Goal: Task Accomplishment & Management: Manage account settings

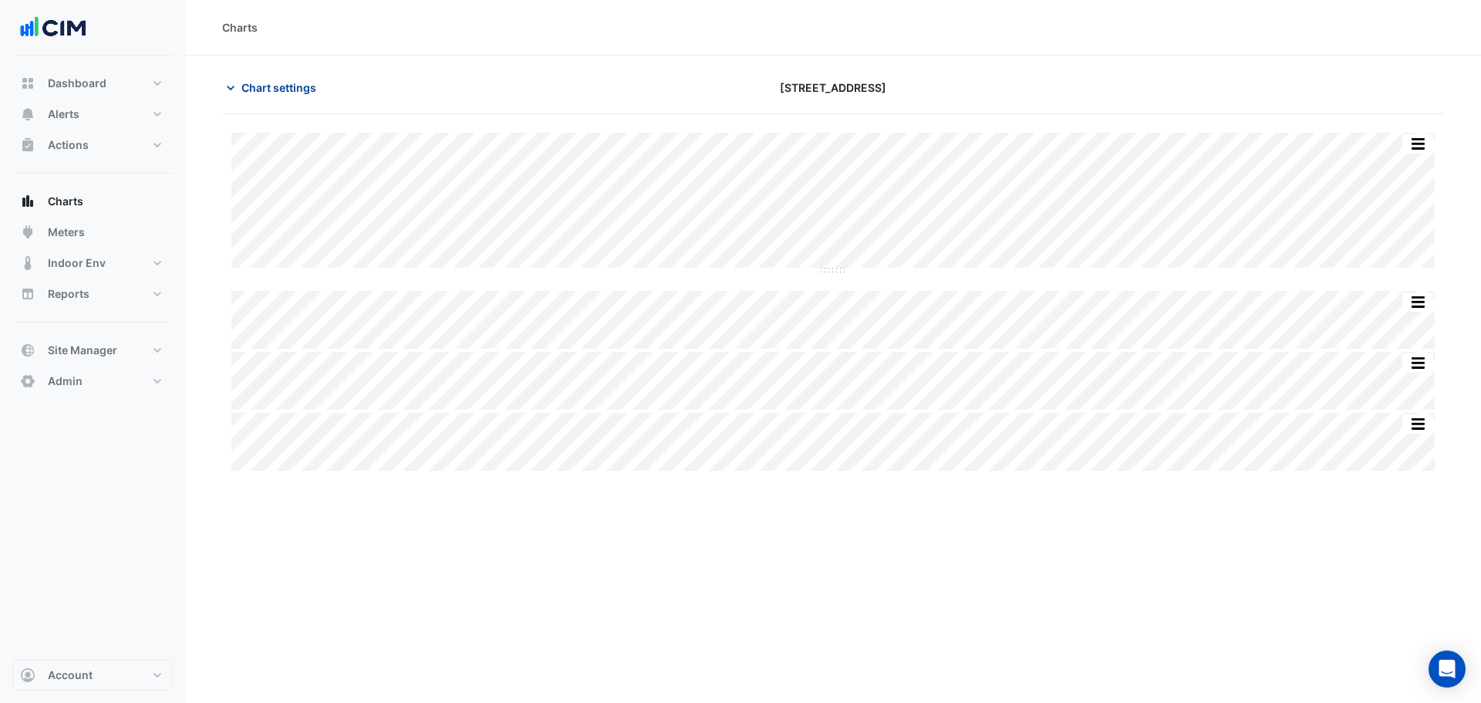
click at [285, 90] on span "Chart settings" at bounding box center [279, 87] width 75 height 16
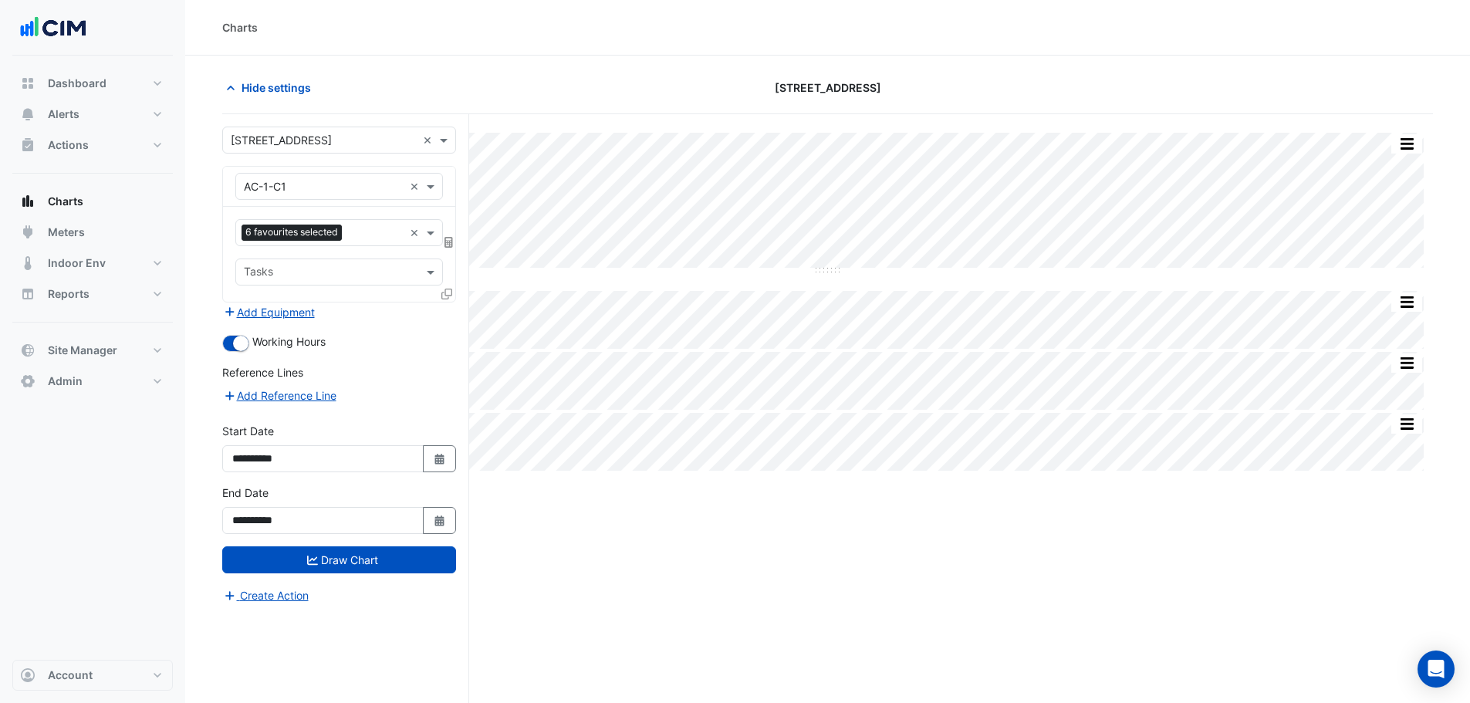
click at [285, 183] on input "text" at bounding box center [324, 187] width 160 height 16
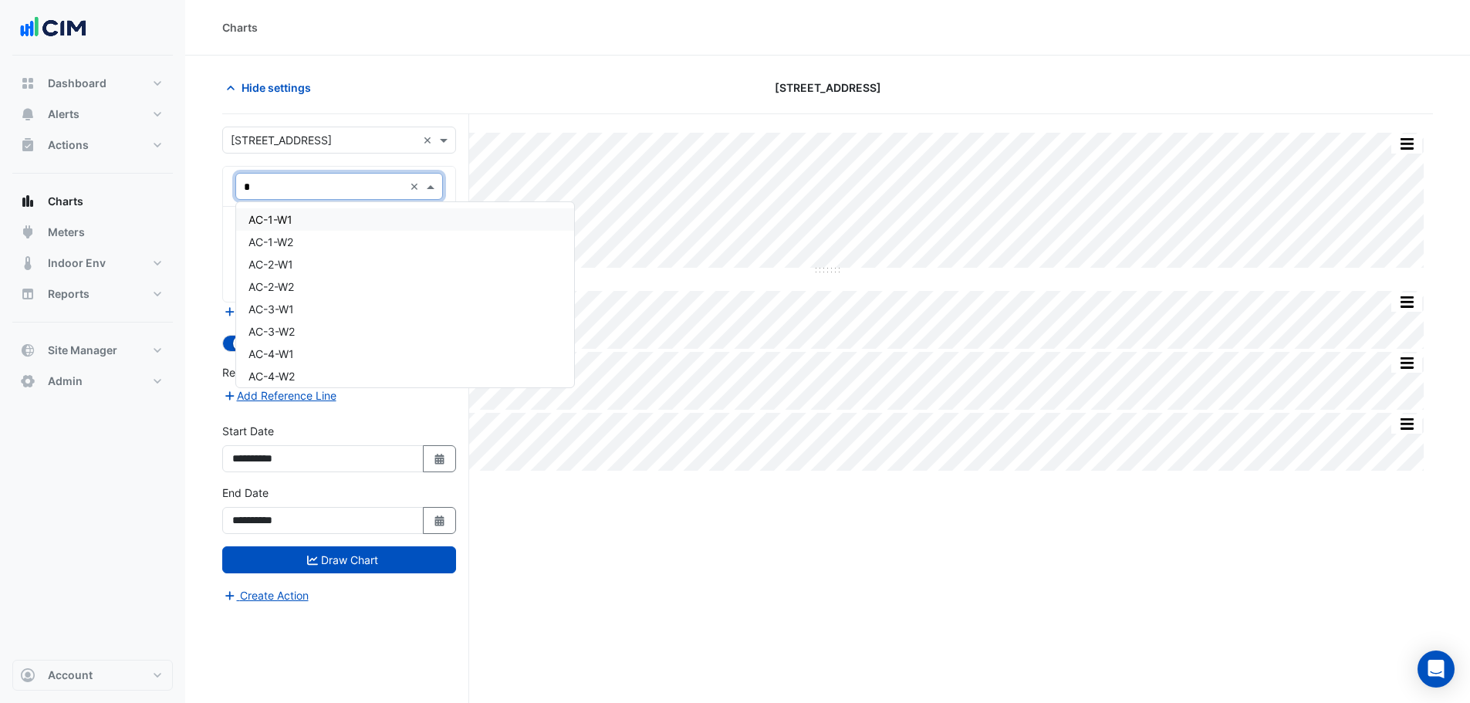
type input "**"
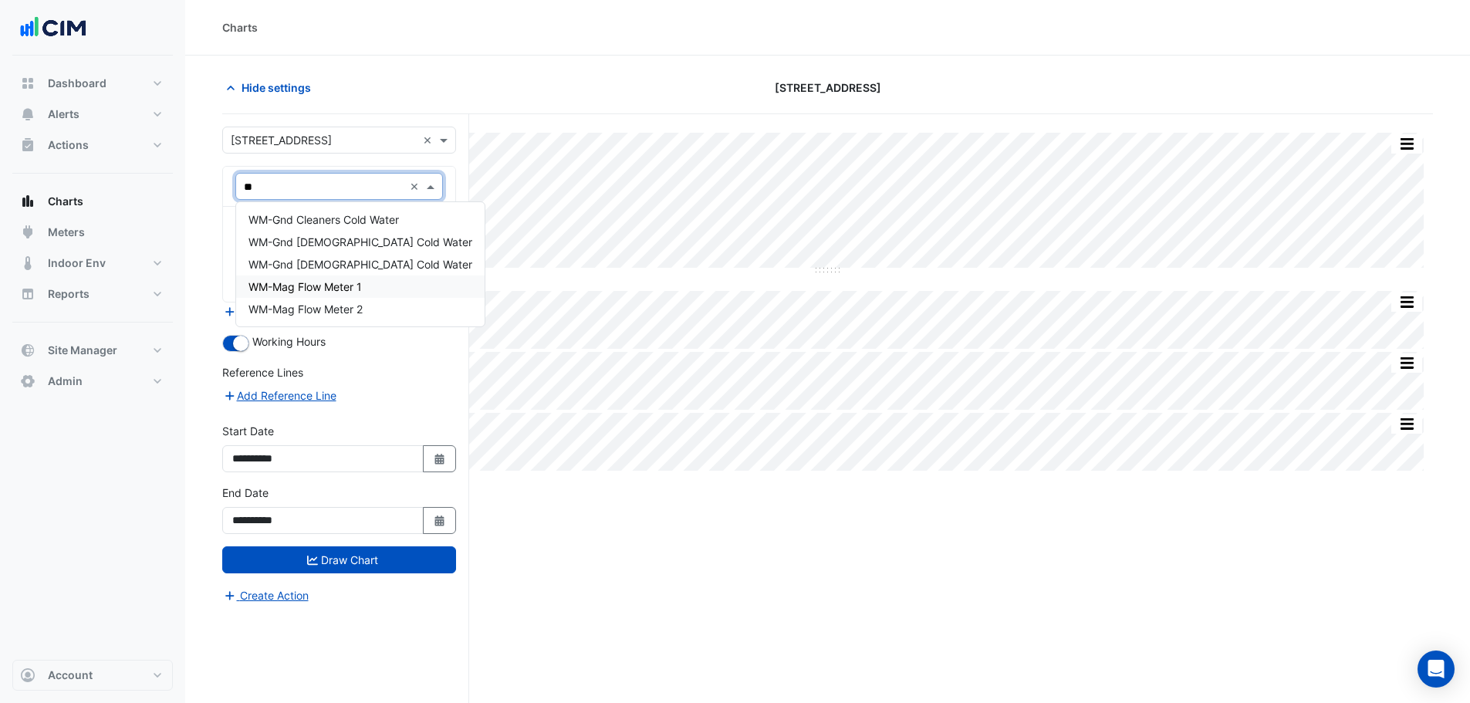
click at [307, 285] on span "WM-Mag Flow Meter 1" at bounding box center [304, 286] width 113 height 13
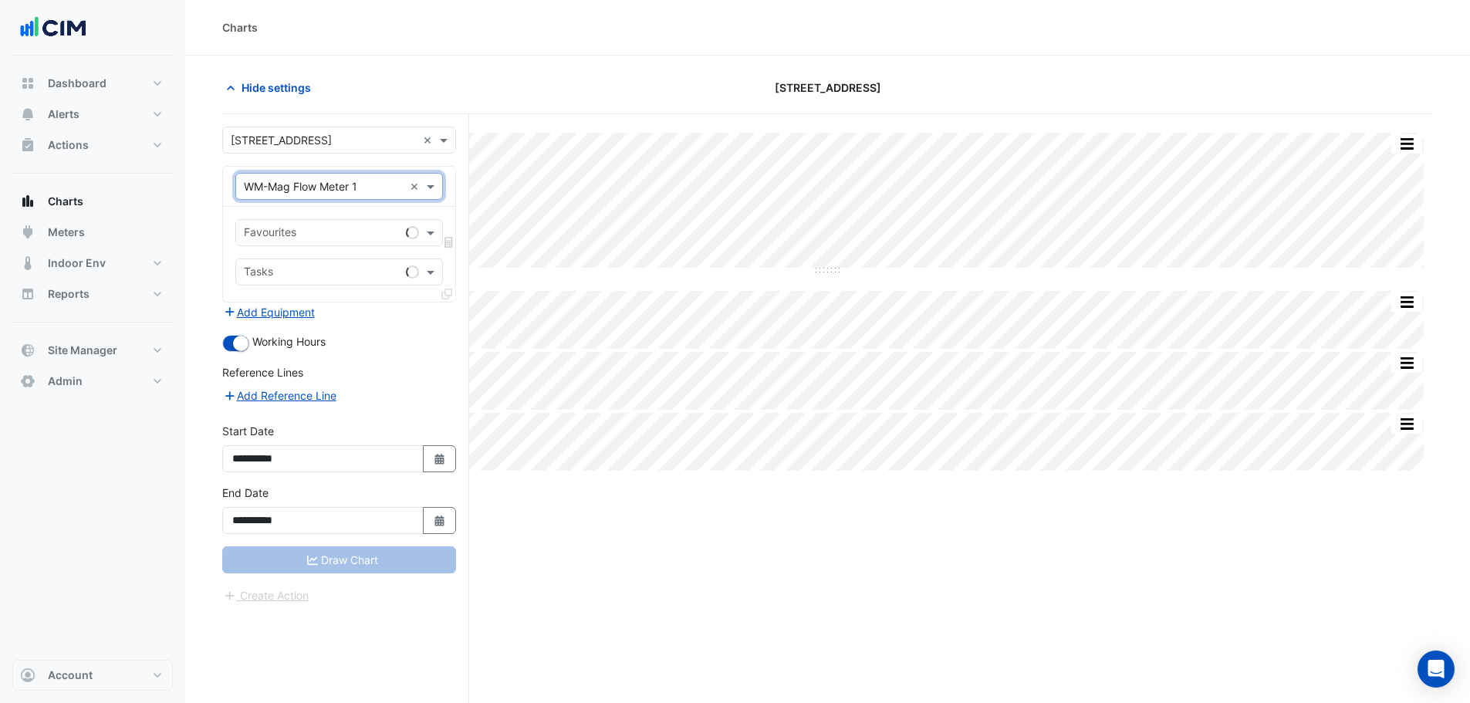
click at [306, 238] on input "text" at bounding box center [322, 234] width 156 height 16
click at [326, 270] on span "Water Usage (kL) - Plantroom, Plantroom" at bounding box center [351, 265] width 207 height 13
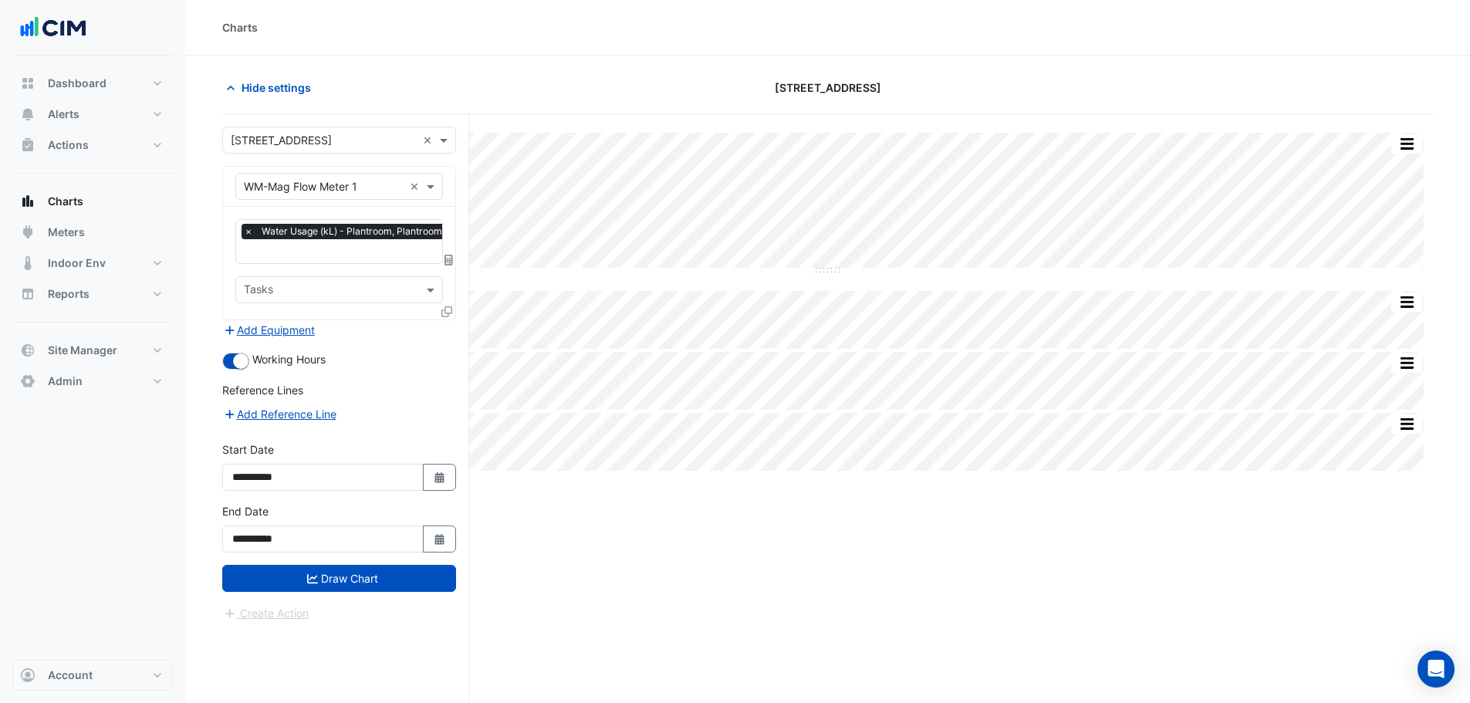
click at [444, 310] on icon at bounding box center [446, 311] width 11 height 11
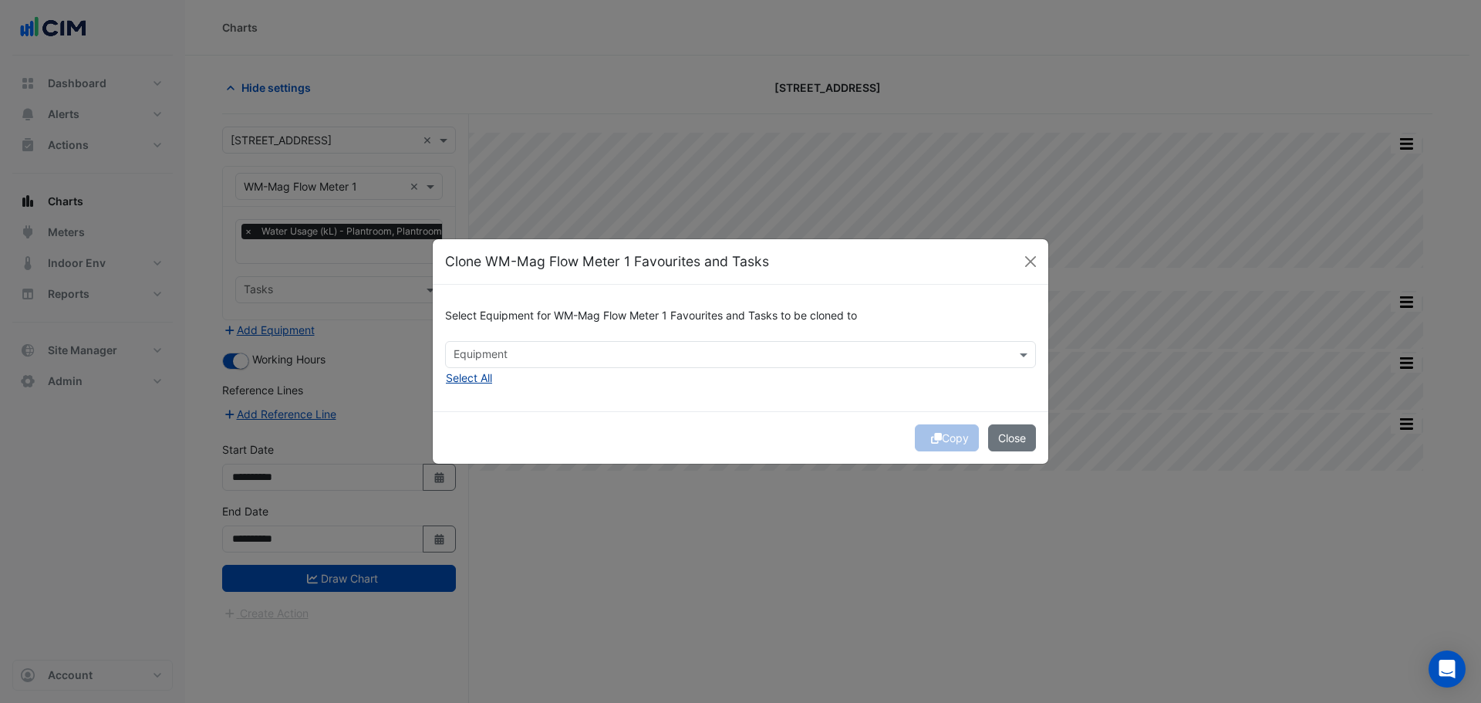
click at [475, 383] on button "Select All" at bounding box center [469, 378] width 48 height 18
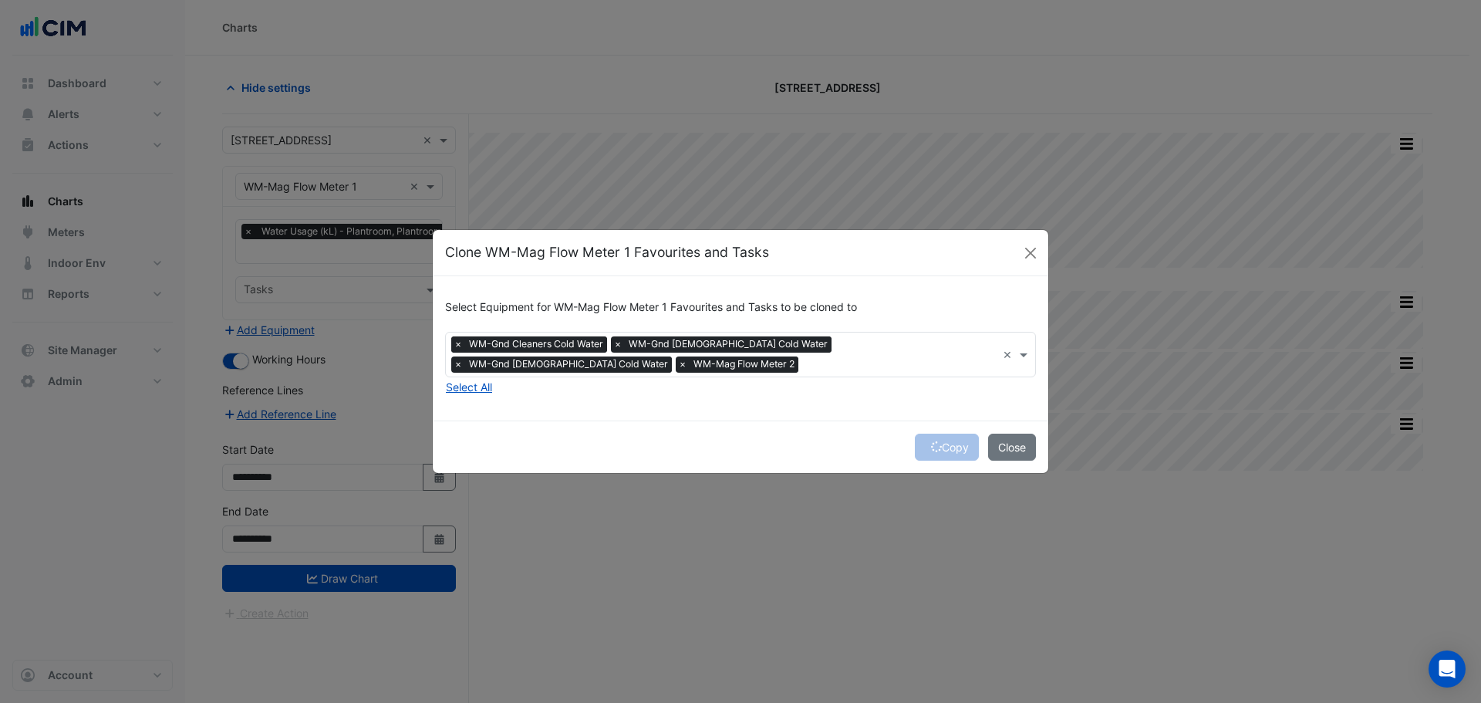
click at [460, 343] on span "×" at bounding box center [458, 343] width 14 height 15
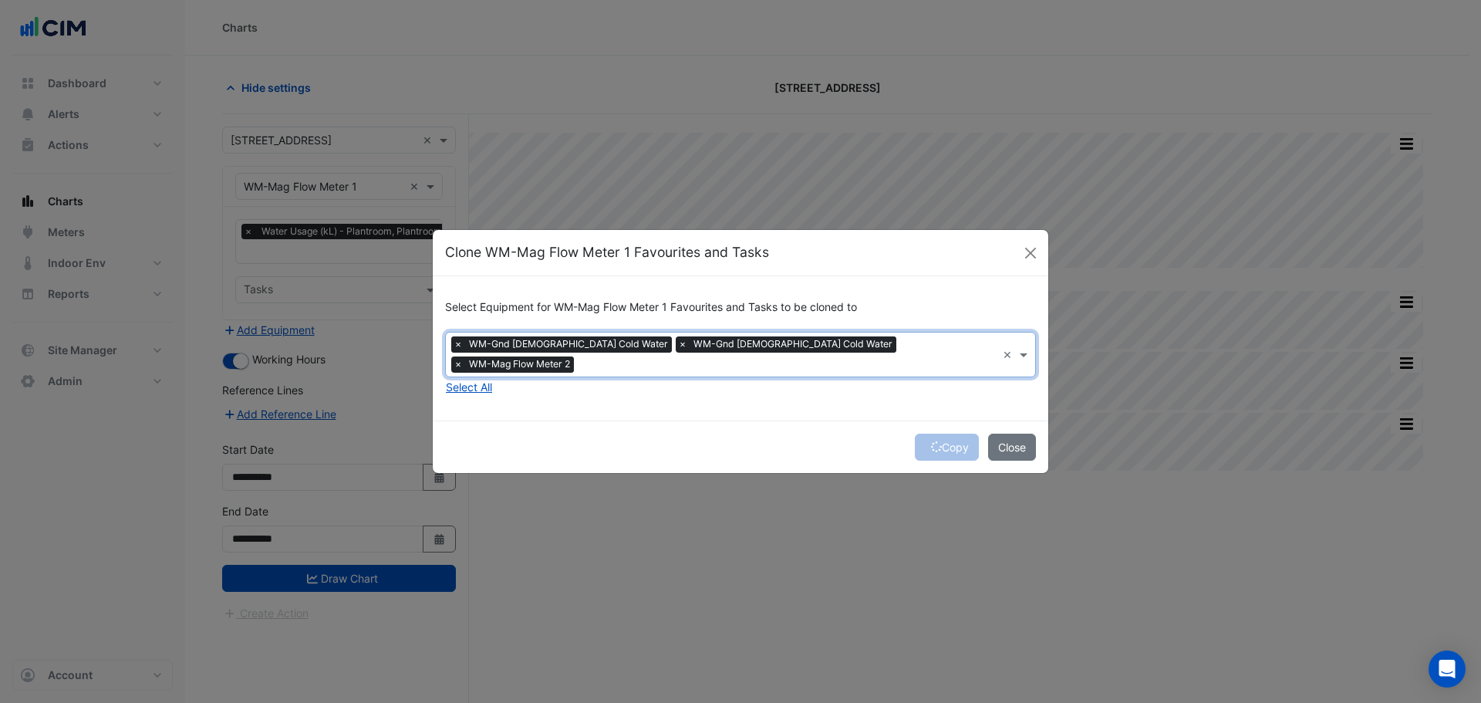
click at [454, 352] on span "×" at bounding box center [458, 343] width 14 height 15
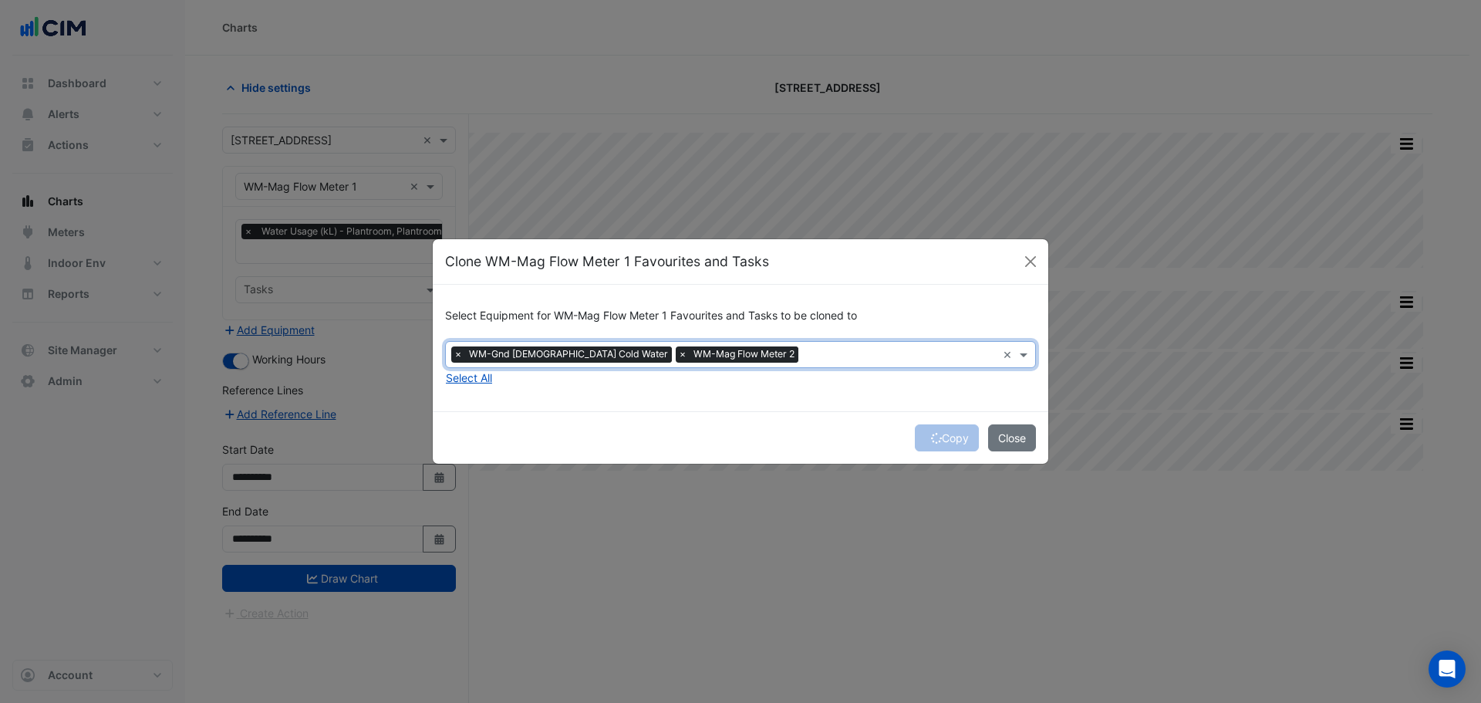
click at [454, 354] on span "×" at bounding box center [458, 353] width 14 height 15
drag, startPoint x: 905, startPoint y: 441, endPoint x: 925, endPoint y: 440, distance: 20.1
click at [914, 440] on div "Copy Close" at bounding box center [741, 437] width 616 height 52
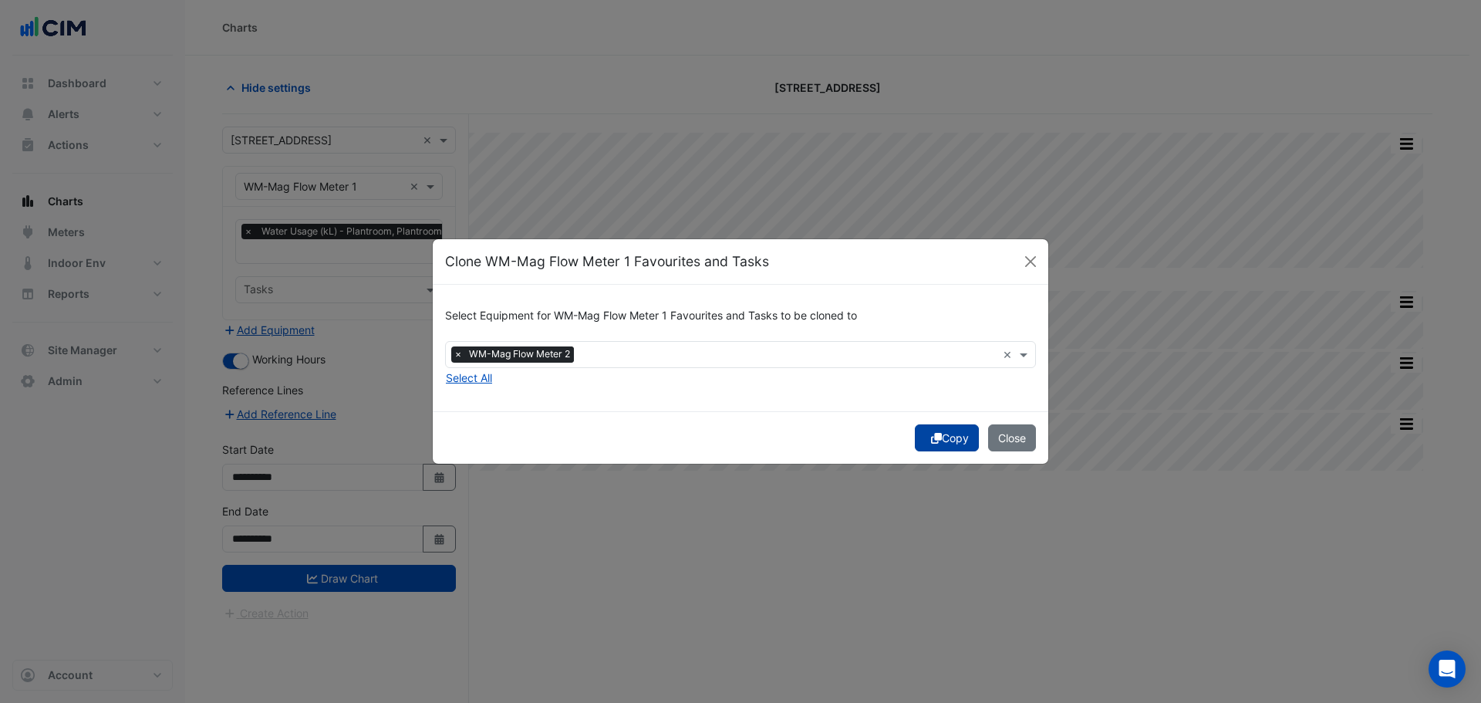
click at [931, 438] on icon "submit" at bounding box center [936, 438] width 11 height 11
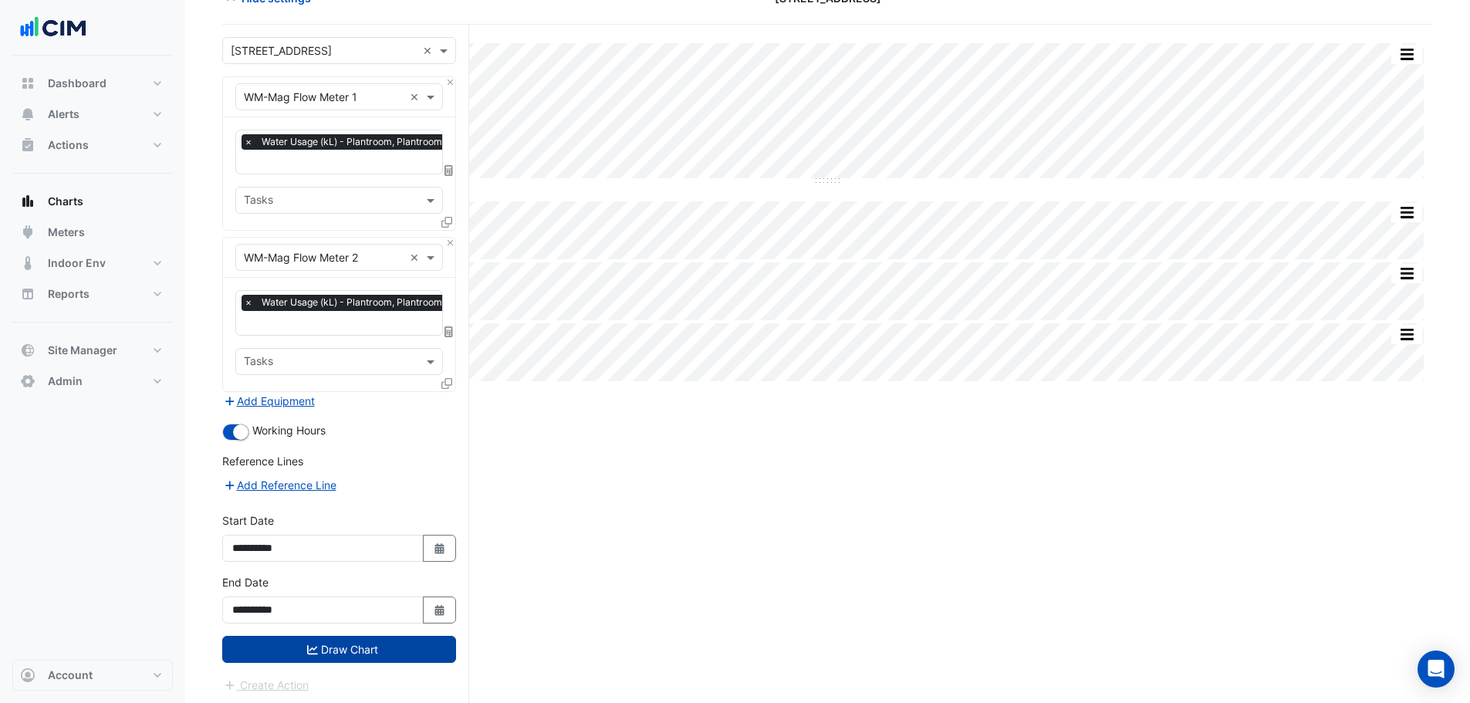
click at [376, 654] on button "Draw Chart" at bounding box center [339, 649] width 234 height 27
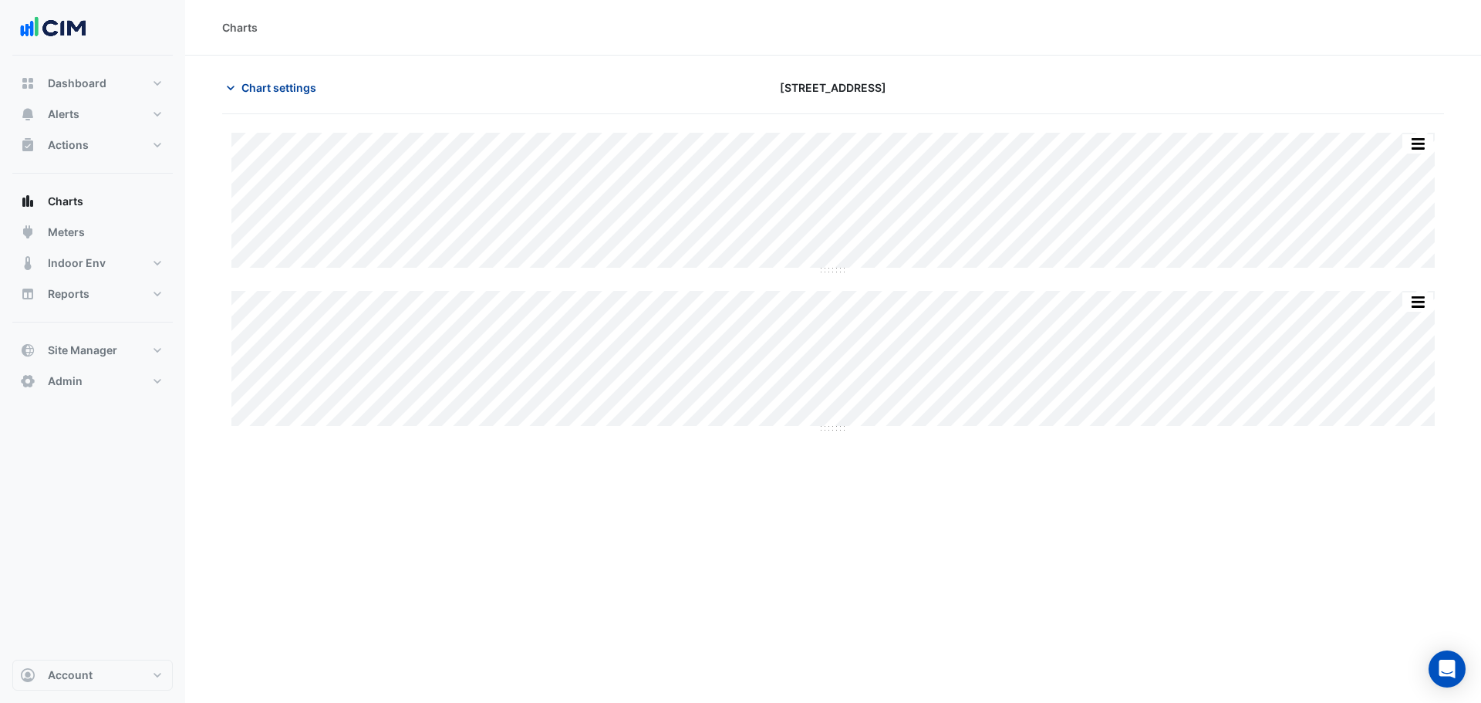
click at [294, 94] on span "Chart settings" at bounding box center [279, 87] width 75 height 16
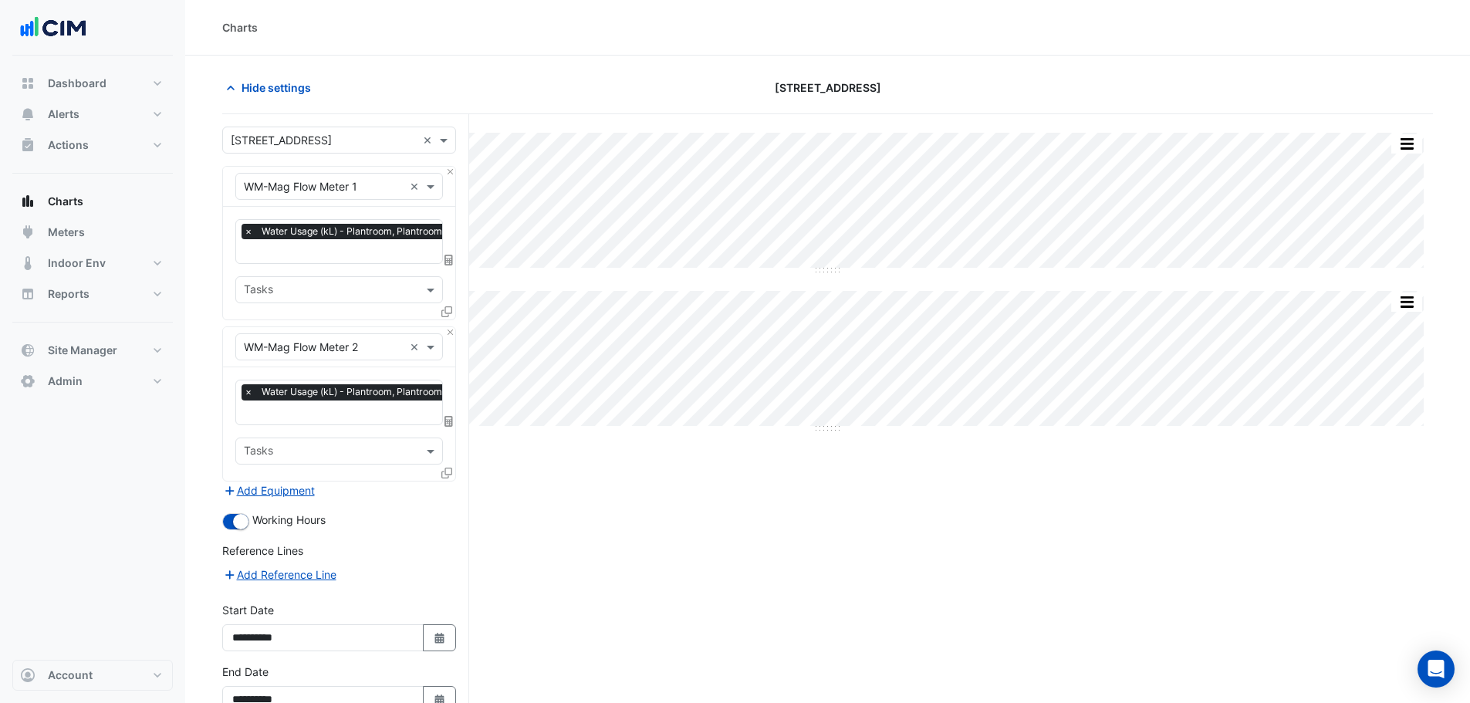
click at [447, 471] on icon at bounding box center [446, 473] width 11 height 11
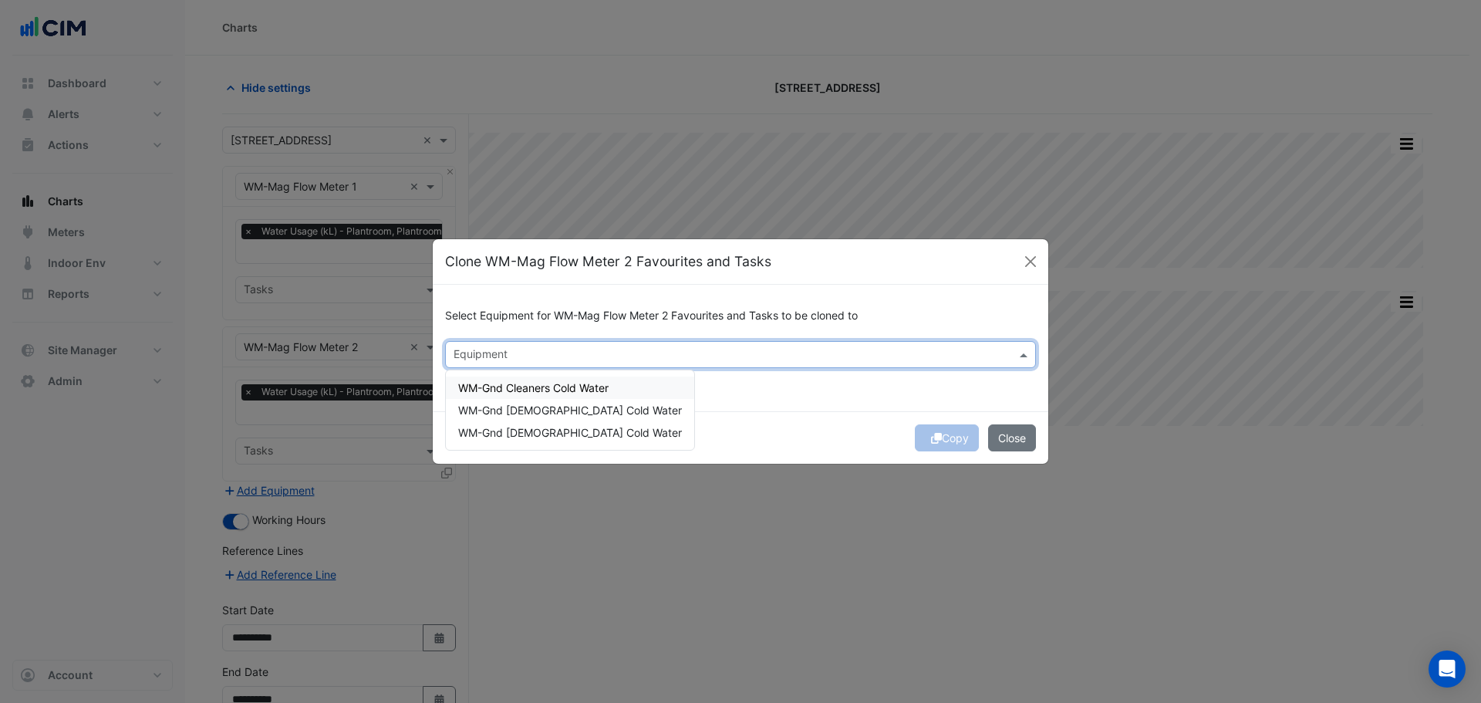
click at [507, 357] on input "text" at bounding box center [732, 356] width 556 height 16
click at [522, 389] on span "WM-Gnd Cleaners Cold Water" at bounding box center [533, 387] width 150 height 13
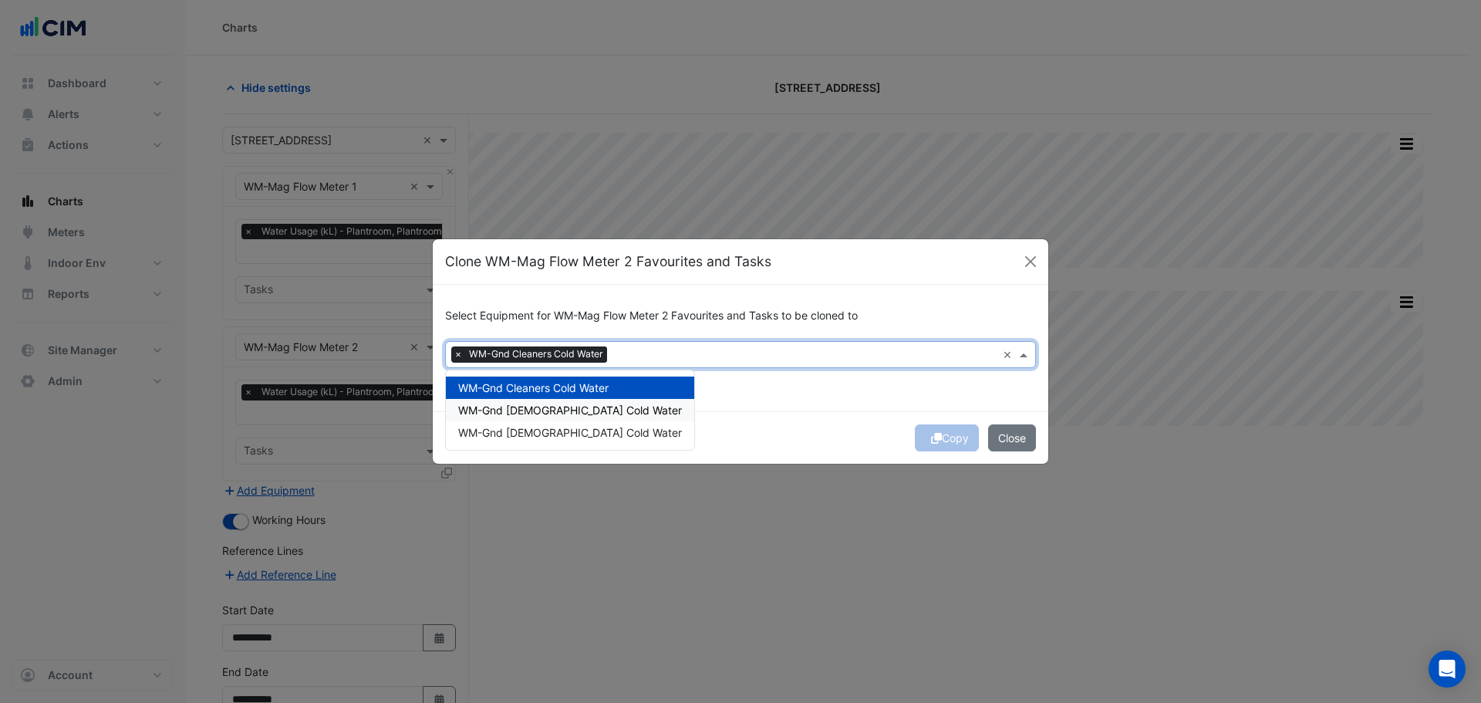
click at [535, 410] on span "WM-Gnd Female Cold Water" at bounding box center [570, 410] width 224 height 13
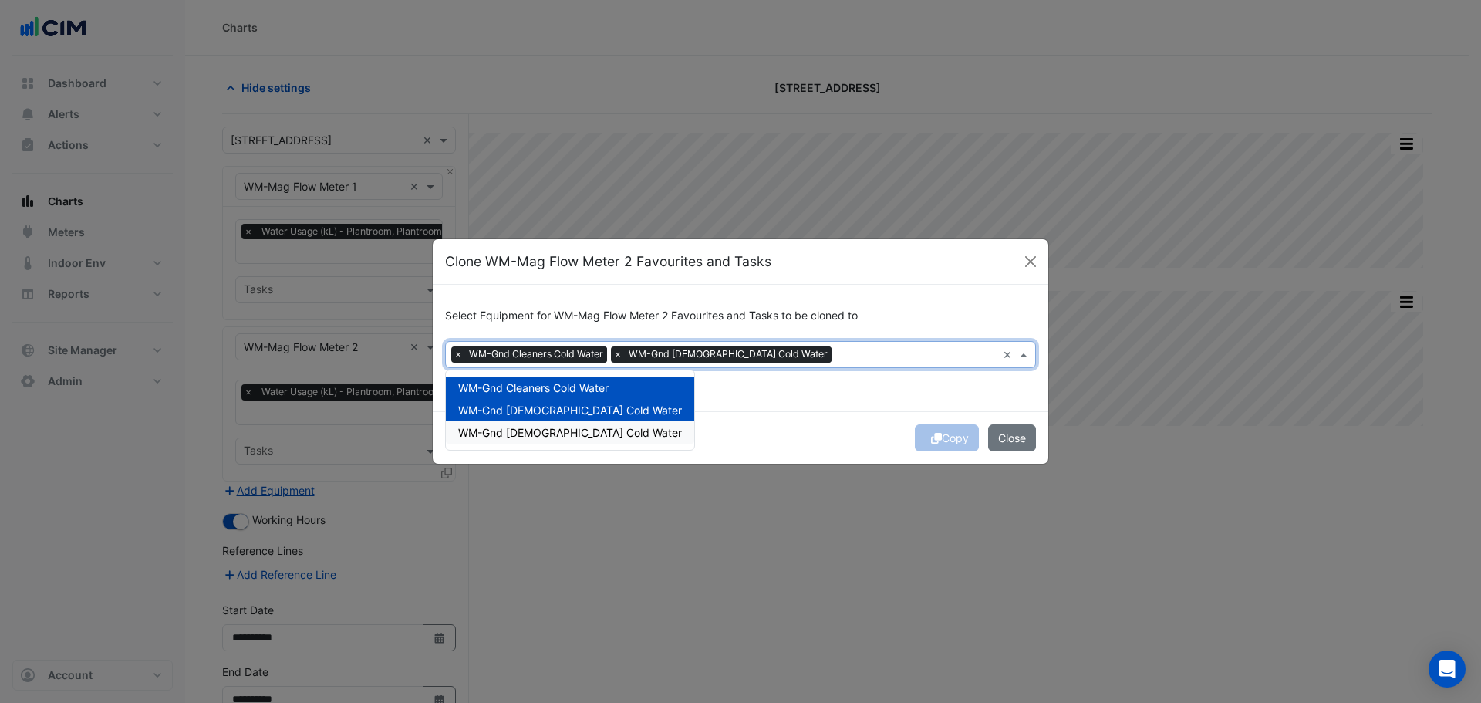
click at [536, 438] on span "WM-Gnd Male Cold Water" at bounding box center [570, 432] width 224 height 13
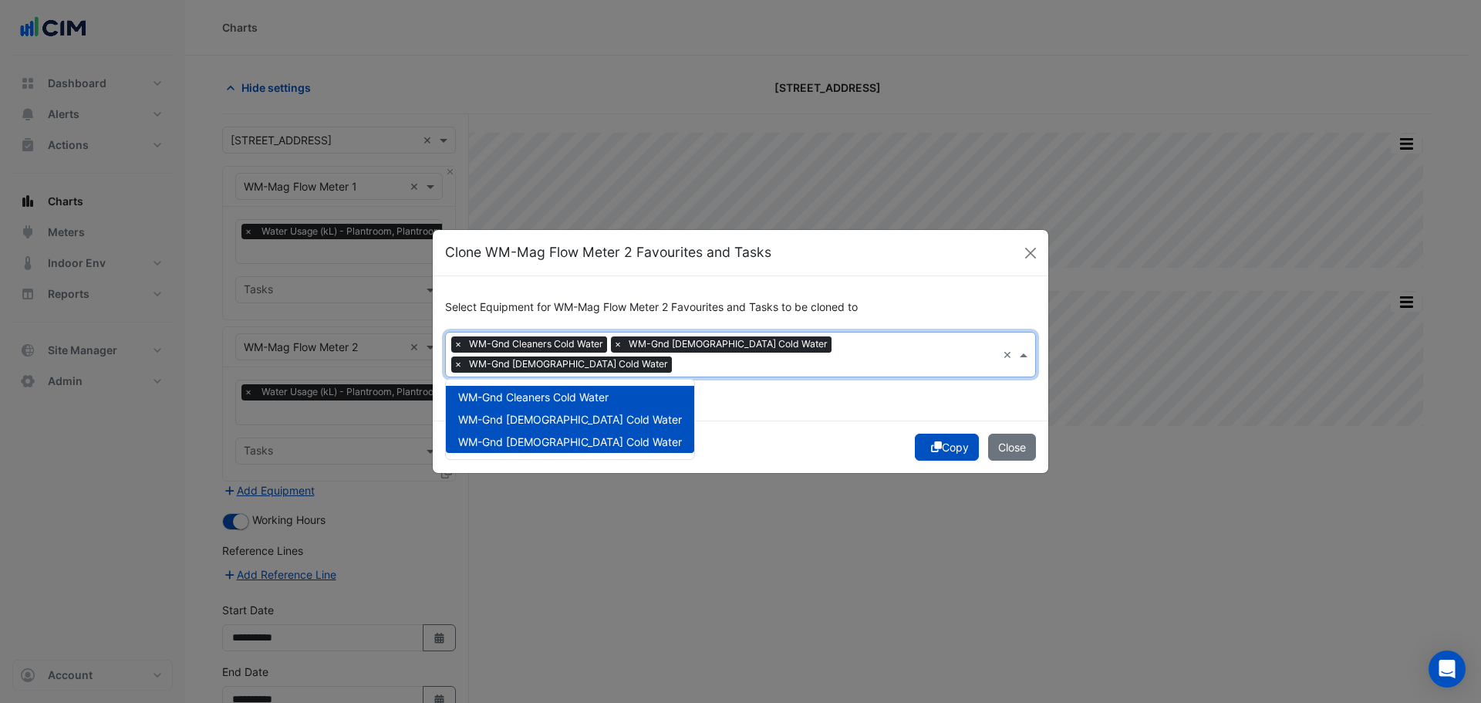
click at [785, 421] on div "Copy Close" at bounding box center [741, 447] width 616 height 52
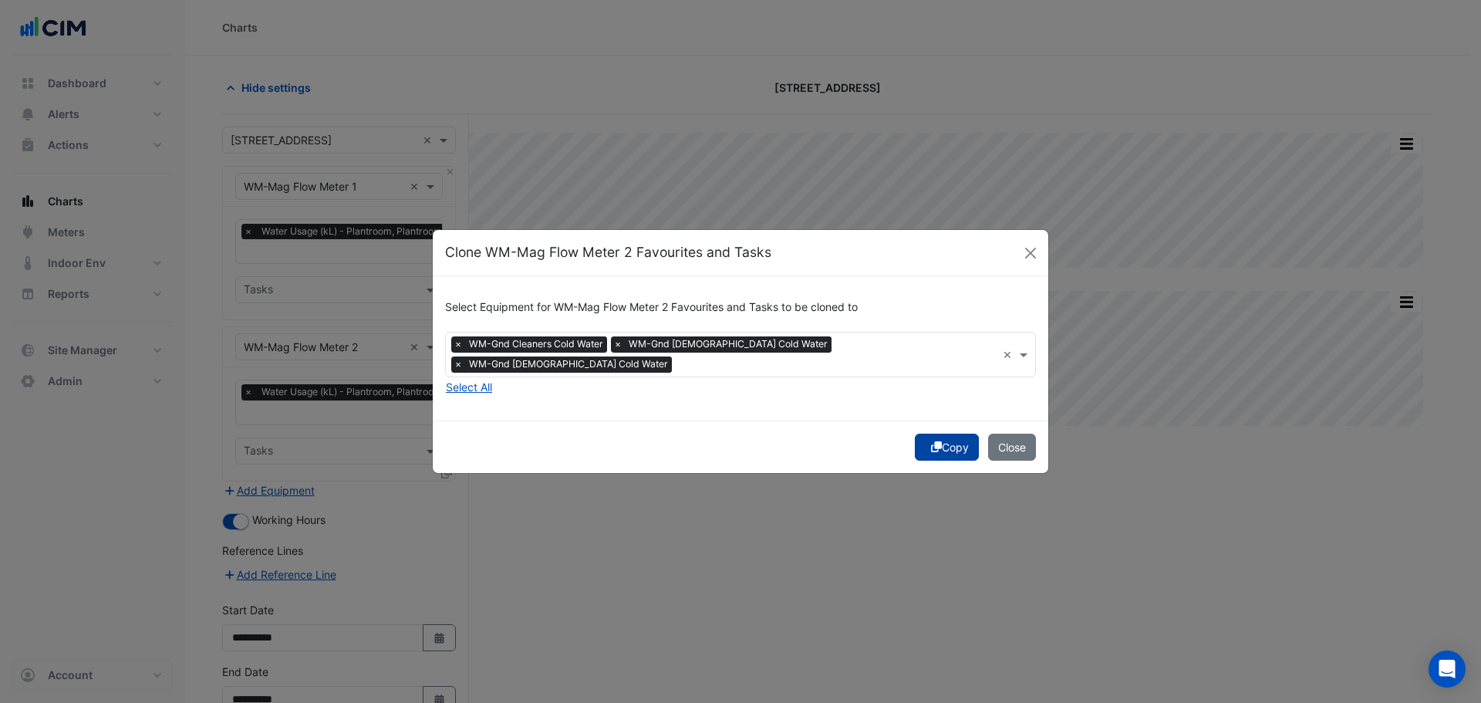
click at [931, 441] on icon "submit" at bounding box center [936, 446] width 11 height 11
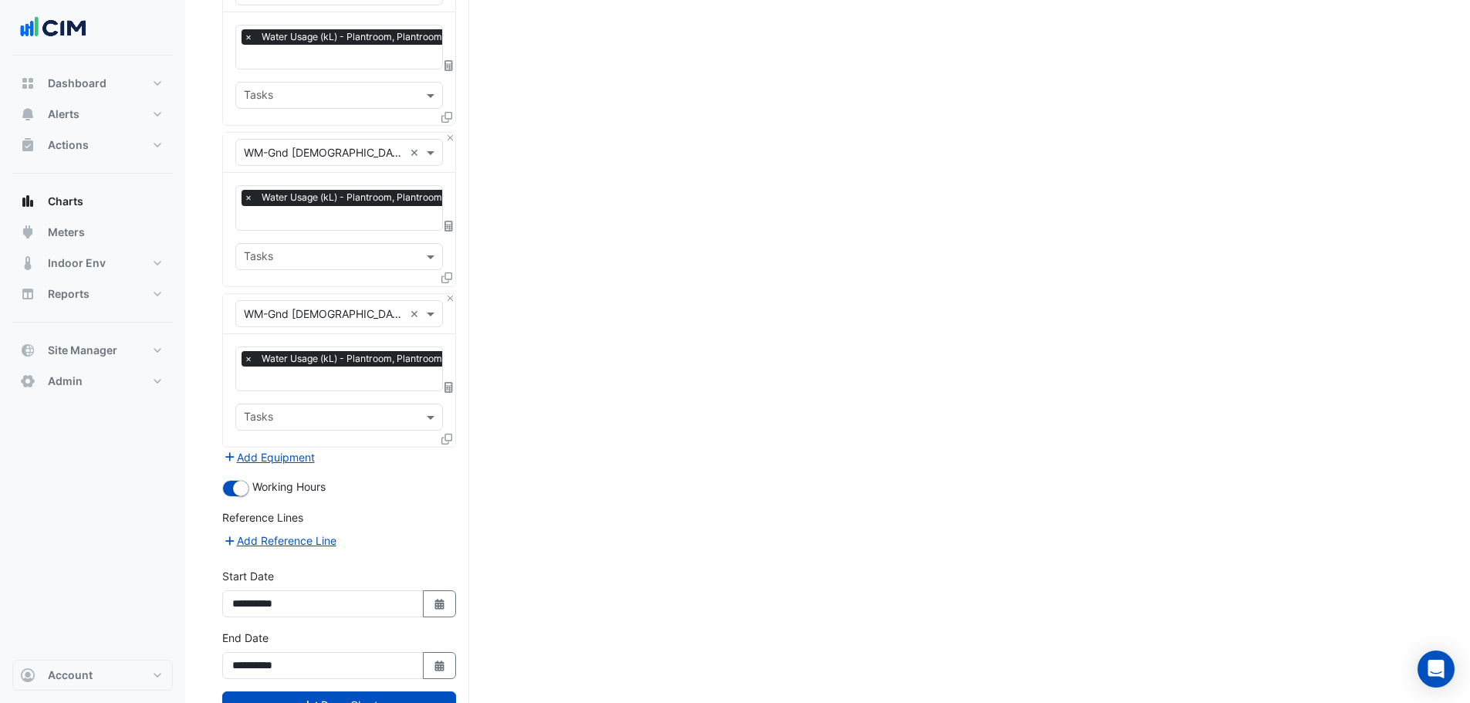
scroll to position [567, 0]
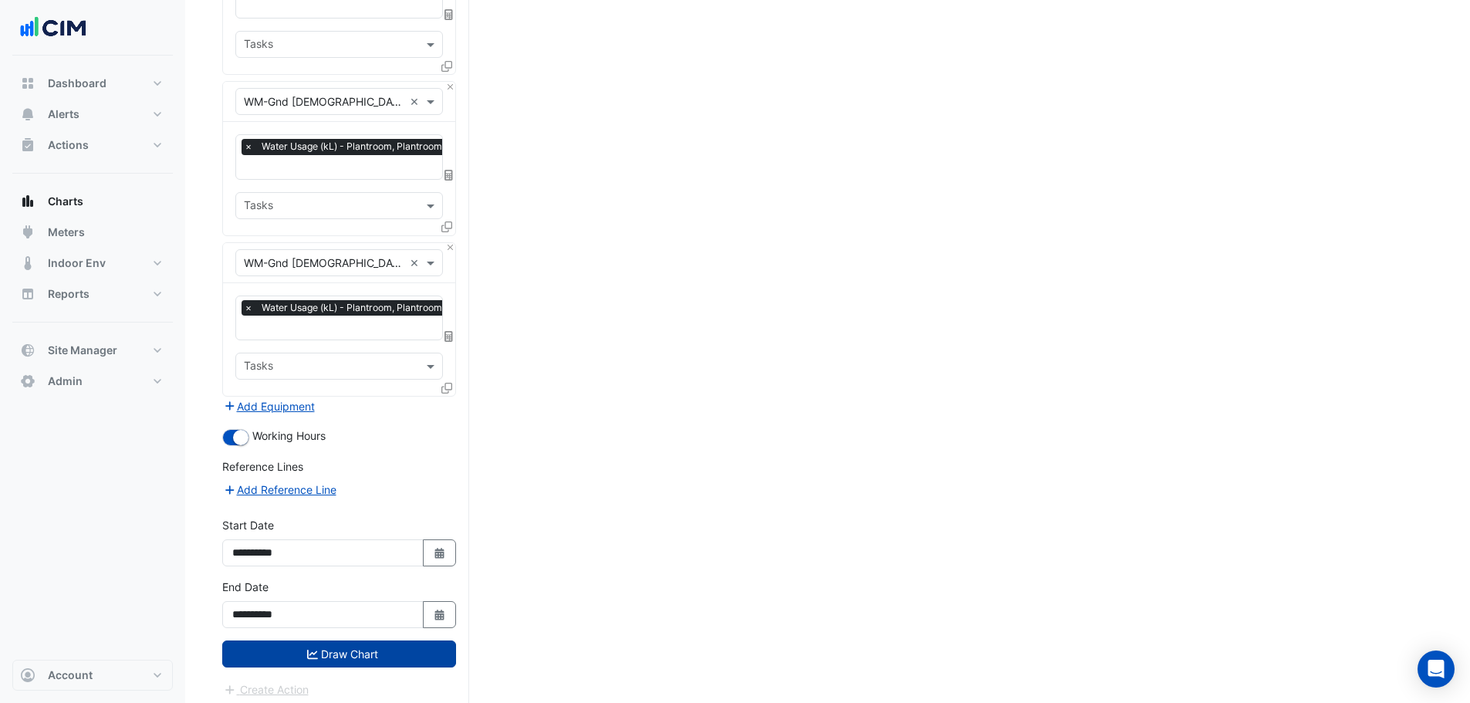
click at [316, 649] on icon "submit" at bounding box center [312, 654] width 11 height 11
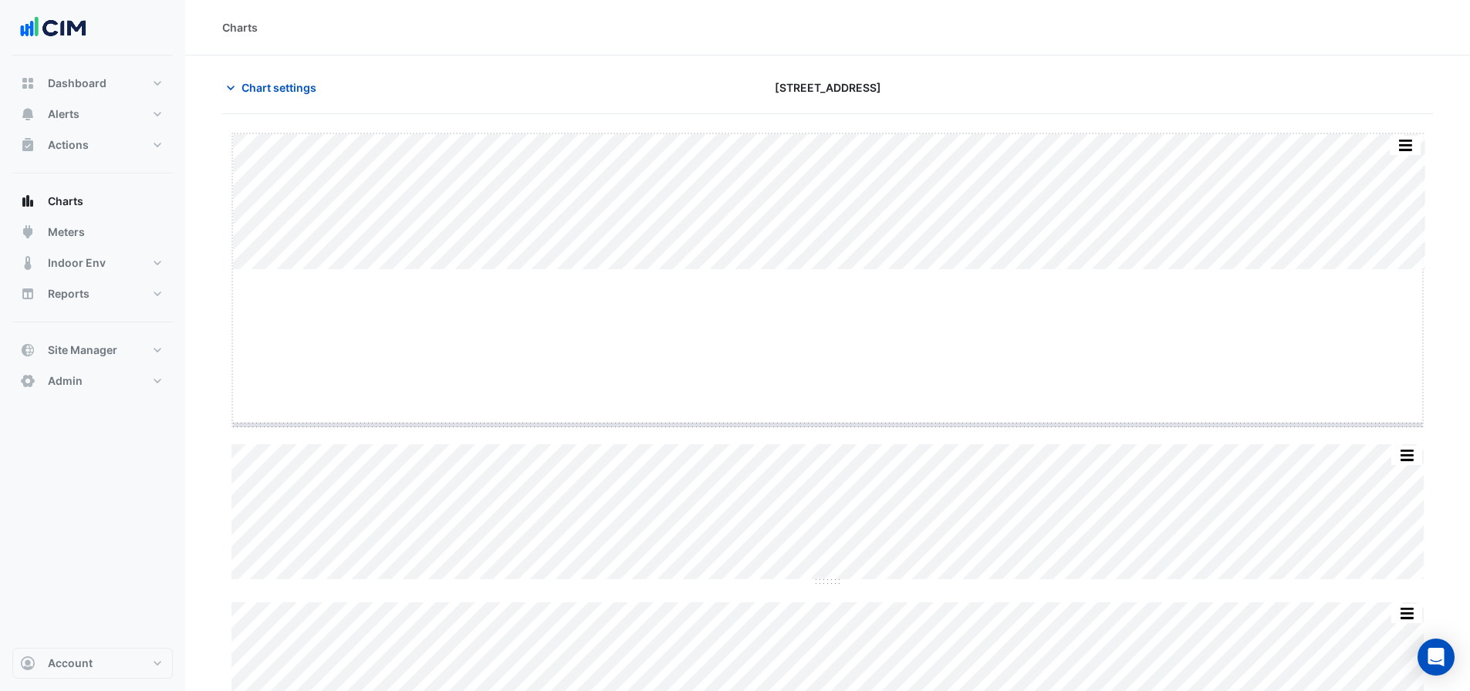
drag, startPoint x: 823, startPoint y: 269, endPoint x: 829, endPoint y: 424, distance: 155.2
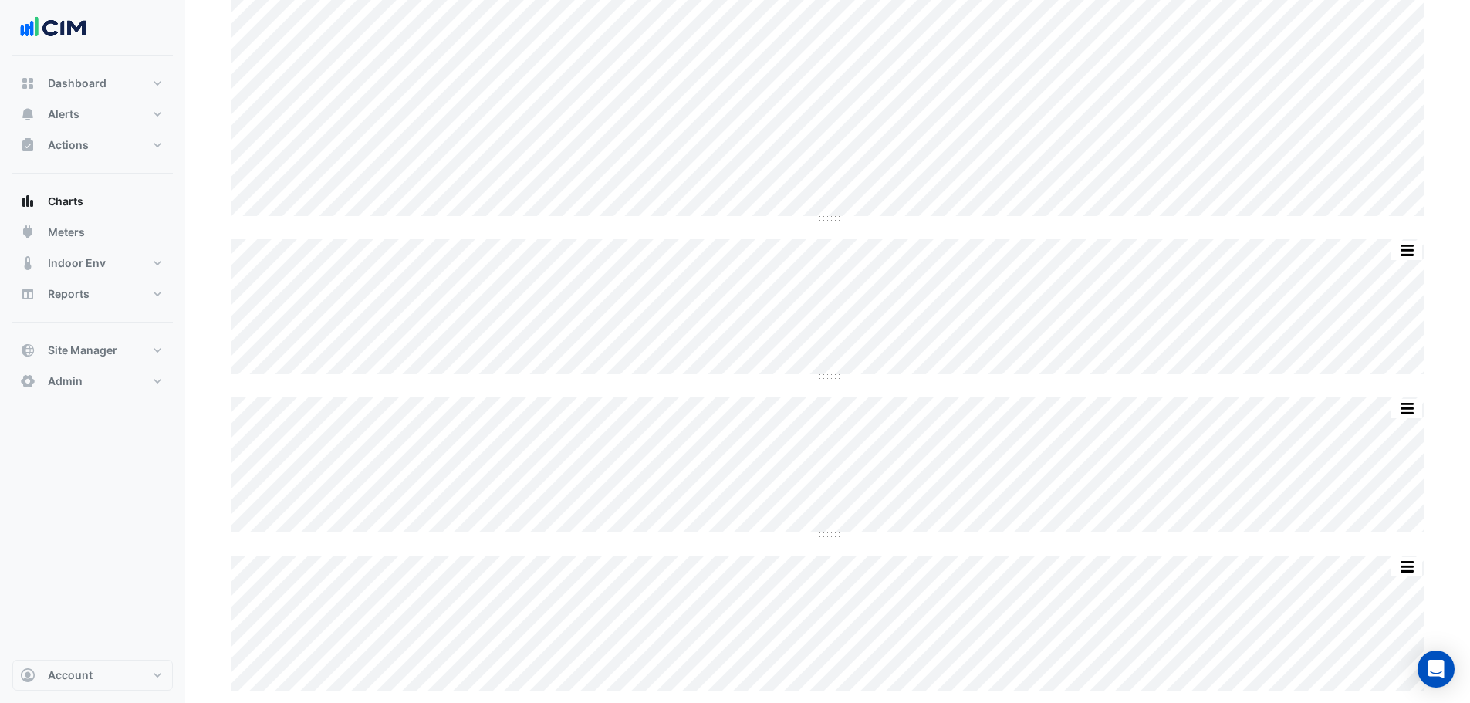
scroll to position [231, 0]
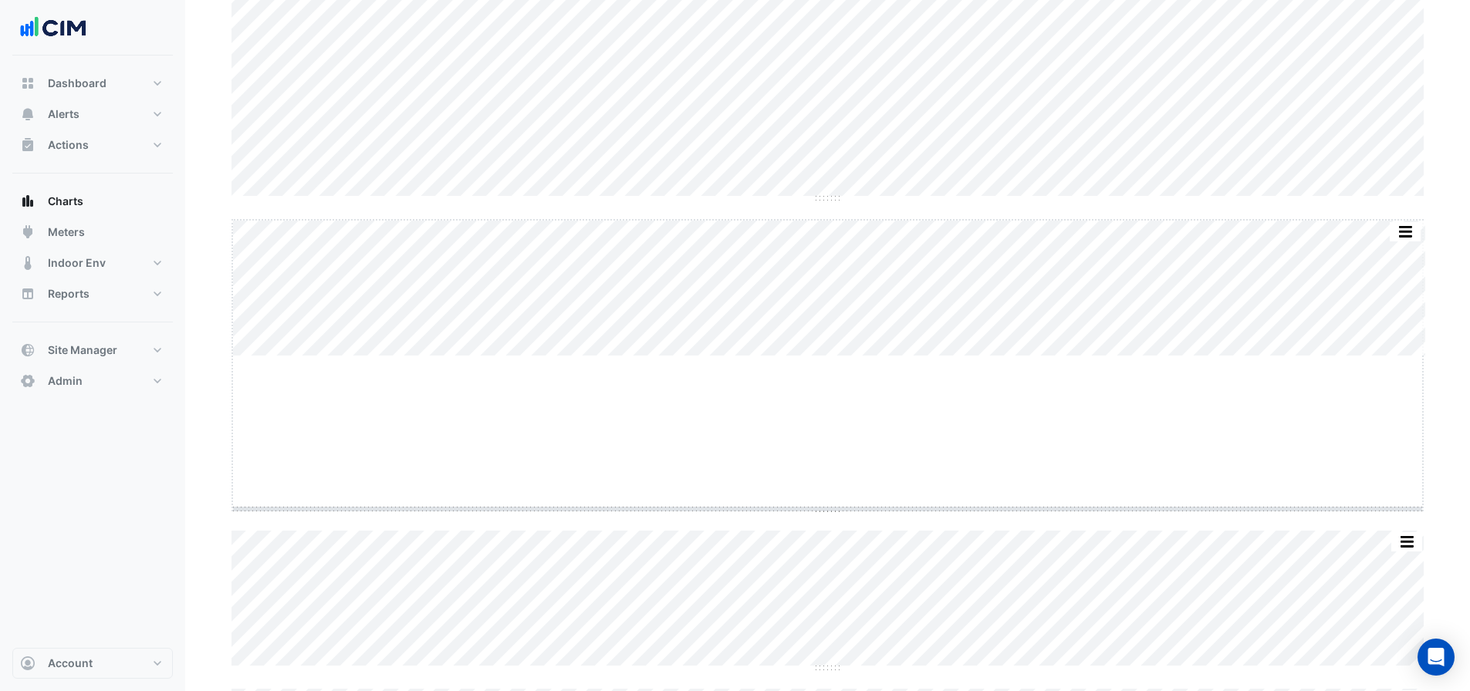
drag, startPoint x: 821, startPoint y: 356, endPoint x: 836, endPoint y: 508, distance: 153.5
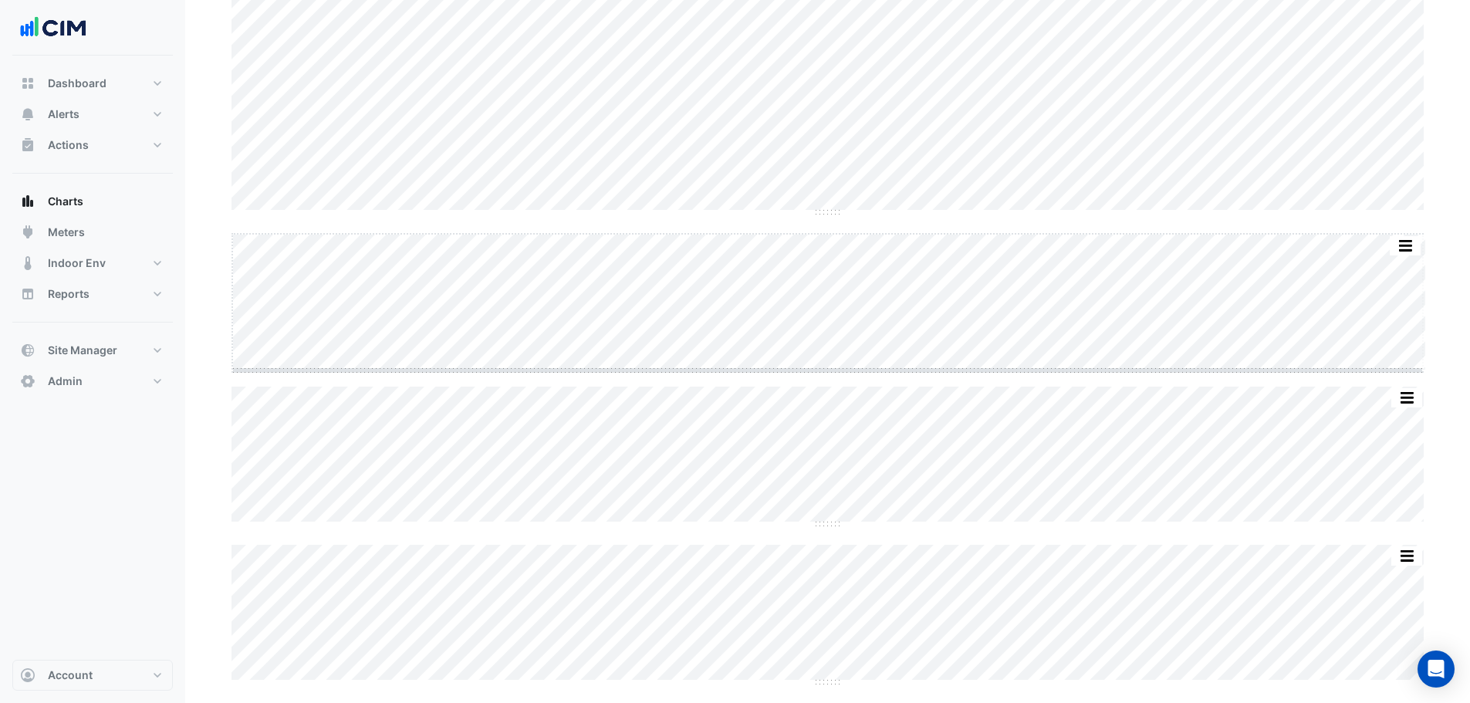
scroll to position [533, 0]
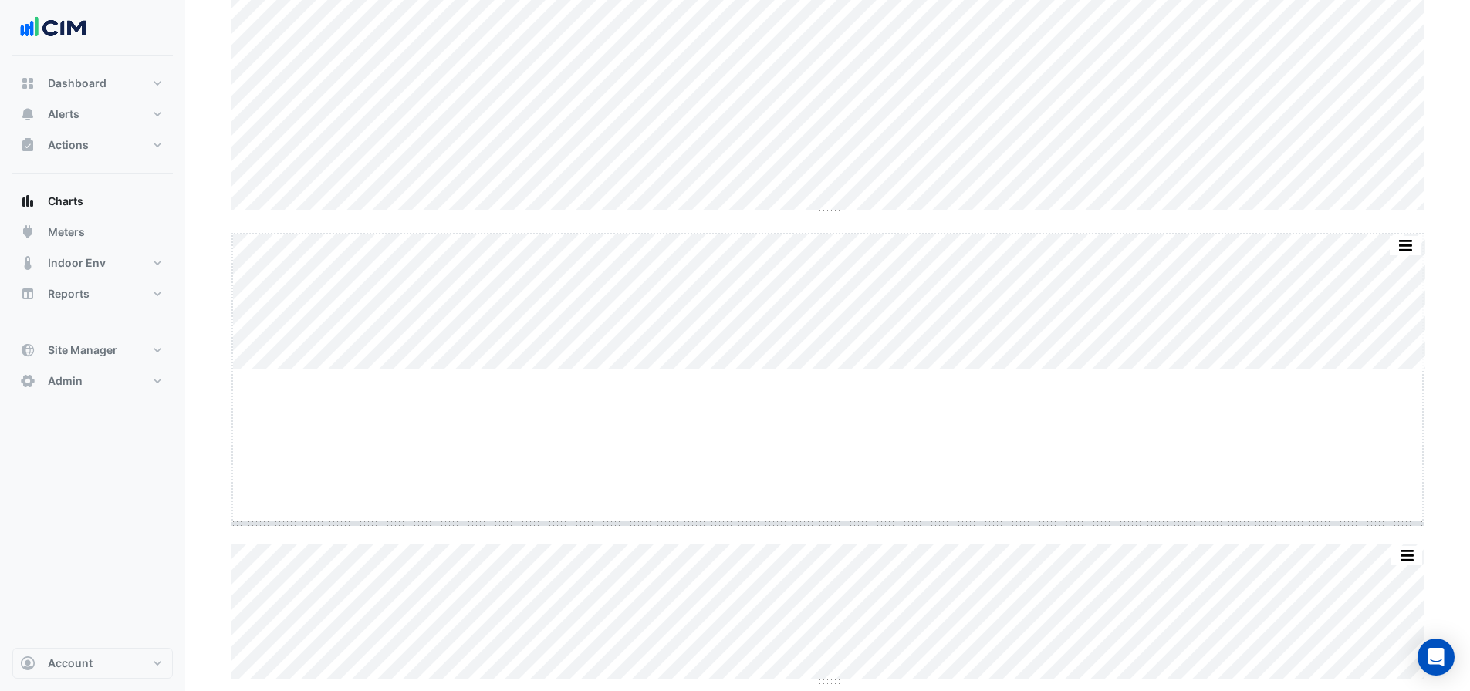
drag, startPoint x: 831, startPoint y: 365, endPoint x: 809, endPoint y: 518, distance: 154.3
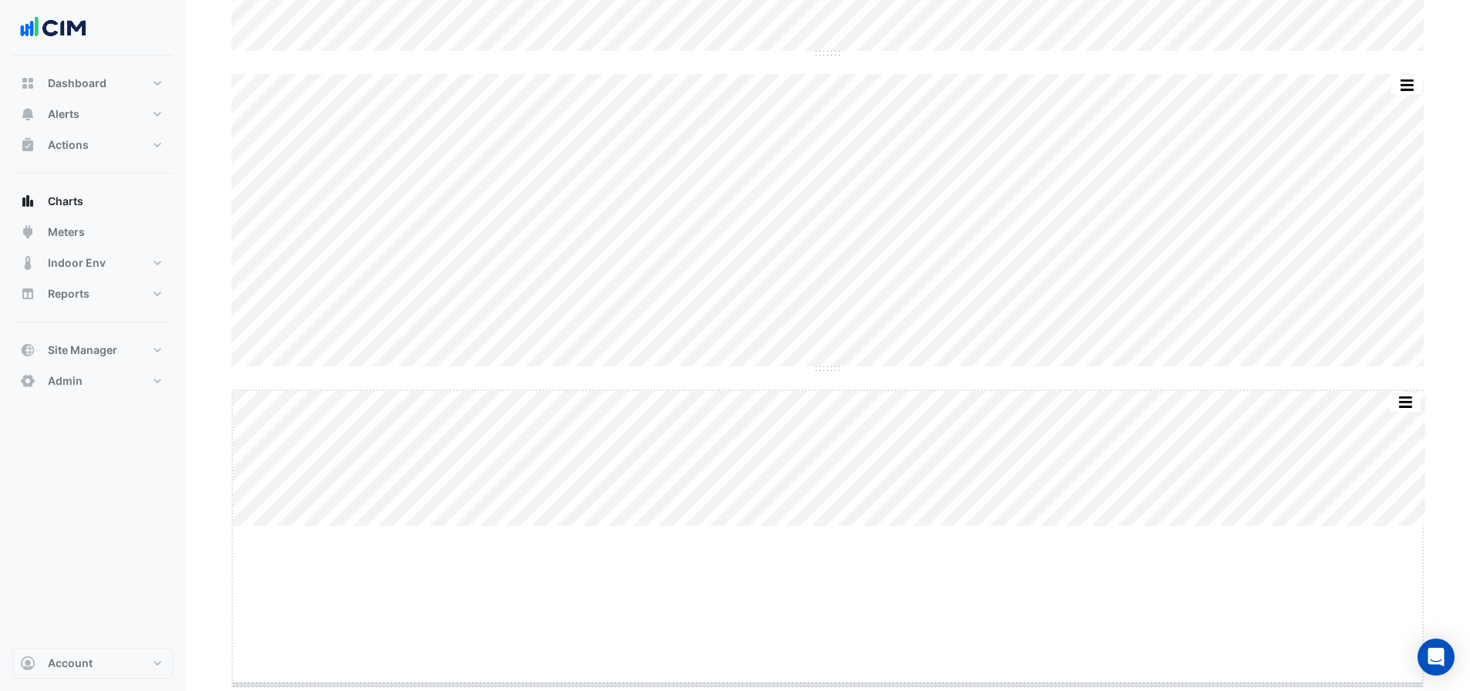
drag, startPoint x: 825, startPoint y: 523, endPoint x: 831, endPoint y: 681, distance: 158.3
drag, startPoint x: 832, startPoint y: 681, endPoint x: 812, endPoint y: 739, distance: 62.0
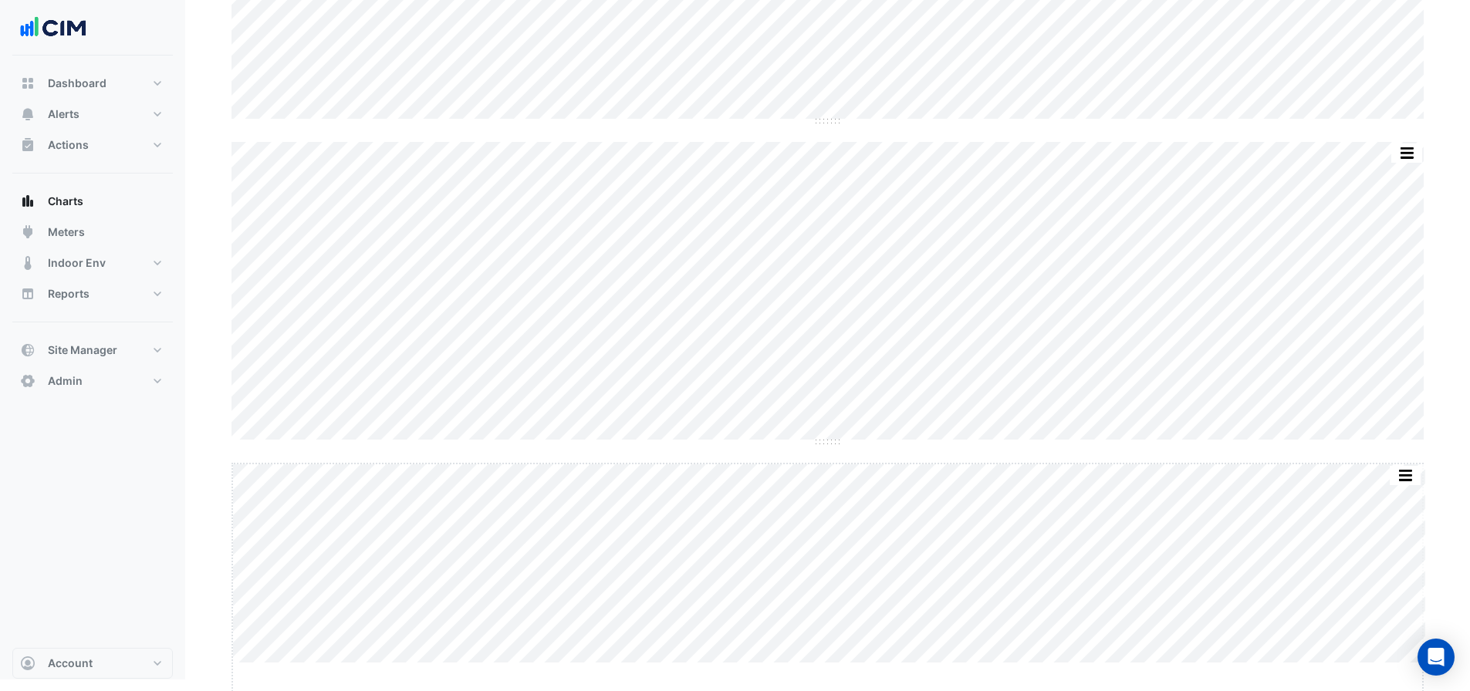
scroll to position [970, 0]
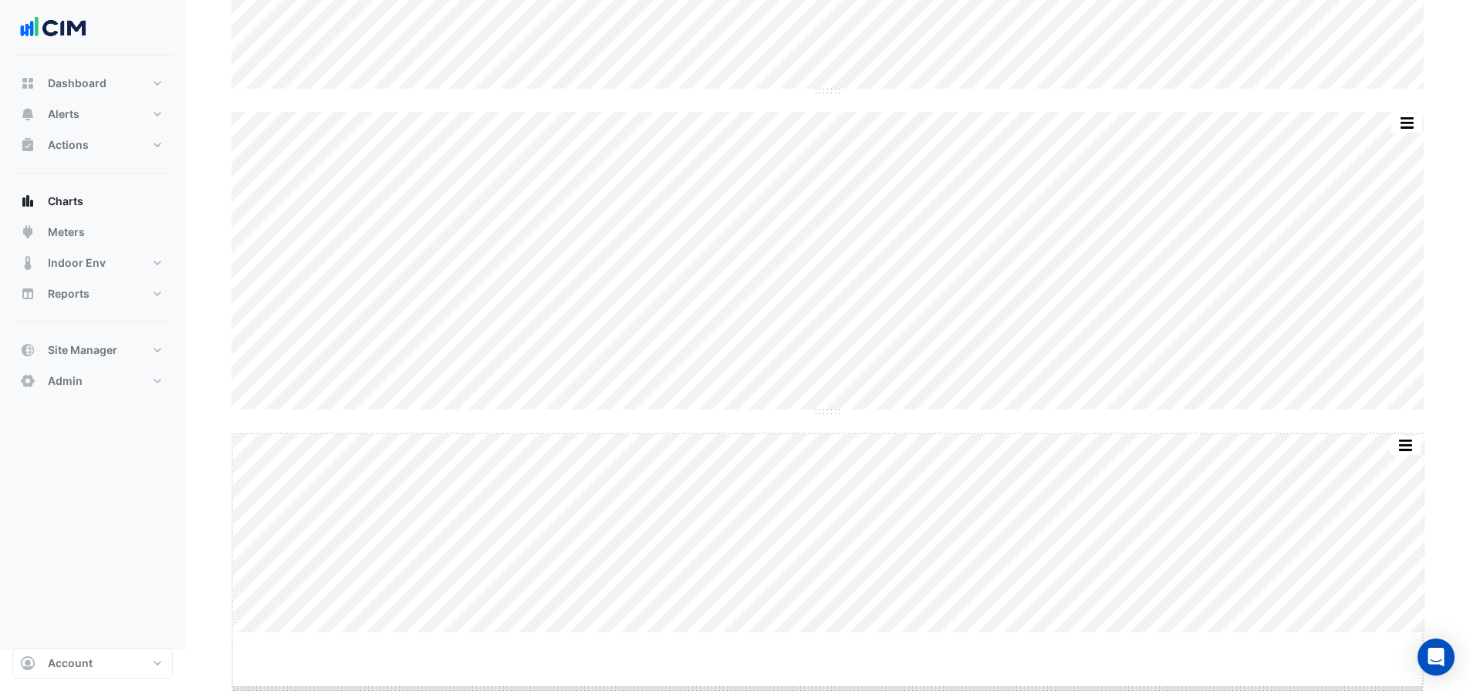
drag, startPoint x: 827, startPoint y: 684, endPoint x: 816, endPoint y: 739, distance: 56.7
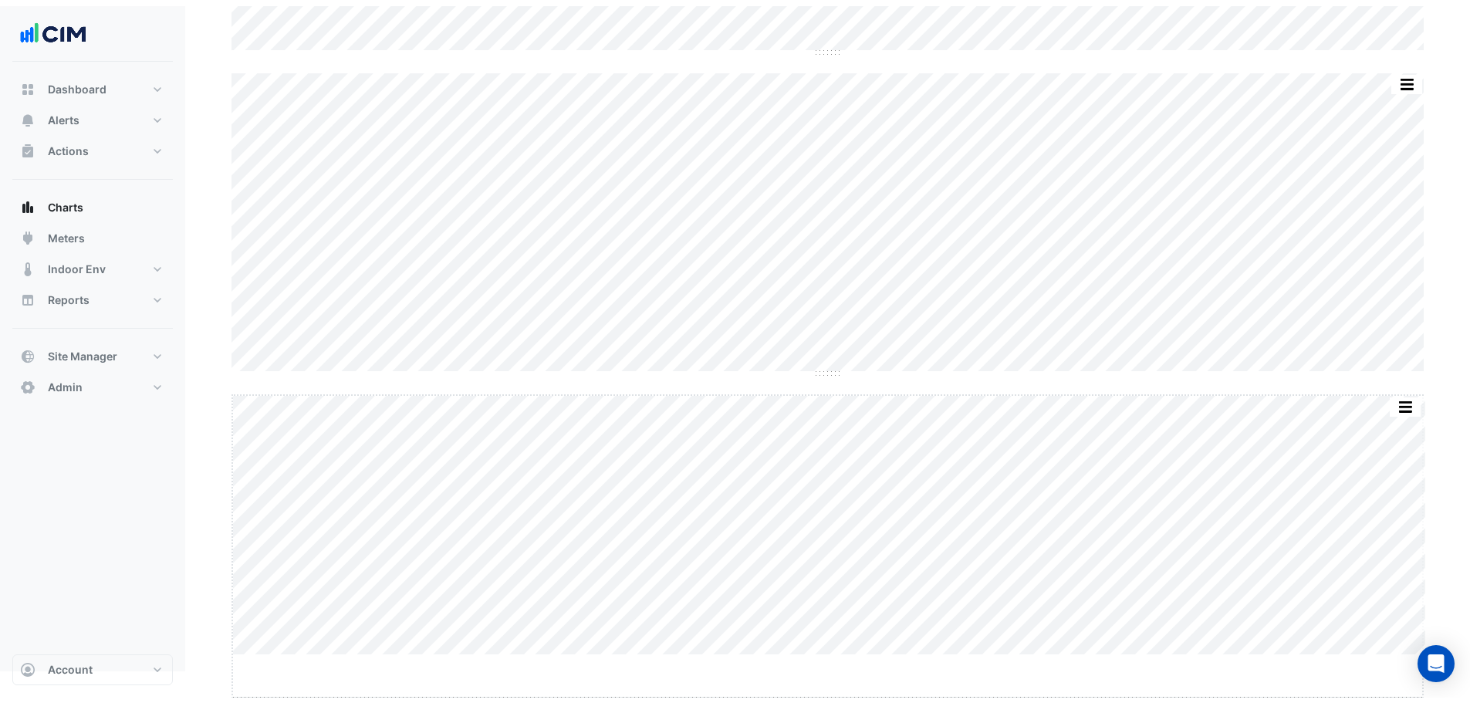
scroll to position [1019, 0]
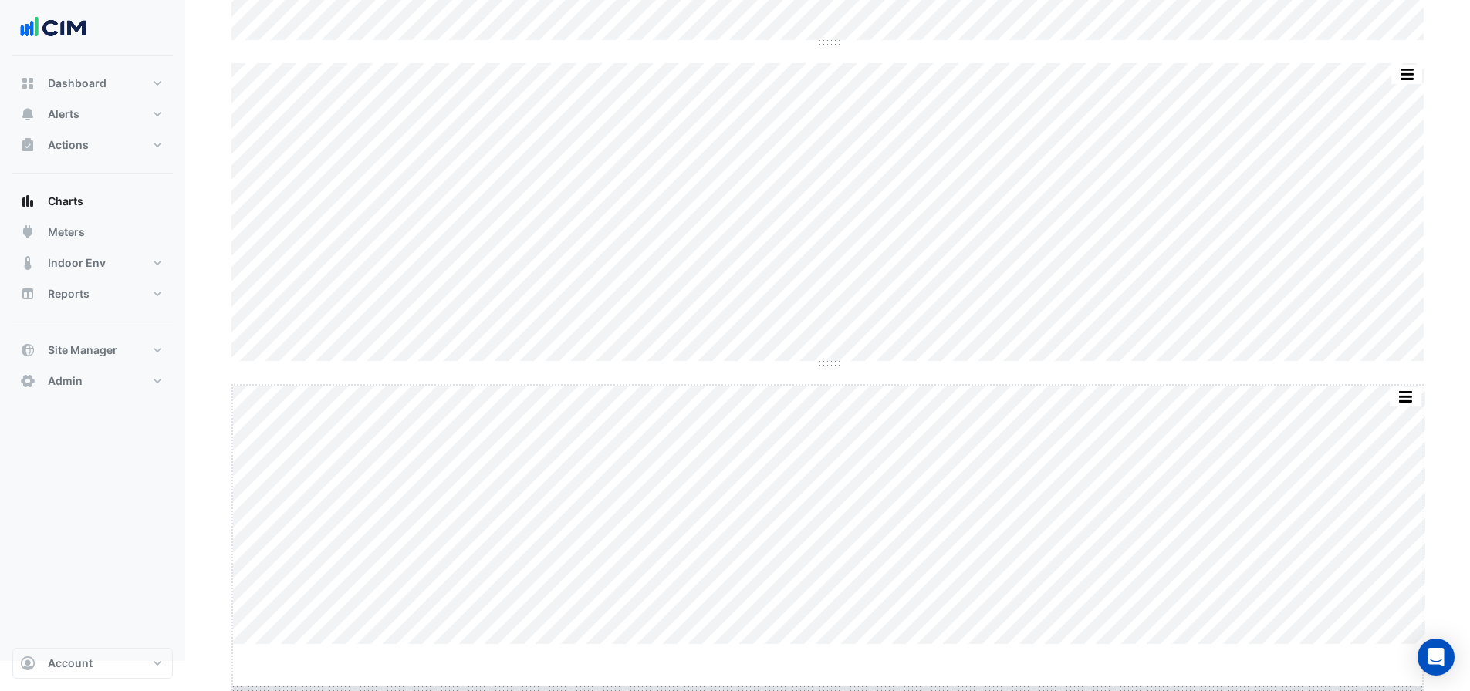
drag, startPoint x: 826, startPoint y: 692, endPoint x: 828, endPoint y: 736, distance: 44.0
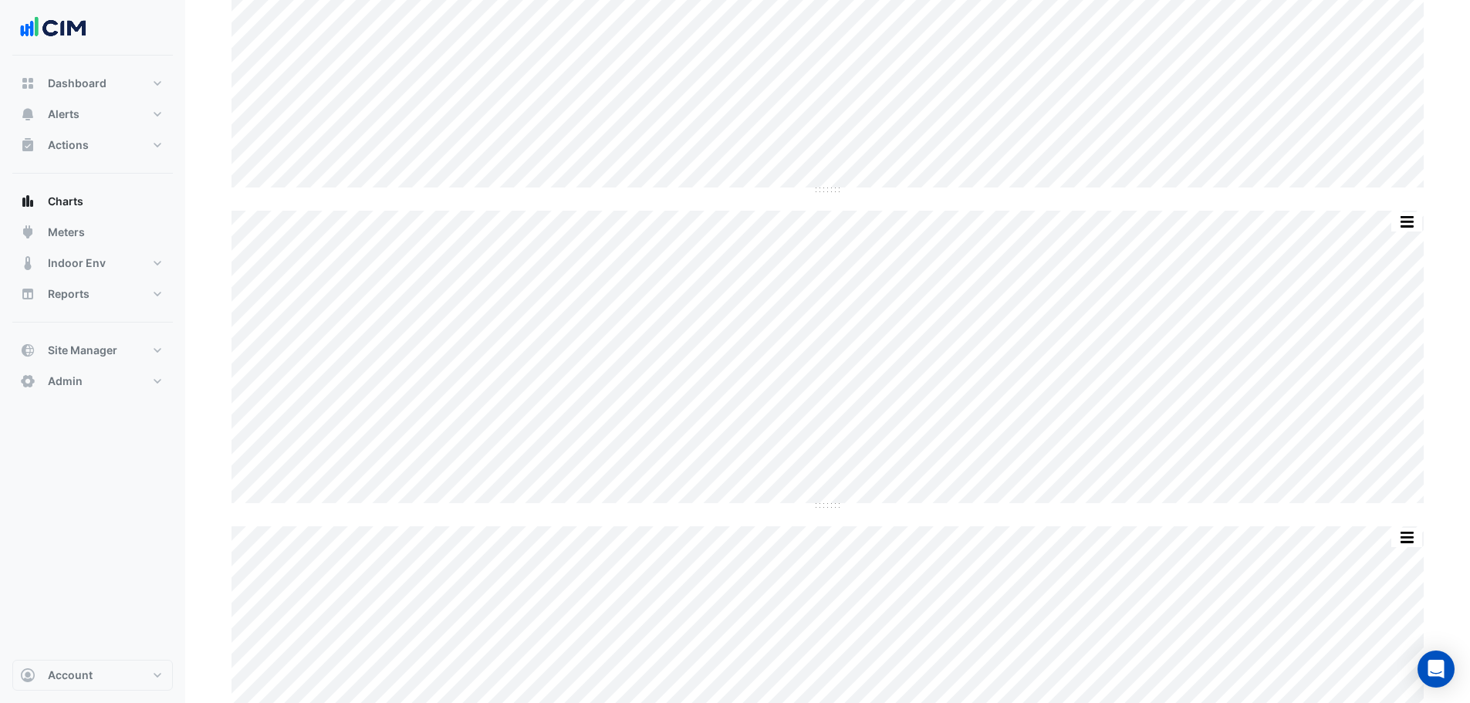
scroll to position [0, 0]
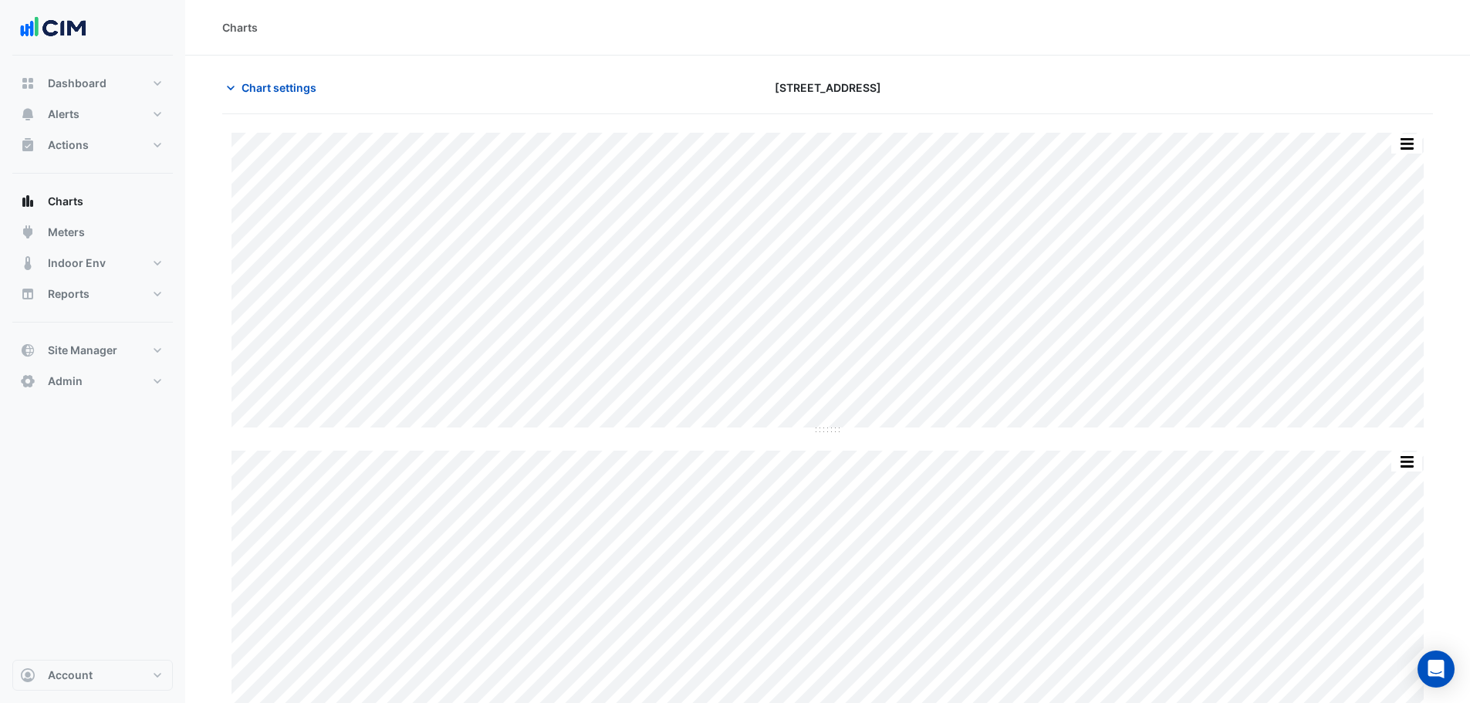
click at [292, 102] on div "Chart settings 380 Docklands Drive" at bounding box center [827, 94] width 1211 height 40
click at [294, 91] on span "Chart settings" at bounding box center [279, 87] width 75 height 16
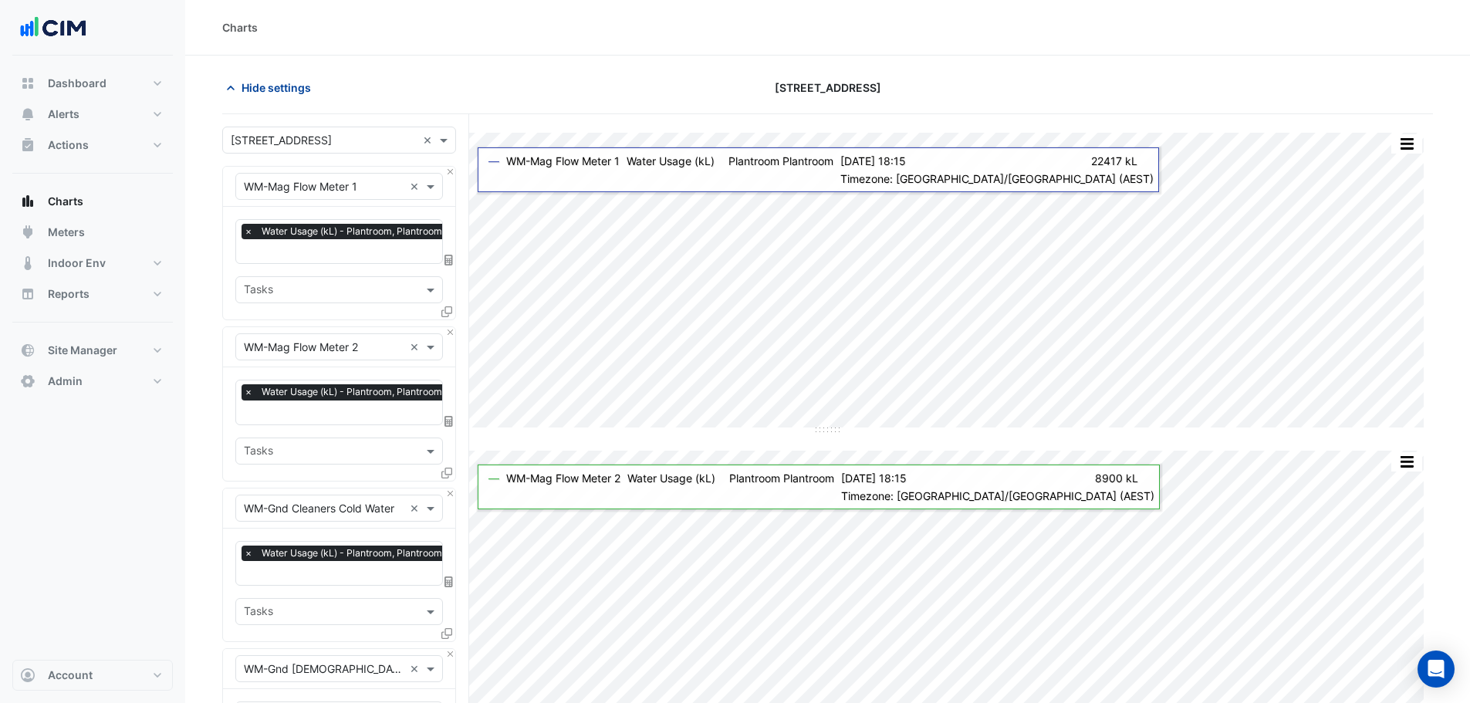
click at [288, 87] on span "Hide settings" at bounding box center [276, 87] width 69 height 16
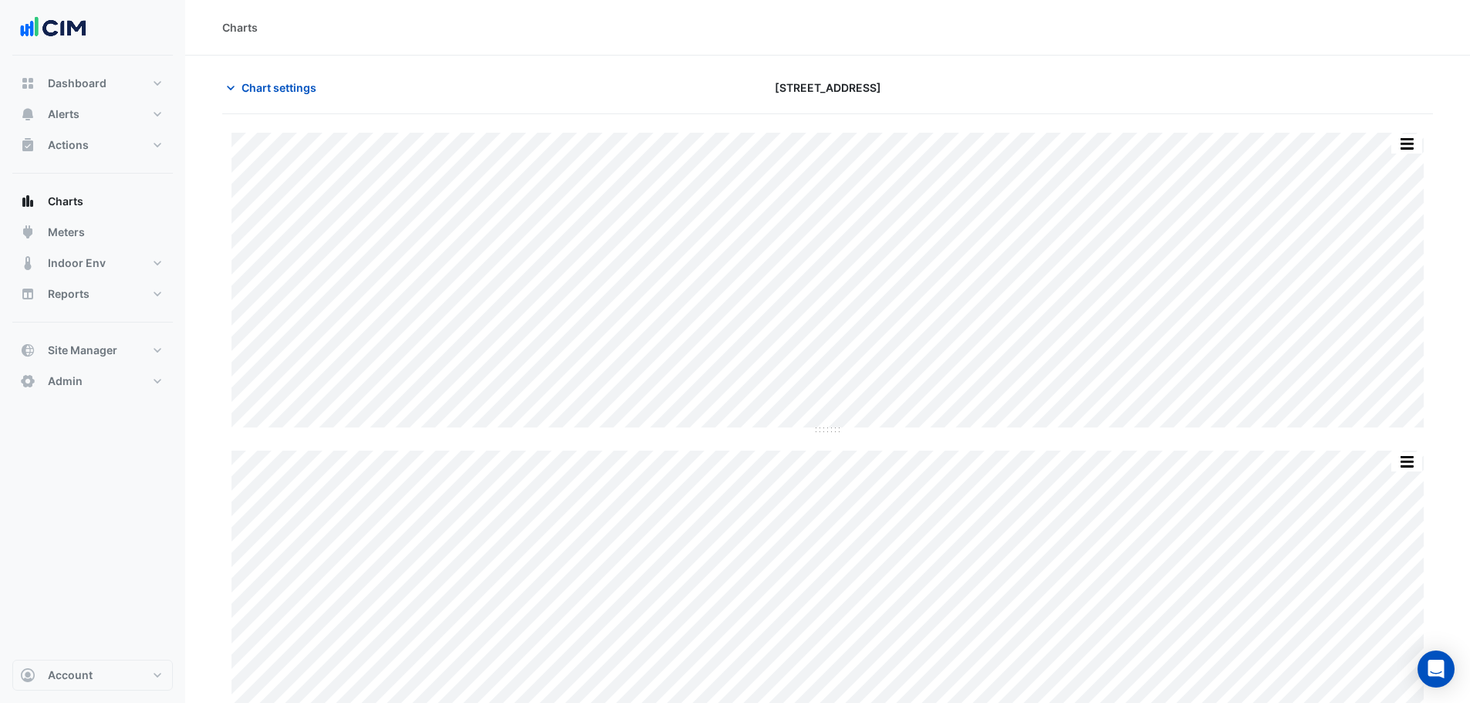
click at [103, 148] on button "Actions" at bounding box center [92, 145] width 160 height 31
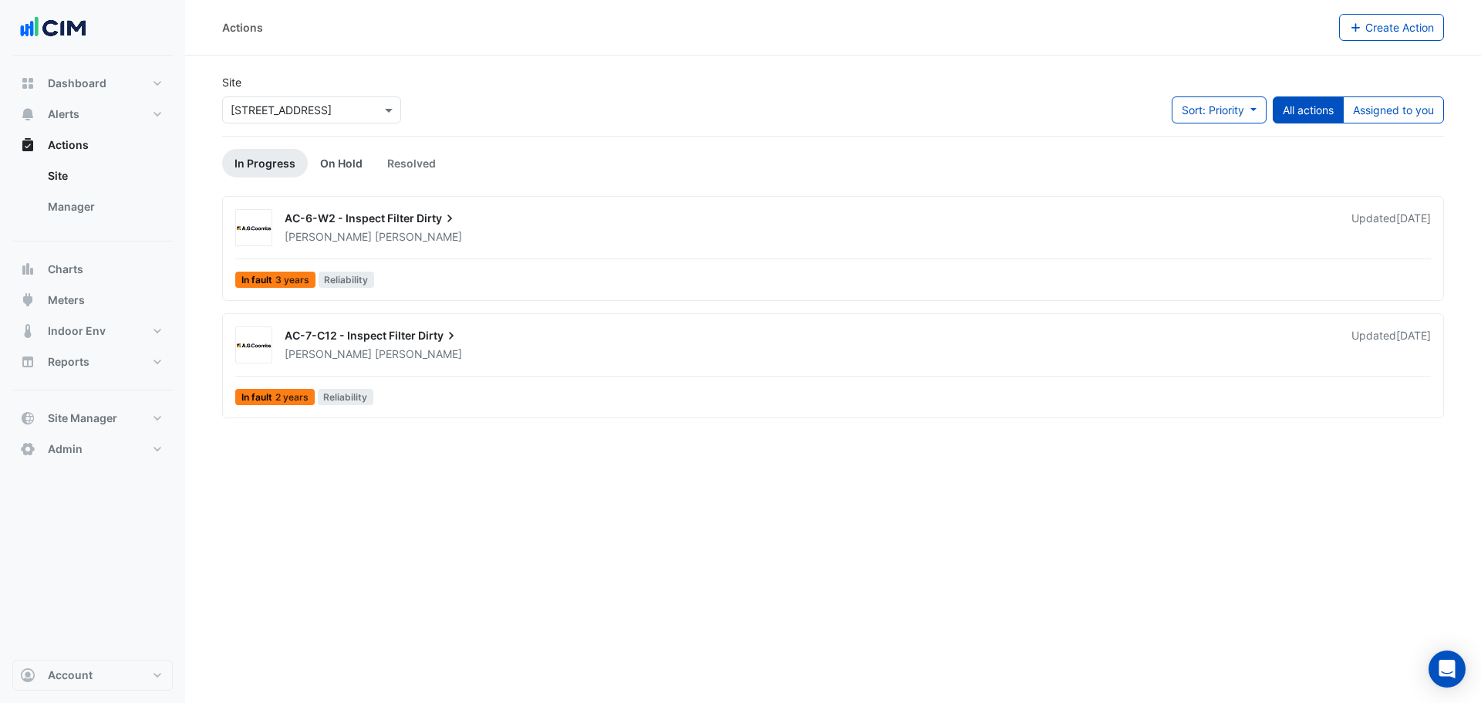
click at [344, 167] on link "On Hold" at bounding box center [341, 163] width 67 height 29
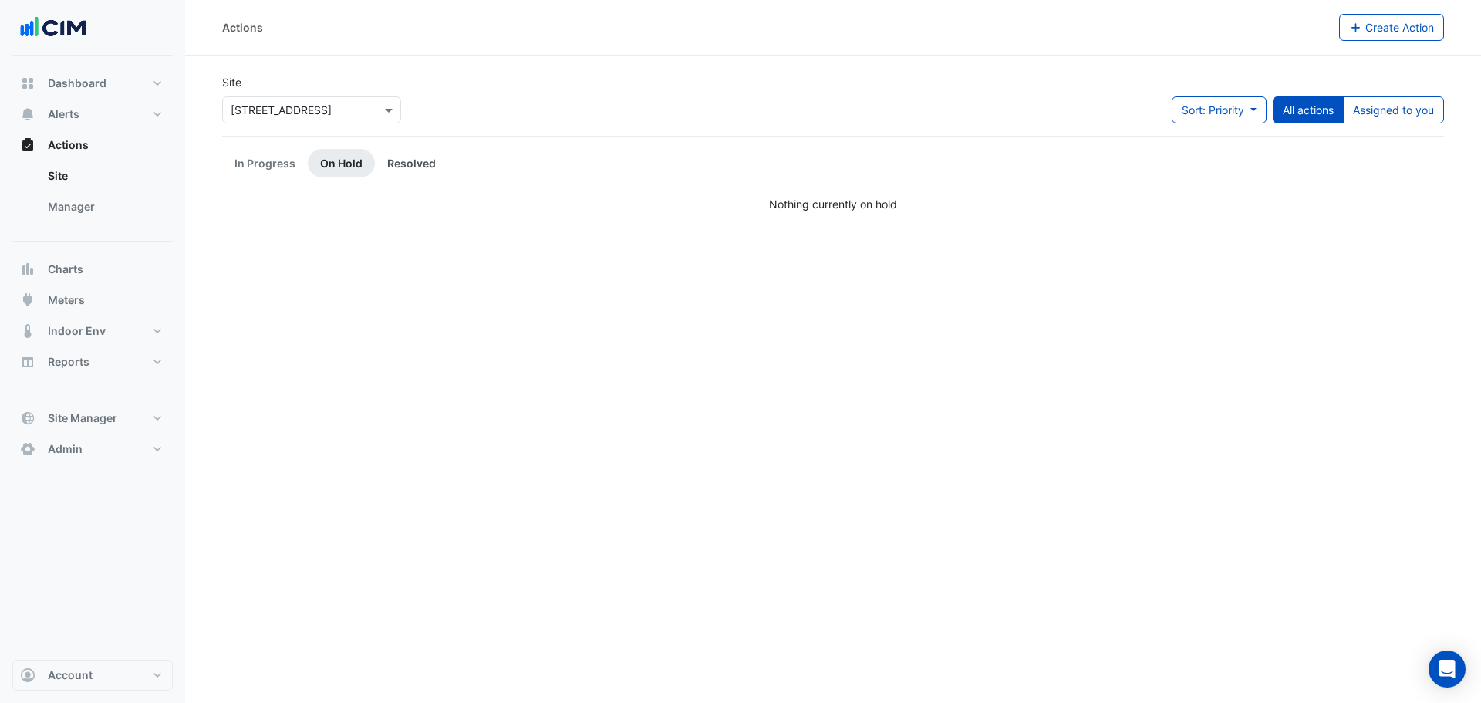
click at [418, 166] on link "Resolved" at bounding box center [411, 163] width 73 height 29
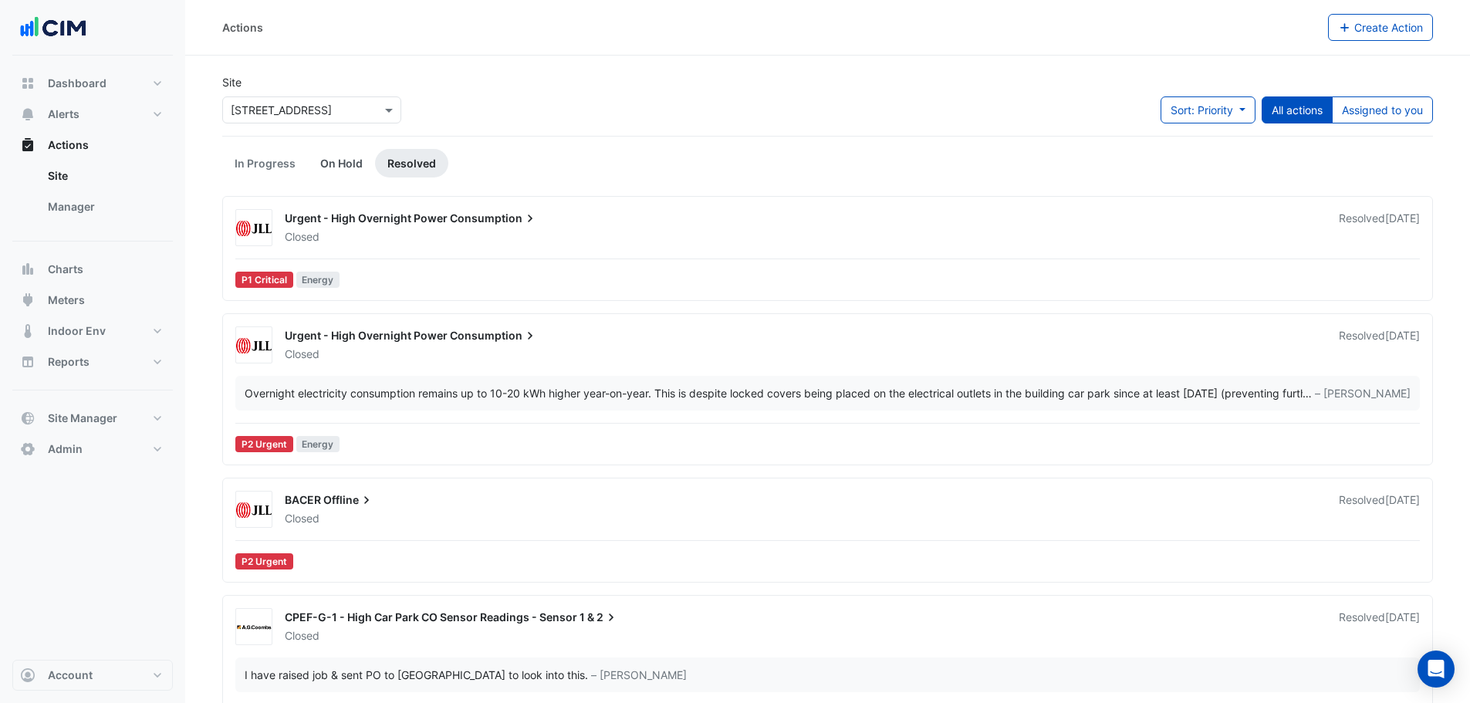
click at [348, 169] on link "On Hold" at bounding box center [341, 163] width 67 height 29
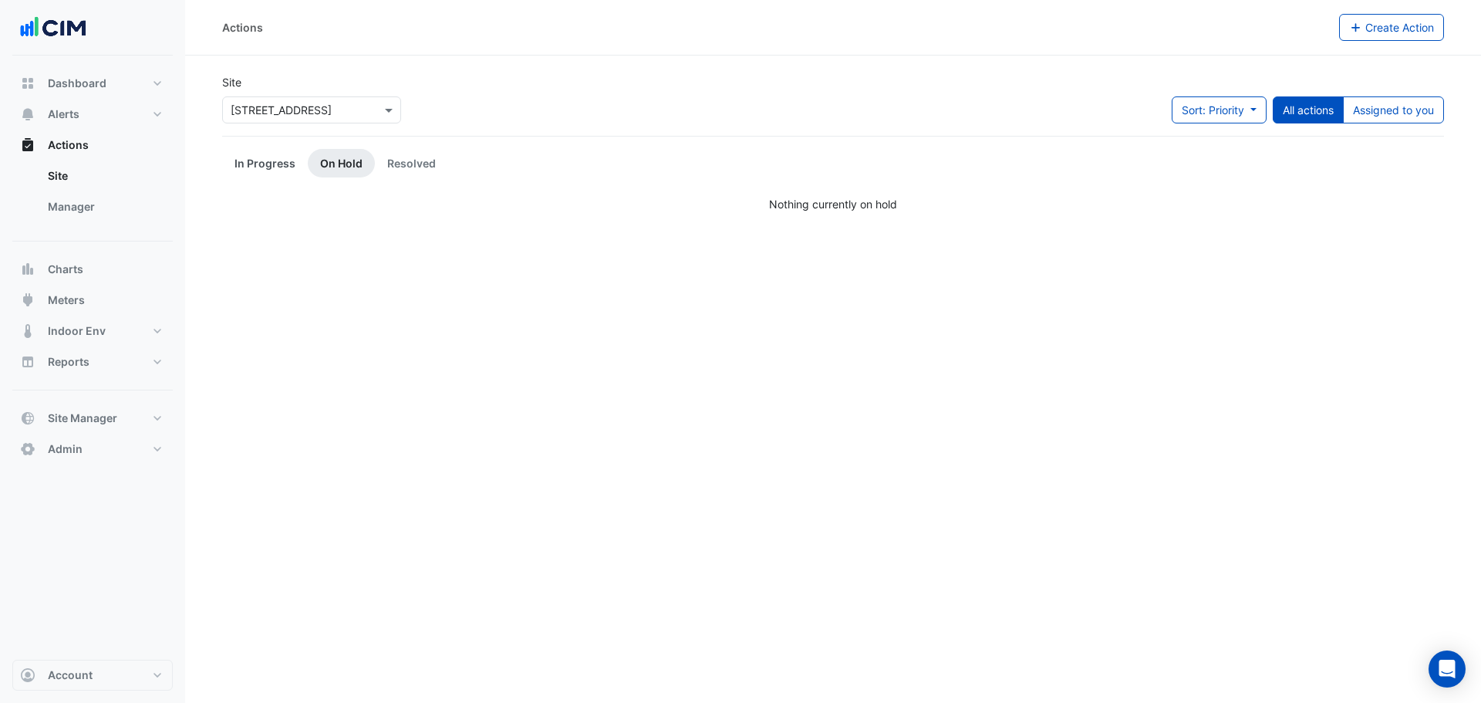
click at [262, 164] on link "In Progress" at bounding box center [265, 163] width 86 height 29
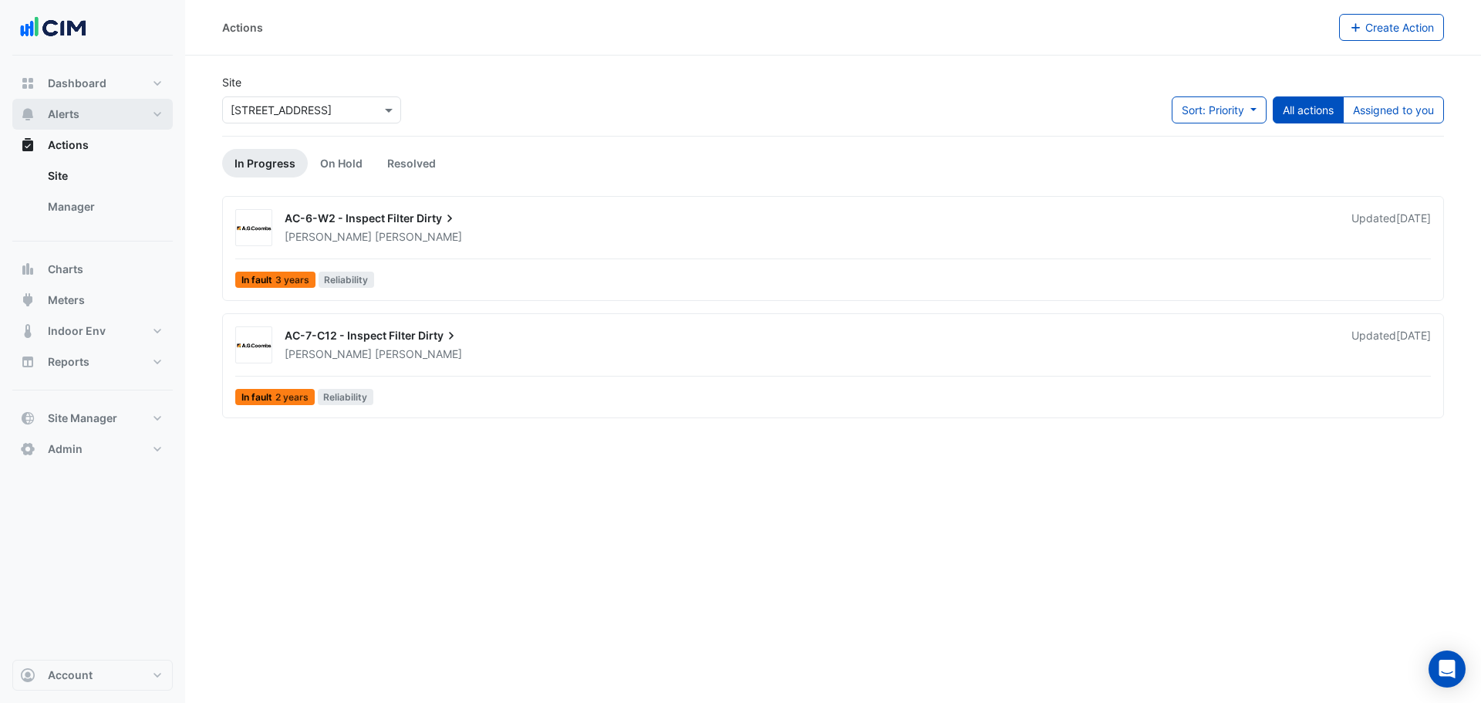
click at [117, 114] on button "Alerts" at bounding box center [92, 114] width 160 height 31
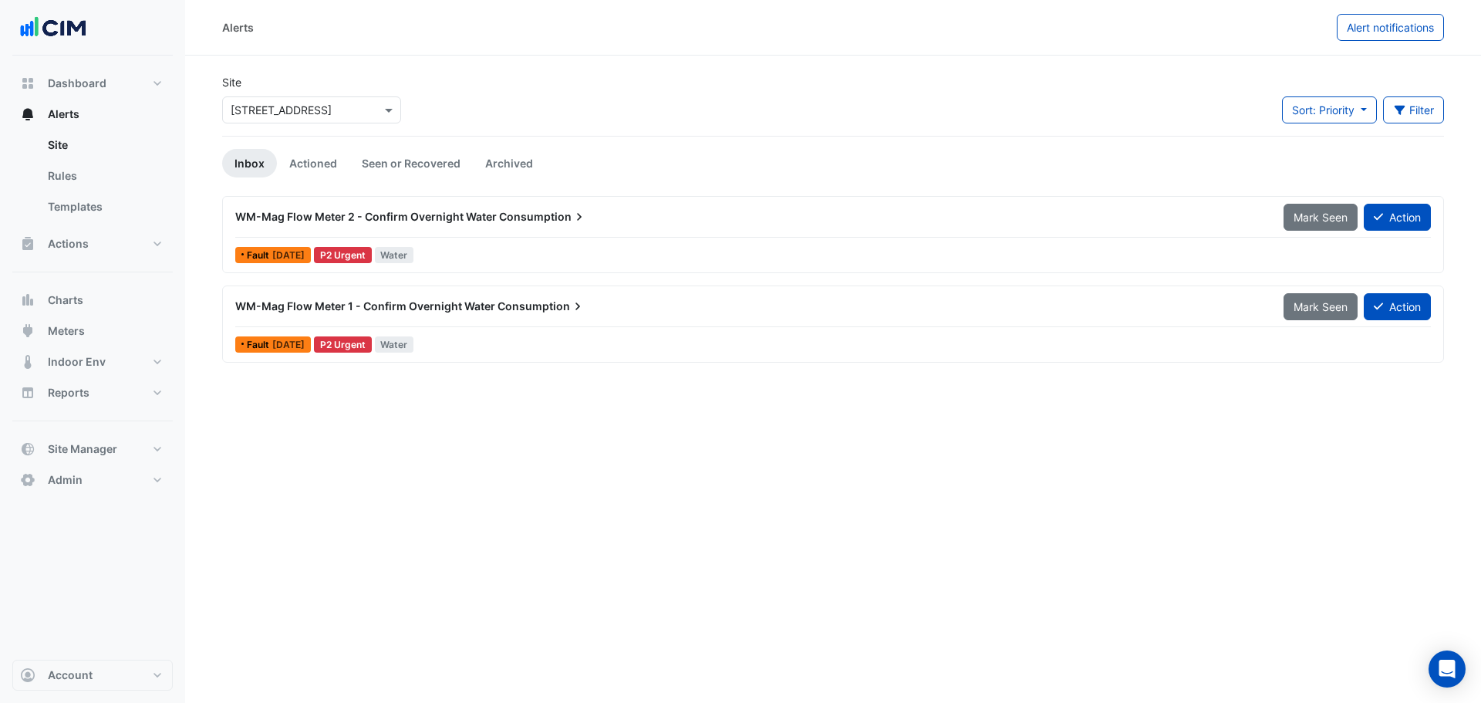
click at [464, 66] on section "Site Select a Site × 380 Docklands Drive Sort: Priority Priority Updated Filter…" at bounding box center [833, 209] width 1296 height 307
click at [90, 306] on button "Charts" at bounding box center [92, 300] width 160 height 31
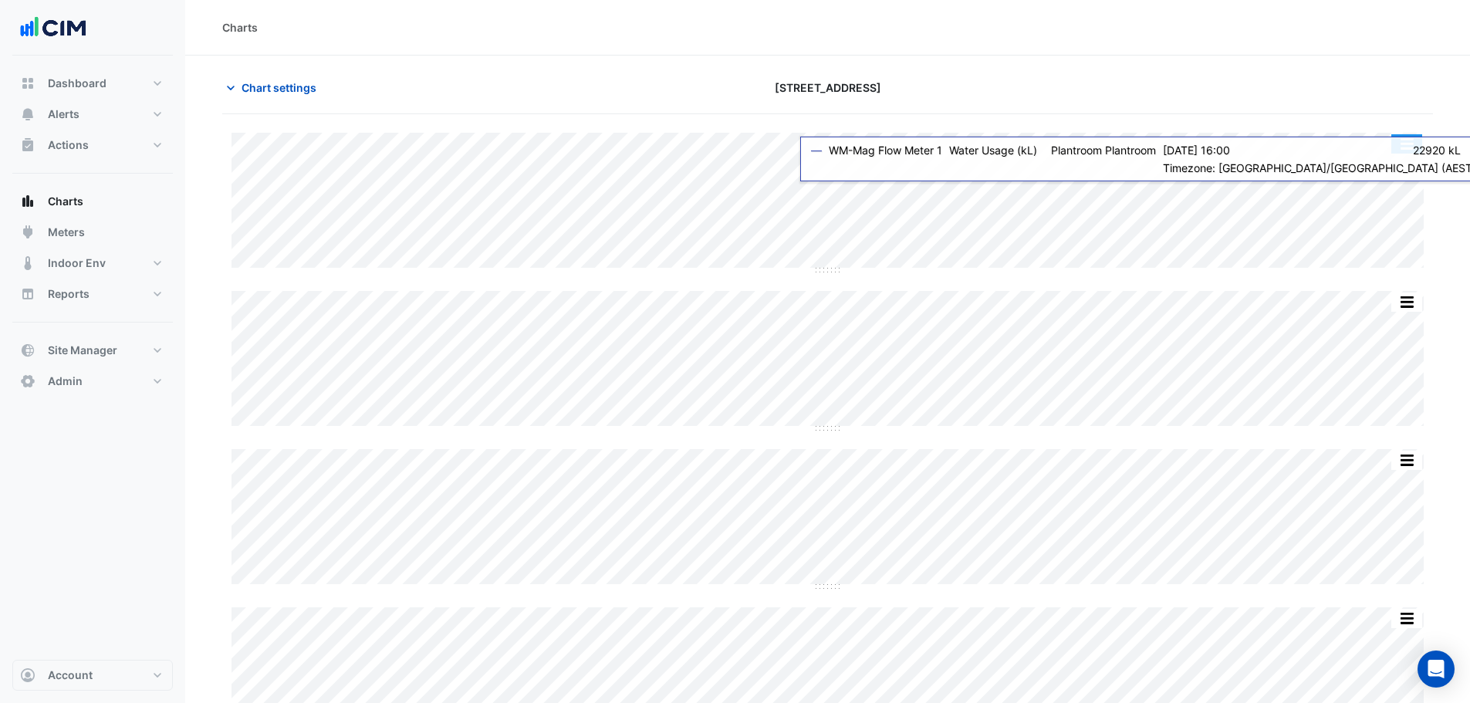
click at [1406, 143] on button "button" at bounding box center [1406, 143] width 31 height 19
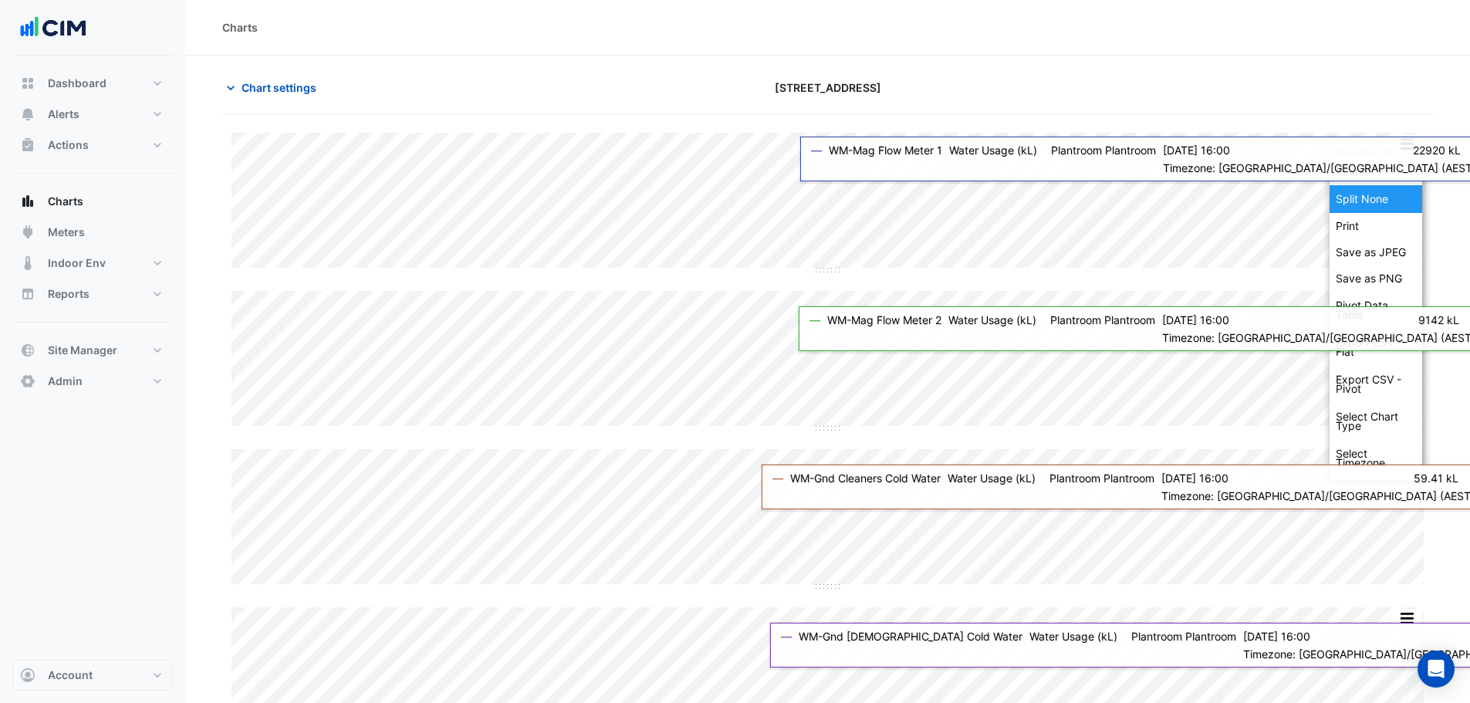
click at [1392, 200] on div "Split None" at bounding box center [1375, 199] width 93 height 28
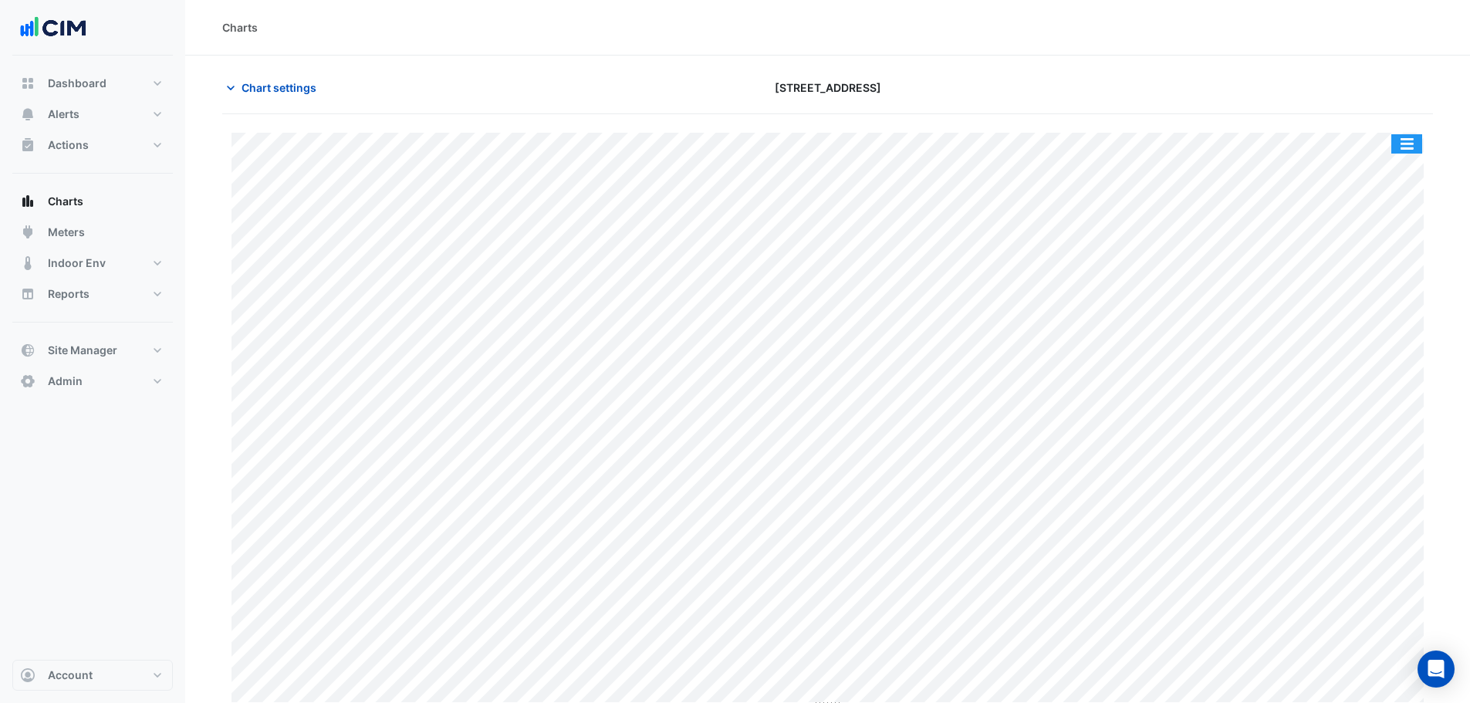
click at [1412, 149] on button "button" at bounding box center [1406, 143] width 31 height 19
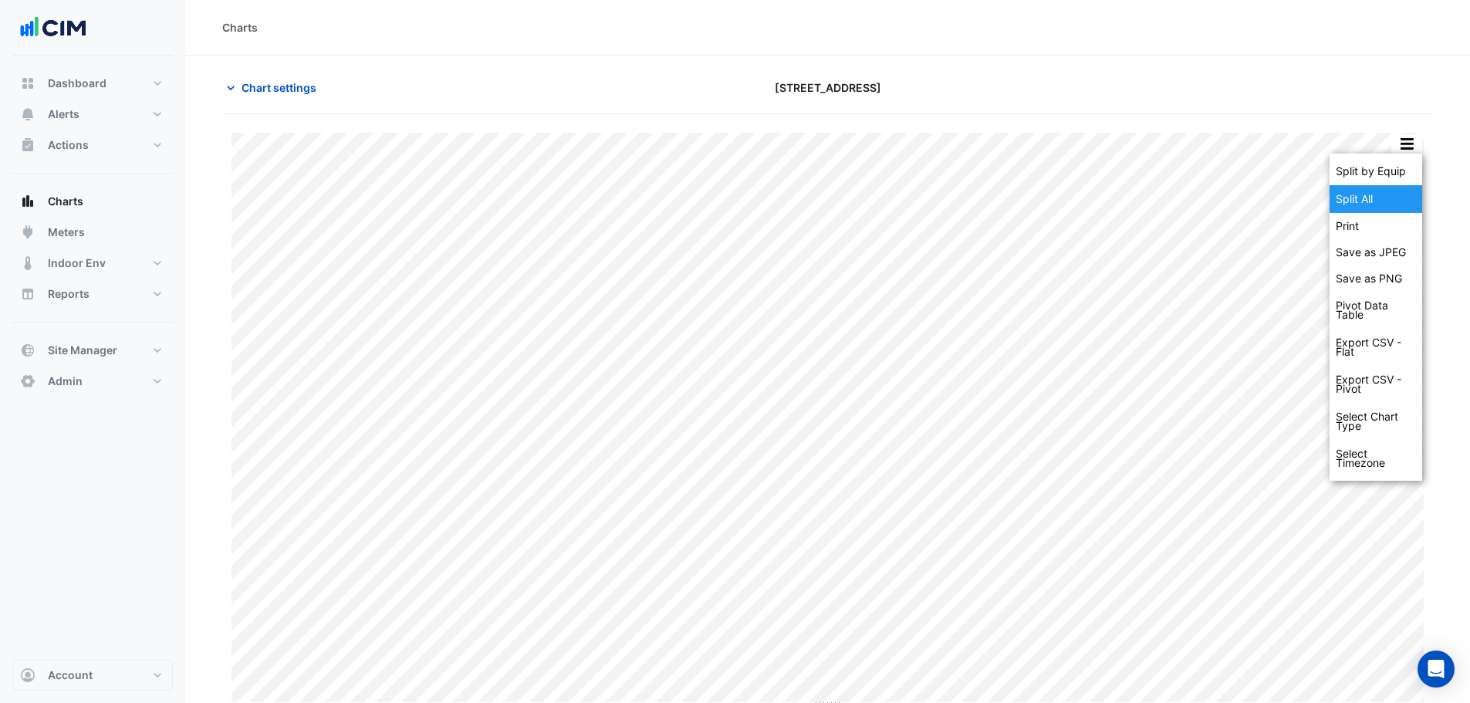
click at [1406, 191] on div "Split All" at bounding box center [1375, 199] width 93 height 28
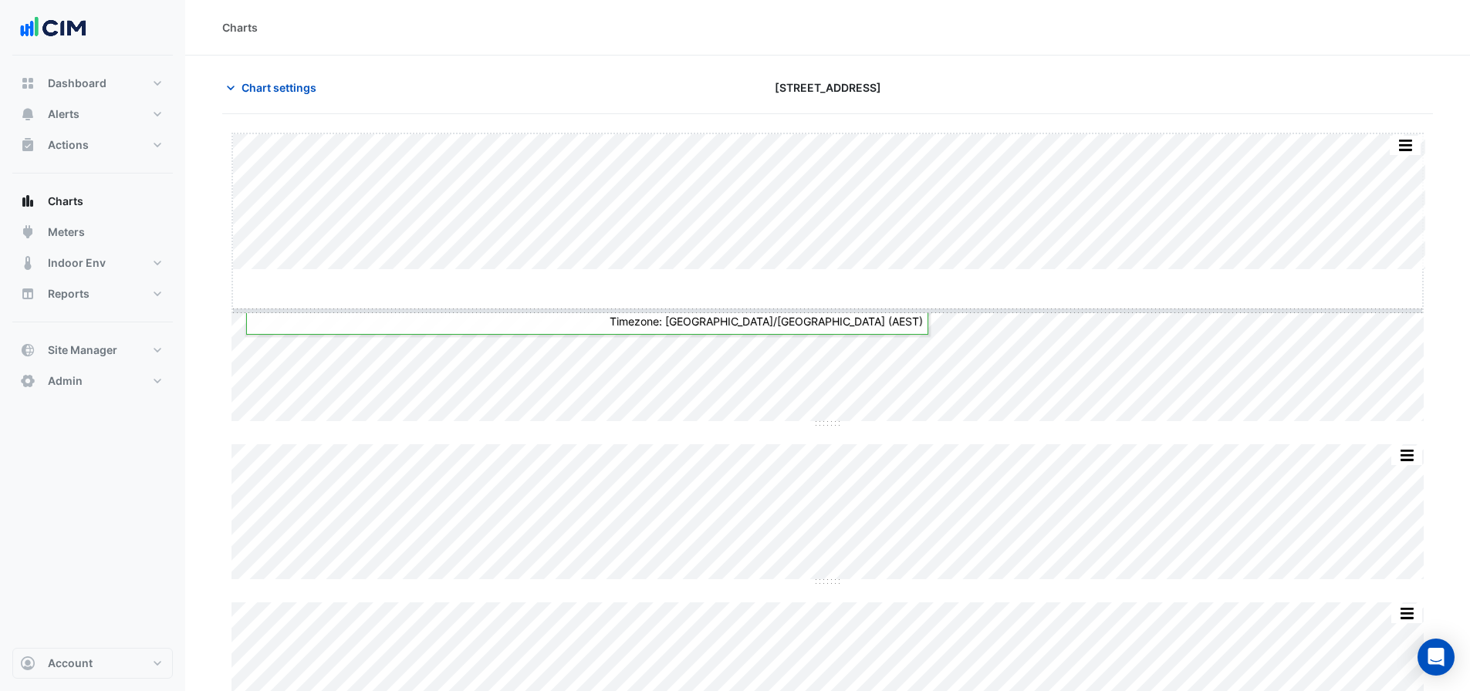
drag, startPoint x: 831, startPoint y: 271, endPoint x: 829, endPoint y: 318, distance: 47.1
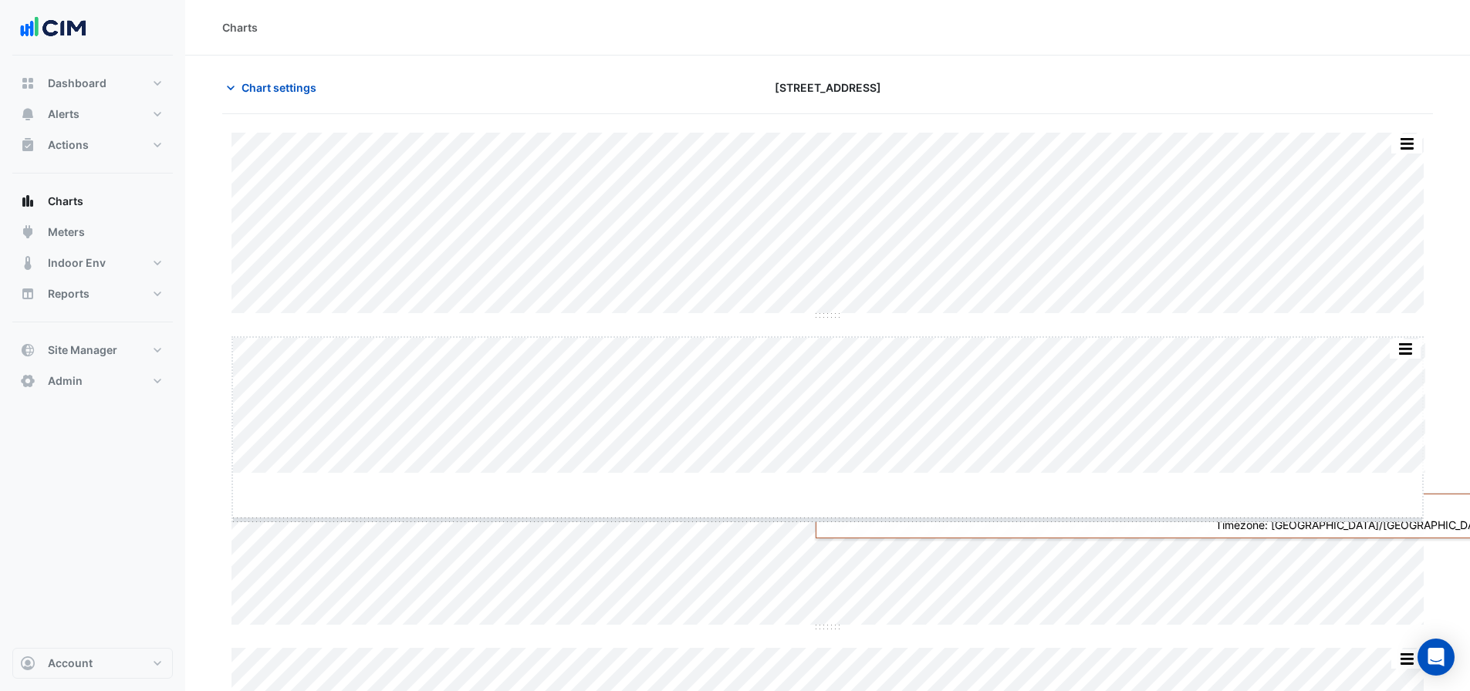
drag, startPoint x: 823, startPoint y: 475, endPoint x: 822, endPoint y: 521, distance: 46.3
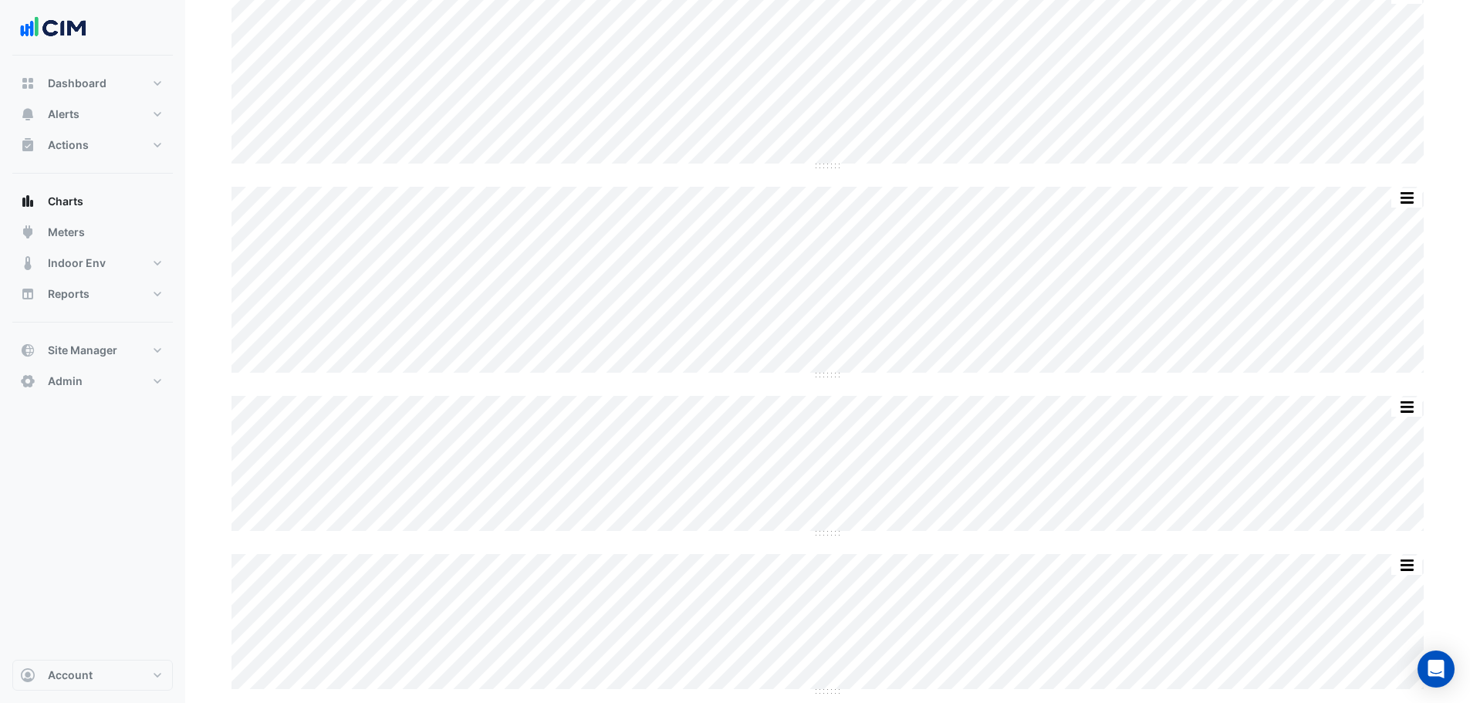
scroll to position [154, 0]
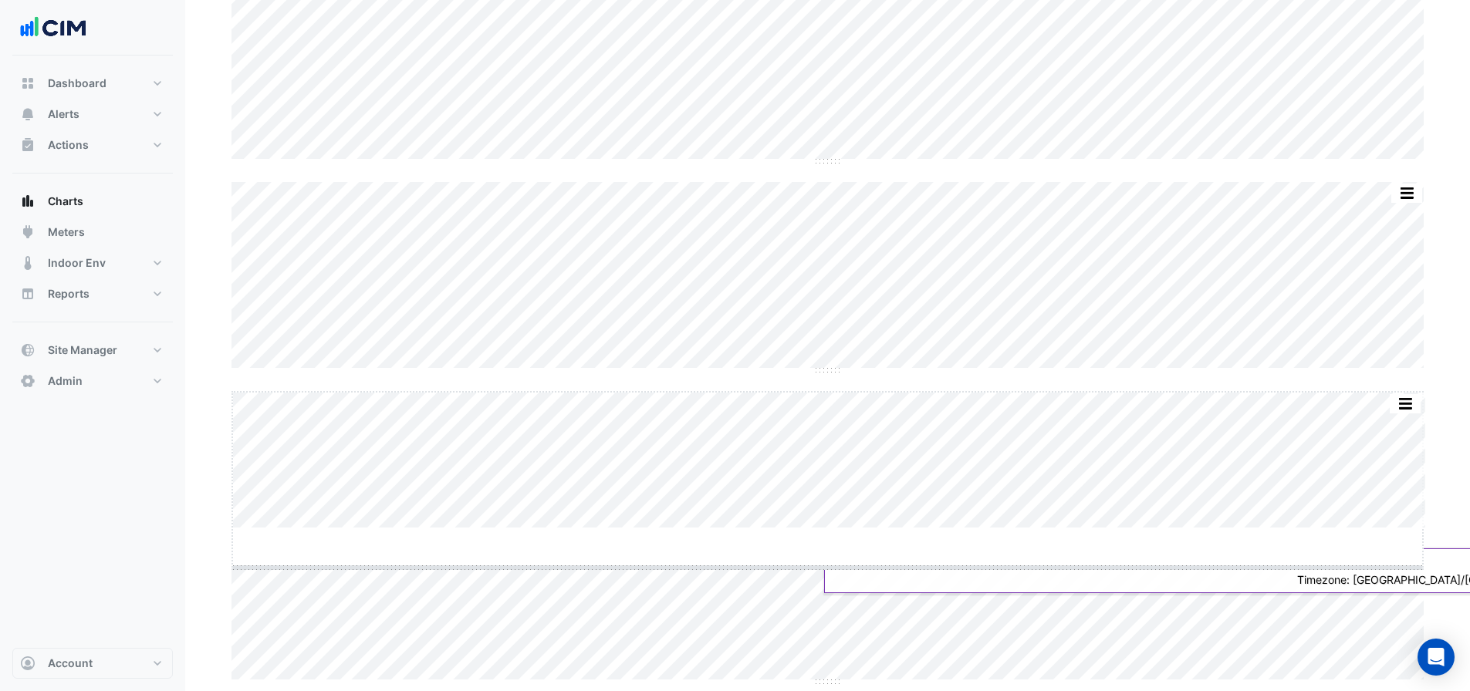
drag, startPoint x: 828, startPoint y: 529, endPoint x: 825, endPoint y: 579, distance: 49.5
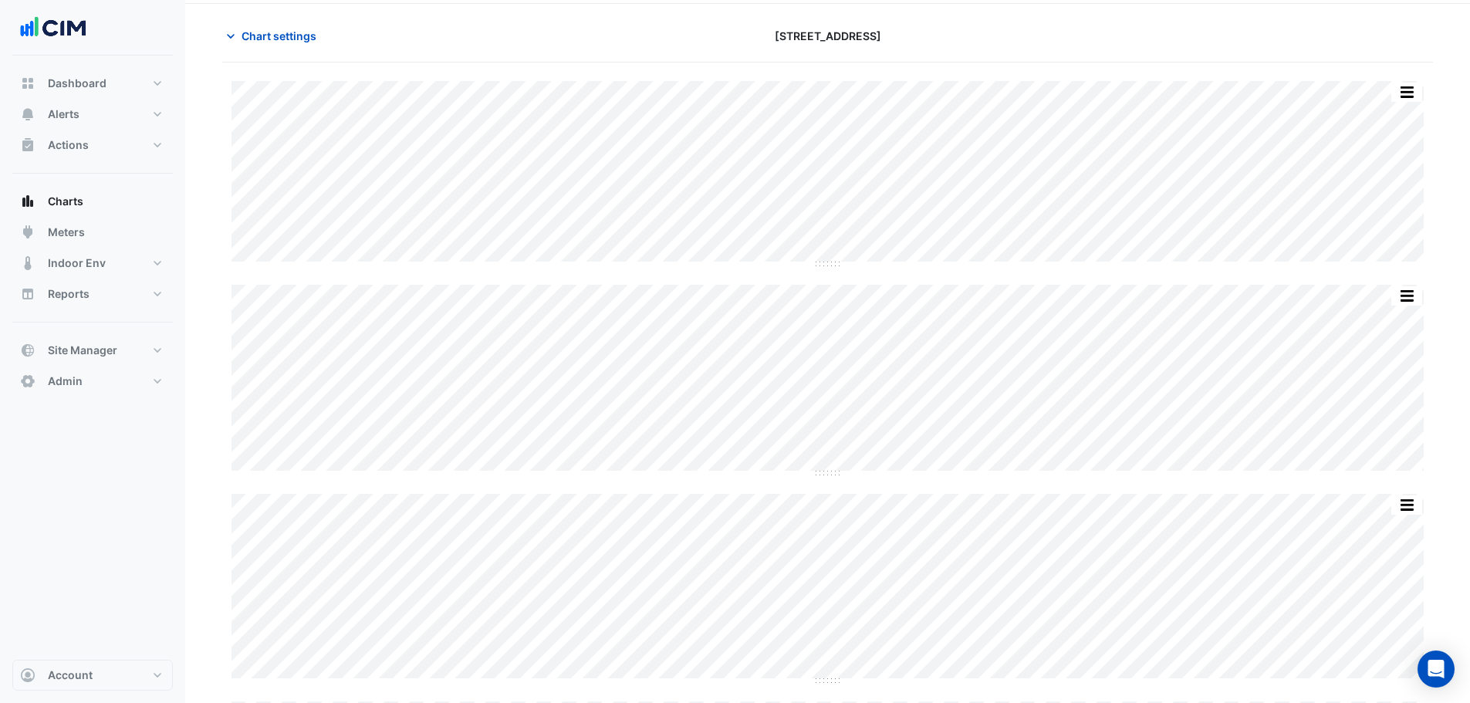
scroll to position [49, 0]
click at [212, 150] on section "Chart settings 380 Docklands Drive Split by Equip Split None Print Save as JPEG…" at bounding box center [827, 513] width 1285 height 1014
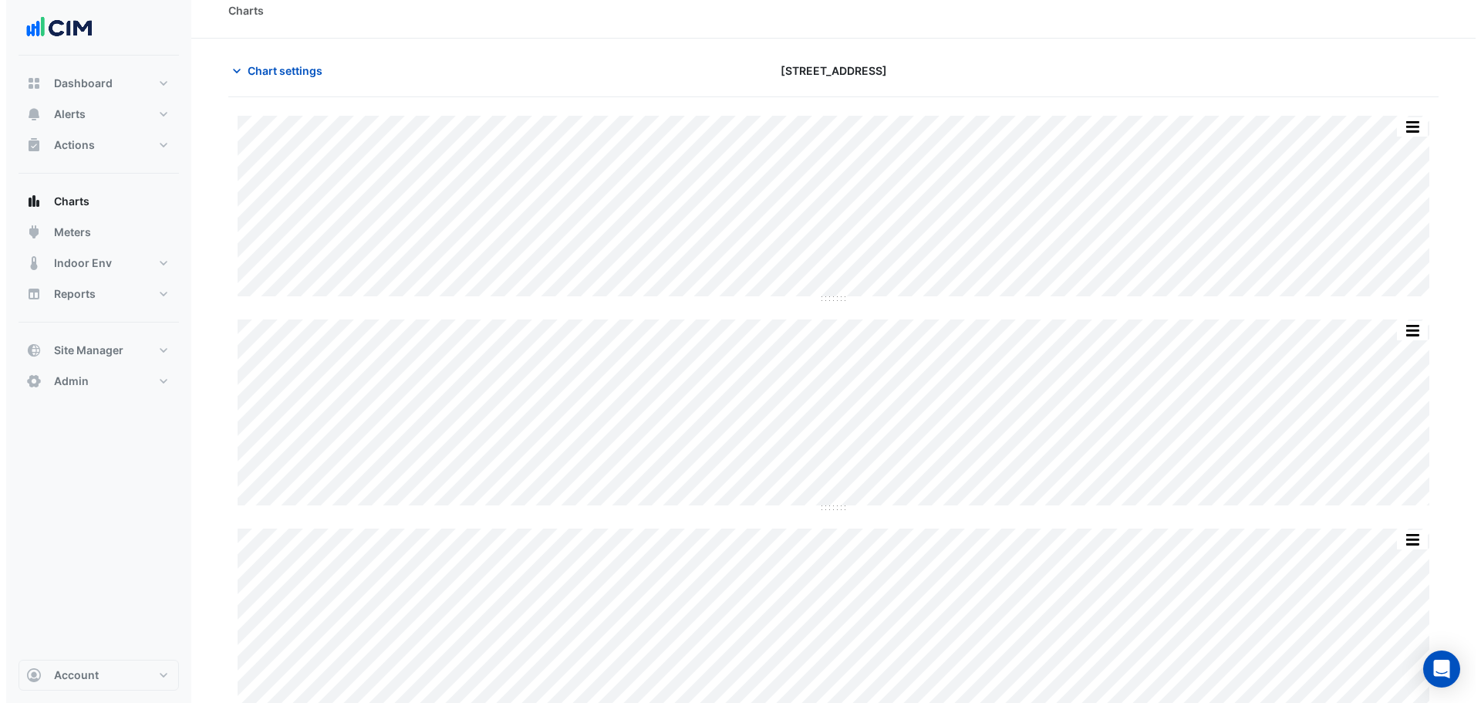
scroll to position [0, 0]
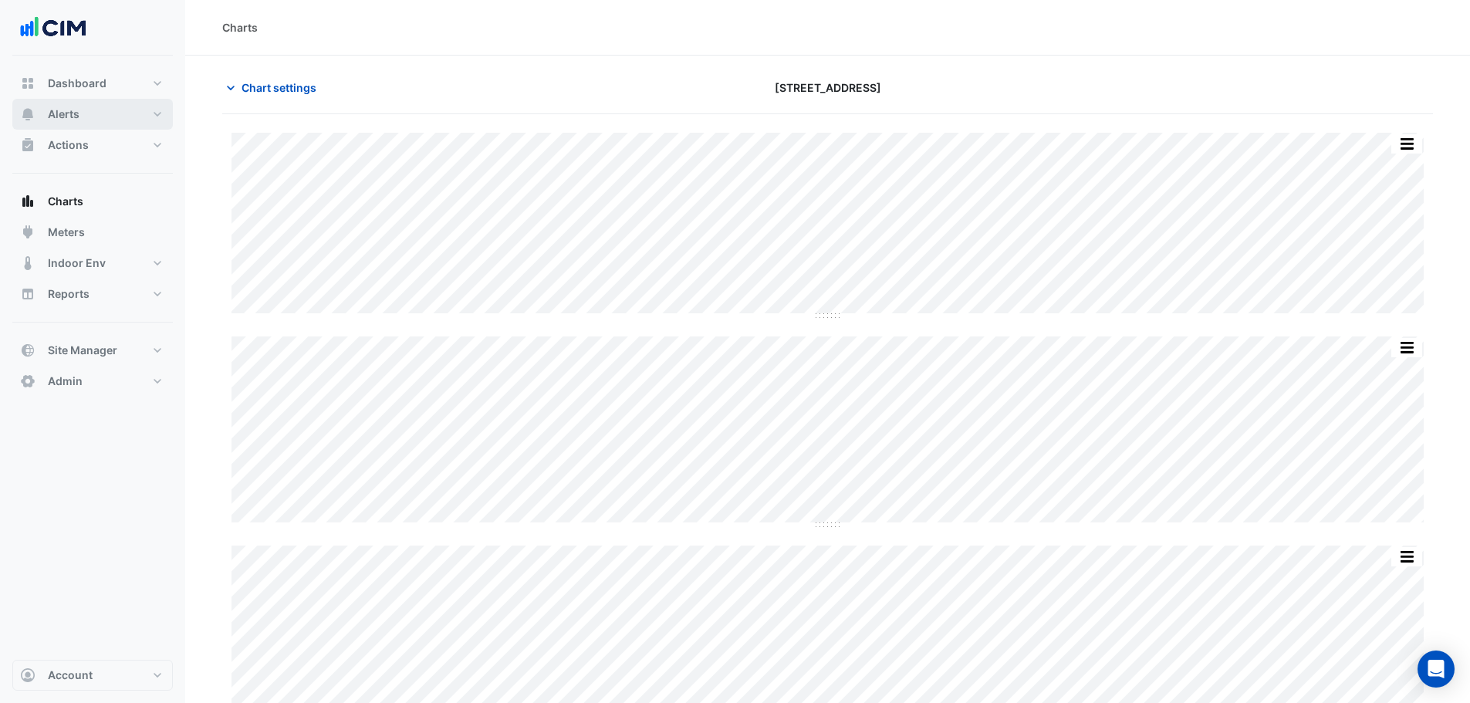
click at [100, 120] on button "Alerts" at bounding box center [92, 114] width 160 height 31
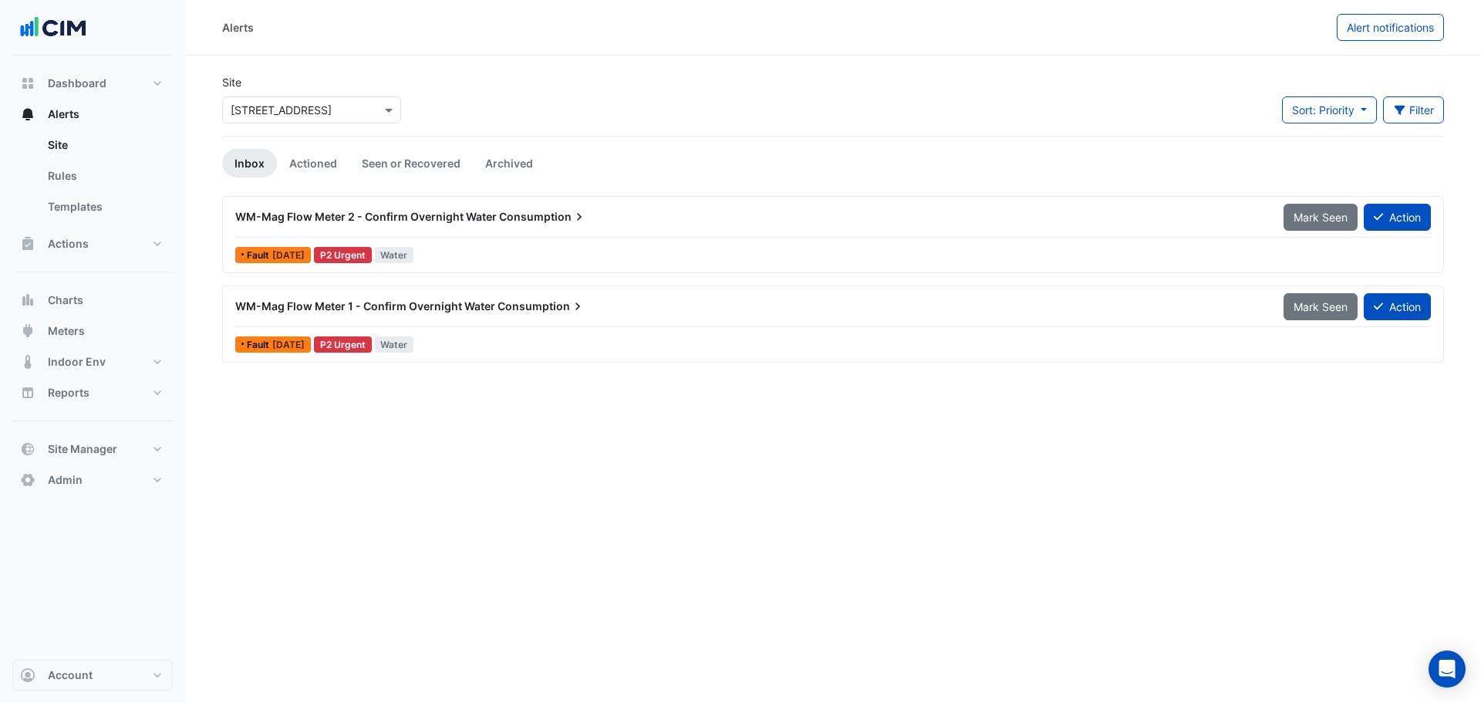
click at [775, 160] on ul "Inbox Actioned Seen or Recovered Archived" at bounding box center [833, 163] width 1222 height 29
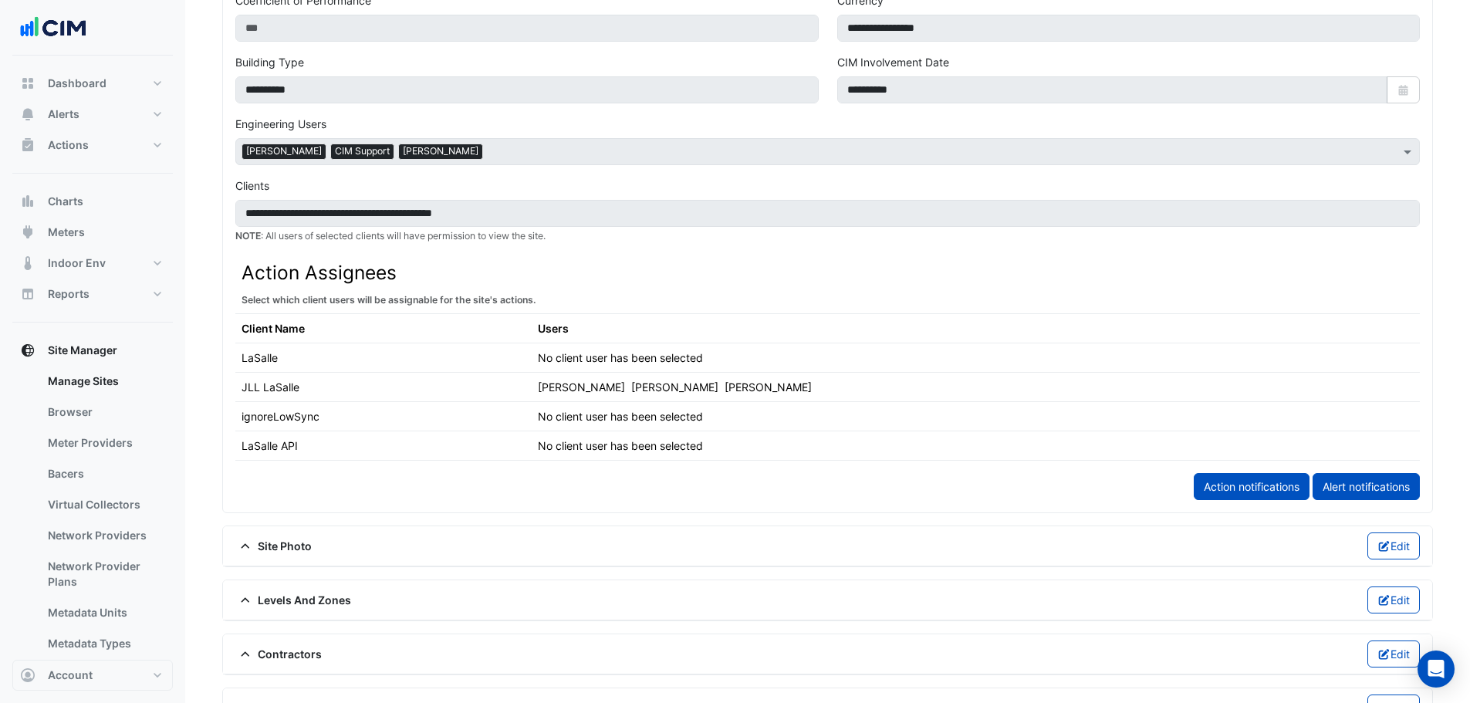
scroll to position [617, 0]
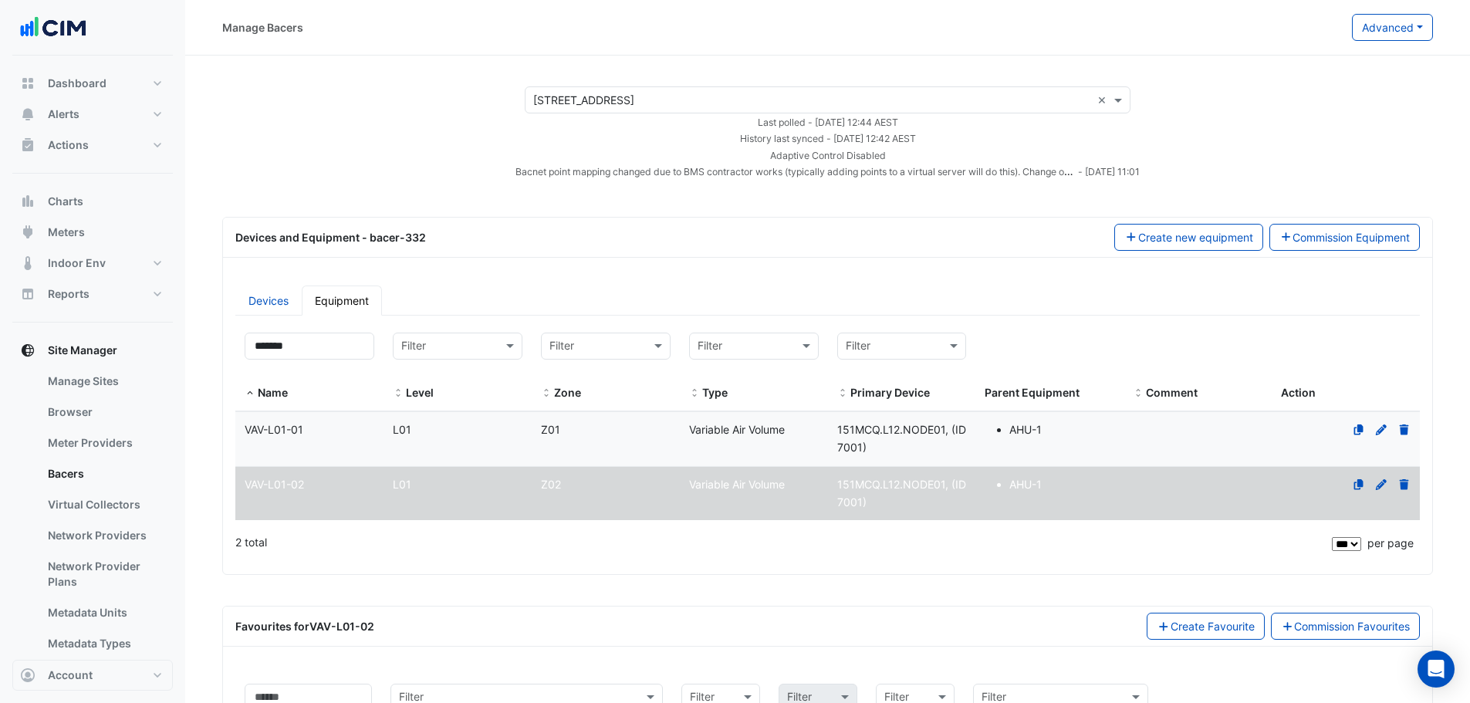
select select "***"
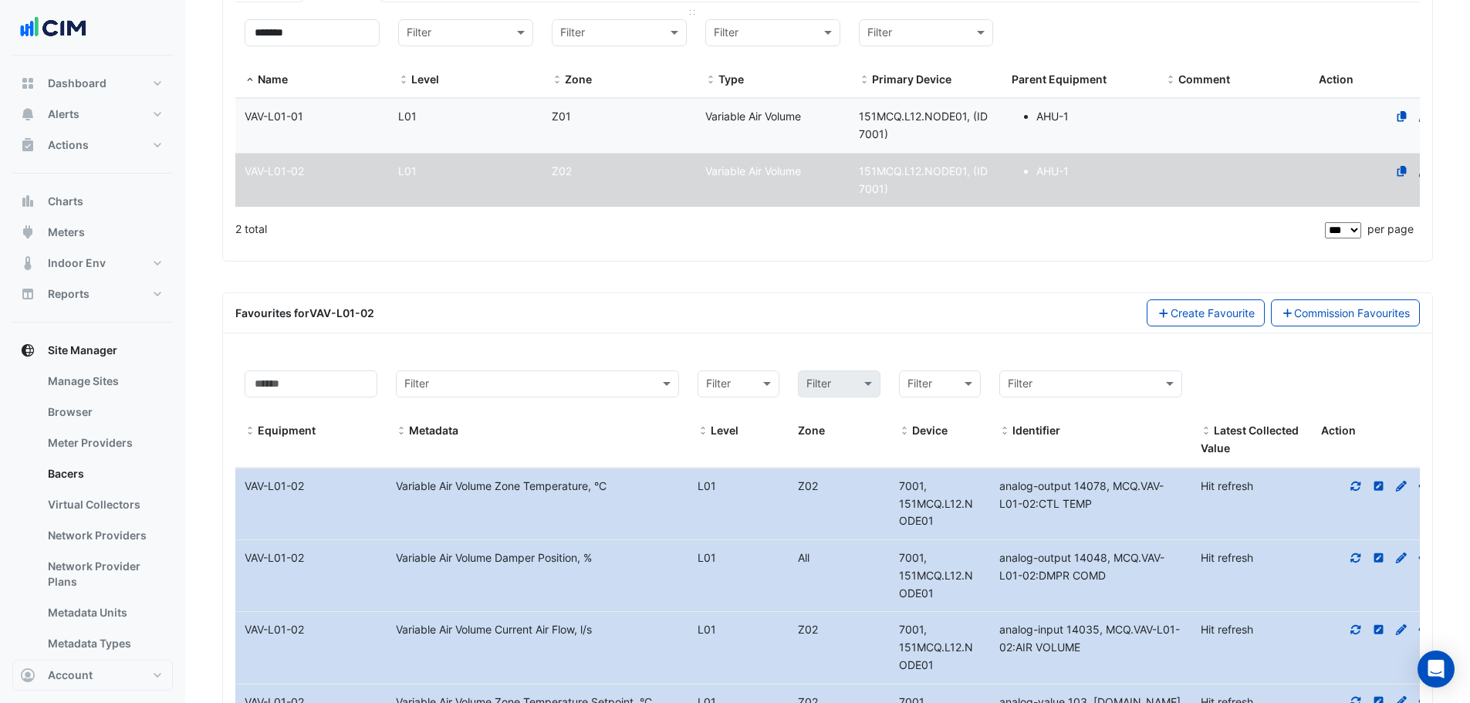
scroll to position [86, 0]
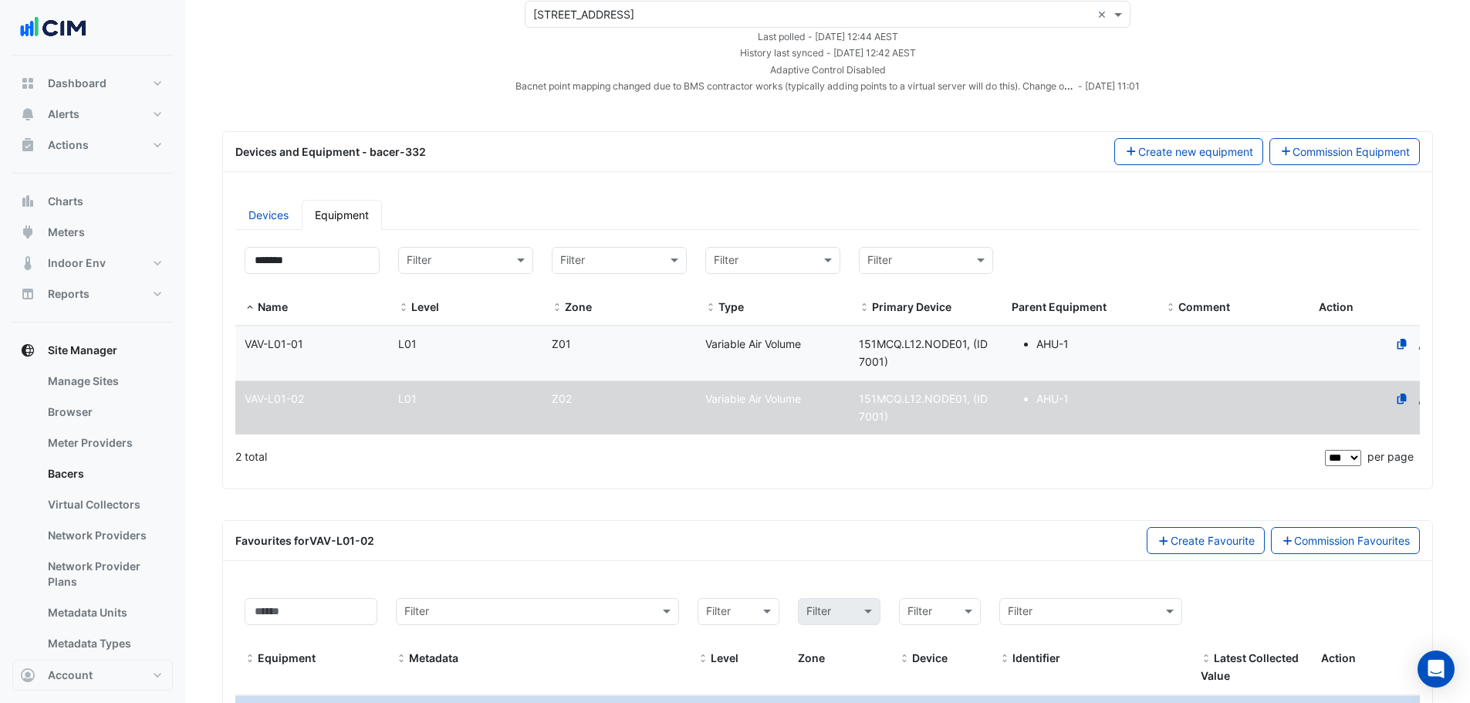
click at [607, 537] on div "Favourites for VAV-L01-02 Create Favourite Commission Favourites" at bounding box center [827, 540] width 1184 height 27
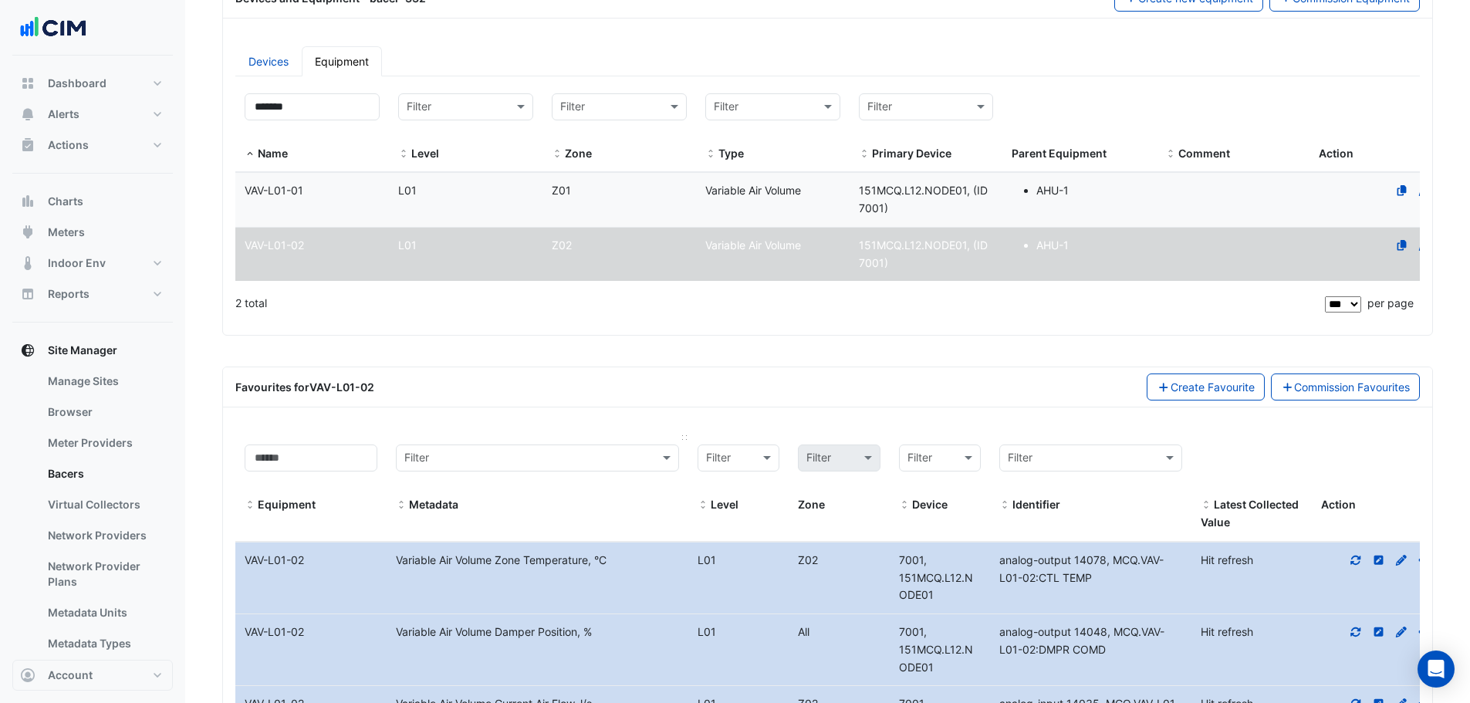
scroll to position [240, 0]
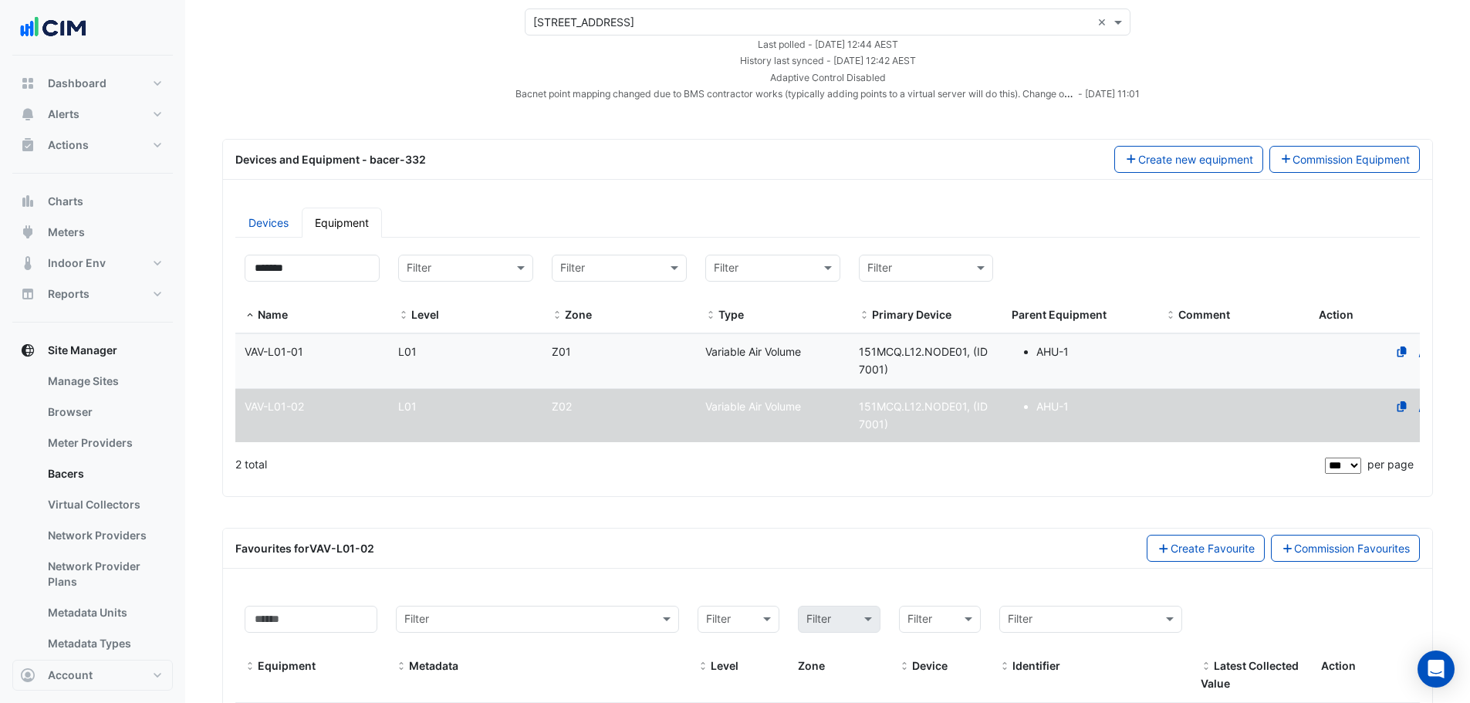
scroll to position [77, 0]
drag, startPoint x: 314, startPoint y: 262, endPoint x: 308, endPoint y: 279, distance: 17.3
click at [313, 262] on input "*******" at bounding box center [312, 268] width 135 height 27
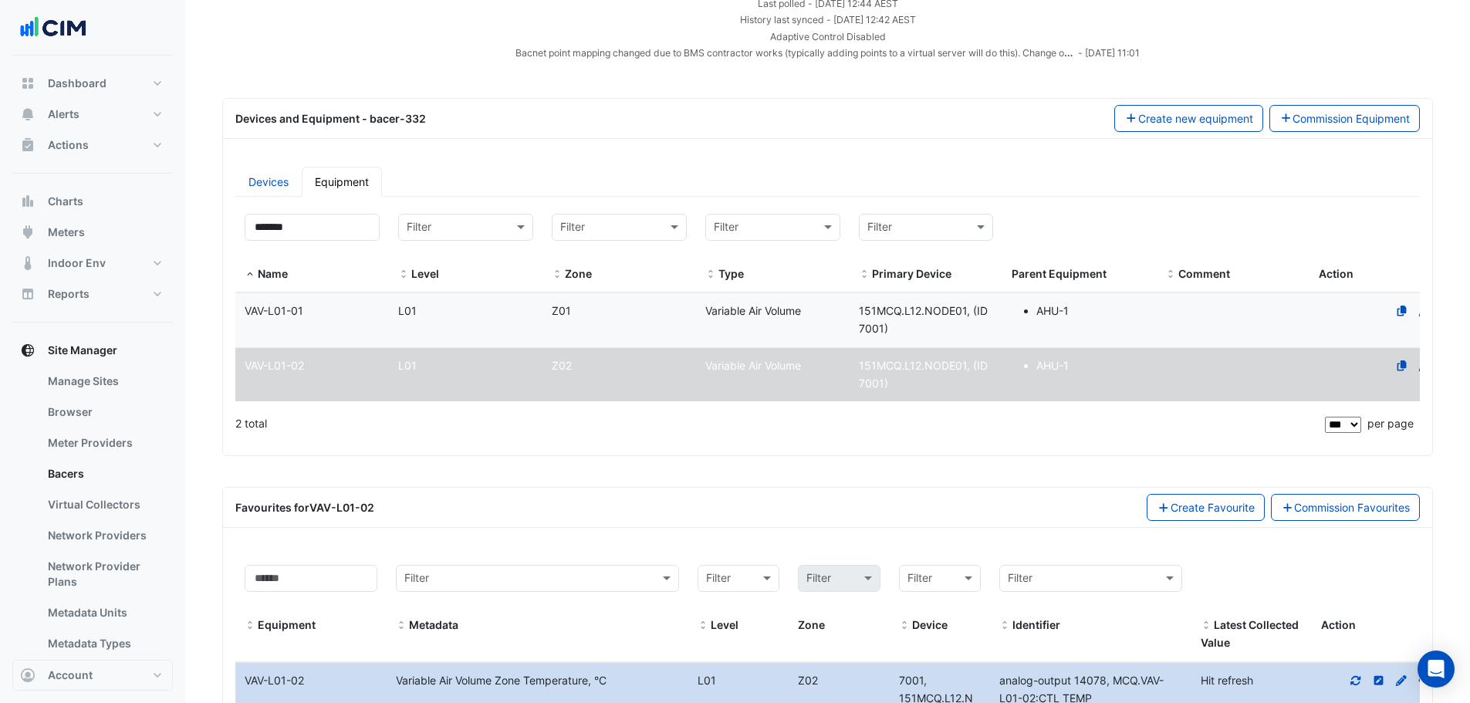
scroll to position [154, 0]
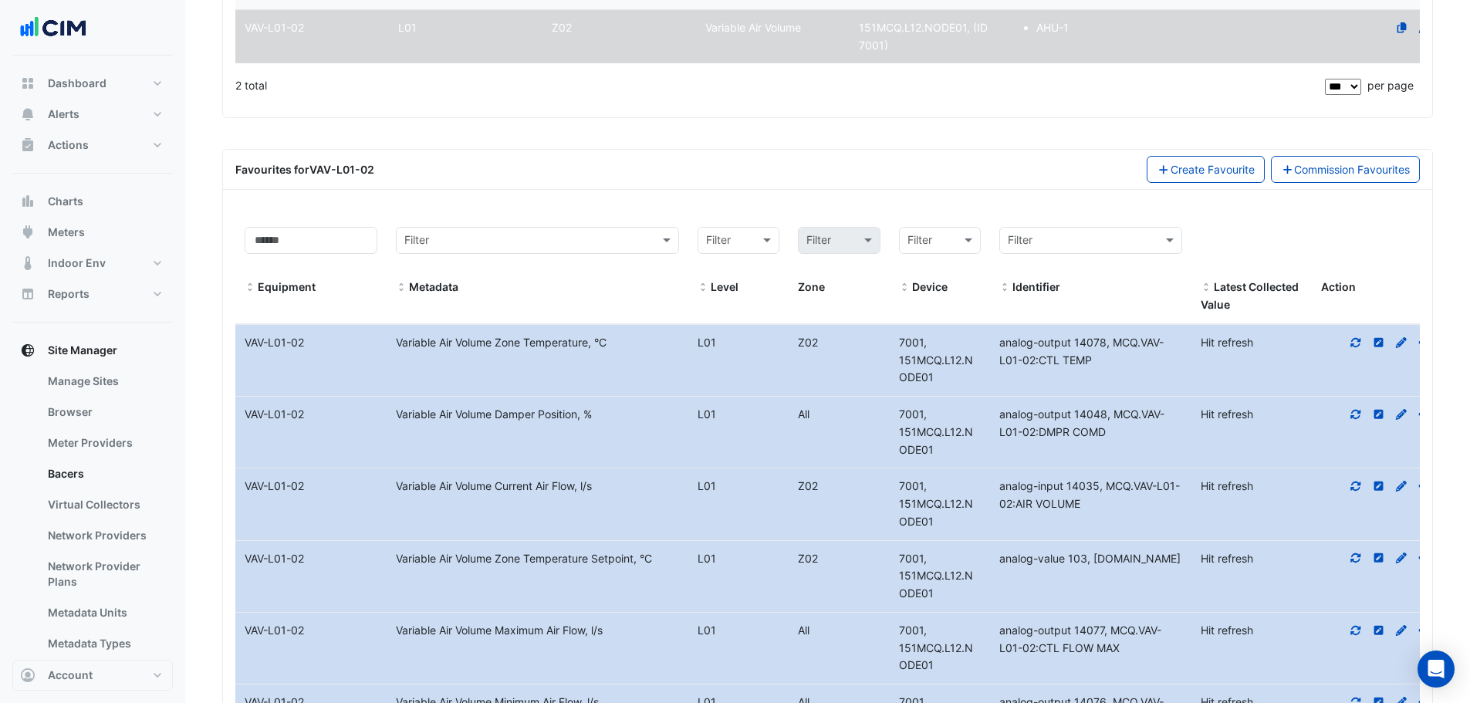
scroll to position [463, 0]
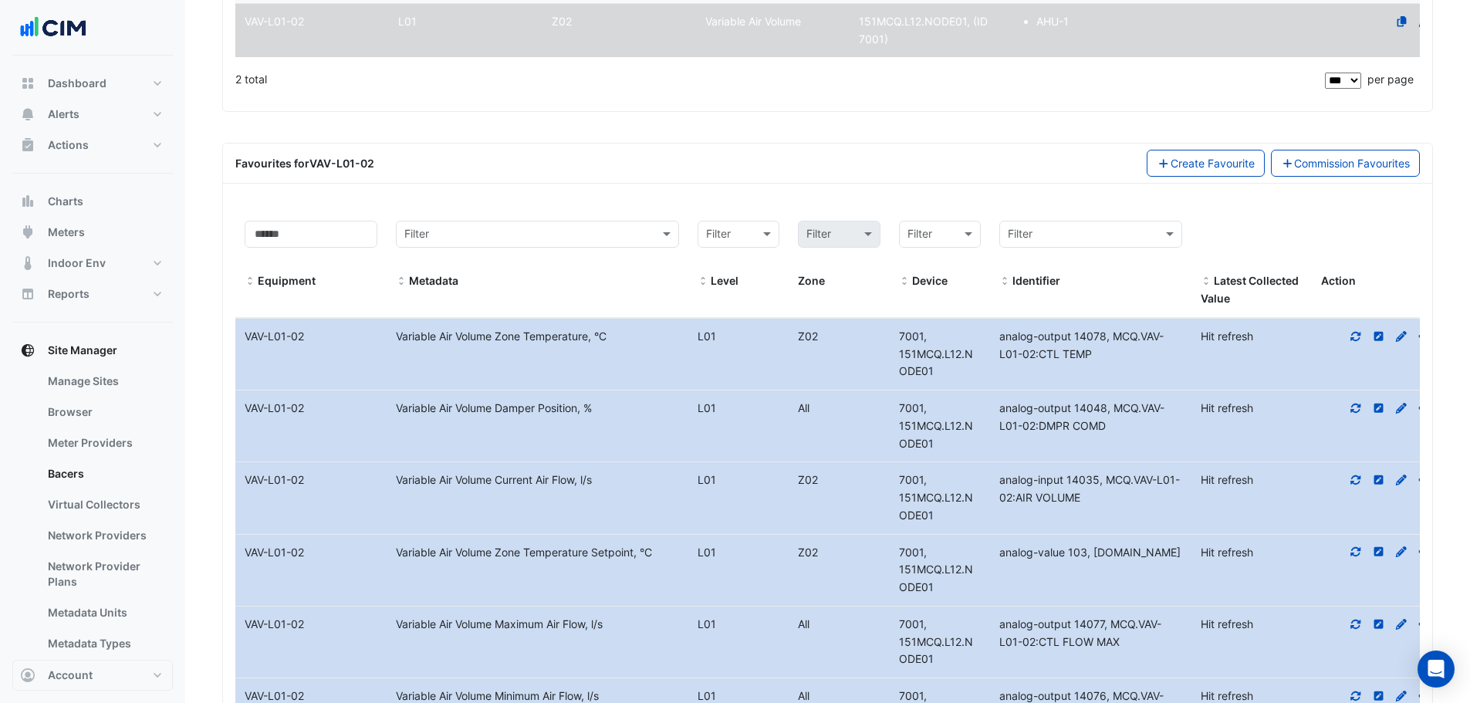
click at [212, 238] on section "Select a Site × 151 Macquarie Street × Last polled - Wed 27-Aug-2025 12:44 AEST…" at bounding box center [827, 531] width 1285 height 1876
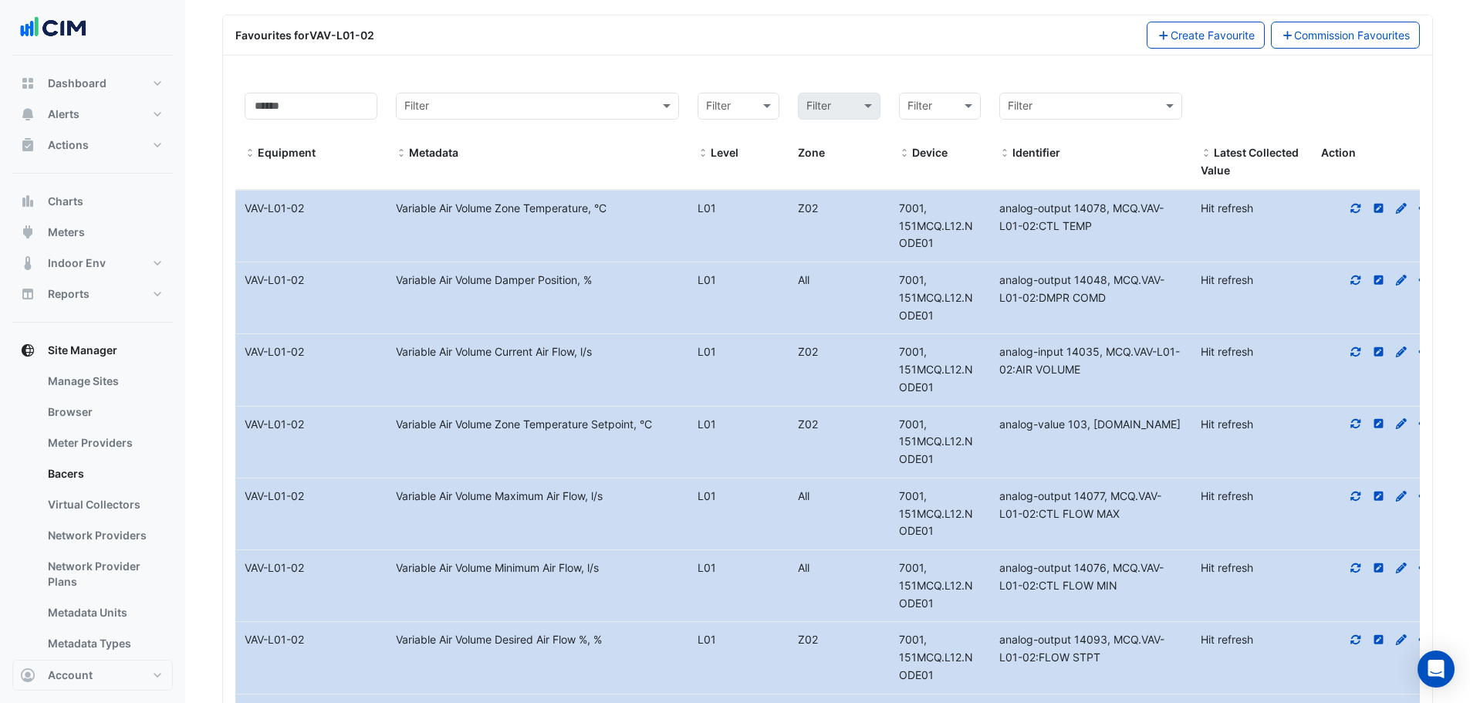
scroll to position [617, 0]
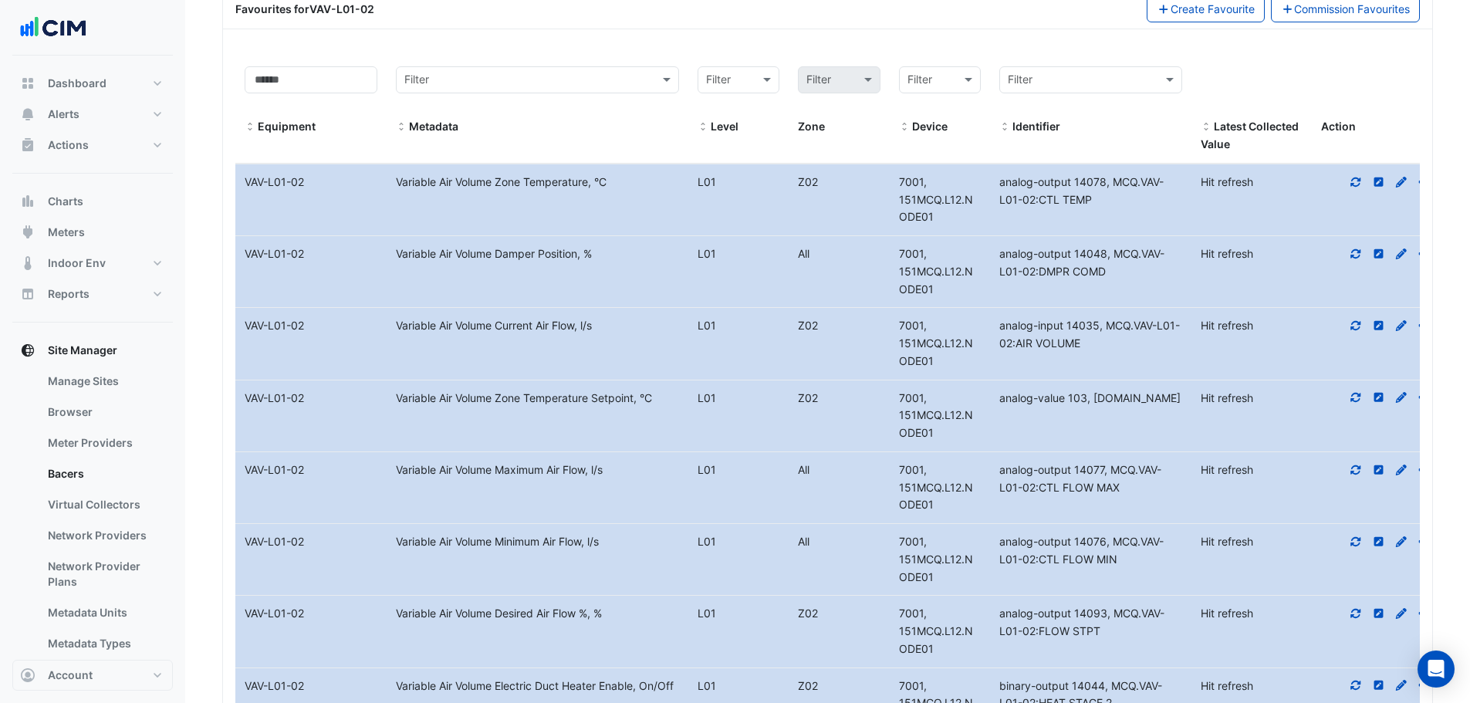
drag, startPoint x: 1064, startPoint y: 562, endPoint x: 1116, endPoint y: 563, distance: 52.5
click at [1116, 563] on div "analog-output 14076, MCQ.VAV-L01-02:CTL FLOW MIN" at bounding box center [1090, 550] width 201 height 35
copy span "FLOW MIN"
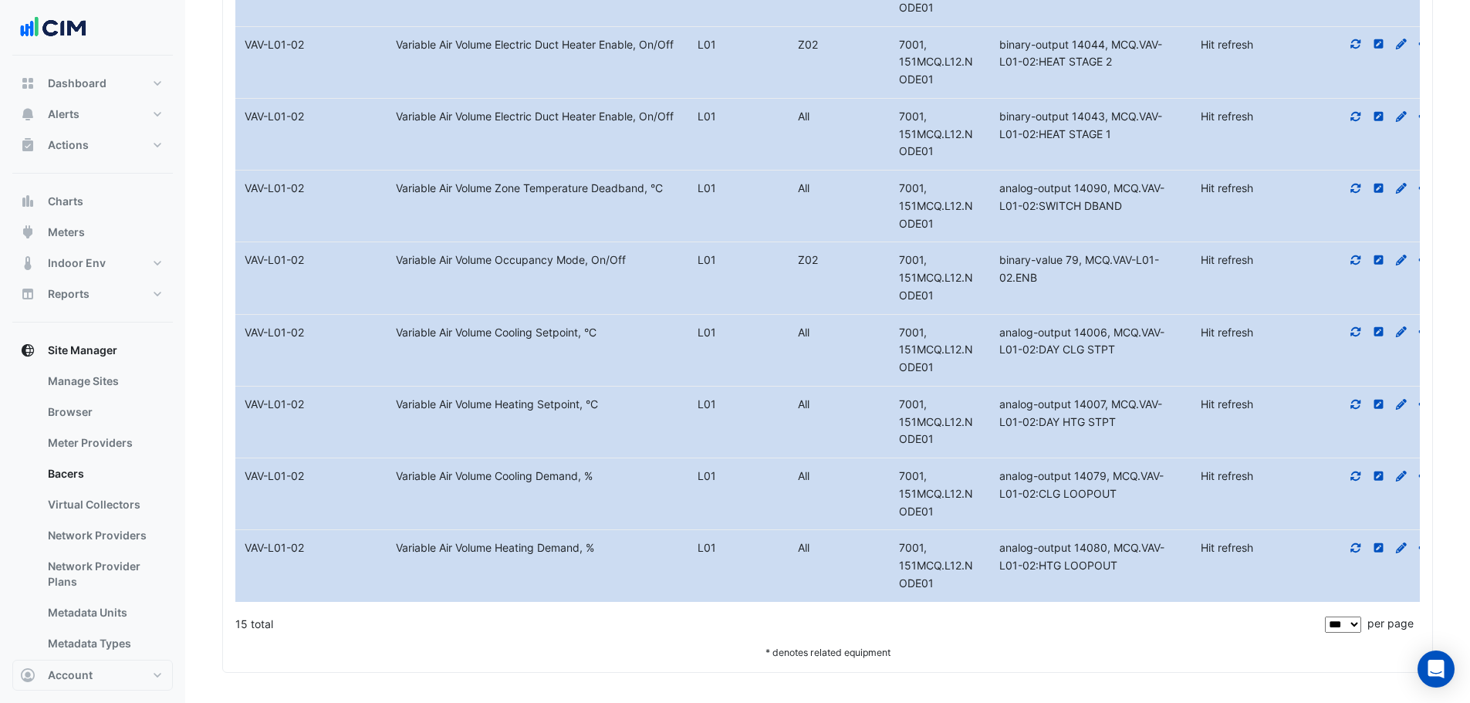
scroll to position [1259, 0]
click at [582, 646] on div "* denotes related equipment" at bounding box center [827, 651] width 1184 height 16
drag, startPoint x: 1040, startPoint y: 566, endPoint x: 1125, endPoint y: 564, distance: 84.9
click at [1125, 564] on div "analog-output 14080, MCQ.VAV-L01-02:HTG LOOPOUT" at bounding box center [1090, 556] width 201 height 35
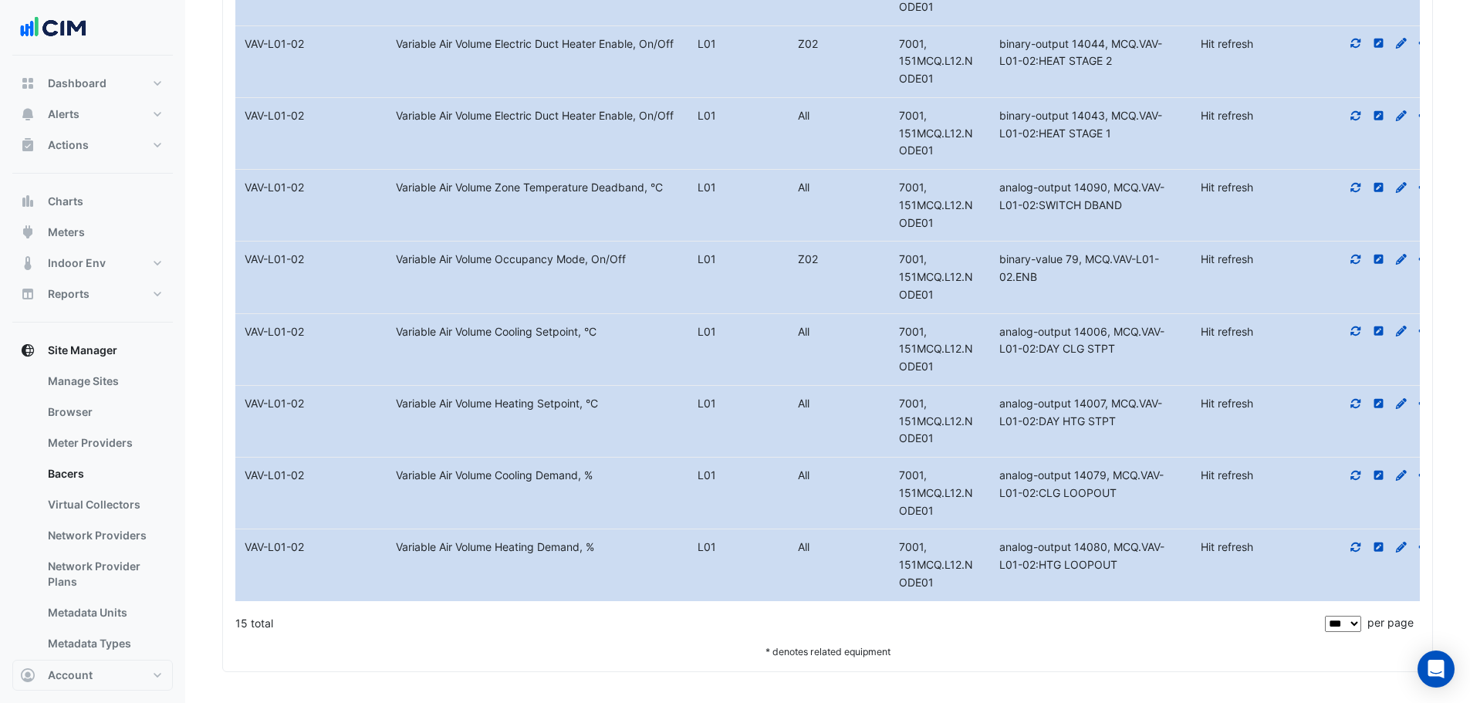
copy span "HTG LOOPOUT"
drag, startPoint x: 1127, startPoint y: 491, endPoint x: 1039, endPoint y: 493, distance: 88.0
click at [1039, 493] on div "analog-output 14079, MCQ.VAV-L01-02:CLG LOOPOUT" at bounding box center [1090, 484] width 201 height 35
copy span "CLG LOOPOUT"
drag, startPoint x: 1115, startPoint y: 417, endPoint x: 1062, endPoint y: 425, distance: 53.0
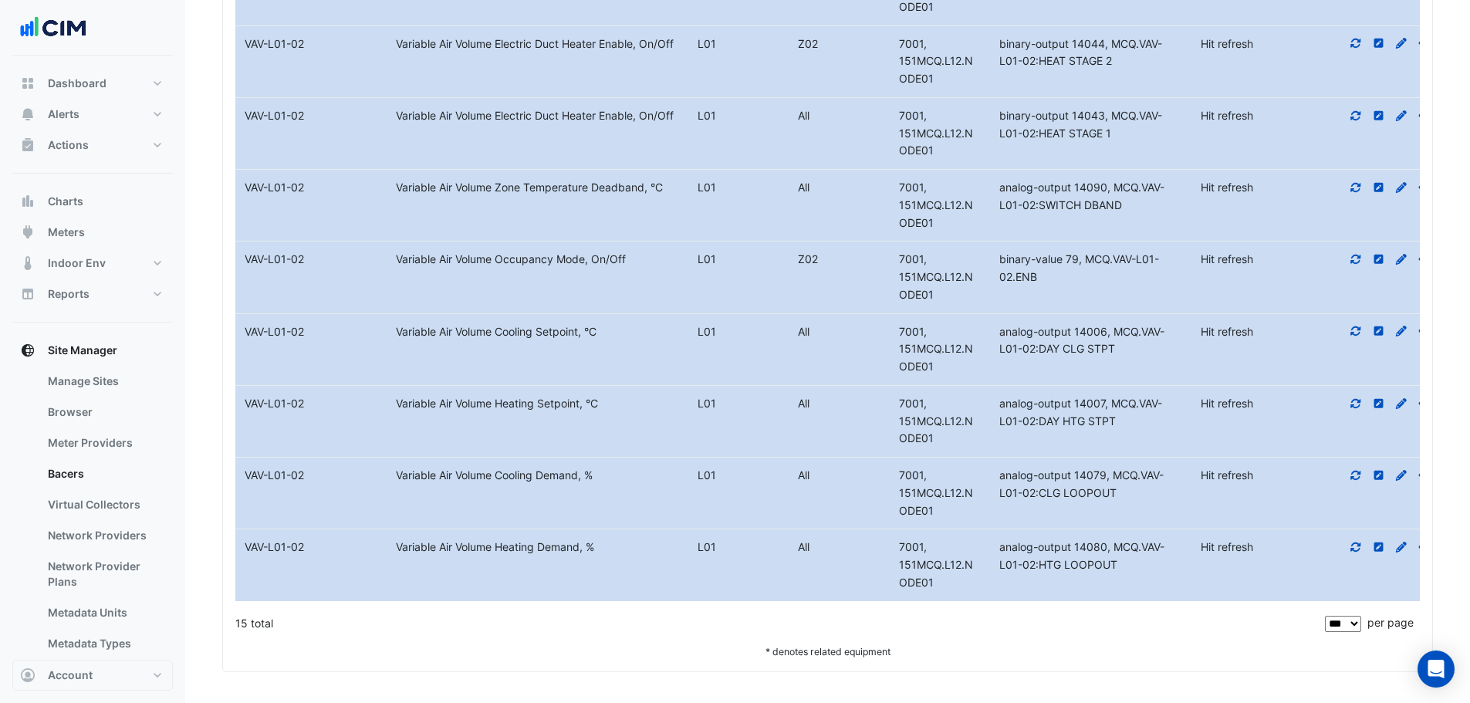
click at [1062, 425] on span "analog-output 14007, MCQ.VAV-L01-02:DAY HTG STPT" at bounding box center [1080, 412] width 163 height 31
copy span "HTG STPT"
drag, startPoint x: 1134, startPoint y: 346, endPoint x: 1038, endPoint y: 353, distance: 96.6
click at [1038, 353] on div "analog-output 14006, MCQ.VAV-L01-02:DAY CLG STPT" at bounding box center [1090, 340] width 201 height 35
copy span "DAY CLG STPT"
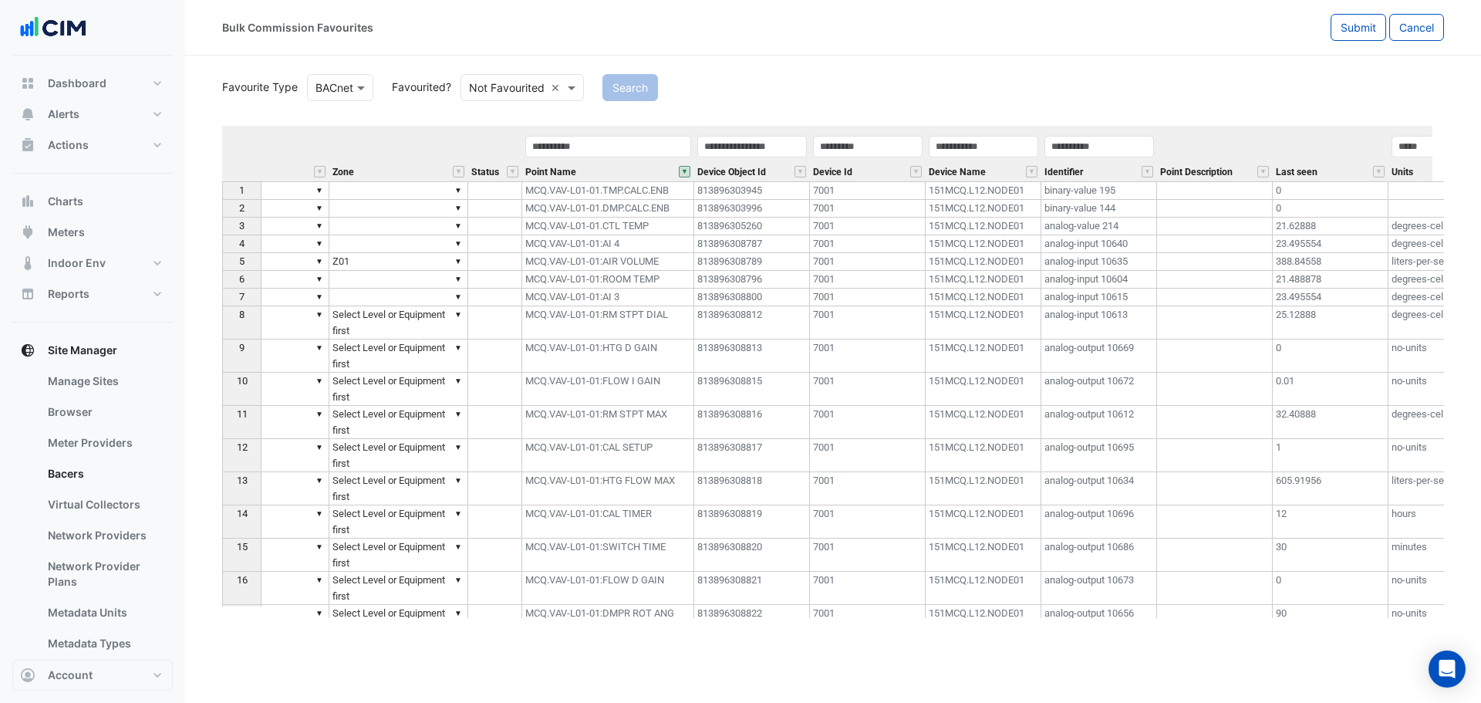
scroll to position [0, 532]
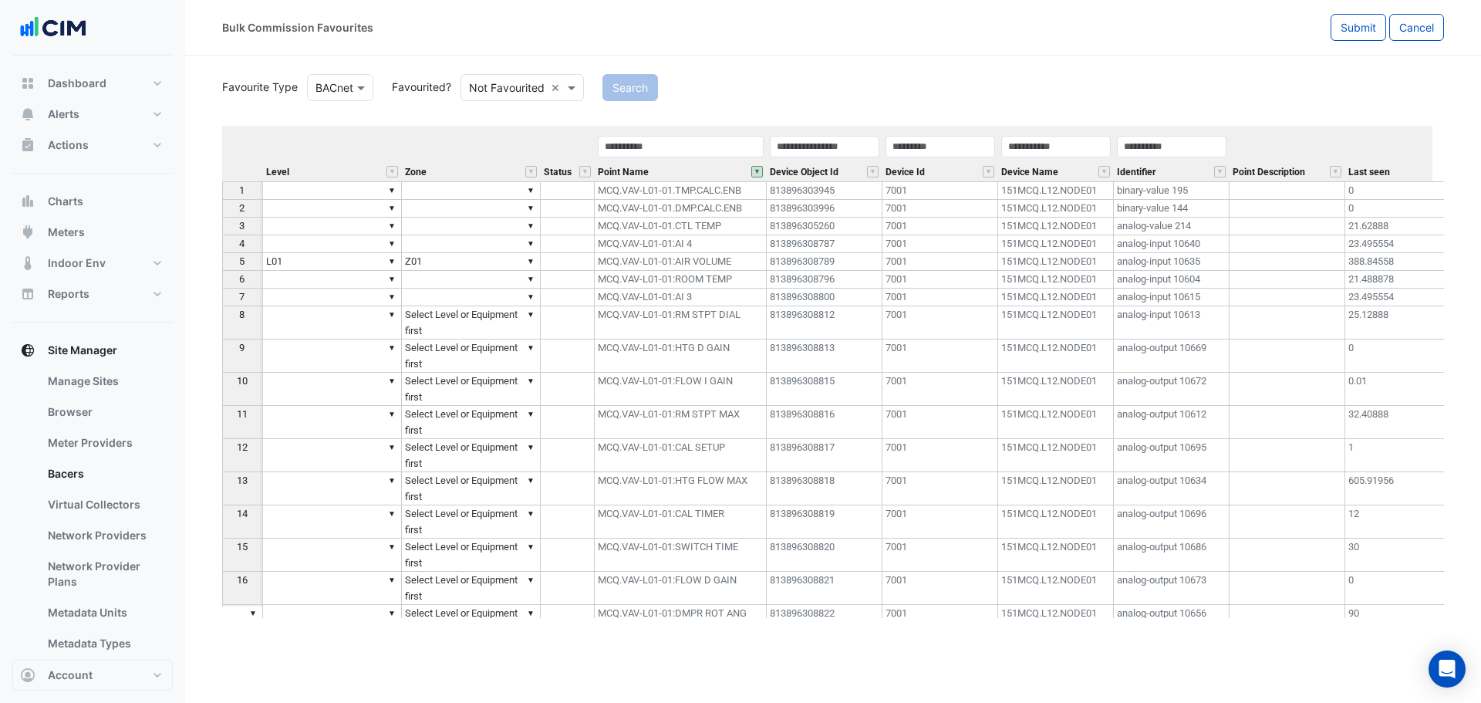
click at [939, 651] on div "Bulk Commission Favourites Submit Cancel Favourite Type Favourite Type BACnet F…" at bounding box center [833, 351] width 1296 height 703
click at [1377, 265] on td "388.84558" at bounding box center [1404, 262] width 116 height 18
click at [1354, 40] on button "Submit" at bounding box center [1359, 27] width 56 height 27
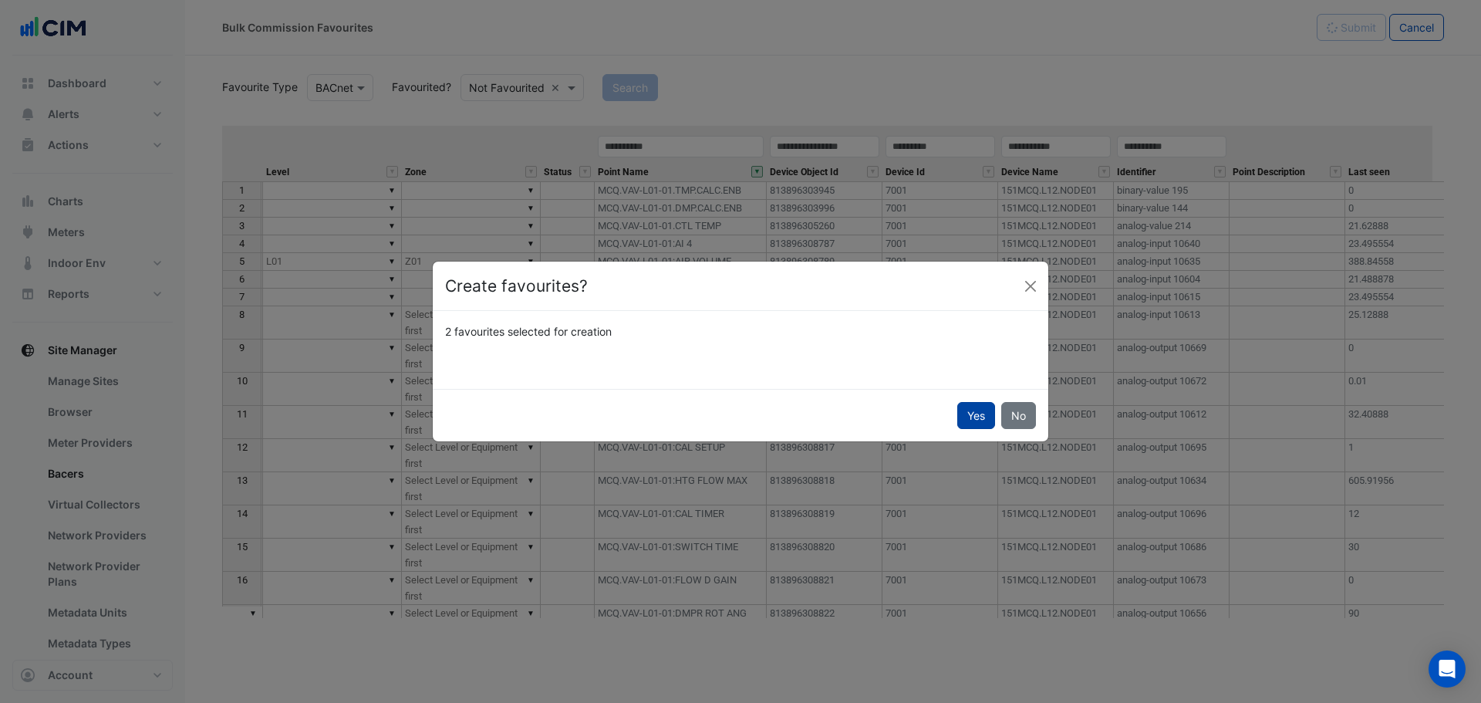
click at [964, 417] on button "Yes" at bounding box center [977, 415] width 38 height 27
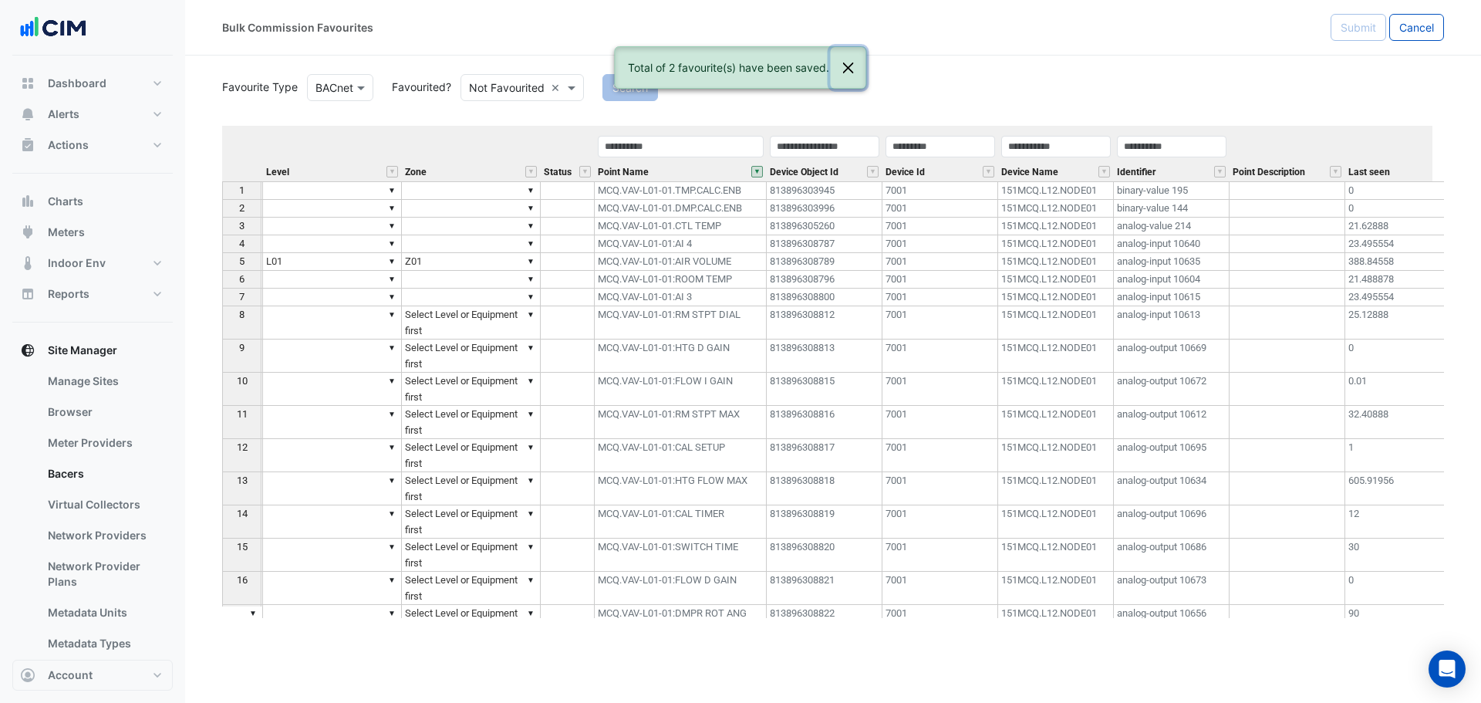
click at [850, 68] on button "Close" at bounding box center [848, 68] width 35 height 42
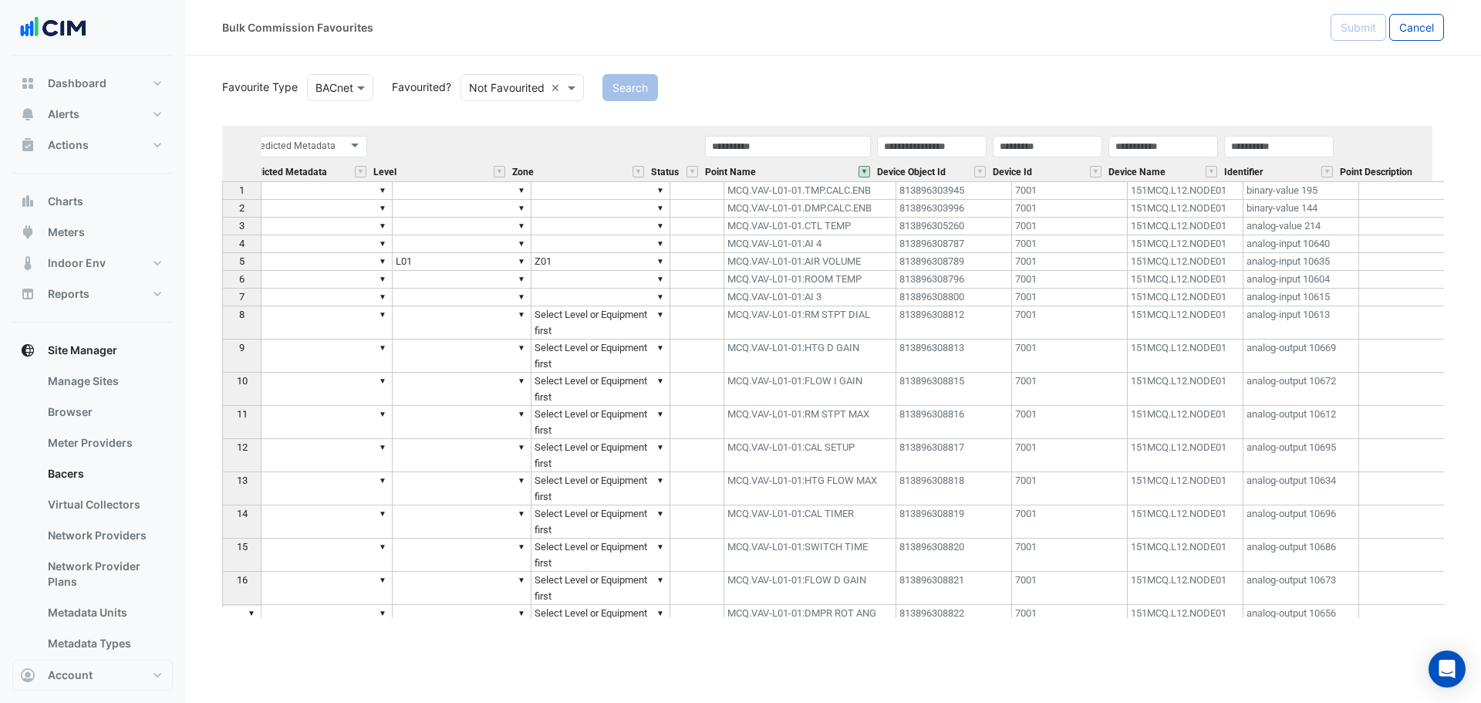
scroll to position [0, 343]
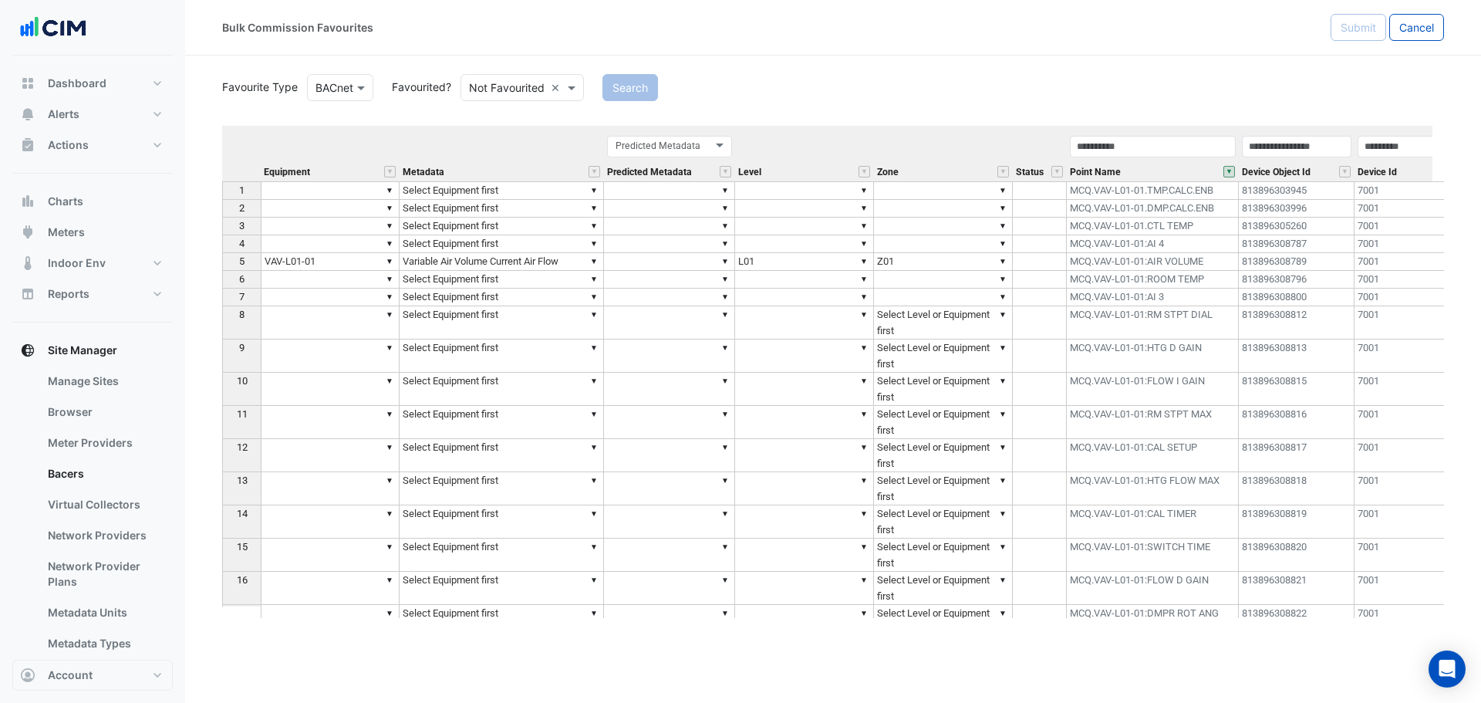
click at [865, 80] on div "Search" at bounding box center [1023, 87] width 860 height 27
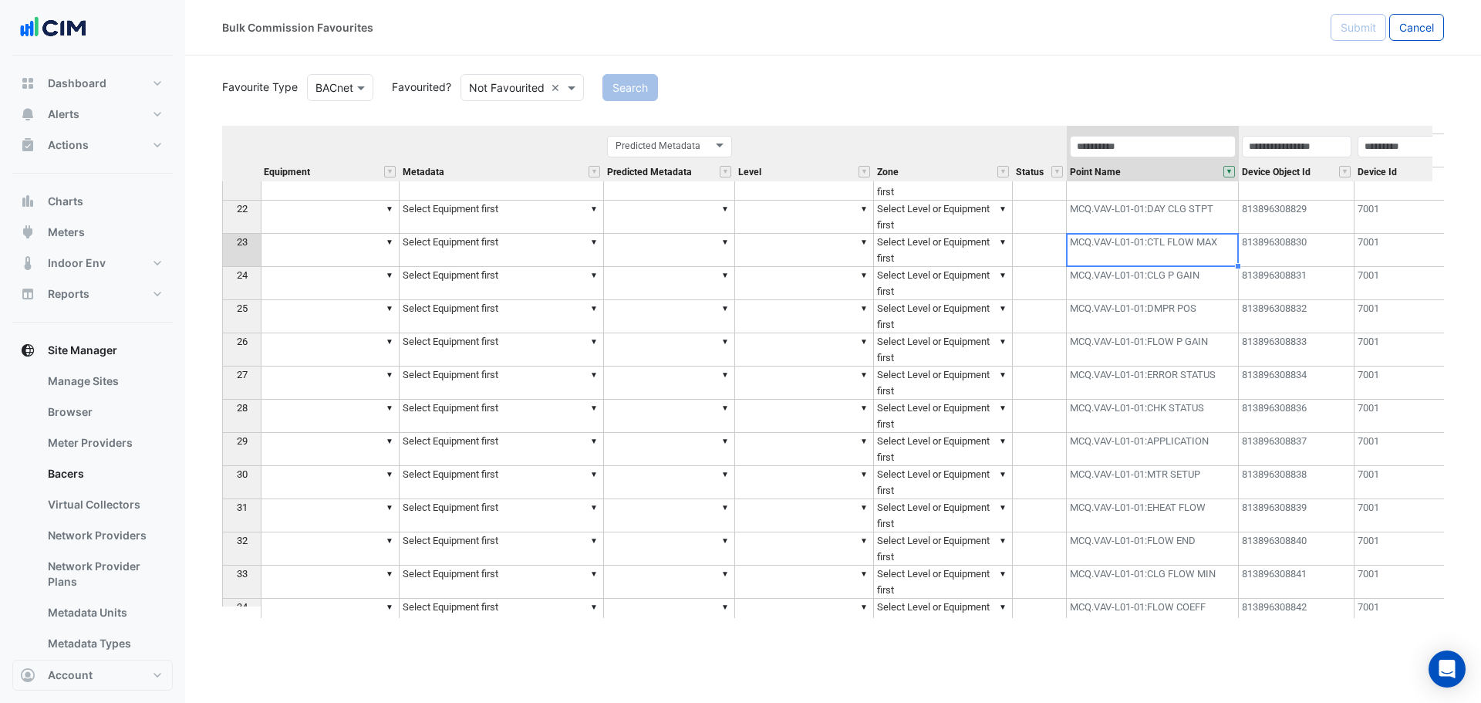
click at [1184, 257] on td "MCQ.VAV-L01-01:CTL FLOW MAX" at bounding box center [1153, 250] width 172 height 33
click at [307, 262] on td "▼" at bounding box center [330, 250] width 139 height 33
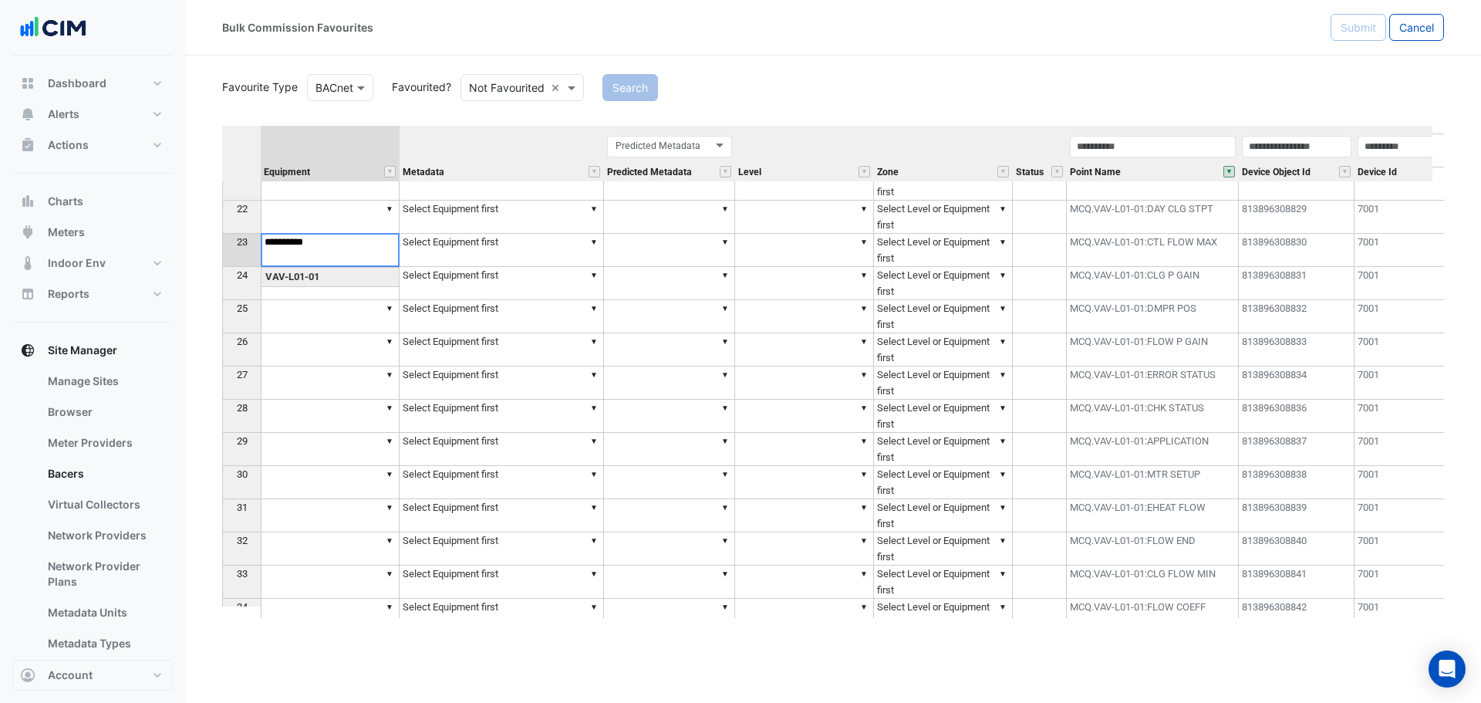
click at [344, 276] on div "Equipment Metadata Predicted Metadata Level Zone Status Point Name Device Objec…" at bounding box center [833, 372] width 1222 height 492
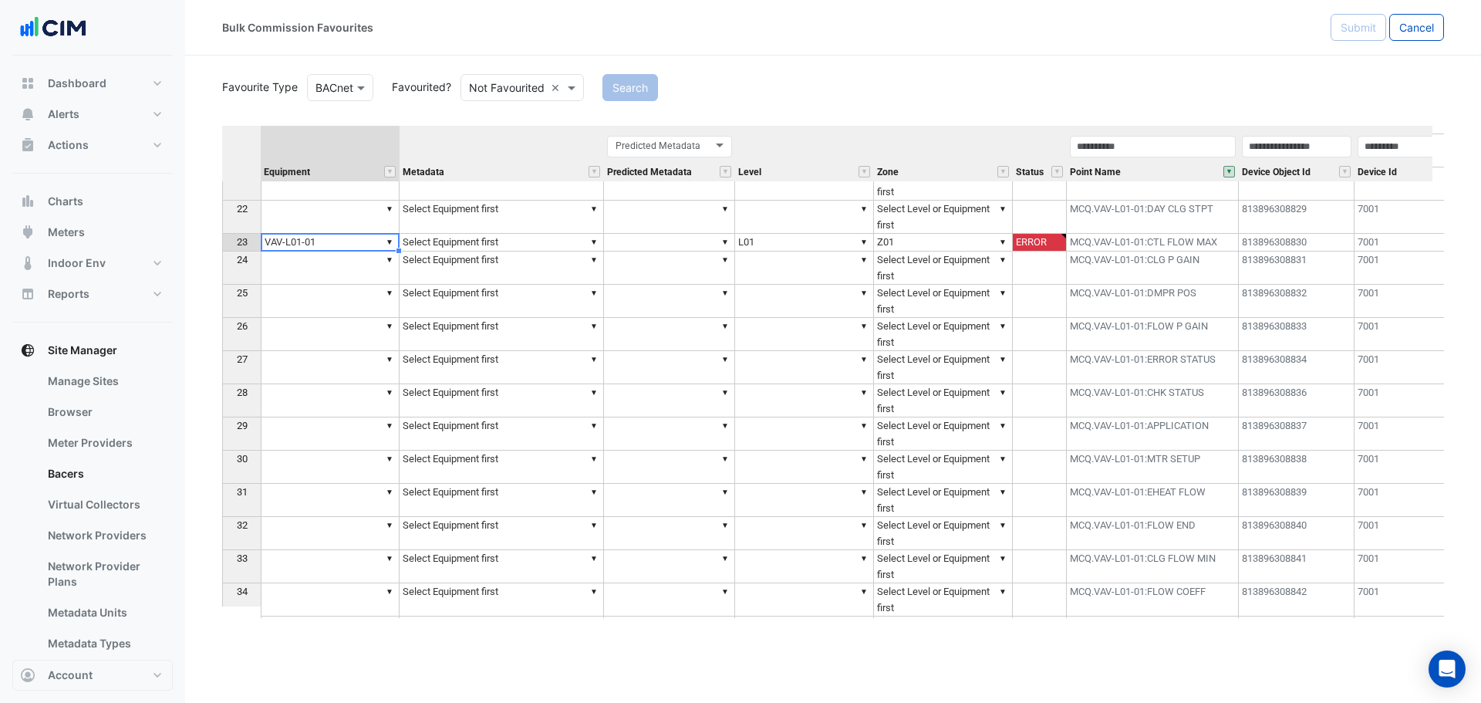
type textarea "**********"
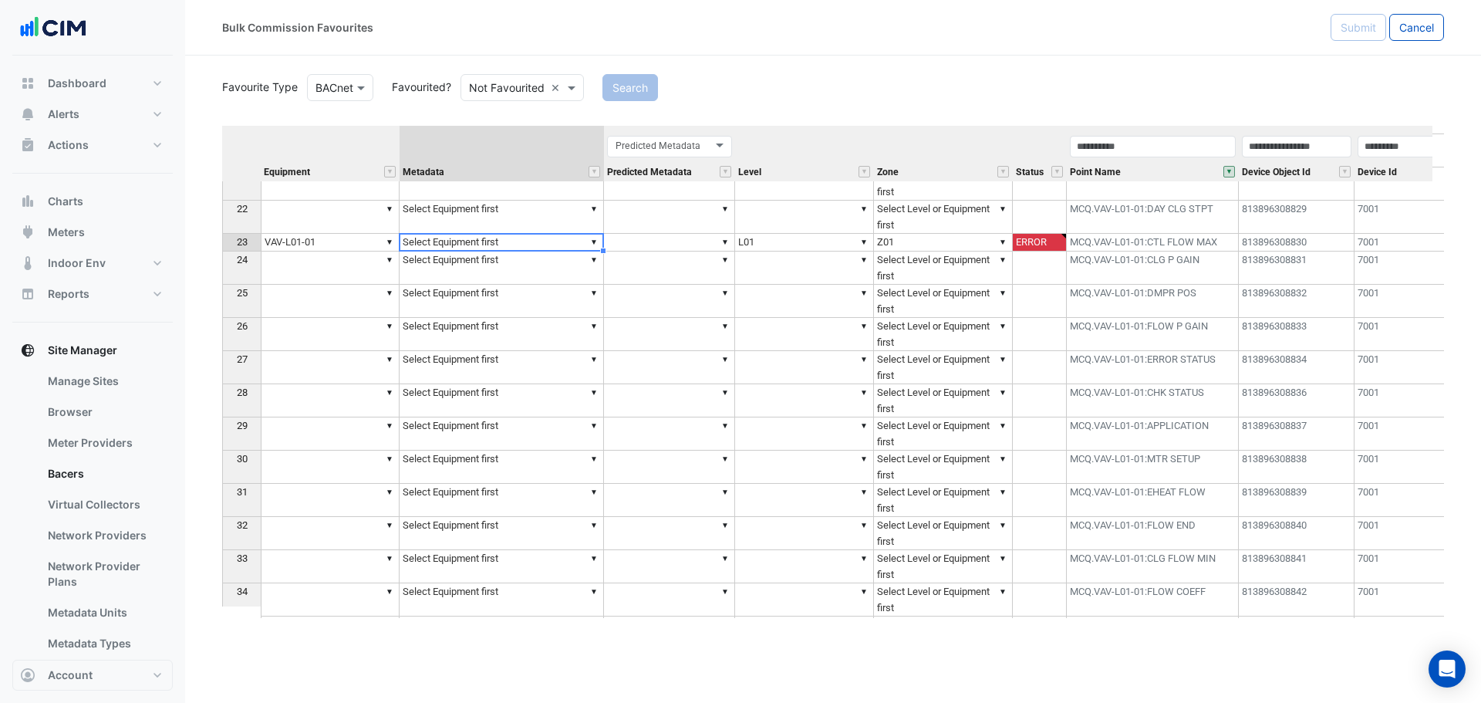
click at [476, 247] on td "▼ Select Equipment first" at bounding box center [502, 243] width 204 height 18
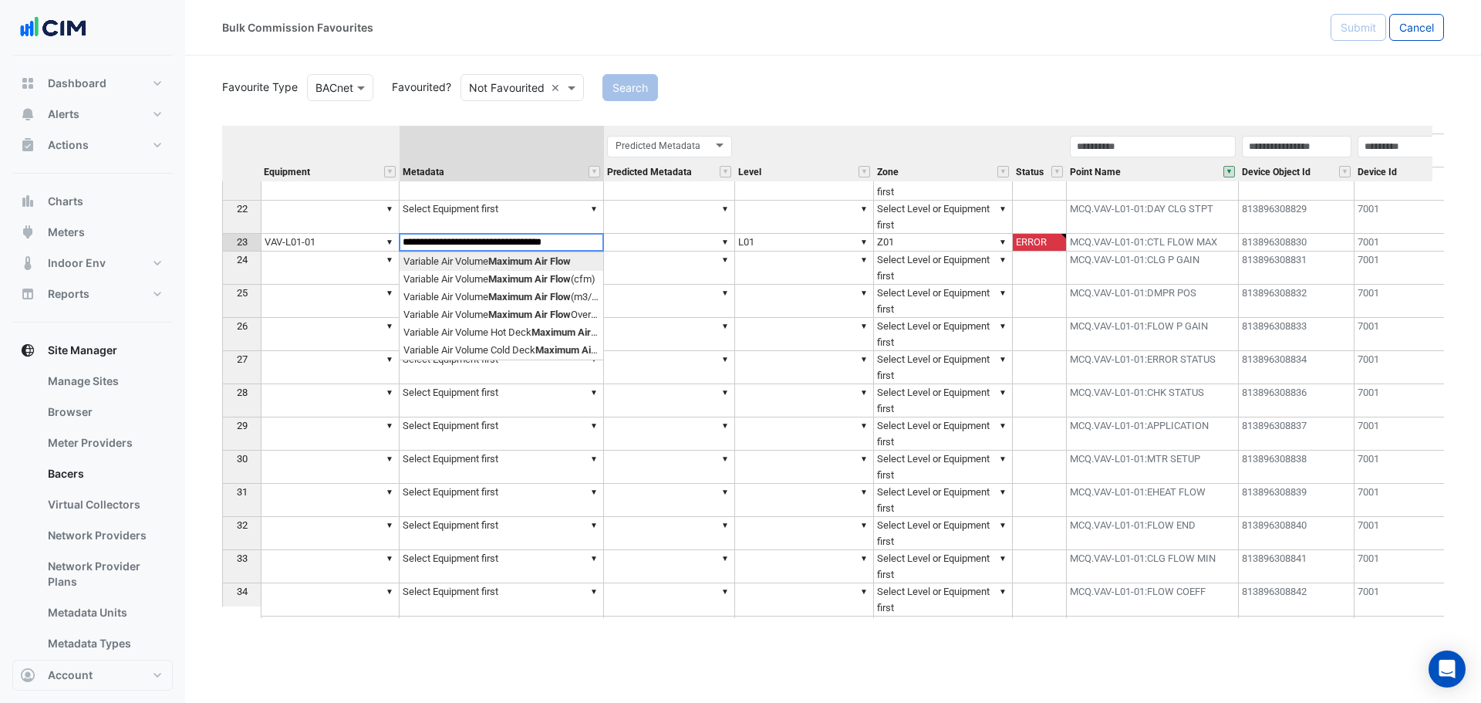
click at [508, 258] on div "Equipment Metadata Predicted Metadata Level Zone Status Point Name Device Objec…" at bounding box center [833, 372] width 1222 height 492
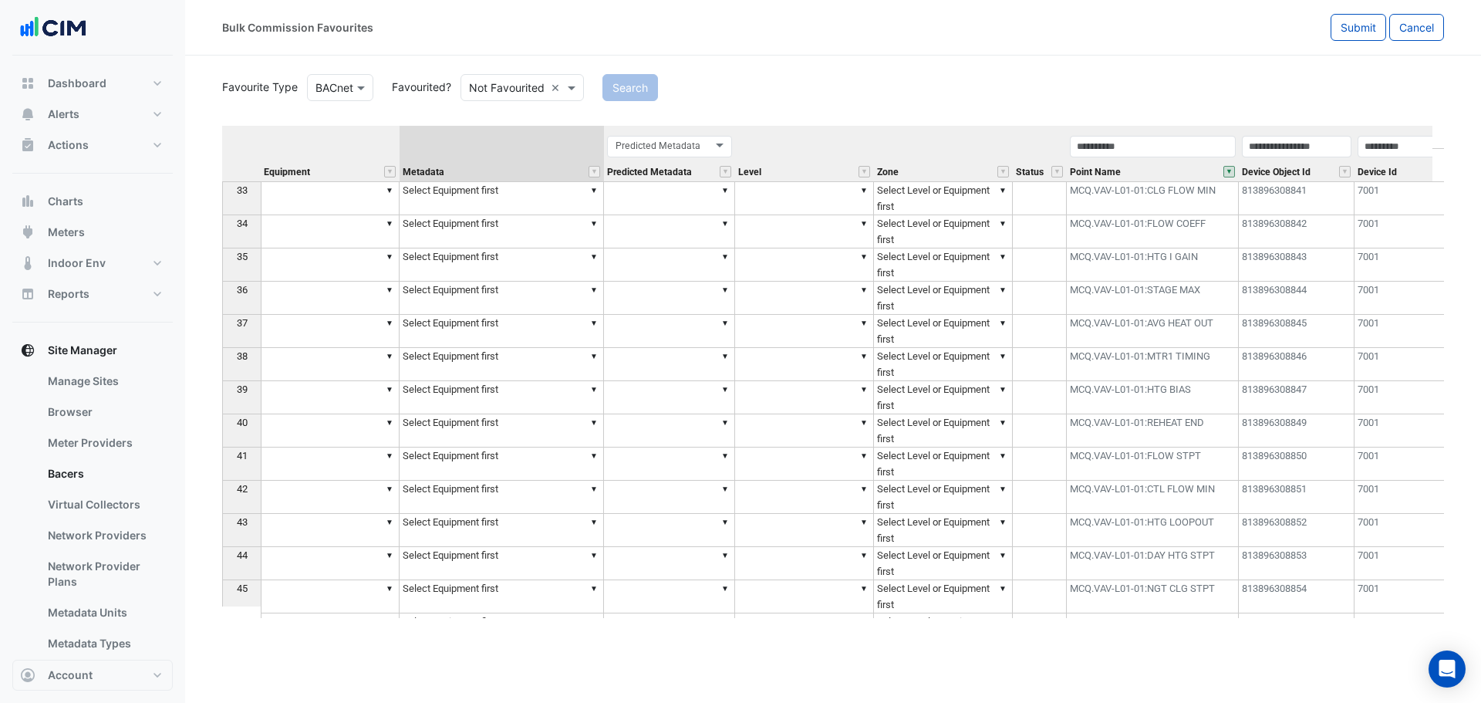
type textarea "**********"
click at [319, 489] on td "▼" at bounding box center [330, 497] width 139 height 33
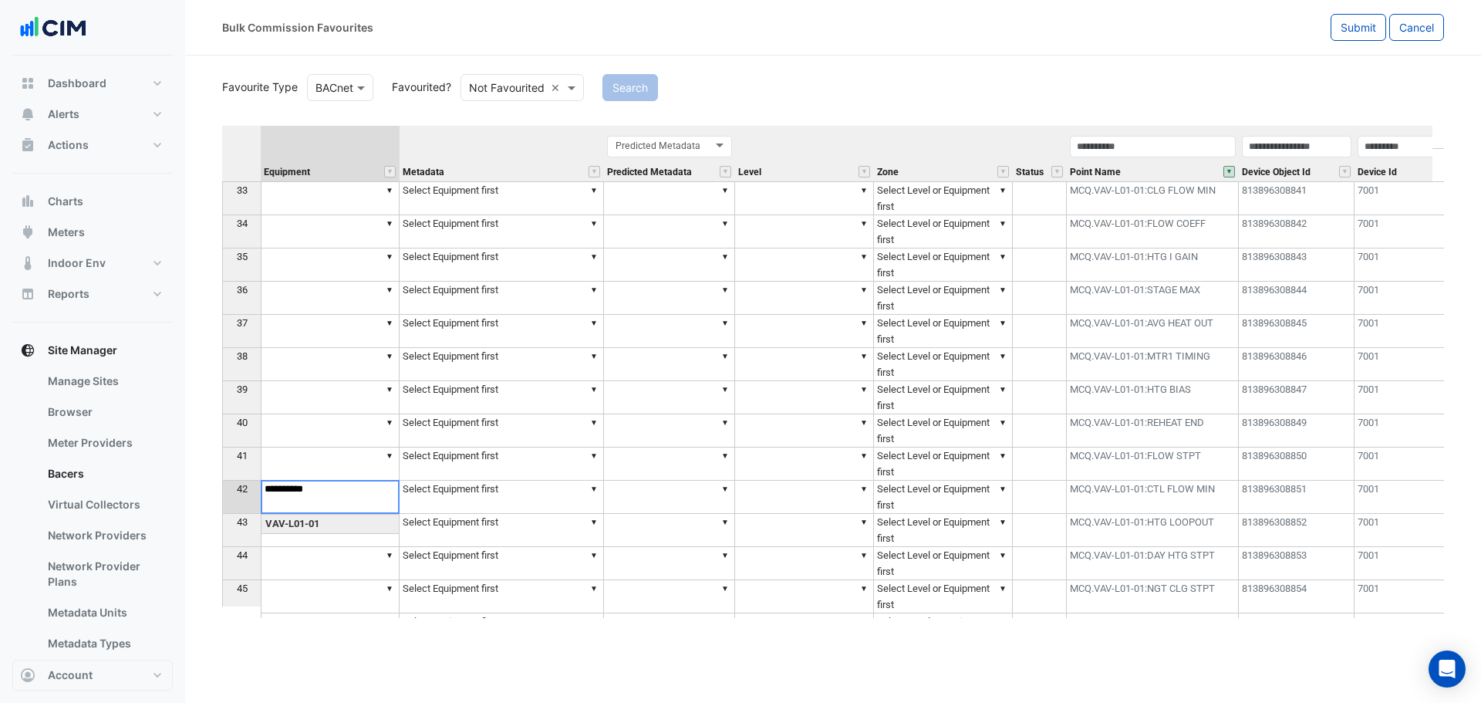
click at [336, 523] on div "Equipment Metadata Predicted Metadata Level Zone Status Point Name Device Objec…" at bounding box center [833, 372] width 1222 height 492
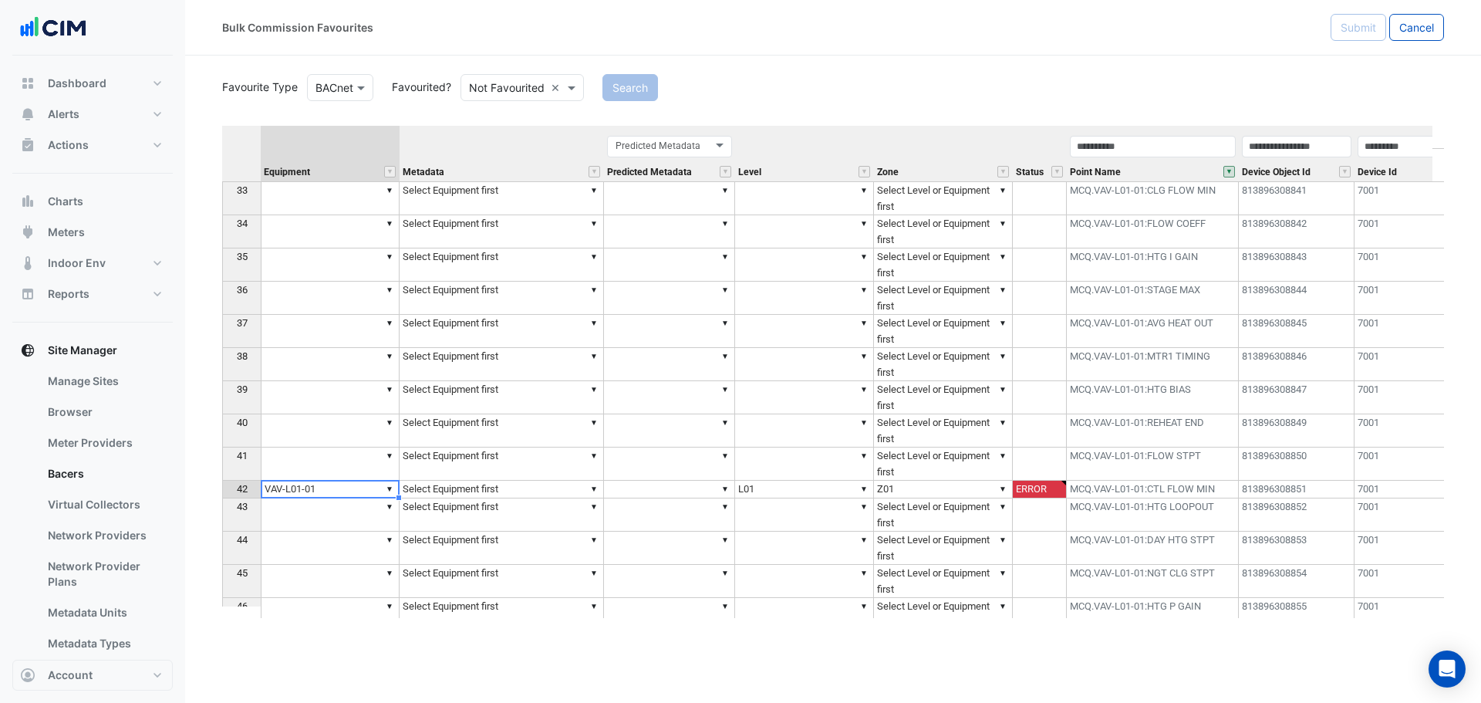
type textarea "**********"
click at [475, 492] on td "▼ Select Equipment first" at bounding box center [502, 490] width 204 height 18
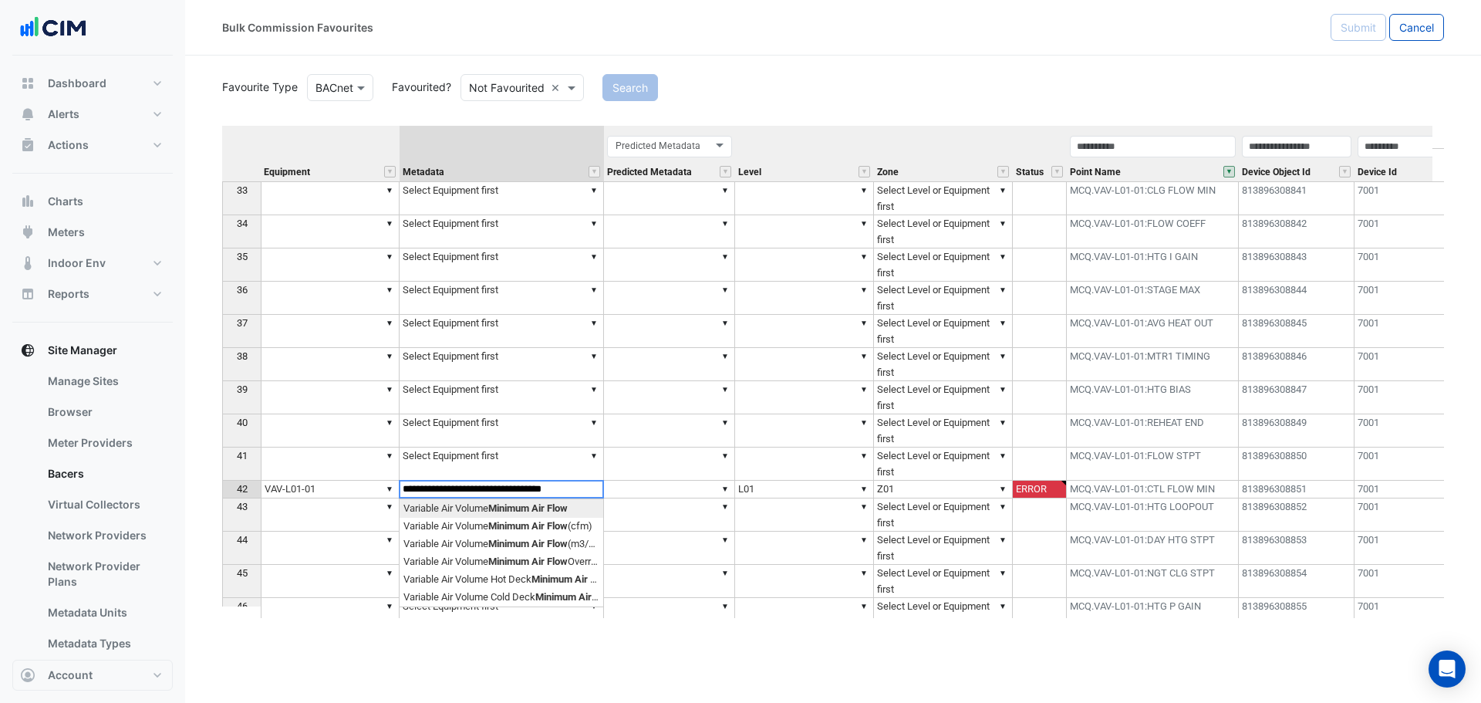
click at [458, 508] on div "Equipment Metadata Predicted Metadata Level Zone Status Point Name Device Objec…" at bounding box center [833, 372] width 1222 height 492
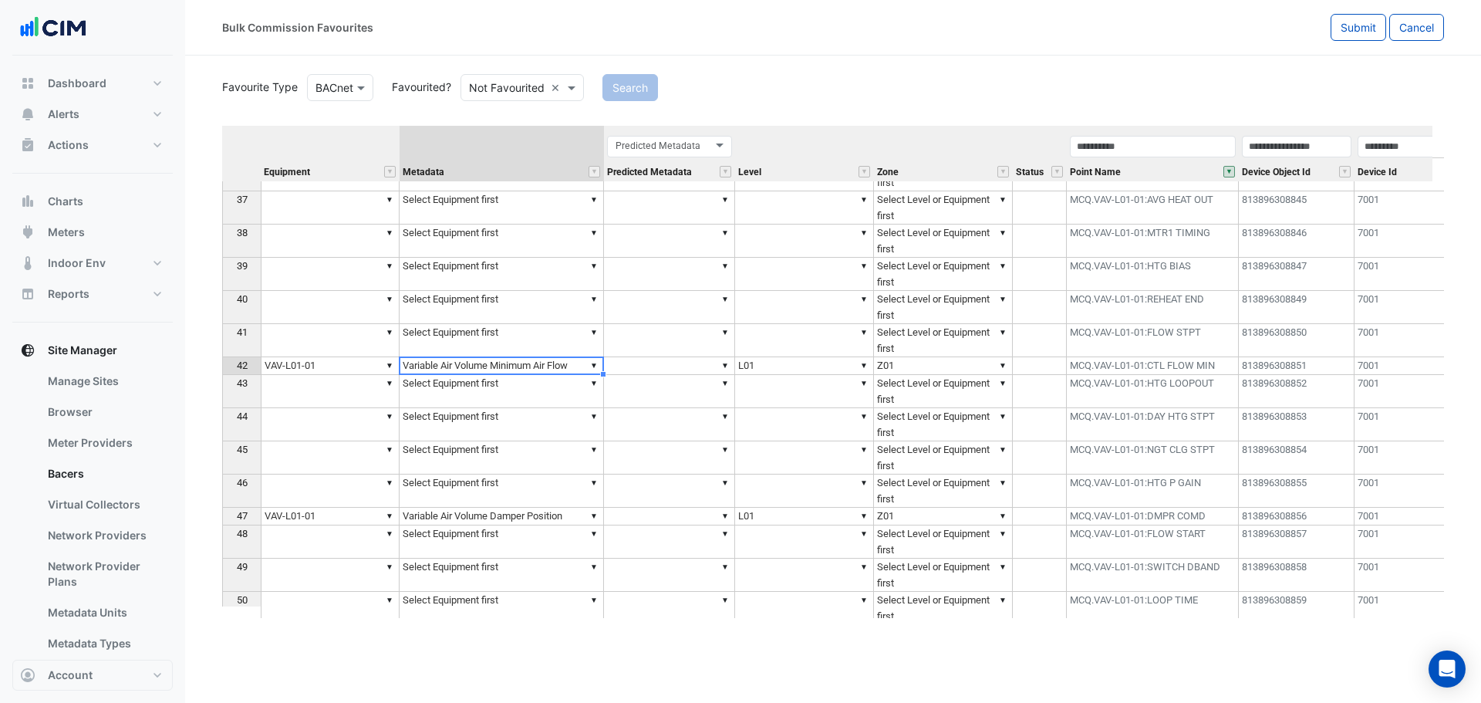
type textarea "**********"
click at [346, 403] on td "▼" at bounding box center [330, 391] width 139 height 33
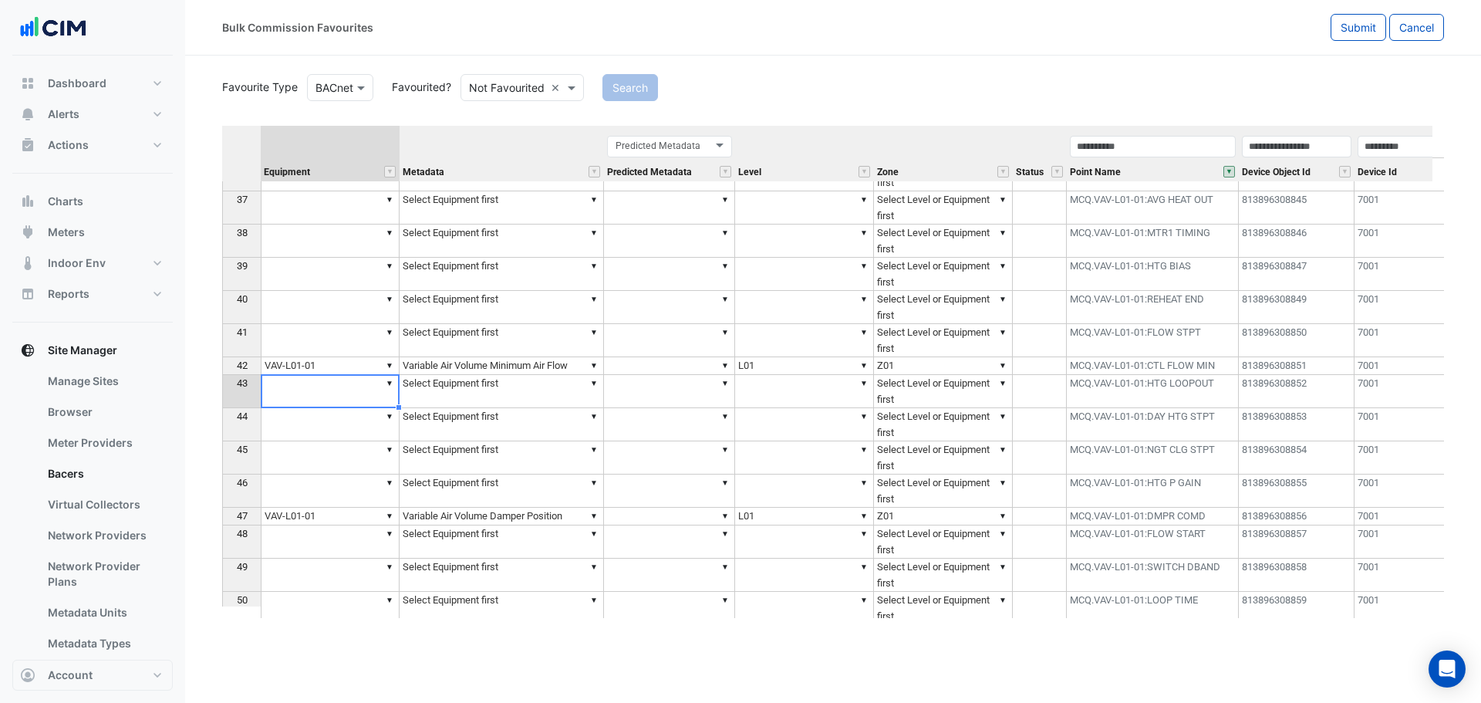
click at [344, 338] on td "▼" at bounding box center [330, 340] width 139 height 33
click at [332, 365] on td "▼ VAV-L01-01" at bounding box center [330, 366] width 139 height 18
click at [326, 338] on td "▼" at bounding box center [330, 340] width 139 height 33
type textarea "**********"
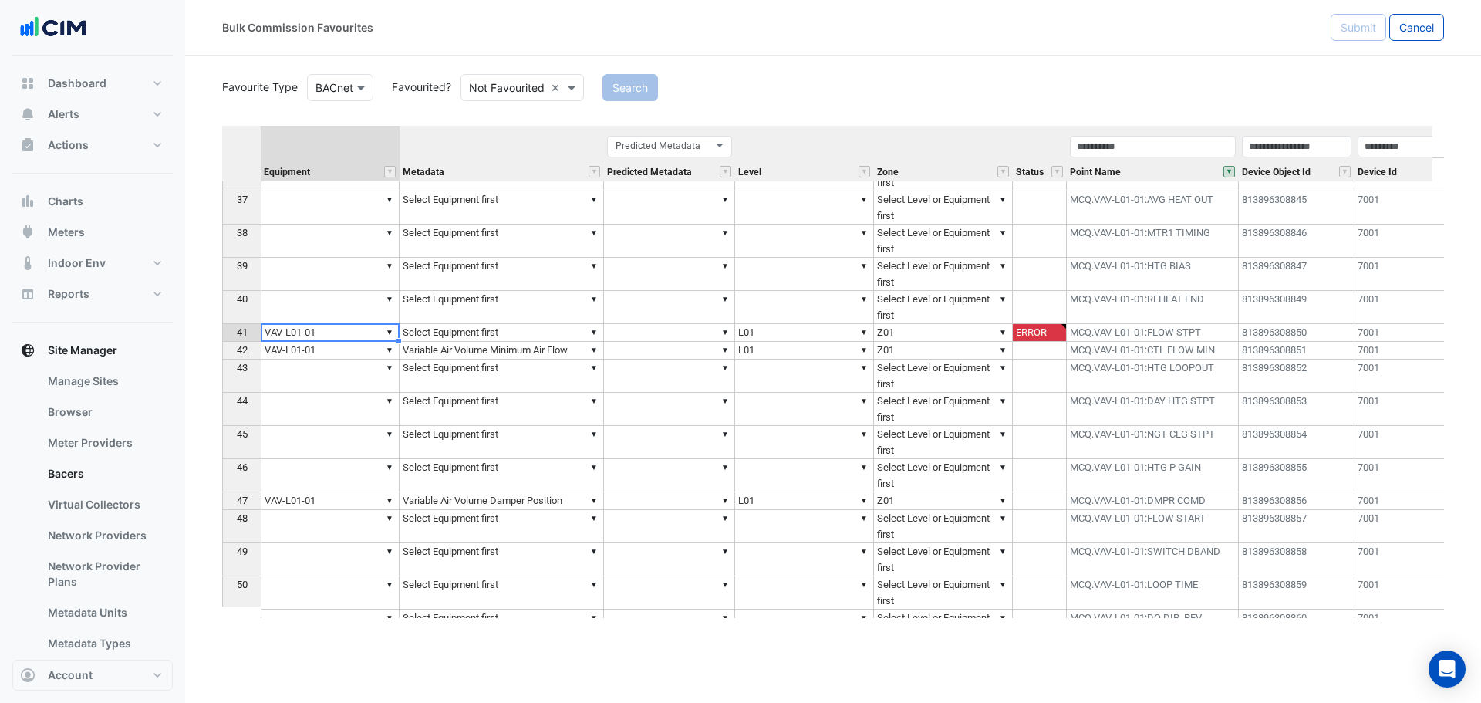
click at [539, 334] on td "▼ Select Equipment first" at bounding box center [502, 333] width 204 height 18
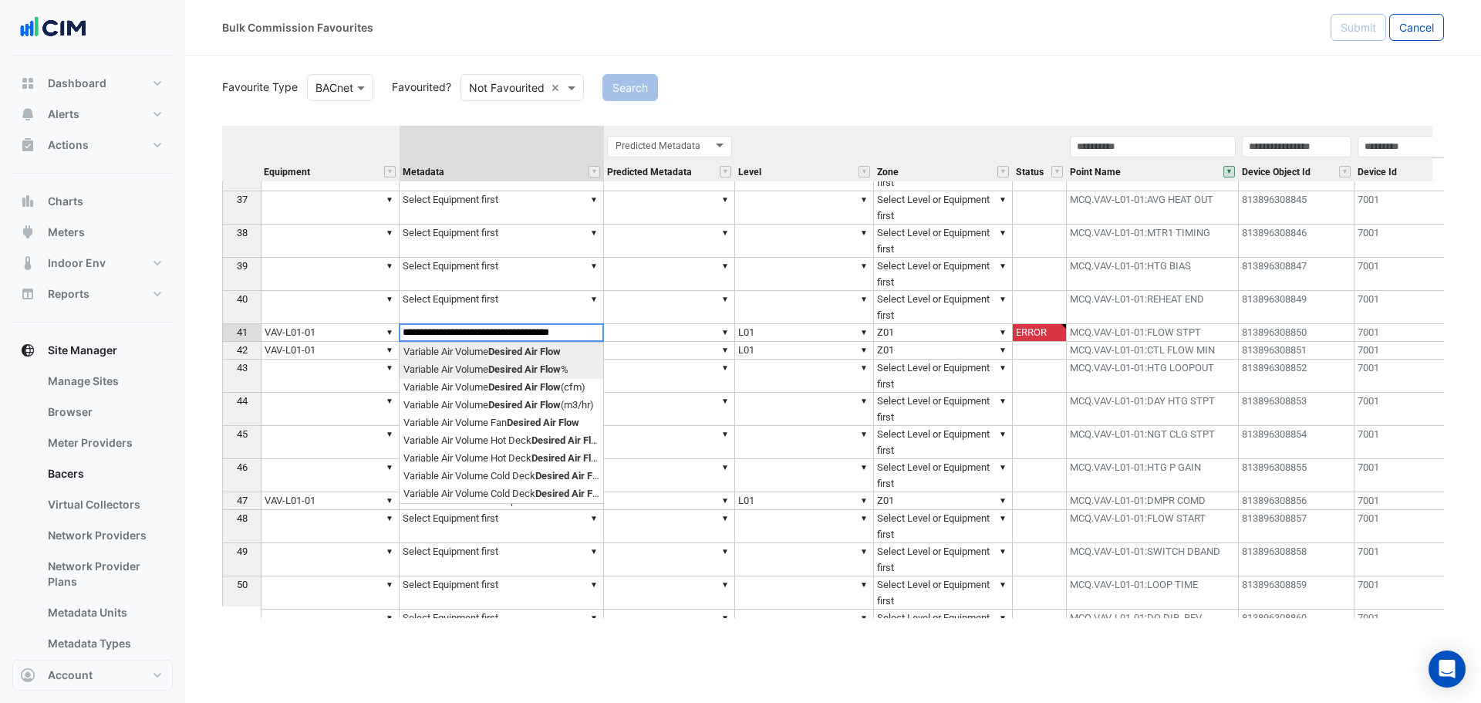
click at [538, 370] on div "Equipment Metadata Predicted Metadata Level Zone Status Point Name Device Objec…" at bounding box center [833, 372] width 1222 height 492
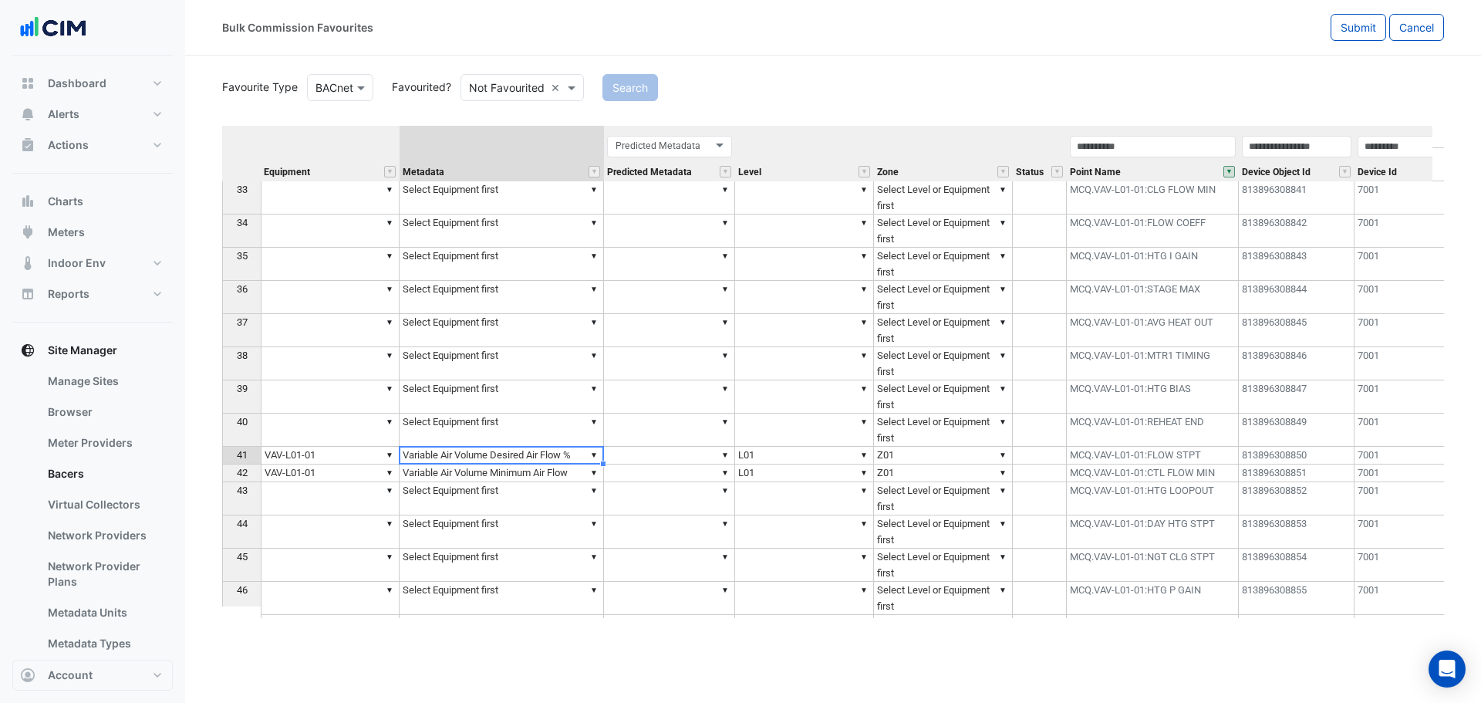
scroll to position [921, 0]
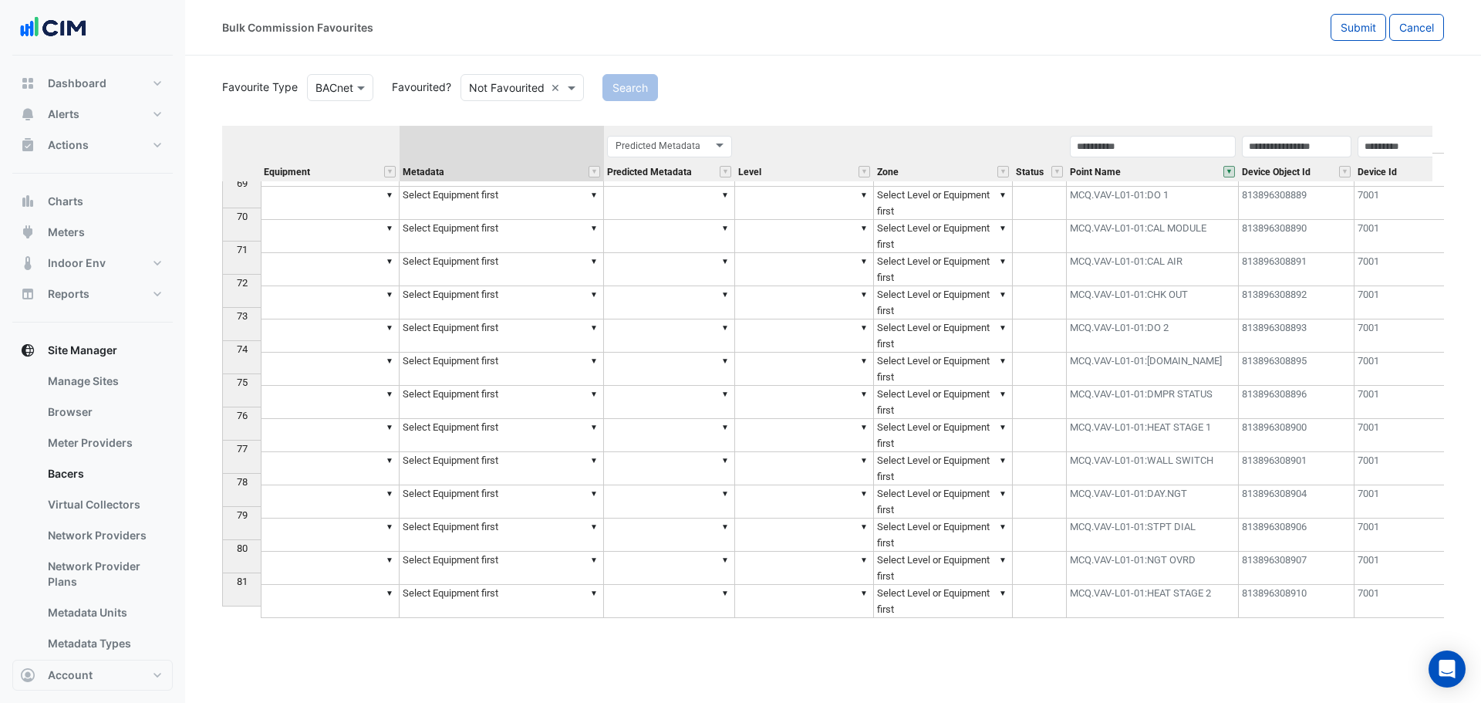
type textarea "**********"
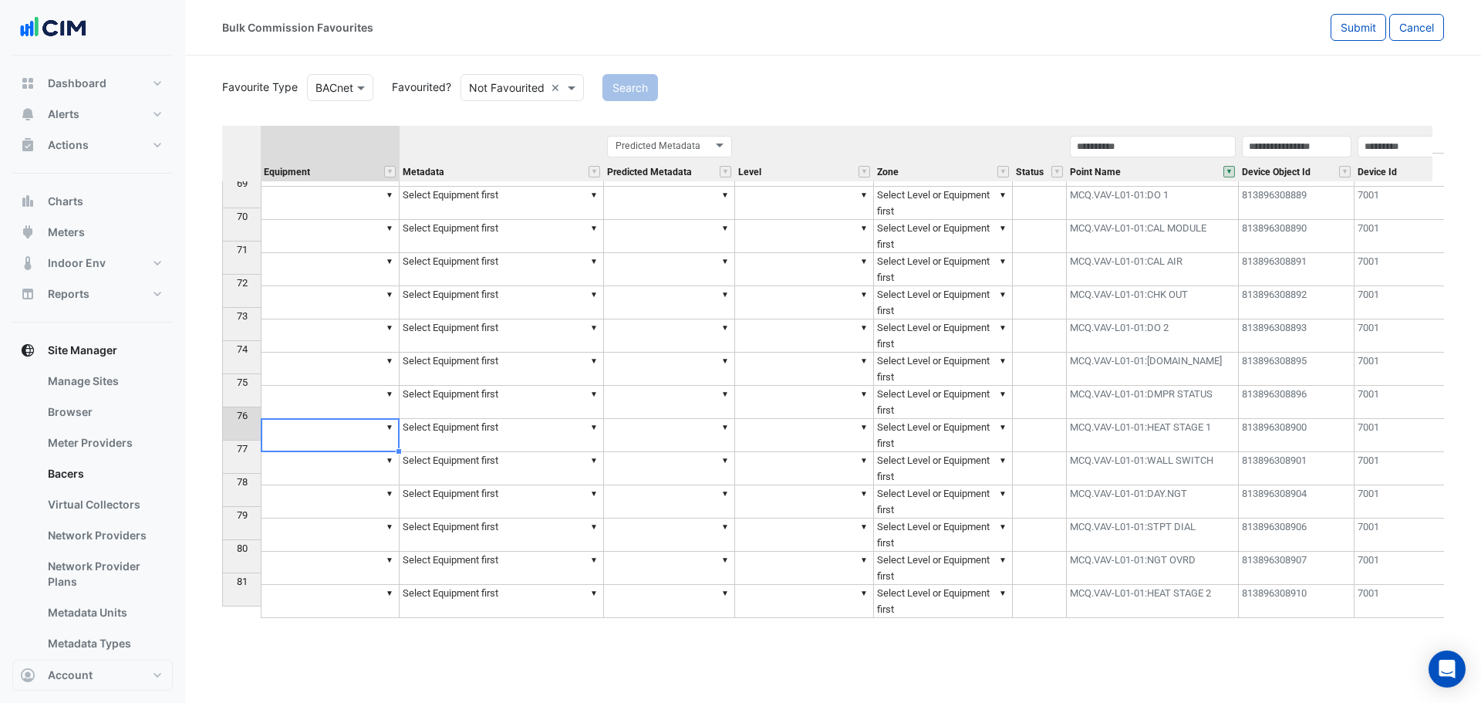
click at [366, 425] on td "▼" at bounding box center [330, 435] width 139 height 33
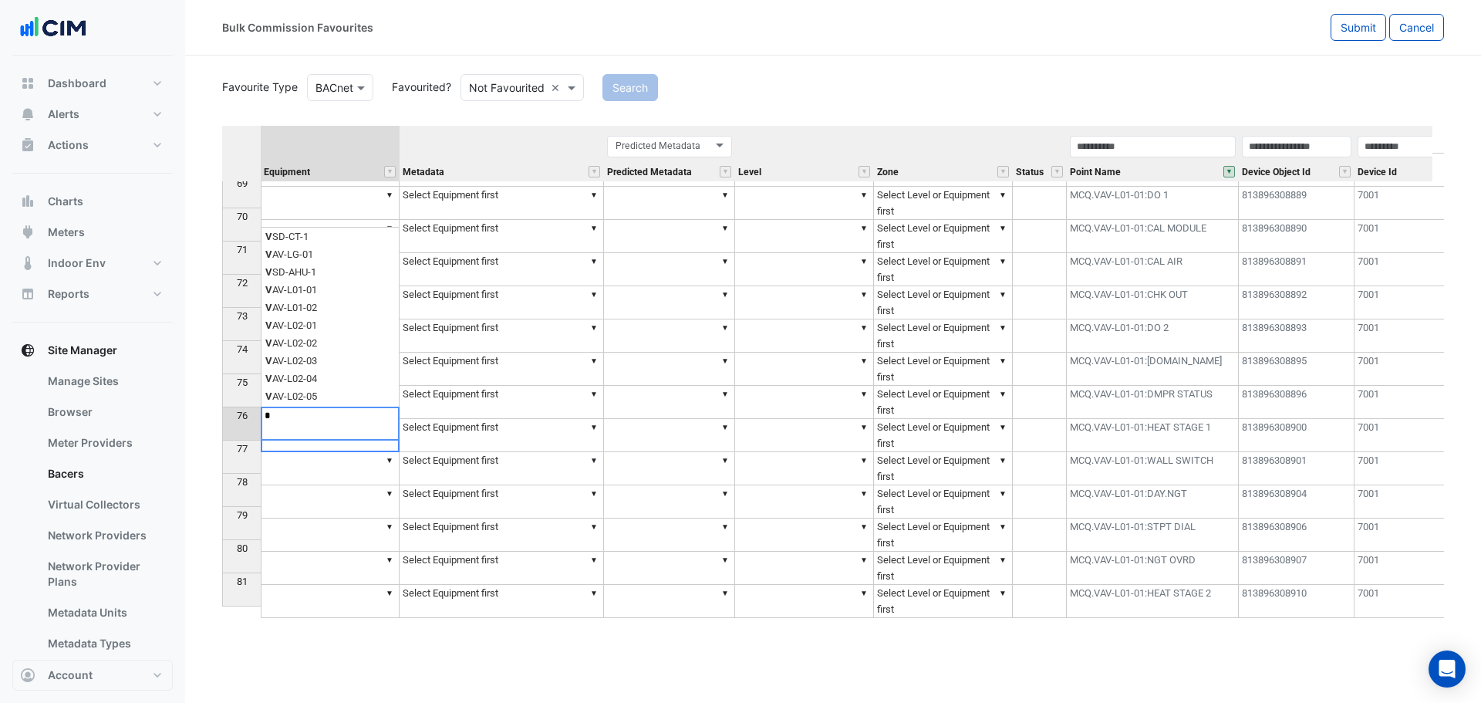
drag, startPoint x: 306, startPoint y: 419, endPoint x: 241, endPoint y: 411, distance: 66.0
click at [241, 411] on div "Equipment Metadata Predicted Metadata Level Zone Status Point Name Device Objec…" at bounding box center [833, 372] width 1222 height 492
paste textarea "*********"
click at [312, 444] on div "Equipment Metadata Predicted Metadata Level Zone Status Point Name Device Objec…" at bounding box center [833, 372] width 1222 height 492
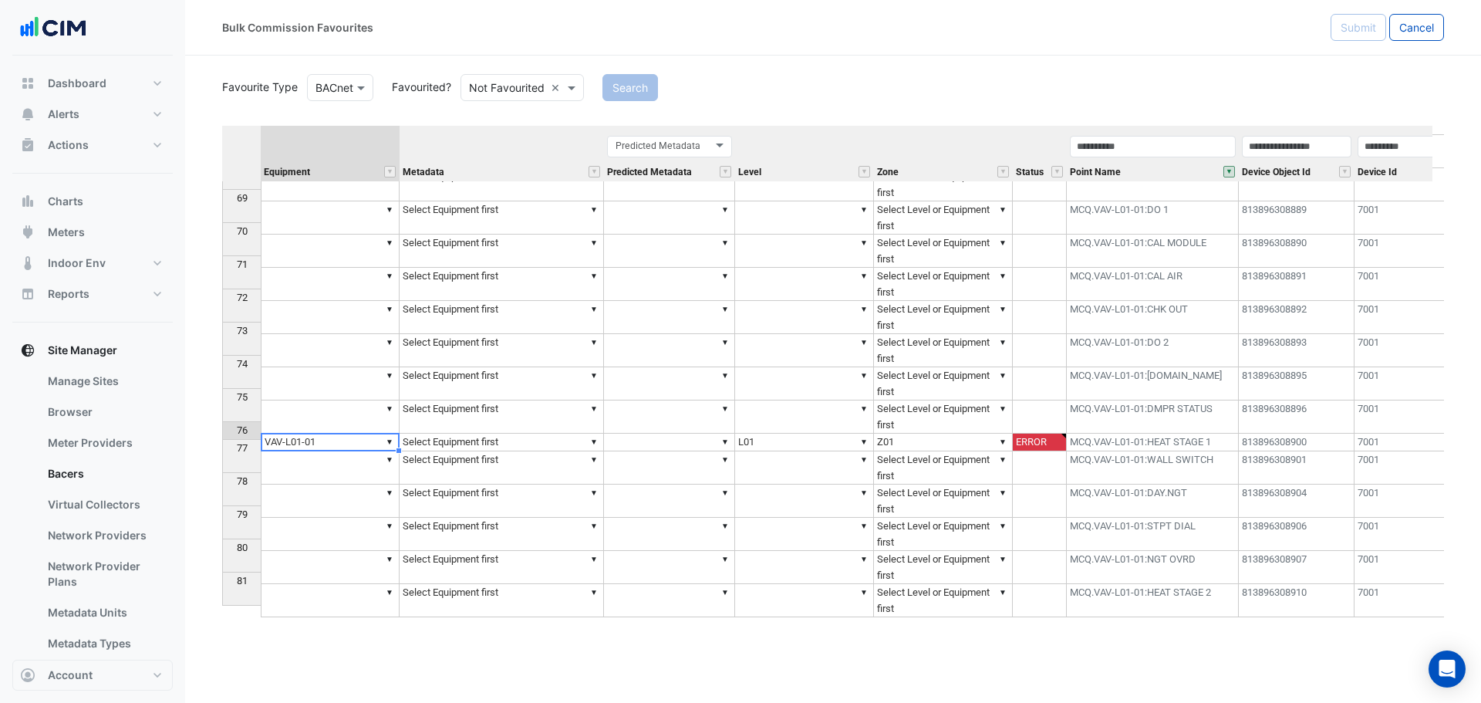
type textarea "**********"
click at [340, 590] on td "▼" at bounding box center [330, 600] width 139 height 33
type textarea "**********"
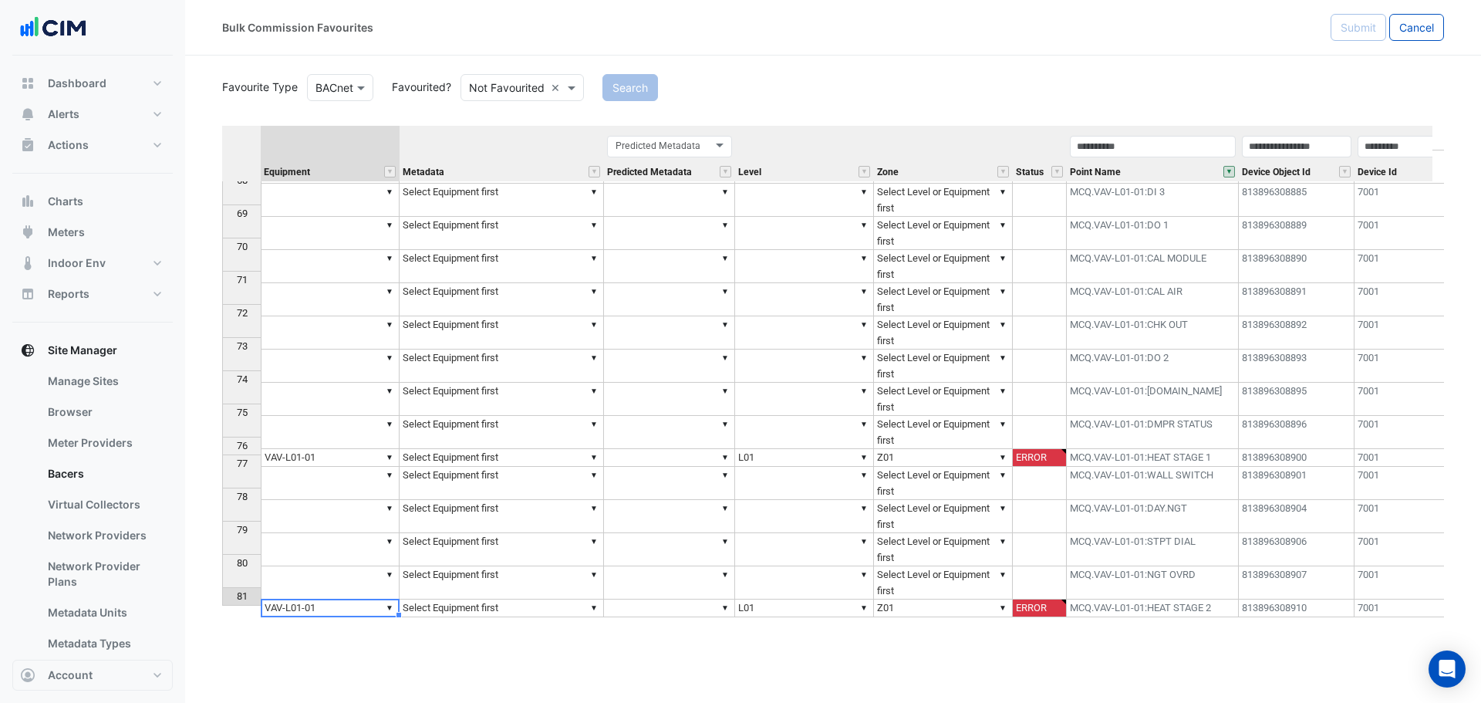
click at [442, 449] on td "▼ Select Equipment first" at bounding box center [502, 458] width 204 height 18
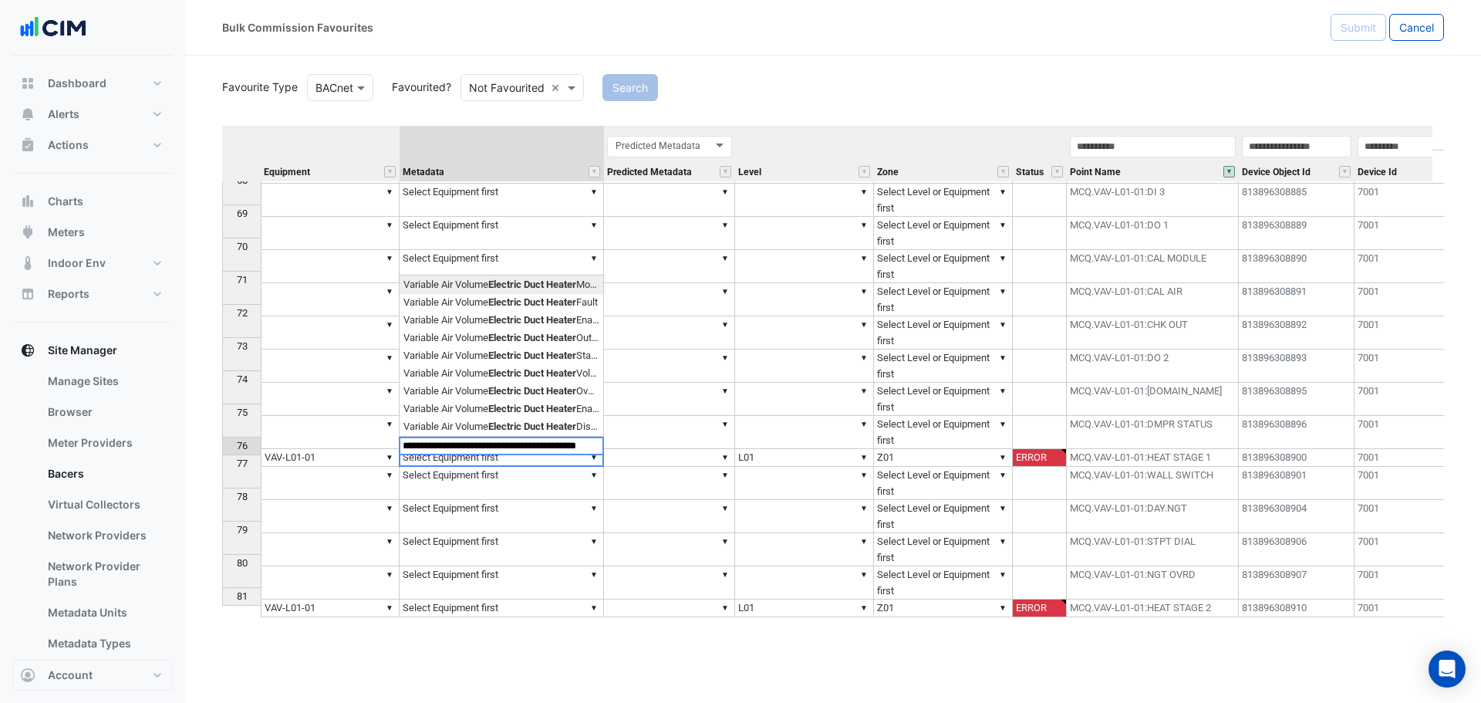
click at [507, 281] on div "Equipment Metadata Predicted Metadata Level Zone Status Point Name Device Objec…" at bounding box center [833, 372] width 1222 height 492
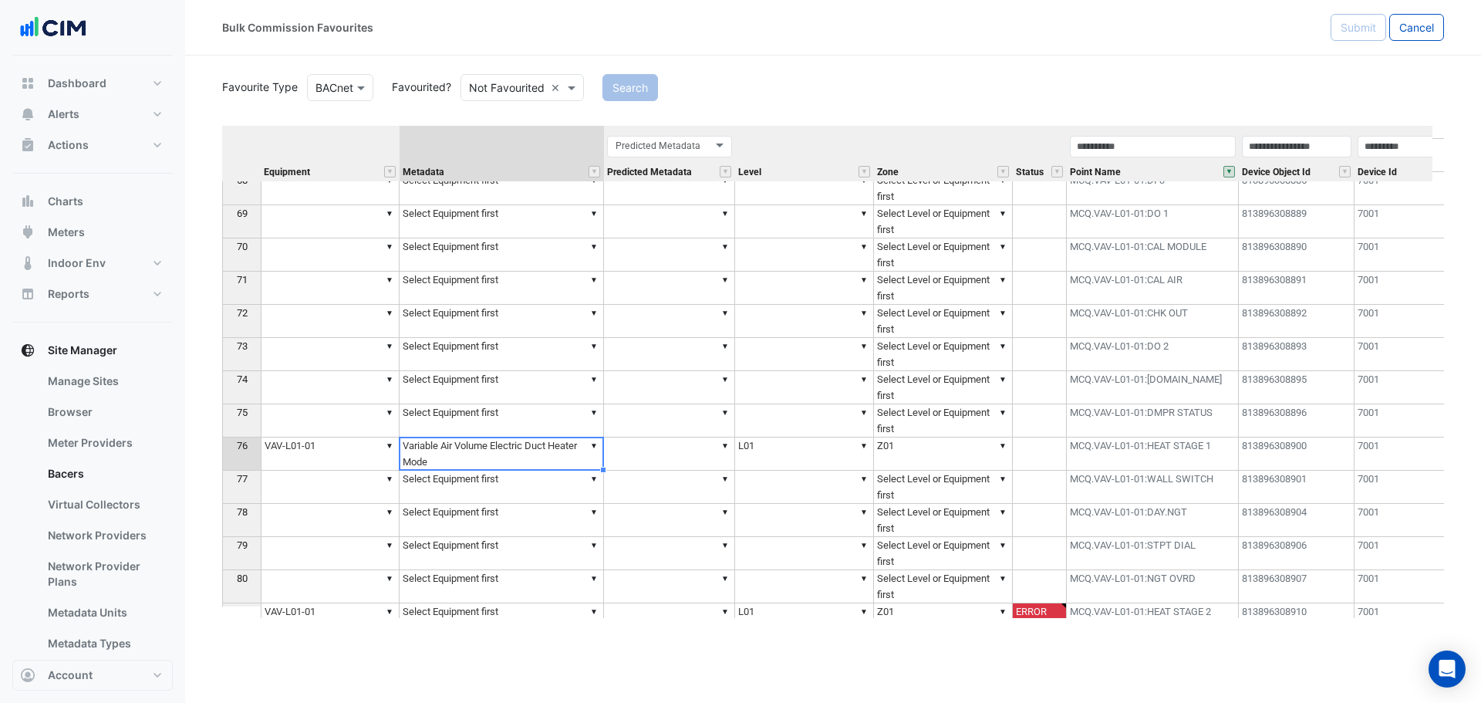
type textarea "**********"
click at [487, 449] on td "▼ Variable Air Volume Electric Duct Heater Mode" at bounding box center [502, 453] width 204 height 33
click at [445, 452] on td "▼ Variable Air Volume Electric Duct Heater Mode" at bounding box center [502, 453] width 204 height 33
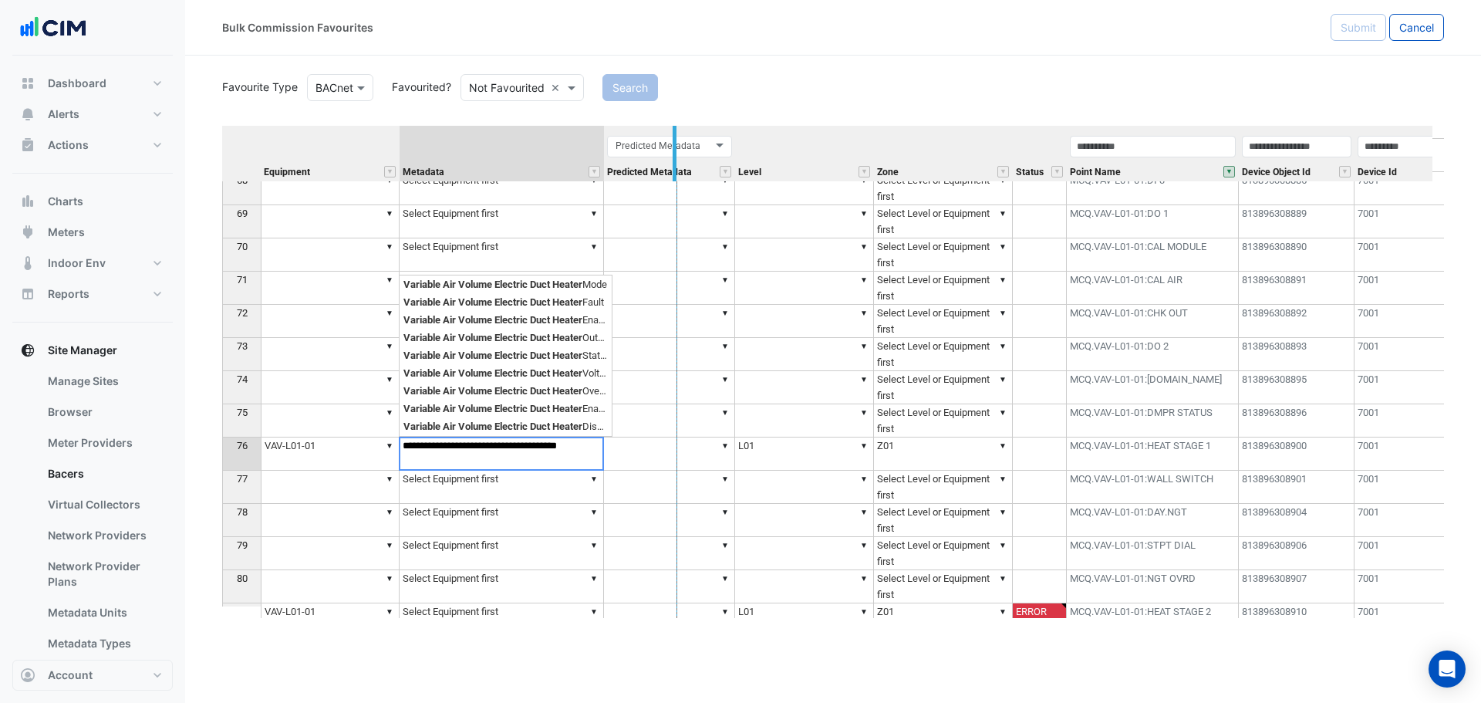
drag, startPoint x: 602, startPoint y: 147, endPoint x: 675, endPoint y: 150, distance: 73.4
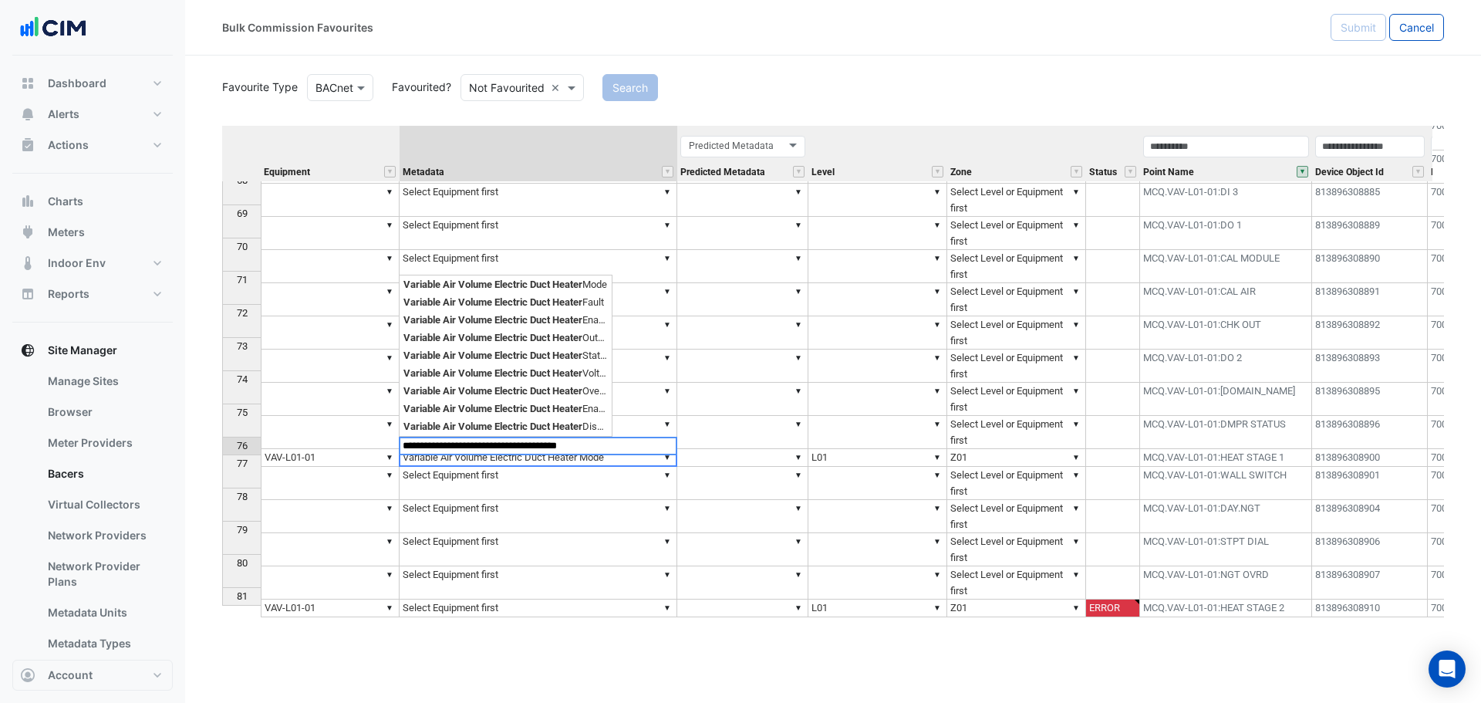
click at [593, 448] on textarea "**********" at bounding box center [538, 446] width 279 height 19
click at [586, 468] on td "▼ Select Equipment first" at bounding box center [539, 483] width 278 height 33
type textarea "**********"
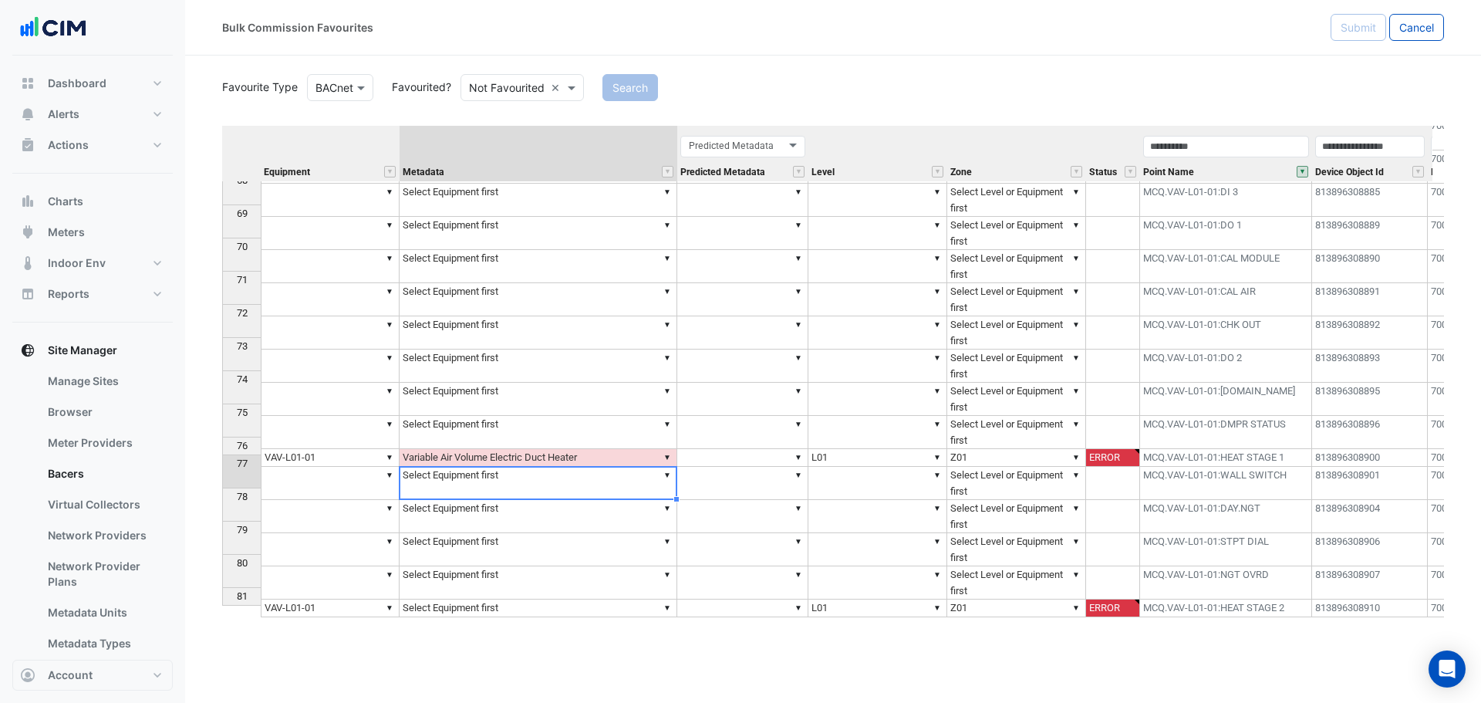
click at [583, 449] on td "▼ Variable Air Volume Electric Duct Heater" at bounding box center [539, 458] width 278 height 18
click at [529, 449] on td "▼" at bounding box center [539, 458] width 278 height 18
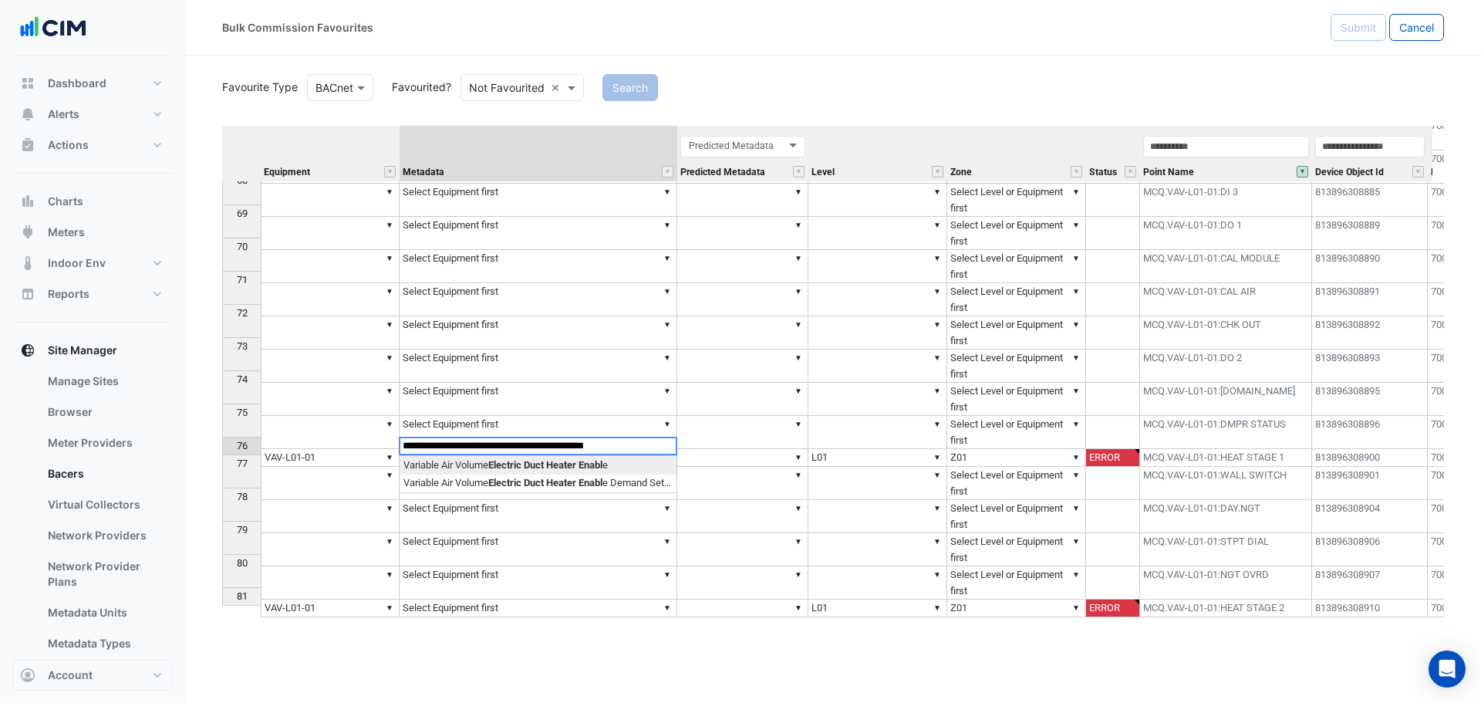
click at [533, 458] on div "Equipment Metadata Predicted Metadata Level Zone Status Point Name Device Objec…" at bounding box center [833, 372] width 1222 height 492
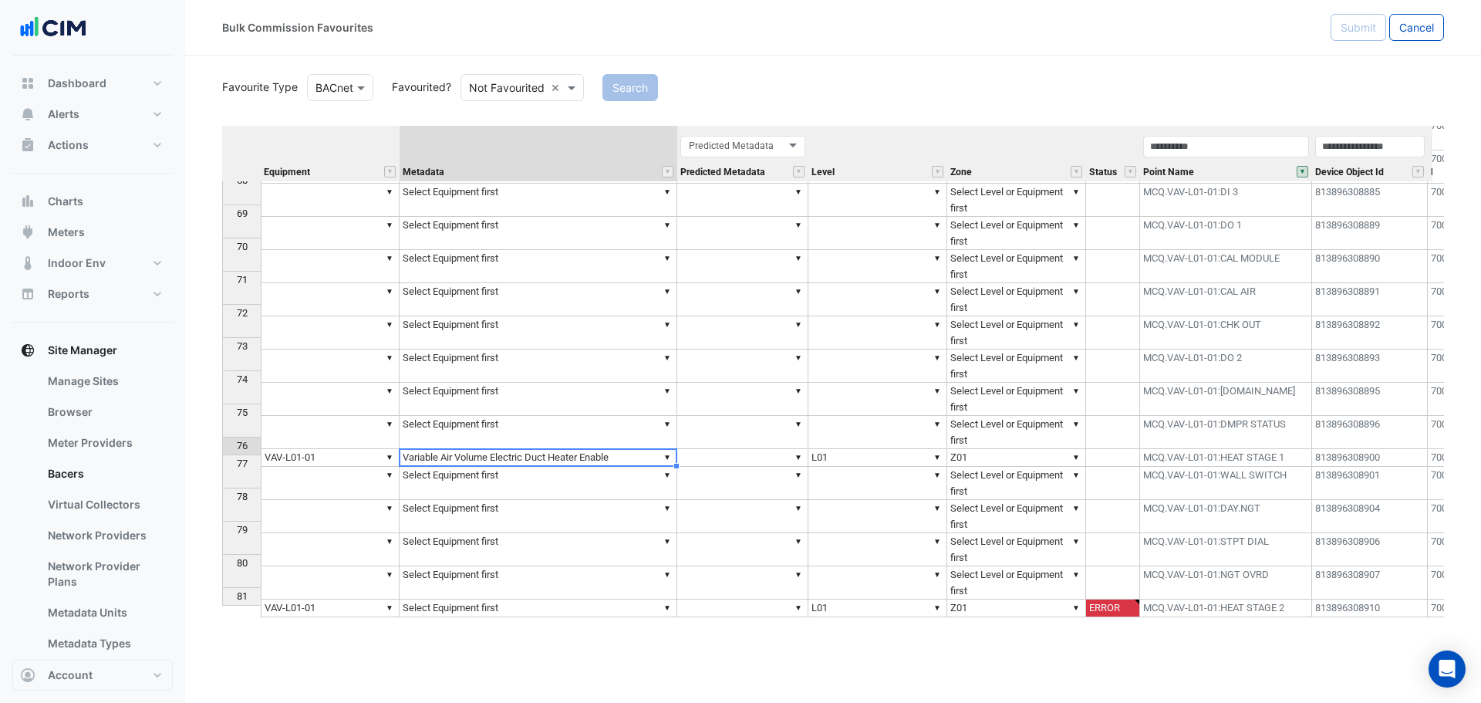
type textarea "**********"
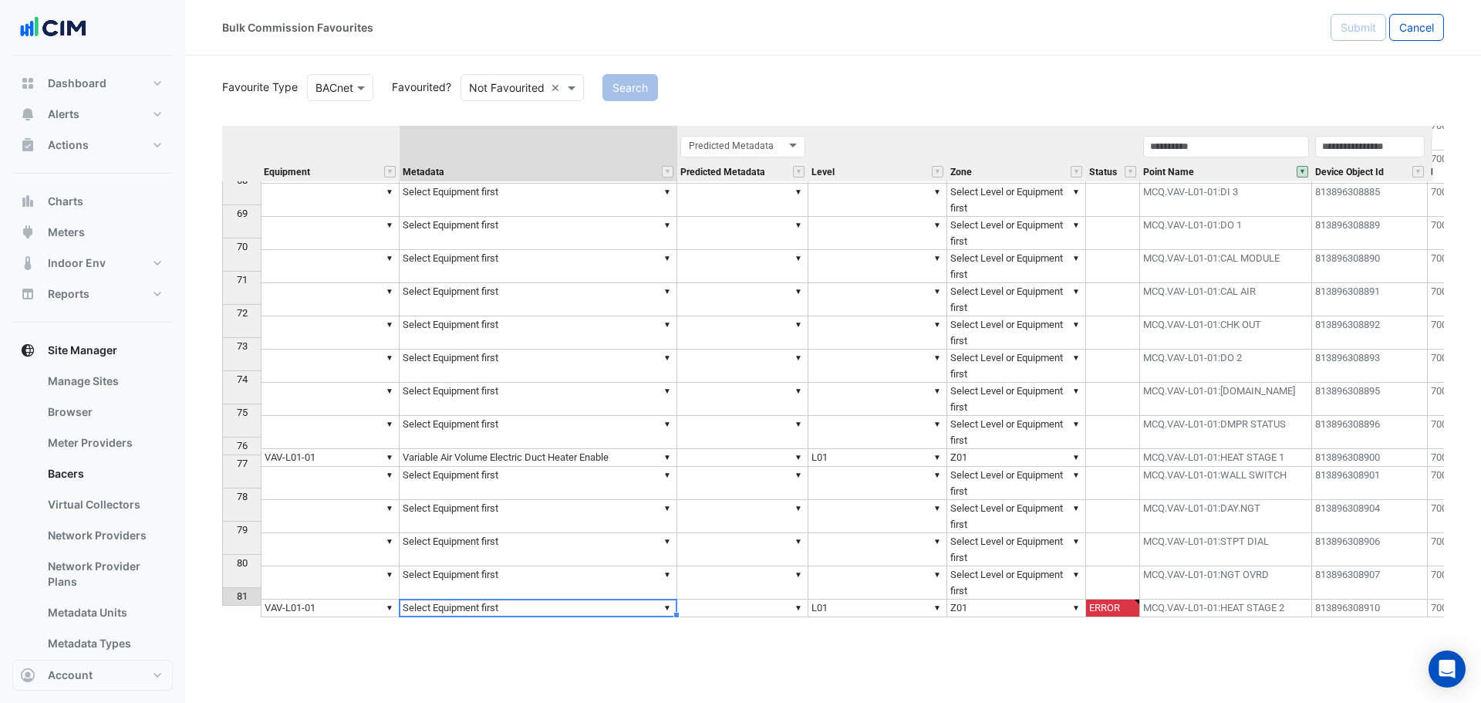
click at [502, 600] on td "▼ Select Equipment first" at bounding box center [539, 609] width 278 height 18
click at [536, 559] on div "Equipment Metadata Predicted Metadata Level Zone Status Point Name Device Objec…" at bounding box center [833, 372] width 1222 height 492
type textarea "**********"
click at [994, 603] on td "▼ Z01" at bounding box center [1017, 609] width 139 height 18
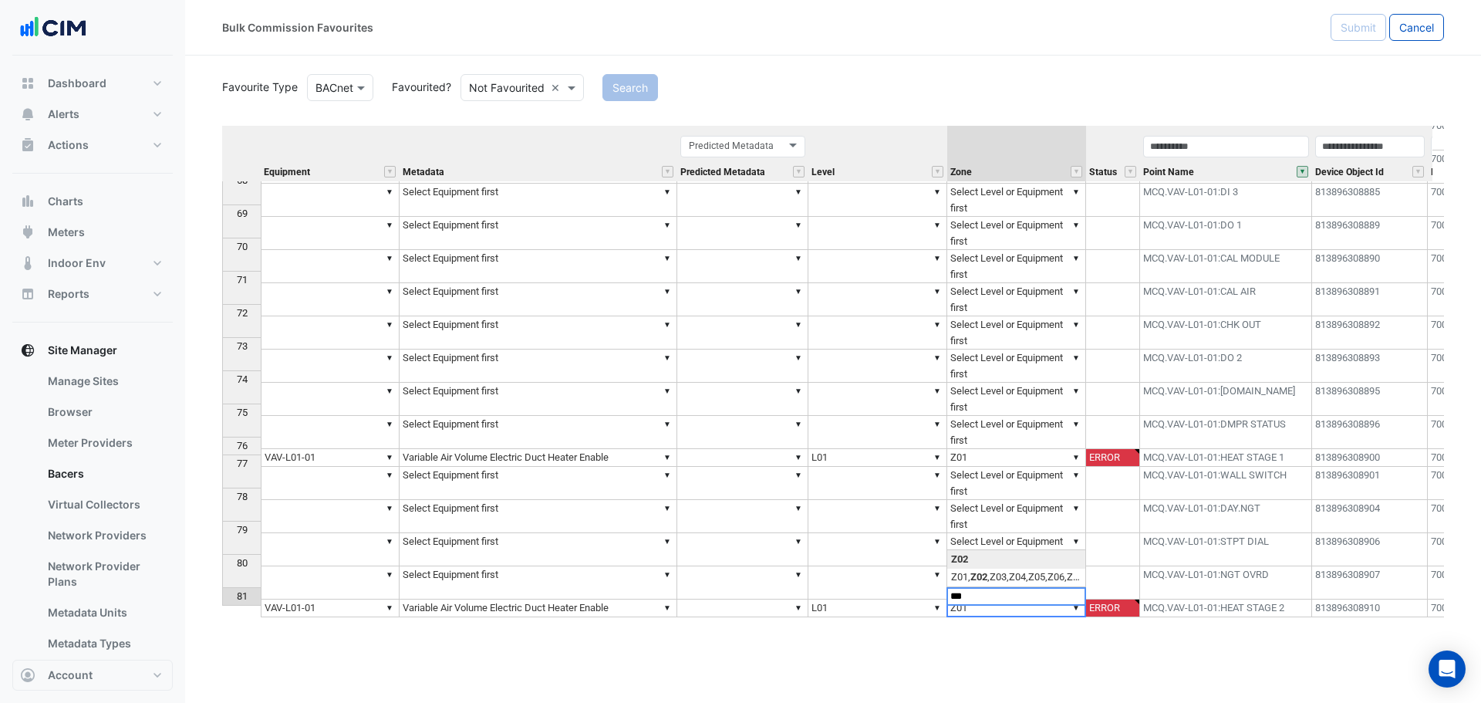
click at [968, 555] on div "Equipment Metadata Predicted Metadata Level Zone Status Point Name Device Objec…" at bounding box center [833, 372] width 1222 height 492
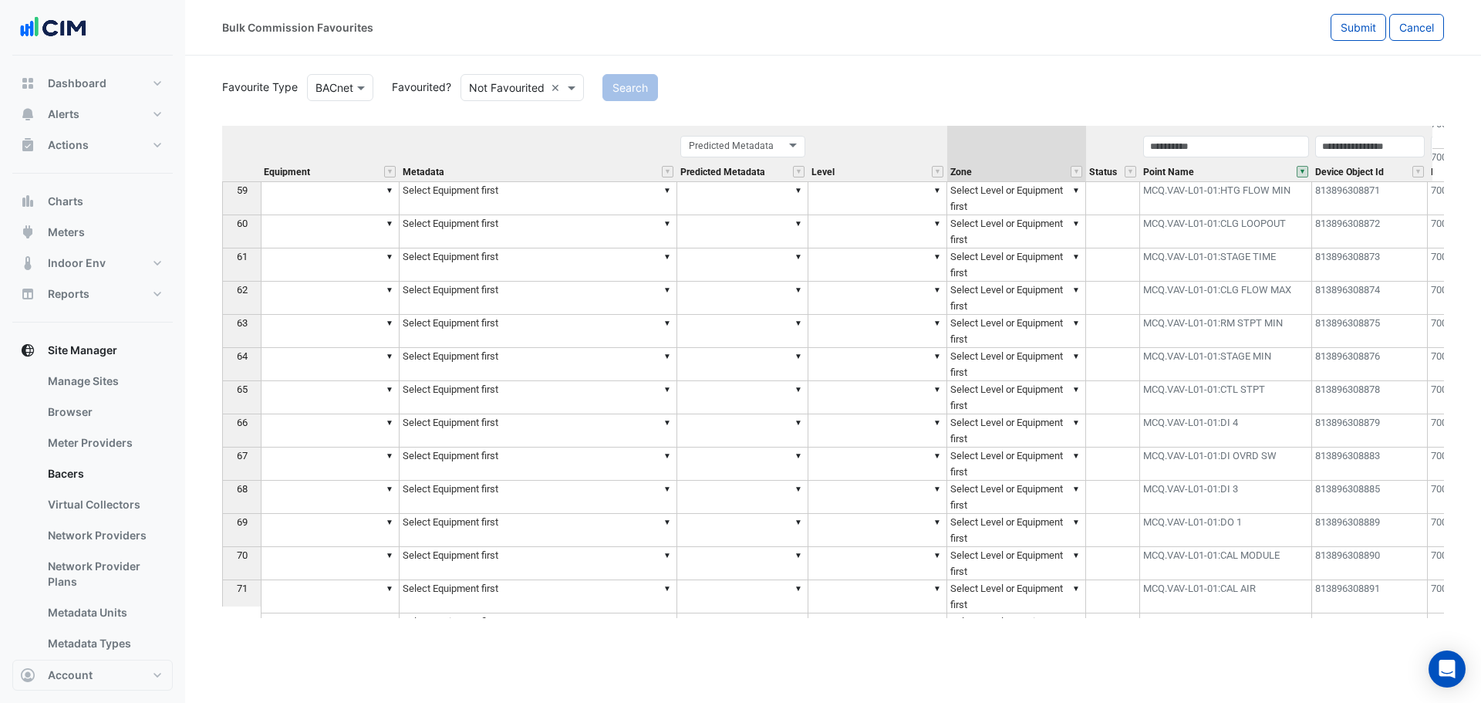
scroll to position [1677, 0]
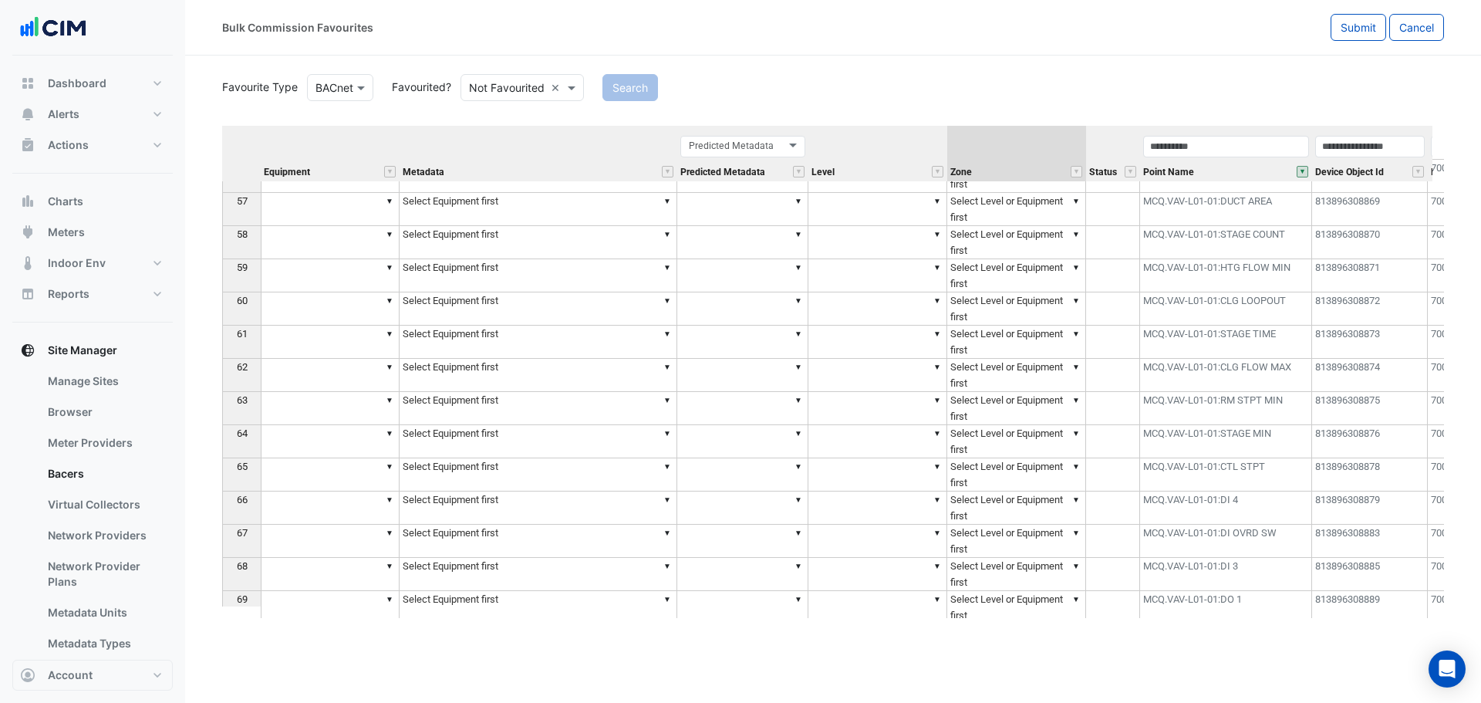
type textarea "***"
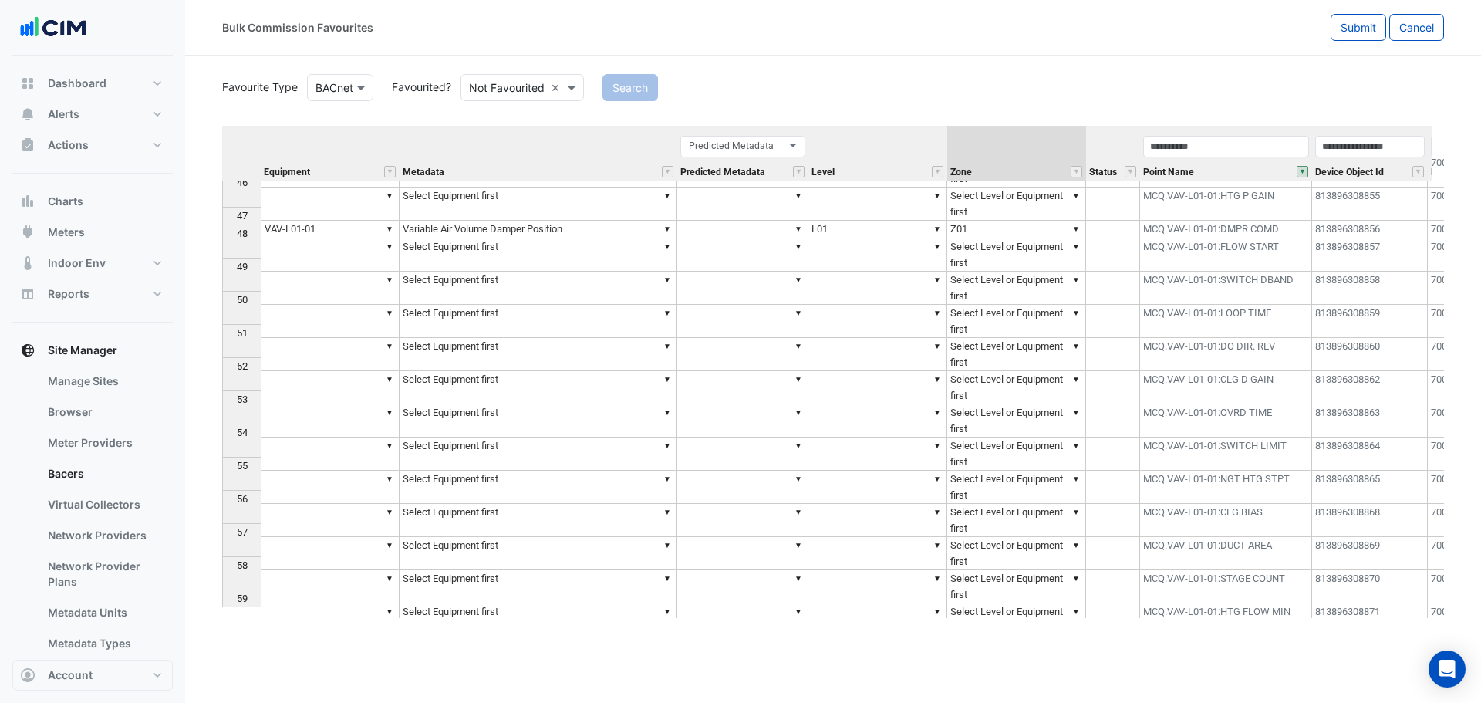
scroll to position [1333, 0]
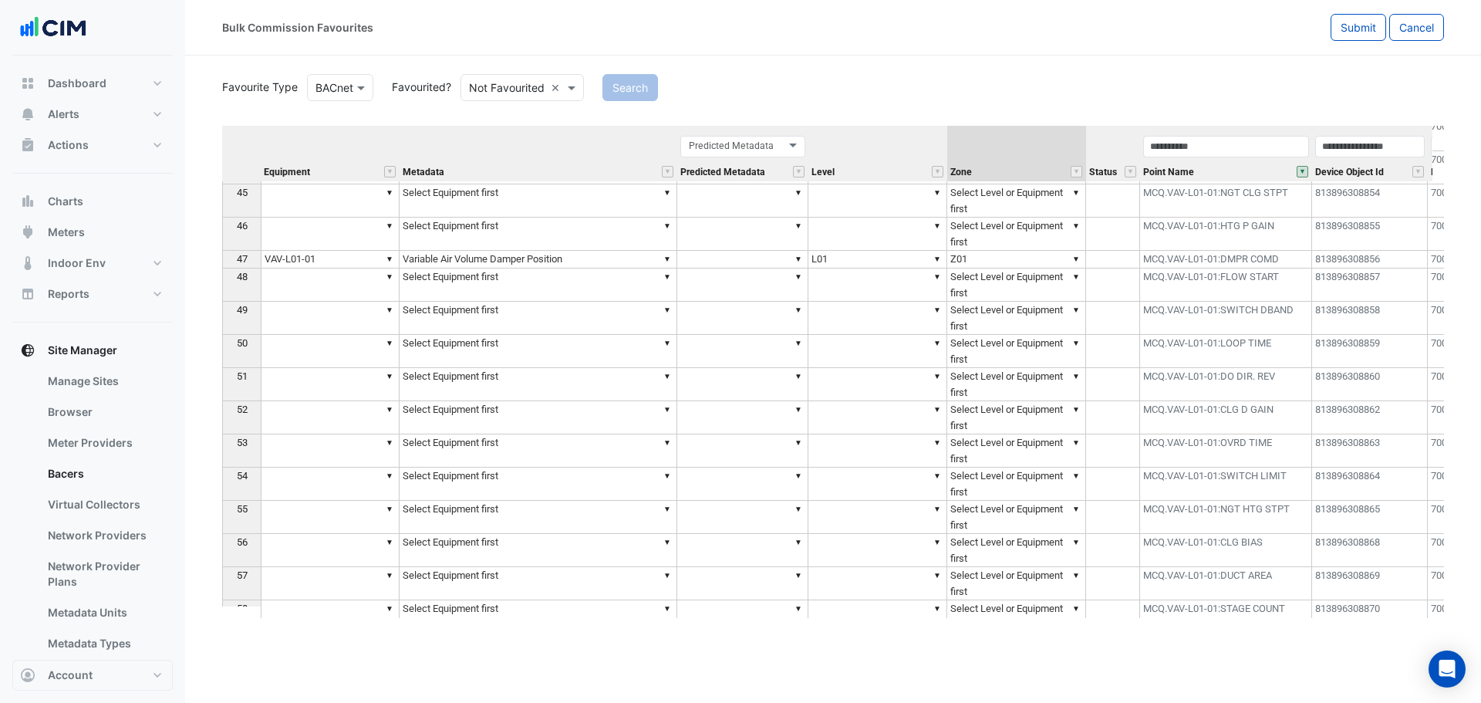
click at [348, 316] on td "▼" at bounding box center [330, 318] width 139 height 33
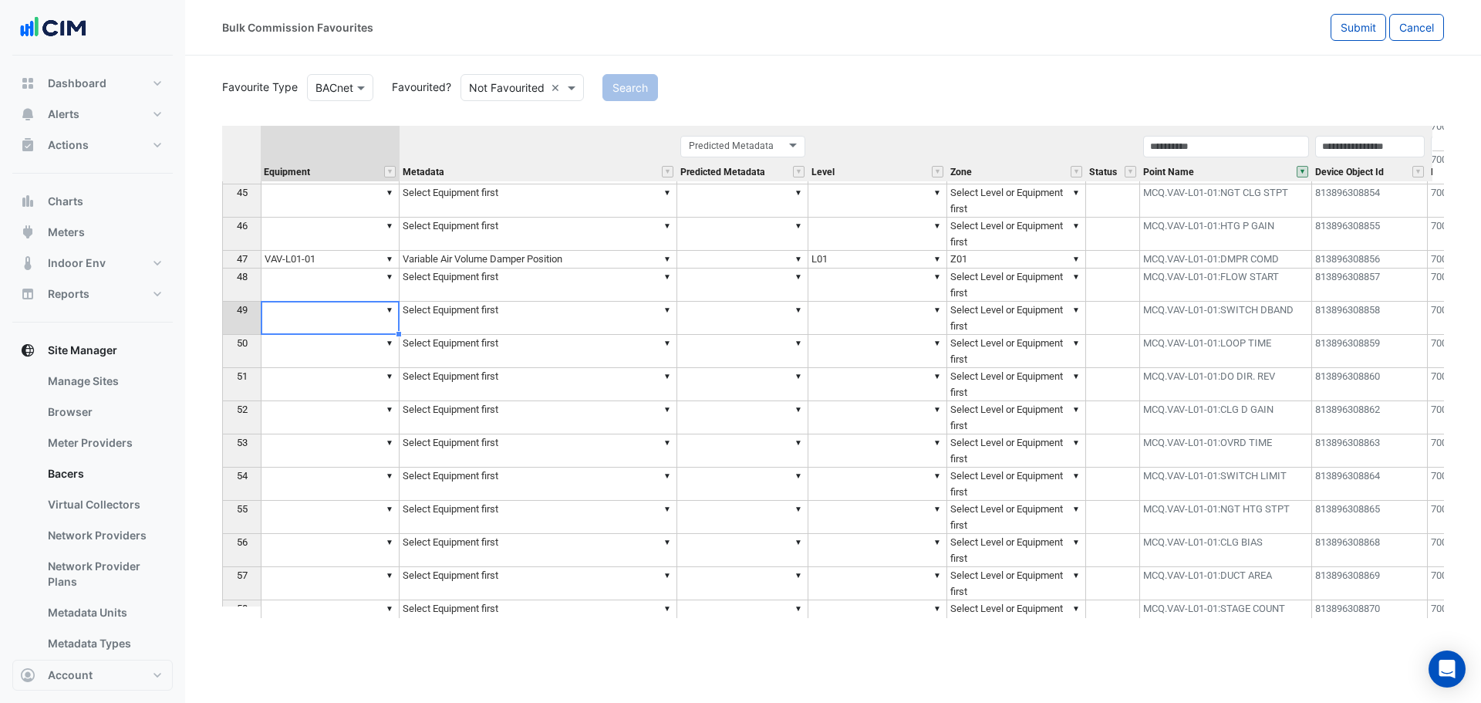
type textarea "**********"
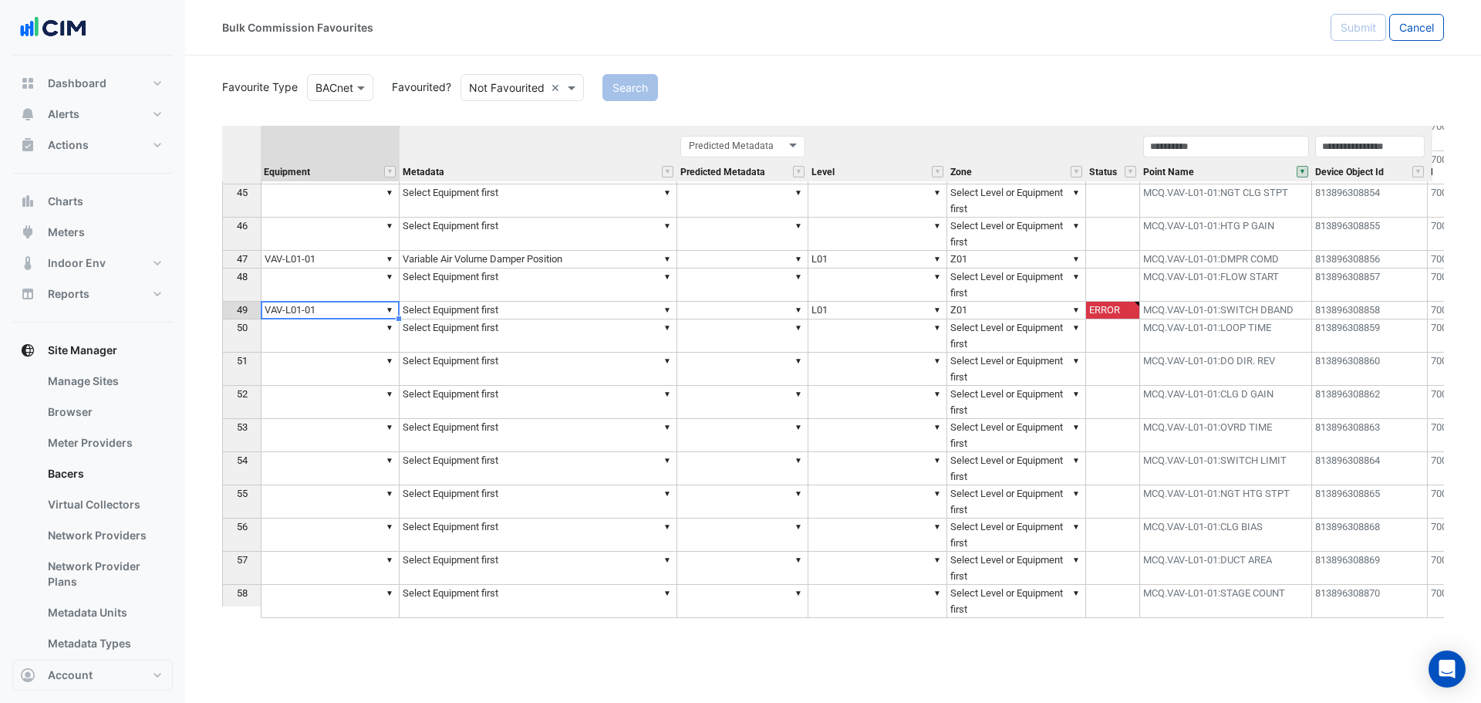
click at [532, 310] on td "▼ Select Equipment first" at bounding box center [539, 311] width 278 height 18
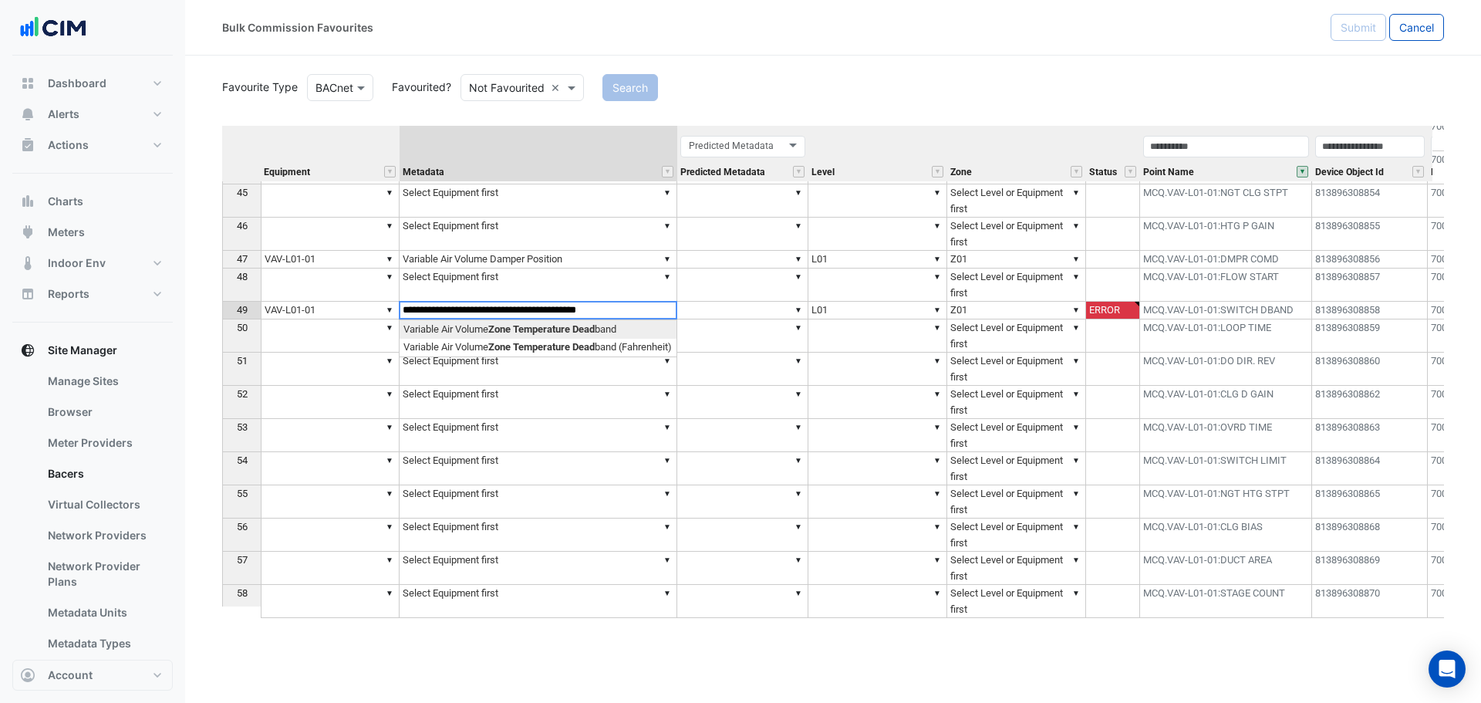
click at [535, 331] on div "Equipment Metadata Predicted Metadata Level Zone Status Point Name Device Objec…" at bounding box center [833, 372] width 1222 height 492
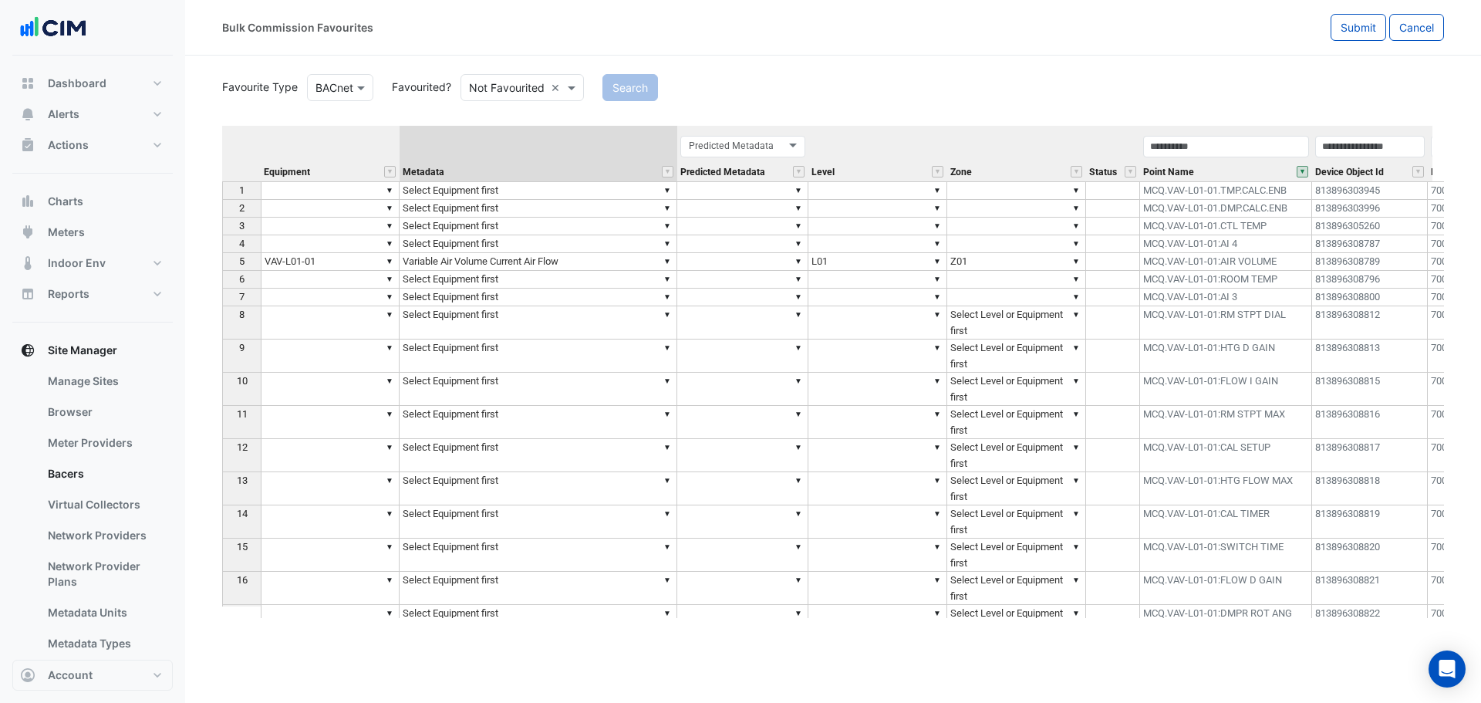
type textarea "**********"
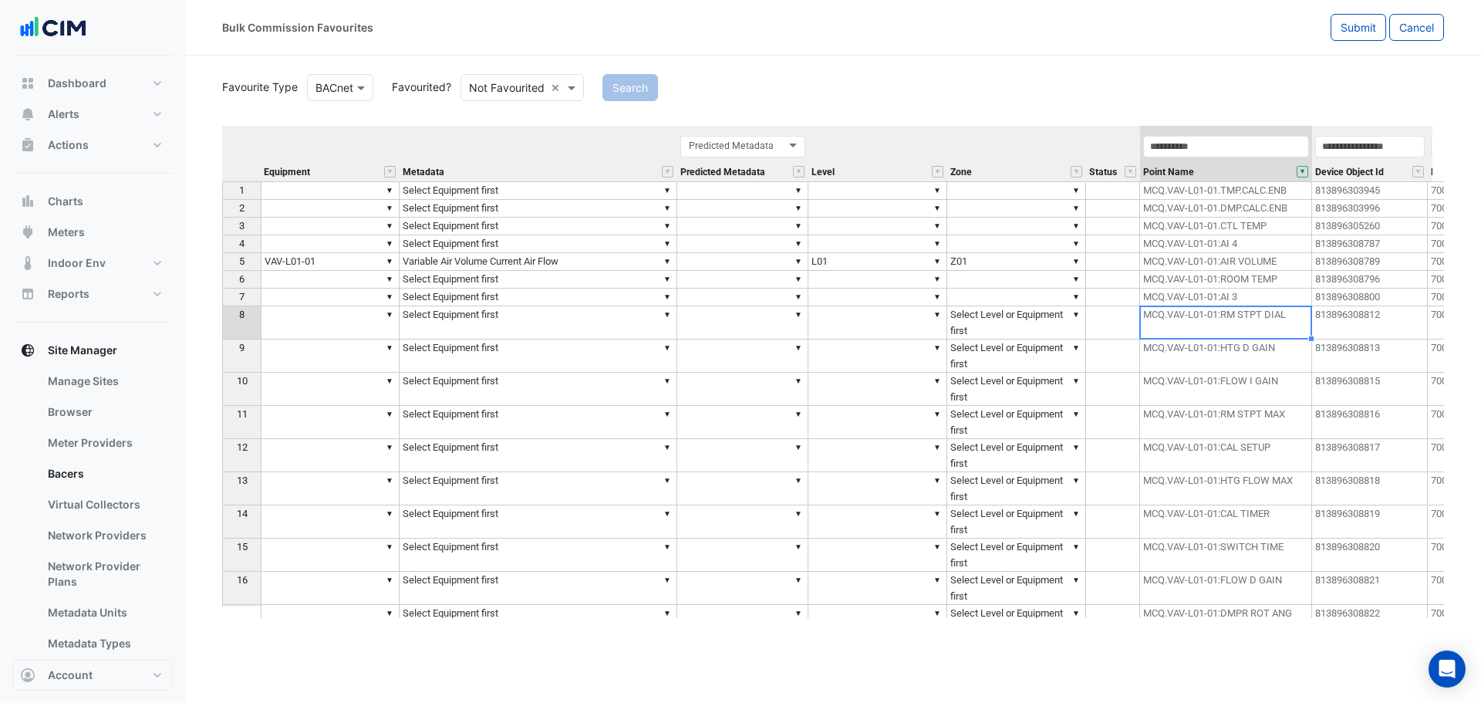
click at [1293, 323] on td "MCQ.VAV-L01-01:RM STPT DIAL" at bounding box center [1226, 322] width 172 height 33
click at [1290, 356] on td "MCQ.VAV-L01-01:HTG D GAIN" at bounding box center [1226, 356] width 172 height 33
click at [1289, 390] on td "MCQ.VAV-L01-01:FLOW I GAIN" at bounding box center [1226, 389] width 172 height 33
click at [1282, 424] on td "MCQ.VAV-L01-01:RM STPT MAX" at bounding box center [1226, 422] width 172 height 33
click at [1290, 458] on td "MCQ.VAV-L01-01:CAL SETUP" at bounding box center [1226, 455] width 172 height 33
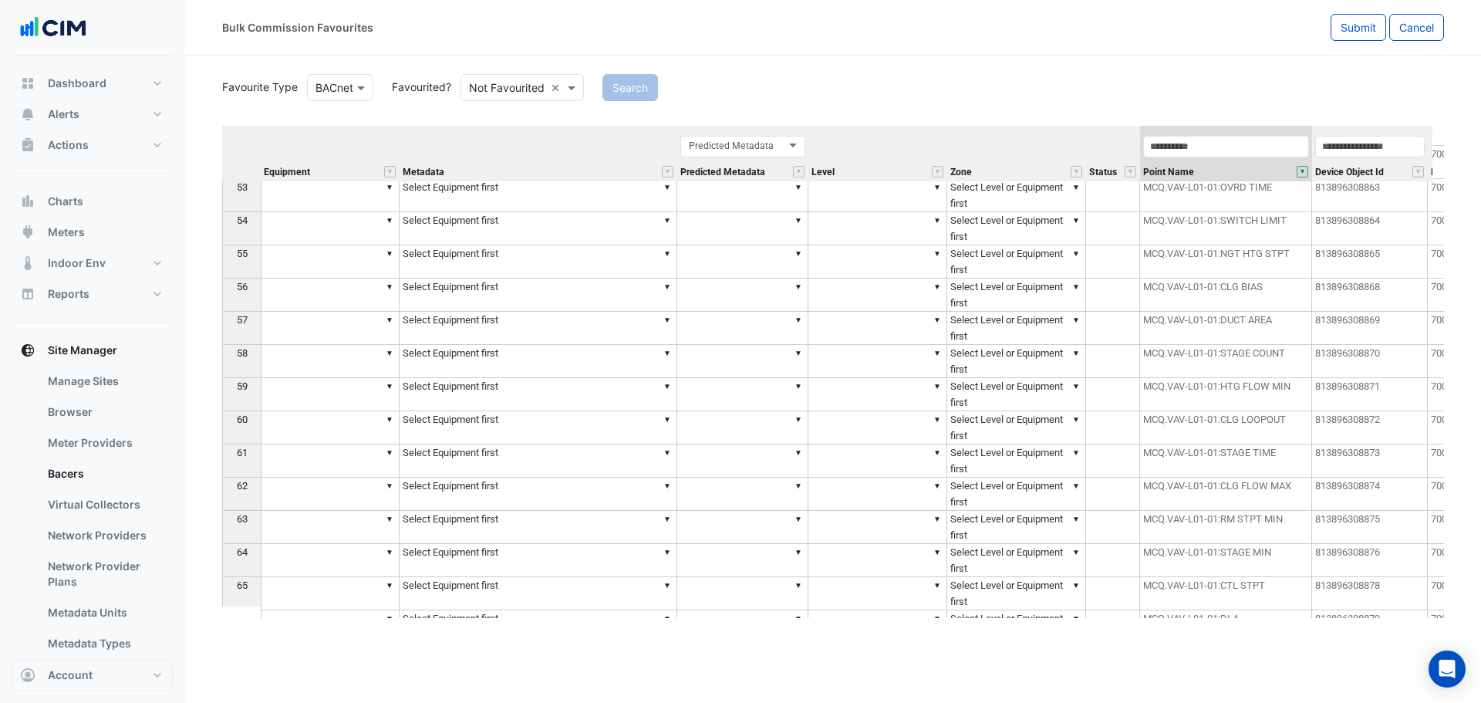
click at [1365, 13] on div "Bulk Commission Favourites Submit Cancel" at bounding box center [833, 28] width 1296 height 56
click at [1366, 36] on button "Submit" at bounding box center [1359, 27] width 56 height 27
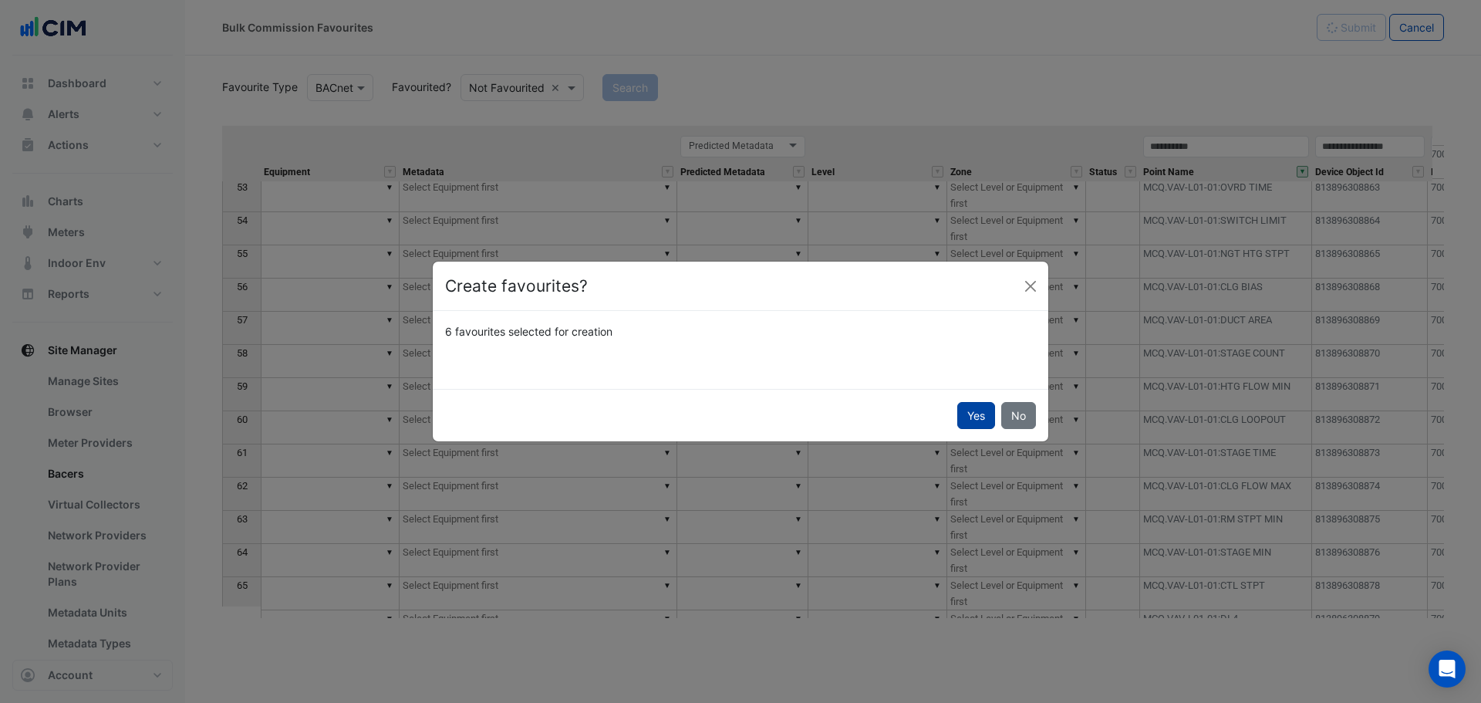
click at [976, 415] on button "Yes" at bounding box center [977, 415] width 38 height 27
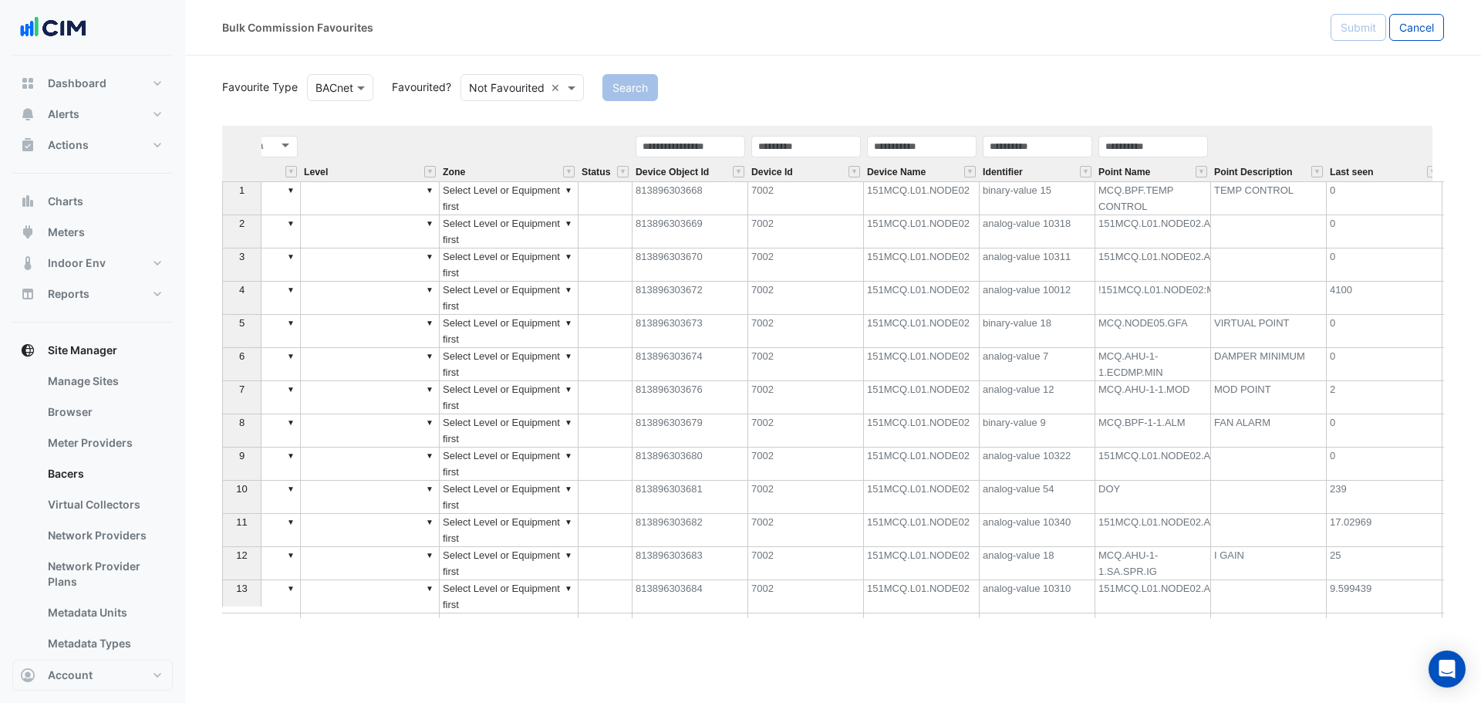
scroll to position [0, 377]
click at [1171, 145] on input "text" at bounding box center [1146, 147] width 110 height 22
type input "**********"
click at [631, 93] on button "Search" at bounding box center [631, 87] width 56 height 27
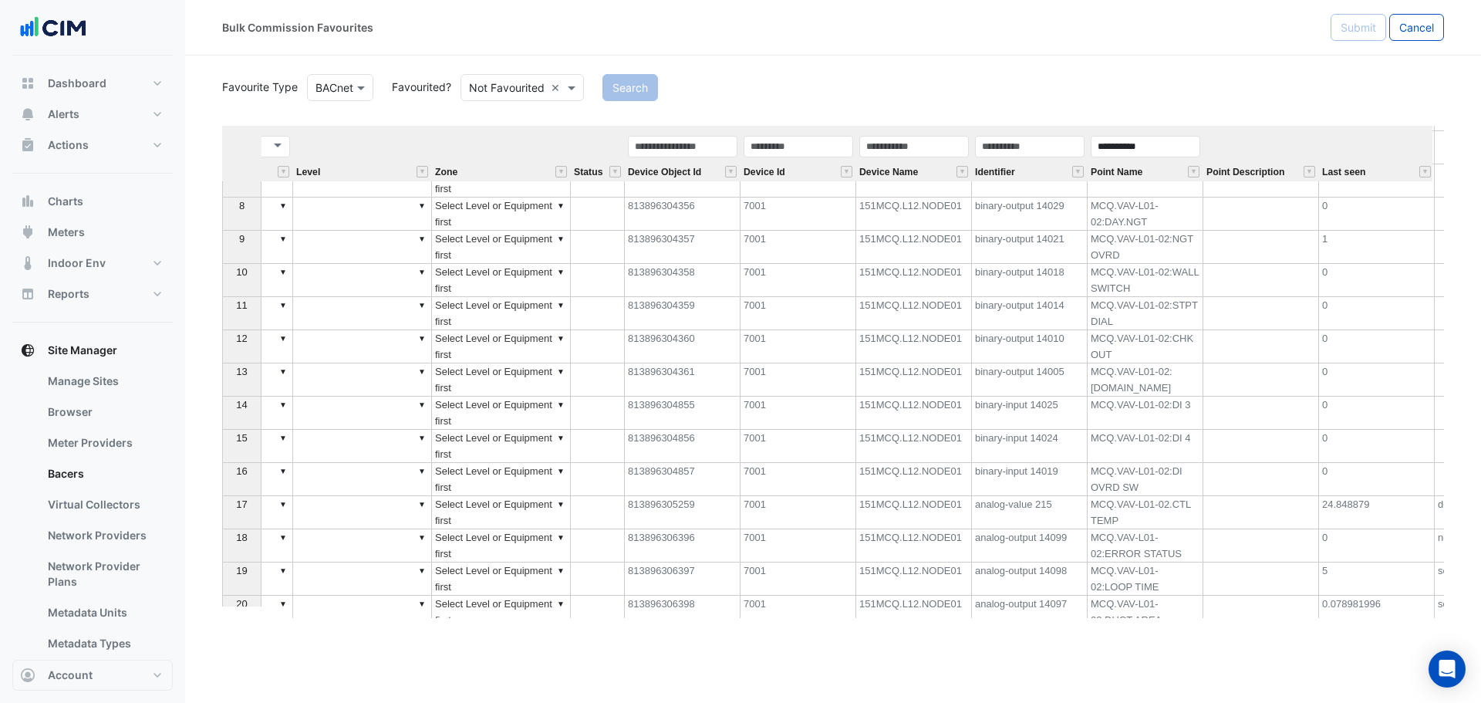
scroll to position [236, 0]
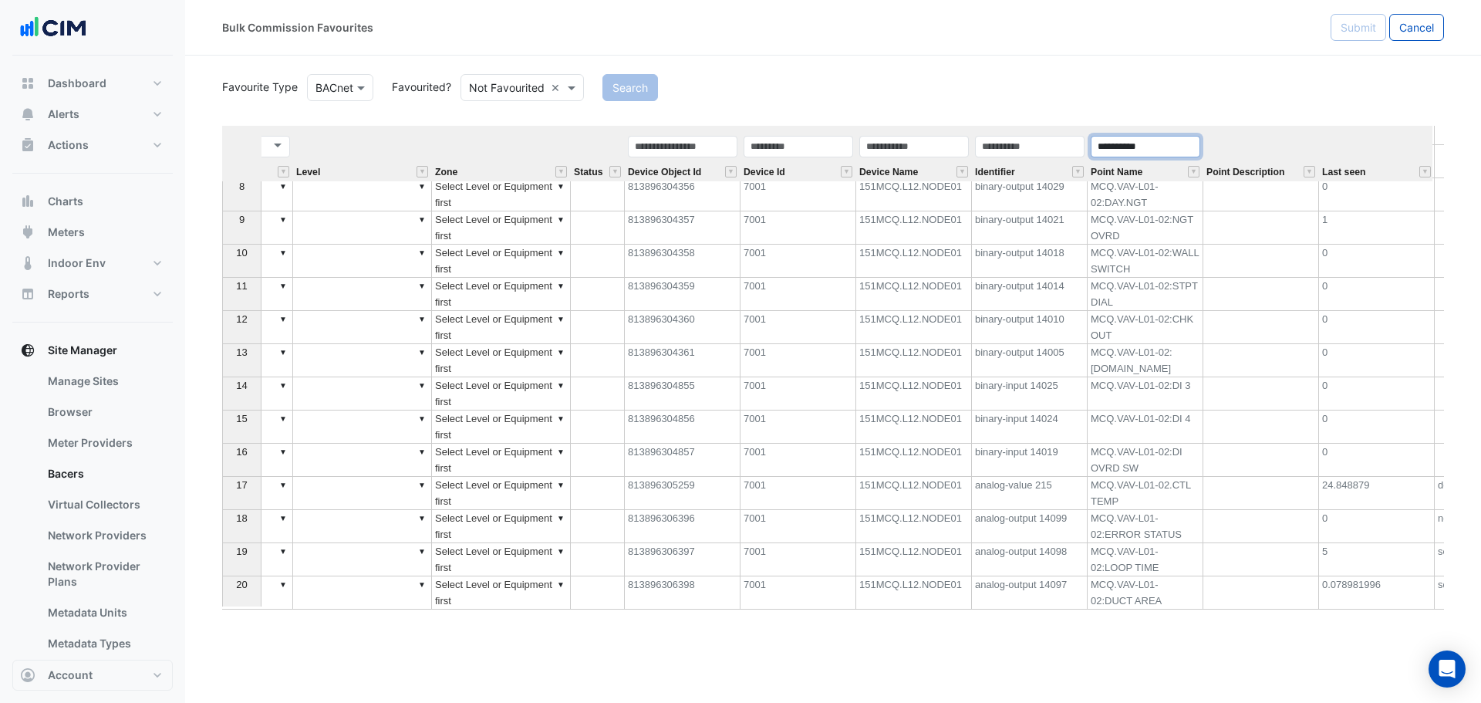
click at [1138, 147] on input "**********" at bounding box center [1146, 147] width 110 height 22
type input "**********"
click at [607, 86] on button "Search" at bounding box center [631, 87] width 56 height 27
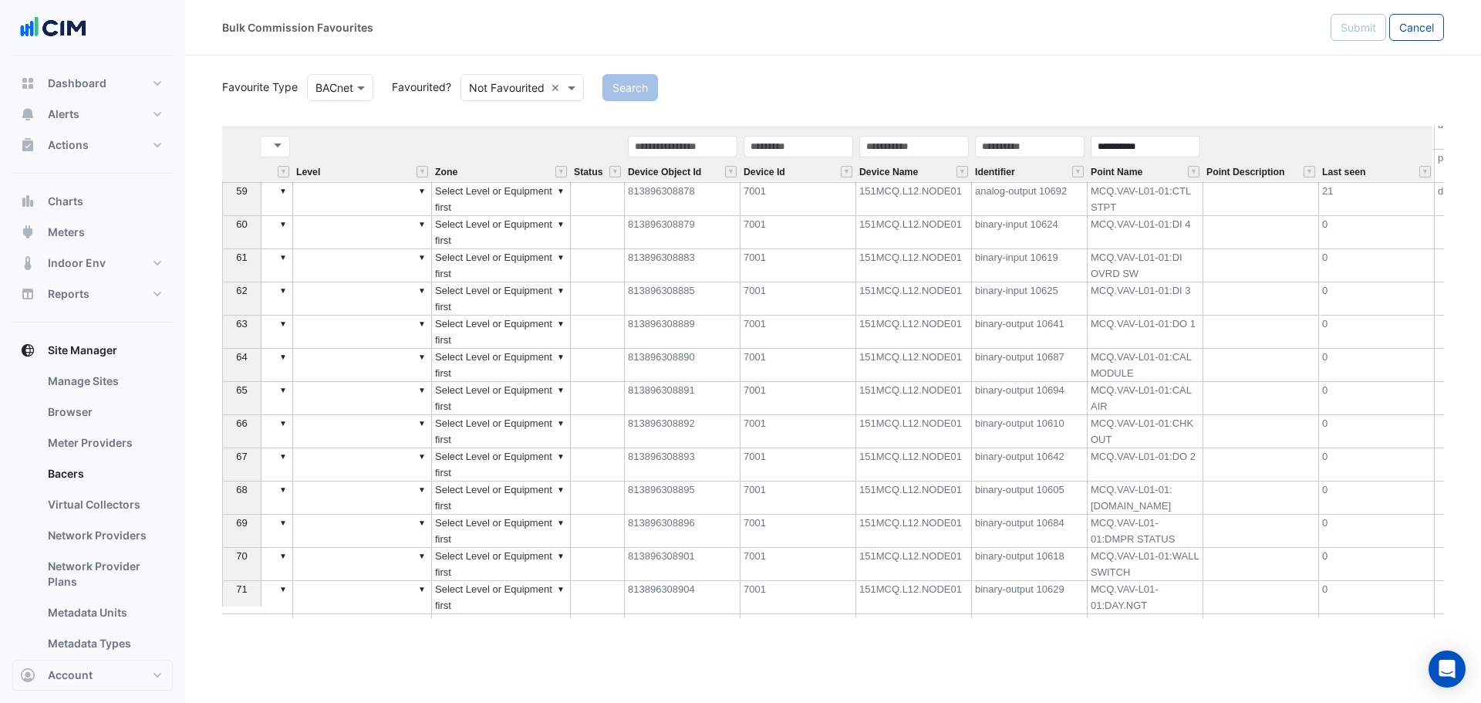
scroll to position [1998, 0]
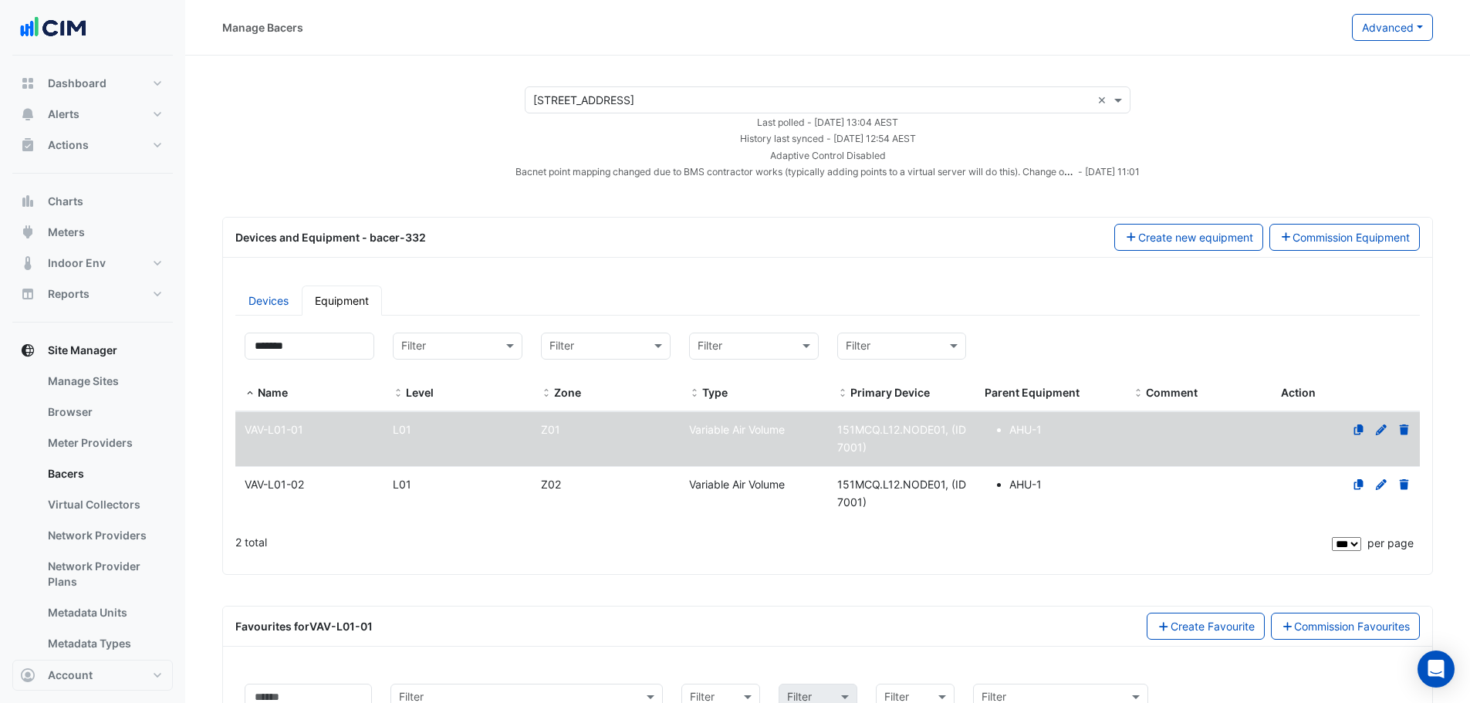
select select "***"
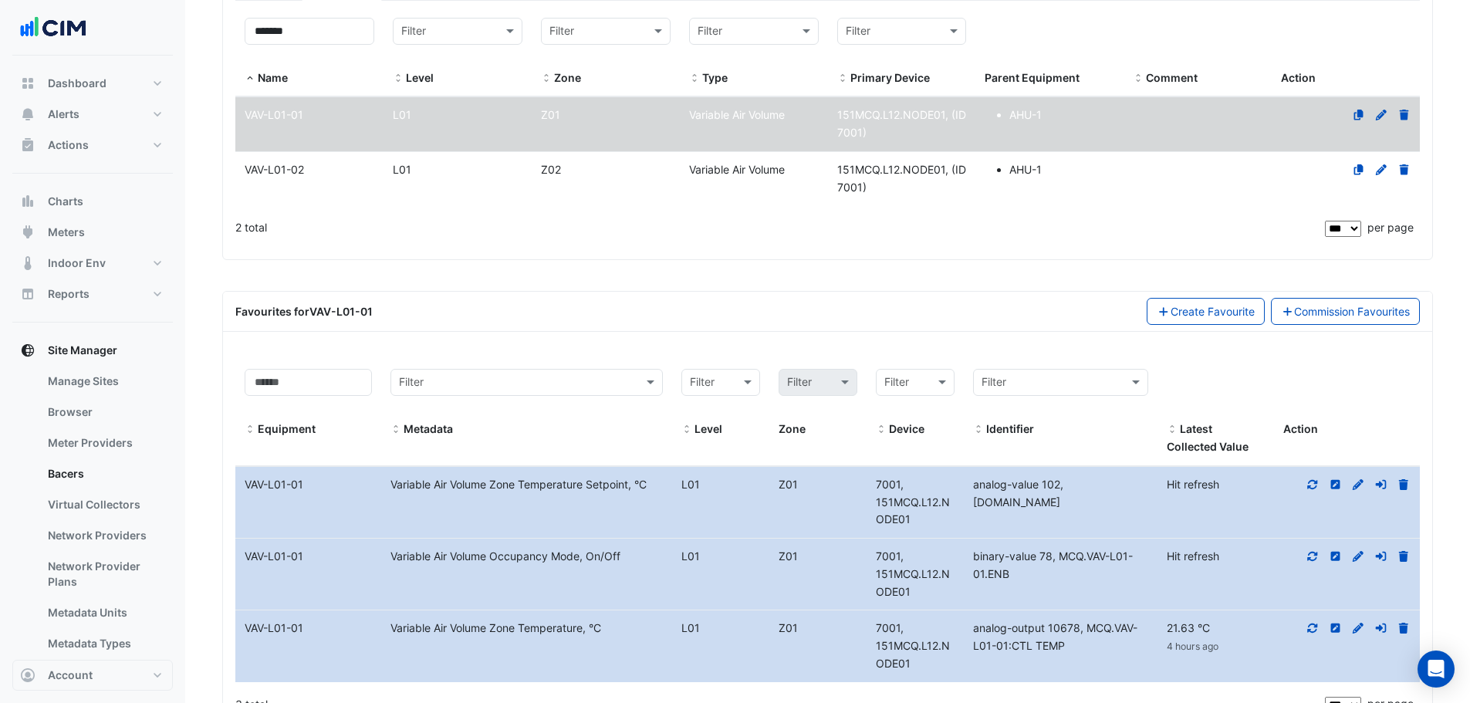
scroll to position [396, 0]
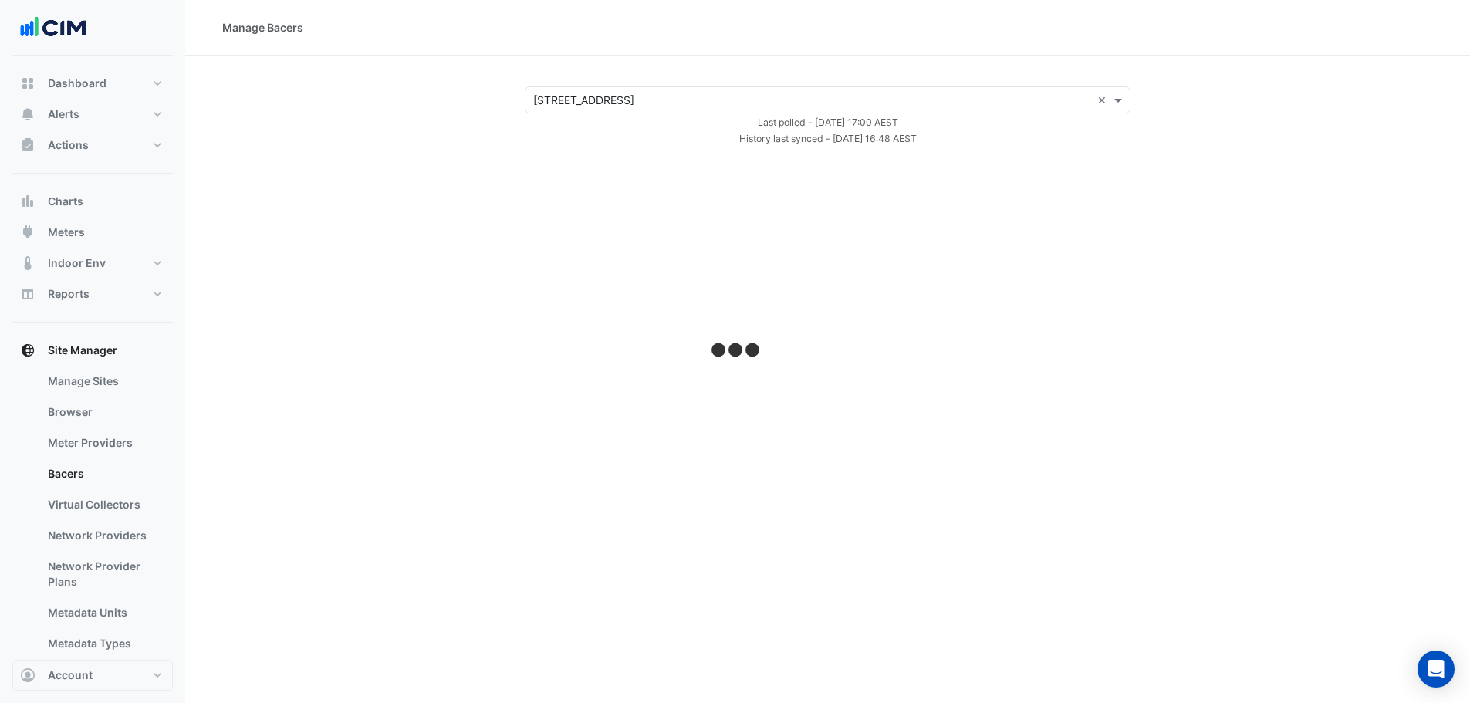
select select "***"
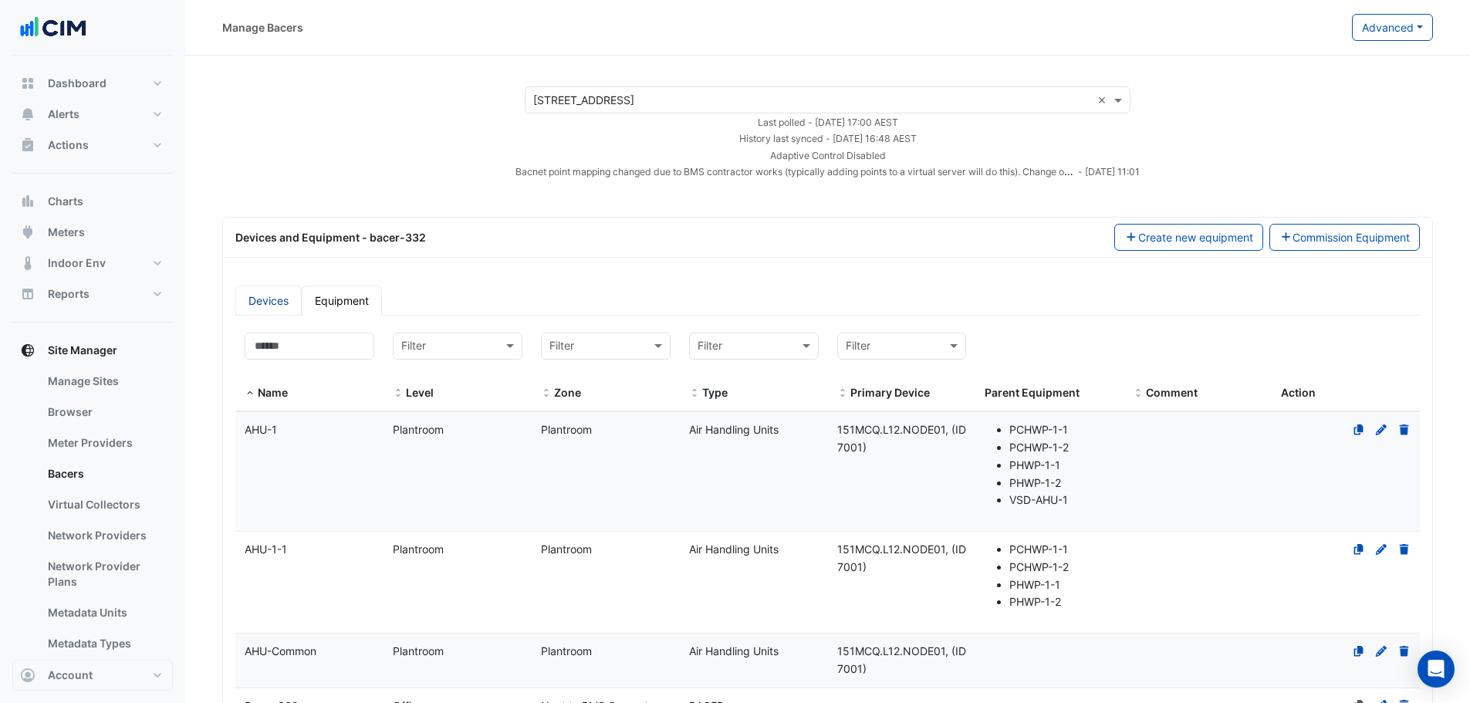
click at [260, 294] on link "Devices" at bounding box center [268, 300] width 66 height 30
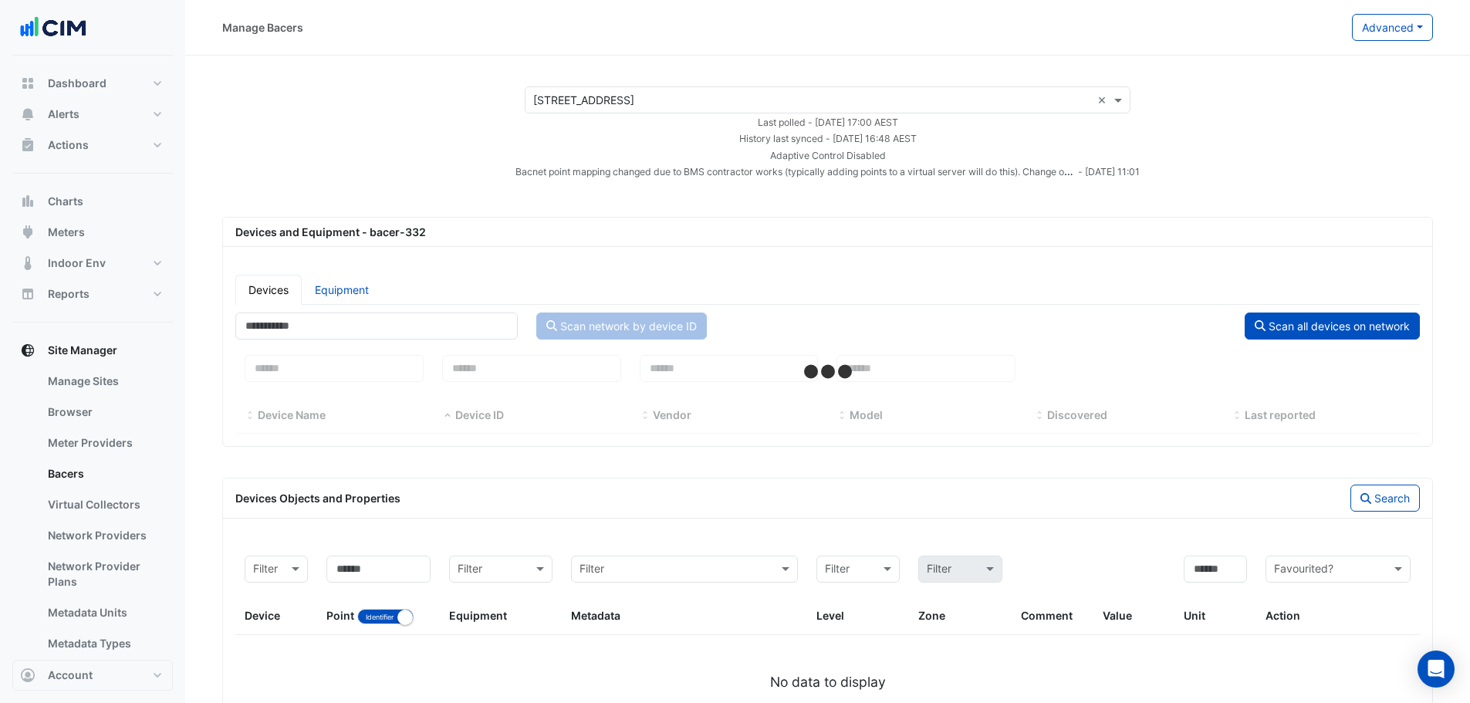
select select "***"
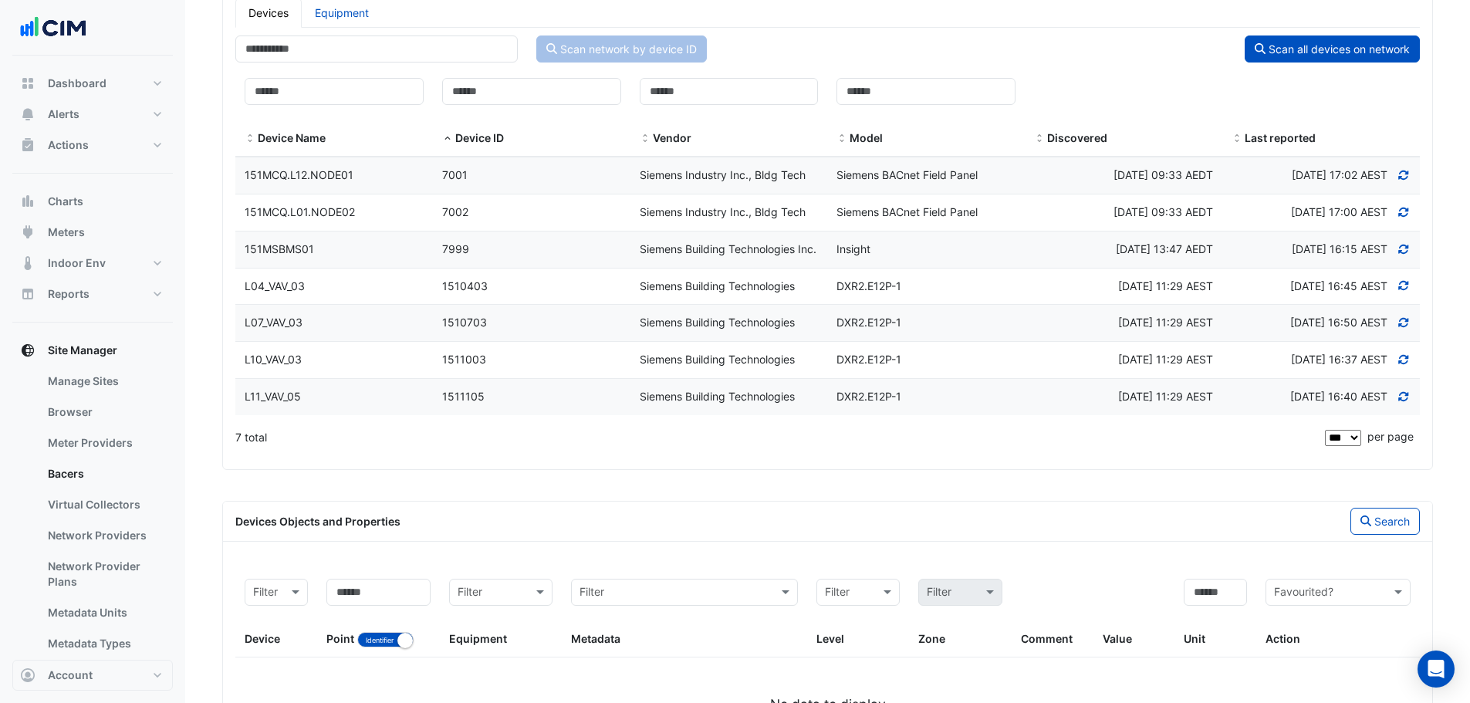
scroll to position [441, 0]
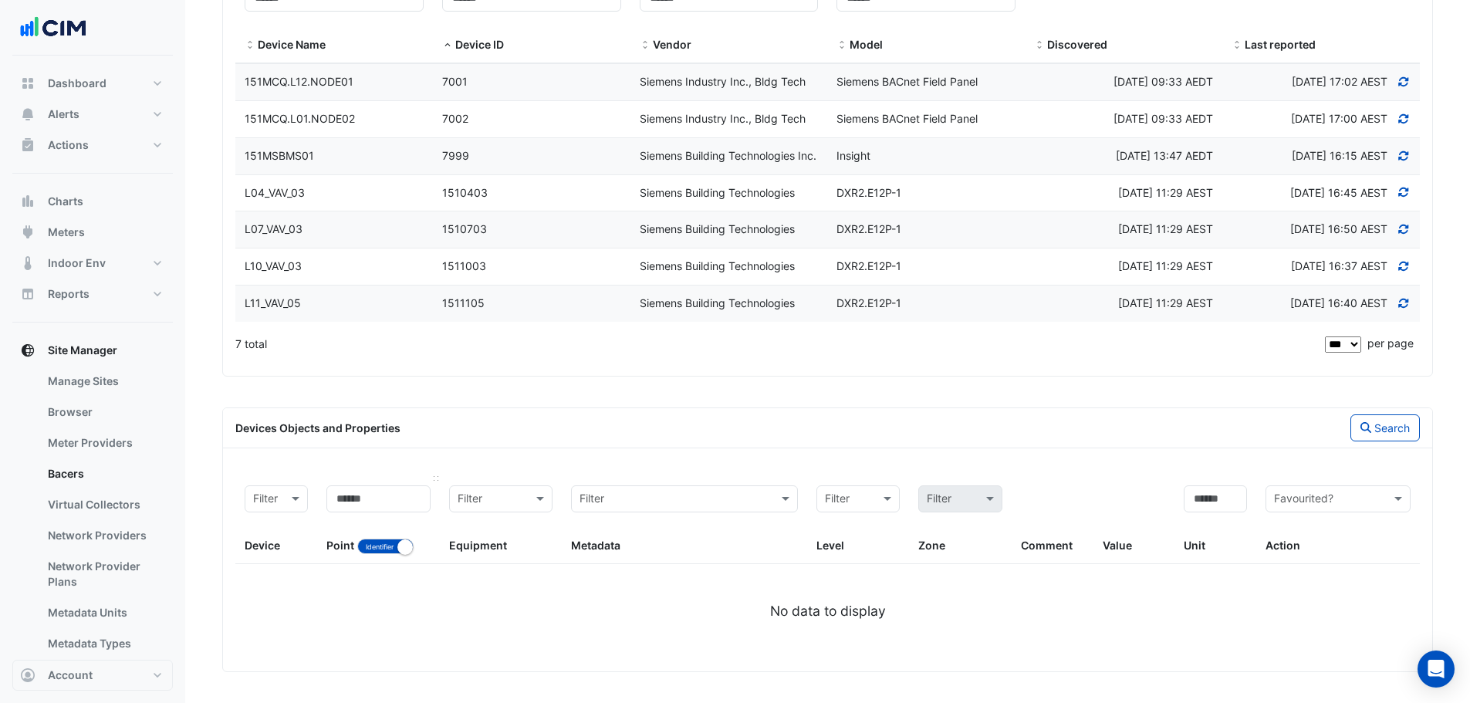
click at [414, 551] on div "Point Identifier Name" at bounding box center [378, 519] width 104 height 69
click at [402, 551] on small "button" at bounding box center [404, 546] width 15 height 15
click at [391, 498] on input at bounding box center [378, 498] width 104 height 27
click at [389, 499] on input at bounding box center [378, 498] width 104 height 27
paste input "**********"
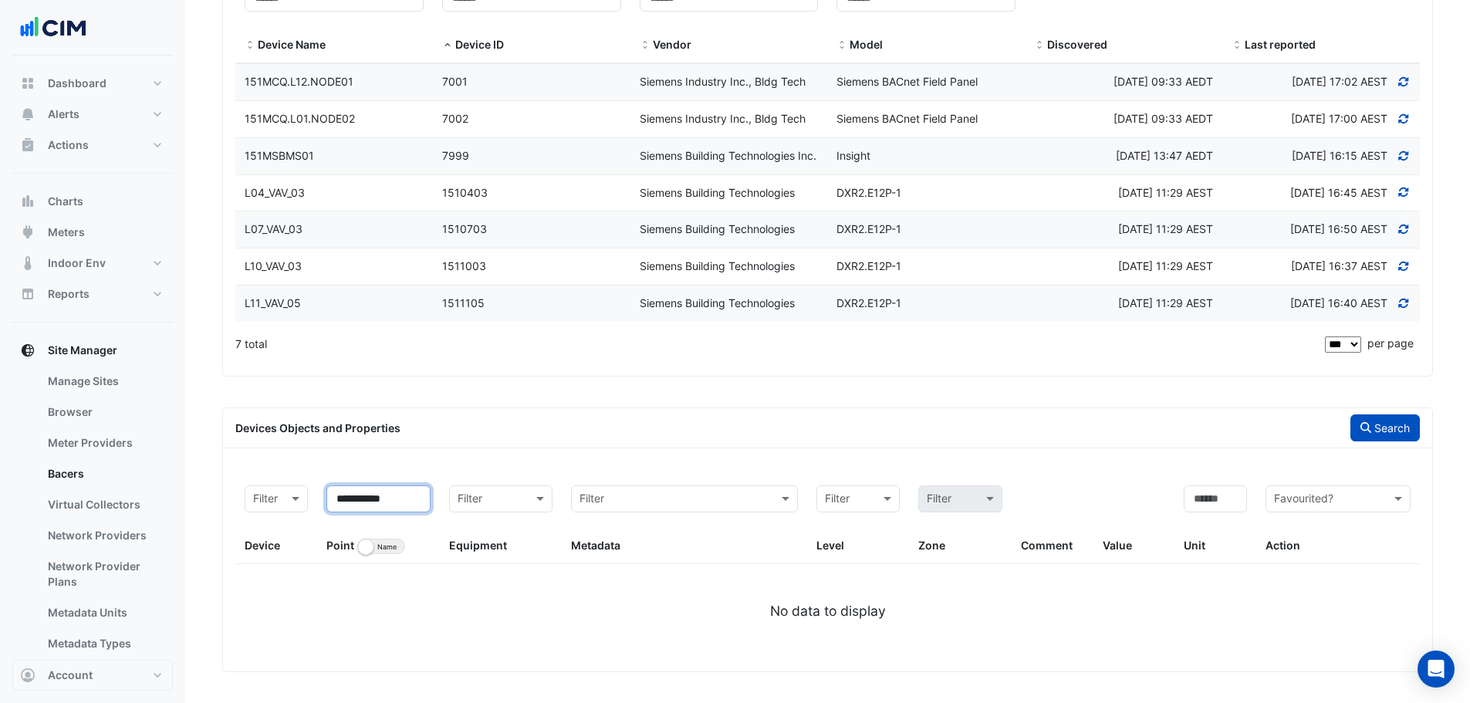
type input "**********"
click at [1393, 418] on button "Search" at bounding box center [1384, 427] width 69 height 27
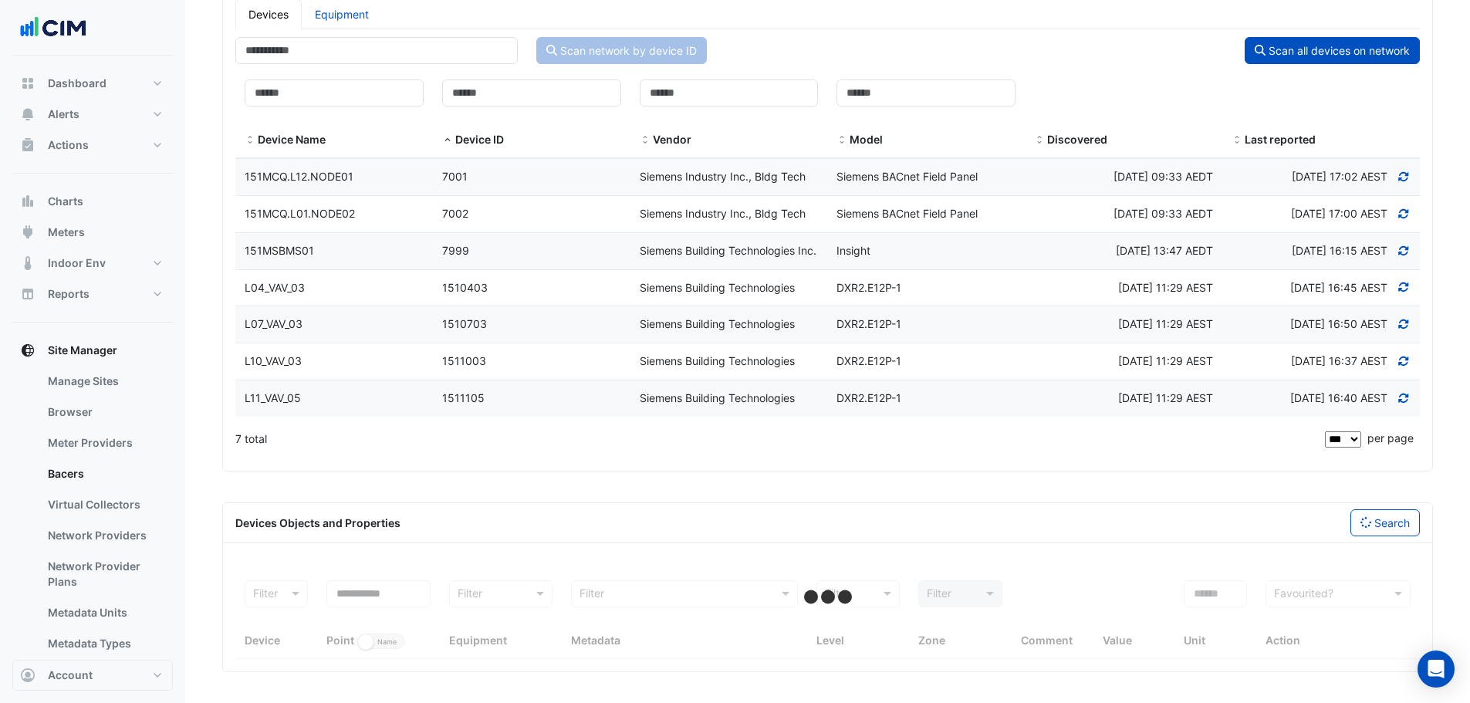
scroll to position [346, 0]
select select "***"
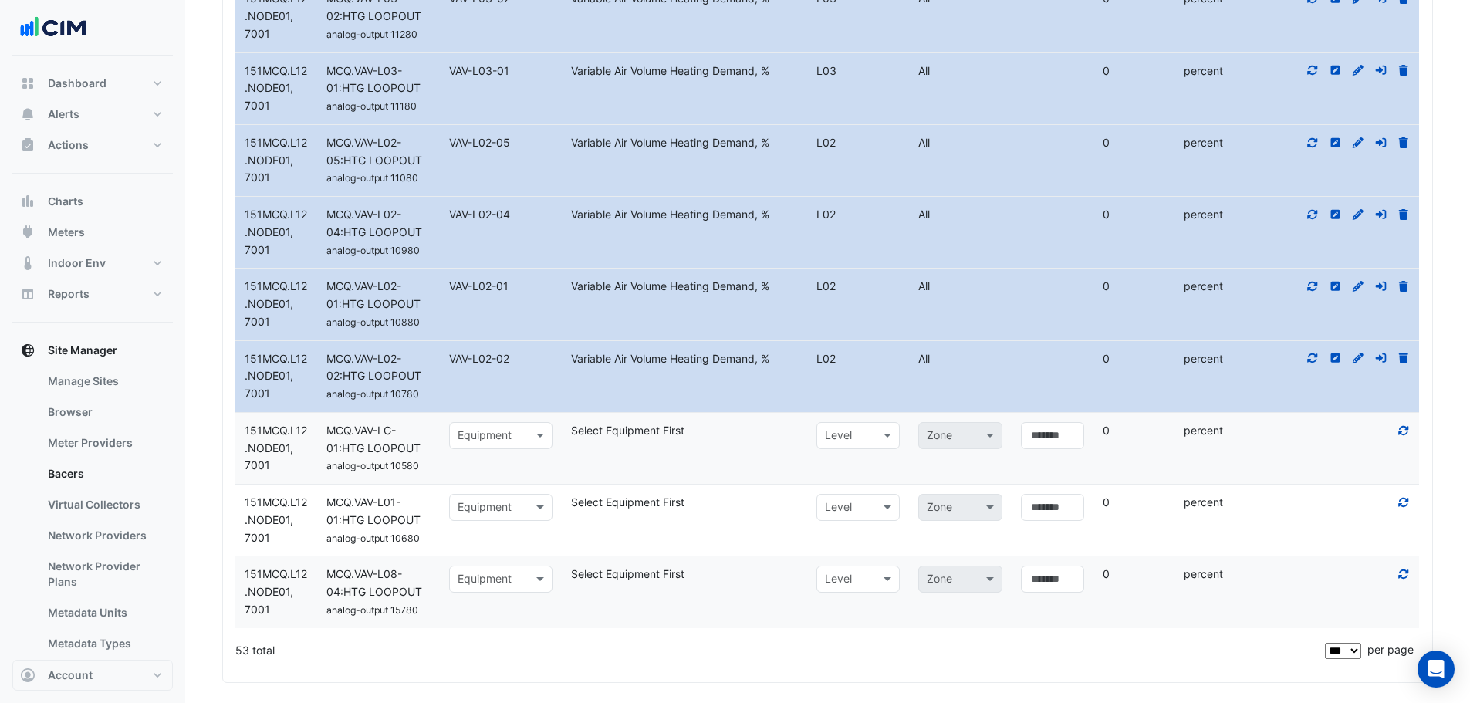
scroll to position [4201, 0]
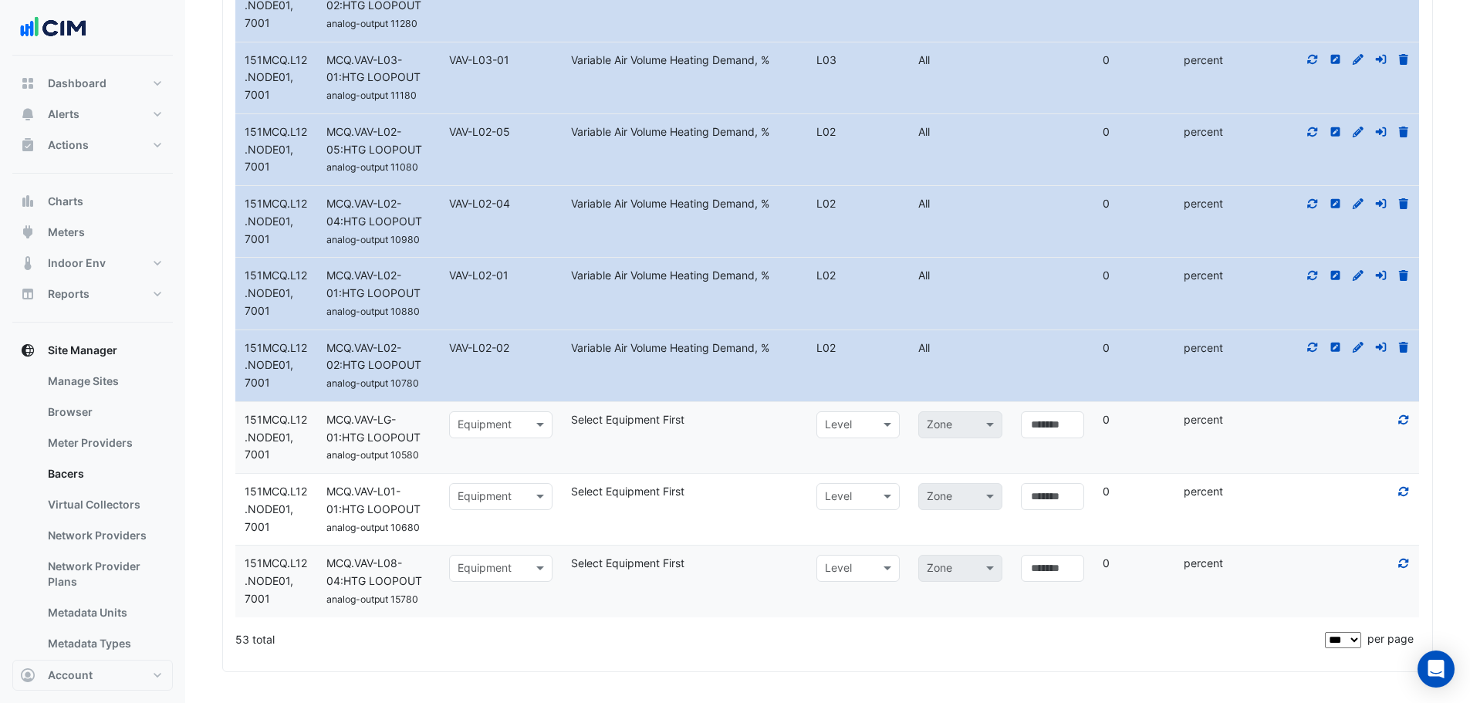
click at [526, 495] on div at bounding box center [501, 497] width 103 height 19
type input "********"
click at [519, 589] on div "VAV-L01-01" at bounding box center [501, 600] width 103 height 22
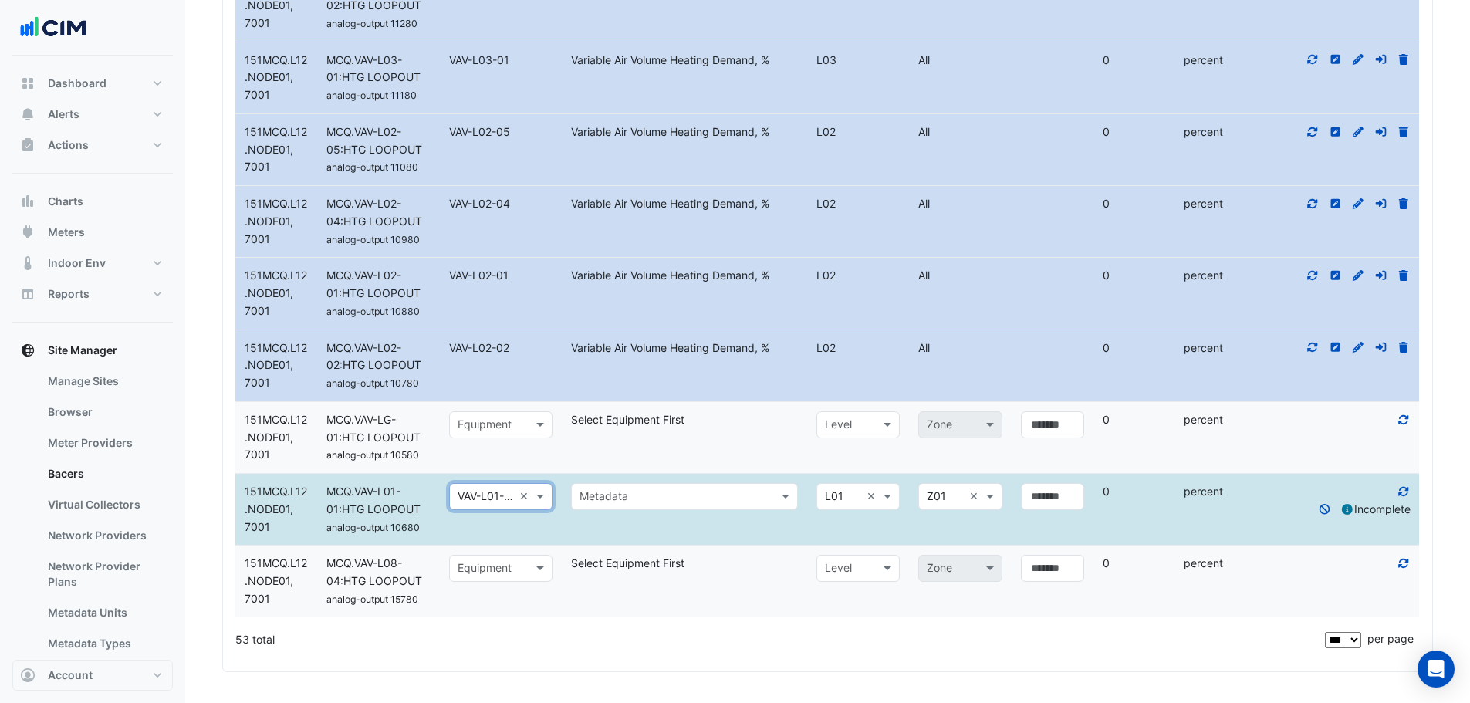
click at [630, 494] on input "text" at bounding box center [668, 497] width 179 height 18
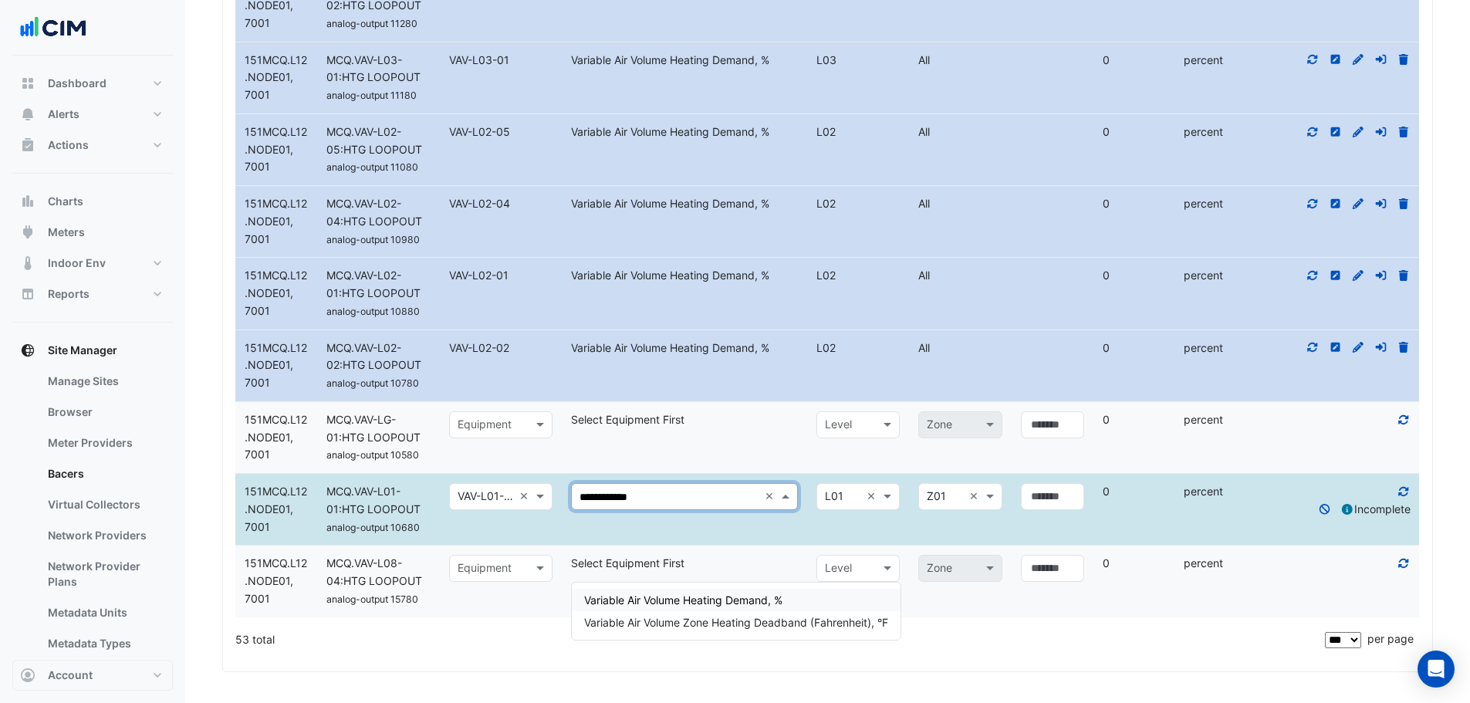
type input "**********"
click at [646, 593] on span "Variable Air Volume Heating Demand, %" at bounding box center [683, 599] width 198 height 13
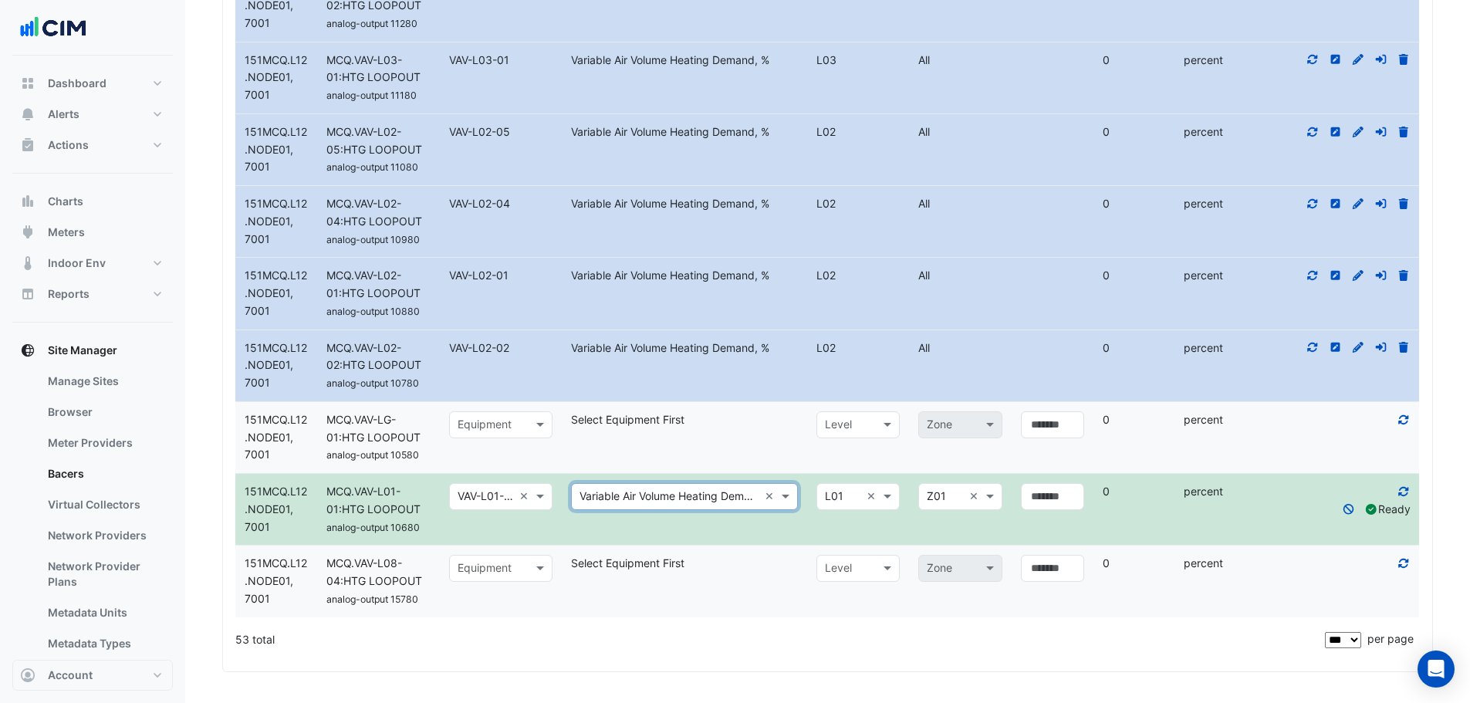
click at [508, 566] on input "text" at bounding box center [486, 569] width 56 height 18
type input "******"
click at [505, 599] on span "VAV-L08-04" at bounding box center [493, 605] width 62 height 13
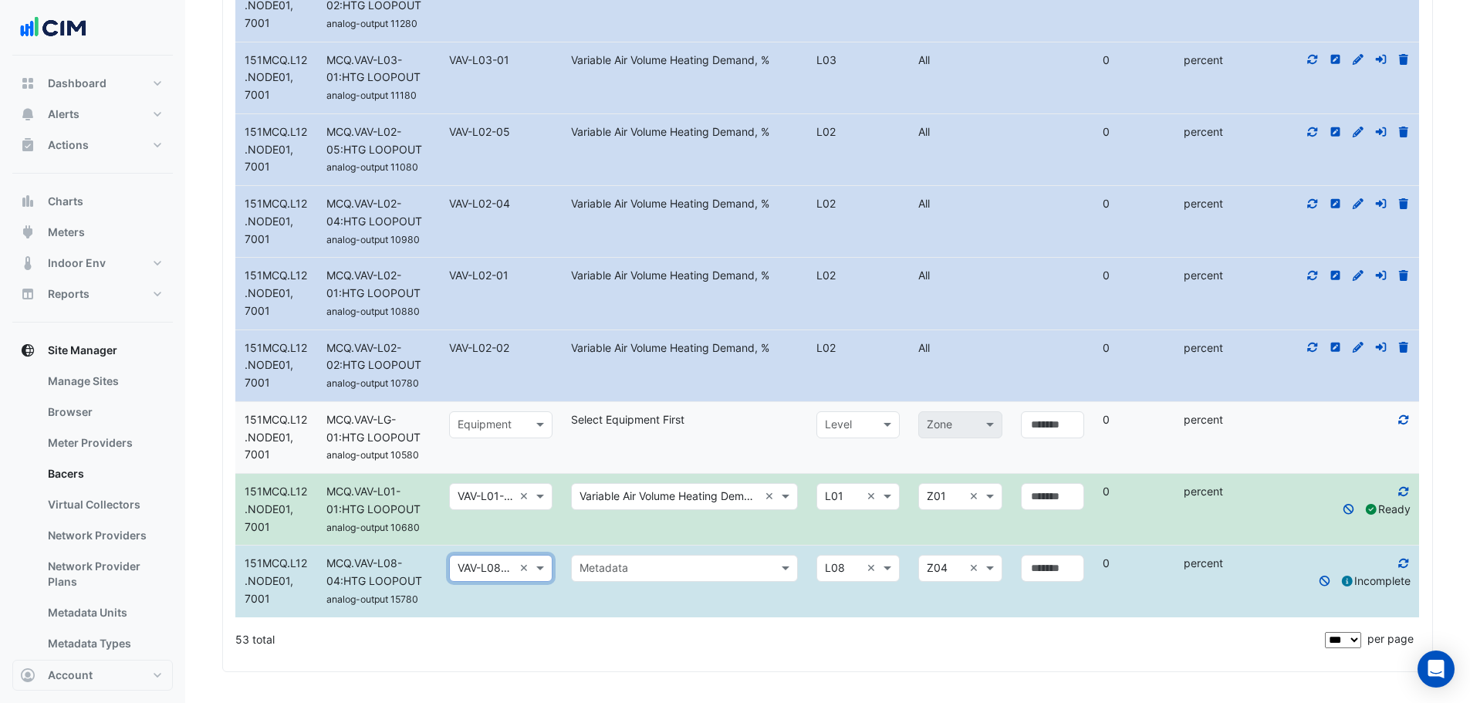
click at [619, 569] on input "text" at bounding box center [668, 569] width 179 height 18
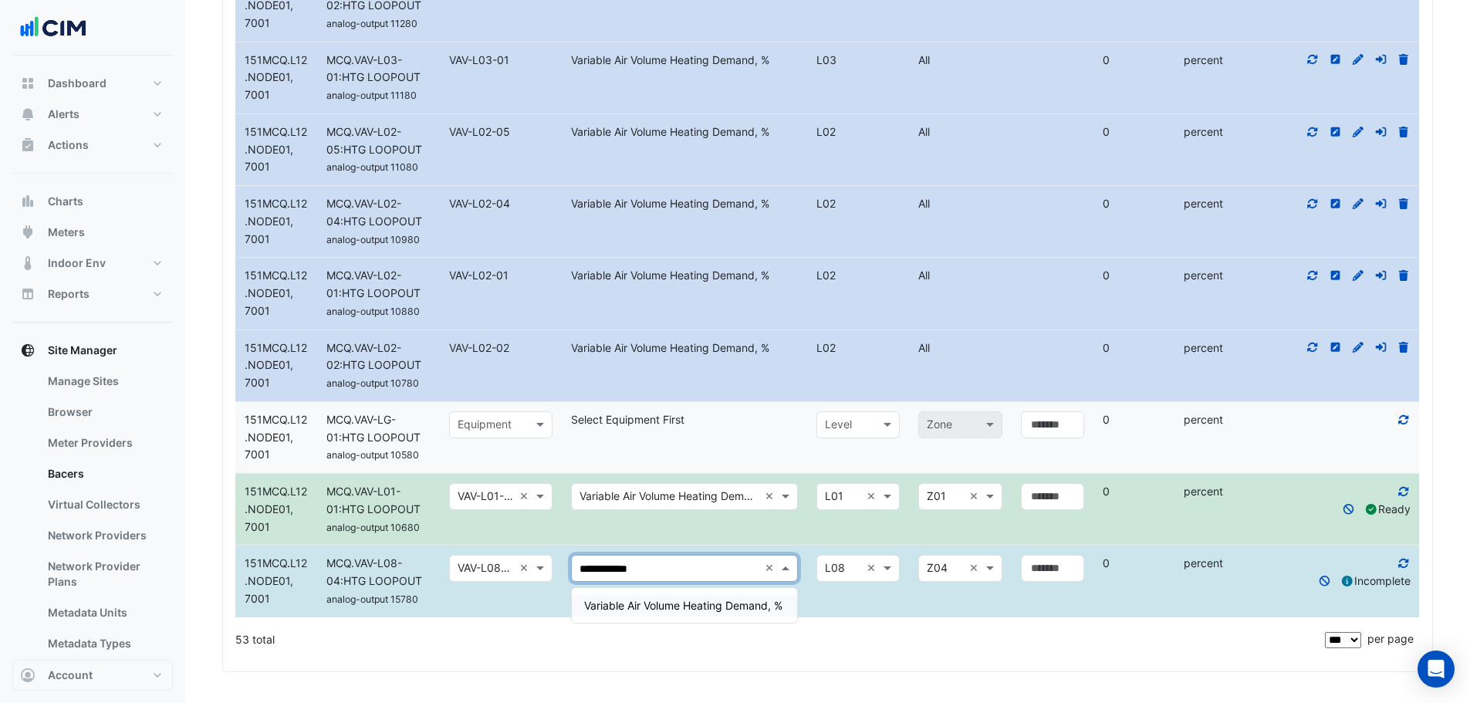
type input "**********"
click at [650, 599] on span "Variable Air Volume Heating Demand, %" at bounding box center [683, 605] width 198 height 13
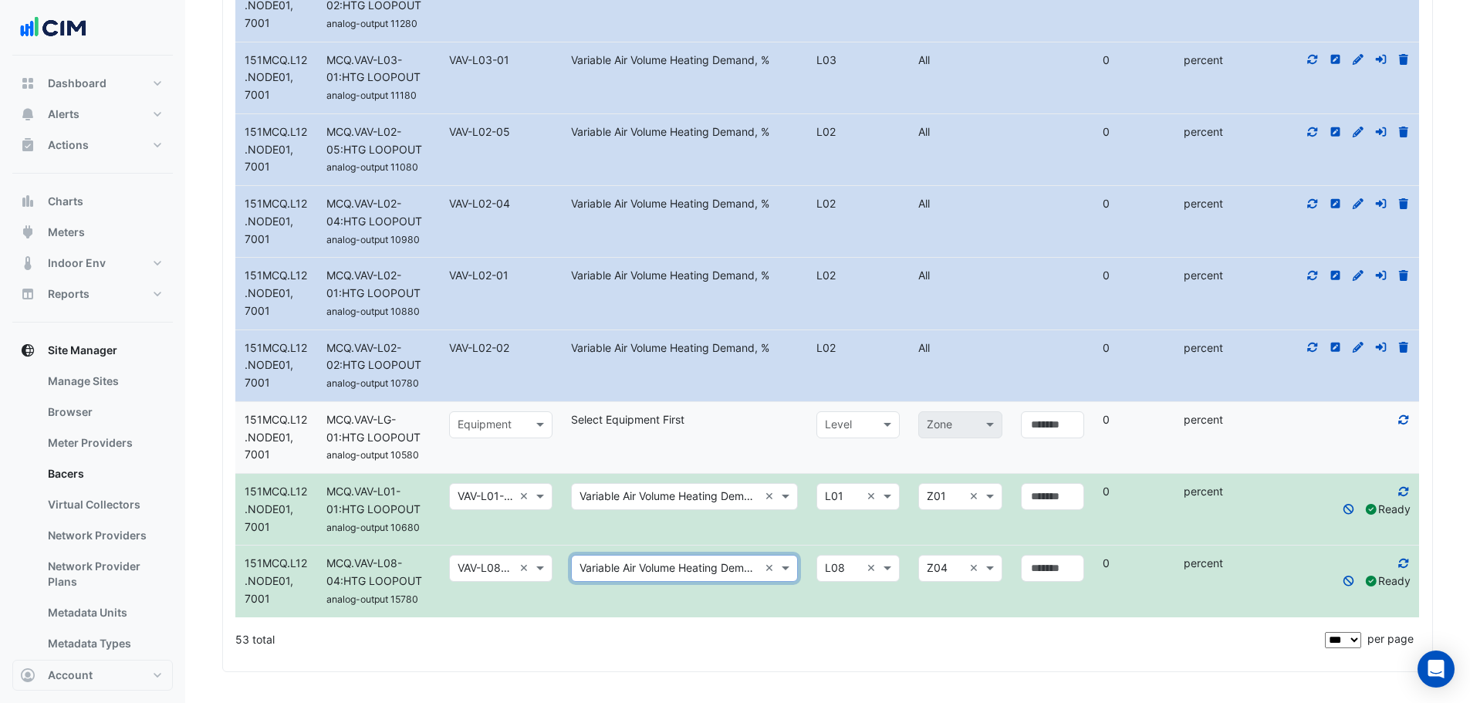
click at [481, 428] on input "text" at bounding box center [486, 426] width 56 height 18
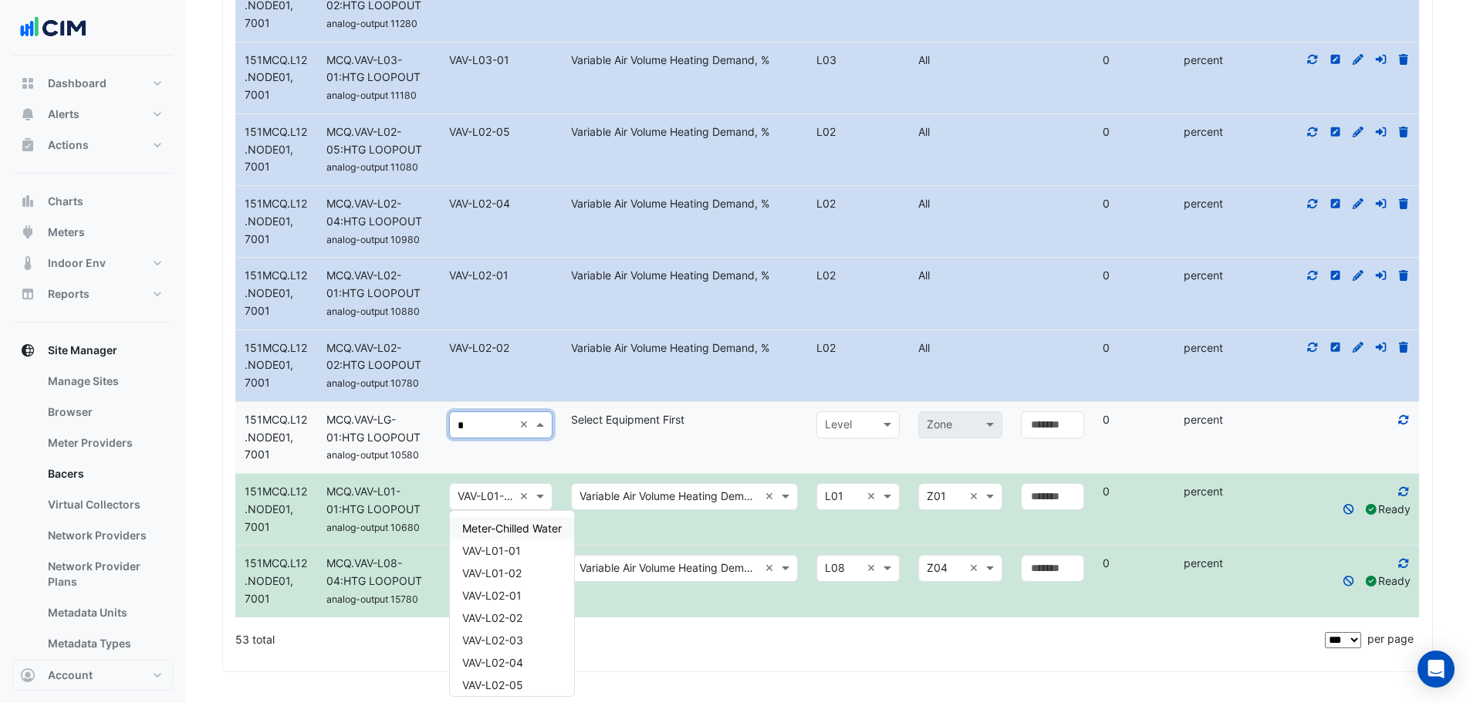
type input "**"
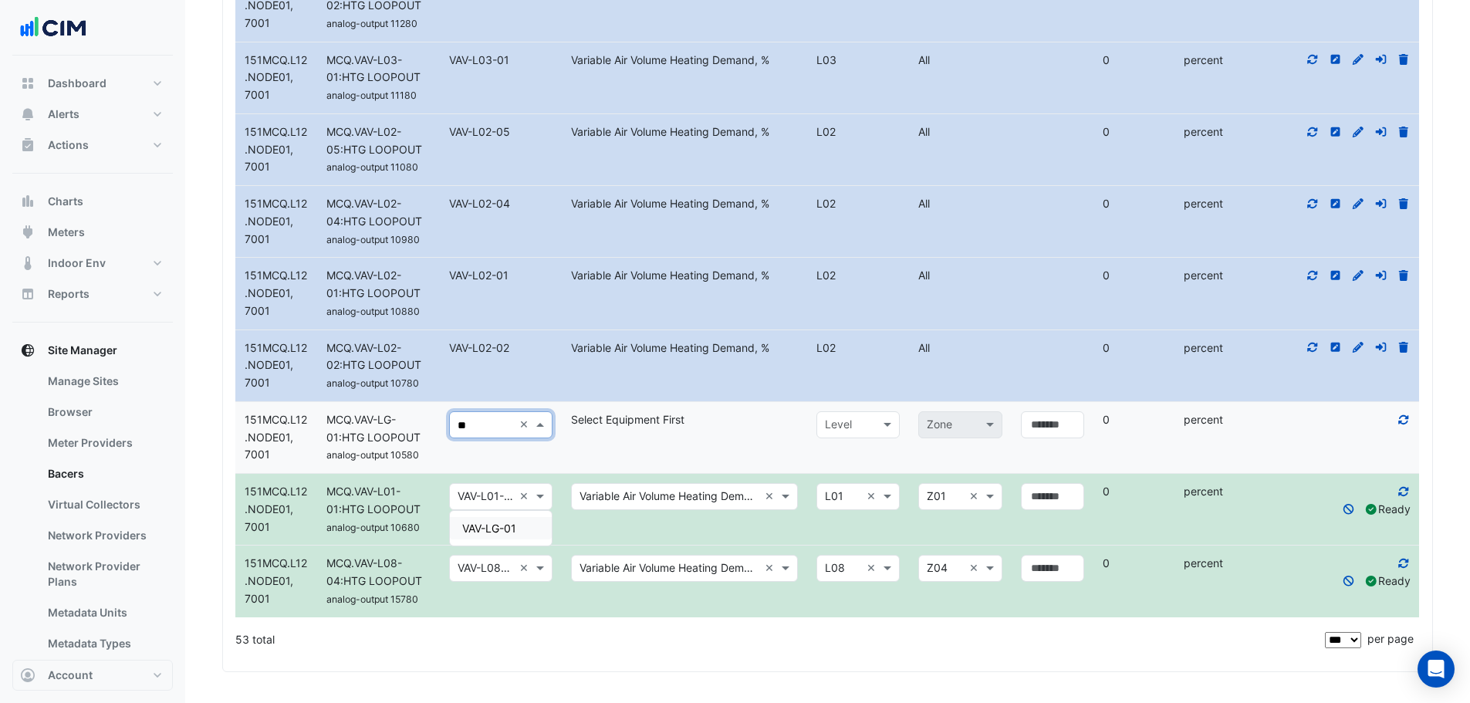
click at [511, 522] on span "VAV-LG-01" at bounding box center [489, 528] width 54 height 13
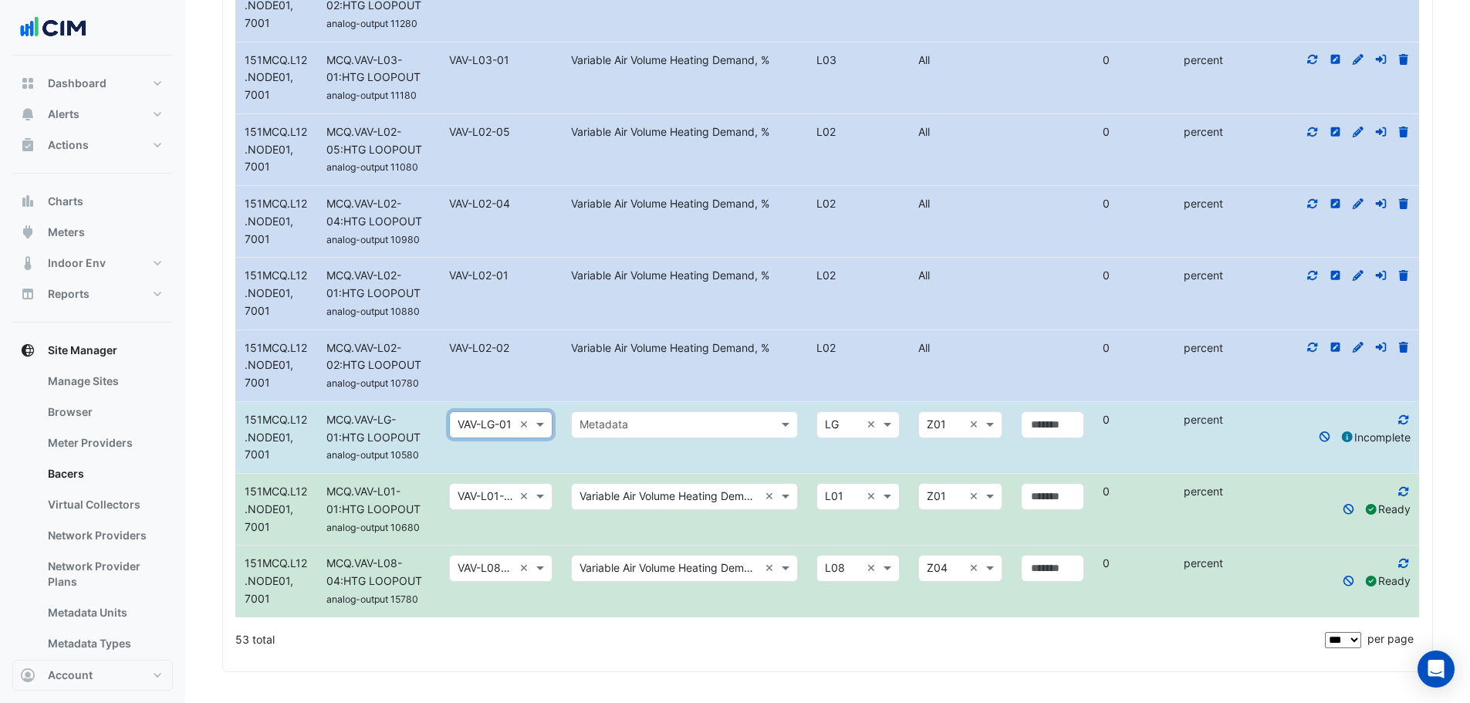
click at [702, 428] on input "text" at bounding box center [668, 426] width 179 height 18
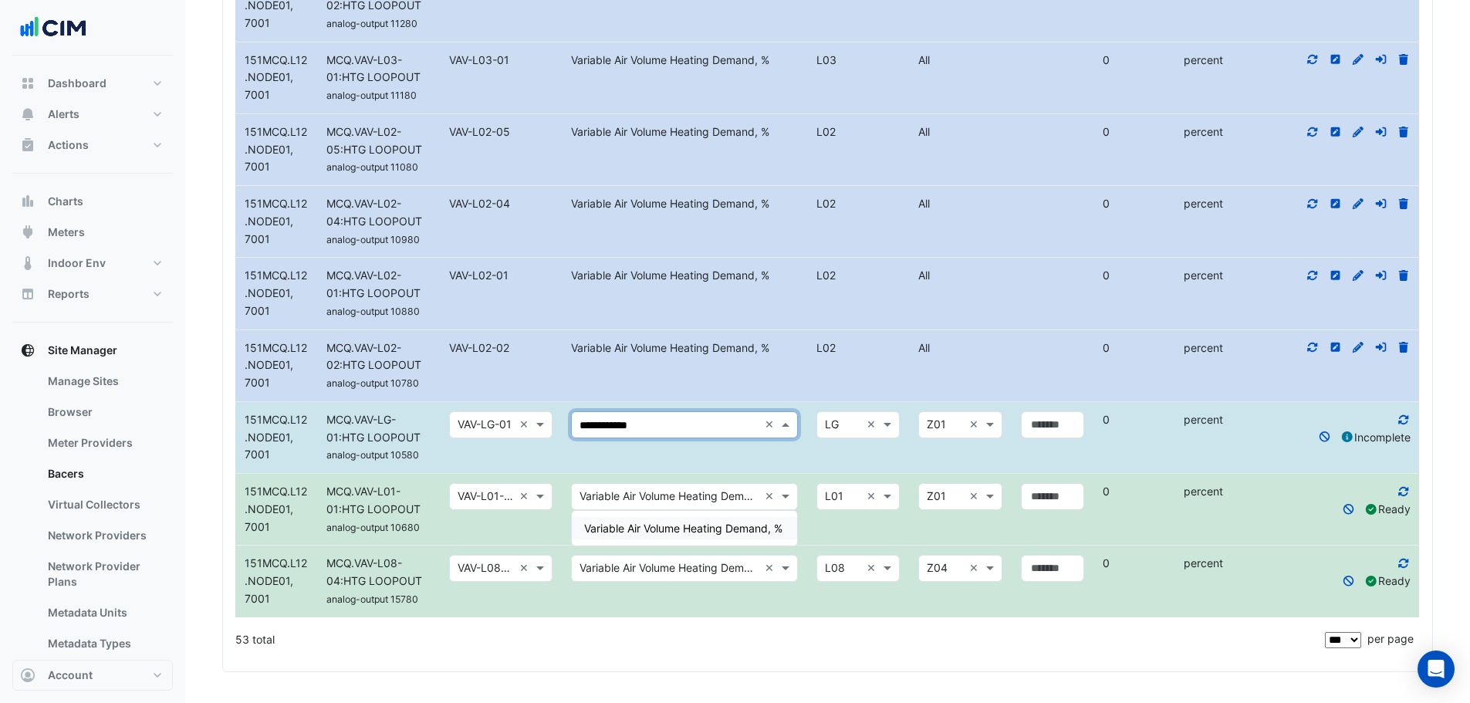
type input "**********"
click at [704, 522] on span "Variable Air Volume Heating Demand, %" at bounding box center [683, 528] width 198 height 13
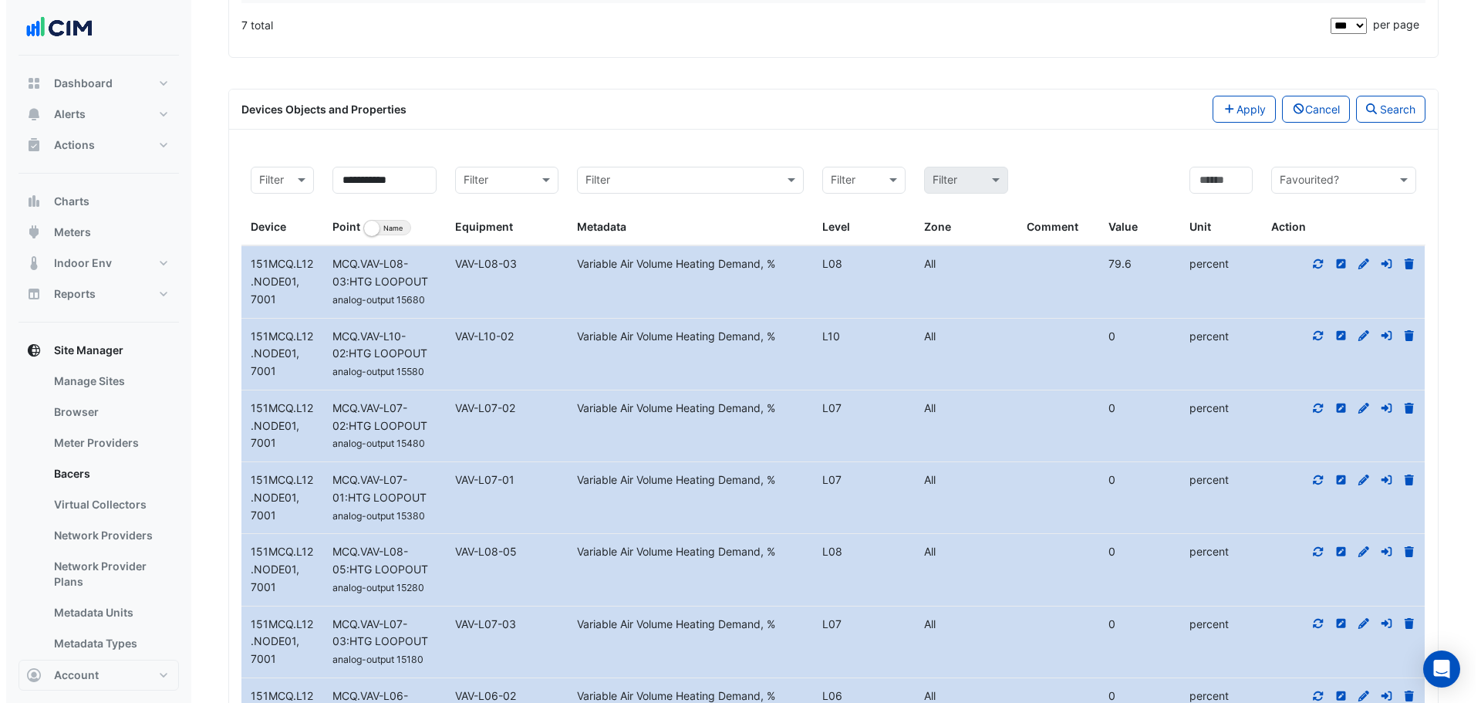
scroll to position [566, 0]
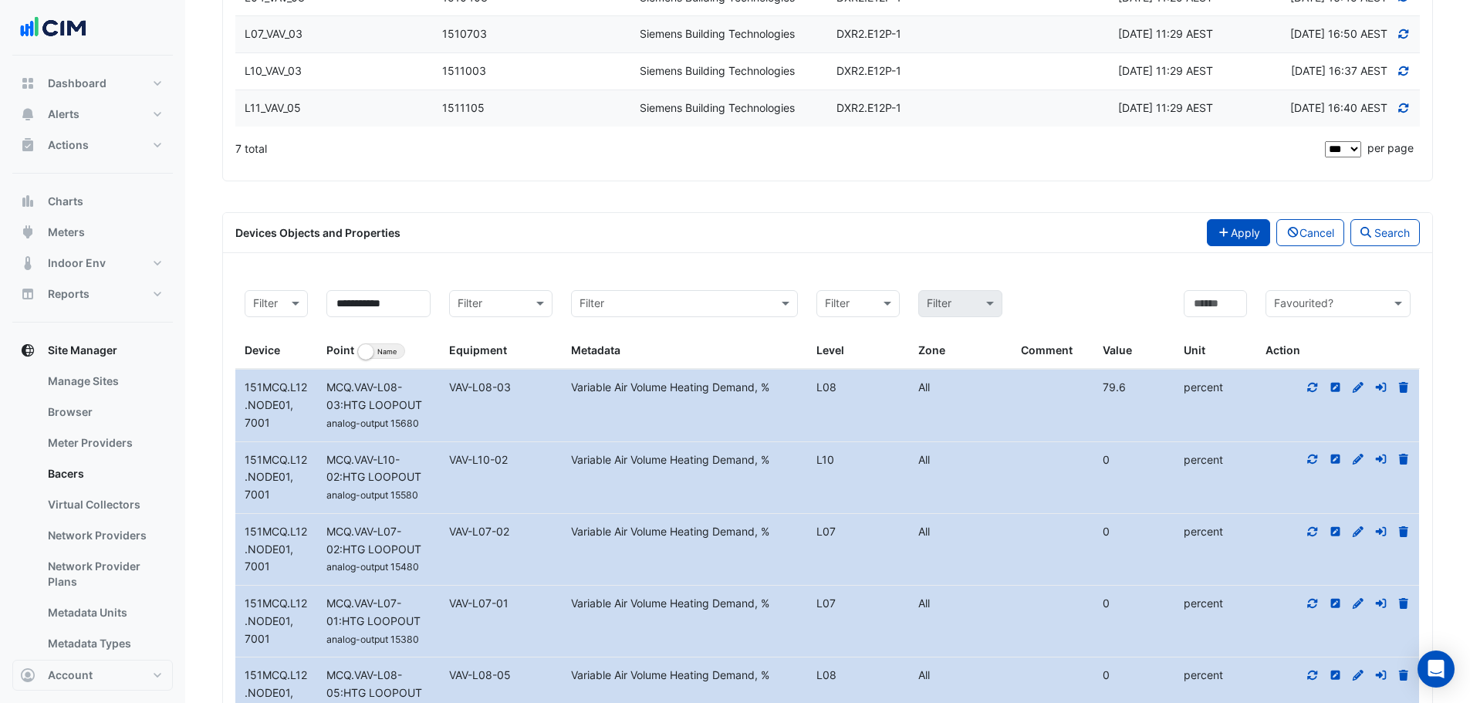
click at [1219, 239] on fa-icon "button" at bounding box center [1224, 232] width 14 height 13
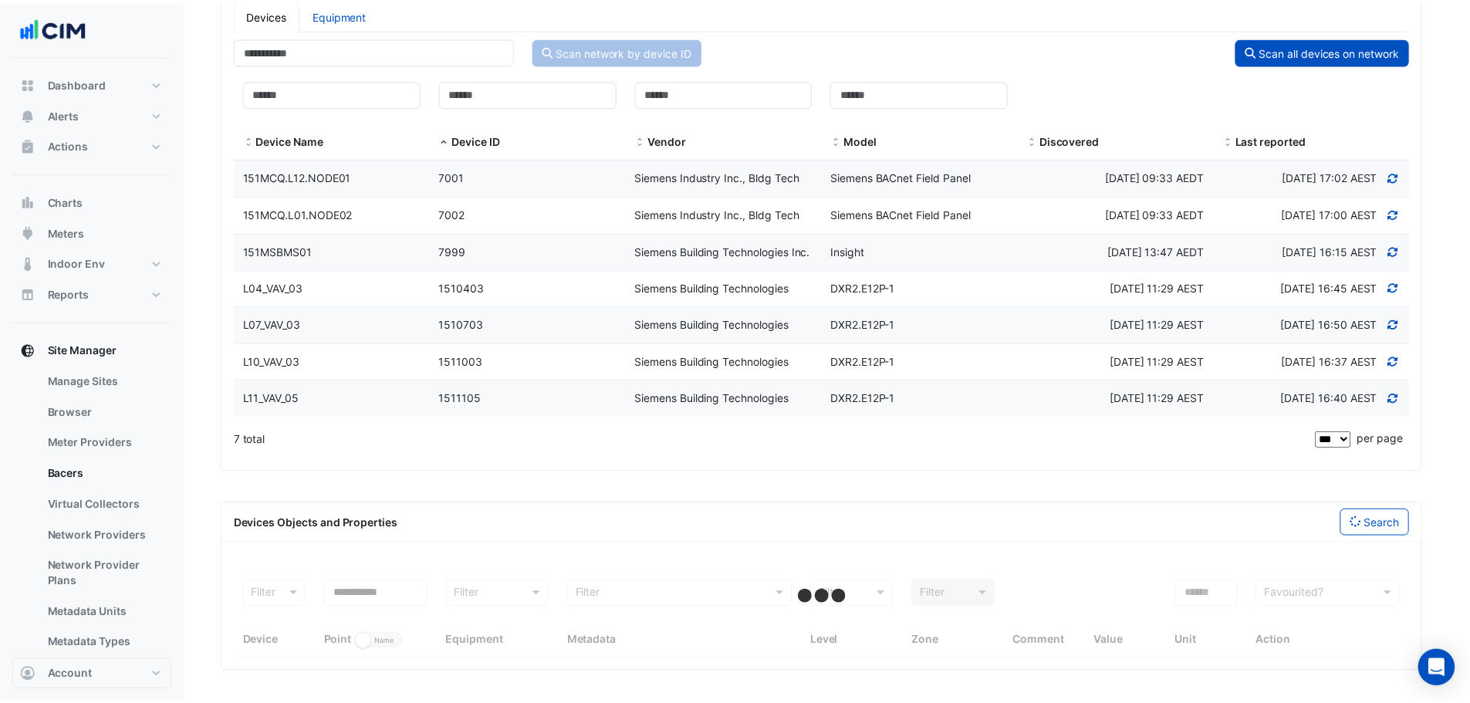
scroll to position [346, 0]
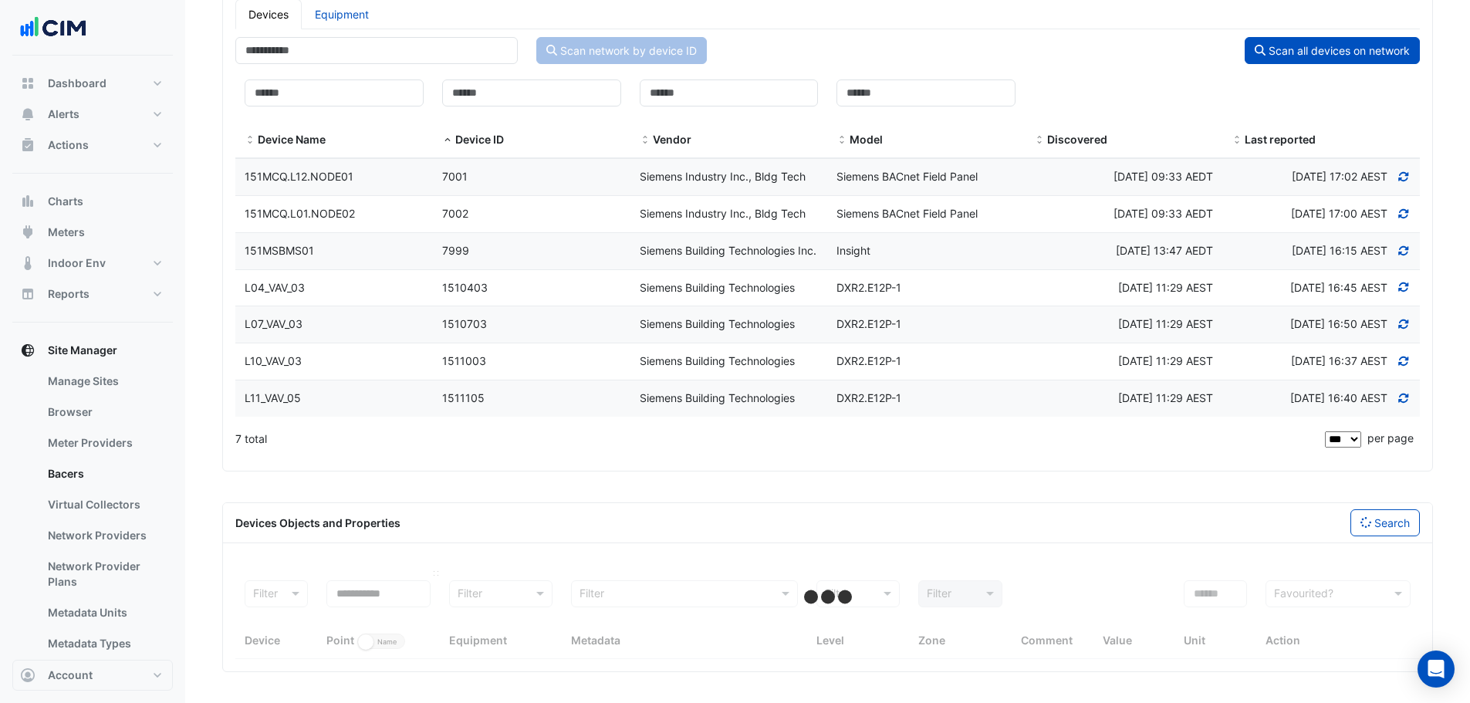
select select "***"
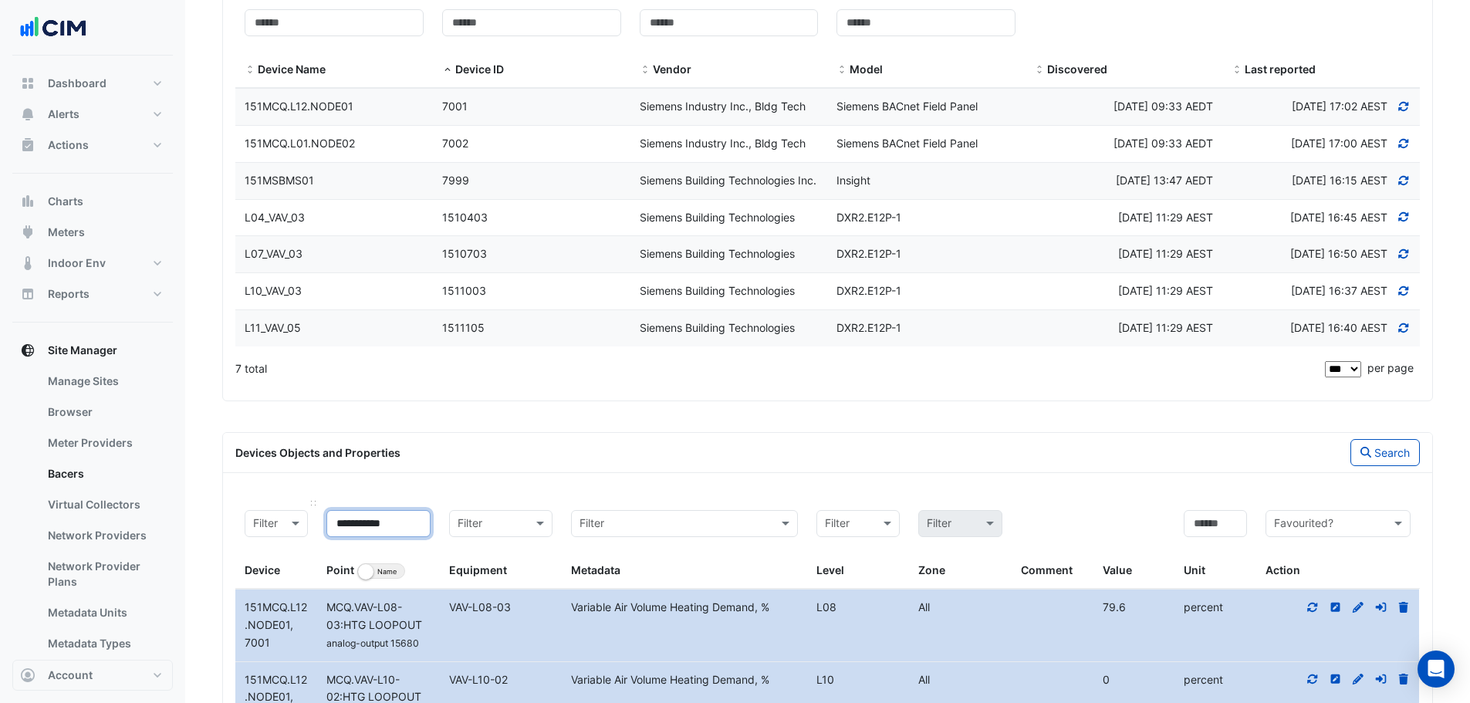
drag, startPoint x: 420, startPoint y: 593, endPoint x: 306, endPoint y: 608, distance: 115.2
click at [306, 589] on div "**********" at bounding box center [827, 545] width 1184 height 89
paste input
type input "**********"
click at [1387, 466] on button "Search" at bounding box center [1384, 452] width 69 height 27
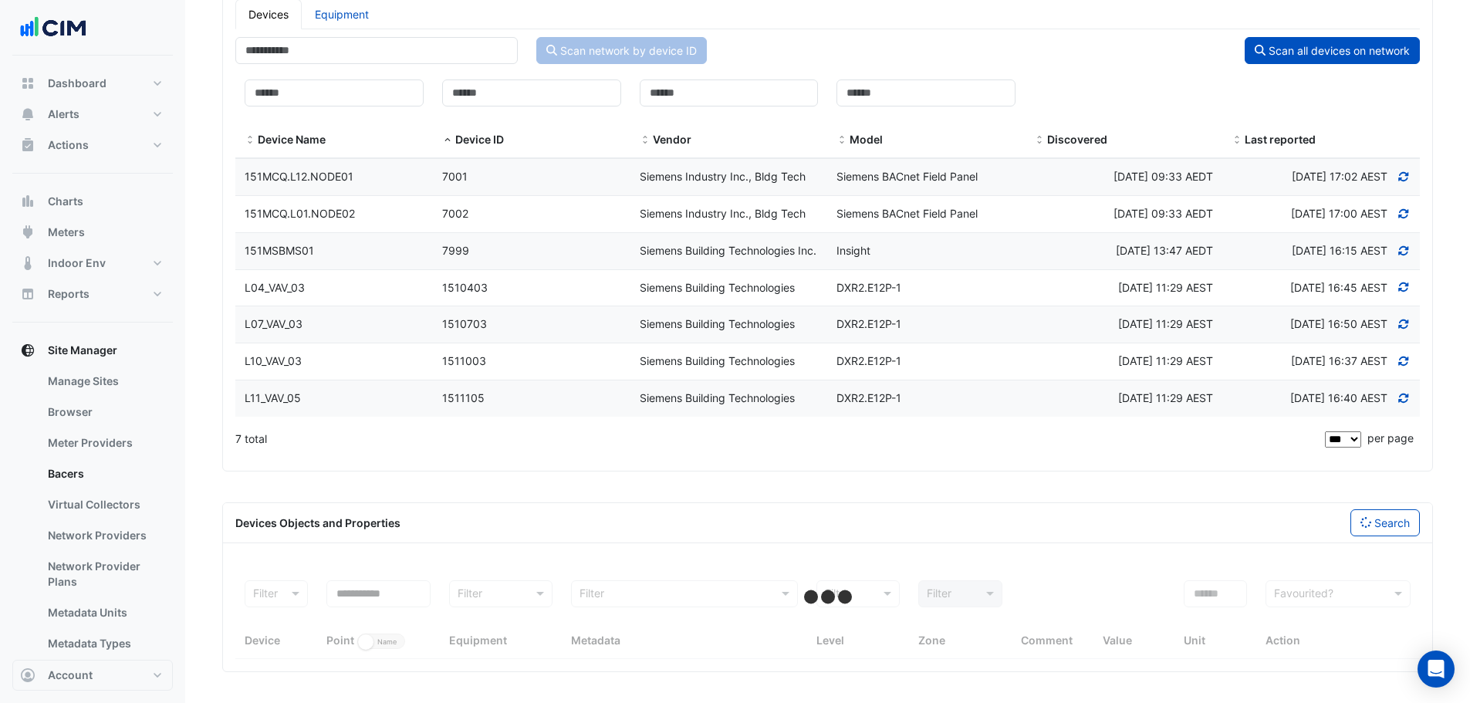
select select "***"
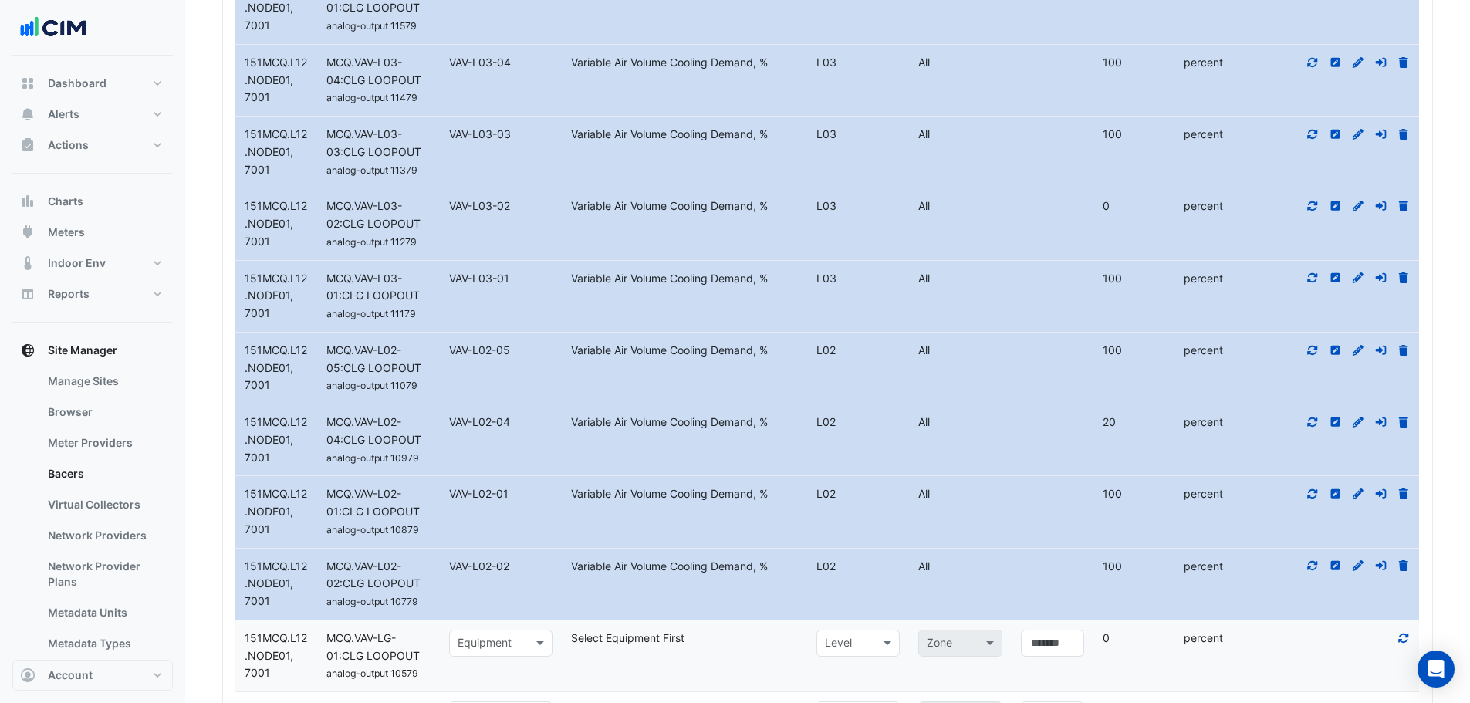
scroll to position [4201, 0]
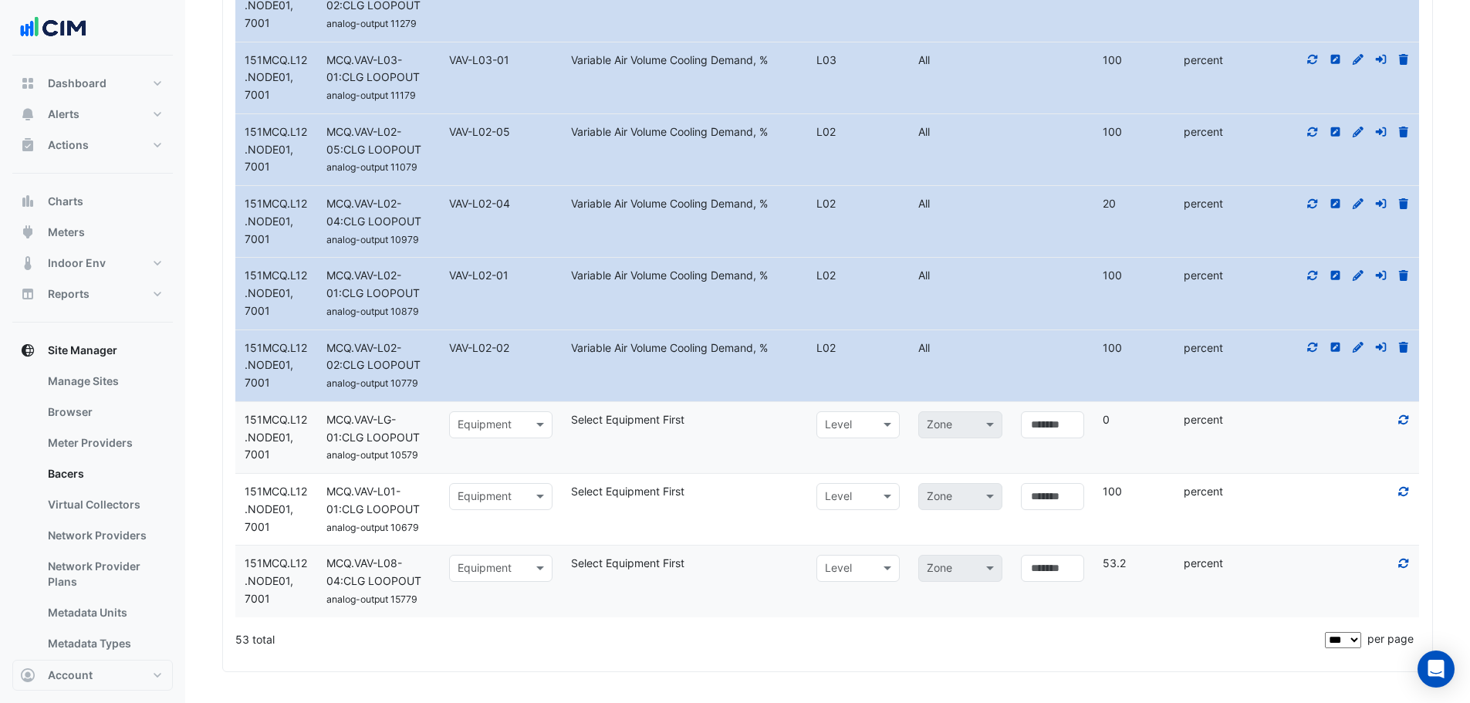
click at [496, 424] on input "text" at bounding box center [486, 426] width 56 height 18
type input "*****"
click at [486, 522] on span "VAV-LG-01" at bounding box center [489, 528] width 54 height 13
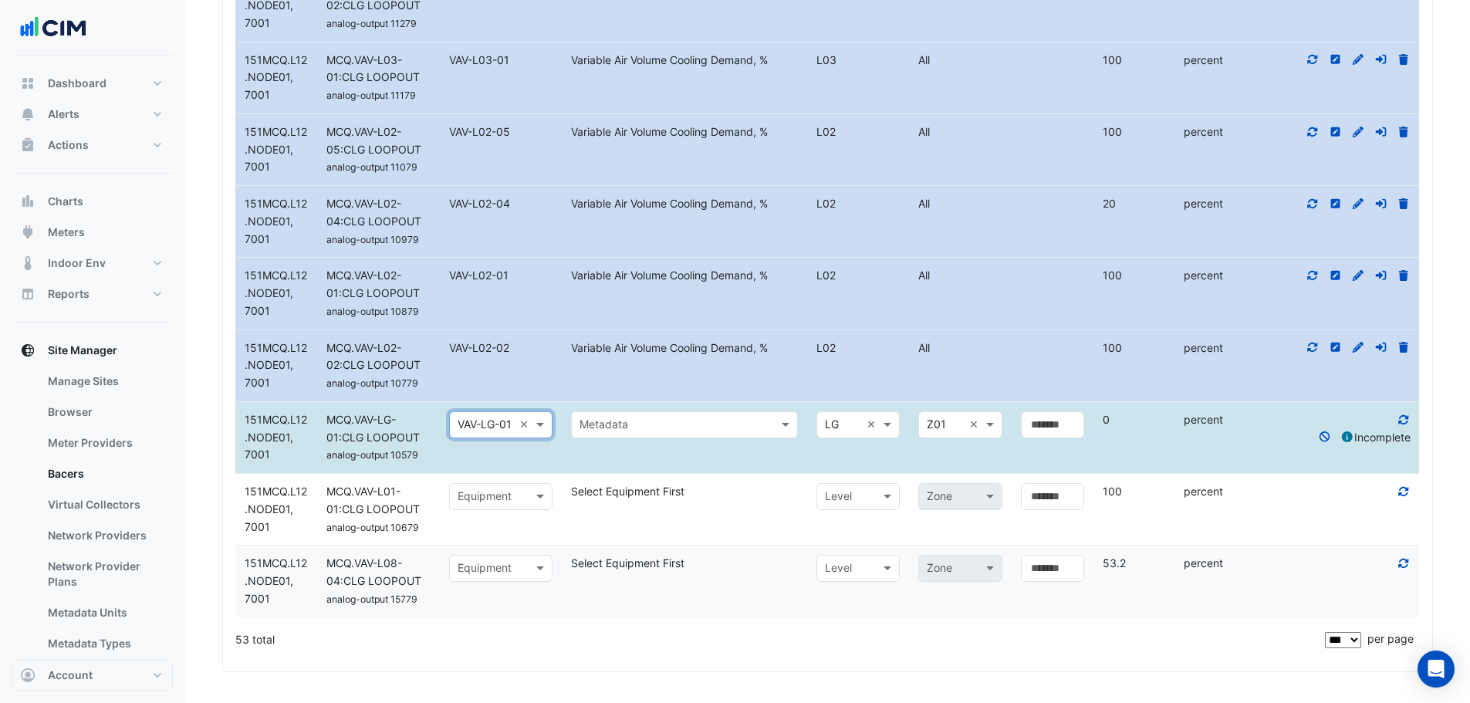
click at [478, 503] on input "text" at bounding box center [486, 497] width 56 height 18
type input "*****"
click at [505, 593] on span "VAV-L01-01" at bounding box center [491, 599] width 59 height 13
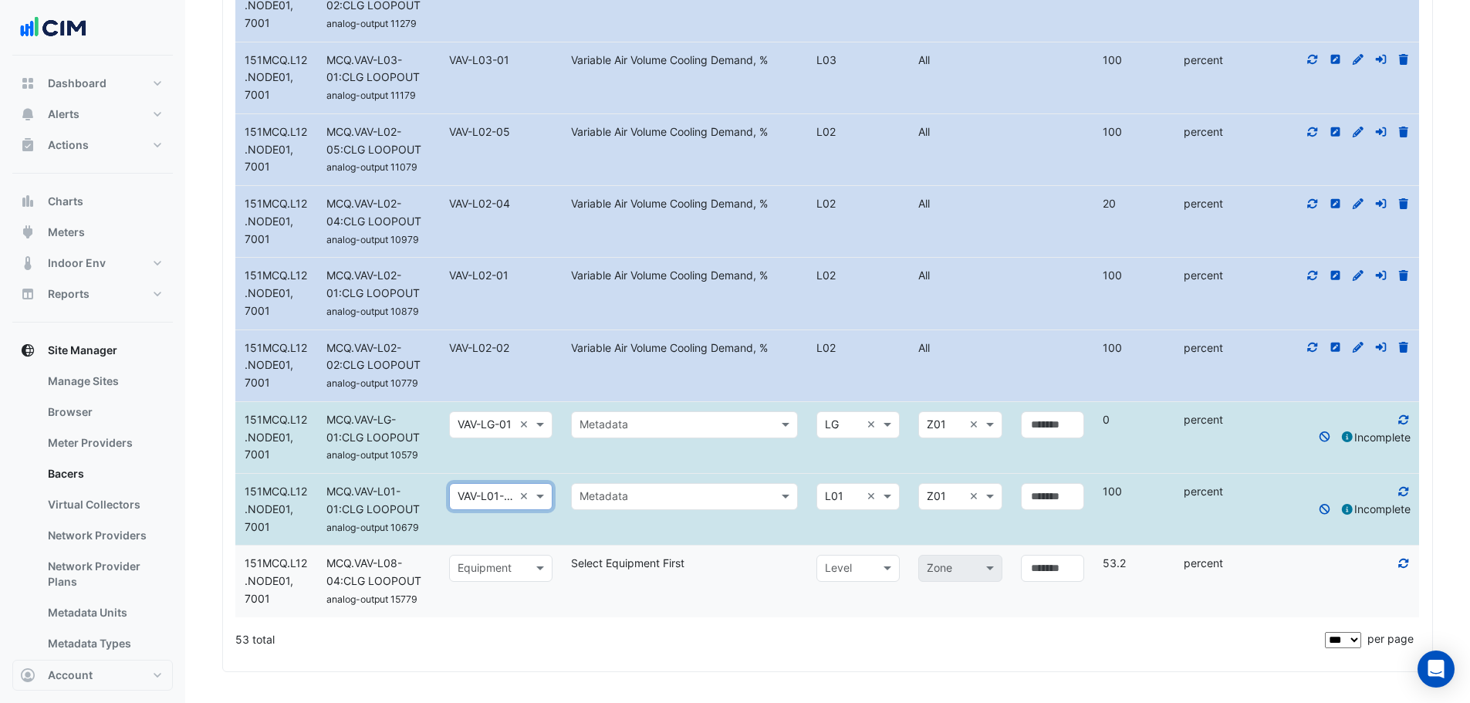
click at [471, 573] on input "text" at bounding box center [486, 569] width 56 height 18
type input "*****"
click at [511, 594] on div "VAV-L08-04" at bounding box center [501, 605] width 103 height 22
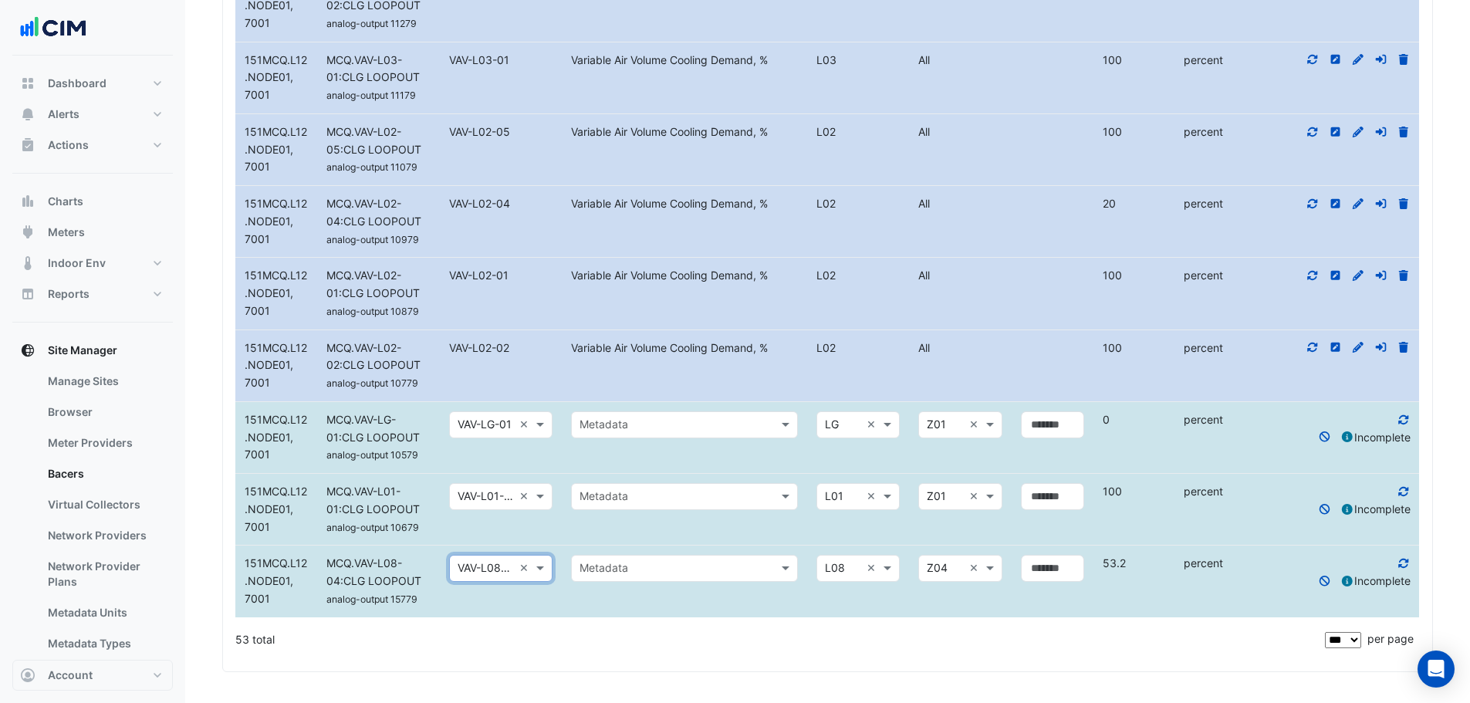
click at [691, 435] on div "Metadata" at bounding box center [684, 424] width 227 height 27
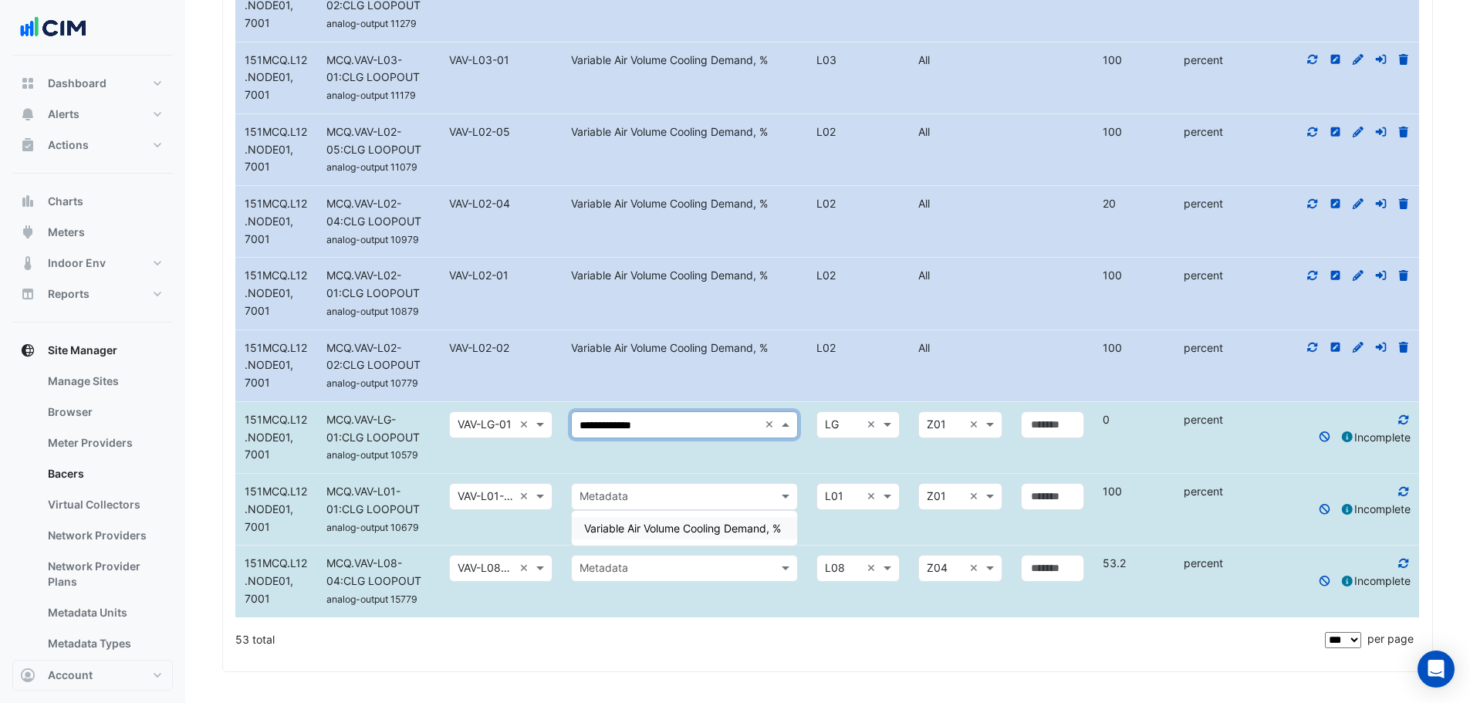
type input "**********"
drag, startPoint x: 689, startPoint y: 431, endPoint x: 525, endPoint y: 429, distance: 163.6
click at [525, 429] on div "**********" at bounding box center [827, 437] width 1184 height 71
type input "**********"
click at [642, 517] on div "Variable Air Volume Cooling Demand, %" at bounding box center [684, 528] width 225 height 22
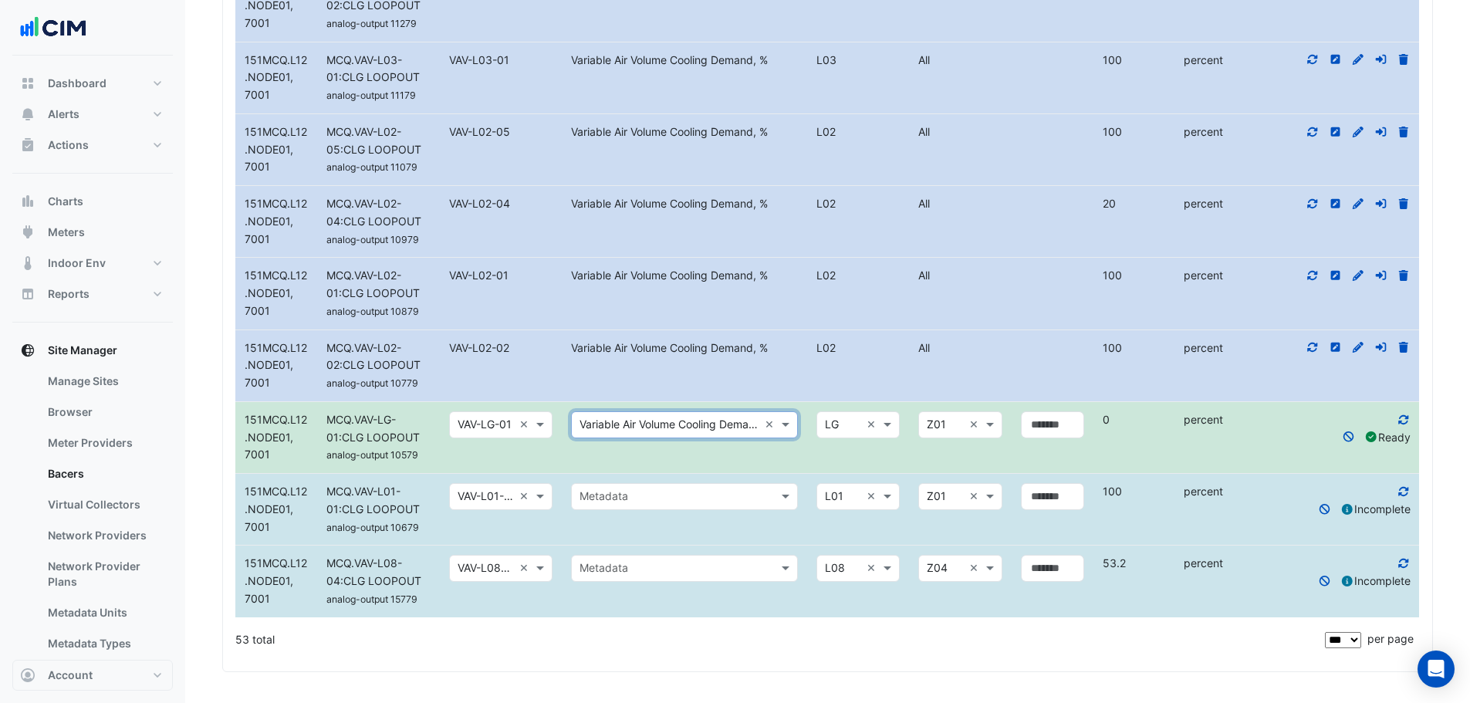
click at [633, 496] on input "text" at bounding box center [668, 497] width 179 height 18
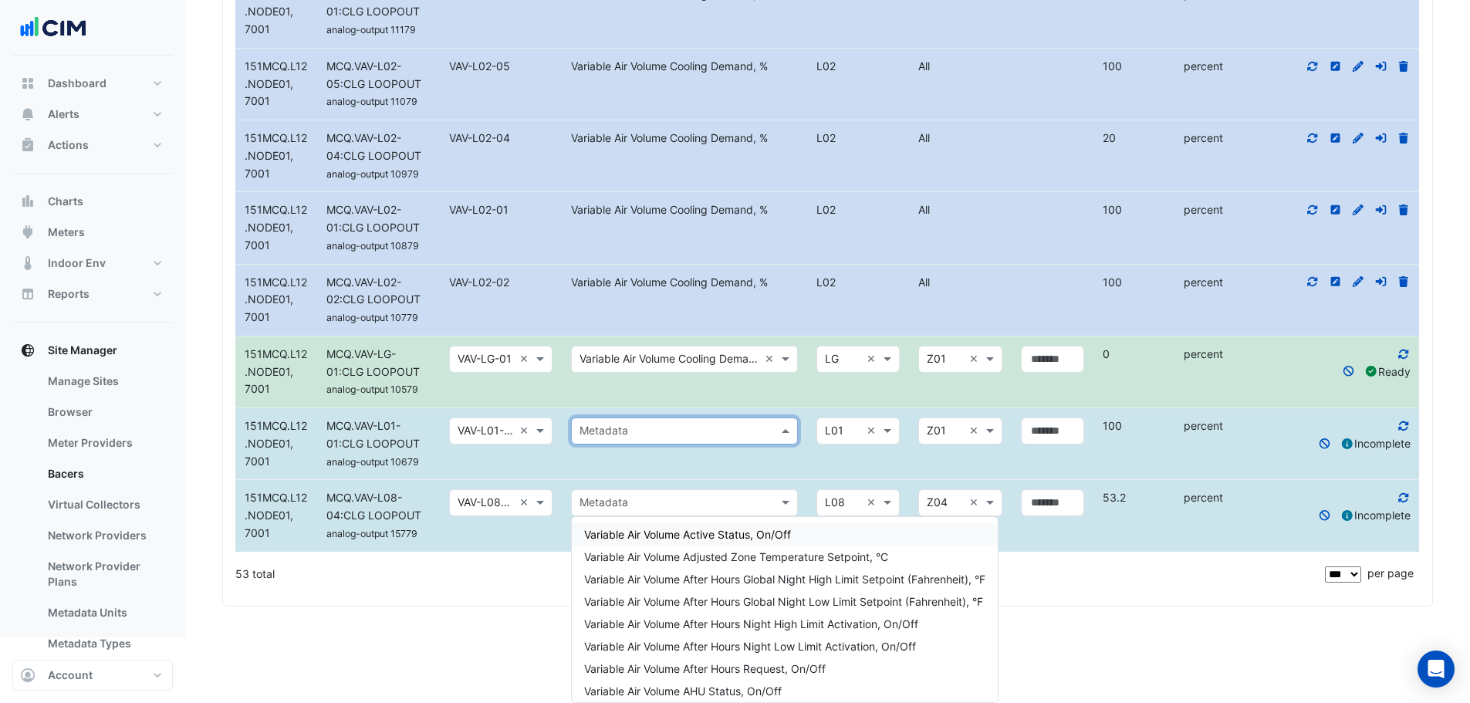
paste input "**********"
type input "**********"
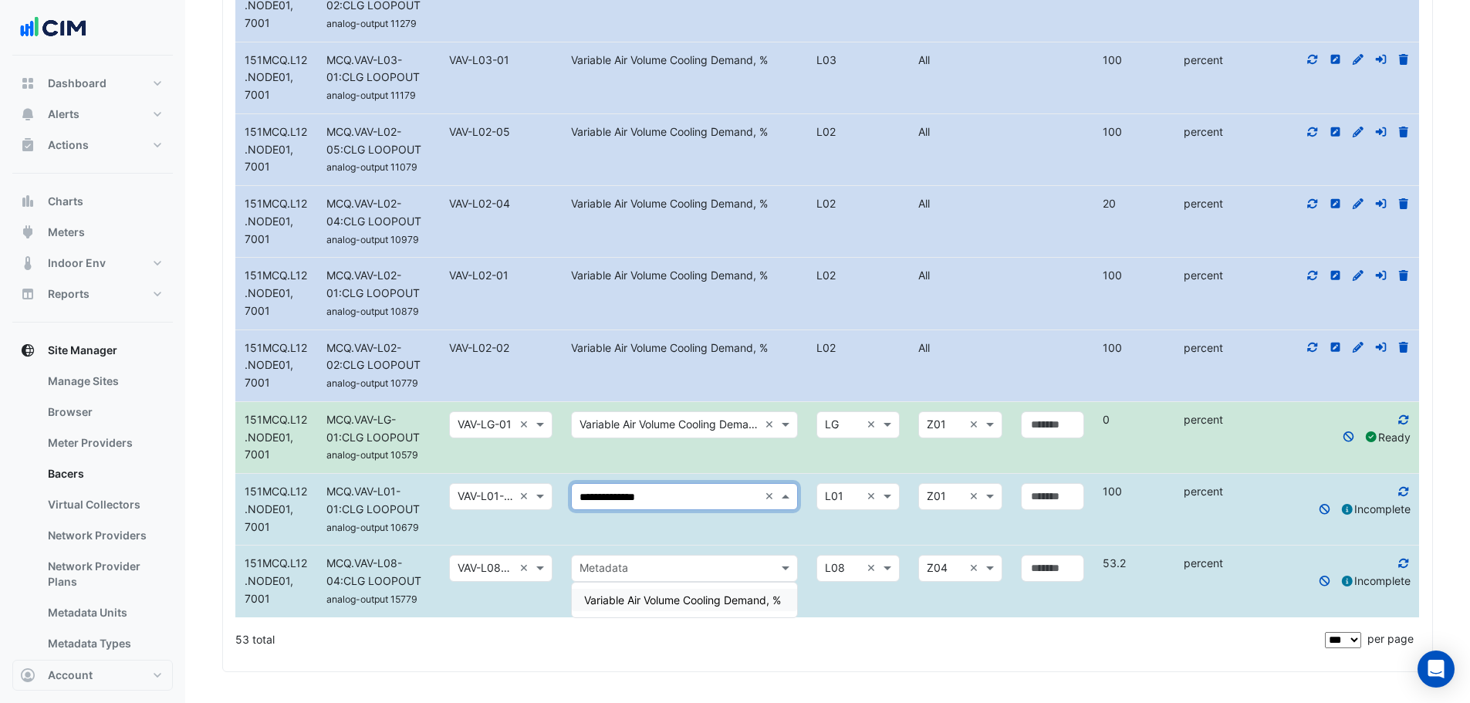
click at [640, 589] on div "Variable Air Volume Cooling Demand, %" at bounding box center [684, 600] width 225 height 22
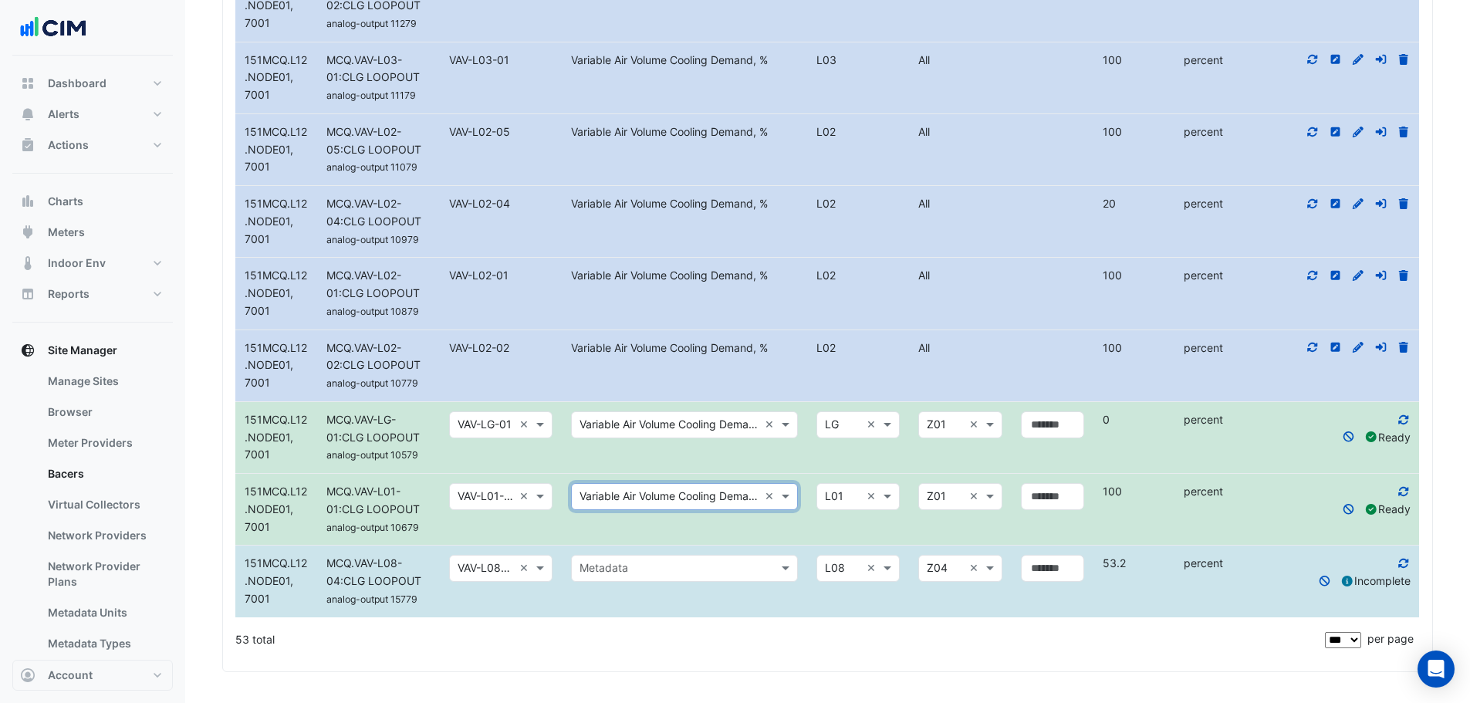
click at [644, 569] on input "text" at bounding box center [668, 569] width 179 height 18
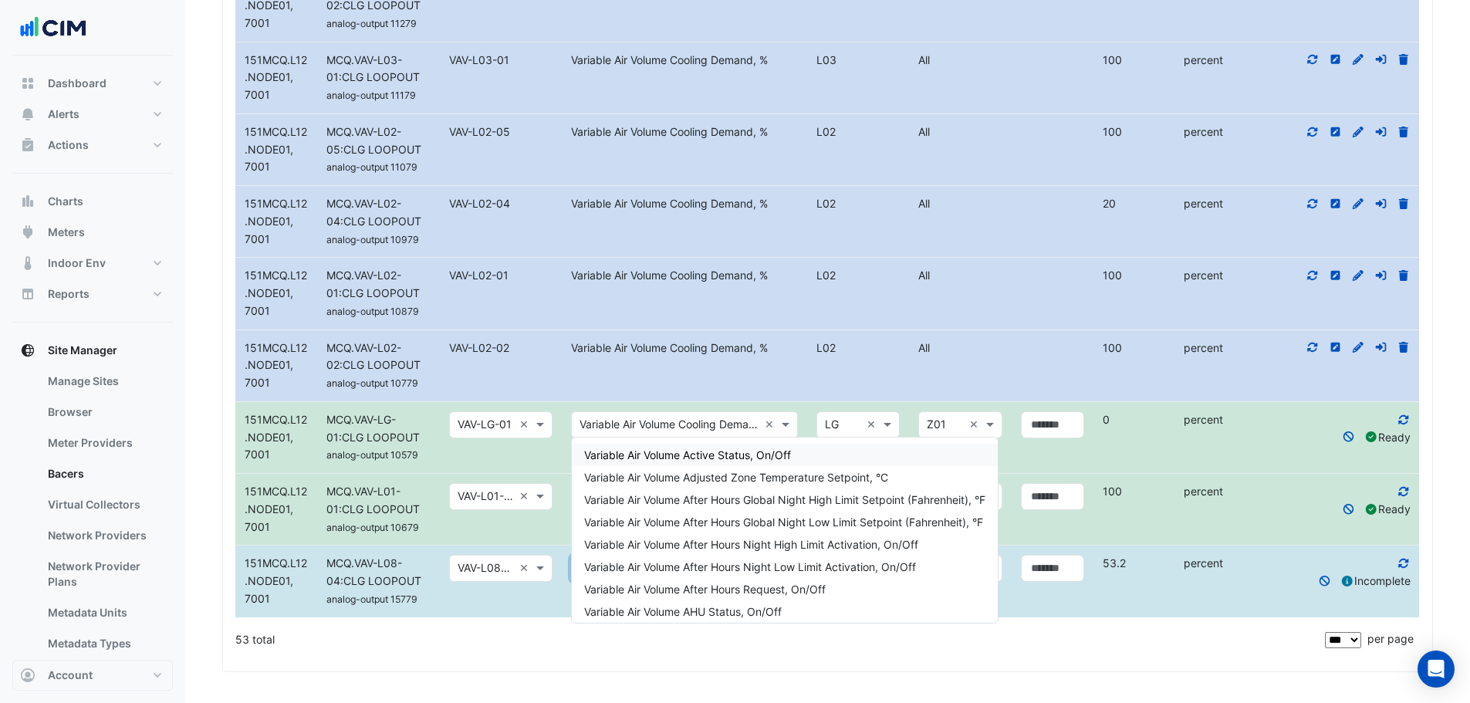
paste input "**********"
type input "**********"
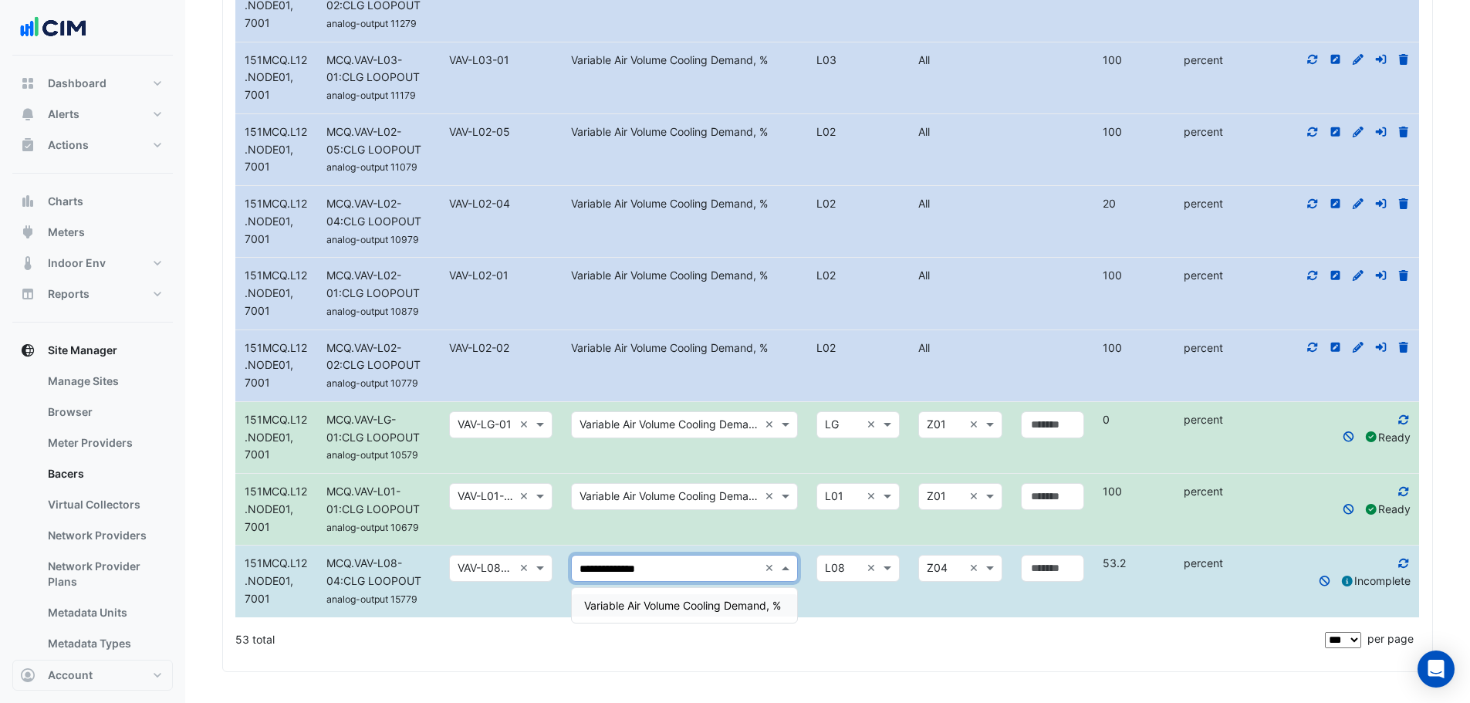
click at [657, 599] on span "Variable Air Volume Cooling Demand, %" at bounding box center [682, 605] width 197 height 13
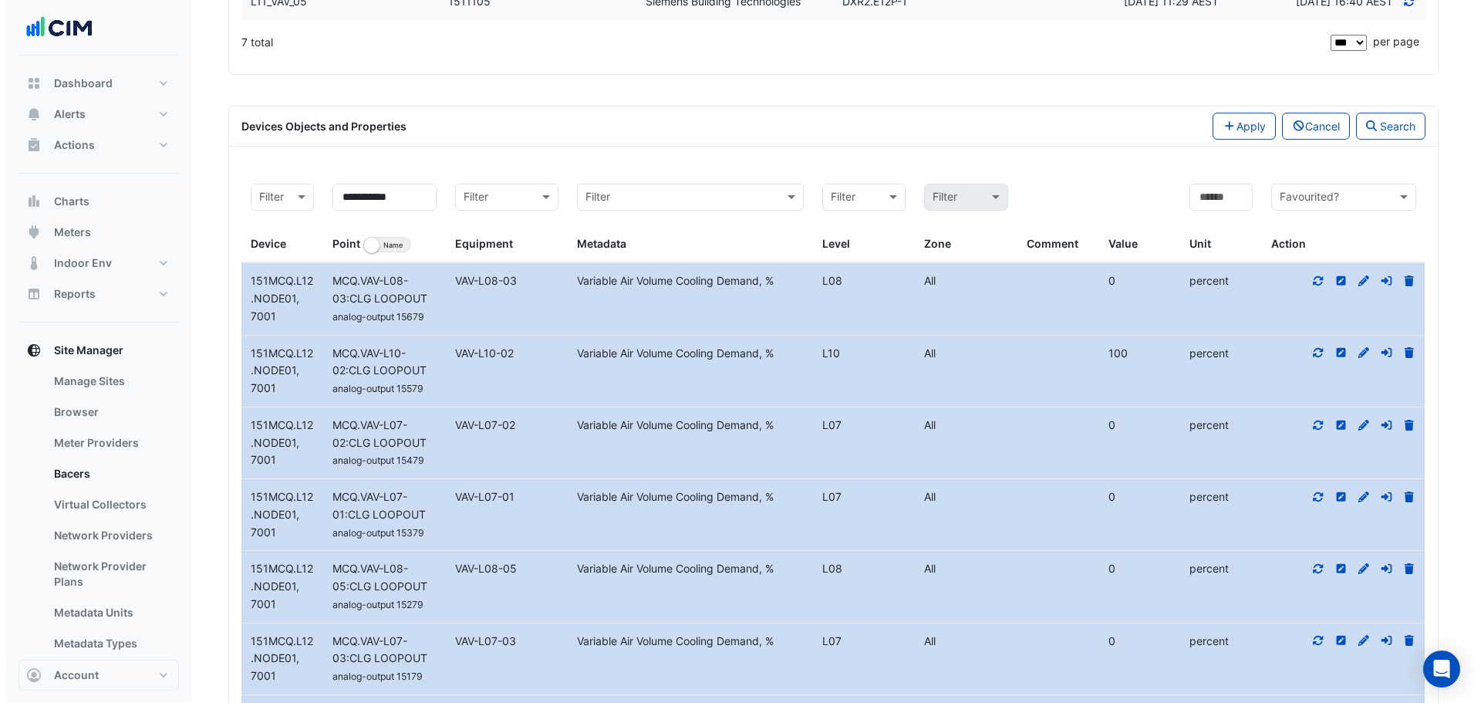
scroll to position [566, 0]
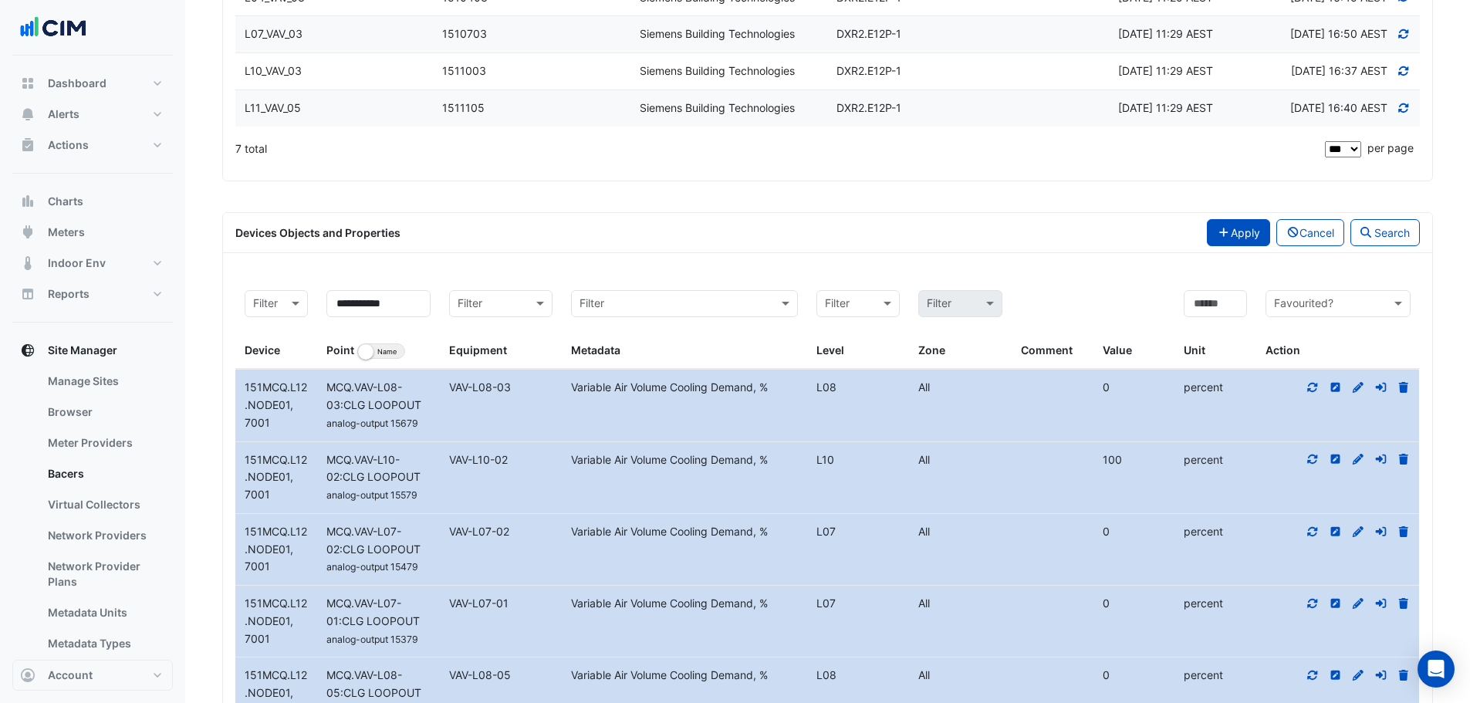
click at [1225, 246] on button "Apply" at bounding box center [1238, 232] width 63 height 27
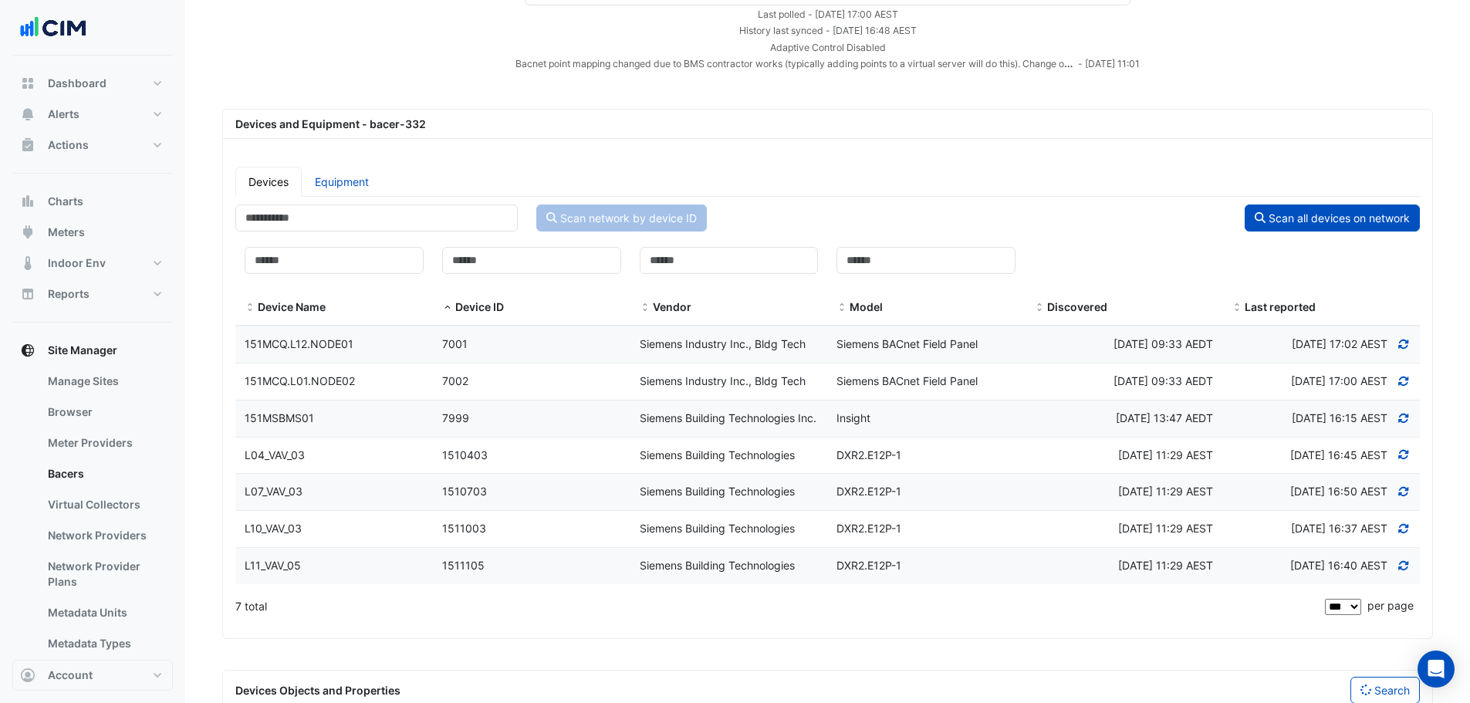
scroll to position [346, 0]
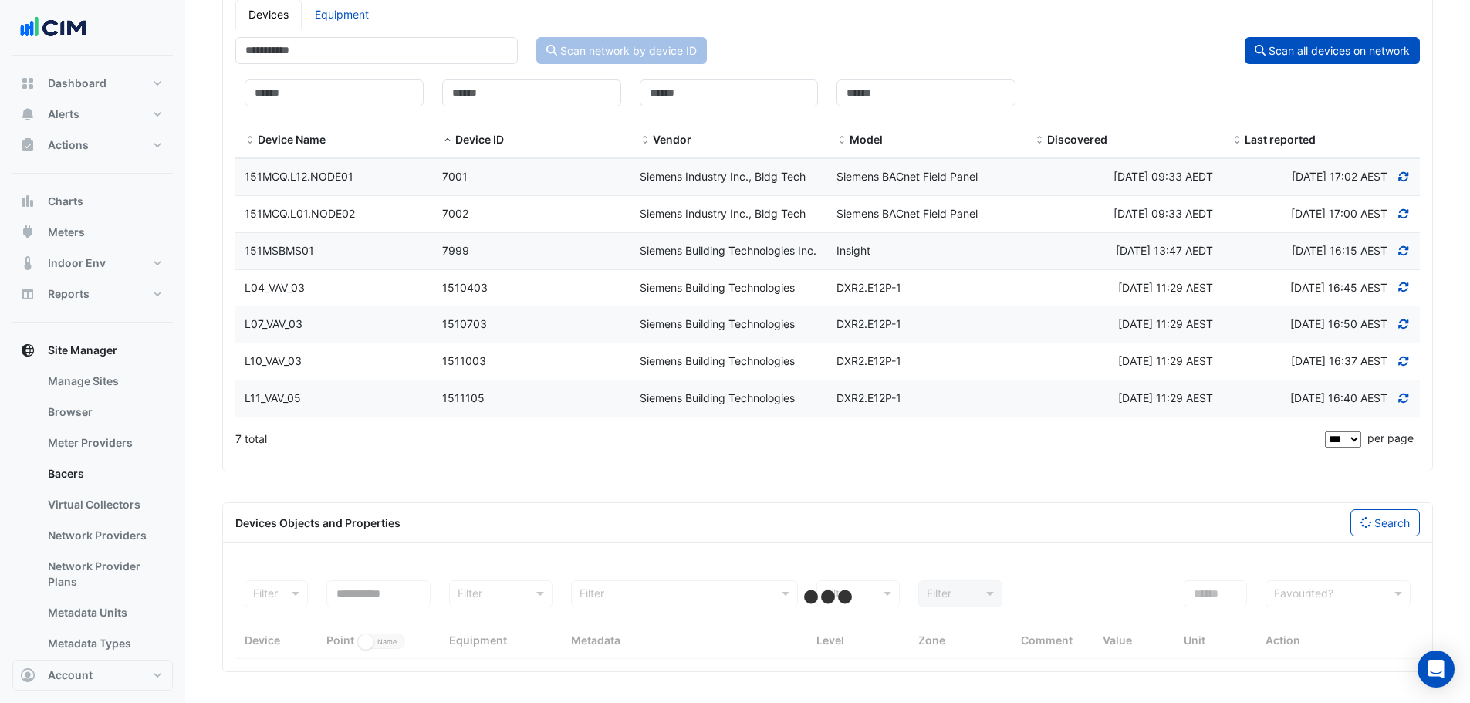
select select "***"
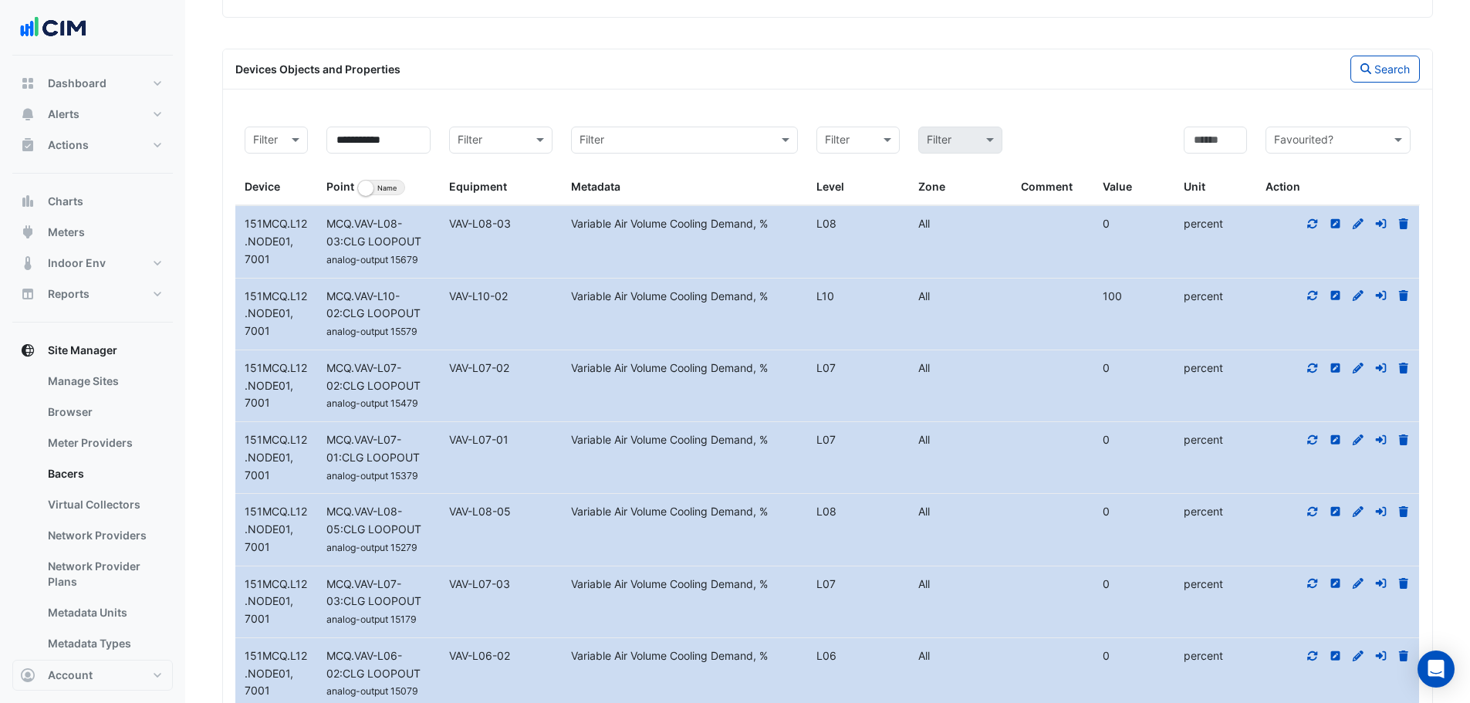
scroll to position [809, 0]
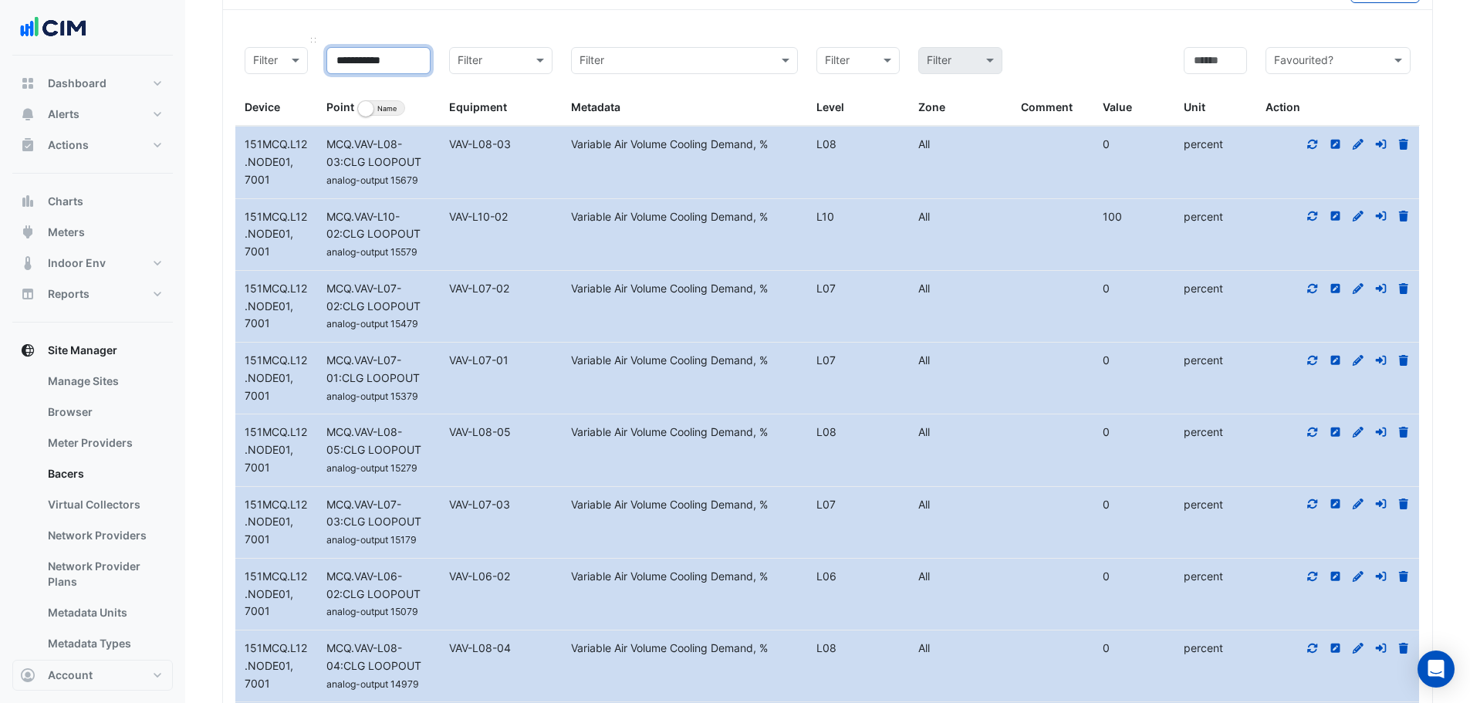
drag, startPoint x: 413, startPoint y: 127, endPoint x: 241, endPoint y: 125, distance: 172.1
click at [252, 127] on div "**********" at bounding box center [827, 82] width 1184 height 89
paste input
type input "********"
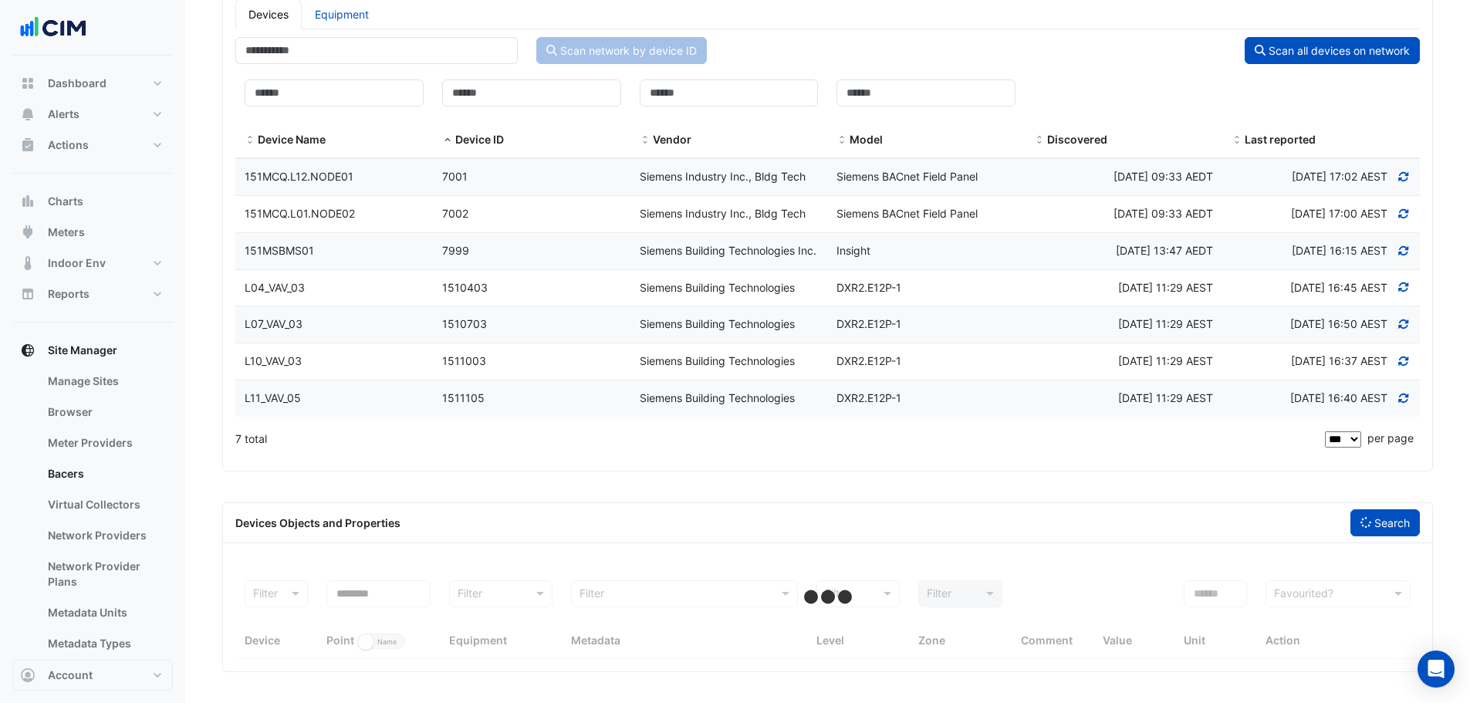
scroll to position [346, 0]
select select "***"
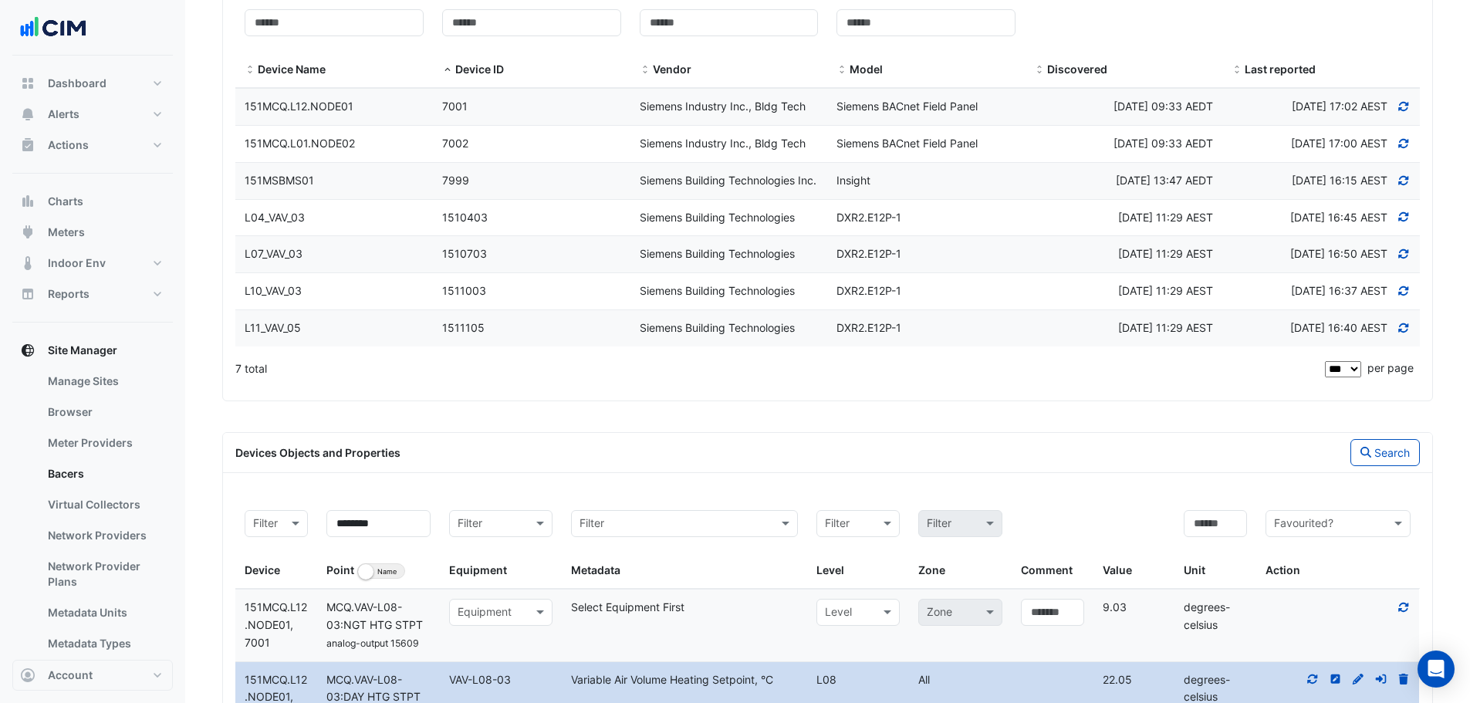
scroll to position [809, 0]
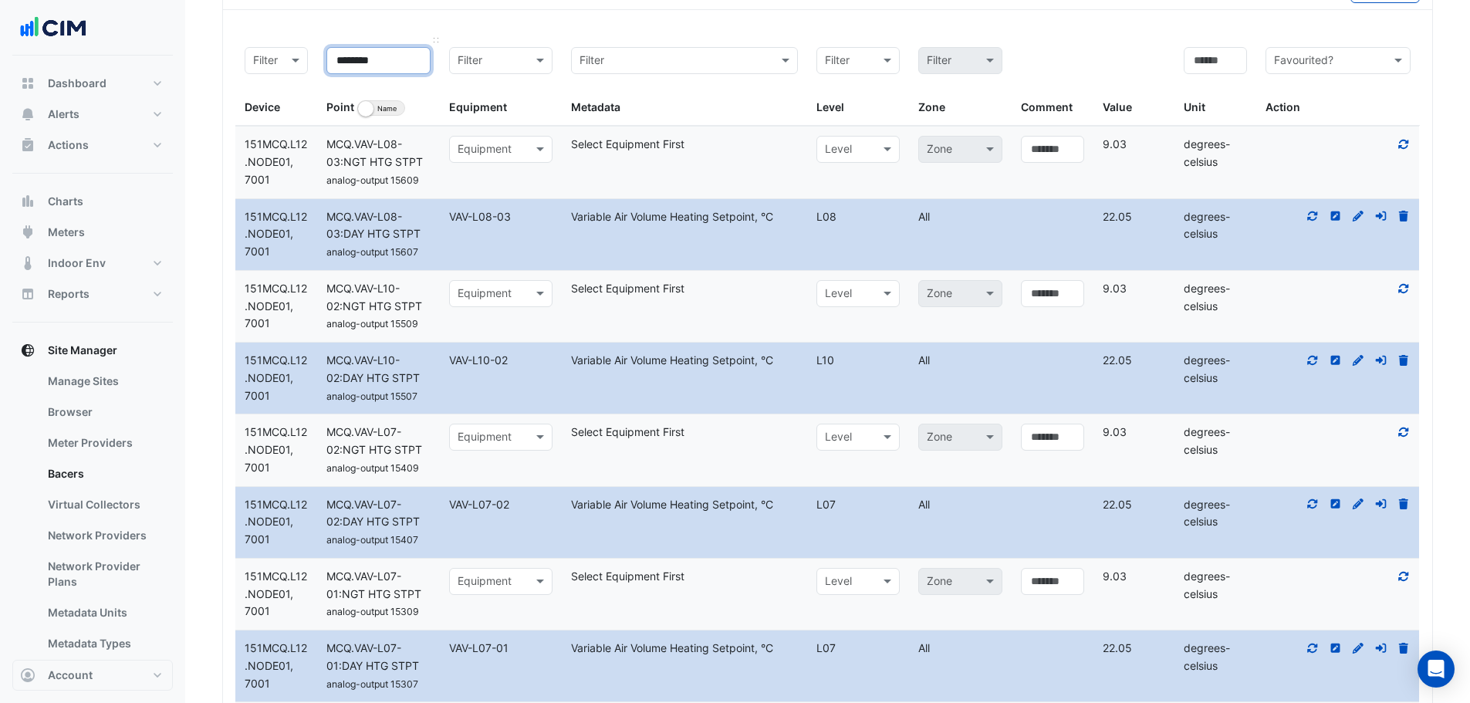
click at [331, 74] on input "********" at bounding box center [378, 60] width 104 height 27
type input "**********"
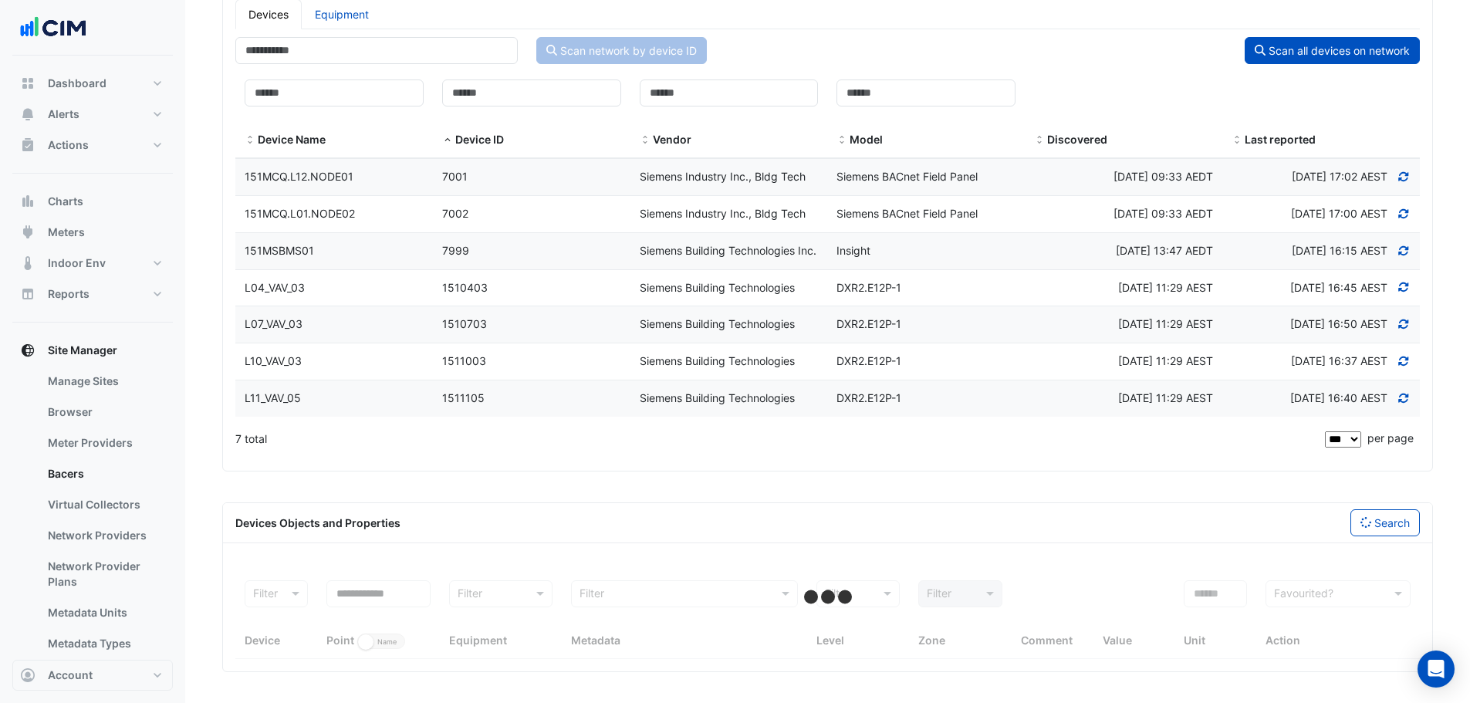
scroll to position [346, 0]
select select "***"
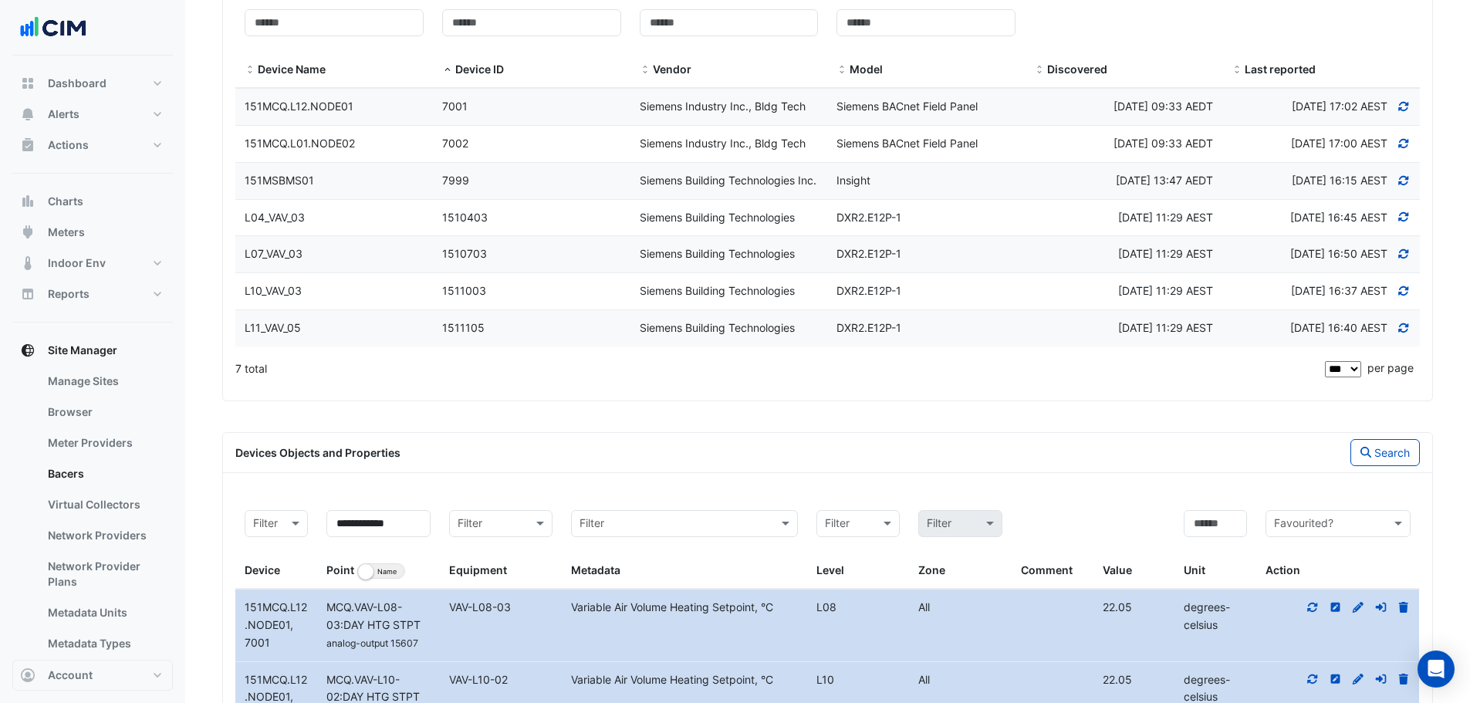
scroll to position [809, 0]
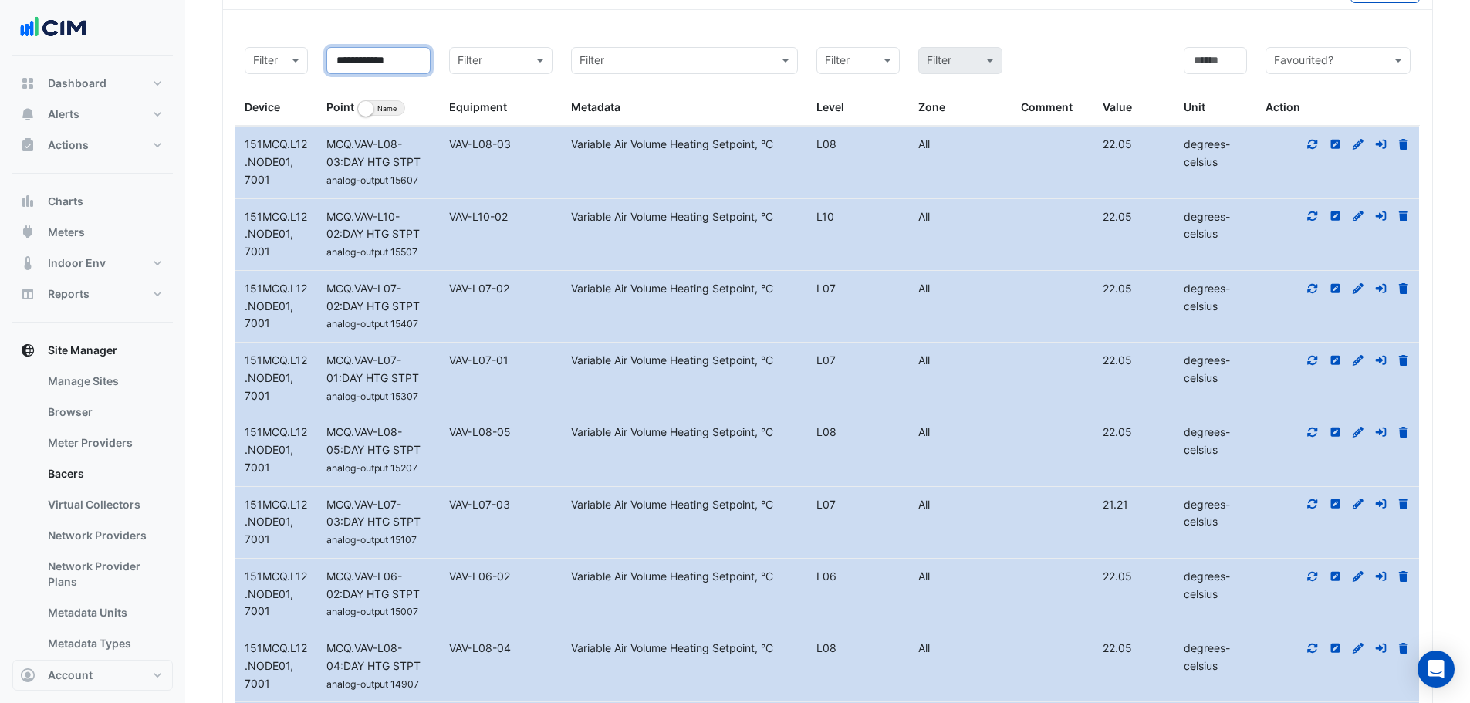
drag, startPoint x: 416, startPoint y: 140, endPoint x: 323, endPoint y: 144, distance: 92.7
click at [323, 127] on datatable-header-cell "**********" at bounding box center [378, 82] width 123 height 89
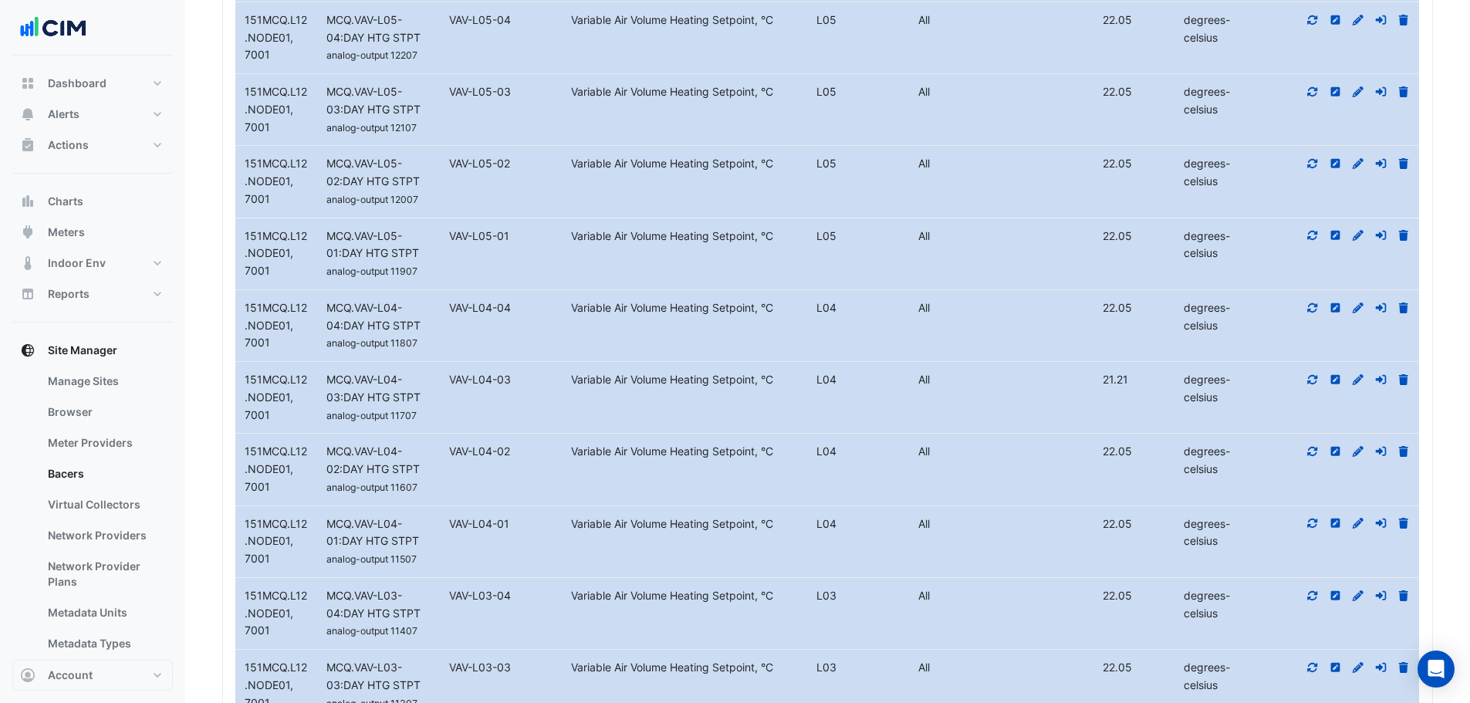
scroll to position [4201, 0]
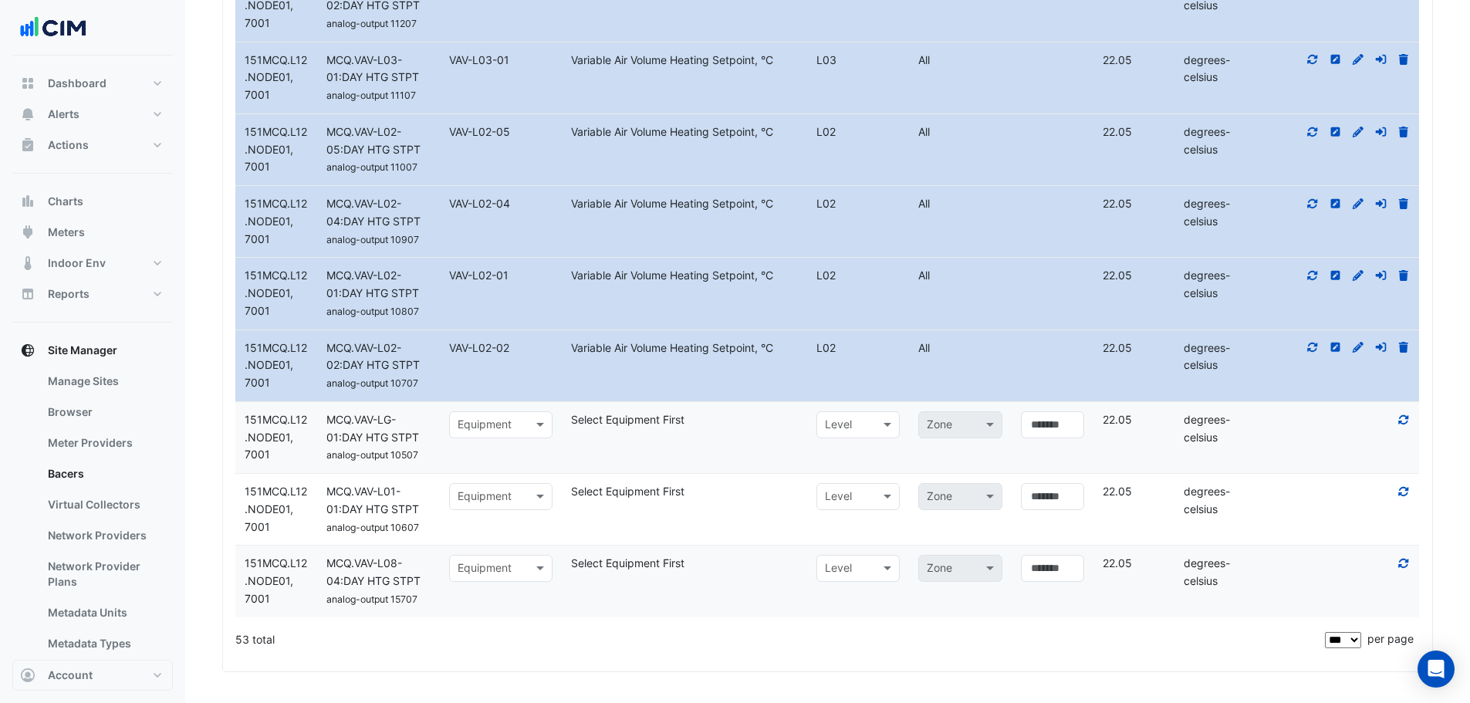
click at [475, 426] on input "text" at bounding box center [486, 426] width 56 height 18
type input "**"
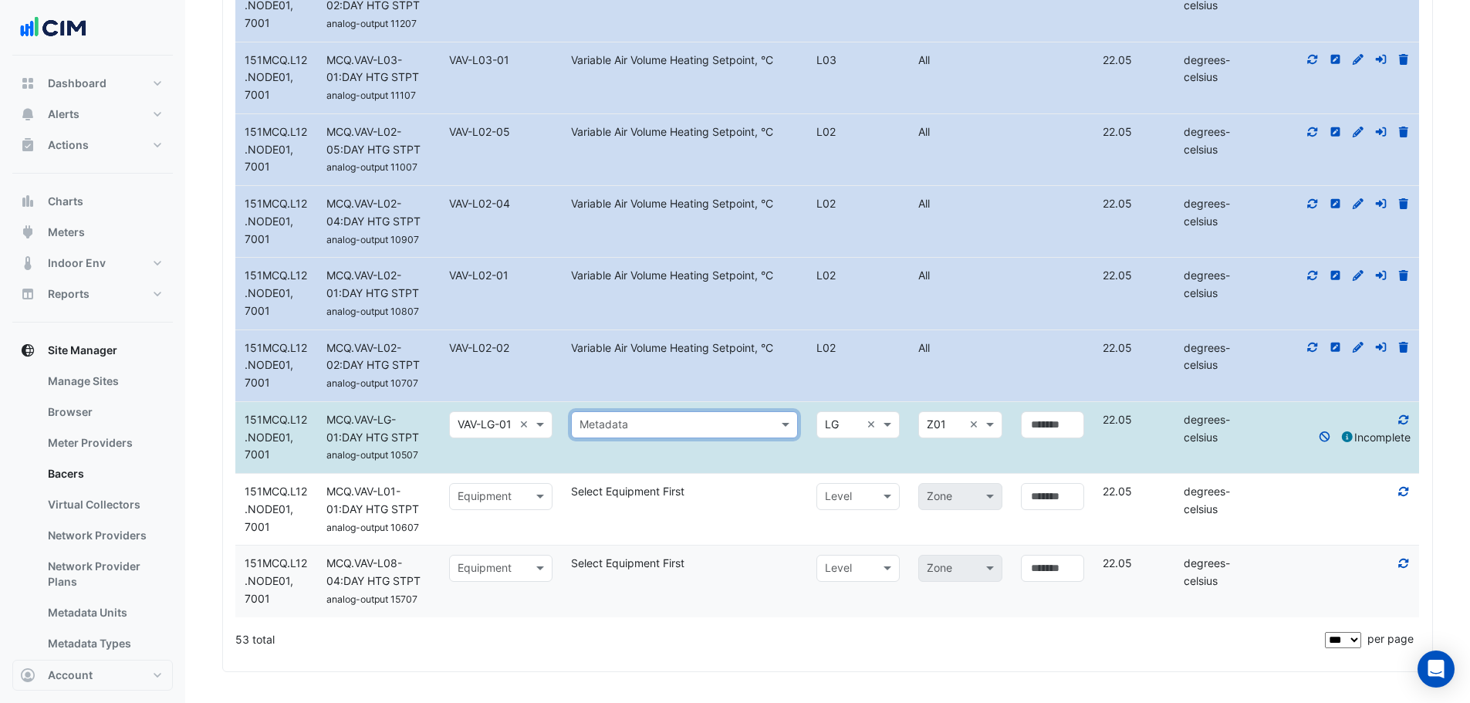
click at [481, 496] on input "text" at bounding box center [486, 497] width 56 height 18
type input "*****"
click at [488, 593] on span "VAV-L01-01" at bounding box center [491, 599] width 59 height 13
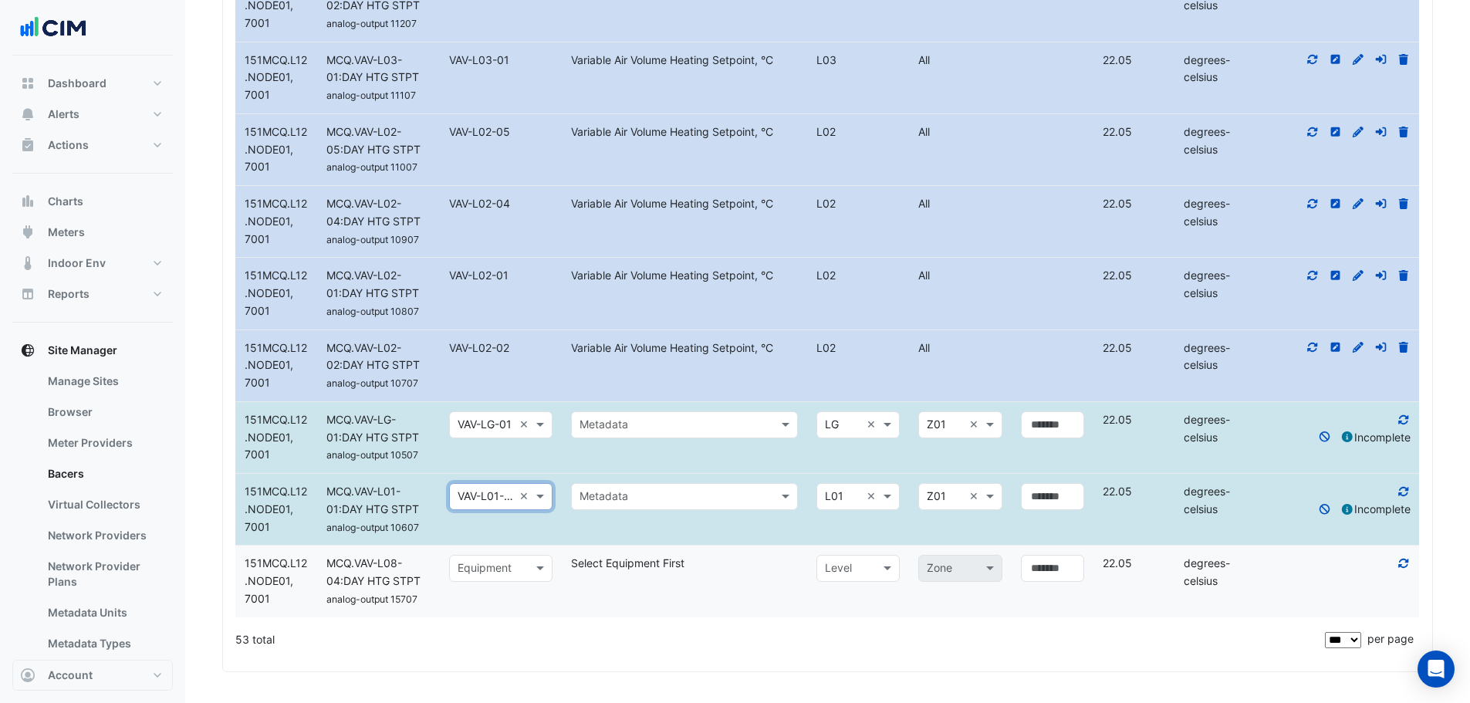
click at [481, 570] on input "text" at bounding box center [486, 569] width 56 height 18
type input "*****"
click at [503, 599] on span "VAV-L08-04" at bounding box center [493, 605] width 62 height 13
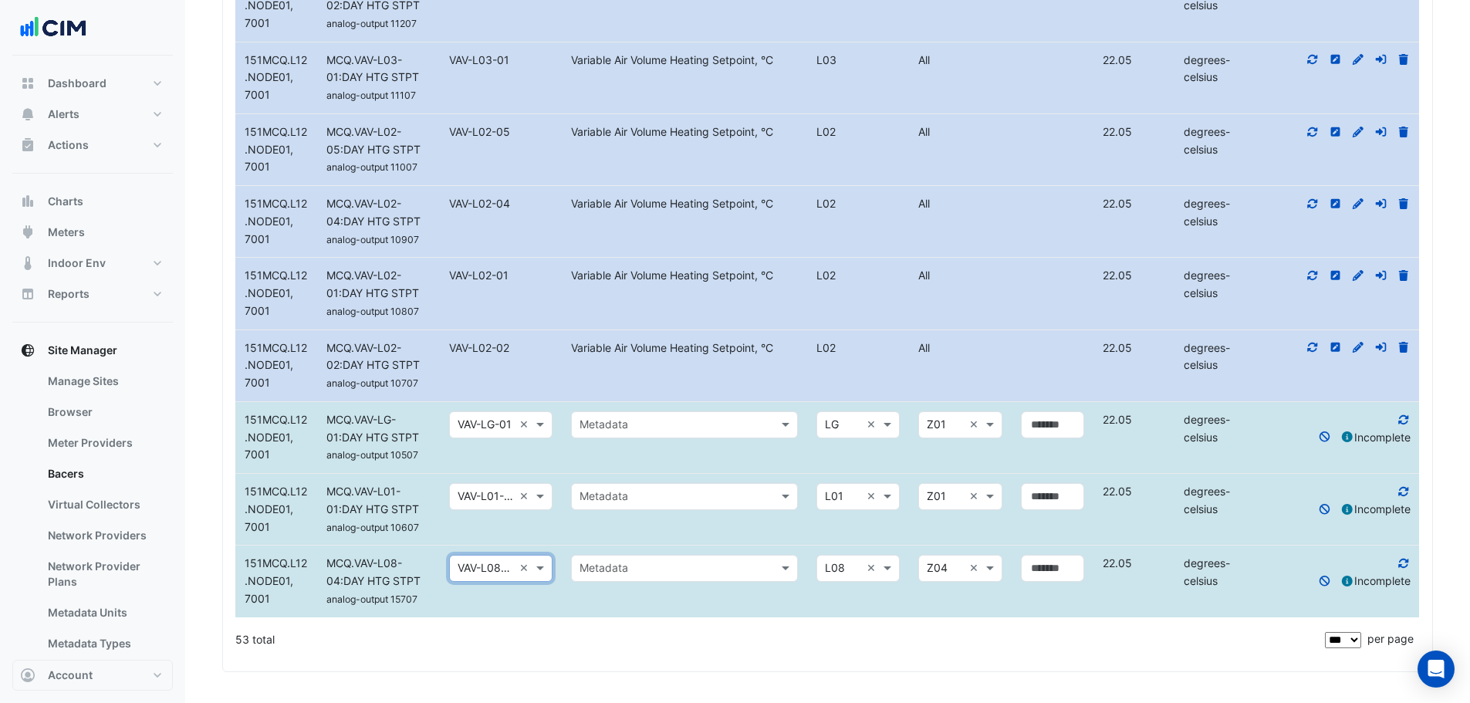
click at [653, 440] on datatable-body-cell "Select metadata Metadata" at bounding box center [684, 437] width 245 height 71
click at [659, 425] on input "text" at bounding box center [668, 426] width 179 height 18
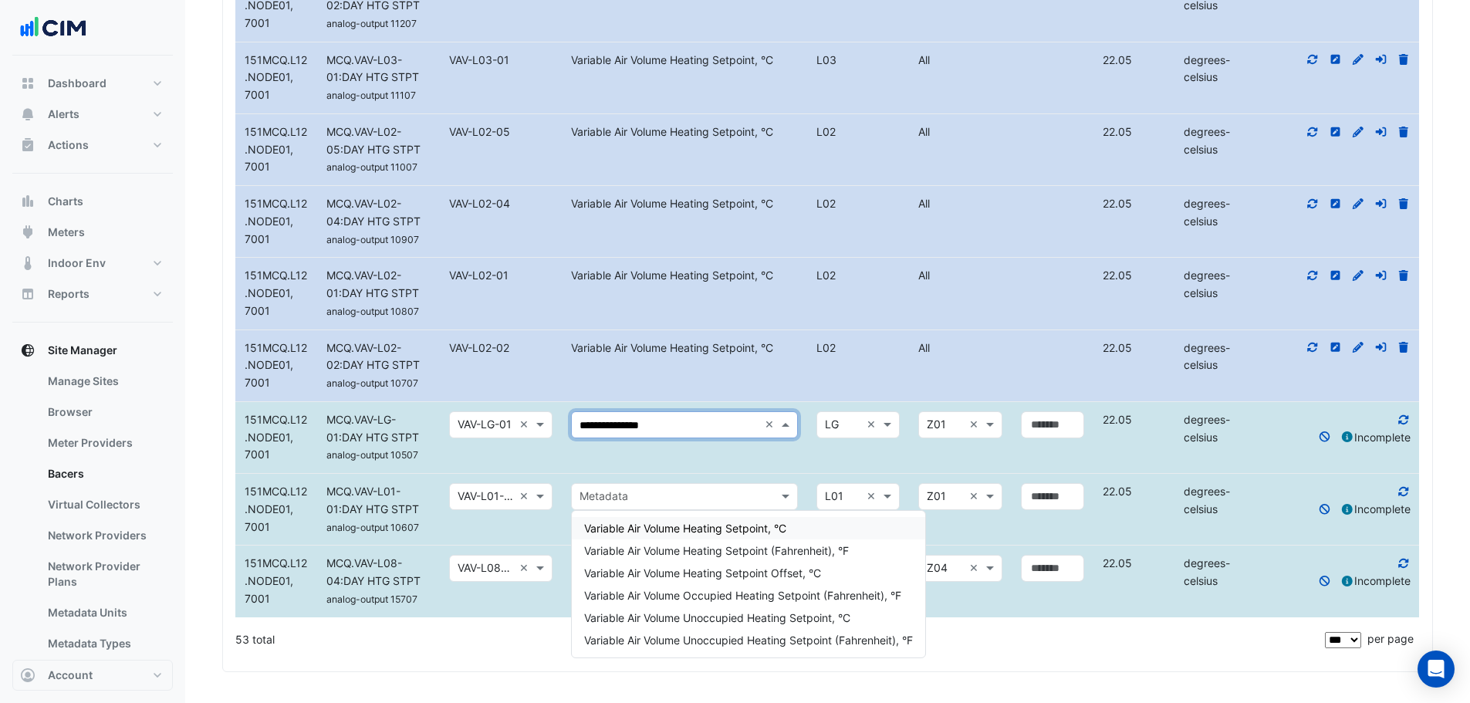
type input "**********"
click at [667, 522] on span "Variable Air Volume Heating Setpoint, °C" at bounding box center [685, 528] width 202 height 13
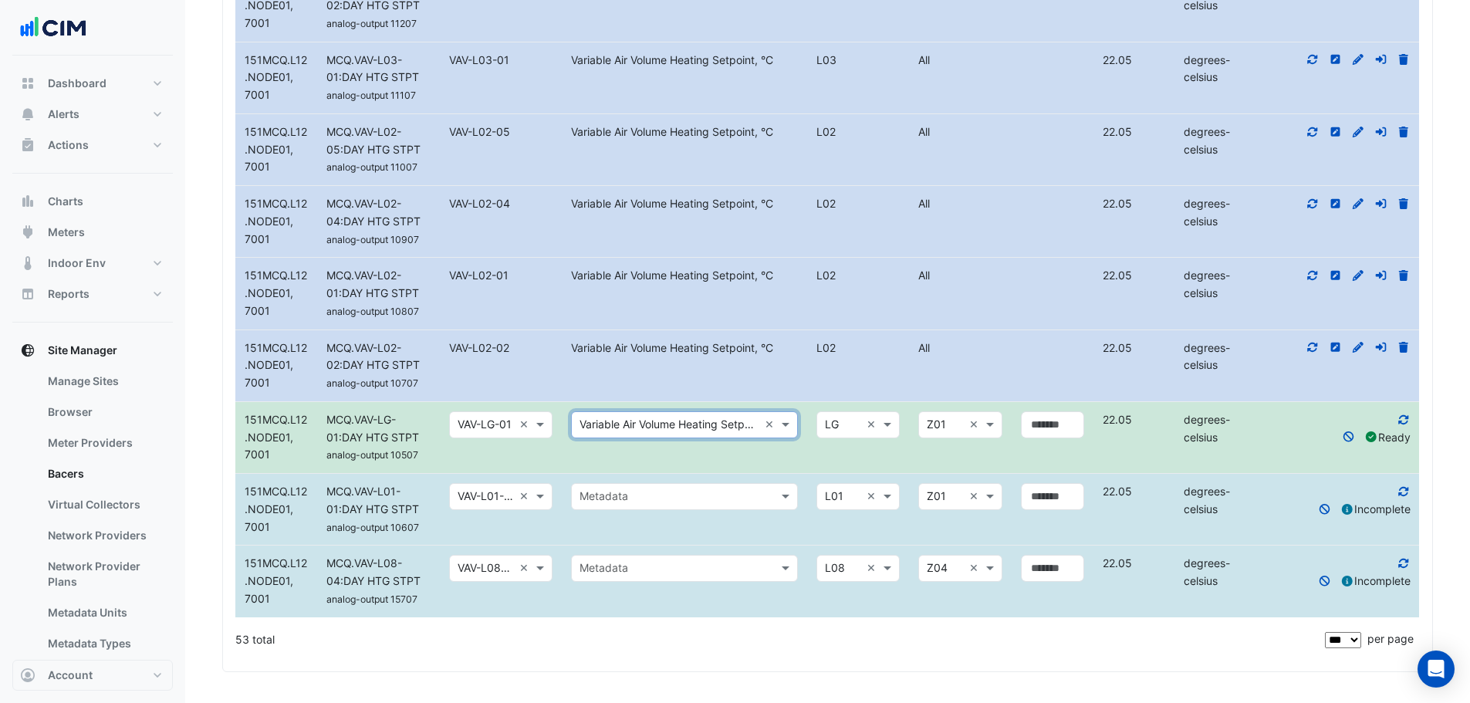
click at [651, 508] on div "Metadata" at bounding box center [684, 496] width 227 height 27
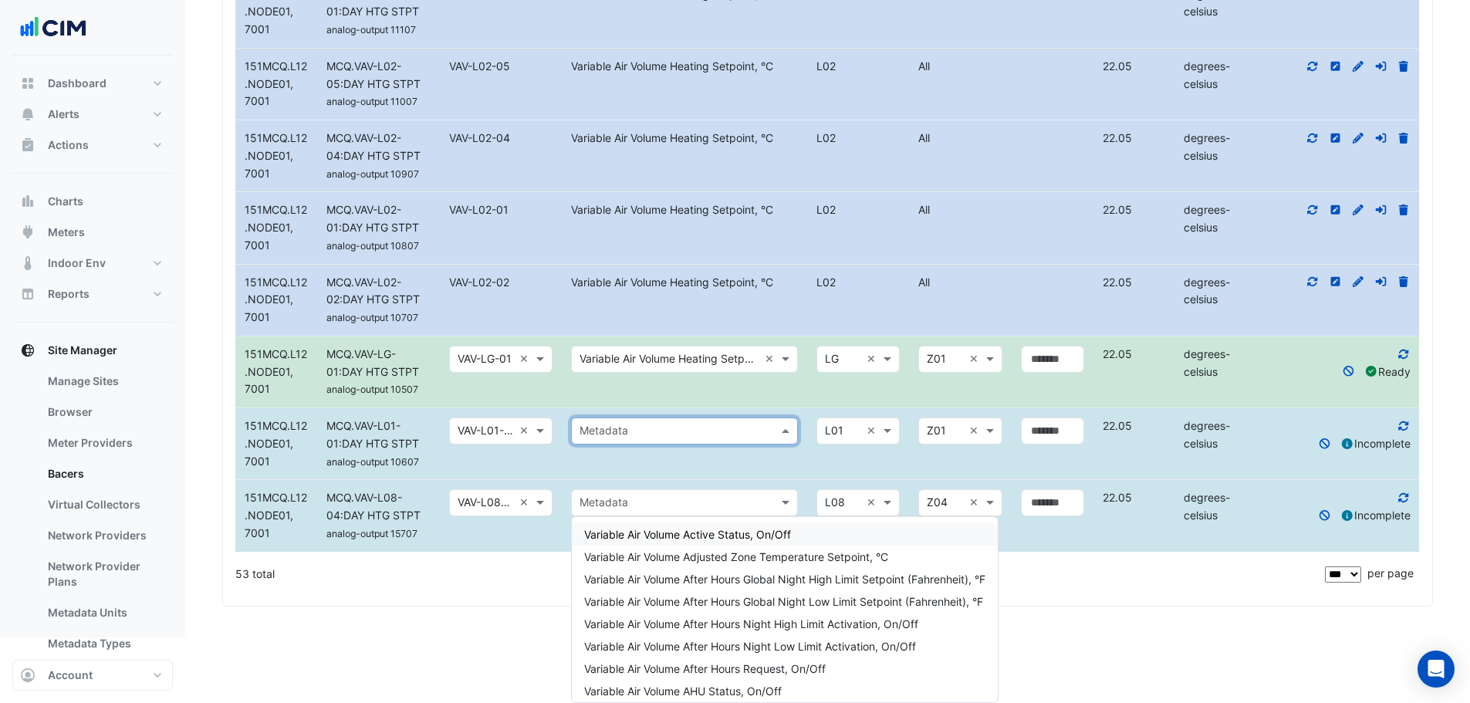
paste input "**********"
type input "**********"
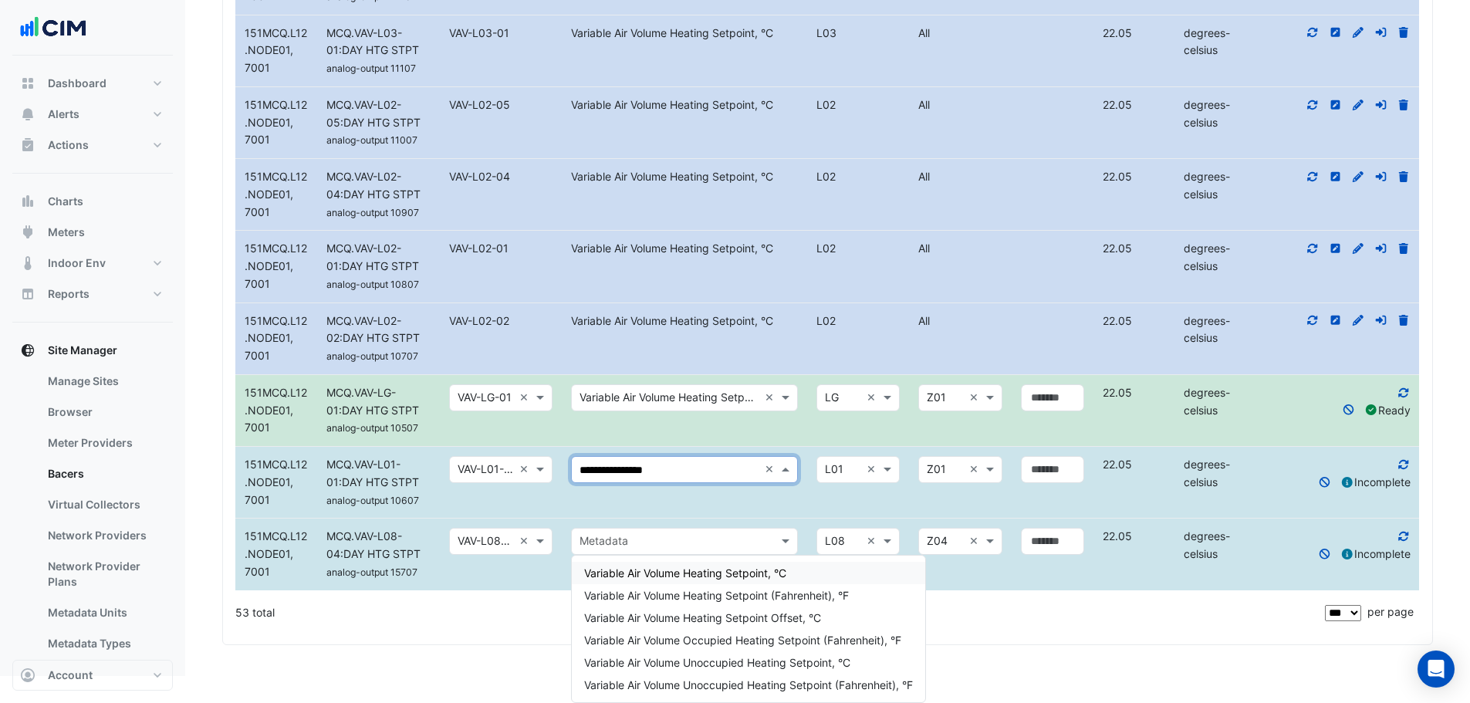
click at [655, 566] on span "Variable Air Volume Heating Setpoint, °C" at bounding box center [685, 572] width 202 height 13
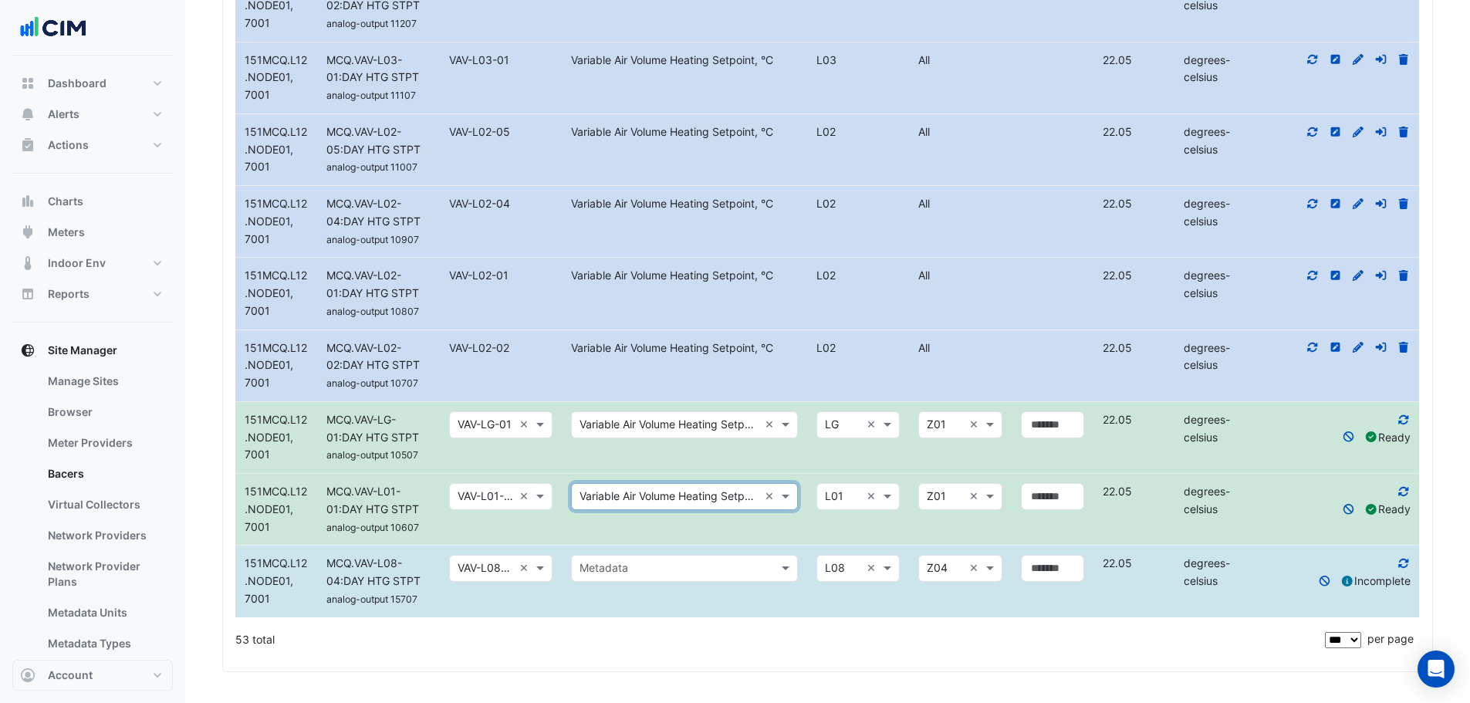
click at [654, 563] on input "text" at bounding box center [668, 569] width 179 height 18
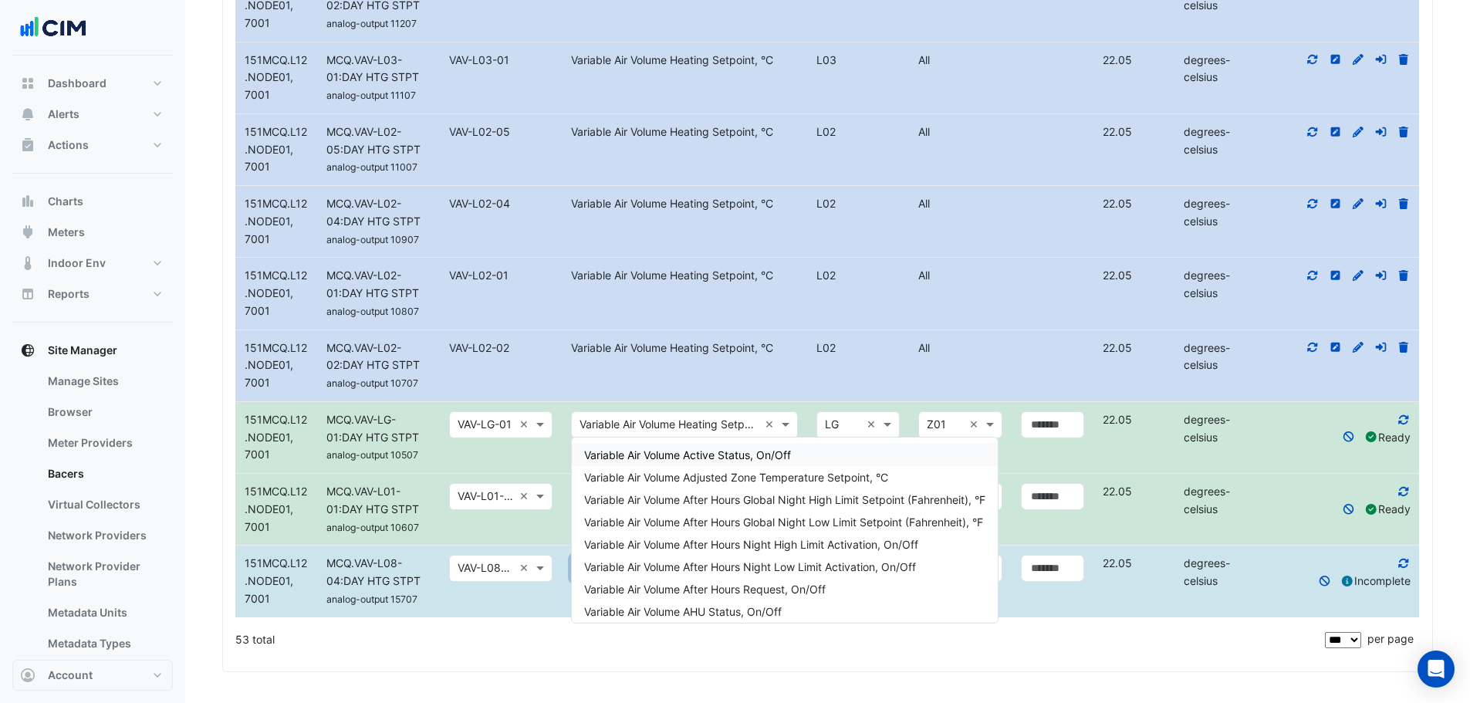
paste input "**********"
type input "**********"
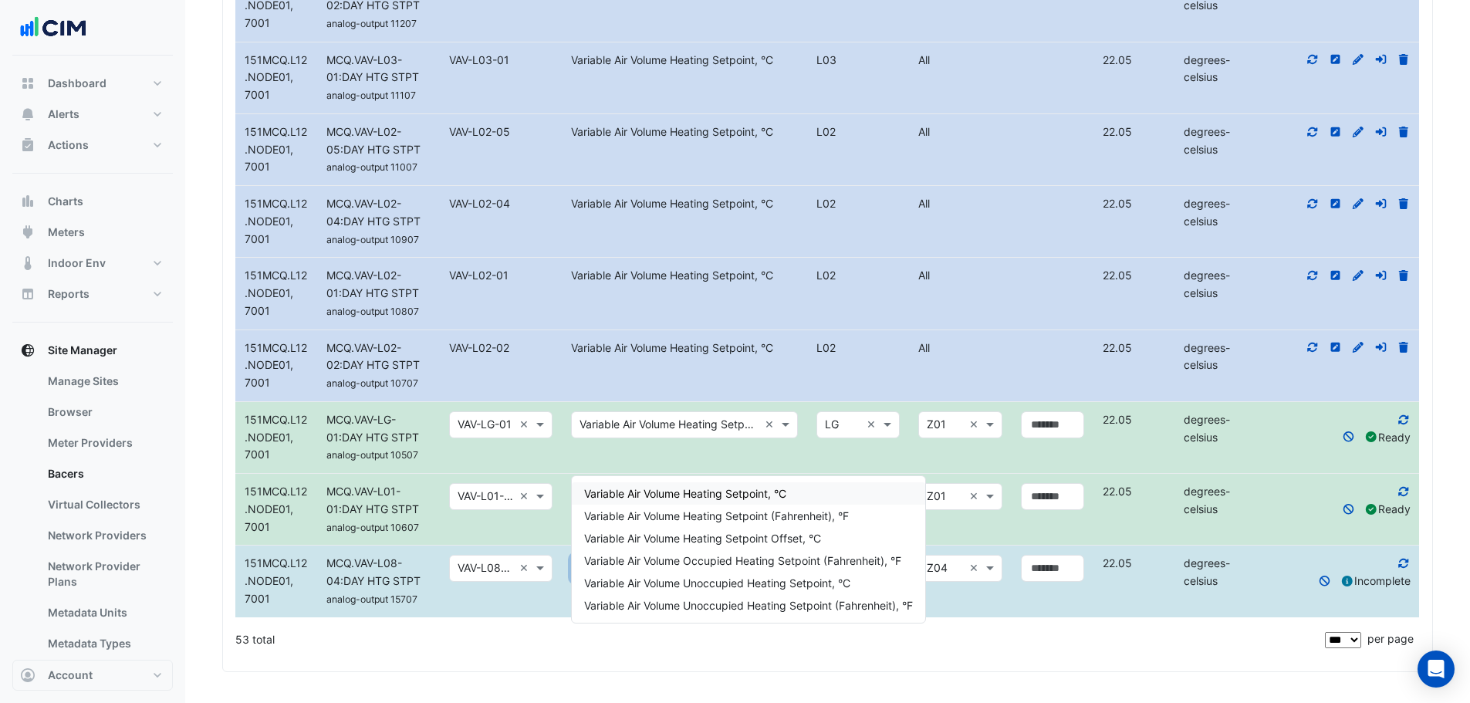
click at [681, 487] on span "Variable Air Volume Heating Setpoint, °C" at bounding box center [685, 493] width 202 height 13
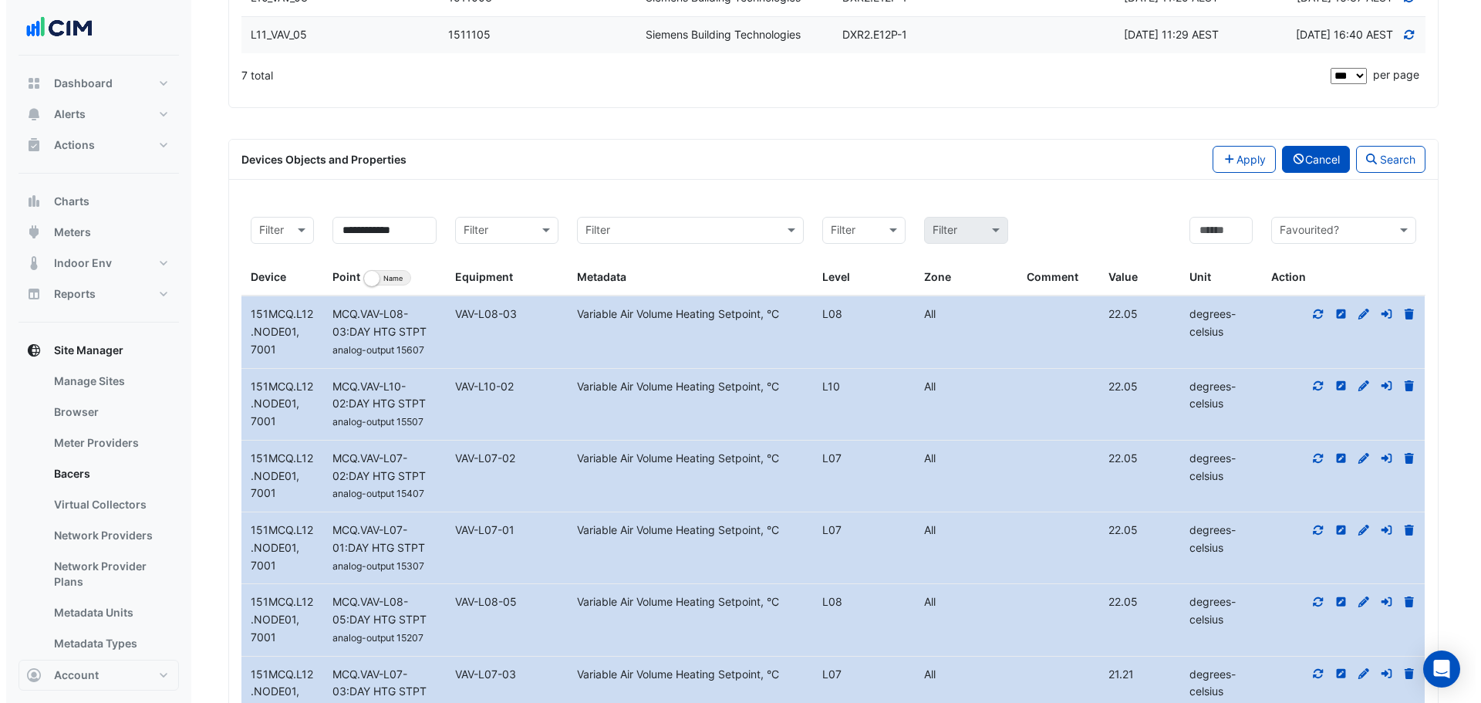
scroll to position [627, 0]
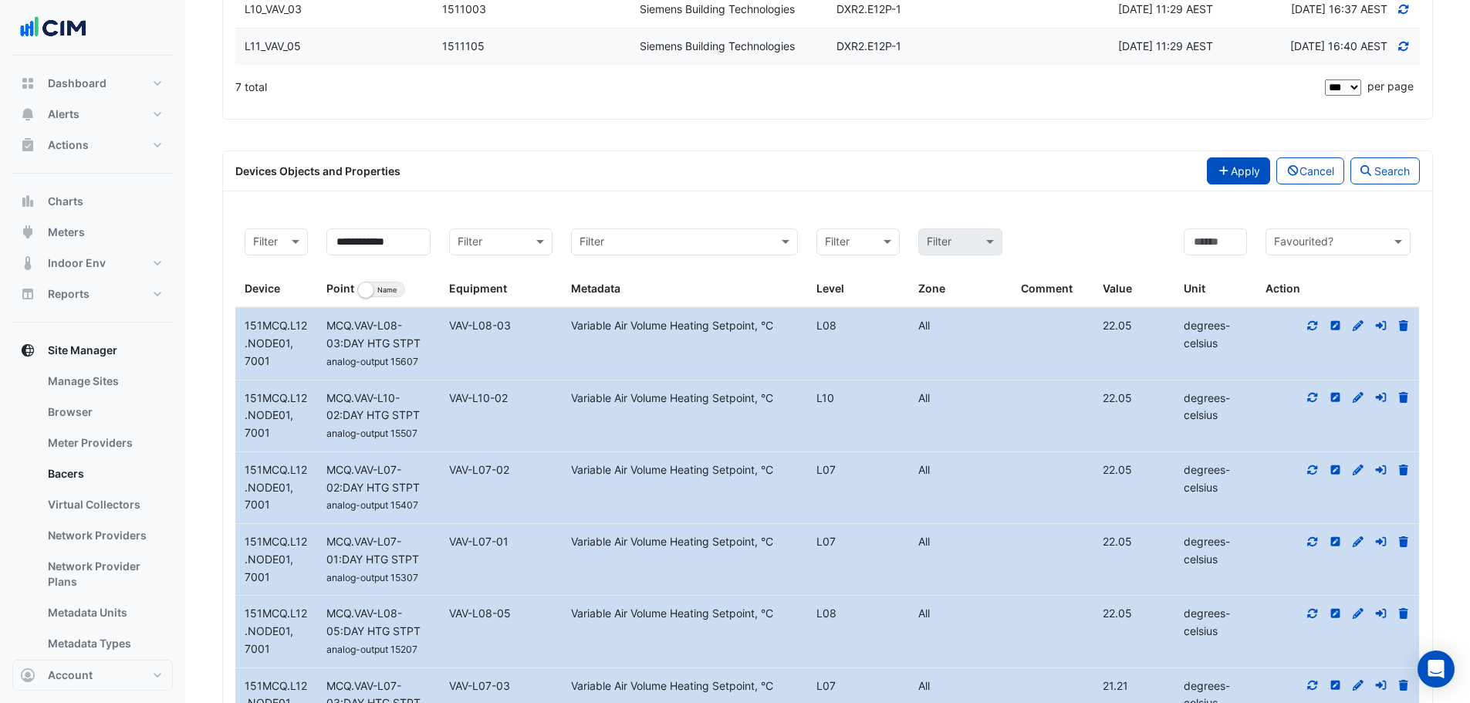
click at [1237, 184] on button "Apply" at bounding box center [1238, 170] width 63 height 27
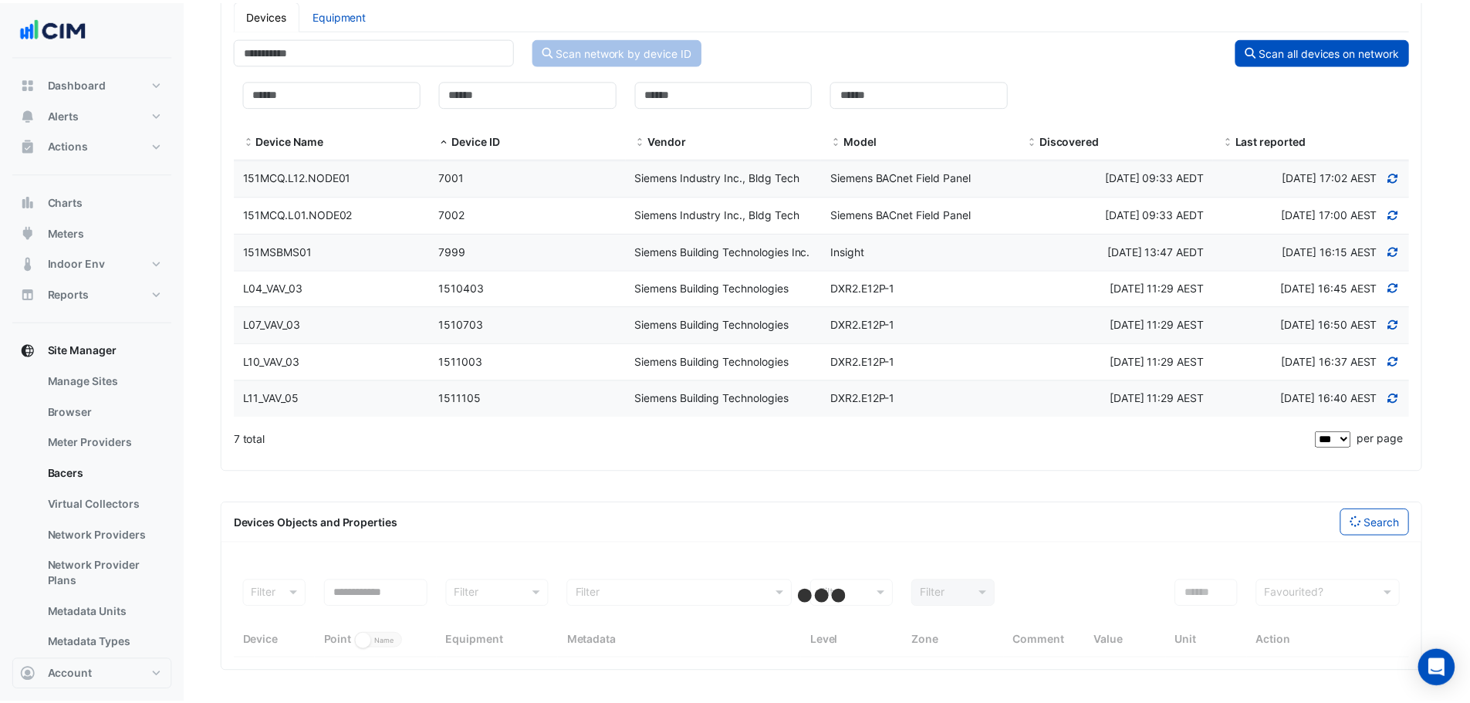
scroll to position [346, 0]
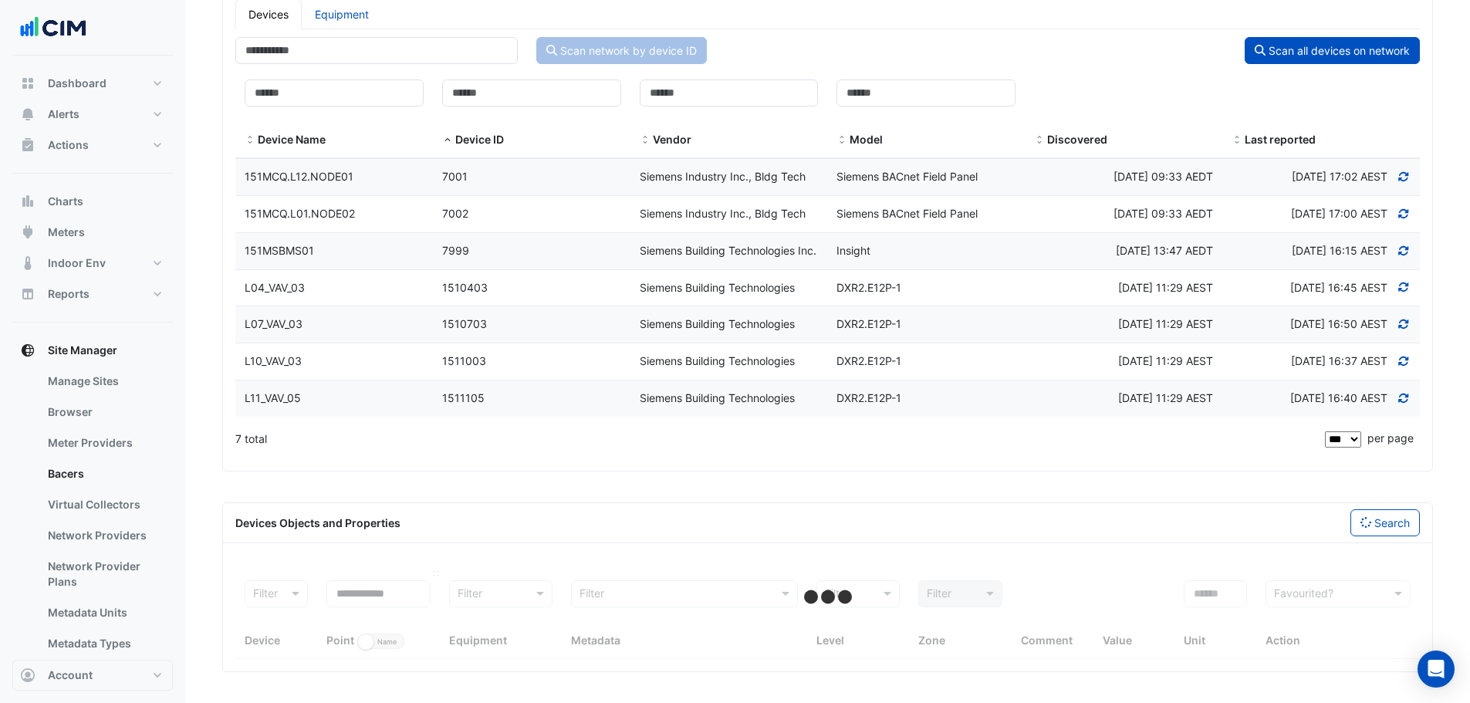
select select "***"
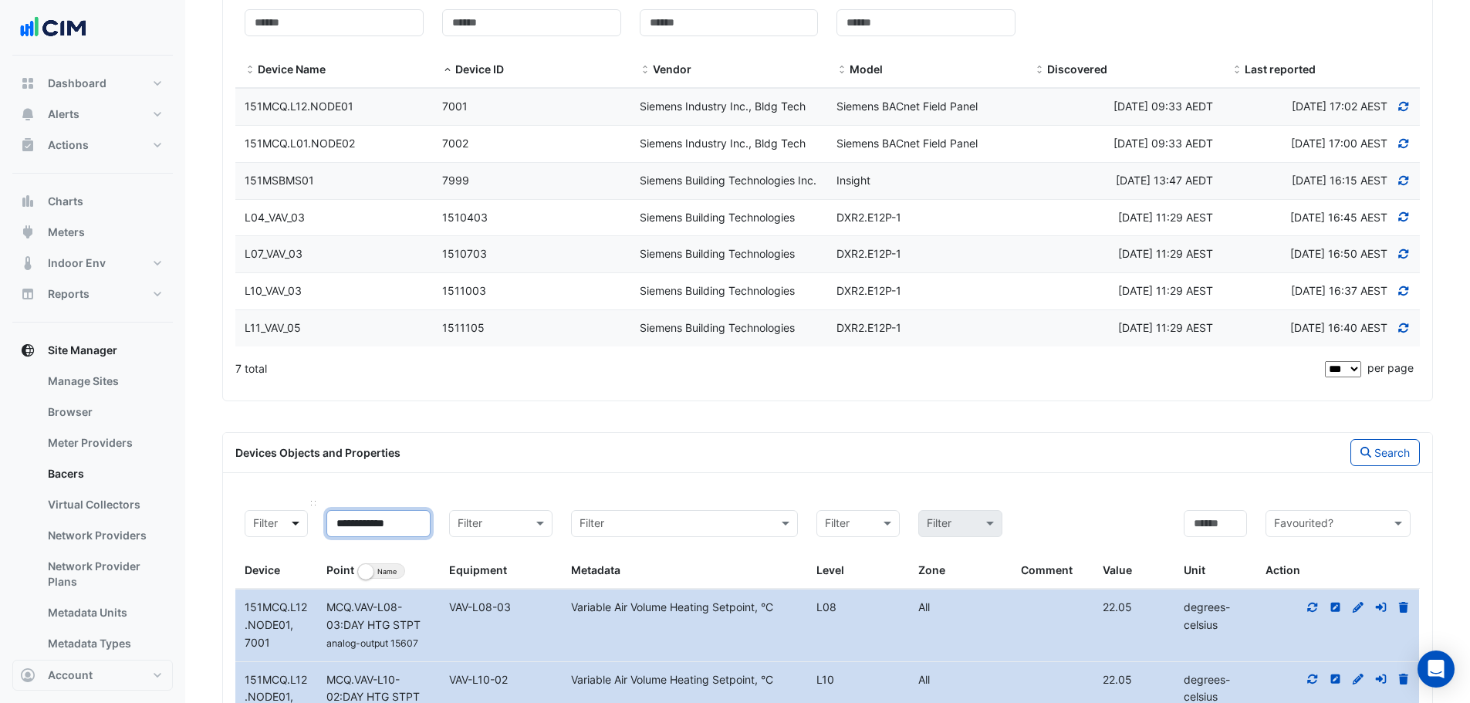
drag, startPoint x: 413, startPoint y: 592, endPoint x: 301, endPoint y: 602, distance: 112.3
click at [301, 589] on div "**********" at bounding box center [827, 545] width 1184 height 89
paste input
type input "**********"
click at [1370, 466] on button "Search" at bounding box center [1384, 452] width 69 height 27
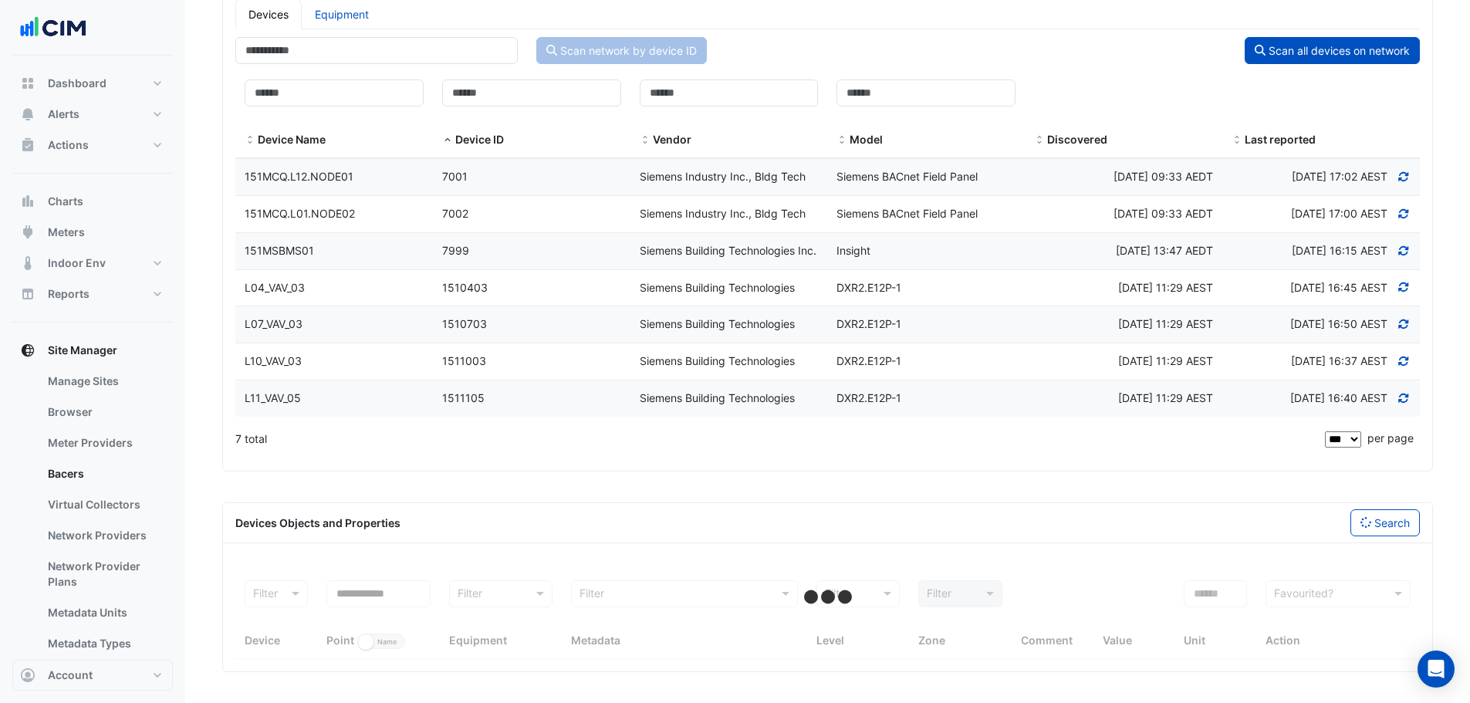
select select "***"
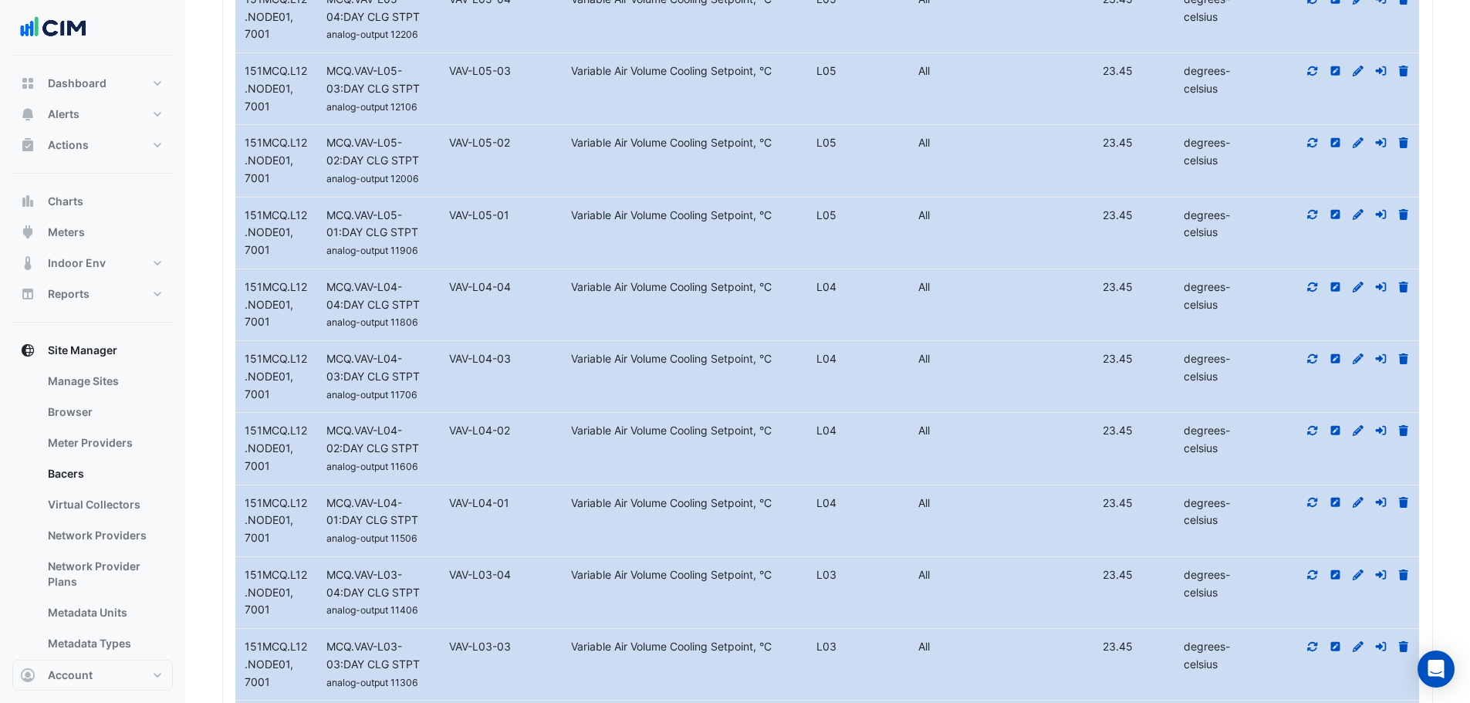
scroll to position [4201, 0]
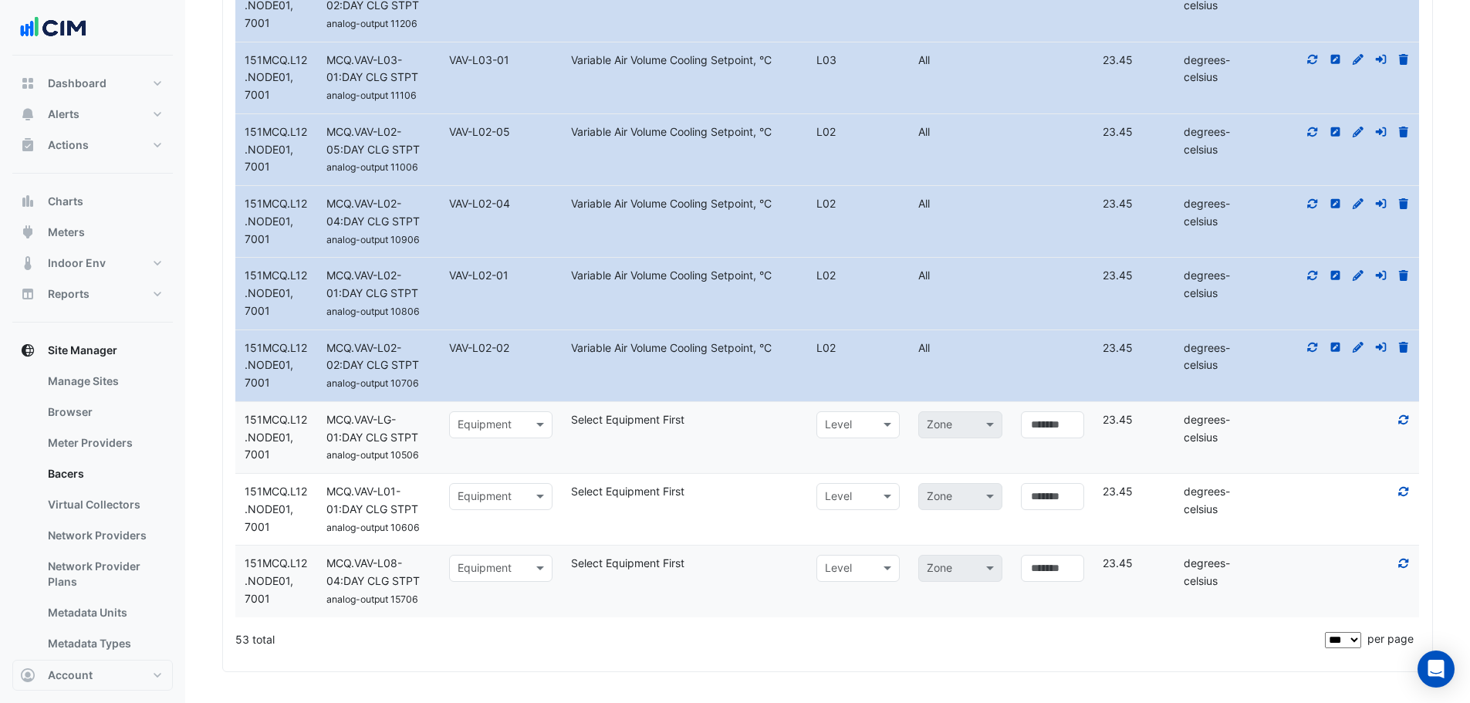
click at [515, 431] on div at bounding box center [501, 425] width 103 height 19
type input "*****"
click at [505, 522] on span "VAV-LG-01" at bounding box center [489, 528] width 54 height 13
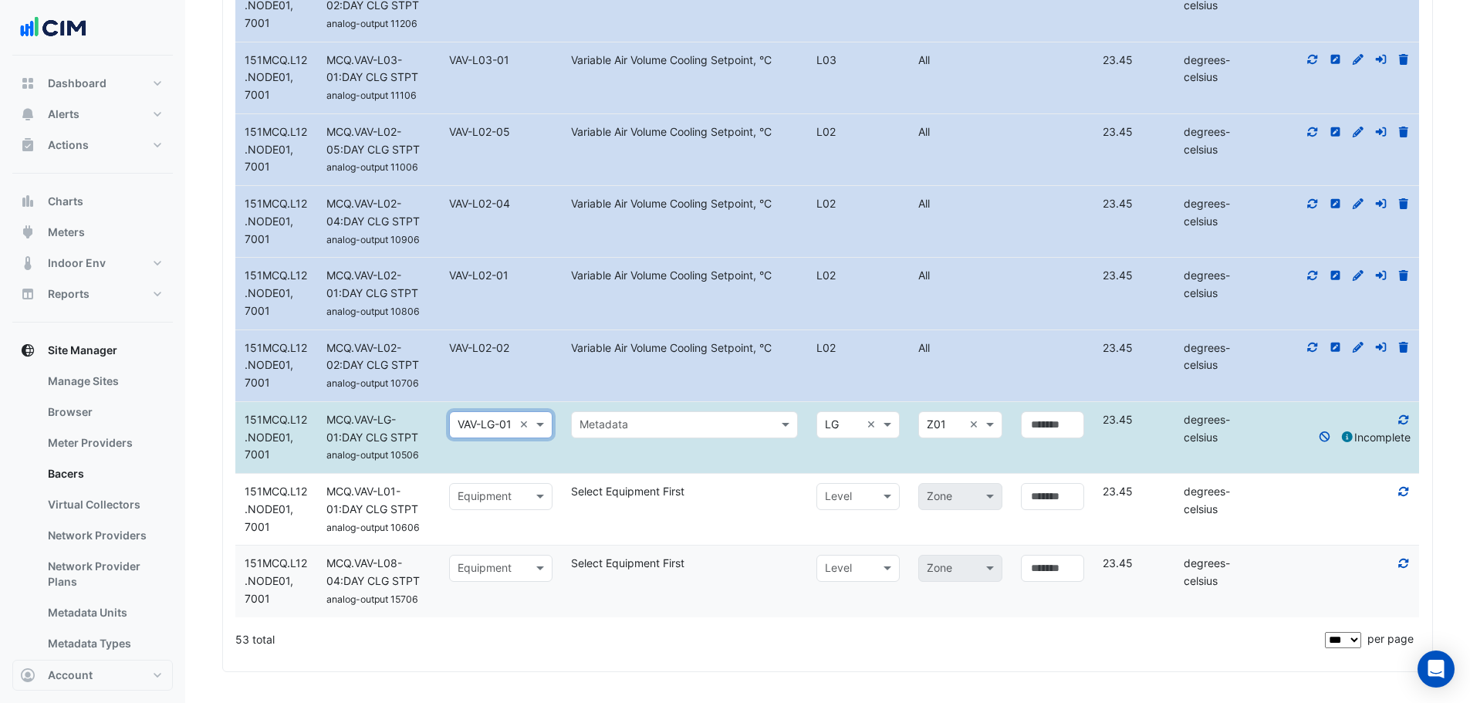
click at [460, 498] on input "text" at bounding box center [486, 497] width 56 height 18
type input "*****"
click at [500, 593] on span "VAV-L01-01" at bounding box center [491, 599] width 59 height 13
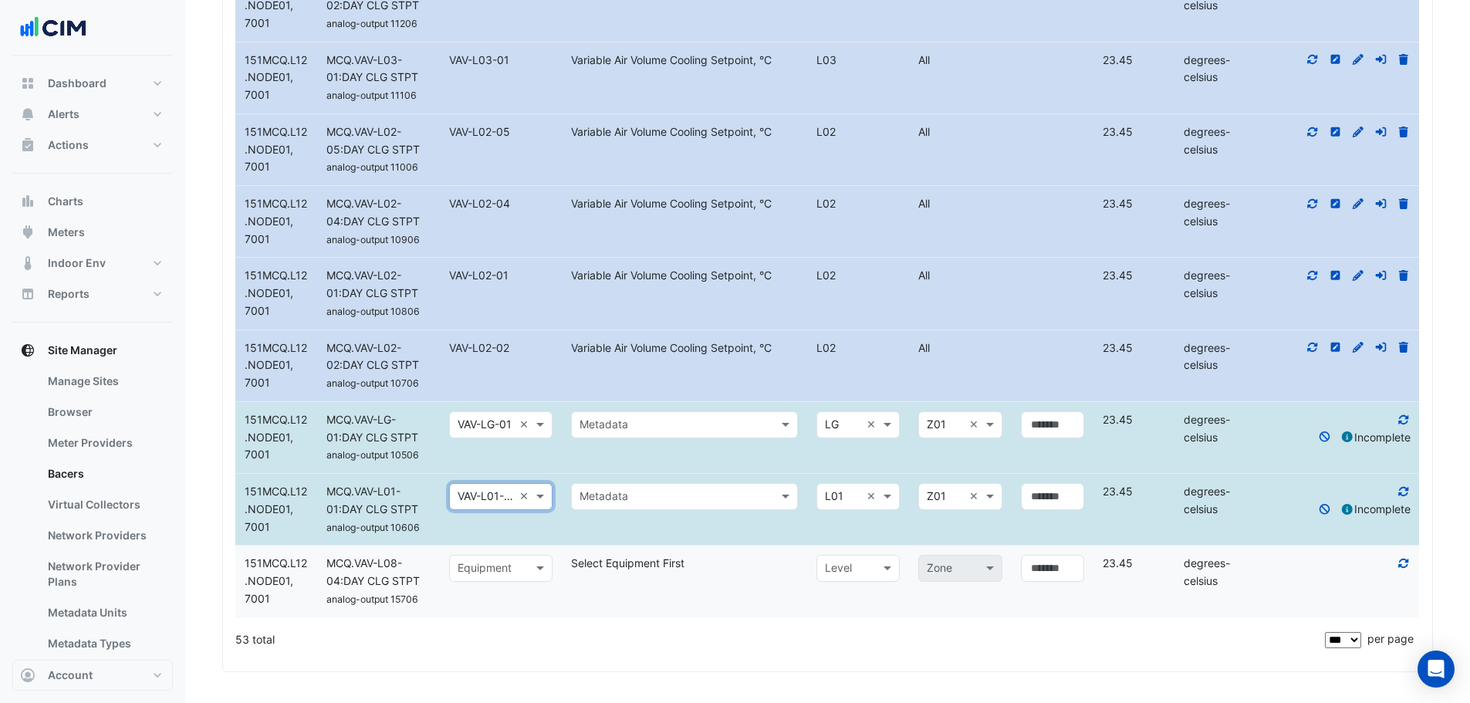
click at [480, 574] on input "text" at bounding box center [486, 569] width 56 height 18
type input "*****"
click at [504, 599] on span "VAV-L08-04" at bounding box center [493, 605] width 62 height 13
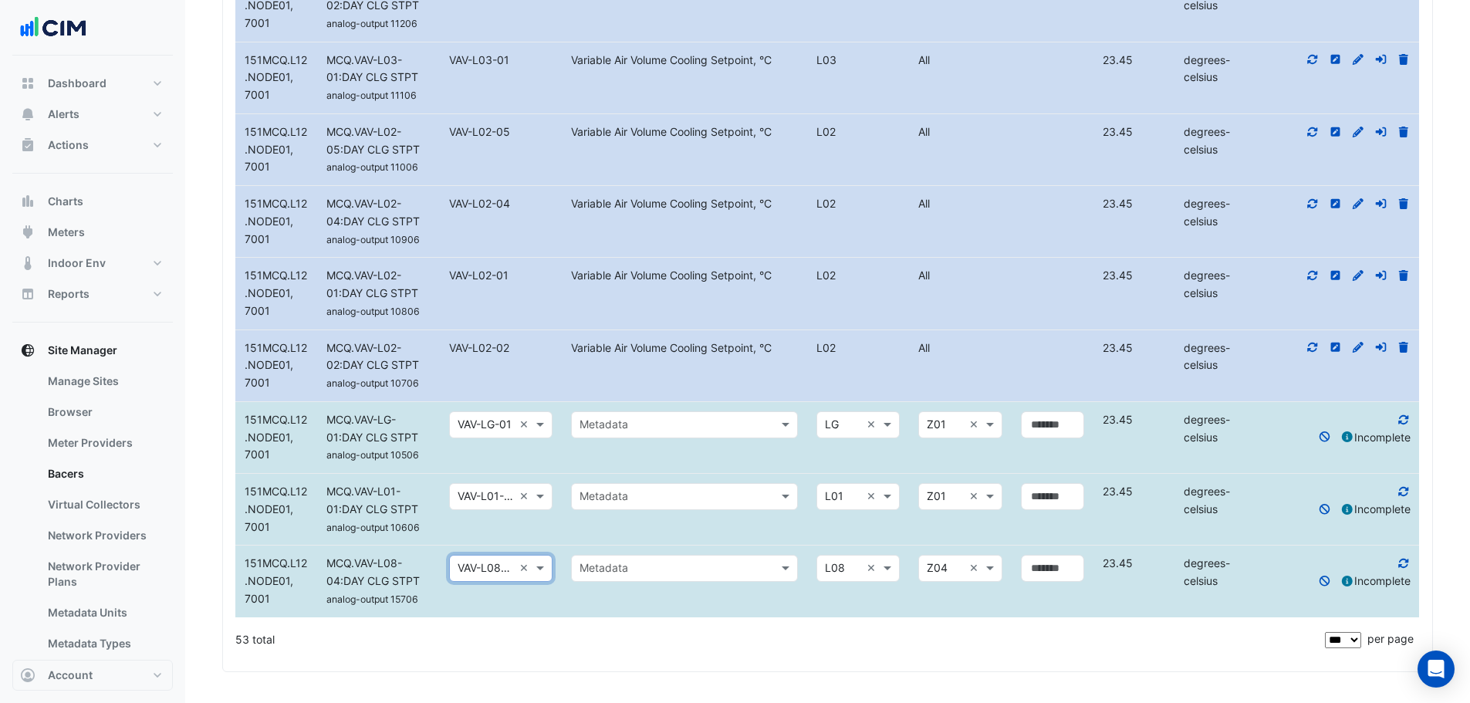
click at [630, 424] on input "text" at bounding box center [668, 426] width 179 height 18
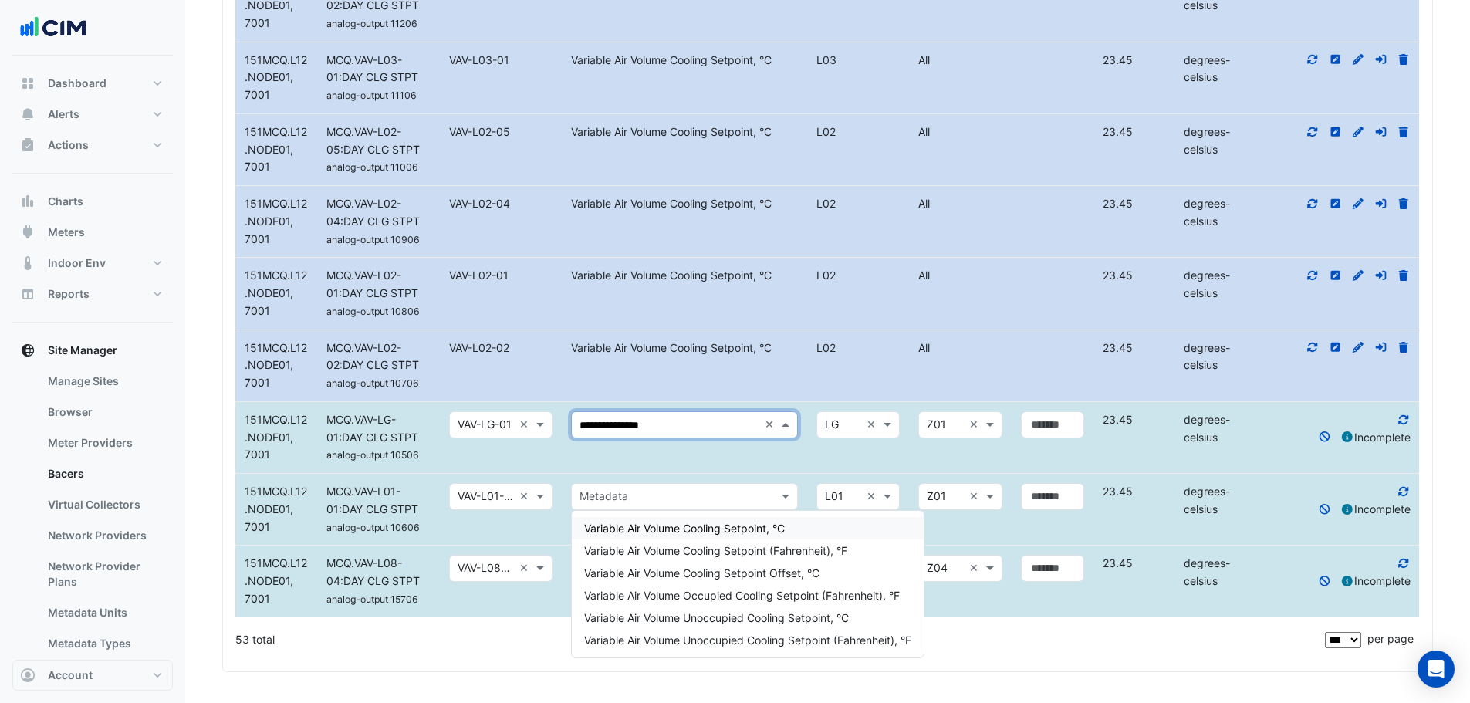
type input "**********"
click at [680, 522] on span "Variable Air Volume Cooling Setpoint, °C" at bounding box center [684, 528] width 201 height 13
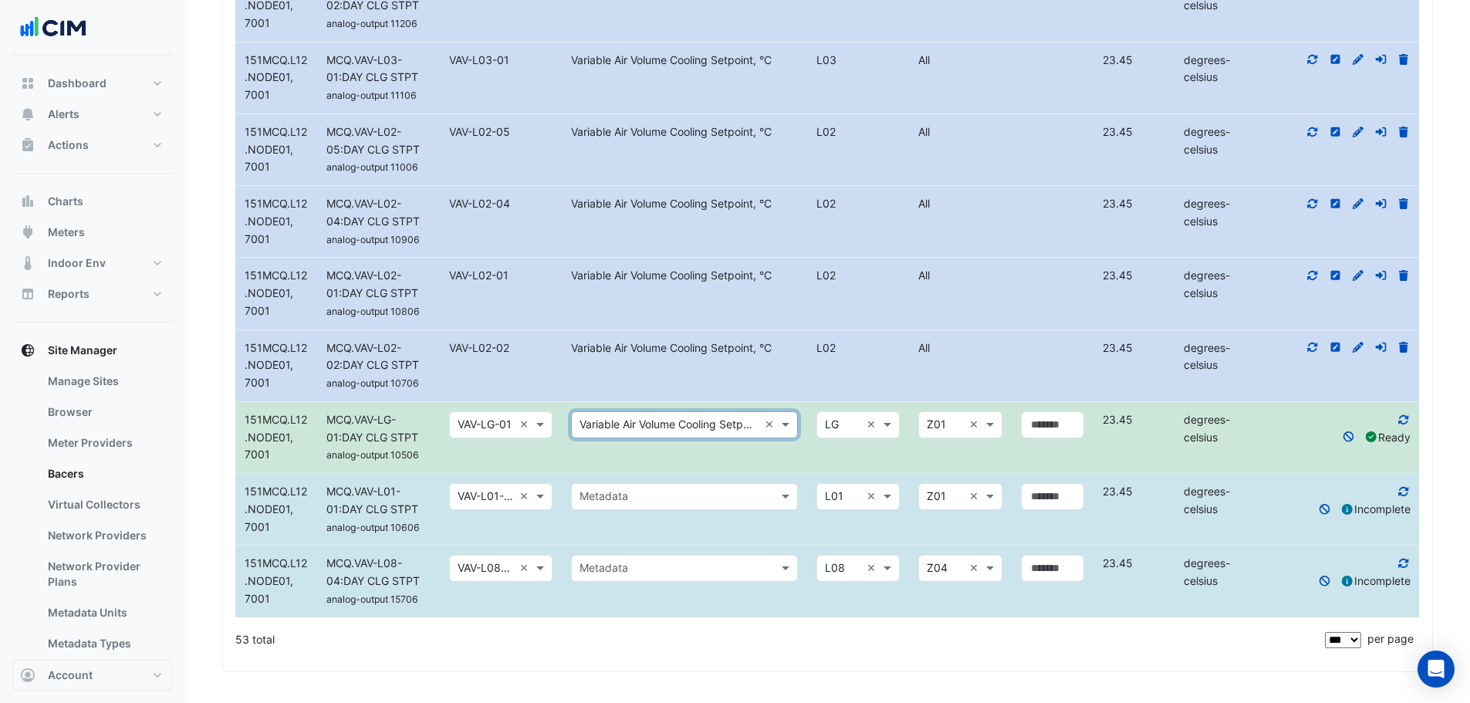
click at [681, 496] on input "text" at bounding box center [668, 497] width 179 height 18
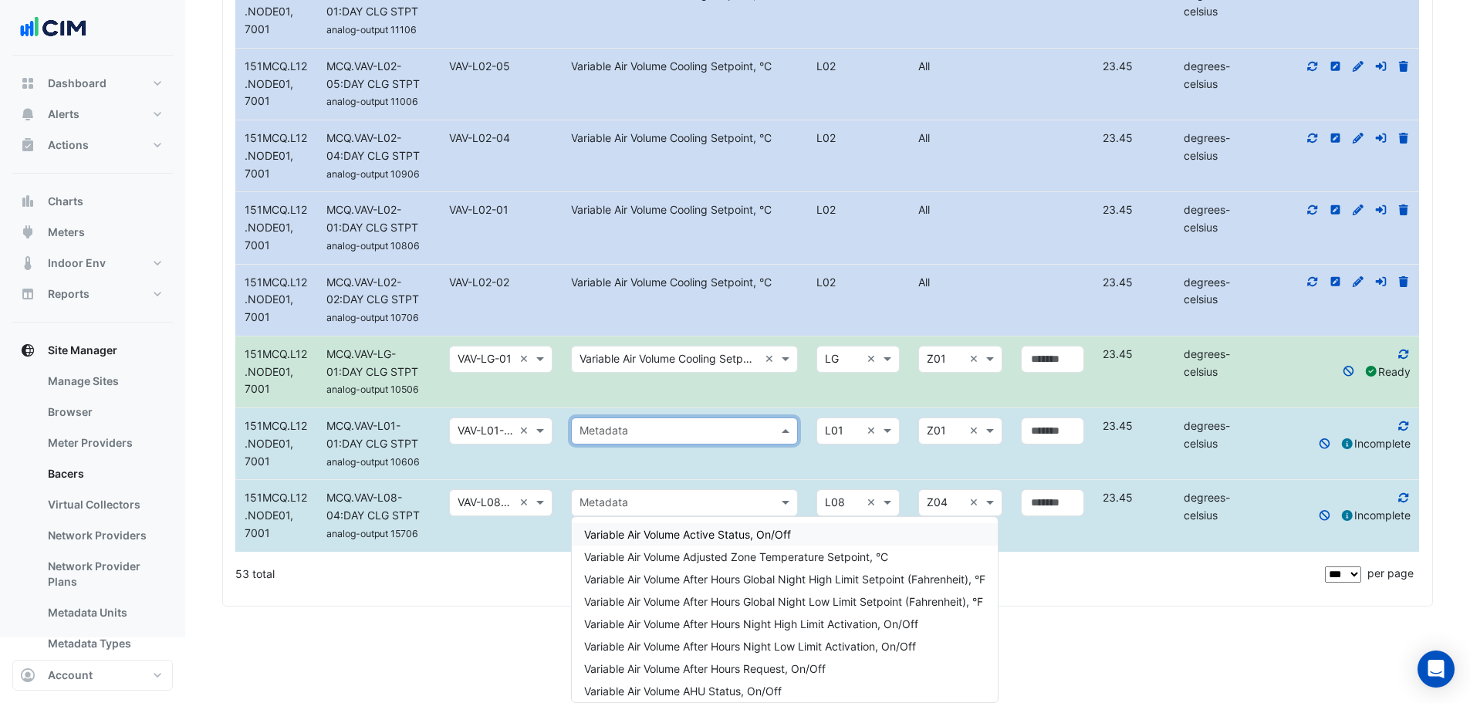
paste input "**********"
type input "**********"
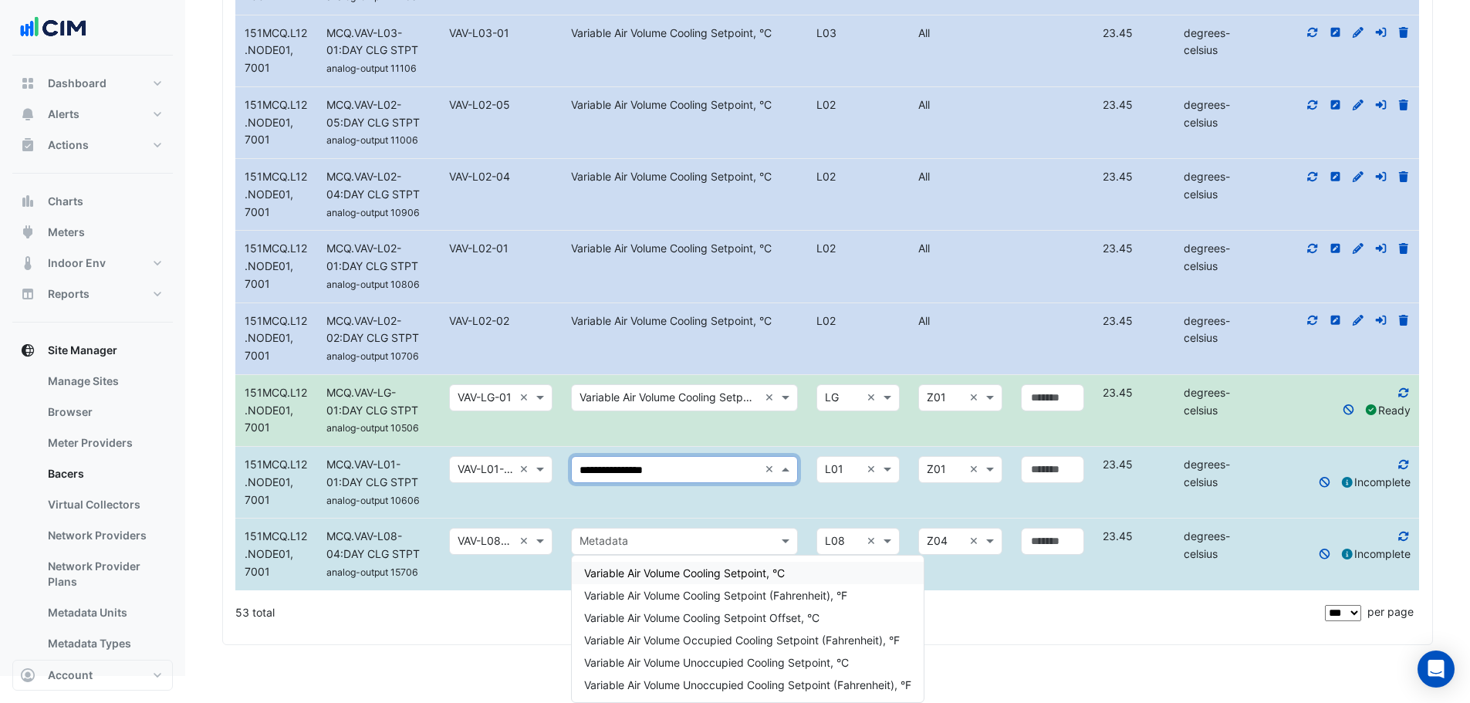
click at [656, 566] on span "Variable Air Volume Cooling Setpoint, °C" at bounding box center [684, 572] width 201 height 13
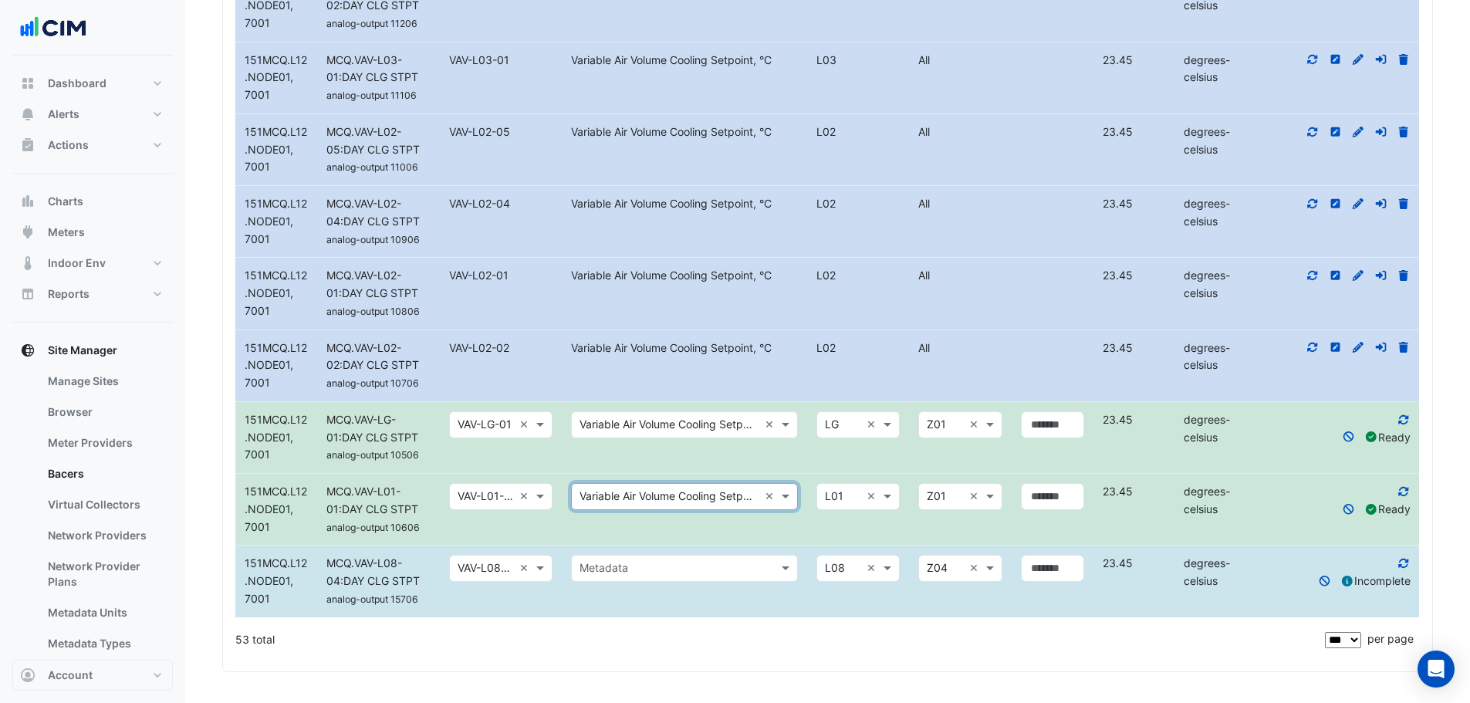
click at [671, 573] on input "text" at bounding box center [668, 569] width 179 height 18
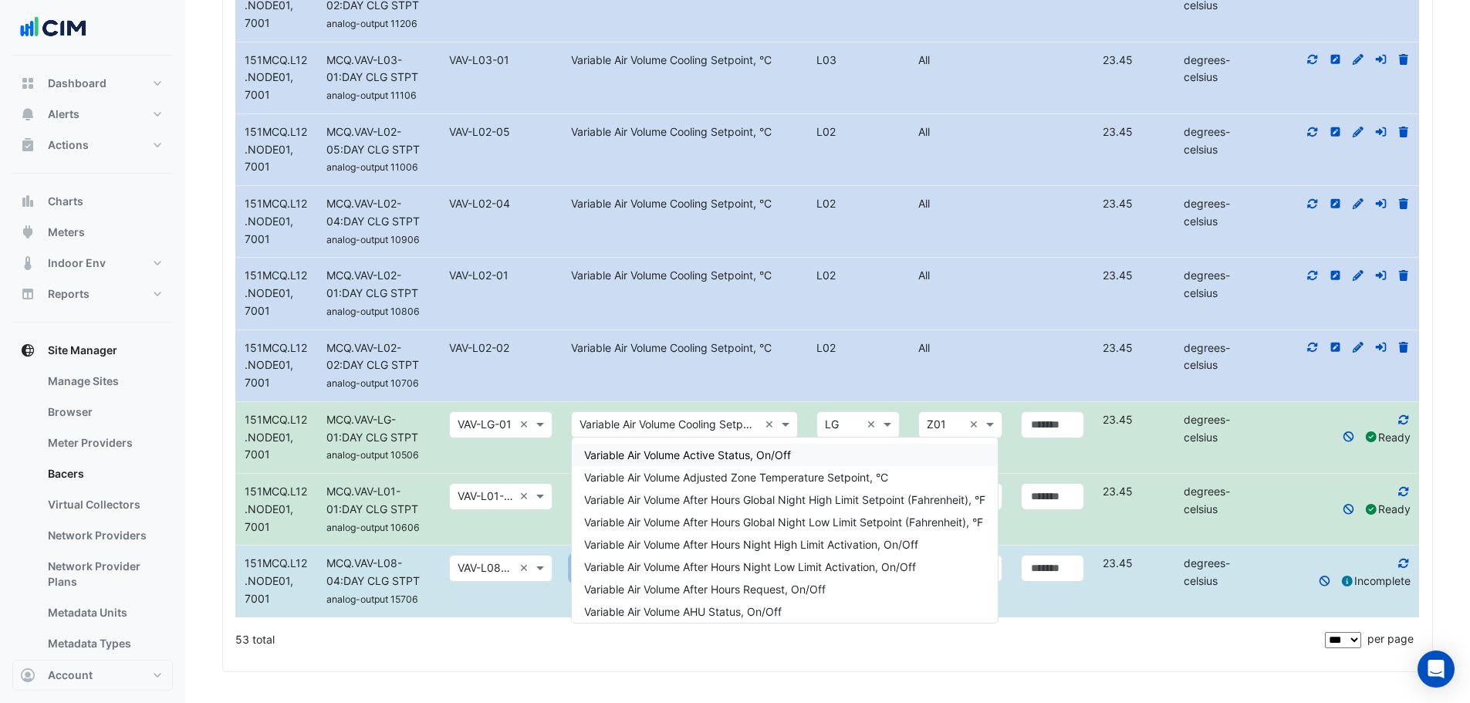
paste input "**********"
type input "**********"
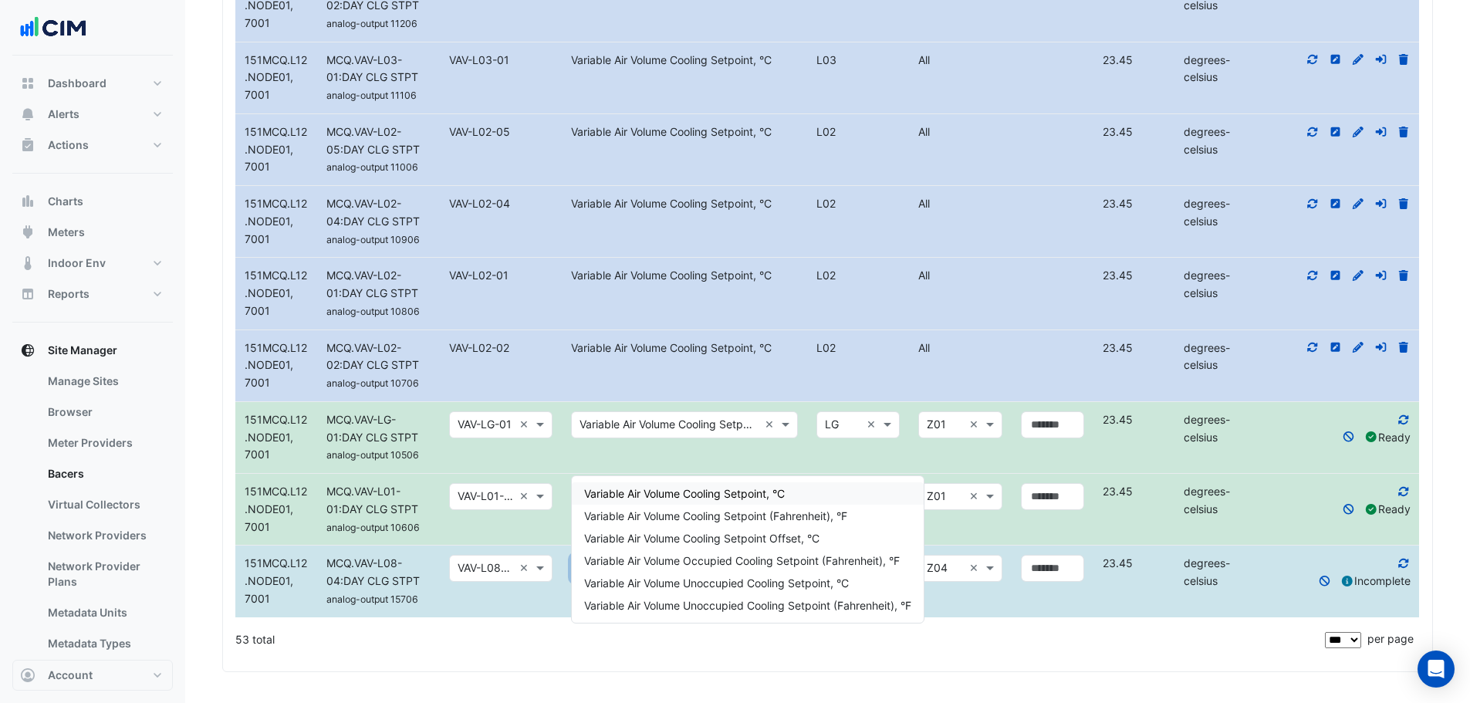
click at [730, 487] on span "Variable Air Volume Cooling Setpoint, °C" at bounding box center [684, 493] width 201 height 13
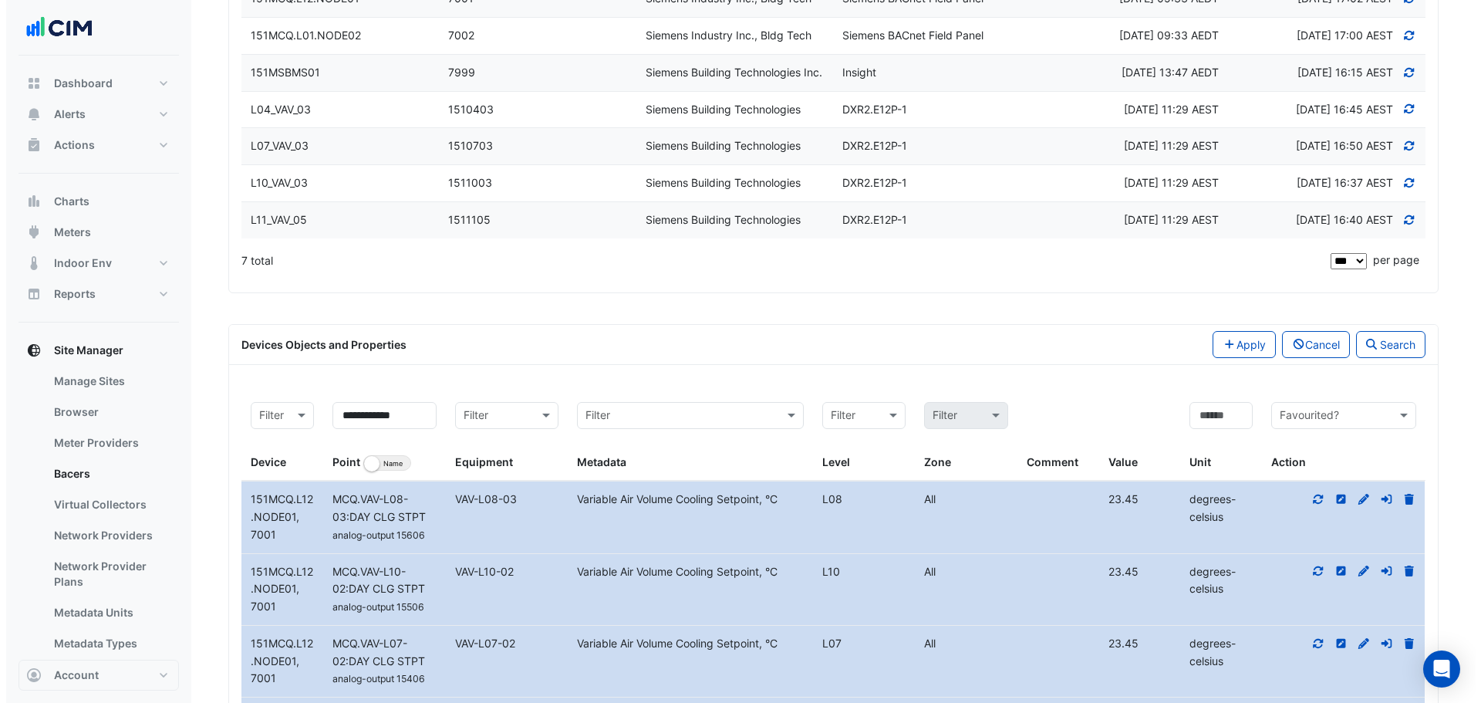
scroll to position [521, 0]
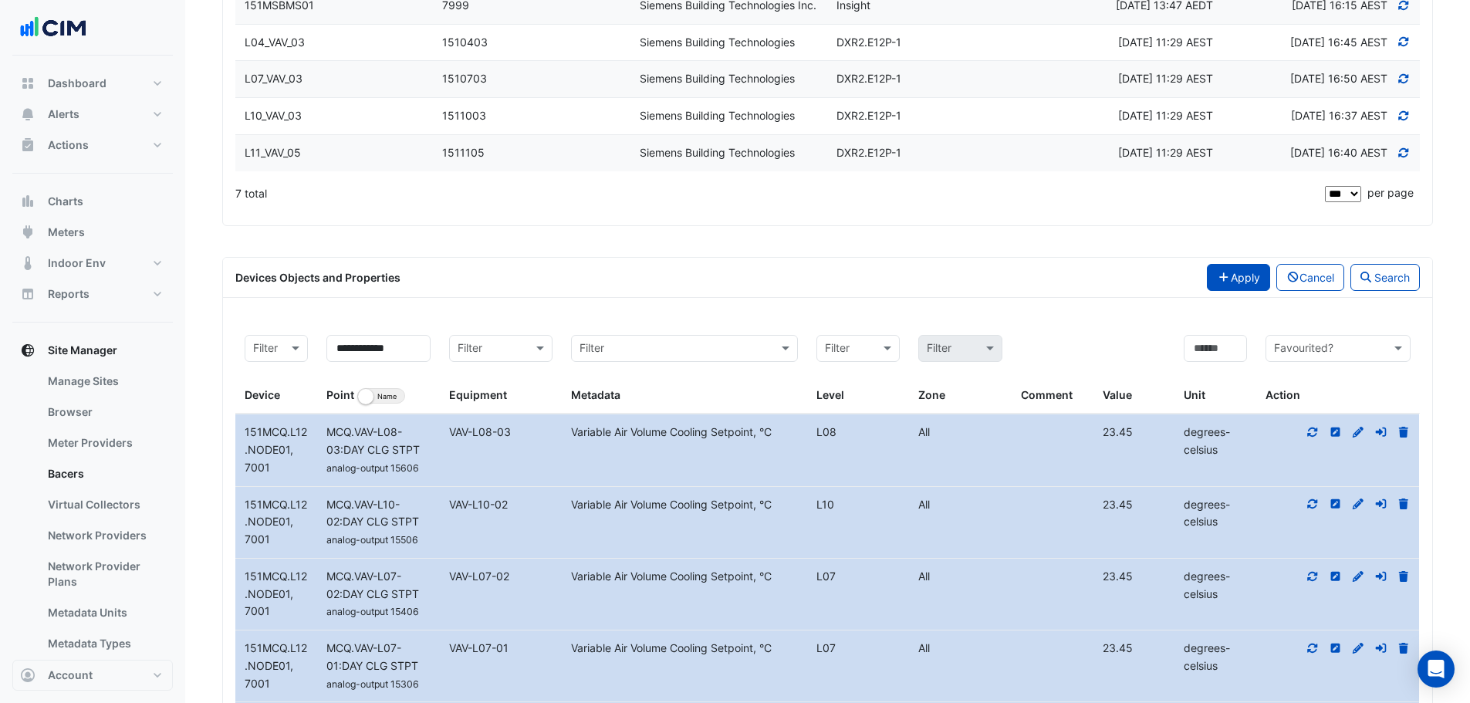
click at [1221, 291] on button "Apply" at bounding box center [1238, 277] width 63 height 27
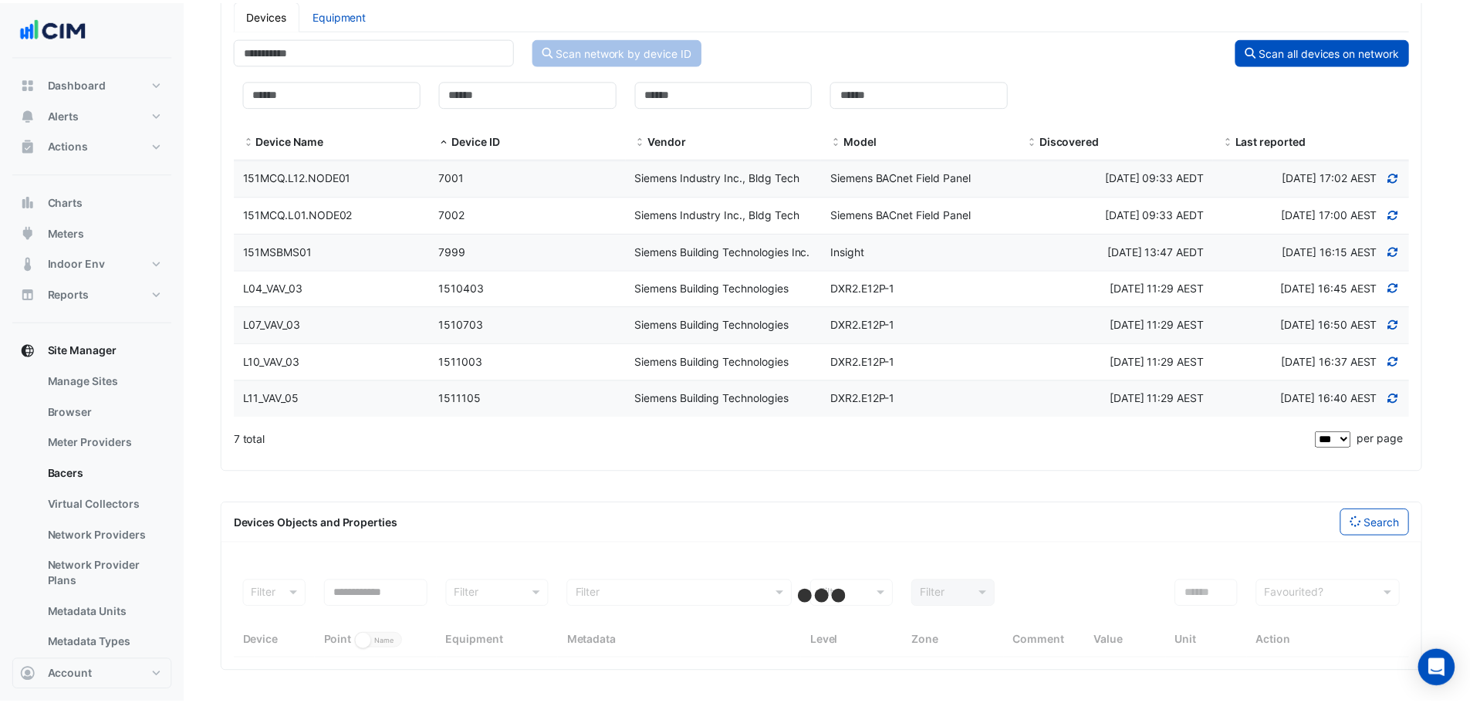
scroll to position [346, 0]
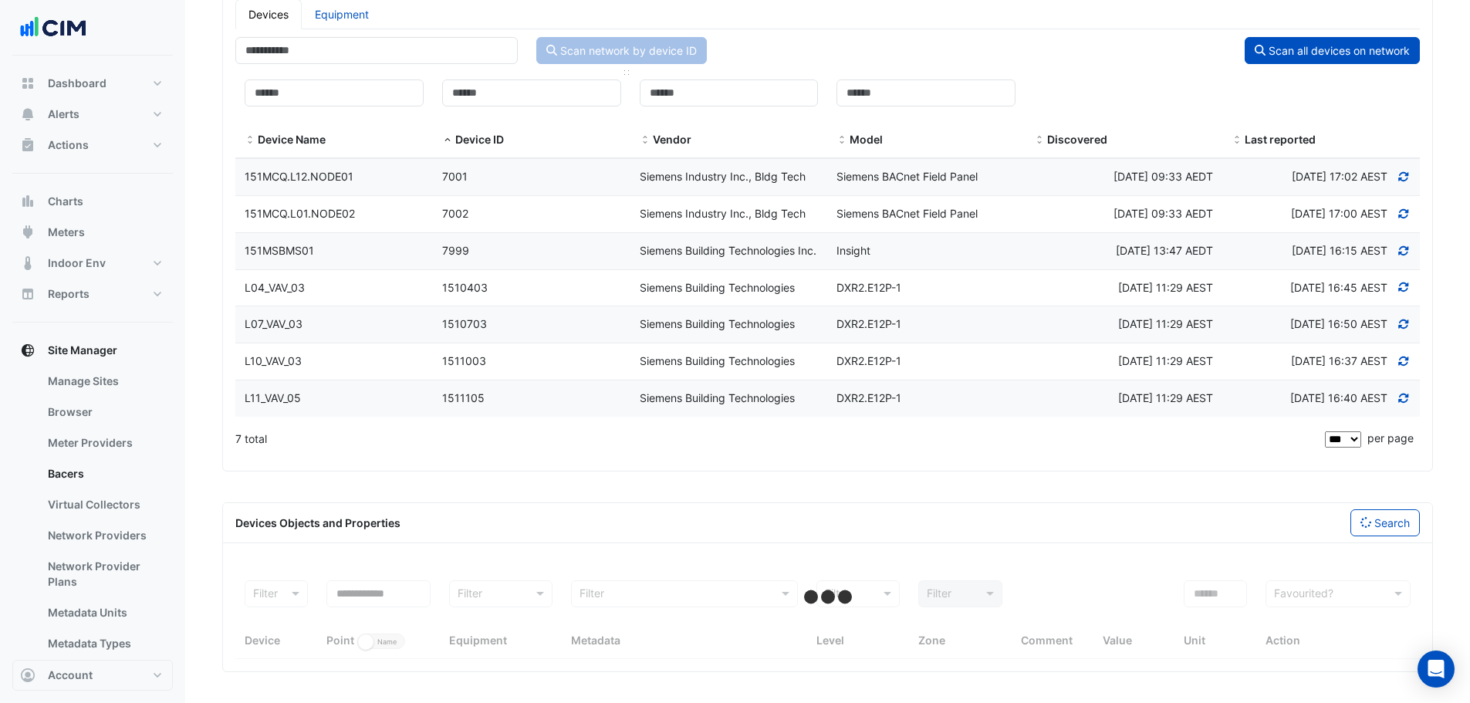
select select "***"
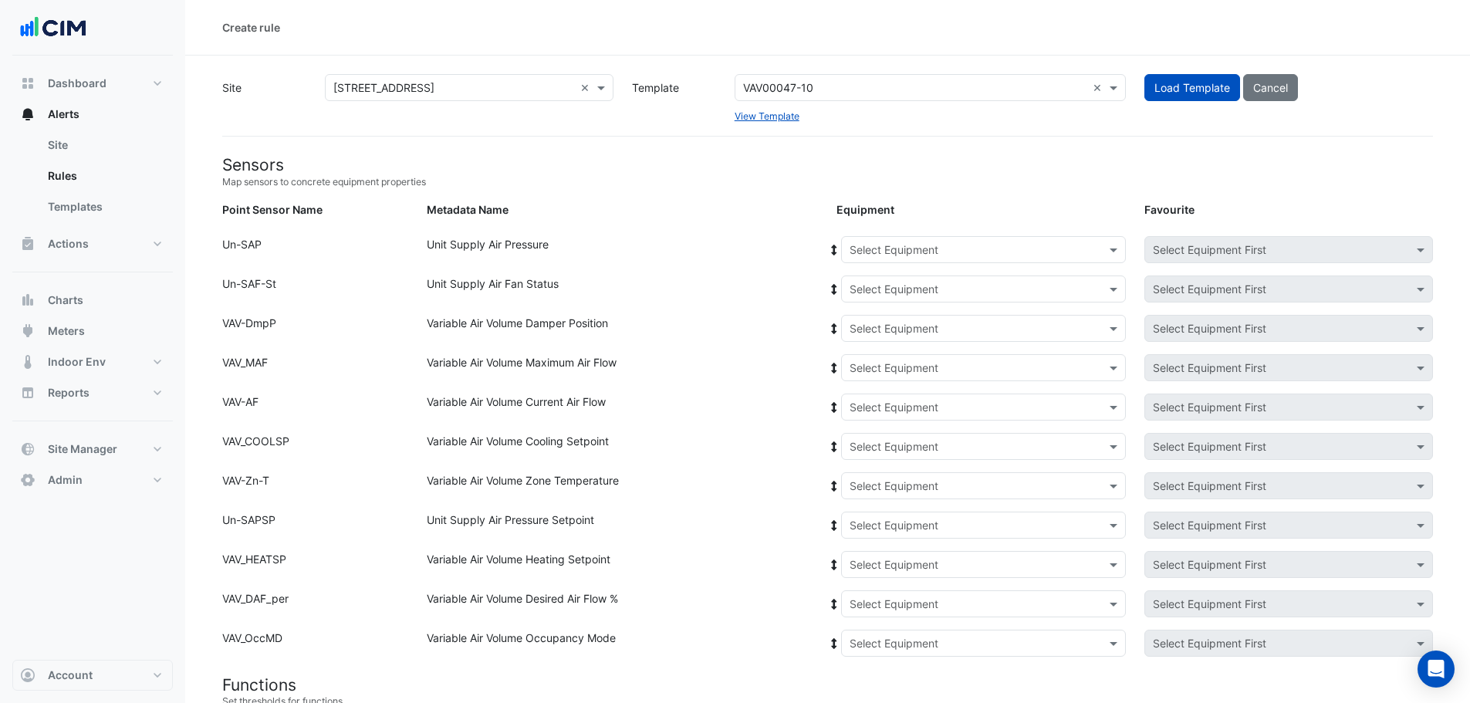
click at [919, 255] on input "text" at bounding box center [968, 250] width 237 height 16
click at [873, 272] on div "AHU-1" at bounding box center [870, 283] width 57 height 22
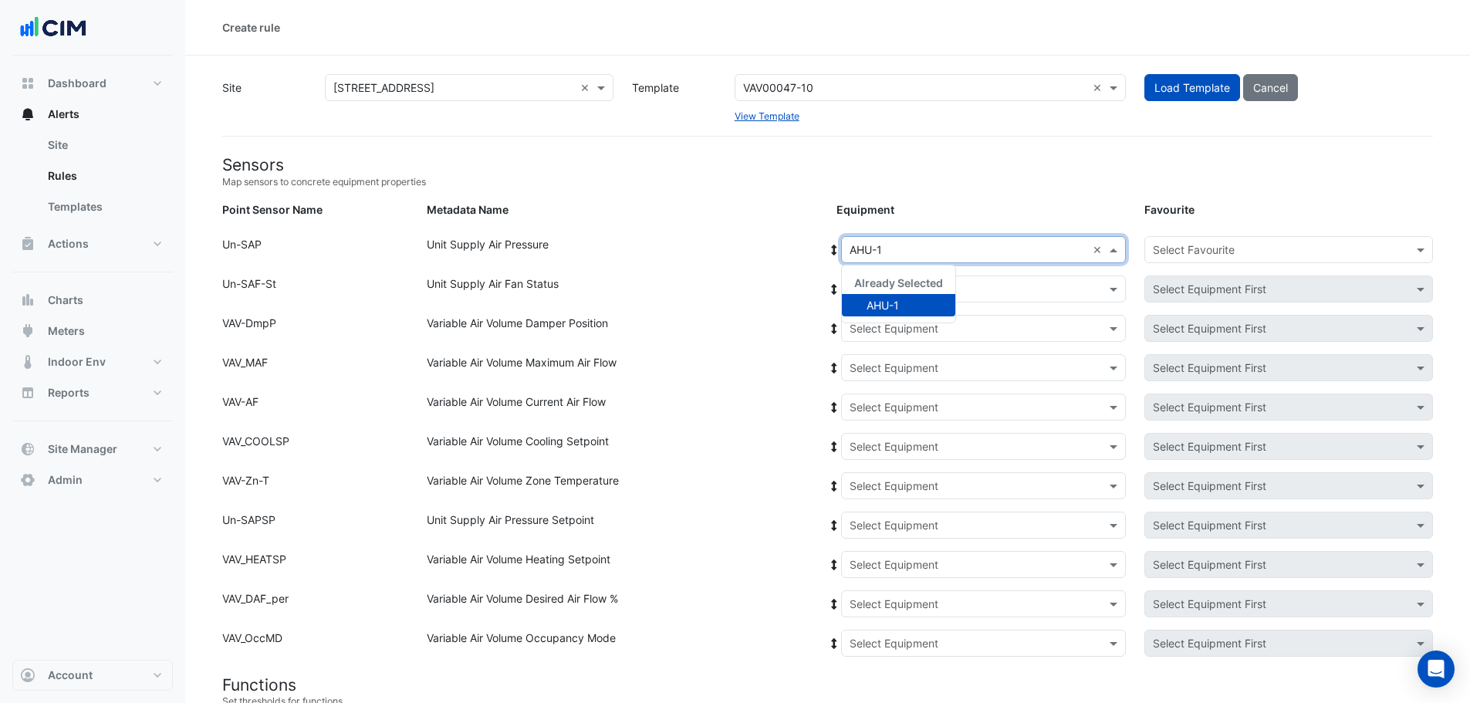
click at [841, 252] on div "Select Equipment × AHU-1 ×" at bounding box center [983, 249] width 285 height 27
click at [832, 248] on icon at bounding box center [834, 250] width 14 height 11
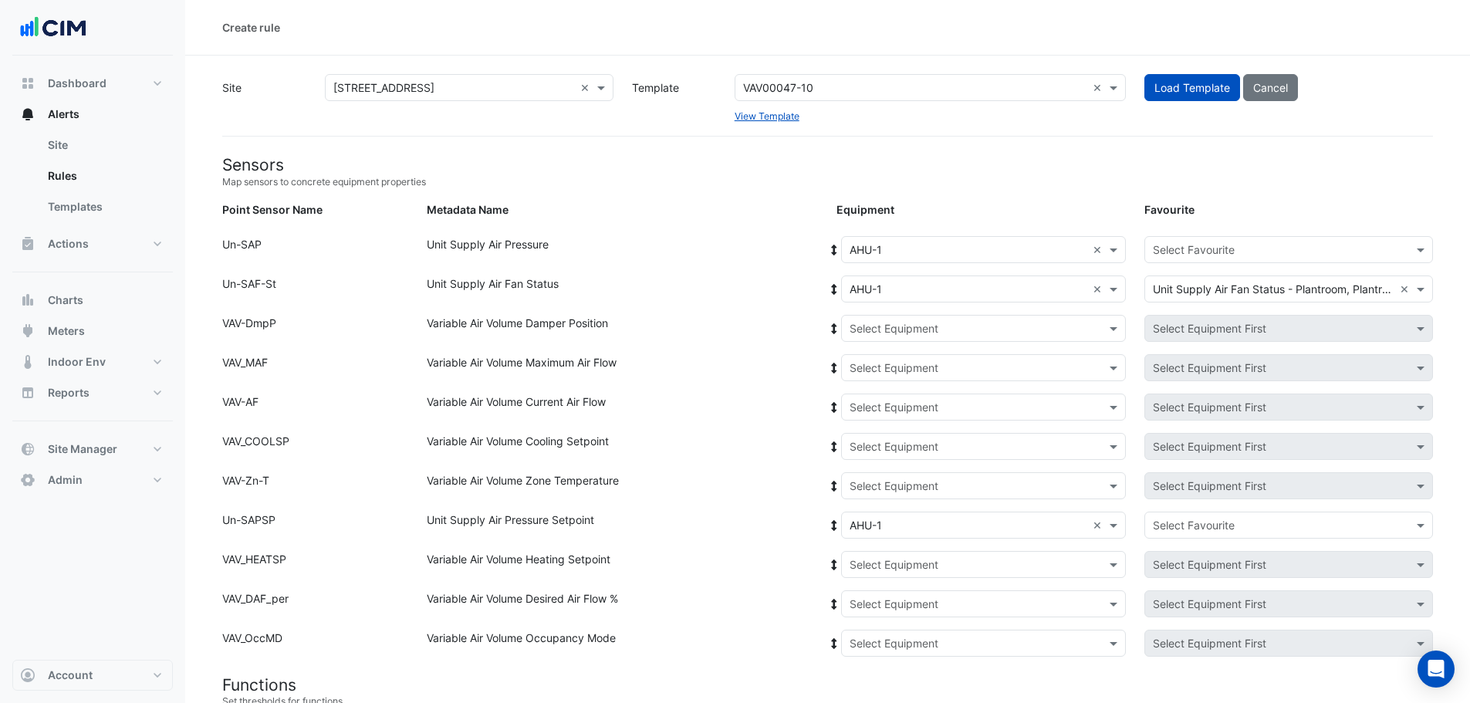
click at [900, 333] on input "text" at bounding box center [968, 329] width 237 height 16
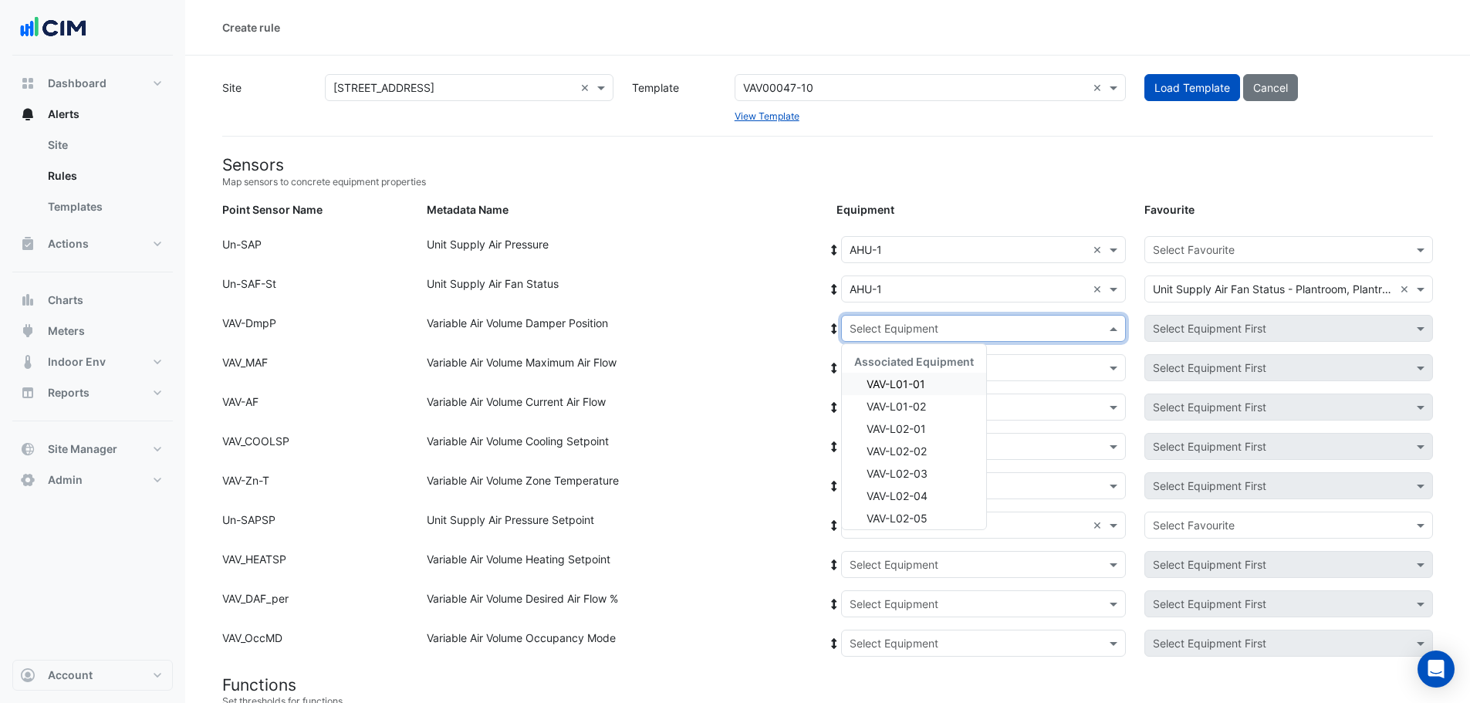
click at [904, 380] on span "VAV-L01-01" at bounding box center [895, 383] width 59 height 13
click at [834, 321] on span at bounding box center [834, 328] width 14 height 16
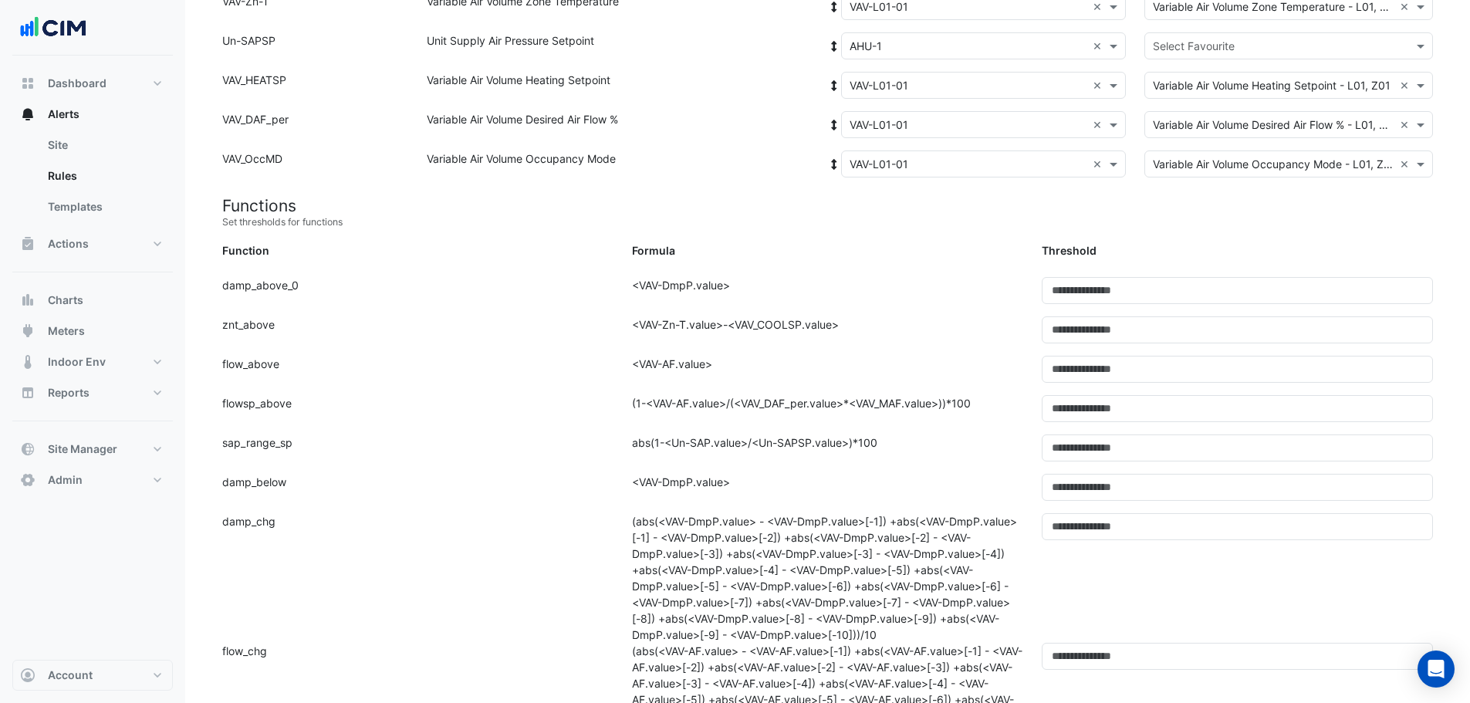
scroll to position [309, 0]
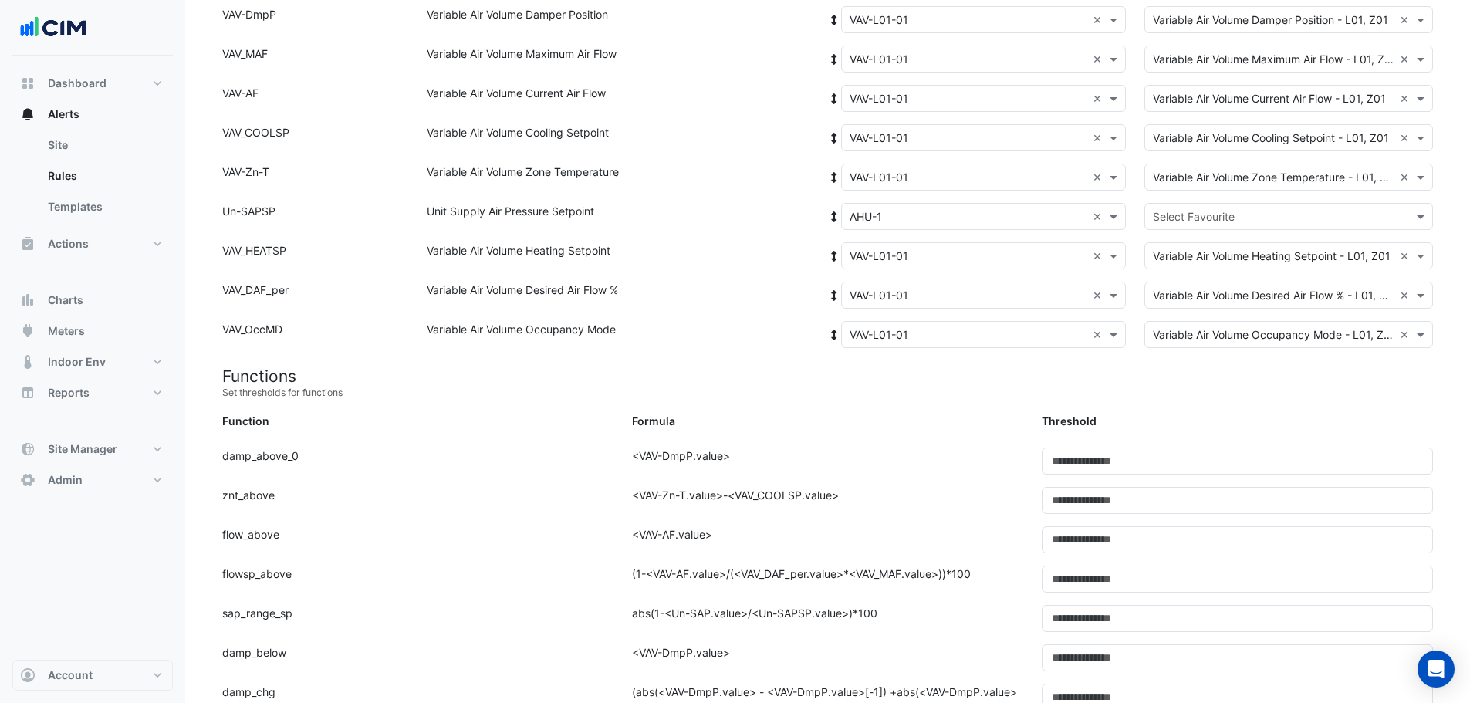
click at [1230, 214] on input "text" at bounding box center [1273, 217] width 241 height 16
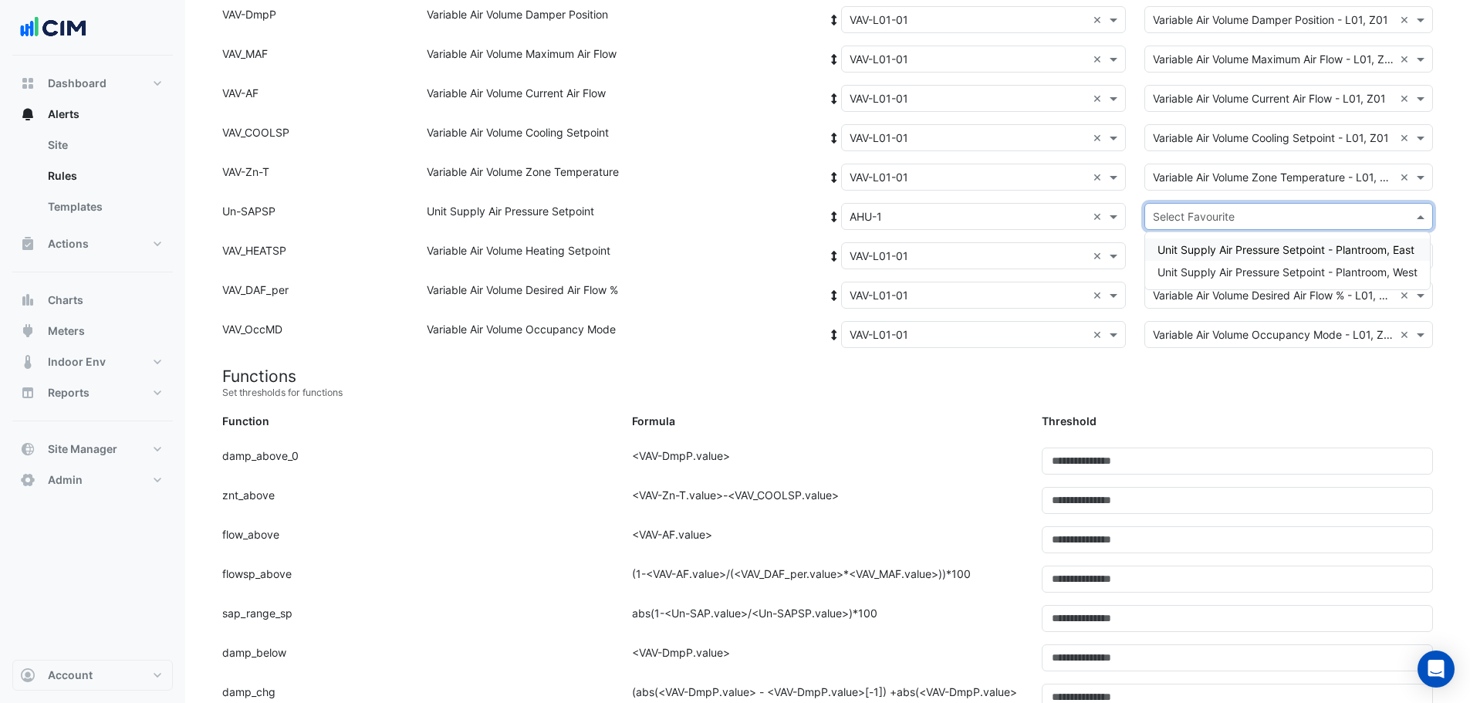
click at [1225, 249] on span "Unit Supply Air Pressure Setpoint - Plantroom, East" at bounding box center [1285, 249] width 257 height 13
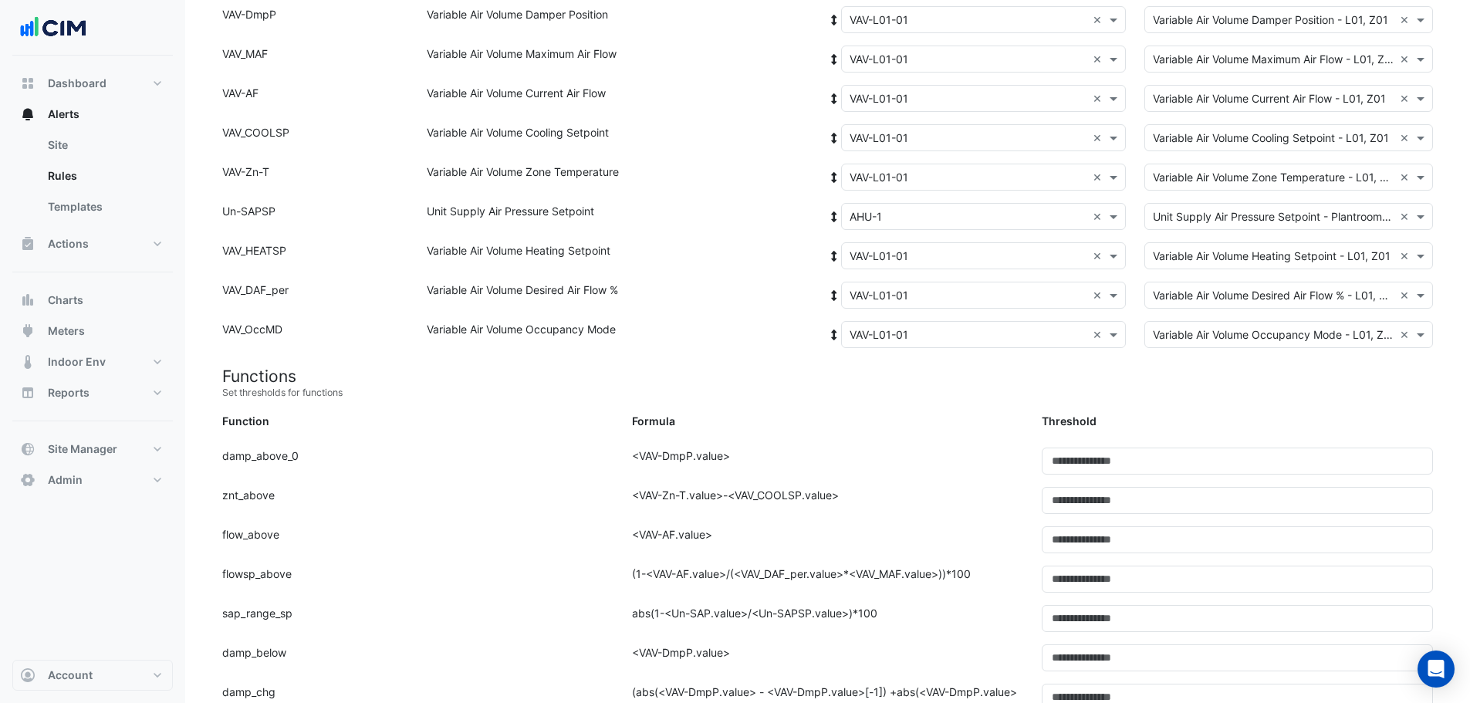
click at [1042, 390] on small "Set thresholds for functions" at bounding box center [827, 393] width 1211 height 14
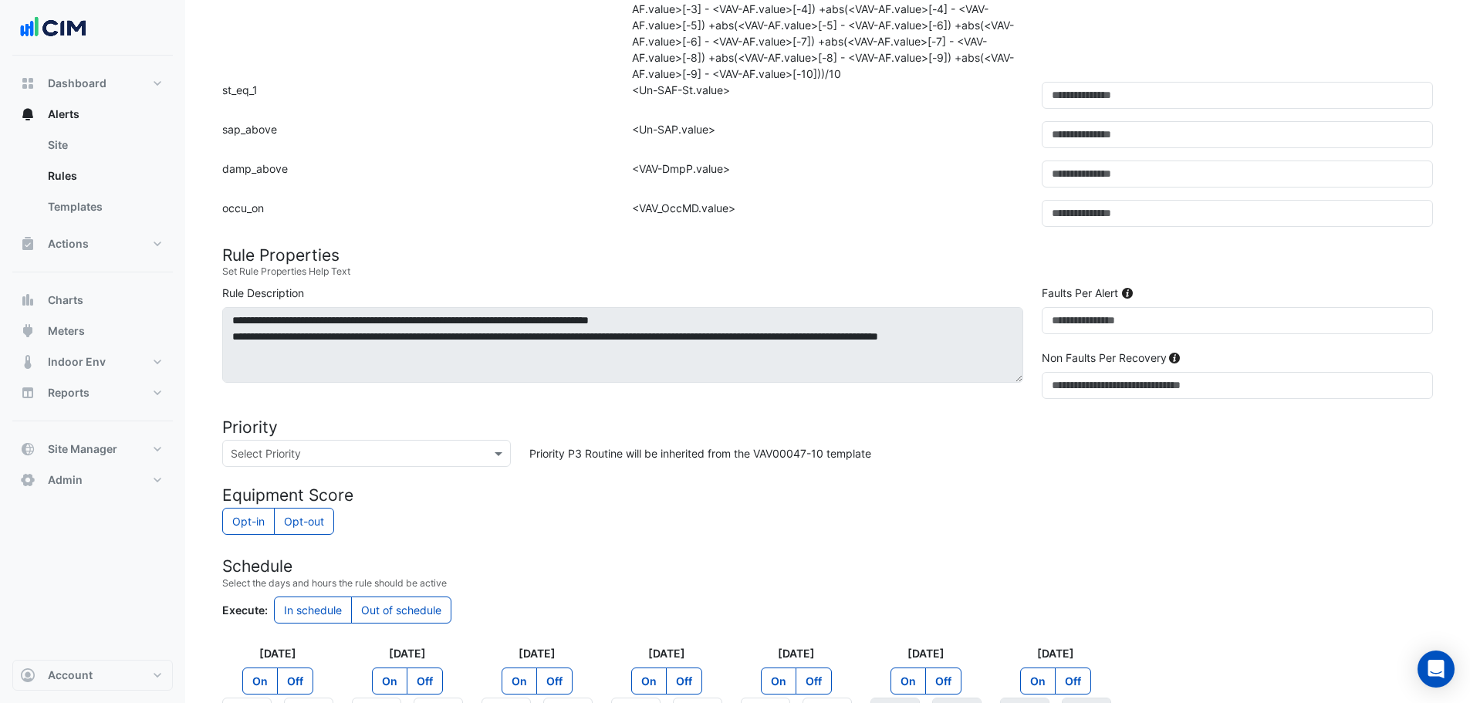
scroll to position [1157, 0]
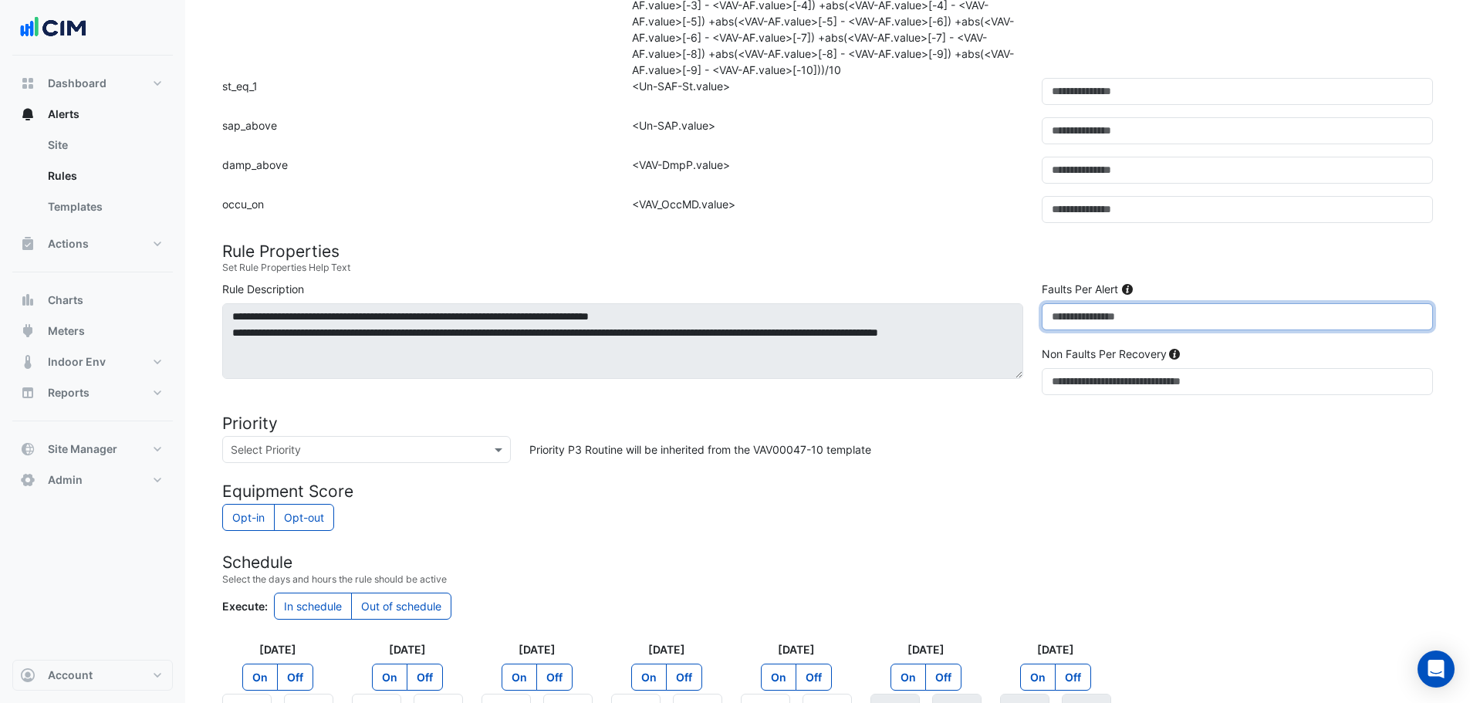
drag, startPoint x: 1088, startPoint y: 314, endPoint x: 1009, endPoint y: 320, distance: 78.9
click at [1009, 320] on div "**********" at bounding box center [827, 341] width 1229 height 120
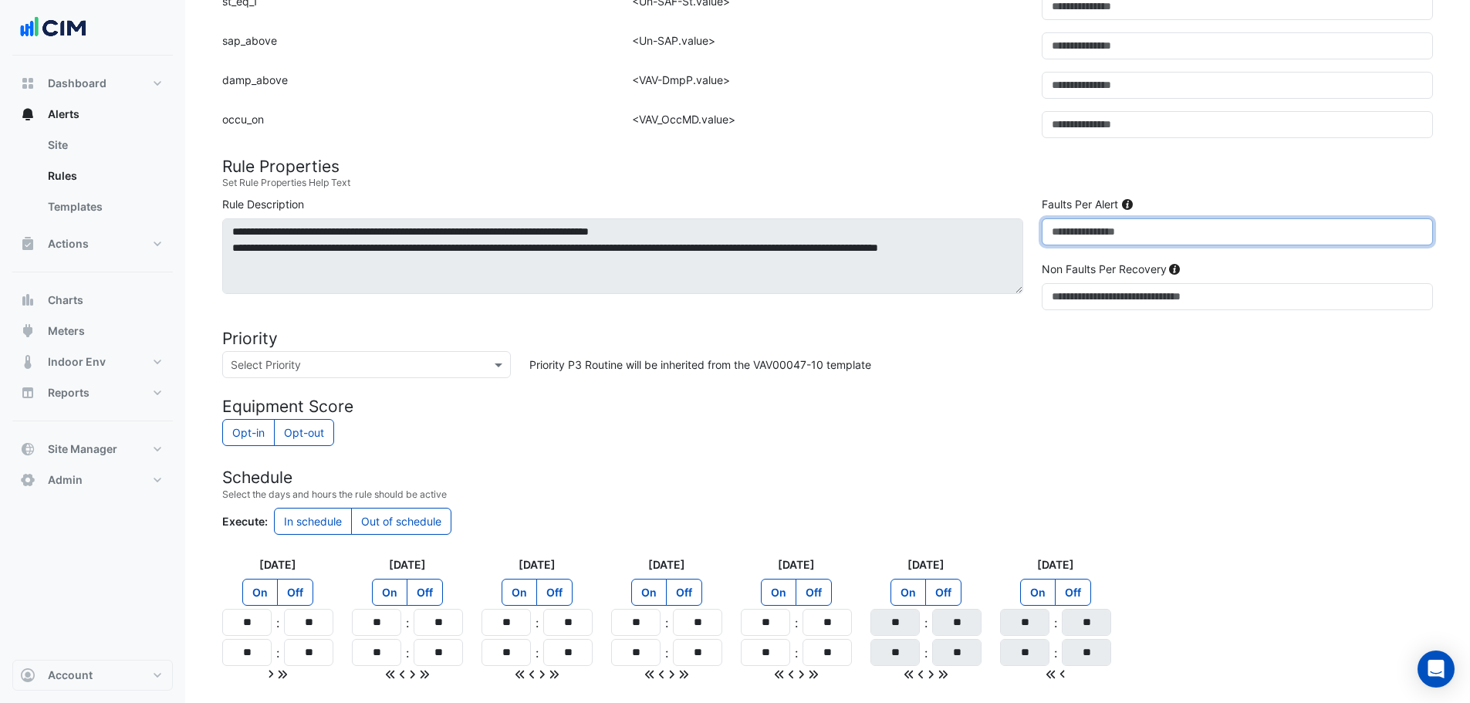
scroll to position [1312, 0]
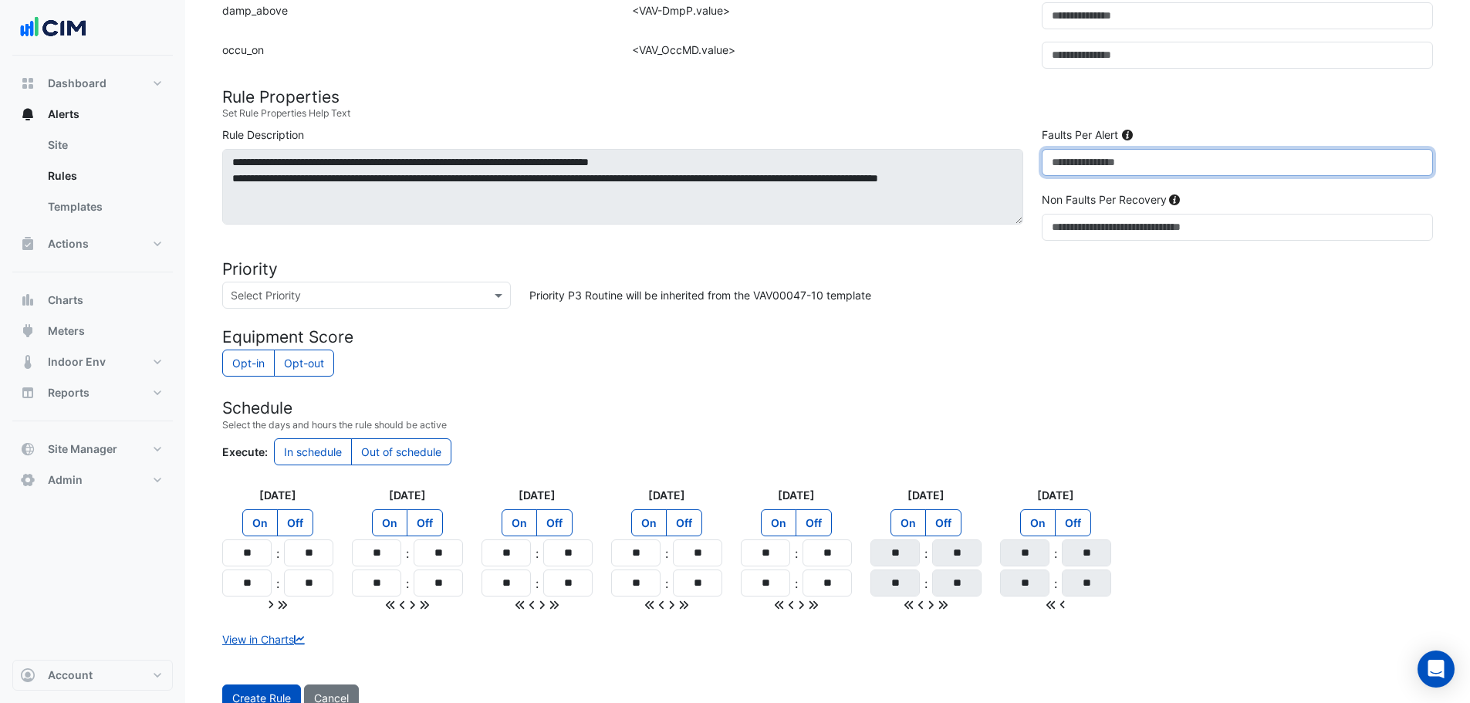
type input "**"
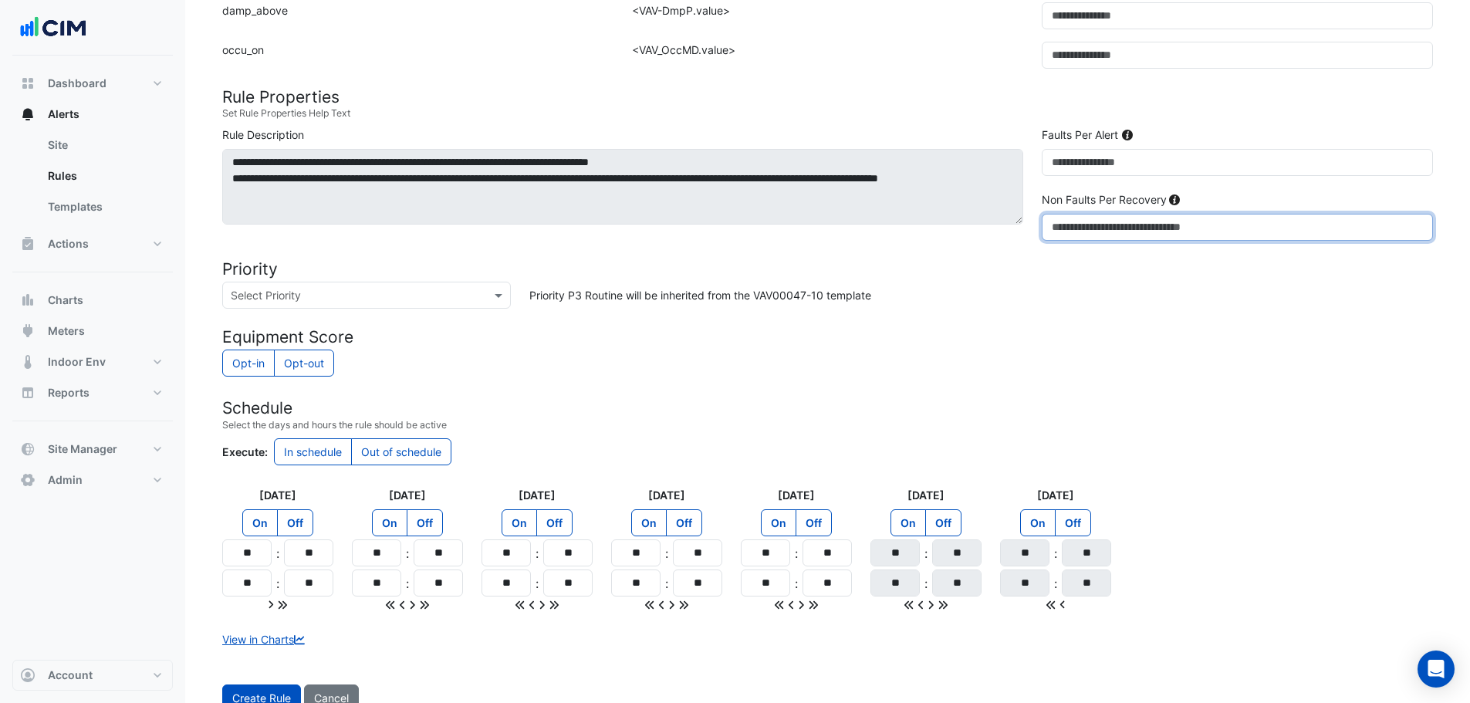
drag, startPoint x: 1072, startPoint y: 231, endPoint x: 1042, endPoint y: 227, distance: 29.6
click at [1042, 227] on input "*" at bounding box center [1237, 227] width 391 height 27
type input "*"
click at [1129, 284] on div "Priority P3 Routine will be inherited from the VAV00047-10 template" at bounding box center [981, 295] width 922 height 27
drag, startPoint x: 252, startPoint y: 549, endPoint x: 239, endPoint y: 550, distance: 13.1
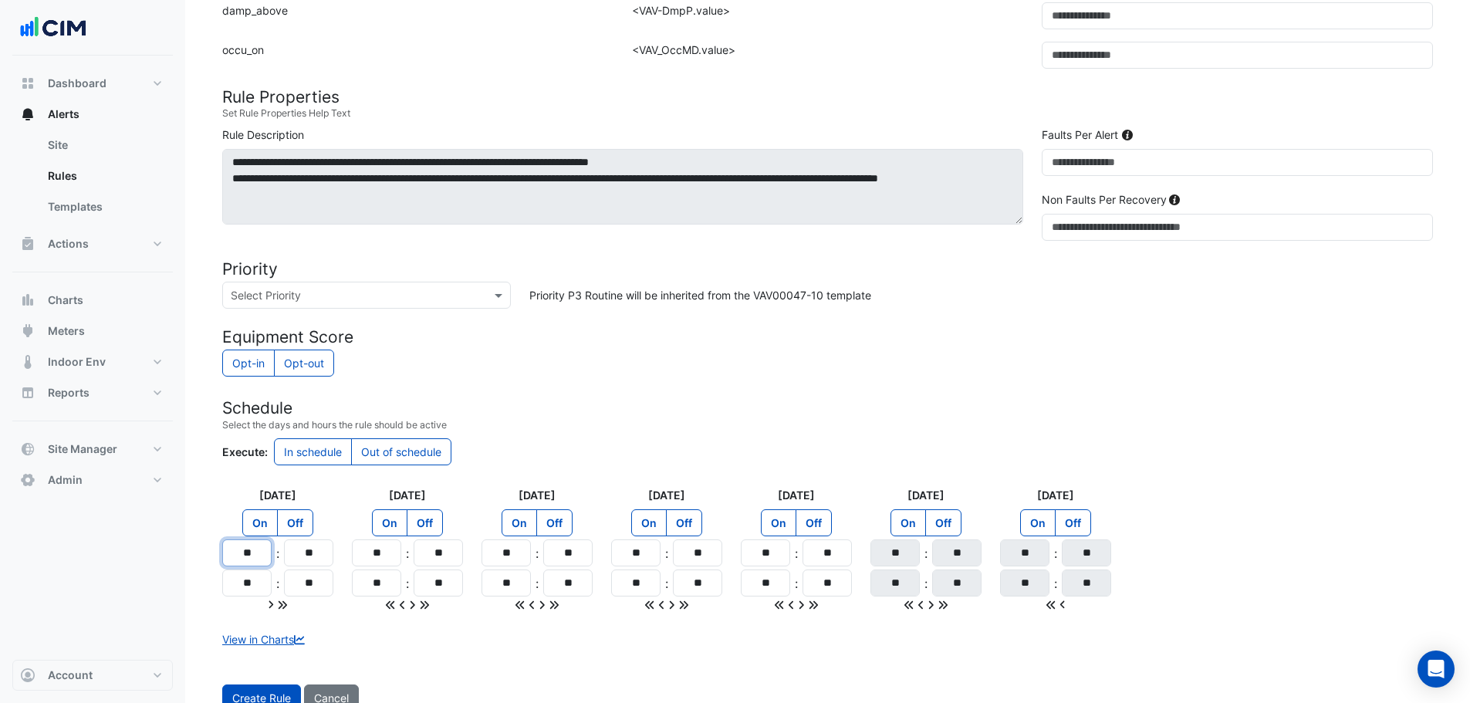
click at [239, 550] on input "**" at bounding box center [246, 552] width 49 height 27
type input "**"
click at [258, 582] on input "**" at bounding box center [246, 582] width 49 height 27
click at [284, 606] on icon at bounding box center [282, 605] width 11 height 11
type input "**"
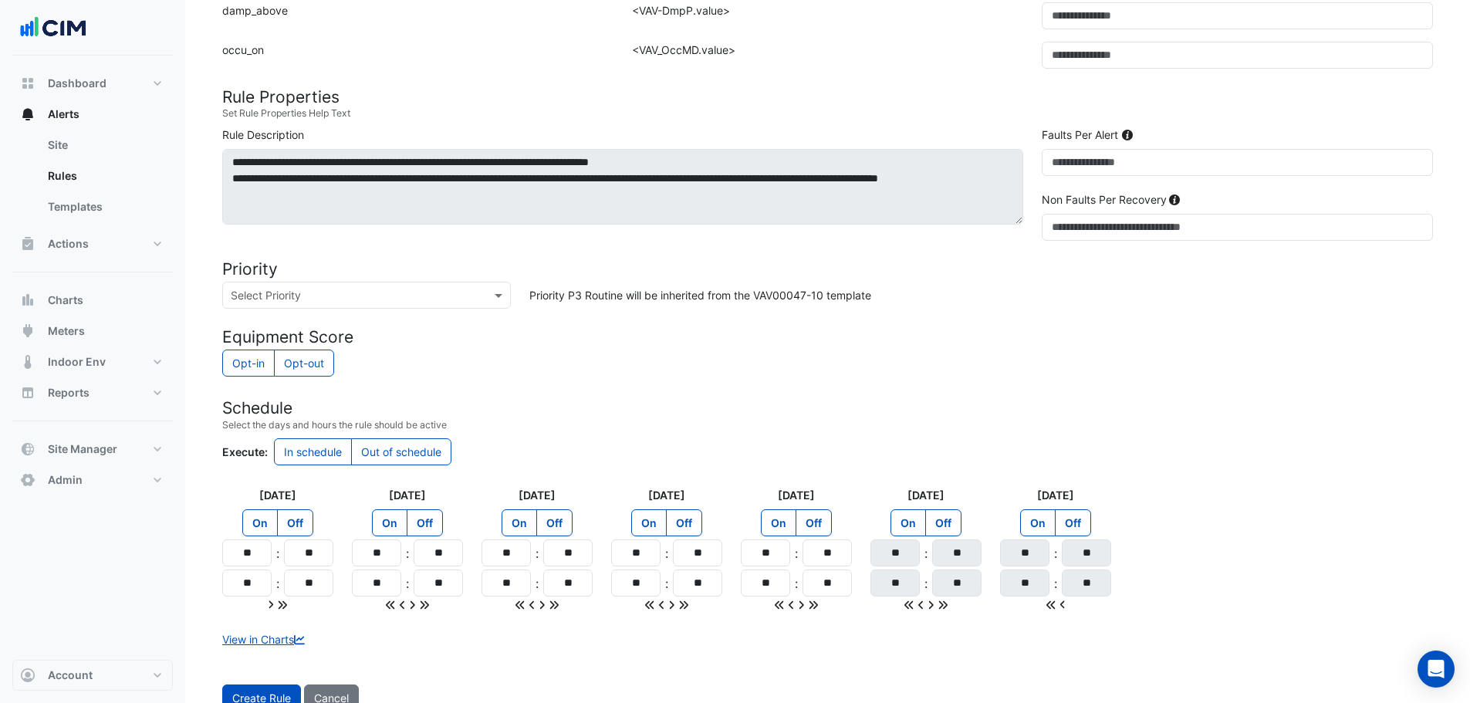
type input "**"
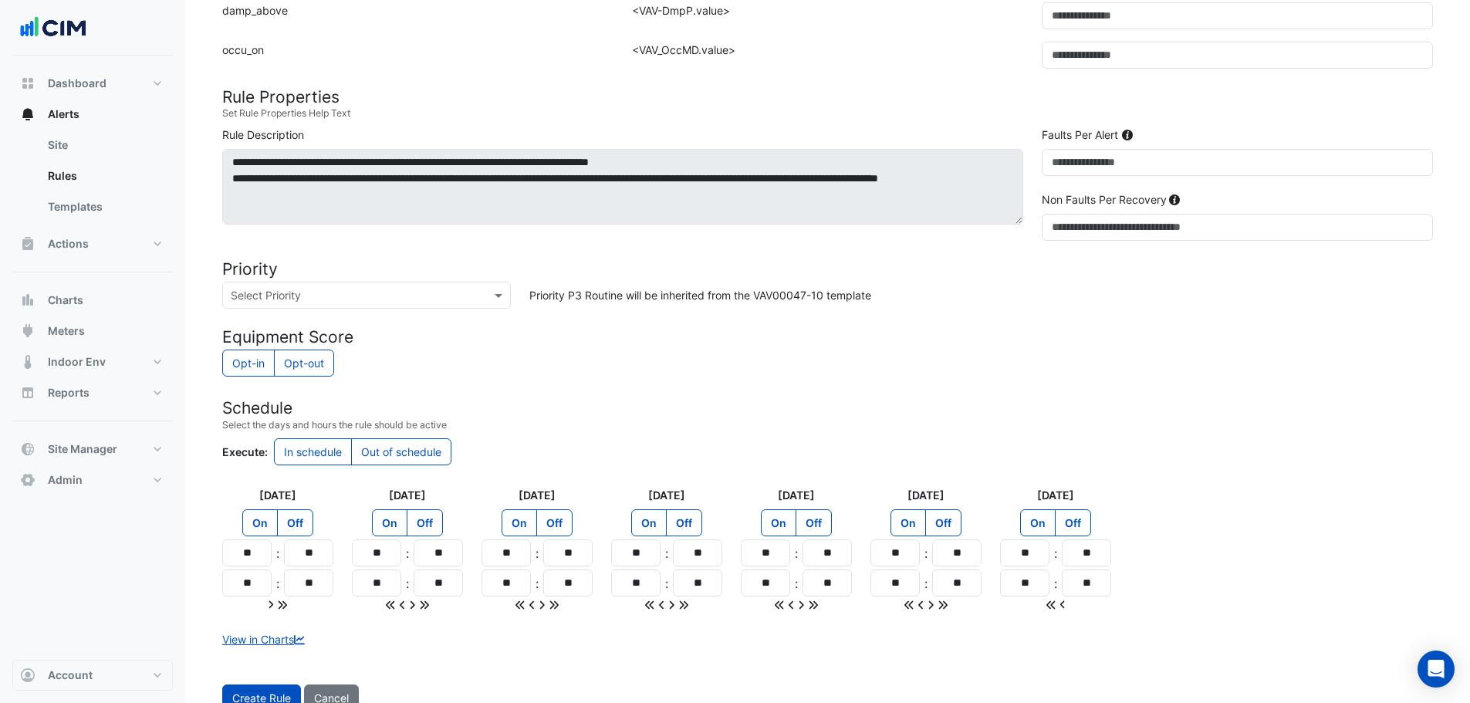
drag, startPoint x: 942, startPoint y: 528, endPoint x: 1007, endPoint y: 526, distance: 64.8
click at [942, 527] on label "Off" at bounding box center [943, 522] width 36 height 27
click at [1079, 525] on label "Off" at bounding box center [1073, 522] width 36 height 27
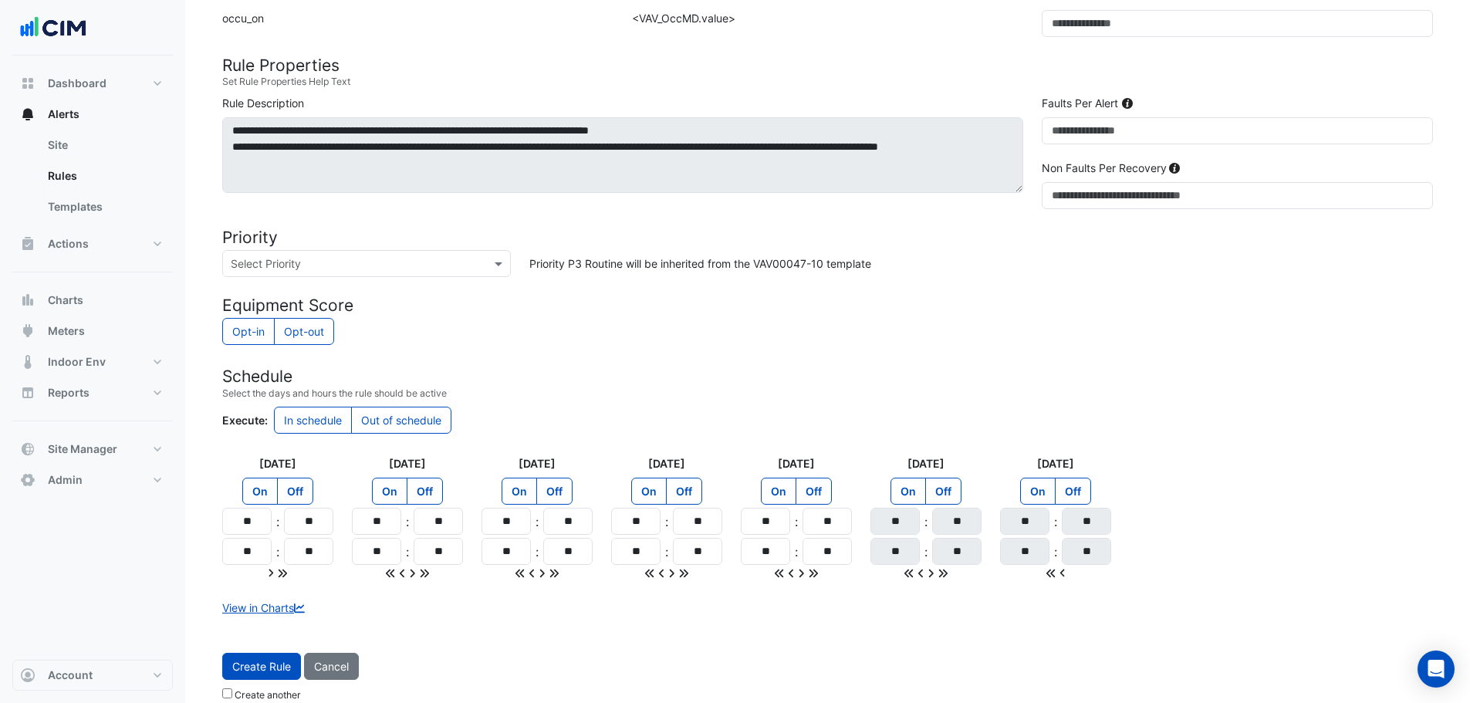
scroll to position [1361, 0]
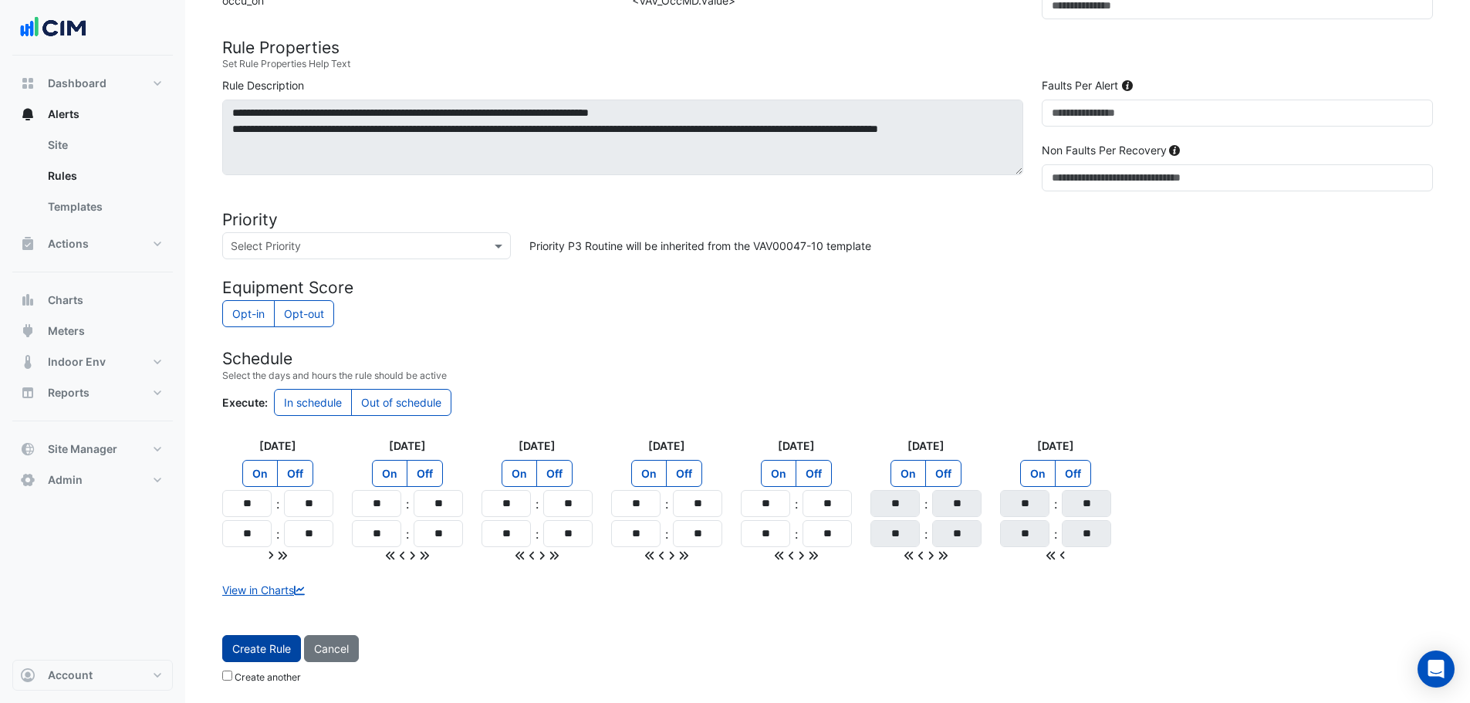
click at [275, 650] on button "Create Rule" at bounding box center [261, 648] width 79 height 27
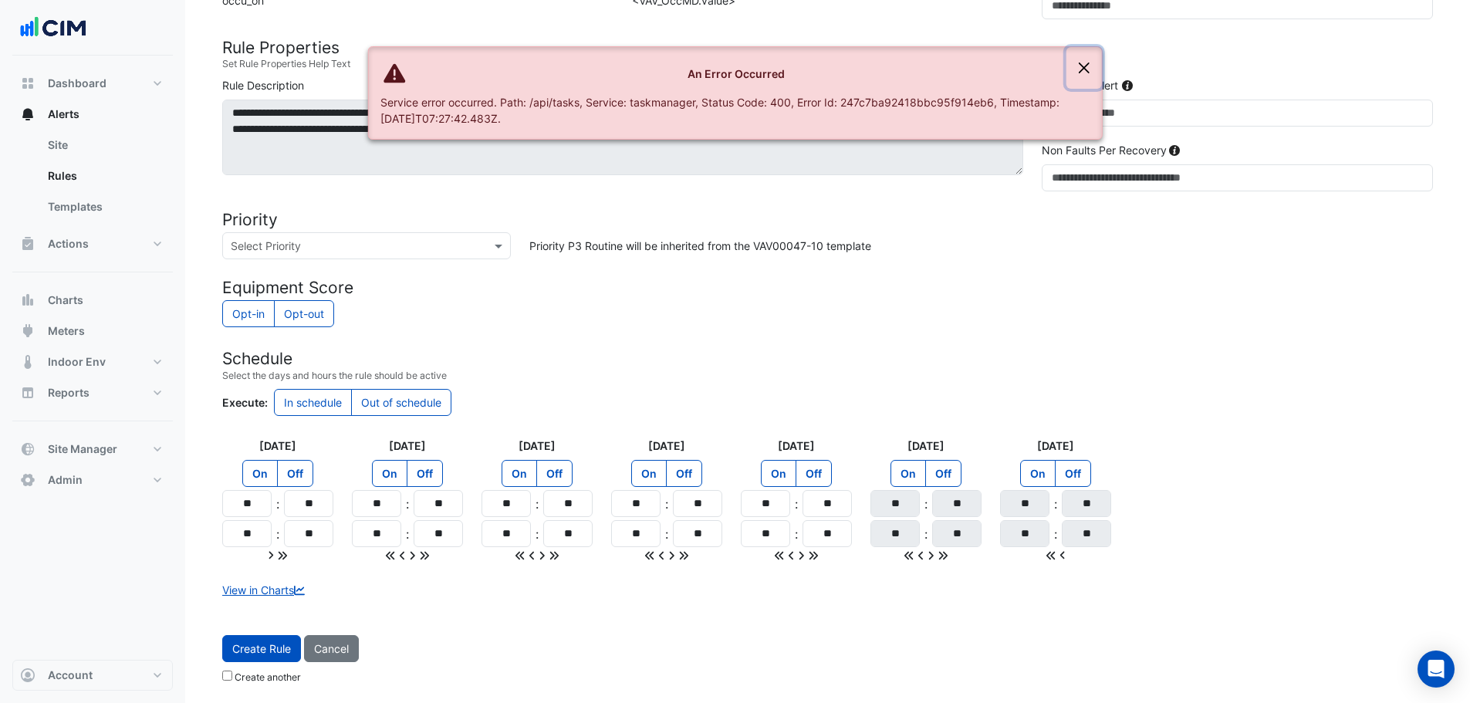
click at [1093, 65] on button "Close" at bounding box center [1083, 68] width 35 height 42
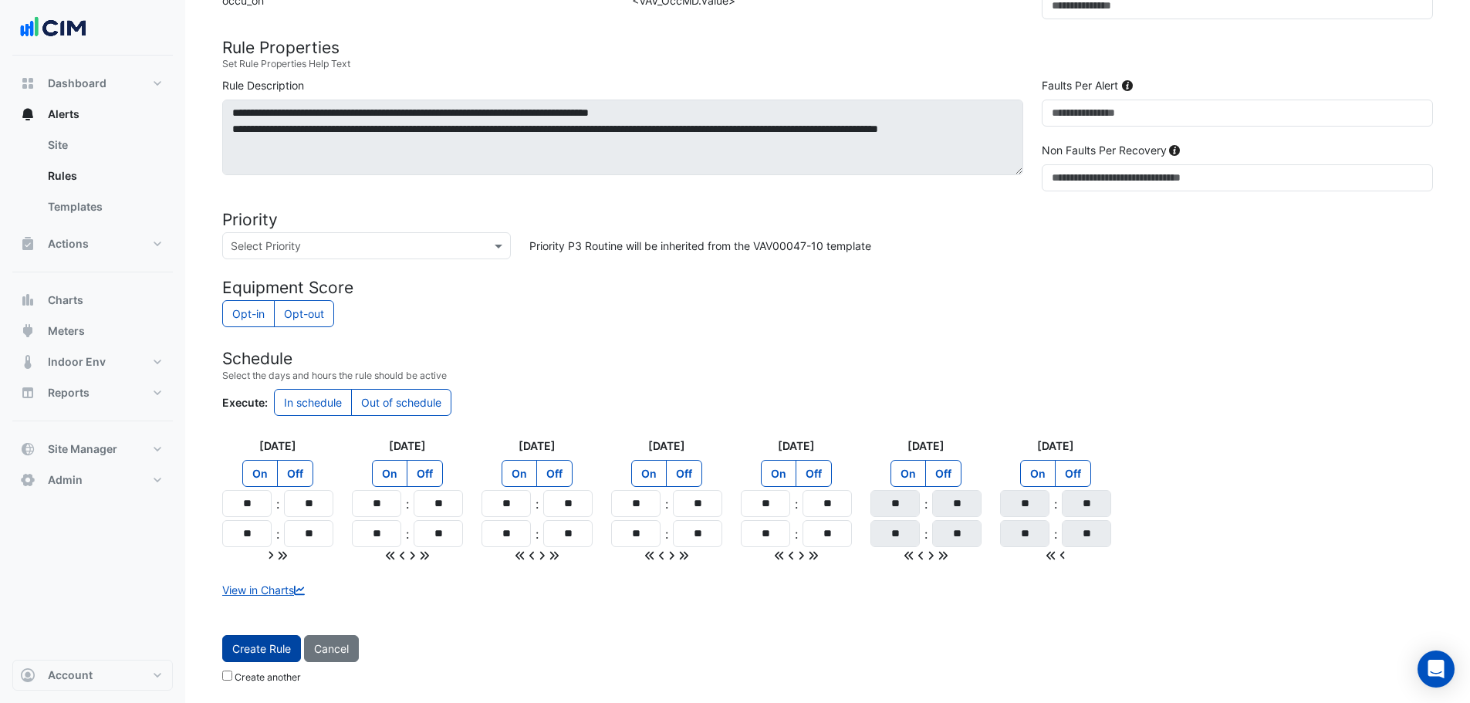
click at [281, 650] on button "Create Rule" at bounding box center [261, 648] width 79 height 27
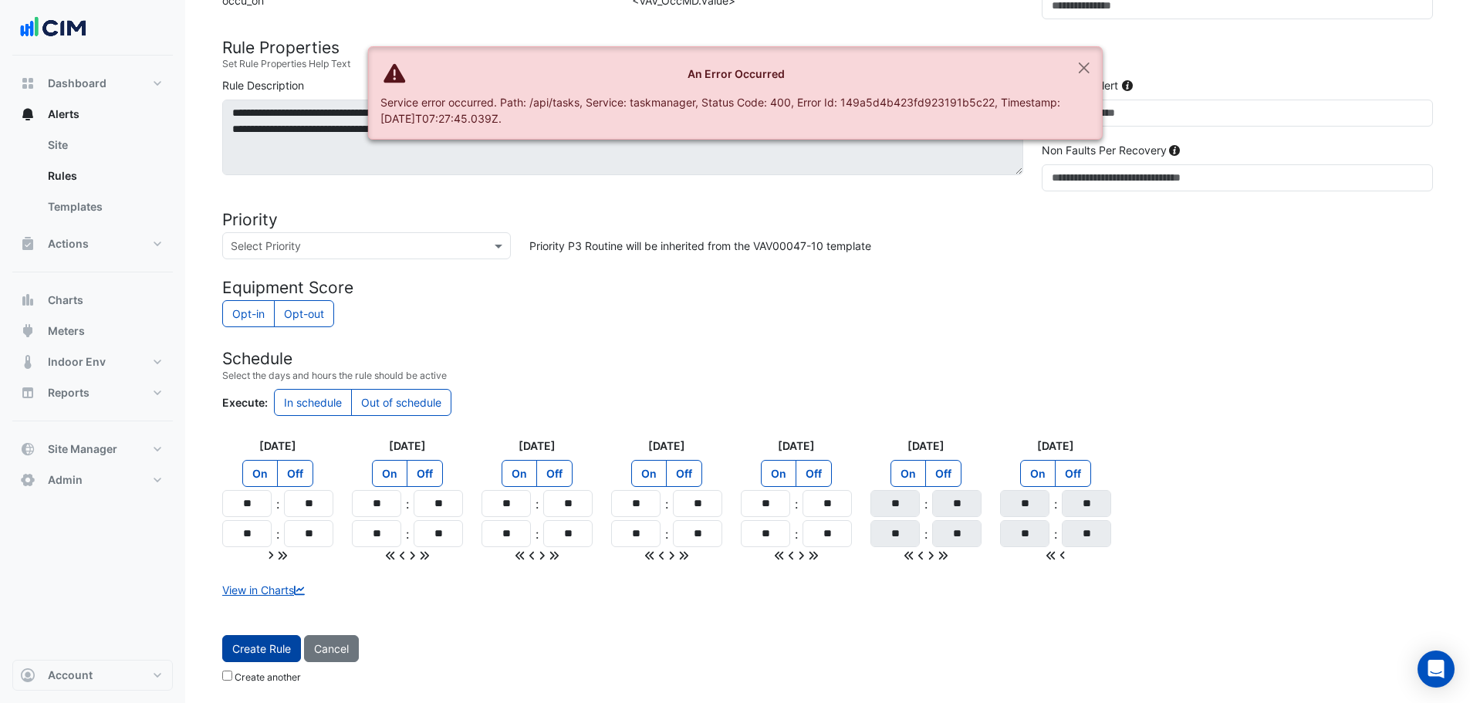
click at [275, 649] on button "Create Rule" at bounding box center [261, 648] width 79 height 27
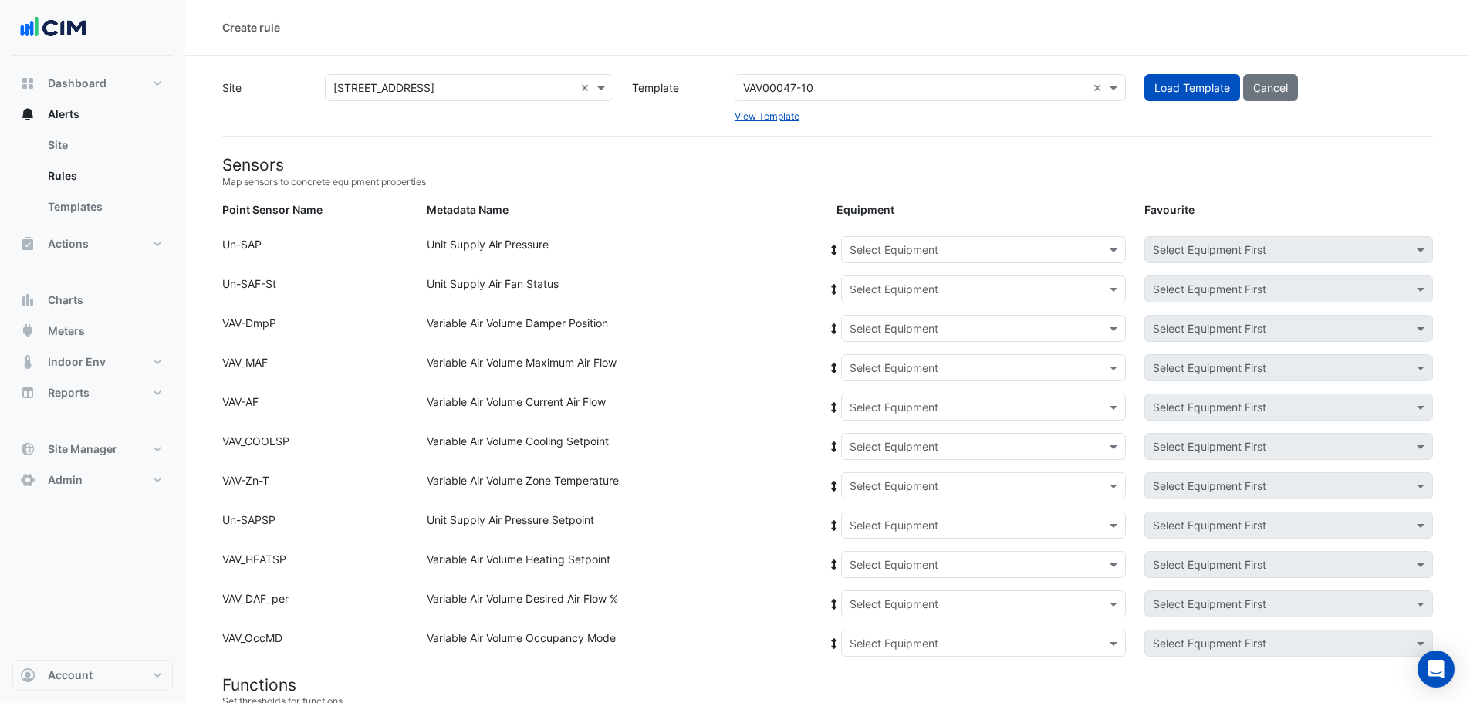
click at [954, 248] on input "text" at bounding box center [968, 250] width 237 height 16
click at [881, 287] on span "AHU-1" at bounding box center [870, 282] width 32 height 13
click at [830, 250] on icon at bounding box center [834, 250] width 14 height 11
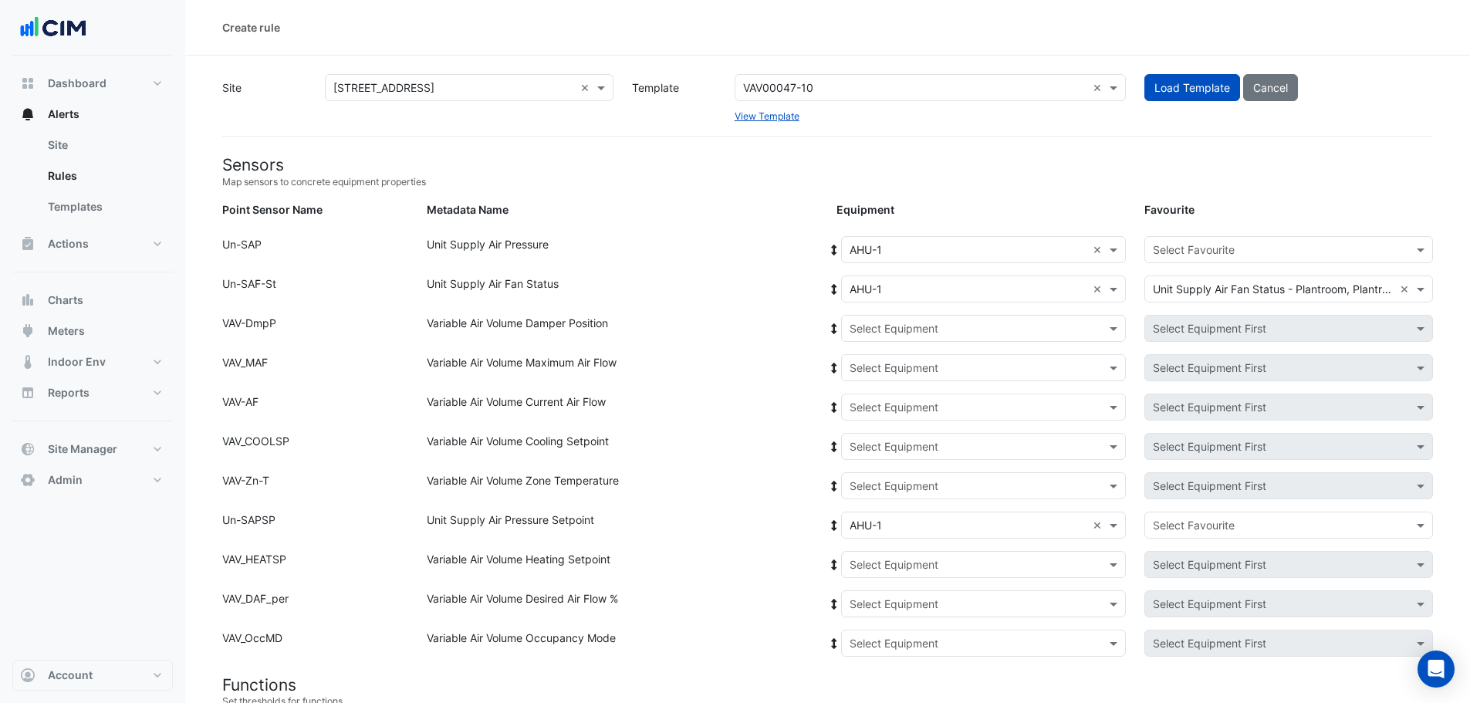
click at [898, 330] on input "text" at bounding box center [968, 329] width 237 height 16
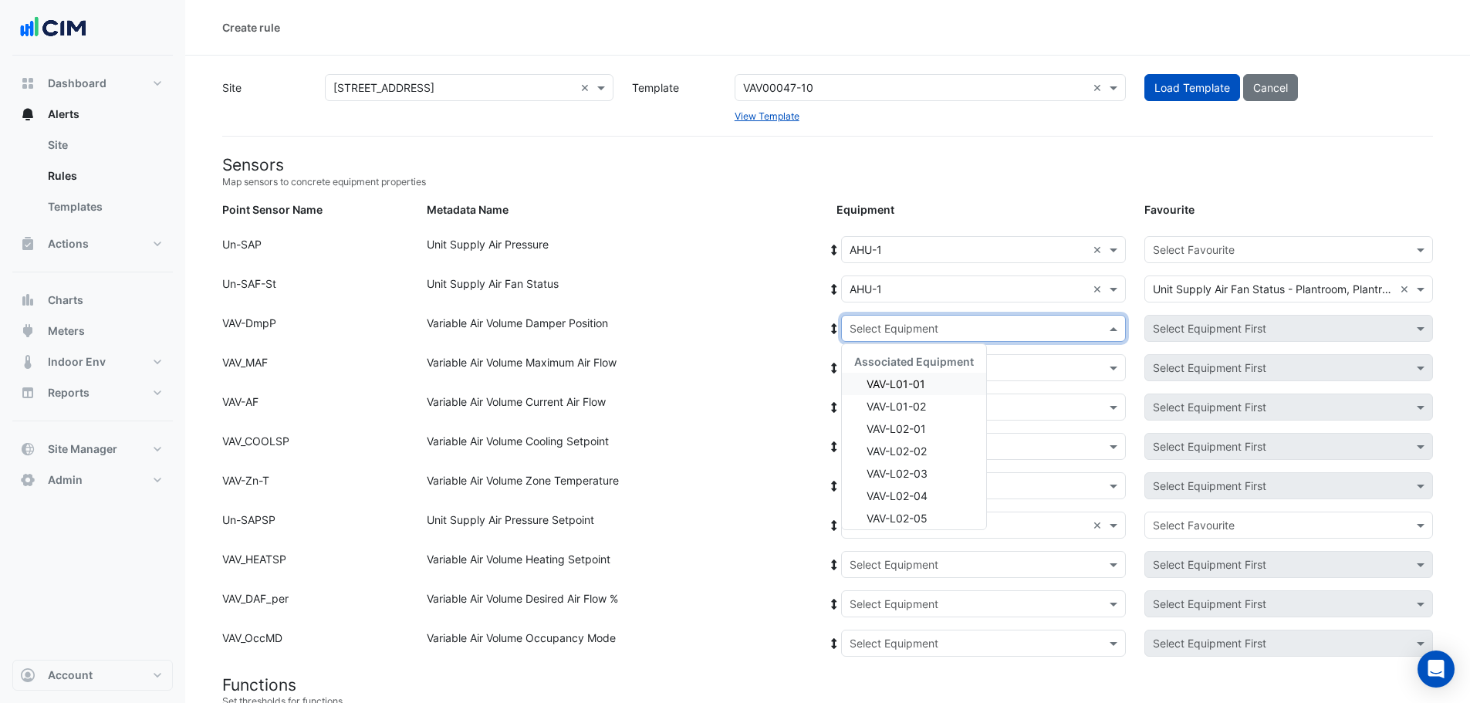
click at [920, 376] on div "VAV-L01-01" at bounding box center [914, 384] width 144 height 22
click at [829, 324] on icon at bounding box center [834, 328] width 14 height 11
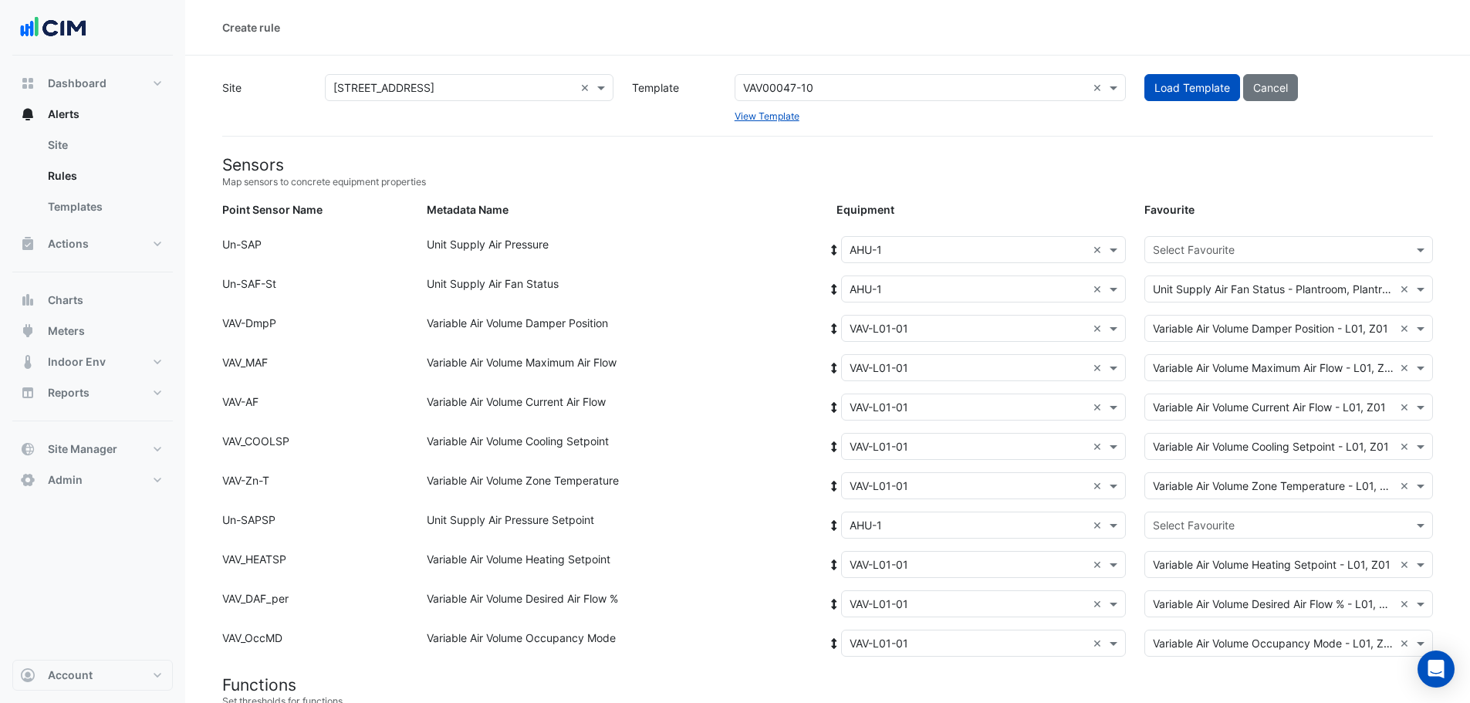
click at [1214, 529] on input "text" at bounding box center [1273, 526] width 241 height 16
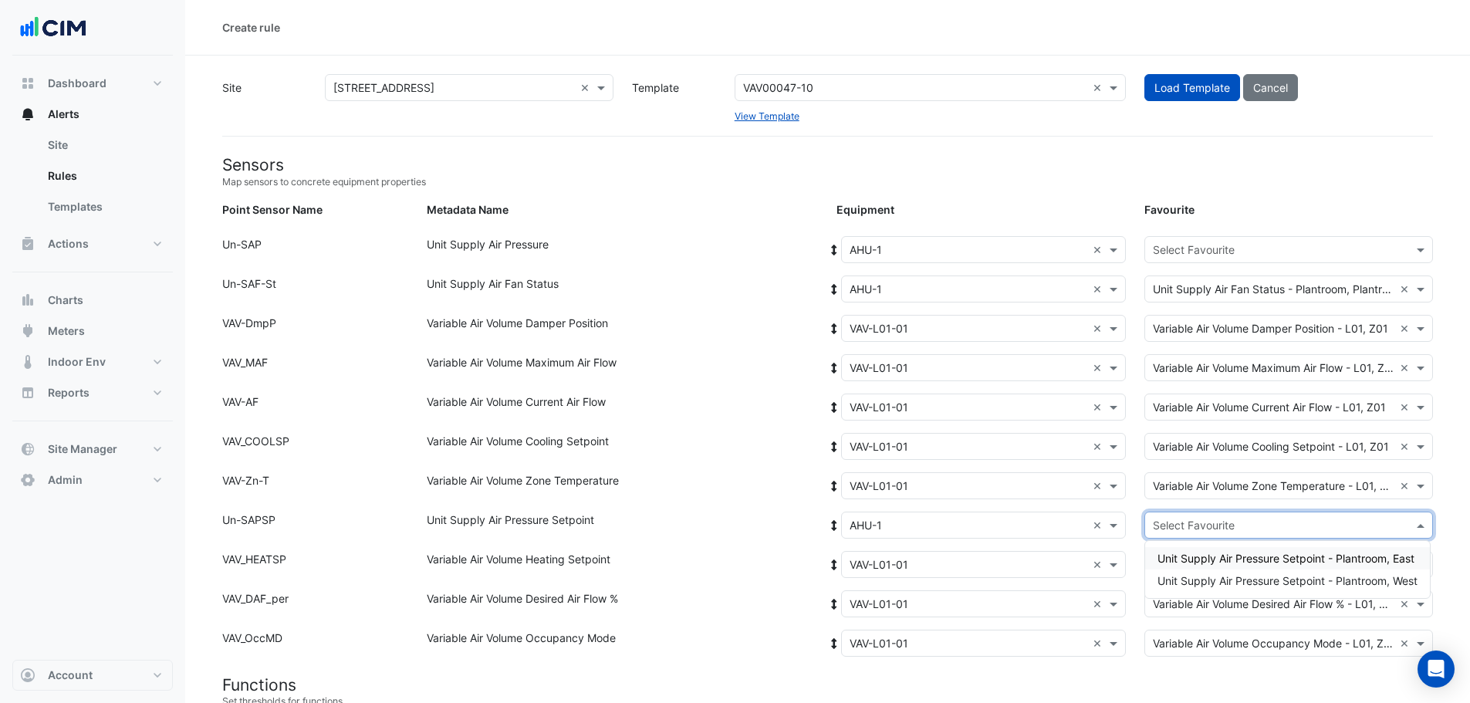
click at [1214, 554] on span "Unit Supply Air Pressure Setpoint - Plantroom, East" at bounding box center [1285, 558] width 257 height 13
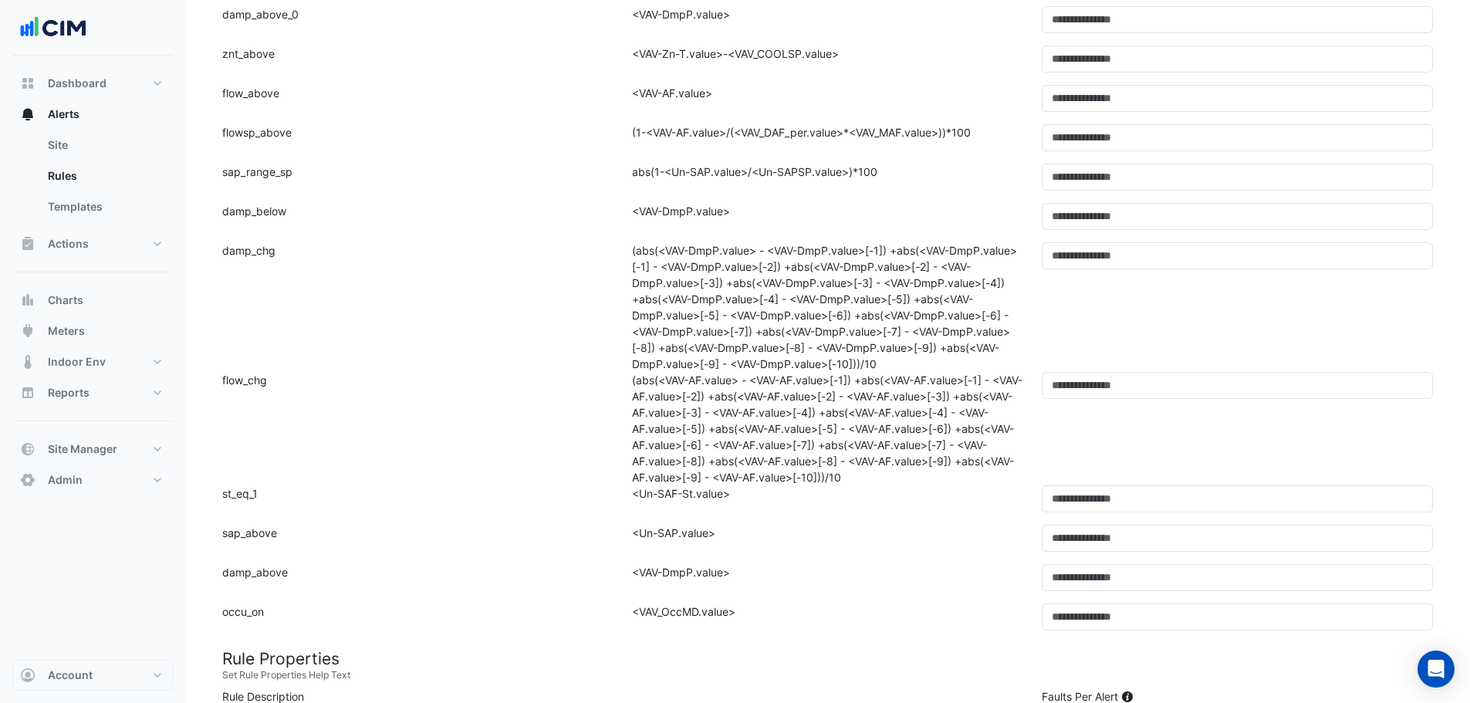
scroll to position [1080, 0]
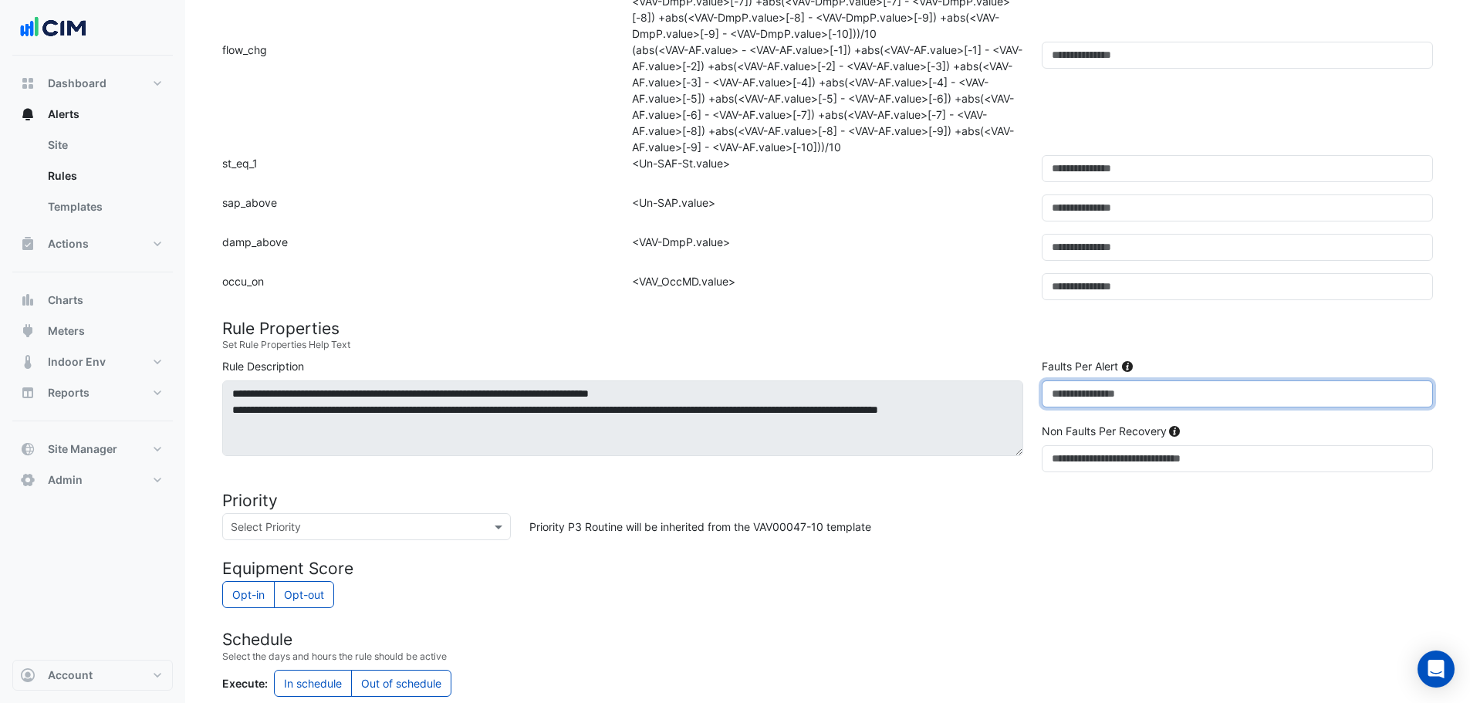
drag, startPoint x: 1072, startPoint y: 385, endPoint x: 1028, endPoint y: 389, distance: 44.1
click at [1025, 387] on div "**********" at bounding box center [827, 418] width 1229 height 120
type input "**"
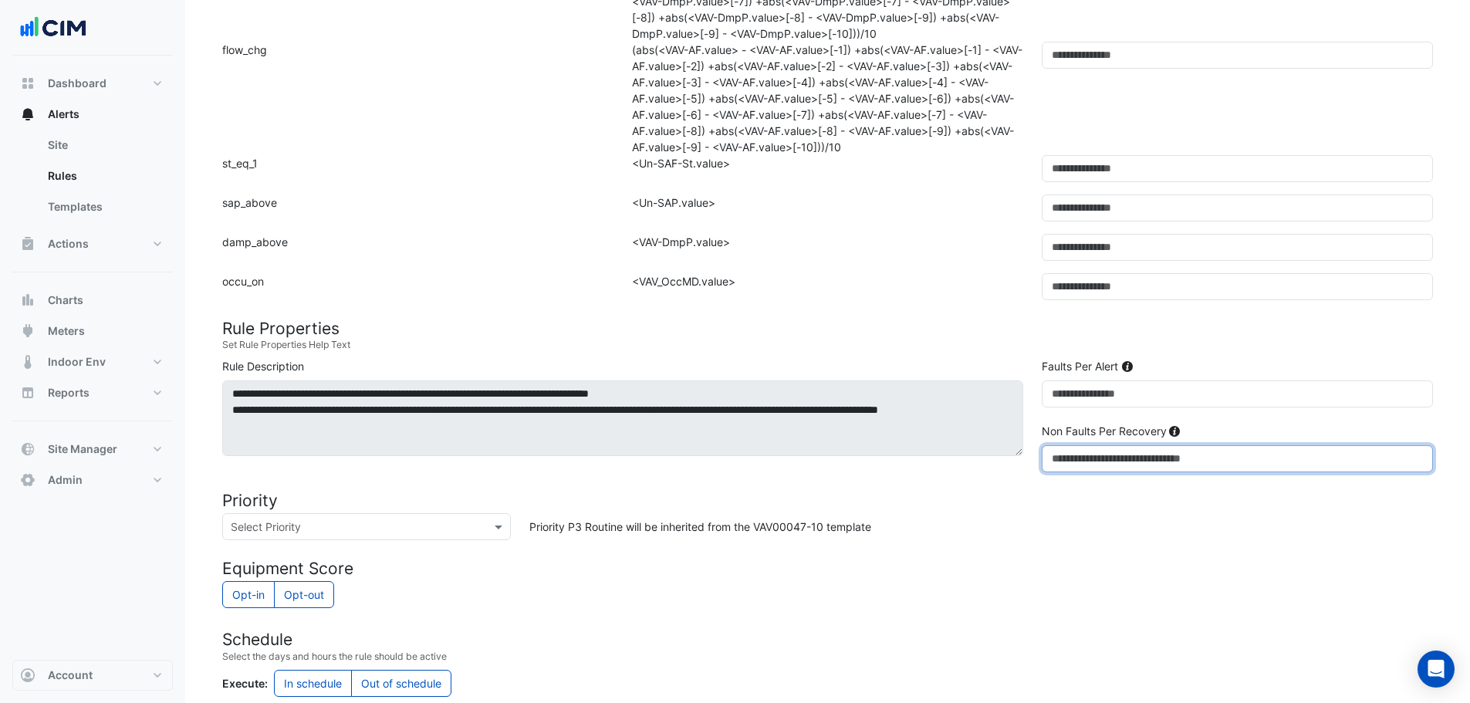
drag, startPoint x: 1056, startPoint y: 462, endPoint x: 1038, endPoint y: 462, distance: 17.7
click at [1038, 462] on div "Non Faults Per Recovery *" at bounding box center [1237, 447] width 410 height 49
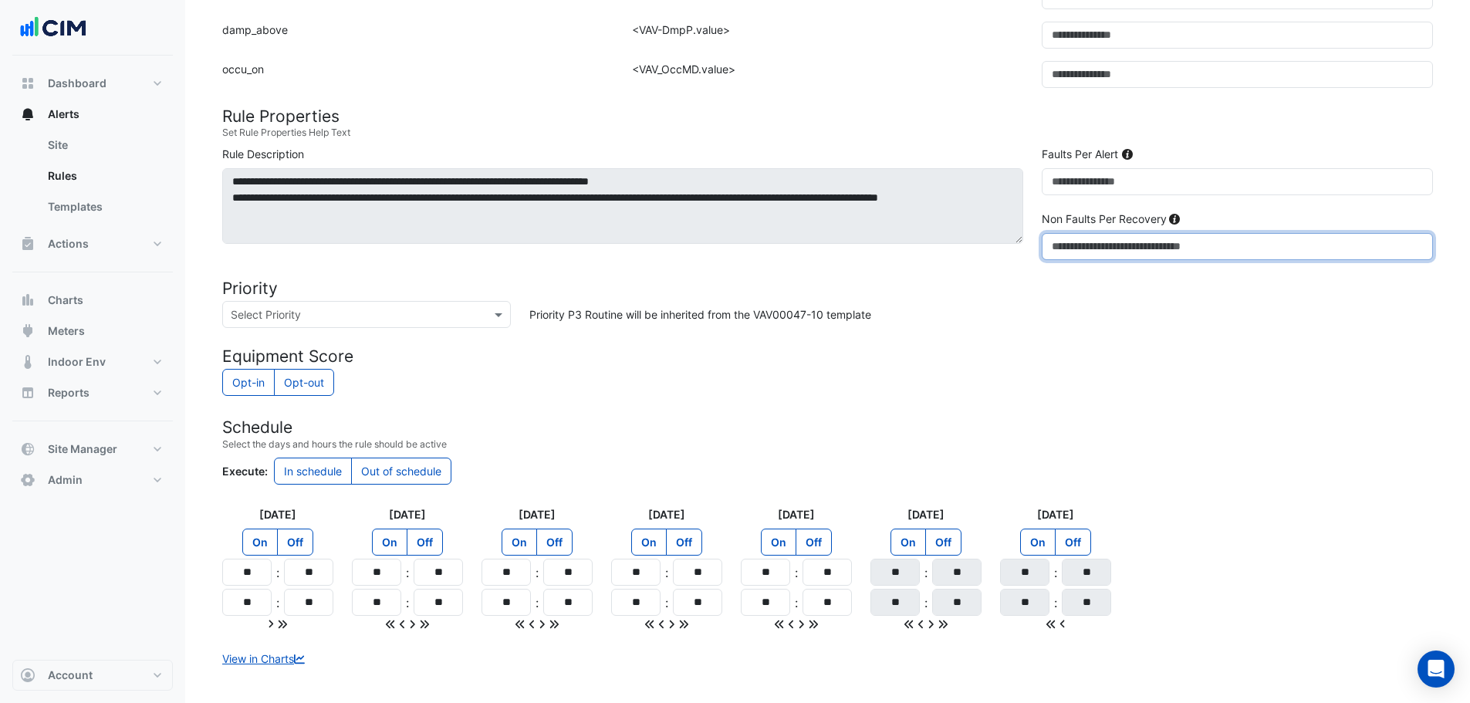
scroll to position [1361, 0]
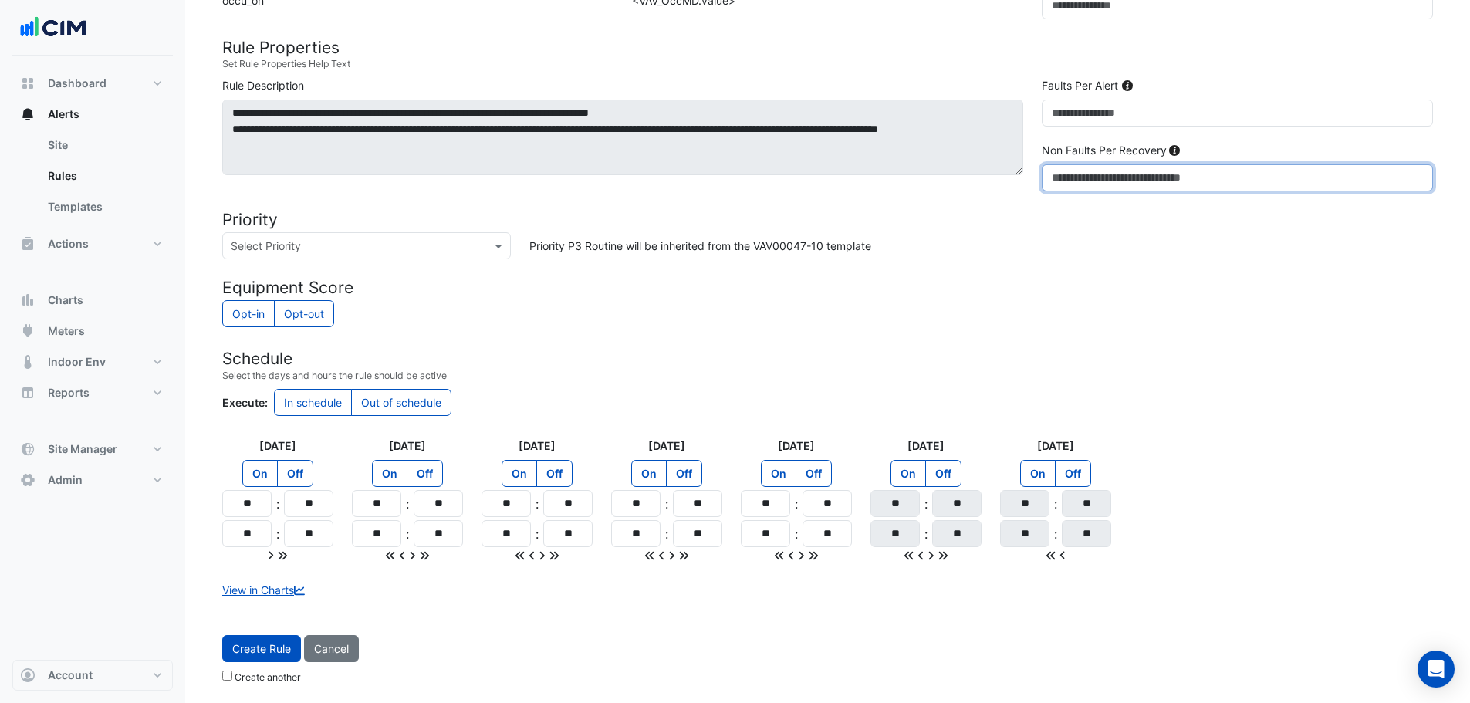
type input "*"
drag, startPoint x: 240, startPoint y: 509, endPoint x: 221, endPoint y: 509, distance: 18.5
click at [225, 510] on input "**" at bounding box center [246, 503] width 49 height 27
type input "**"
click at [283, 556] on icon at bounding box center [283, 555] width 8 height 8
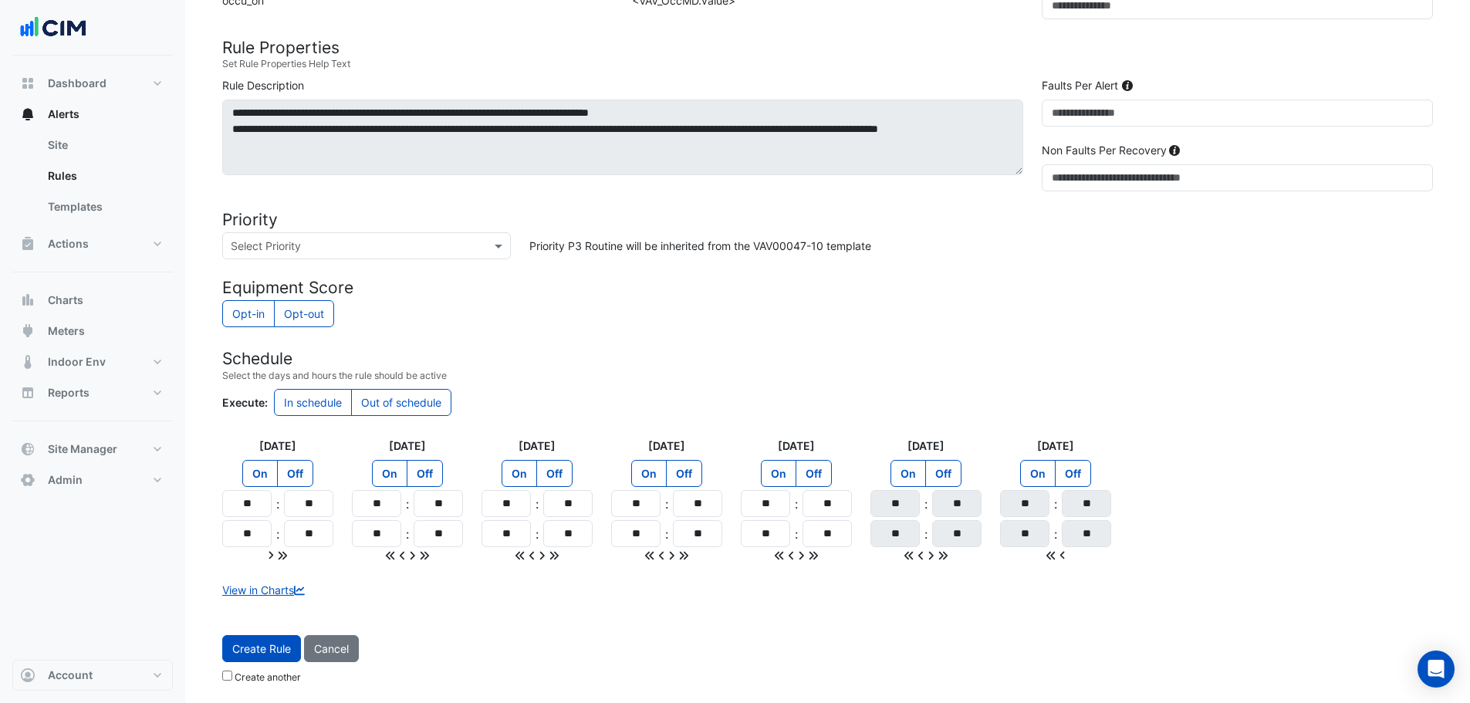
type input "**"
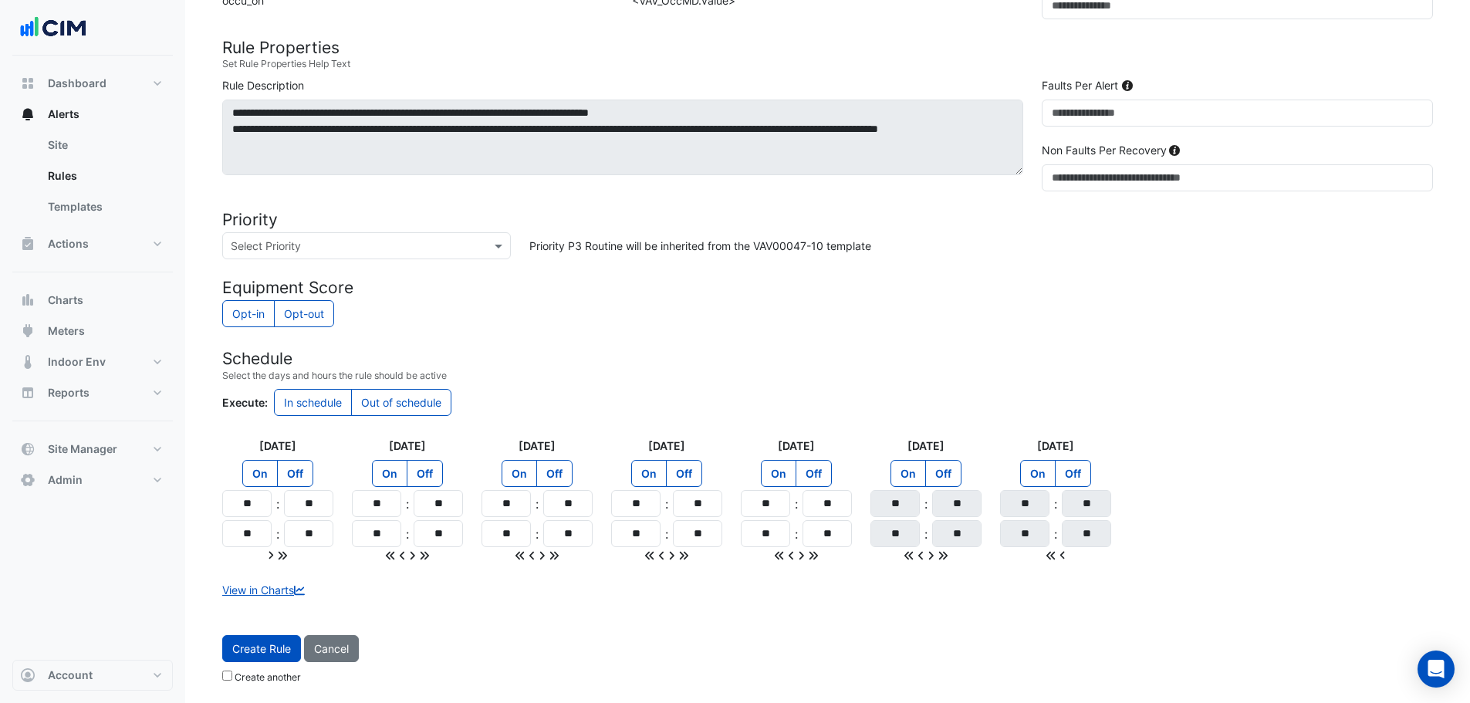
type input "**"
click at [949, 466] on label "Off" at bounding box center [943, 473] width 36 height 27
click at [1088, 472] on label "Off" at bounding box center [1073, 473] width 36 height 27
click at [975, 393] on div "Execute: In schedule Out of schedule" at bounding box center [827, 404] width 1211 height 30
click at [281, 650] on button "Create Rule" at bounding box center [261, 648] width 79 height 27
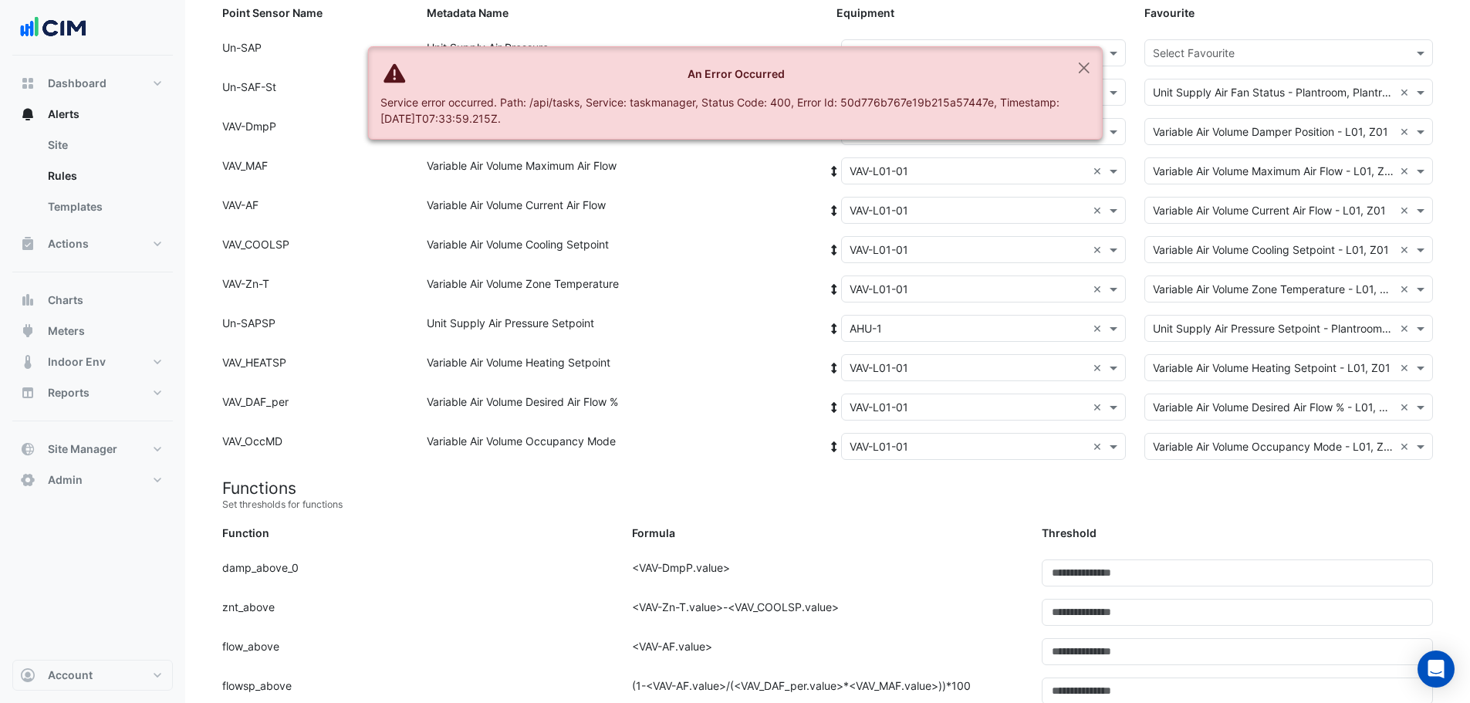
scroll to position [49, 0]
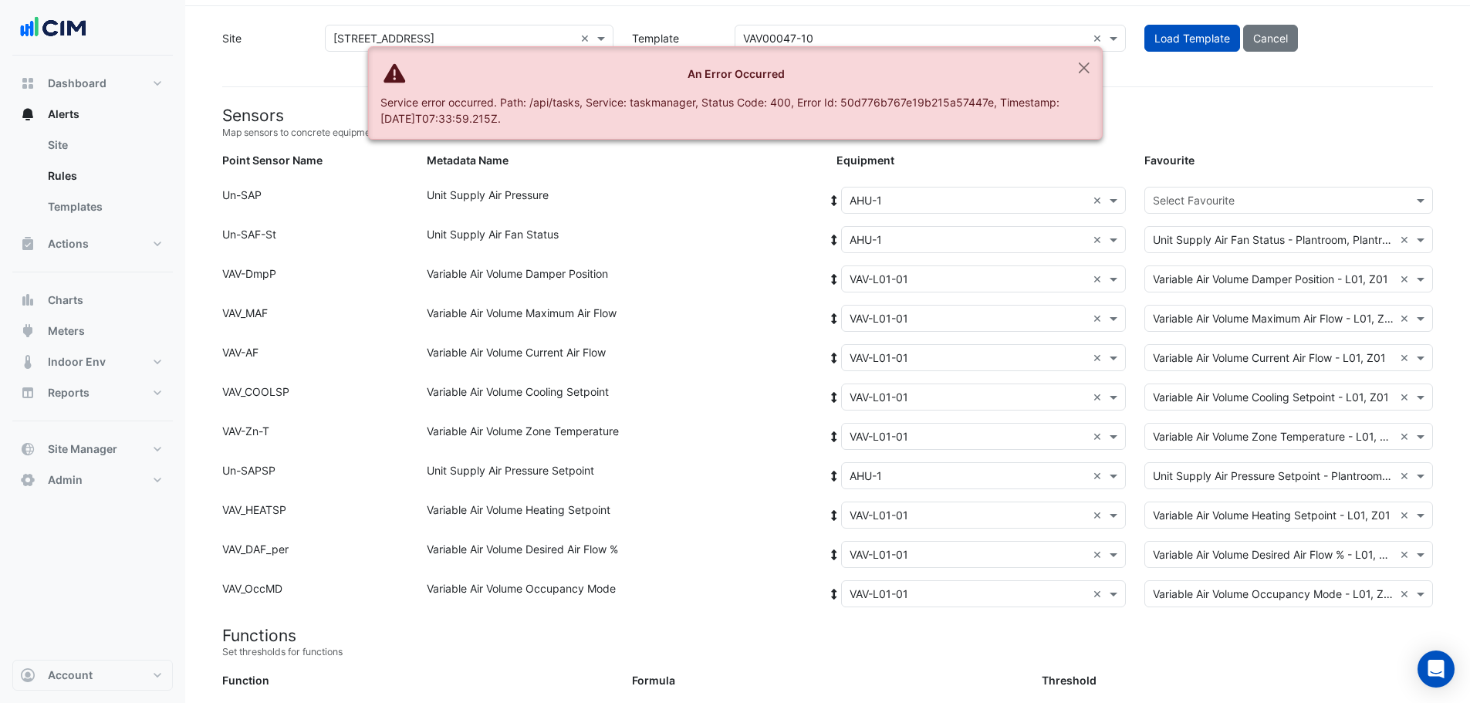
click at [1204, 201] on input "text" at bounding box center [1273, 201] width 241 height 16
click at [1203, 233] on span "Unit Supply Air Pressure - Plantroom, East" at bounding box center [1262, 233] width 211 height 13
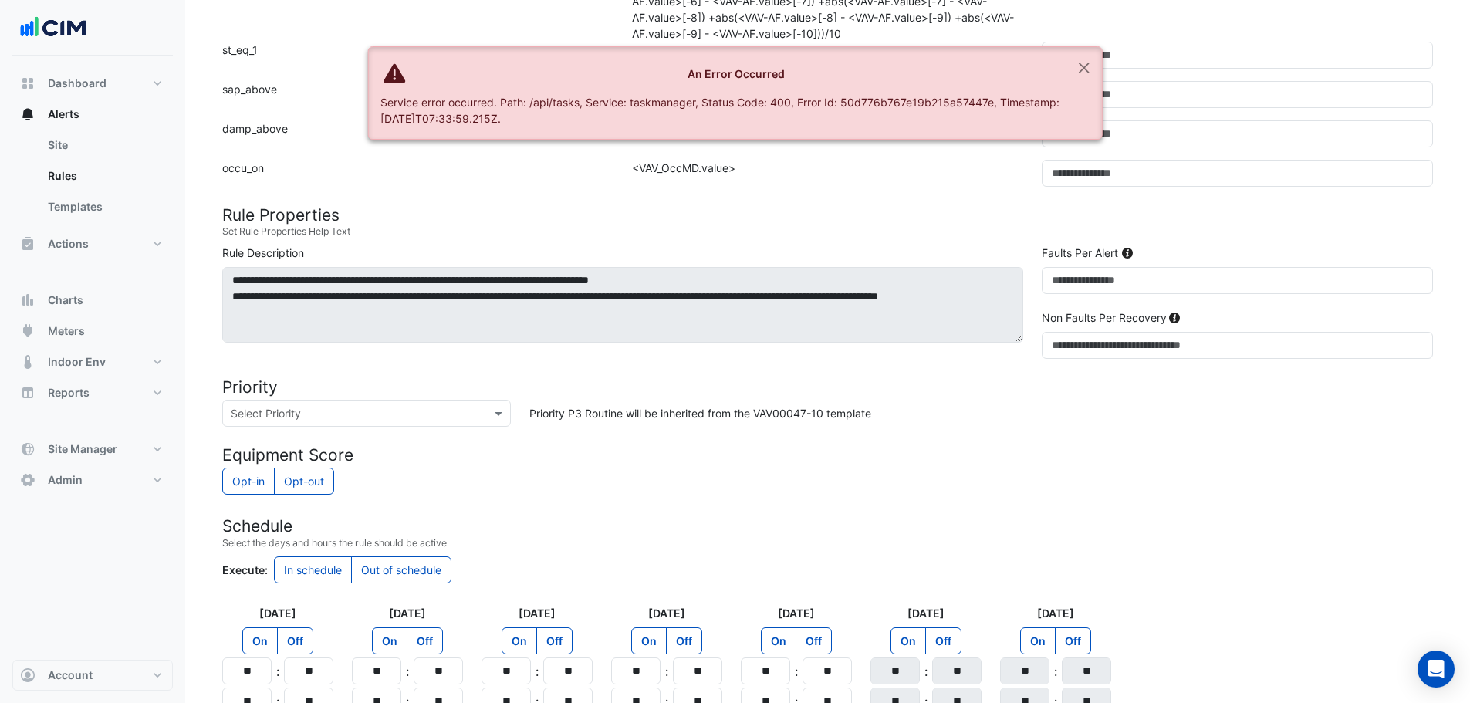
scroll to position [1361, 0]
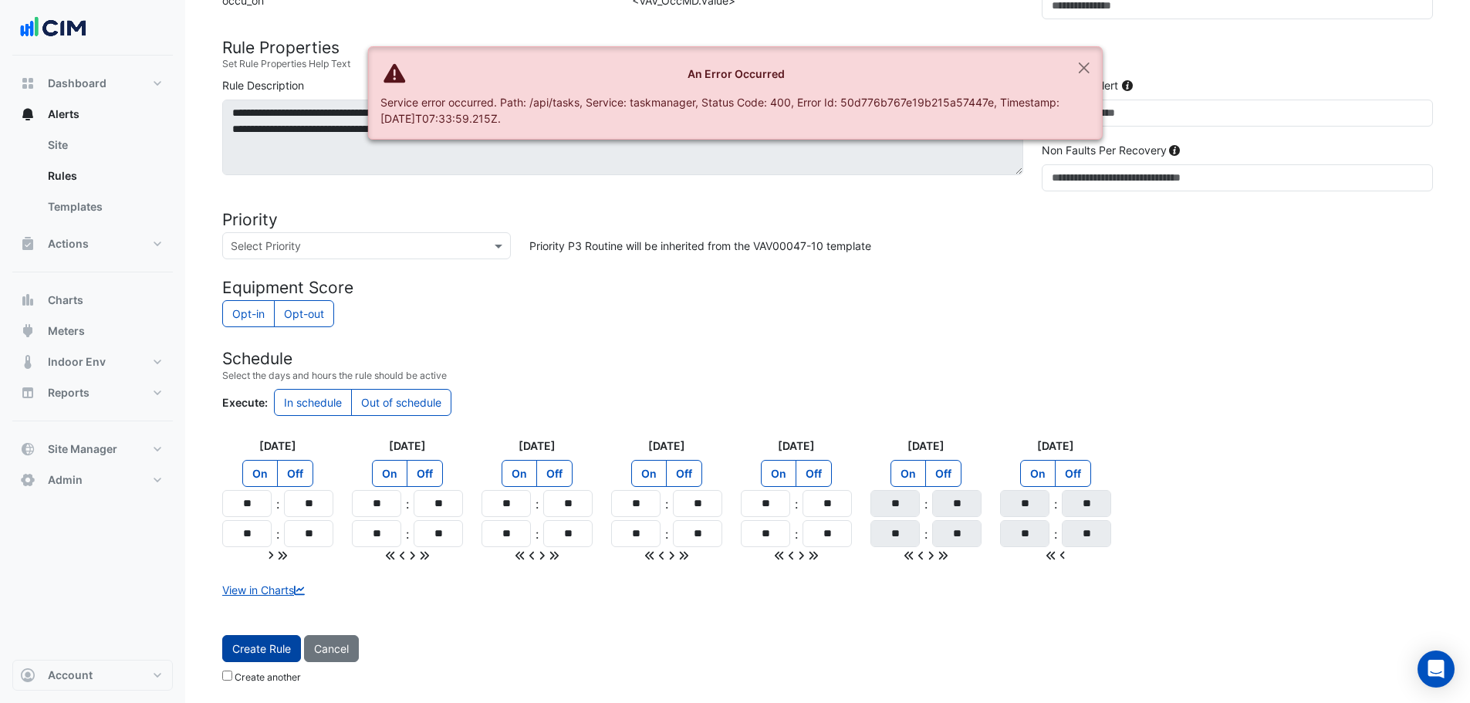
click at [274, 646] on button "Create Rule" at bounding box center [261, 648] width 79 height 27
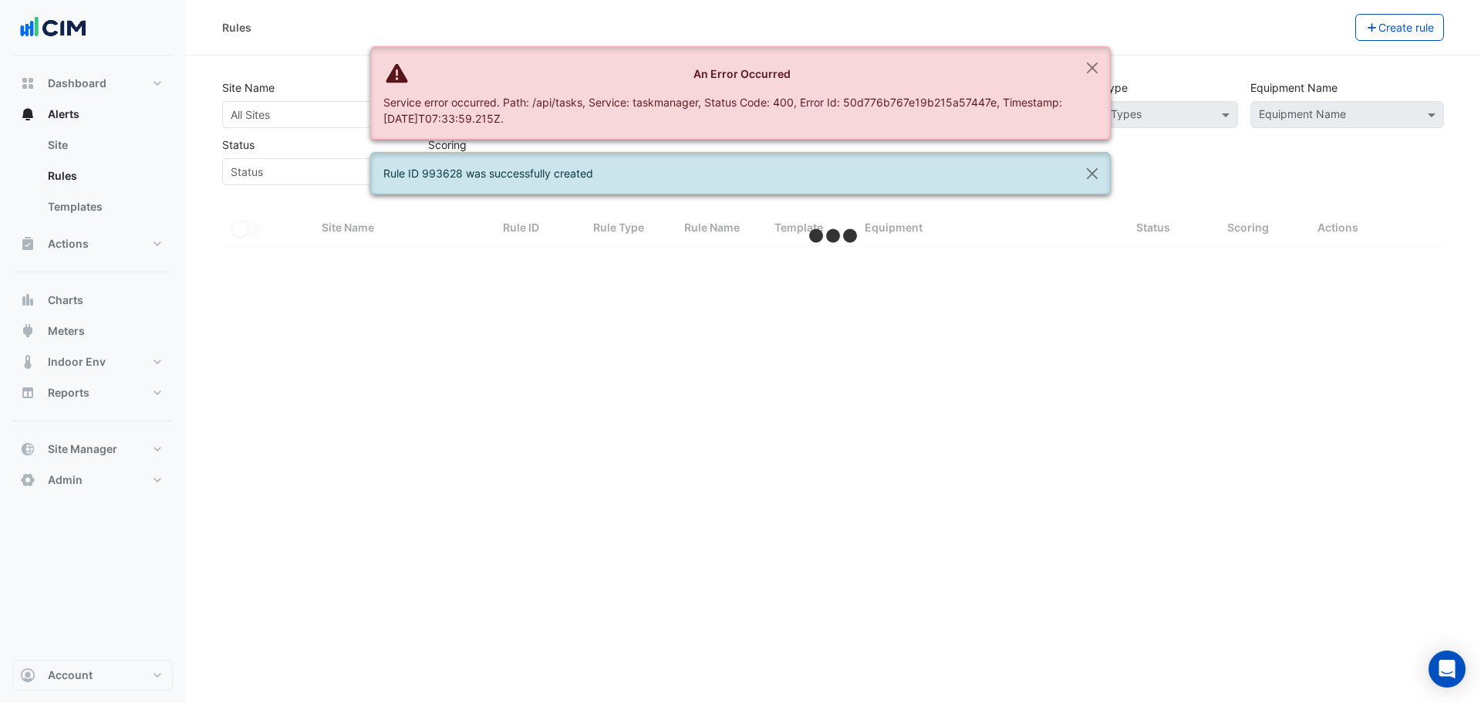
select select "***"
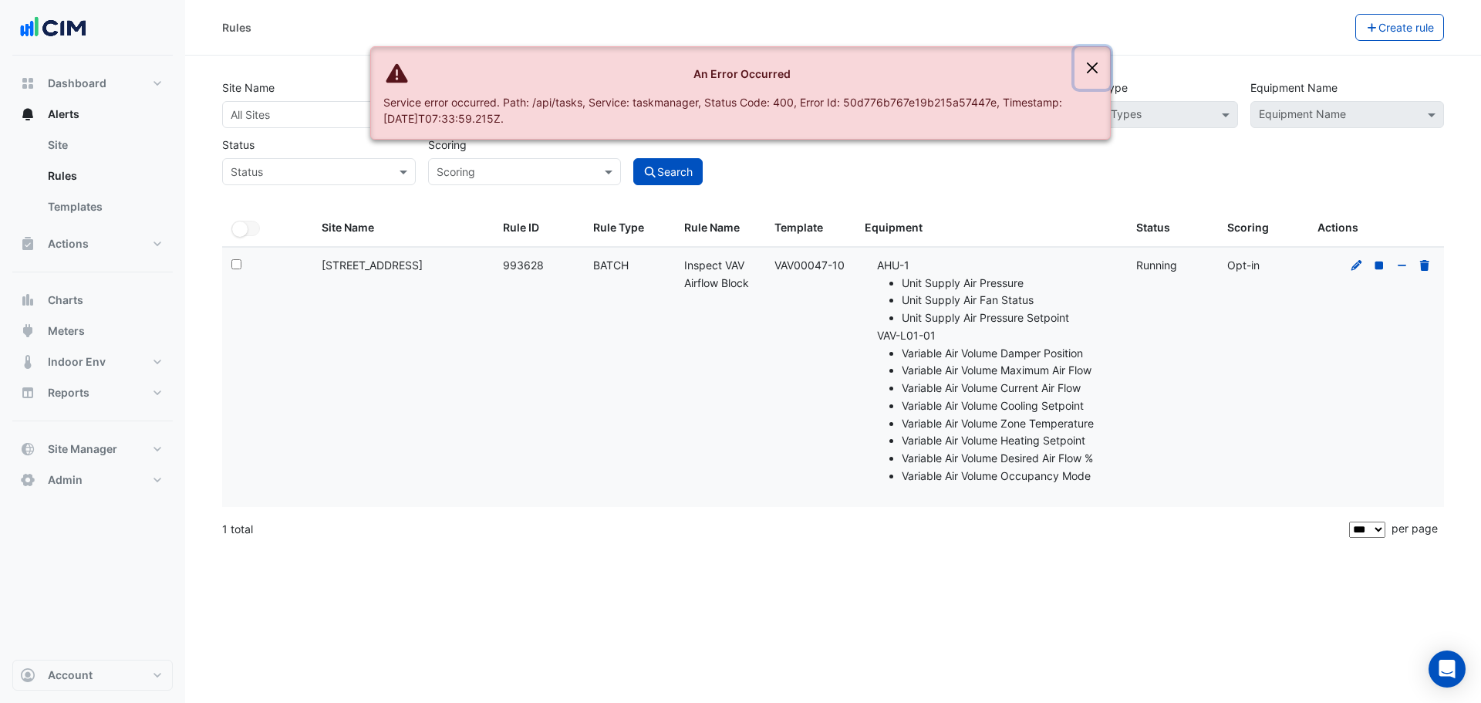
click at [1087, 79] on button "Close" at bounding box center [1092, 68] width 35 height 42
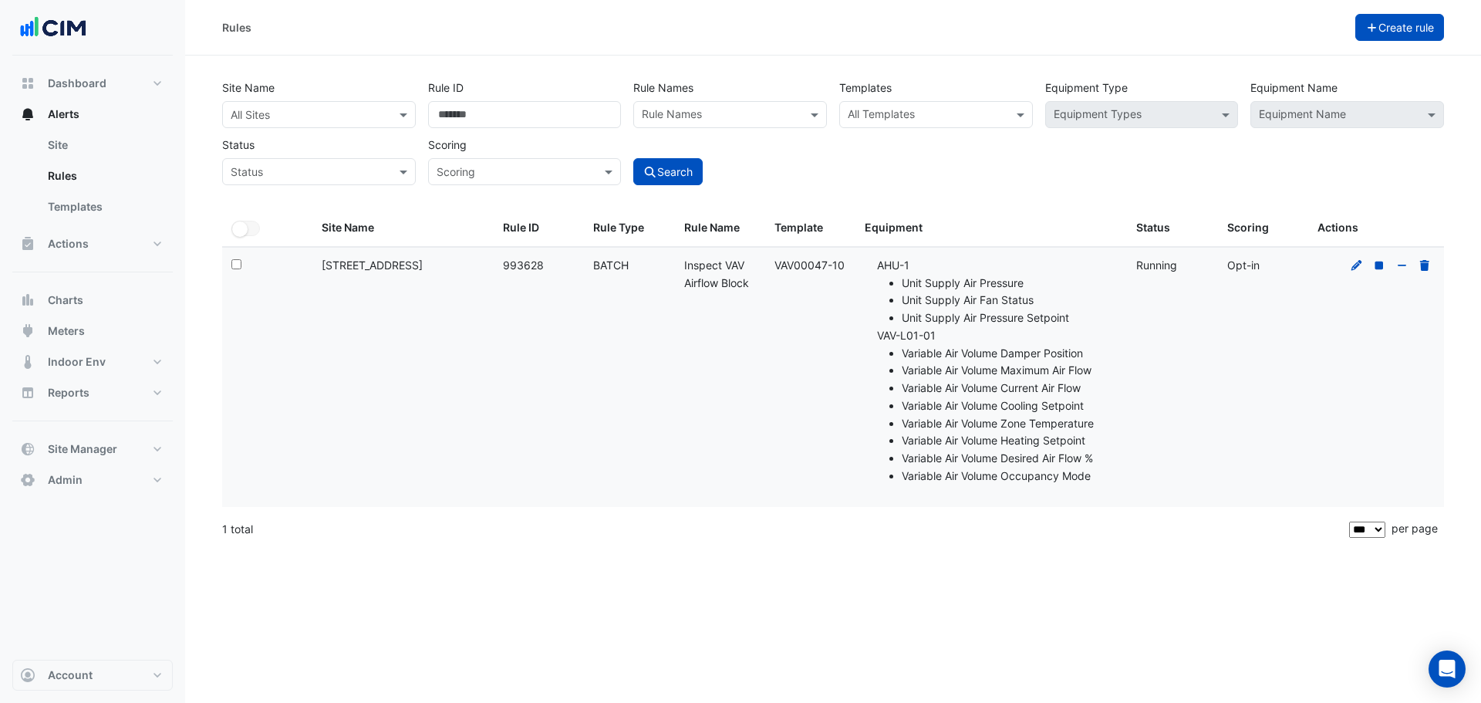
click at [1421, 35] on button "Create rule" at bounding box center [1401, 27] width 90 height 27
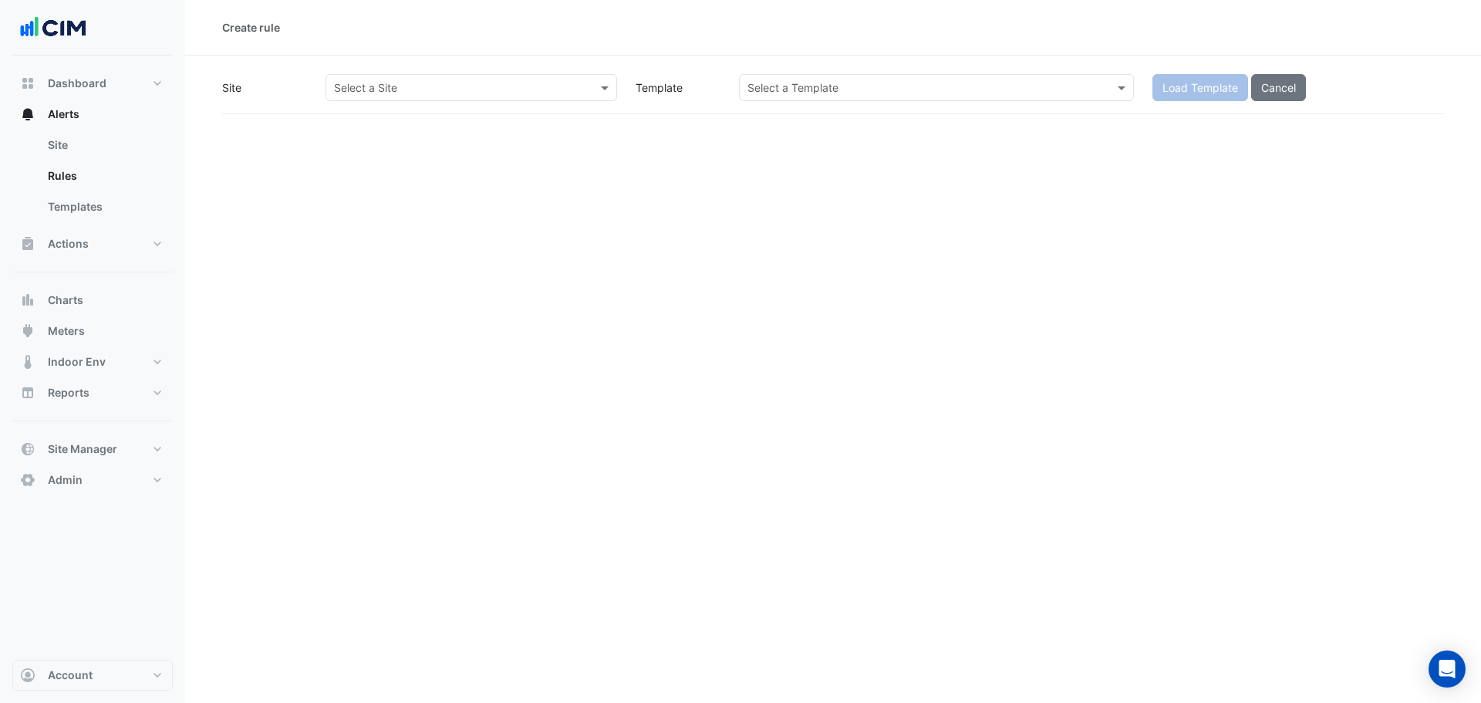
click at [561, 96] on div "Select a Site" at bounding box center [472, 87] width 292 height 27
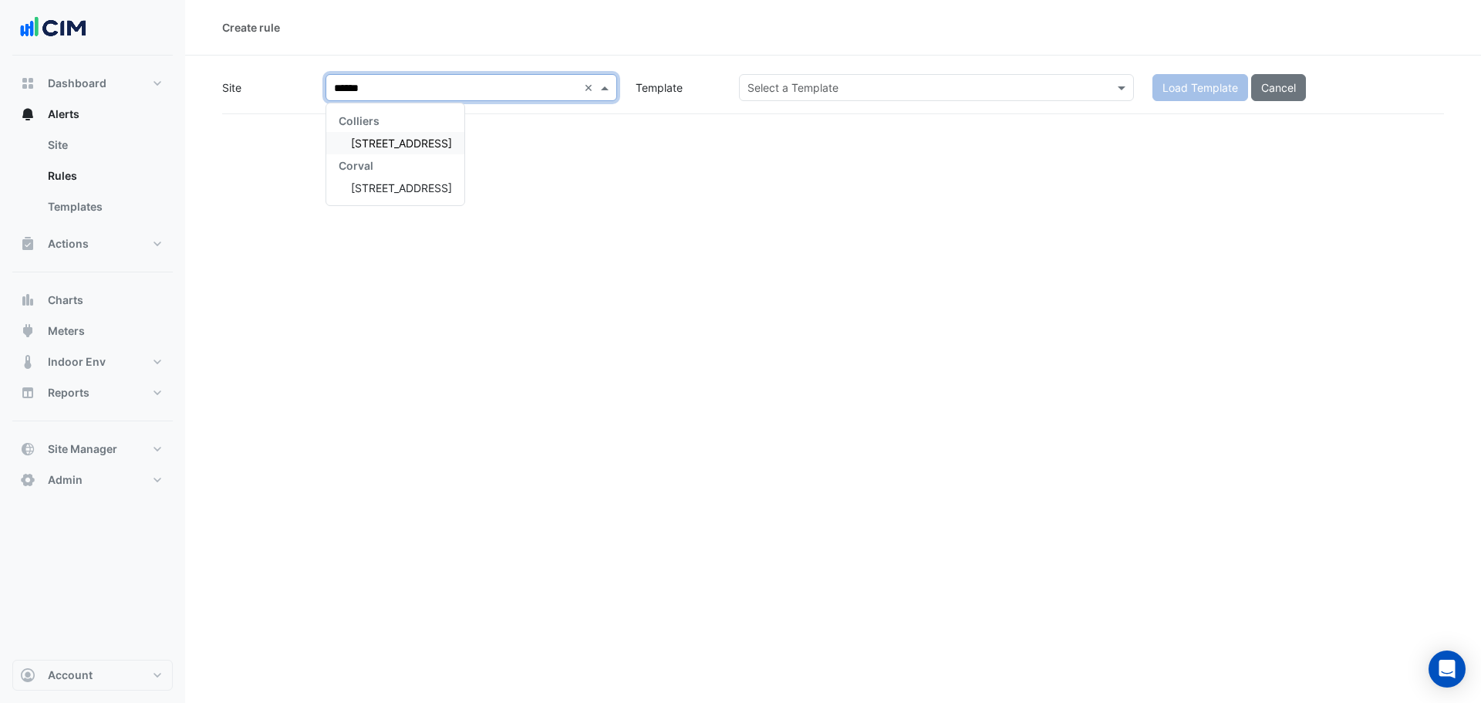
type input "*******"
click at [444, 133] on div "[STREET_ADDRESS]" at bounding box center [395, 143] width 138 height 22
click at [769, 86] on input "text" at bounding box center [921, 88] width 347 height 16
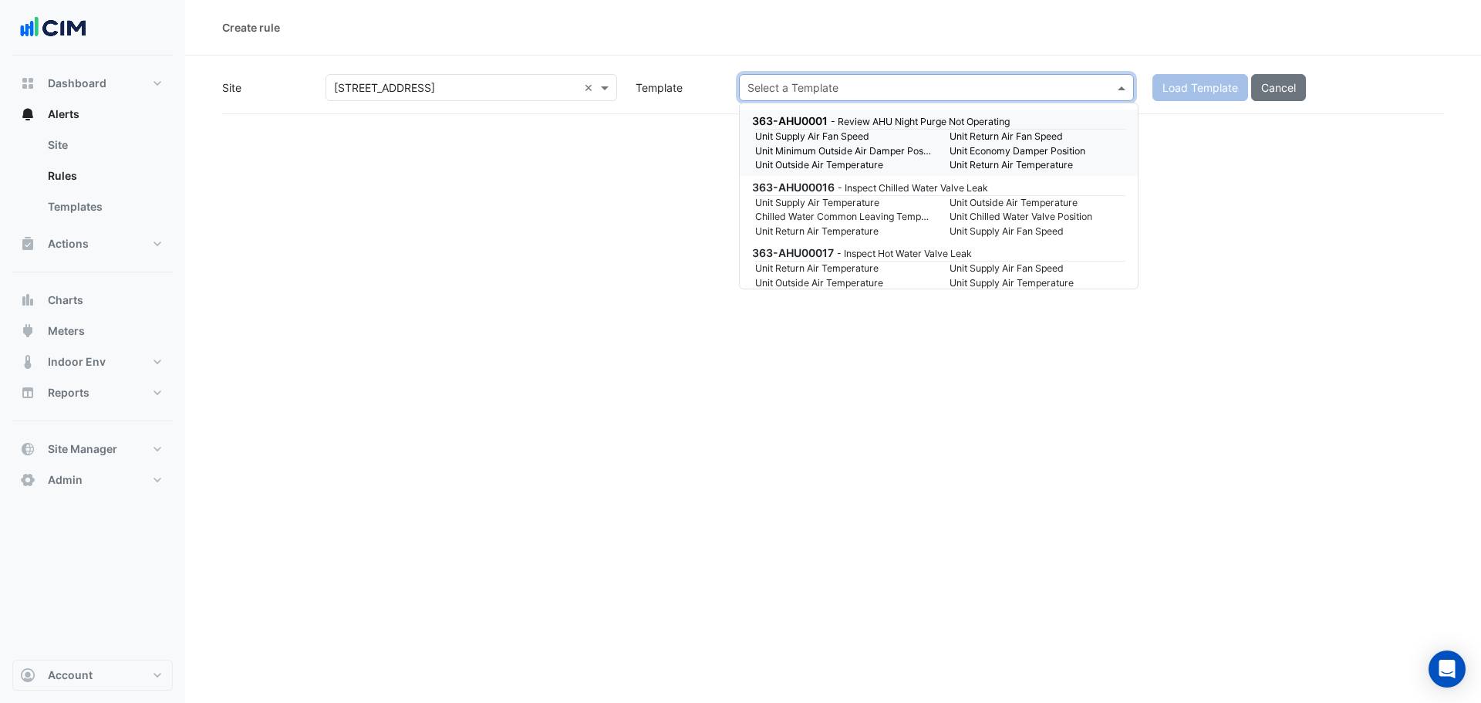
click at [784, 92] on input "text" at bounding box center [921, 88] width 347 height 16
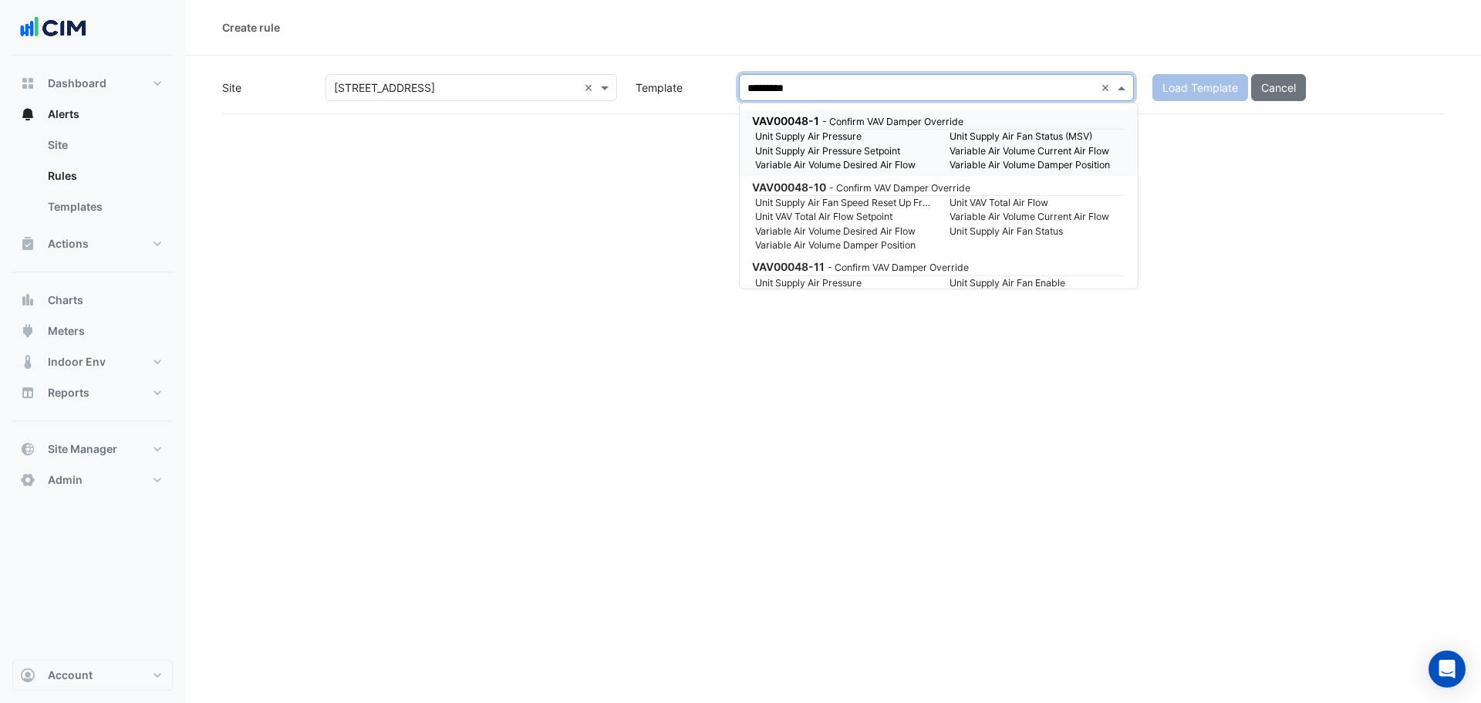
type input "**********"
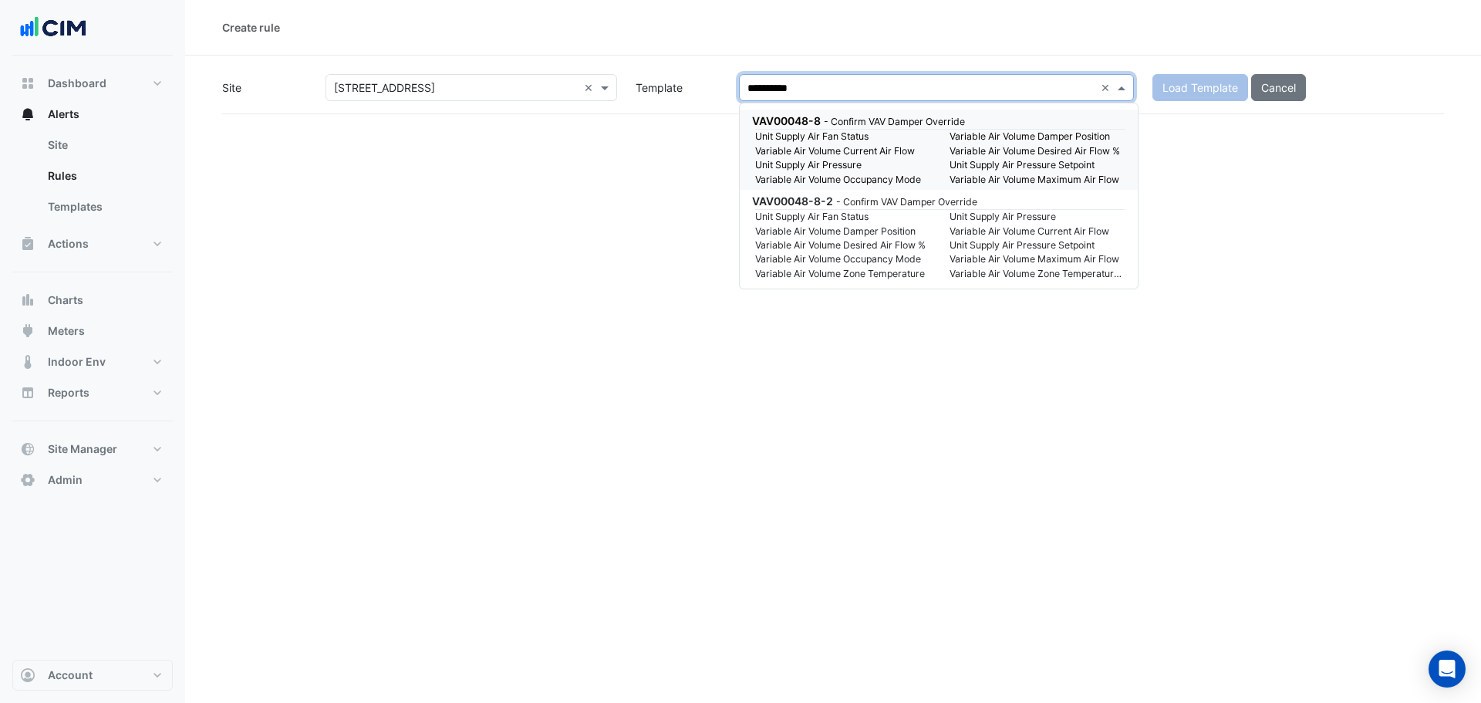
click at [817, 137] on small "Unit Supply Air Fan Status" at bounding box center [843, 137] width 194 height 14
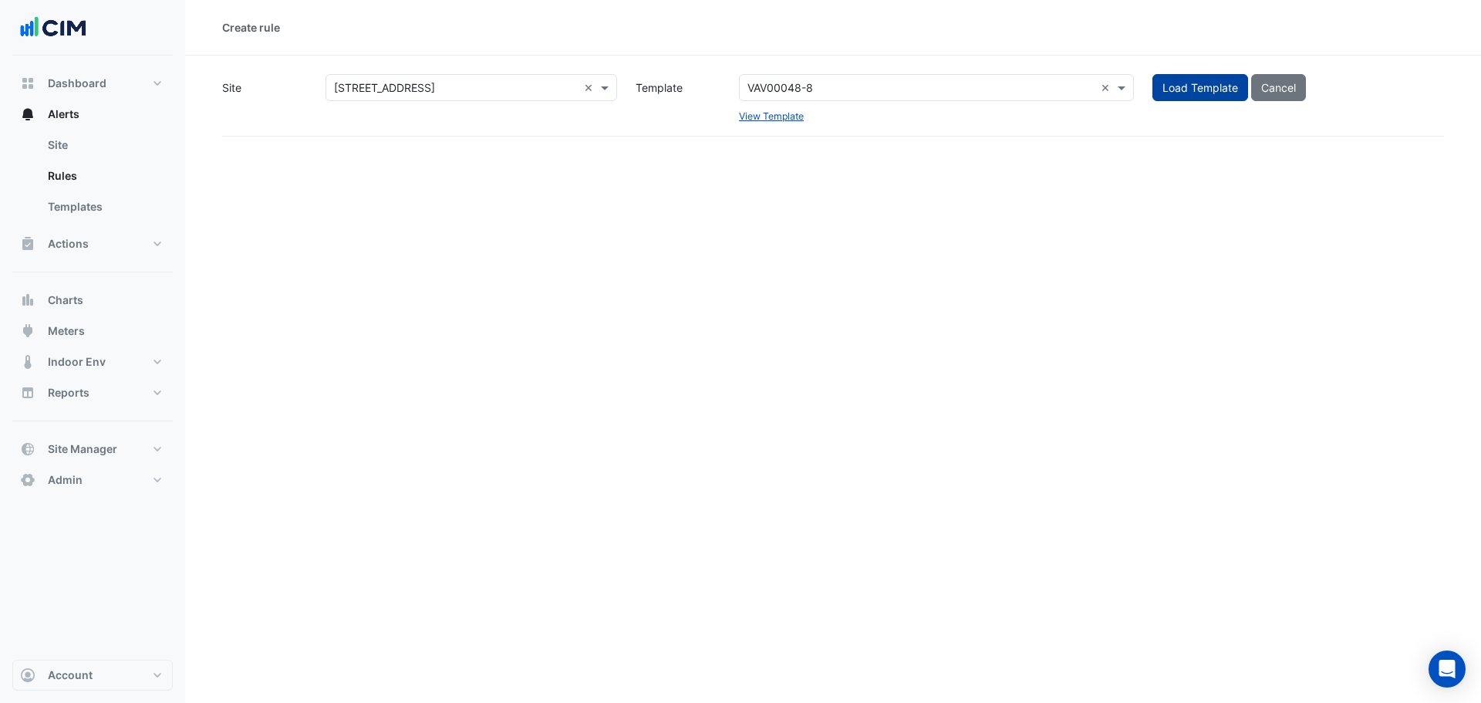
click at [1204, 92] on button "Load Template" at bounding box center [1201, 87] width 96 height 27
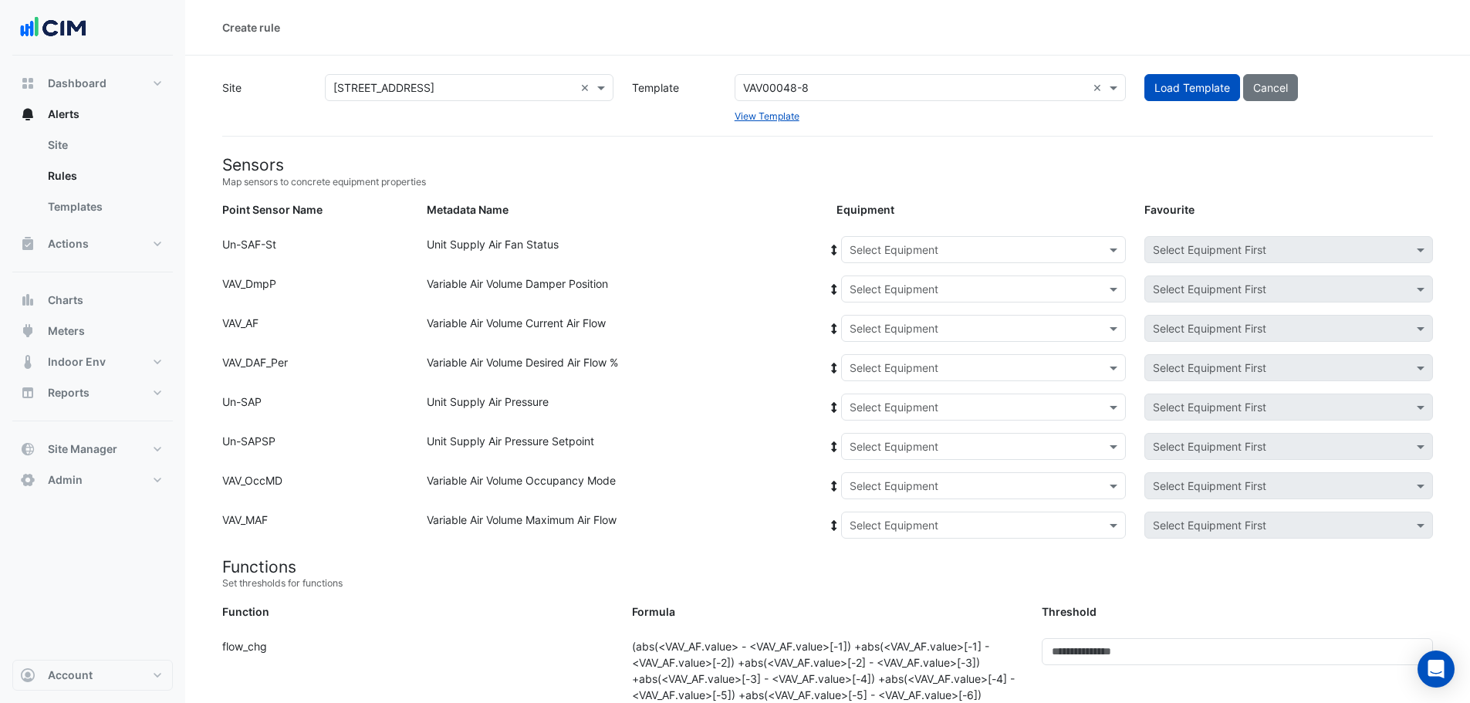
click at [927, 256] on input "text" at bounding box center [968, 250] width 237 height 16
click at [895, 283] on div "AHU-1" at bounding box center [875, 283] width 67 height 22
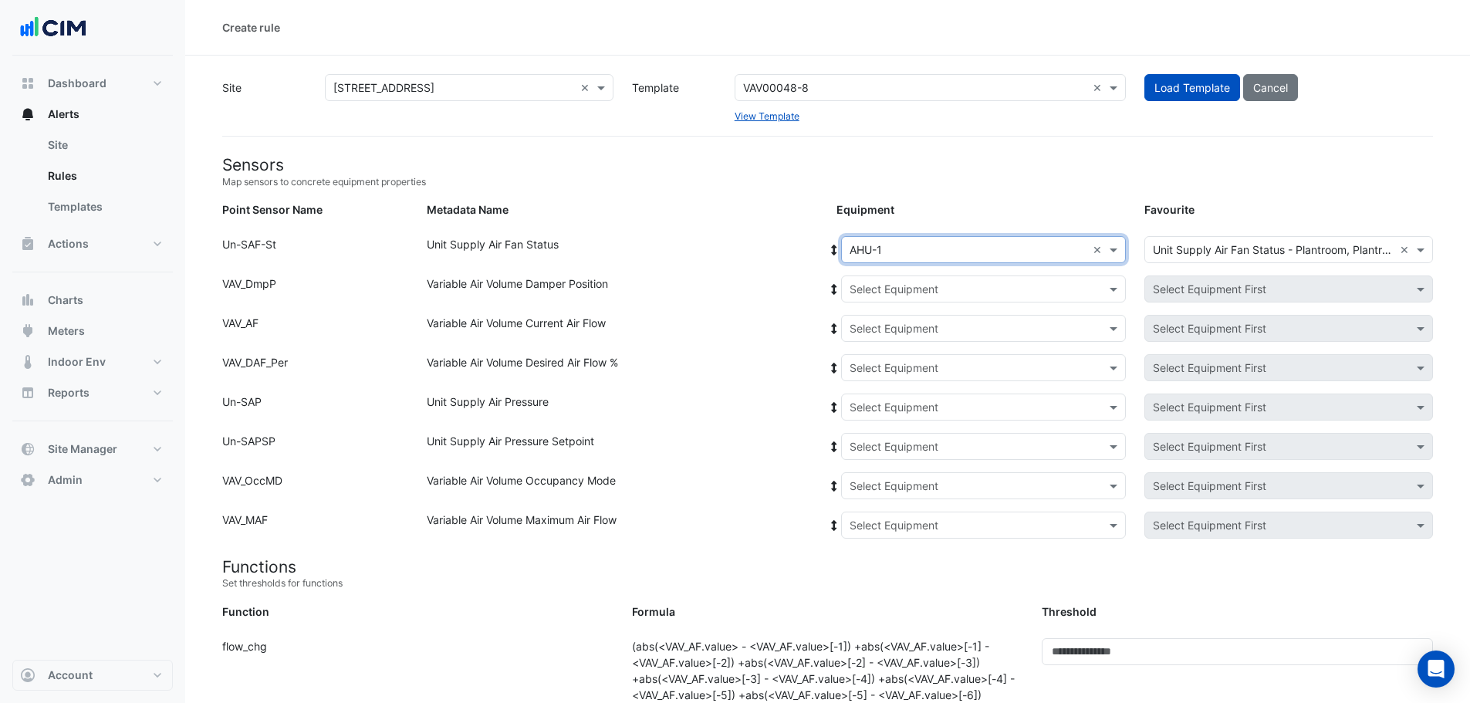
click at [835, 250] on icon at bounding box center [834, 250] width 5 height 11
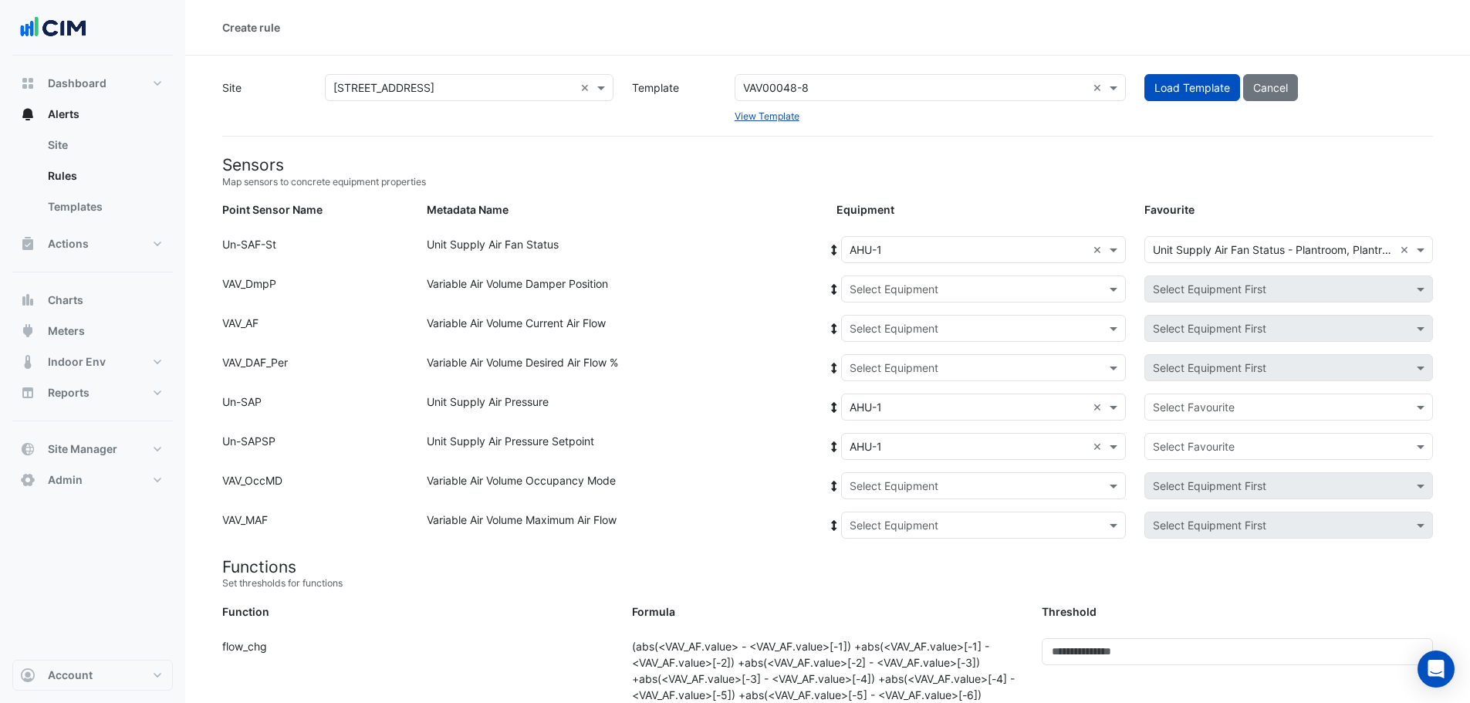
click at [995, 294] on input "text" at bounding box center [968, 290] width 237 height 16
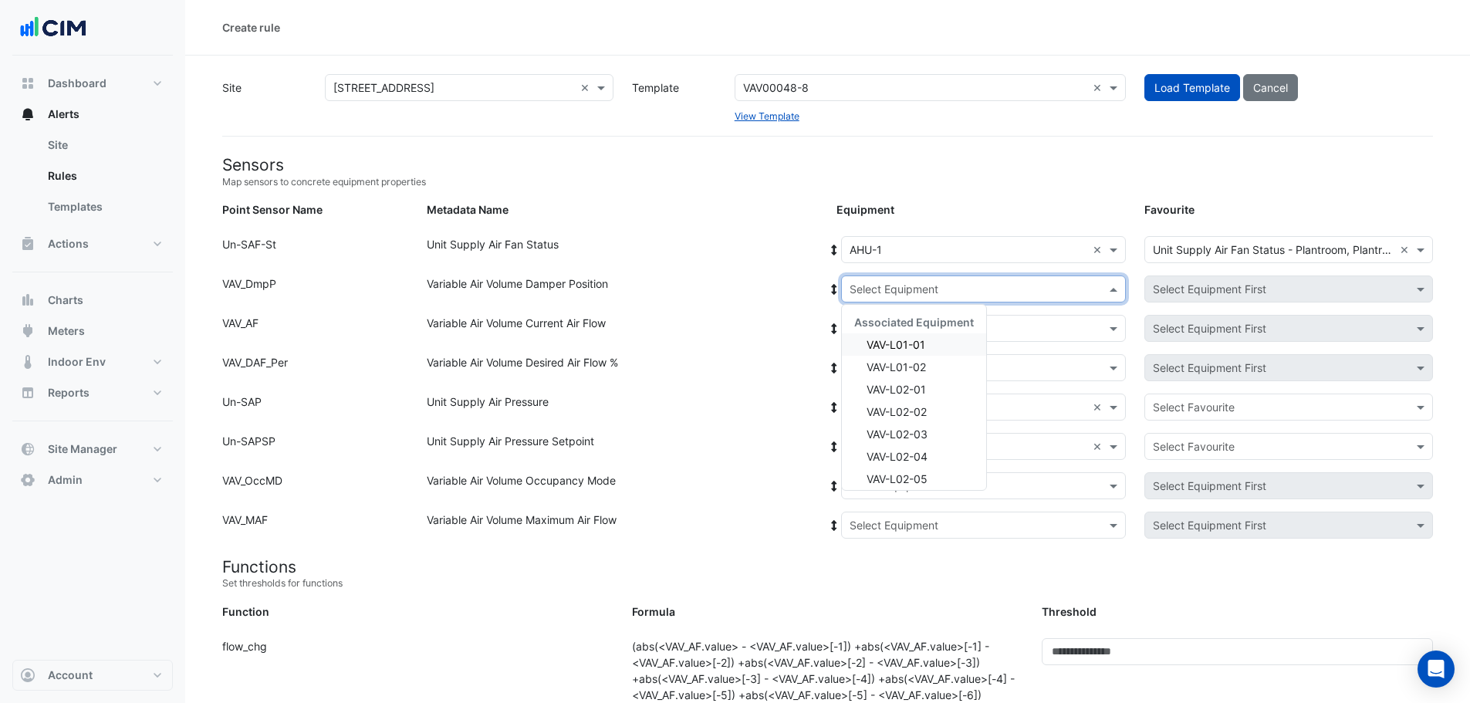
click at [930, 346] on div "VAV-L01-01" at bounding box center [914, 344] width 144 height 22
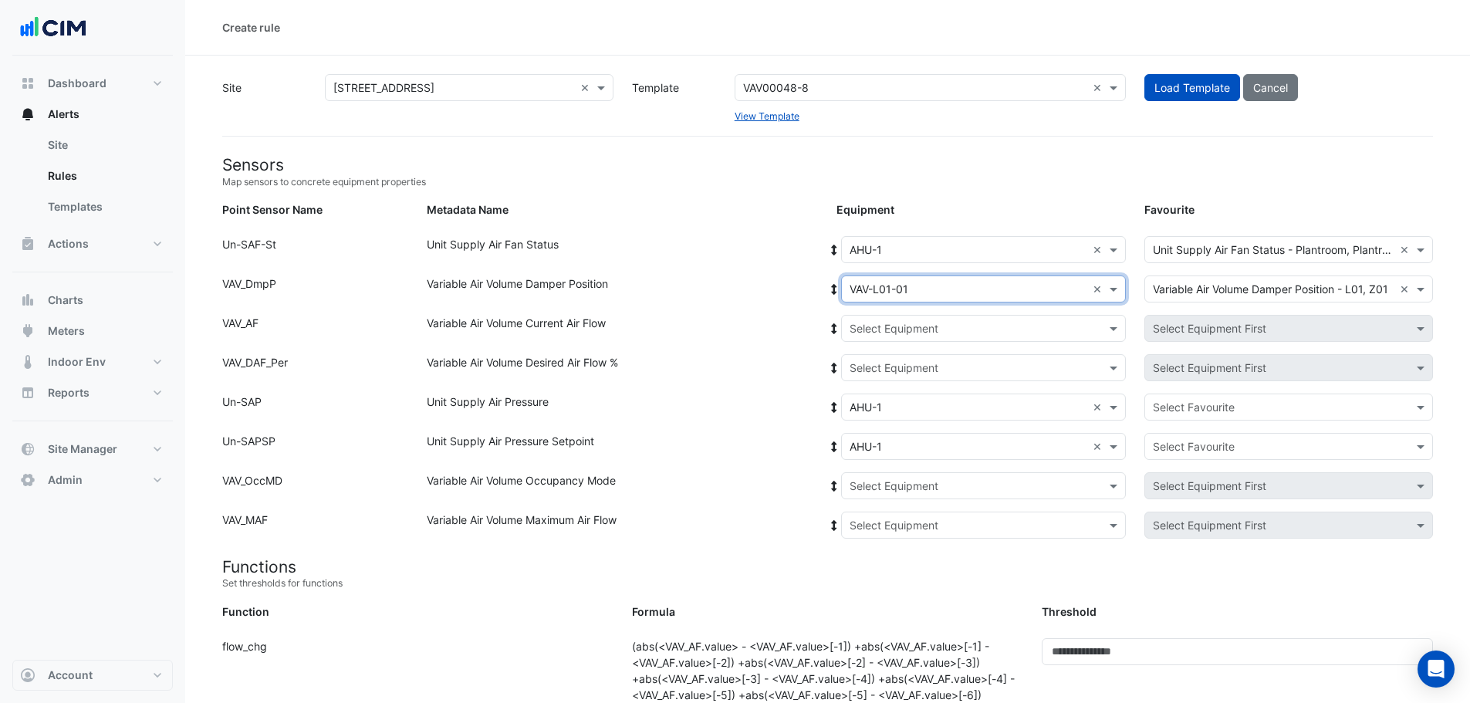
click at [833, 290] on icon at bounding box center [834, 289] width 5 height 11
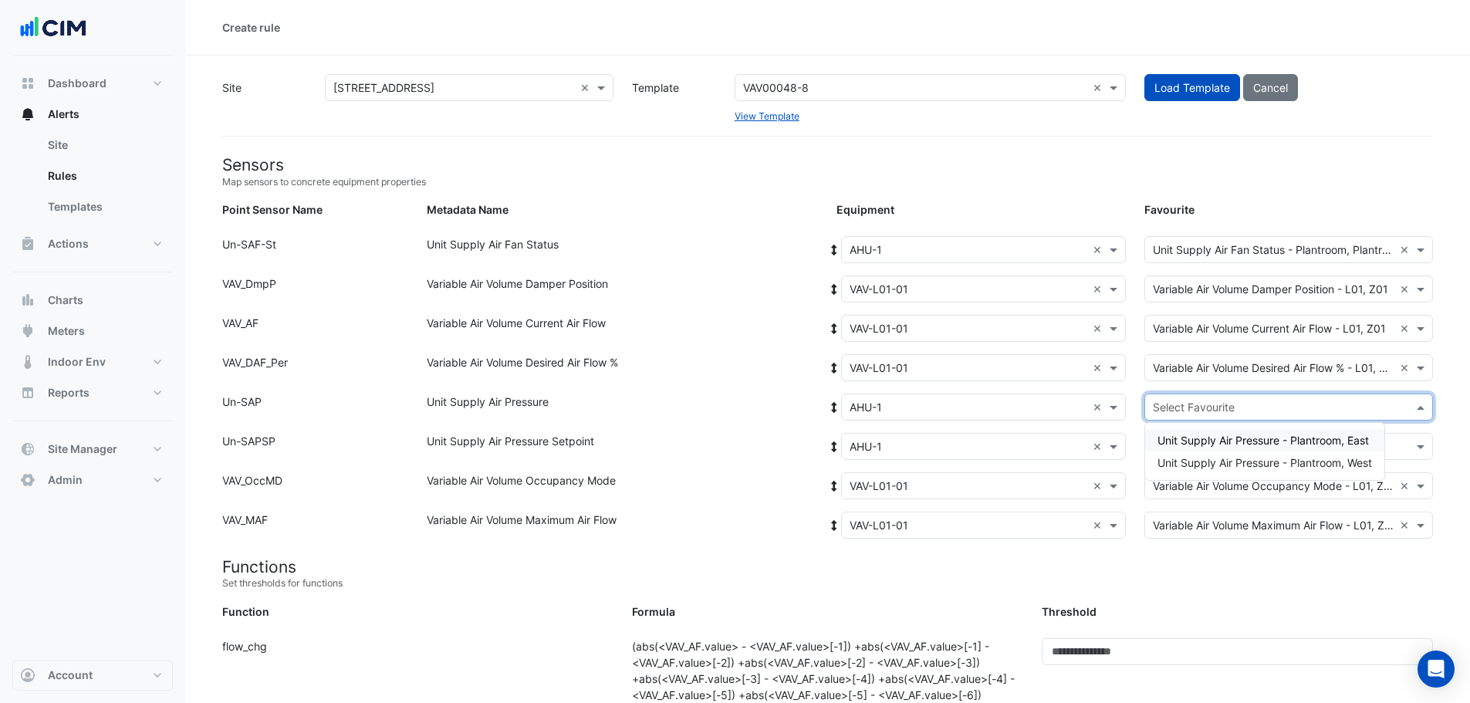
click at [1205, 400] on input "text" at bounding box center [1273, 408] width 241 height 16
click at [1230, 434] on span "Unit Supply Air Pressure - Plantroom, East" at bounding box center [1262, 440] width 211 height 13
click at [1225, 452] on input "text" at bounding box center [1273, 447] width 241 height 16
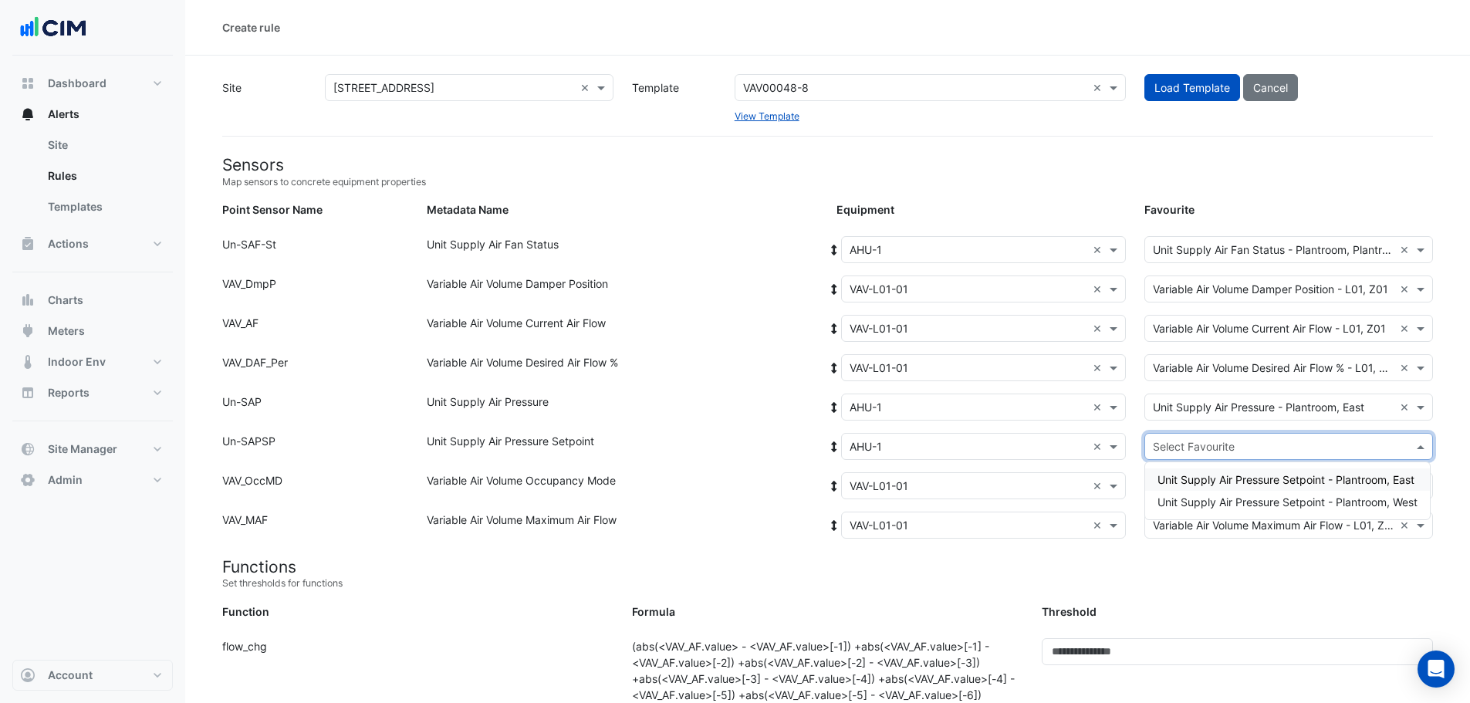
click at [1235, 480] on span "Unit Supply Air Pressure Setpoint - Plantroom, East" at bounding box center [1285, 479] width 257 height 13
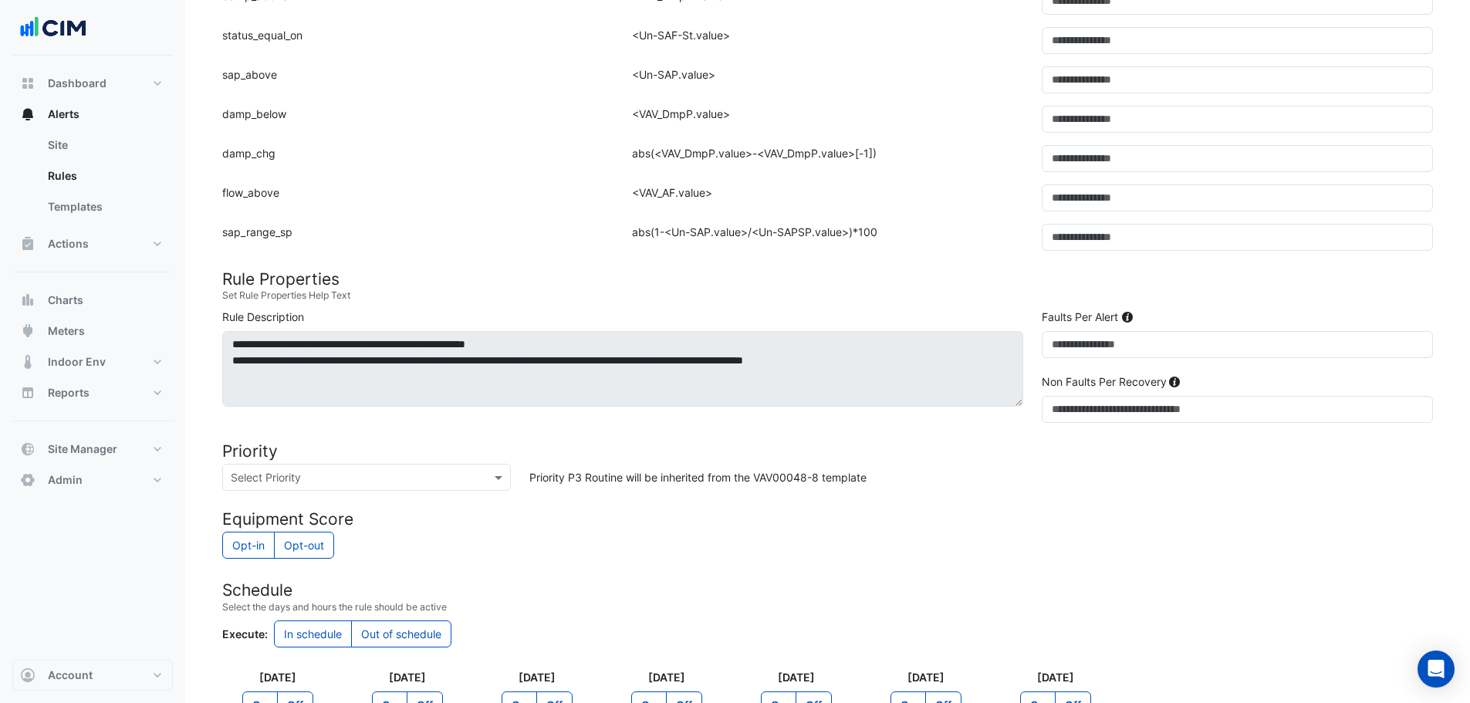
scroll to position [849, 0]
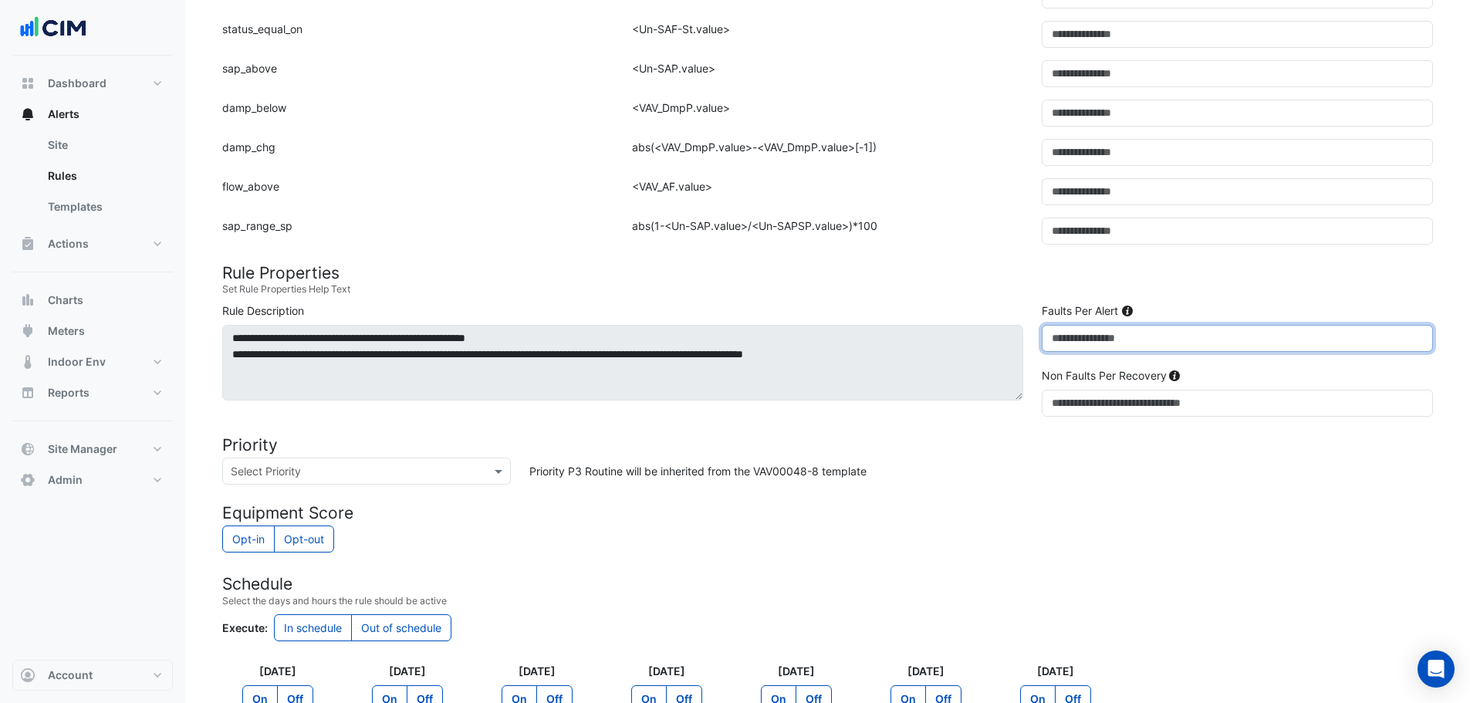
drag, startPoint x: 1074, startPoint y: 344, endPoint x: 1036, endPoint y: 346, distance: 37.8
click at [1036, 346] on div "Faults Per Alert *" at bounding box center [1237, 333] width 410 height 62
type input "**"
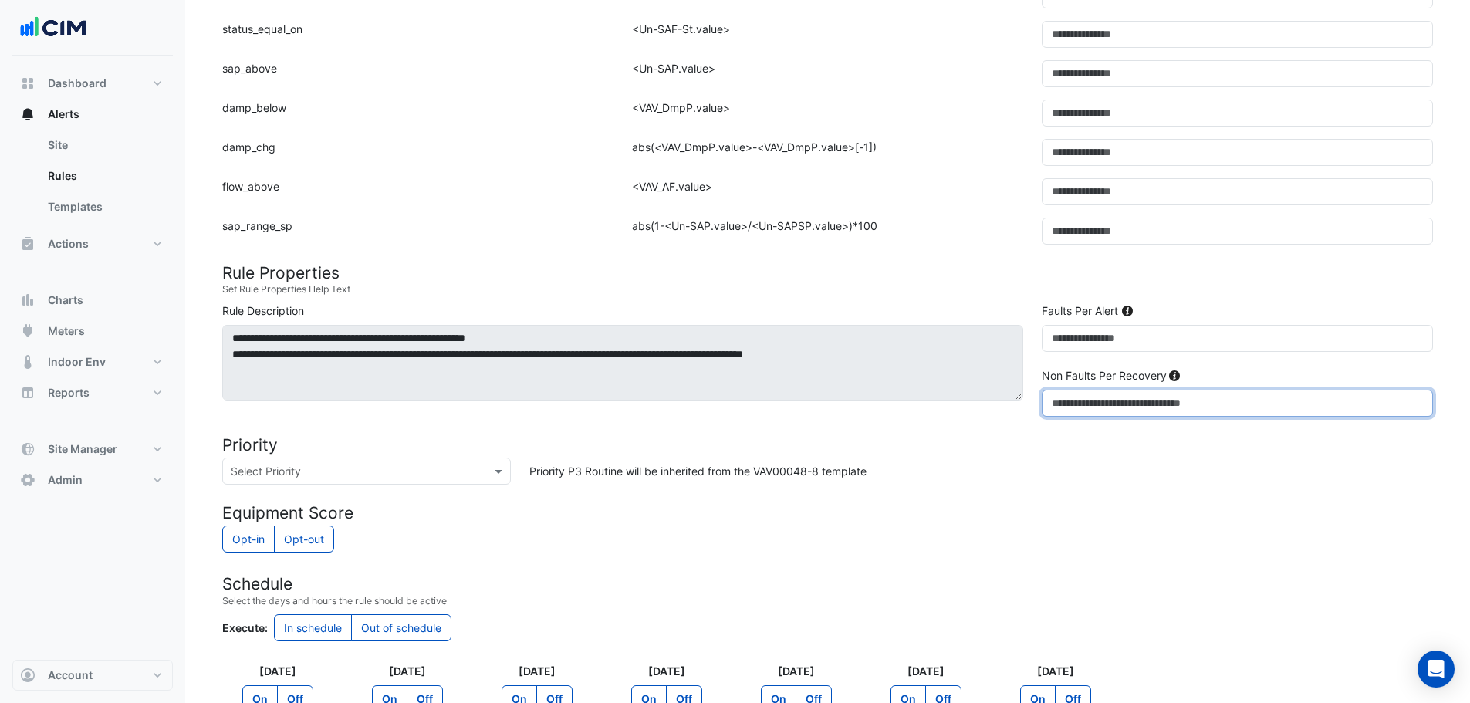
drag, startPoint x: 1093, startPoint y: 405, endPoint x: 1042, endPoint y: 410, distance: 50.4
click at [1042, 410] on input "*" at bounding box center [1237, 403] width 391 height 27
type input "*"
click at [1154, 495] on form "Sensors Map sensors to concrete equipment properties Point Sensor Name Metadata…" at bounding box center [827, 111] width 1211 height 1610
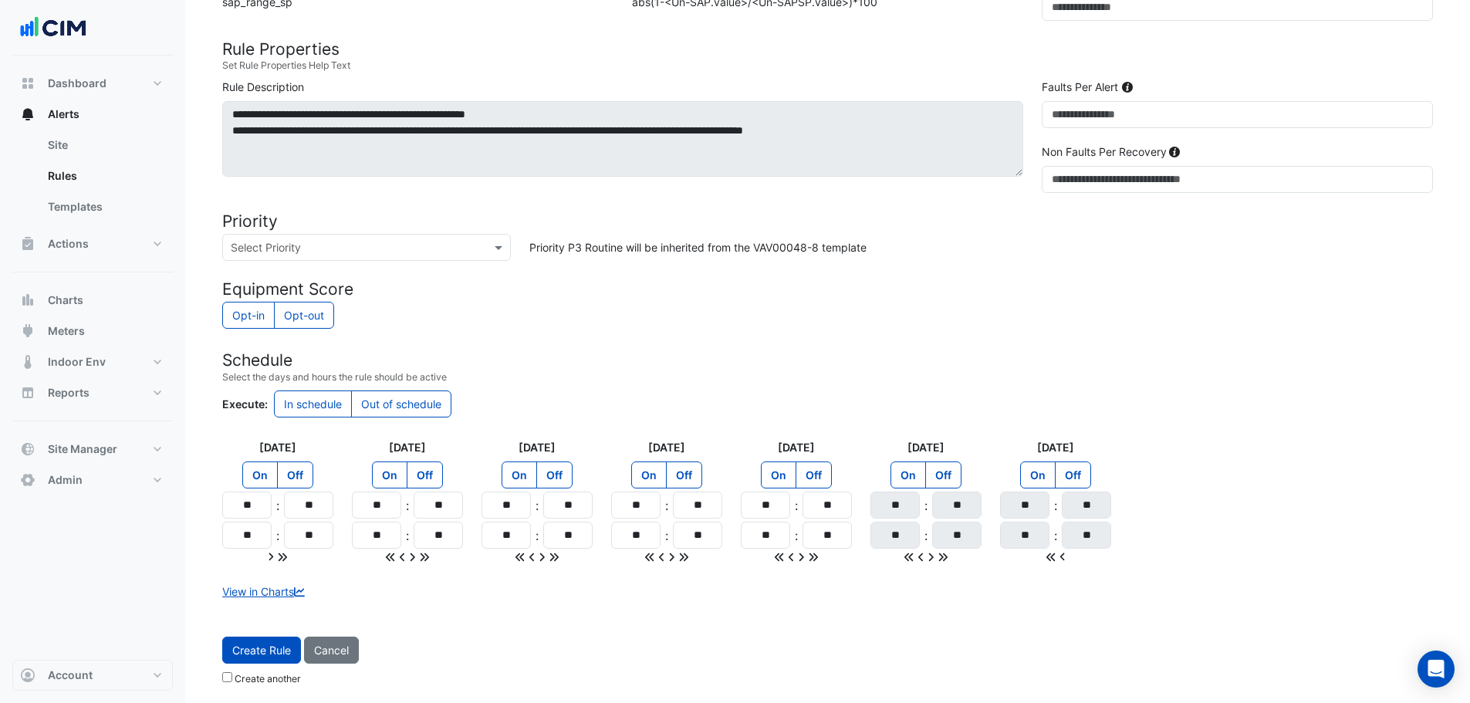
scroll to position [1074, 0]
drag, startPoint x: 258, startPoint y: 502, endPoint x: 248, endPoint y: 501, distance: 10.1
click at [248, 501] on input "**" at bounding box center [246, 503] width 49 height 27
type input "**"
click at [287, 556] on icon at bounding box center [283, 555] width 8 height 8
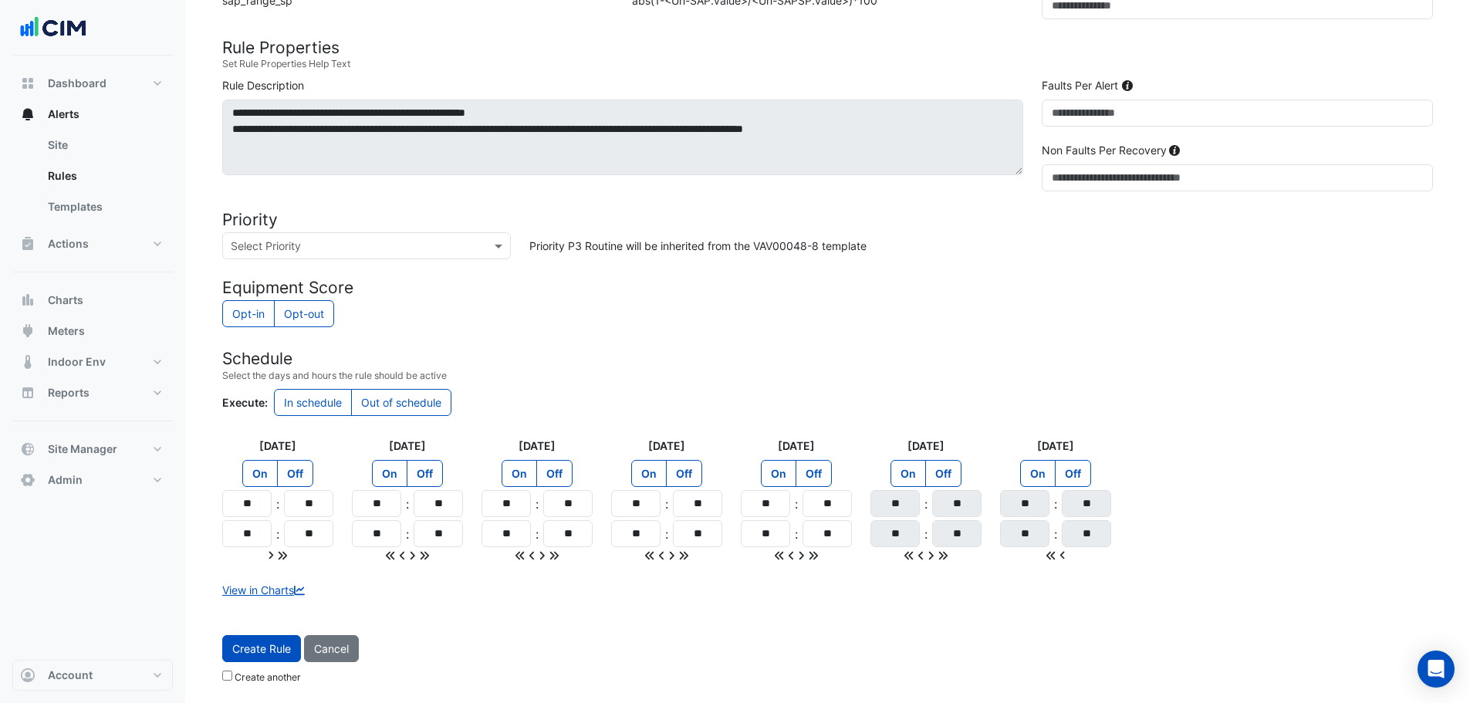
type input "**"
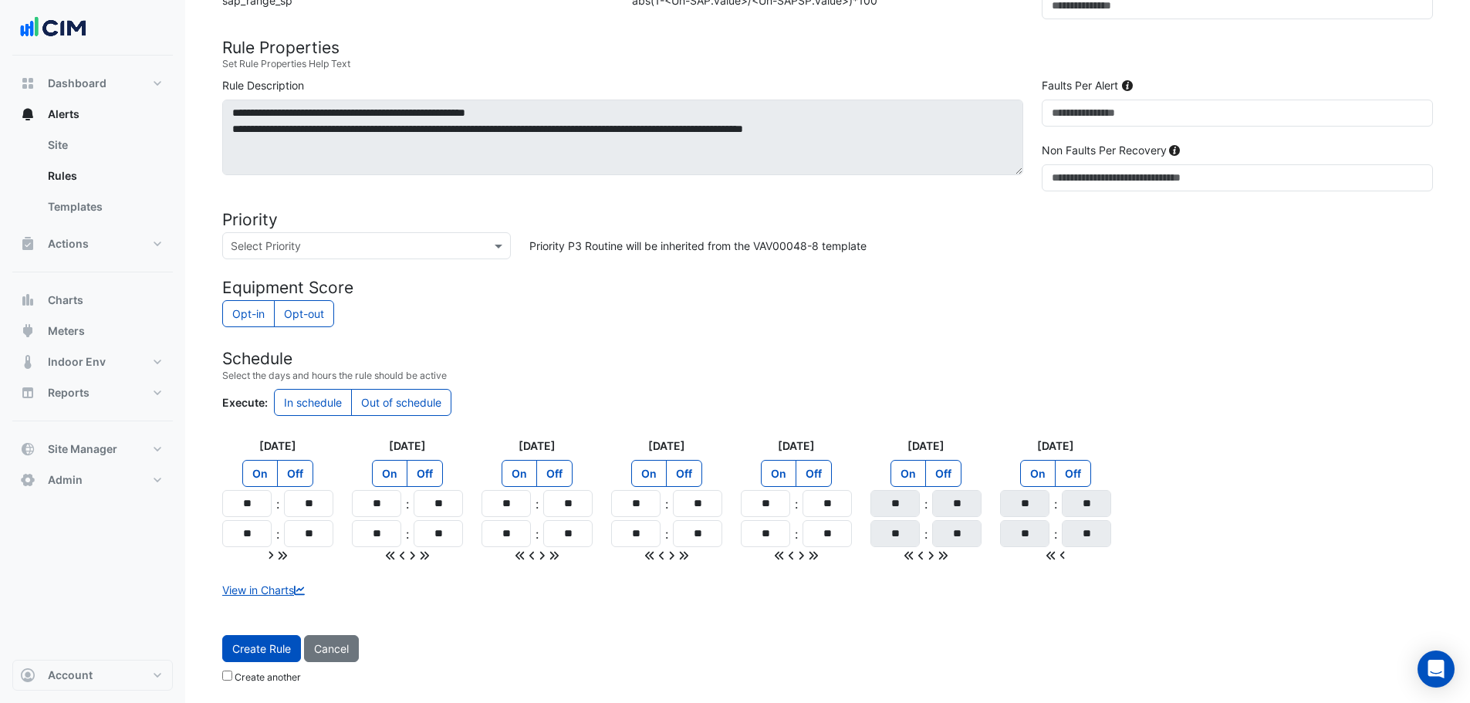
type input "**"
click at [945, 473] on label "Off" at bounding box center [943, 473] width 36 height 27
click at [1078, 468] on label "Off" at bounding box center [1073, 473] width 36 height 27
drag, startPoint x: 988, startPoint y: 323, endPoint x: 667, endPoint y: 537, distance: 385.6
click at [987, 324] on div "Opt-in Opt-out" at bounding box center [827, 315] width 1211 height 30
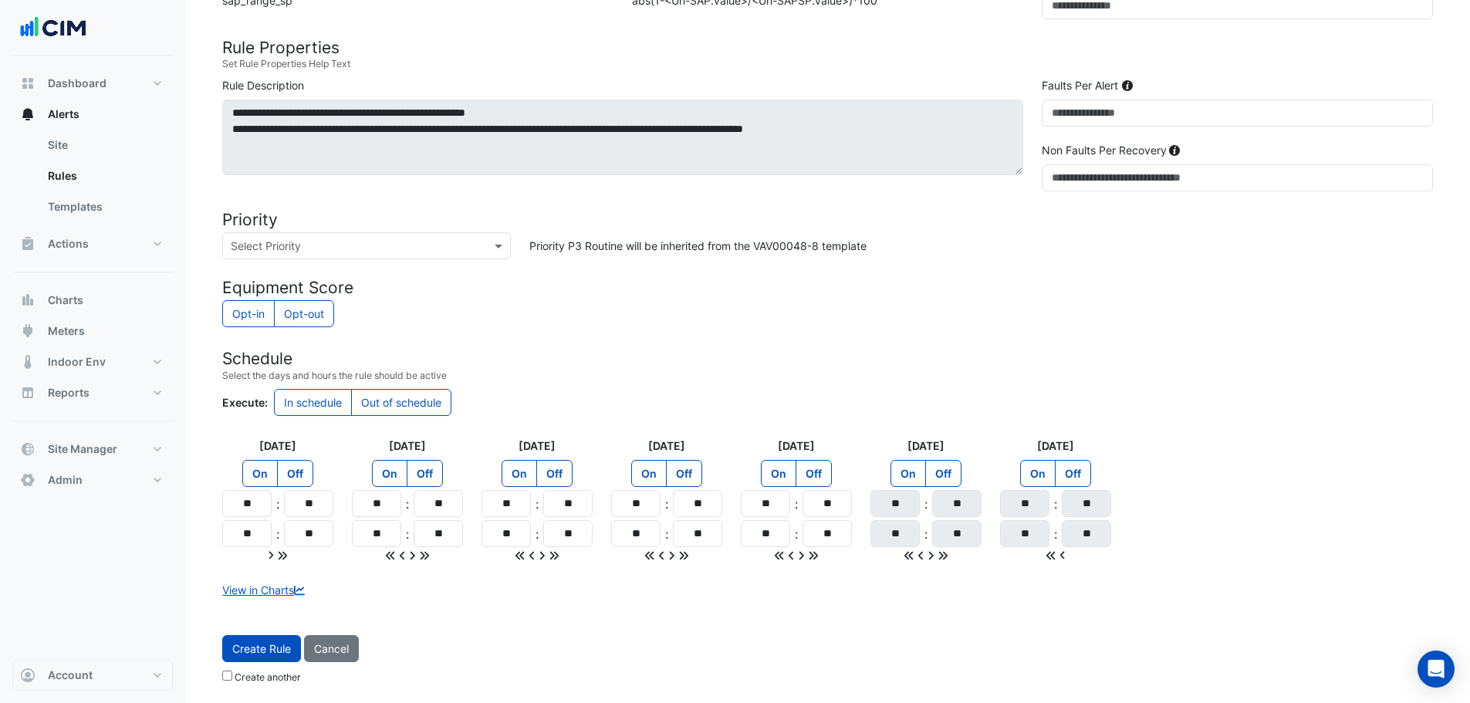
click at [225, 682] on small "Create another" at bounding box center [261, 677] width 79 height 12
click at [261, 644] on button "Create Rule" at bounding box center [261, 648] width 79 height 27
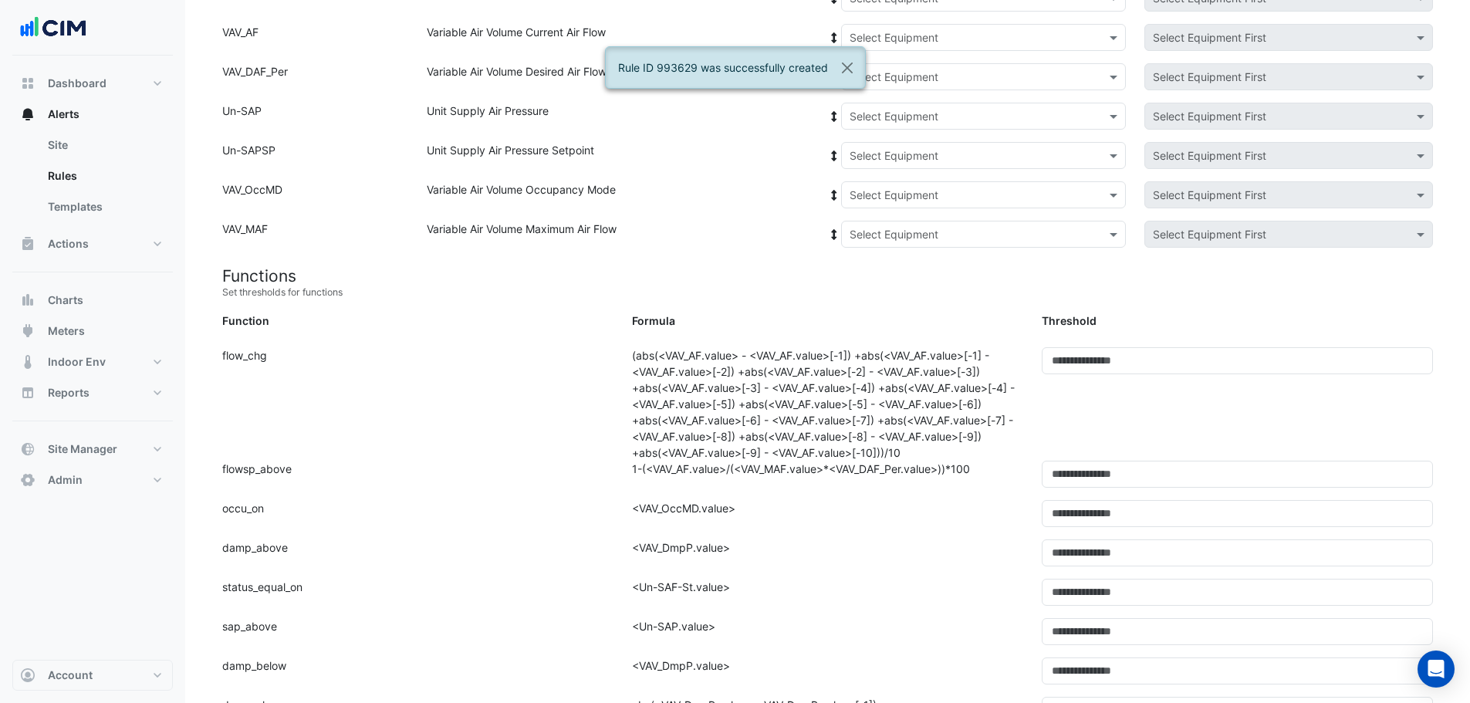
scroll to position [0, 0]
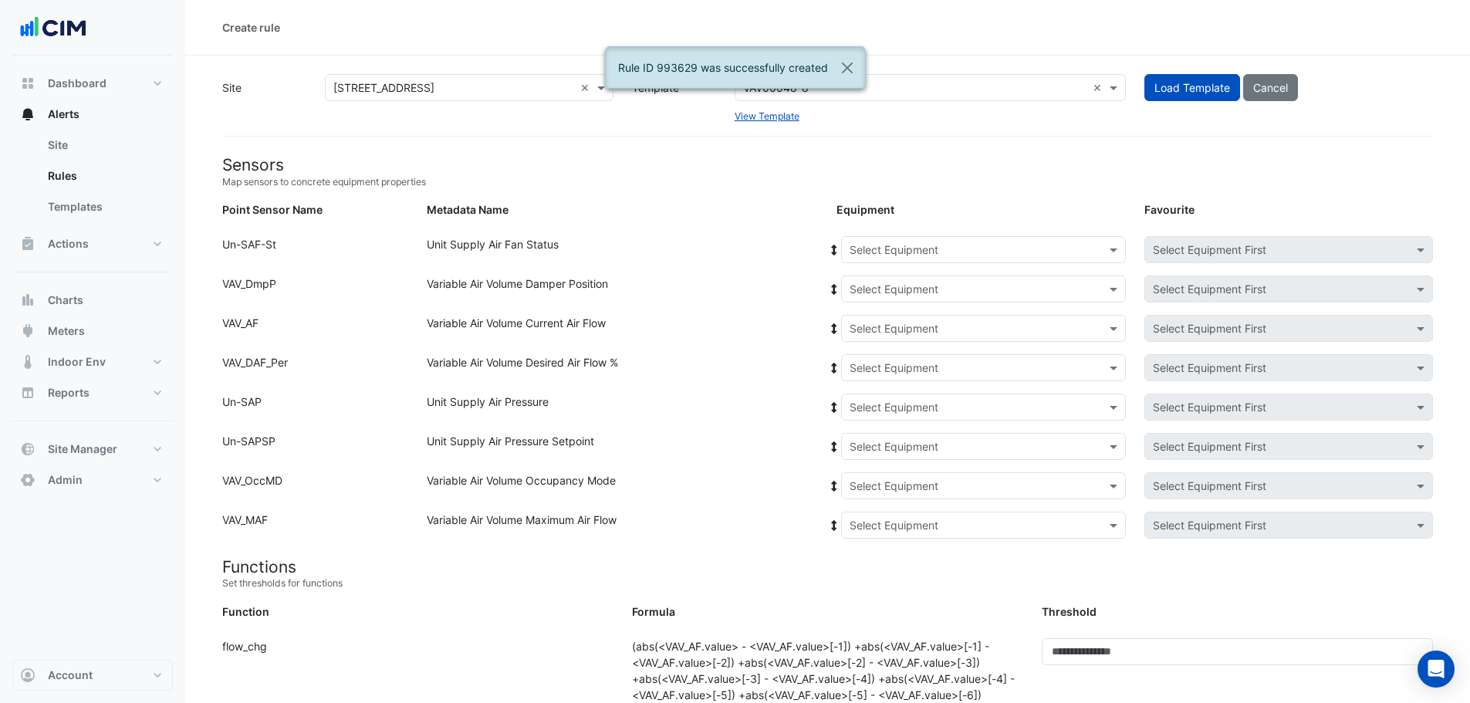
click at [927, 94] on input "text" at bounding box center [914, 88] width 343 height 16
click at [1009, 85] on input "text" at bounding box center [914, 88] width 343 height 16
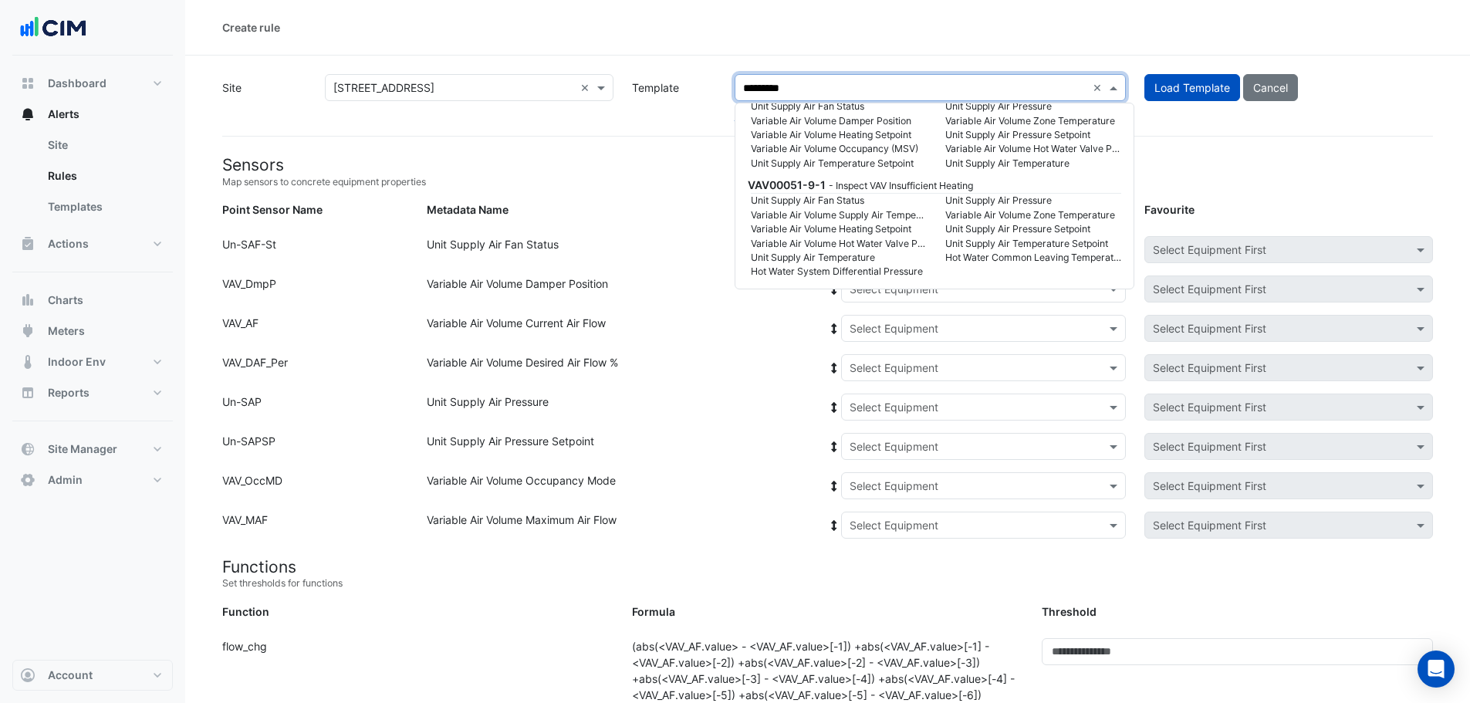
scroll to position [2681, 0]
type input "**********"
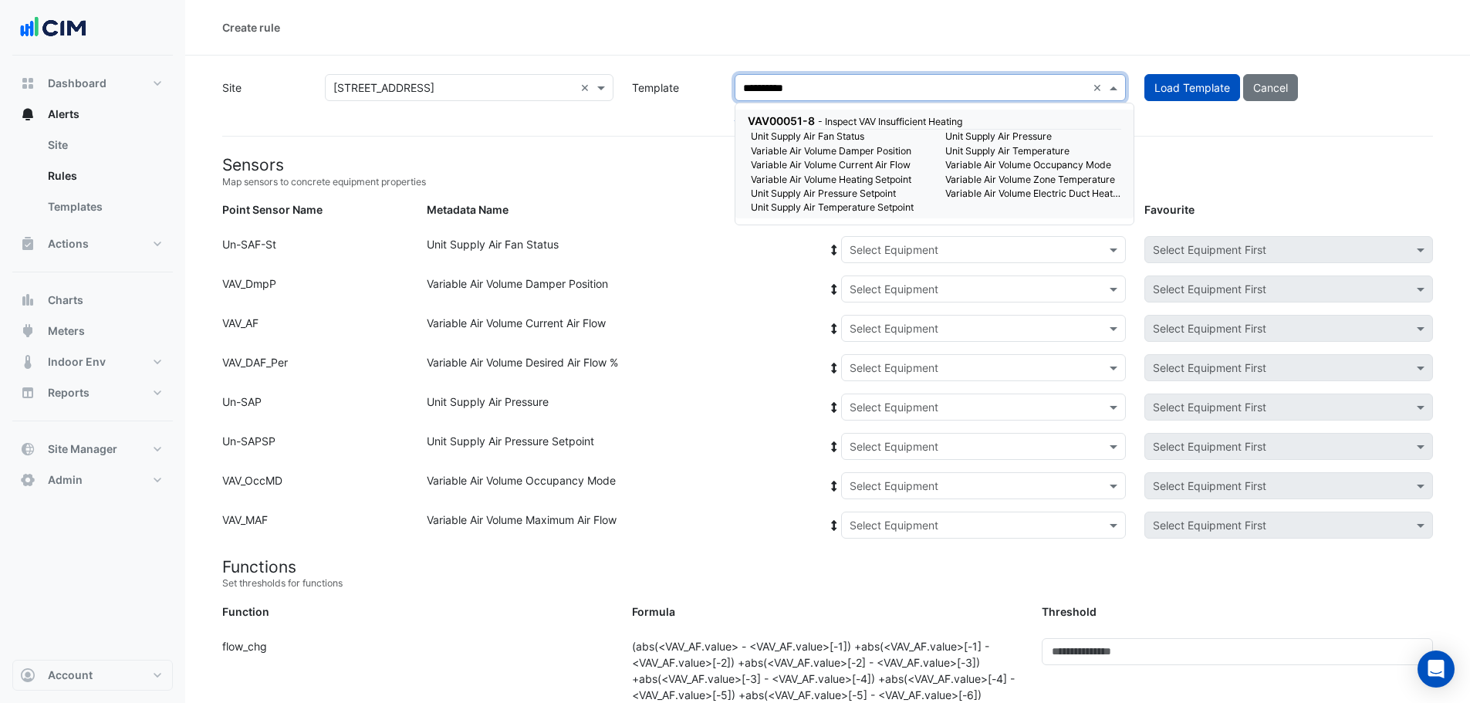
scroll to position [0, 0]
drag, startPoint x: 964, startPoint y: 133, endPoint x: 1089, endPoint y: 144, distance: 125.5
click at [964, 135] on small "Unit Supply Air Pressure" at bounding box center [1033, 137] width 194 height 14
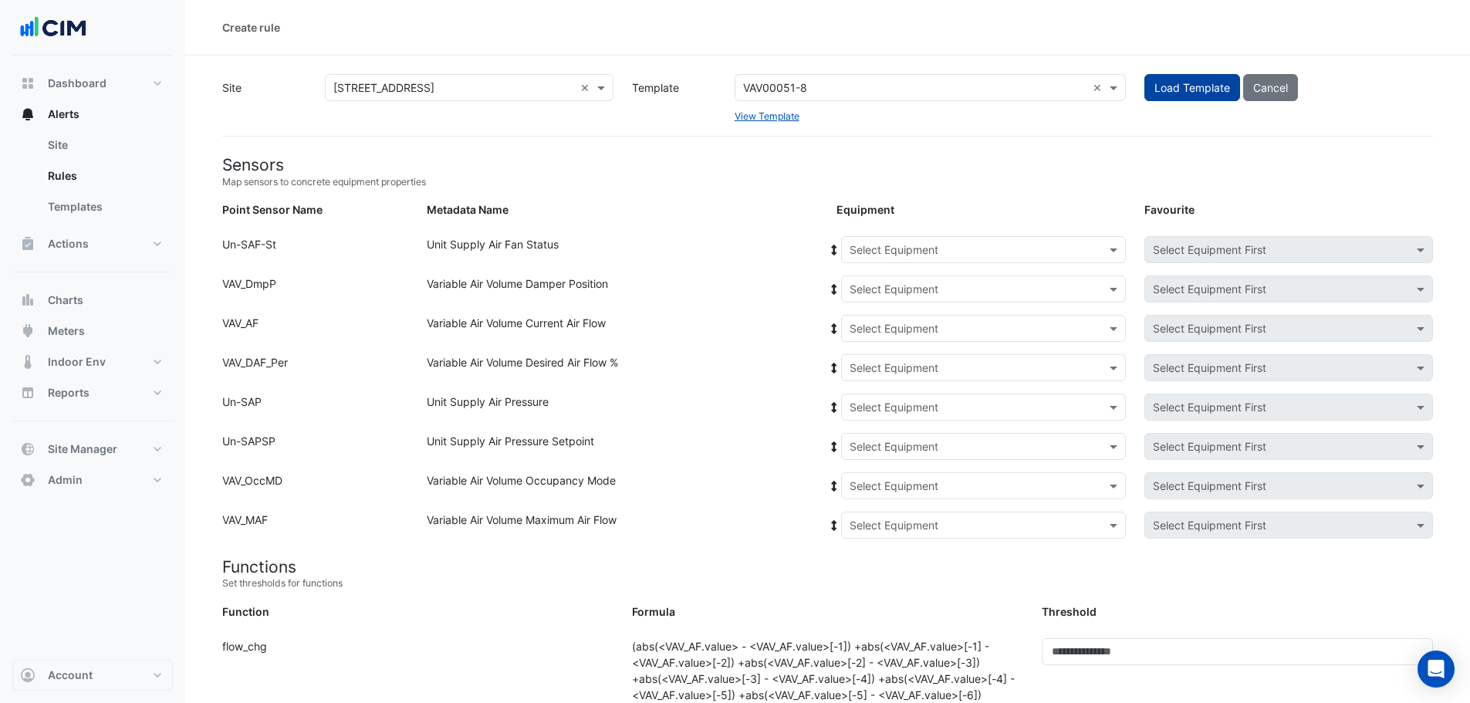
click at [1177, 85] on button "Load Template" at bounding box center [1192, 87] width 96 height 27
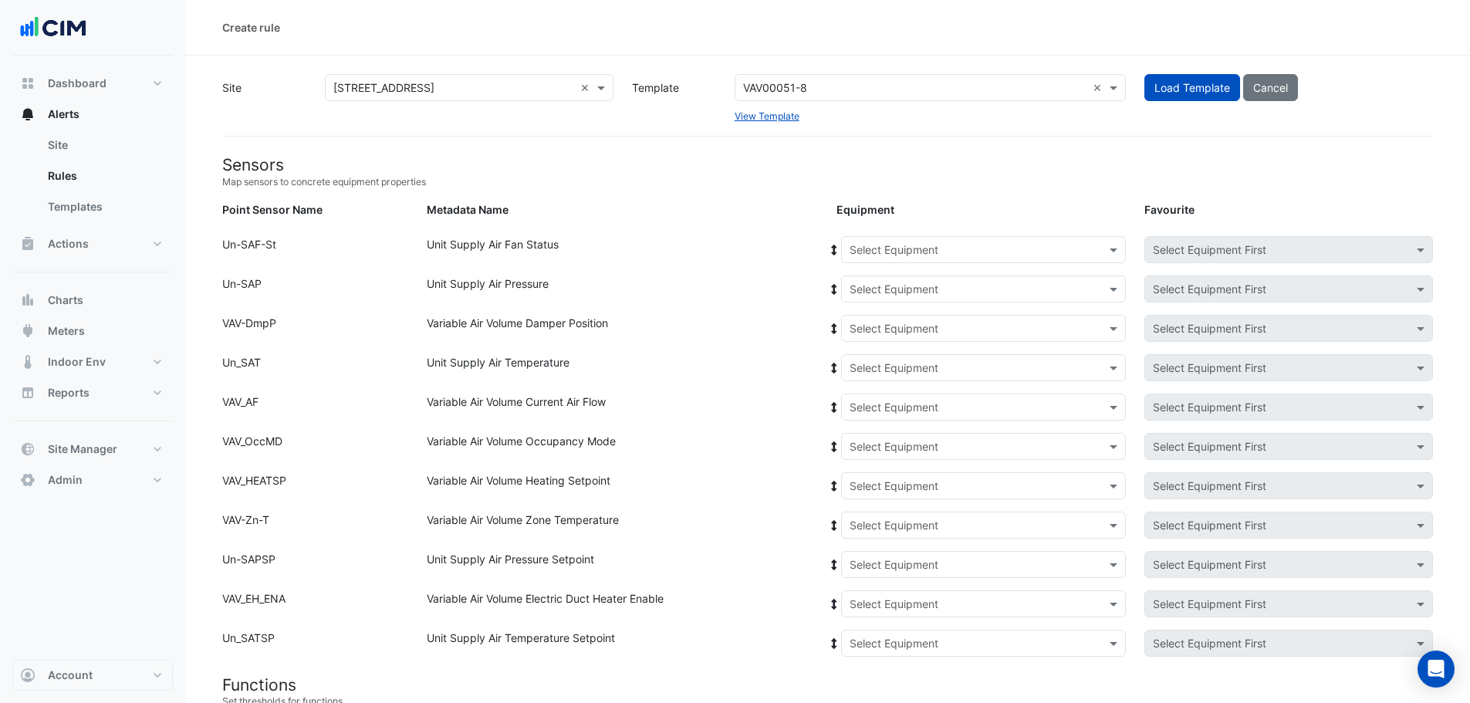
click at [987, 239] on div "Select Equipment" at bounding box center [983, 249] width 285 height 27
click at [869, 282] on span "AHU-1" at bounding box center [870, 282] width 32 height 13
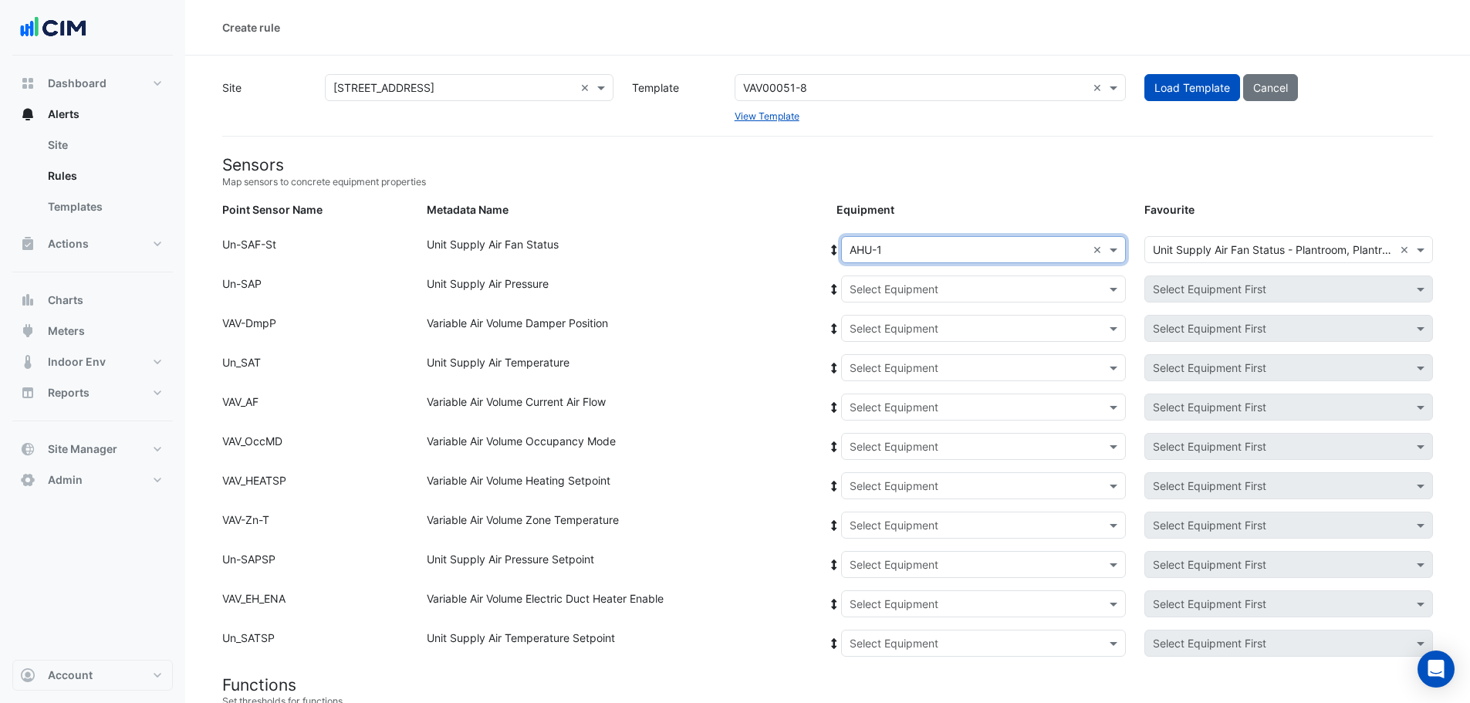
click at [832, 250] on icon at bounding box center [834, 250] width 14 height 11
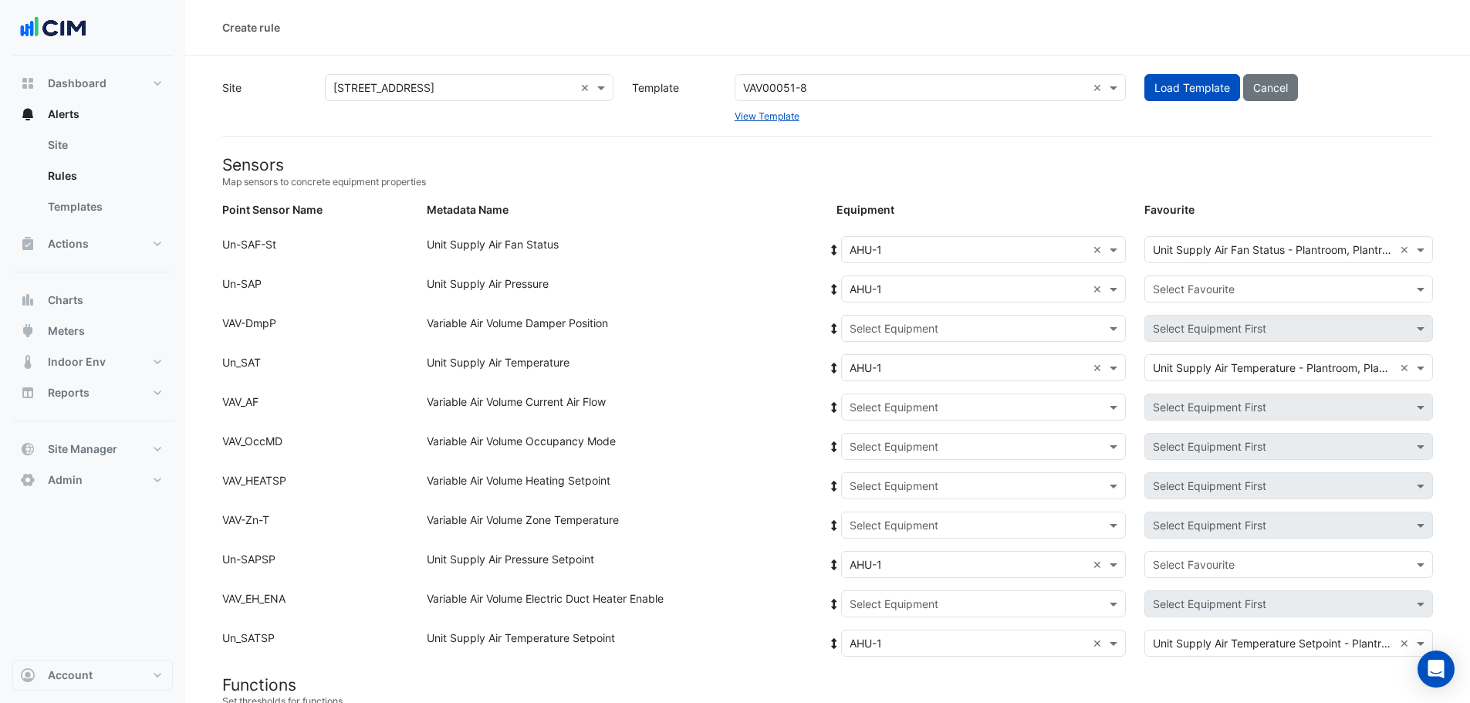
click at [903, 326] on input "text" at bounding box center [968, 329] width 237 height 16
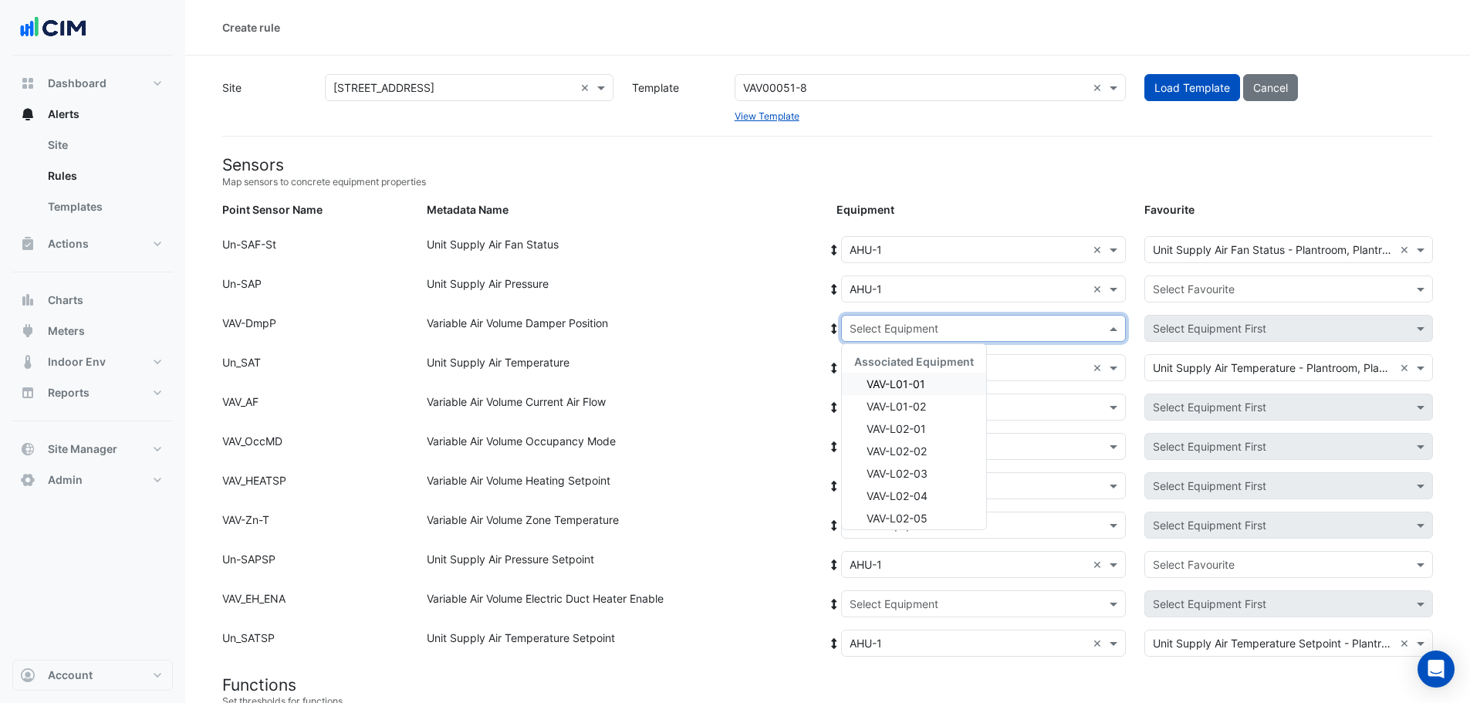
click at [916, 380] on span "VAV-L01-01" at bounding box center [895, 383] width 59 height 13
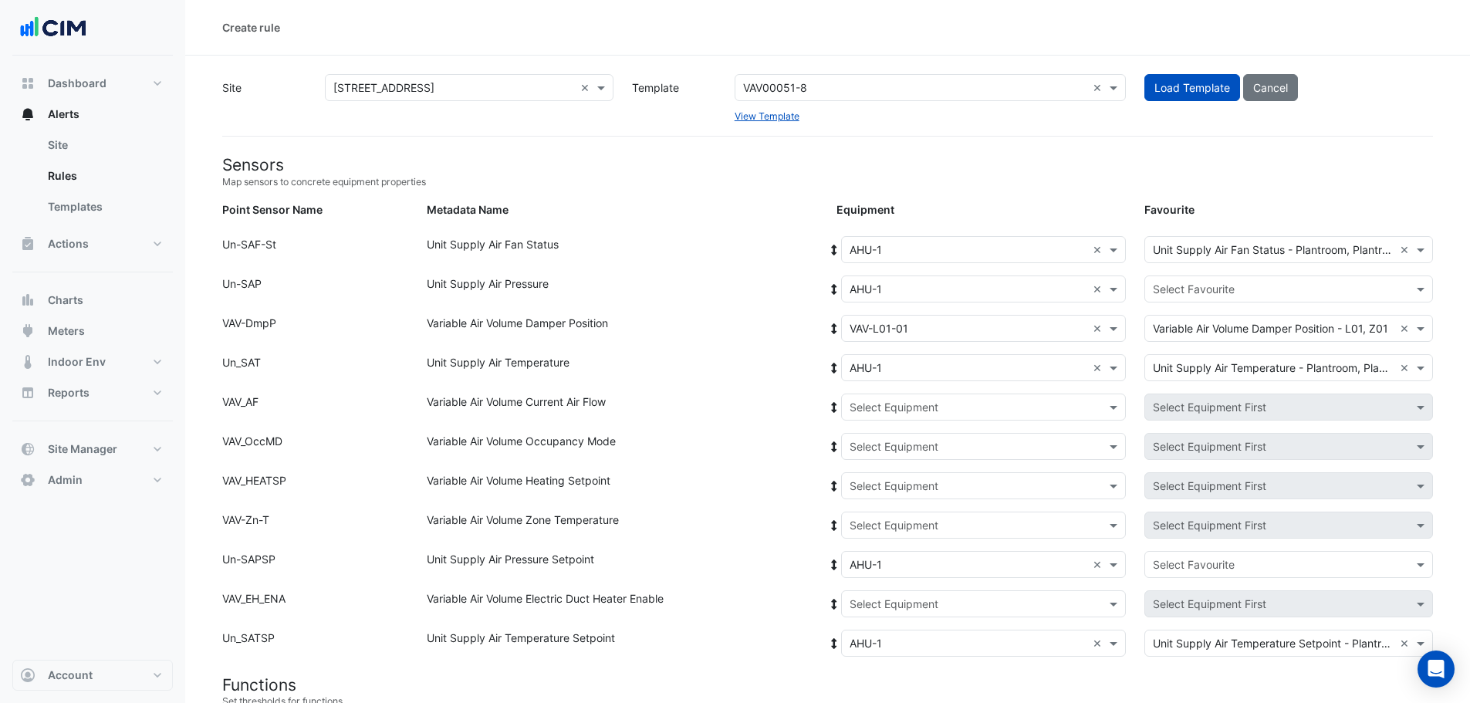
click at [833, 330] on icon at bounding box center [834, 328] width 5 height 11
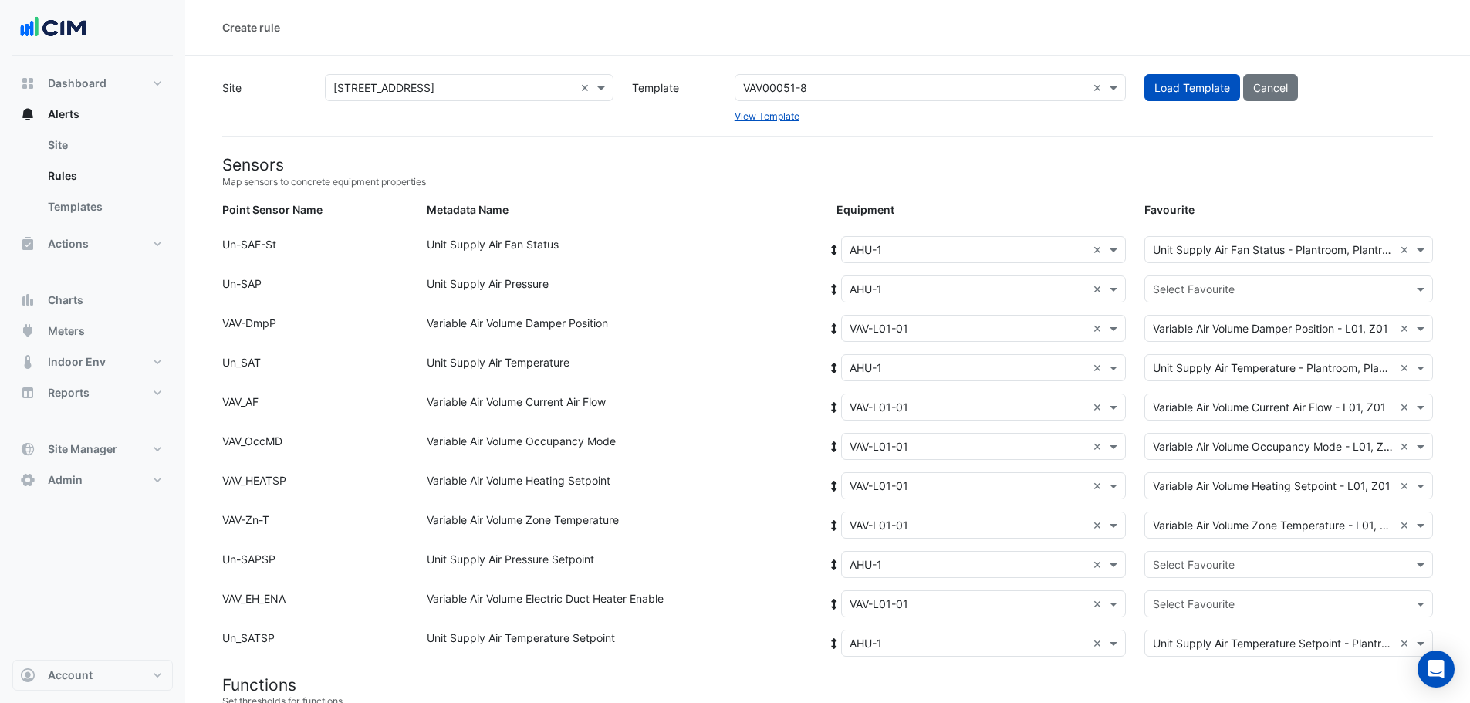
click at [1190, 567] on input "text" at bounding box center [1273, 565] width 241 height 16
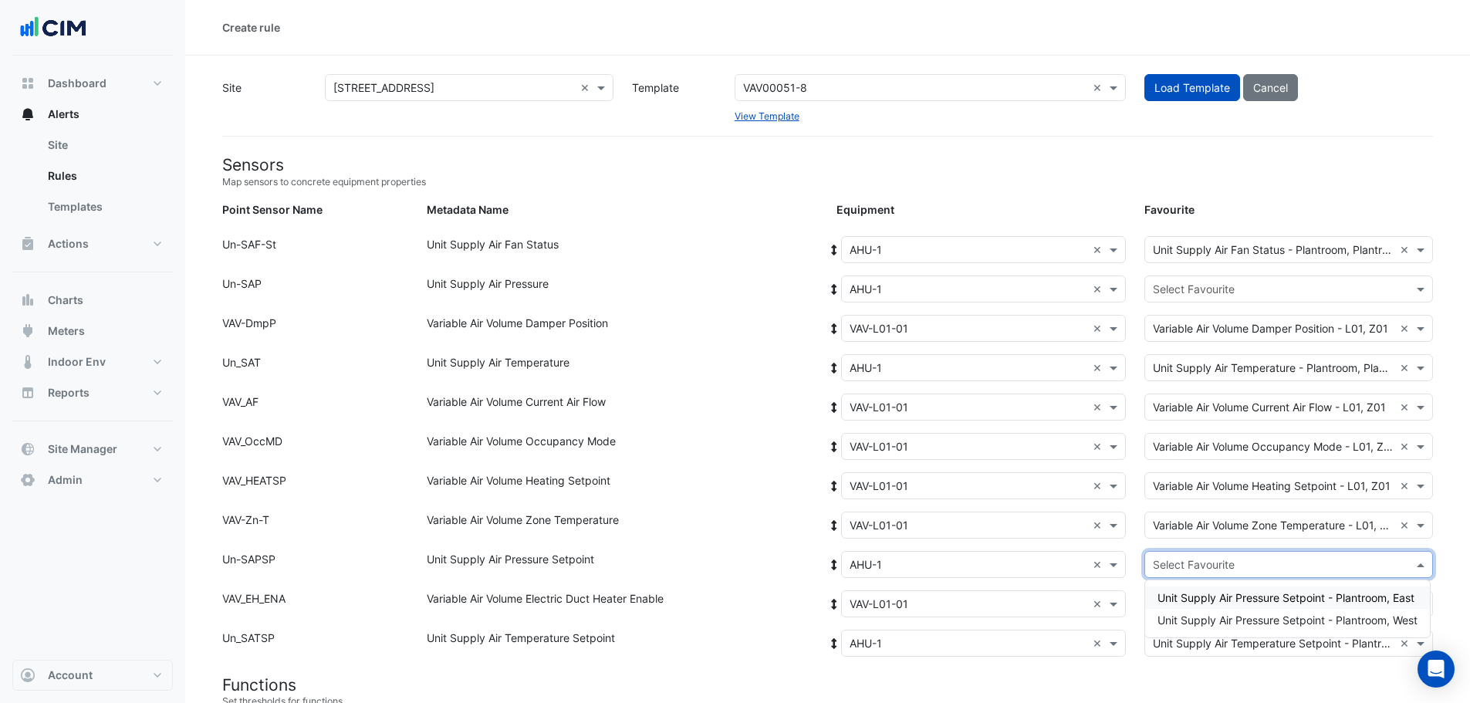
click at [1212, 593] on span "Unit Supply Air Pressure Setpoint - Plantroom, East" at bounding box center [1285, 597] width 257 height 13
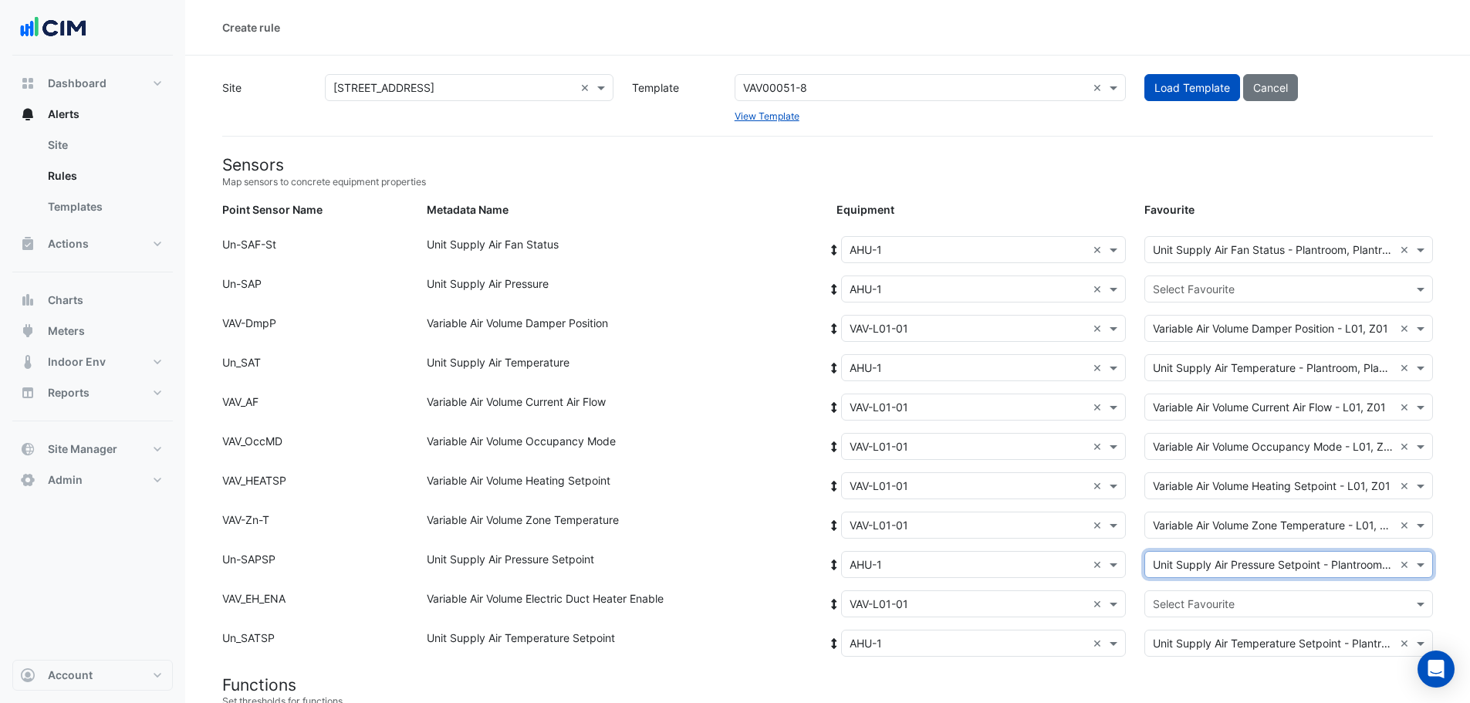
click at [1185, 606] on input "text" at bounding box center [1273, 604] width 241 height 16
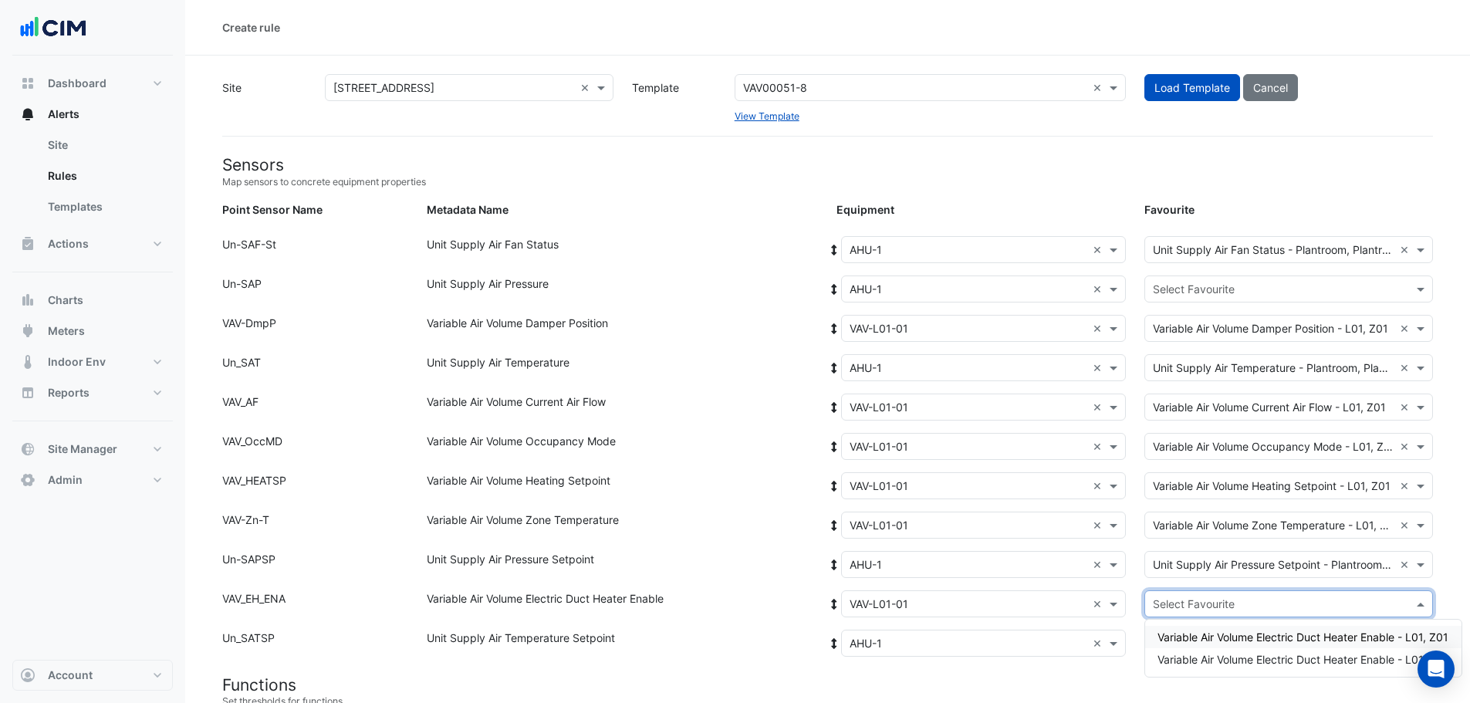
click at [1206, 635] on span "Variable Air Volume Electric Duct Heater Enable - L01, Z01" at bounding box center [1302, 636] width 291 height 13
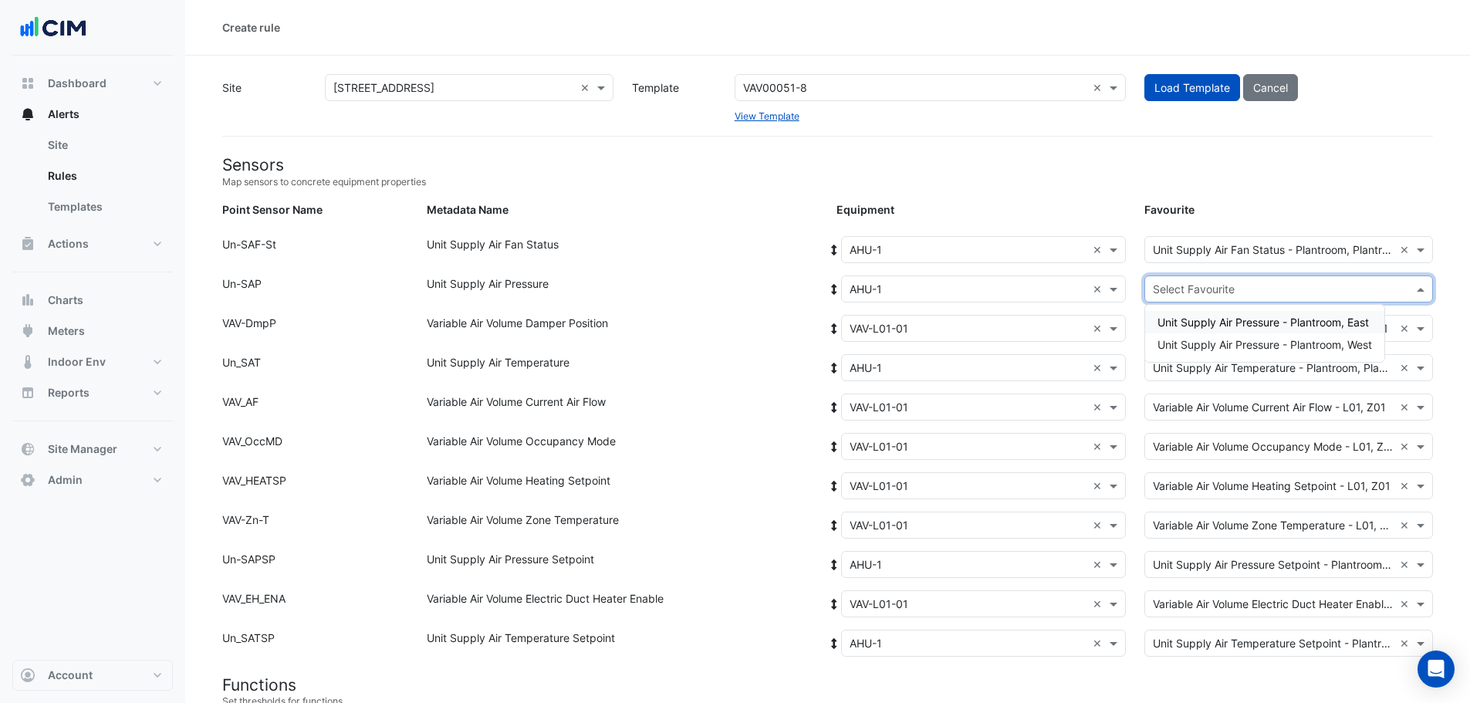
click at [1234, 289] on input "text" at bounding box center [1273, 290] width 241 height 16
click at [1229, 316] on span "Unit Supply Air Pressure - Plantroom, East" at bounding box center [1262, 322] width 211 height 13
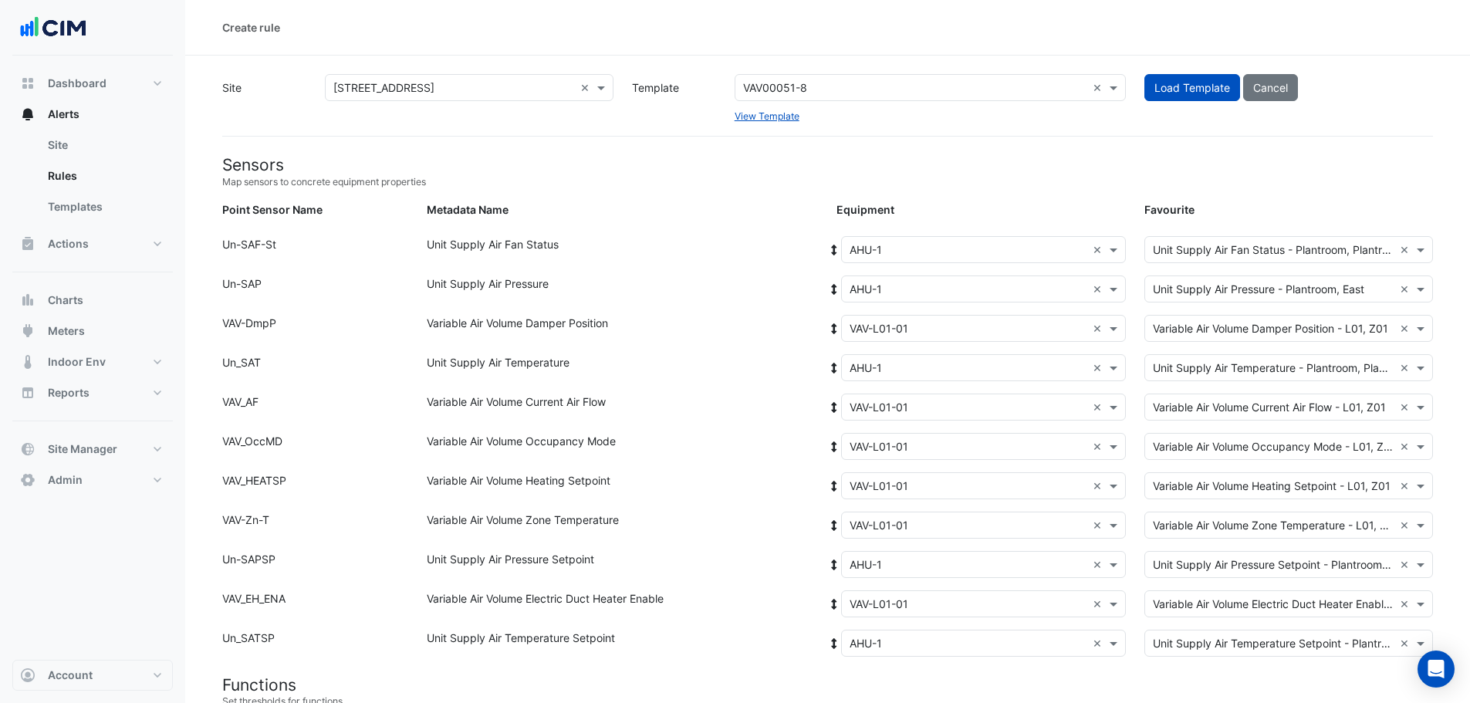
click at [1114, 185] on small "Map sensors to concrete equipment properties" at bounding box center [827, 182] width 1211 height 14
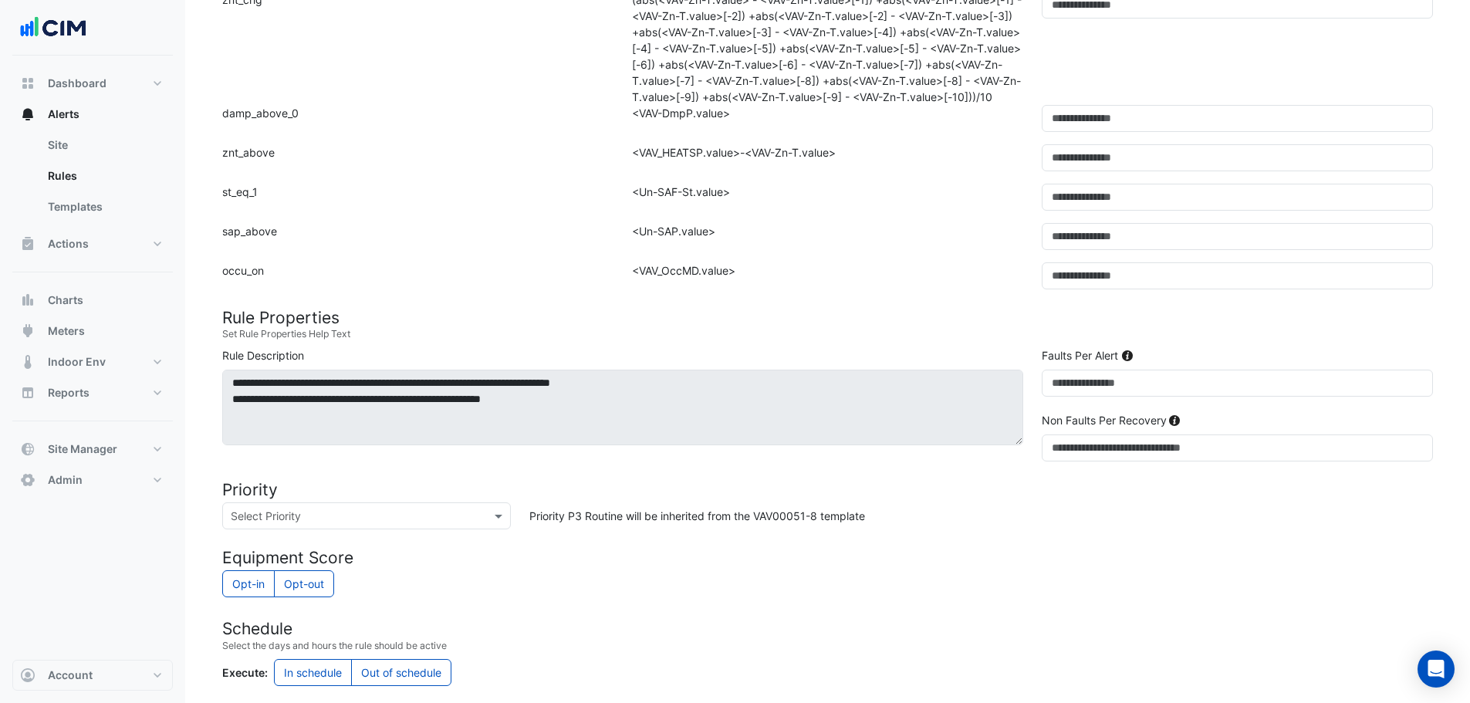
scroll to position [926, 0]
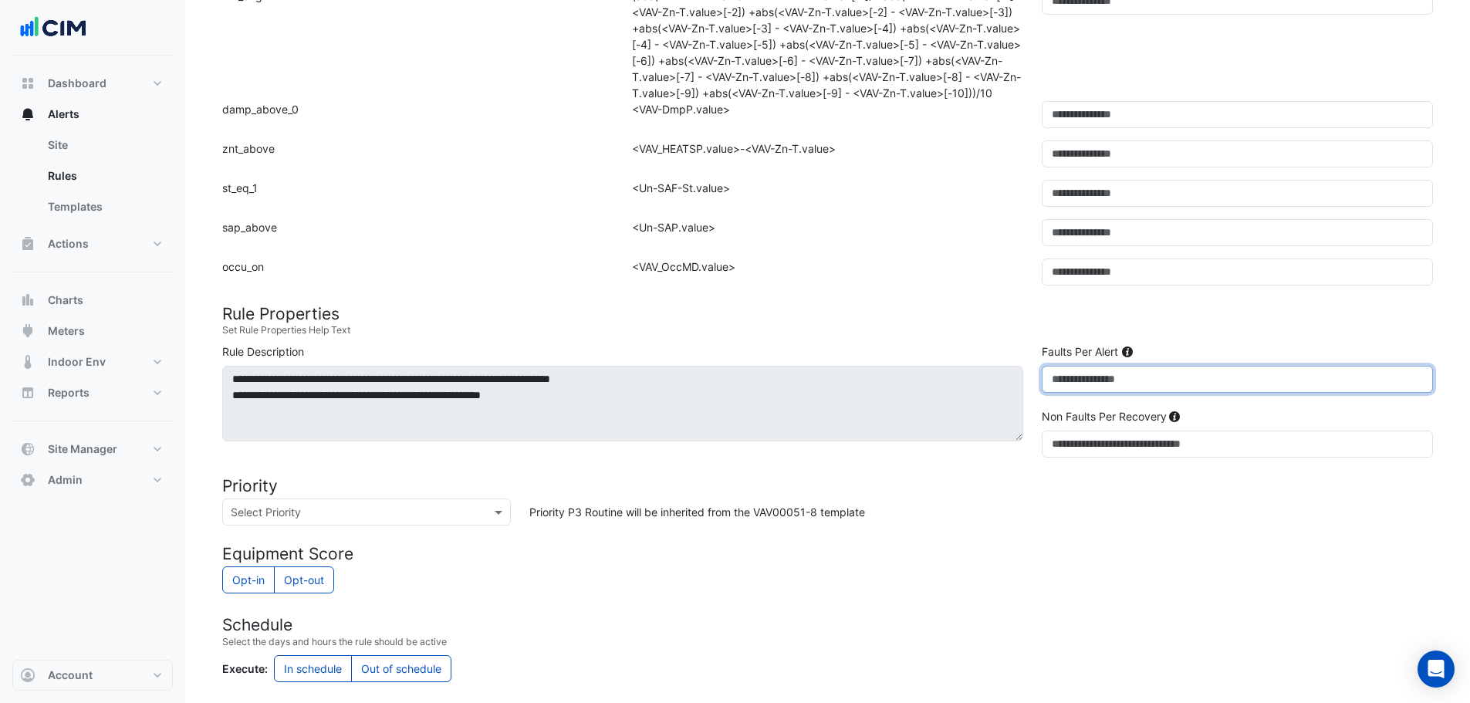
click at [1050, 393] on input "*" at bounding box center [1237, 379] width 391 height 27
type input "**"
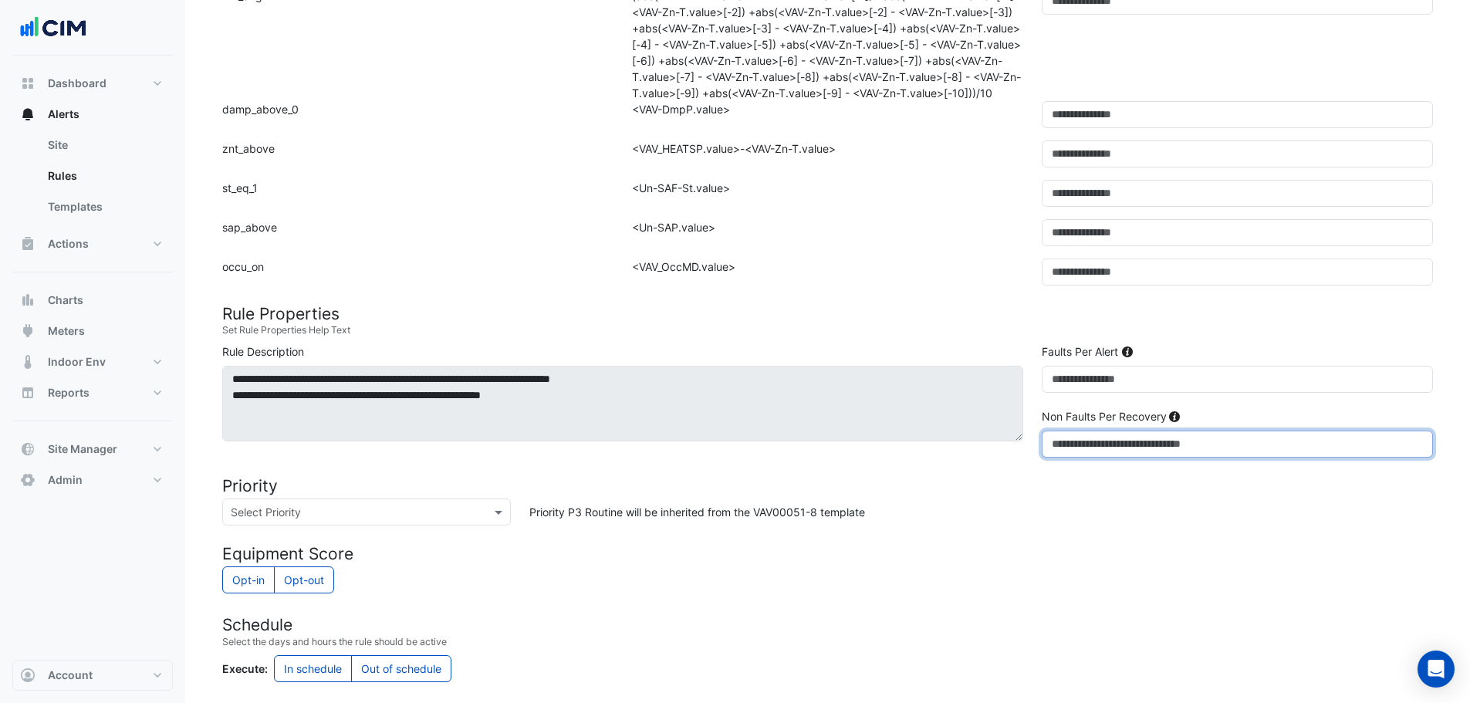
drag, startPoint x: 1073, startPoint y: 463, endPoint x: 1042, endPoint y: 464, distance: 30.1
click at [1042, 458] on input "*" at bounding box center [1237, 444] width 391 height 27
type input "*"
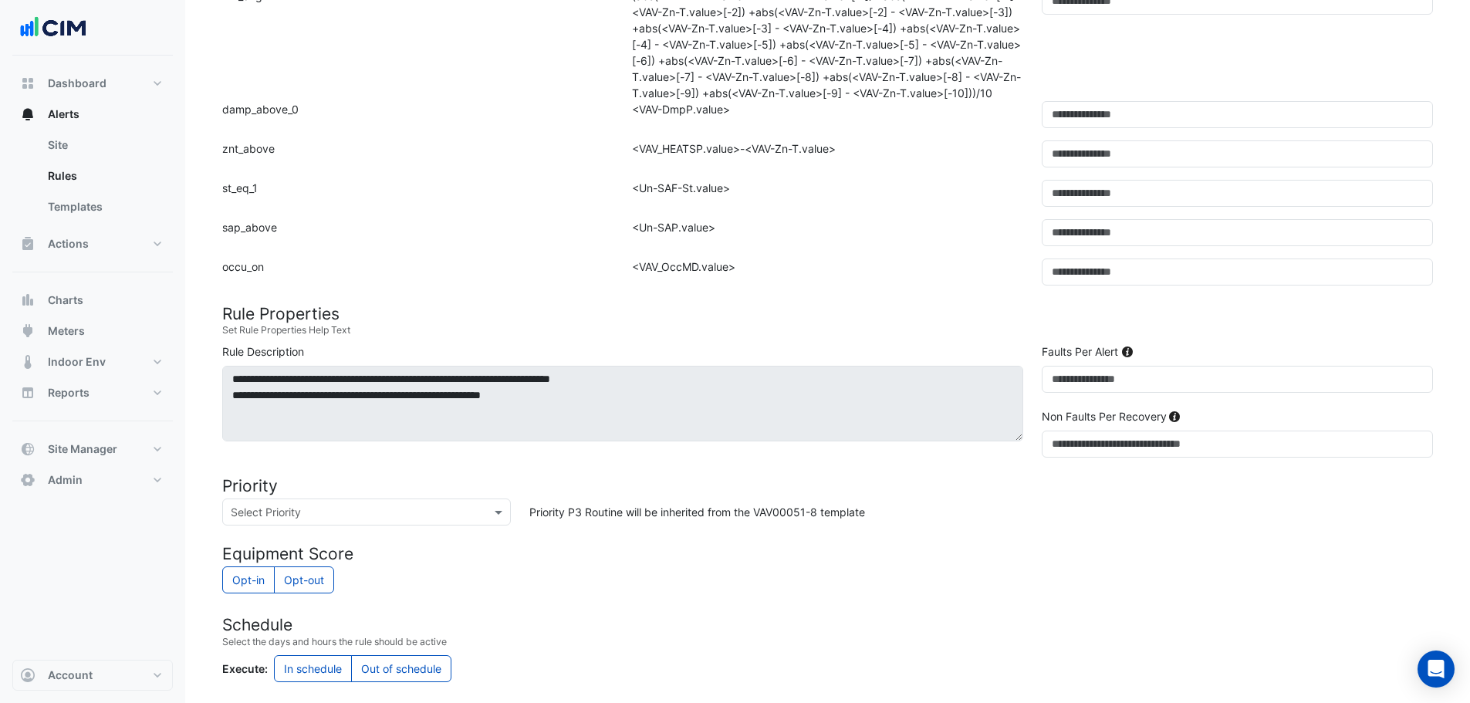
click at [1066, 521] on div "Priority P3 Routine will be inherited from the VAV00051-8 template" at bounding box center [981, 511] width 922 height 27
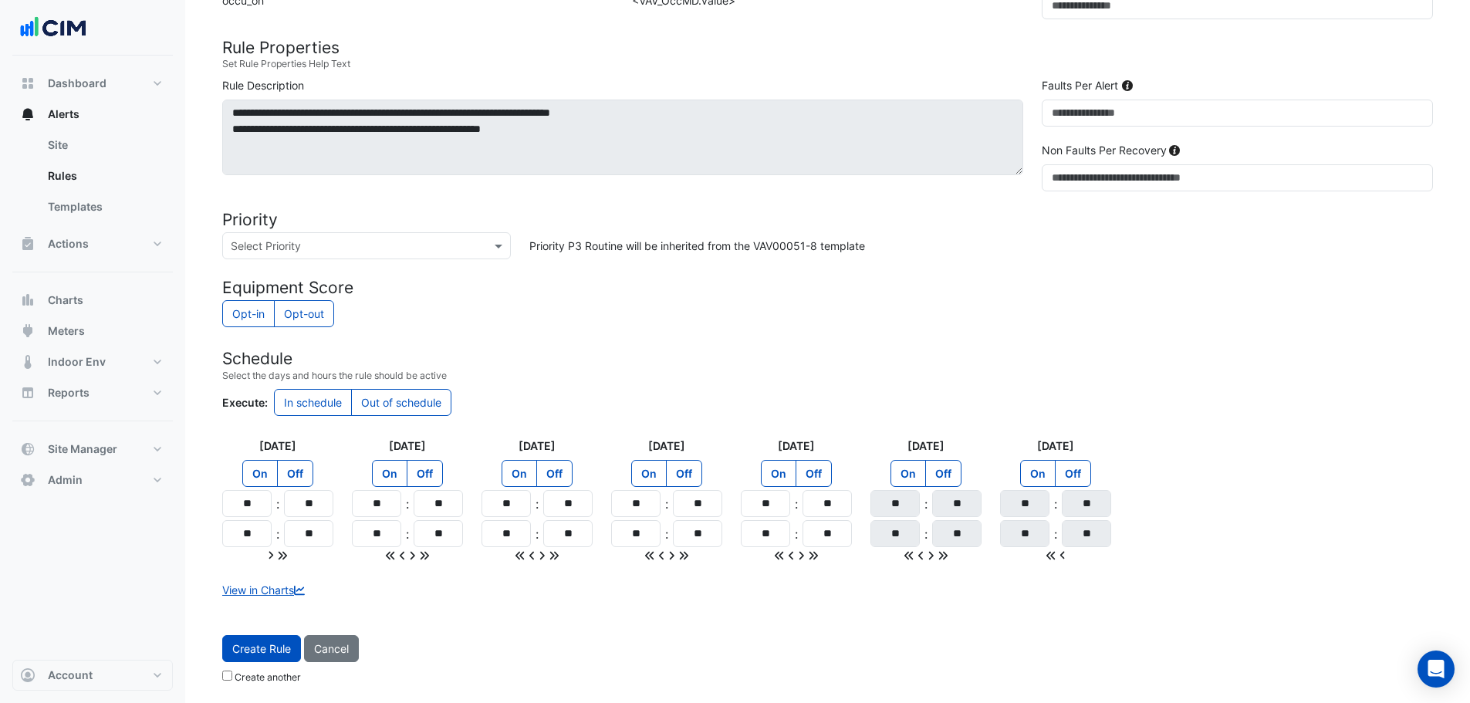
scroll to position [1208, 0]
drag, startPoint x: 262, startPoint y: 506, endPoint x: 249, endPoint y: 510, distance: 13.7
click at [249, 510] on input "**" at bounding box center [246, 503] width 49 height 27
type input "**"
drag, startPoint x: 282, startPoint y: 552, endPoint x: 314, endPoint y: 550, distance: 32.4
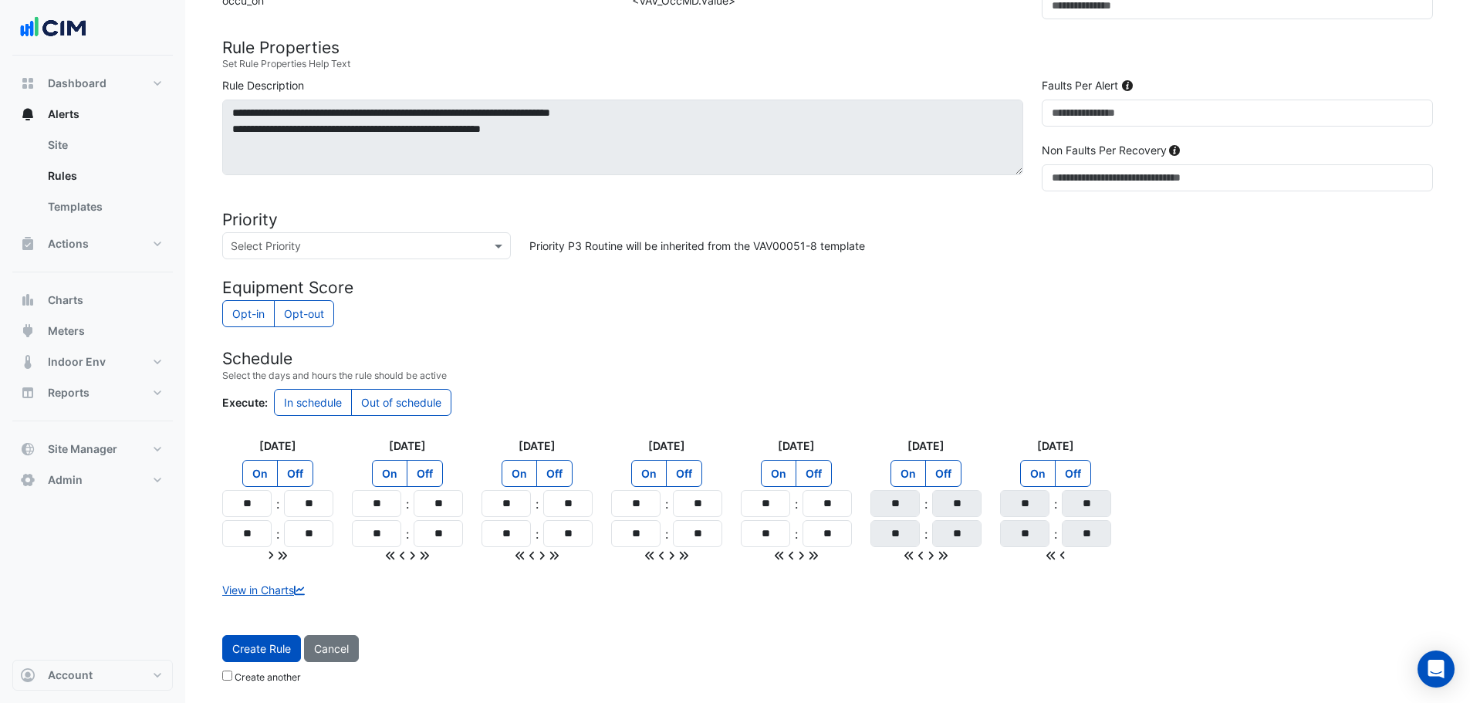
click at [282, 552] on icon at bounding box center [282, 555] width 11 height 11
type input "**"
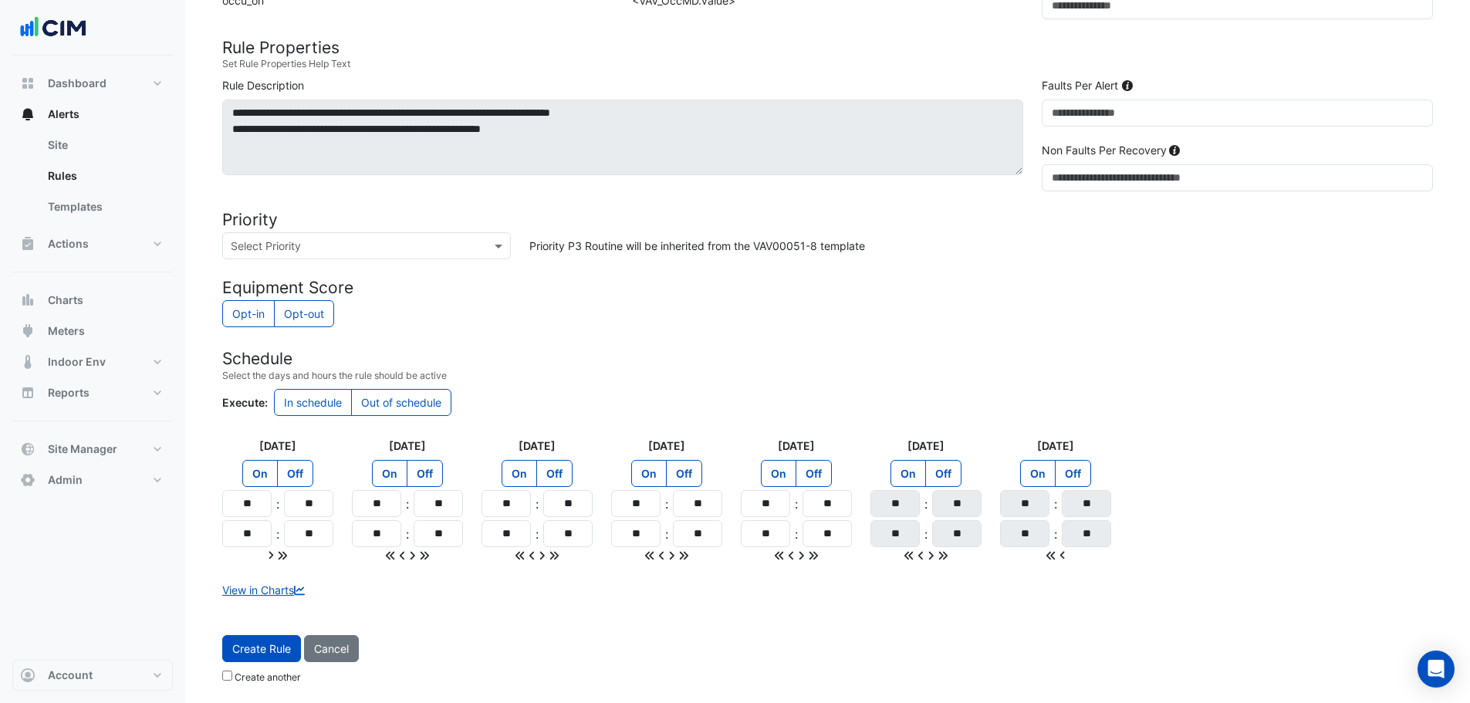
type input "**"
click at [942, 474] on label "Off" at bounding box center [943, 473] width 36 height 27
click at [1072, 460] on label "Off" at bounding box center [1073, 473] width 36 height 27
drag, startPoint x: 1052, startPoint y: 336, endPoint x: 1040, endPoint y: 346, distance: 15.3
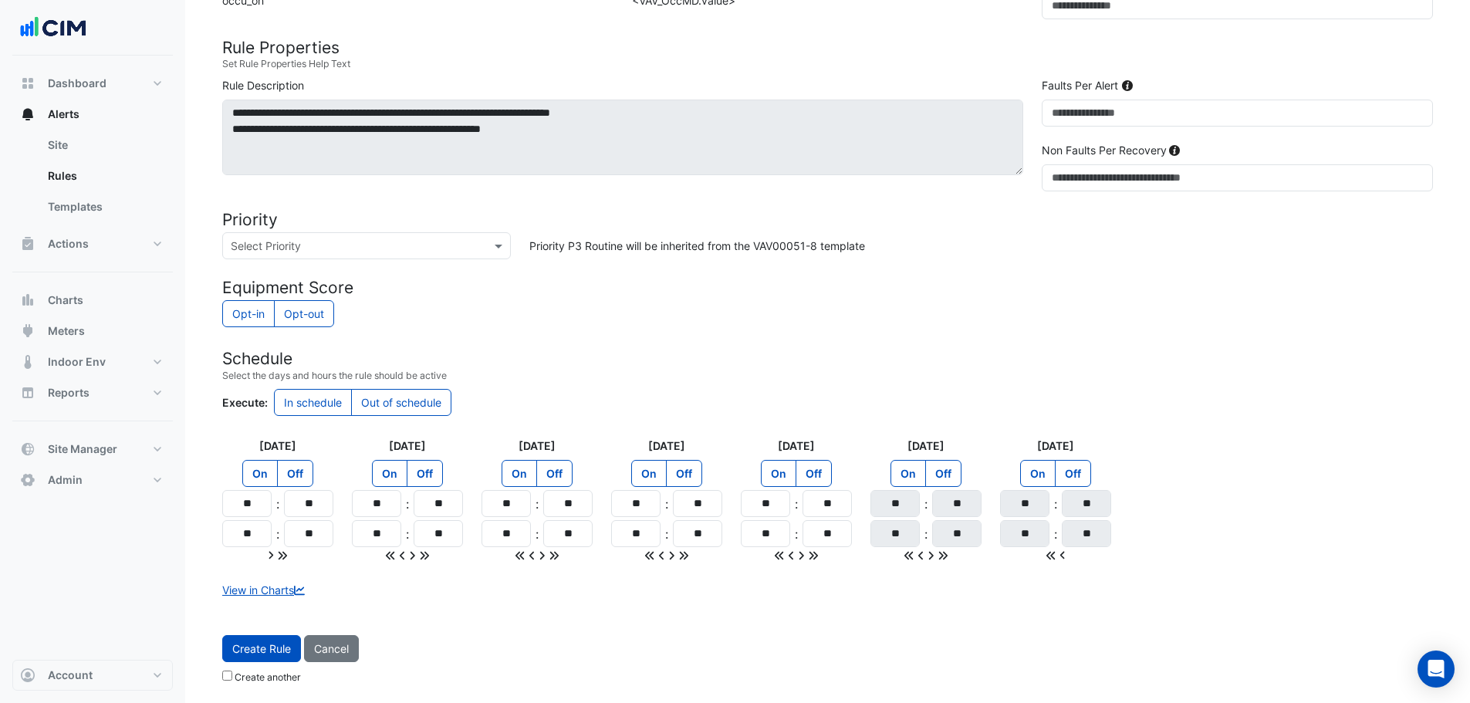
click at [262, 643] on button "Create Rule" at bounding box center [261, 648] width 79 height 27
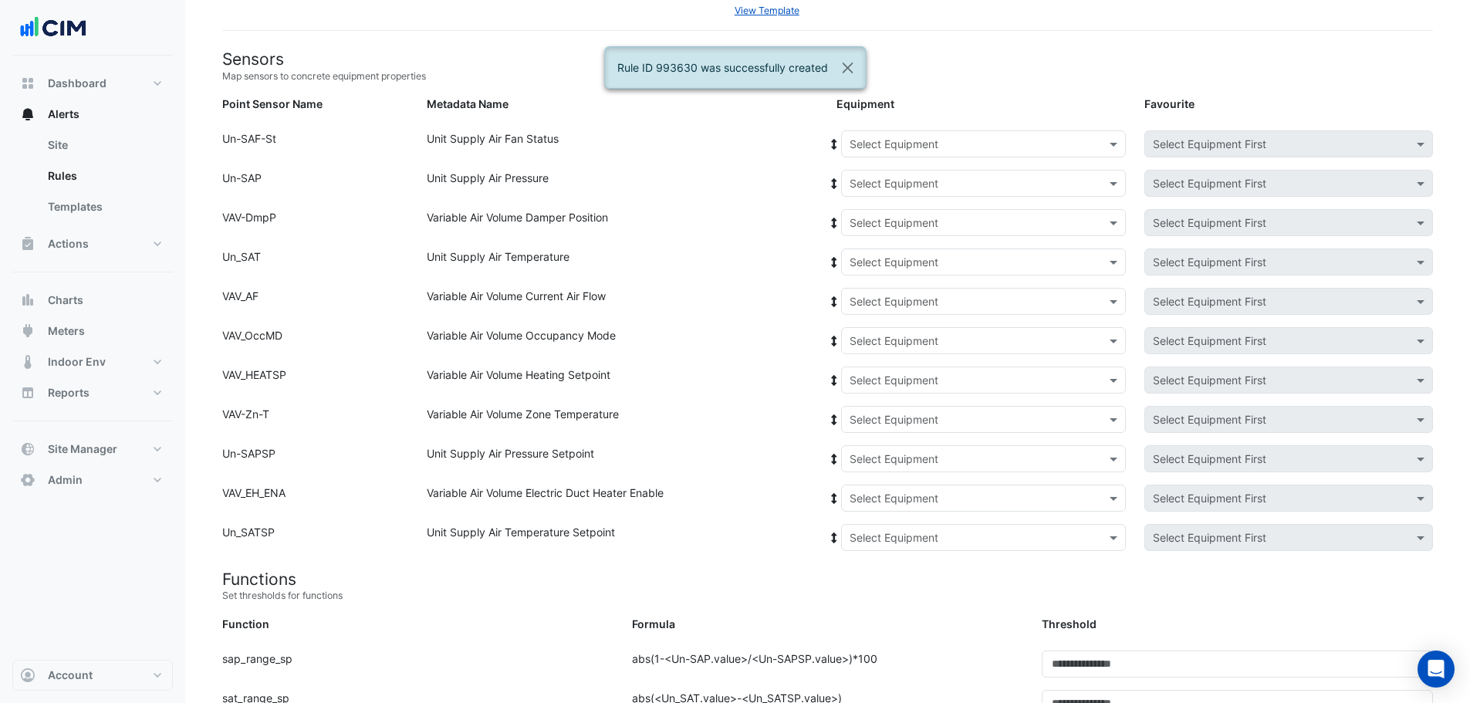
scroll to position [0, 0]
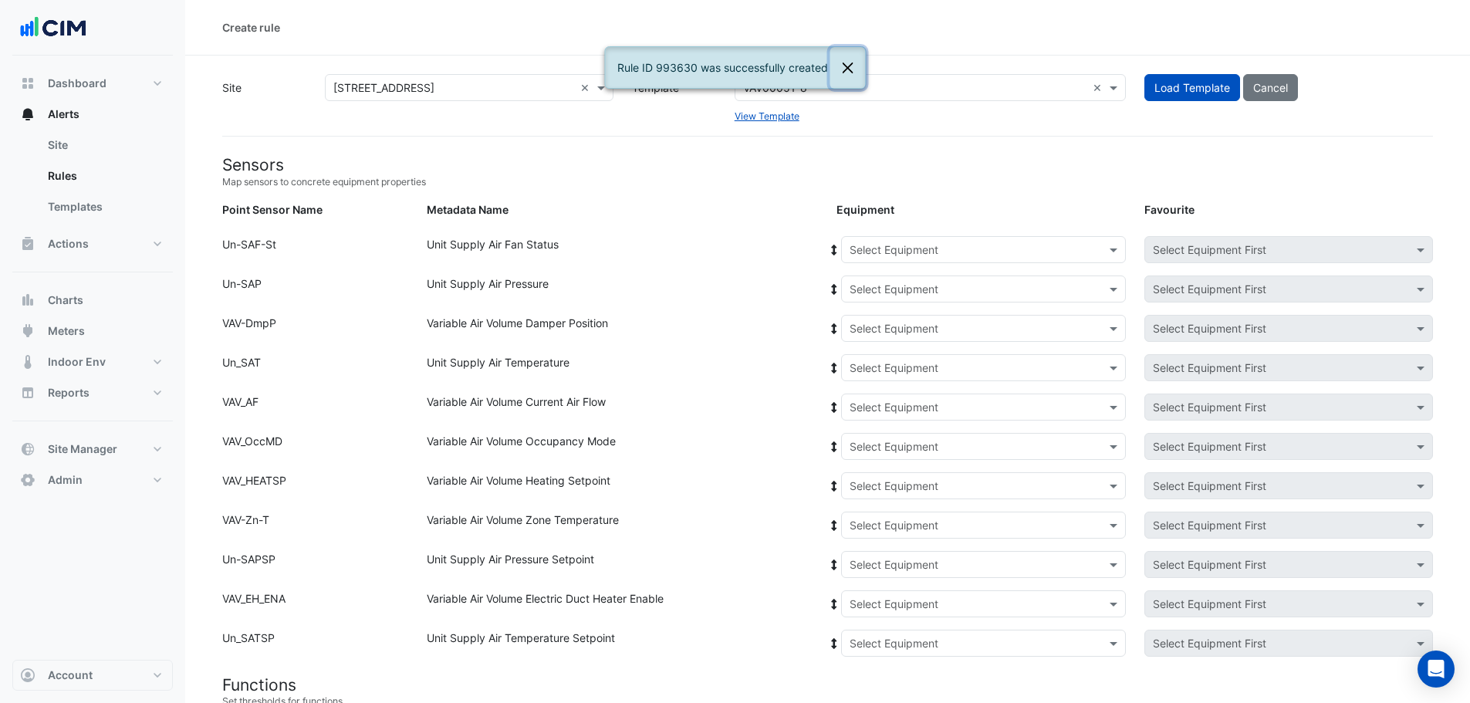
click at [846, 62] on button "Close" at bounding box center [846, 68] width 35 height 42
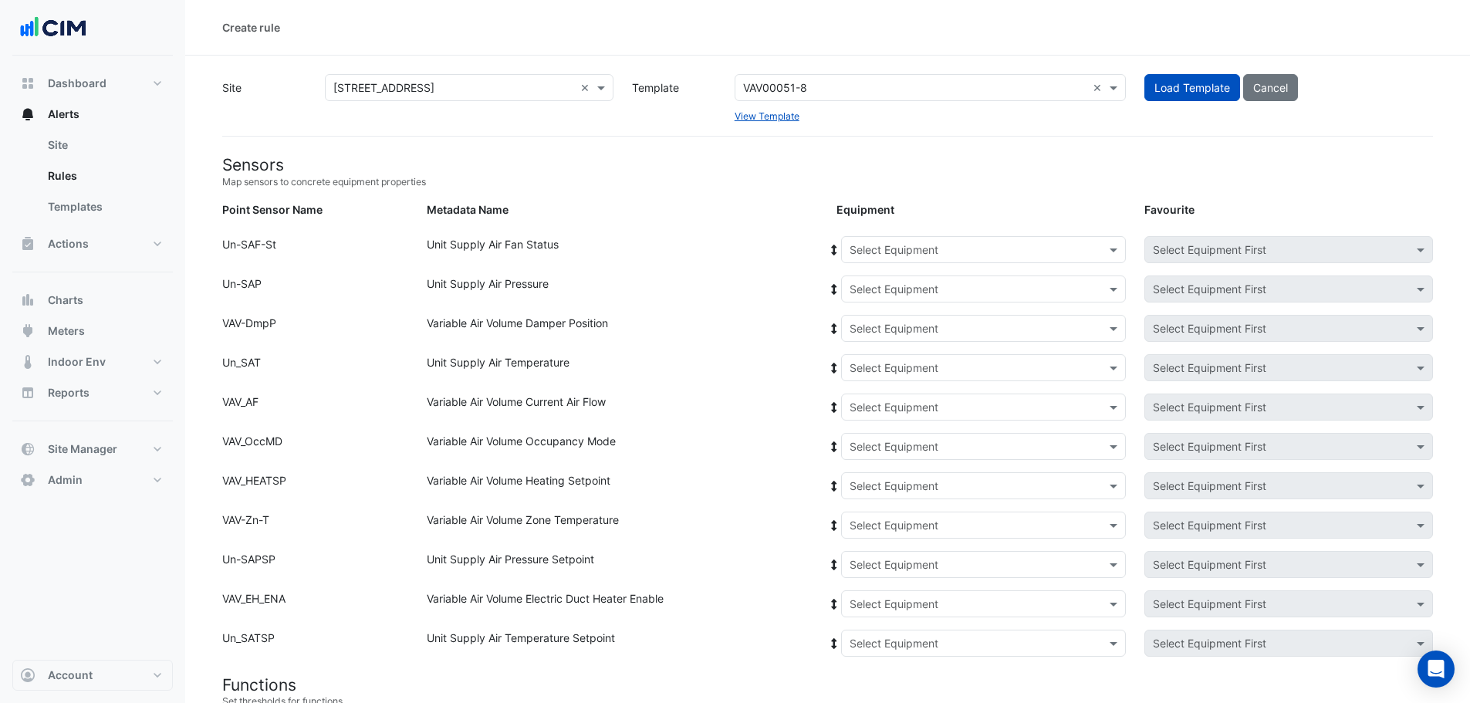
click at [860, 80] on input "text" at bounding box center [914, 88] width 343 height 16
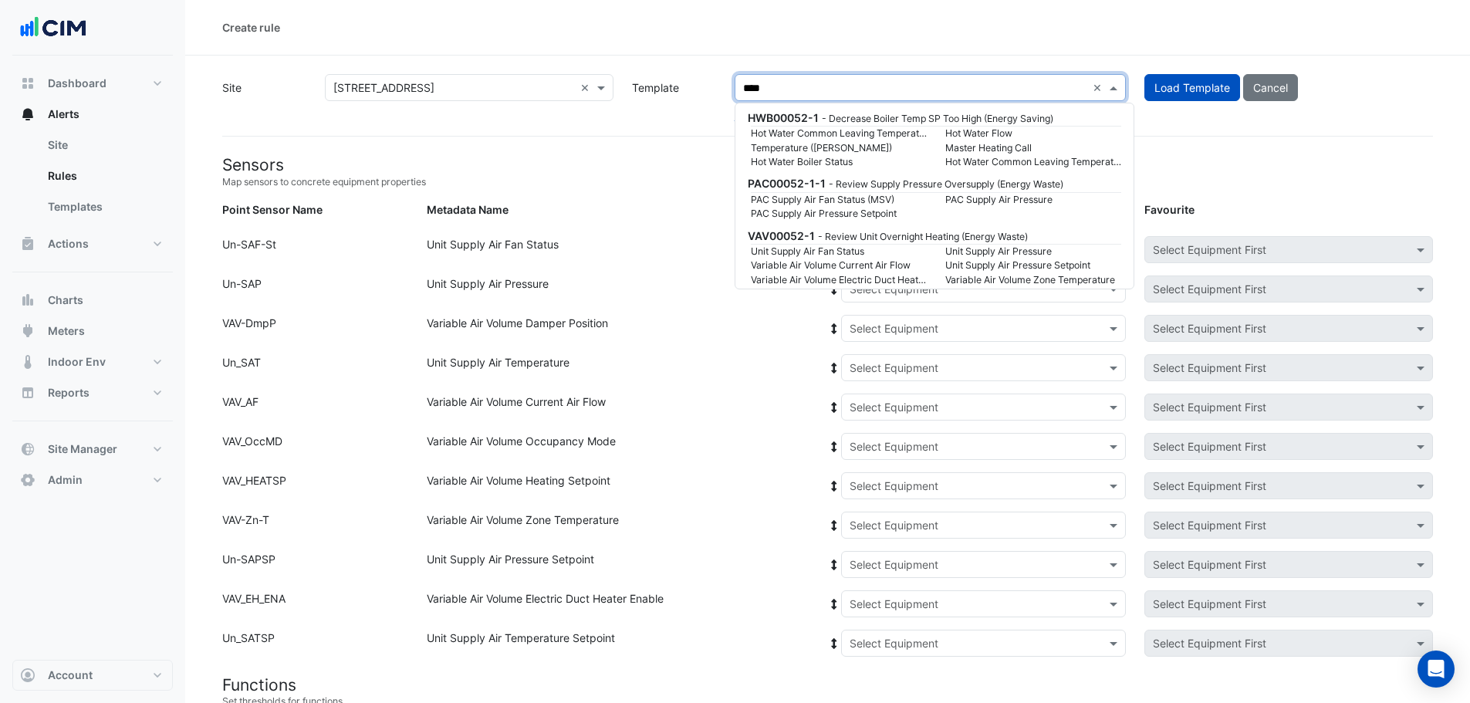
scroll to position [43, 0]
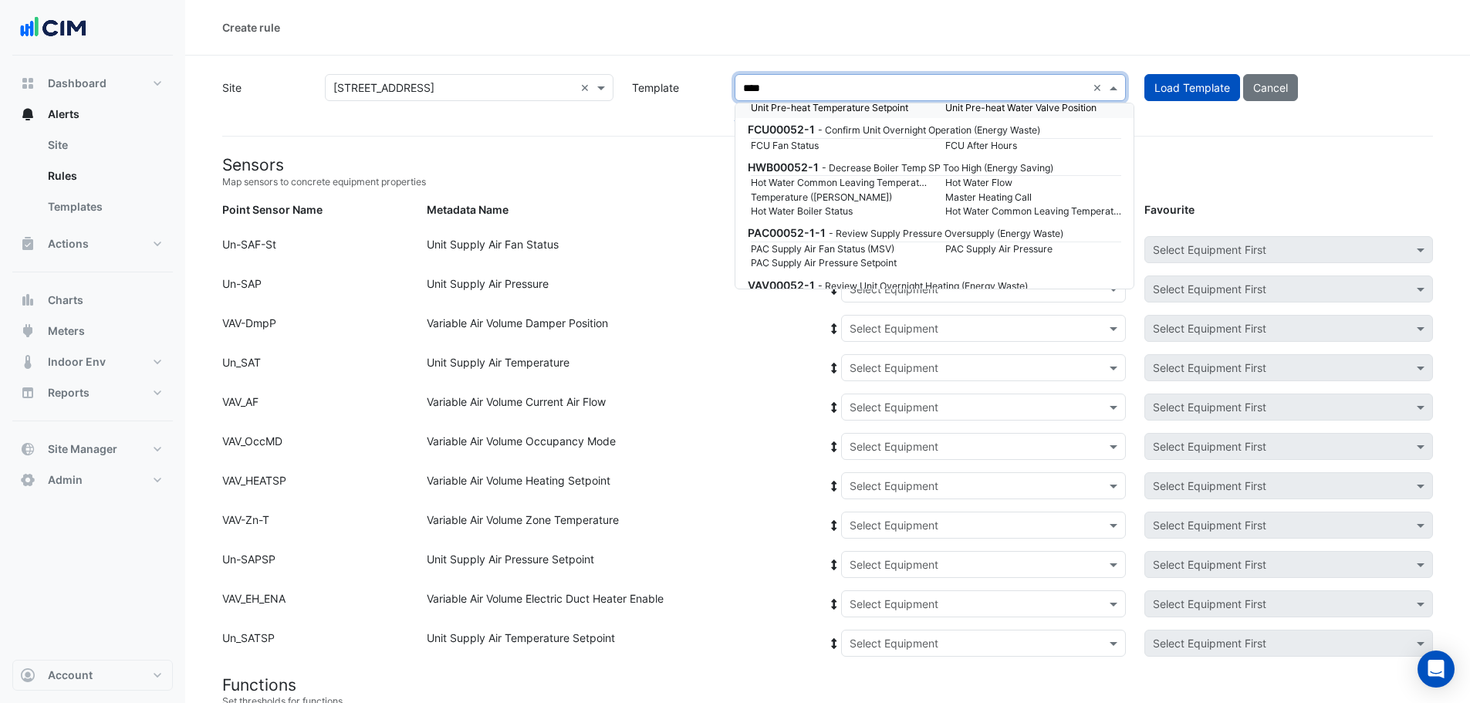
click at [743, 80] on input "****" at bounding box center [914, 88] width 343 height 16
click at [744, 88] on input "****" at bounding box center [914, 88] width 343 height 16
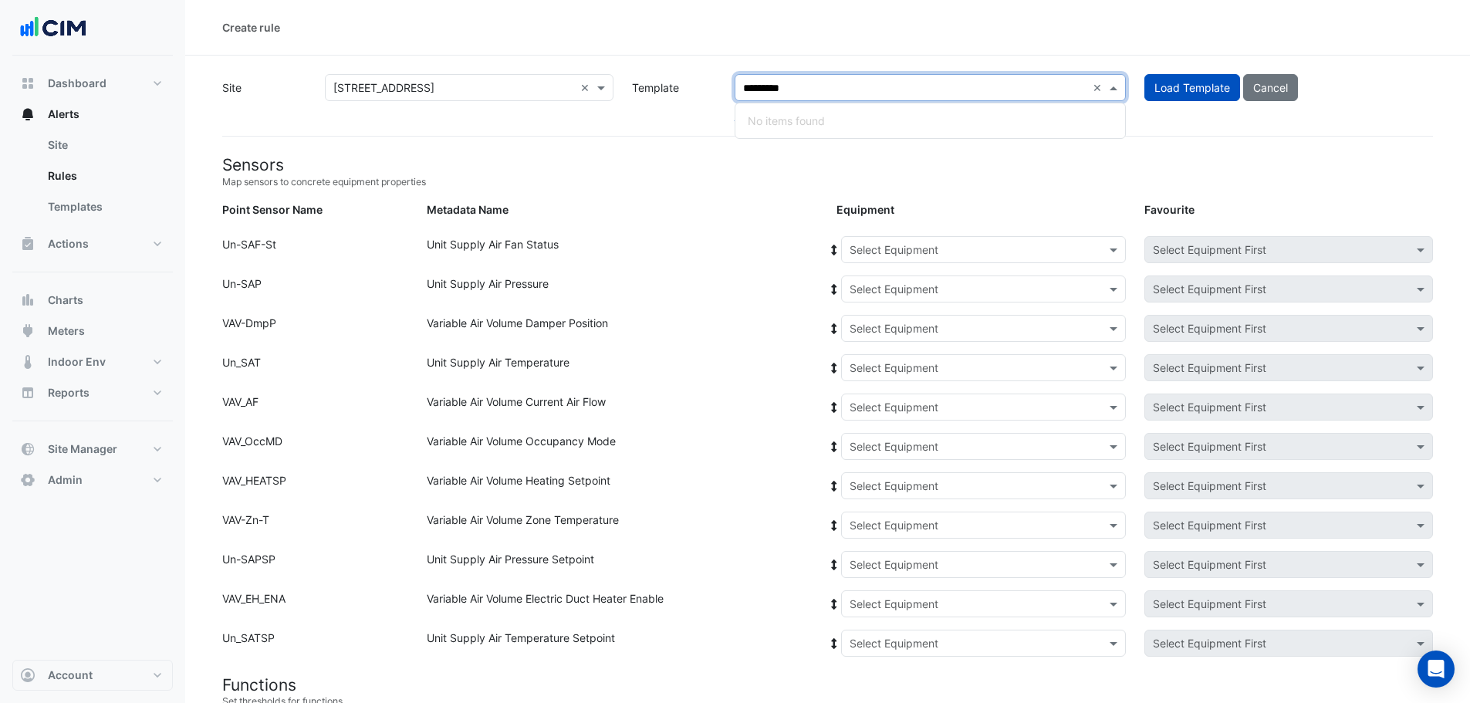
type input "**********"
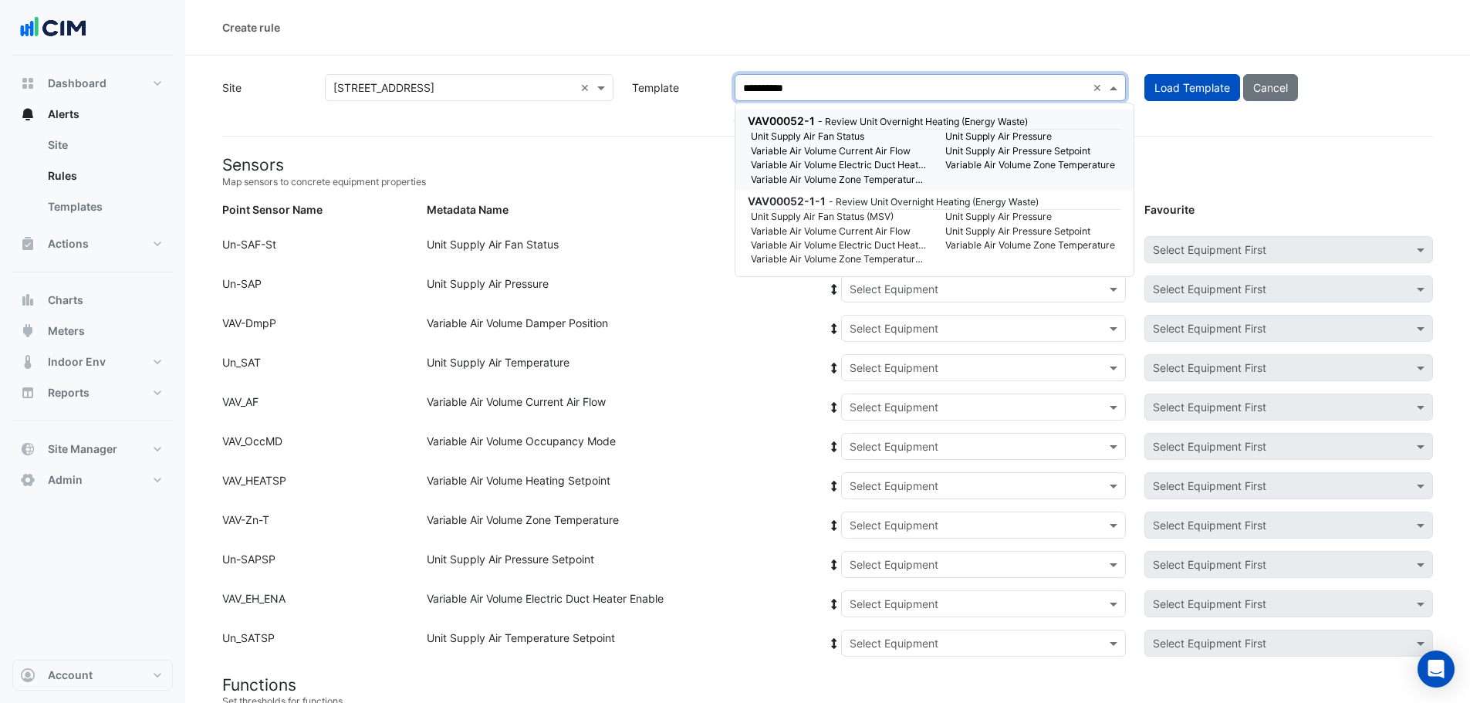
click at [775, 135] on small "Unit Supply Air Fan Status" at bounding box center [838, 137] width 194 height 14
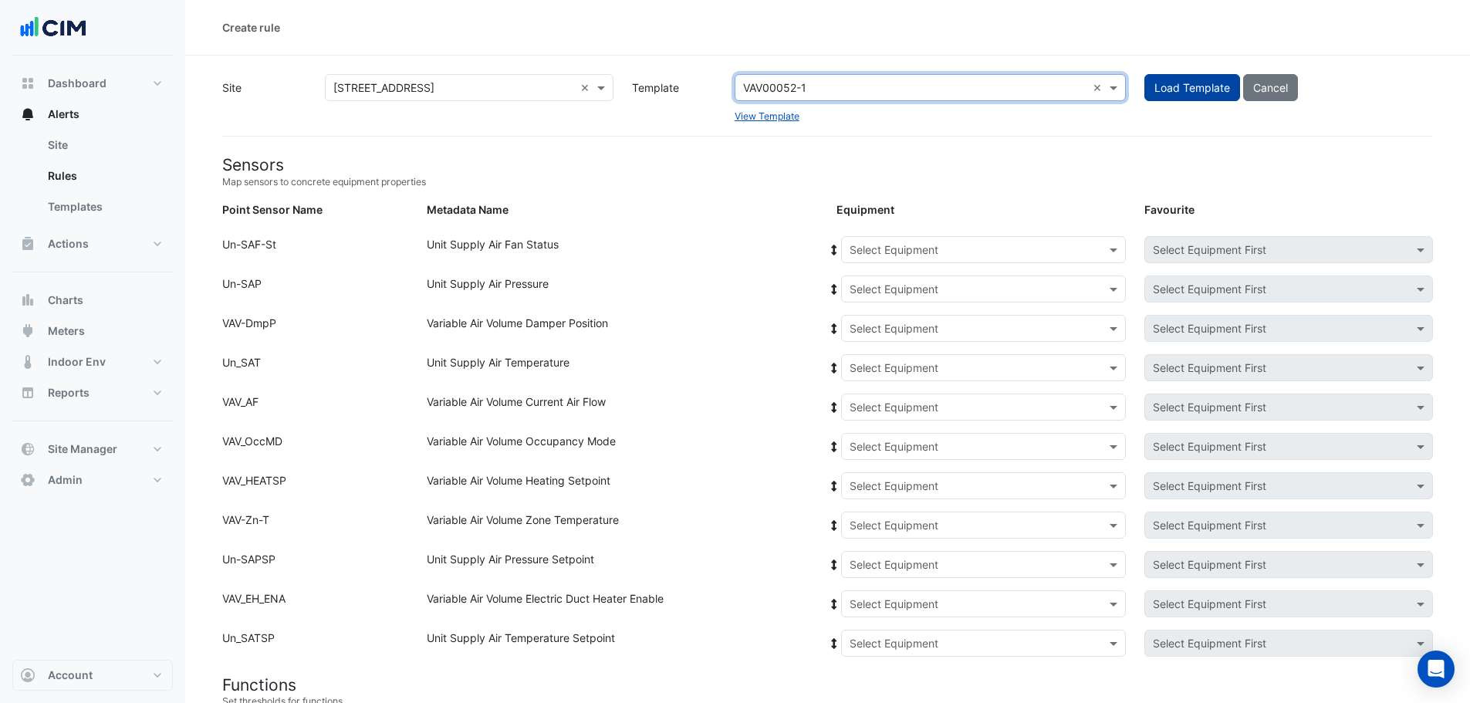
click at [1173, 93] on button "Load Template" at bounding box center [1192, 87] width 96 height 27
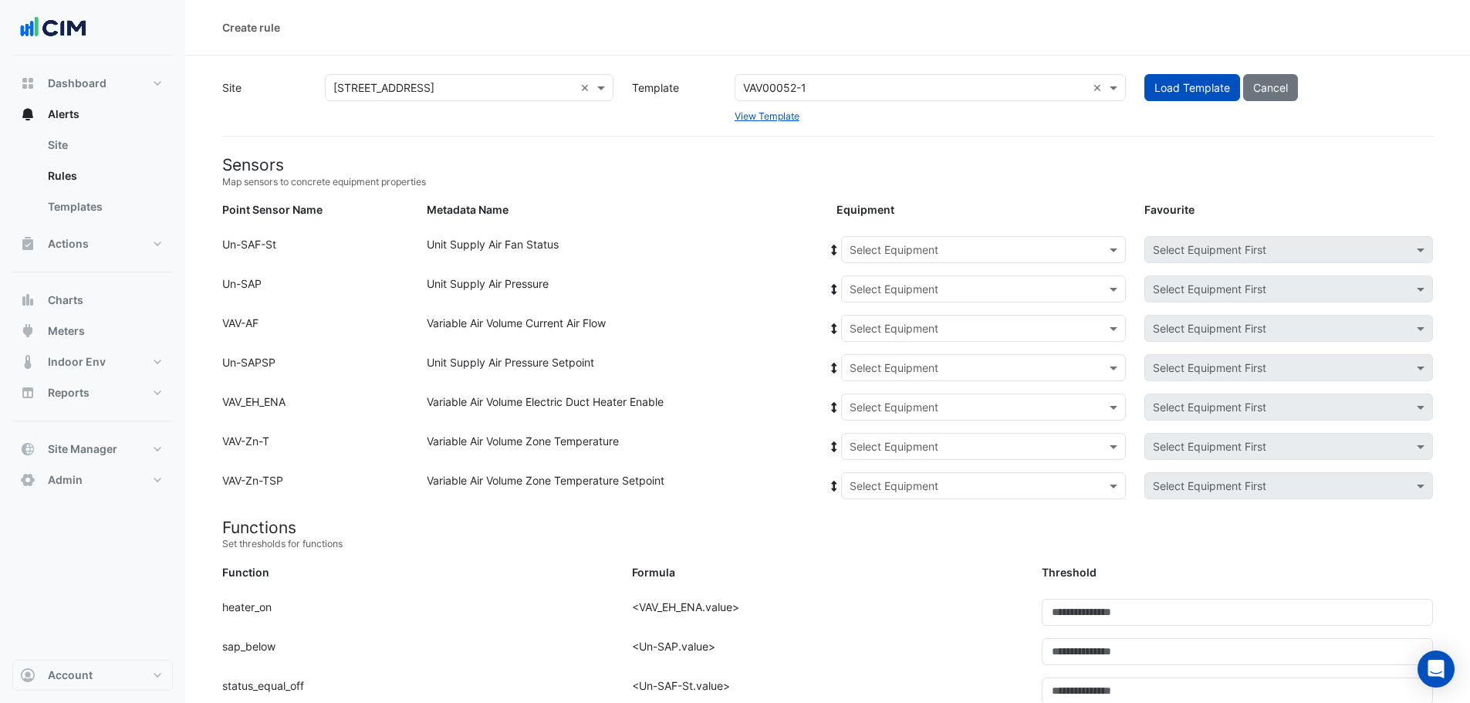
click at [919, 265] on div "Equipment: Select Equipment Favourite: Select Equipment First" at bounding box center [1134, 252] width 615 height 33
click at [919, 255] on input "text" at bounding box center [968, 250] width 237 height 16
click at [877, 278] on span "AHU-1" at bounding box center [870, 282] width 32 height 13
click at [833, 249] on icon at bounding box center [834, 250] width 14 height 11
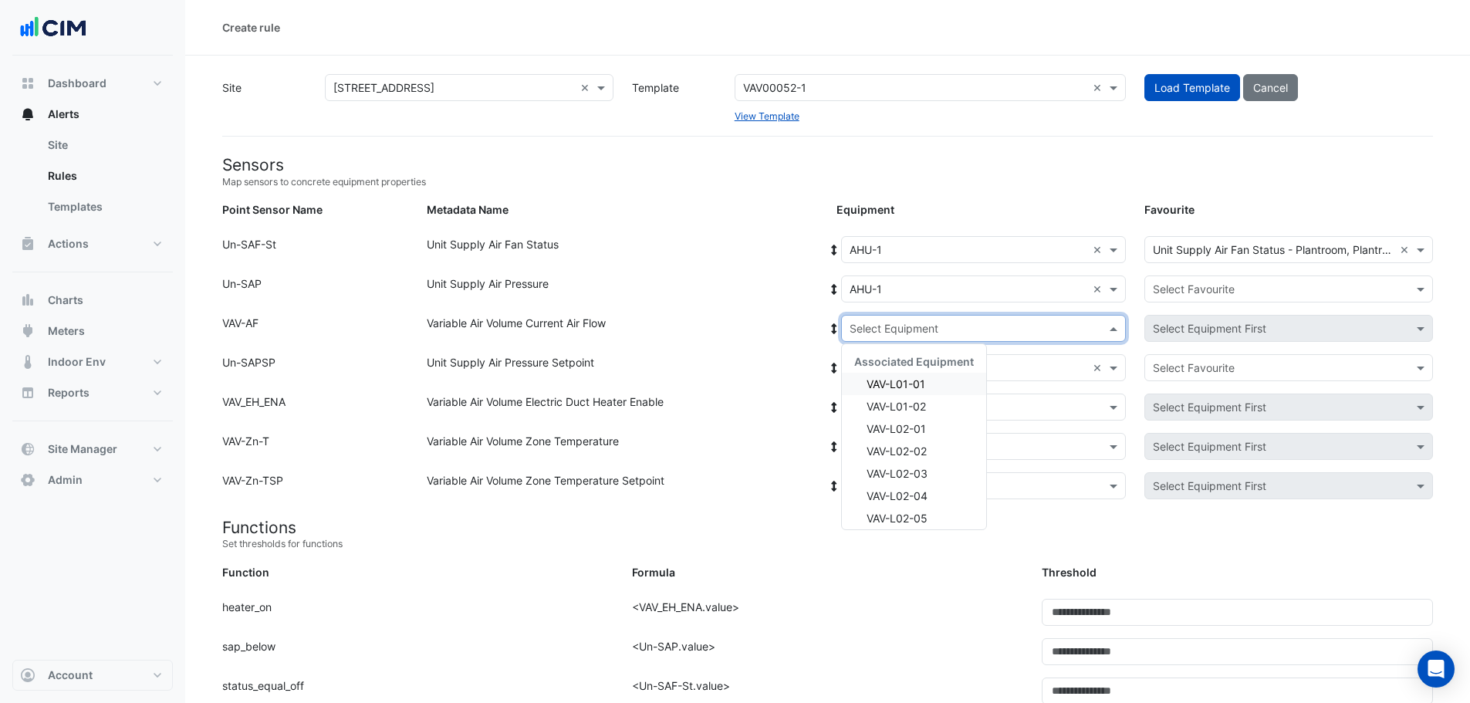
click at [896, 329] on input "text" at bounding box center [968, 329] width 237 height 16
click at [898, 383] on span "VAV-L01-01" at bounding box center [895, 383] width 59 height 13
click at [833, 329] on icon at bounding box center [834, 328] width 5 height 11
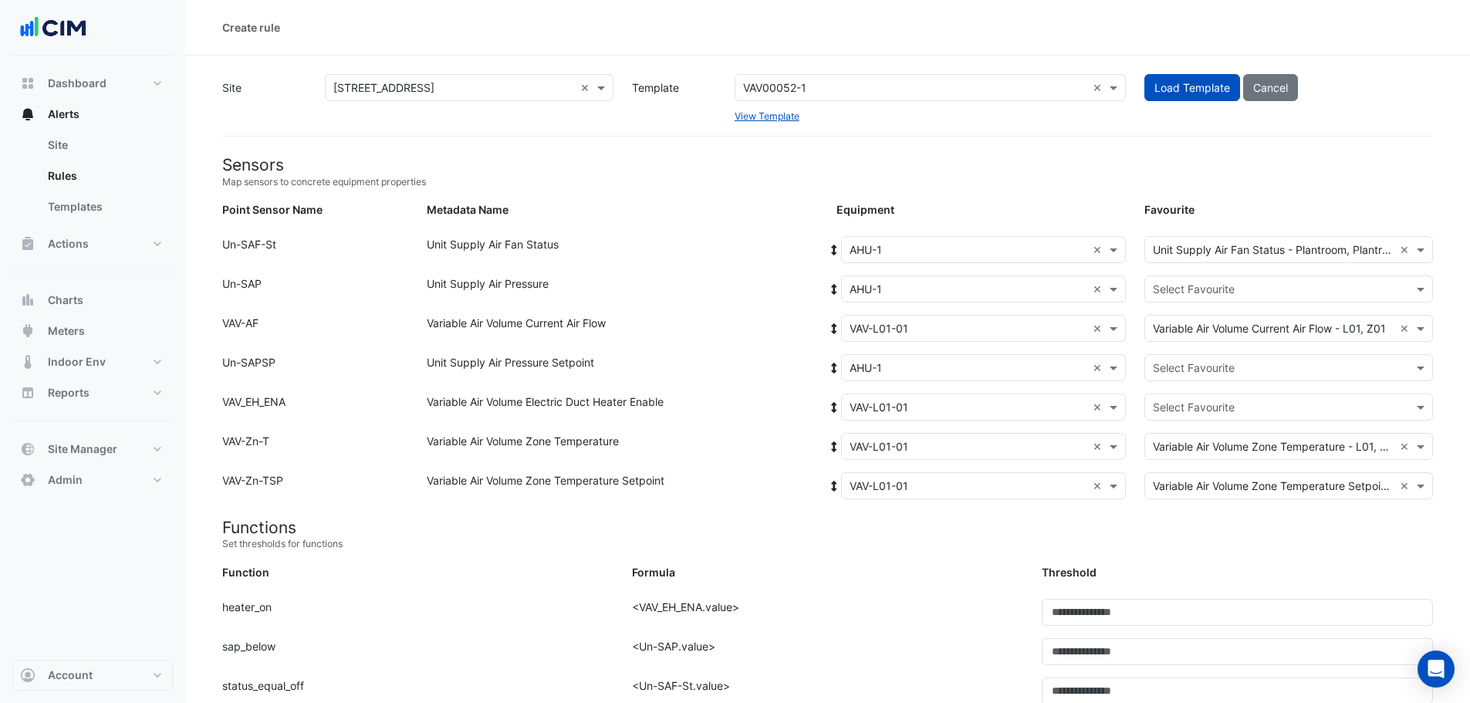
click at [1198, 289] on input "text" at bounding box center [1273, 290] width 241 height 16
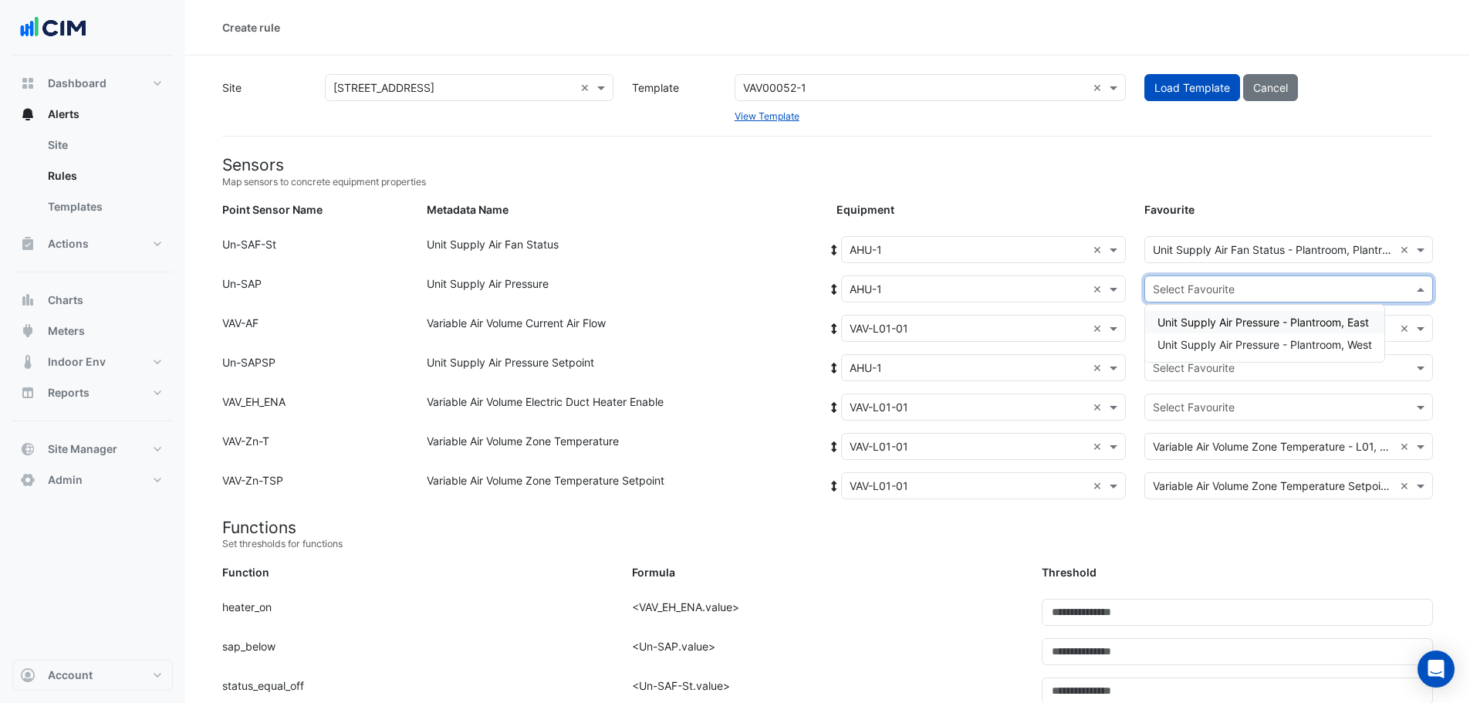
click at [1224, 322] on span "Unit Supply Air Pressure - Plantroom, East" at bounding box center [1262, 322] width 211 height 13
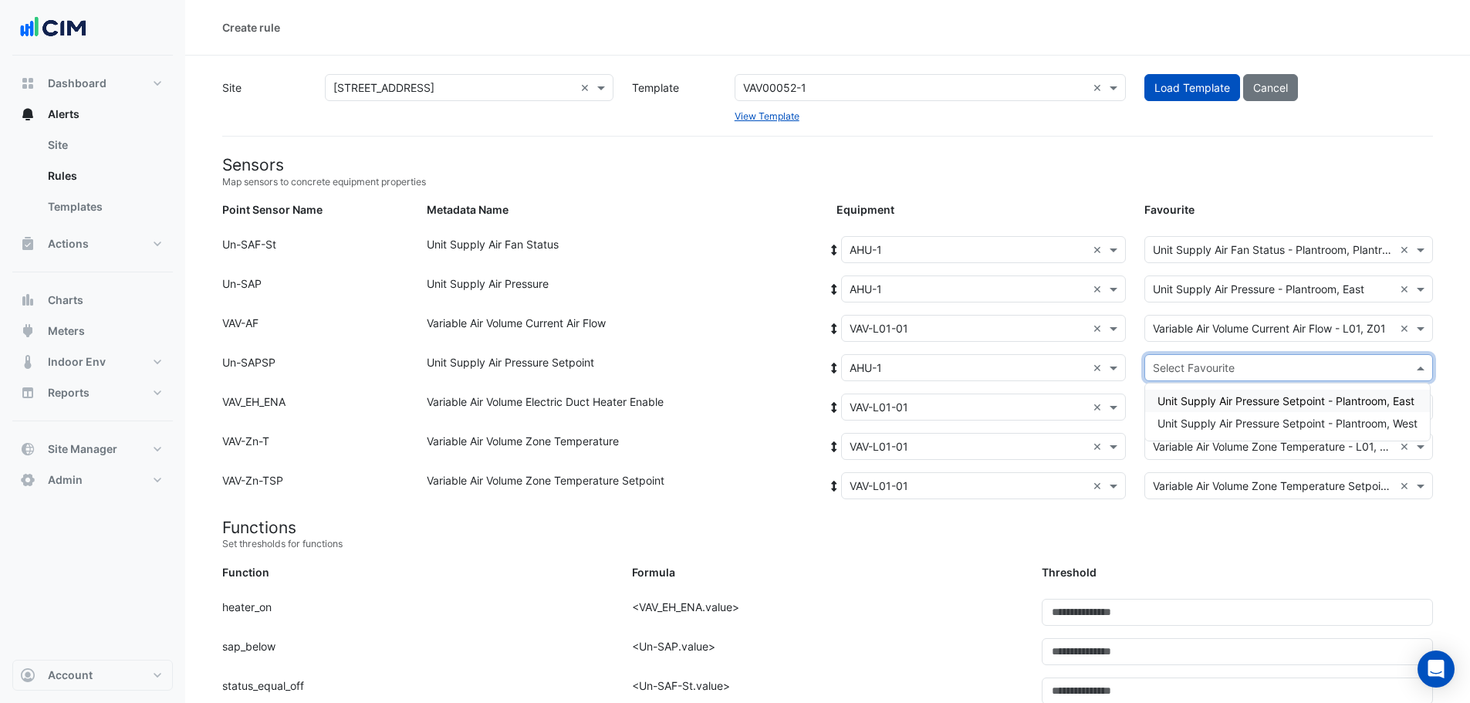
drag, startPoint x: 1212, startPoint y: 375, endPoint x: 1213, endPoint y: 387, distance: 12.4
click at [1211, 375] on div "Select Favourite" at bounding box center [1194, 368] width 82 height 16
click at [1229, 404] on span "Unit Supply Air Pressure Setpoint - Plantroom, East" at bounding box center [1285, 400] width 257 height 13
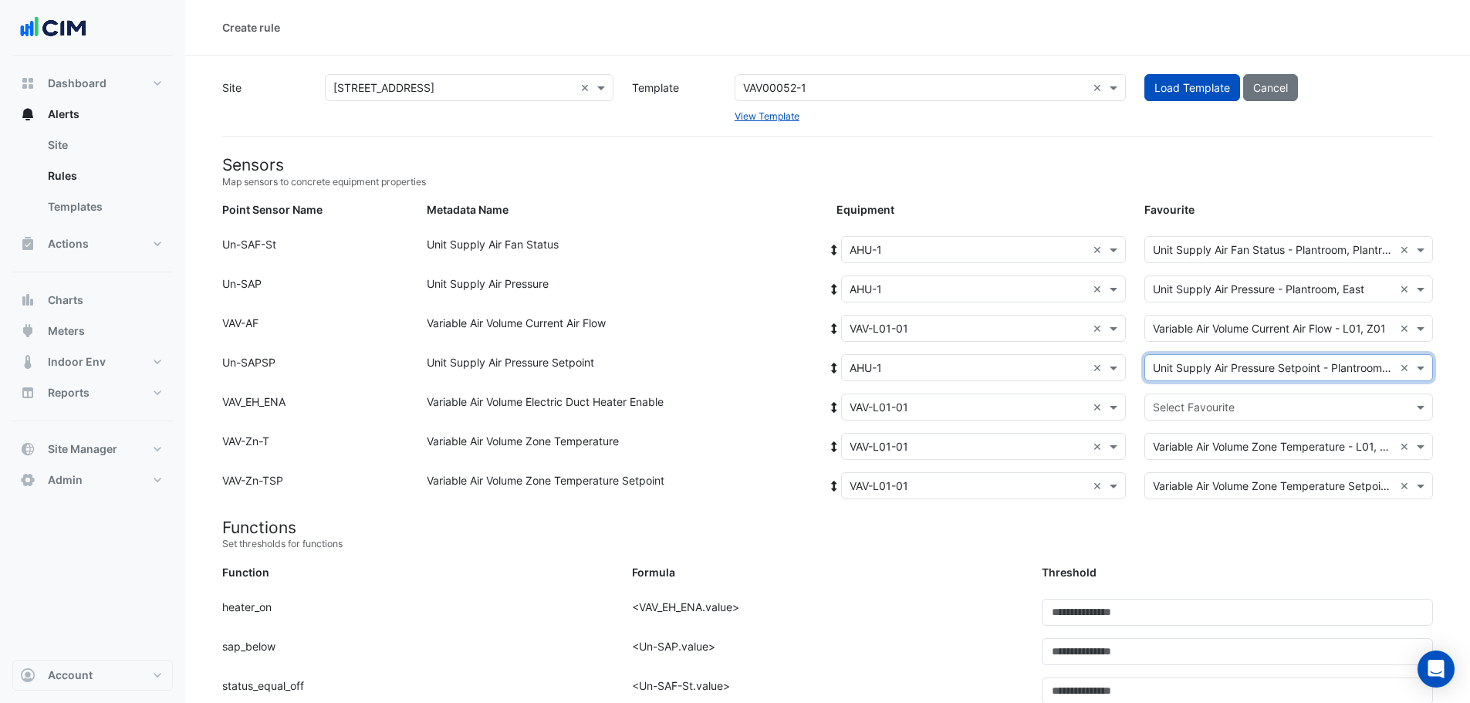
click at [1235, 415] on div "Select Favourite" at bounding box center [1288, 407] width 289 height 27
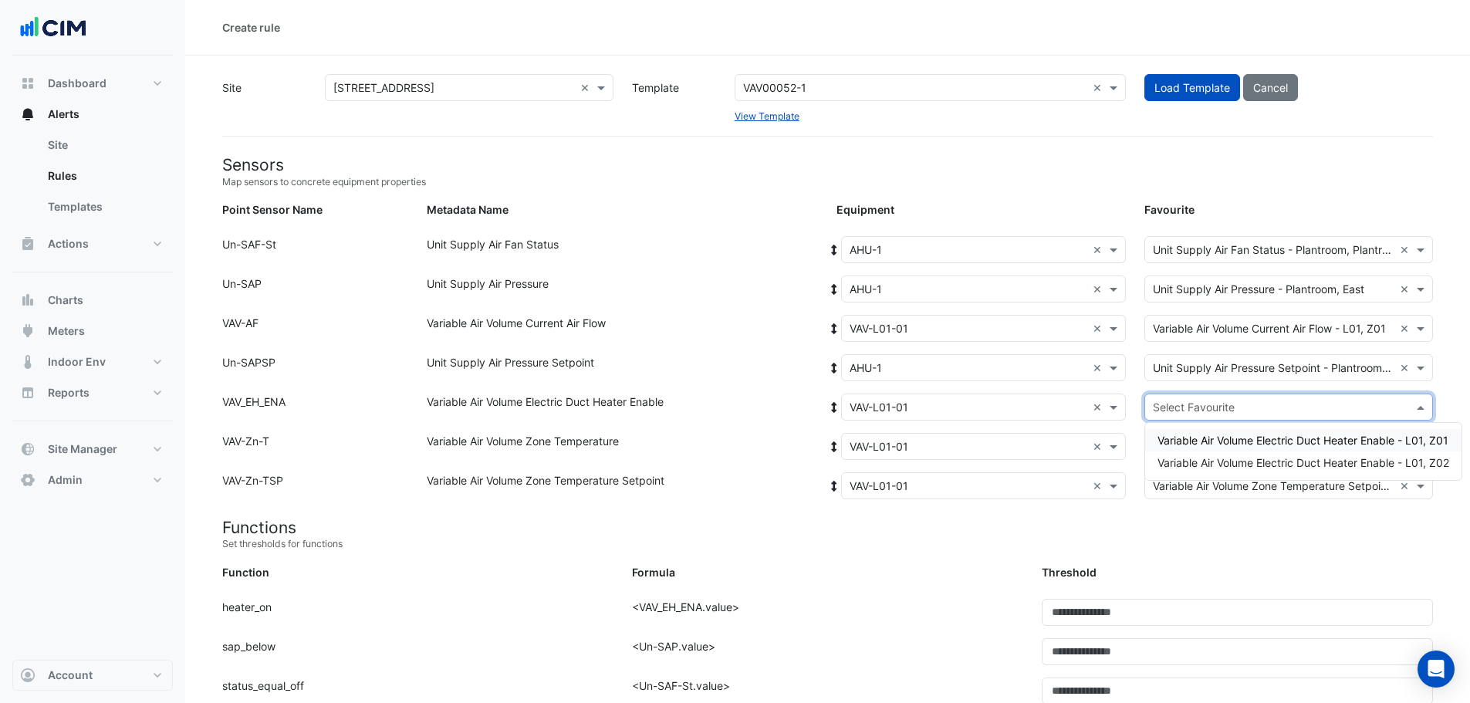
click at [1241, 442] on span "Variable Air Volume Electric Duct Heater Enable - L01, Z01" at bounding box center [1302, 440] width 291 height 13
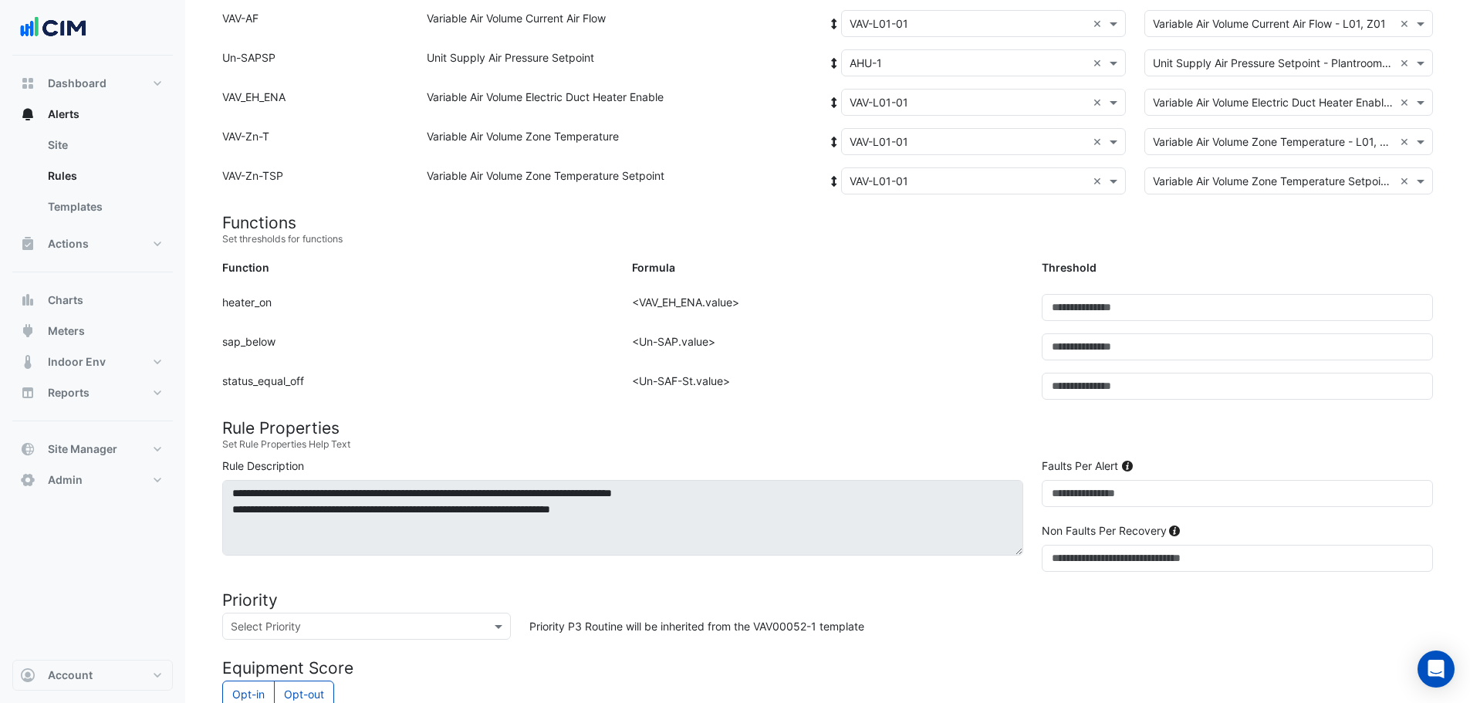
scroll to position [386, 0]
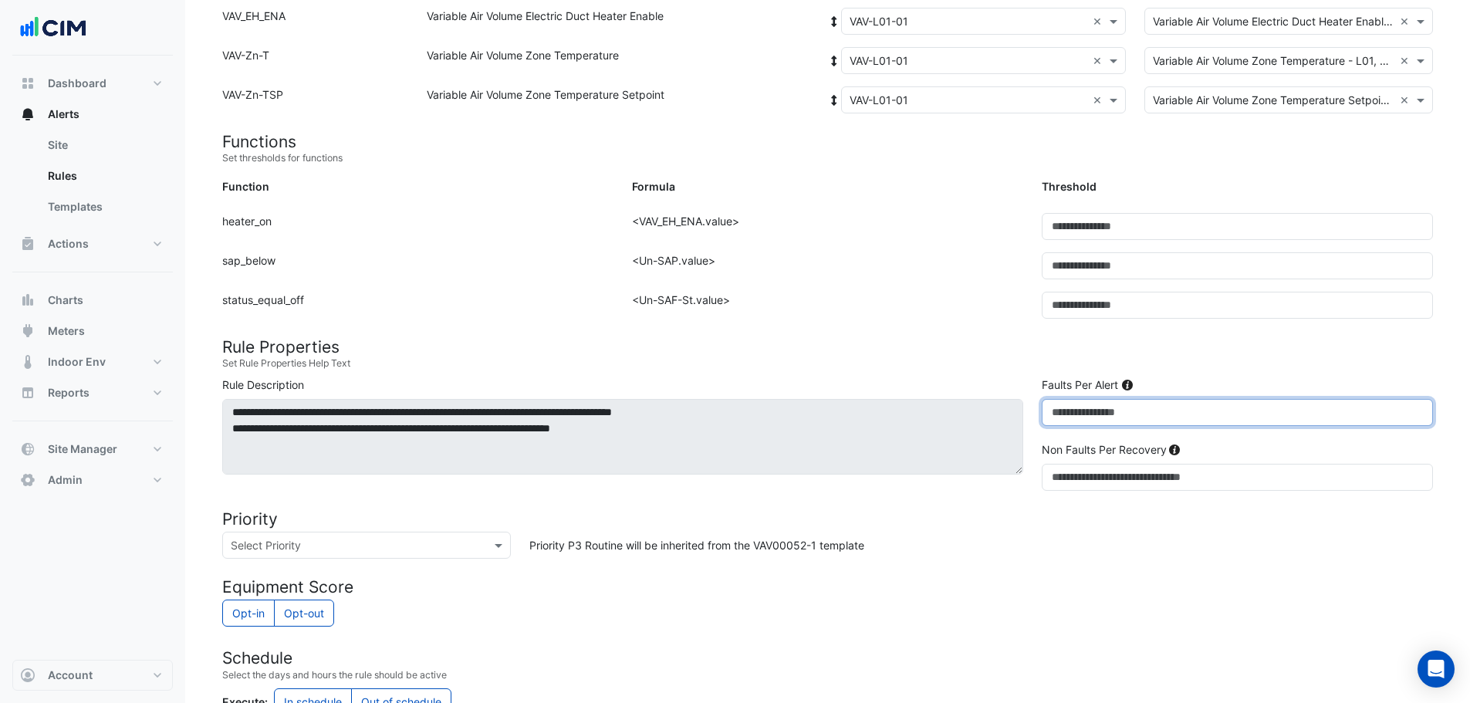
drag, startPoint x: 1100, startPoint y: 414, endPoint x: 996, endPoint y: 410, distance: 104.2
click at [996, 410] on div "**********" at bounding box center [827, 437] width 1229 height 120
type input "*"
click at [1035, 559] on div "Priority P3 Routine will be inherited from the VAV00052-1 template" at bounding box center [981, 545] width 922 height 27
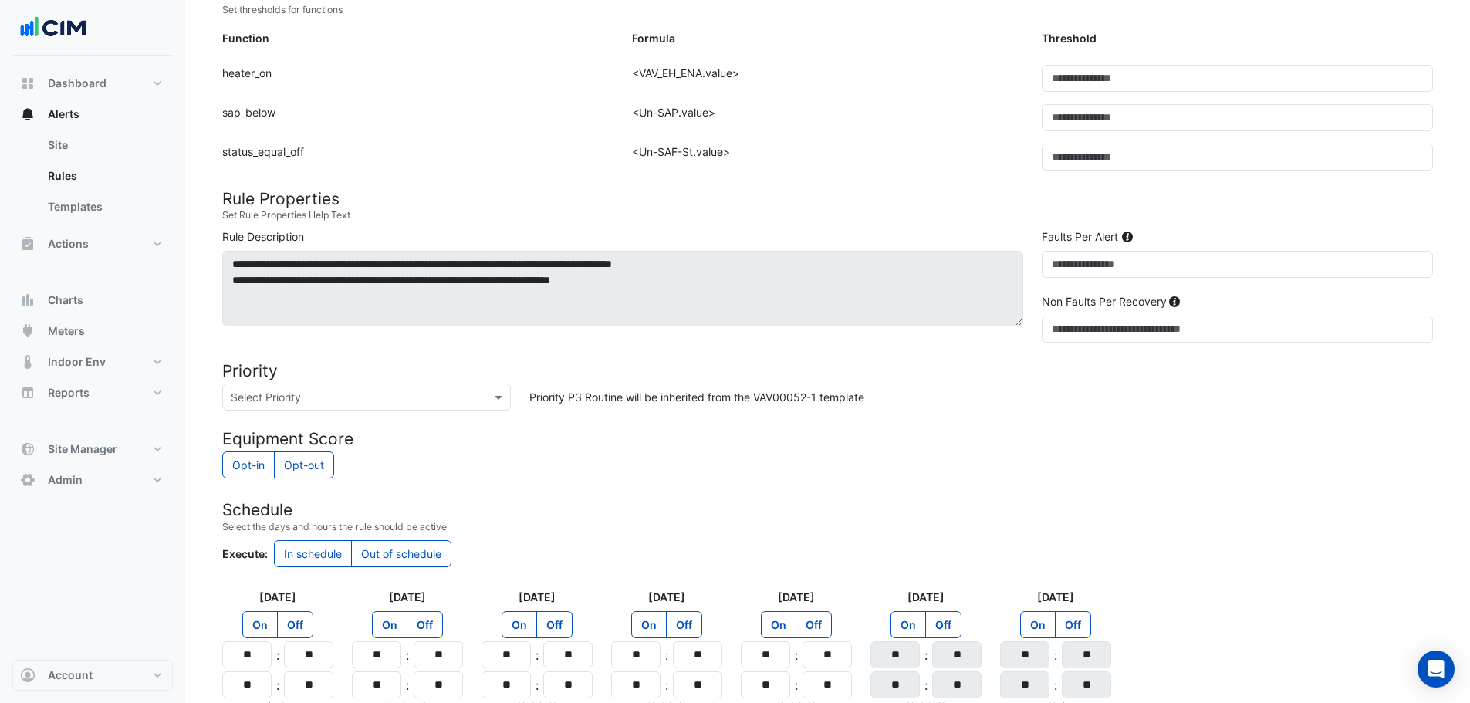
scroll to position [540, 0]
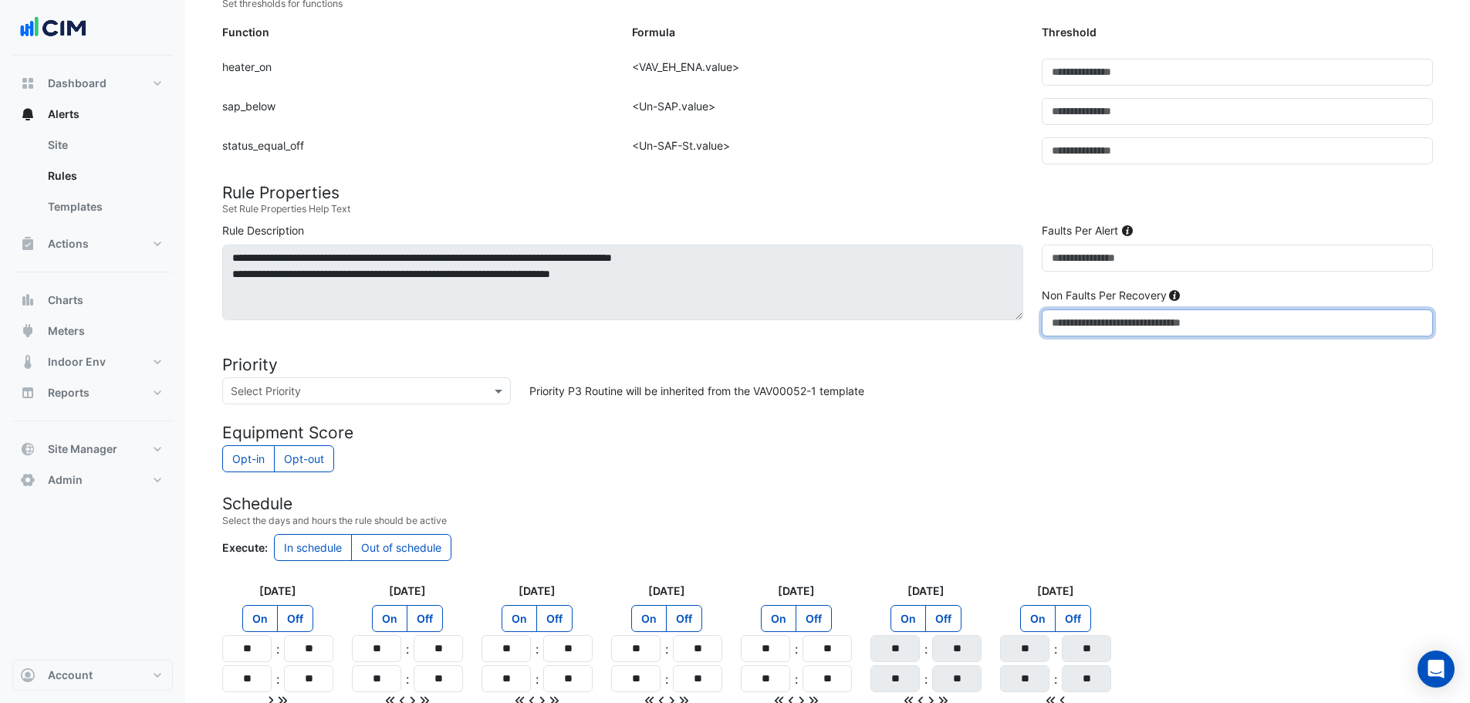
drag, startPoint x: 1073, startPoint y: 326, endPoint x: 1029, endPoint y: 328, distance: 43.2
click at [1029, 328] on div "**********" at bounding box center [827, 282] width 1229 height 120
type input "**"
click at [1033, 412] on form "Sensors Map sensors to concrete equipment properties Point Sensor Name Metadata…" at bounding box center [827, 225] width 1211 height 1221
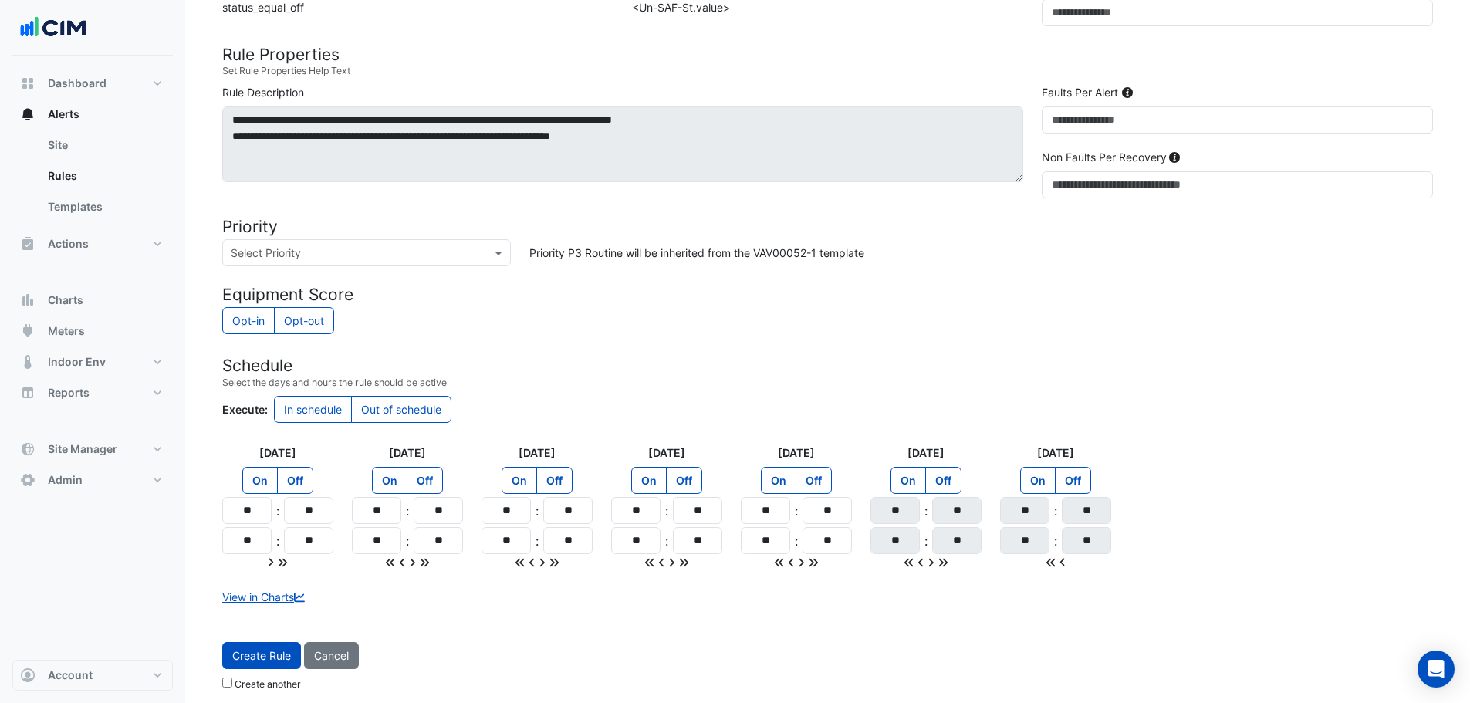
scroll to position [685, 0]
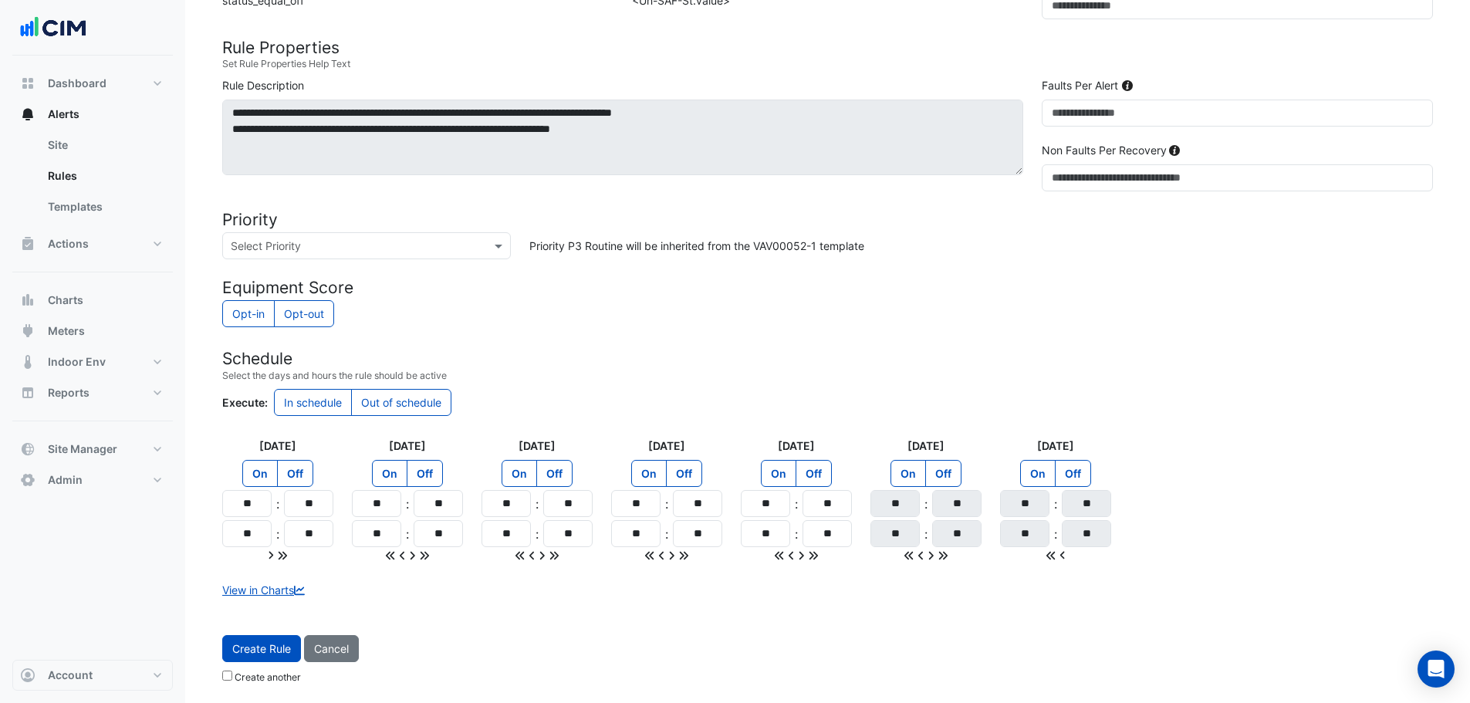
click at [390, 408] on label "Out of schedule" at bounding box center [401, 402] width 100 height 27
drag, startPoint x: 259, startPoint y: 497, endPoint x: 248, endPoint y: 495, distance: 10.9
click at [248, 495] on input "**" at bounding box center [246, 503] width 49 height 27
drag, startPoint x: 255, startPoint y: 501, endPoint x: 259, endPoint y: 508, distance: 7.9
click at [259, 508] on input "**" at bounding box center [246, 503] width 49 height 27
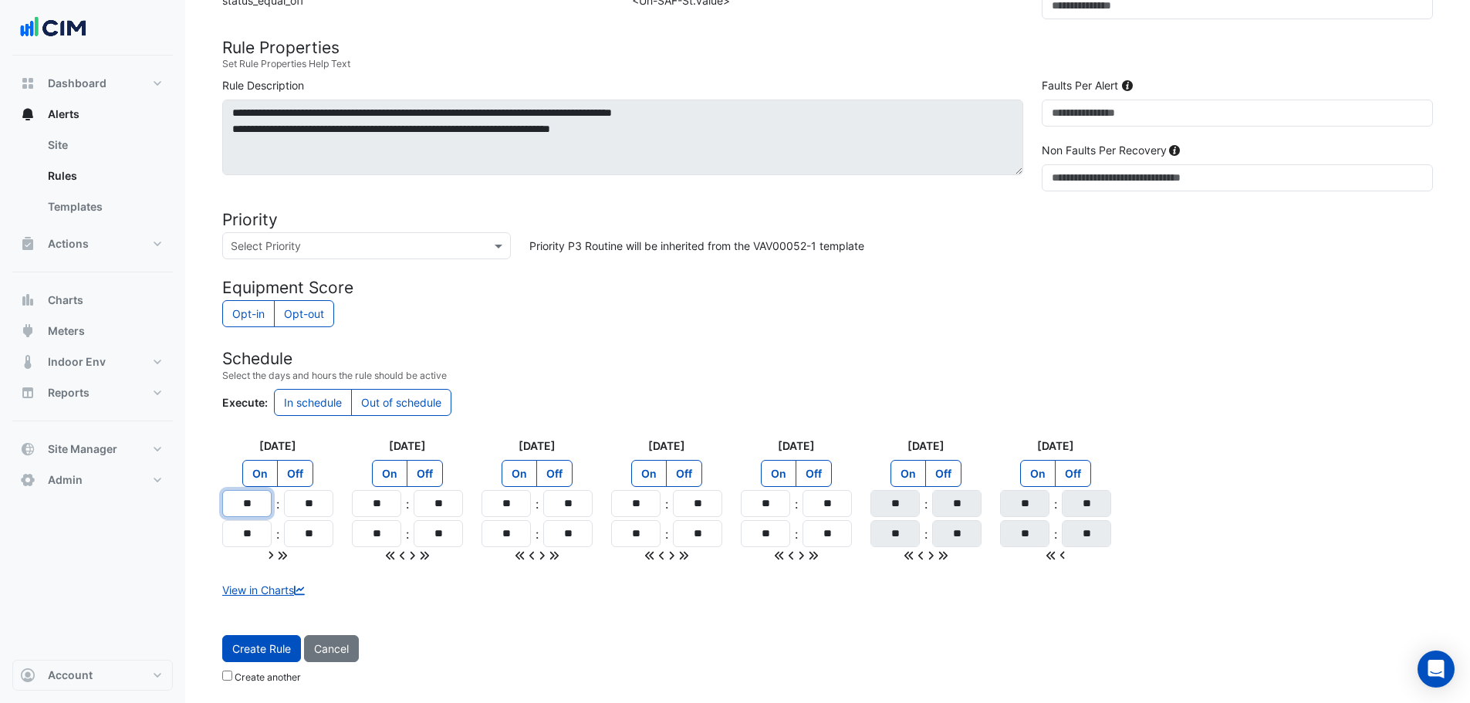
type input "**"
click at [282, 553] on icon at bounding box center [282, 555] width 11 height 11
type input "**"
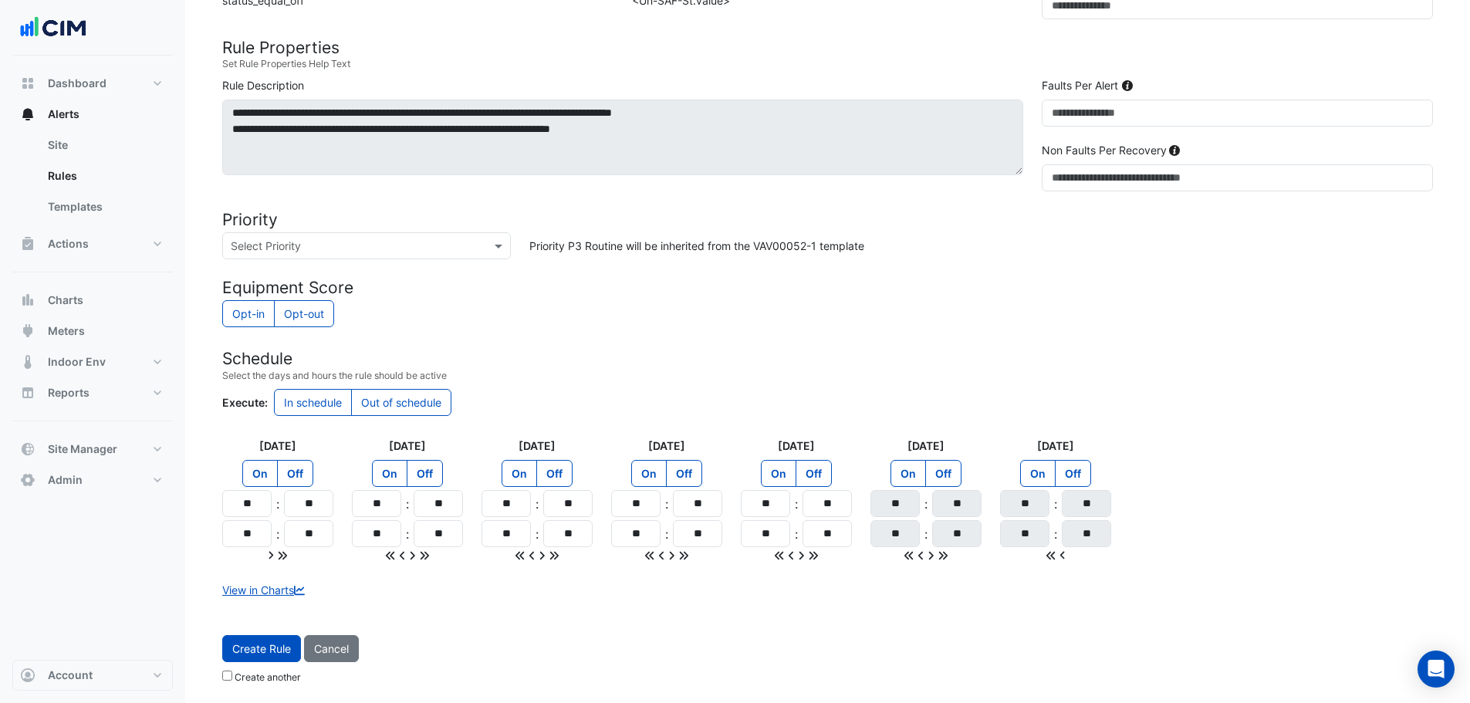
type input "**"
click at [1032, 386] on form "Sensors Map sensors to concrete equipment properties Point Sensor Name Metadata…" at bounding box center [827, 80] width 1211 height 1221
click at [262, 651] on button "Create Rule" at bounding box center [261, 648] width 79 height 27
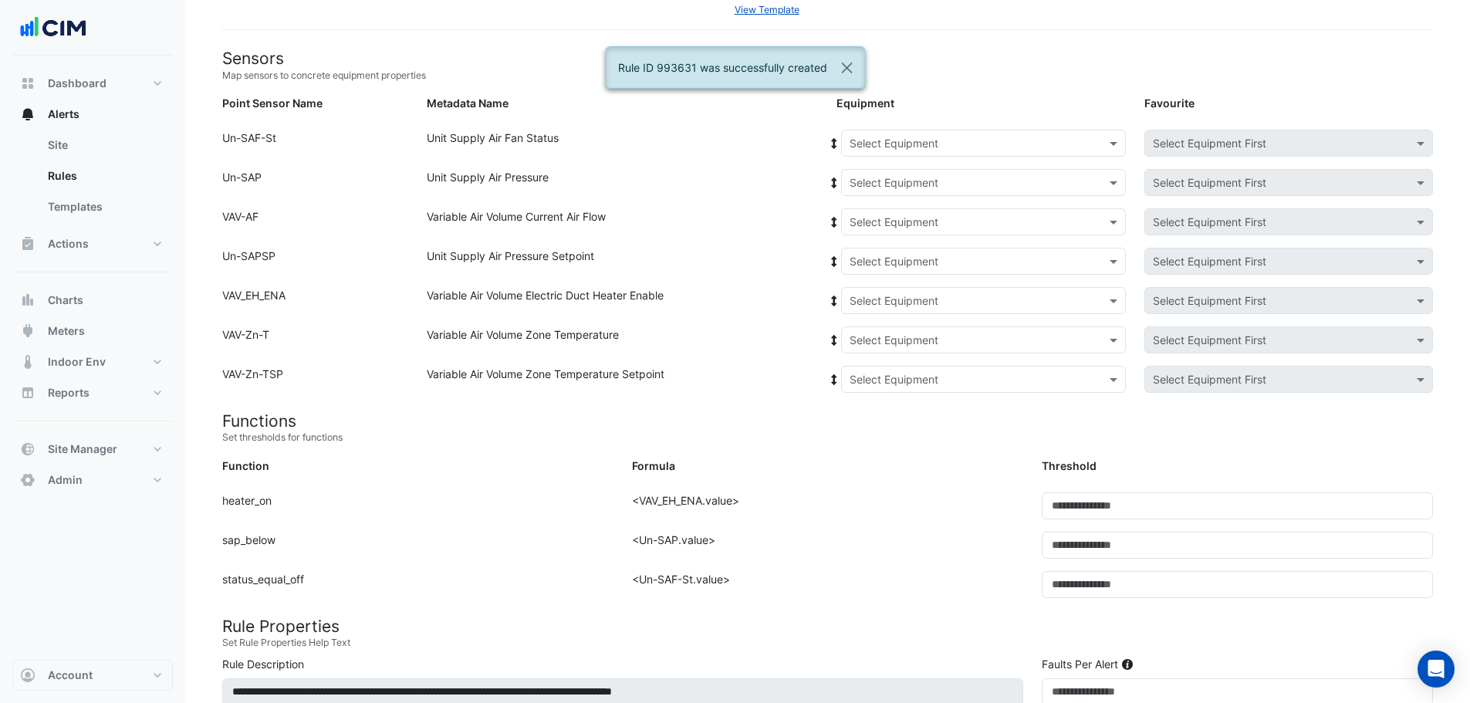
scroll to position [0, 0]
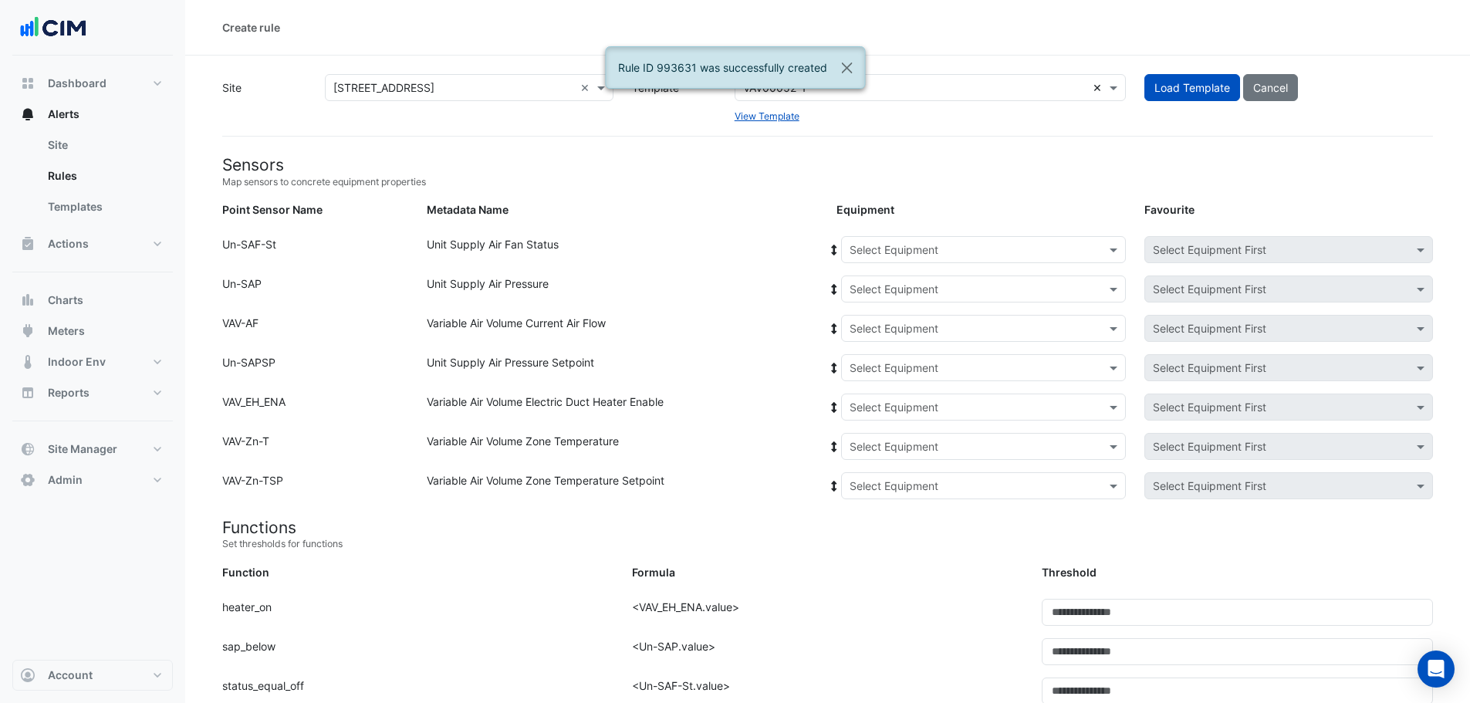
click at [920, 86] on input "text" at bounding box center [914, 88] width 343 height 16
click at [850, 76] on button "Close" at bounding box center [846, 68] width 35 height 42
click at [849, 71] on button "Close" at bounding box center [846, 68] width 35 height 42
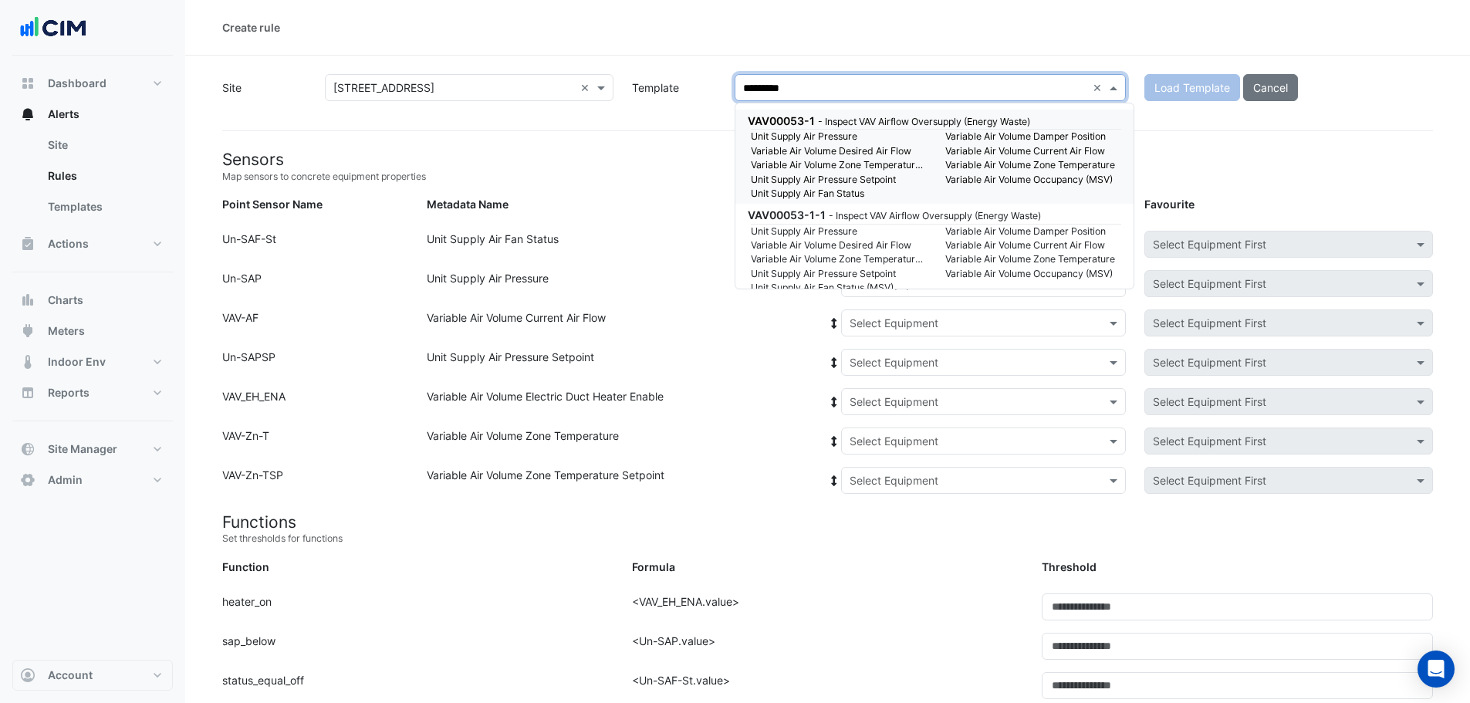
type input "**********"
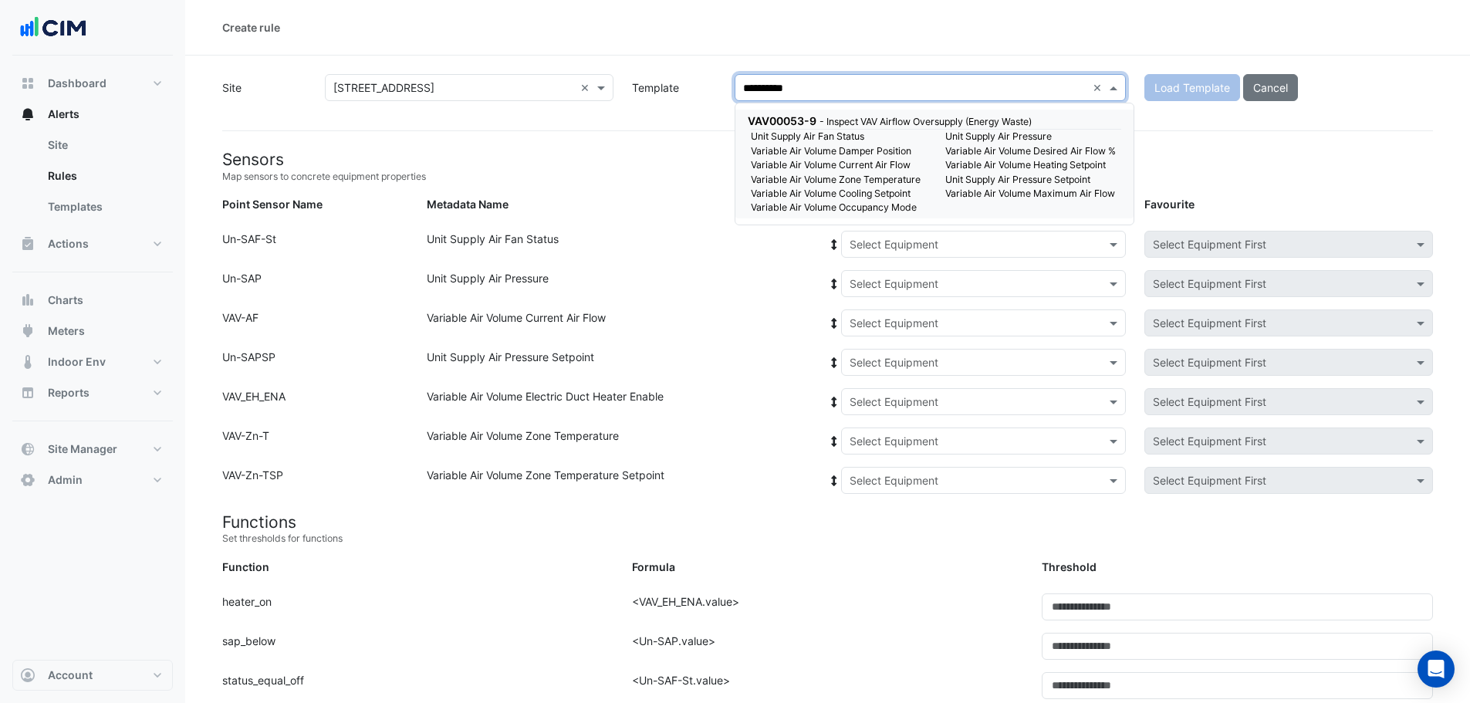
click at [951, 118] on small "- Inspect VAV Airflow Oversupply (Energy Waste)" at bounding box center [925, 122] width 212 height 12
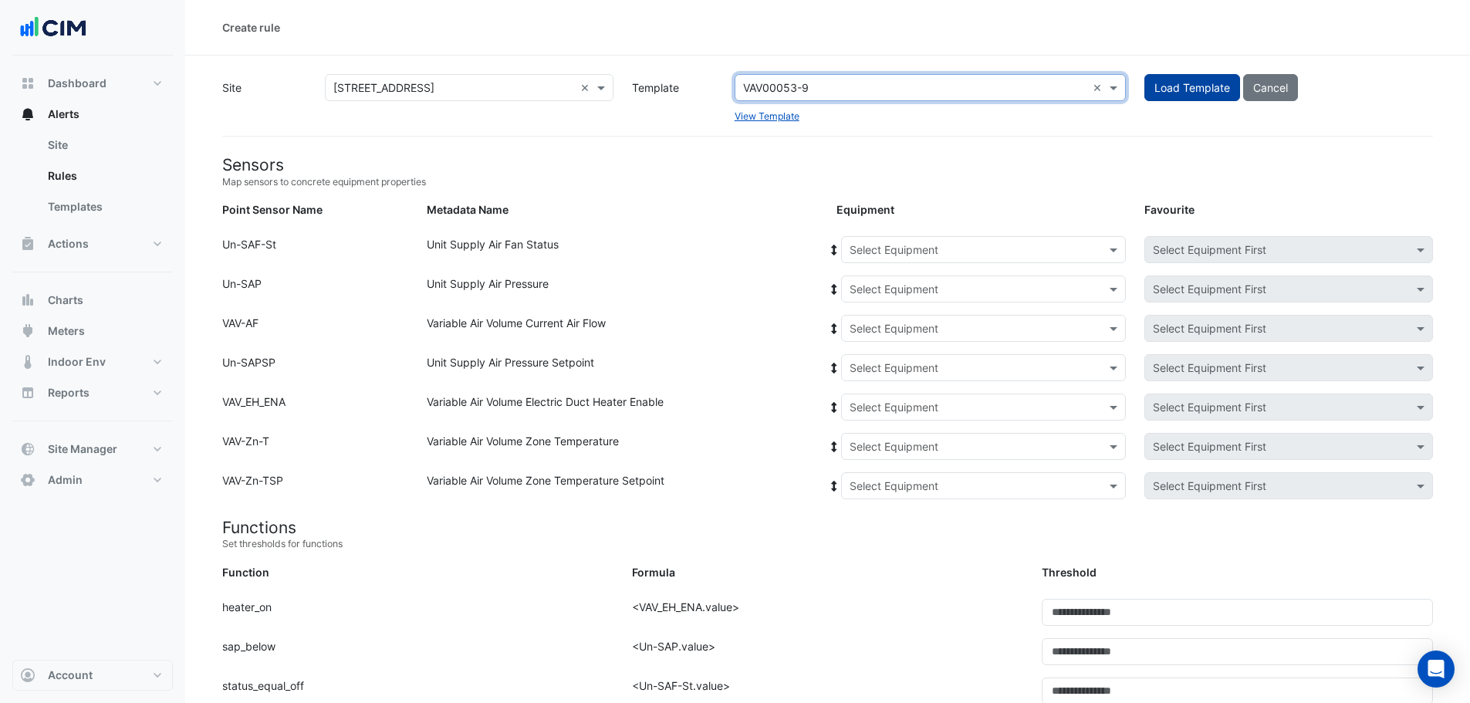
click at [1165, 84] on button "Load Template" at bounding box center [1192, 87] width 96 height 27
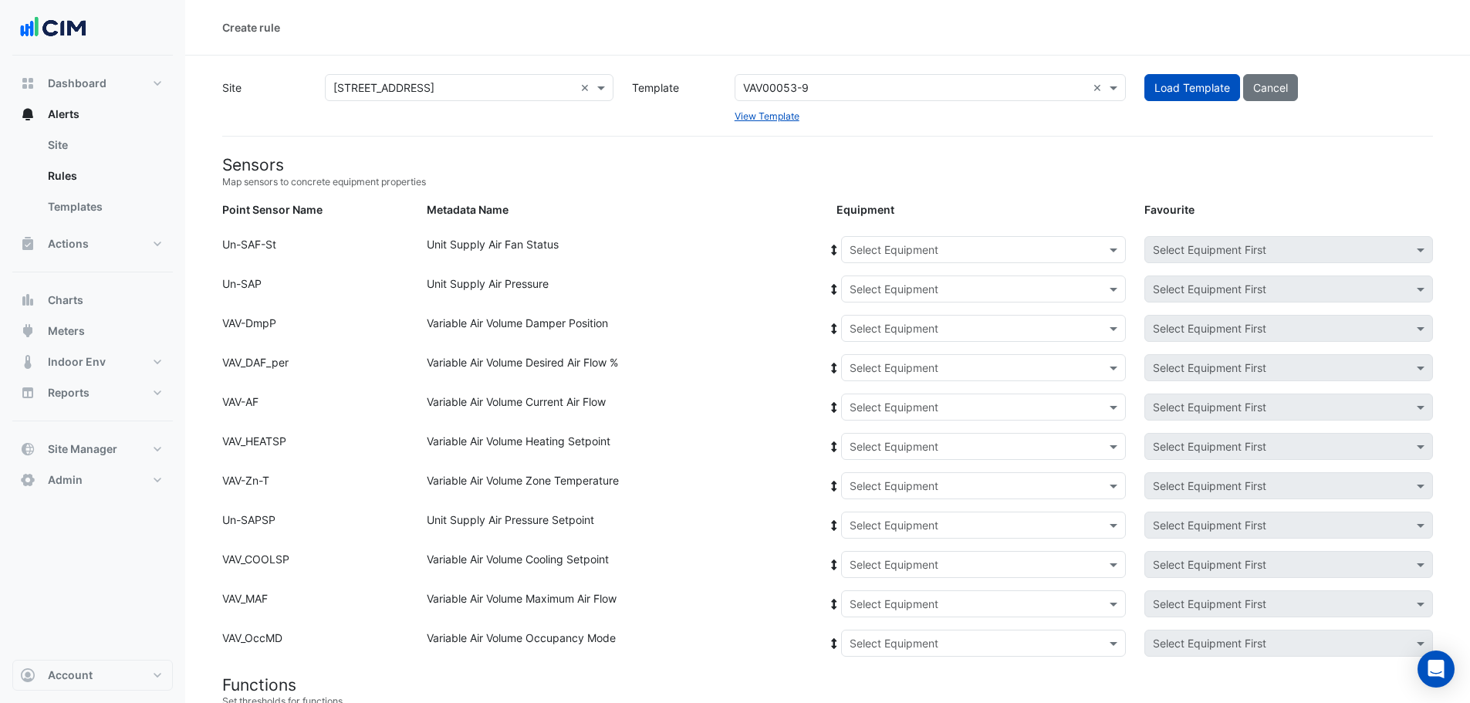
click at [880, 242] on div "Select Equipment" at bounding box center [983, 249] width 285 height 27
click at [890, 275] on div "AHU-1" at bounding box center [875, 283] width 67 height 22
click at [829, 248] on icon at bounding box center [834, 250] width 14 height 11
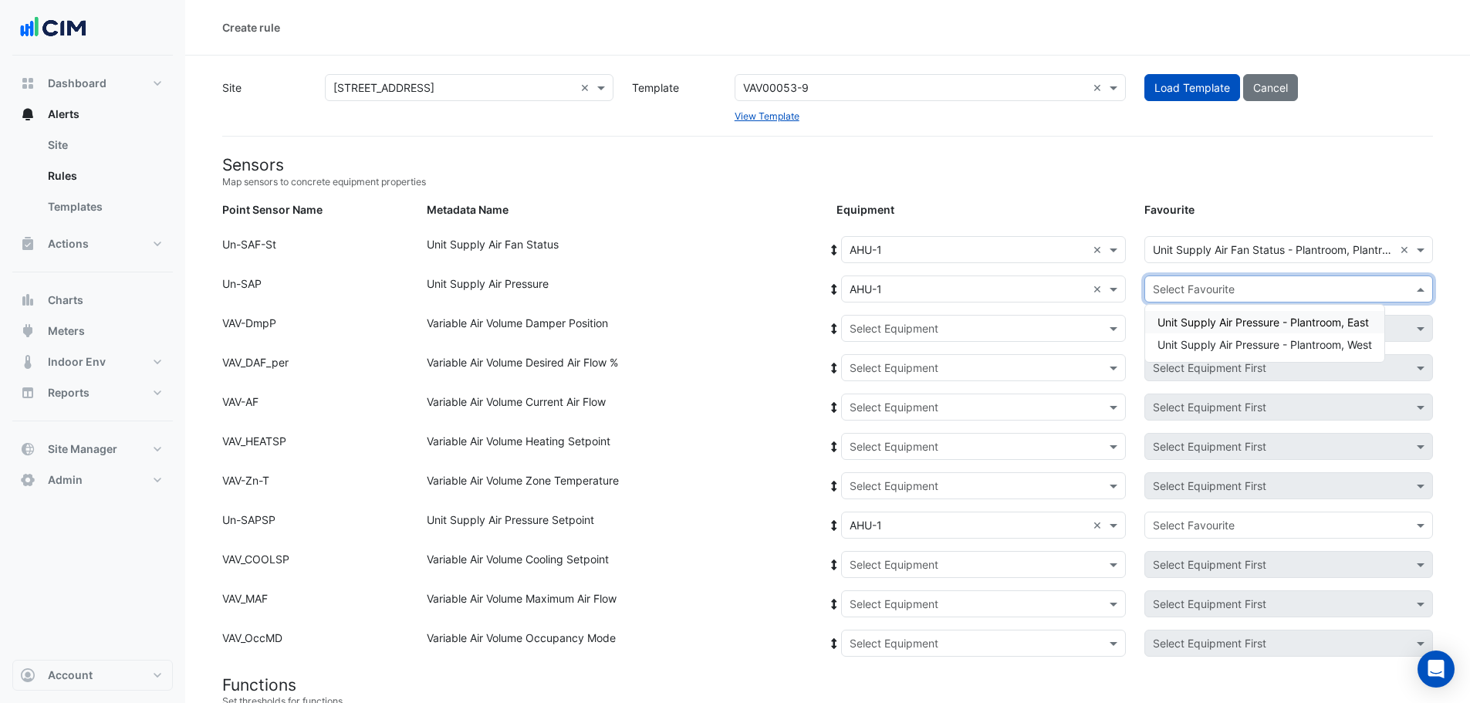
click at [1186, 294] on input "text" at bounding box center [1273, 290] width 241 height 16
click at [1197, 321] on span "Unit Supply Air Pressure - Plantroom, East" at bounding box center [1262, 322] width 211 height 13
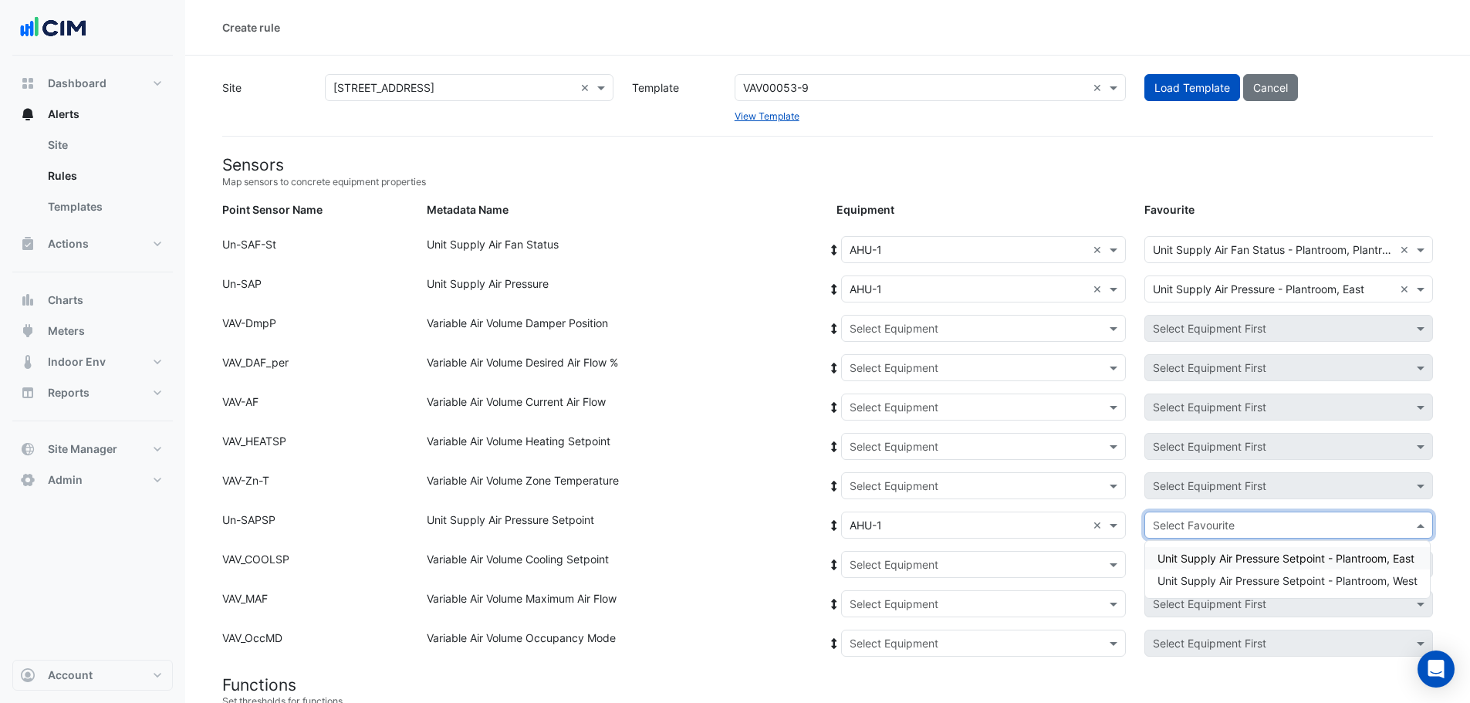
click at [1222, 529] on input "text" at bounding box center [1273, 526] width 241 height 16
click at [1235, 556] on span "Unit Supply Air Pressure Setpoint - Plantroom, East" at bounding box center [1285, 558] width 257 height 13
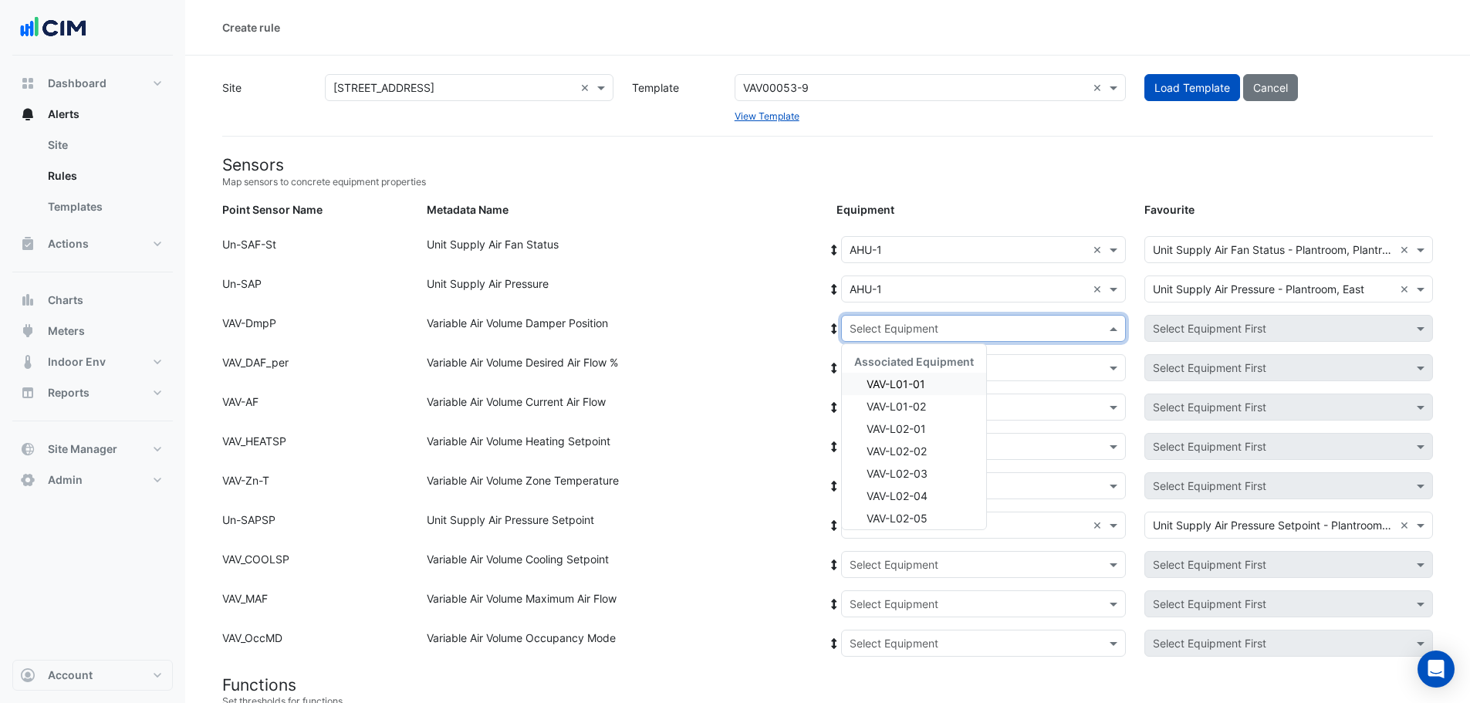
click at [930, 337] on div "Select Equipment" at bounding box center [983, 328] width 285 height 27
click at [892, 380] on span "VAV-L01-01" at bounding box center [895, 383] width 59 height 13
click at [831, 328] on icon at bounding box center [834, 328] width 14 height 11
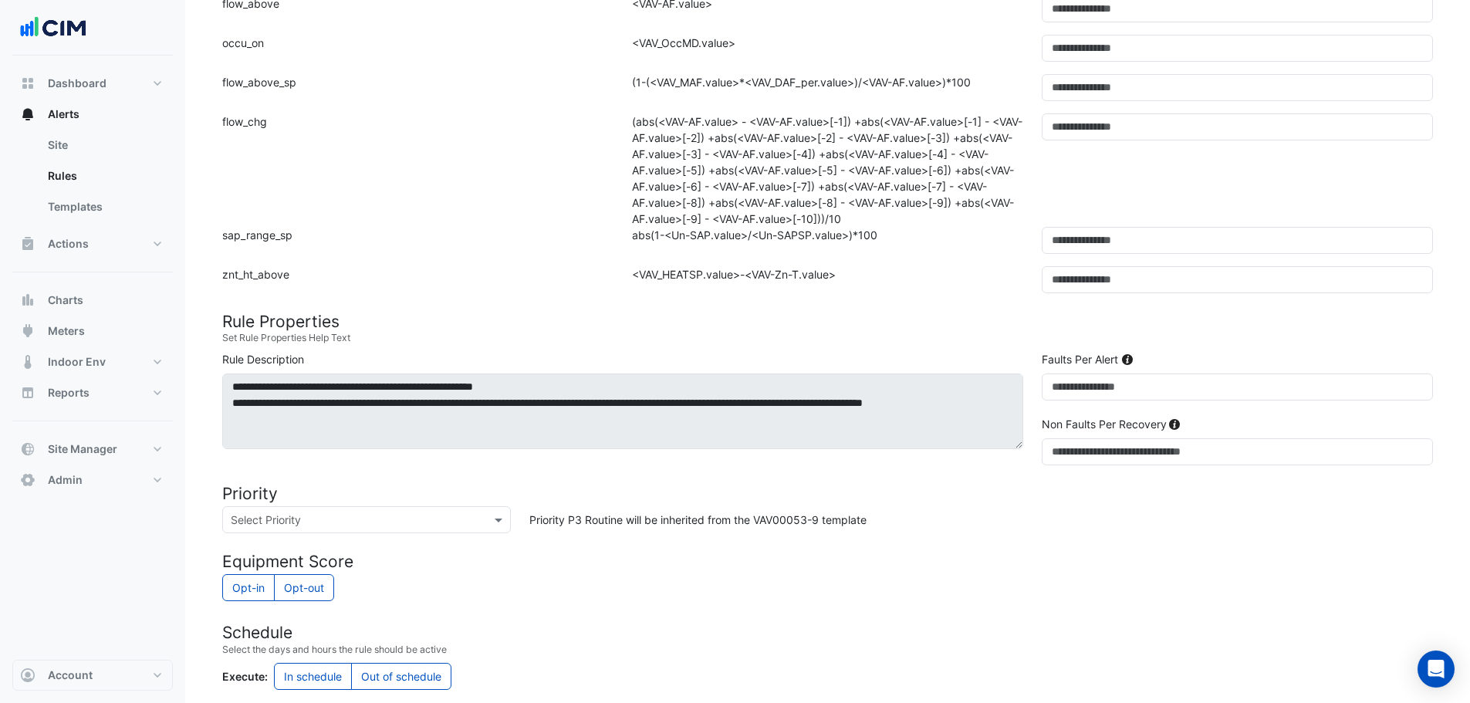
scroll to position [1312, 0]
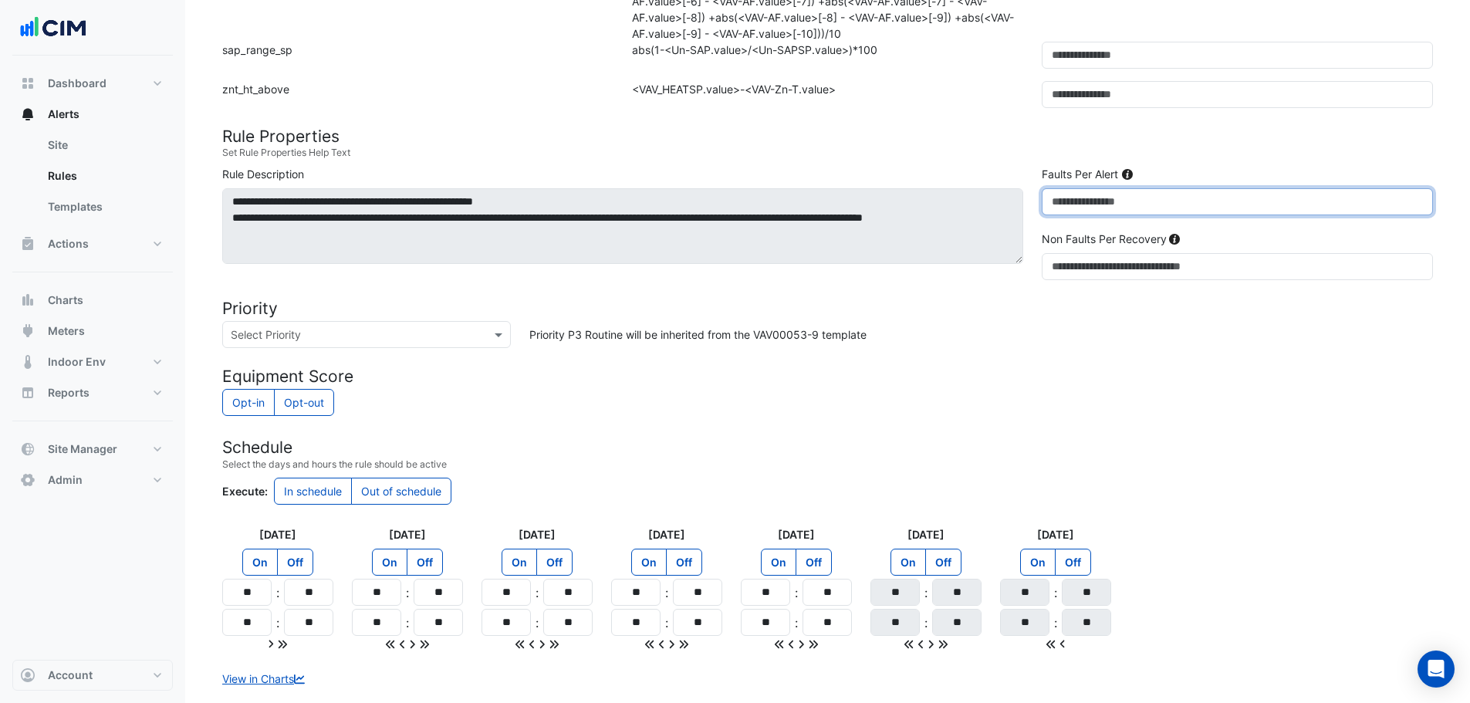
drag, startPoint x: 1061, startPoint y: 198, endPoint x: 1035, endPoint y: 203, distance: 25.9
click at [1035, 203] on div "Faults Per Alert *" at bounding box center [1237, 197] width 410 height 62
type input "*"
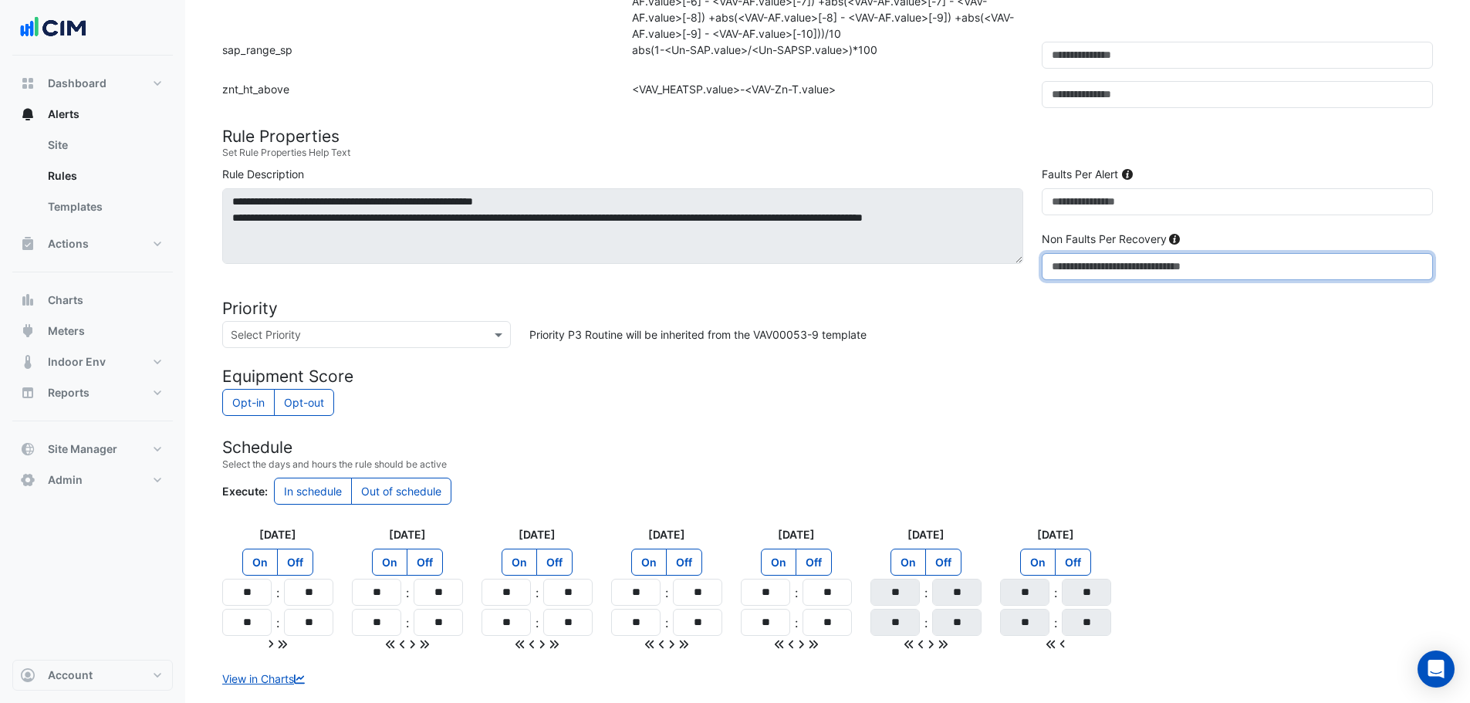
drag, startPoint x: 1066, startPoint y: 265, endPoint x: 1051, endPoint y: 276, distance: 19.3
click at [1051, 276] on input "*" at bounding box center [1237, 266] width 391 height 27
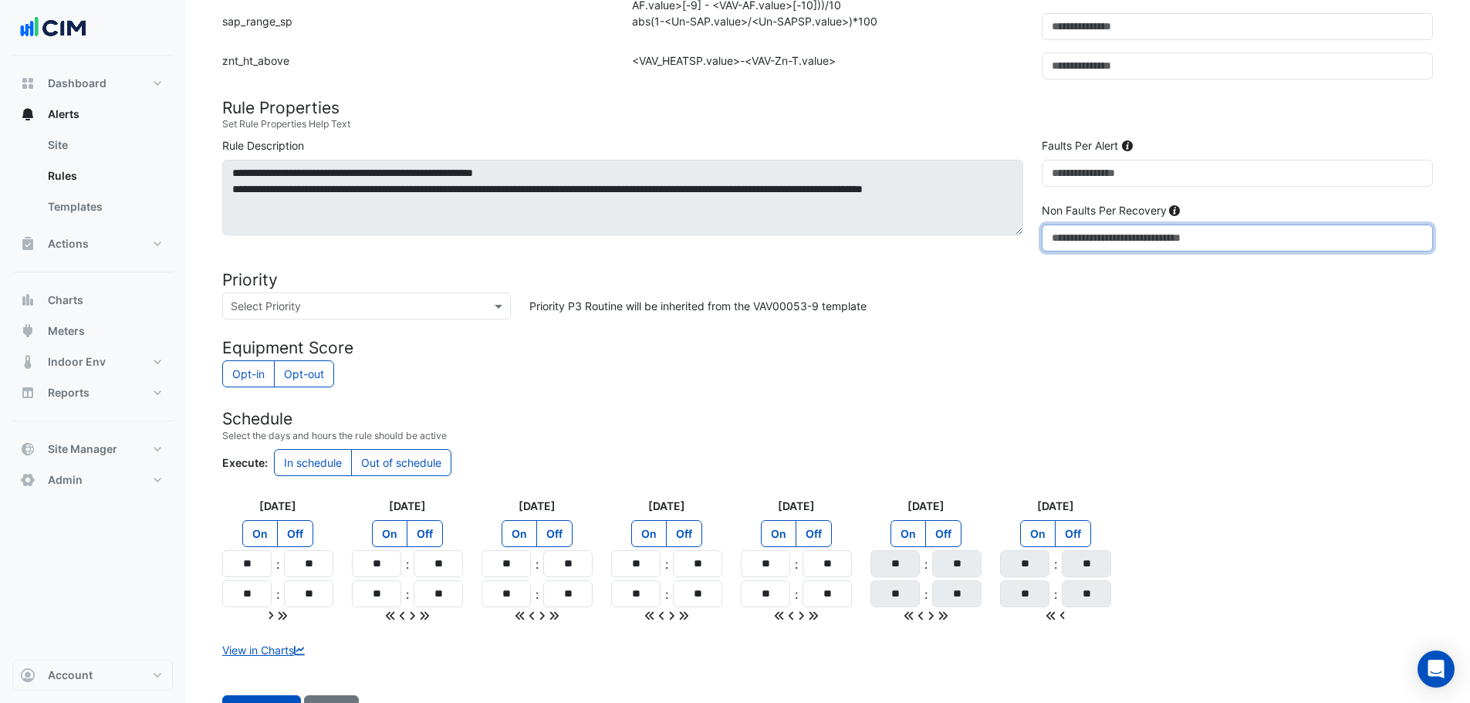
scroll to position [1389, 0]
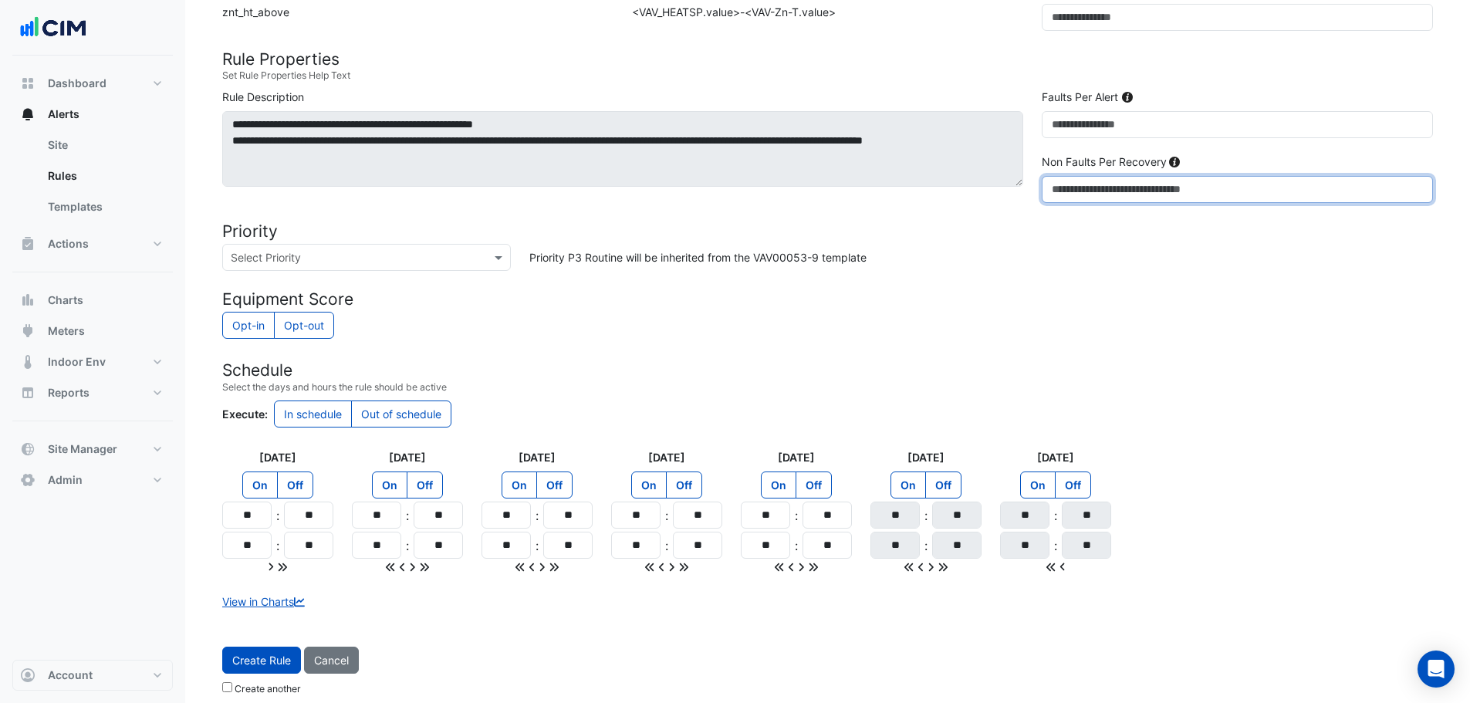
type input "*"
click at [252, 518] on input "**" at bounding box center [246, 515] width 49 height 27
type input "**"
drag, startPoint x: 282, startPoint y: 569, endPoint x: 408, endPoint y: 562, distance: 126.0
click at [282, 569] on icon at bounding box center [282, 567] width 11 height 11
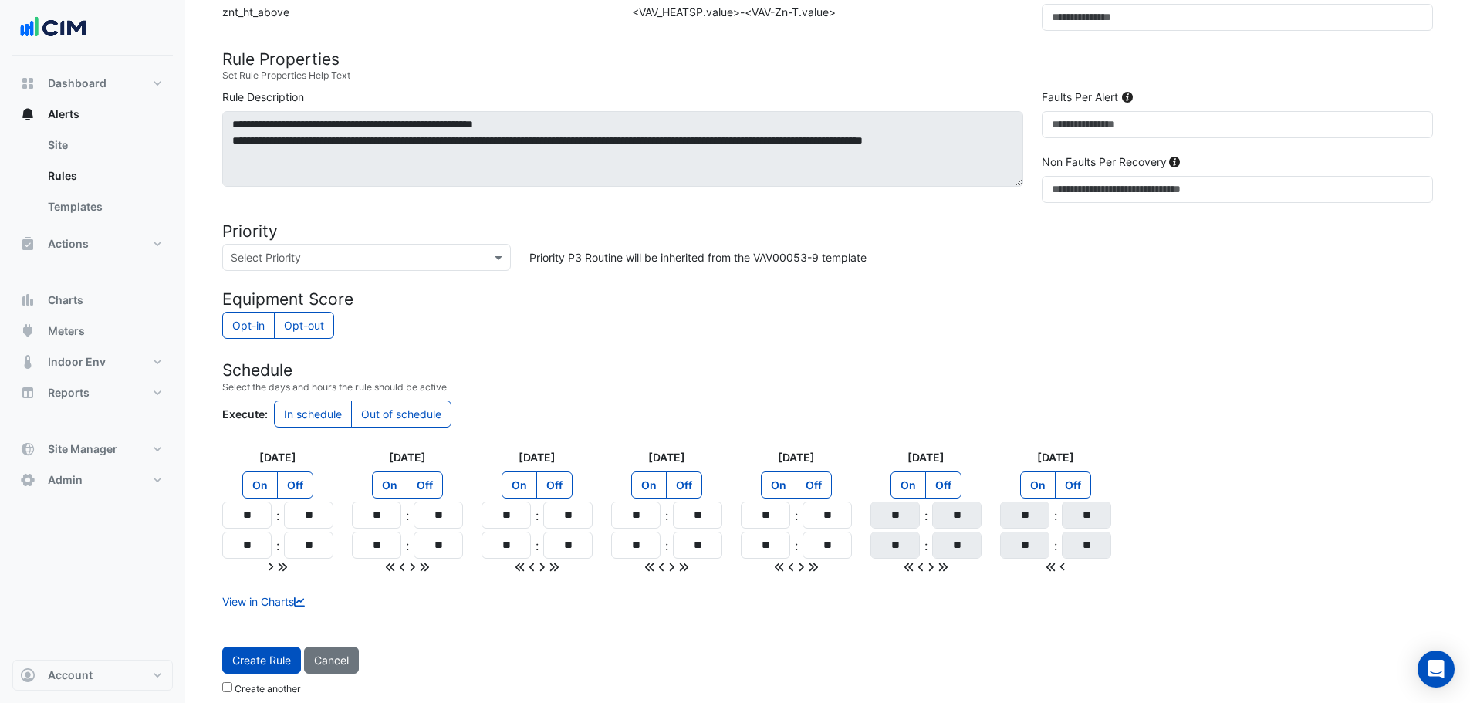
type input "**"
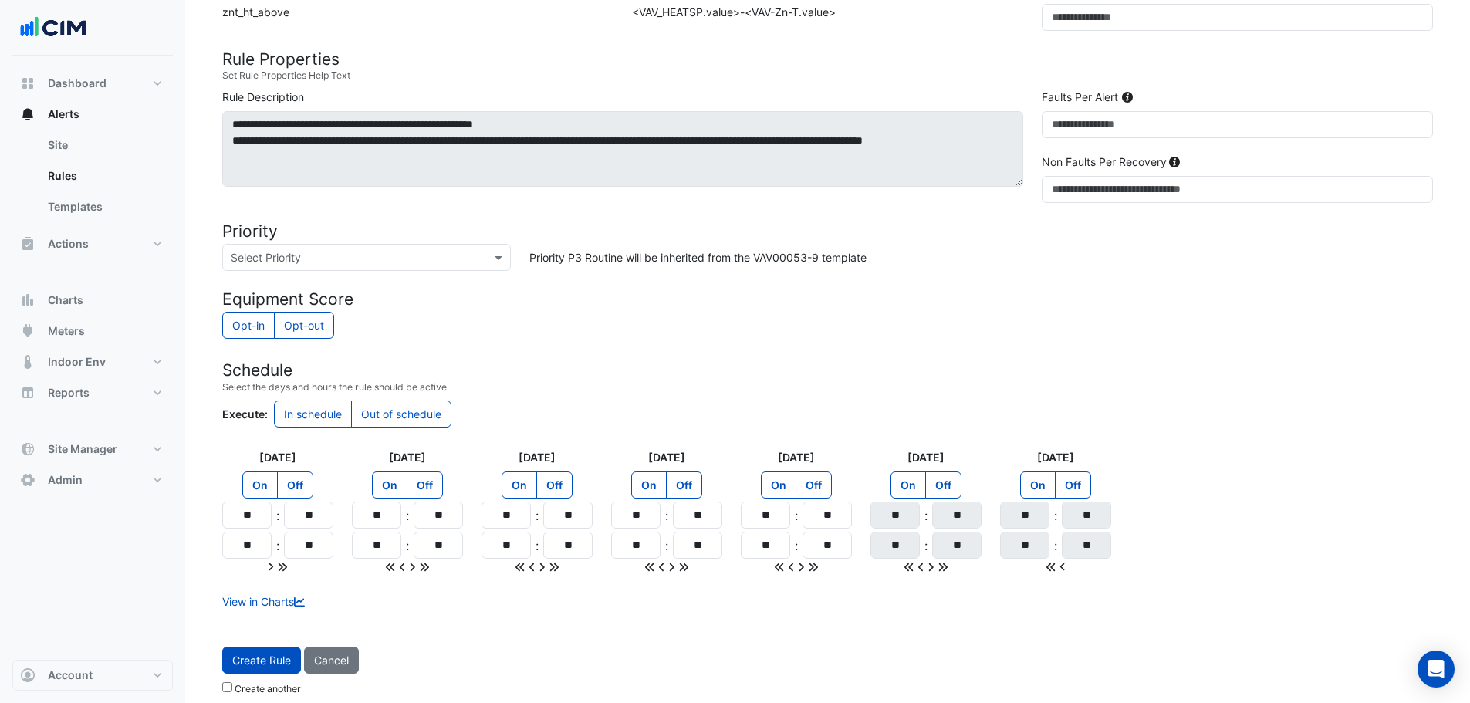
type input "**"
click at [949, 493] on label "Off" at bounding box center [943, 484] width 36 height 27
click at [1073, 486] on label "Off" at bounding box center [1073, 484] width 36 height 27
click at [1122, 369] on h4 "Schedule" at bounding box center [827, 369] width 1211 height 19
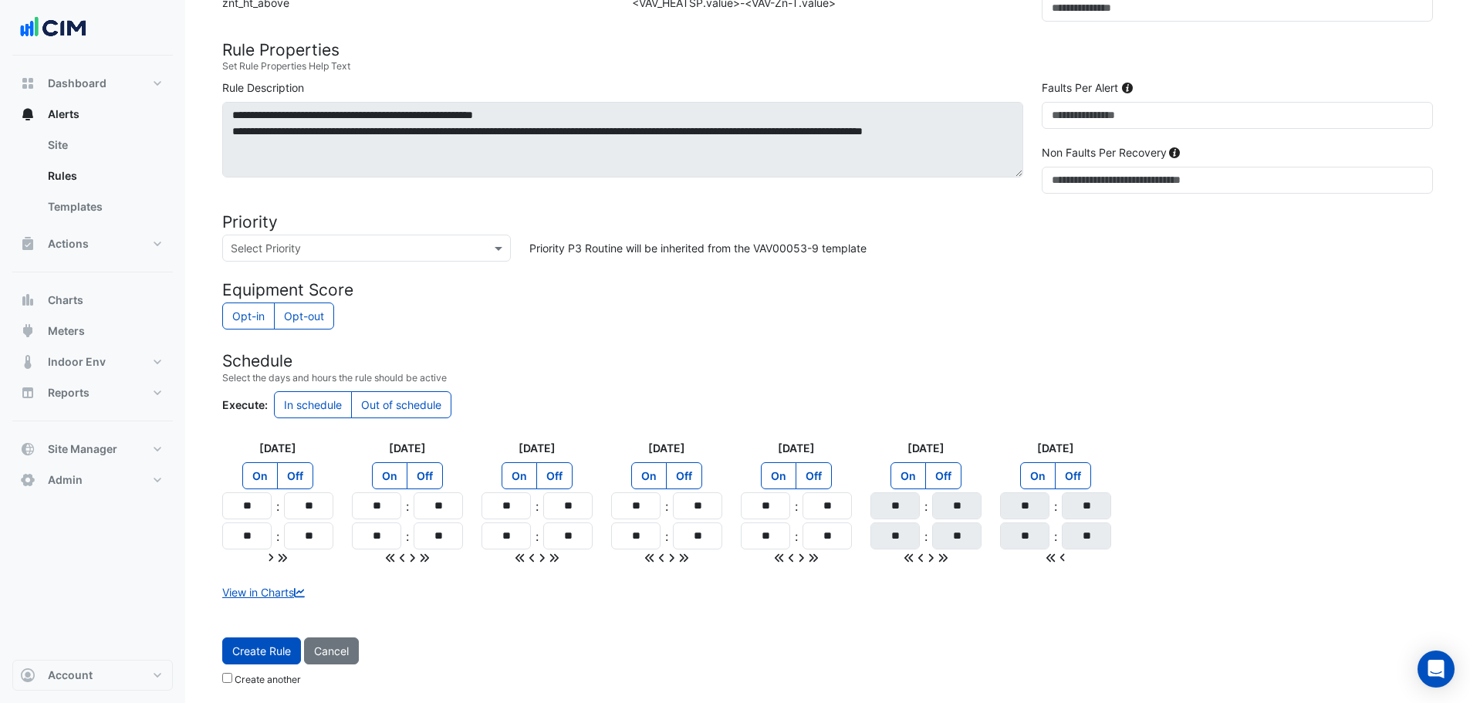
scroll to position [1400, 0]
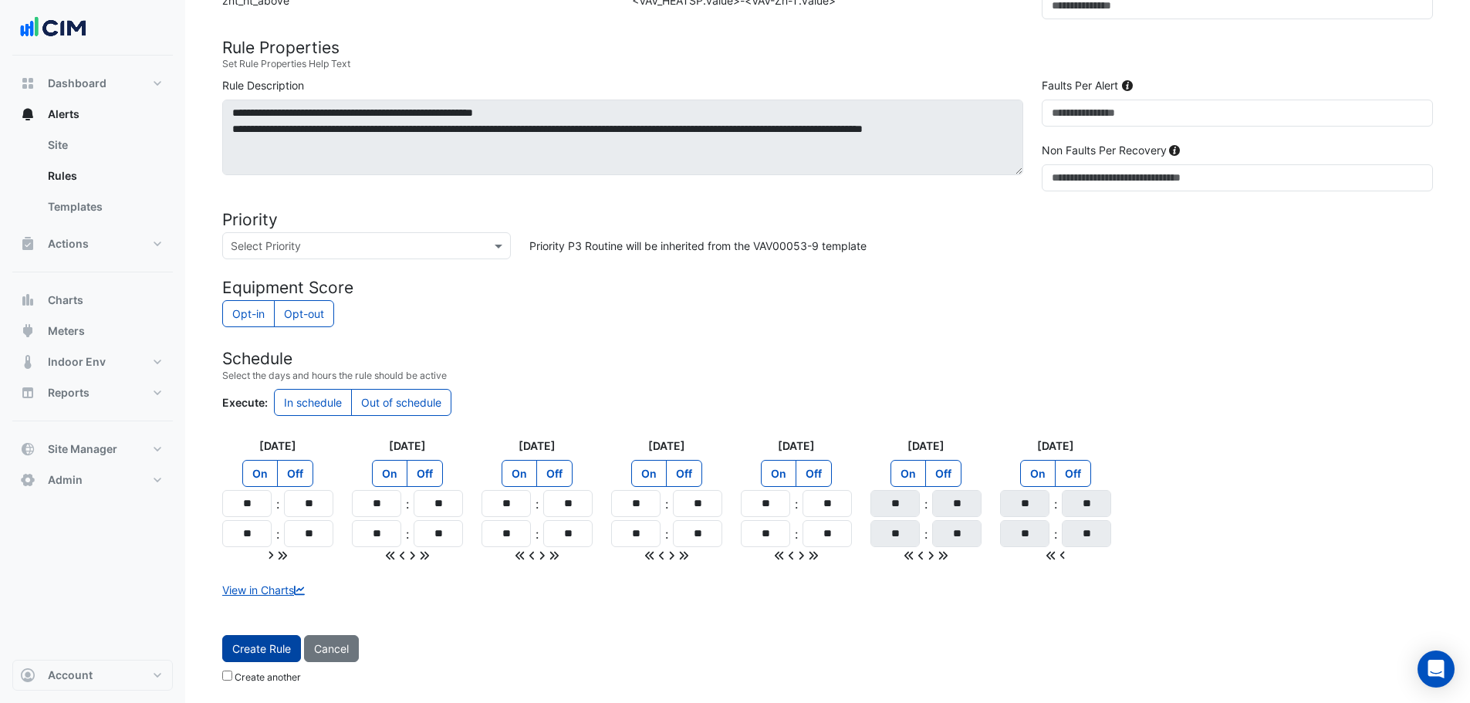
click at [280, 648] on button "Create Rule" at bounding box center [261, 648] width 79 height 27
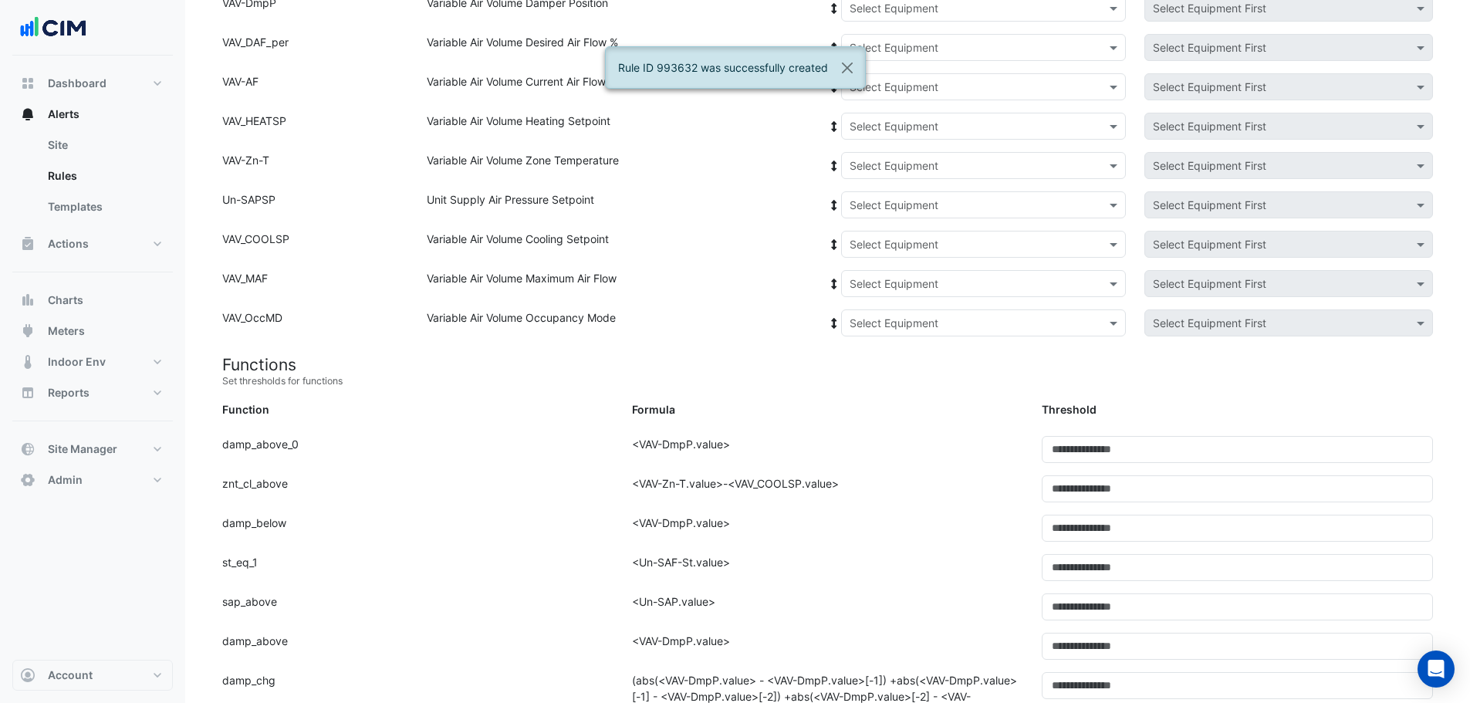
scroll to position [0, 0]
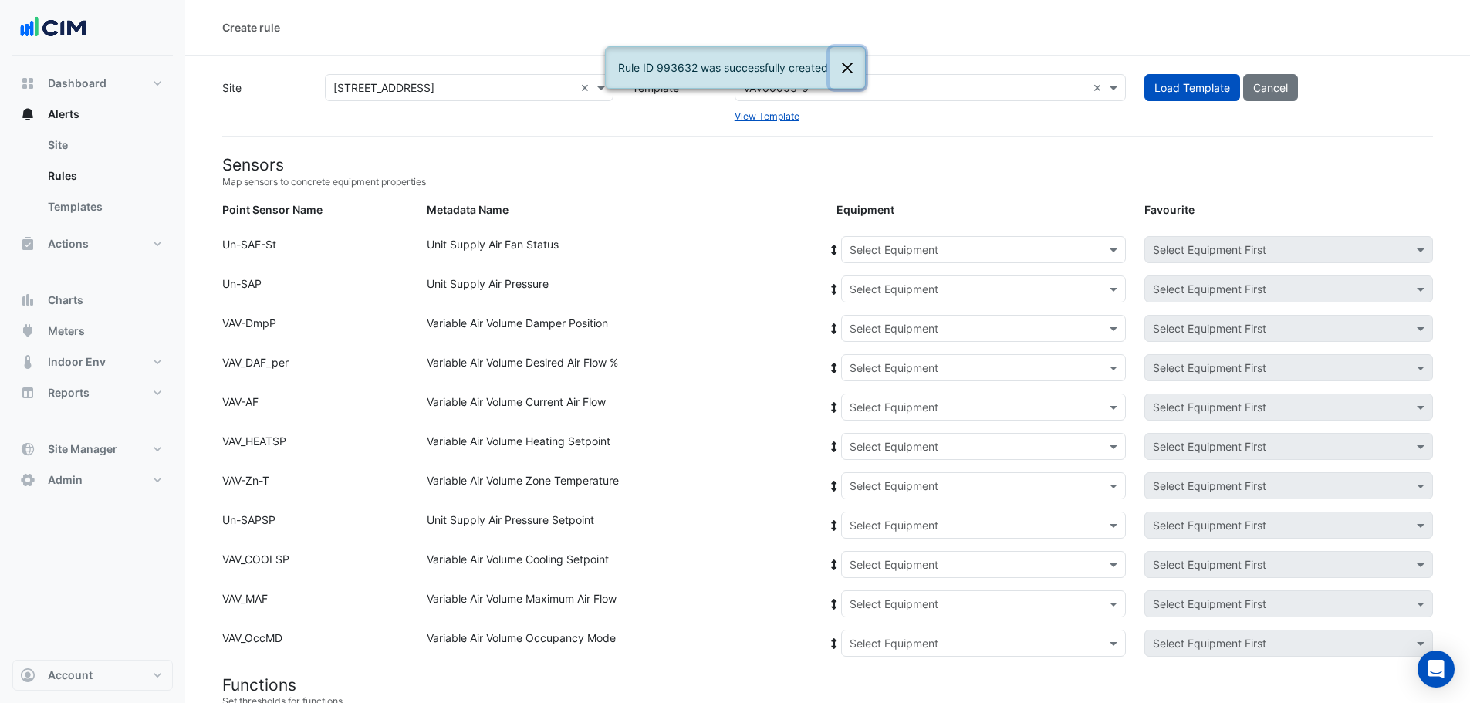
click at [849, 71] on button "Close" at bounding box center [846, 68] width 35 height 42
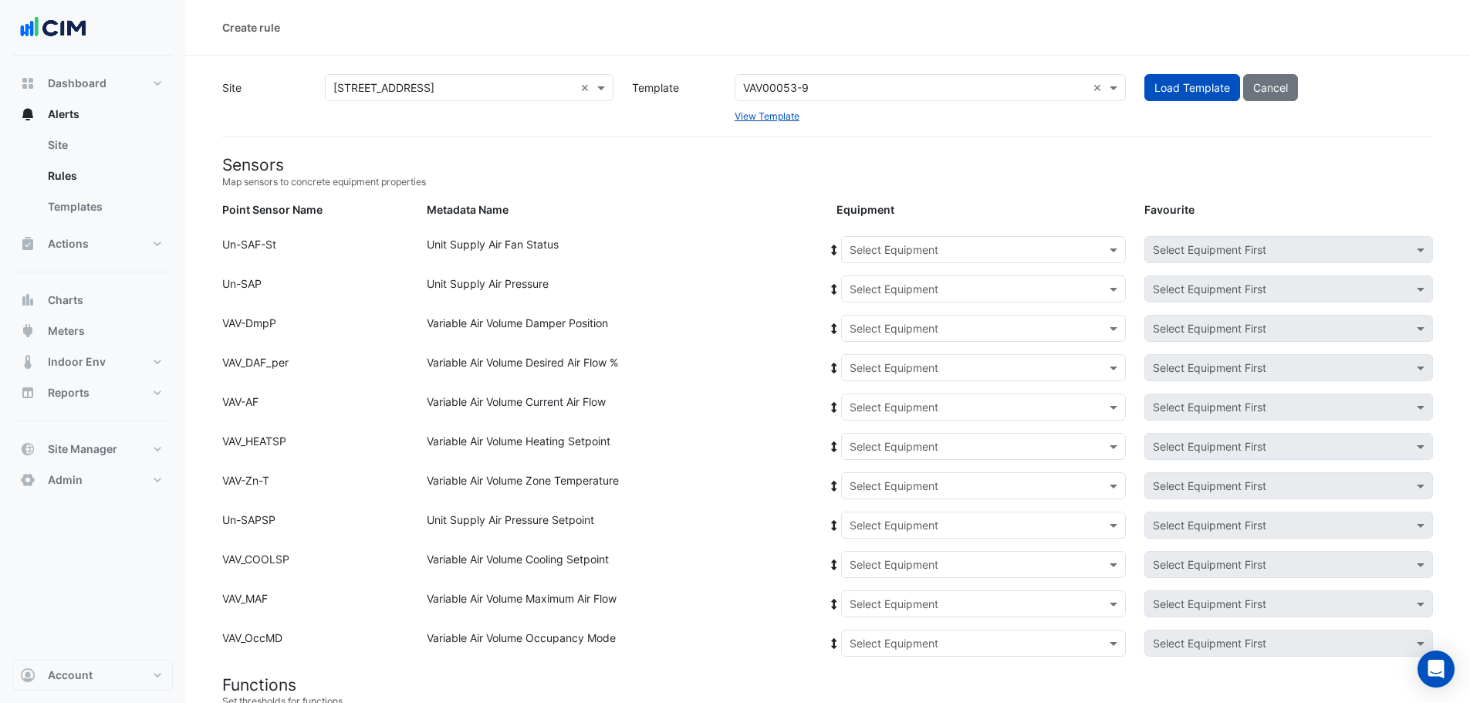
click at [889, 78] on div "Select a Template VAV00053-9 ×" at bounding box center [930, 87] width 391 height 27
type input "*"
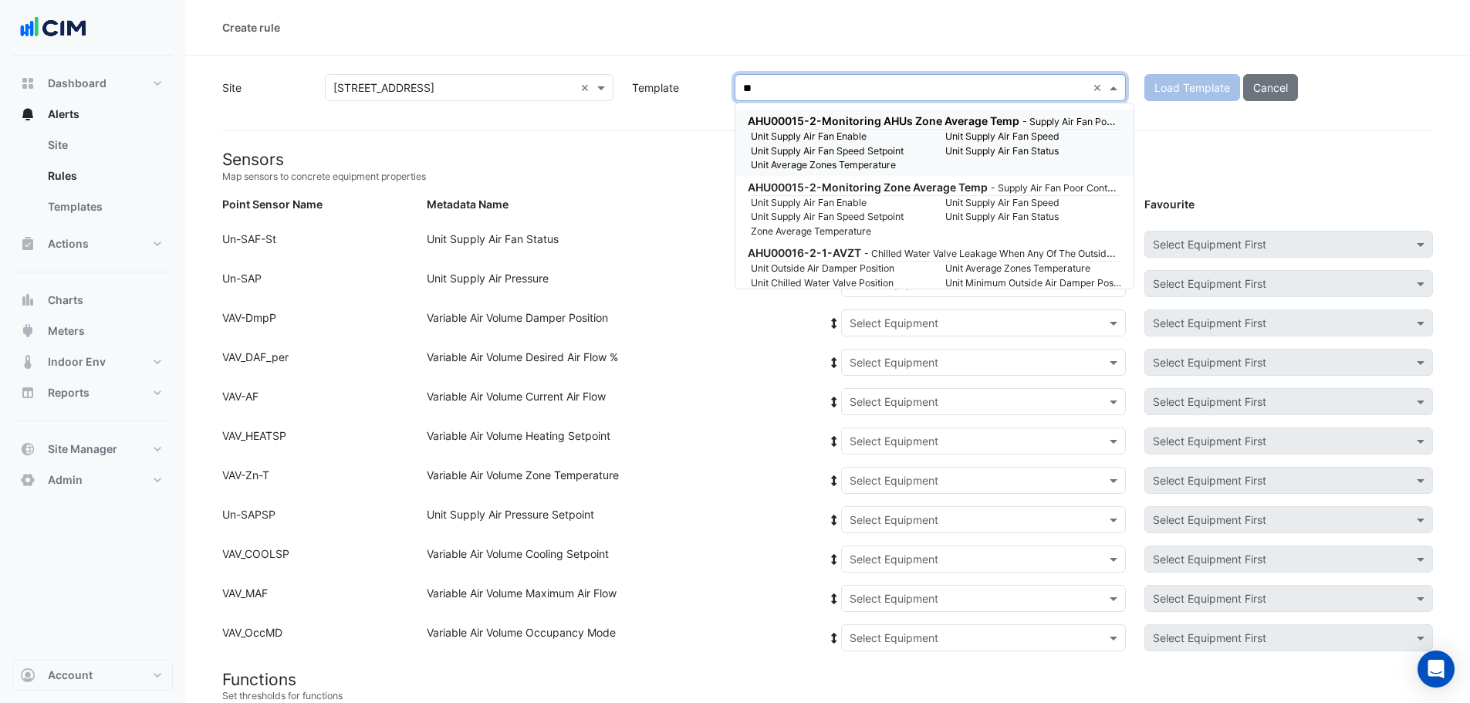
scroll to position [43129, 0]
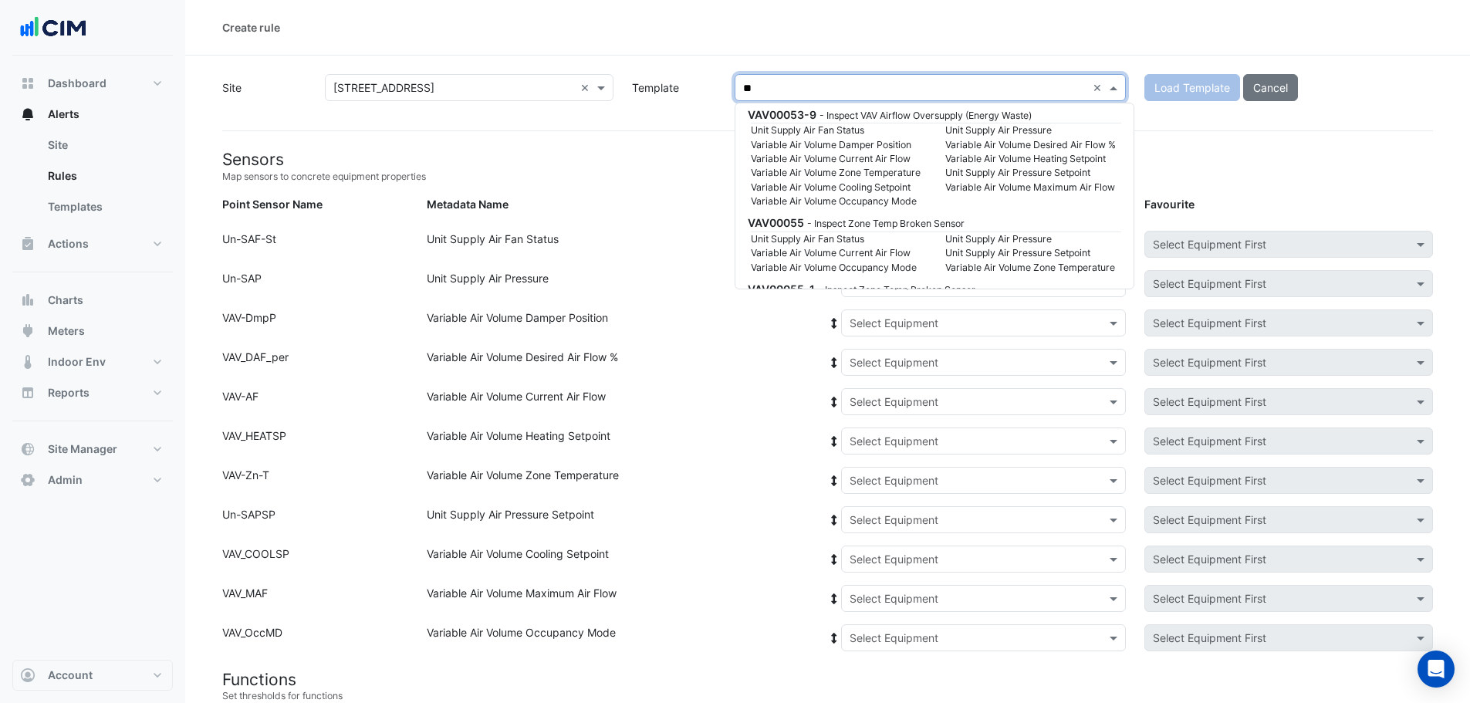
drag, startPoint x: 761, startPoint y: 90, endPoint x: 720, endPoint y: 95, distance: 41.2
click at [720, 95] on div "Site Select a Site × [STREET_ADDRESS] × Template Select a Template ** × Enter a…" at bounding box center [827, 96] width 1229 height 44
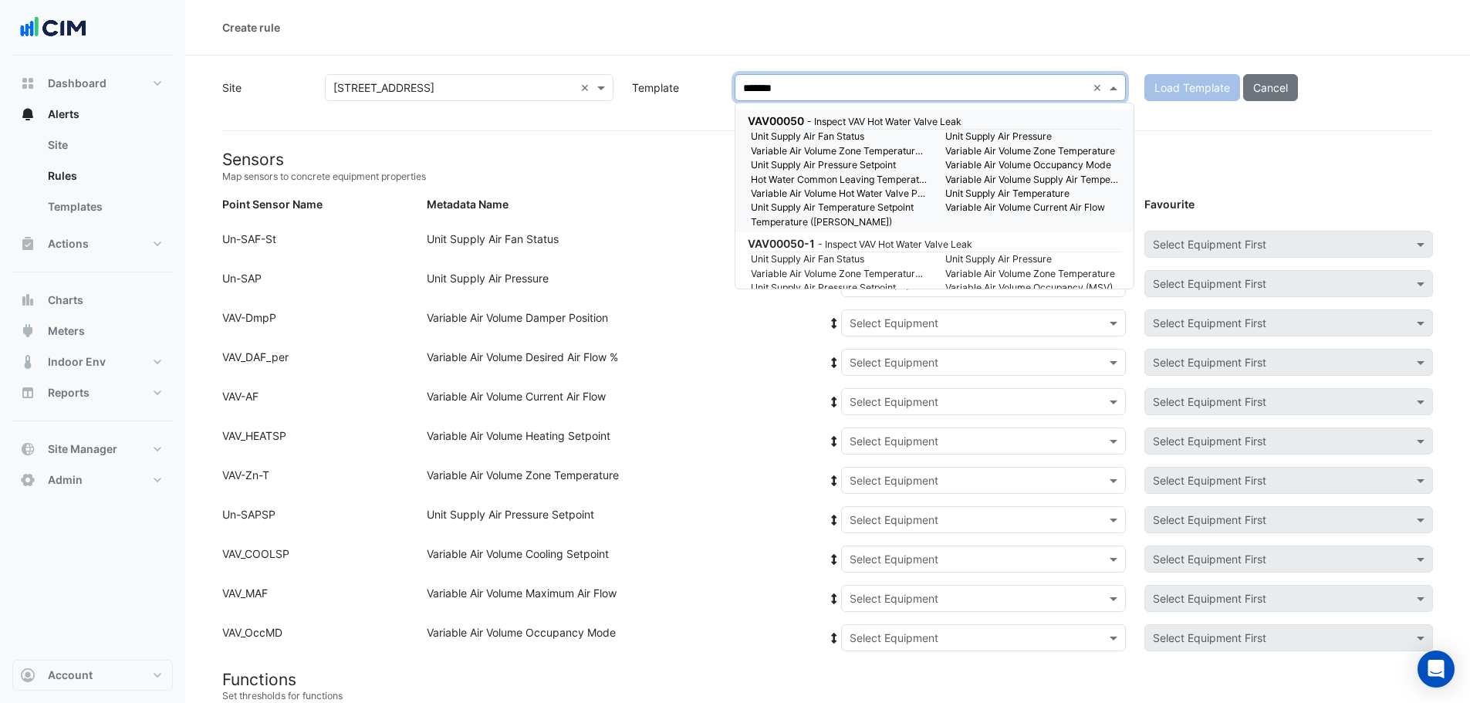
type input "********"
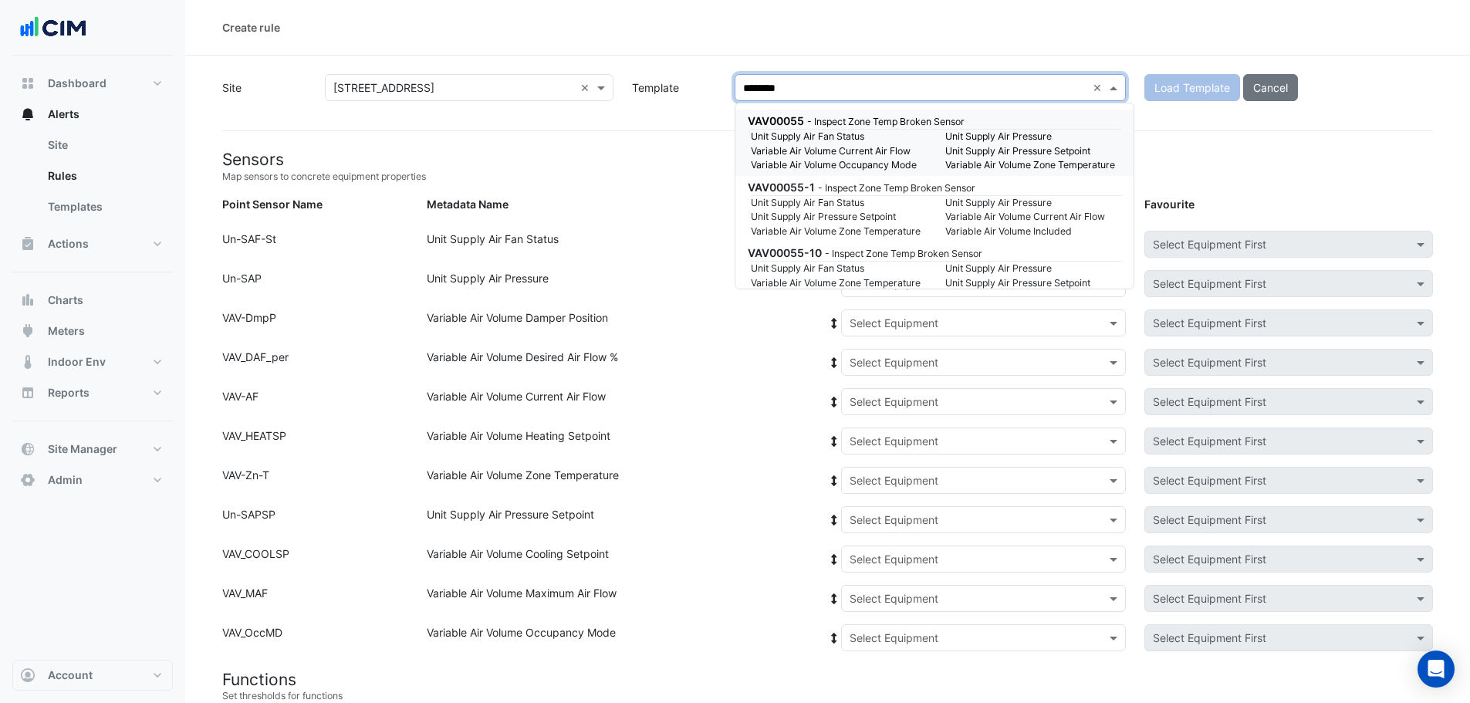
click at [795, 140] on small "Unit Supply Air Fan Status" at bounding box center [838, 137] width 194 height 14
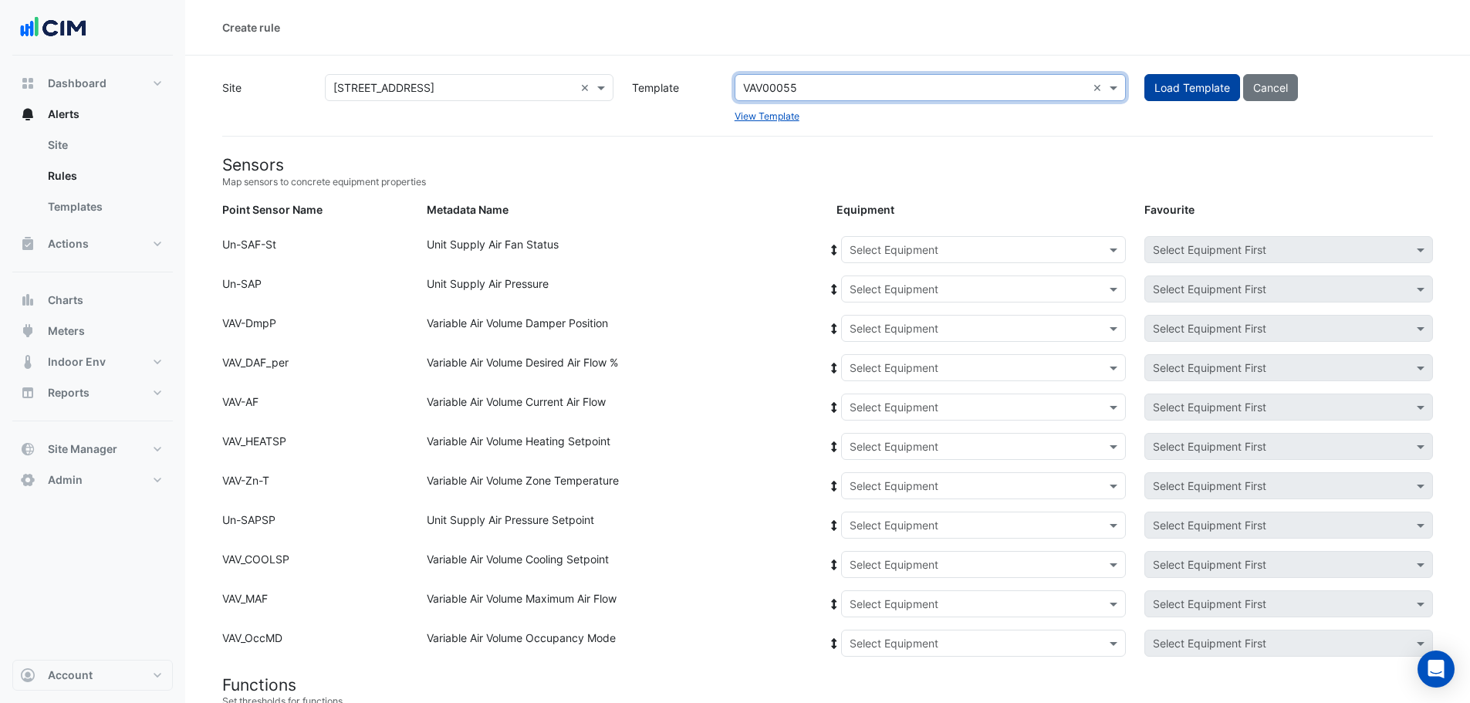
click at [1181, 87] on button "Load Template" at bounding box center [1192, 87] width 96 height 27
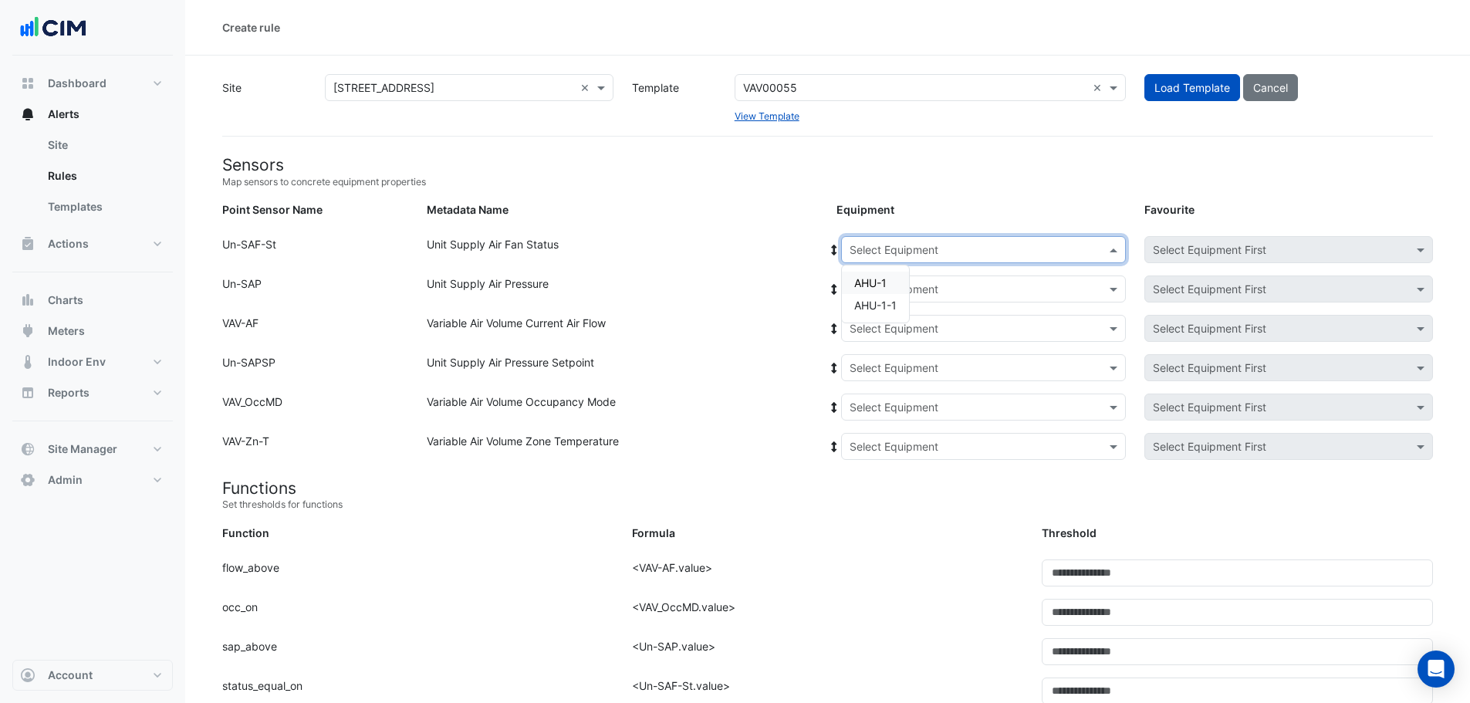
click at [922, 248] on input "text" at bounding box center [968, 250] width 237 height 16
click at [886, 283] on span "AHU-1" at bounding box center [870, 282] width 32 height 13
click at [833, 249] on icon at bounding box center [834, 250] width 5 height 11
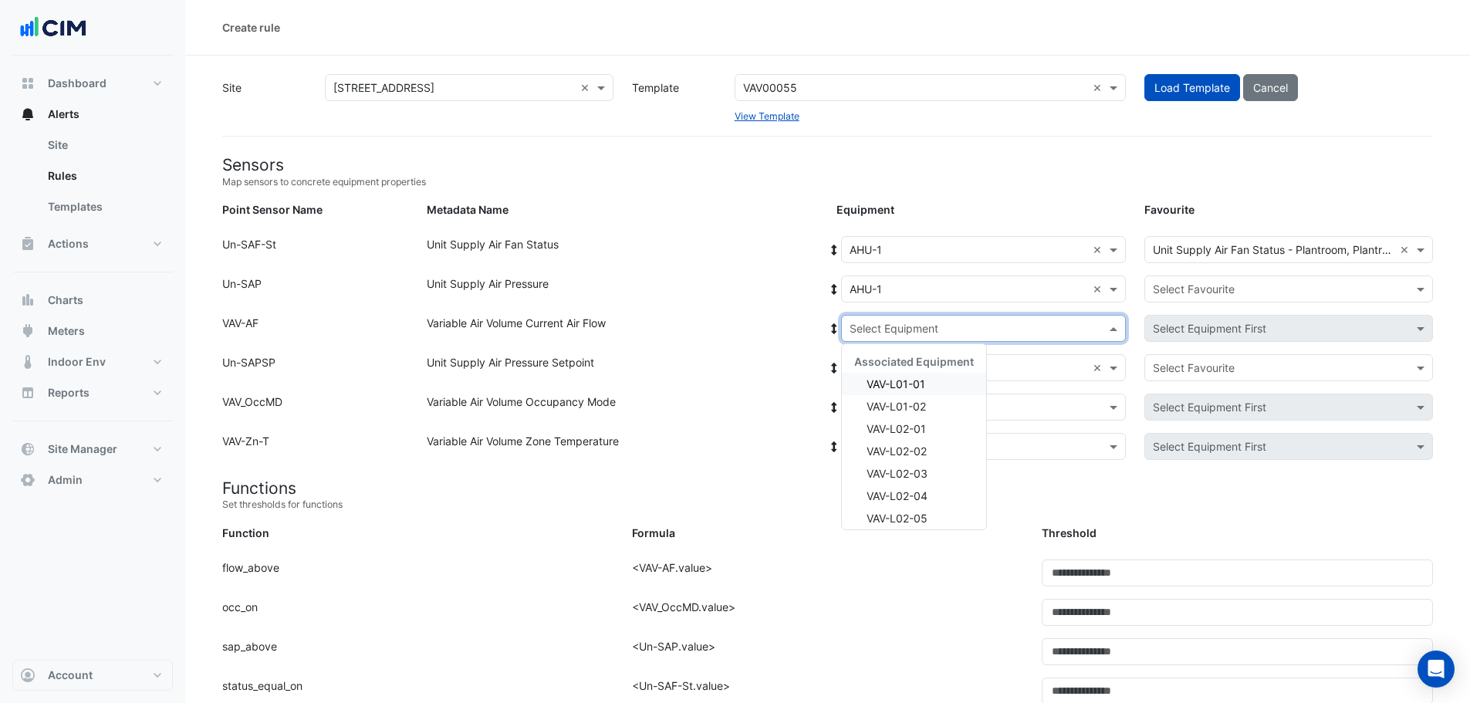
click at [917, 333] on input "text" at bounding box center [968, 329] width 237 height 16
click at [930, 390] on div "VAV-L01-01" at bounding box center [914, 384] width 144 height 22
click at [834, 326] on icon at bounding box center [834, 328] width 5 height 11
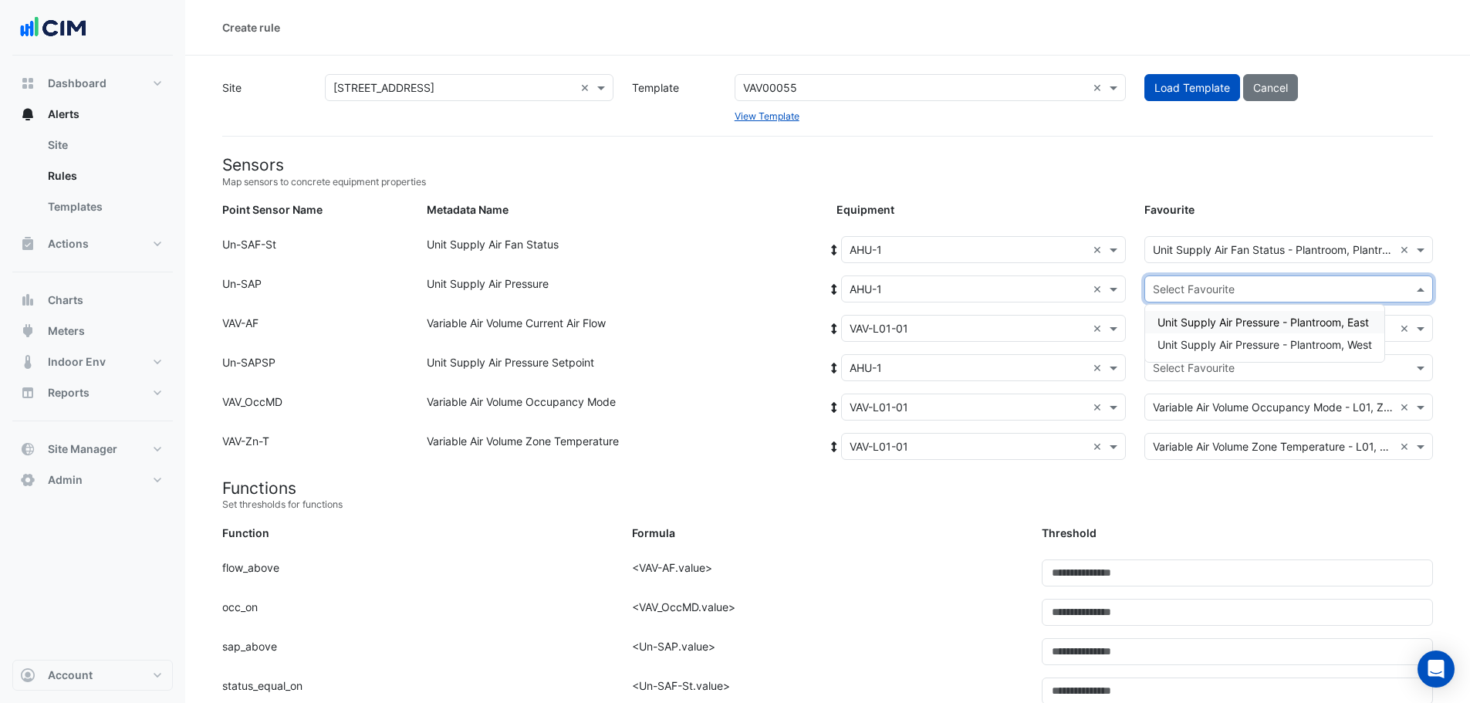
click at [1192, 286] on input "text" at bounding box center [1273, 290] width 241 height 16
click at [1221, 324] on span "Unit Supply Air Pressure - Plantroom, East" at bounding box center [1262, 322] width 211 height 13
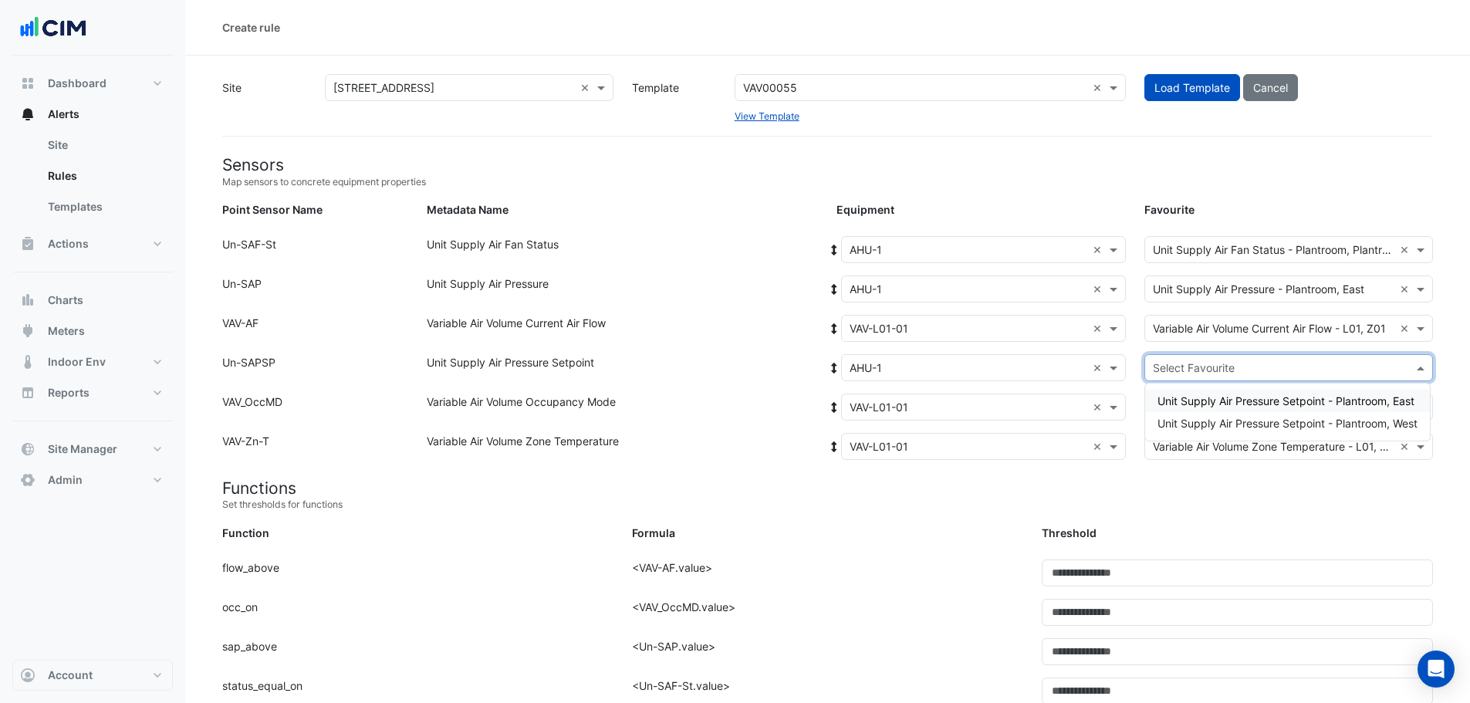
click at [1228, 376] on div "Select Favourite" at bounding box center [1288, 367] width 289 height 27
click at [1240, 410] on div "Unit Supply Air Pressure Setpoint - Plantroom, East" at bounding box center [1287, 401] width 285 height 22
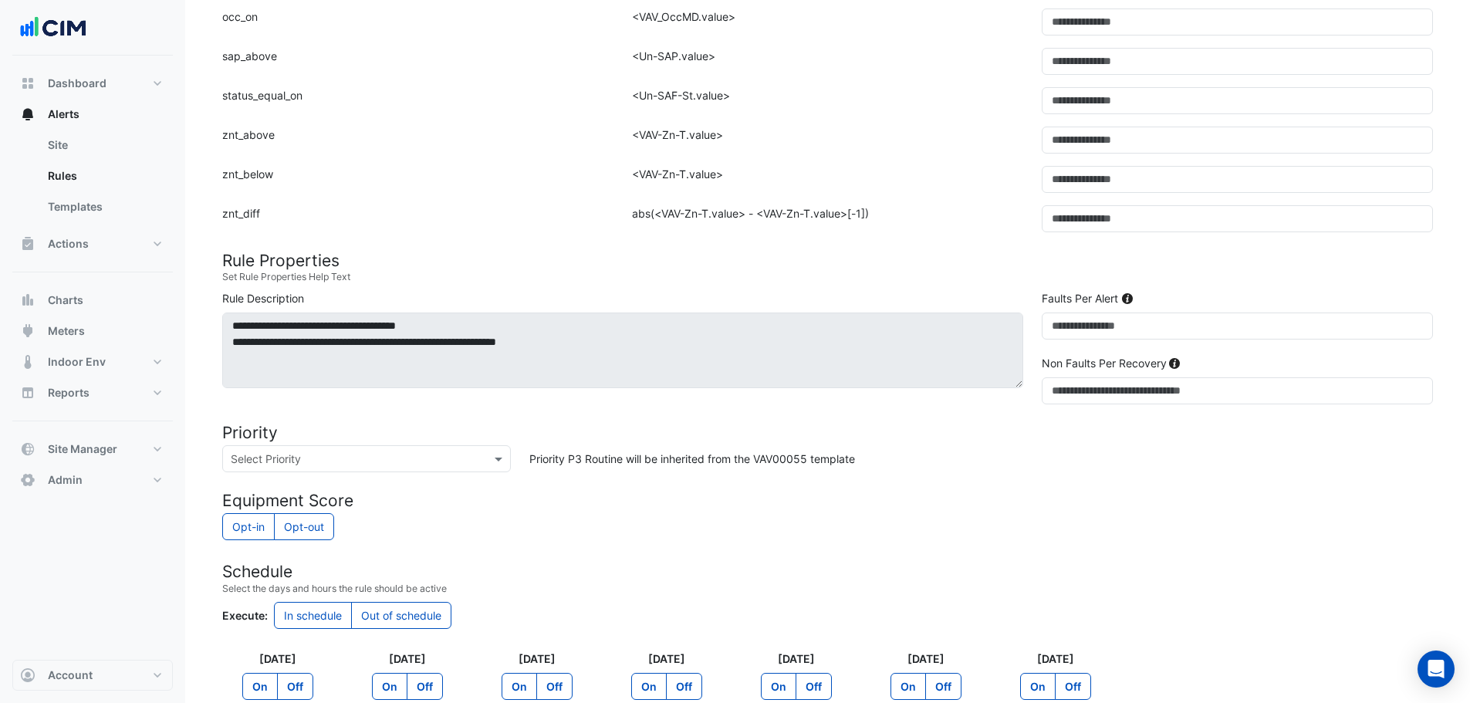
scroll to position [694, 0]
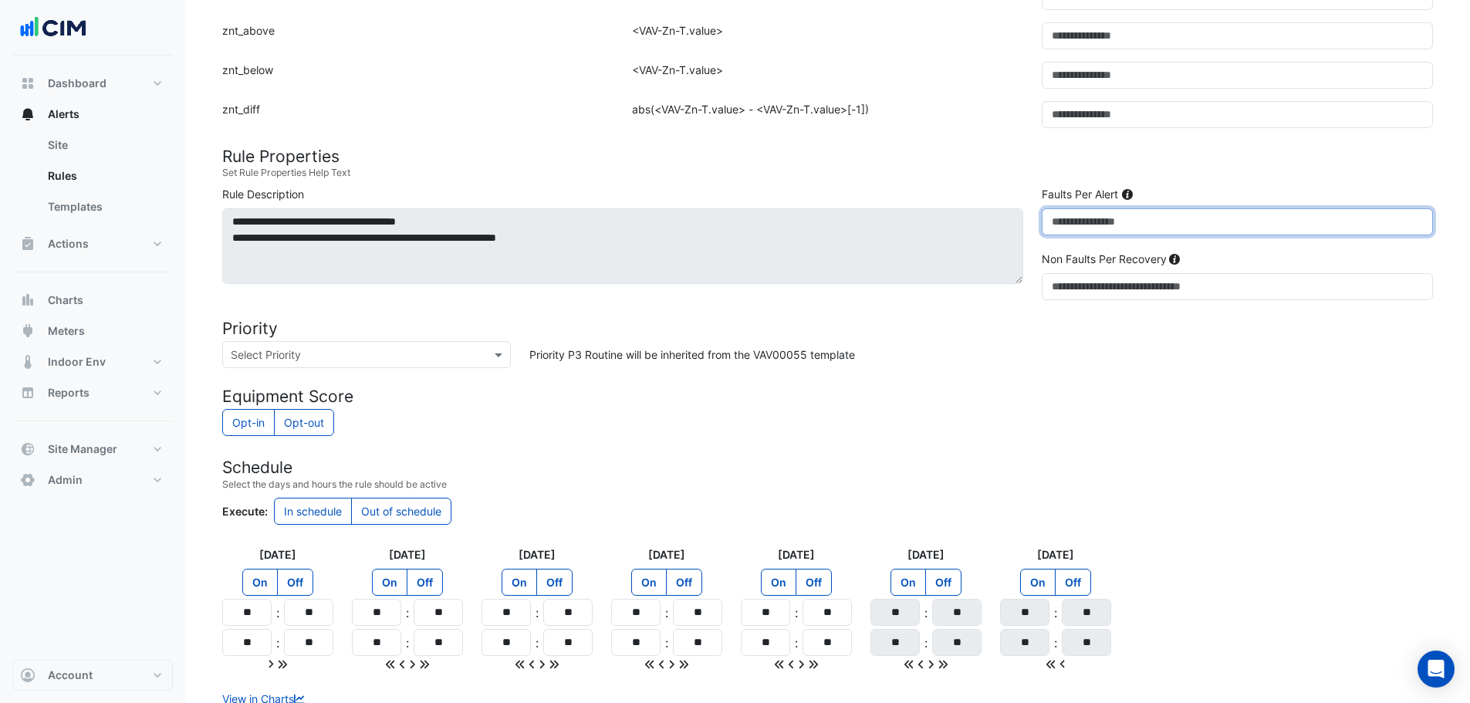
drag, startPoint x: 1066, startPoint y: 225, endPoint x: 1002, endPoint y: 215, distance: 65.6
click at [1019, 228] on div "**********" at bounding box center [827, 246] width 1229 height 120
type input "**"
click at [1141, 397] on h4 "Equipment Score" at bounding box center [827, 396] width 1211 height 19
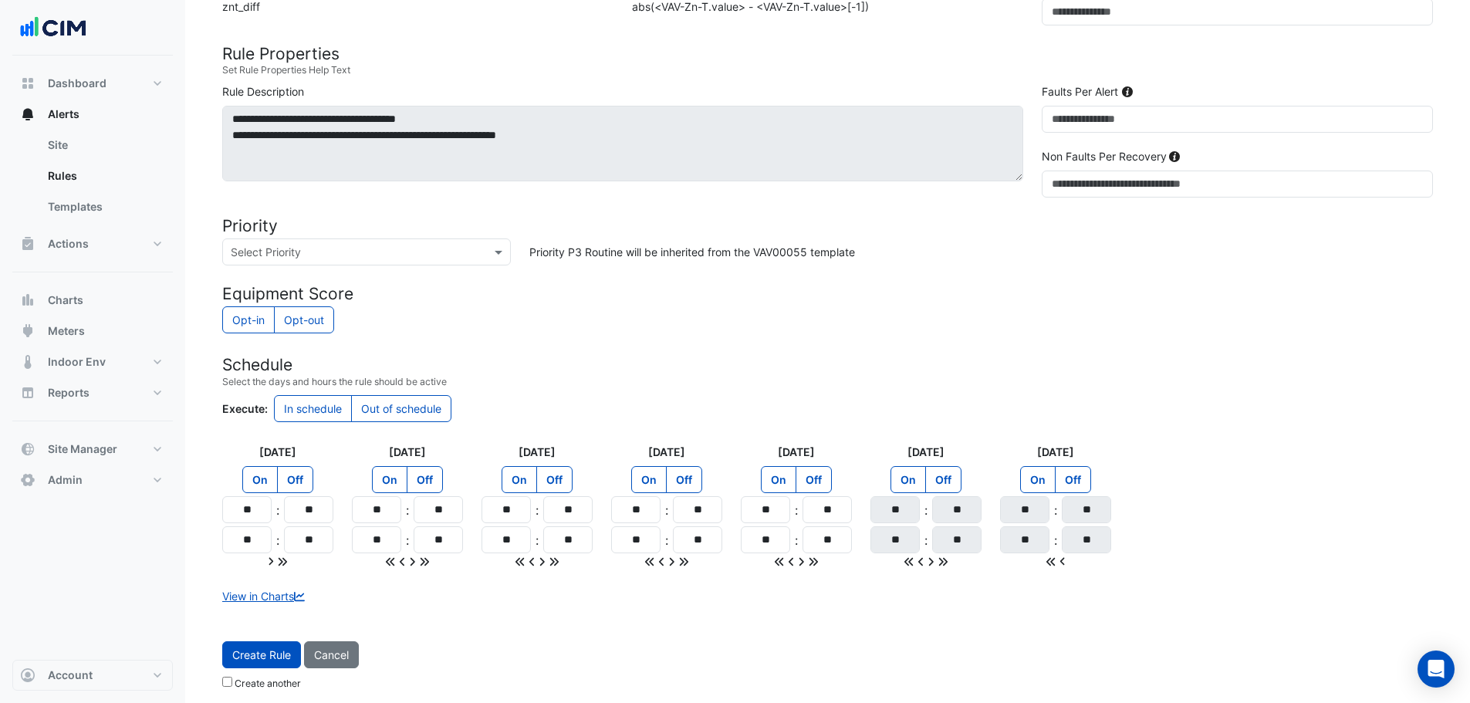
scroll to position [803, 0]
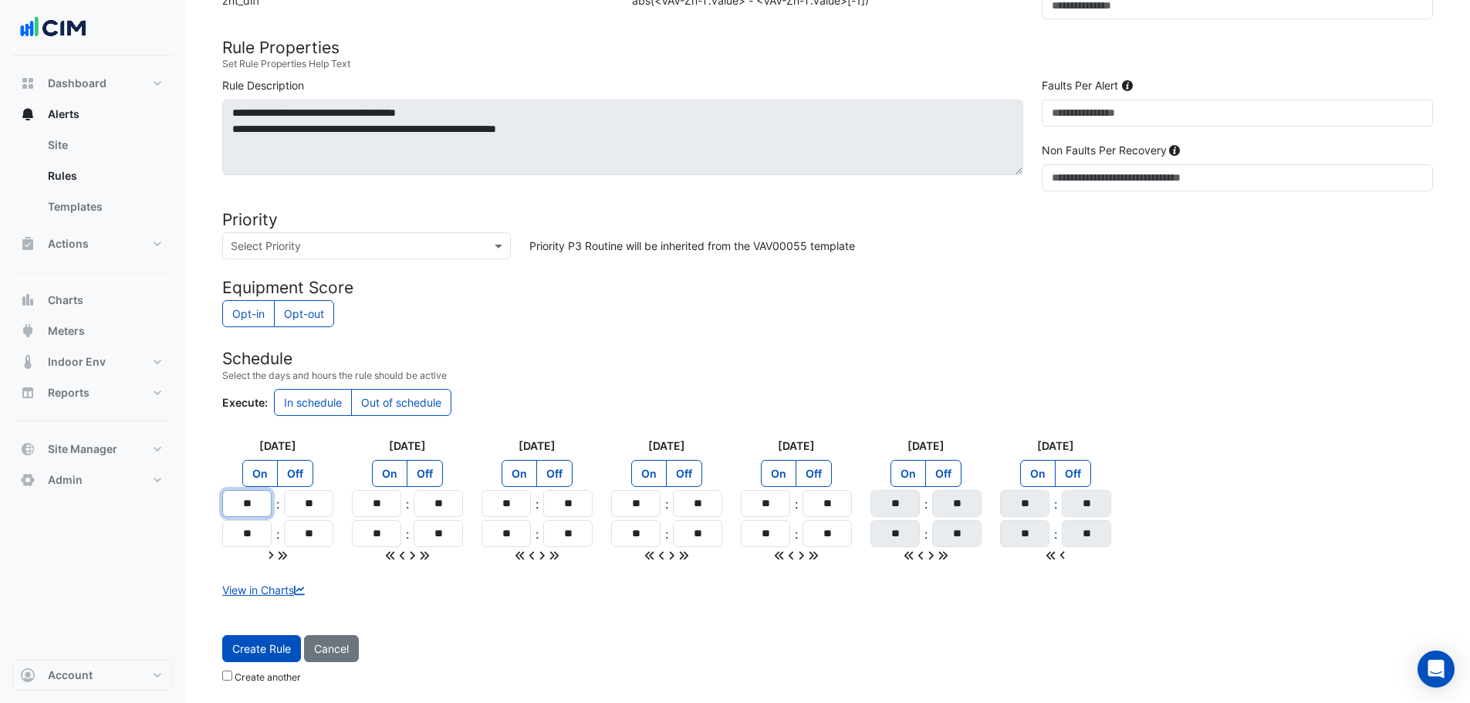
click at [248, 499] on input "**" at bounding box center [246, 503] width 49 height 27
type input "**"
click at [285, 552] on icon at bounding box center [282, 555] width 11 height 11
type input "**"
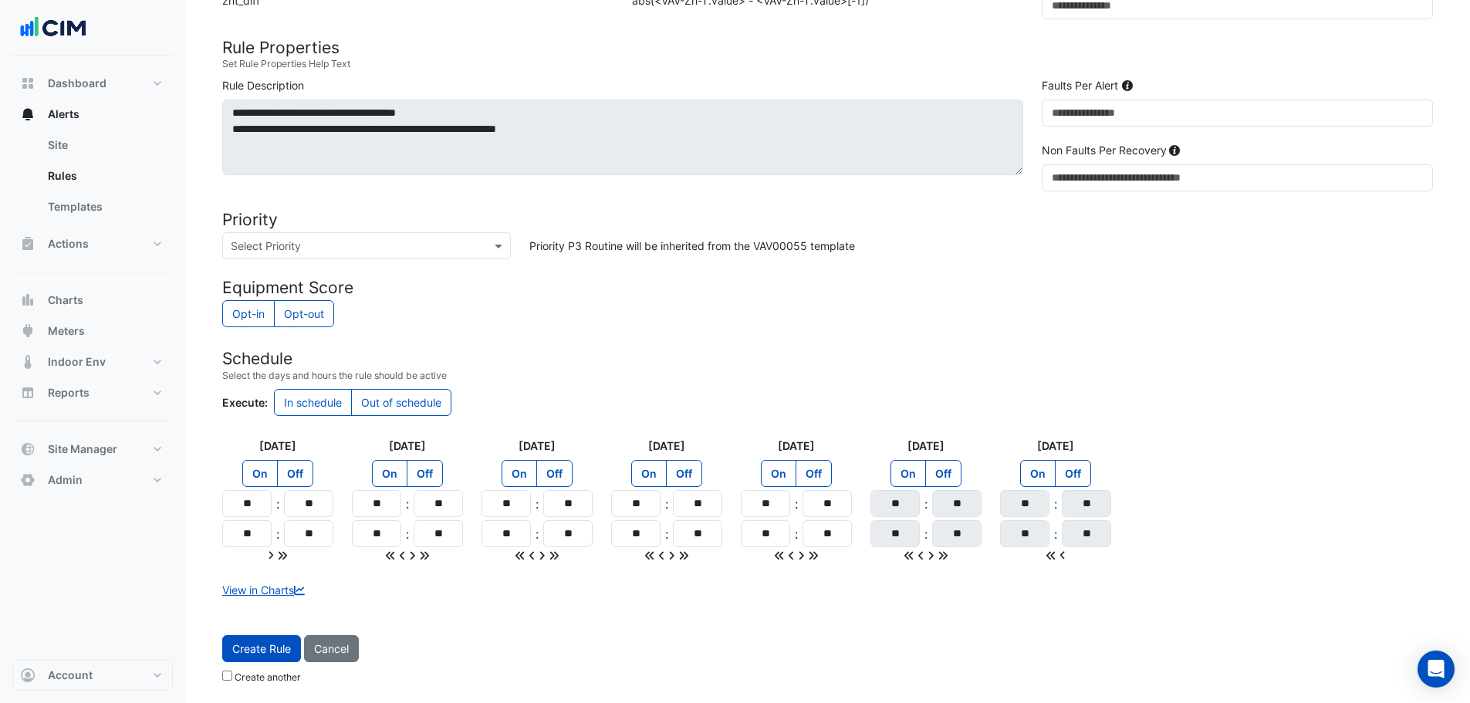
type input "**"
click at [948, 474] on label "Off" at bounding box center [943, 473] width 36 height 27
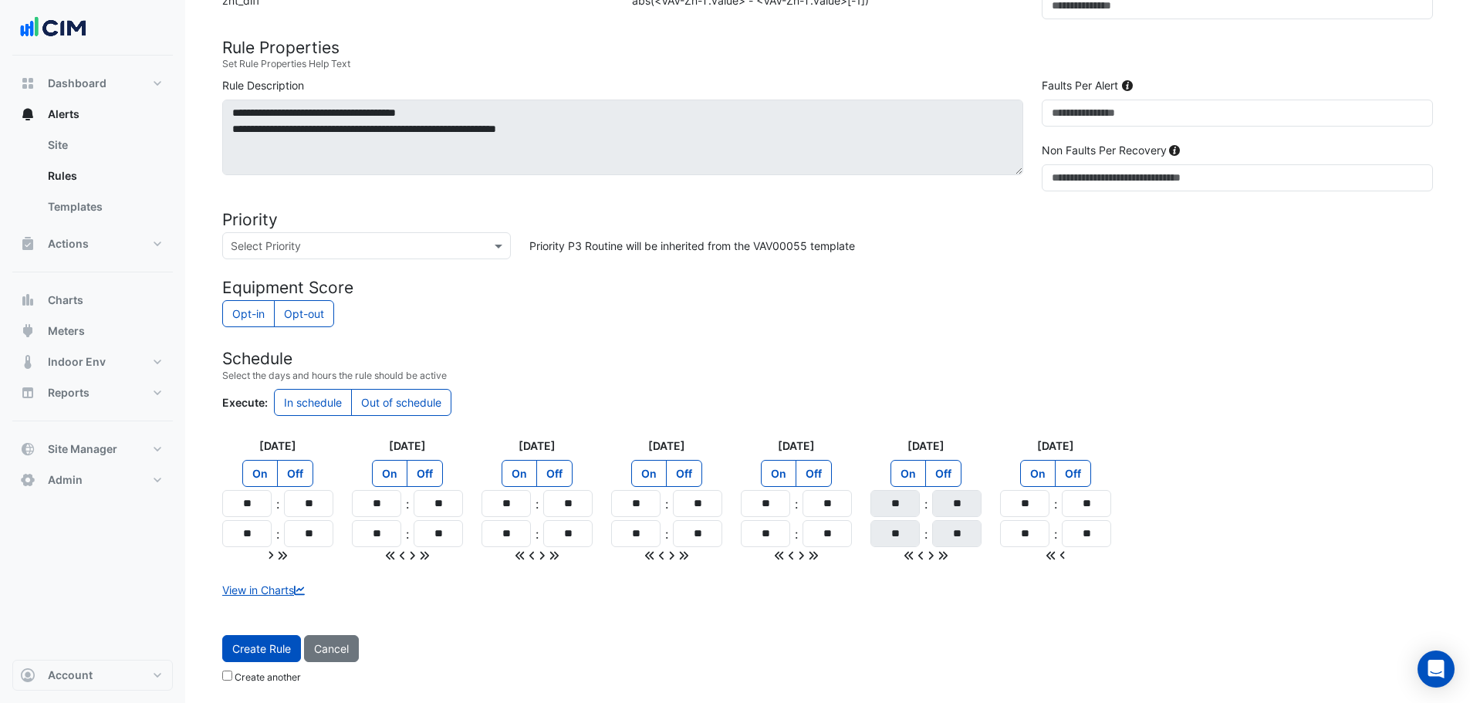
click at [1073, 471] on label "Off" at bounding box center [1073, 473] width 36 height 27
click at [1111, 369] on small "Select the days and hours the rule should be active" at bounding box center [827, 376] width 1211 height 14
click at [271, 647] on button "Create Rule" at bounding box center [261, 648] width 79 height 27
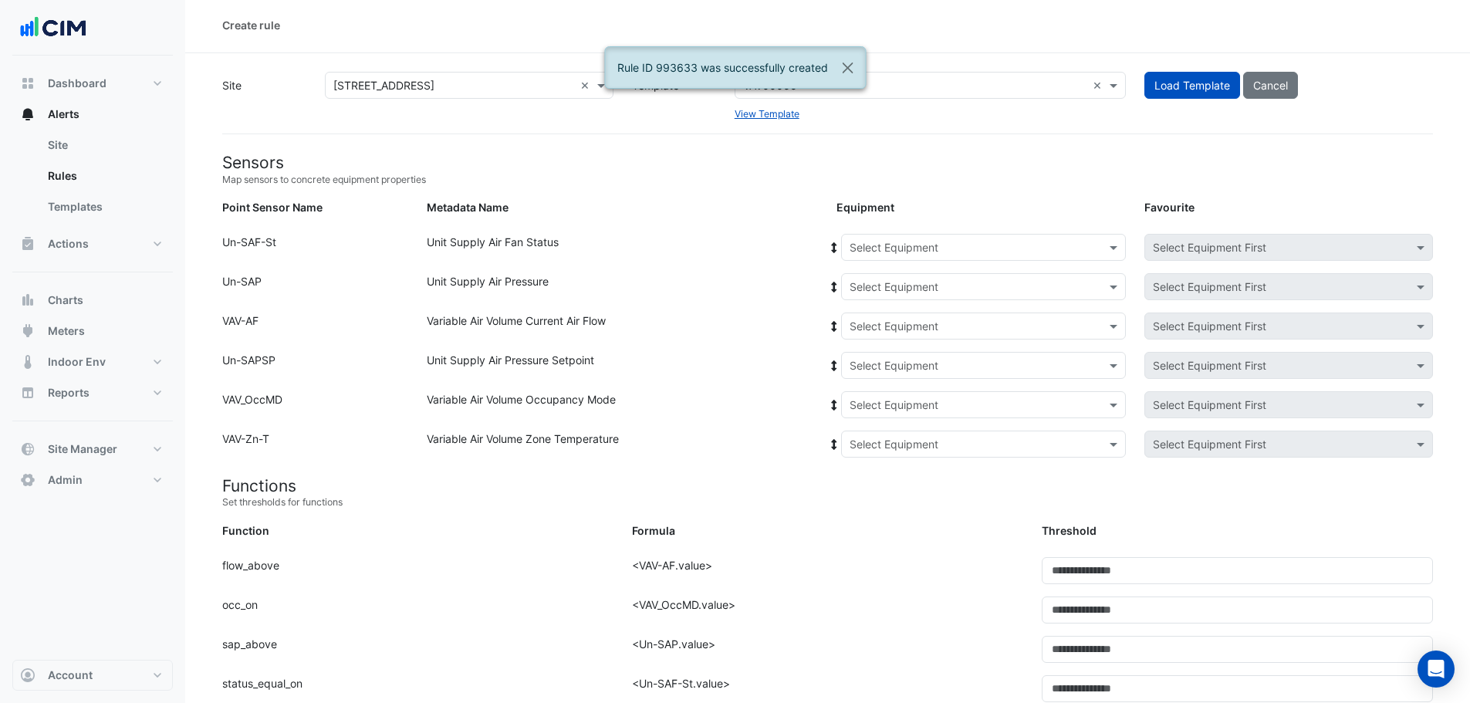
scroll to position [0, 0]
click at [844, 66] on button "Close" at bounding box center [846, 68] width 35 height 42
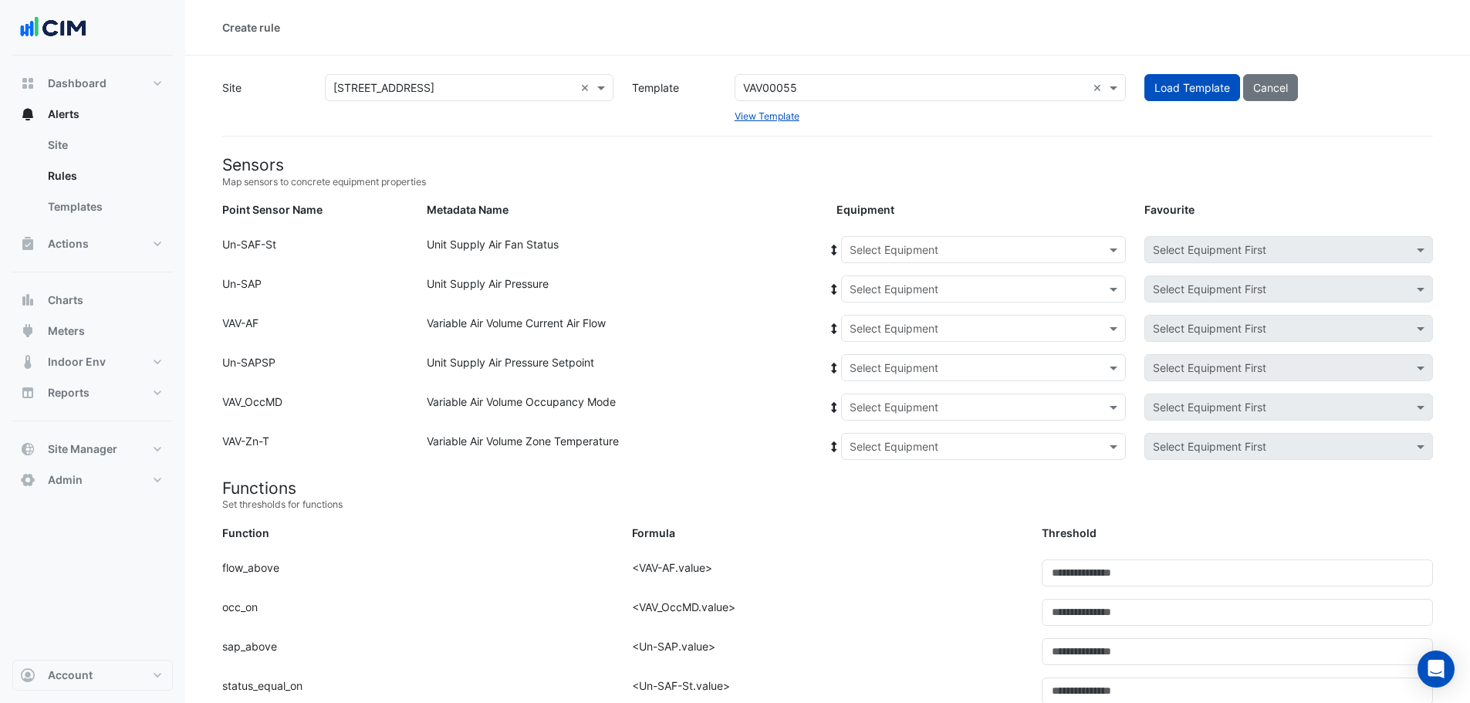
click at [821, 90] on input "text" at bounding box center [914, 88] width 343 height 16
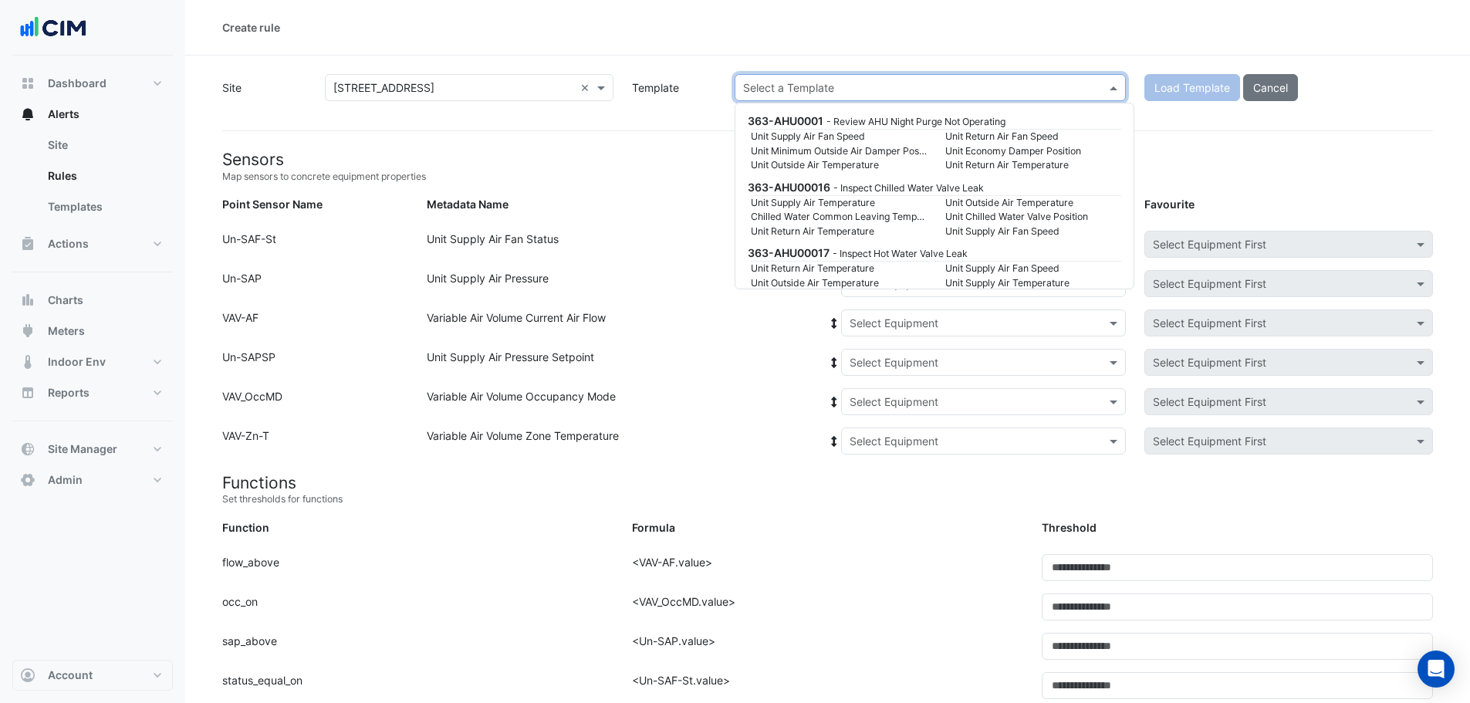
click at [1096, 87] on div at bounding box center [930, 88] width 390 height 18
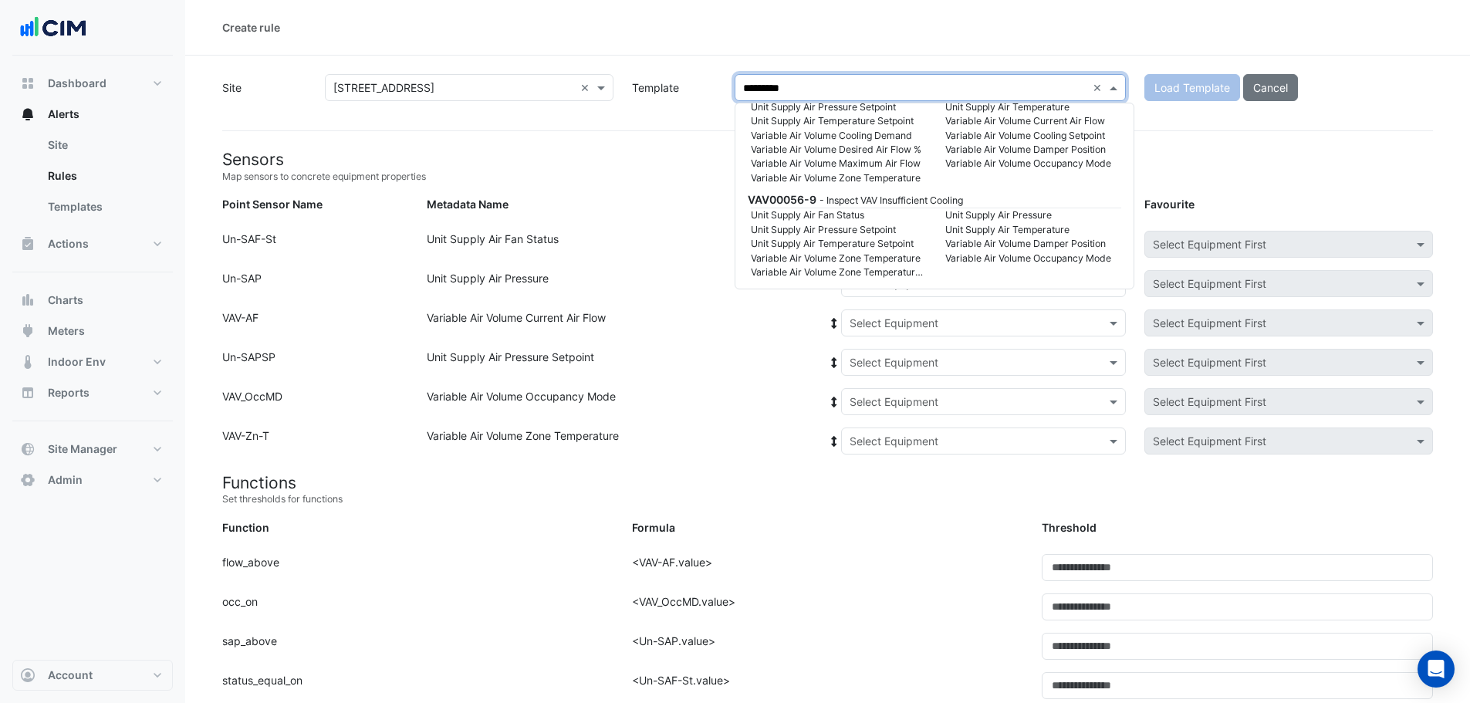
scroll to position [1308, 0]
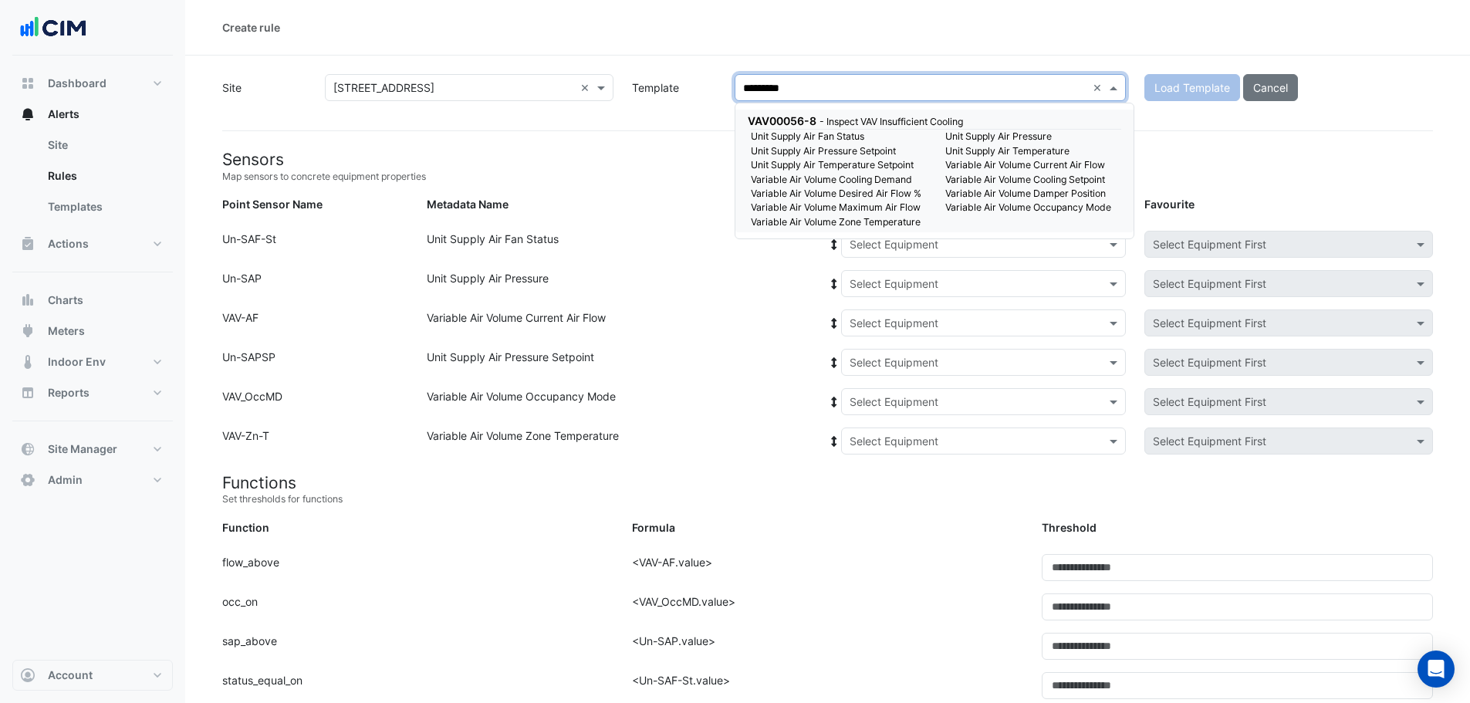
type input "**********"
click at [873, 144] on small "Unit Supply Air Pressure Setpoint" at bounding box center [838, 151] width 194 height 14
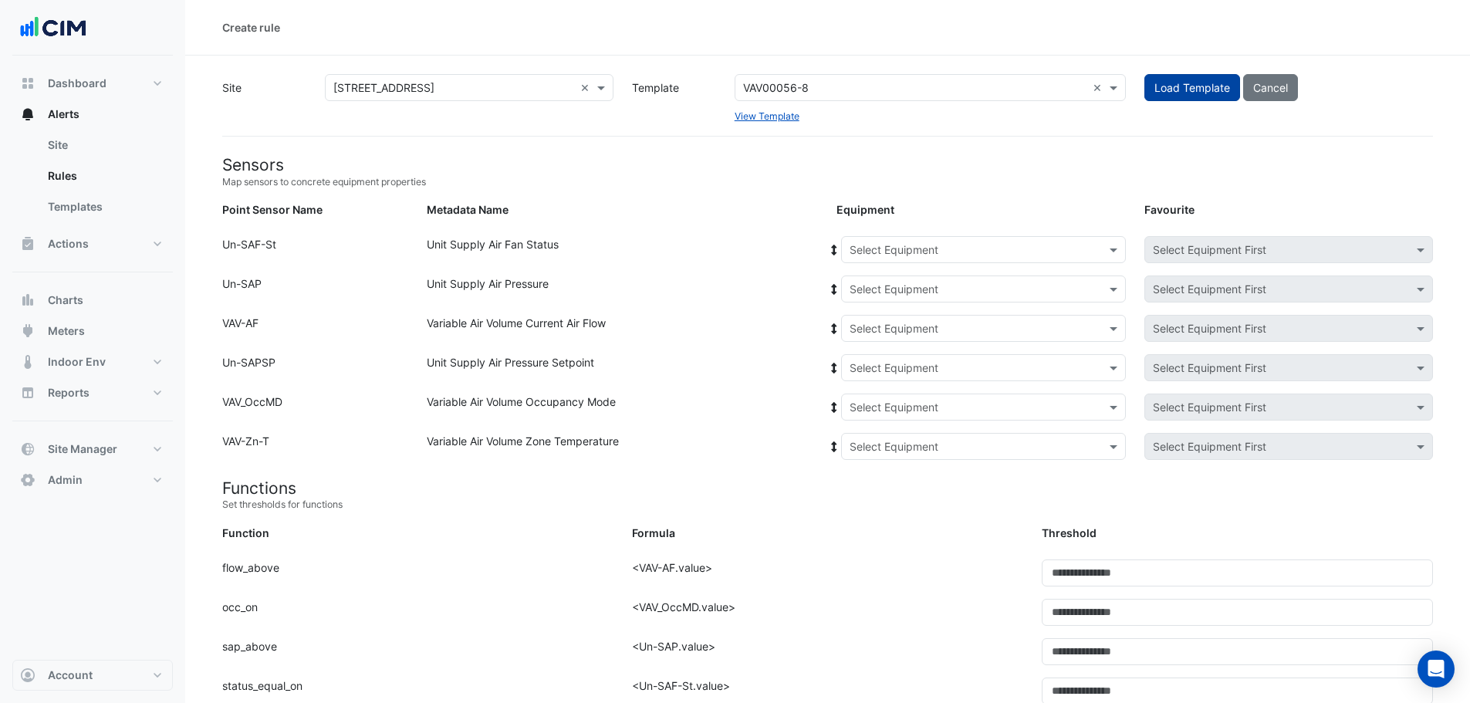
click at [1163, 89] on button "Load Template" at bounding box center [1192, 87] width 96 height 27
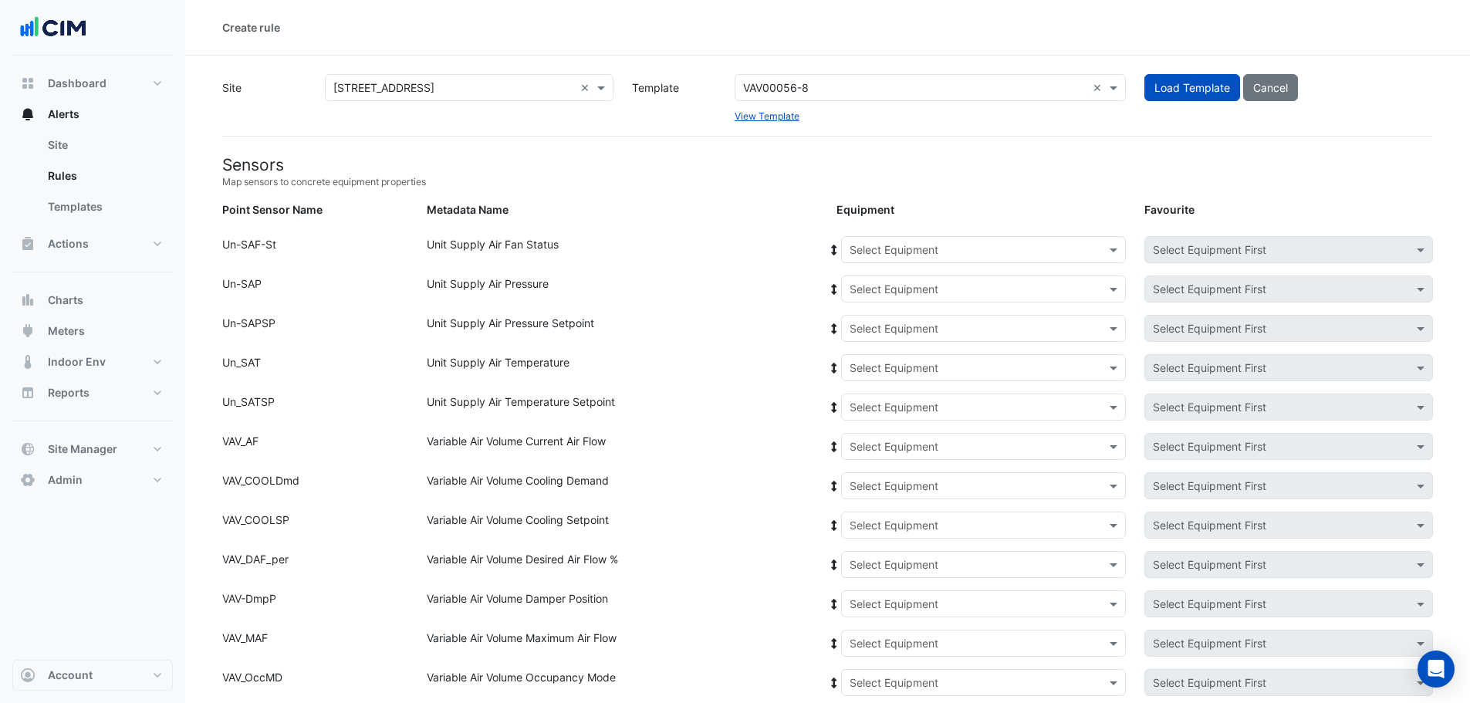
click at [886, 261] on div "Select Equipment" at bounding box center [983, 249] width 285 height 27
click at [879, 283] on span "AHU-1" at bounding box center [870, 282] width 32 height 13
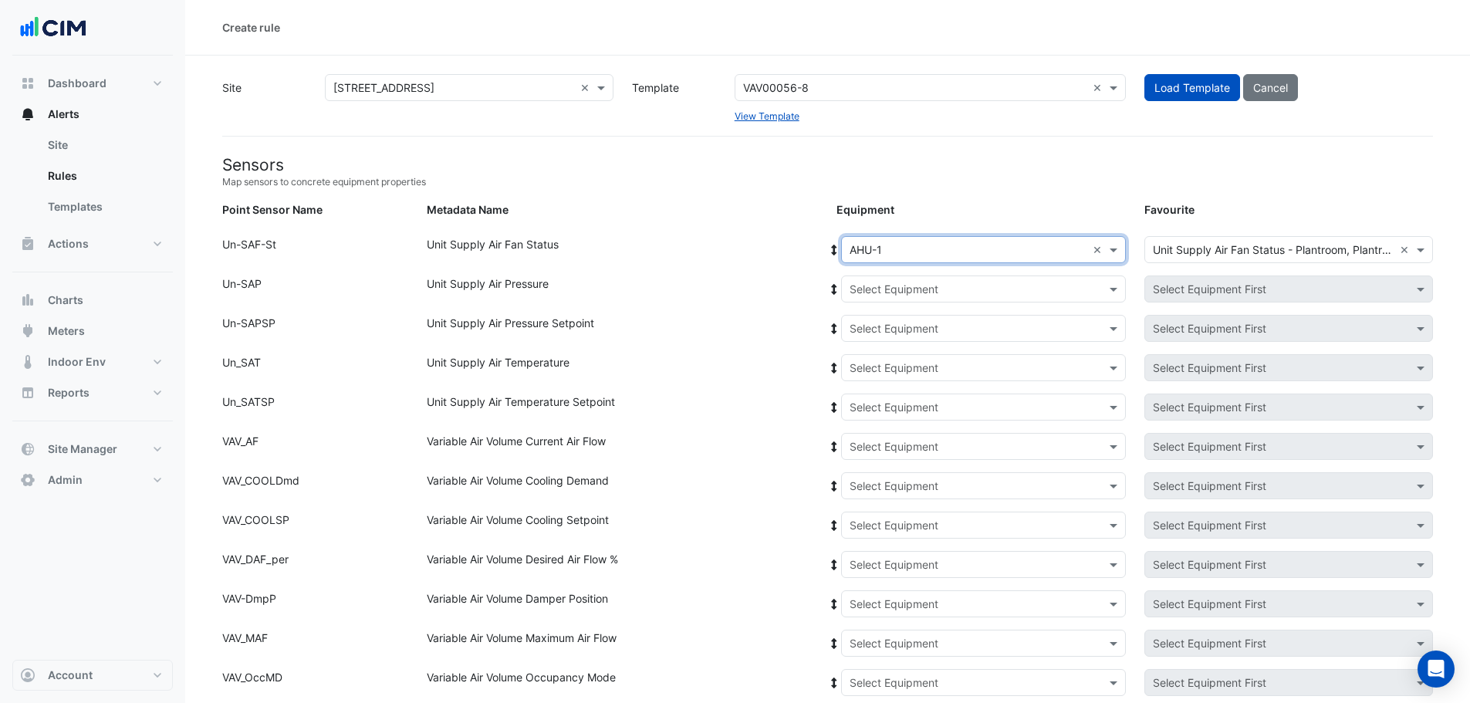
click at [835, 249] on icon at bounding box center [834, 250] width 5 height 11
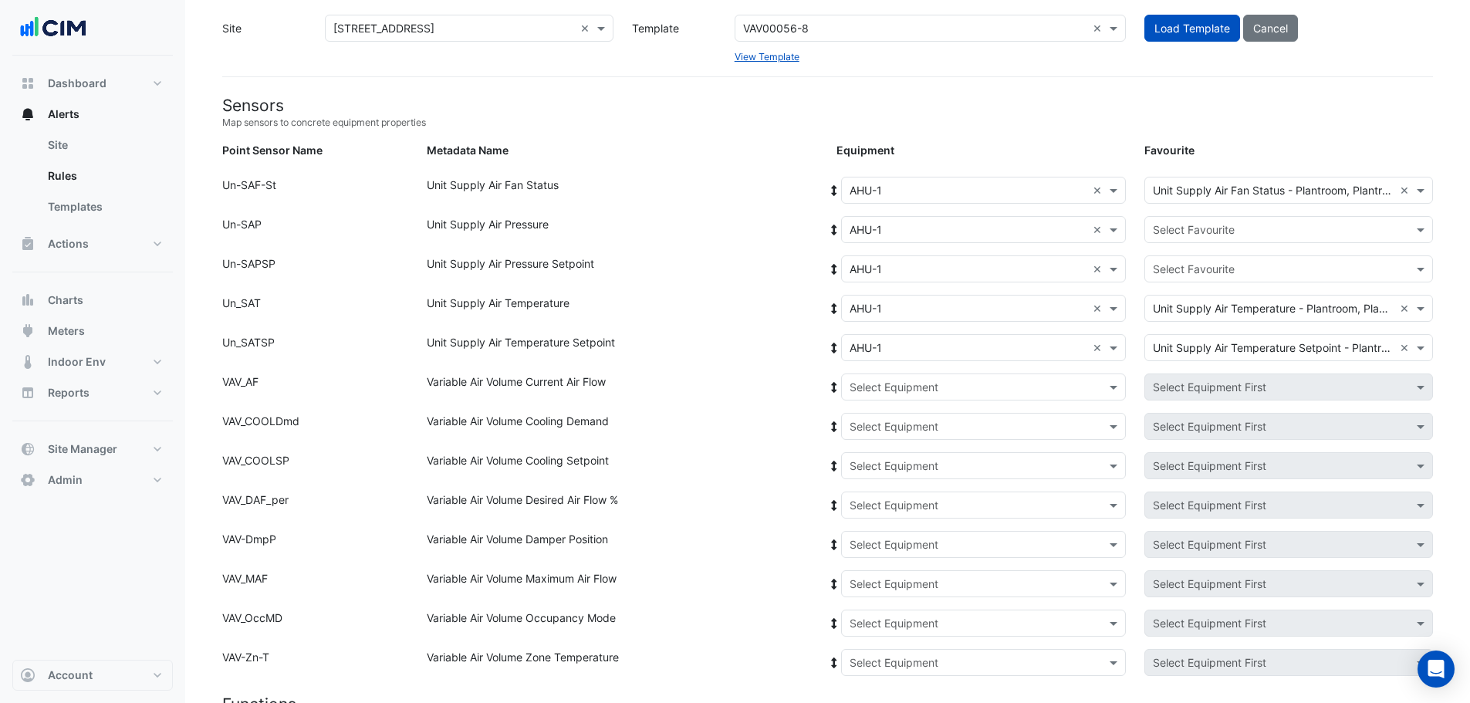
scroll to position [154, 0]
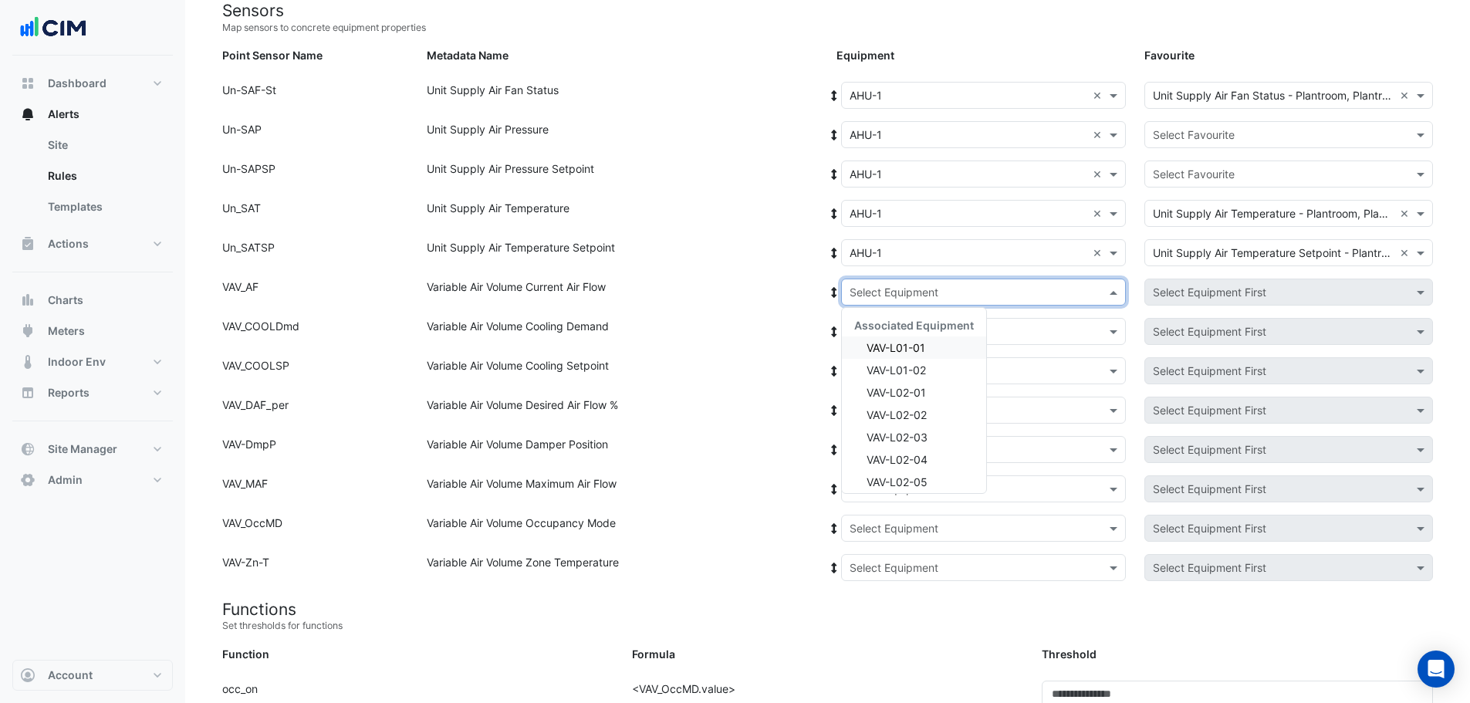
click at [890, 298] on input "text" at bounding box center [968, 293] width 237 height 16
click at [890, 343] on span "VAV-L01-01" at bounding box center [895, 347] width 59 height 13
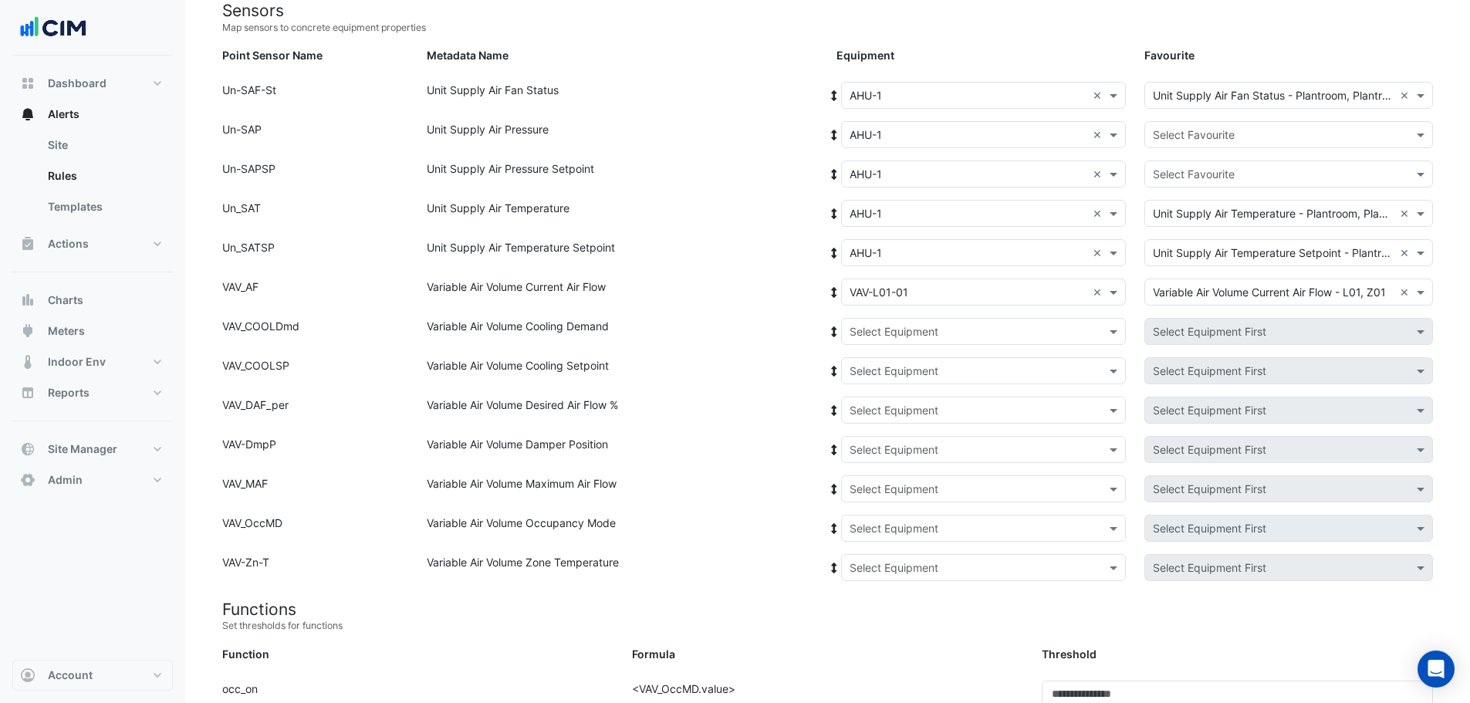
click at [827, 288] on icon at bounding box center [834, 292] width 14 height 11
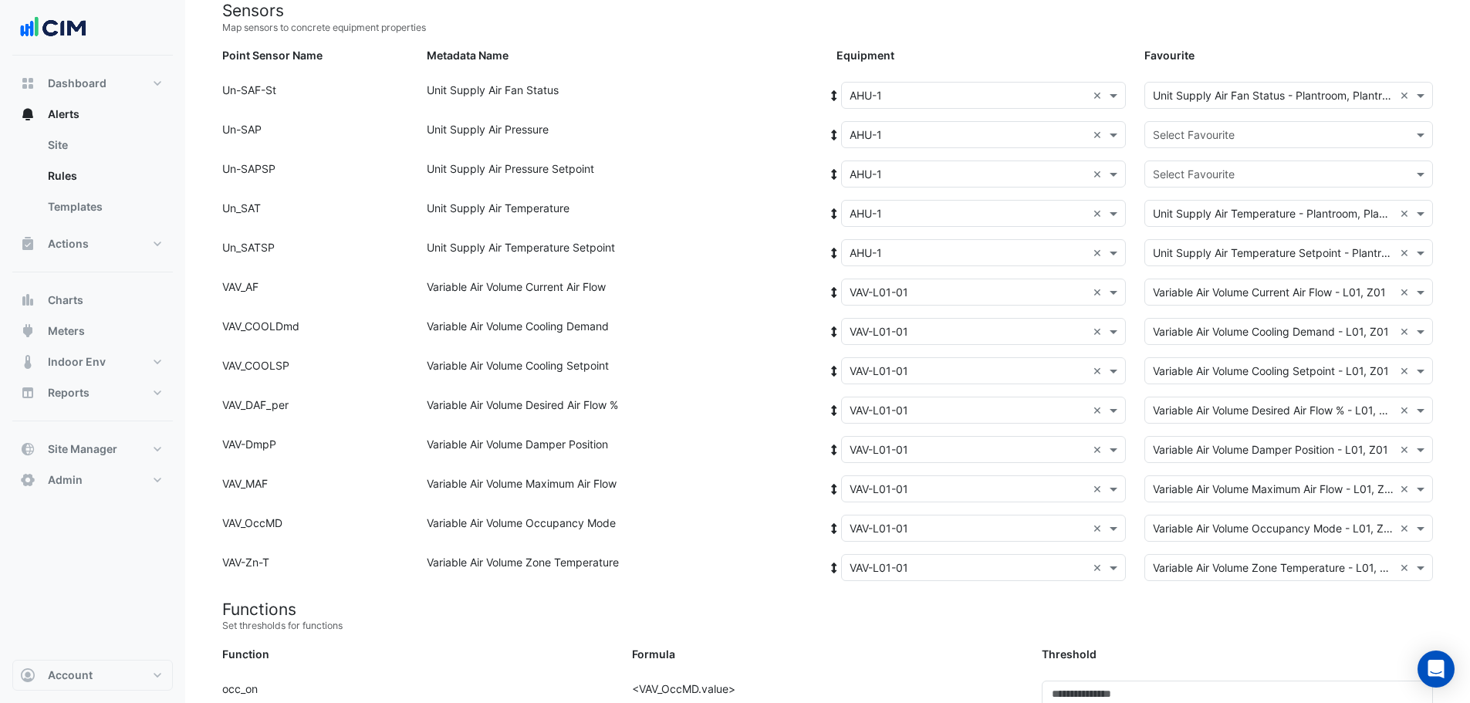
click at [1216, 150] on div "Equipment: Select Equipment × AHU-1 × Favourite: Select Favourite" at bounding box center [1134, 137] width 615 height 33
click at [1223, 127] on input "text" at bounding box center [1273, 135] width 241 height 16
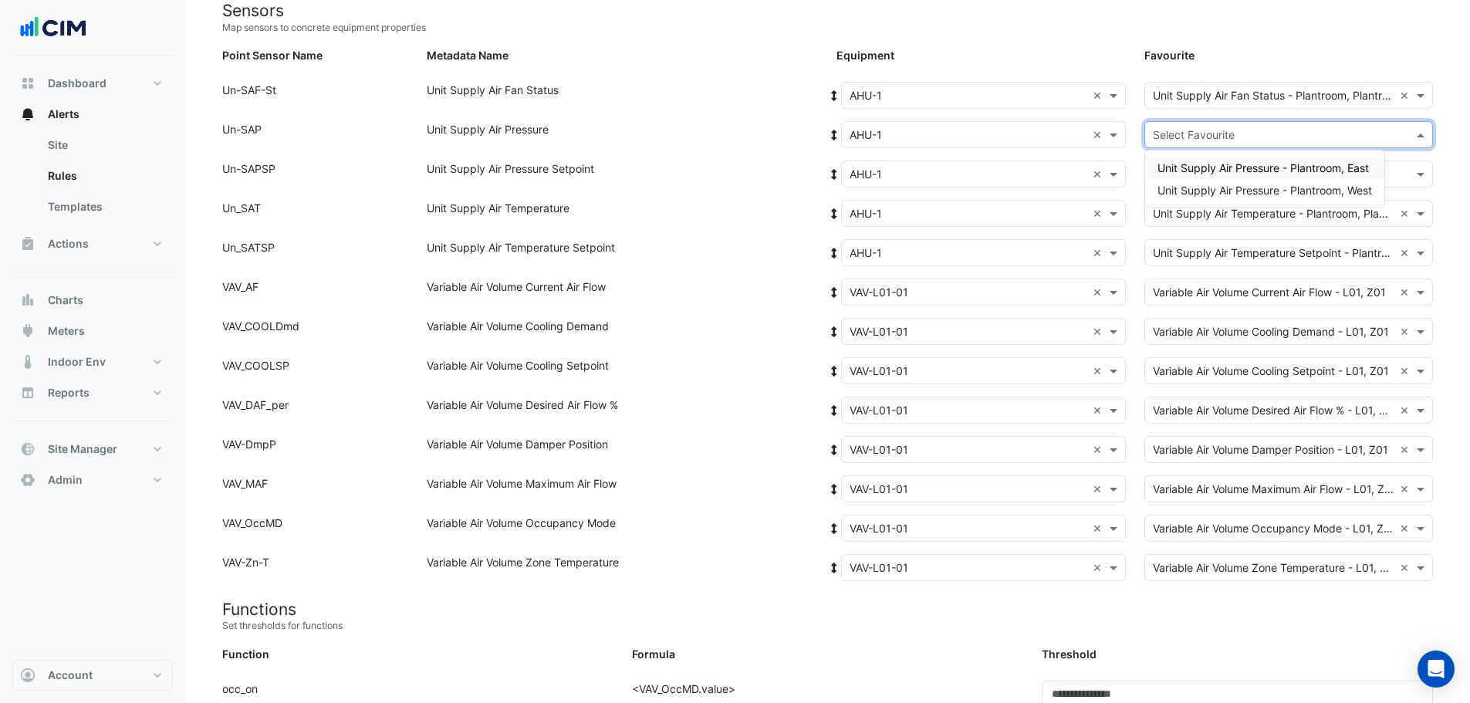
click at [1225, 166] on span "Unit Supply Air Pressure - Plantroom, East" at bounding box center [1262, 167] width 211 height 13
click at [1216, 177] on input "text" at bounding box center [1273, 175] width 241 height 16
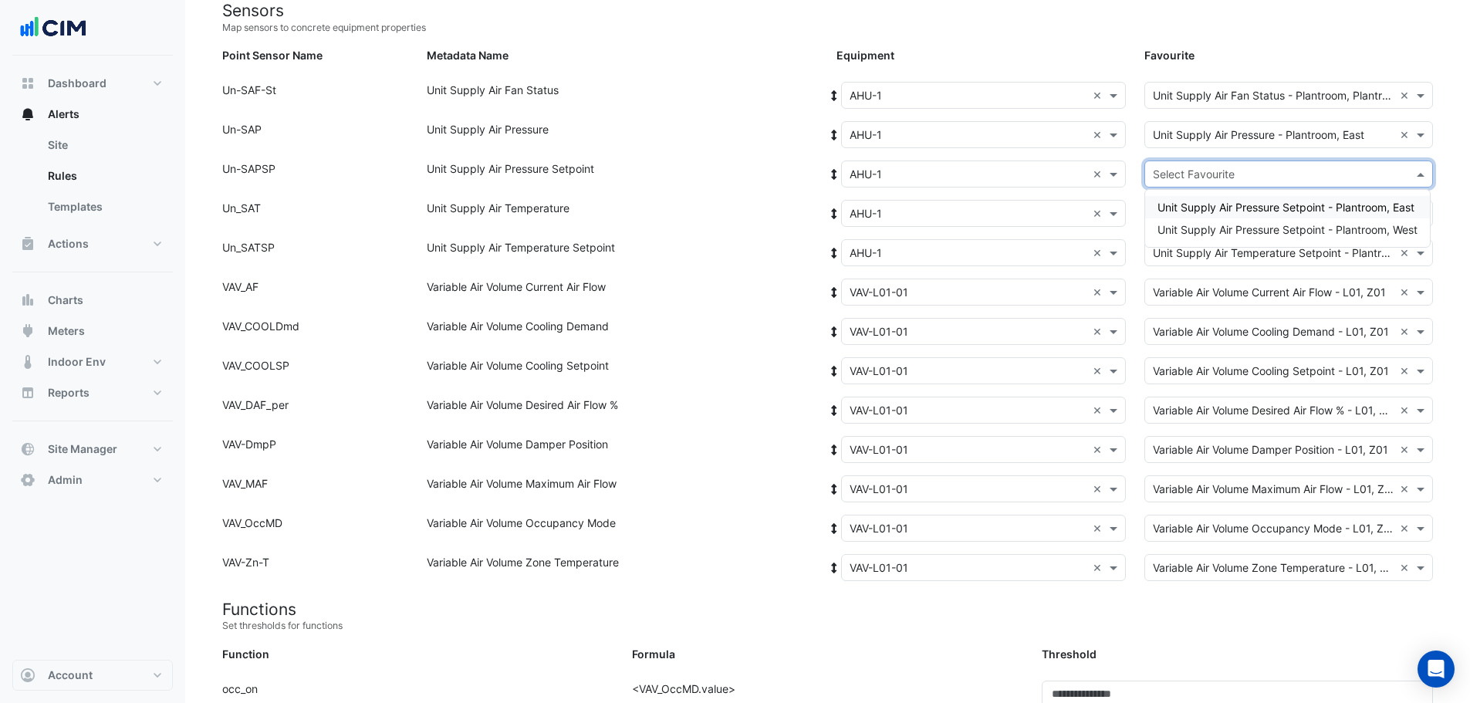
click at [1243, 208] on span "Unit Supply Air Pressure Setpoint - Plantroom, East" at bounding box center [1285, 207] width 257 height 13
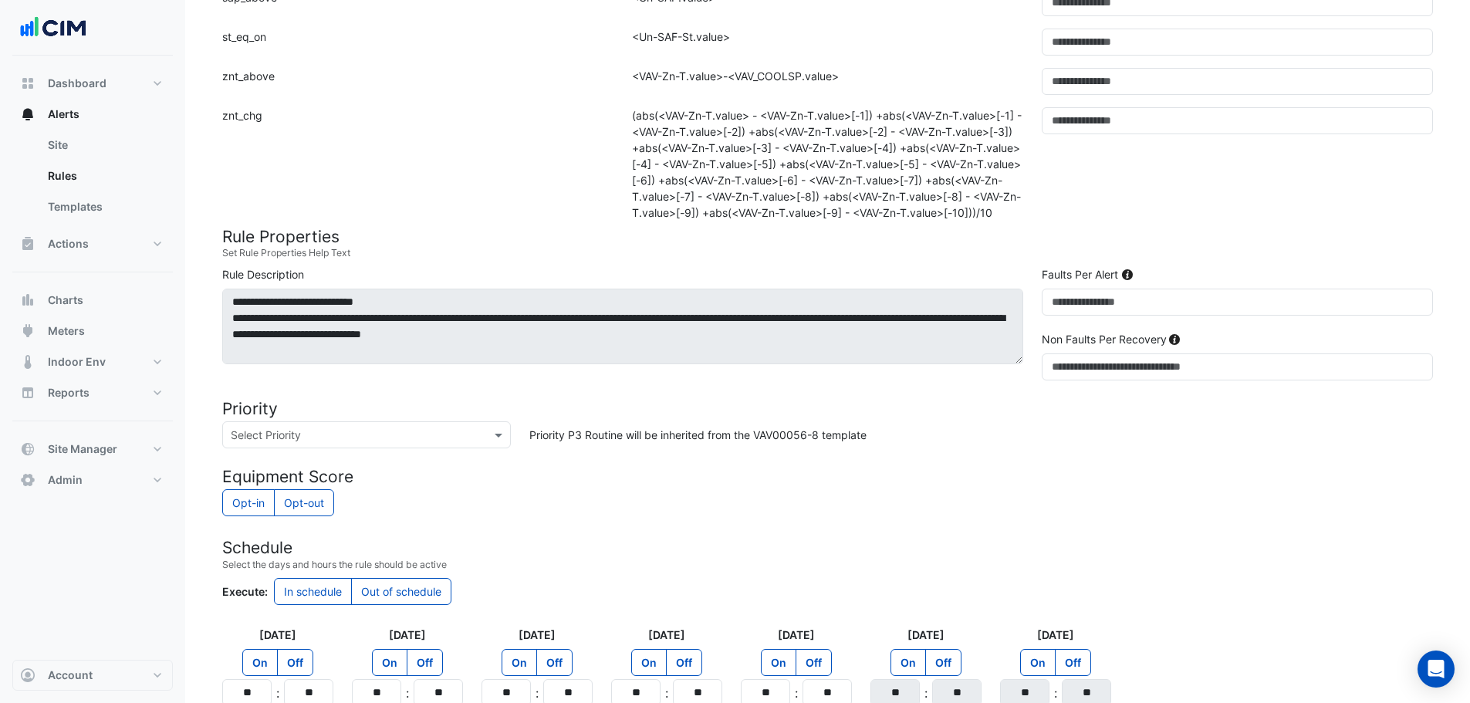
scroll to position [1235, 0]
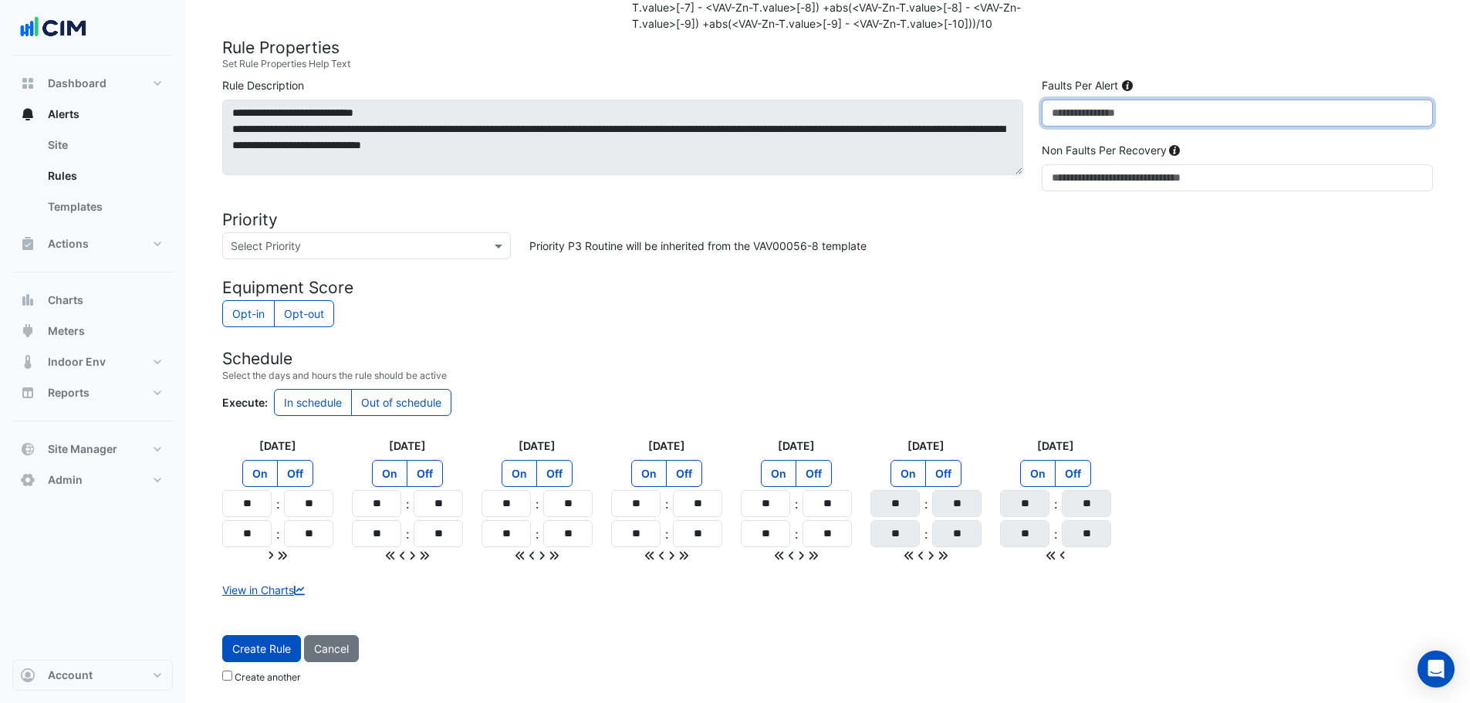
drag, startPoint x: 1076, startPoint y: 131, endPoint x: 1012, endPoint y: 121, distance: 65.6
click at [1015, 135] on div "**********" at bounding box center [827, 137] width 1229 height 120
type input "**"
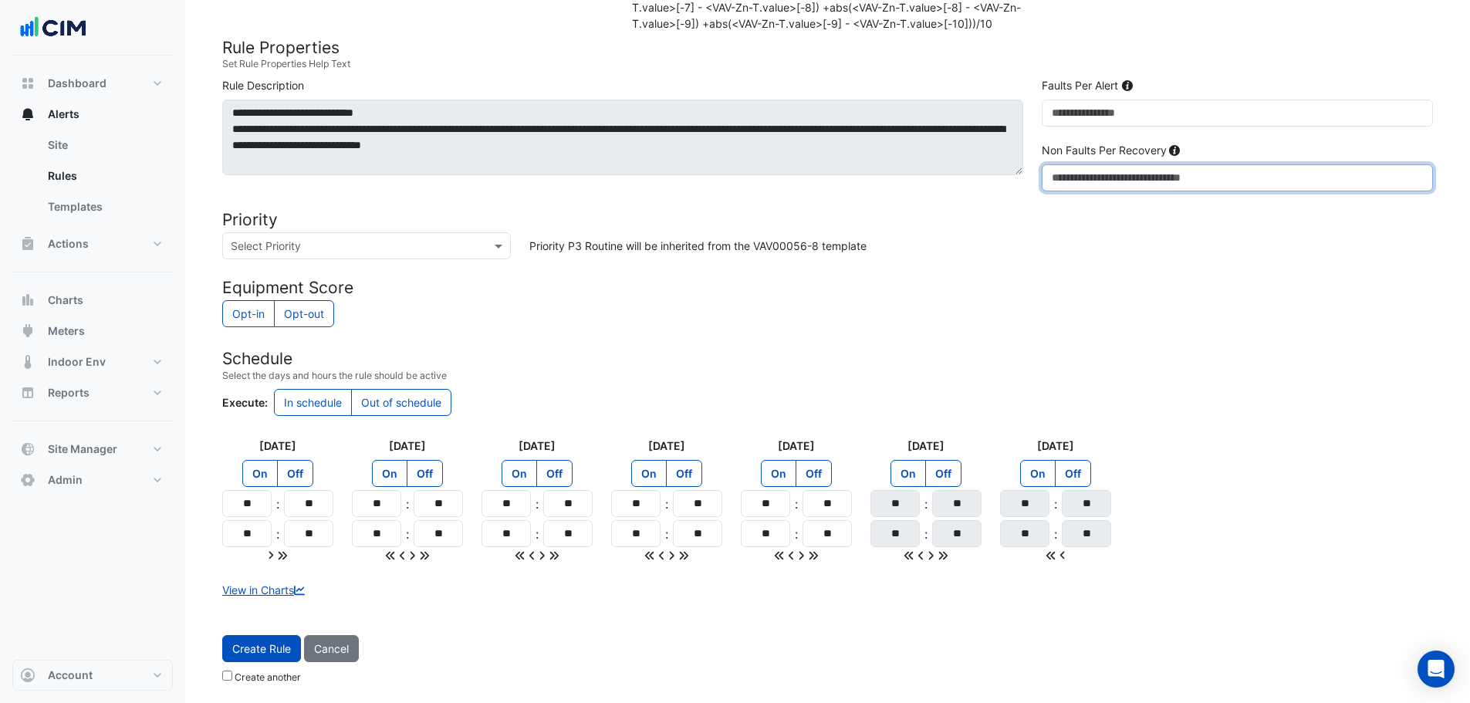
drag, startPoint x: 1063, startPoint y: 192, endPoint x: 1052, endPoint y: 191, distance: 10.9
click at [1052, 191] on input "*" at bounding box center [1237, 177] width 391 height 27
click at [1017, 313] on div "Opt-in Opt-out" at bounding box center [827, 315] width 1211 height 30
click at [248, 517] on input "**" at bounding box center [246, 503] width 49 height 27
type input "**"
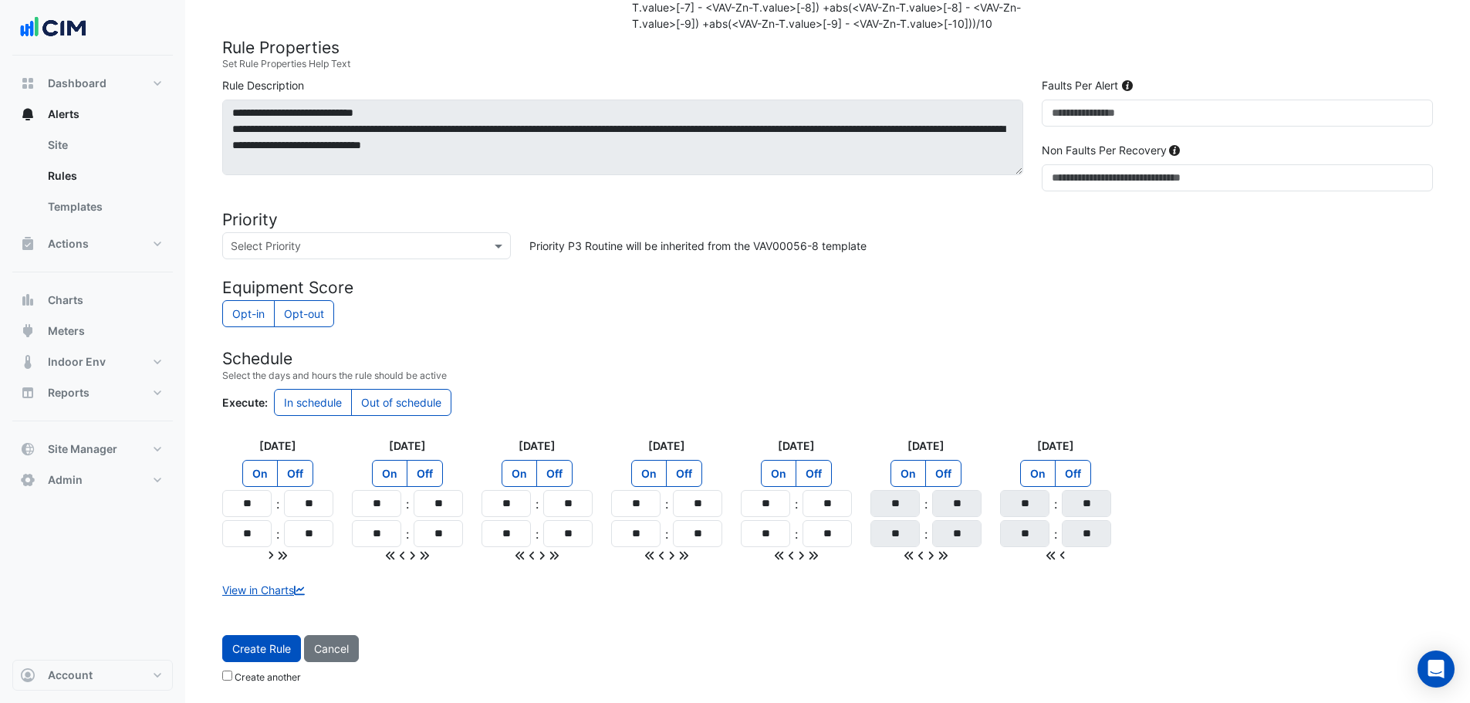
click at [287, 559] on icon at bounding box center [283, 555] width 8 height 8
type input "**"
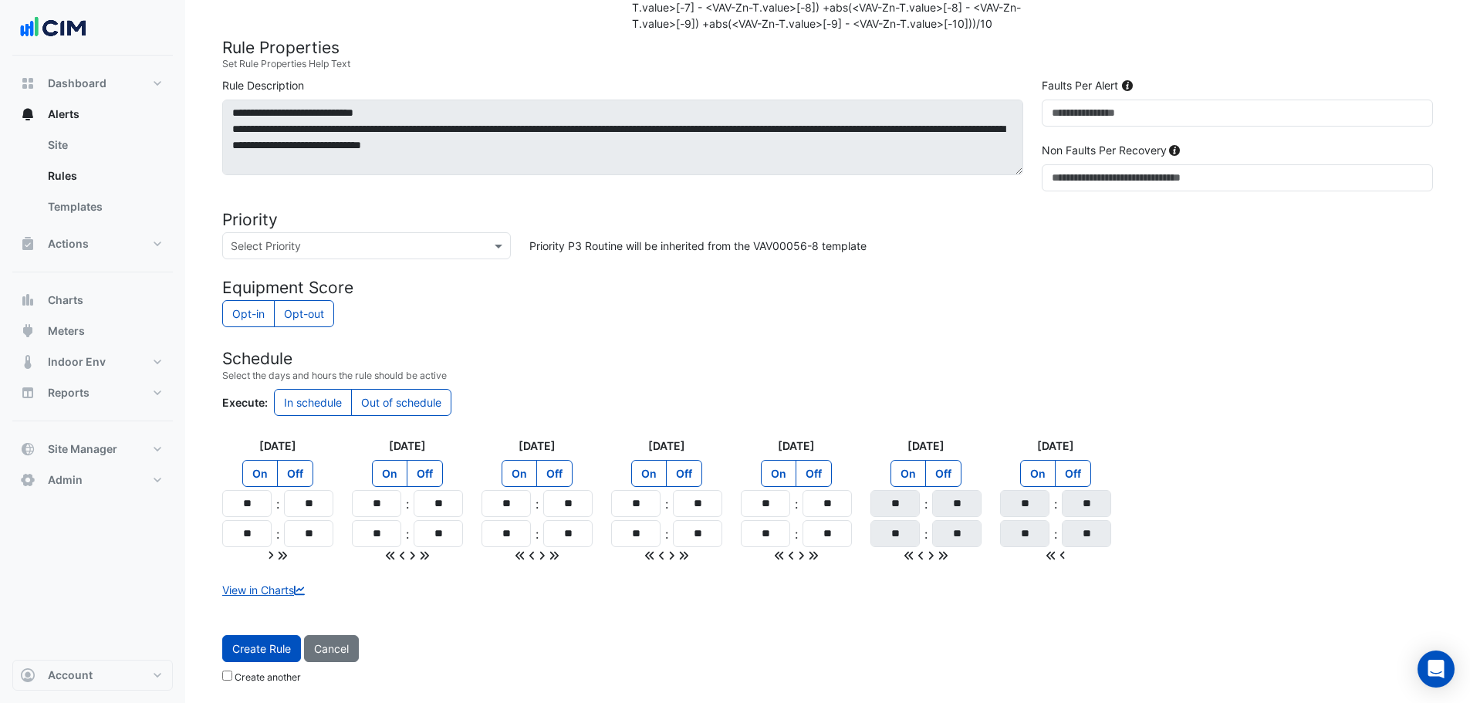
type input "**"
click at [958, 485] on label "Off" at bounding box center [943, 473] width 36 height 27
click at [1083, 481] on label "Off" at bounding box center [1073, 473] width 36 height 27
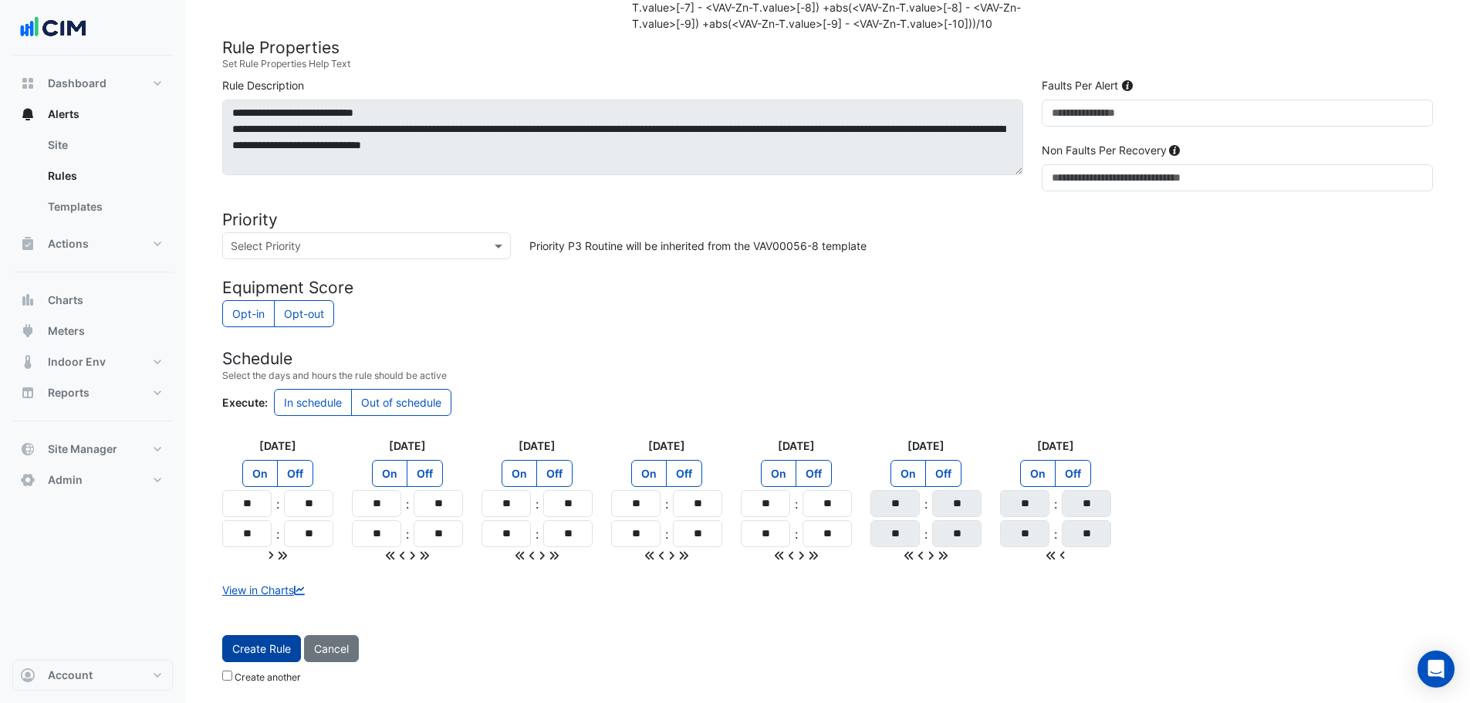
click at [279, 661] on button "Create Rule" at bounding box center [261, 648] width 79 height 27
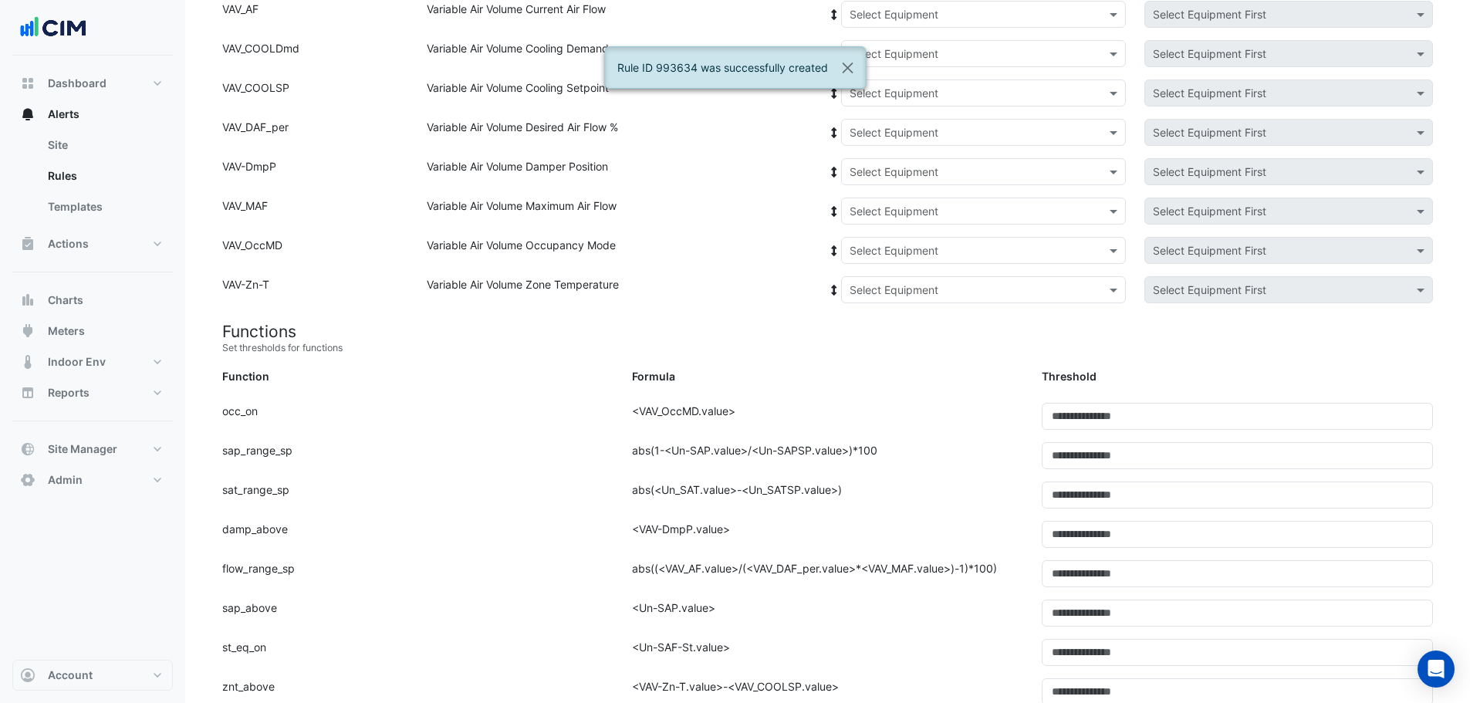
scroll to position [0, 0]
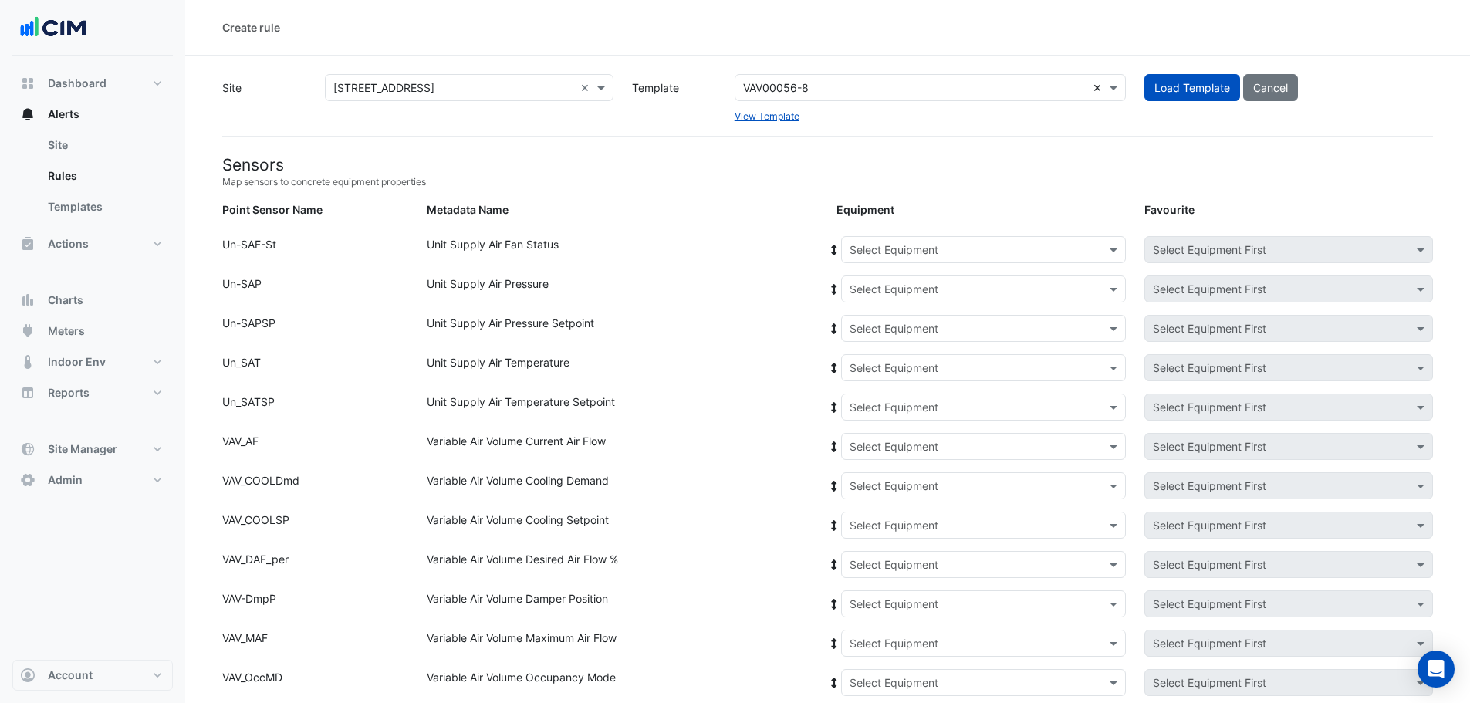
click at [816, 86] on input "text" at bounding box center [914, 88] width 343 height 16
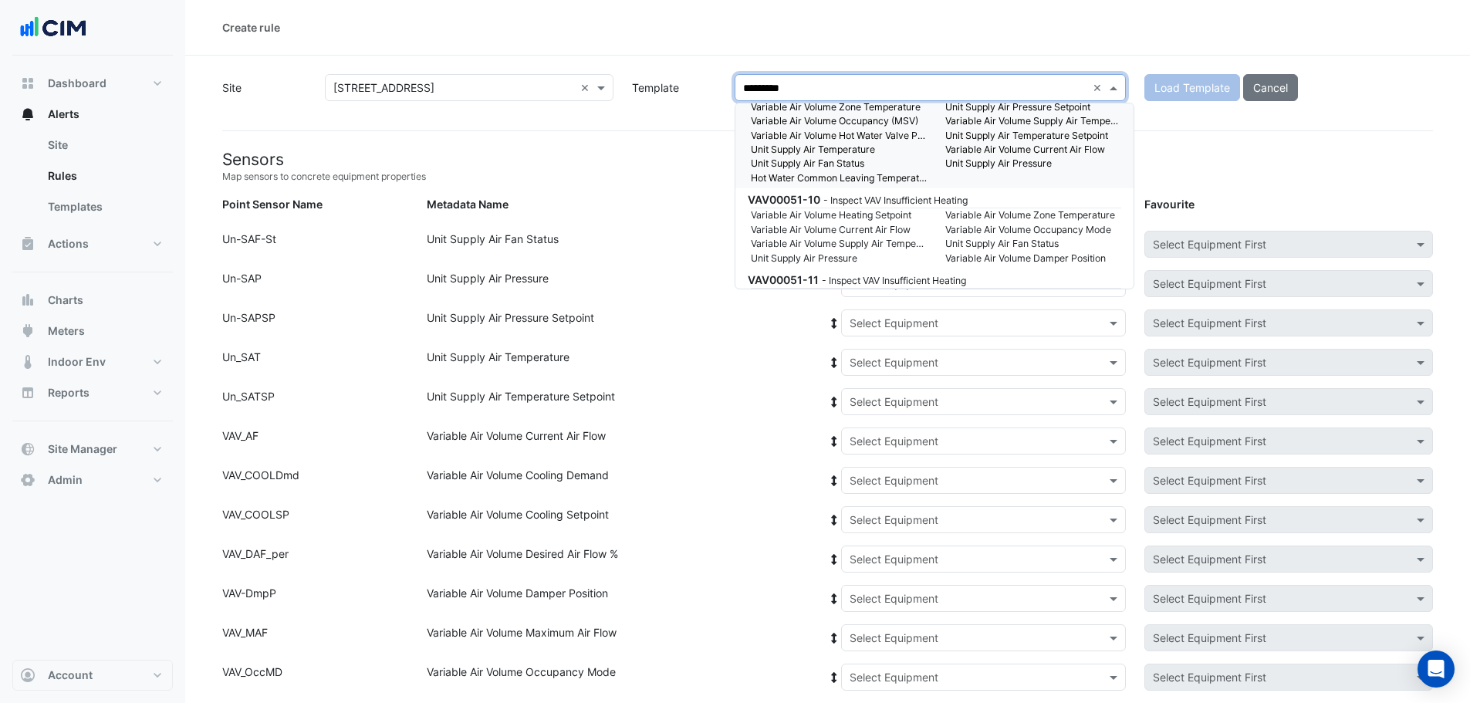
scroll to position [2681, 0]
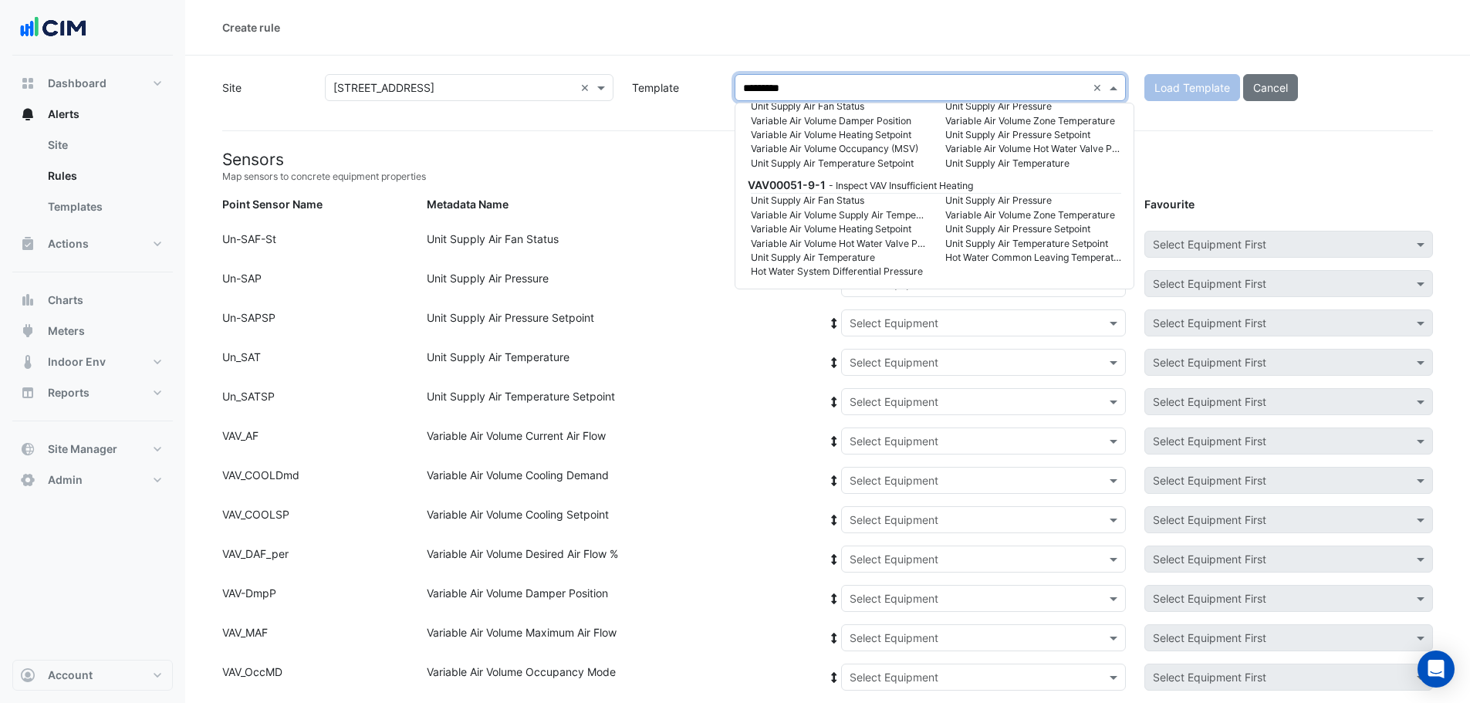
type input "**********"
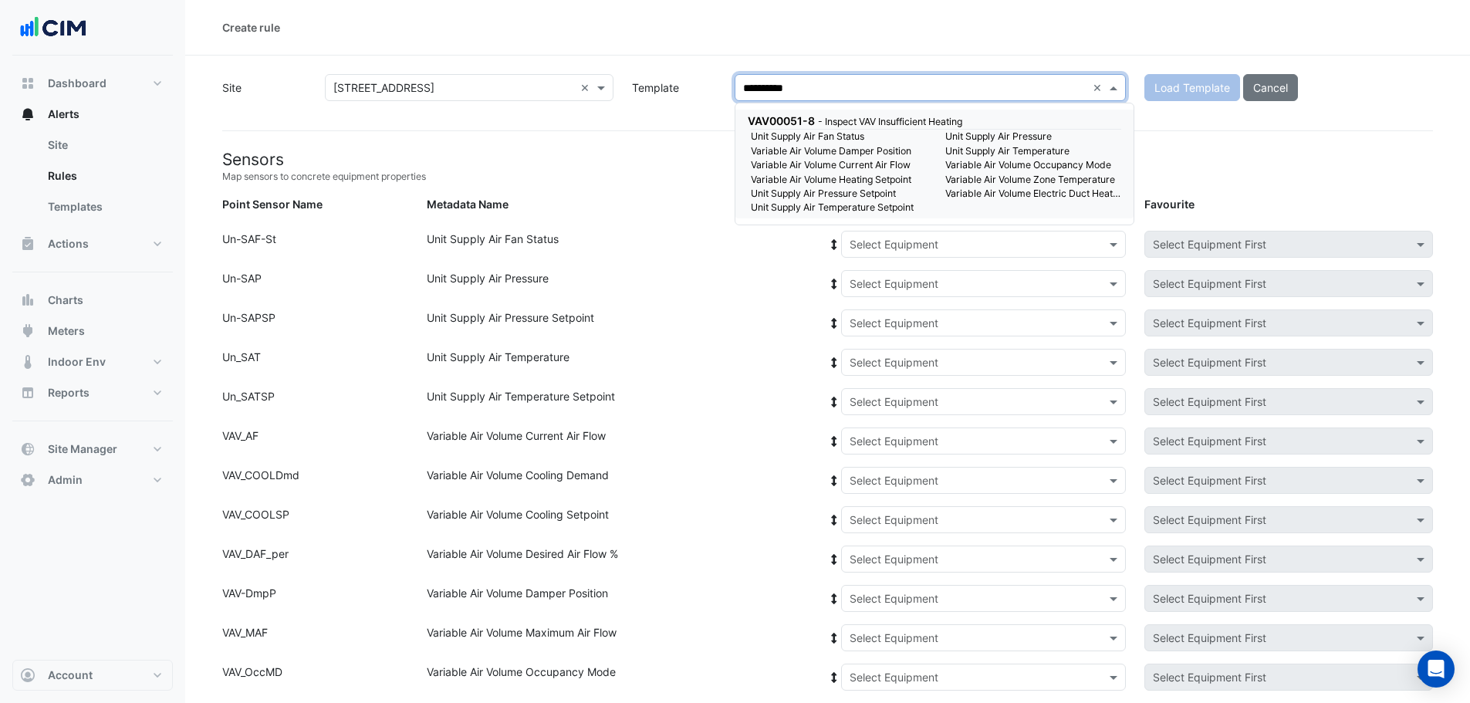
click at [942, 164] on small "Variable Air Volume Occupancy Mode" at bounding box center [1033, 165] width 194 height 14
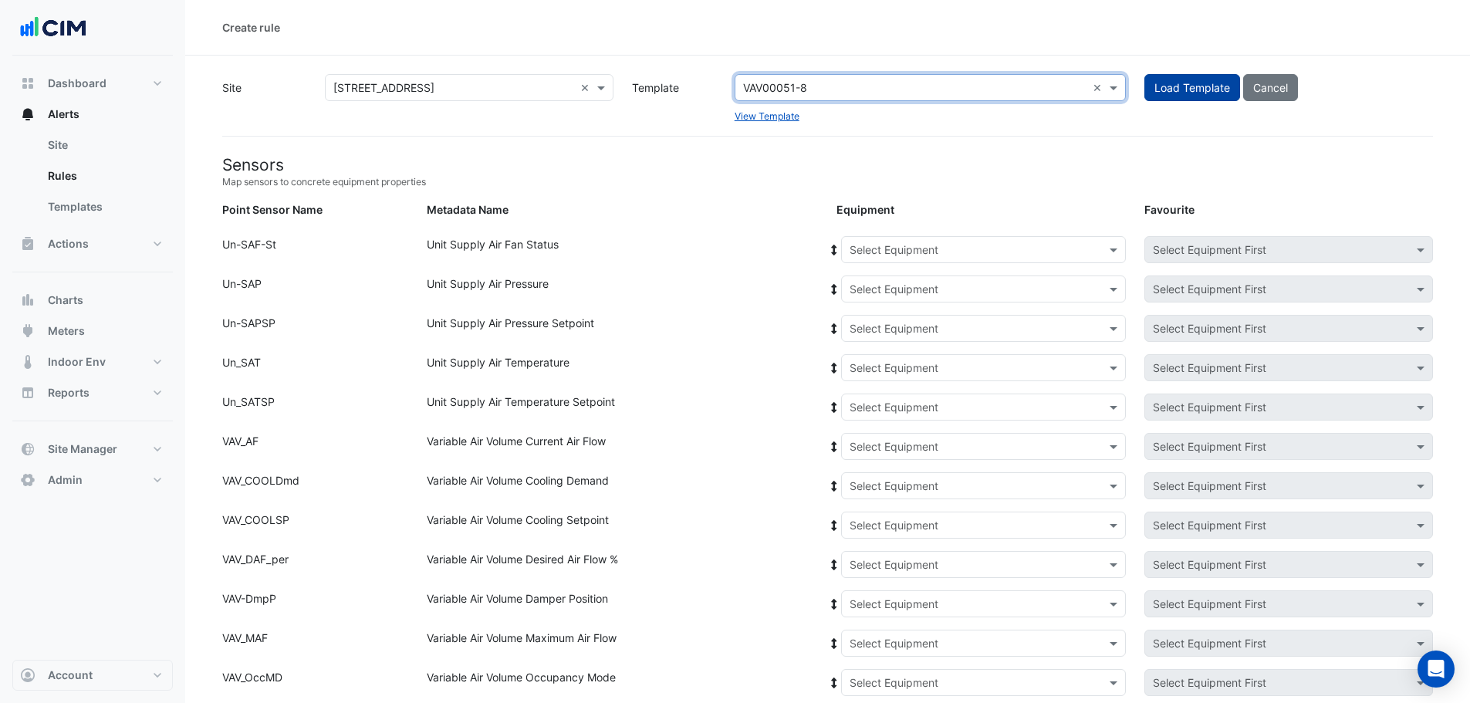
click at [1189, 86] on button "Load Template" at bounding box center [1192, 87] width 96 height 27
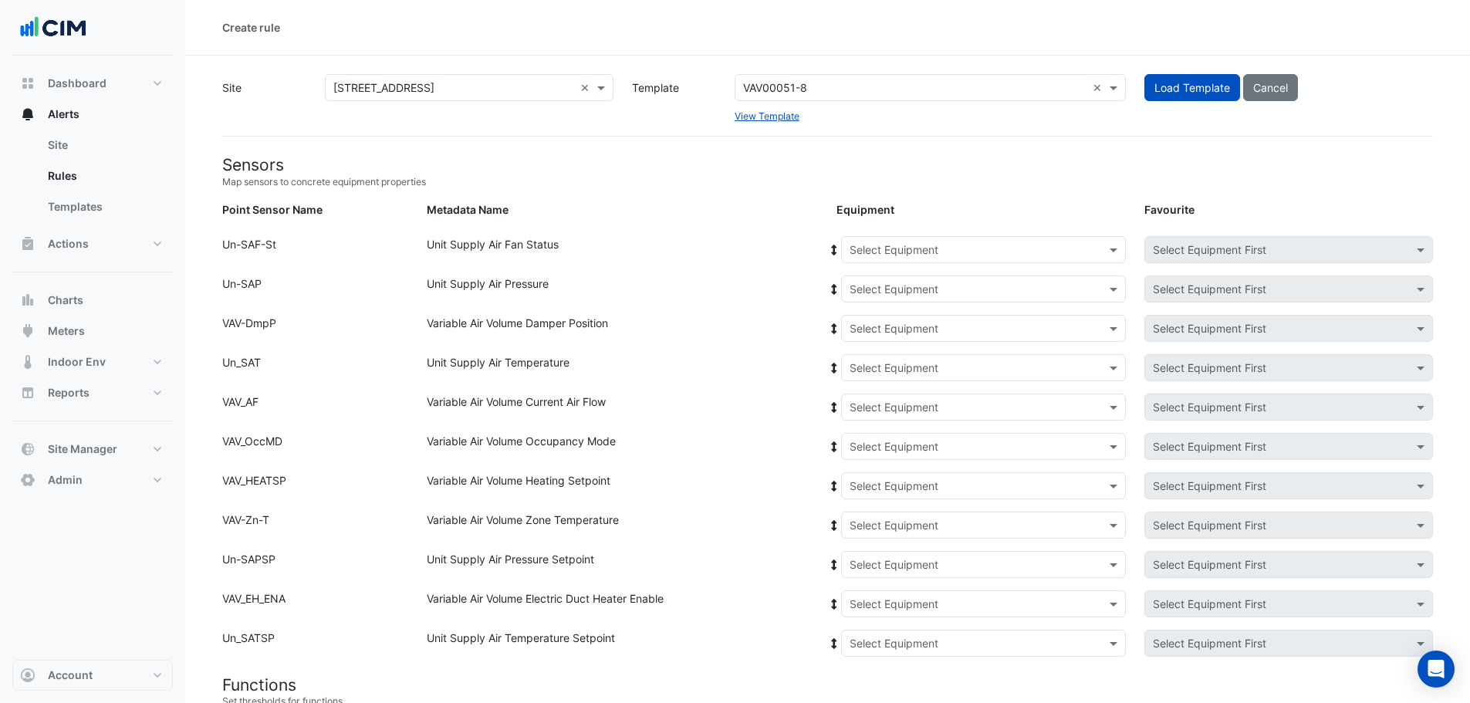
click at [898, 247] on input "text" at bounding box center [968, 250] width 237 height 16
click at [881, 276] on span "AHU-1" at bounding box center [870, 282] width 32 height 13
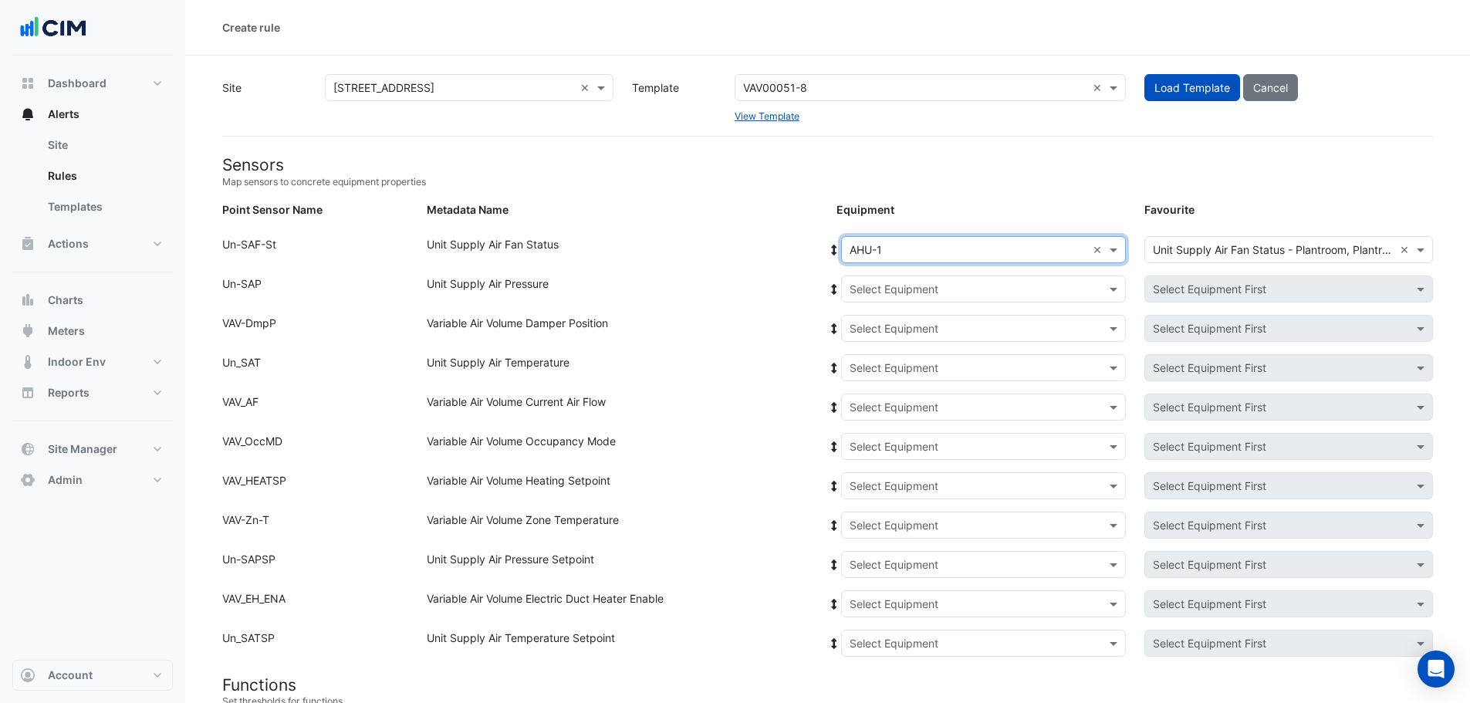
click at [833, 249] on icon at bounding box center [834, 250] width 5 height 11
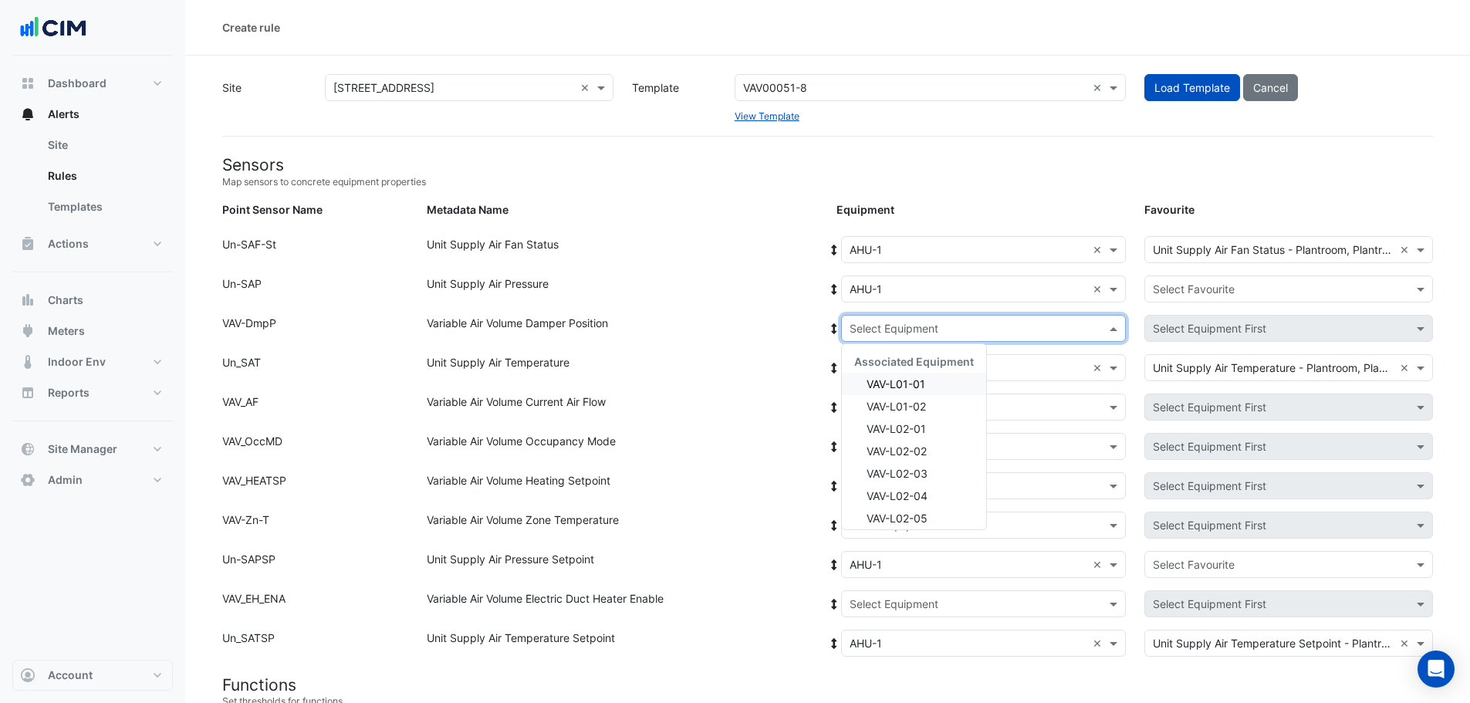
click at [886, 326] on input "text" at bounding box center [968, 329] width 237 height 16
click at [904, 404] on span "VAV-L01-02" at bounding box center [895, 406] width 59 height 13
drag, startPoint x: 836, startPoint y: 328, endPoint x: 984, endPoint y: 311, distance: 149.1
click at [836, 327] on icon at bounding box center [834, 328] width 14 height 11
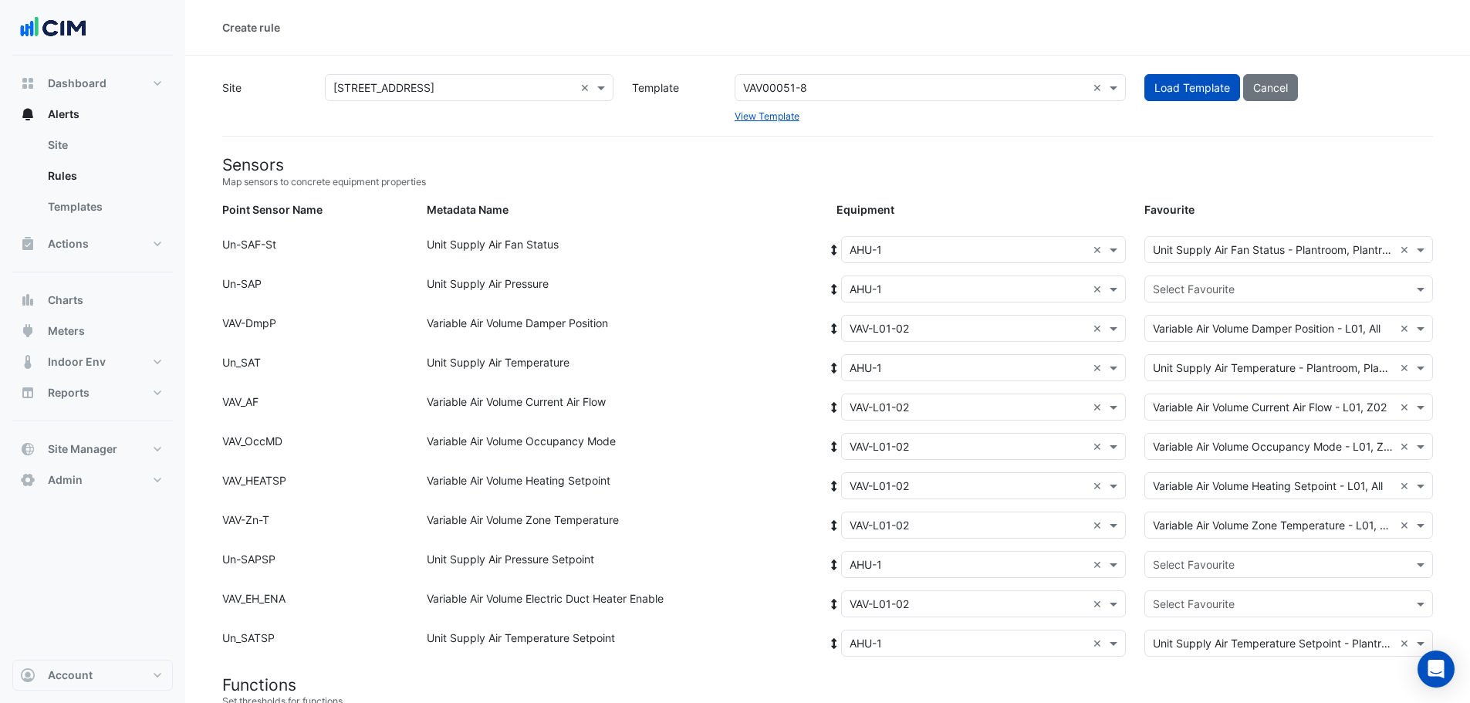
click at [1188, 292] on input "text" at bounding box center [1273, 290] width 241 height 16
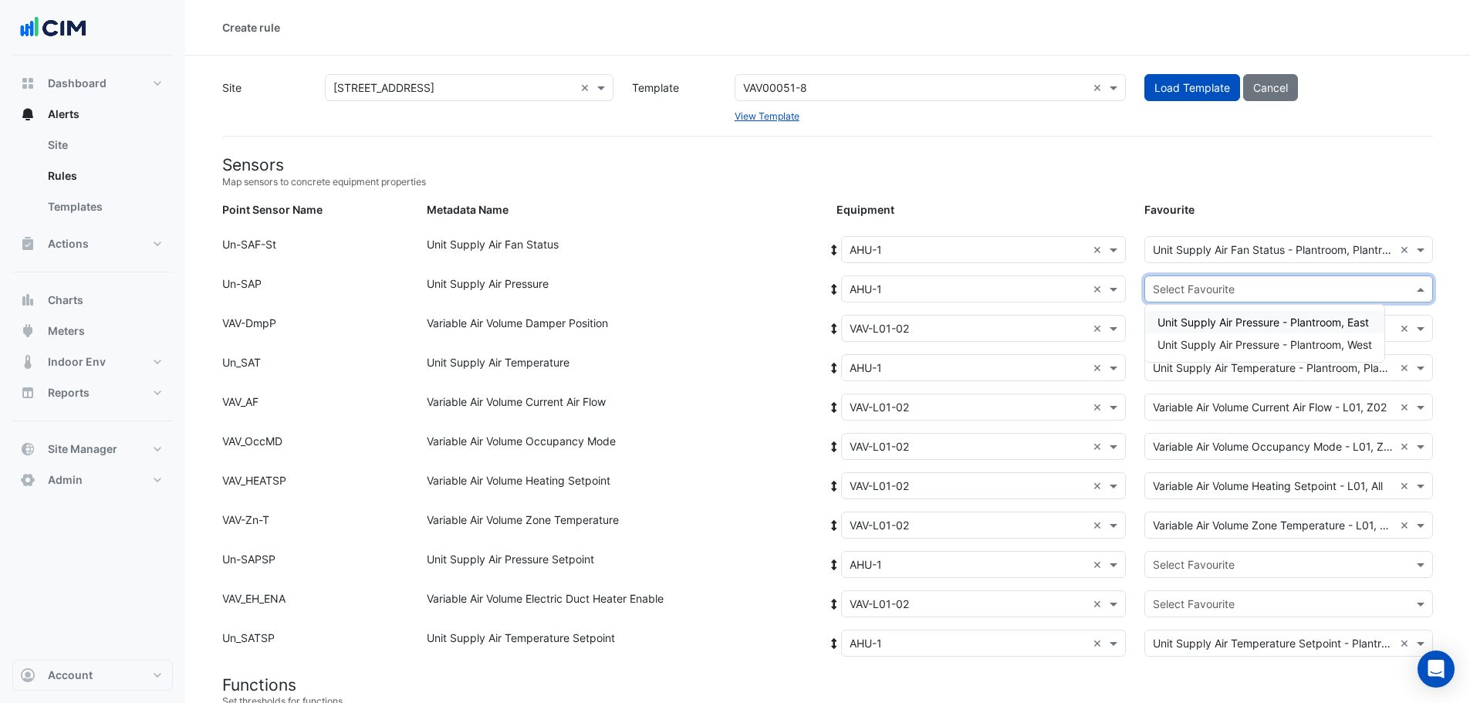
click at [1208, 318] on span "Unit Supply Air Pressure - Plantroom, East" at bounding box center [1262, 322] width 211 height 13
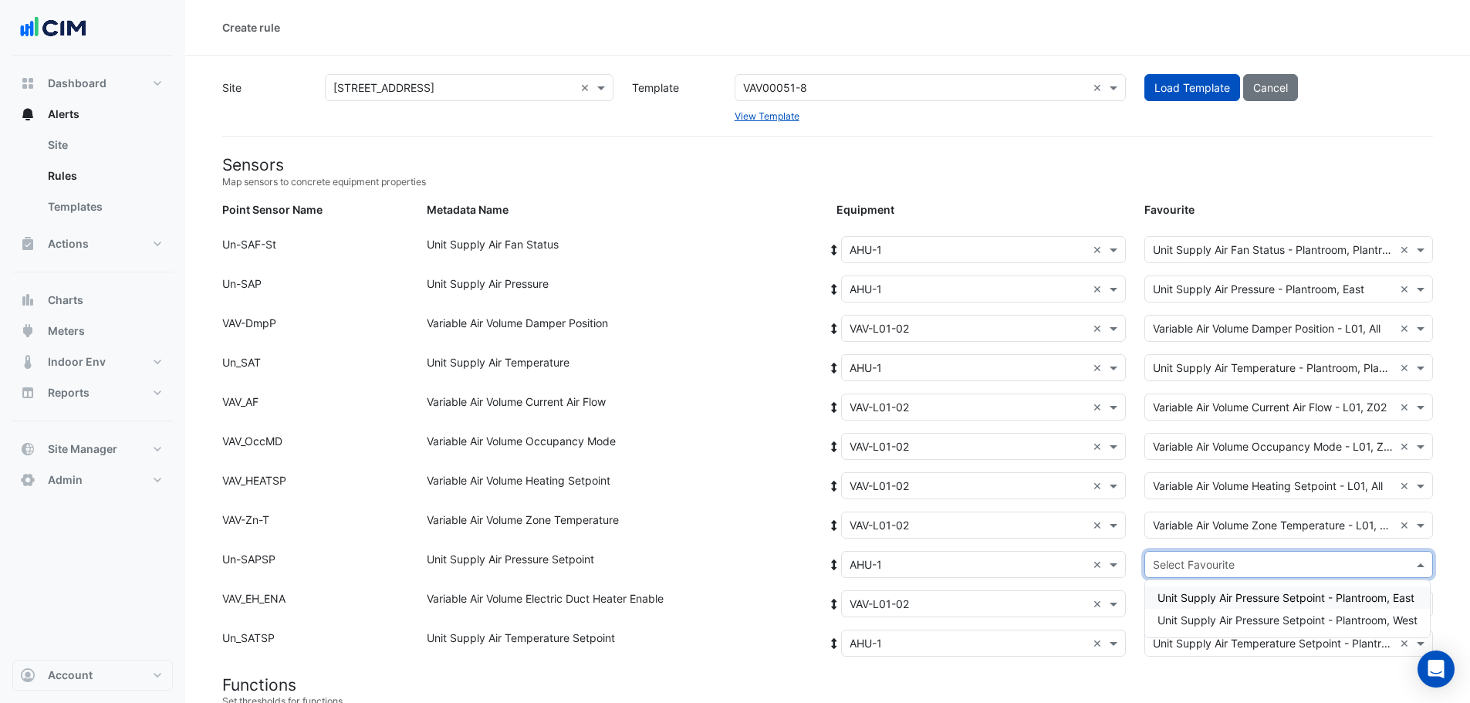
click at [1190, 562] on input "text" at bounding box center [1273, 565] width 241 height 16
click at [1223, 596] on span "Unit Supply Air Pressure Setpoint - Plantroom, East" at bounding box center [1285, 597] width 257 height 13
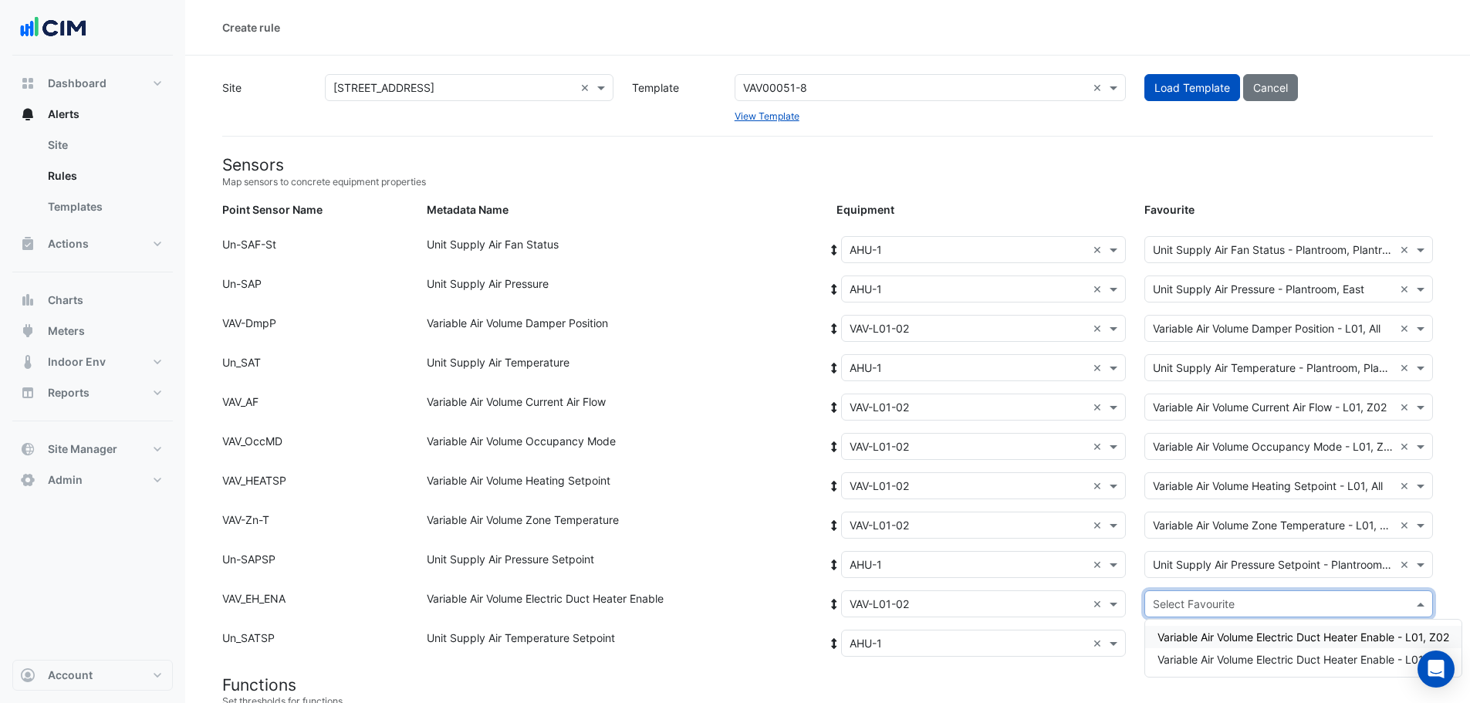
click at [1223, 610] on input "text" at bounding box center [1273, 604] width 241 height 16
click at [1232, 637] on span "Variable Air Volume Electric Duct Heater Enable - L01, Z02" at bounding box center [1303, 636] width 292 height 13
click at [1230, 603] on input "text" at bounding box center [1273, 604] width 241 height 16
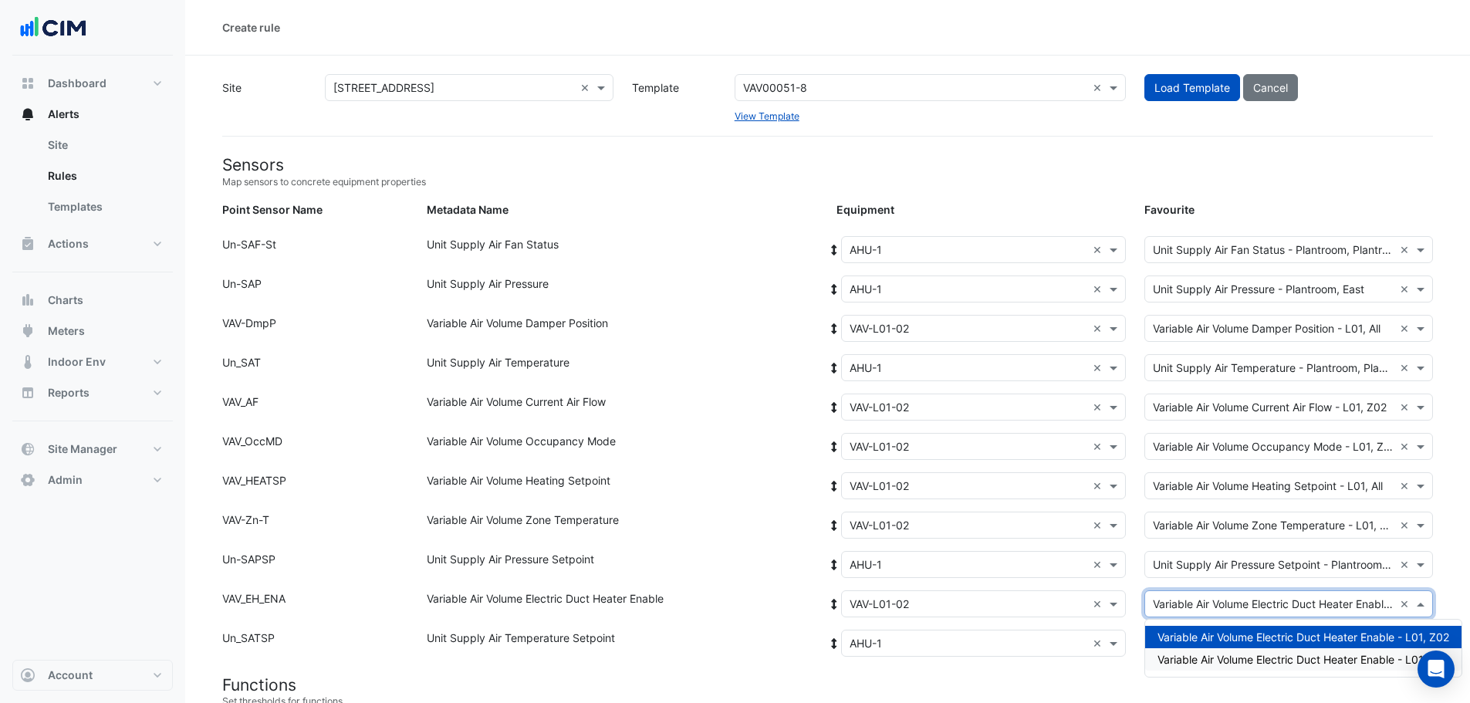
click at [1268, 656] on span "Variable Air Volume Electric Duct Heater Enable - L01, All" at bounding box center [1298, 659] width 283 height 13
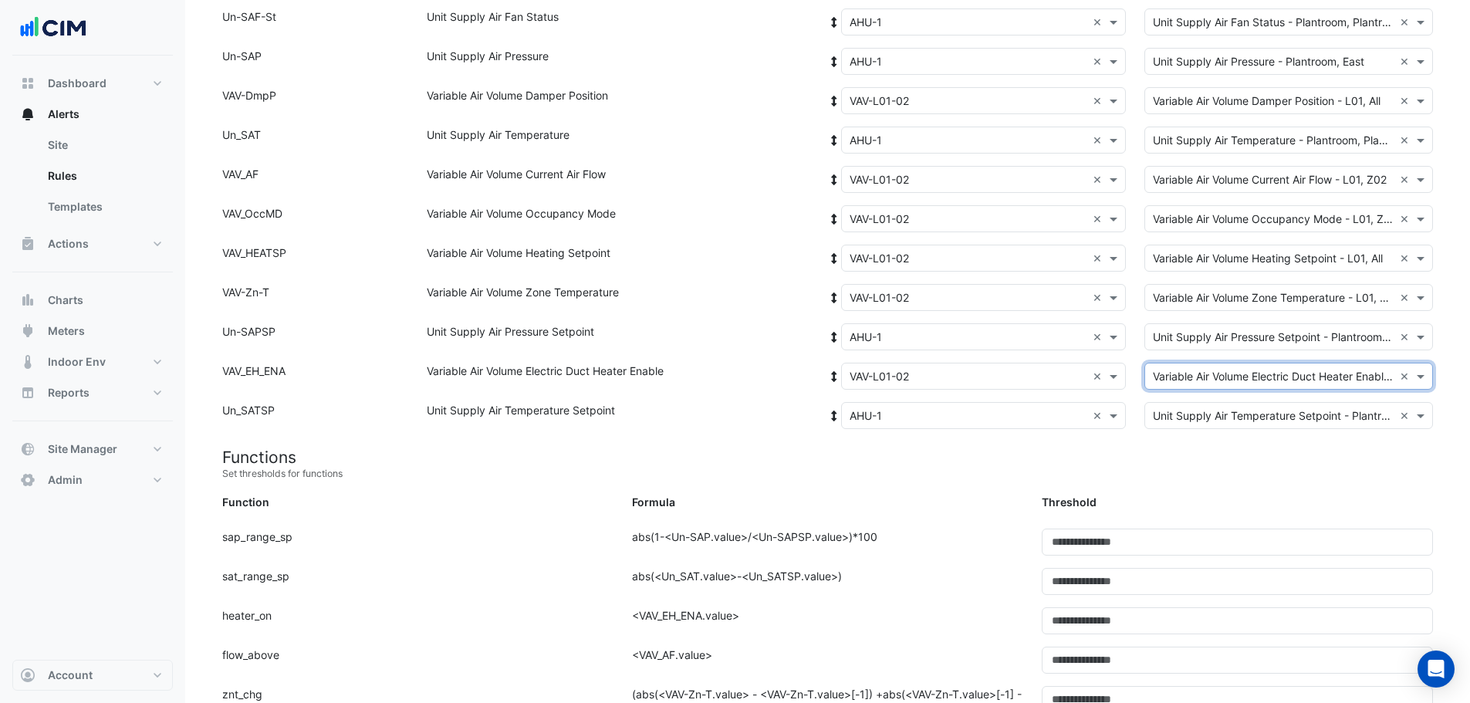
scroll to position [231, 0]
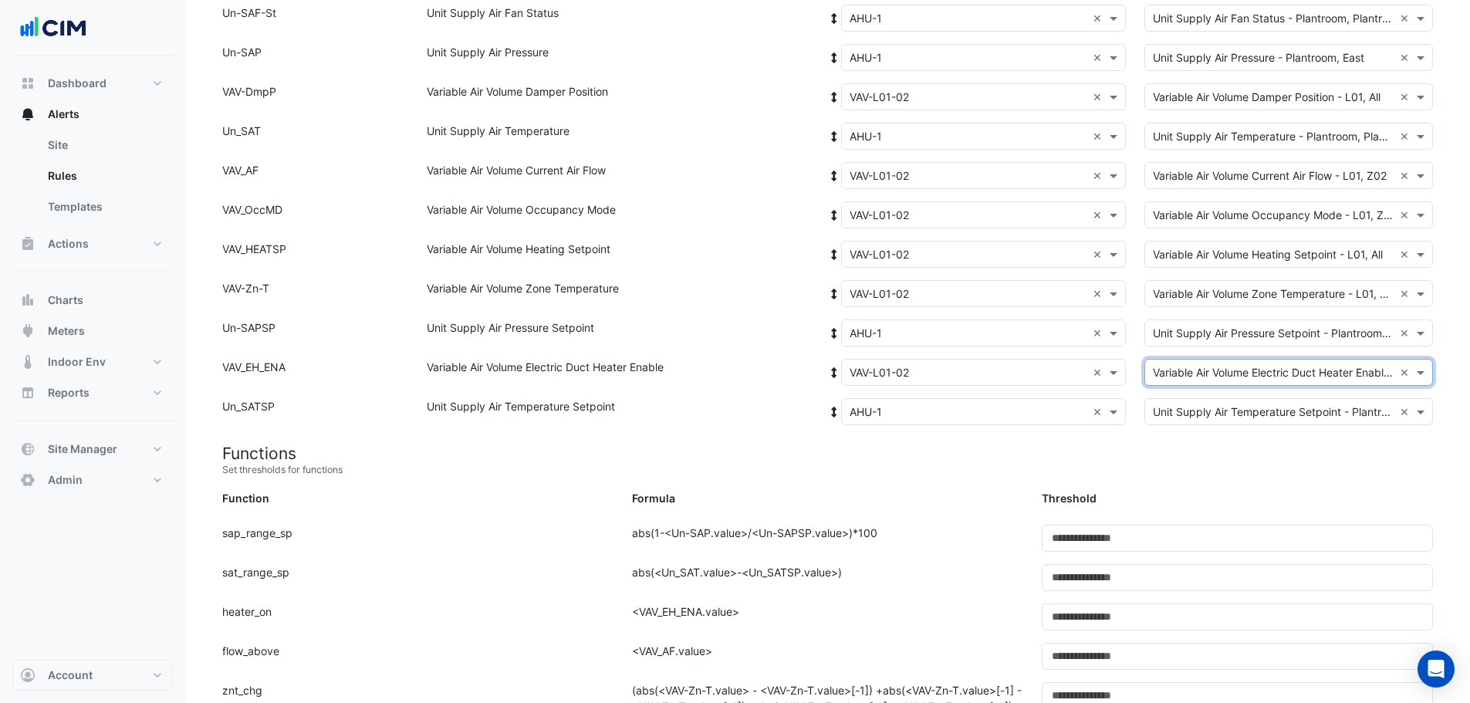
click at [978, 458] on h4 "Functions" at bounding box center [827, 453] width 1211 height 19
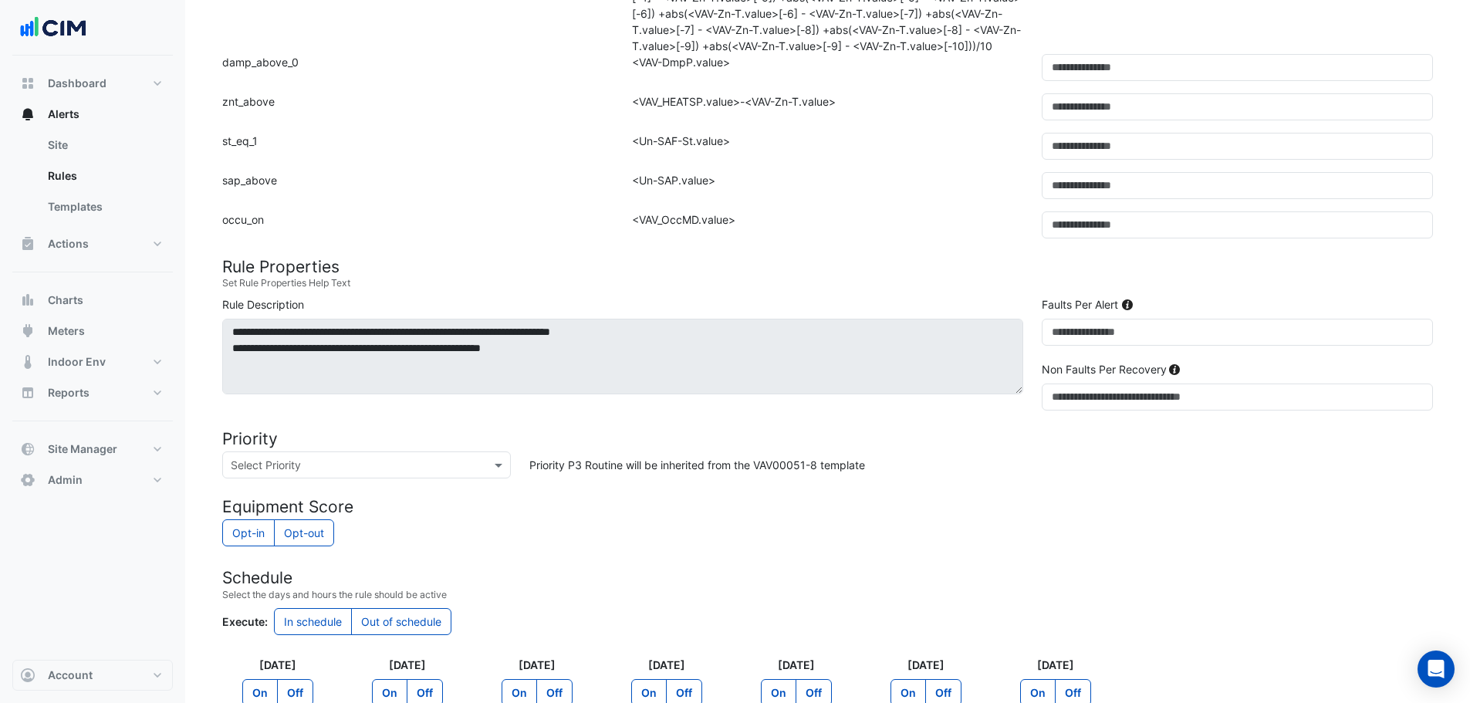
scroll to position [1003, 0]
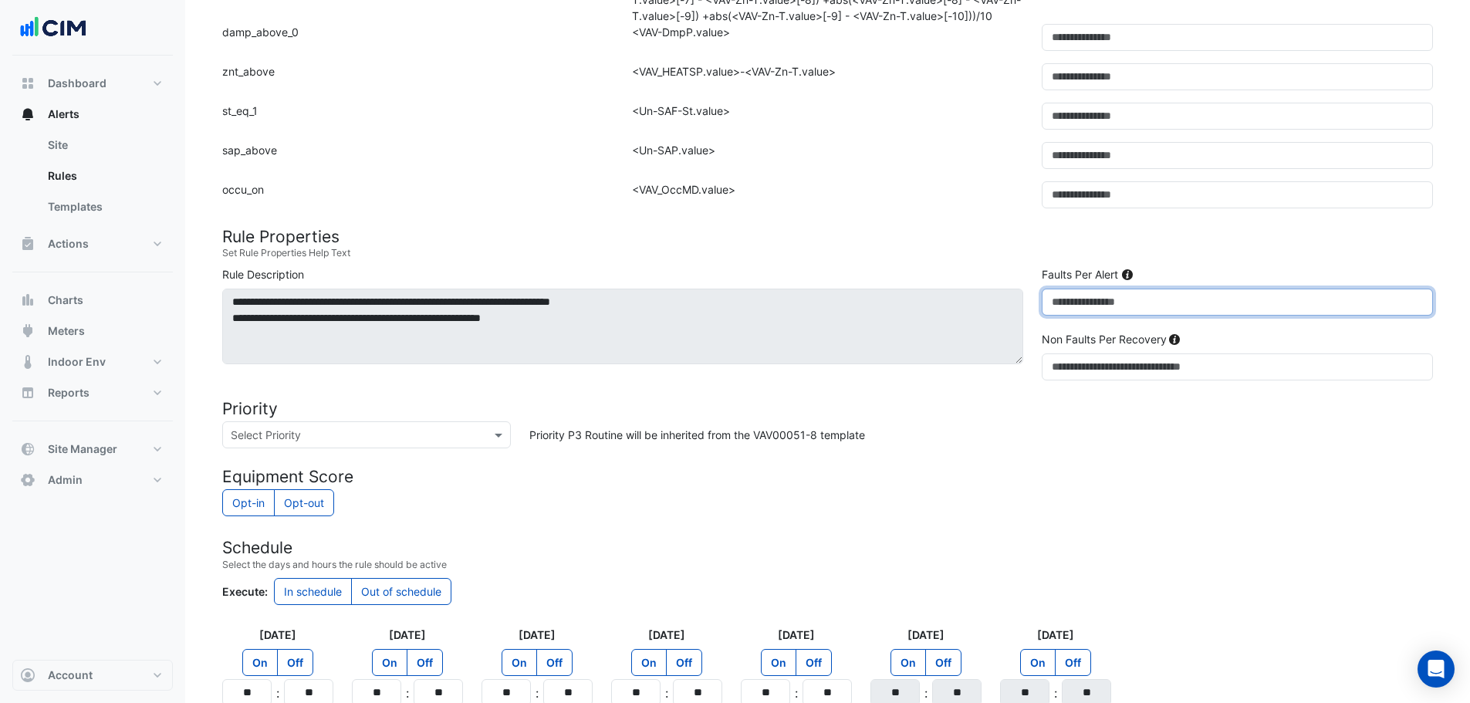
click at [1031, 326] on div "**********" at bounding box center [827, 326] width 1229 height 120
drag, startPoint x: 1070, startPoint y: 319, endPoint x: 1057, endPoint y: 316, distance: 13.7
click at [1057, 316] on input "**" at bounding box center [1237, 302] width 391 height 27
click at [1092, 486] on h4 "Equipment Score" at bounding box center [827, 476] width 1211 height 19
drag, startPoint x: 1066, startPoint y: 320, endPoint x: 1057, endPoint y: 316, distance: 10.0
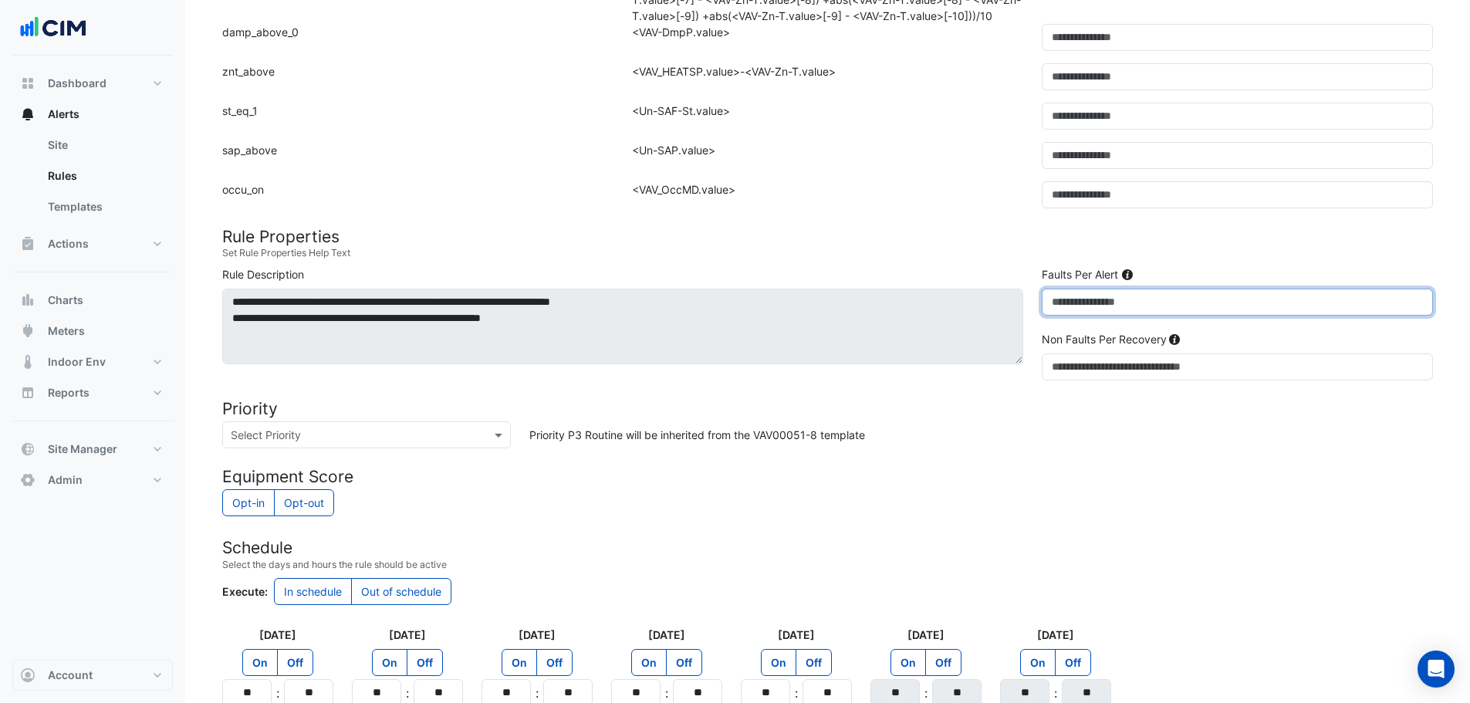
click at [1057, 316] on input "**" at bounding box center [1237, 302] width 391 height 27
type input "**"
click at [1086, 448] on div "Priority P3 Routine will be inherited from the VAV00051-8 template" at bounding box center [981, 434] width 922 height 27
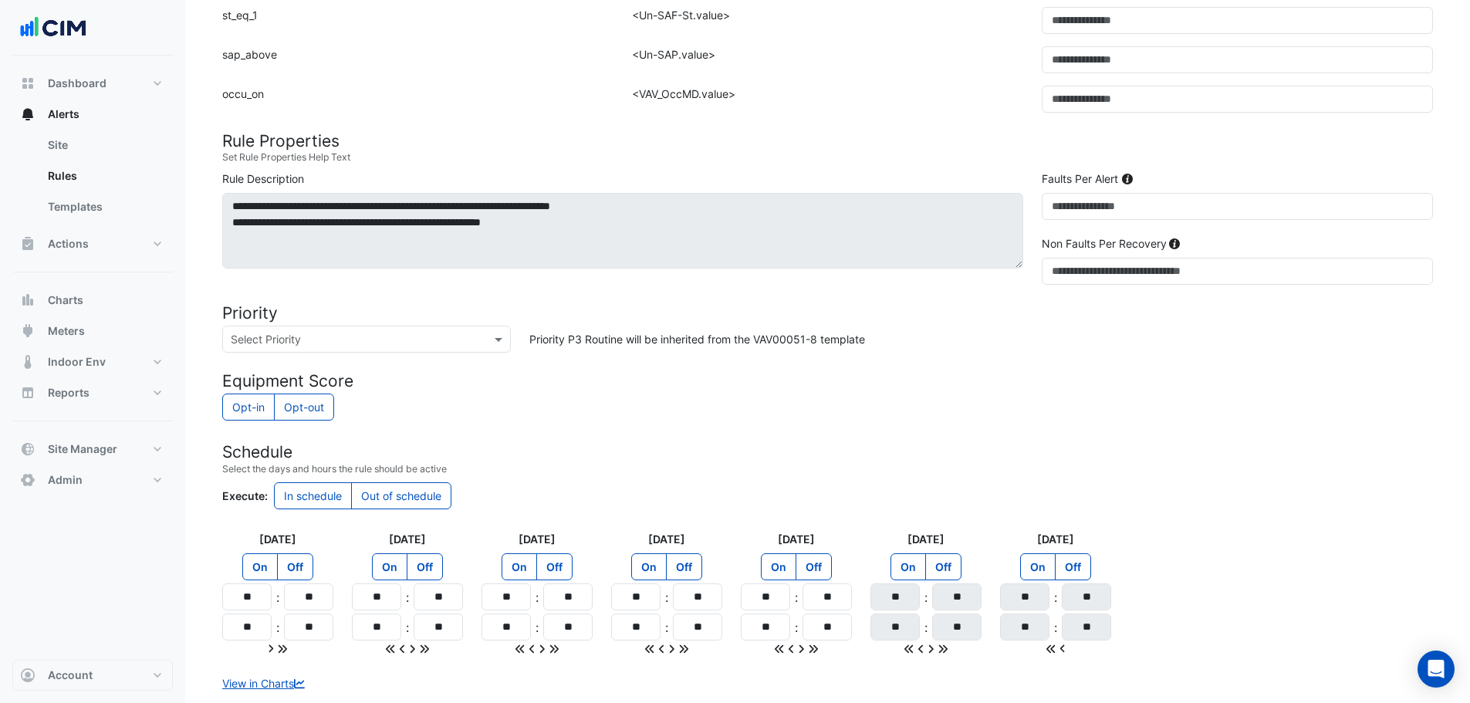
scroll to position [1208, 0]
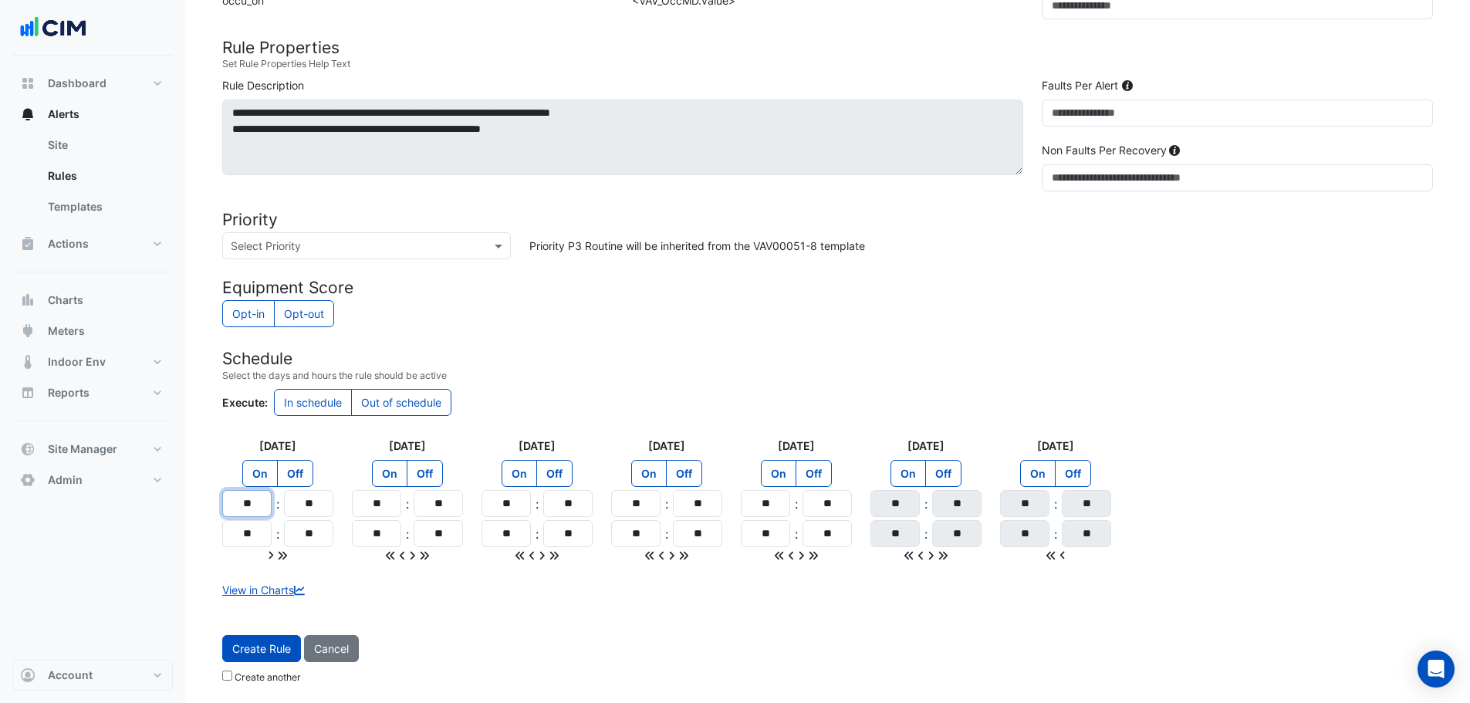
drag, startPoint x: 255, startPoint y: 509, endPoint x: 251, endPoint y: 502, distance: 8.3
click at [251, 502] on input "**" at bounding box center [246, 503] width 49 height 27
click at [255, 503] on input "**" at bounding box center [246, 503] width 49 height 27
type input "**"
drag, startPoint x: 278, startPoint y: 552, endPoint x: 294, endPoint y: 549, distance: 16.4
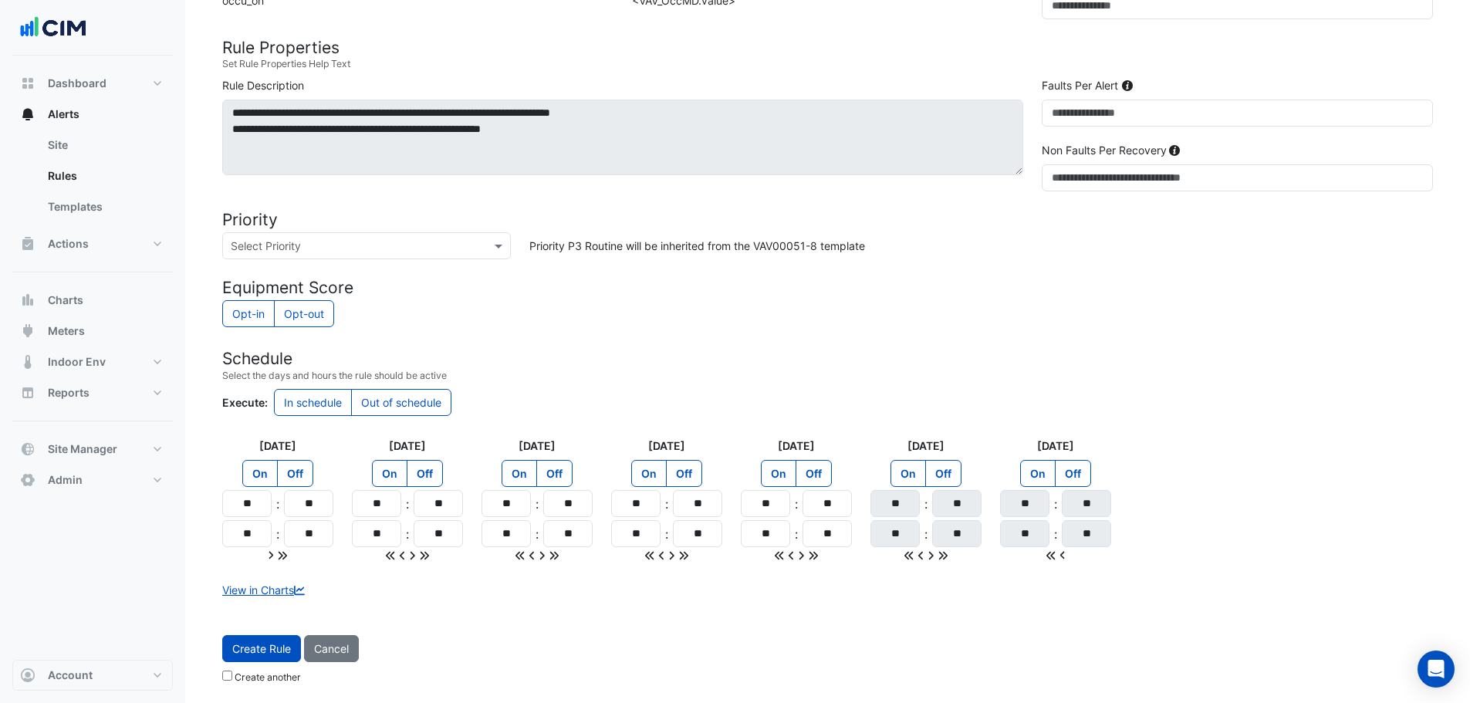
click at [279, 552] on icon at bounding box center [282, 555] width 11 height 11
type input "**"
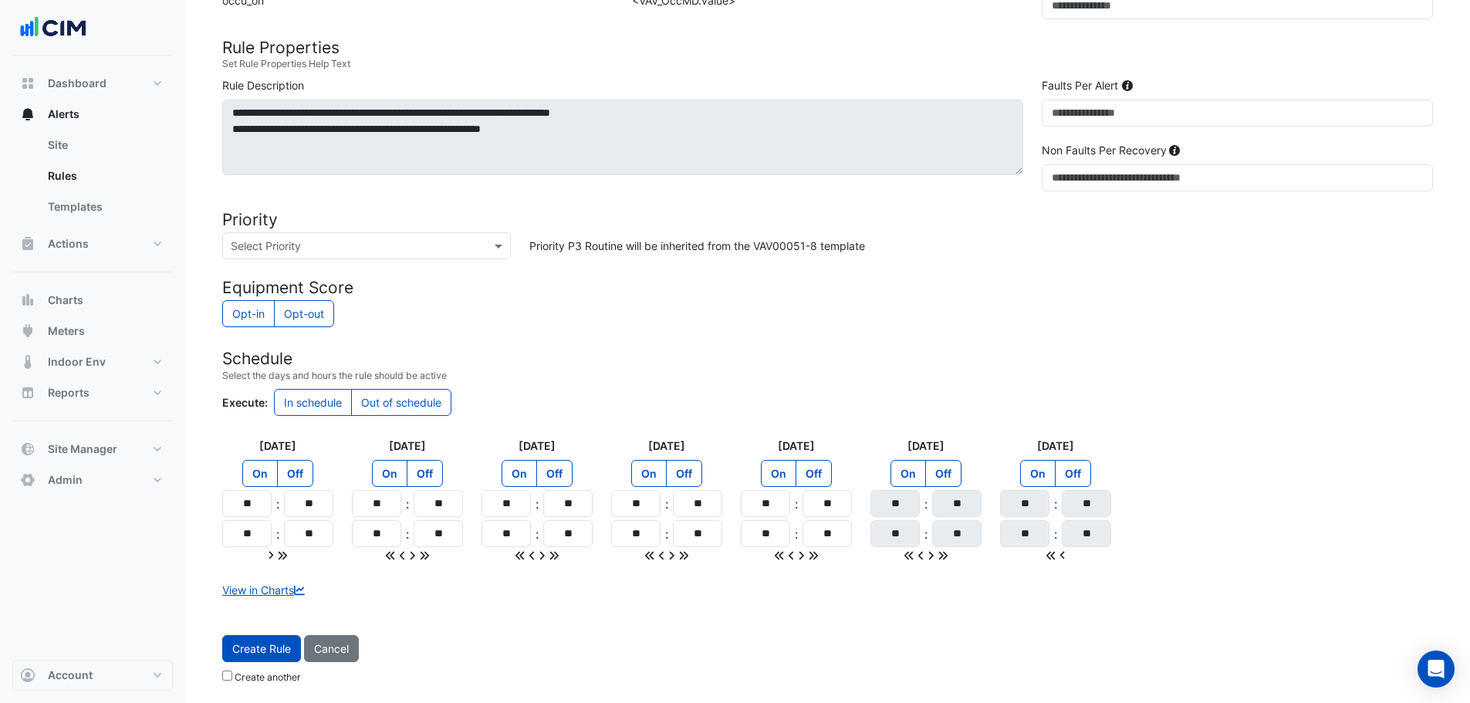
type input "**"
click at [949, 470] on label "Off" at bounding box center [943, 473] width 36 height 27
click at [1066, 473] on label "Off" at bounding box center [1073, 473] width 36 height 27
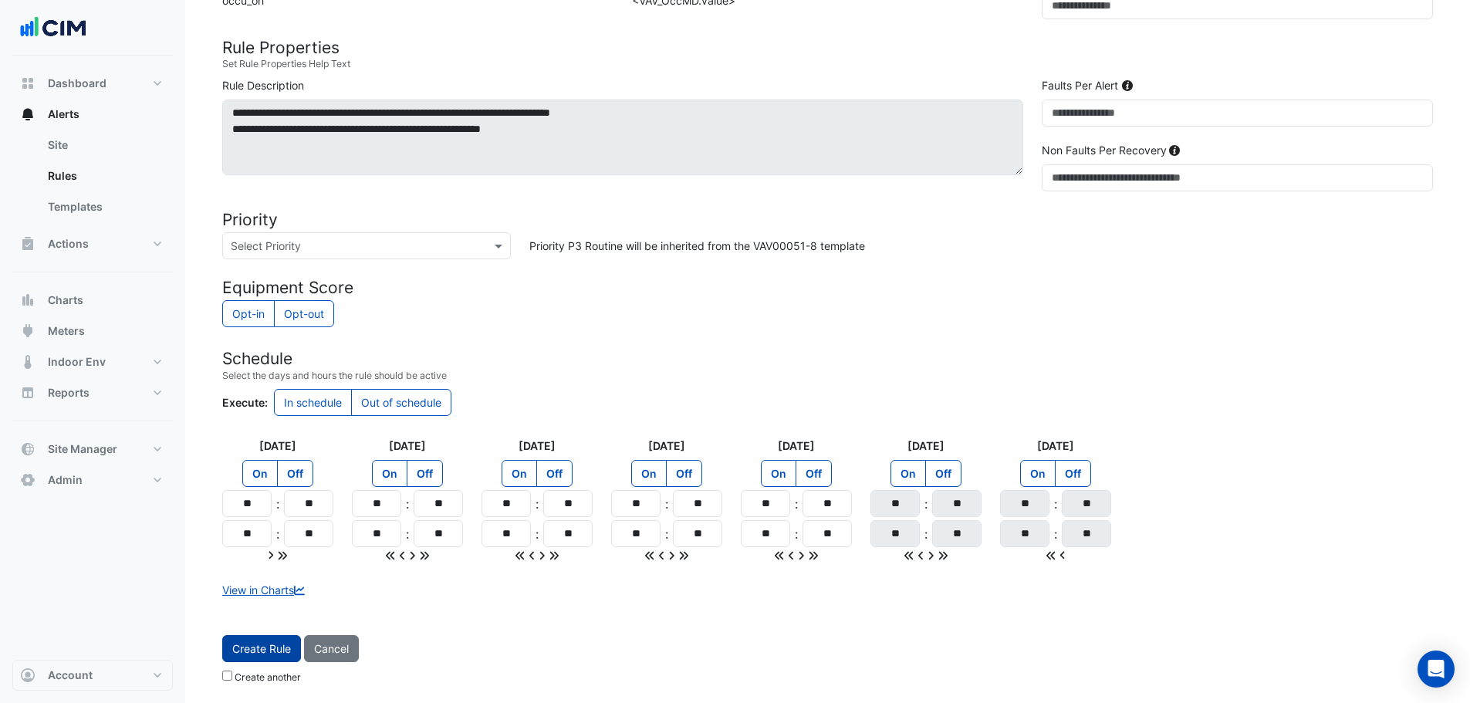
click at [273, 652] on button "Create Rule" at bounding box center [261, 648] width 79 height 27
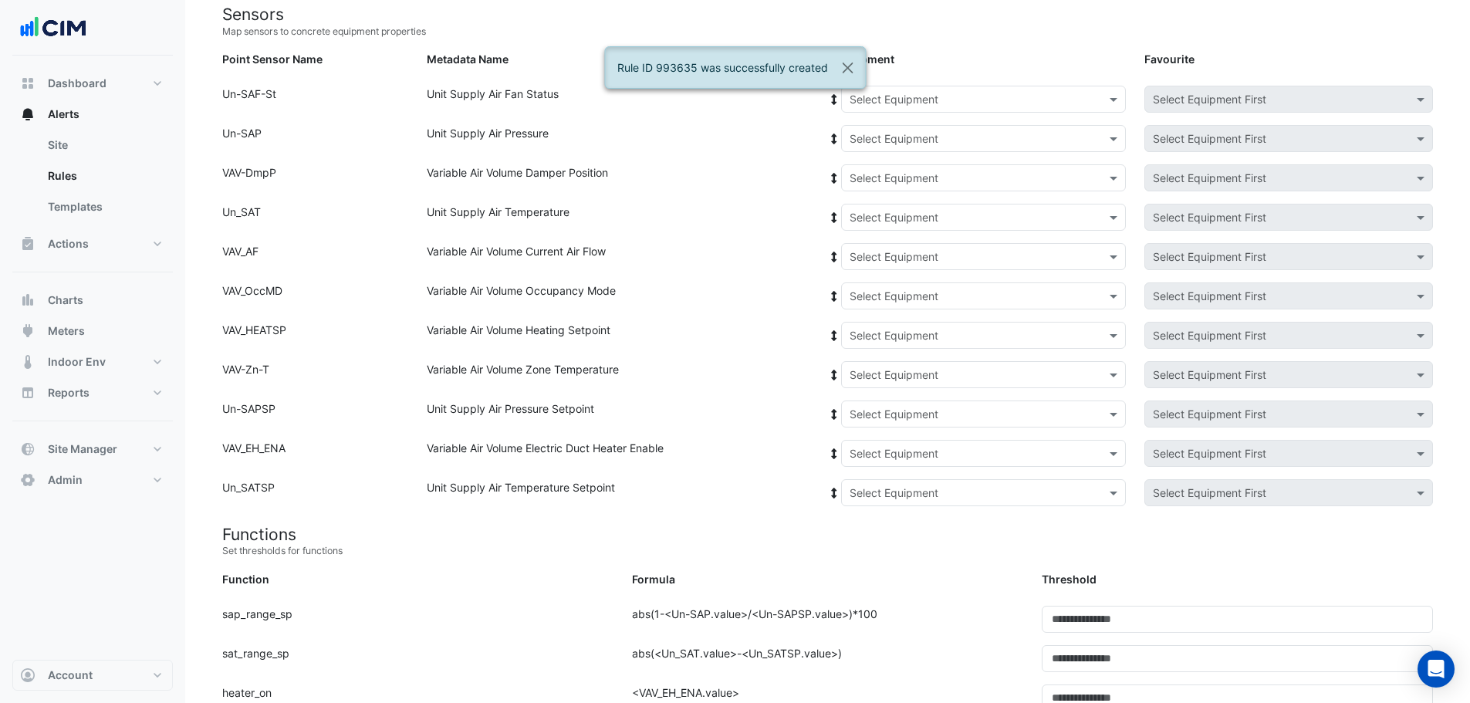
scroll to position [0, 0]
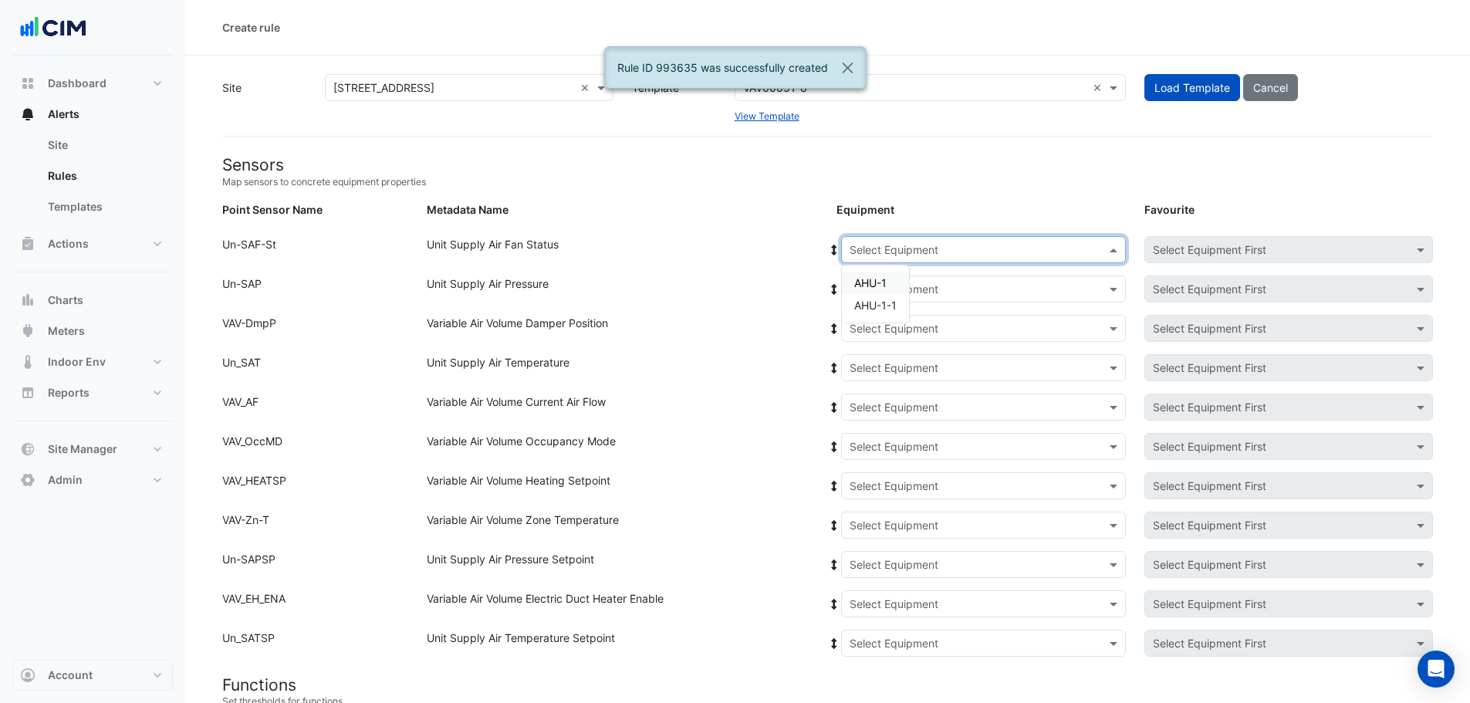
click at [940, 248] on input "text" at bounding box center [968, 250] width 237 height 16
click at [874, 285] on span "AHU-1" at bounding box center [870, 282] width 32 height 13
click at [832, 249] on icon at bounding box center [834, 250] width 14 height 11
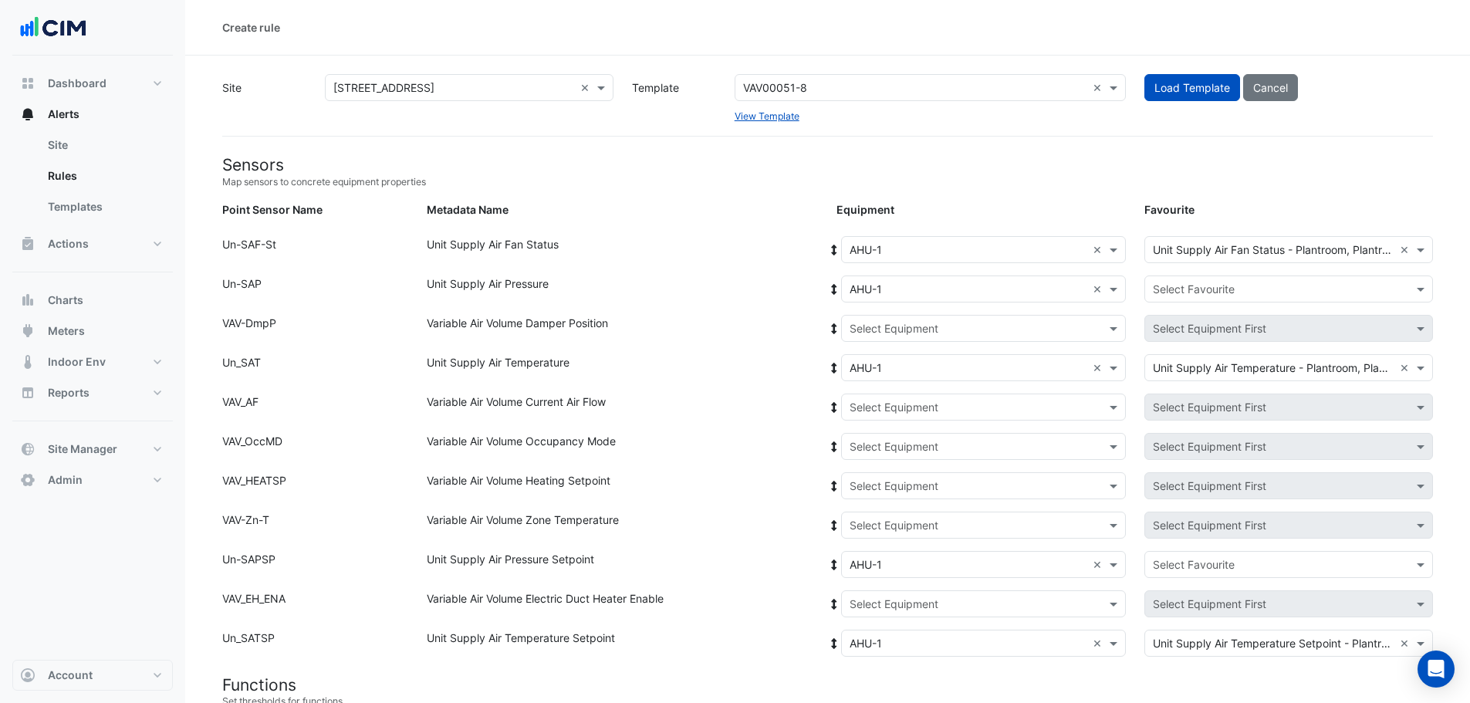
click at [873, 329] on input "text" at bounding box center [968, 329] width 237 height 16
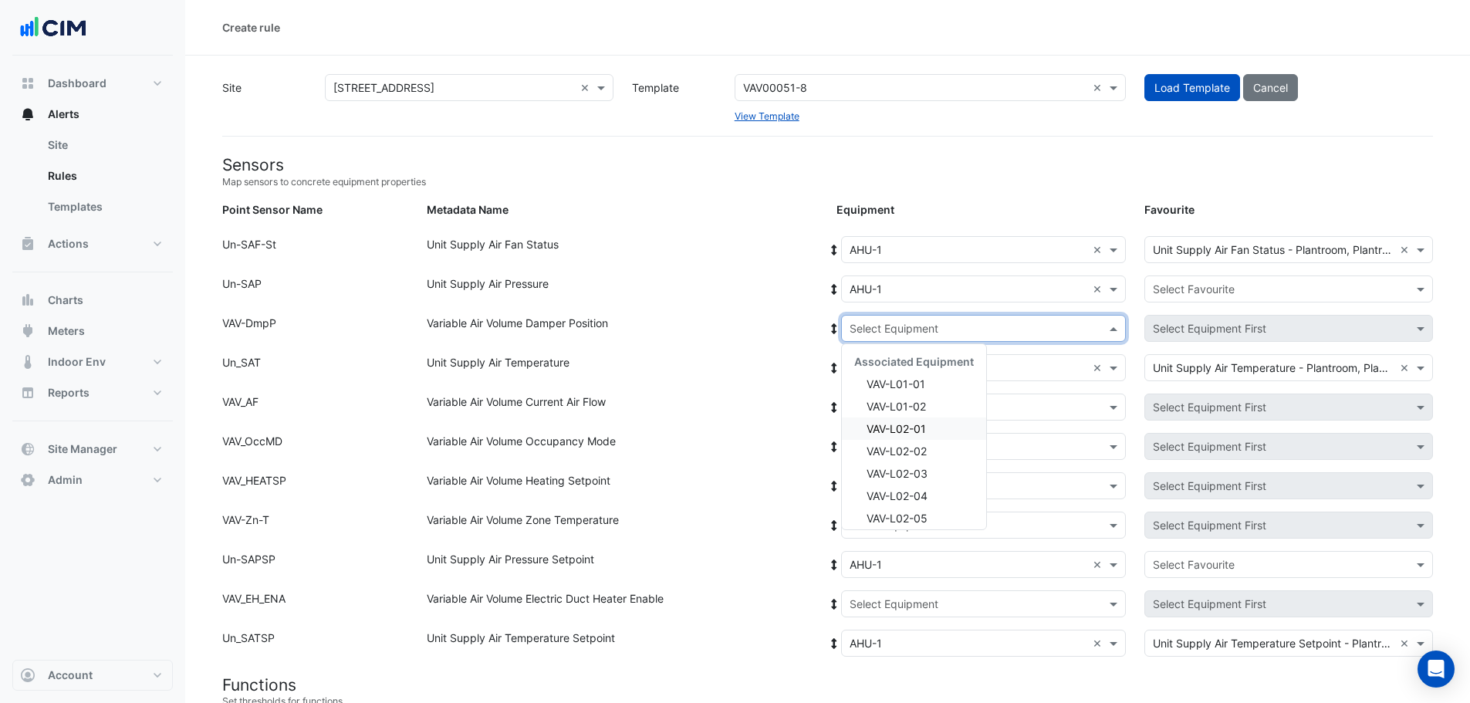
click at [903, 429] on span "VAV-L02-01" at bounding box center [895, 428] width 59 height 13
click at [834, 332] on icon at bounding box center [834, 328] width 5 height 11
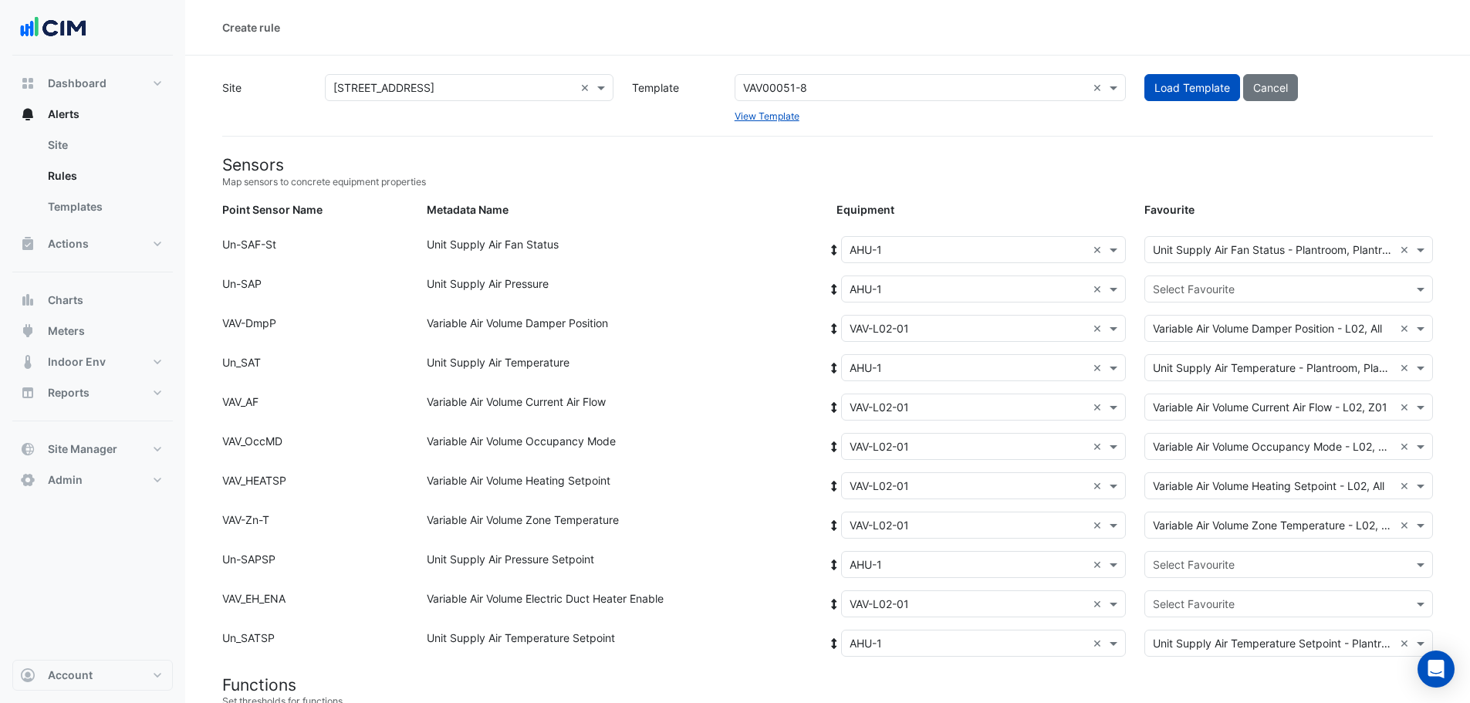
click at [1180, 282] on input "text" at bounding box center [1273, 290] width 241 height 16
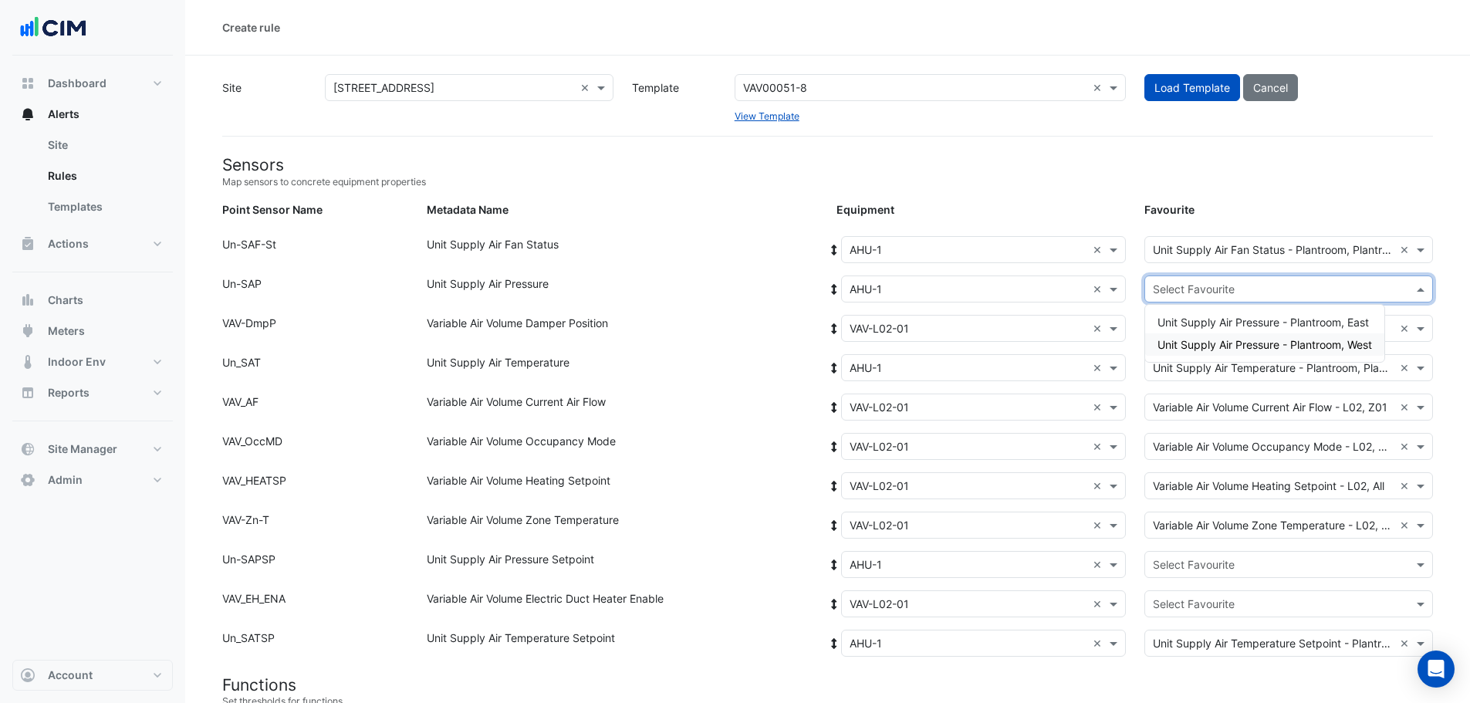
drag, startPoint x: 1204, startPoint y: 342, endPoint x: 1214, endPoint y: 368, distance: 27.8
click at [1204, 342] on span "Unit Supply Air Pressure - Plantroom, West" at bounding box center [1264, 344] width 215 height 13
click at [1212, 570] on input "text" at bounding box center [1273, 565] width 241 height 16
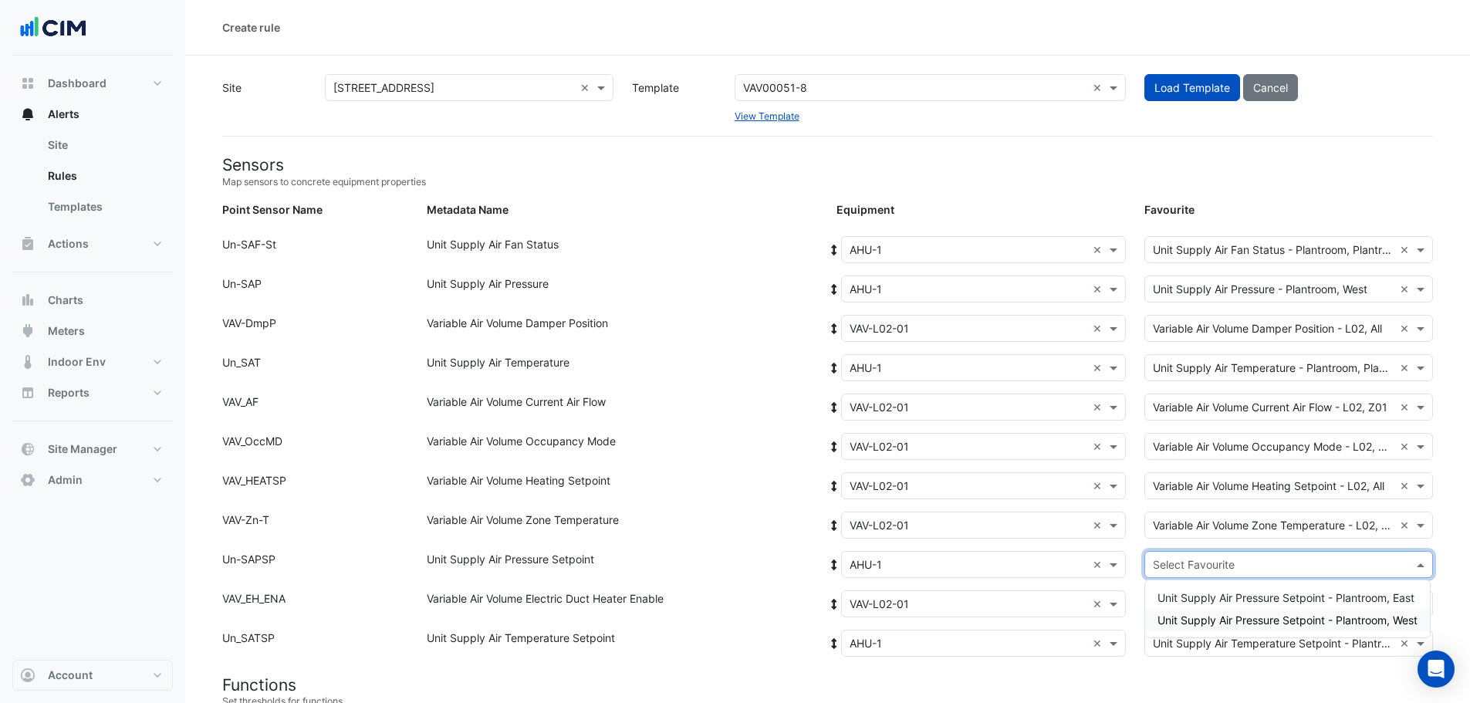
click at [1268, 619] on span "Unit Supply Air Pressure Setpoint - Plantroom, West" at bounding box center [1287, 619] width 260 height 13
click at [1257, 604] on input "text" at bounding box center [1273, 604] width 241 height 16
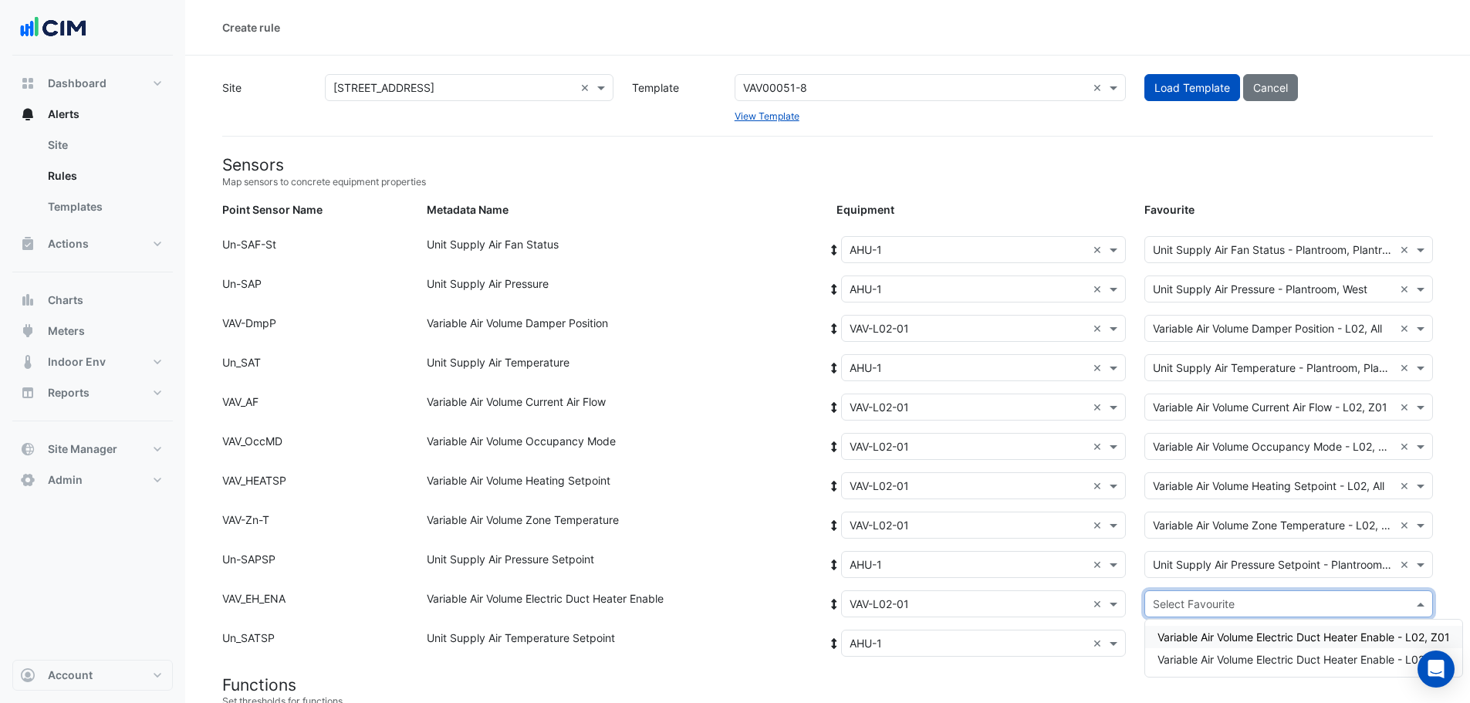
click at [1268, 633] on span "Variable Air Volume Electric Duct Heater Enable - L02, Z01" at bounding box center [1303, 636] width 292 height 13
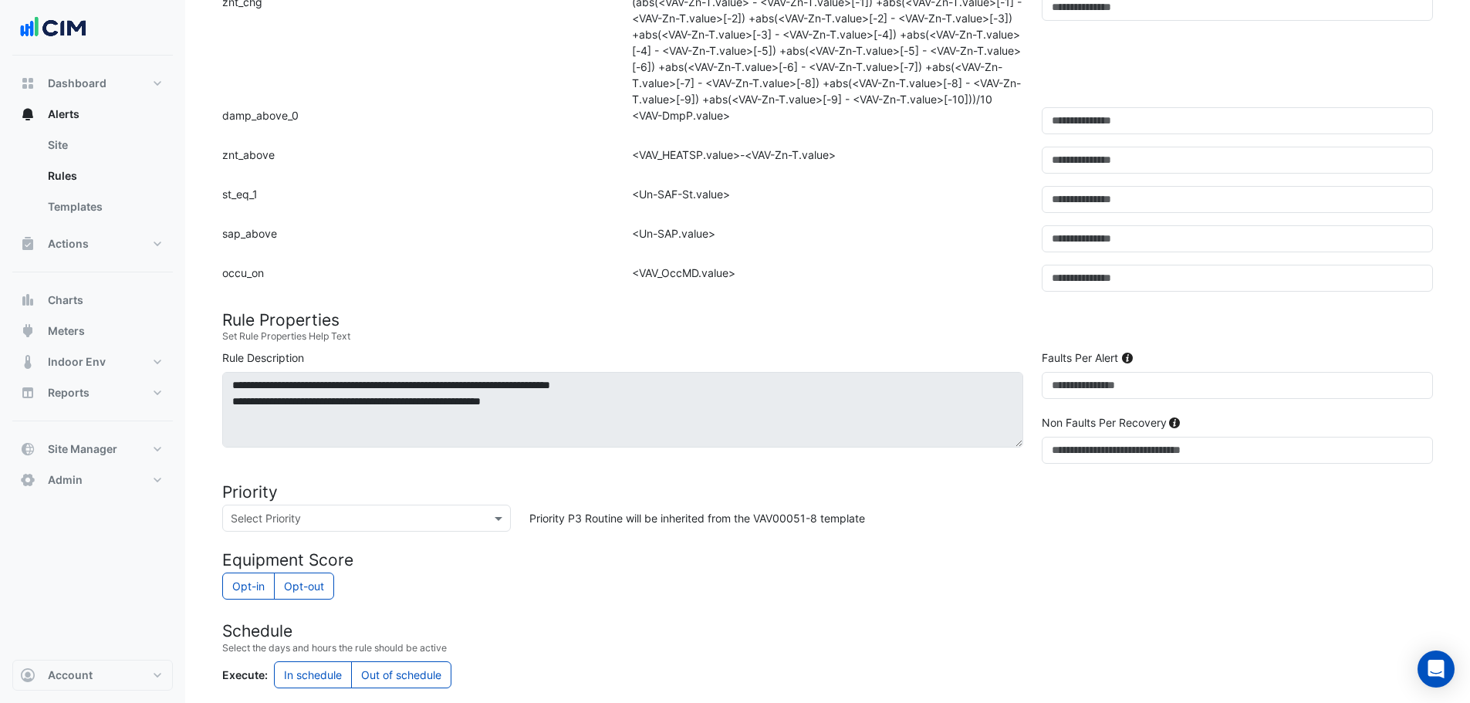
scroll to position [1157, 0]
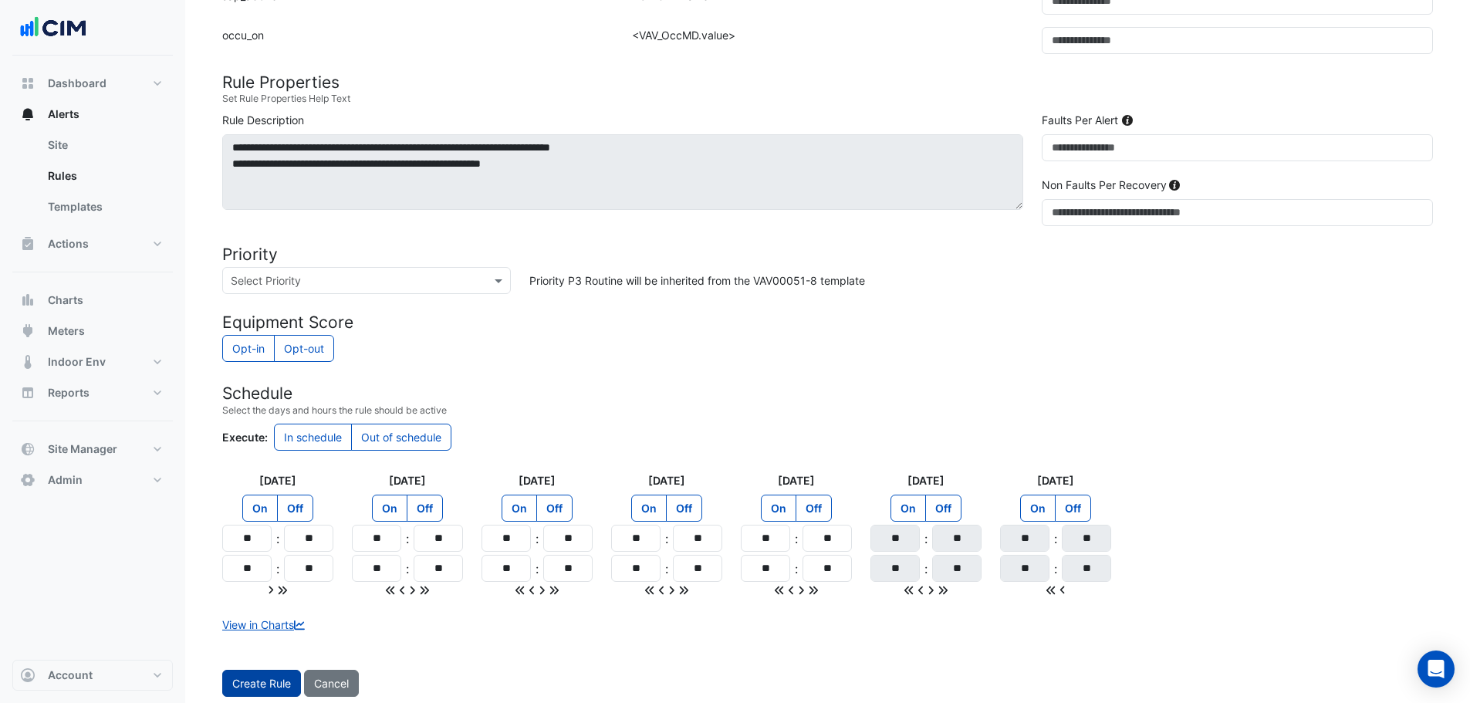
click at [260, 688] on button "Create Rule" at bounding box center [261, 683] width 79 height 27
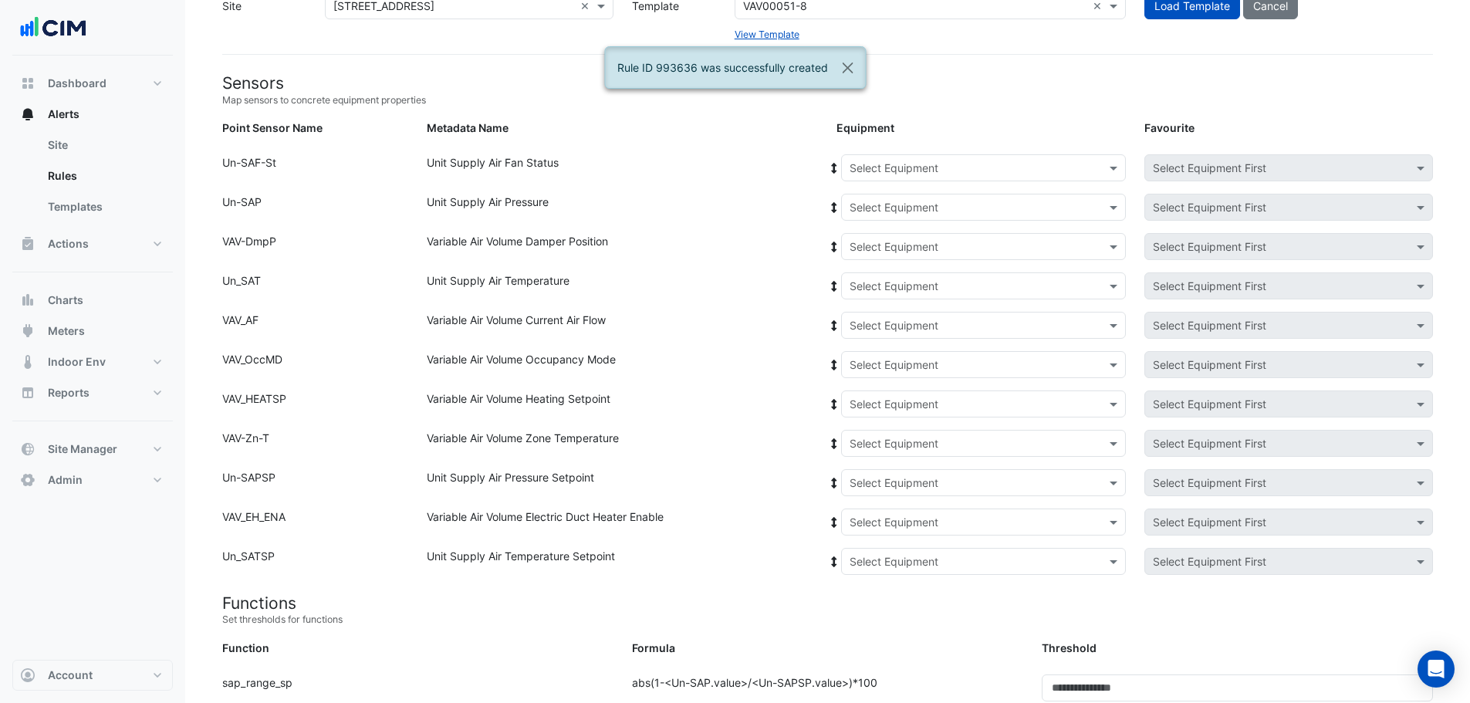
scroll to position [77, 0]
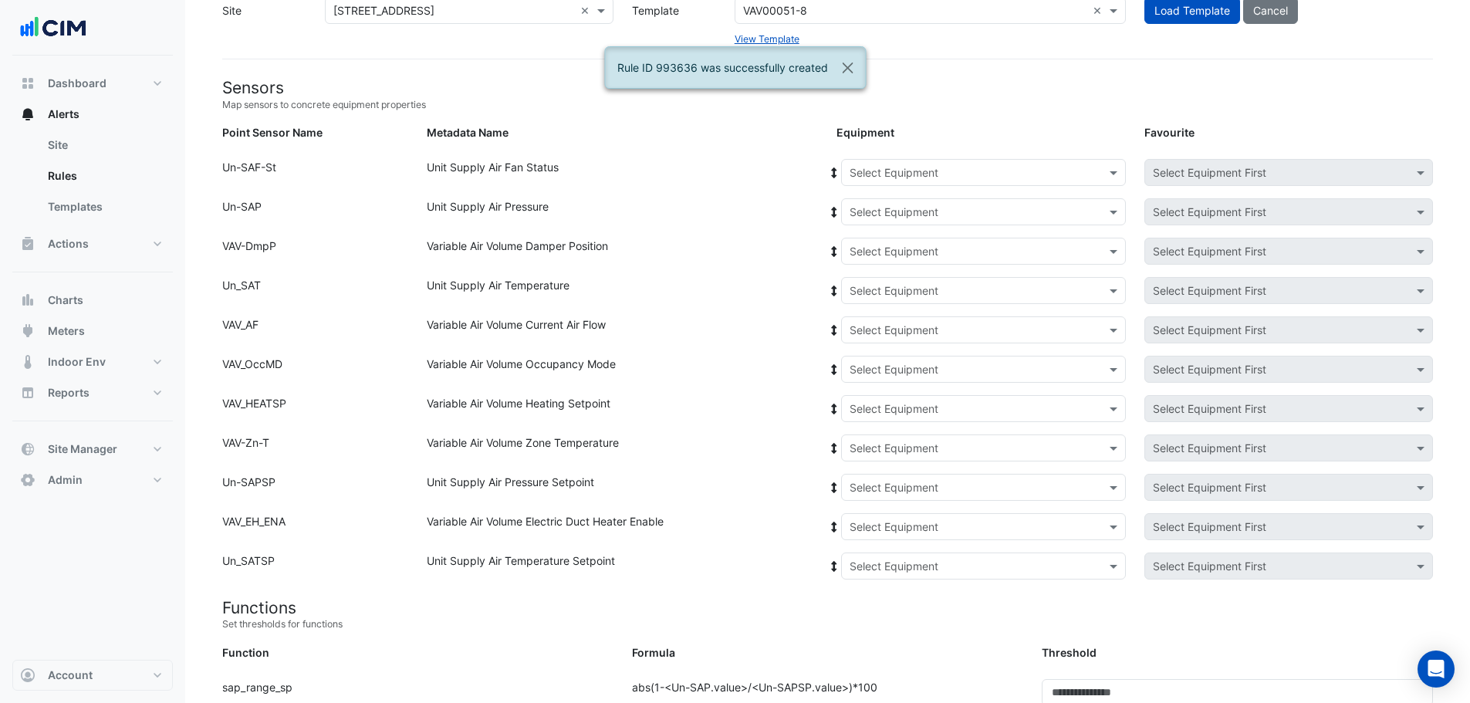
click at [969, 167] on input "text" at bounding box center [968, 173] width 237 height 16
drag, startPoint x: 863, startPoint y: 207, endPoint x: 856, endPoint y: 202, distance: 9.0
click at [863, 207] on span "AHU-1" at bounding box center [870, 205] width 32 height 13
click at [829, 173] on icon at bounding box center [834, 172] width 14 height 11
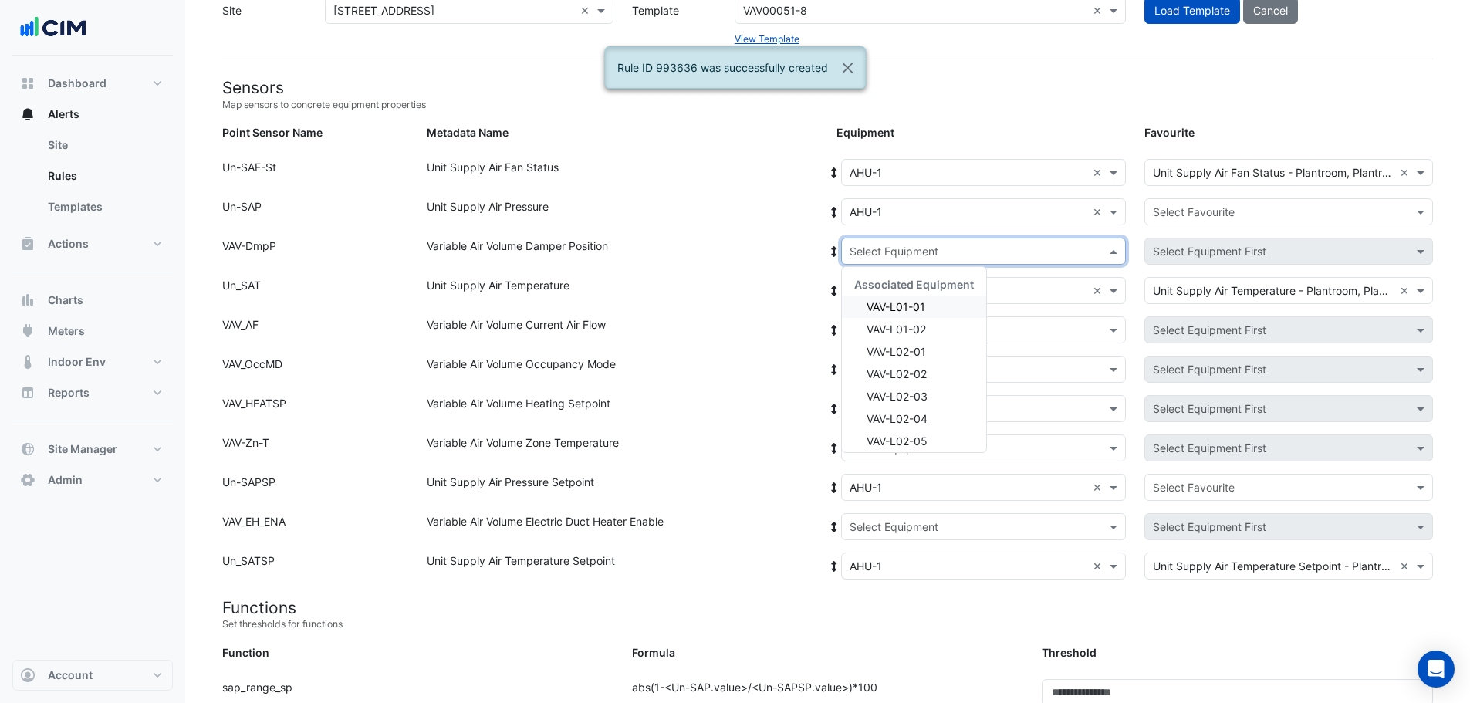
click at [904, 258] on input "text" at bounding box center [968, 252] width 237 height 16
click at [930, 372] on div "VAV-L02-02" at bounding box center [914, 374] width 144 height 22
click at [830, 242] on div at bounding box center [834, 251] width 14 height 27
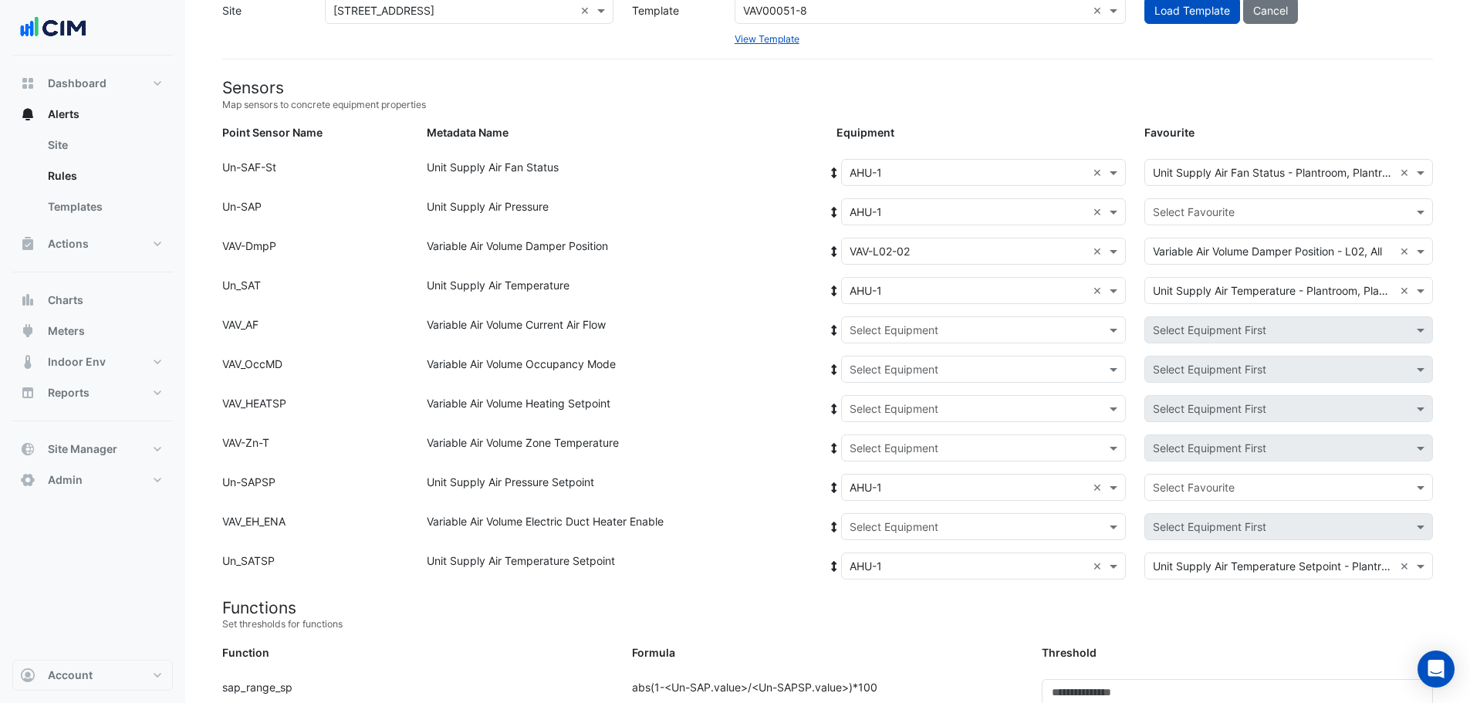
click at [839, 253] on icon at bounding box center [834, 251] width 14 height 11
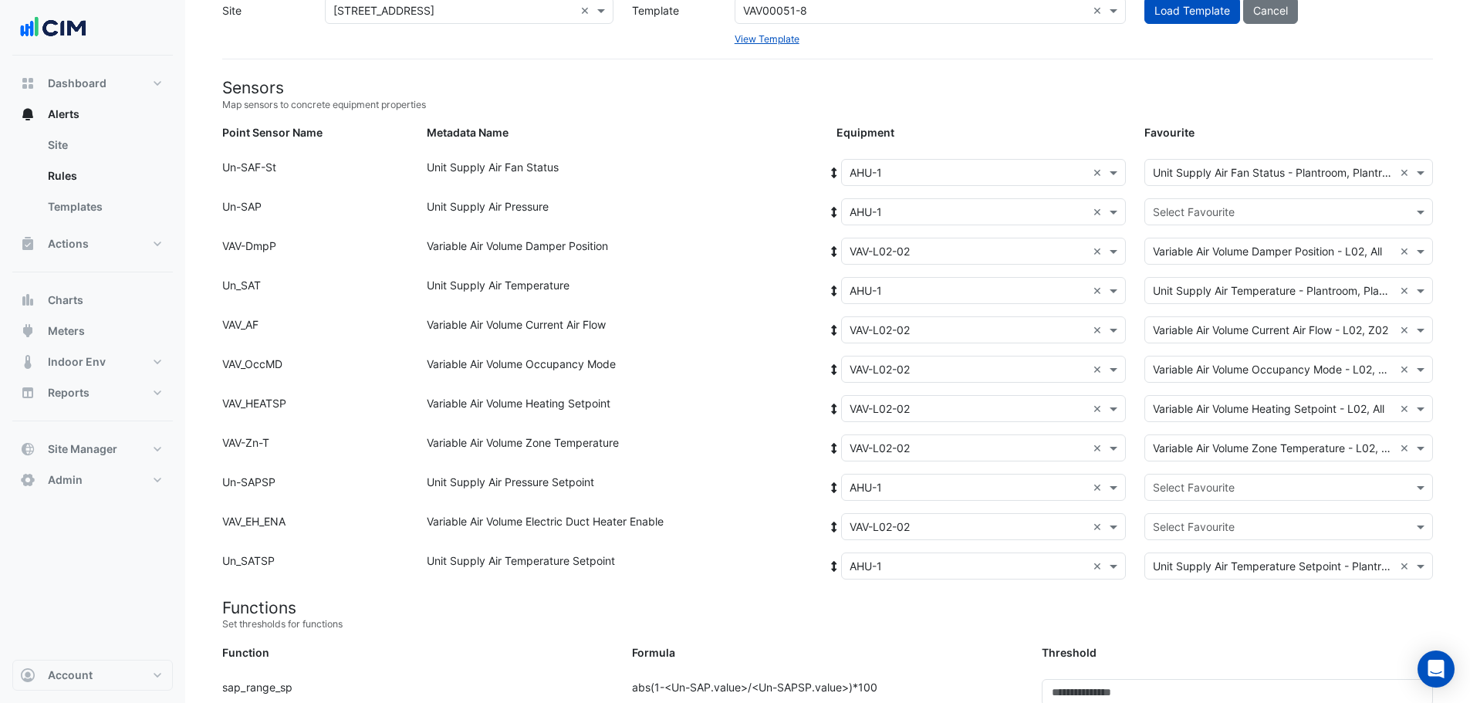
click at [1258, 216] on input "text" at bounding box center [1273, 212] width 241 height 16
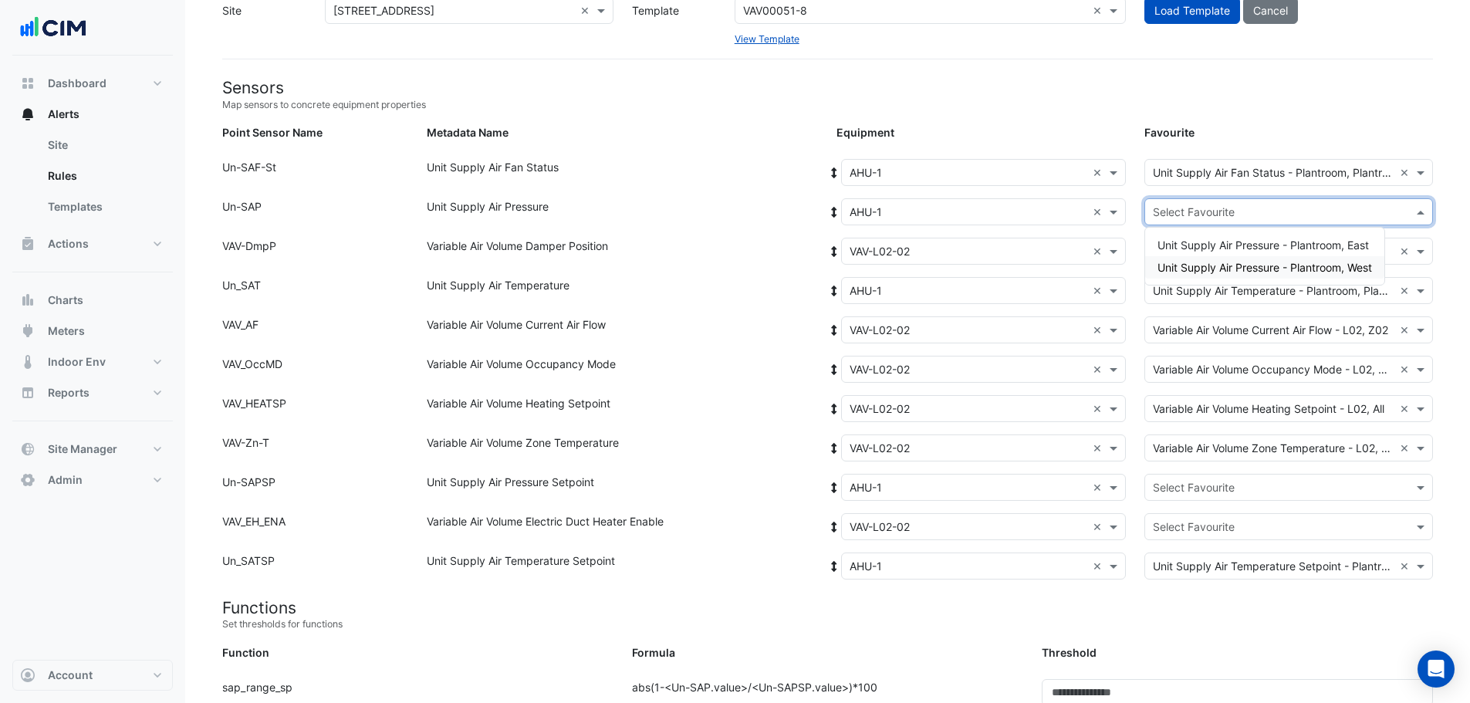
click at [1282, 267] on span "Unit Supply Air Pressure - Plantroom, West" at bounding box center [1264, 267] width 215 height 13
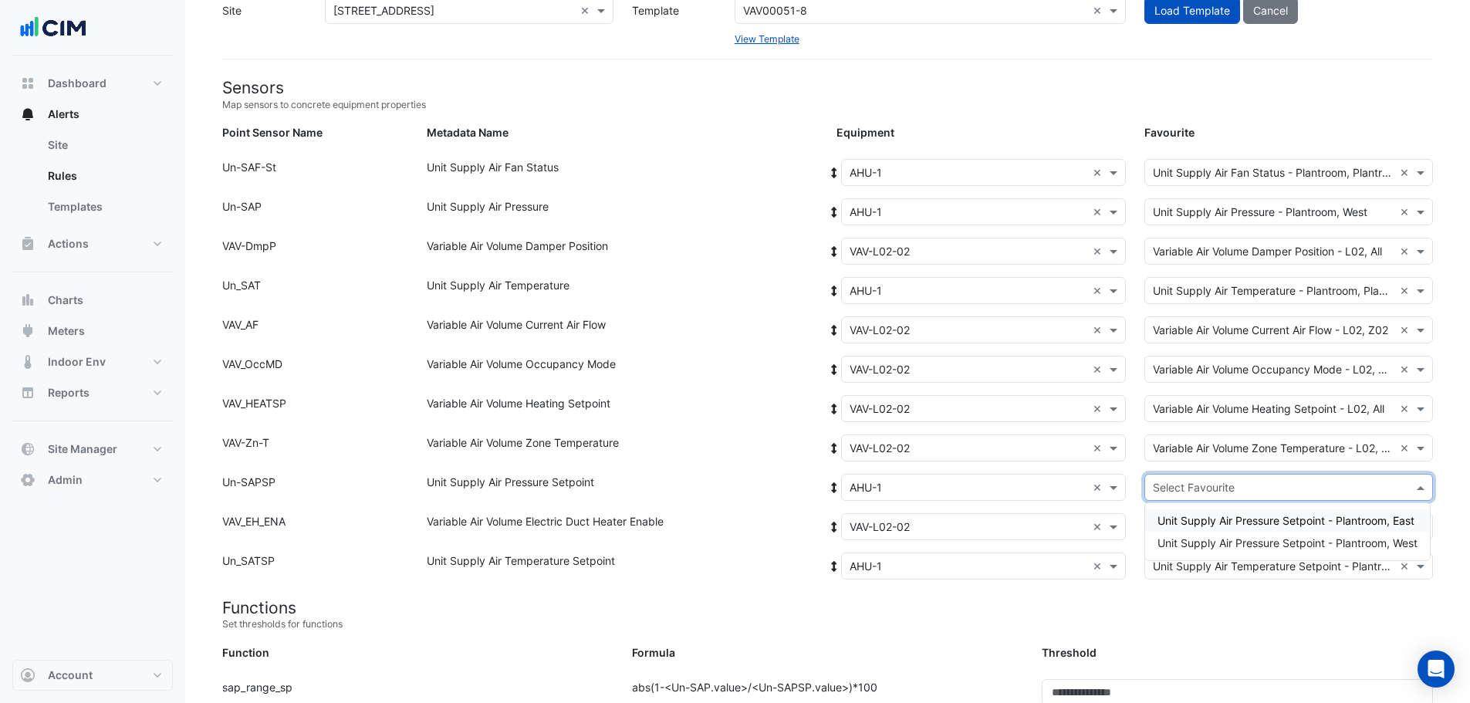
click at [1273, 495] on div "Select Favourite" at bounding box center [1276, 487] width 262 height 16
click at [1292, 536] on span "Unit Supply Air Pressure Setpoint - Plantroom, West" at bounding box center [1287, 542] width 260 height 13
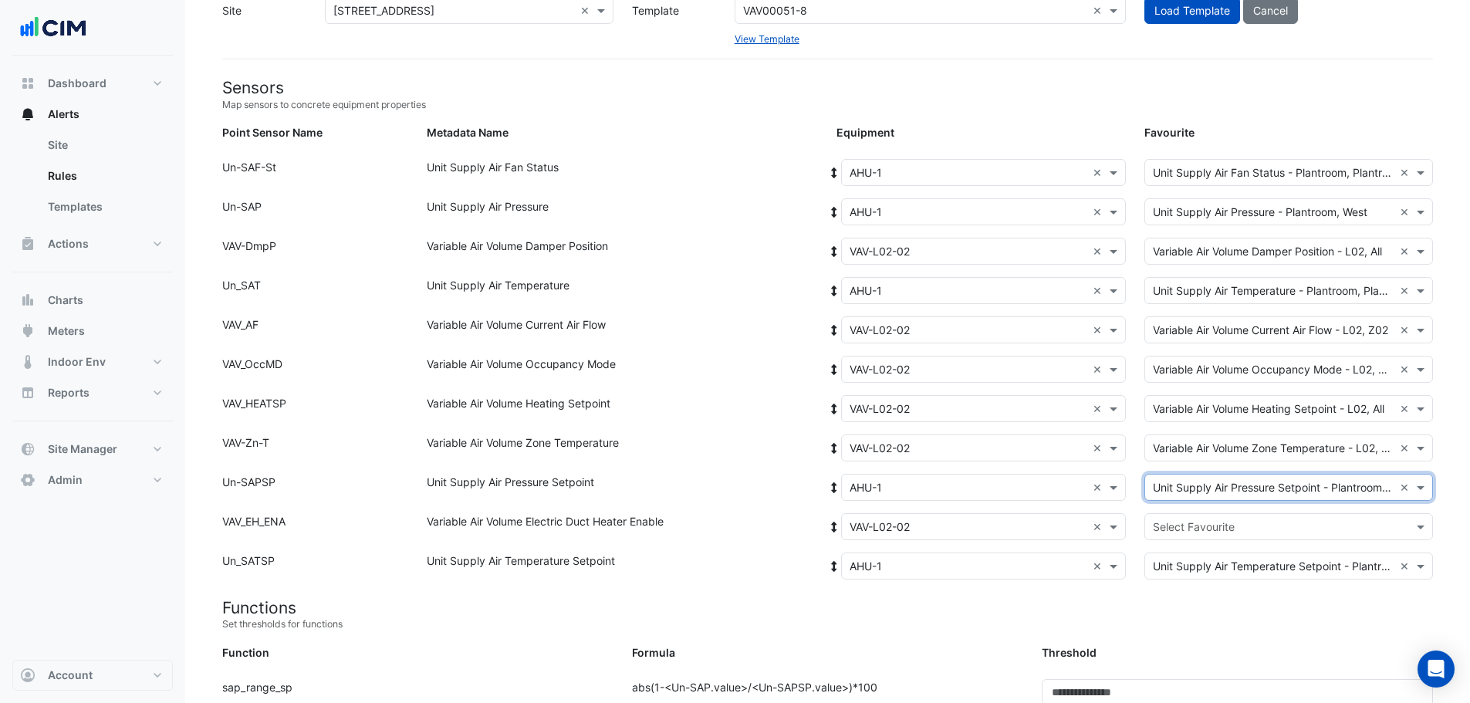
click at [1279, 528] on input "text" at bounding box center [1273, 527] width 241 height 16
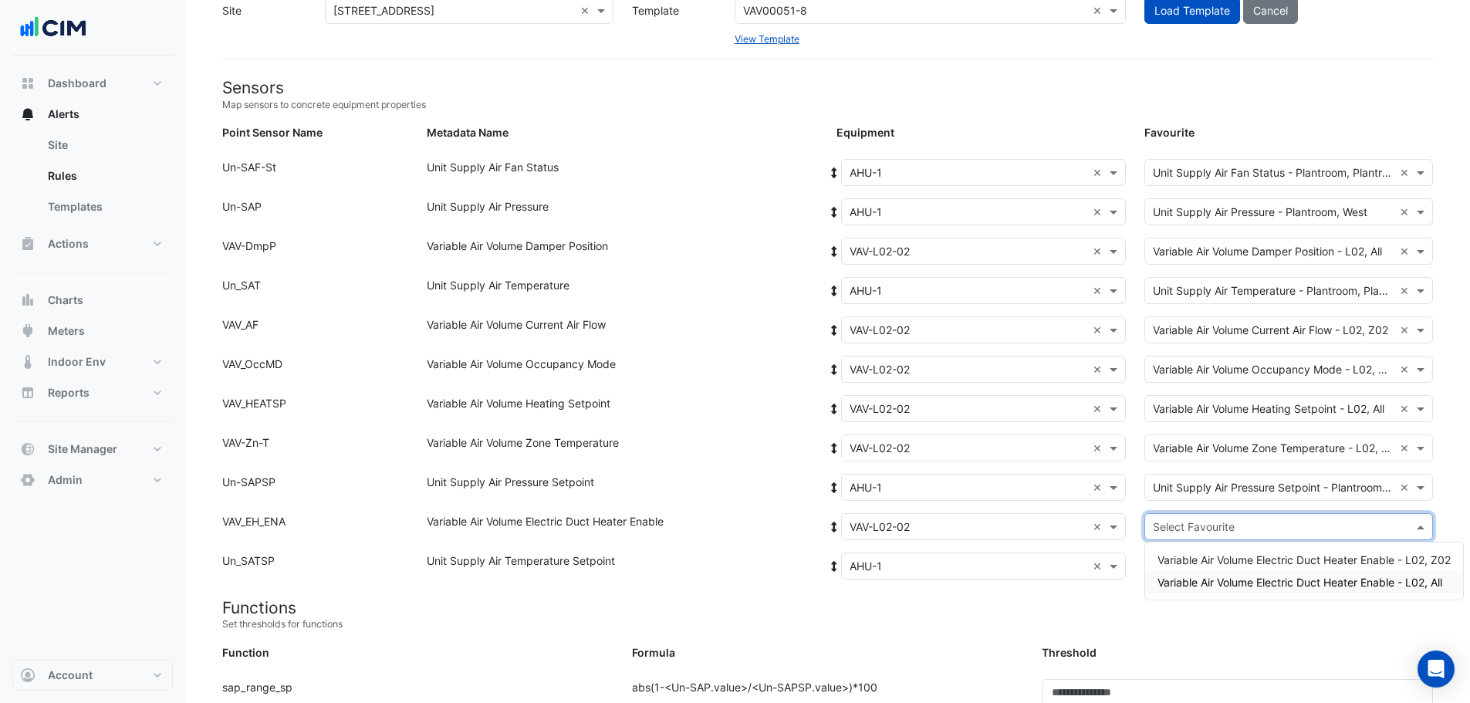
click at [1296, 576] on span "Variable Air Volume Electric Duct Heater Enable - L02, All" at bounding box center [1299, 582] width 285 height 13
click at [1147, 604] on h4 "Functions" at bounding box center [827, 607] width 1211 height 19
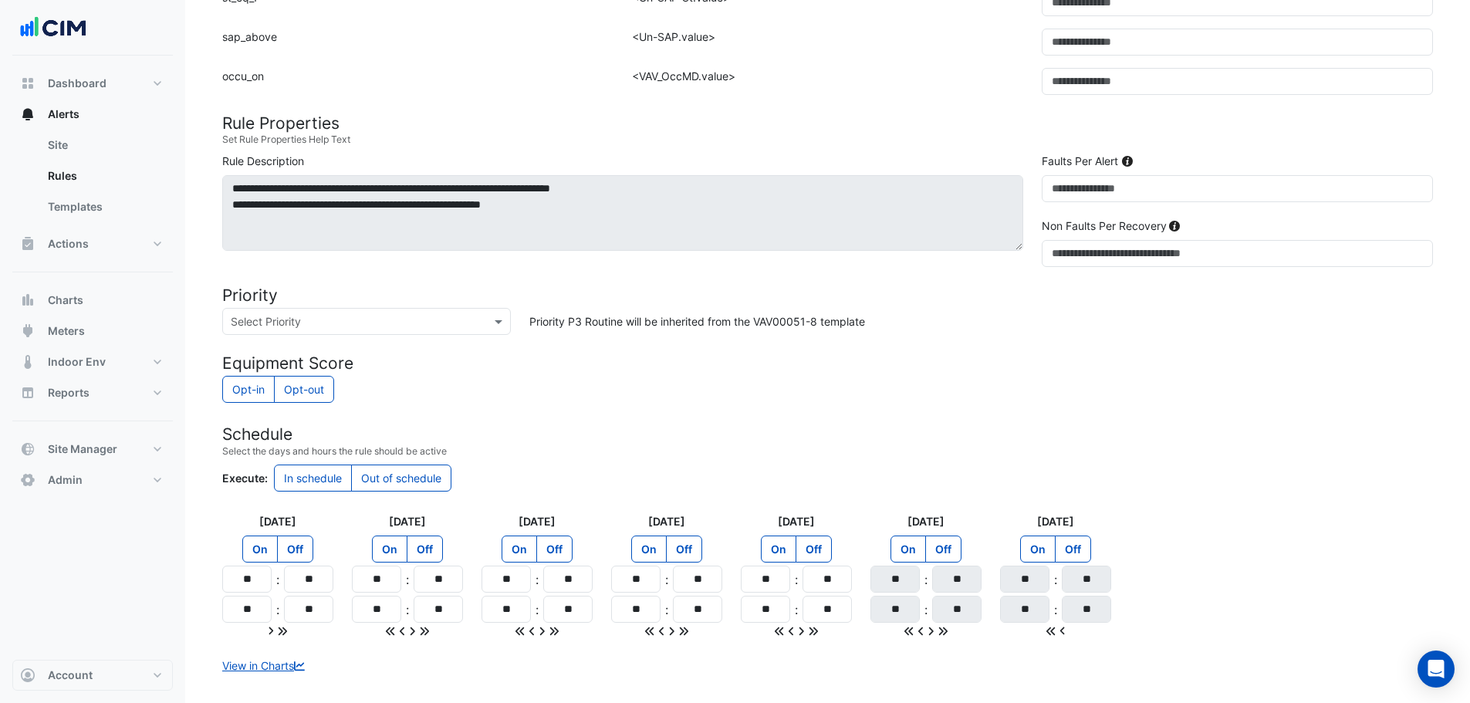
scroll to position [1208, 0]
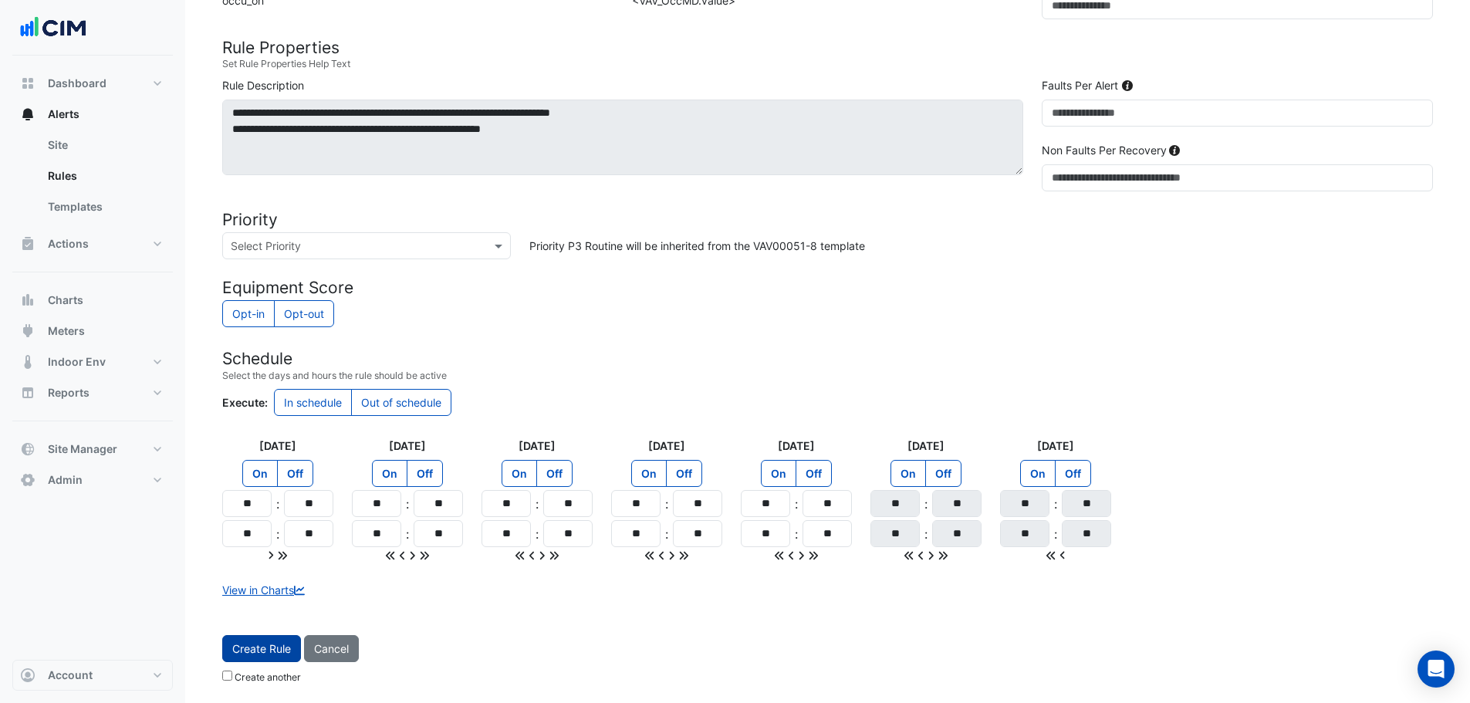
click at [272, 647] on button "Create Rule" at bounding box center [261, 648] width 79 height 27
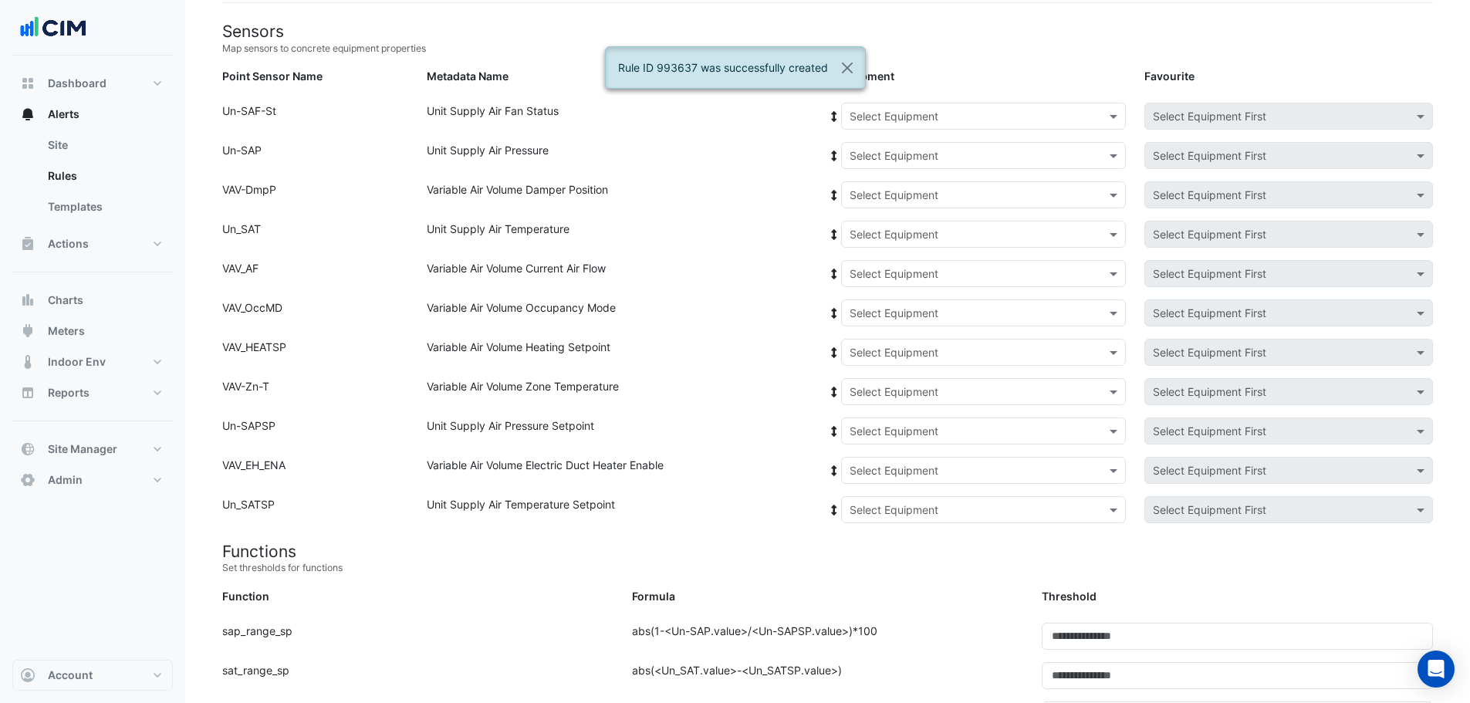
scroll to position [128, 0]
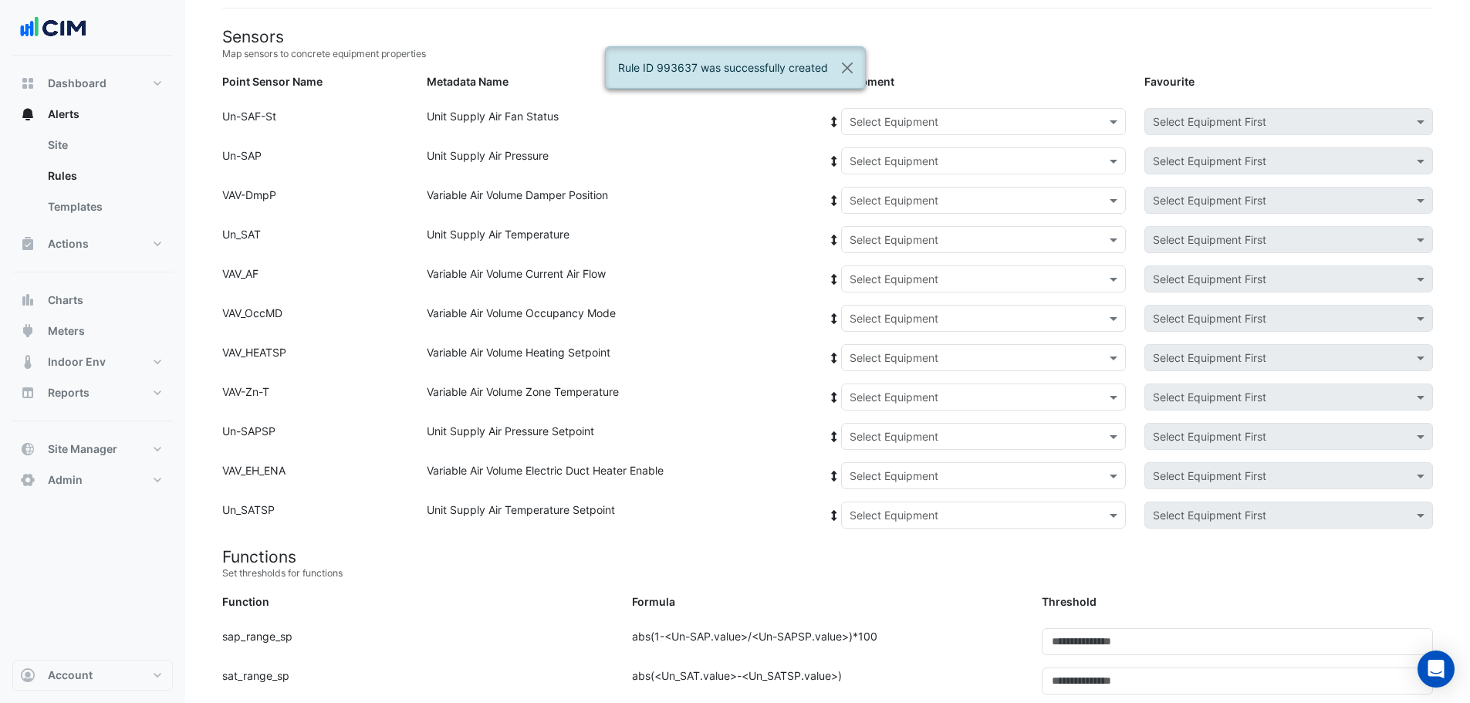
click at [961, 125] on input "text" at bounding box center [968, 122] width 237 height 16
click at [866, 160] on span "AHU-1" at bounding box center [870, 154] width 32 height 13
click at [835, 120] on icon at bounding box center [834, 122] width 5 height 11
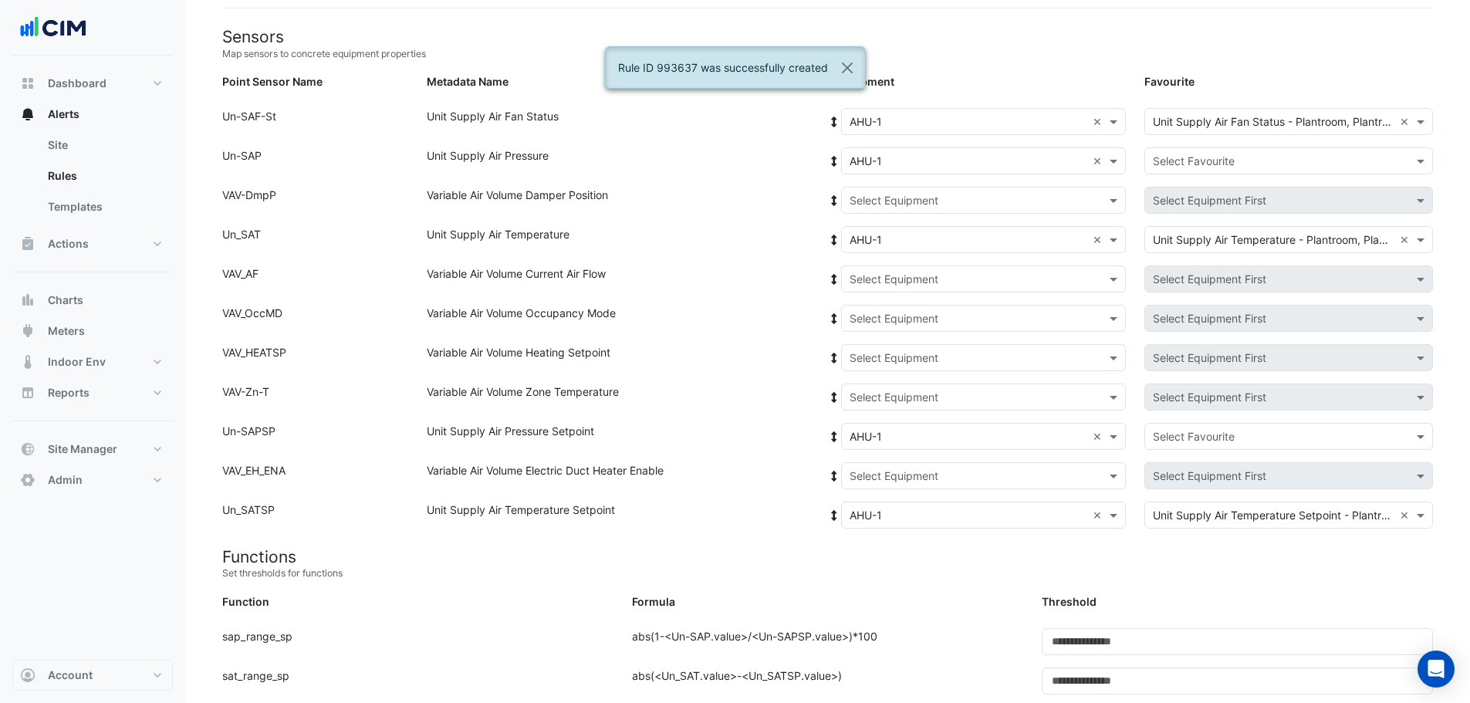
click at [883, 207] on input "text" at bounding box center [968, 201] width 237 height 16
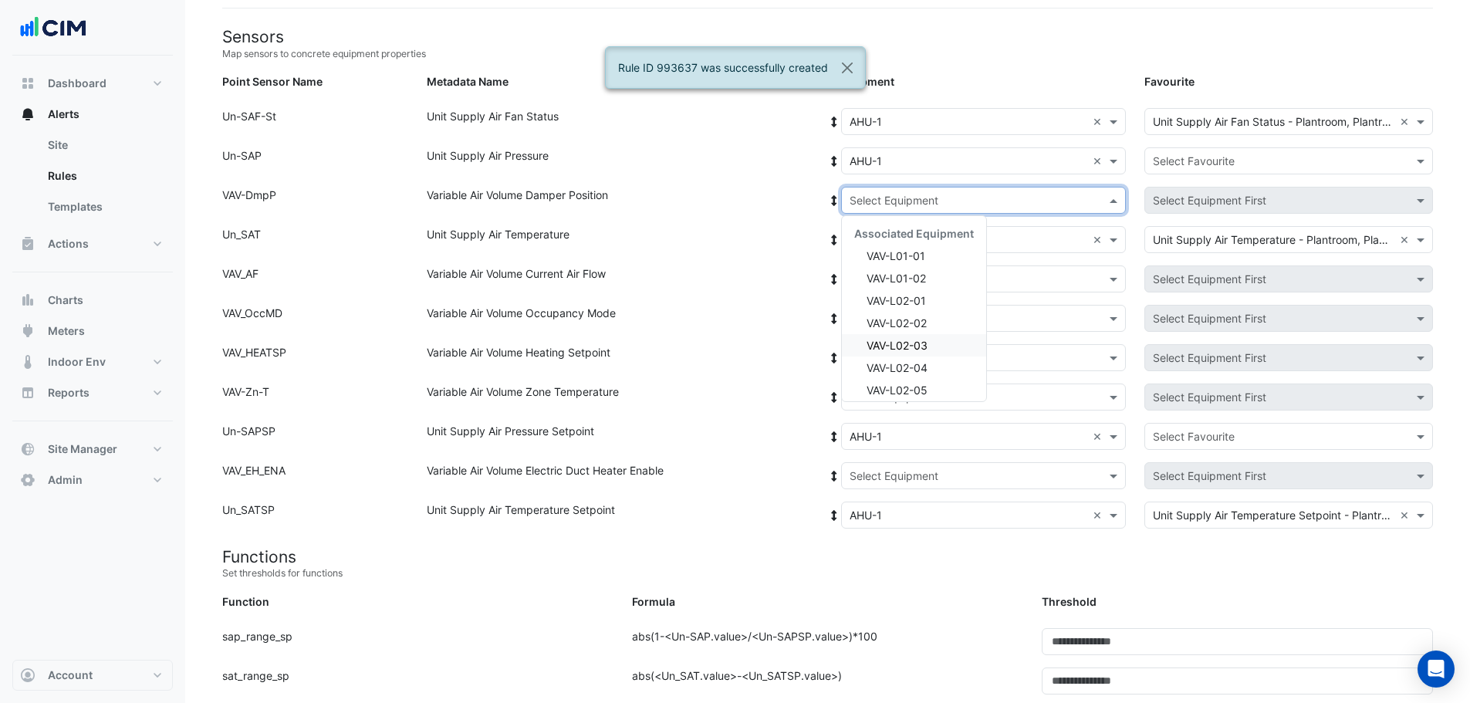
click at [936, 348] on div "VAV-L02-03" at bounding box center [914, 345] width 144 height 22
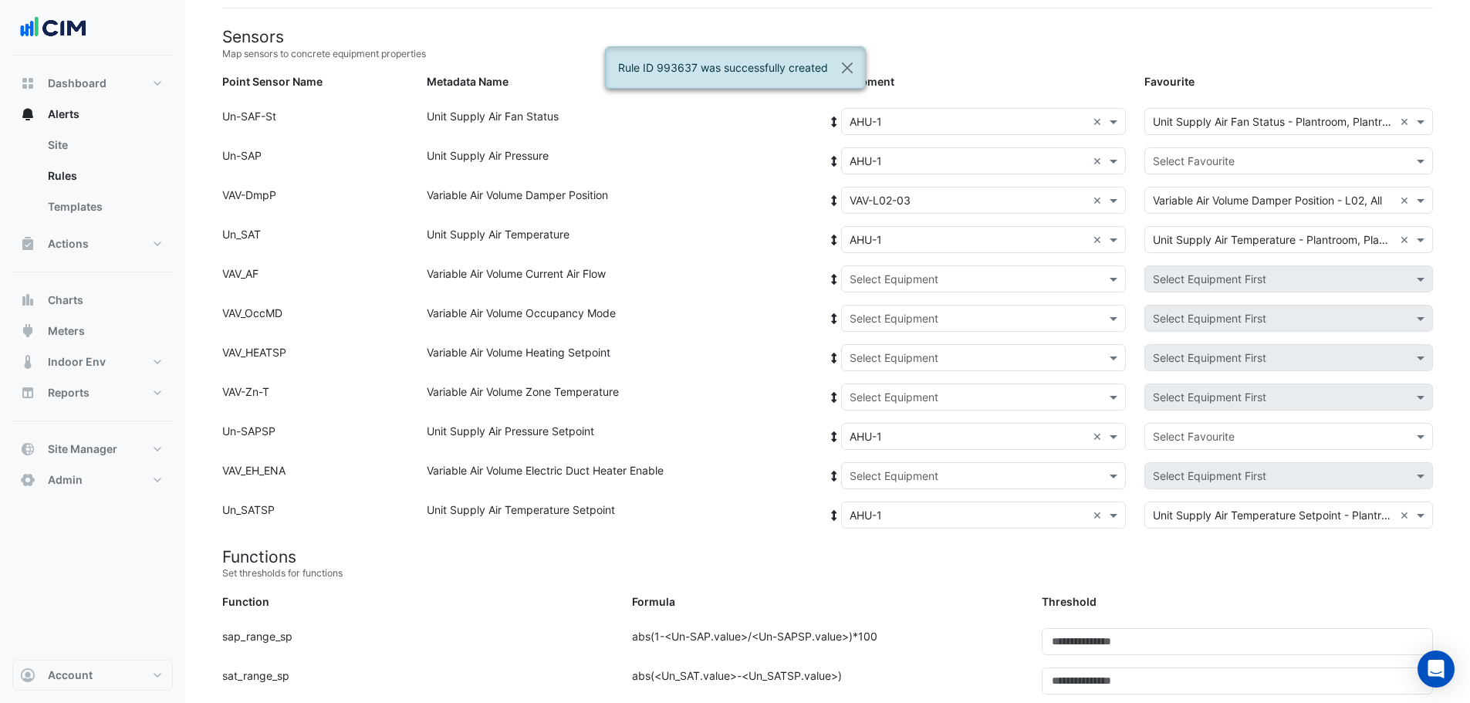
click at [833, 200] on icon at bounding box center [834, 200] width 5 height 11
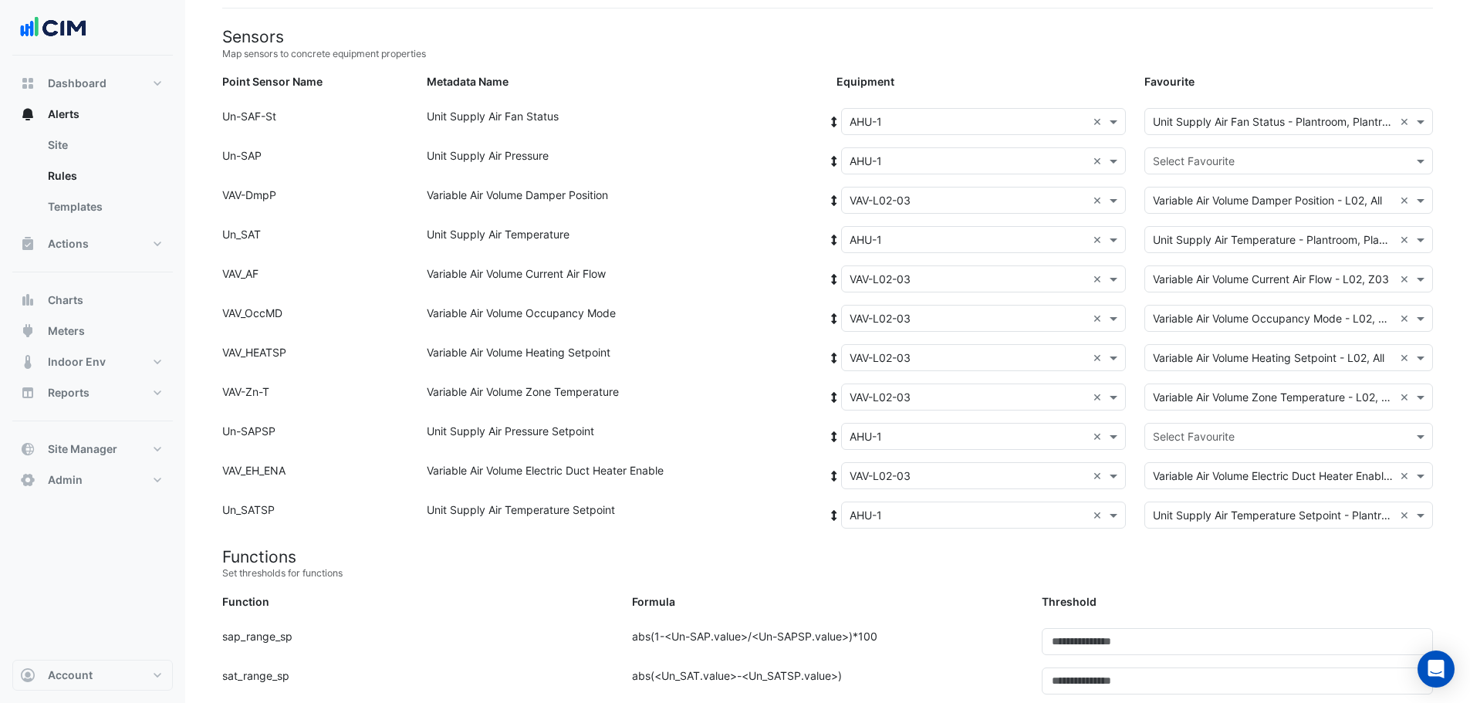
click at [1229, 163] on input "text" at bounding box center [1273, 162] width 241 height 16
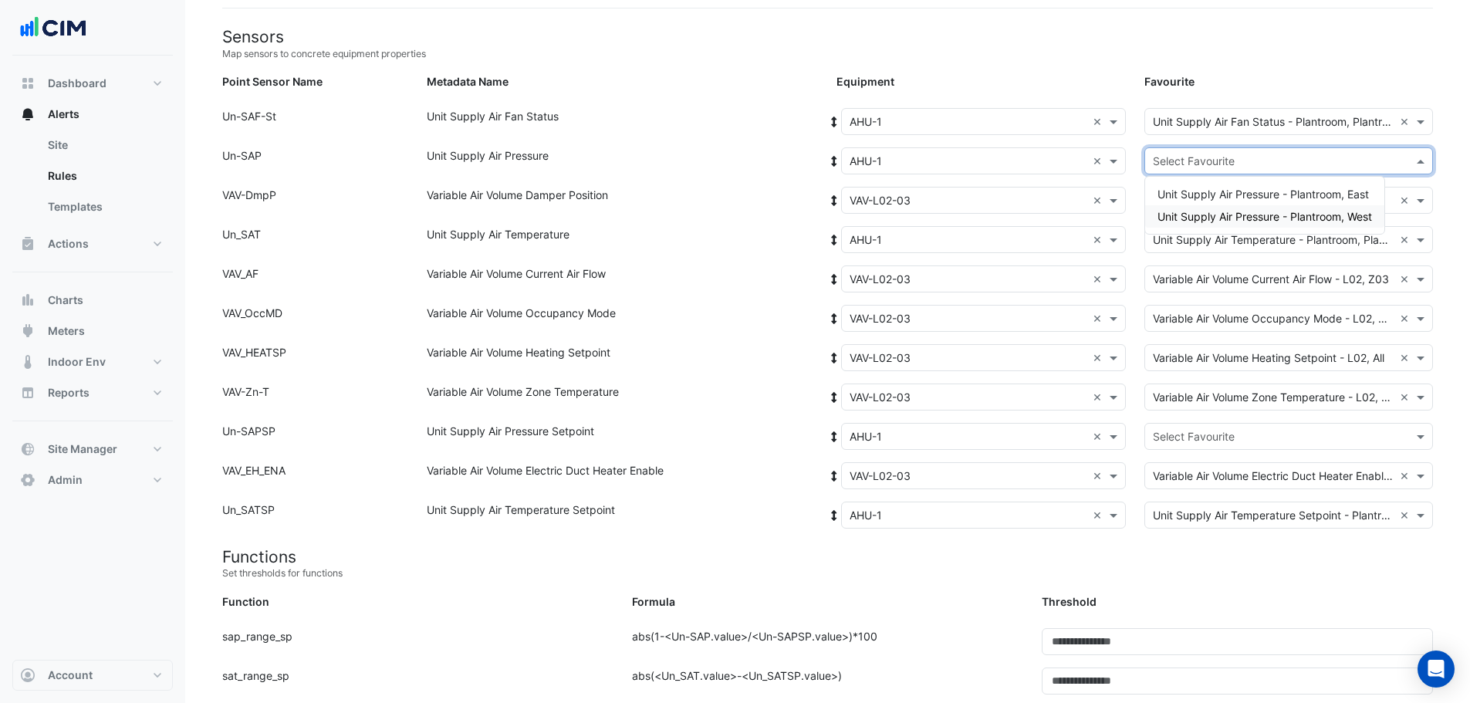
click at [1265, 215] on span "Unit Supply Air Pressure - Plantroom, West" at bounding box center [1264, 216] width 215 height 13
click at [1218, 432] on input "text" at bounding box center [1273, 437] width 241 height 16
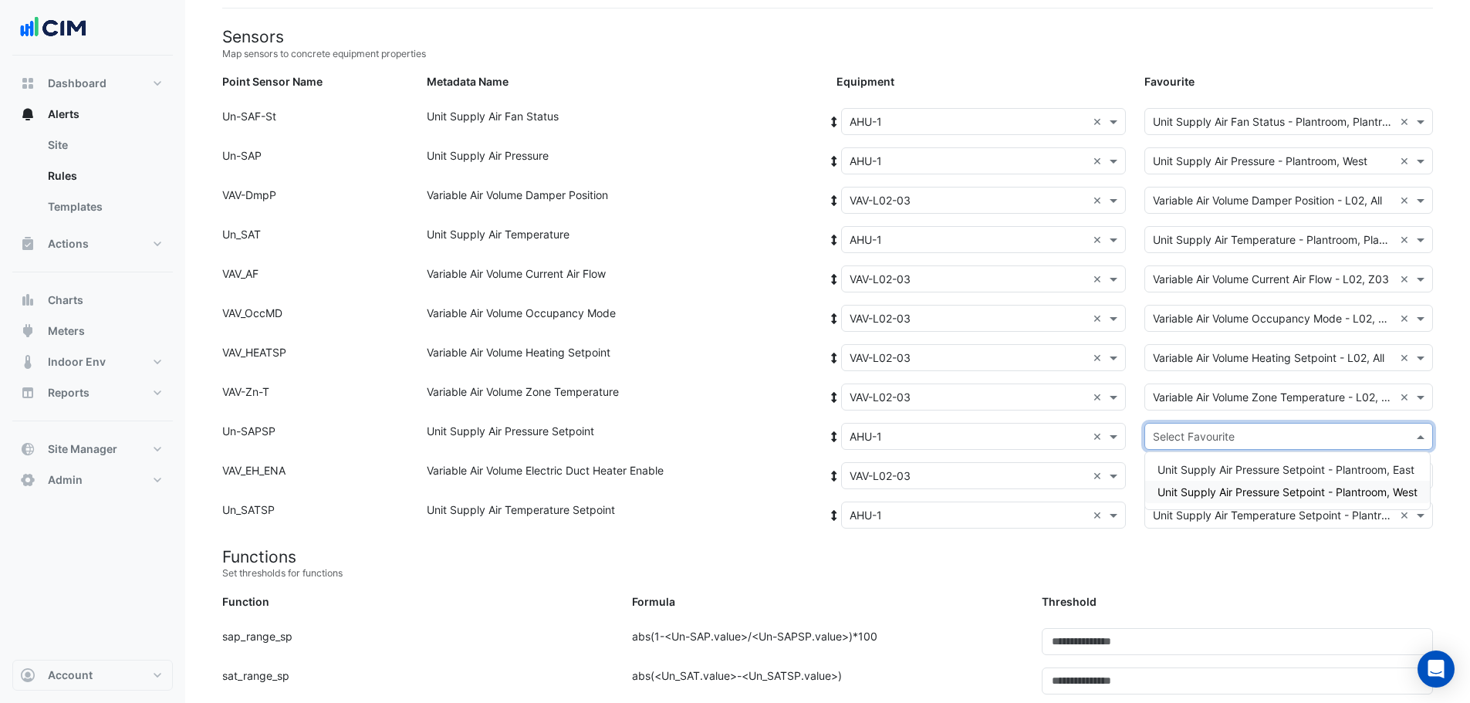
click at [1263, 488] on span "Unit Supply Air Pressure Setpoint - Plantroom, West" at bounding box center [1287, 491] width 260 height 13
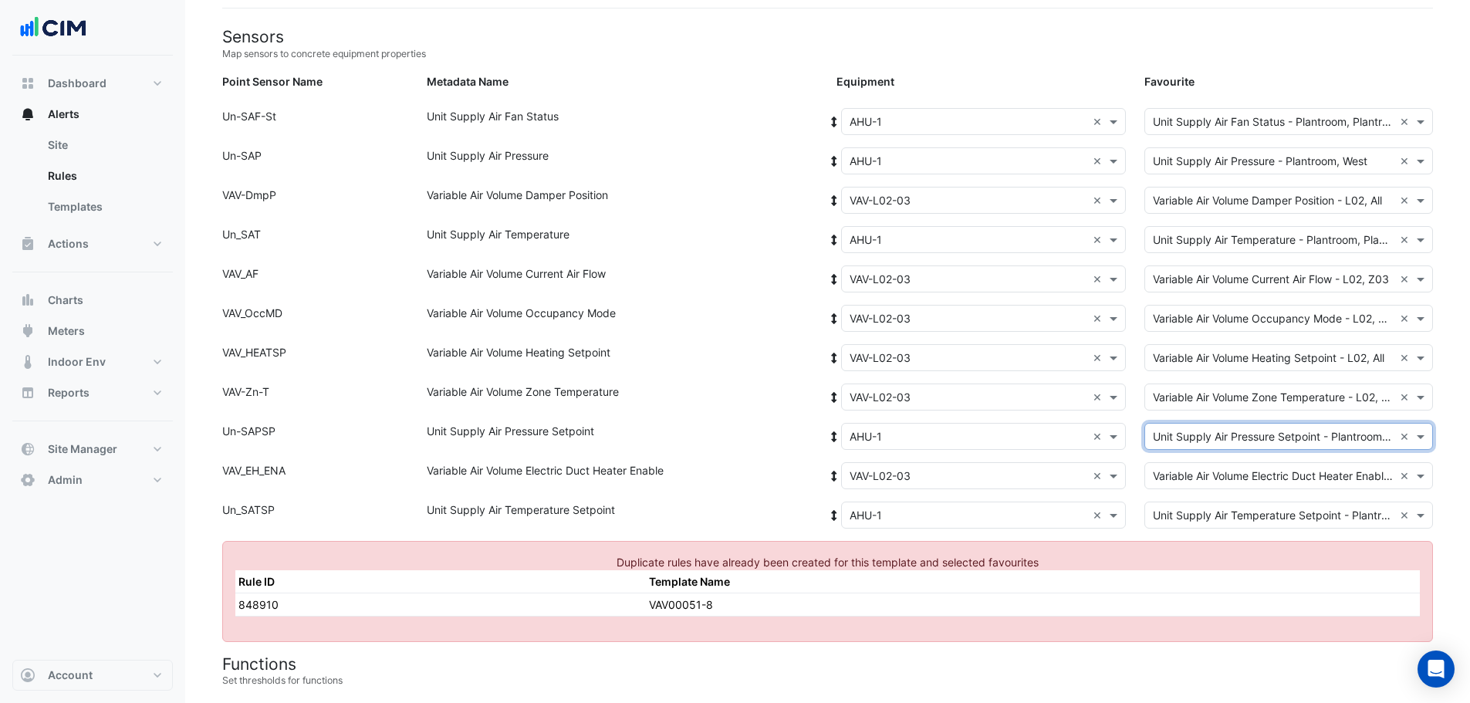
click at [897, 201] on input "text" at bounding box center [968, 201] width 237 height 16
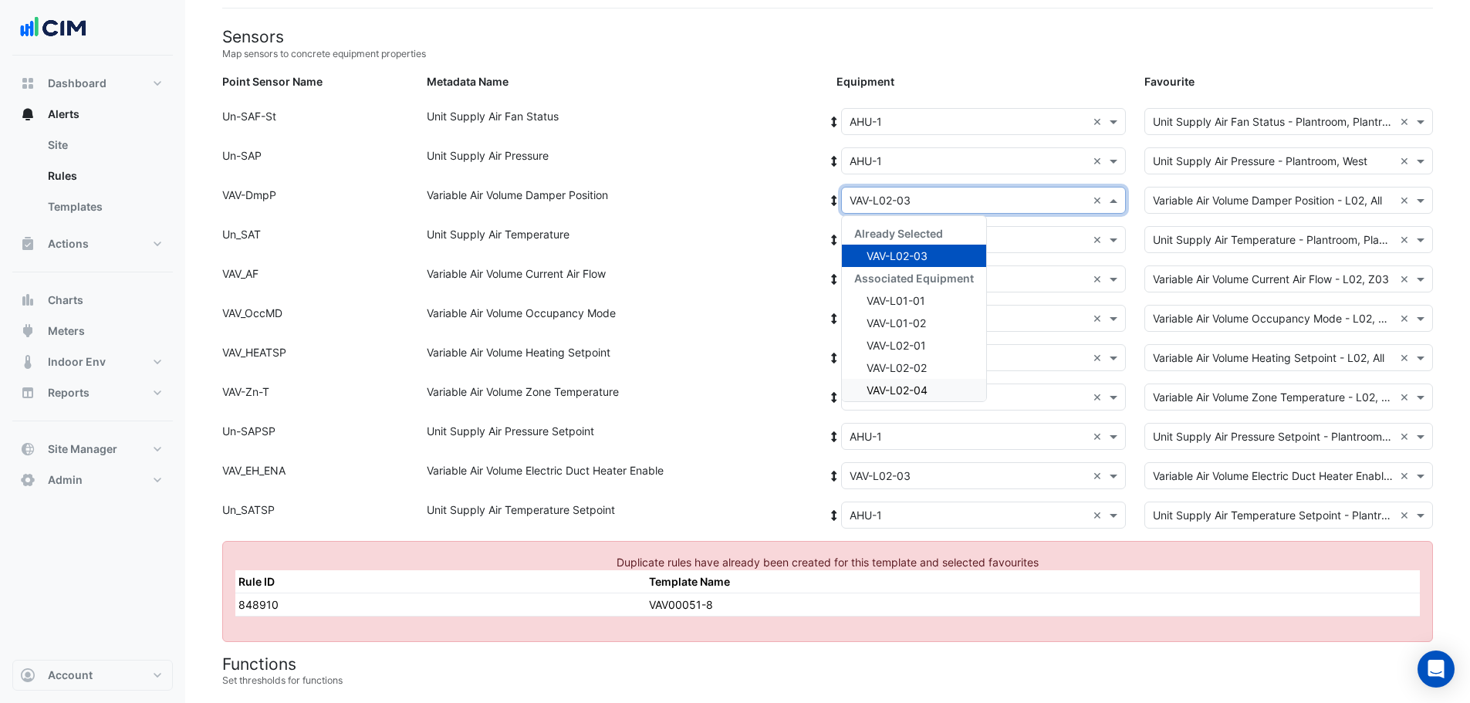
drag, startPoint x: 934, startPoint y: 390, endPoint x: 910, endPoint y: 343, distance: 52.1
click at [933, 389] on div "VAV-L02-04" at bounding box center [914, 390] width 144 height 22
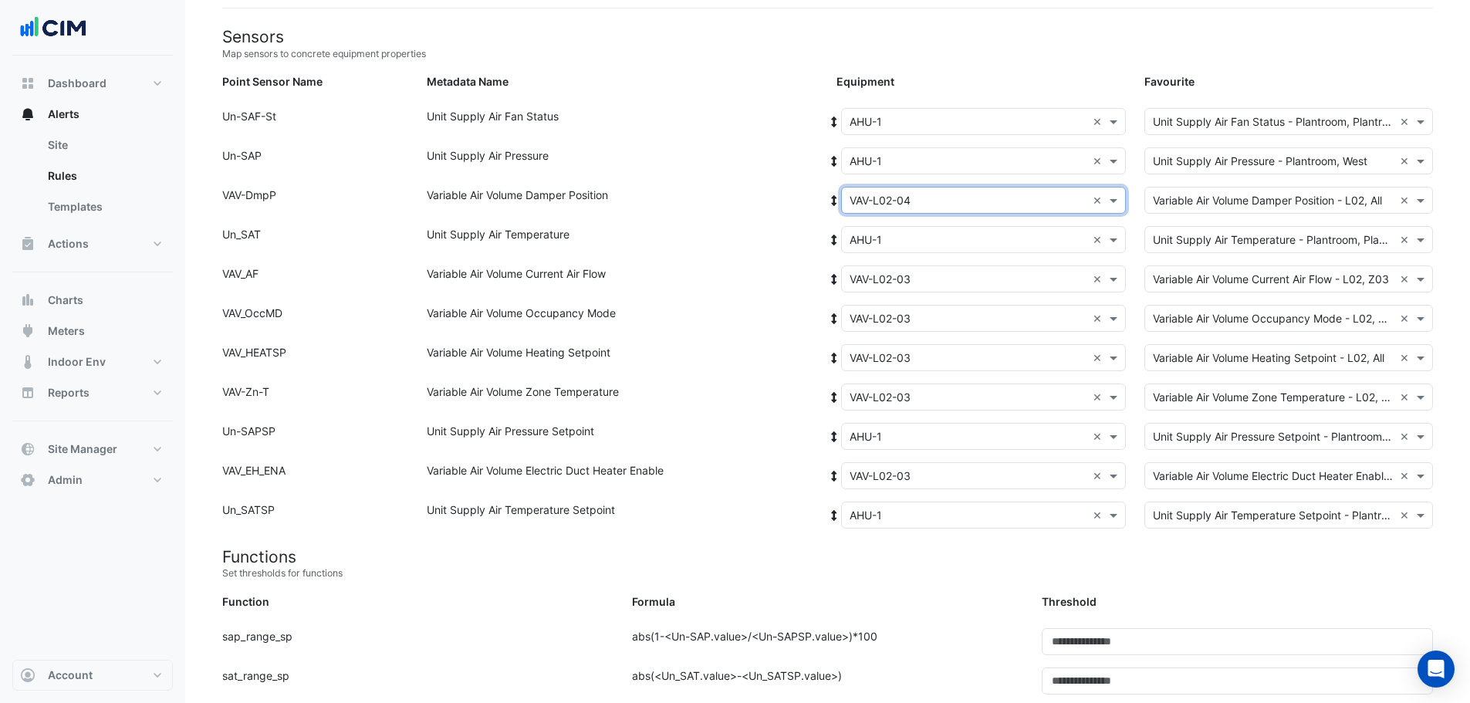
click at [834, 195] on icon at bounding box center [834, 200] width 5 height 11
click at [1219, 476] on input "text" at bounding box center [1273, 476] width 241 height 16
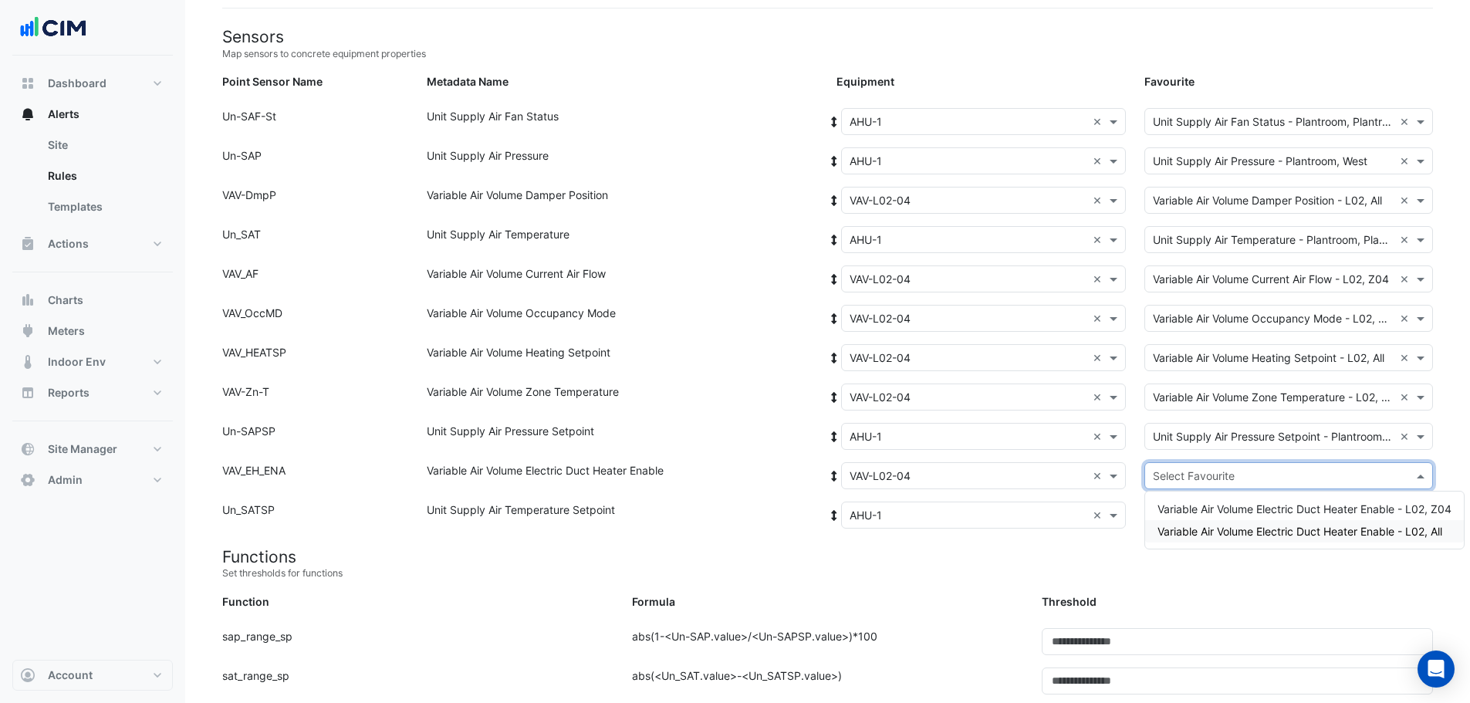
click at [1277, 525] on span "Variable Air Volume Electric Duct Heater Enable - L02, All" at bounding box center [1299, 531] width 285 height 13
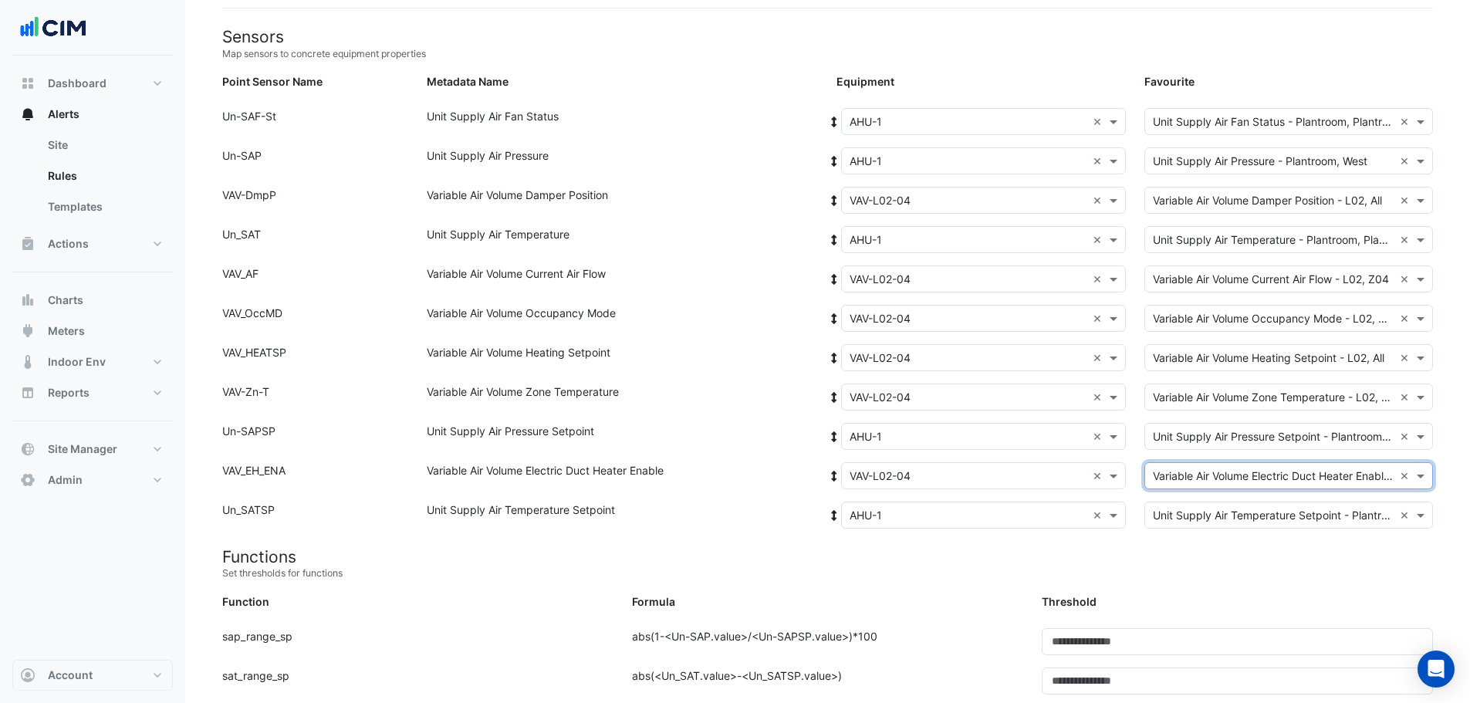
click at [1120, 564] on h4 "Functions" at bounding box center [827, 556] width 1211 height 19
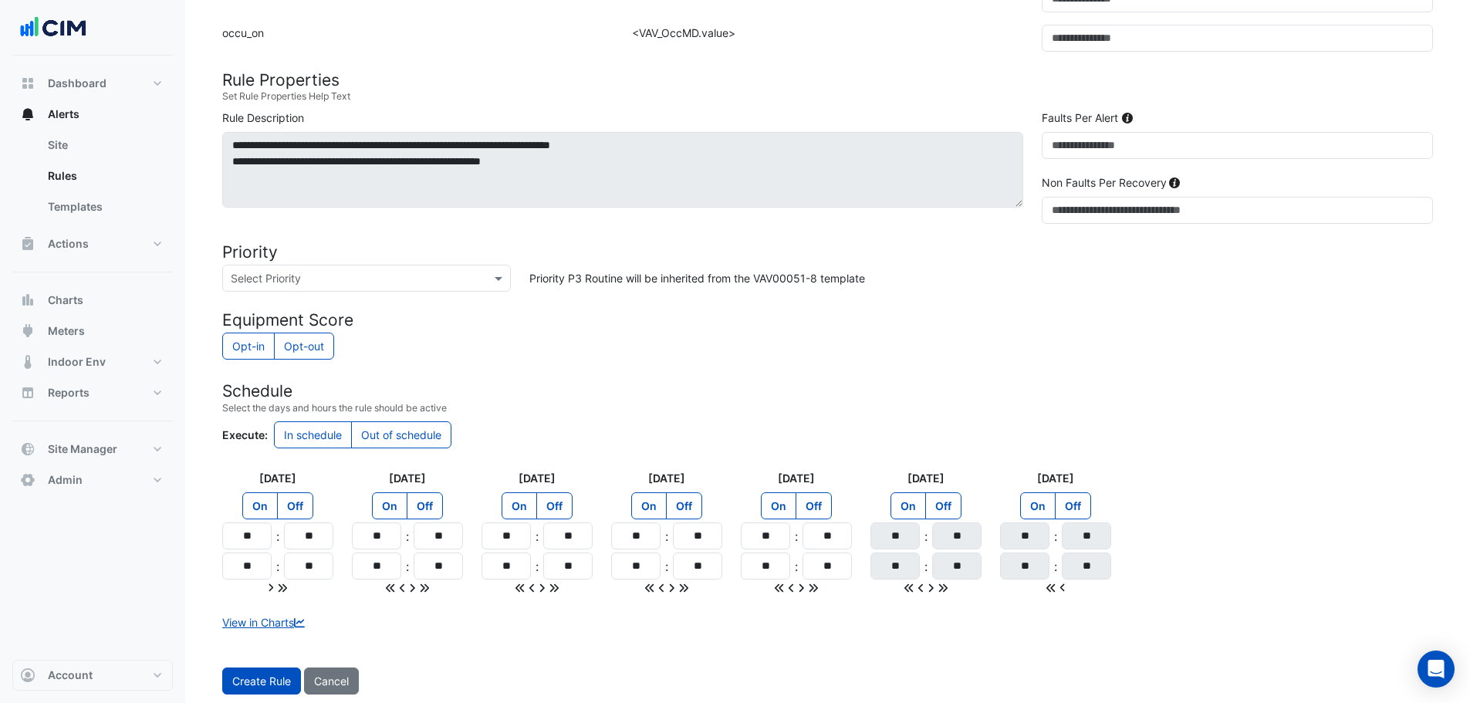
scroll to position [1208, 0]
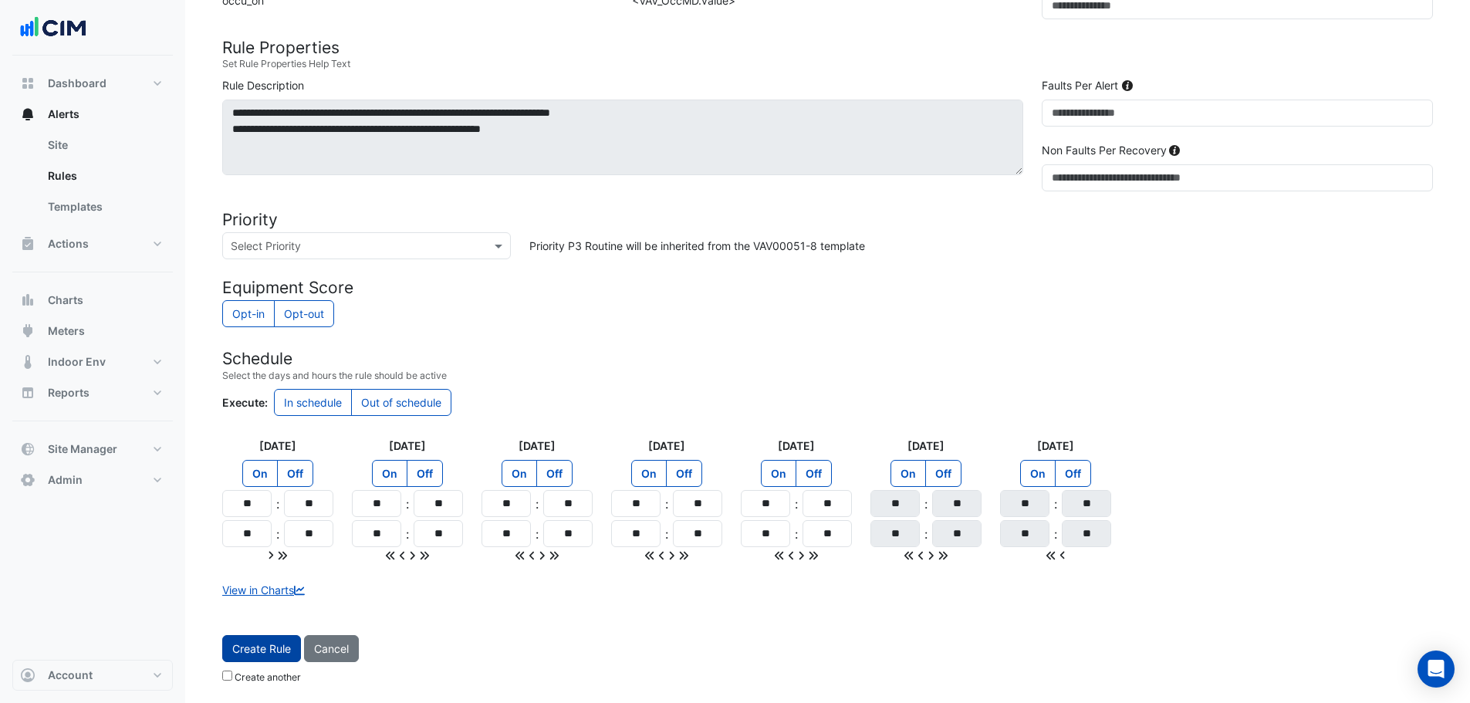
click at [258, 643] on button "Create Rule" at bounding box center [261, 648] width 79 height 27
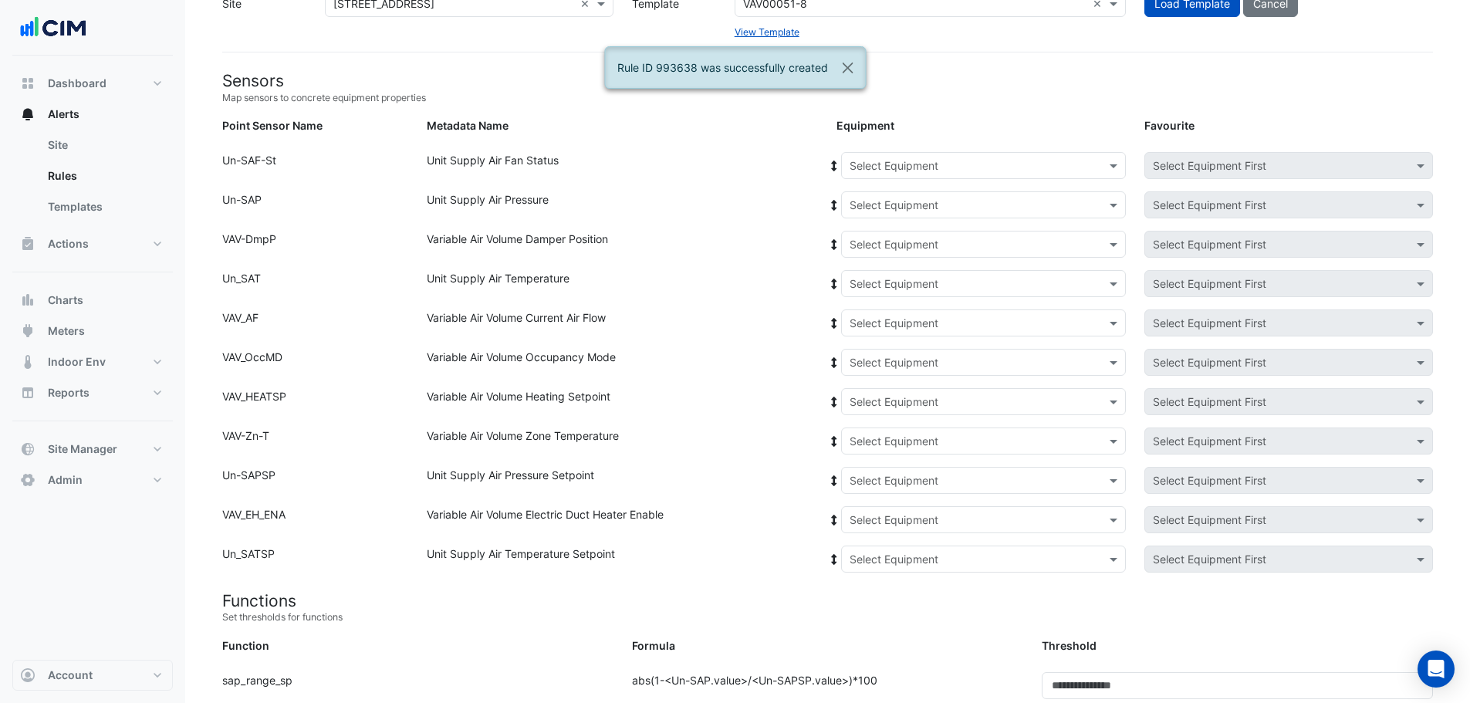
scroll to position [0, 0]
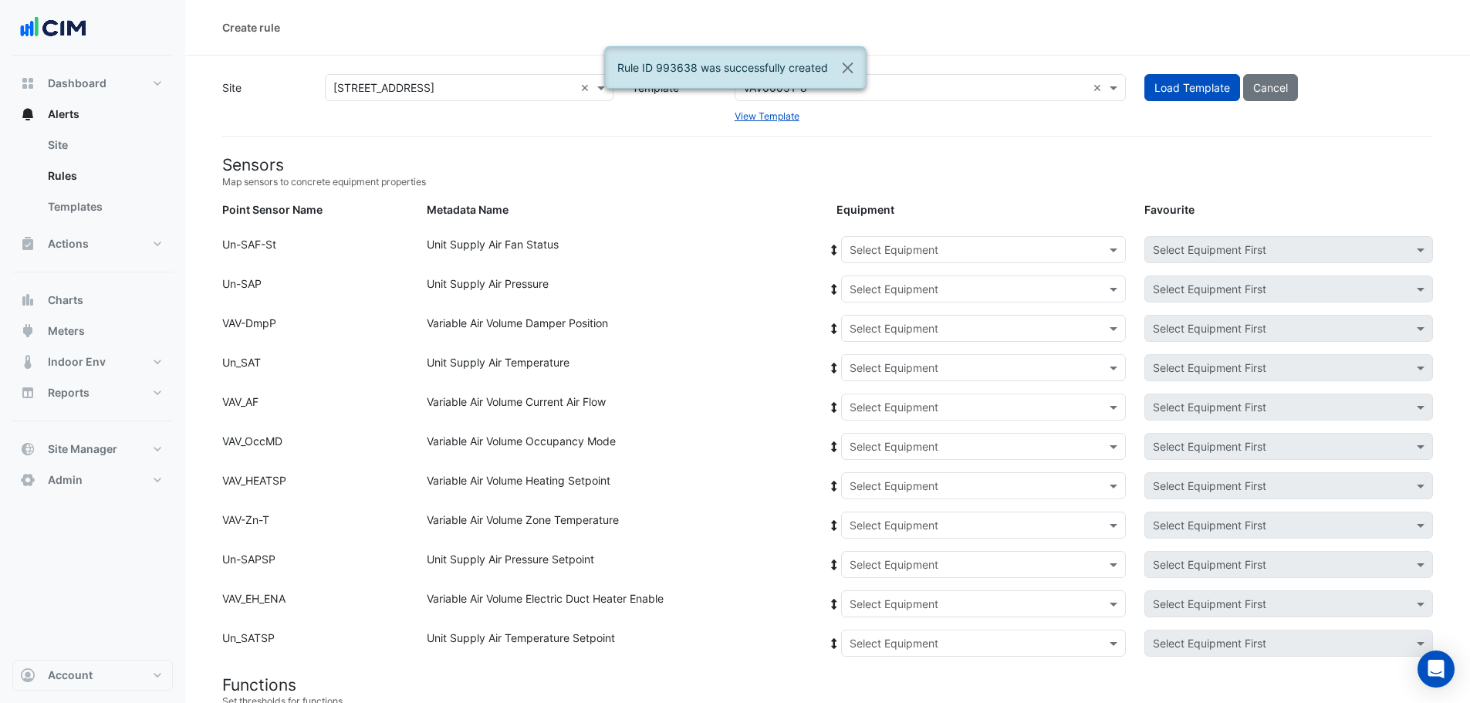
click at [910, 258] on div "Select Equipment" at bounding box center [983, 249] width 285 height 27
click at [872, 276] on span "AHU-1" at bounding box center [870, 282] width 32 height 13
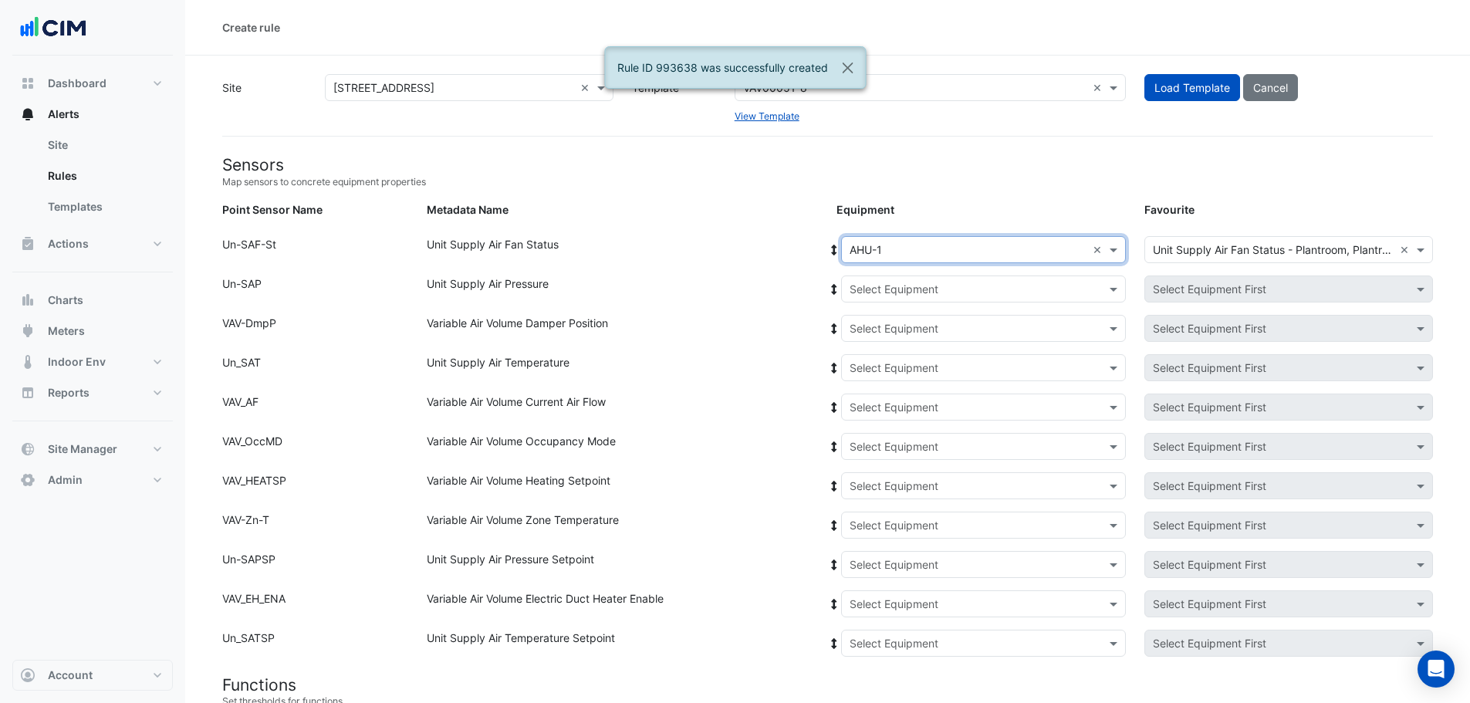
click at [828, 249] on icon at bounding box center [834, 250] width 14 height 11
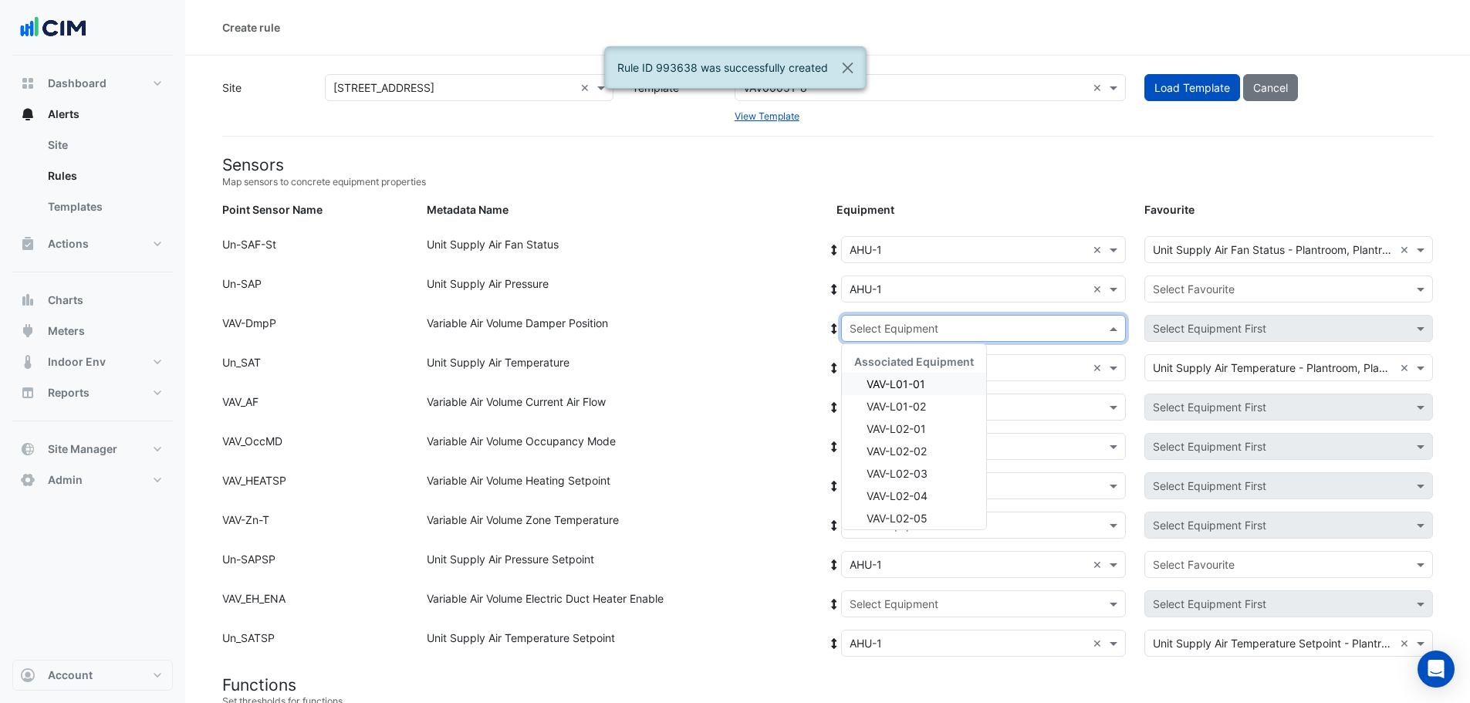
click at [879, 329] on input "text" at bounding box center [968, 329] width 237 height 16
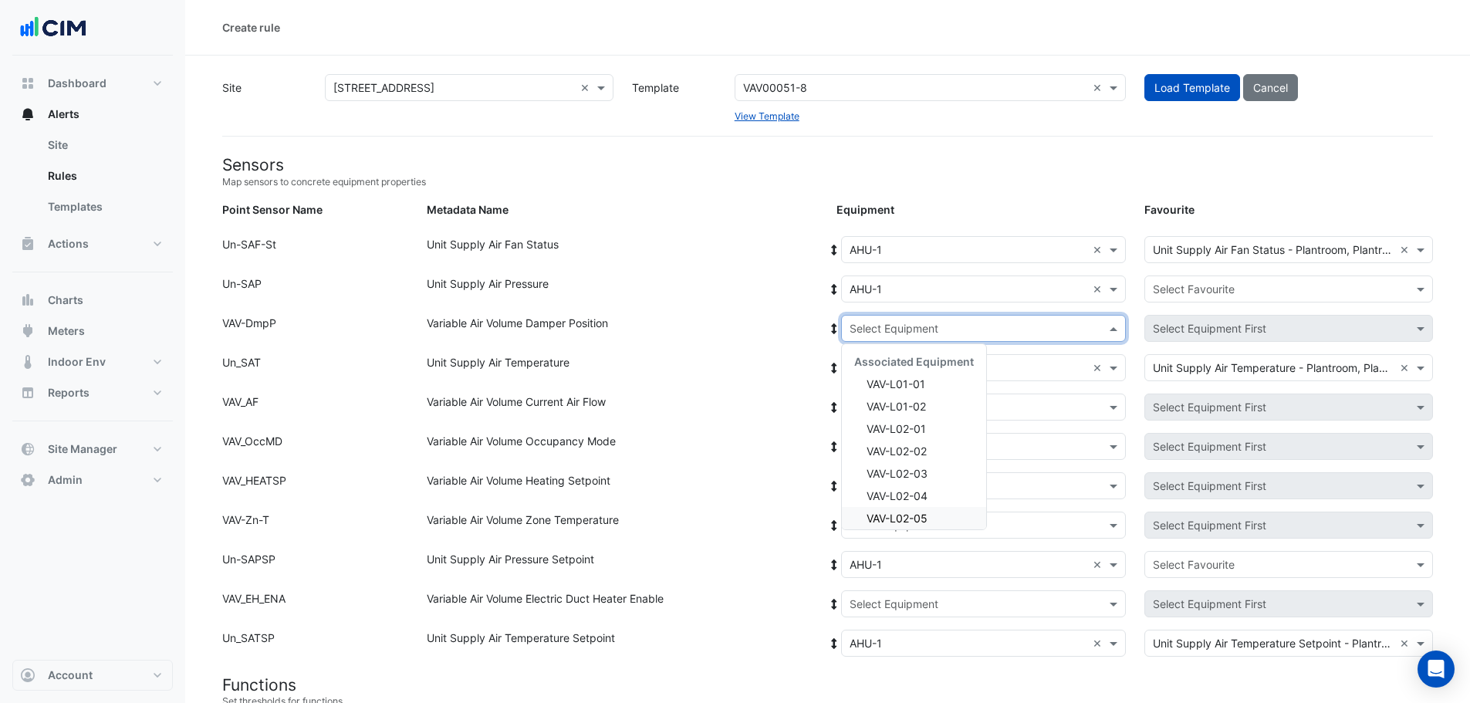
drag, startPoint x: 951, startPoint y: 515, endPoint x: 880, endPoint y: 417, distance: 120.4
click at [948, 510] on div "VAV-L02-05" at bounding box center [914, 518] width 144 height 22
click at [830, 333] on icon at bounding box center [834, 328] width 14 height 11
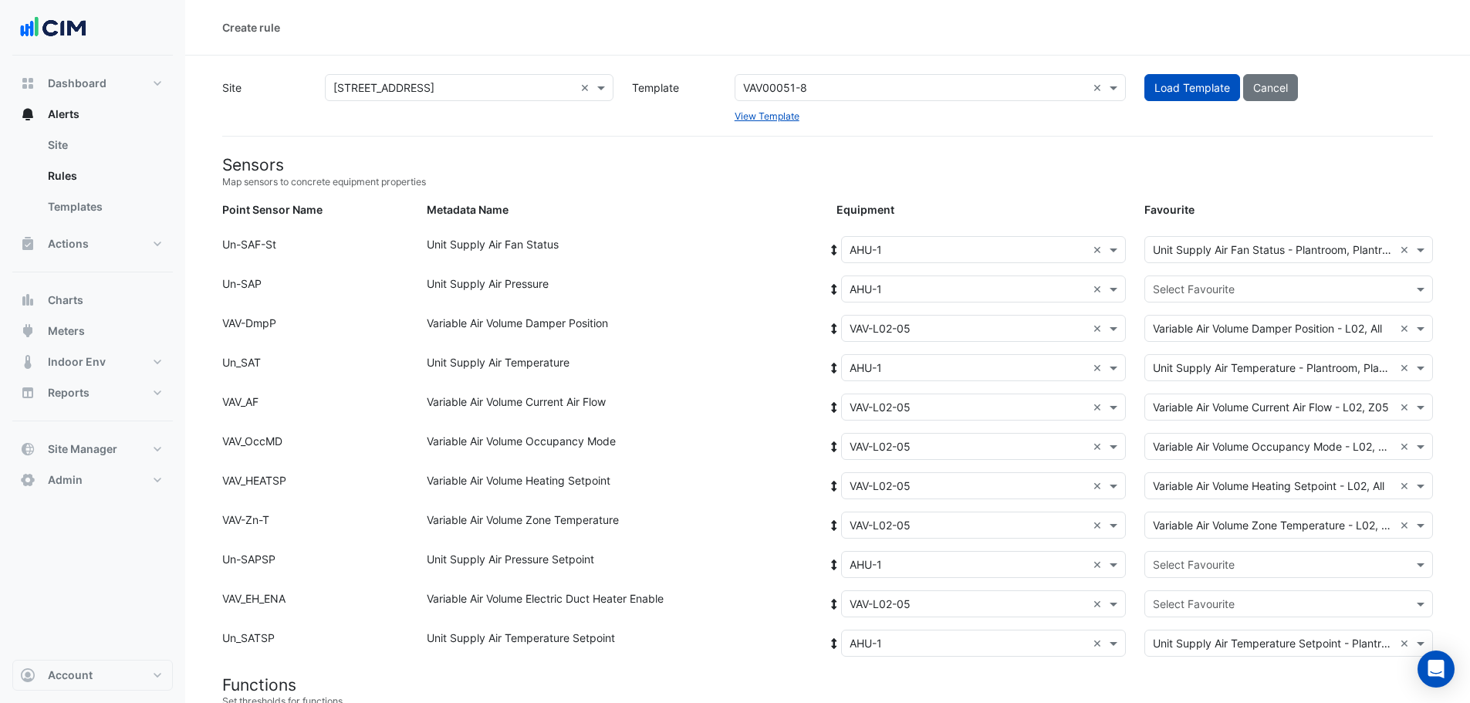
click at [1252, 285] on input "text" at bounding box center [1273, 290] width 241 height 16
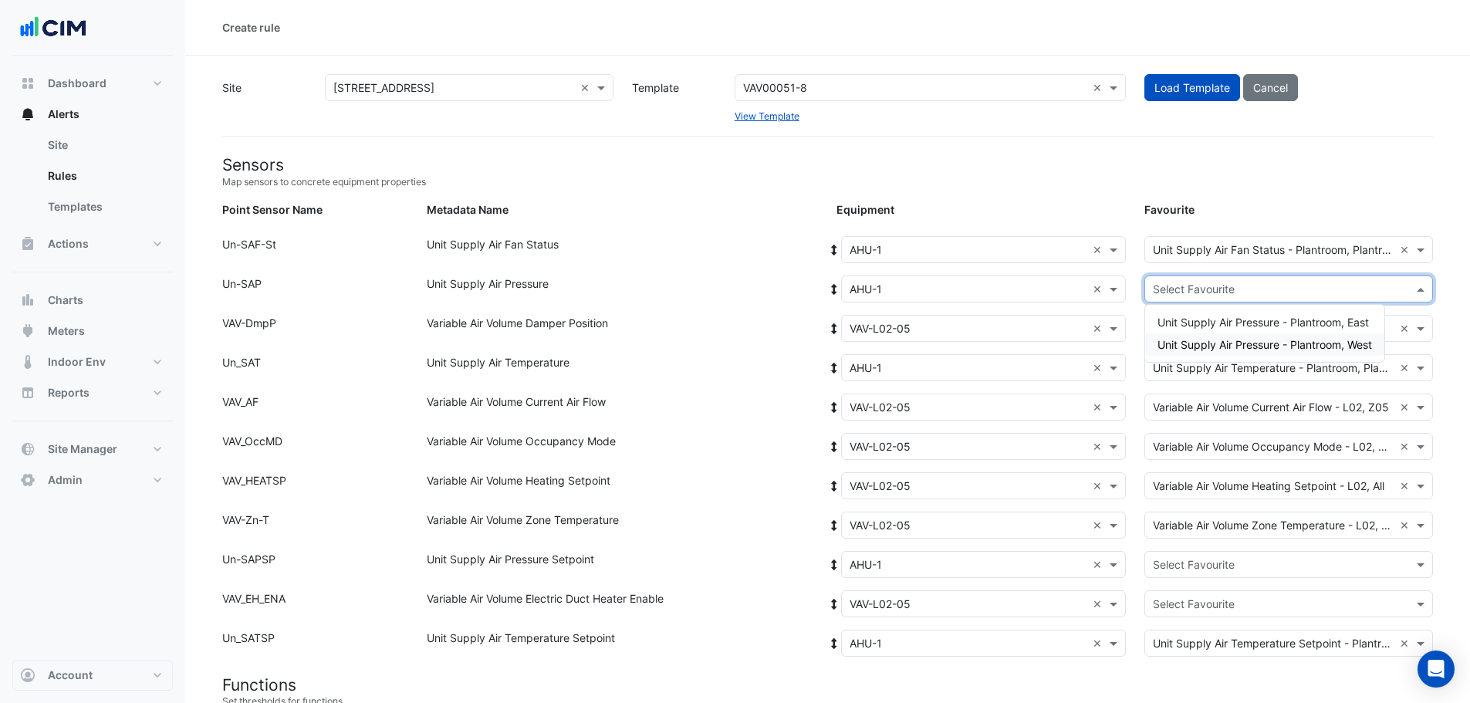
click at [1268, 341] on span "Unit Supply Air Pressure - Plantroom, West" at bounding box center [1264, 344] width 215 height 13
click at [1258, 552] on div "Select Favourite" at bounding box center [1288, 564] width 289 height 27
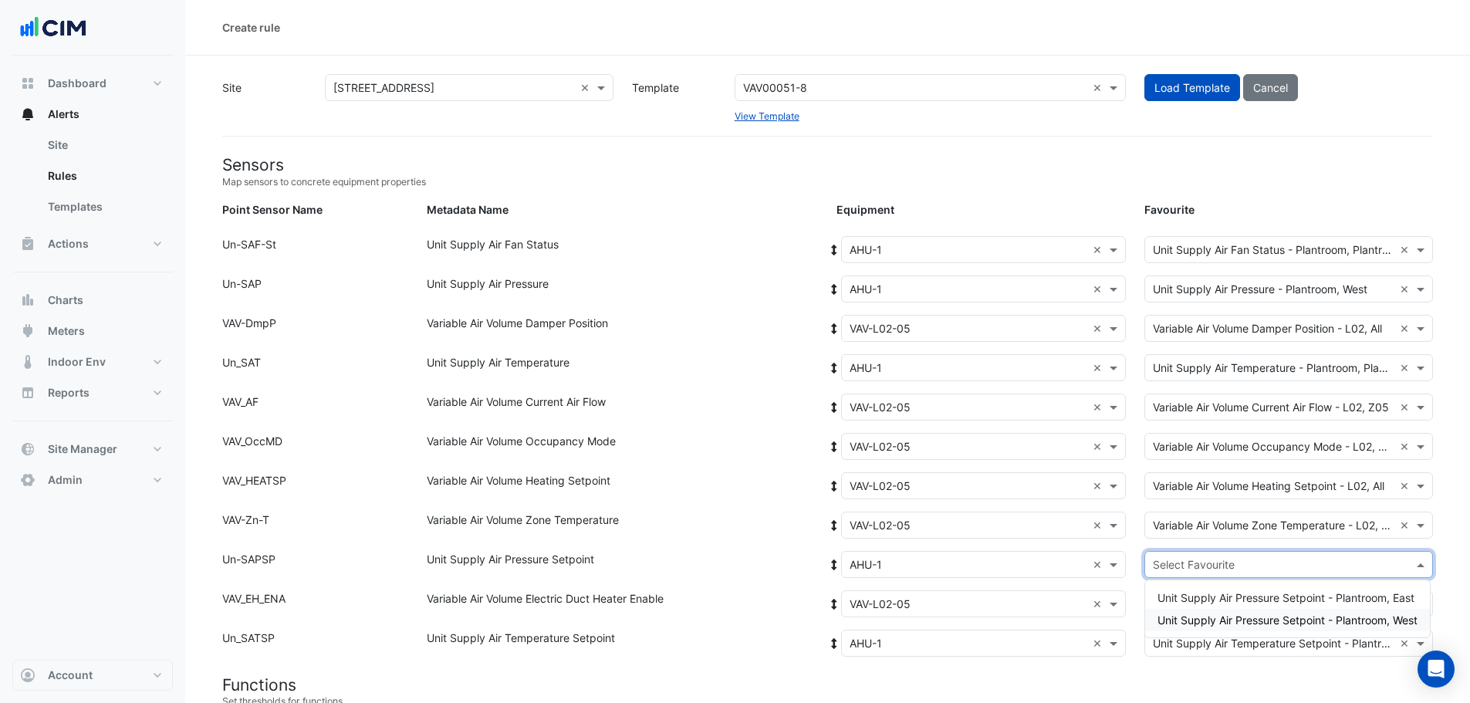
click at [1289, 617] on span "Unit Supply Air Pressure Setpoint - Plantroom, West" at bounding box center [1287, 619] width 260 height 13
click at [1253, 616] on div "Select Favourite" at bounding box center [1288, 603] width 289 height 27
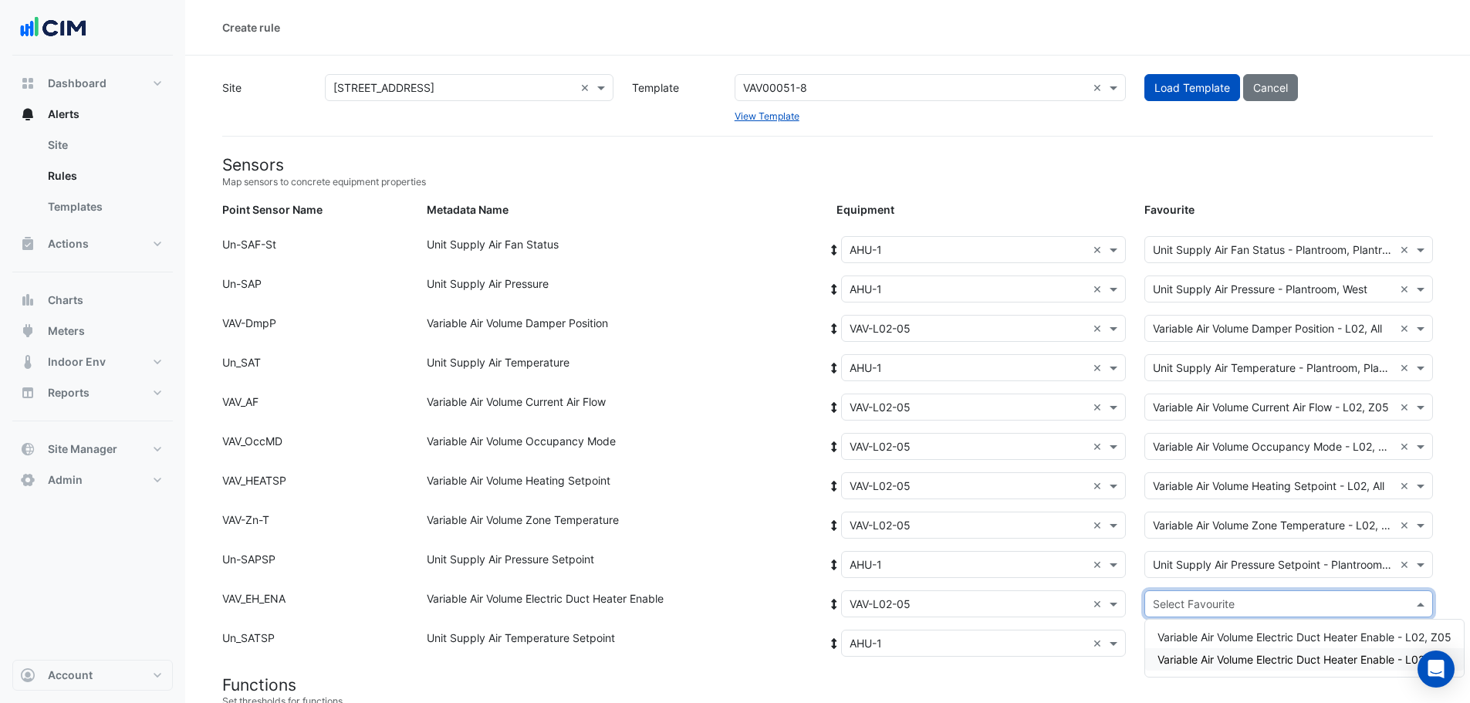
click at [1277, 656] on span "Variable Air Volume Electric Duct Heater Enable - L02, All" at bounding box center [1299, 659] width 285 height 13
click at [1126, 675] on h4 "Functions" at bounding box center [827, 684] width 1211 height 19
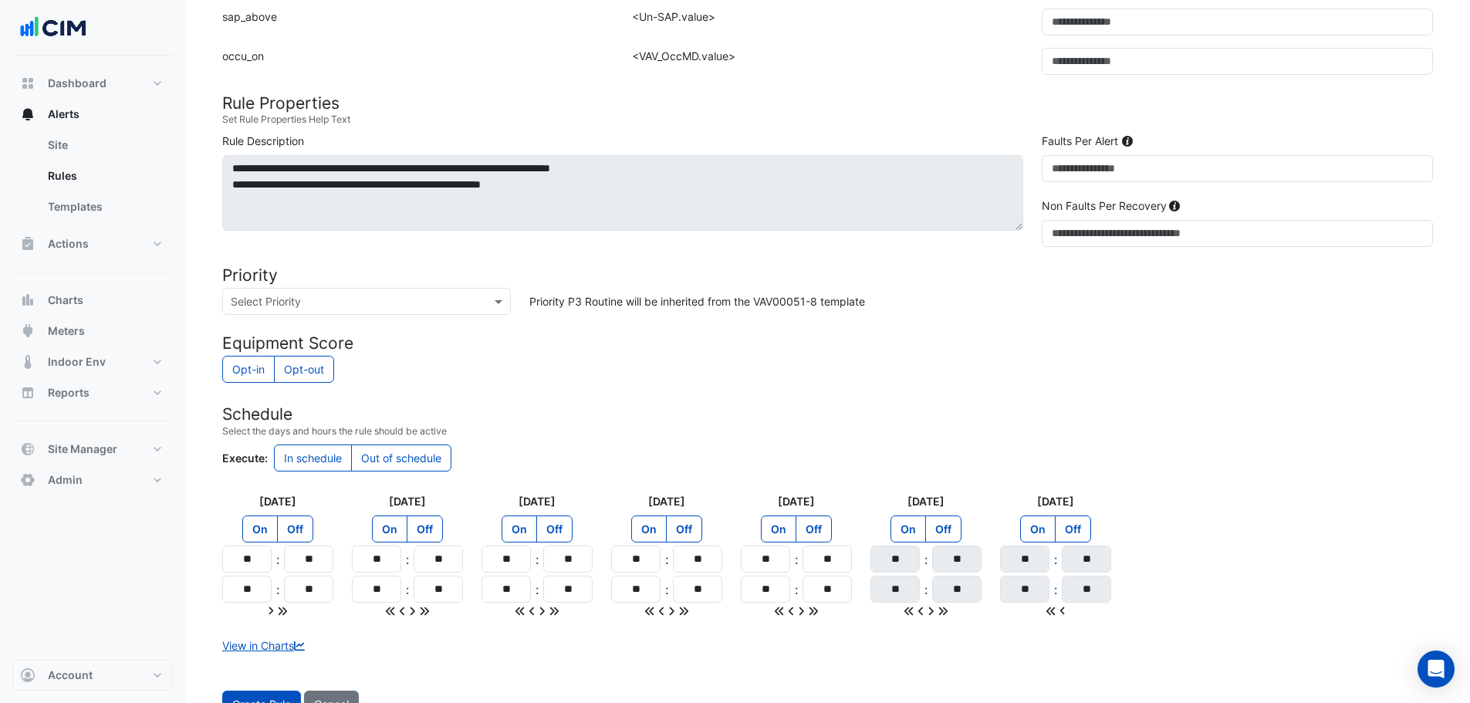
scroll to position [1208, 0]
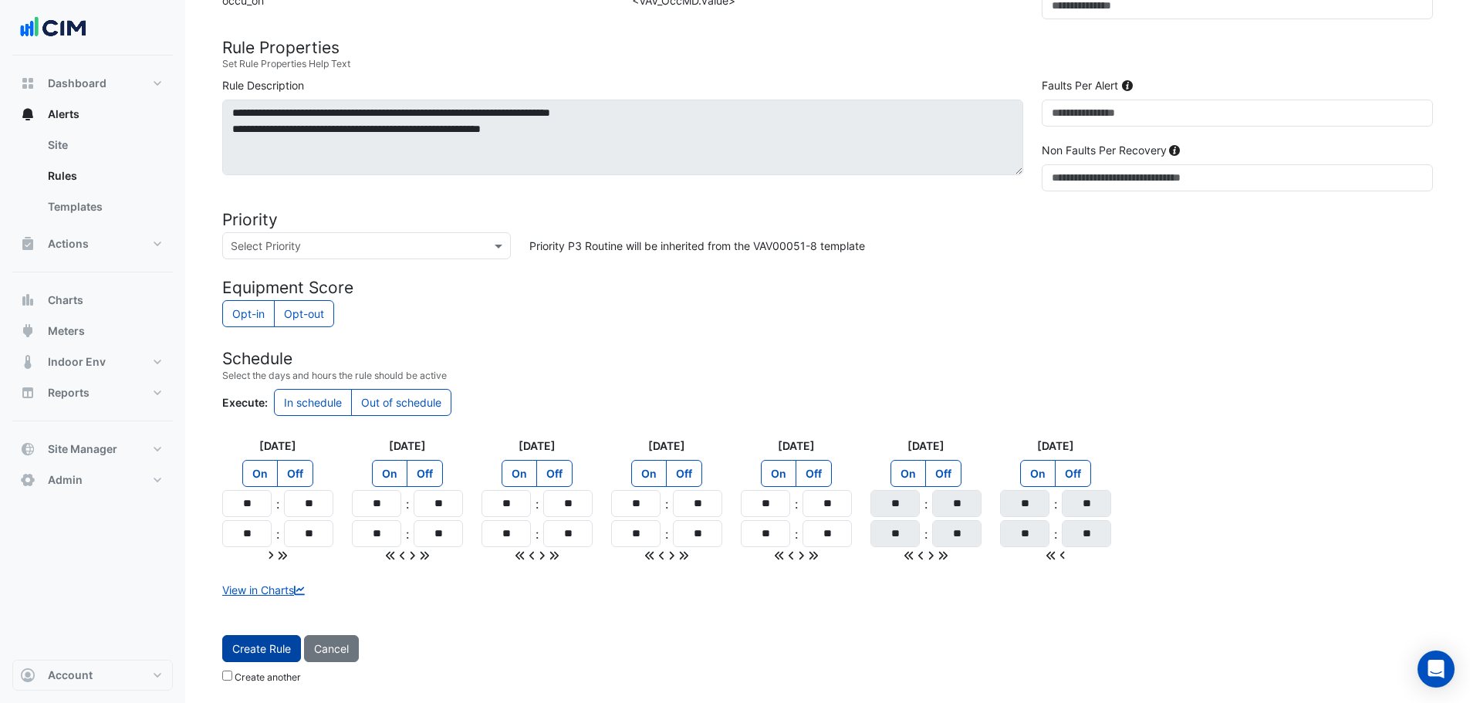
click at [250, 654] on button "Create Rule" at bounding box center [261, 648] width 79 height 27
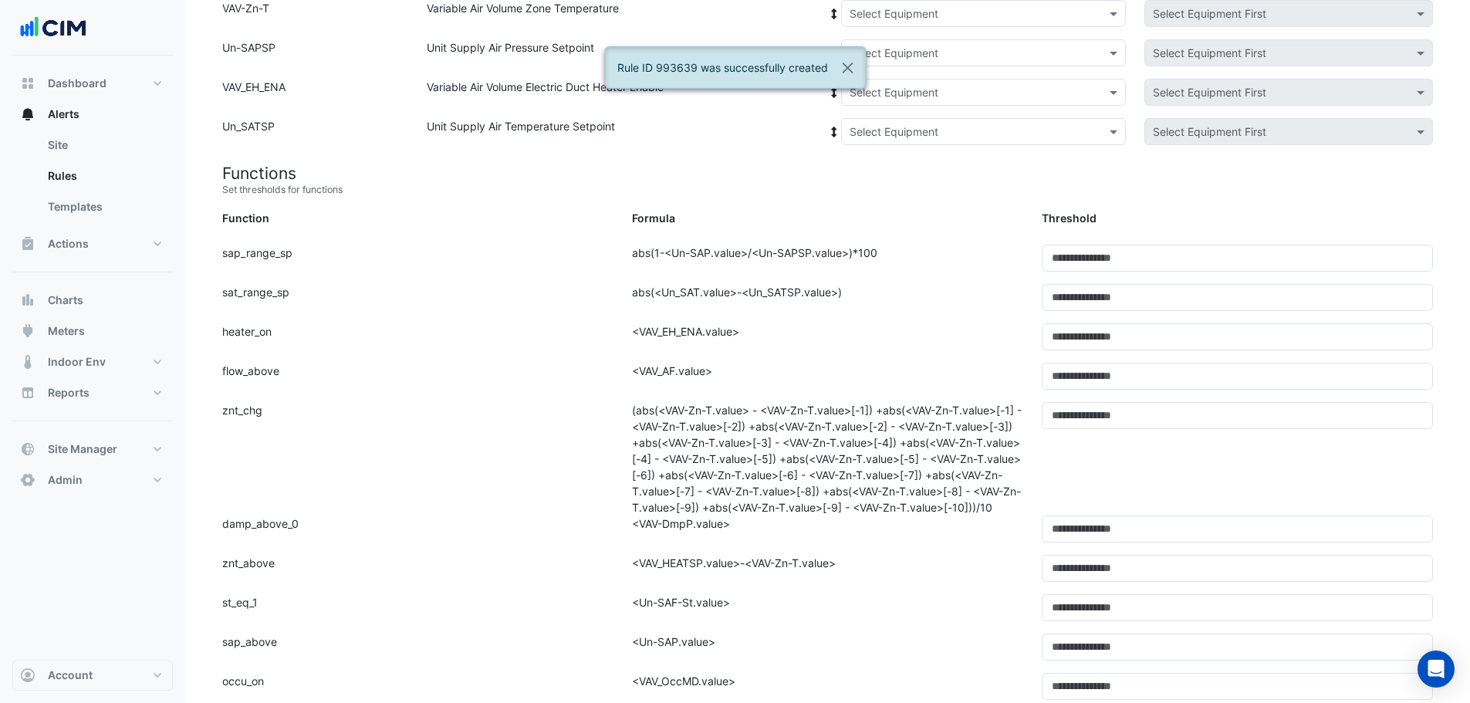
scroll to position [0, 0]
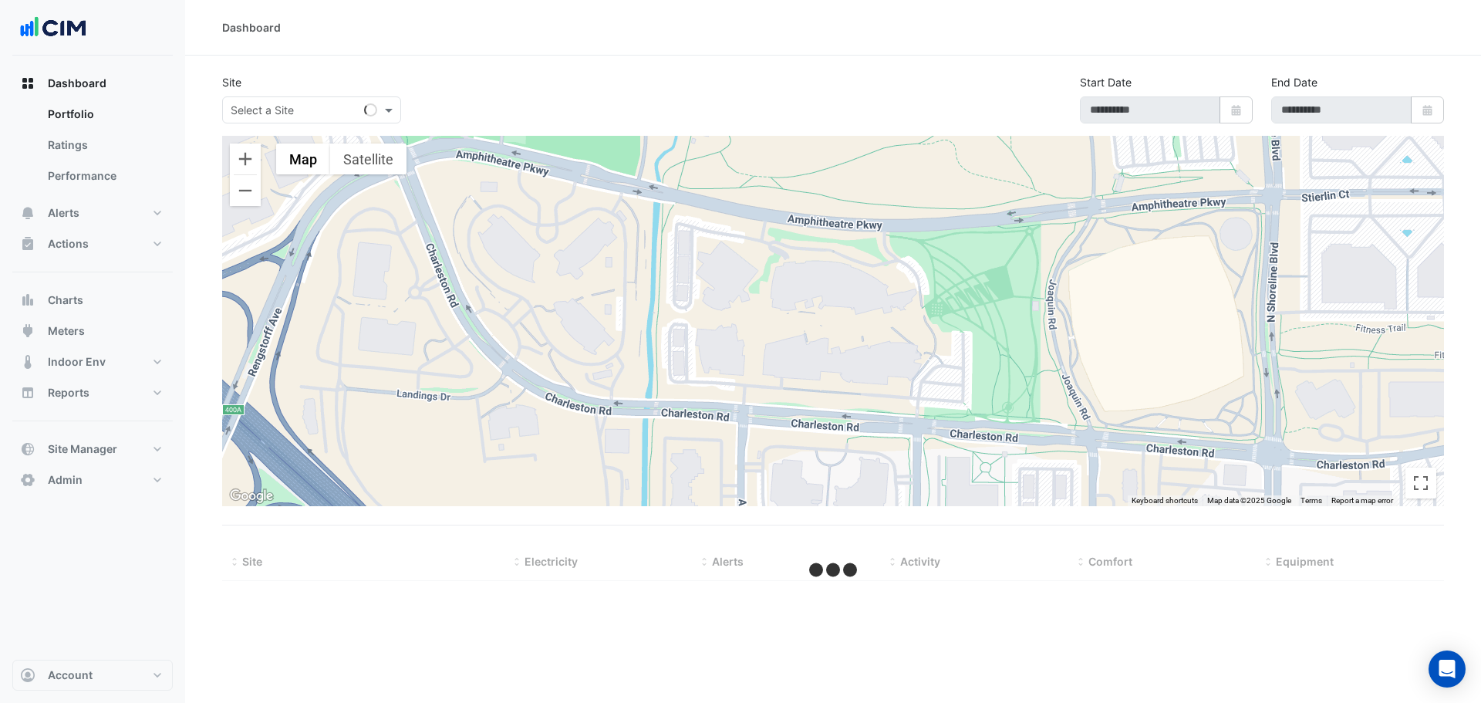
type input "**********"
select select "***"
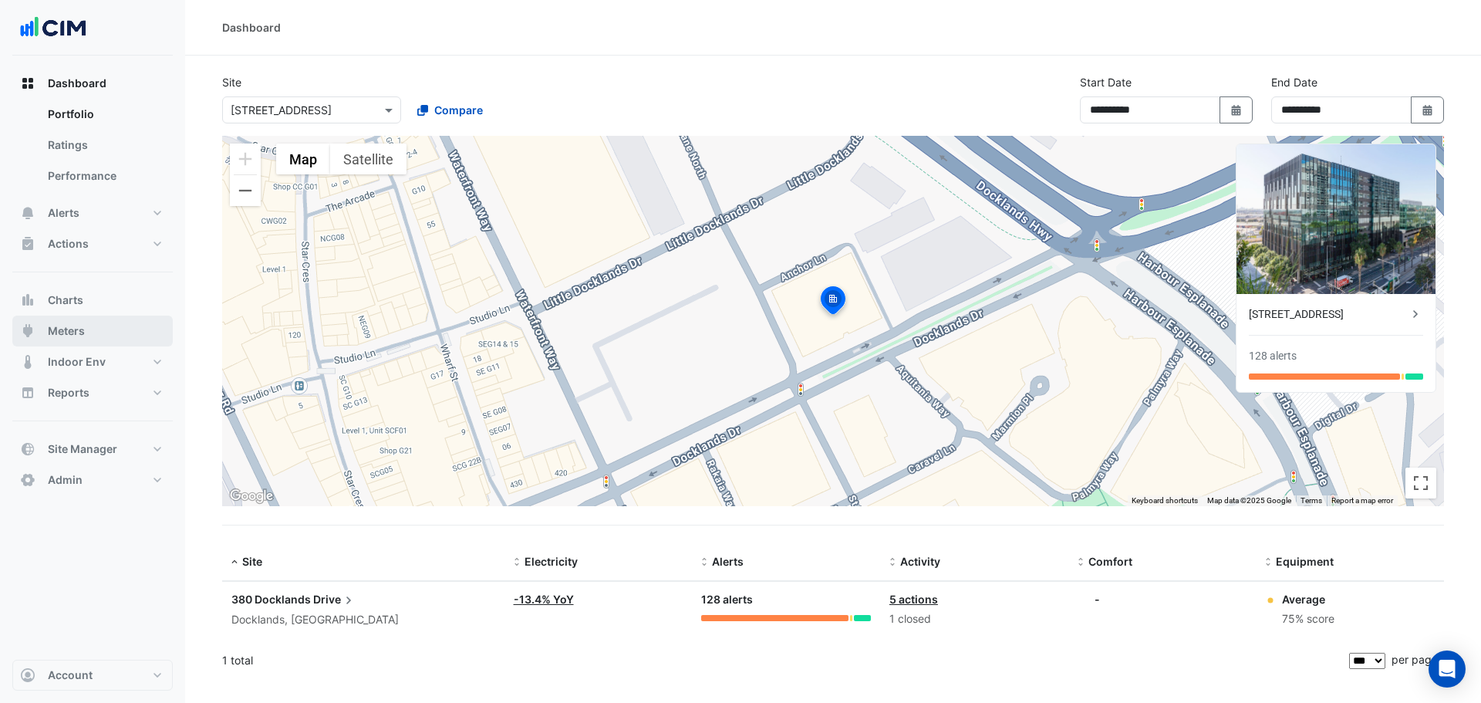
click at [73, 323] on button "Meters" at bounding box center [92, 331] width 160 height 31
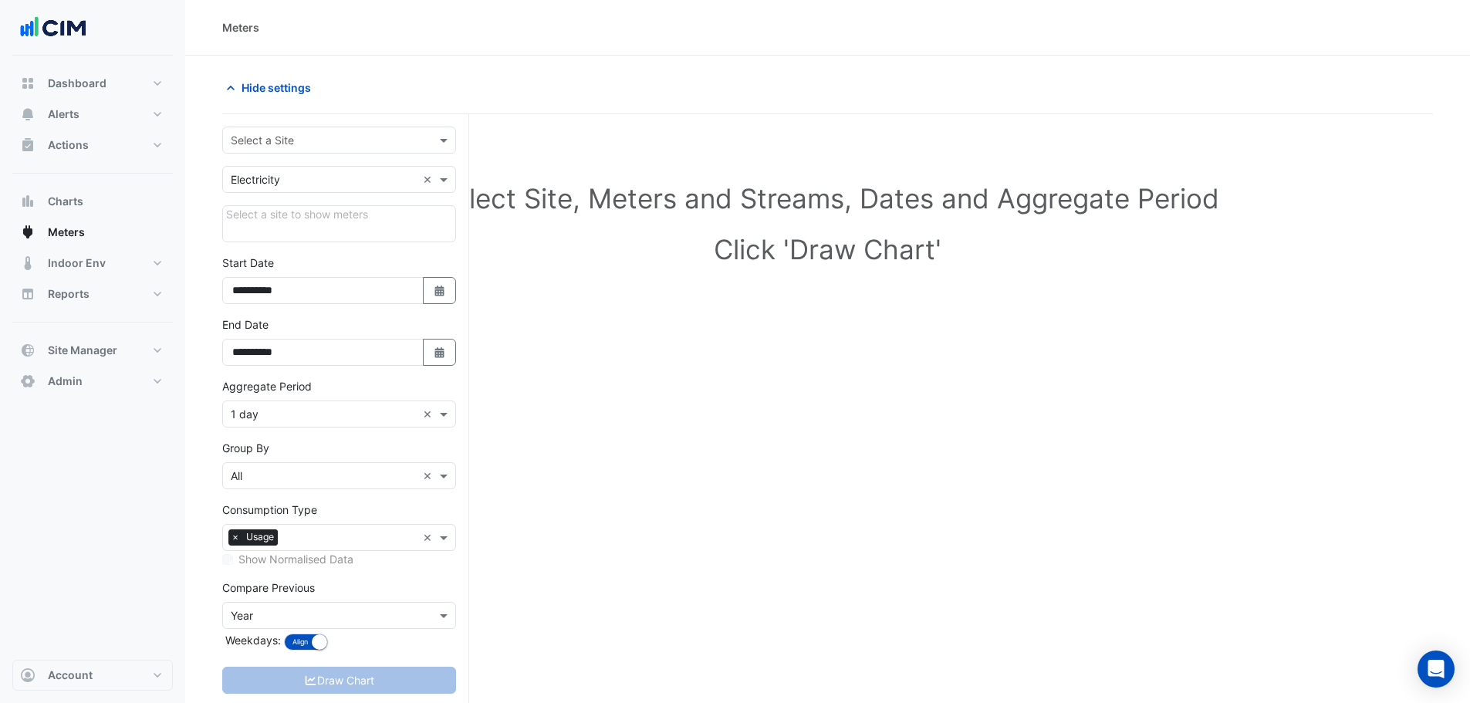
click at [303, 147] on input "text" at bounding box center [324, 141] width 186 height 16
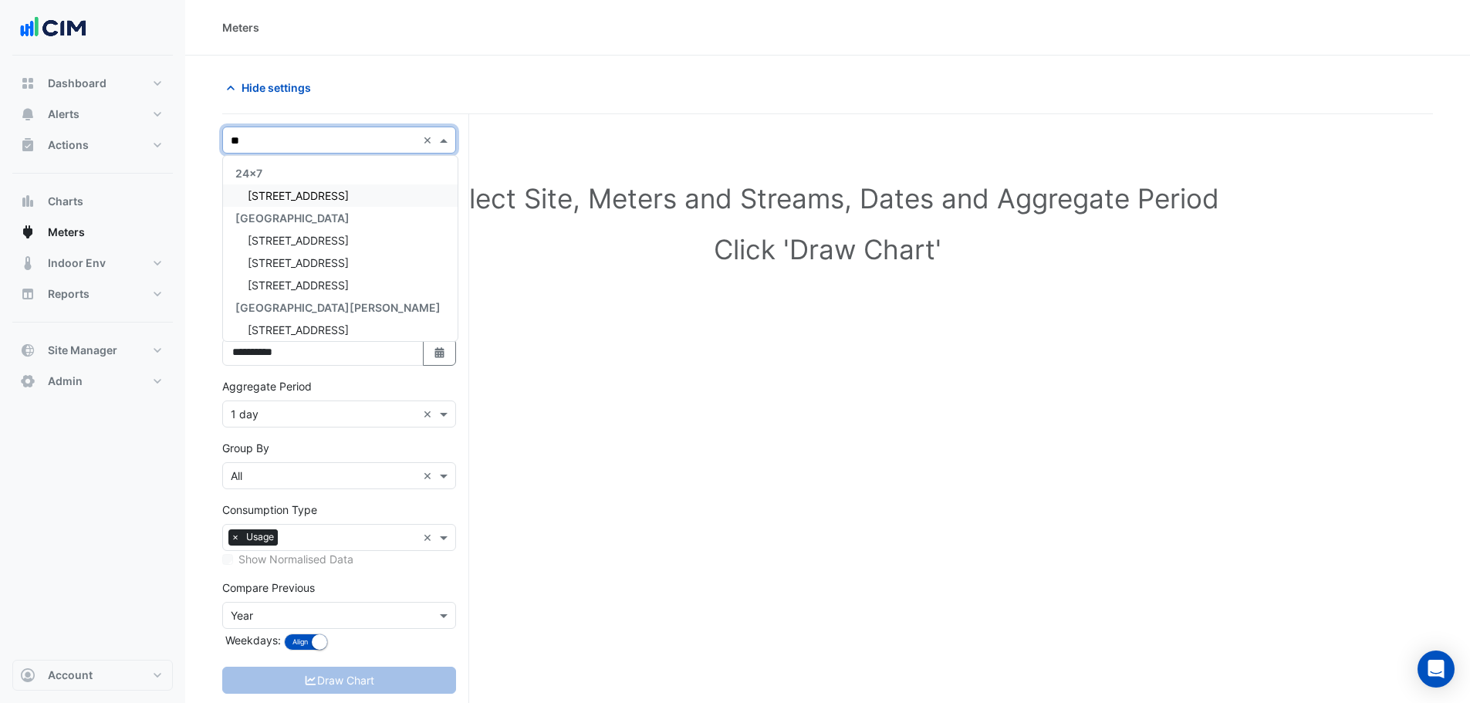
type input "***"
click at [260, 200] on span "[STREET_ADDRESS]" at bounding box center [298, 195] width 101 height 13
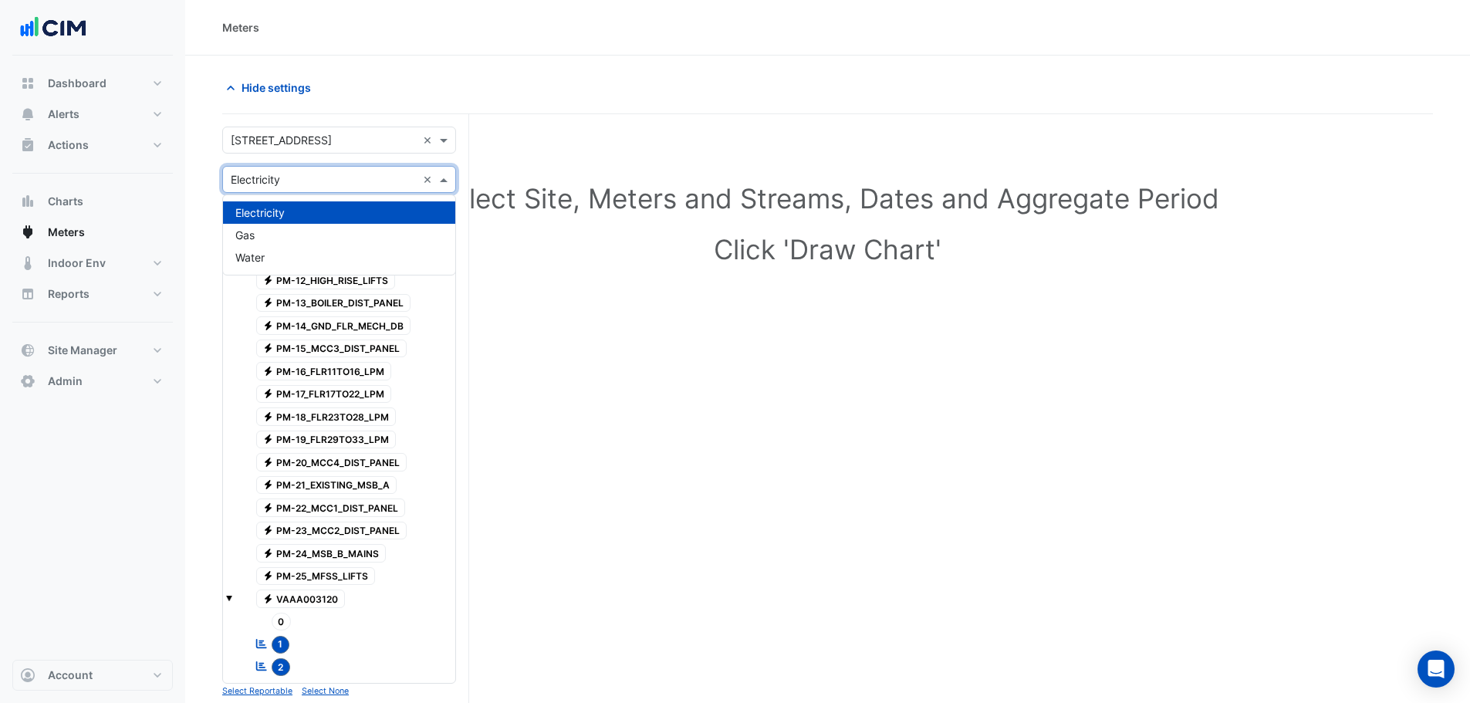
click at [290, 176] on input "text" at bounding box center [324, 180] width 186 height 16
click at [268, 255] on div "Water" at bounding box center [339, 257] width 232 height 22
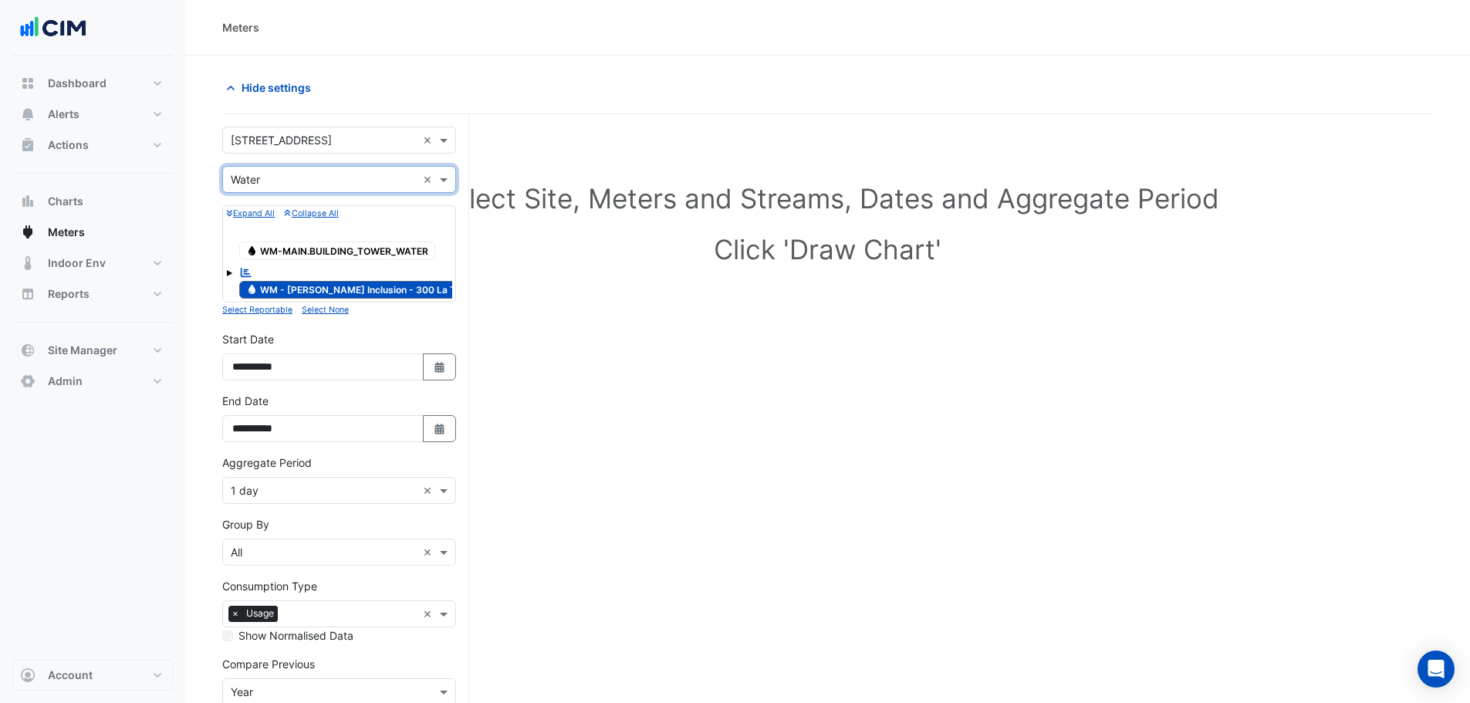
click at [378, 254] on span "Water WM-MAIN.BUILDING_TOWER_WATER" at bounding box center [337, 251] width 196 height 19
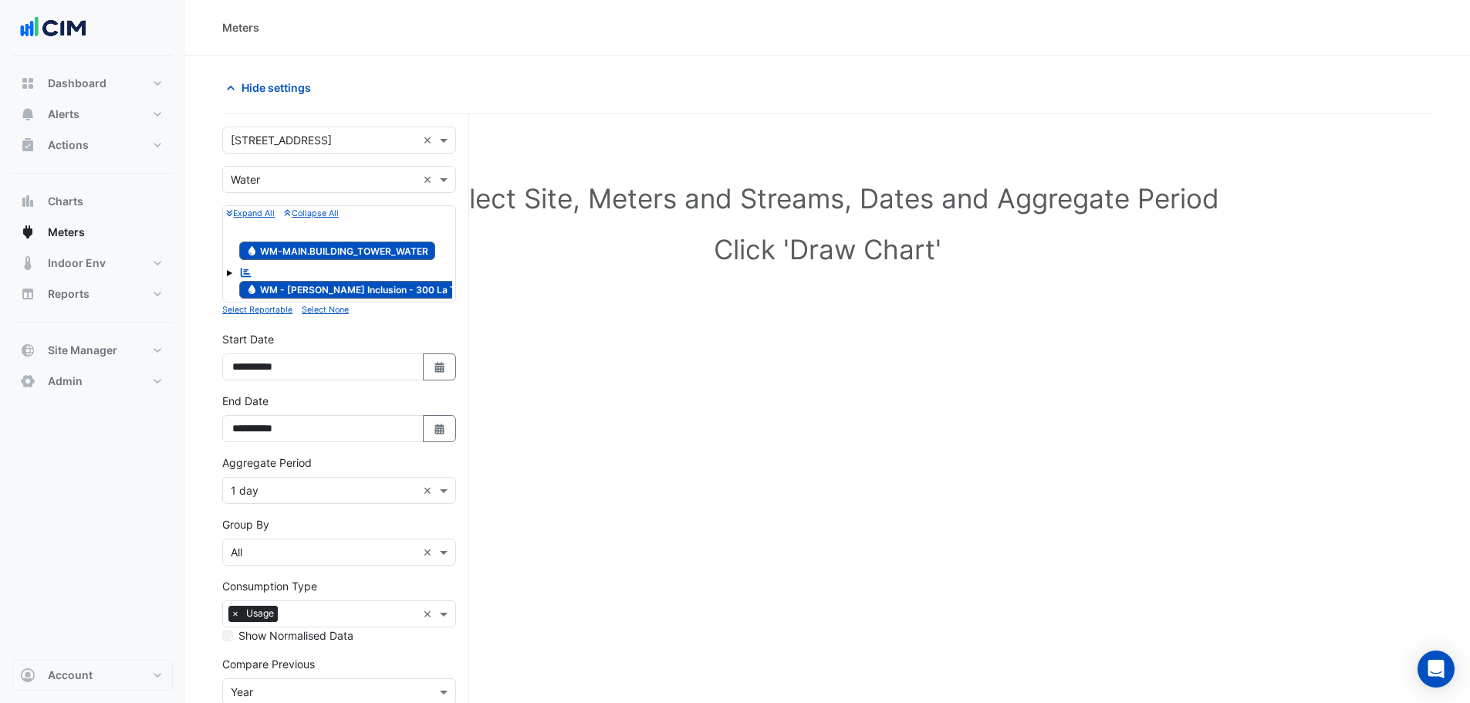
click at [376, 285] on span "Water WM - [PERSON_NAME] Inclusion - 300 La Trobe" at bounding box center [361, 290] width 244 height 19
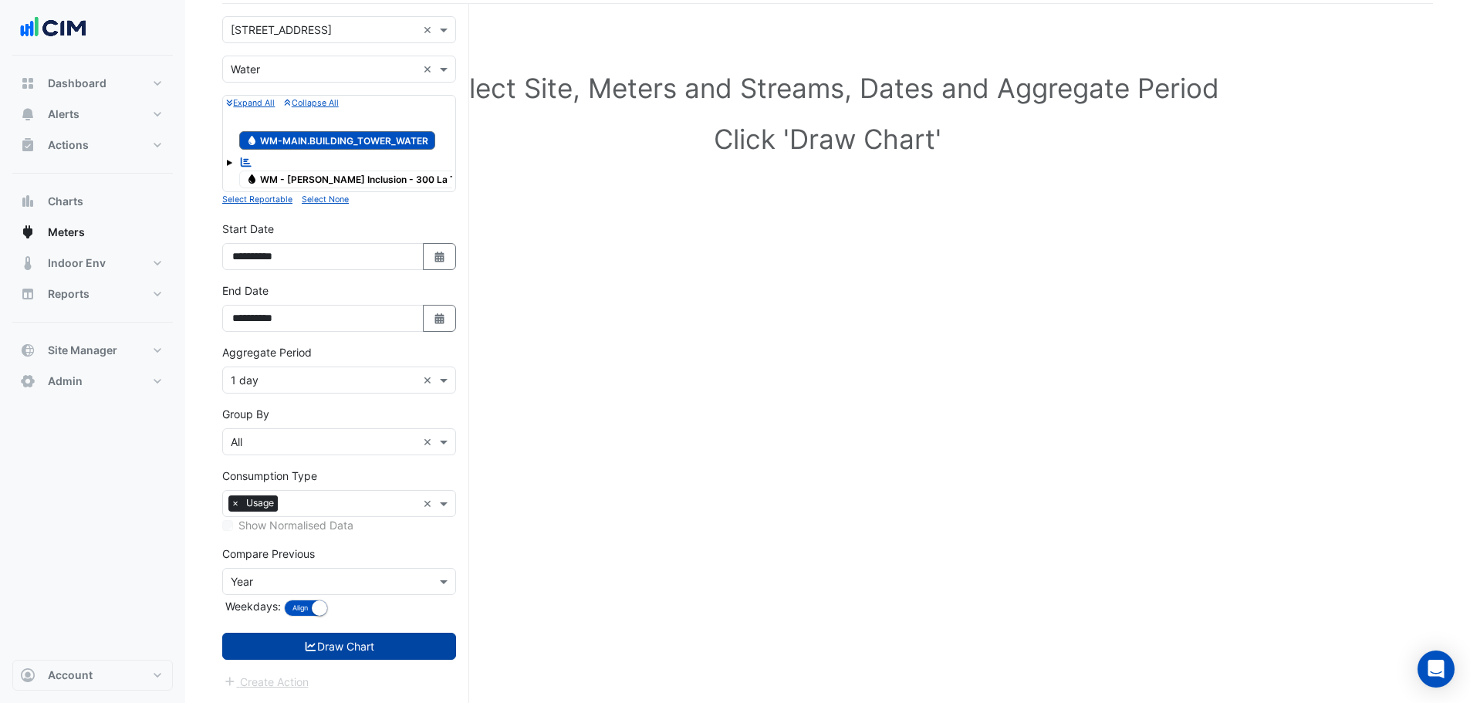
click at [348, 651] on button "Draw Chart" at bounding box center [339, 646] width 234 height 27
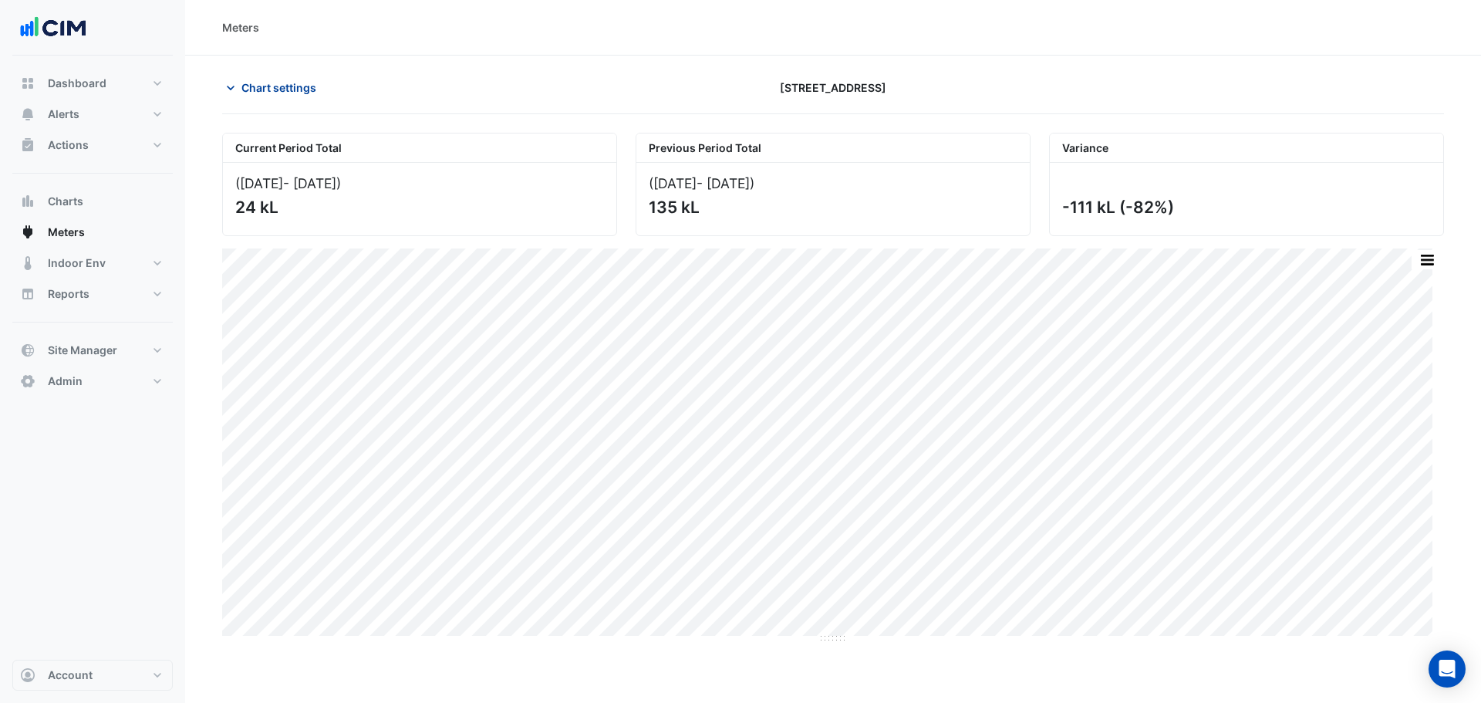
click at [273, 78] on button "Chart settings" at bounding box center [274, 87] width 104 height 27
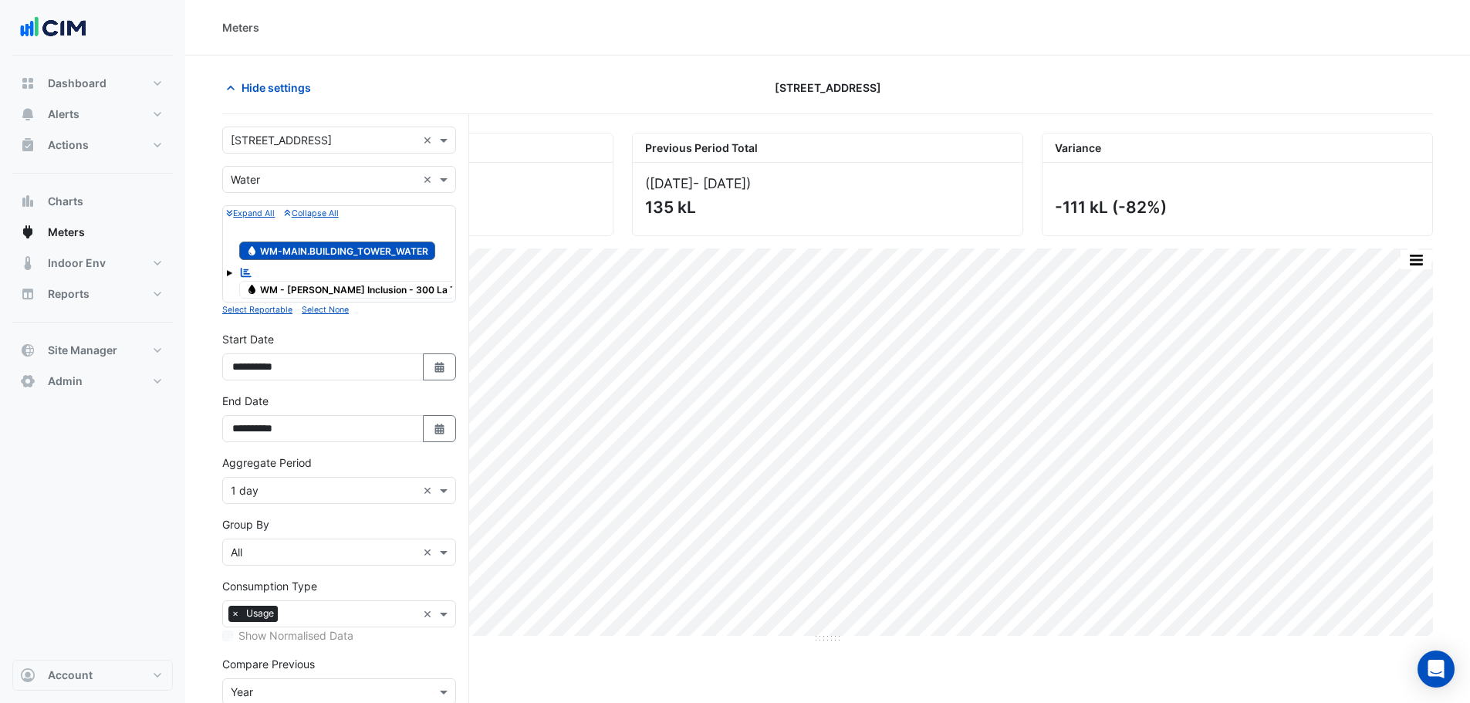
click at [327, 293] on span "Water WM - [PERSON_NAME] Inclusion - 300 La Trobe" at bounding box center [361, 290] width 244 height 19
click at [340, 261] on div "Water WM-MAIN.BUILDING_TOWER_WATER" at bounding box center [343, 243] width 217 height 38
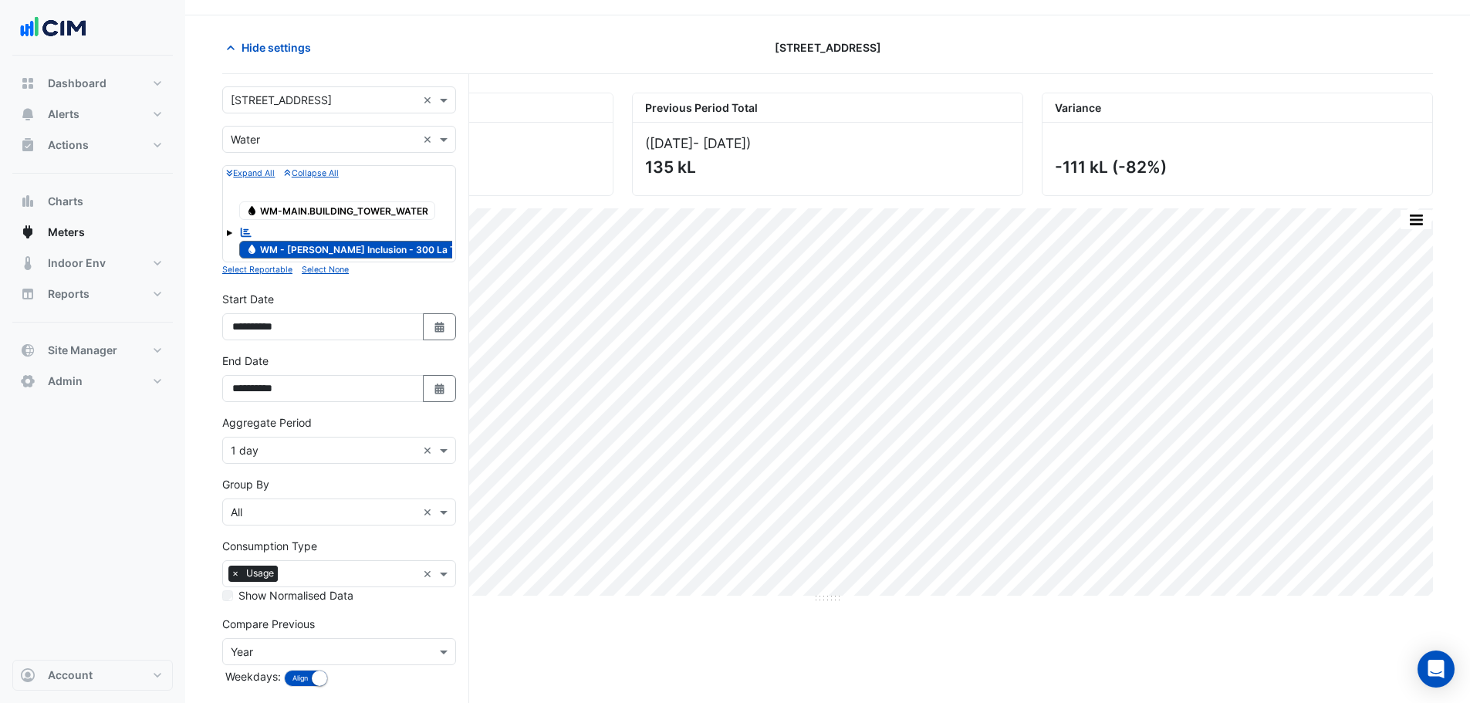
scroll to position [77, 0]
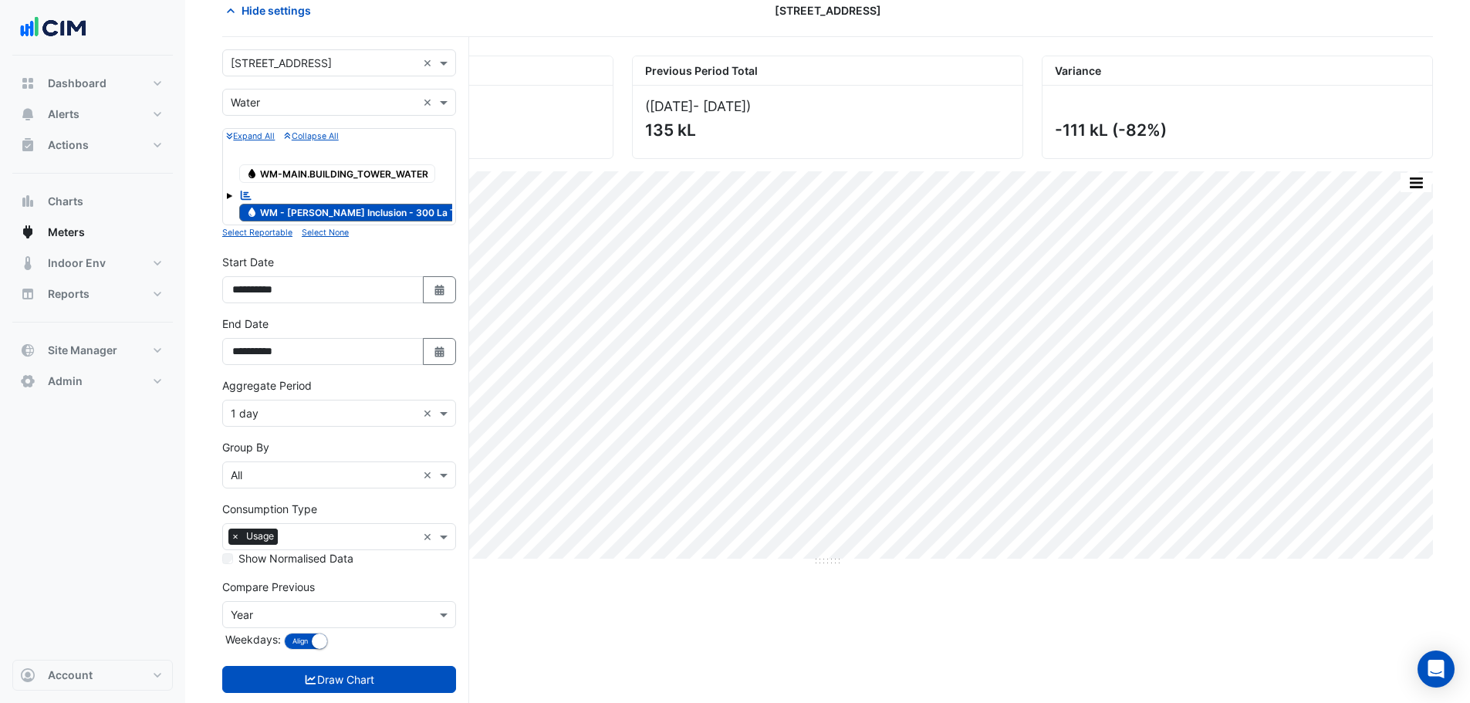
click at [232, 198] on div "Reportable Water WM - [PERSON_NAME] Inclusion - 300 La Trobe" at bounding box center [339, 205] width 226 height 38
click at [230, 196] on span at bounding box center [229, 196] width 6 height 6
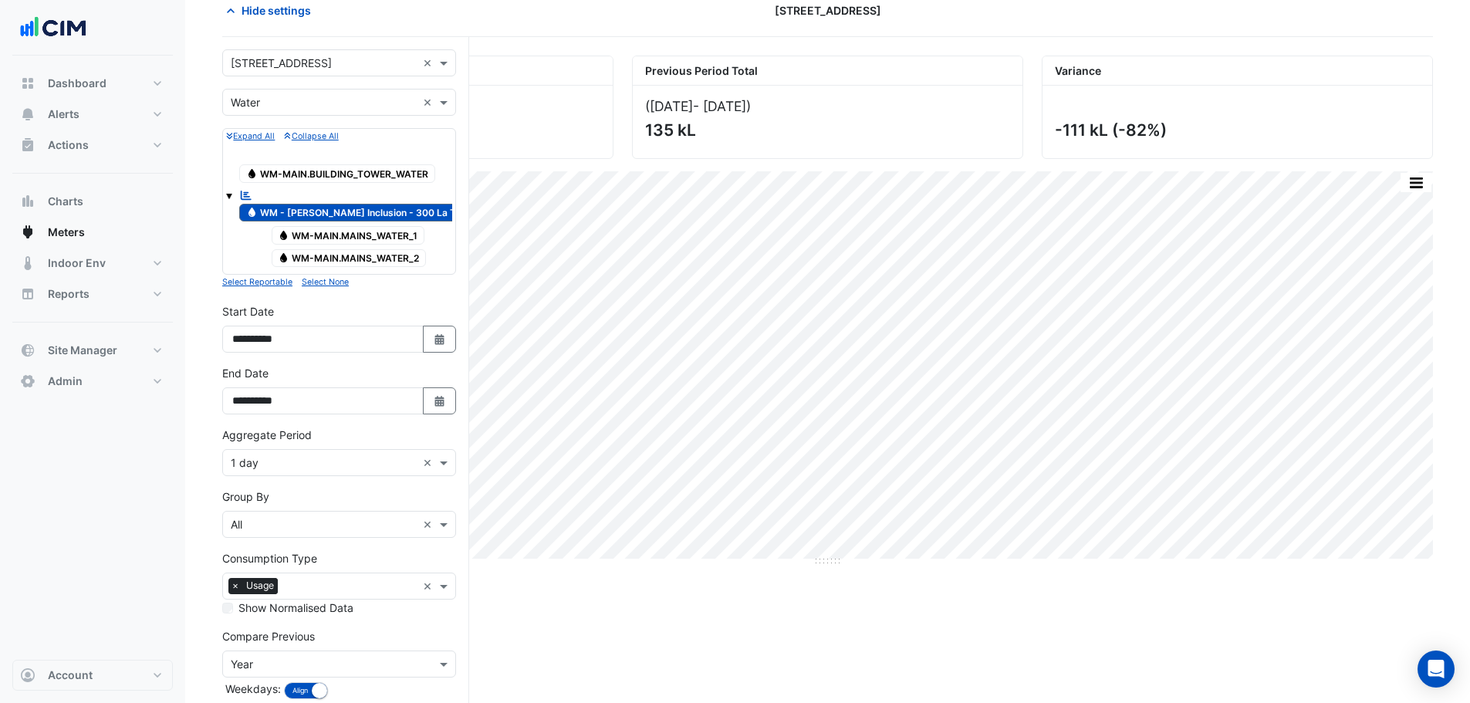
click at [230, 196] on span at bounding box center [229, 196] width 6 height 6
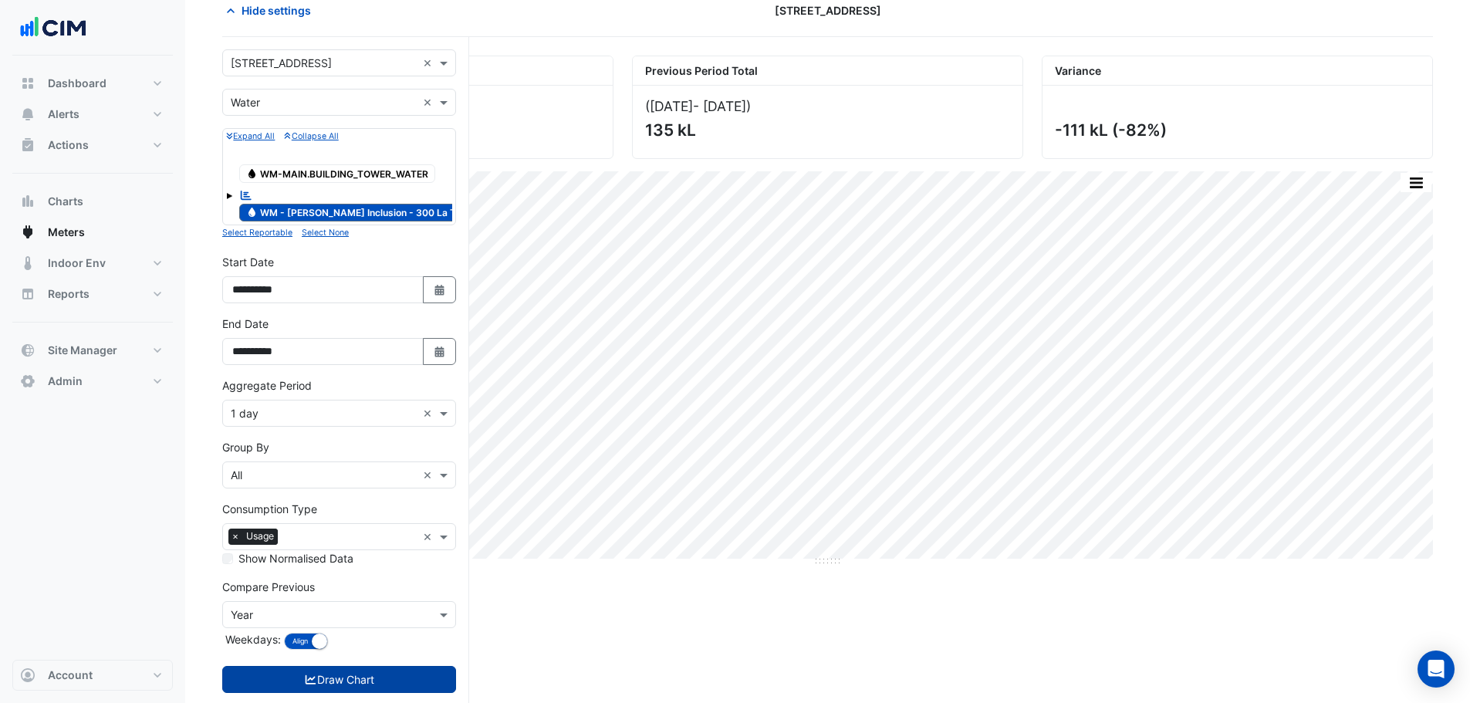
click at [320, 673] on button "Draw Chart" at bounding box center [339, 679] width 234 height 27
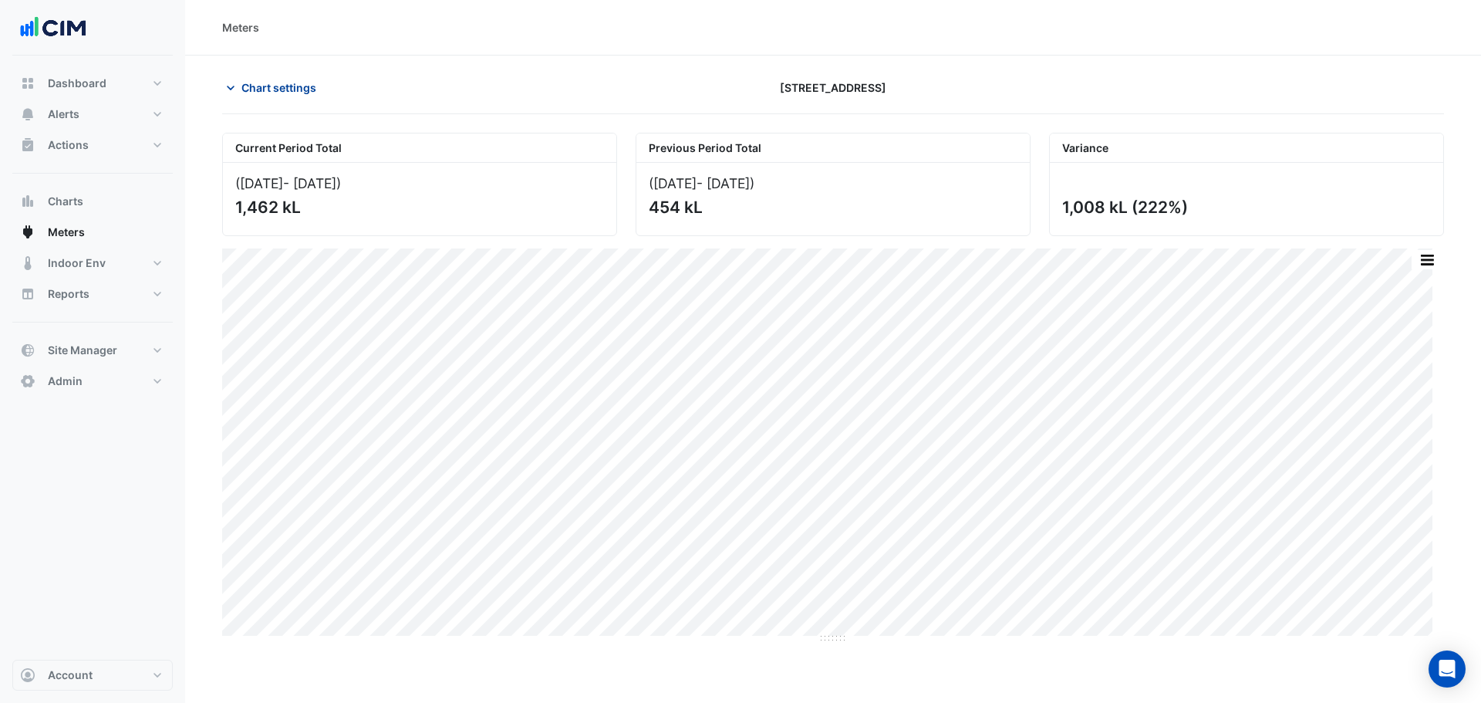
click at [277, 84] on span "Chart settings" at bounding box center [279, 87] width 75 height 16
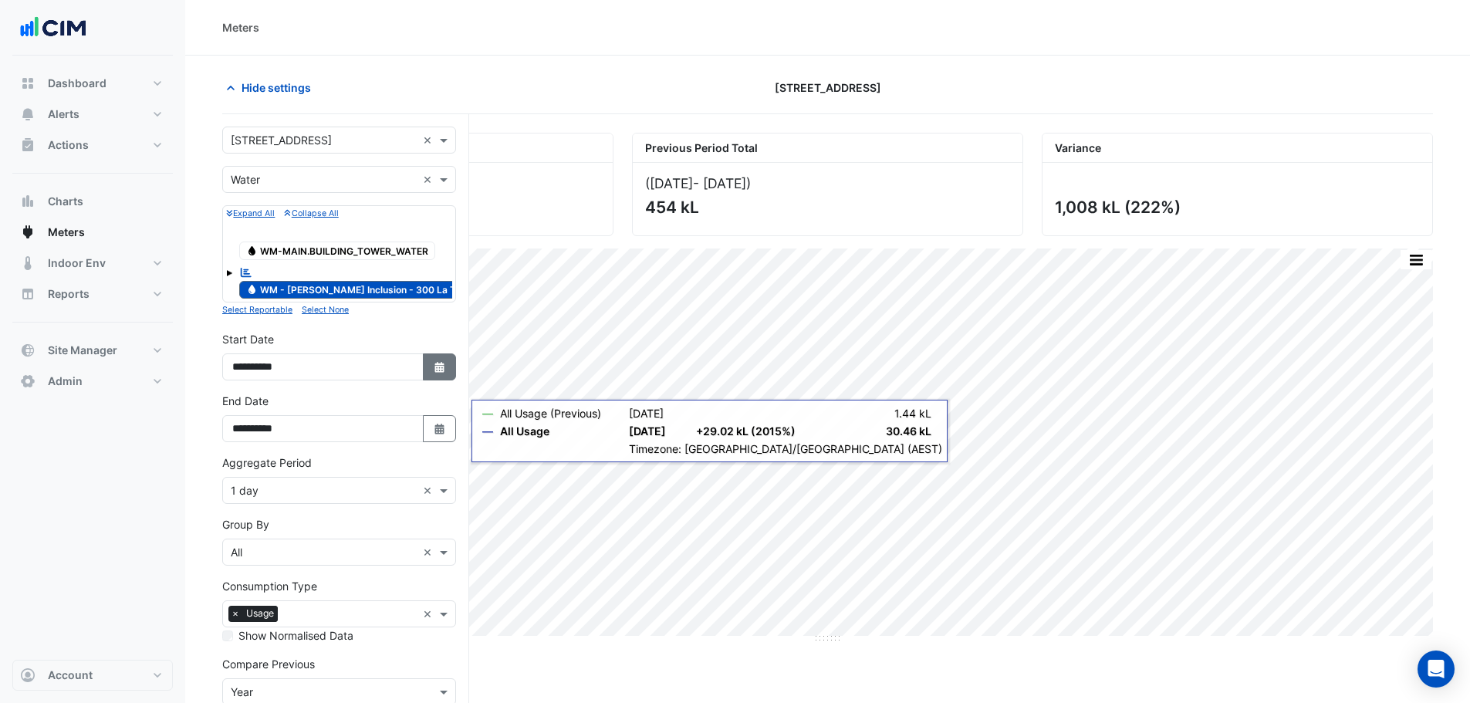
click at [424, 368] on button "Select Date" at bounding box center [440, 366] width 34 height 27
select select "*"
select select "****"
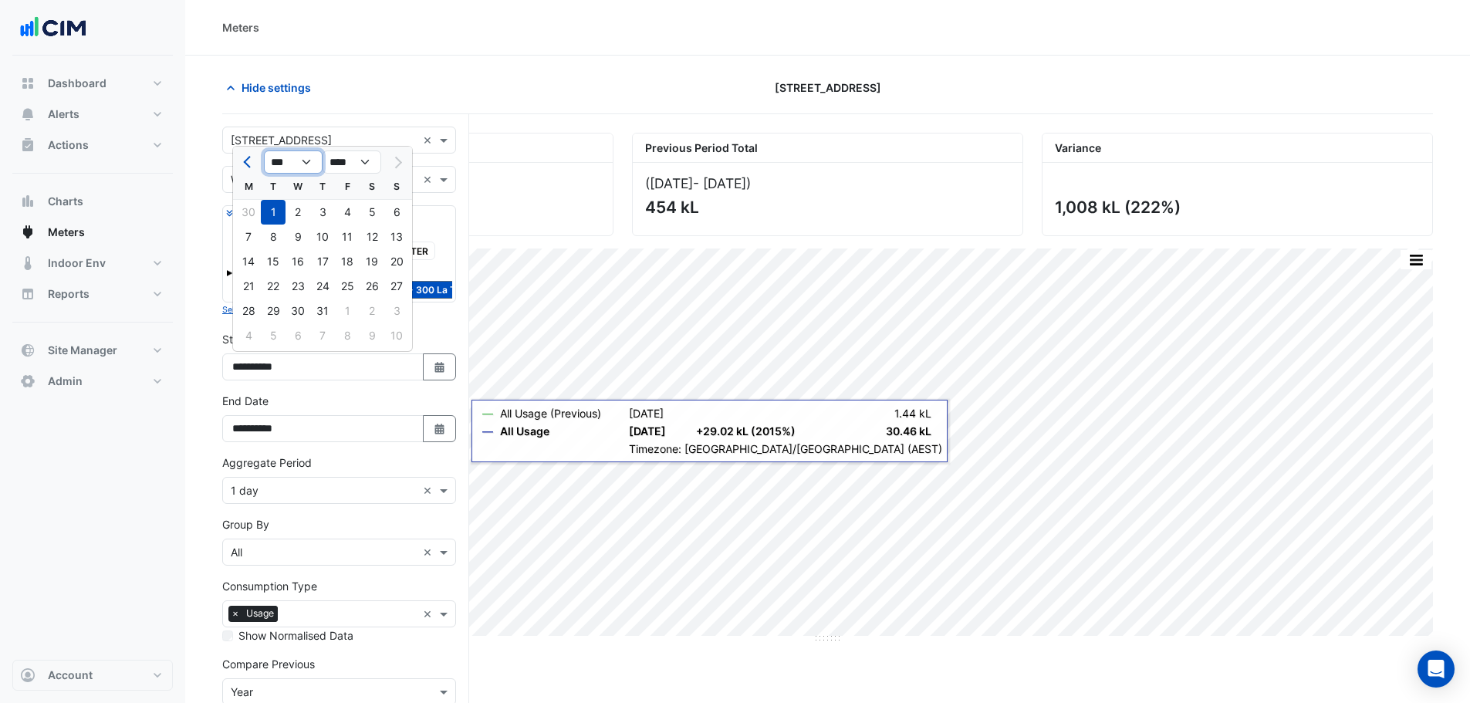
click at [303, 160] on select "*** *** *** *** *** *** ***" at bounding box center [293, 161] width 59 height 23
select select "*"
click at [264, 150] on select "*** *** *** *** *** *** ***" at bounding box center [293, 161] width 59 height 23
click at [292, 207] on div "1" at bounding box center [297, 212] width 25 height 25
type input "**********"
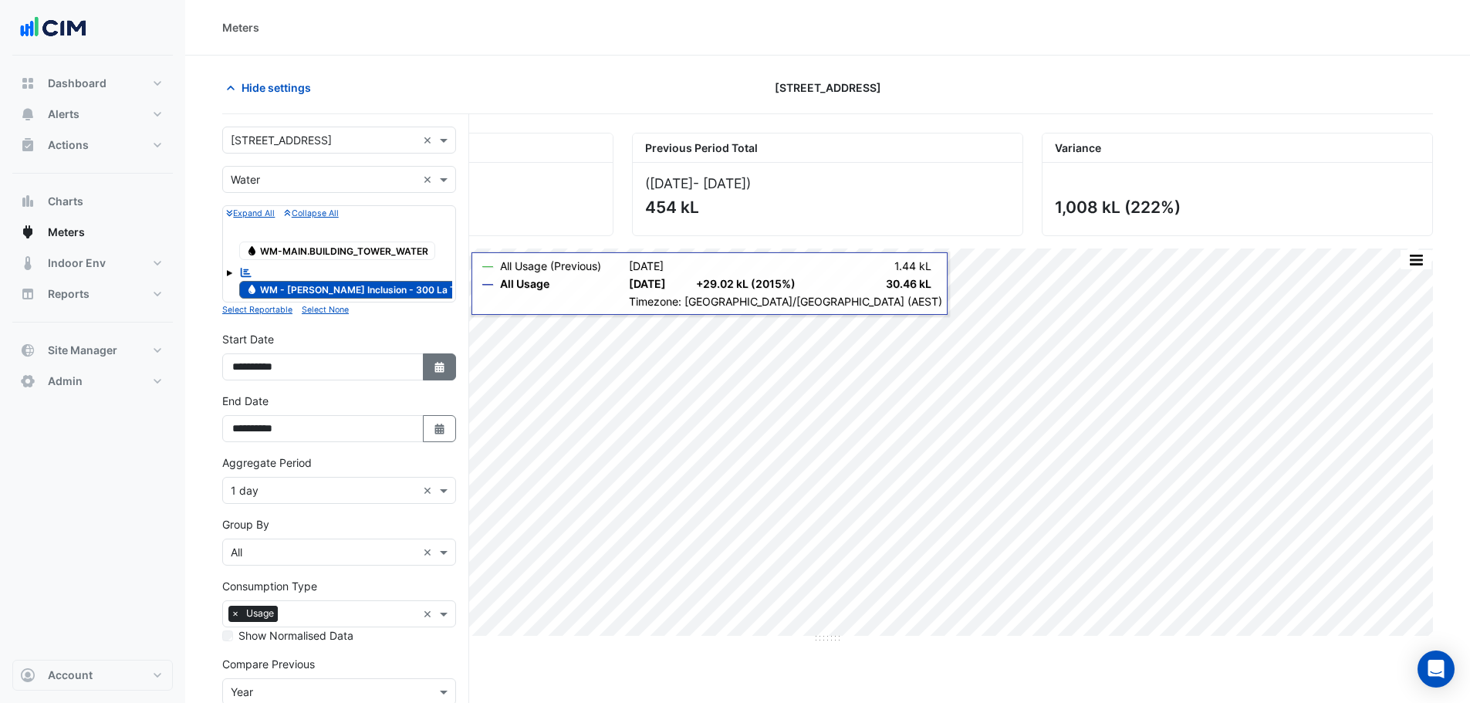
click at [429, 368] on button "Select Date" at bounding box center [440, 366] width 34 height 27
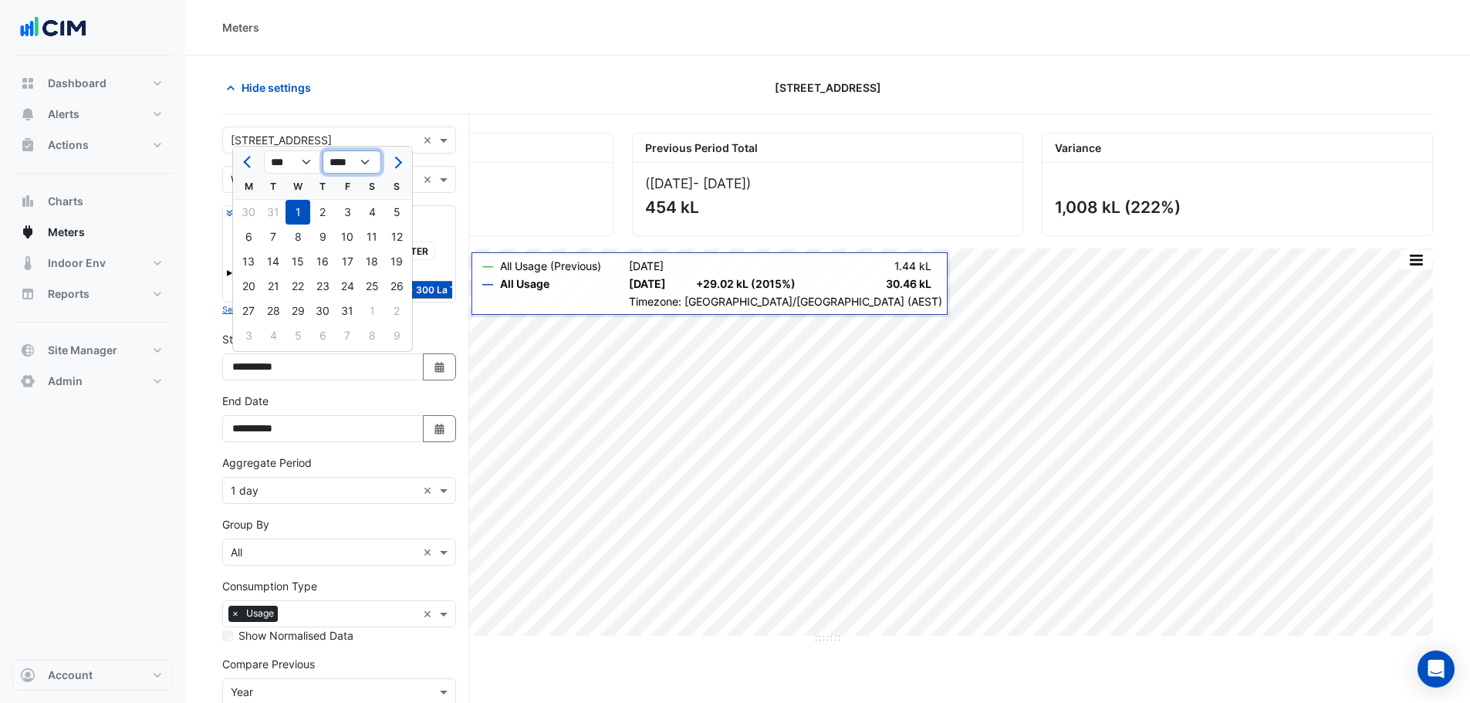
click at [337, 150] on select "**** **** **** **** **** **** **** **** **** **** ****" at bounding box center [352, 161] width 59 height 23
select select "****"
click at [323, 150] on select "**** **** **** **** **** **** **** **** **** **** ****" at bounding box center [352, 161] width 59 height 23
click at [248, 212] on div "1" at bounding box center [248, 212] width 25 height 25
type input "**********"
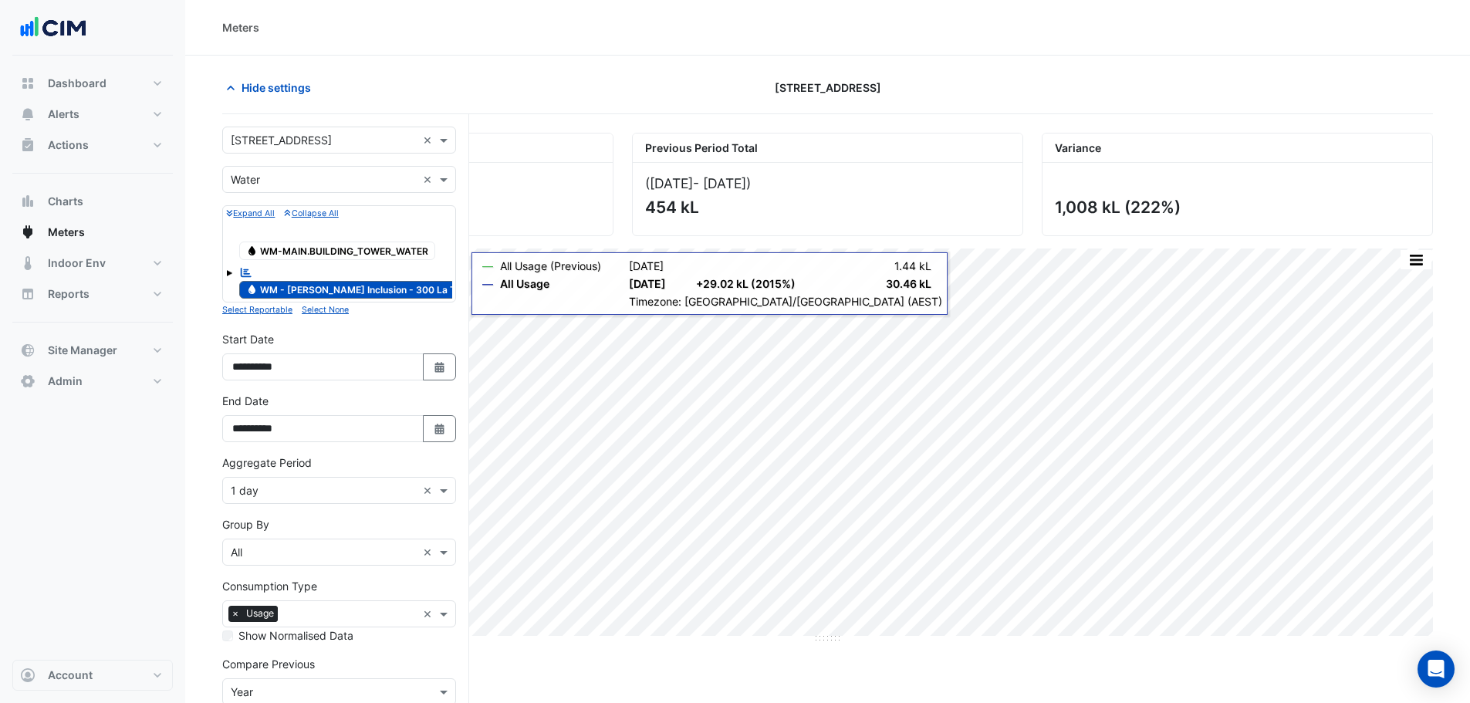
scroll to position [110, 0]
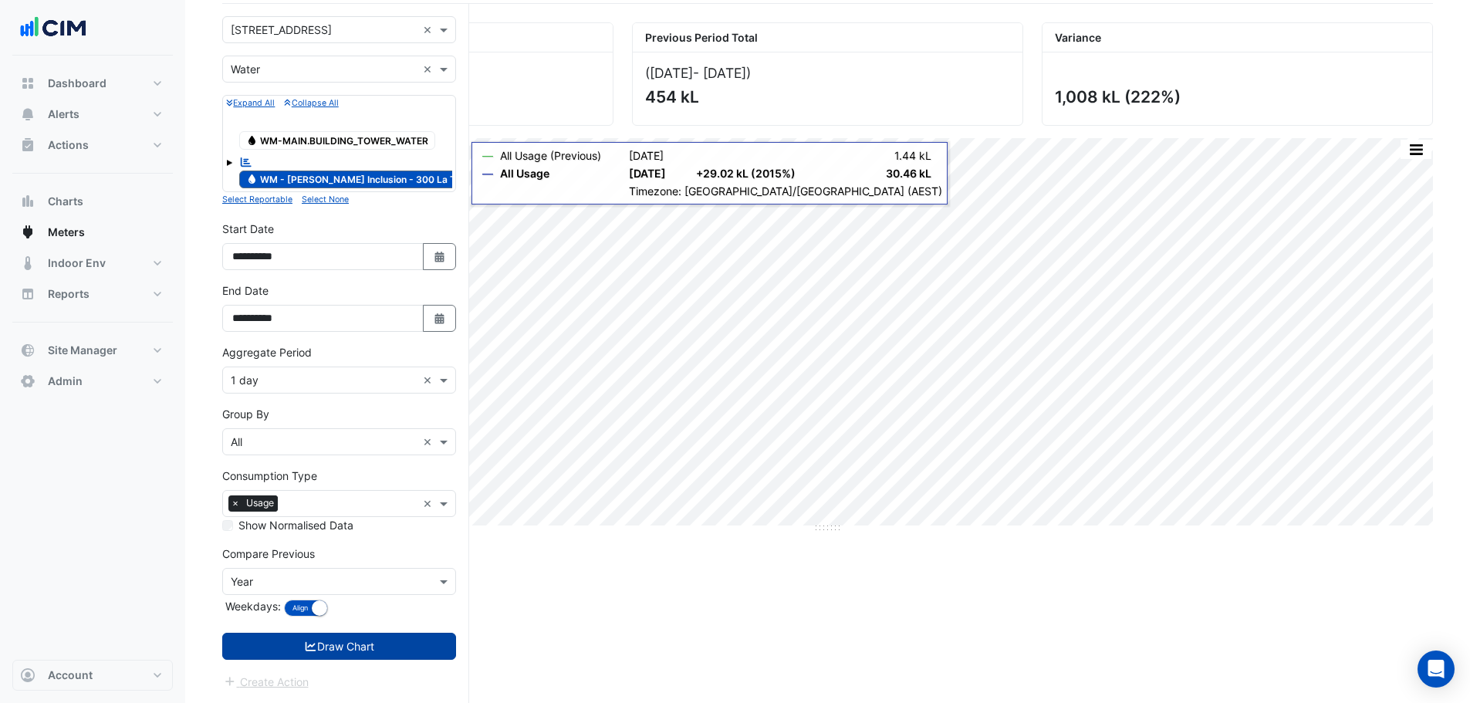
click at [380, 639] on button "Draw Chart" at bounding box center [339, 646] width 234 height 27
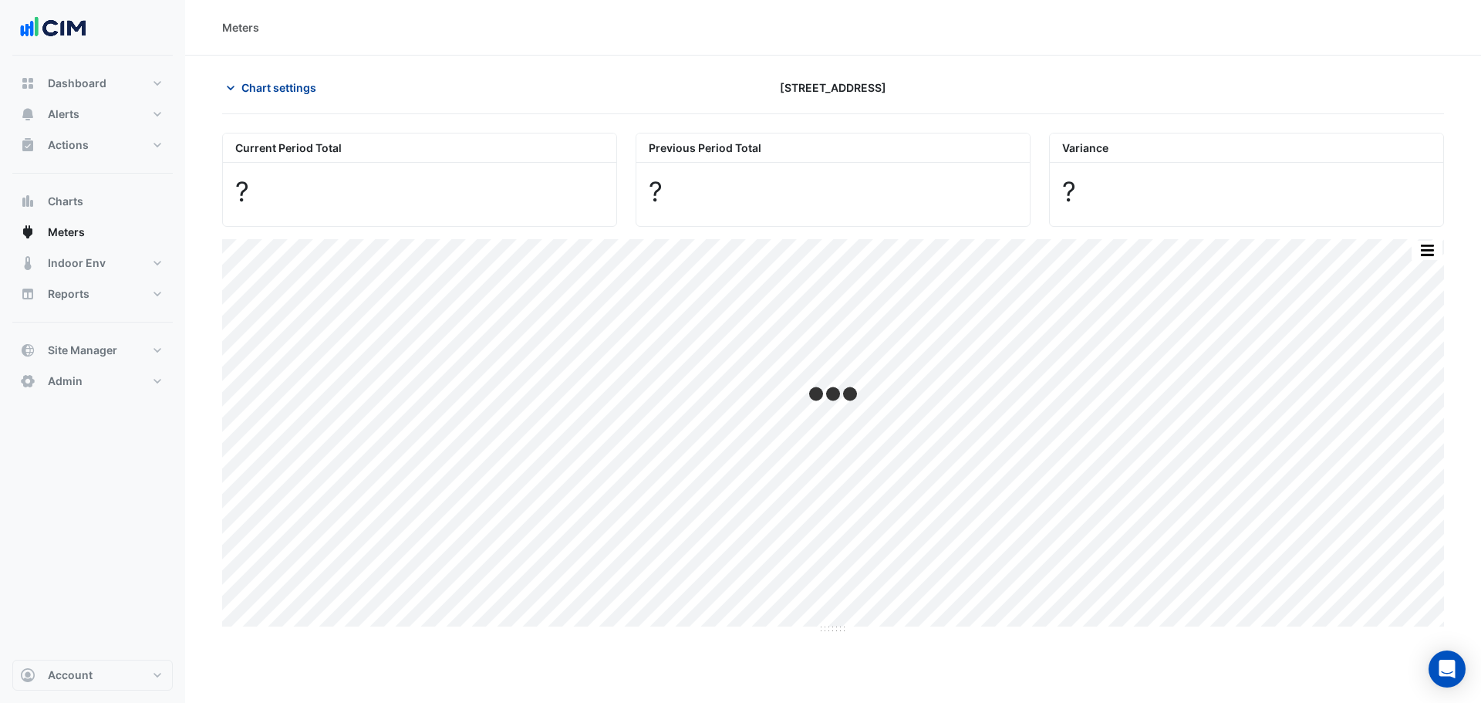
click at [281, 94] on span "Chart settings" at bounding box center [279, 87] width 75 height 16
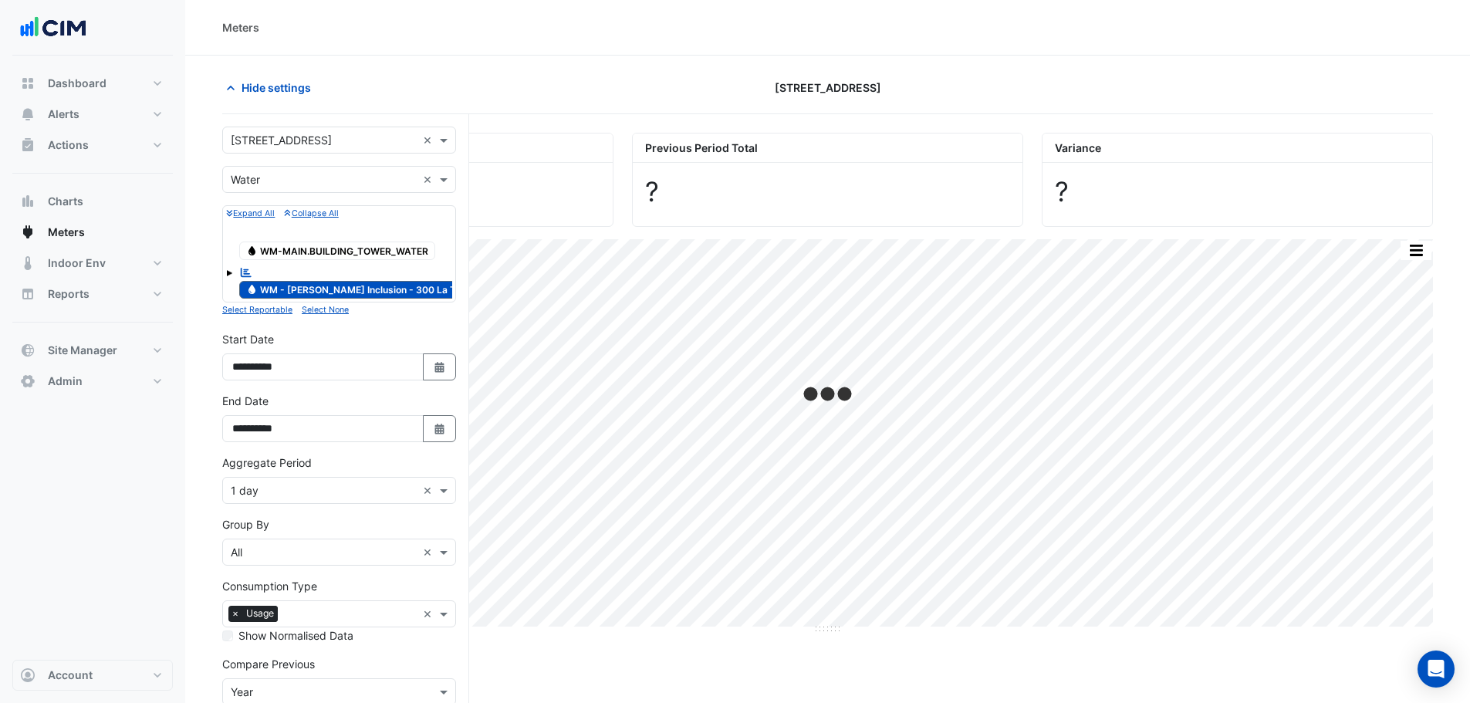
click at [284, 495] on input "text" at bounding box center [324, 491] width 186 height 16
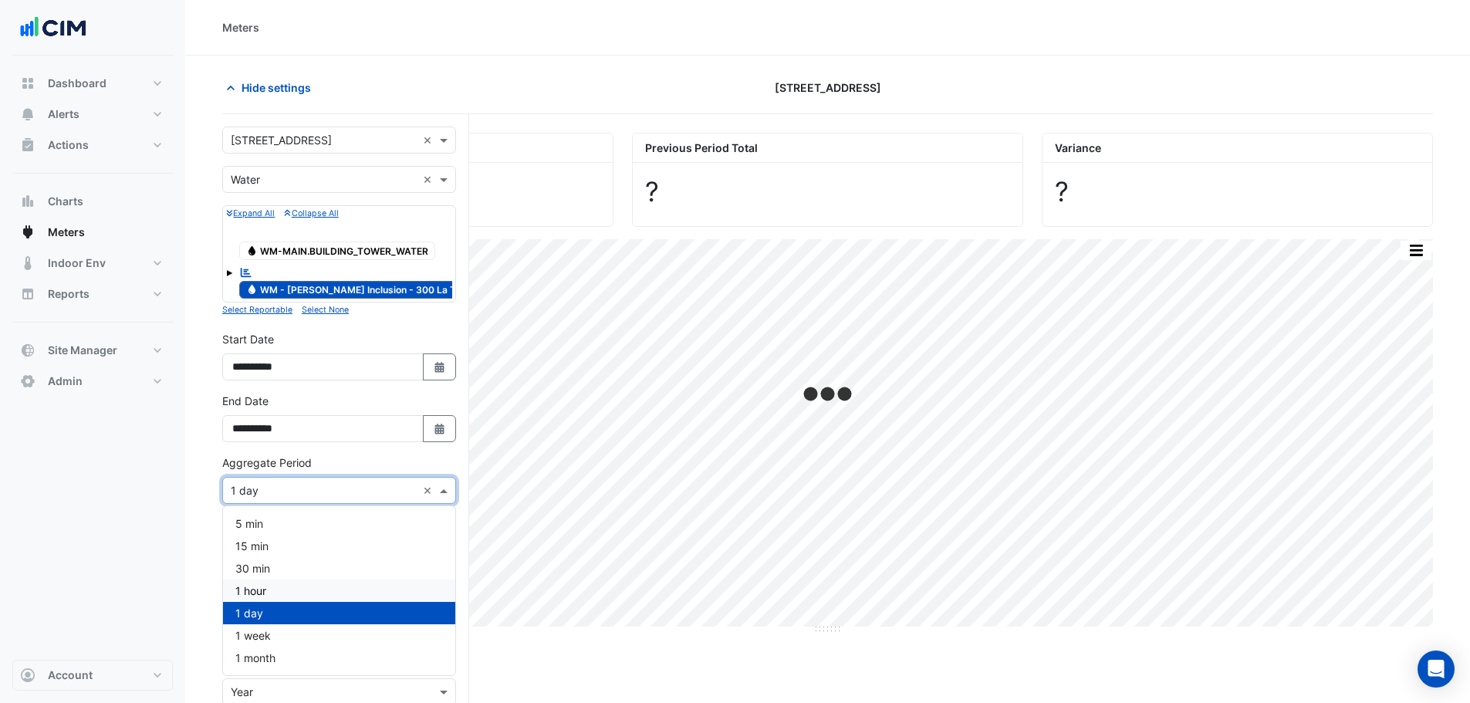
click at [283, 594] on div "1 hour" at bounding box center [339, 590] width 232 height 22
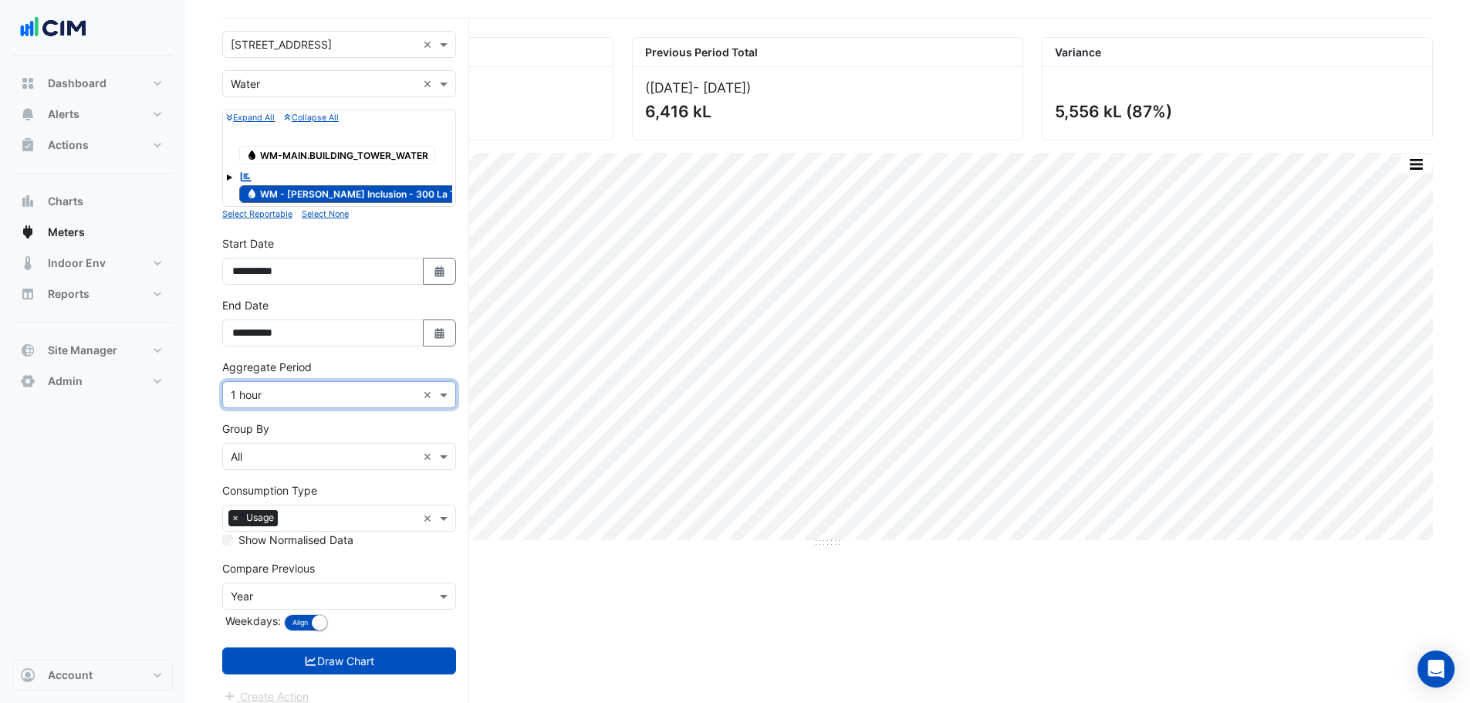
scroll to position [110, 0]
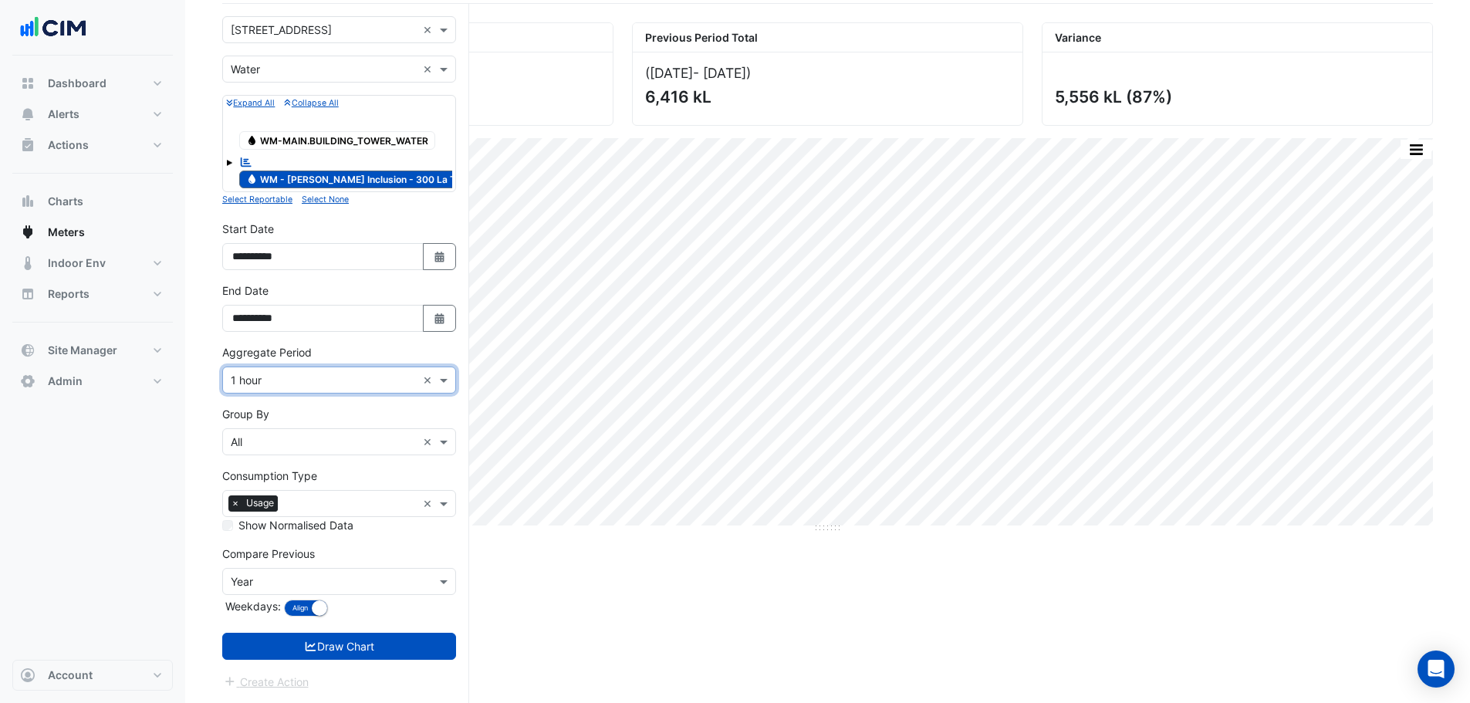
click at [263, 443] on input "text" at bounding box center [324, 442] width 186 height 16
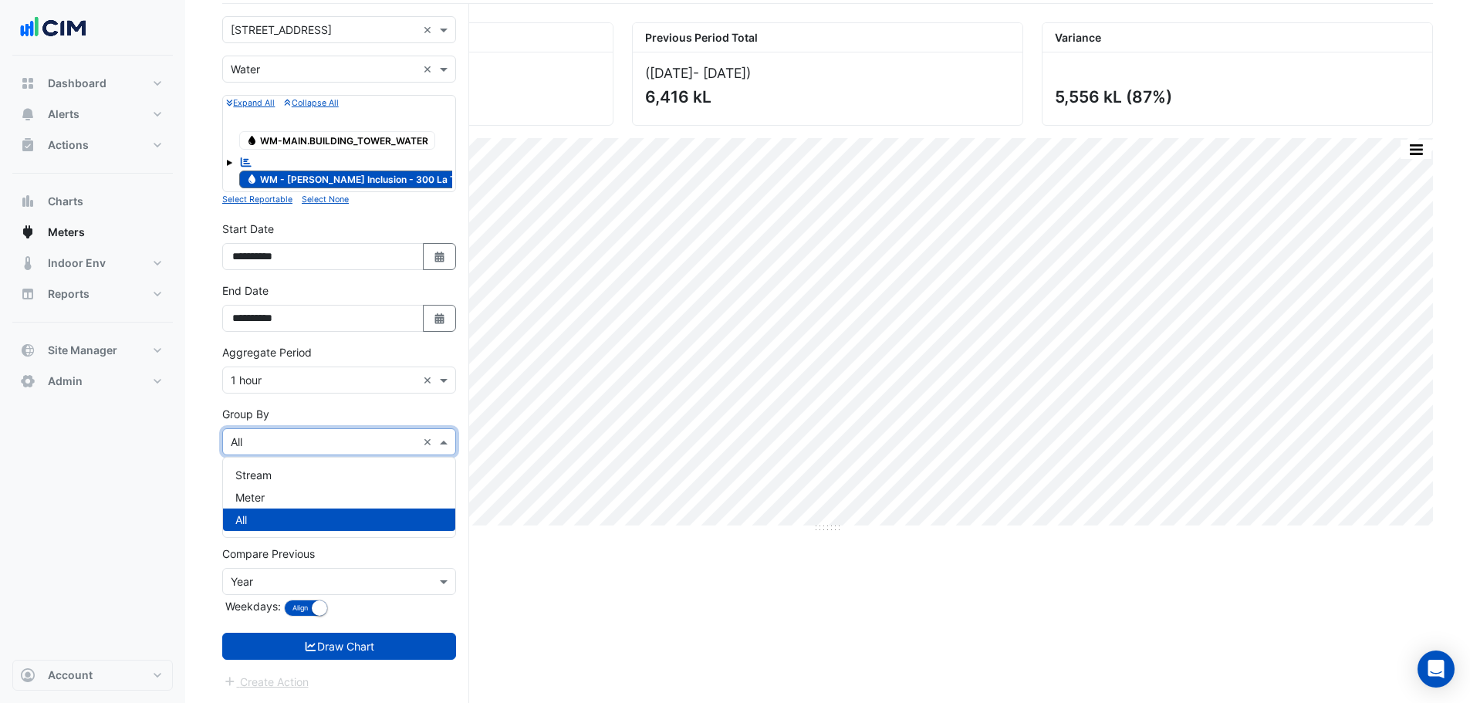
drag, startPoint x: 552, startPoint y: 603, endPoint x: 470, endPoint y: 621, distance: 84.6
click at [552, 603] on div "Current Period Total ([DATE] - [DATE] ) 11,972 kL Previous Period Total ([DATE]…" at bounding box center [827, 362] width 1211 height 681
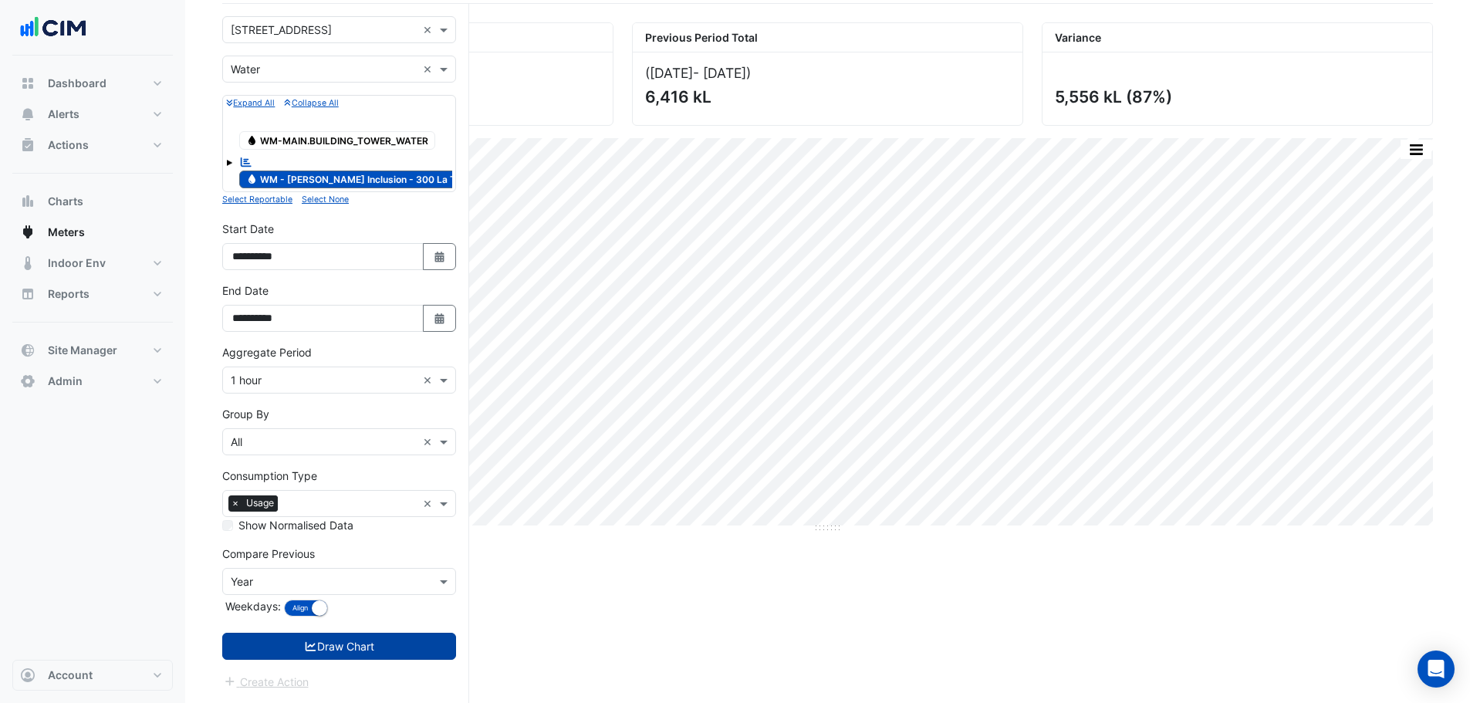
click at [379, 645] on button "Draw Chart" at bounding box center [339, 646] width 234 height 27
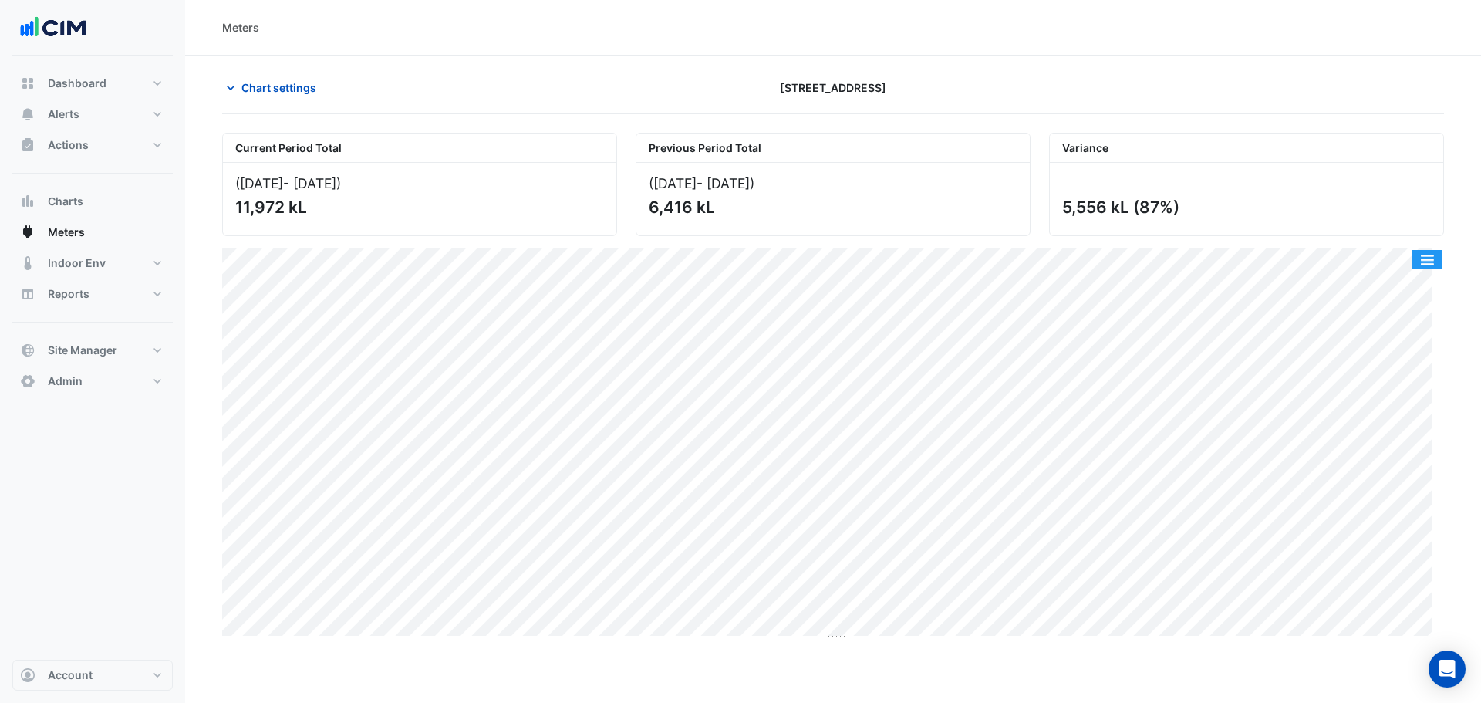
click at [1429, 255] on button "button" at bounding box center [1427, 259] width 31 height 19
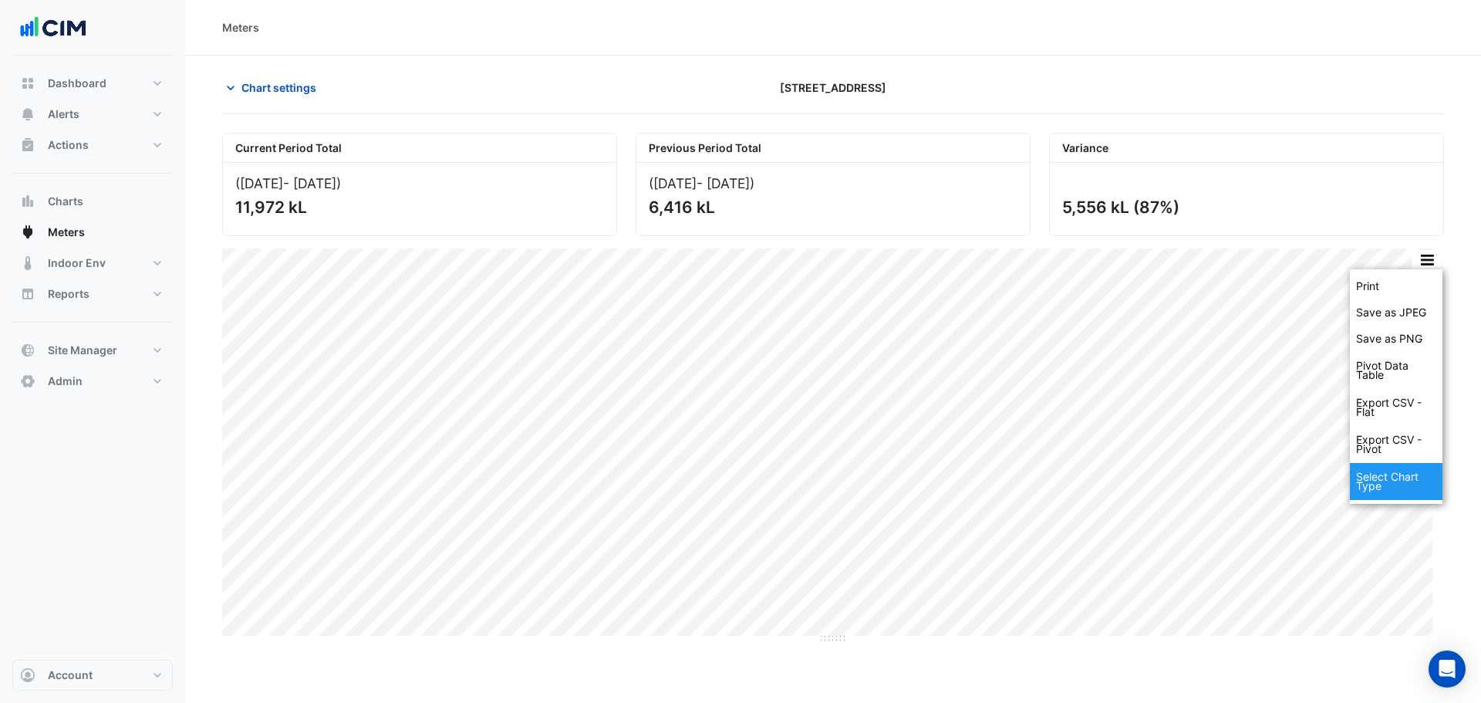
click at [1404, 483] on div "Select Chart Type" at bounding box center [1396, 481] width 93 height 37
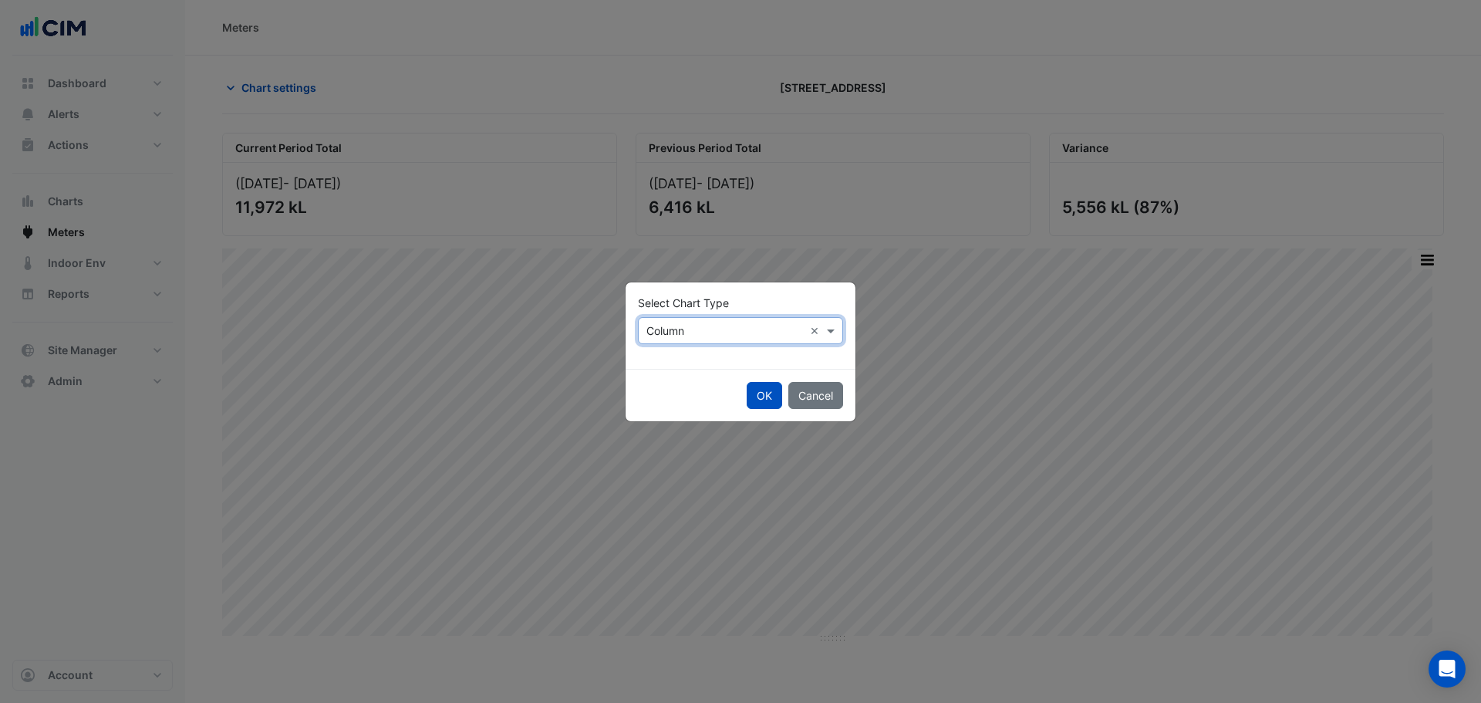
click at [714, 326] on input "text" at bounding box center [725, 331] width 157 height 16
click at [671, 366] on span "Line" at bounding box center [661, 363] width 21 height 13
click at [762, 396] on button "OK" at bounding box center [764, 395] width 35 height 27
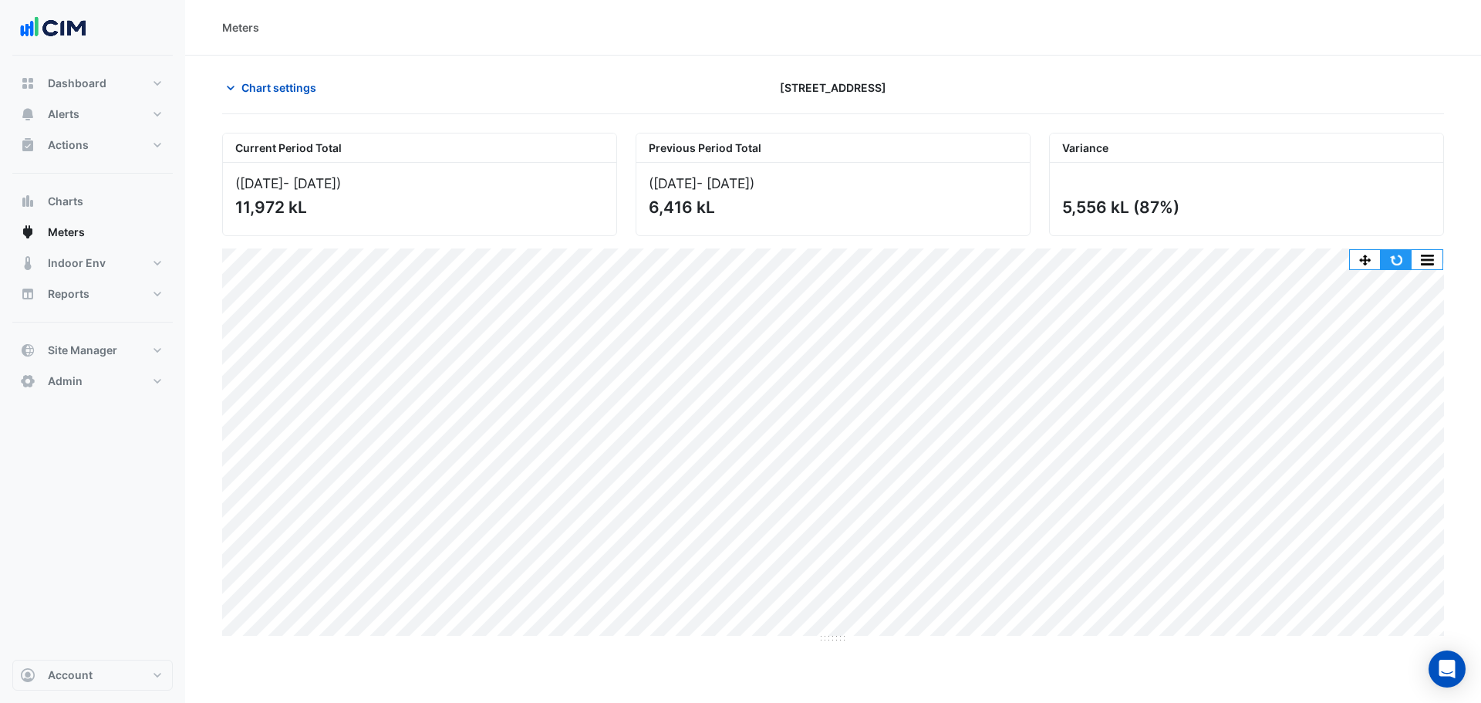
click at [1404, 262] on button "button" at bounding box center [1396, 259] width 31 height 19
click at [1395, 262] on button "button" at bounding box center [1396, 259] width 31 height 19
click at [1389, 258] on button "button" at bounding box center [1396, 259] width 31 height 19
click at [1398, 258] on button "button" at bounding box center [1396, 259] width 31 height 19
click at [85, 147] on span "Actions" at bounding box center [68, 144] width 41 height 15
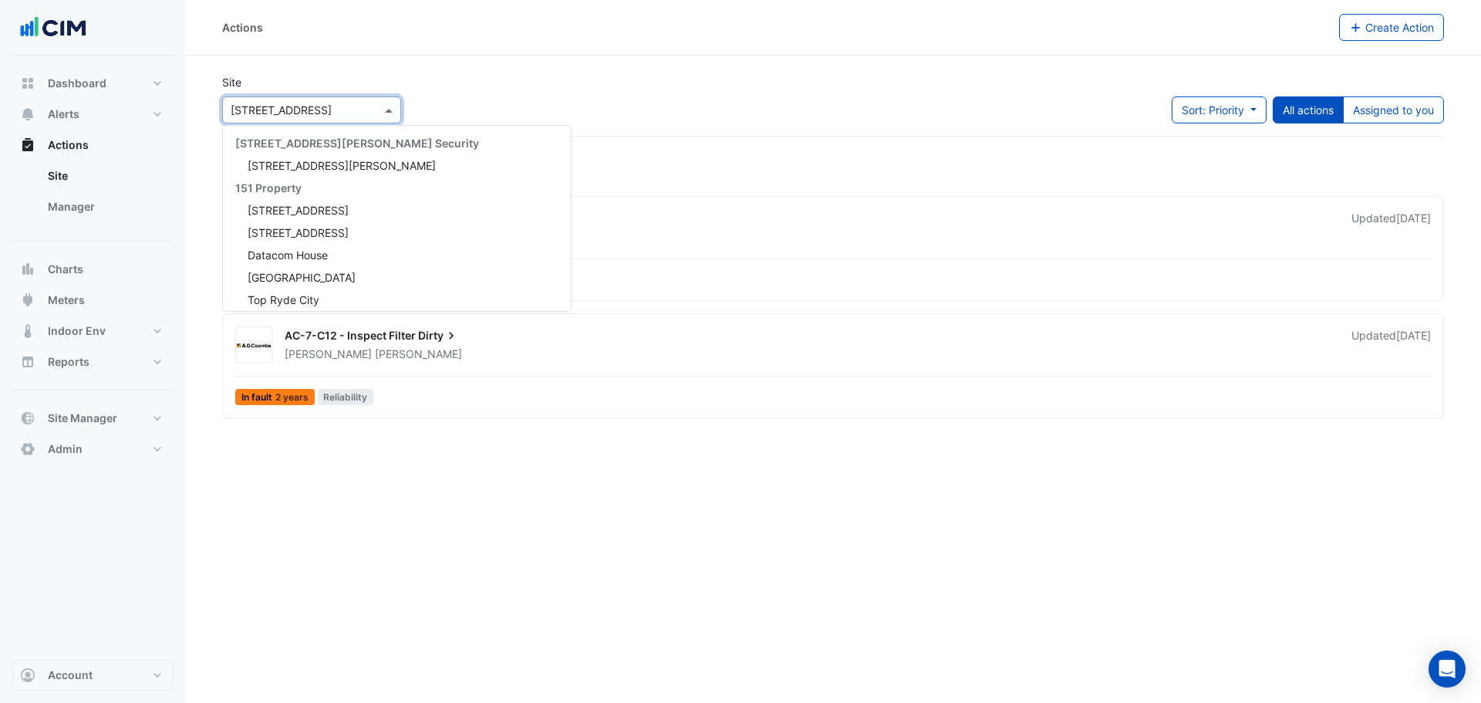
scroll to position [13454, 0]
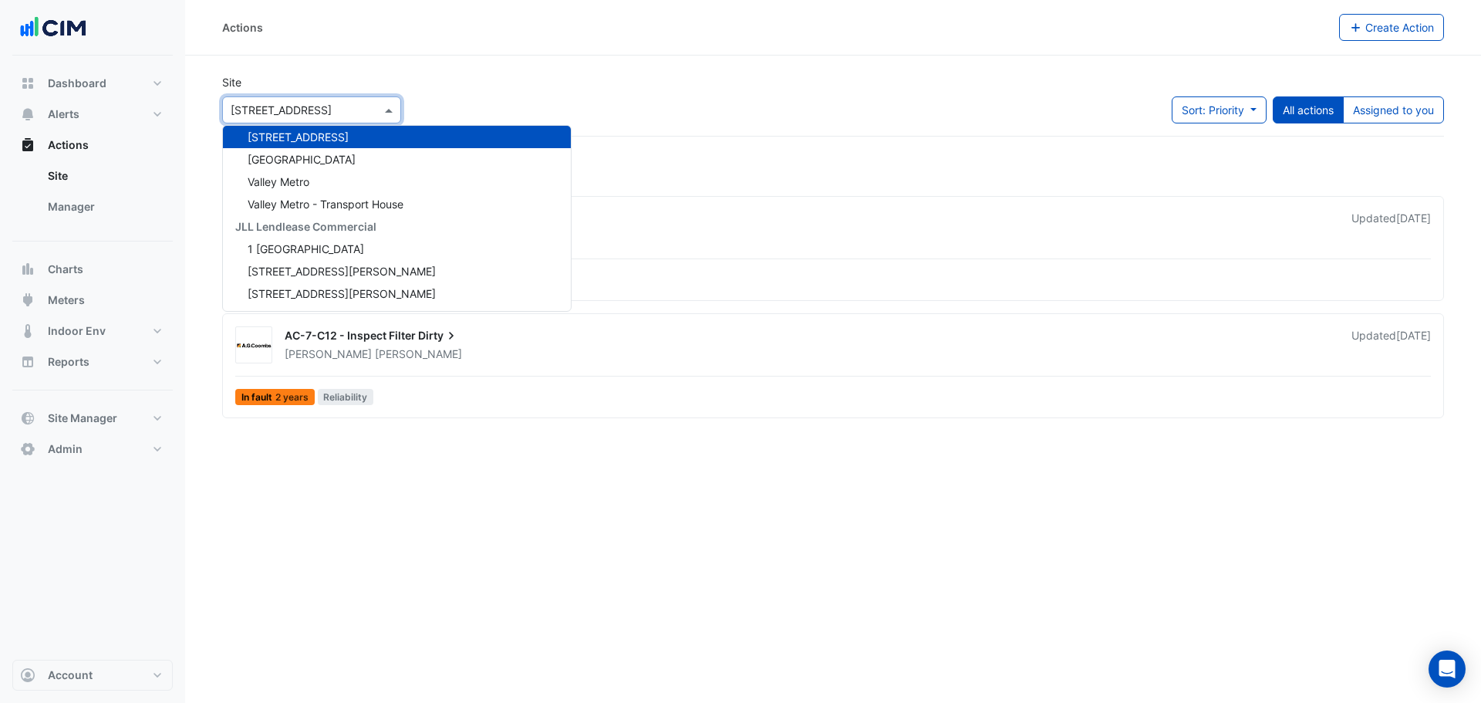
click at [295, 117] on div "× [STREET_ADDRESS]" at bounding box center [281, 110] width 101 height 16
click at [96, 200] on link "Manager" at bounding box center [103, 206] width 137 height 31
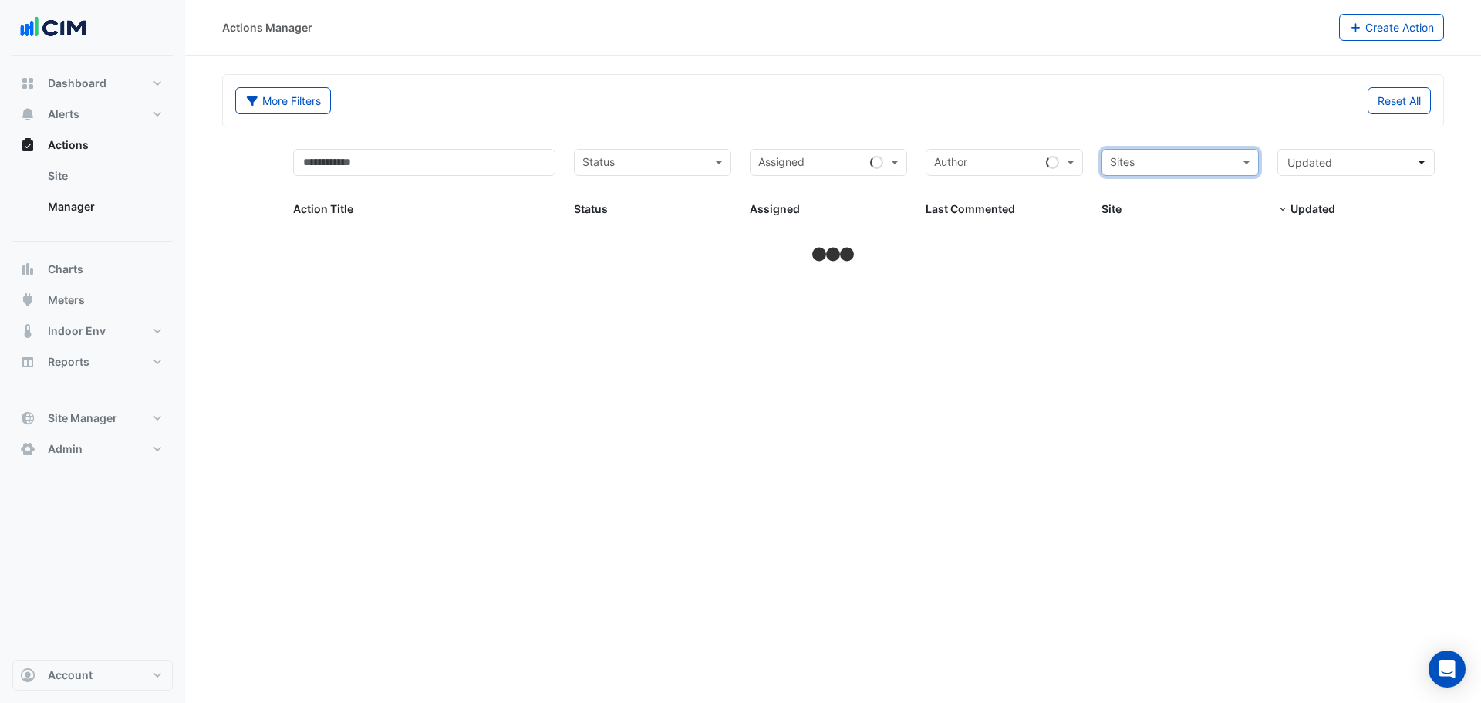
click at [1207, 174] on div "Sites" at bounding box center [1180, 162] width 157 height 27
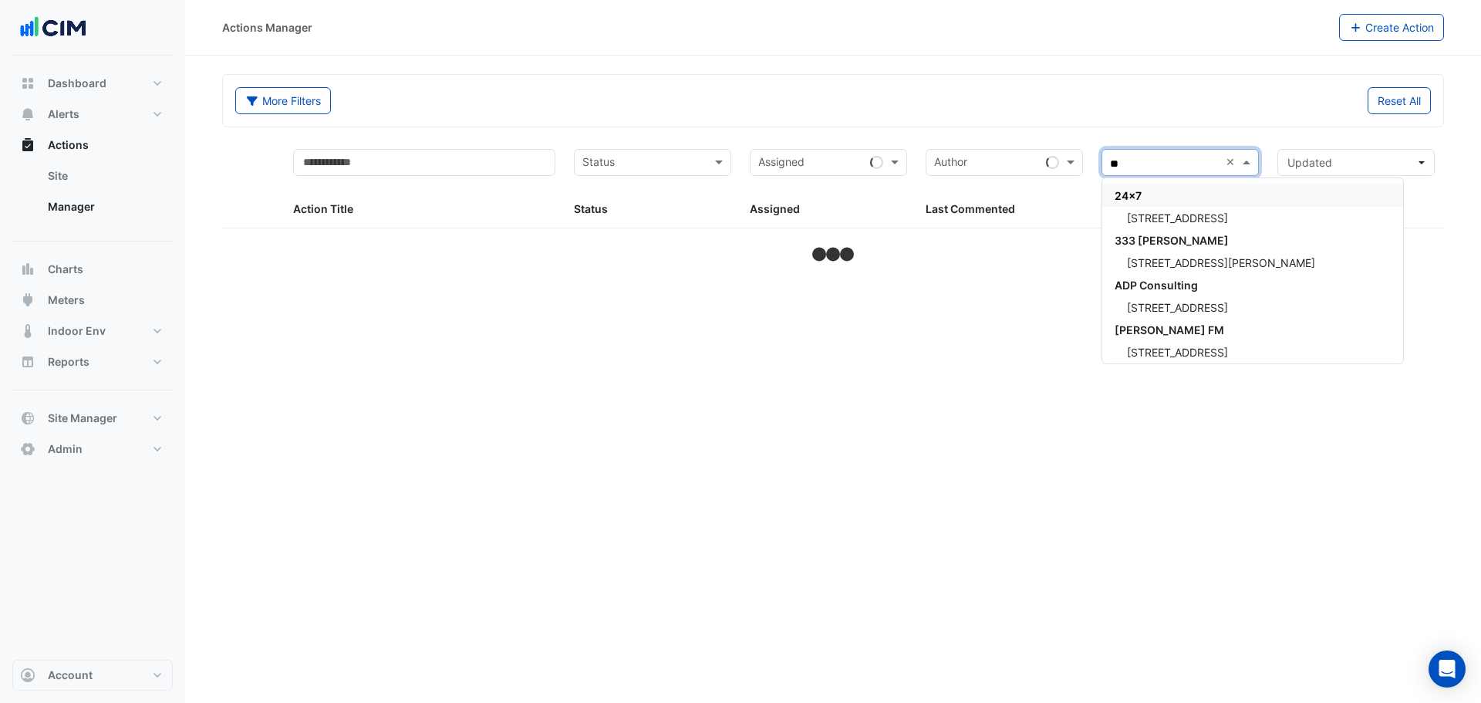
type input "***"
click at [1139, 219] on span "[STREET_ADDRESS]" at bounding box center [1177, 217] width 101 height 13
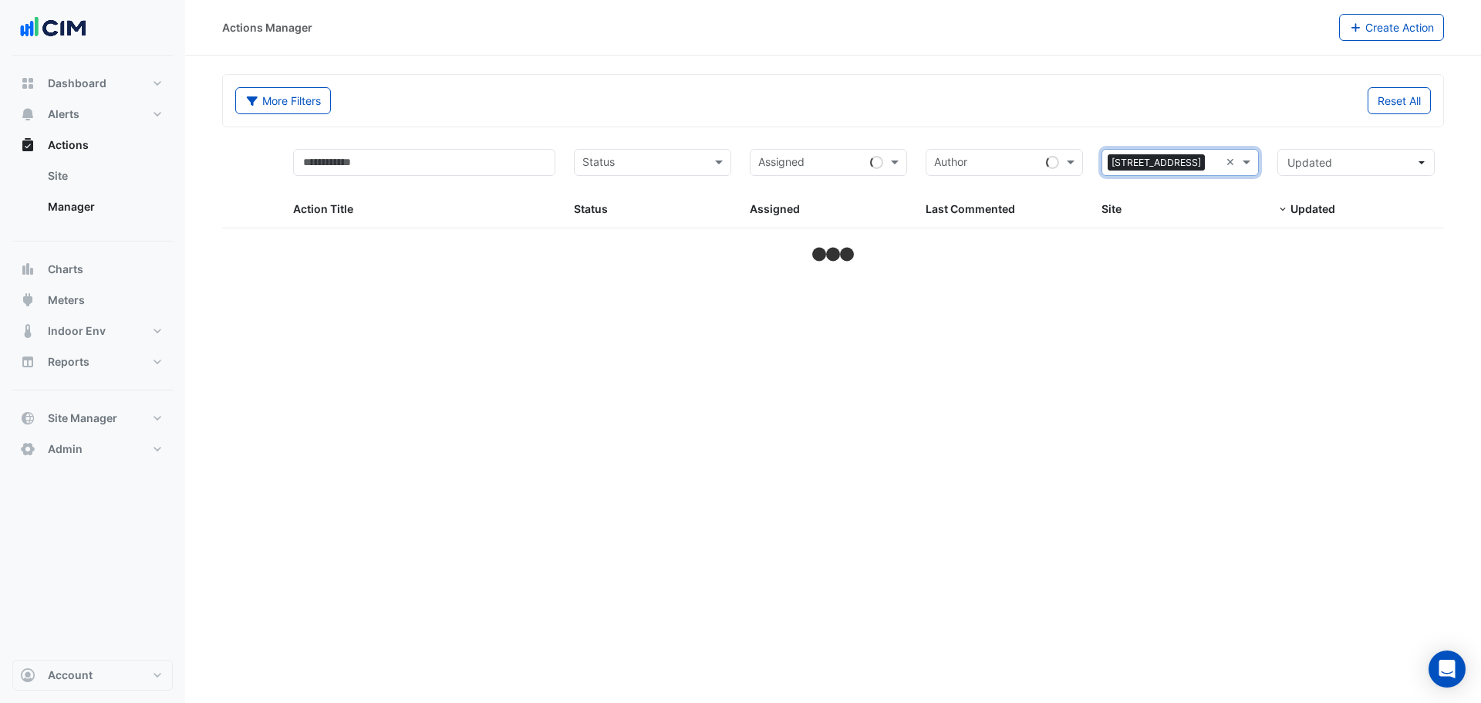
click at [1084, 119] on div "More Filters Reset All" at bounding box center [833, 103] width 1214 height 33
select select "***"
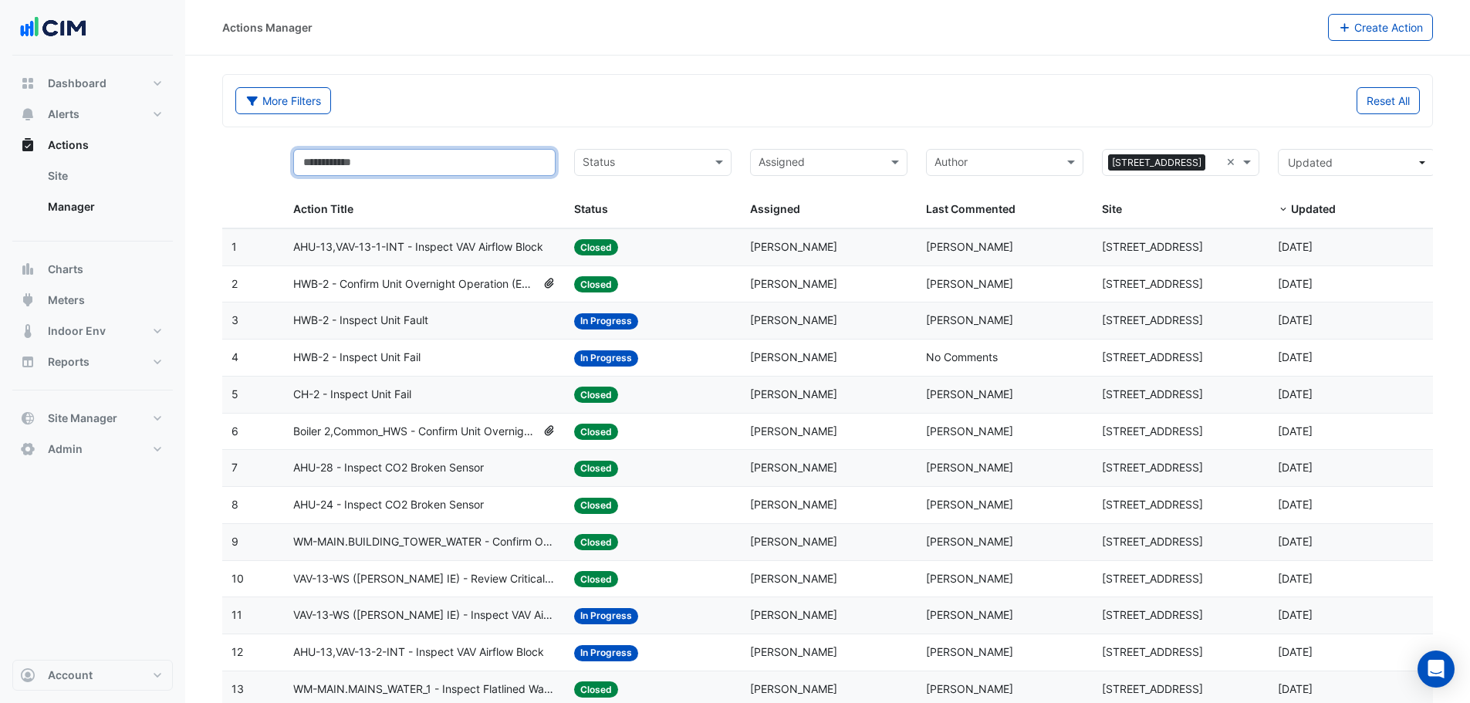
click at [480, 167] on input "text" at bounding box center [424, 162] width 263 height 27
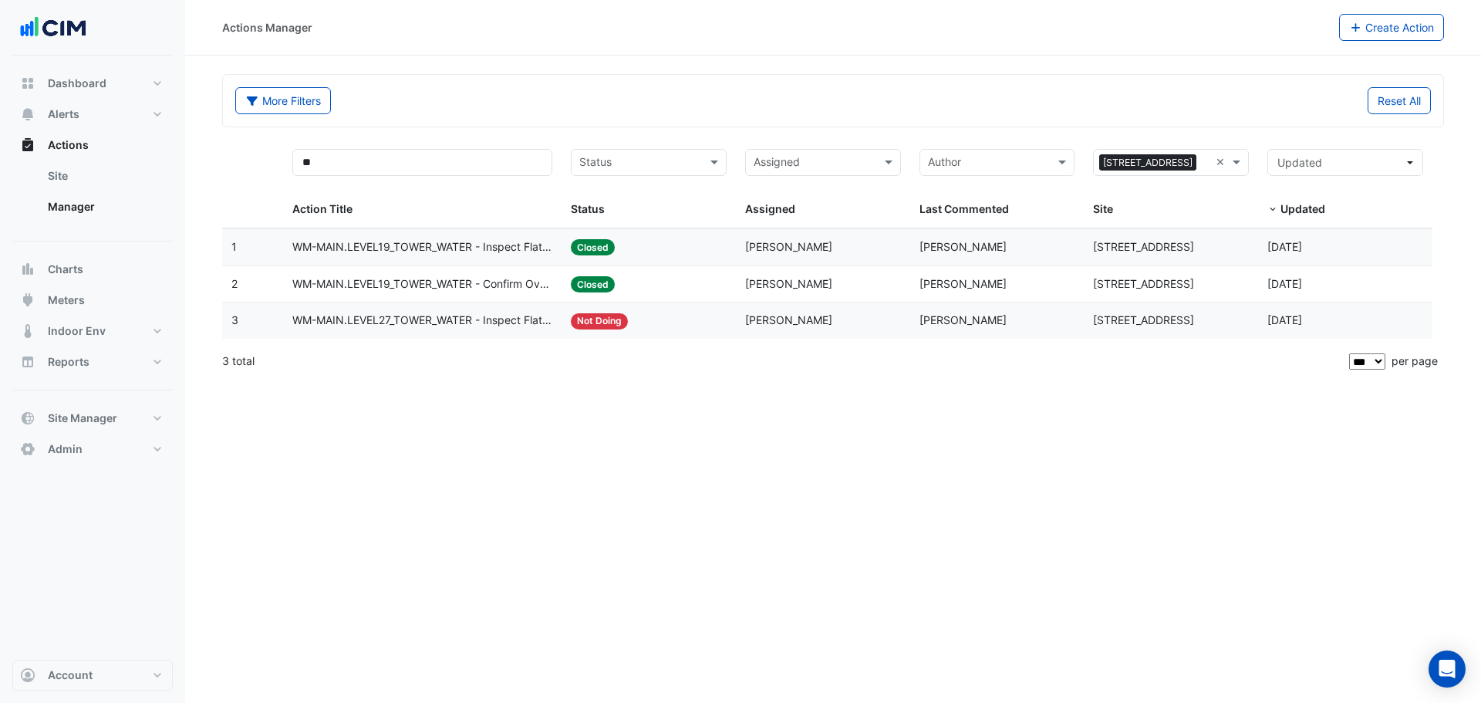
click at [447, 287] on span "WM-MAIN.LEVEL19_TOWER_WATER - Confirm Overnight Water Consumption" at bounding box center [422, 284] width 260 height 18
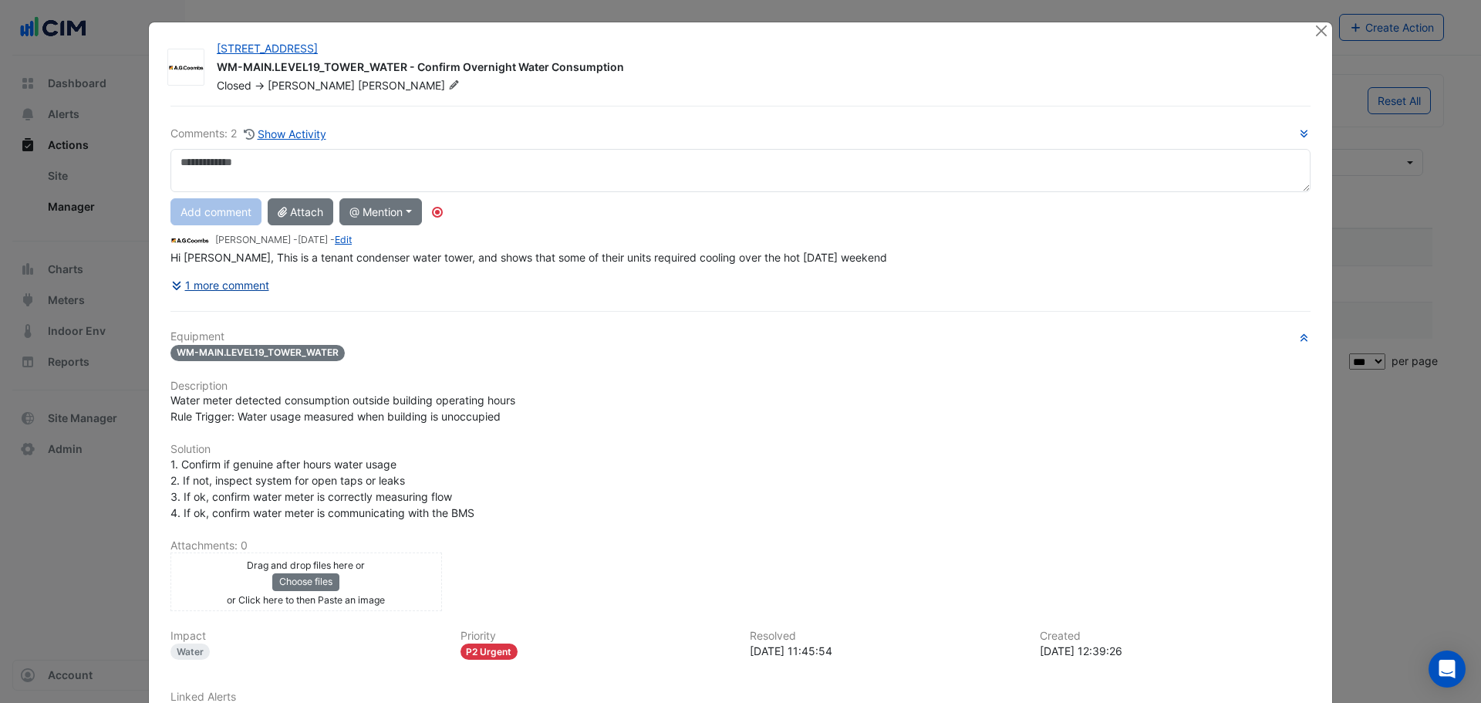
click at [236, 291] on button "1 more comment" at bounding box center [221, 285] width 100 height 27
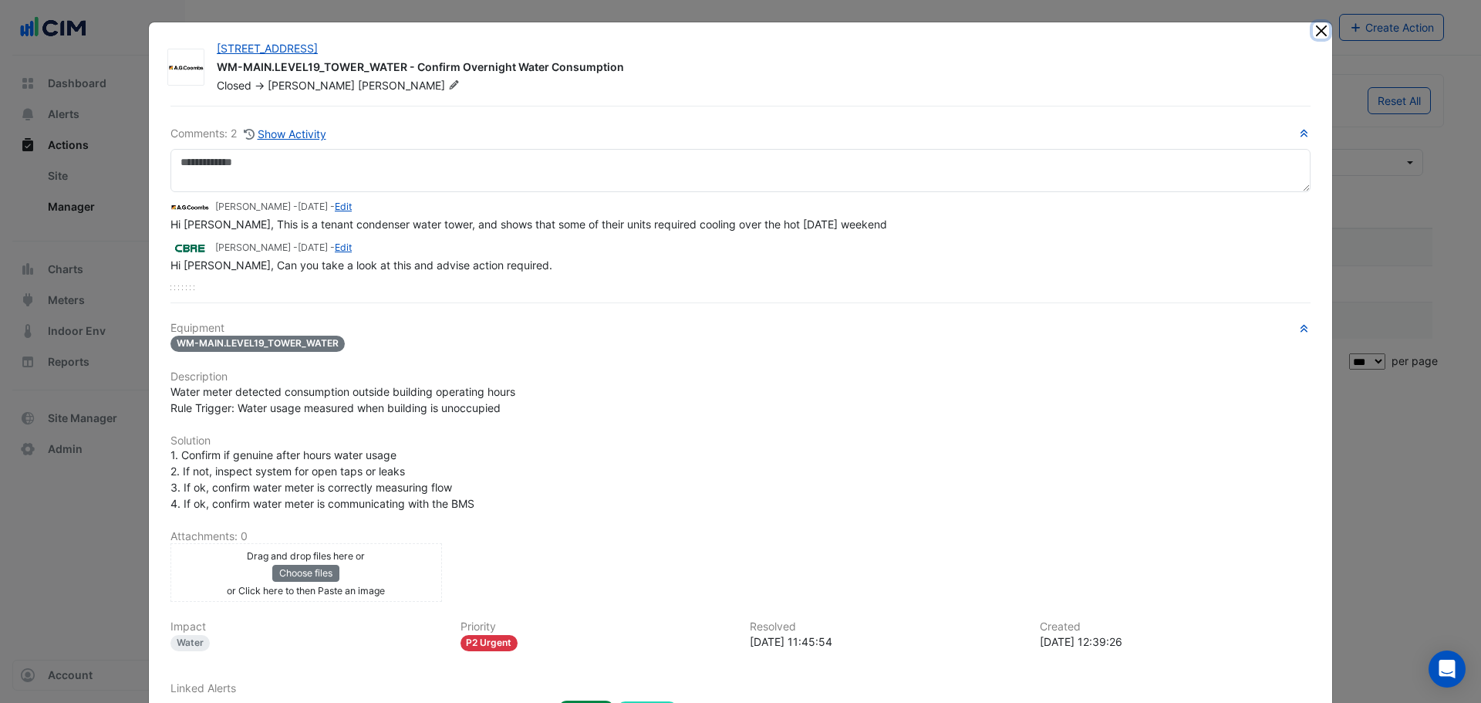
click at [1318, 29] on button "Close" at bounding box center [1321, 30] width 16 height 16
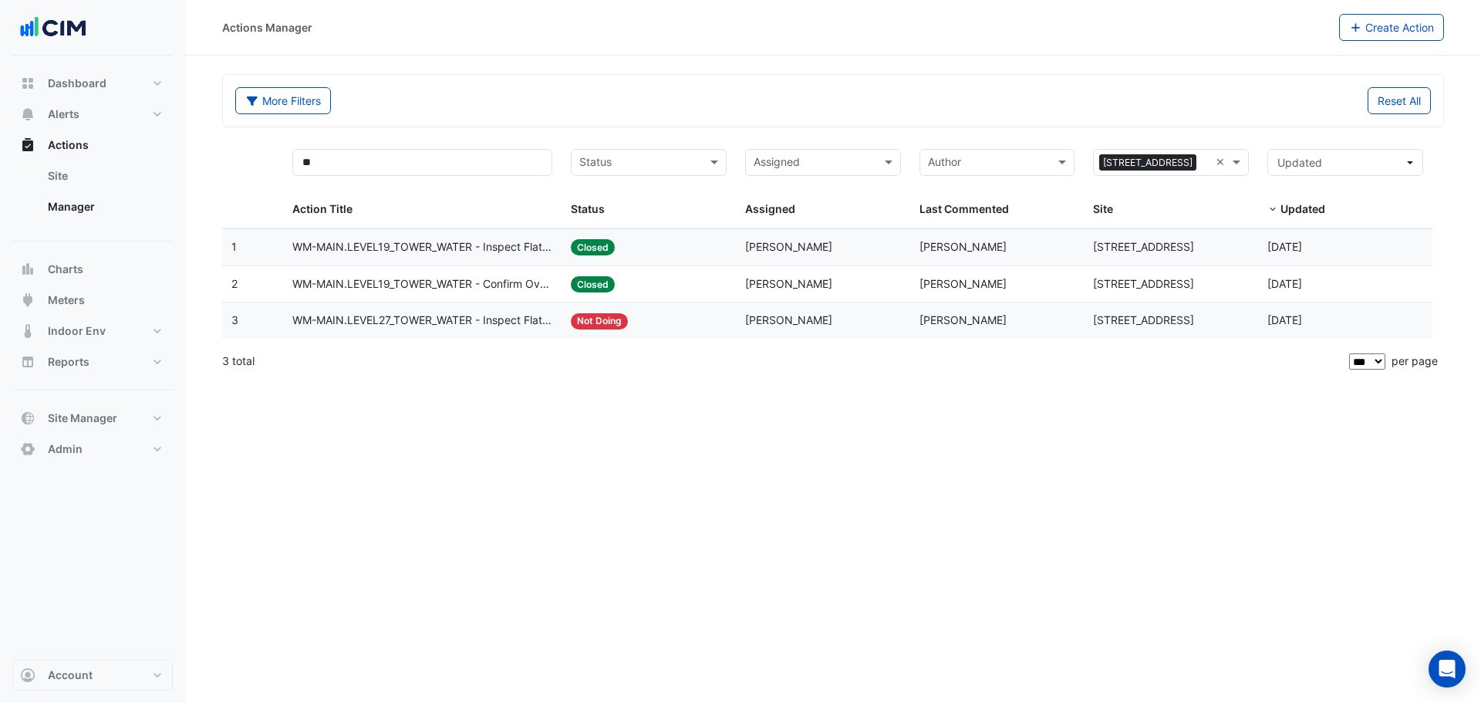
click at [441, 326] on span "WM-MAIN.LEVEL27_TOWER_WATER - Inspect Flatlined Water Sub-Meter" at bounding box center [422, 321] width 260 height 18
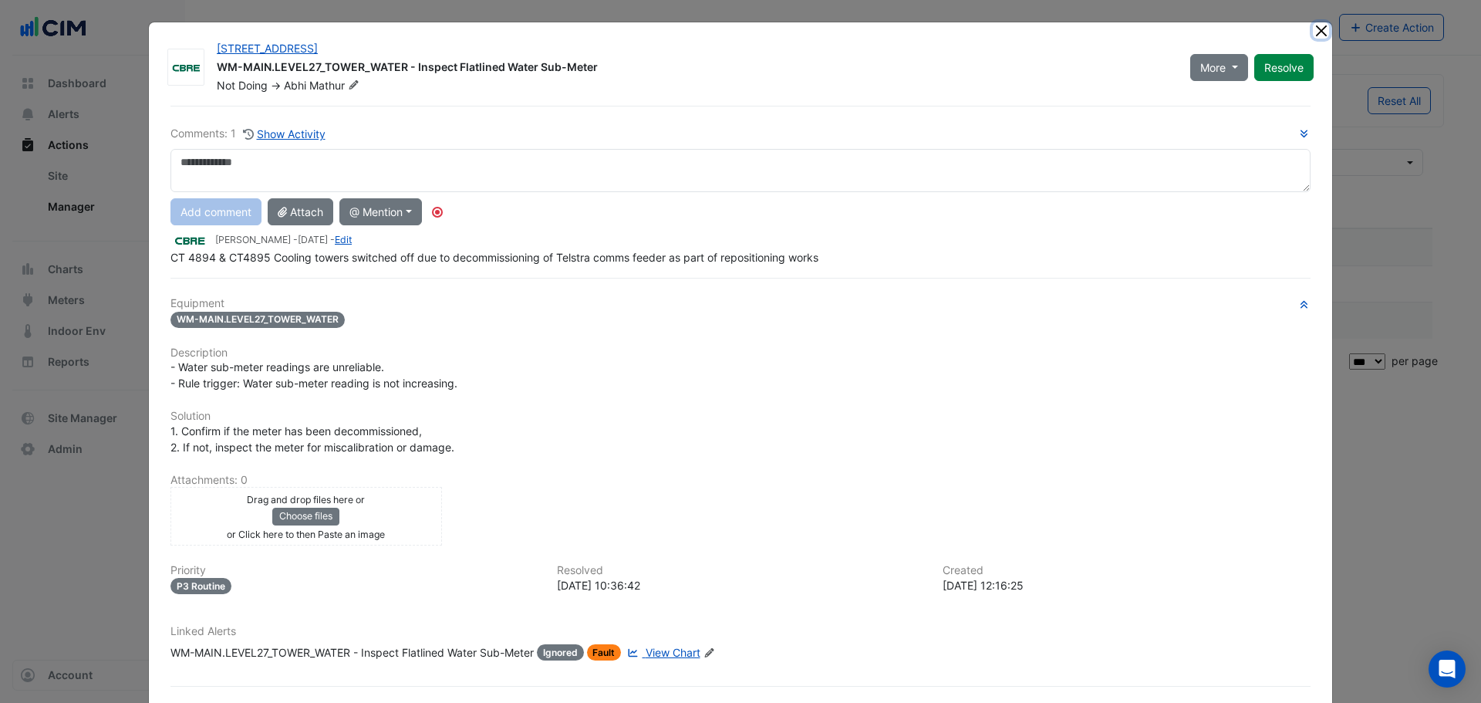
click at [1313, 33] on button "Close" at bounding box center [1321, 30] width 16 height 16
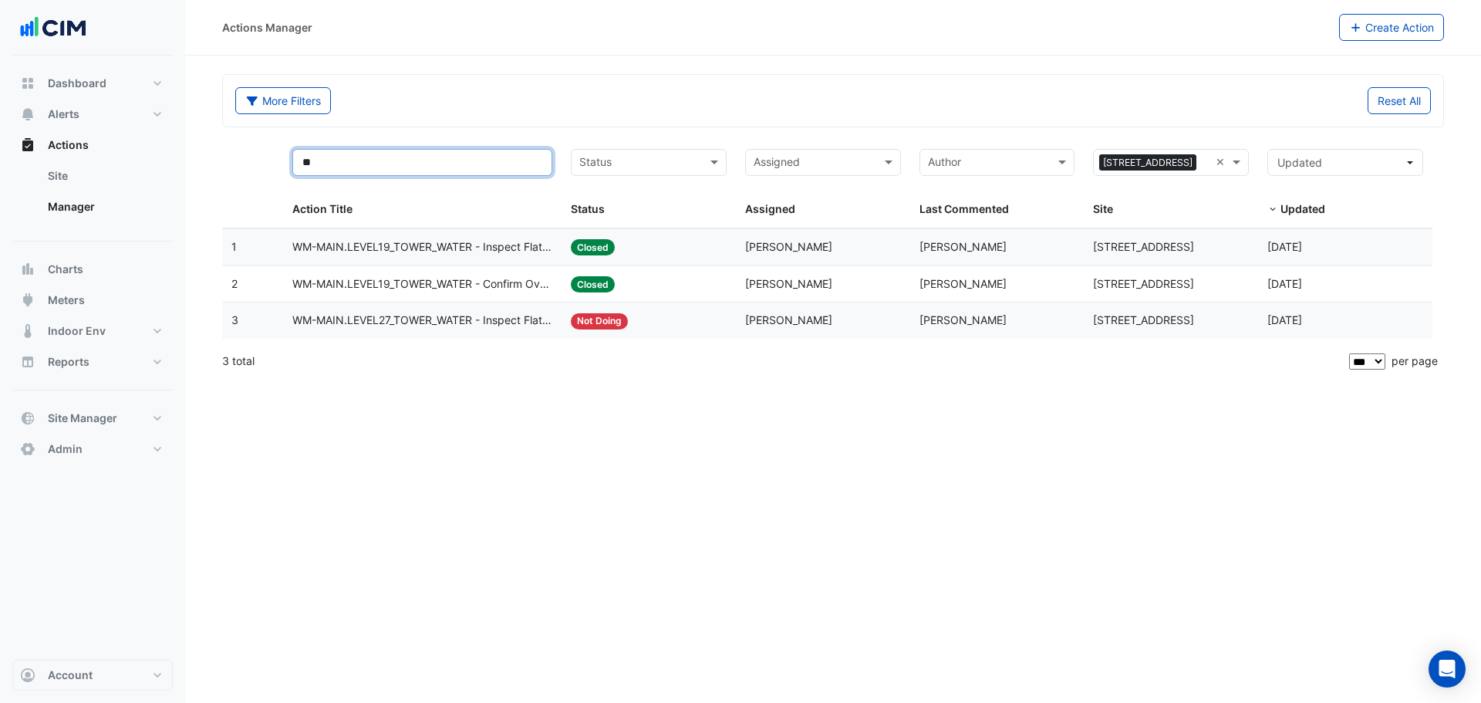
click at [366, 163] on input "**" at bounding box center [422, 162] width 260 height 27
type input "***"
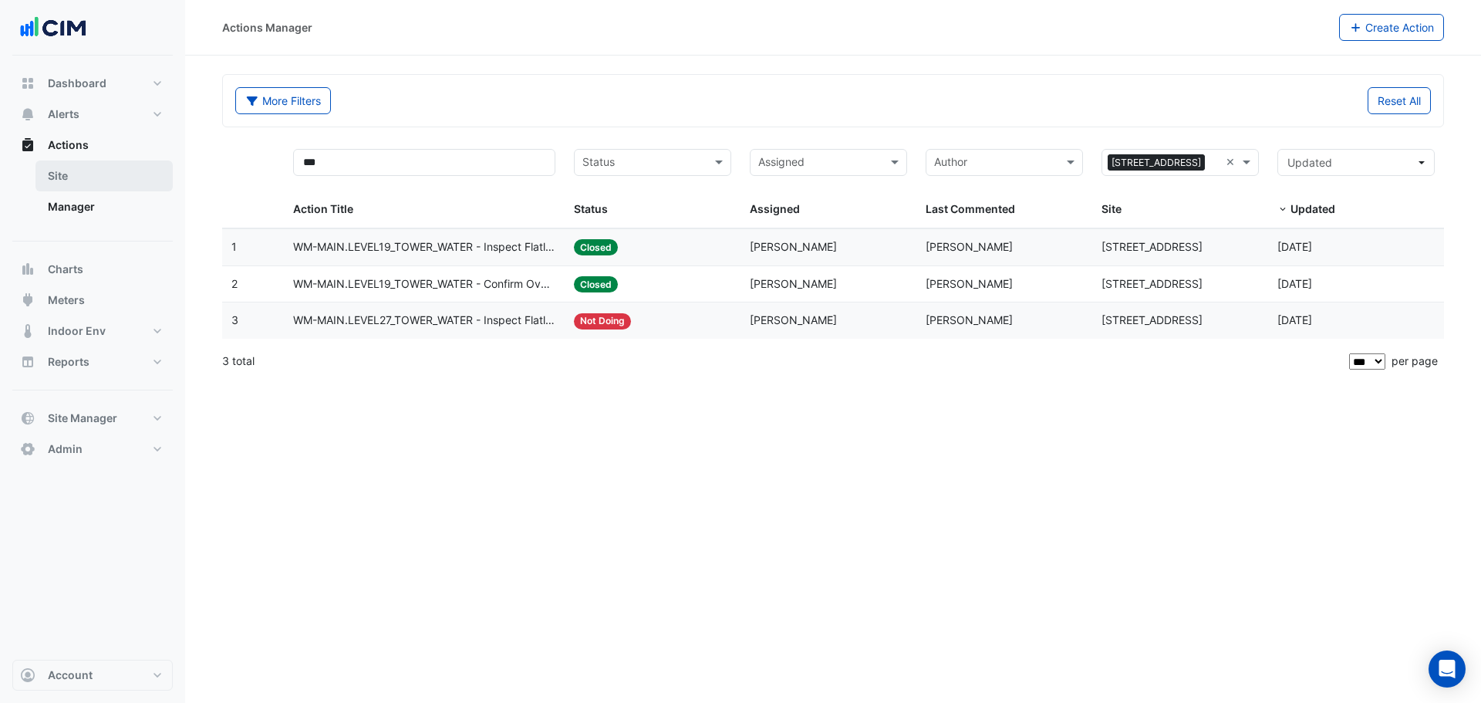
click at [75, 173] on link "Site" at bounding box center [103, 175] width 137 height 31
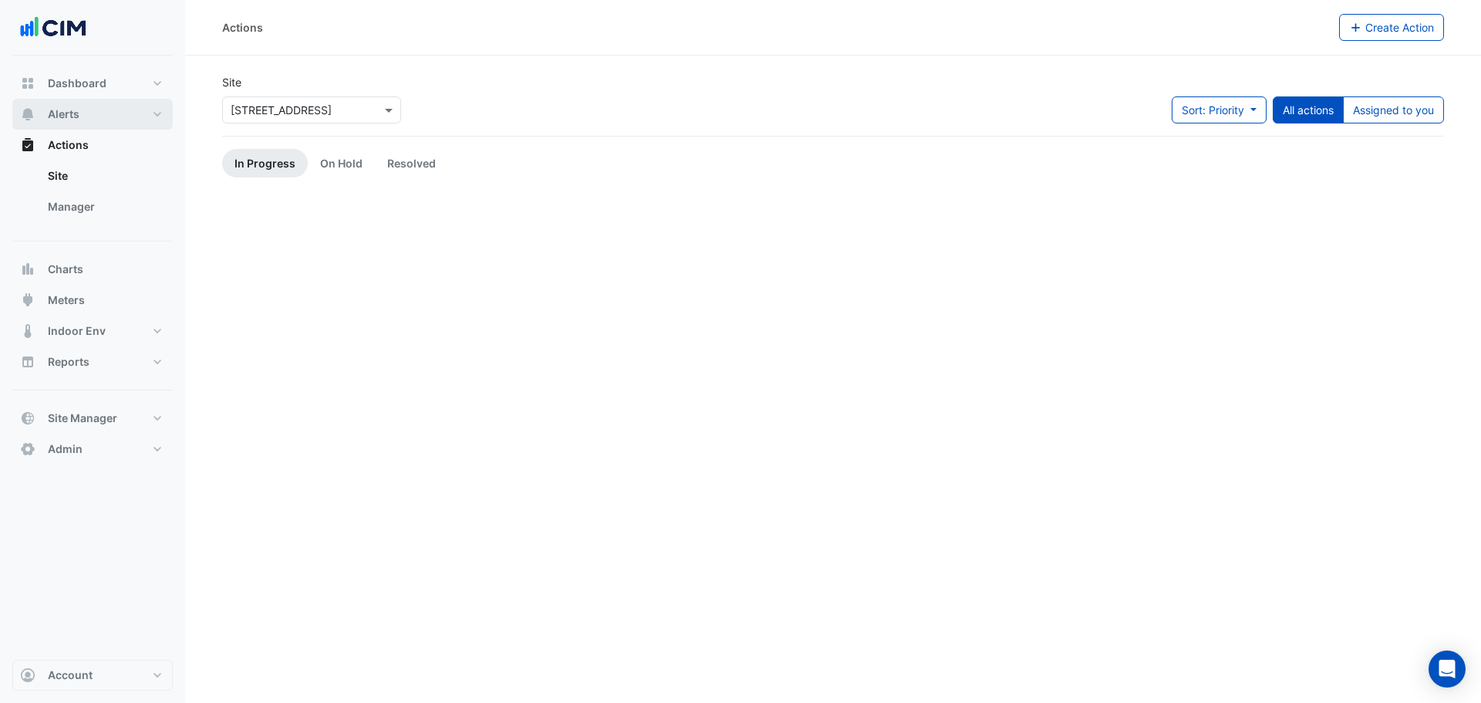
click at [74, 115] on span "Alerts" at bounding box center [64, 113] width 32 height 15
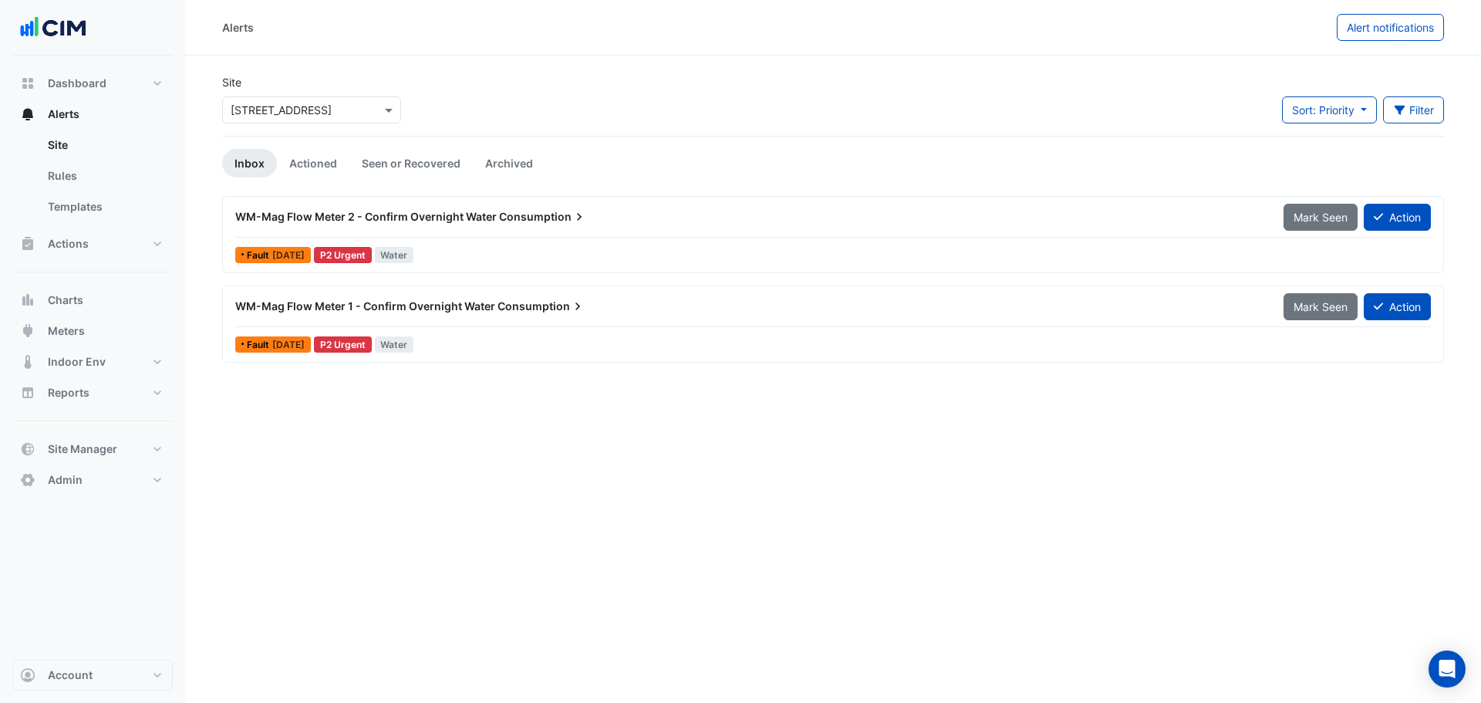
click at [304, 110] on input "text" at bounding box center [296, 111] width 131 height 16
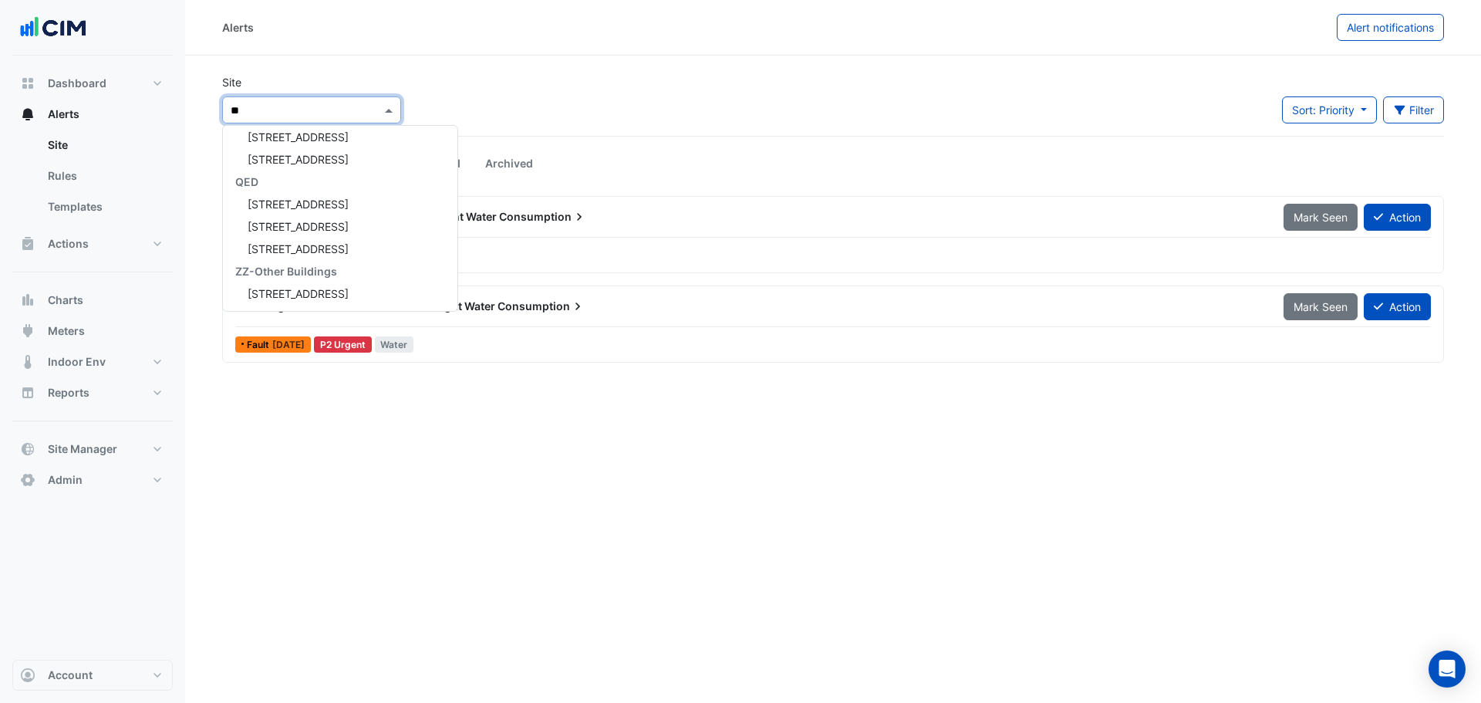
type input "***"
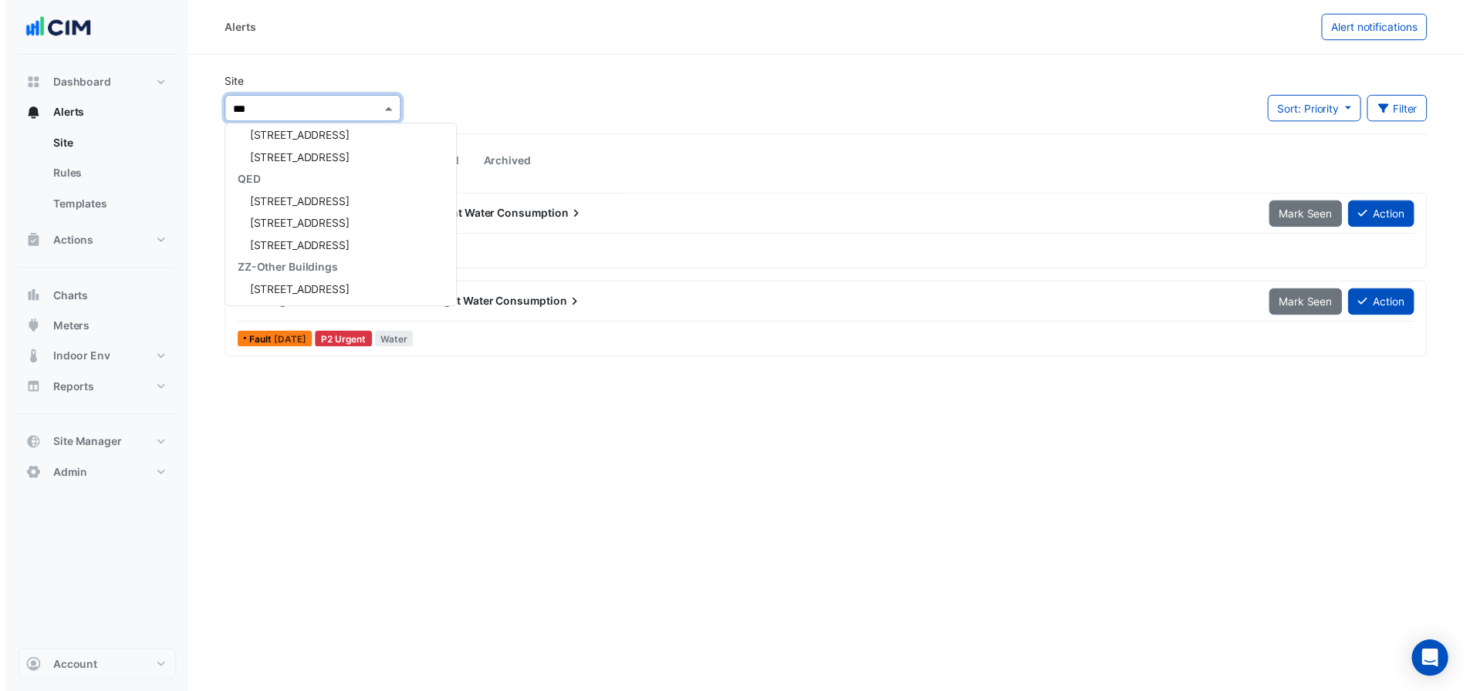
scroll to position [96, 0]
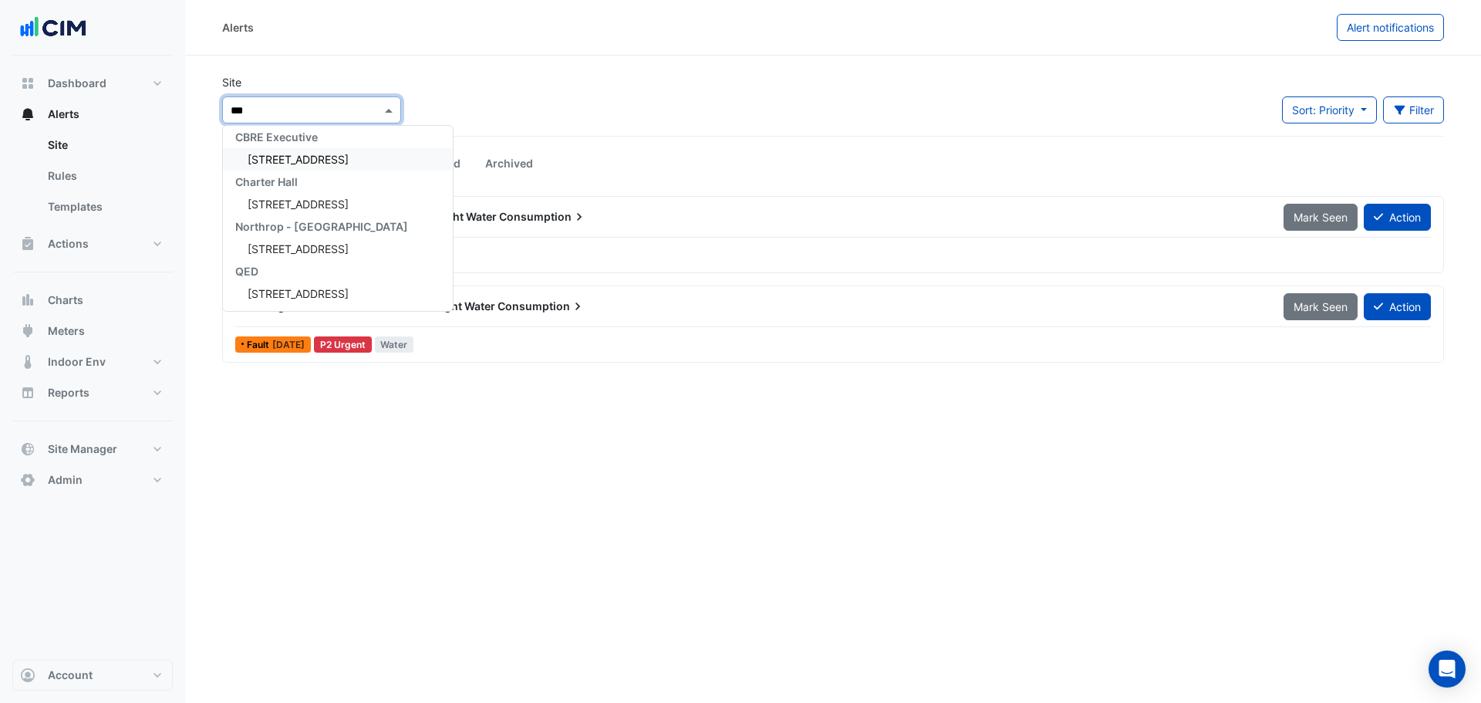
click at [317, 148] on div "[STREET_ADDRESS]" at bounding box center [338, 159] width 230 height 22
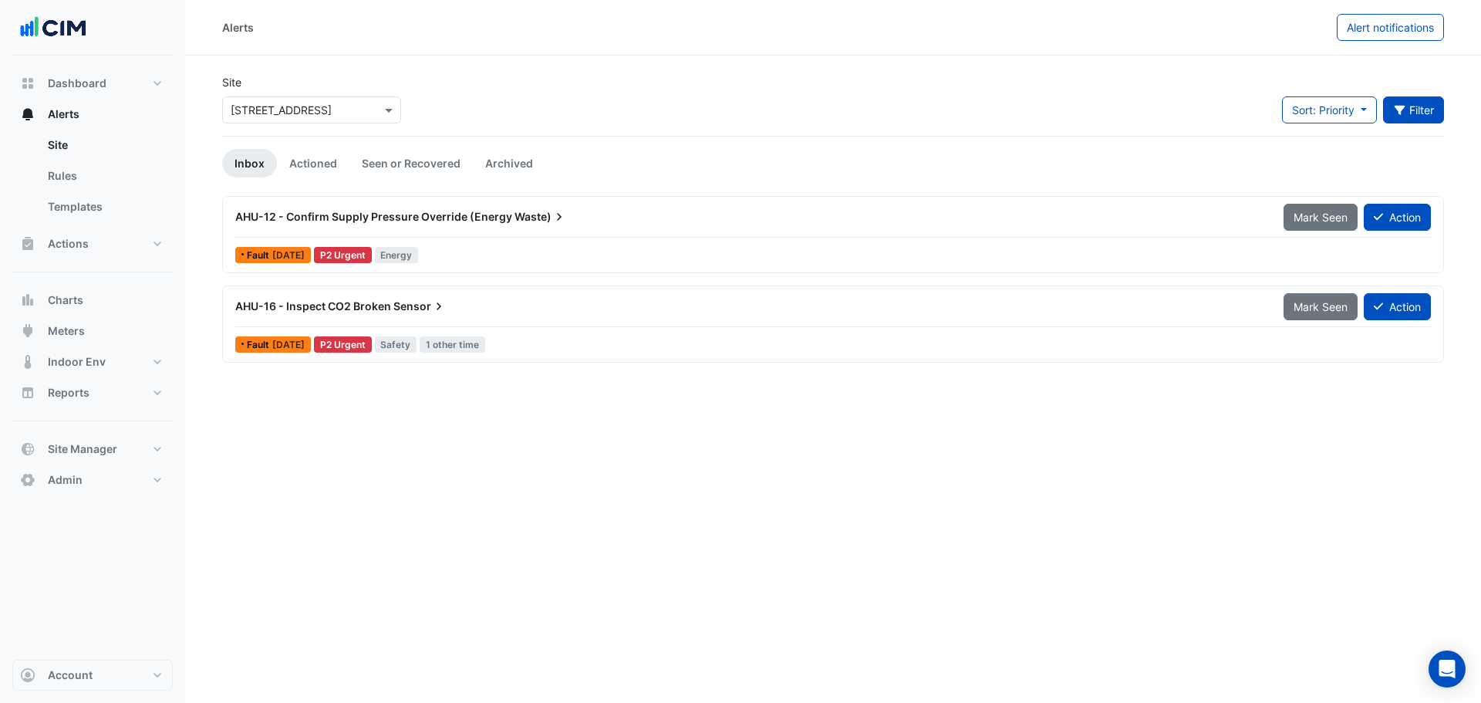
click at [1404, 112] on icon "button" at bounding box center [1400, 110] width 14 height 11
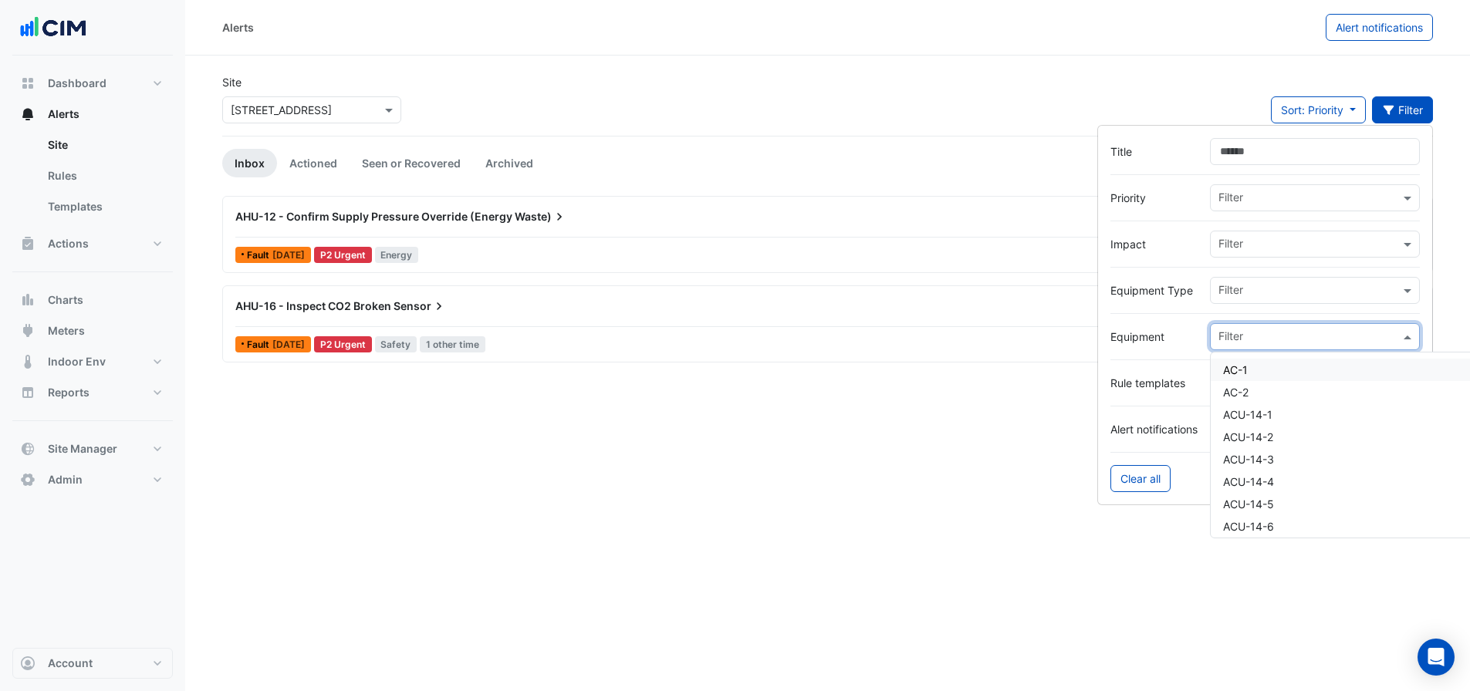
click at [1284, 344] on input "text" at bounding box center [1308, 338] width 181 height 16
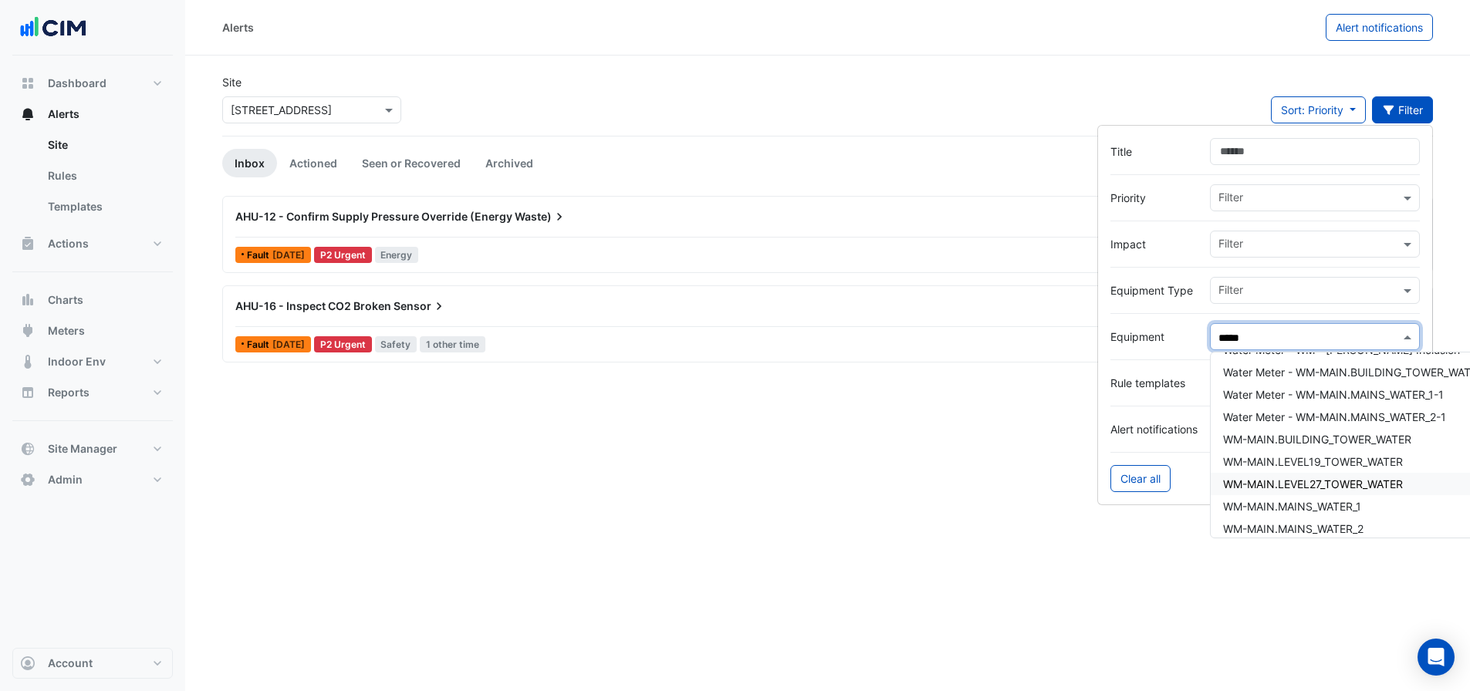
scroll to position [29, 0]
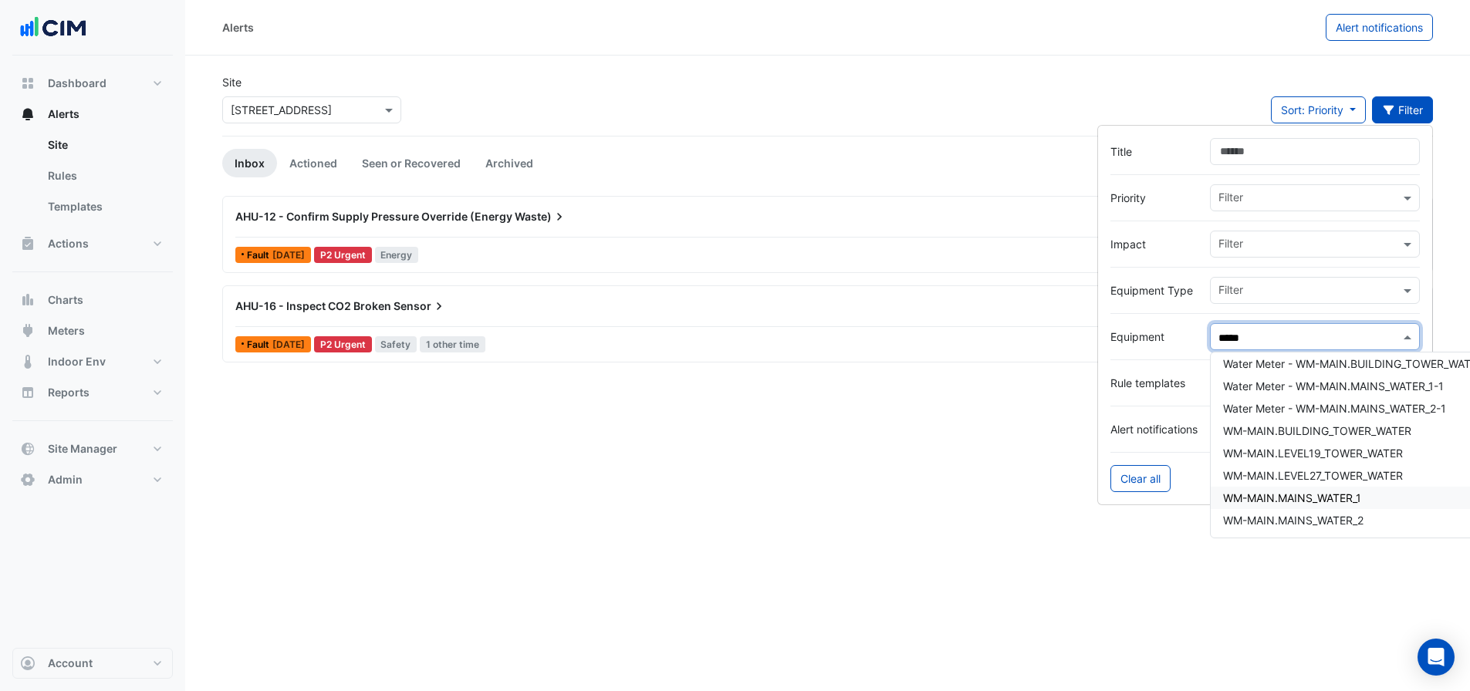
click at [1322, 495] on span "WM-MAIN.MAINS_WATER_1" at bounding box center [1292, 498] width 138 height 13
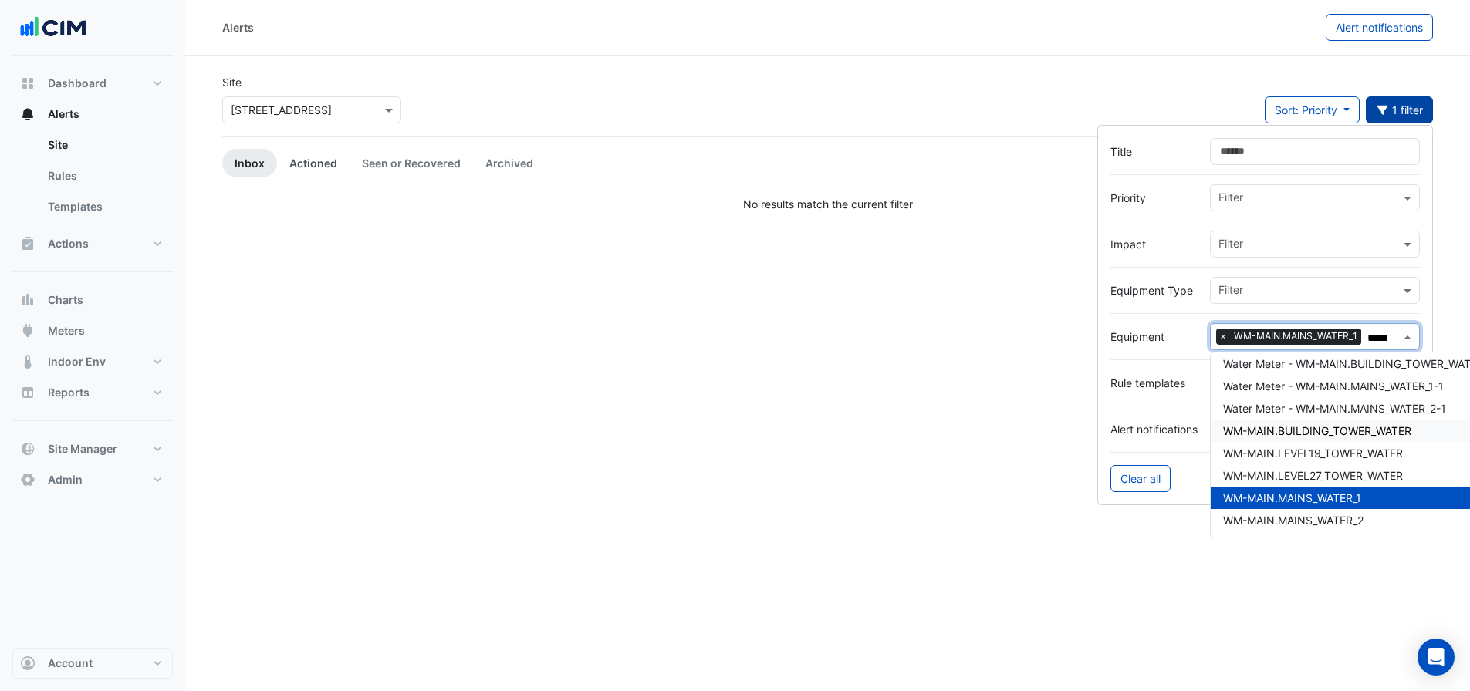
type input "*****"
click at [294, 160] on link "Actioned" at bounding box center [313, 163] width 73 height 29
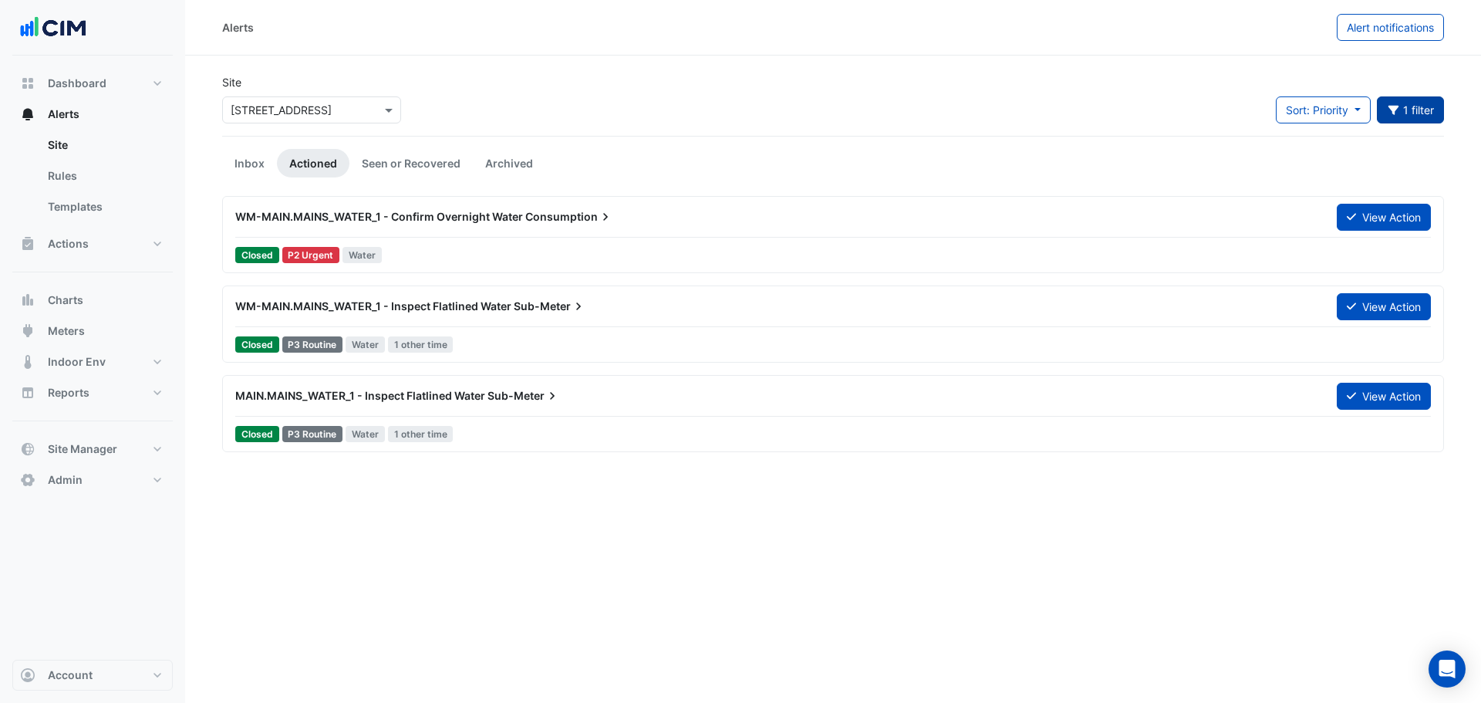
click at [414, 221] on span "WM-MAIN.MAINS_WATER_1 - Confirm Overnight Water" at bounding box center [379, 216] width 288 height 13
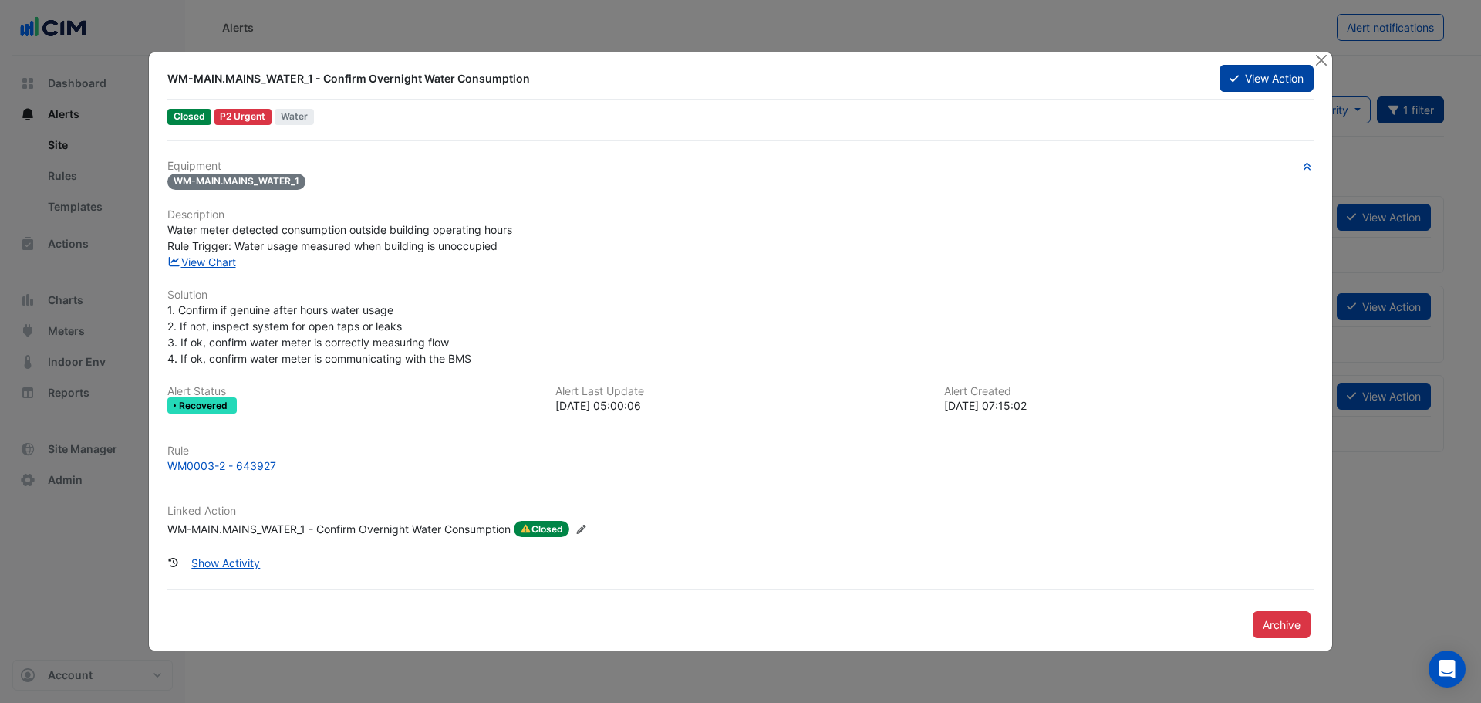
click at [1272, 83] on button "View Action" at bounding box center [1267, 78] width 94 height 27
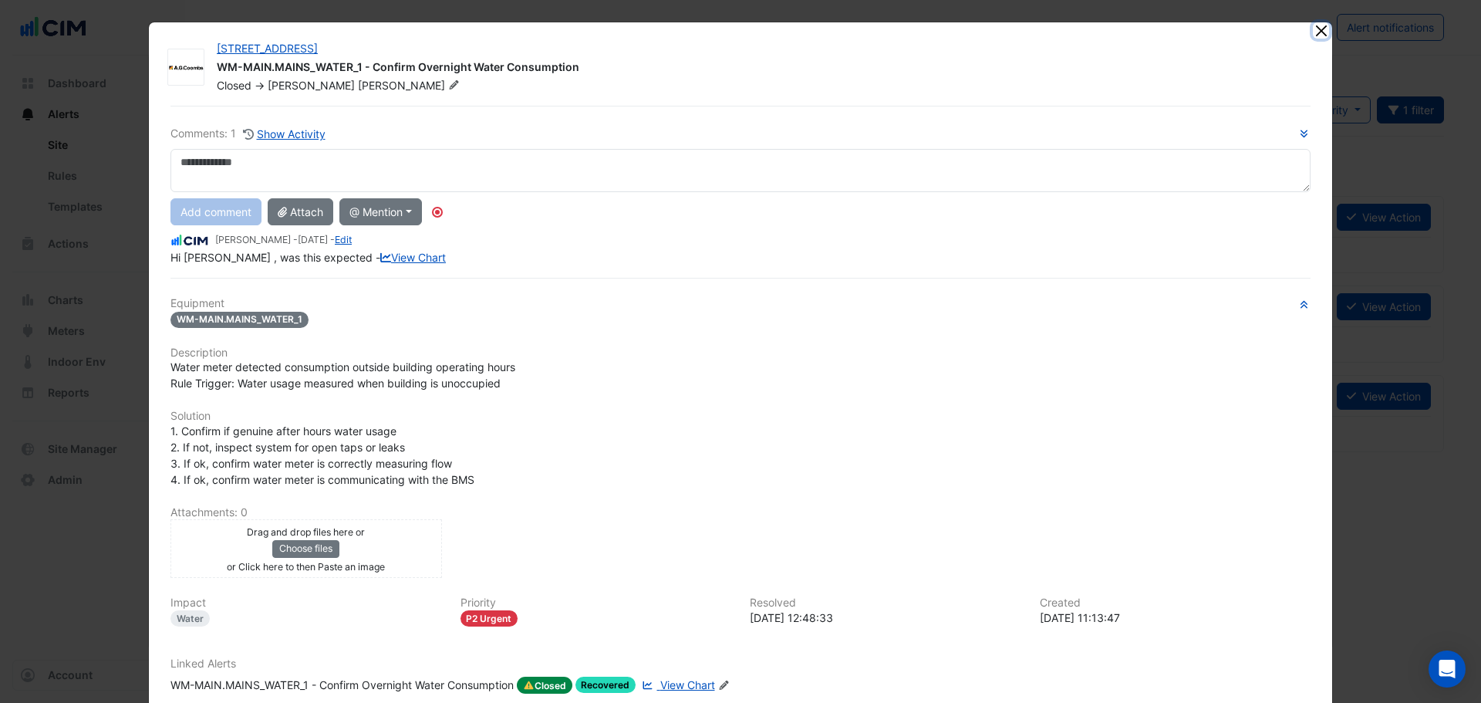
click at [1318, 32] on button "Close" at bounding box center [1321, 30] width 16 height 16
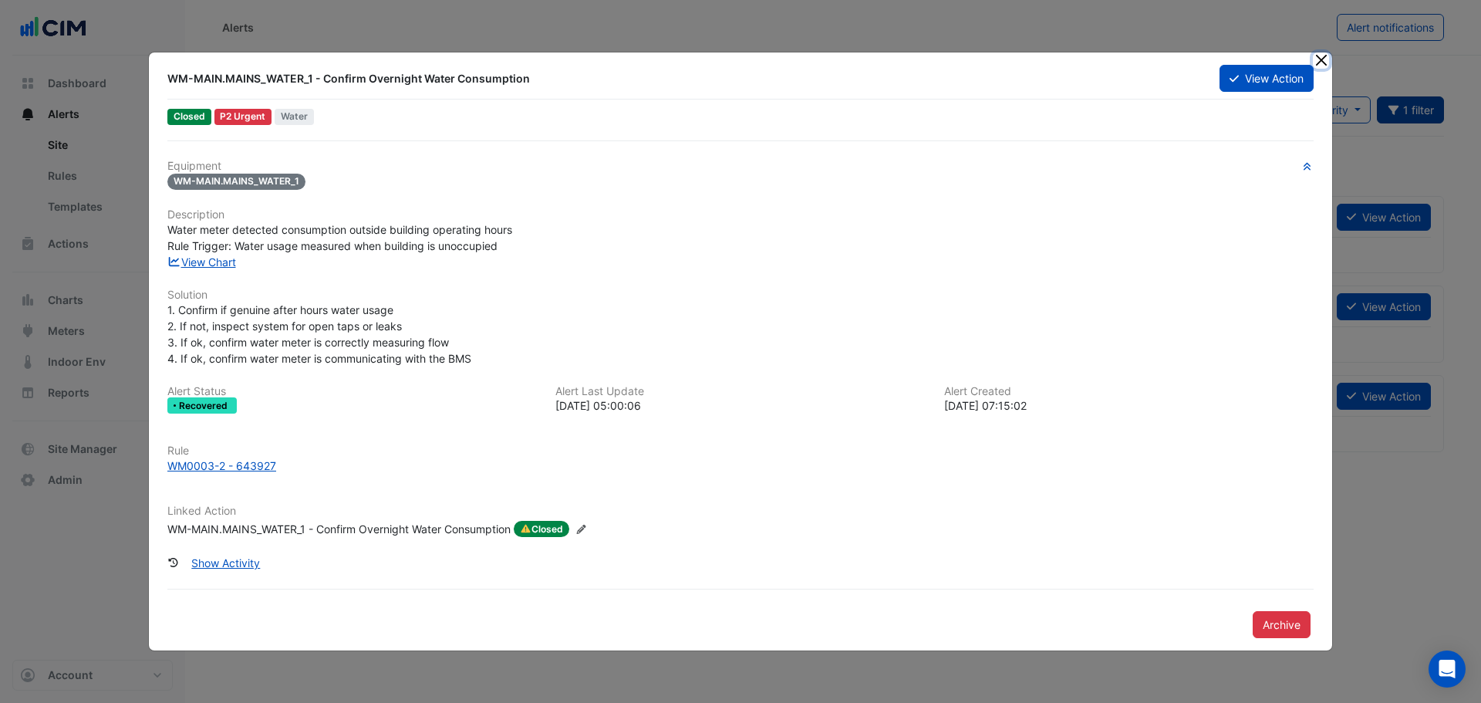
click at [1319, 61] on button "Close" at bounding box center [1321, 60] width 16 height 16
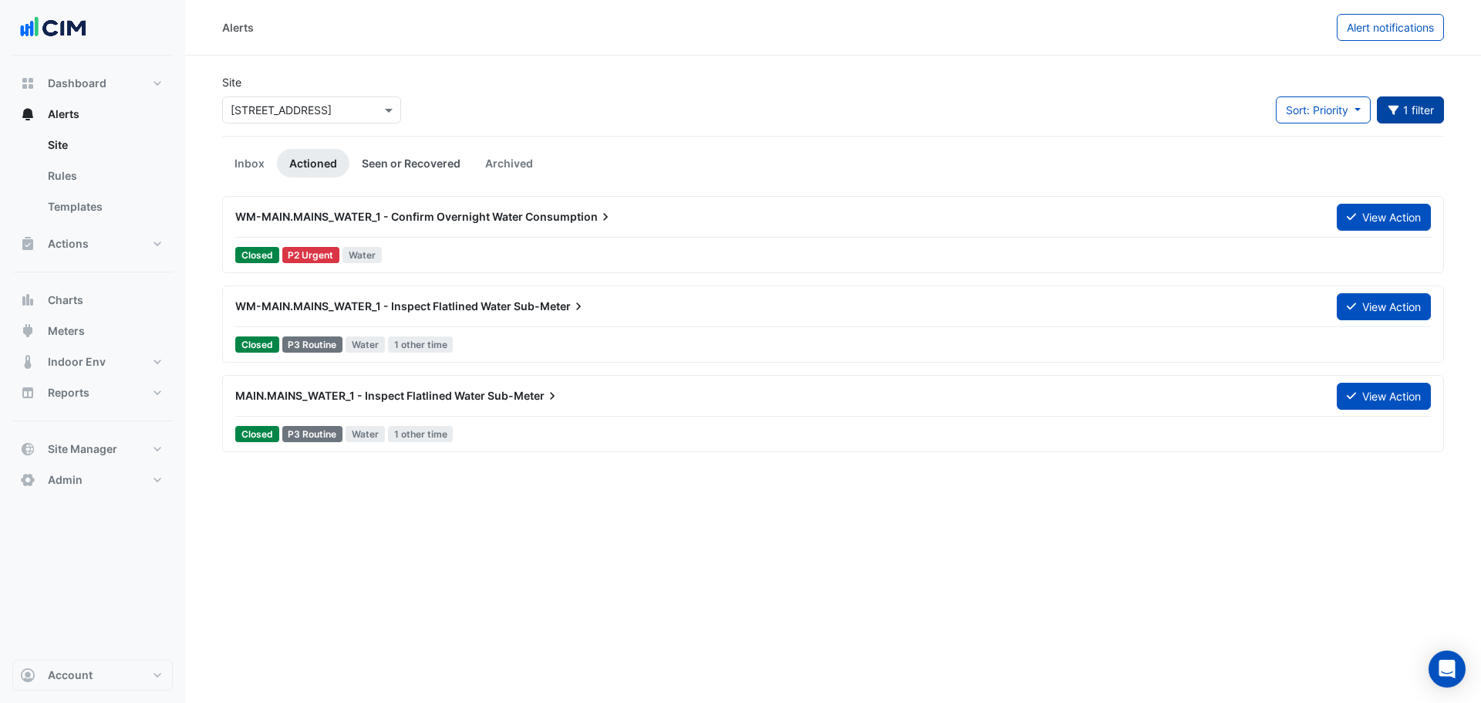
click at [398, 169] on link "Seen or Recovered" at bounding box center [411, 163] width 123 height 29
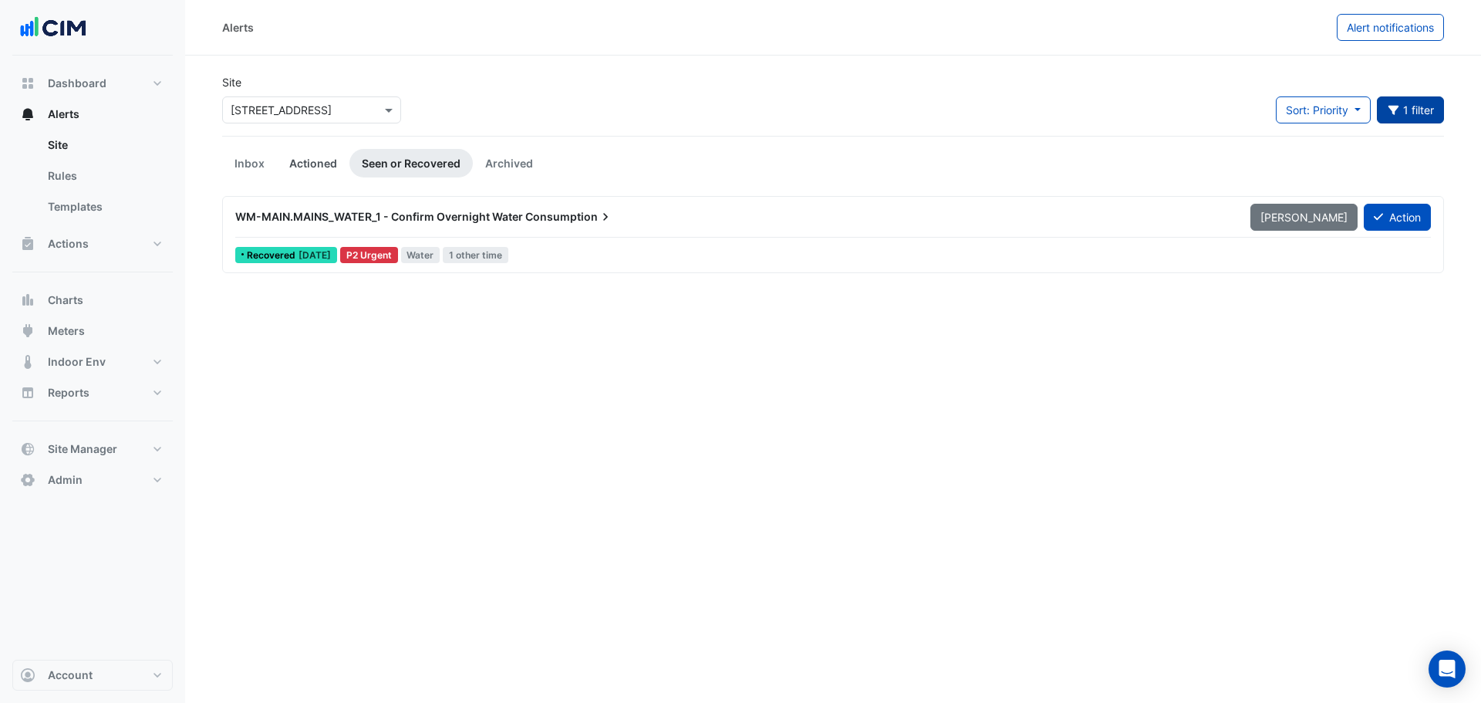
click at [319, 169] on link "Actioned" at bounding box center [313, 163] width 73 height 29
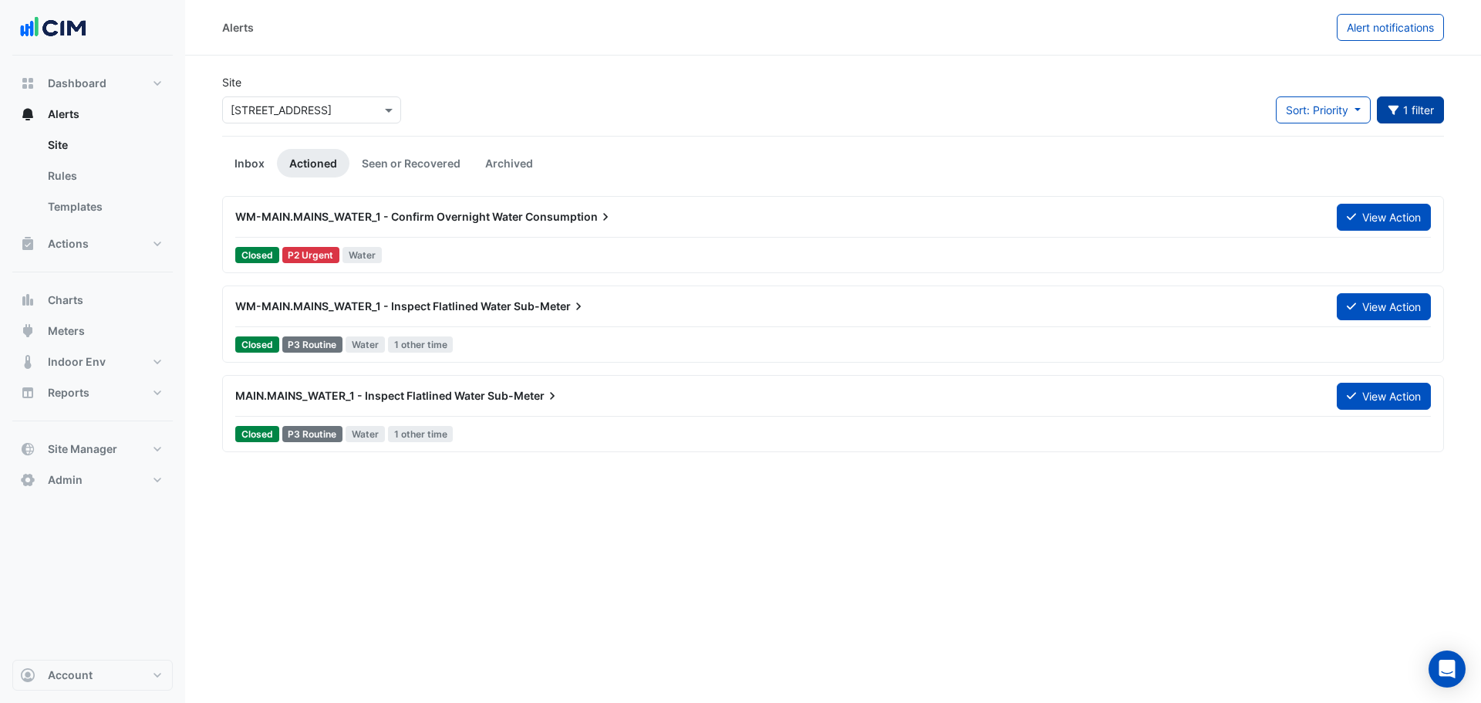
click at [267, 158] on link "Inbox" at bounding box center [249, 163] width 55 height 29
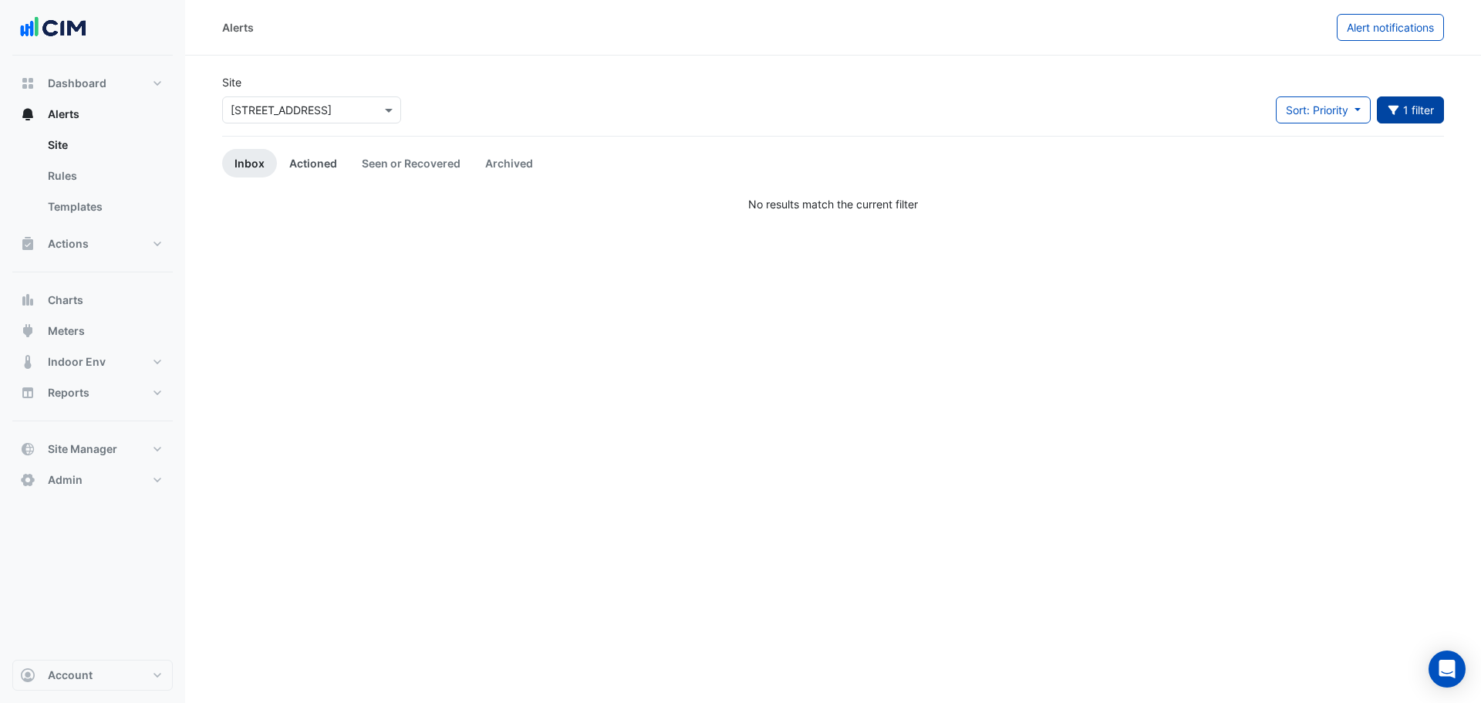
click at [302, 164] on link "Actioned" at bounding box center [313, 163] width 73 height 29
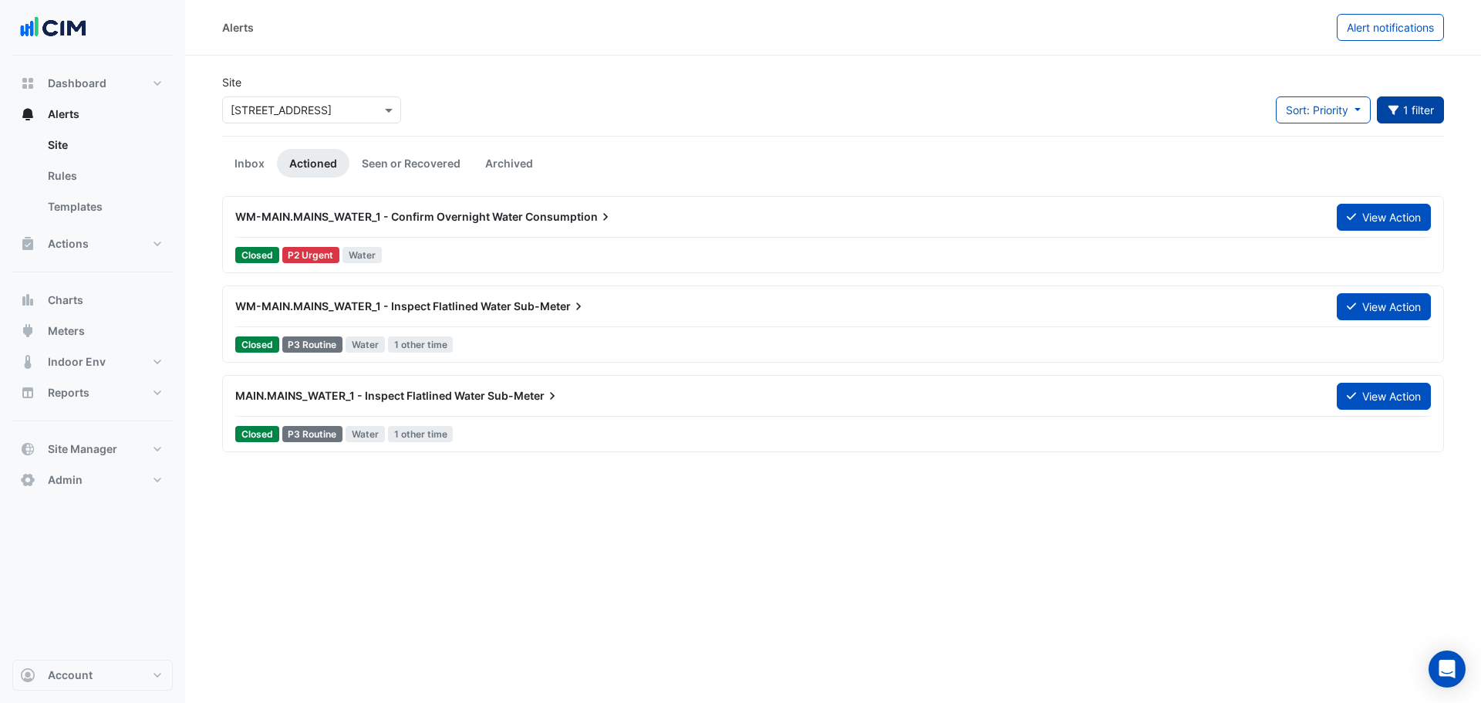
click at [1407, 121] on button "1 filter" at bounding box center [1411, 109] width 68 height 27
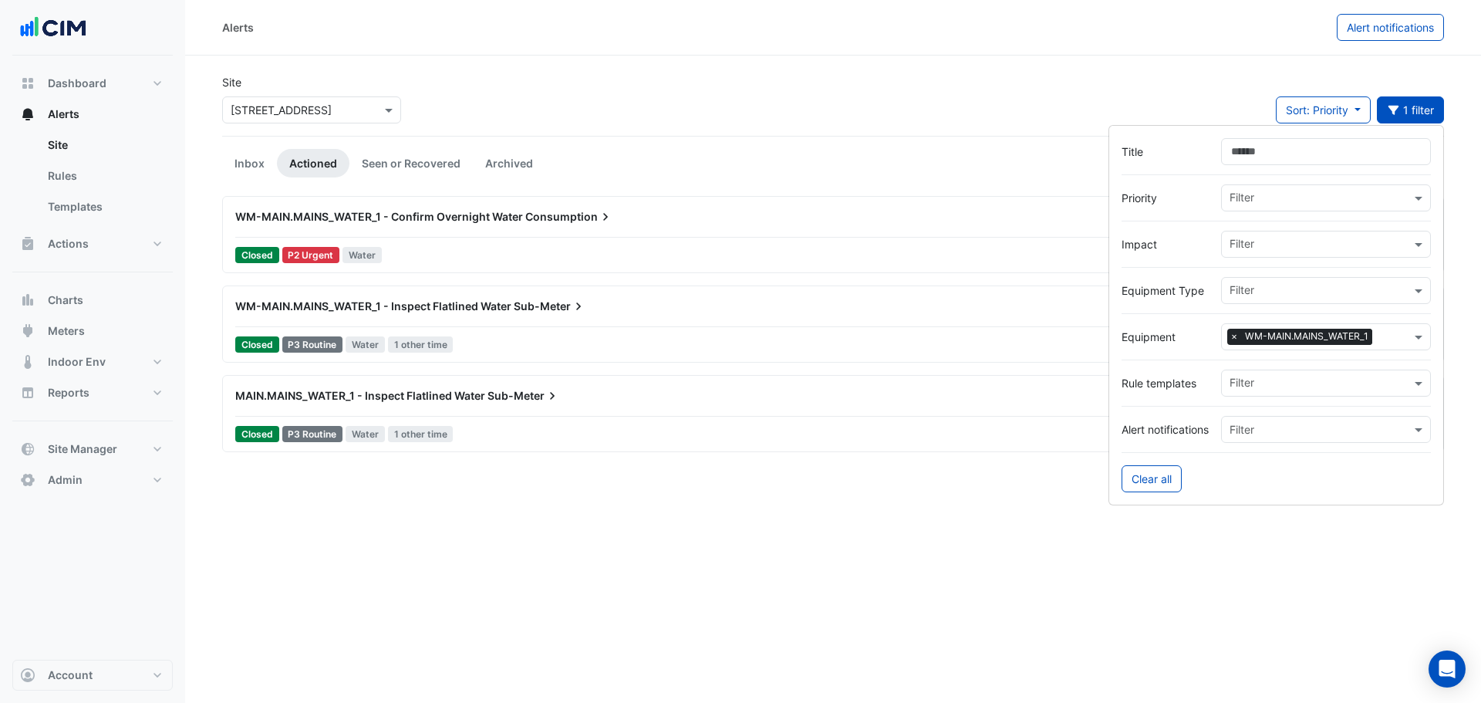
click at [1389, 340] on input "text" at bounding box center [1395, 338] width 32 height 16
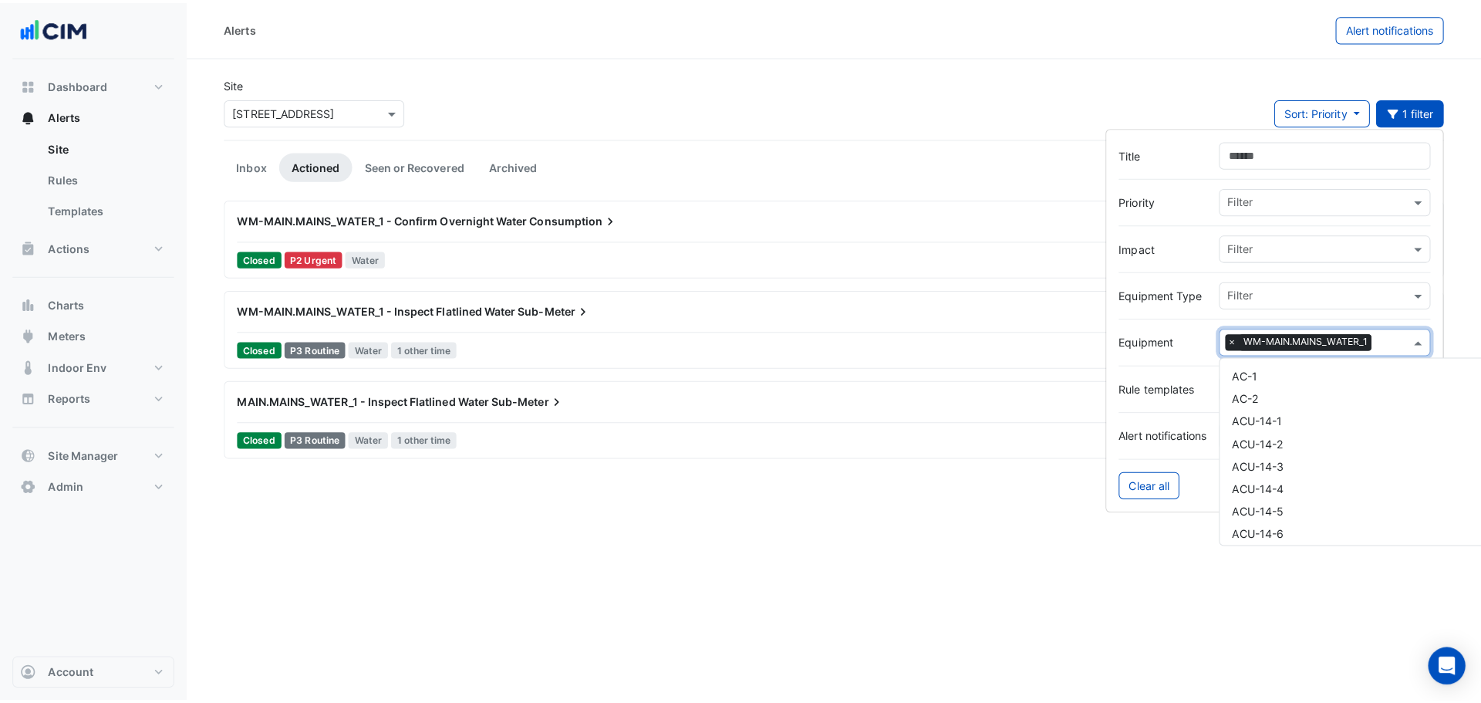
scroll to position [10031, 0]
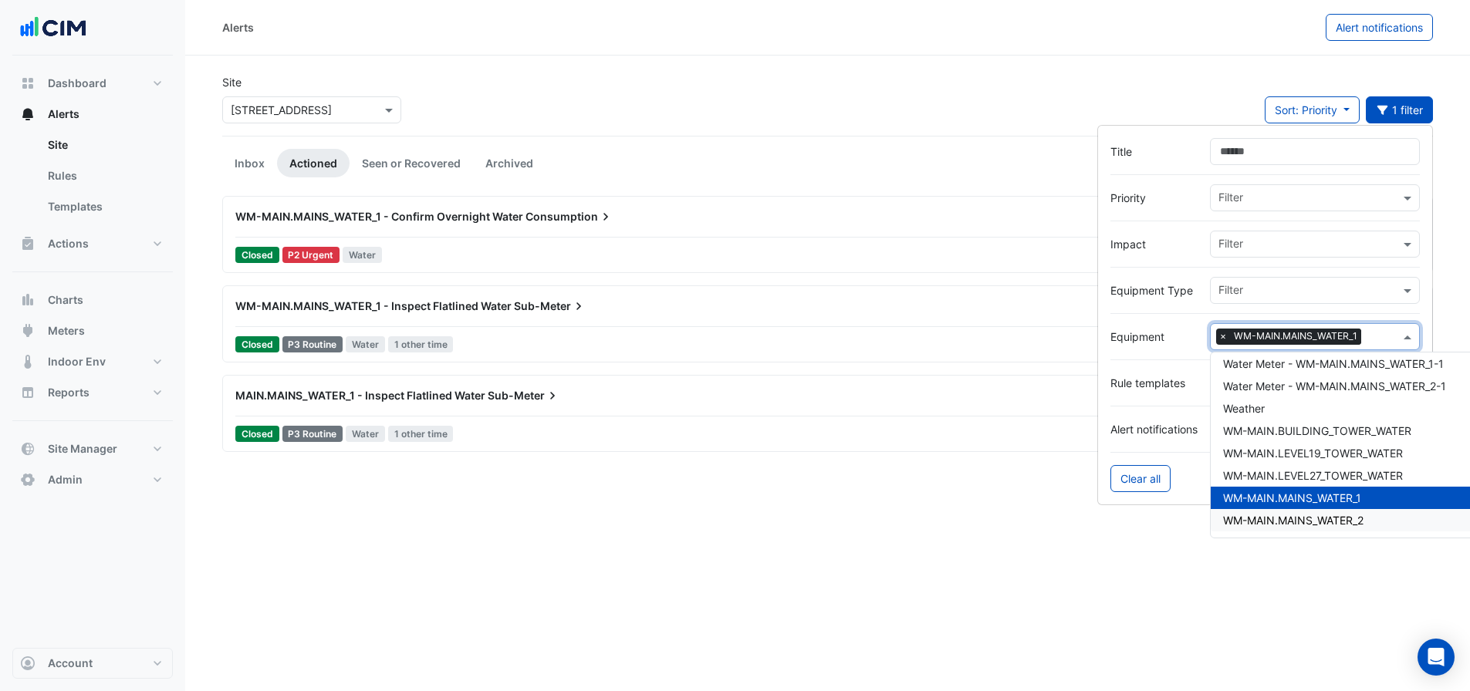
click at [1331, 520] on span "WM-MAIN.MAINS_WATER_2" at bounding box center [1293, 520] width 140 height 13
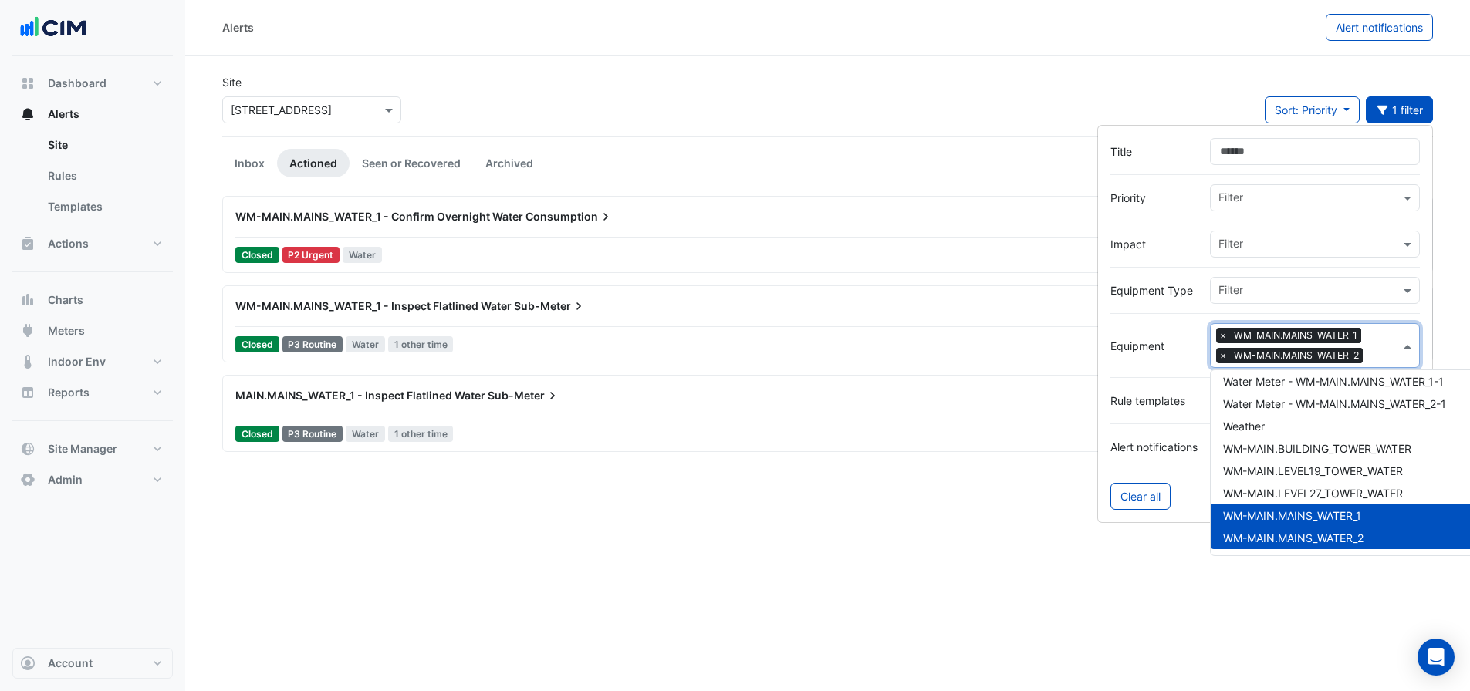
click at [502, 576] on div "Alerts Alert notifications Site Select a Site × [STREET_ADDRESS] Sort: Priority…" at bounding box center [827, 345] width 1285 height 691
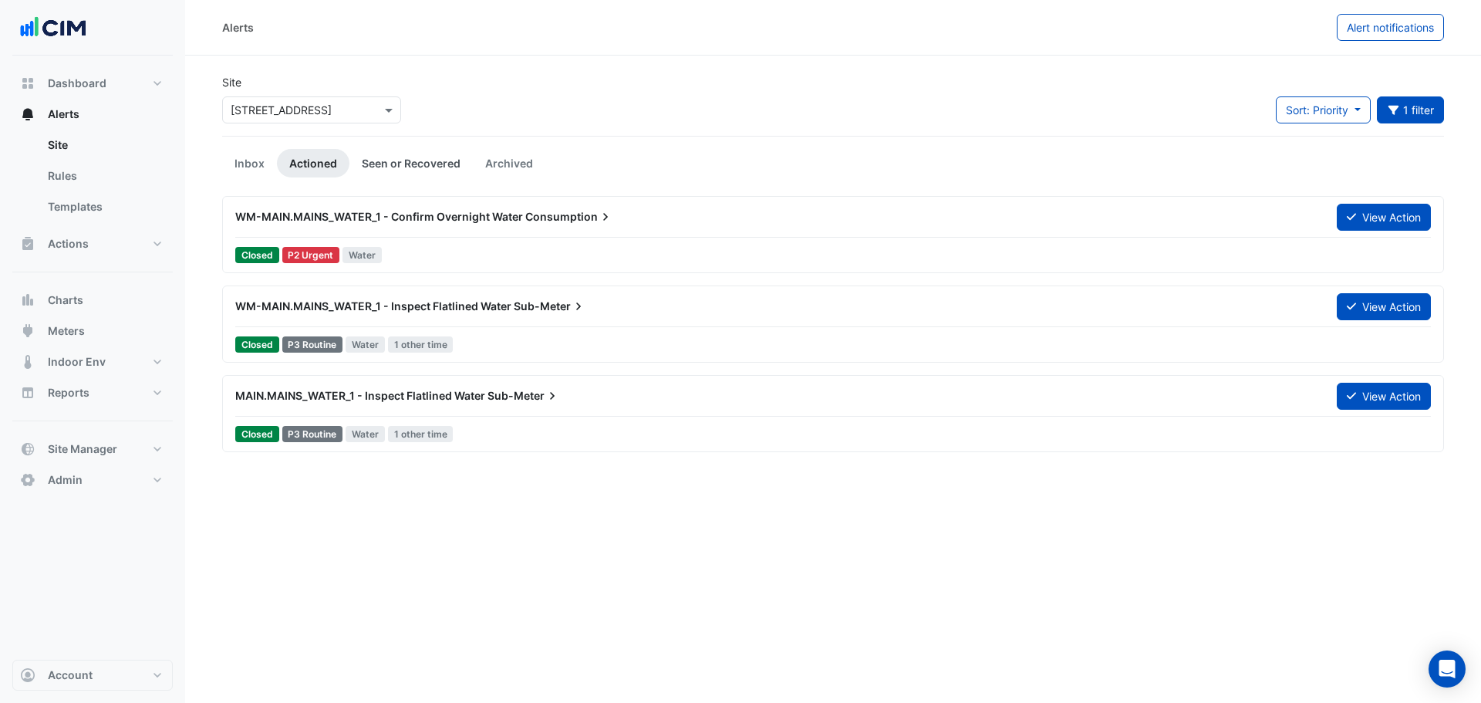
click at [397, 167] on link "Seen or Recovered" at bounding box center [411, 163] width 123 height 29
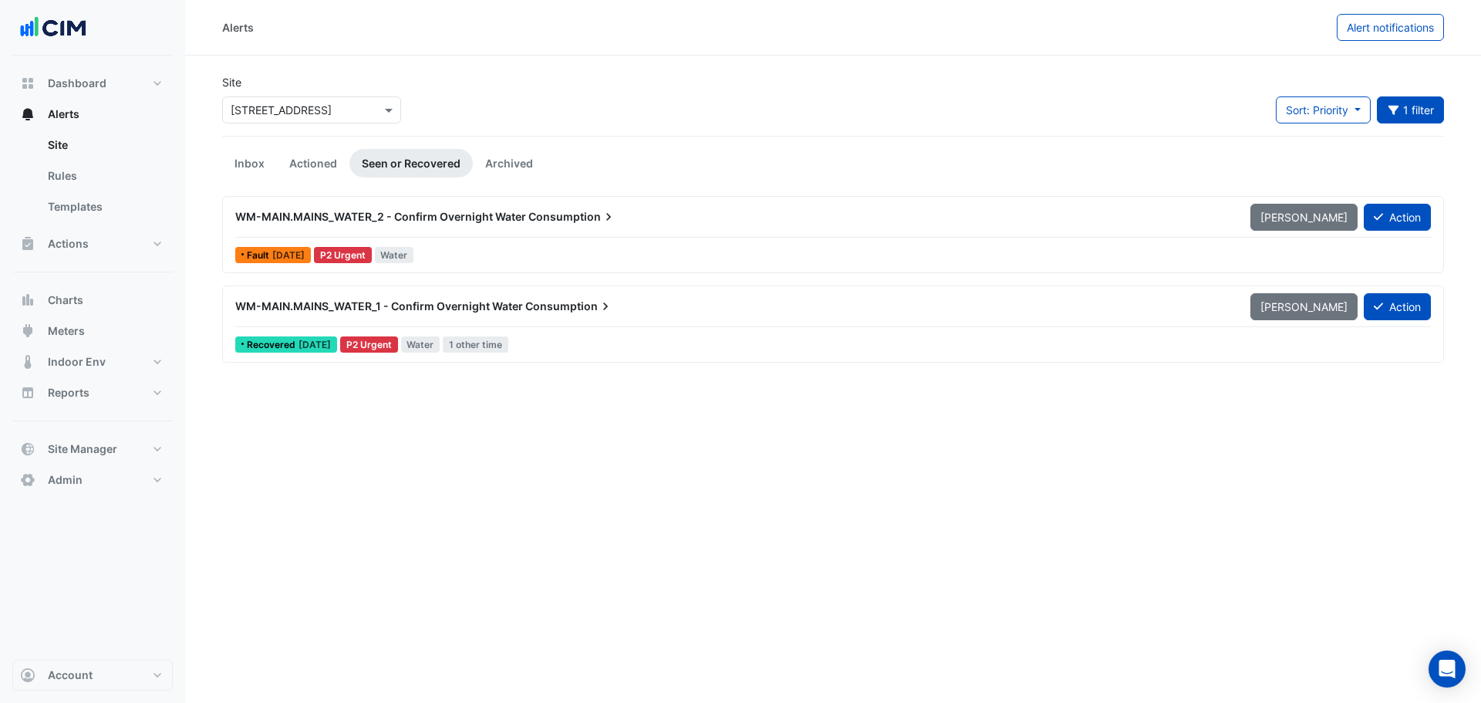
click at [477, 230] on div "WM-MAIN.MAINS_WATER_2 - Confirm Overnight Water Consumption" at bounding box center [733, 217] width 1015 height 28
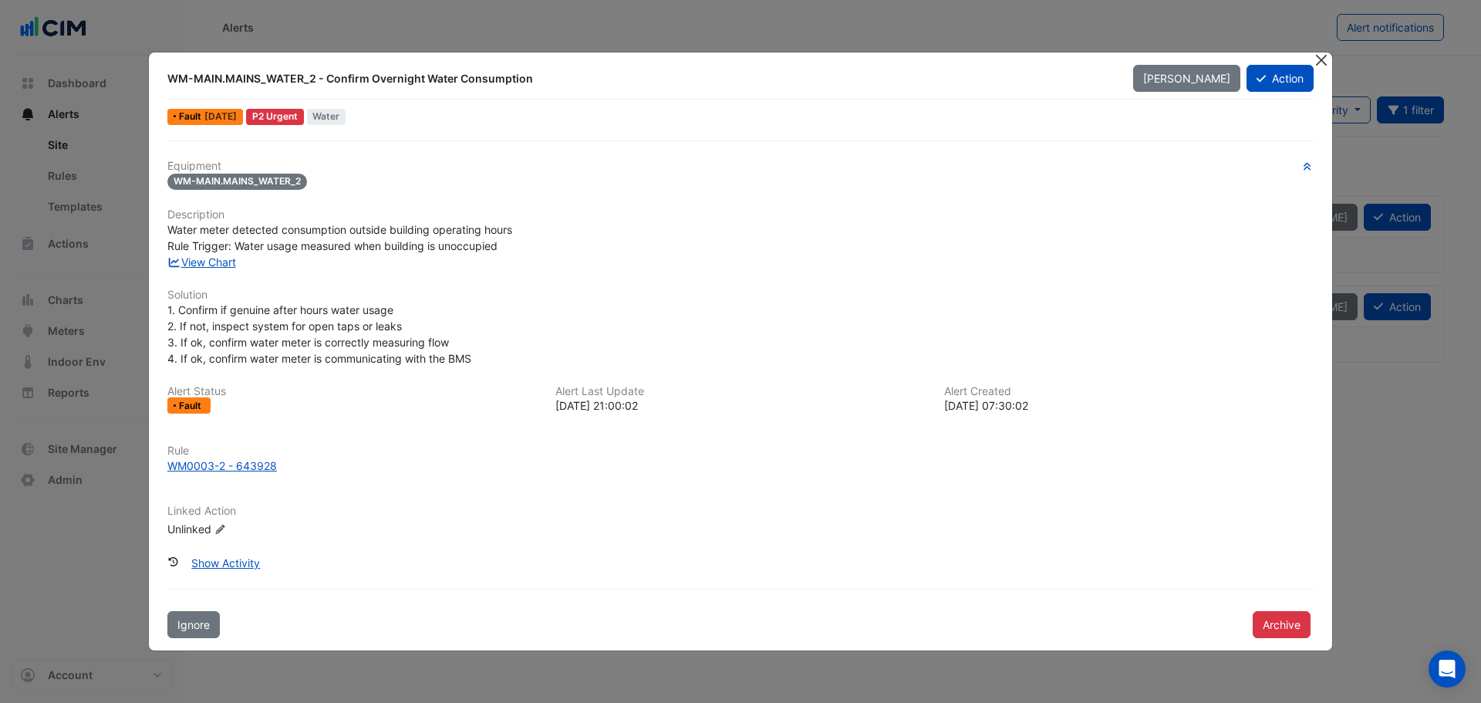
click at [1316, 62] on button "Close" at bounding box center [1321, 60] width 16 height 16
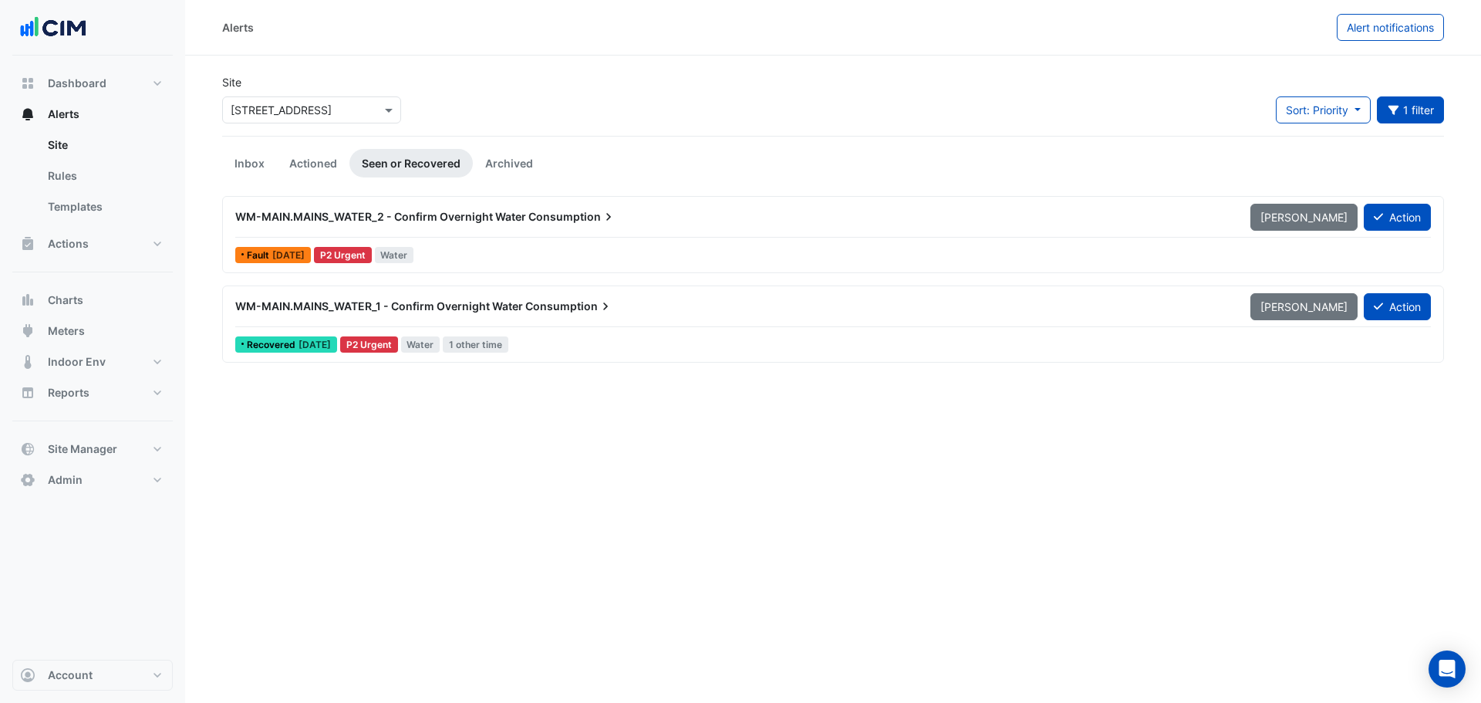
click at [515, 221] on span "WM-MAIN.MAINS_WATER_2 - Confirm Overnight Water" at bounding box center [380, 216] width 291 height 13
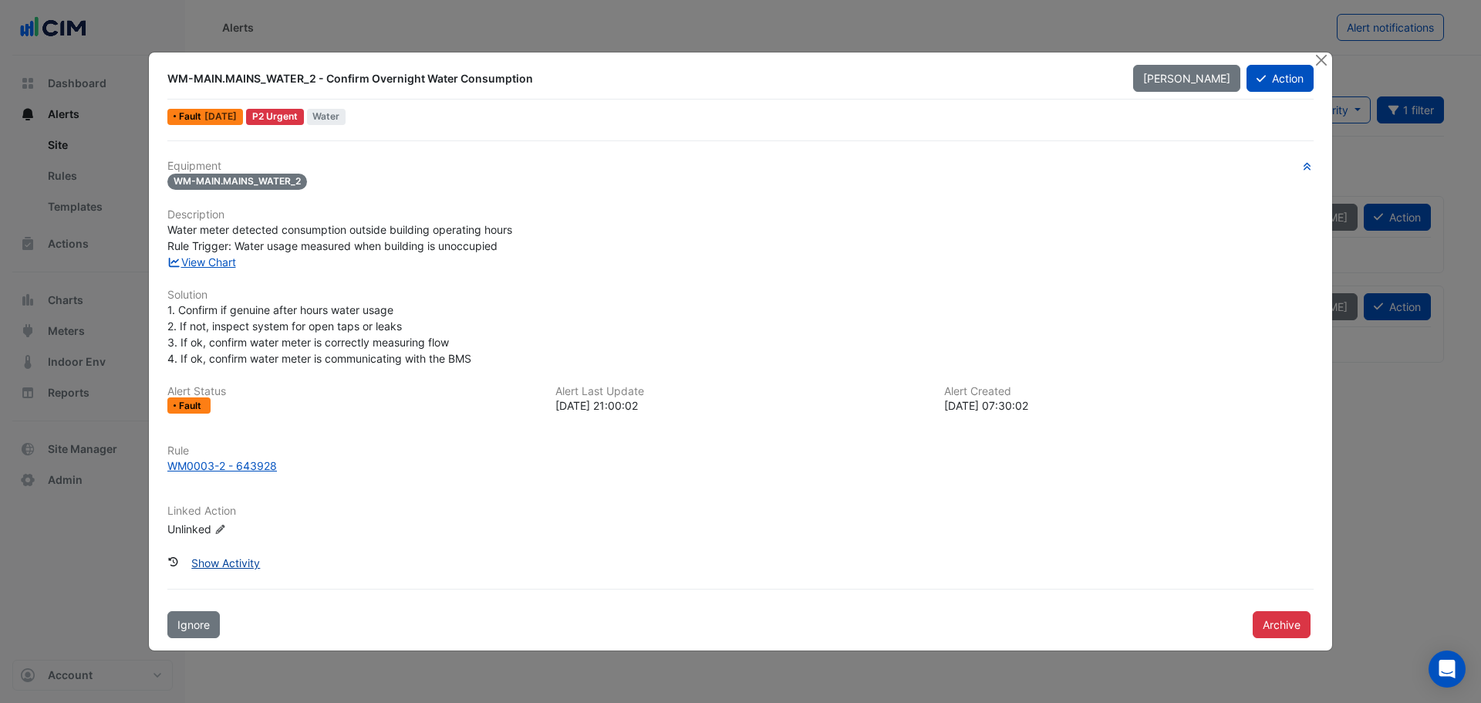
click at [243, 561] on button "Show Activity" at bounding box center [225, 562] width 89 height 27
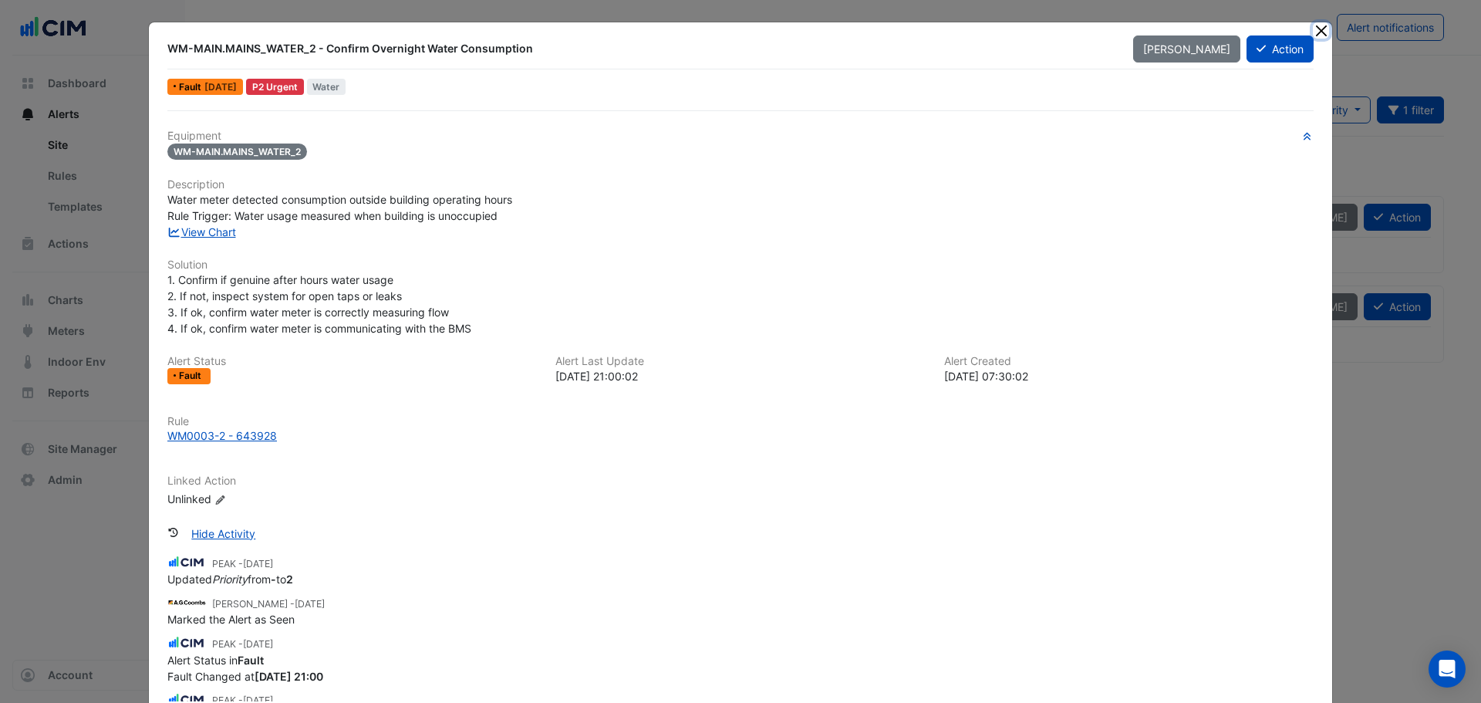
click at [1317, 29] on button "Close" at bounding box center [1321, 30] width 16 height 16
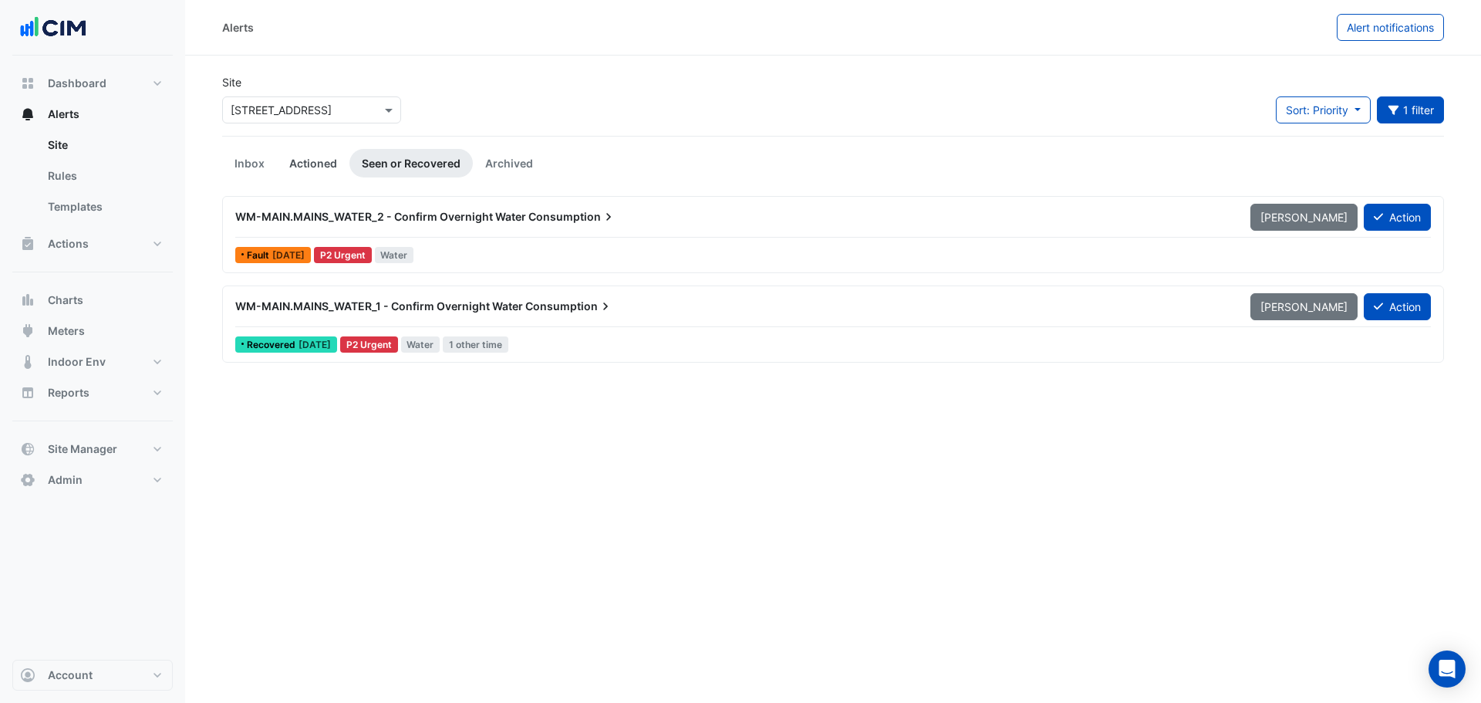
click at [325, 167] on link "Actioned" at bounding box center [313, 163] width 73 height 29
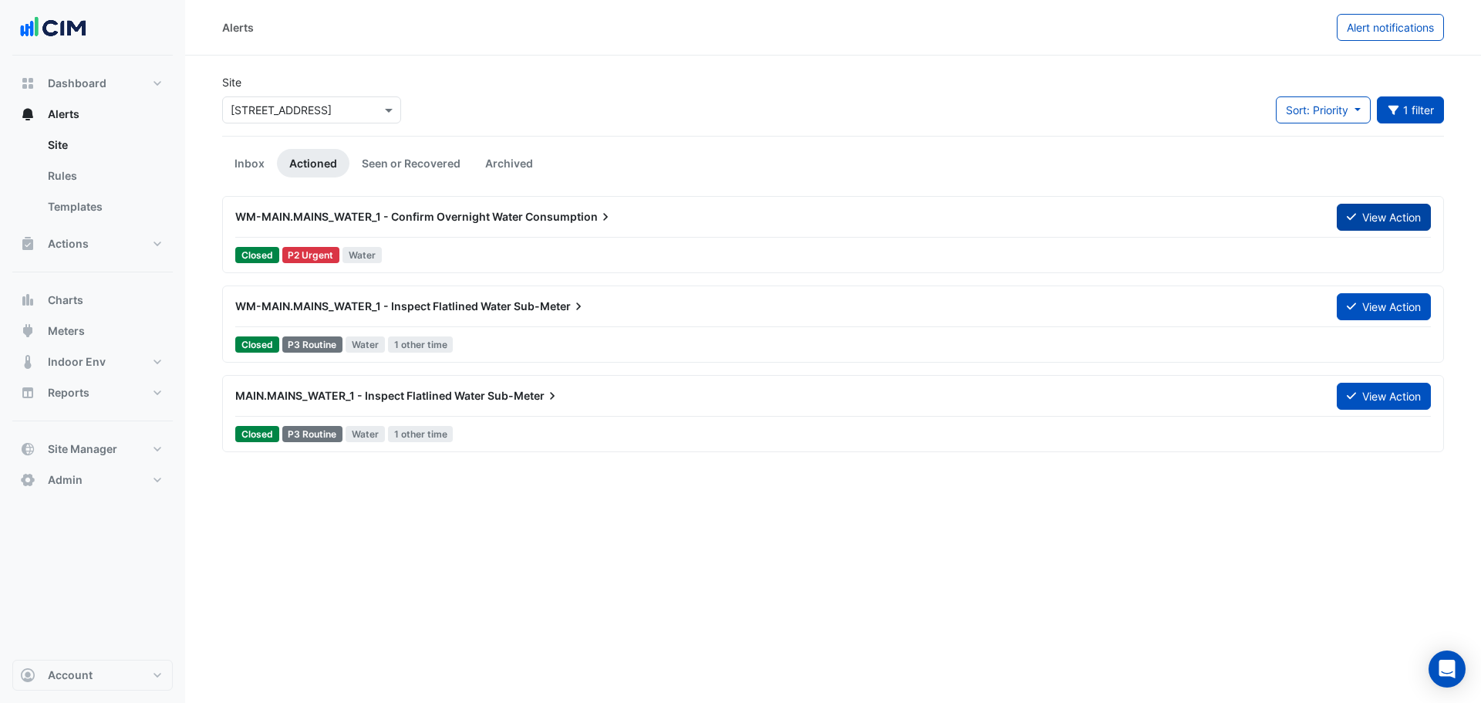
click at [1359, 221] on button "View Action" at bounding box center [1384, 217] width 94 height 27
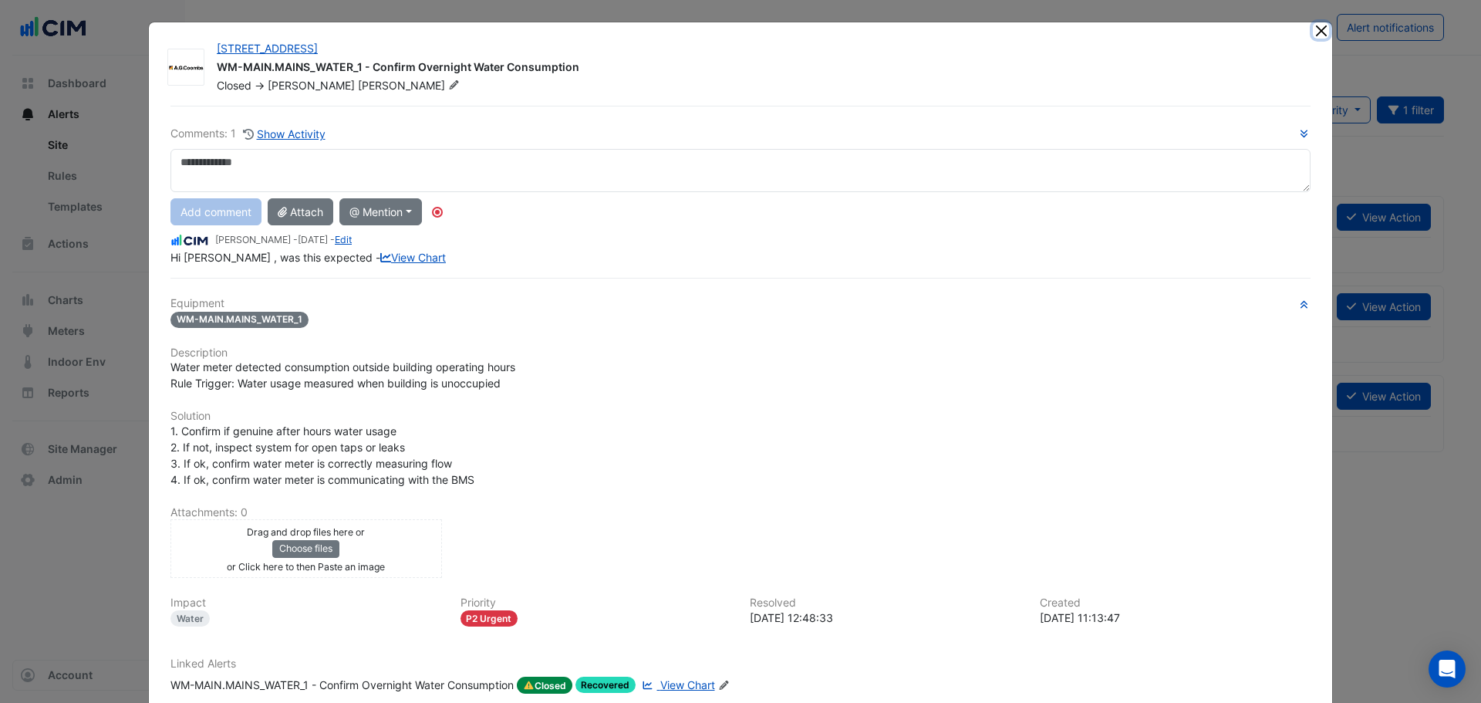
click at [1316, 35] on button "Close" at bounding box center [1321, 30] width 16 height 16
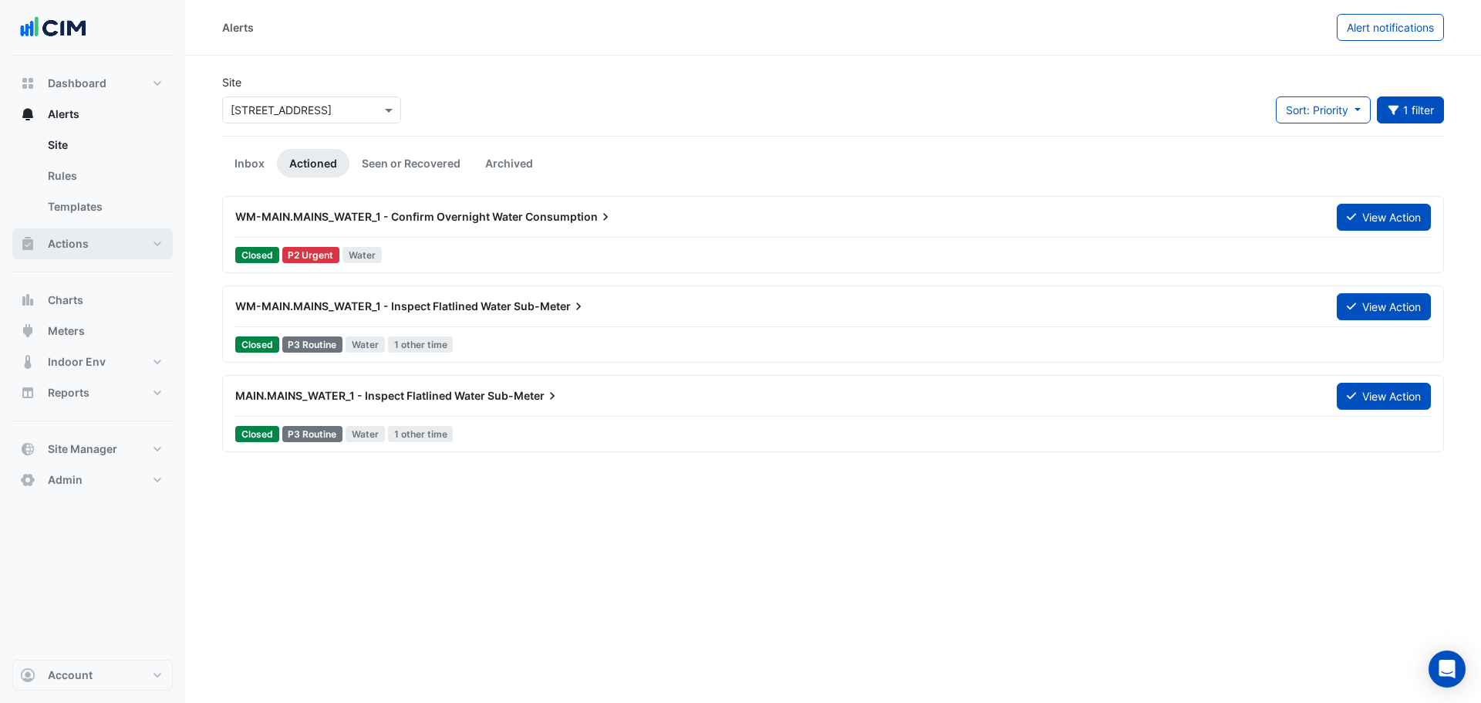
click at [98, 249] on button "Actions" at bounding box center [92, 243] width 160 height 31
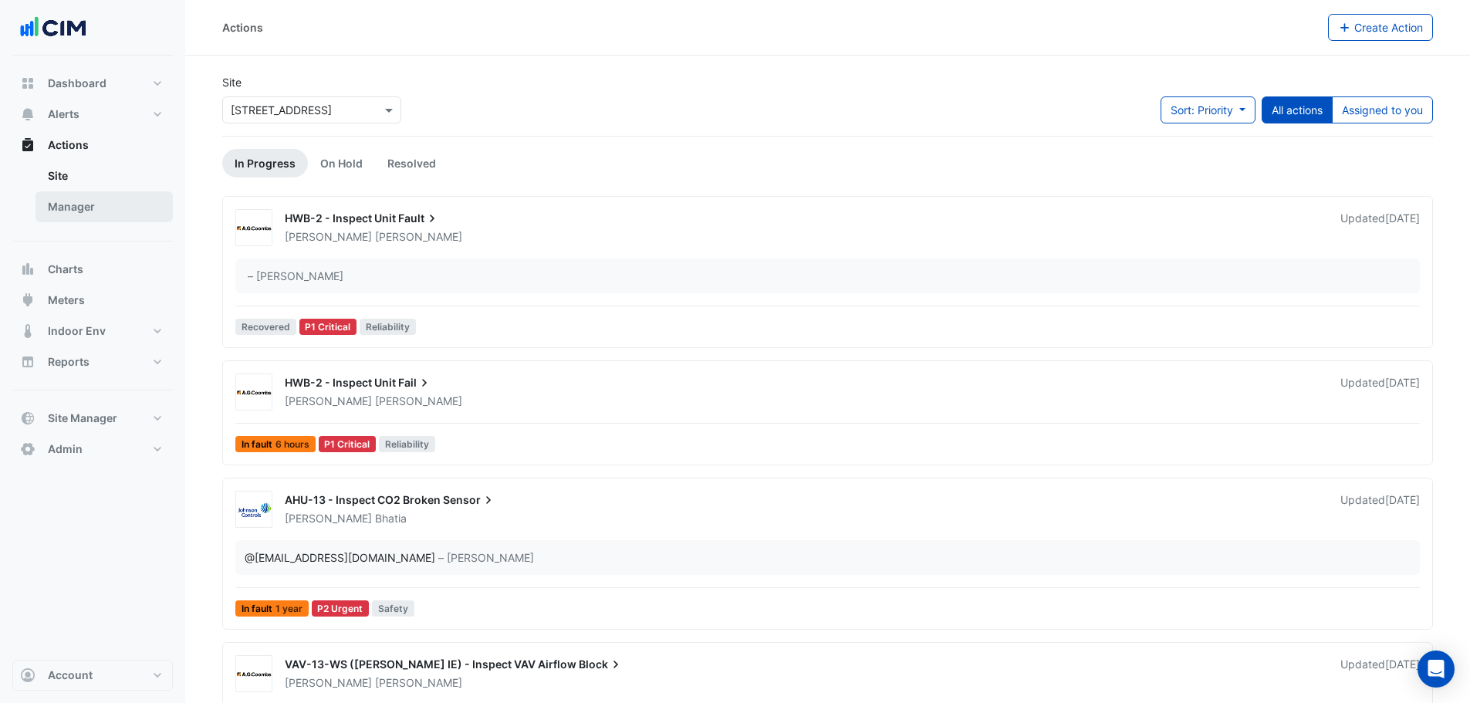
click at [91, 213] on link "Manager" at bounding box center [103, 206] width 137 height 31
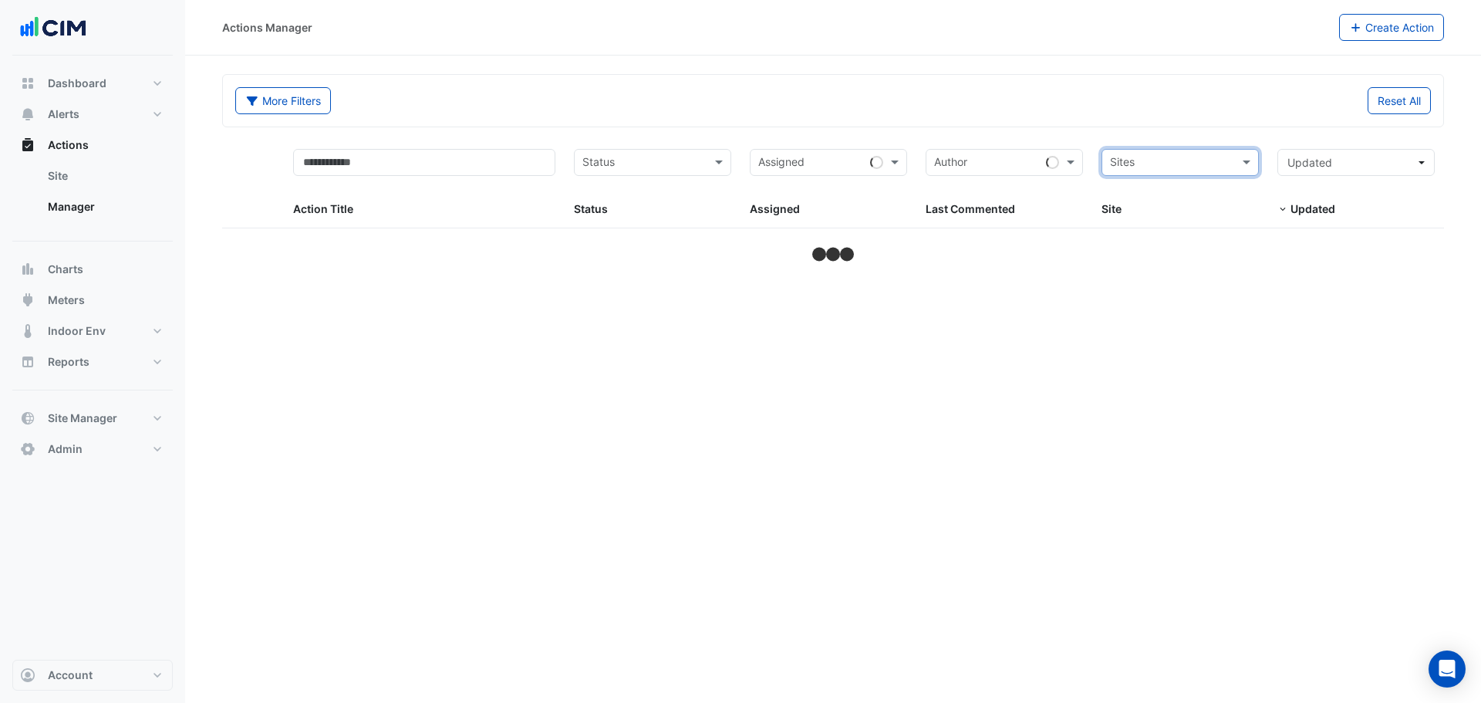
click at [1198, 174] on div at bounding box center [1170, 164] width 125 height 21
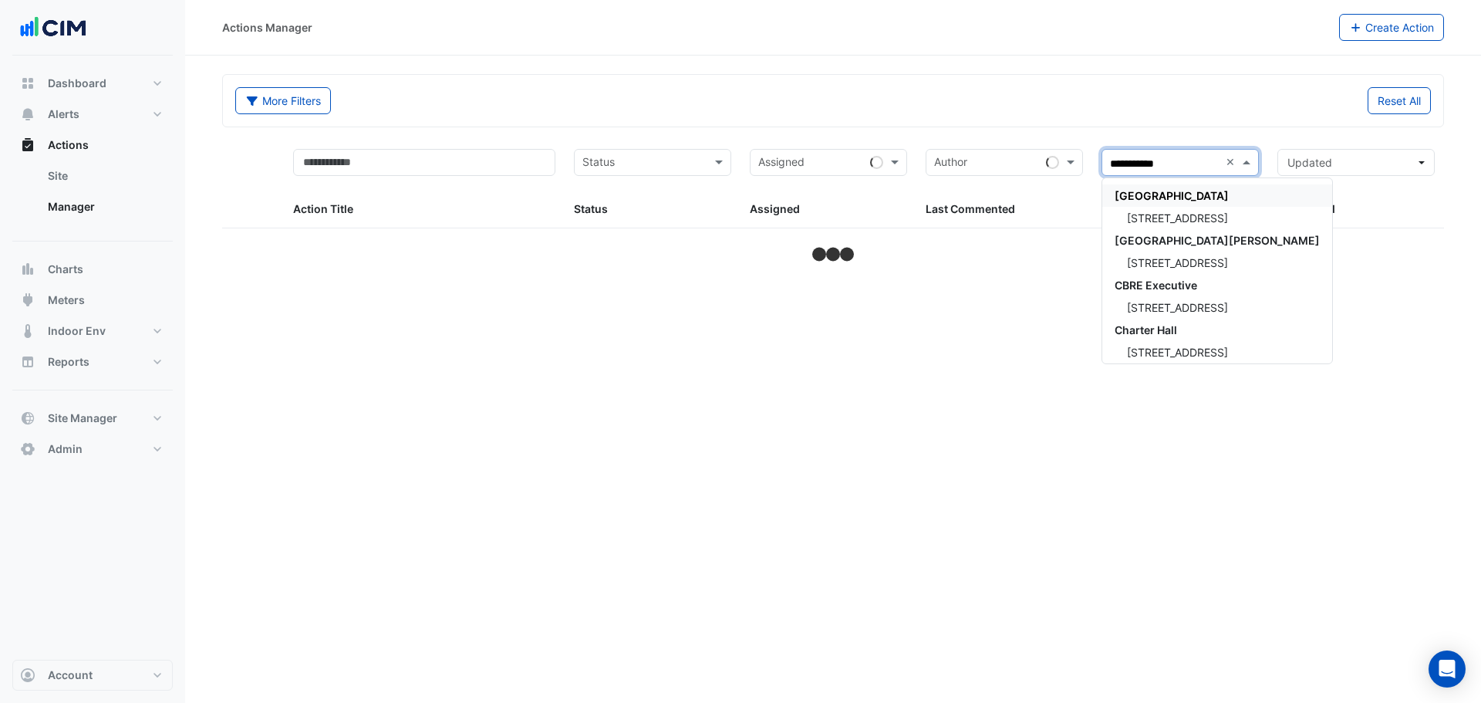
type input "**********"
click at [1177, 214] on span "[STREET_ADDRESS]" at bounding box center [1177, 217] width 101 height 13
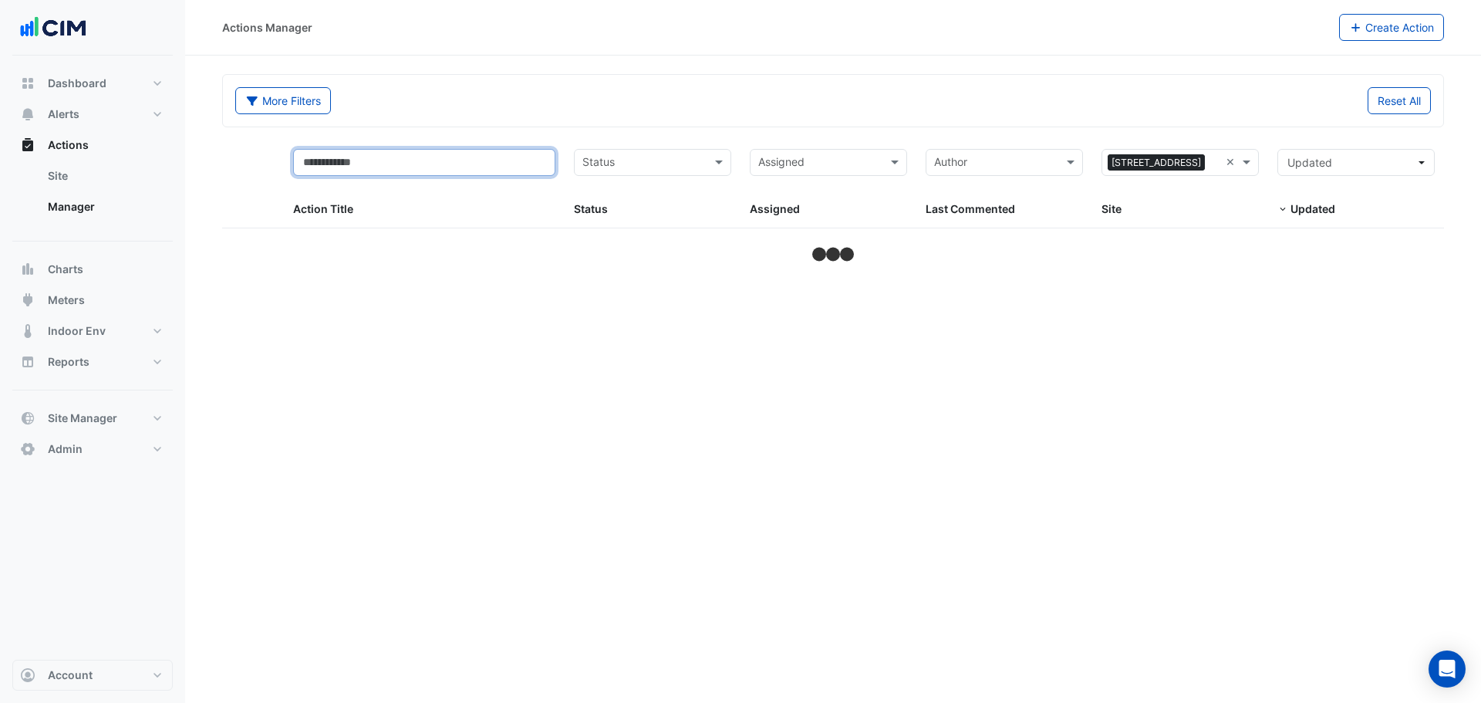
click at [471, 168] on input "text" at bounding box center [424, 162] width 263 height 27
type input "*"
select select "***"
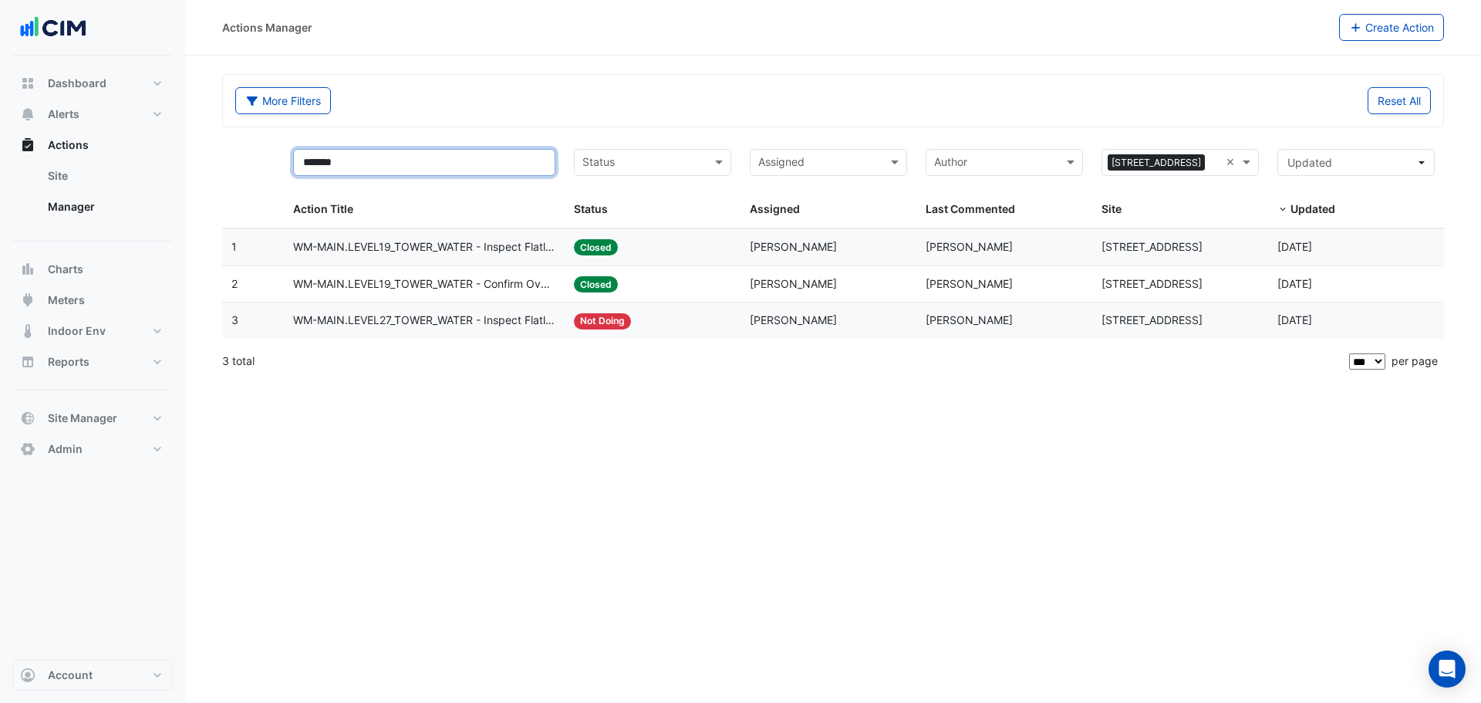
drag, startPoint x: 387, startPoint y: 168, endPoint x: 327, endPoint y: 165, distance: 60.3
click at [326, 165] on input "*******" at bounding box center [424, 162] width 263 height 27
click at [340, 168] on input "***" at bounding box center [424, 162] width 263 height 27
drag, startPoint x: 353, startPoint y: 167, endPoint x: 275, endPoint y: 170, distance: 78.0
click at [275, 170] on div "*** Action Title Status Status Assigned Assigned Author Last Commented Sites × …" at bounding box center [833, 184] width 1222 height 89
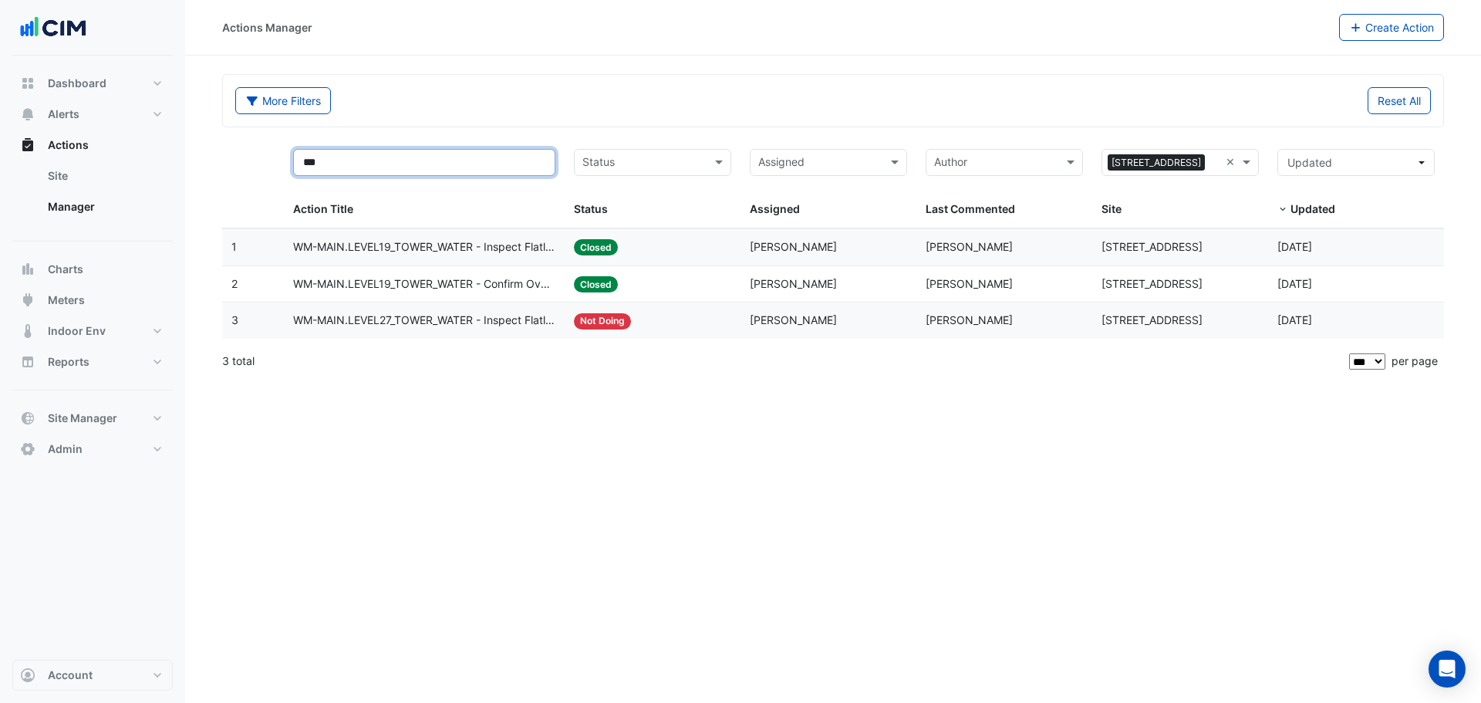
type input "*"
drag, startPoint x: 389, startPoint y: 171, endPoint x: 283, endPoint y: 184, distance: 106.5
click at [284, 184] on datatable-header-cell "**** Action Title" at bounding box center [425, 184] width 282 height 89
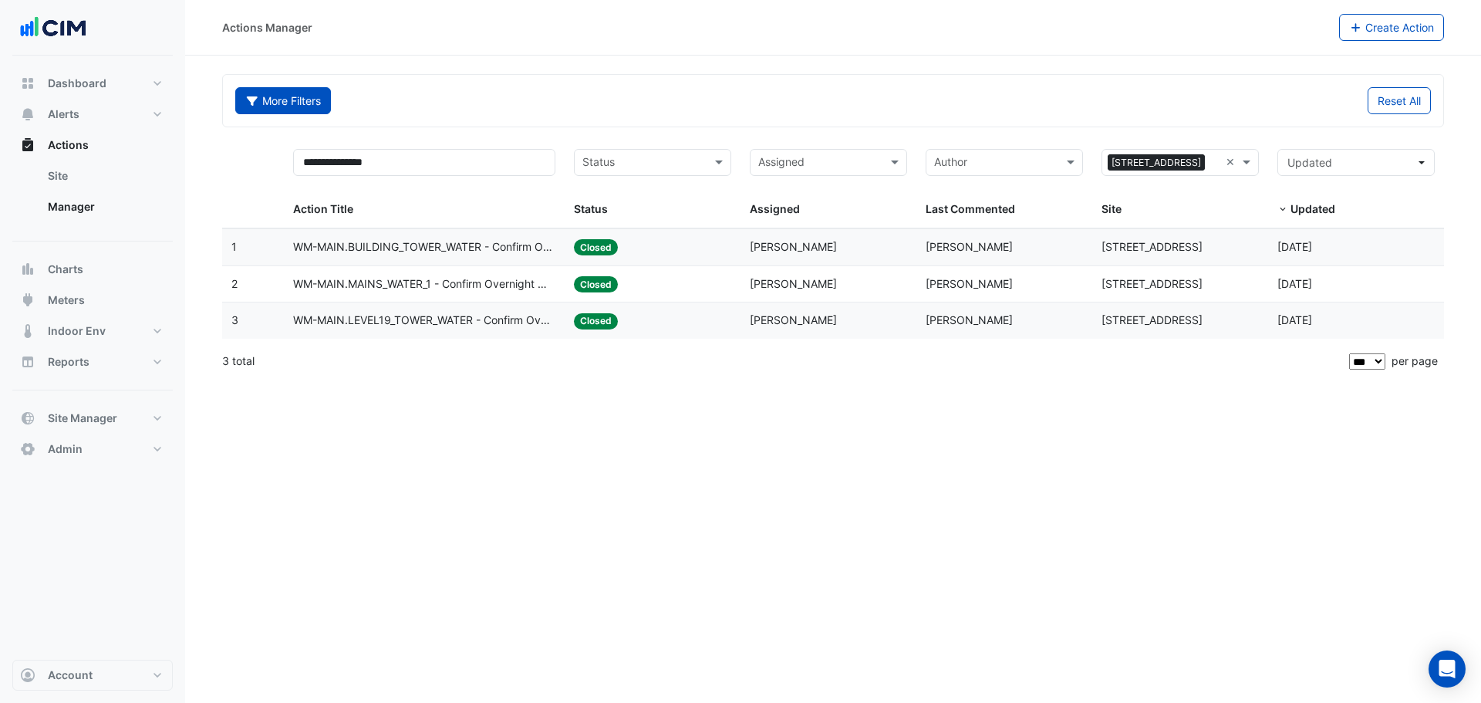
click at [297, 107] on button "More Filters" at bounding box center [283, 100] width 96 height 27
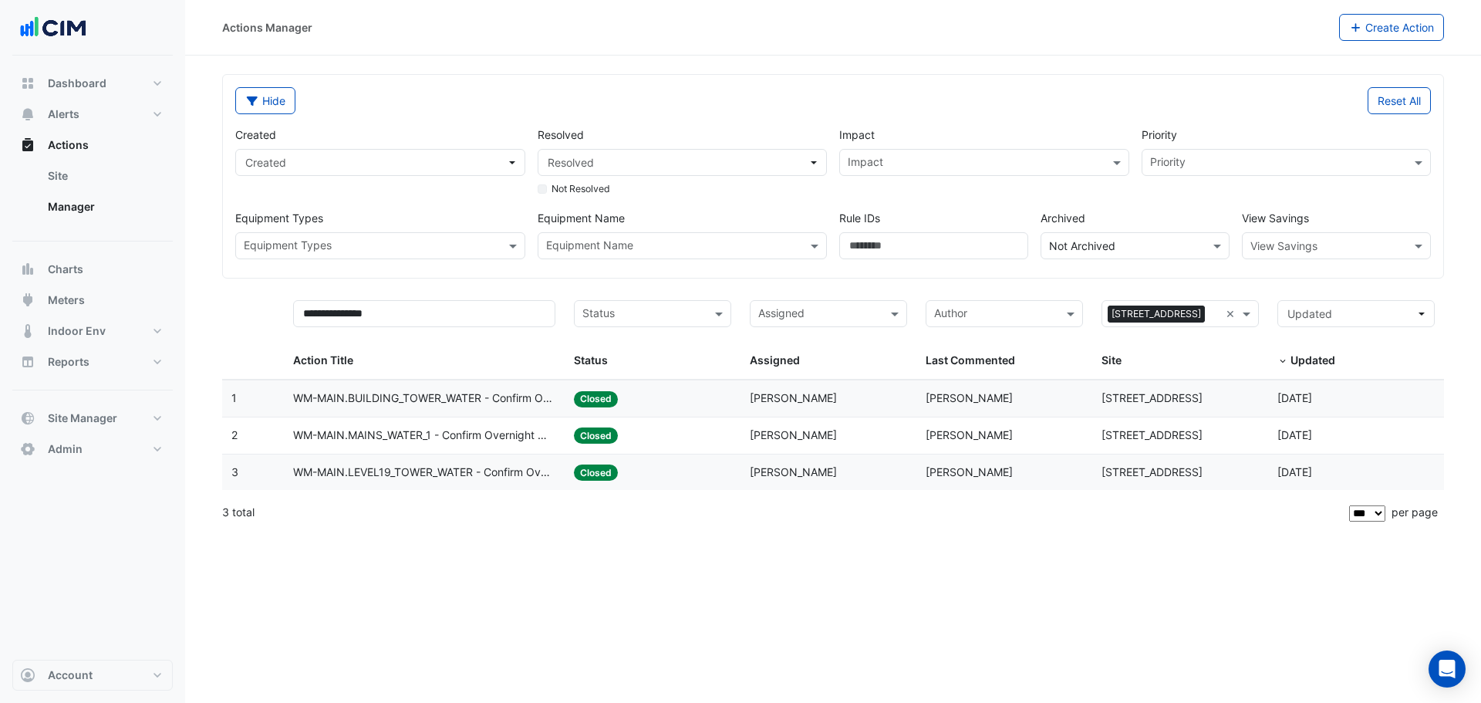
drag, startPoint x: 297, startPoint y: 106, endPoint x: 498, endPoint y: 97, distance: 201.6
click at [499, 96] on div "Hide" at bounding box center [529, 100] width 607 height 27
click at [262, 101] on button "Hide" at bounding box center [265, 100] width 60 height 27
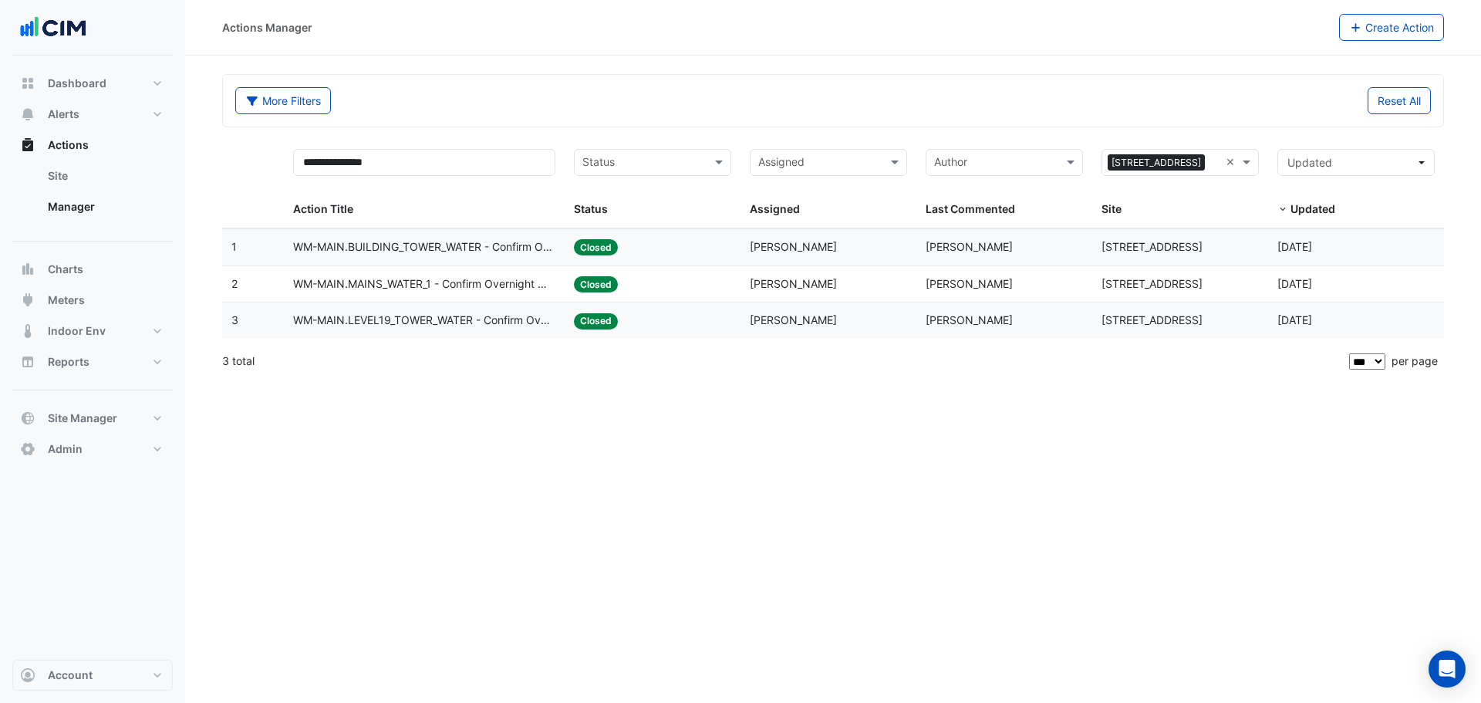
click at [495, 283] on span "WM-MAIN.MAINS_WATER_1 - Confirm Overnight Water Consumption" at bounding box center [424, 284] width 263 height 18
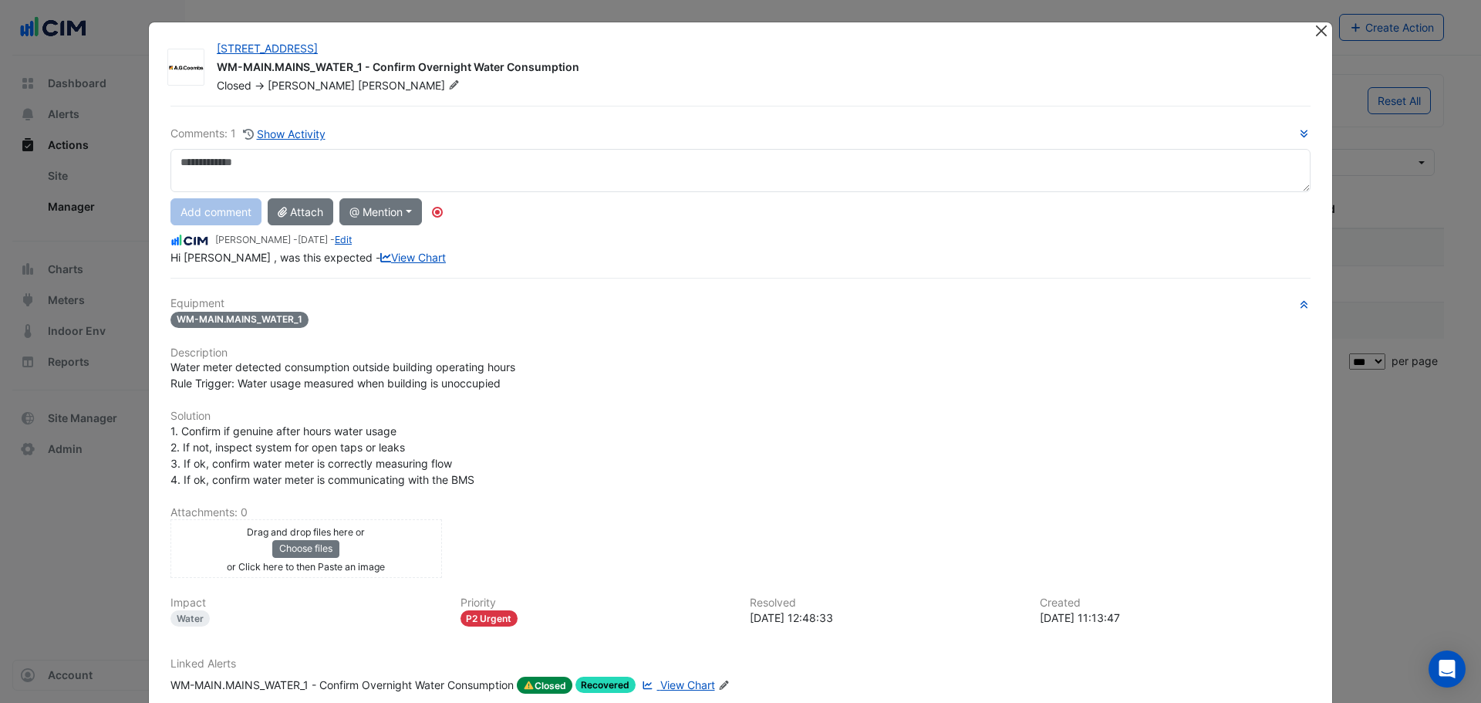
drag, startPoint x: 1309, startPoint y: 39, endPoint x: 1316, endPoint y: 33, distance: 8.8
click at [1313, 38] on div at bounding box center [1322, 31] width 19 height 18
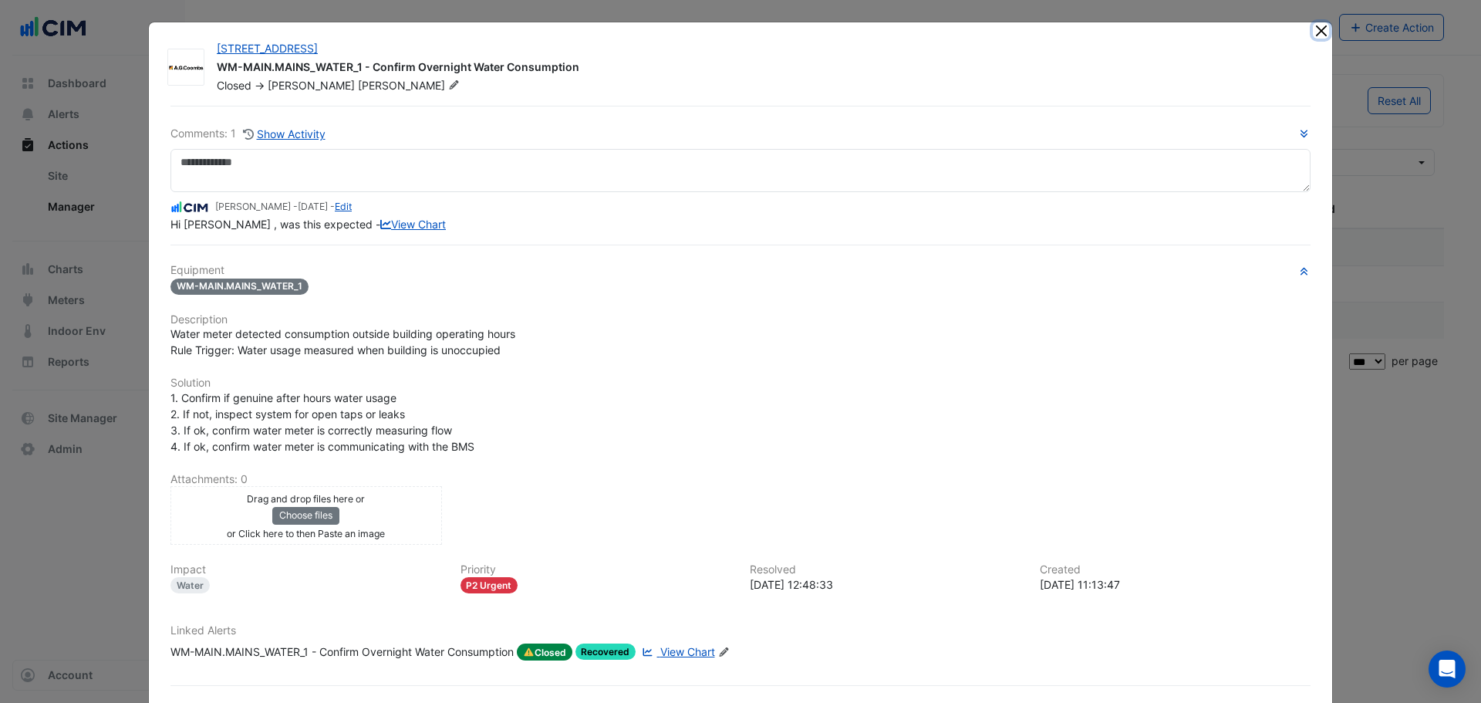
click at [1316, 33] on button "Close" at bounding box center [1321, 30] width 16 height 16
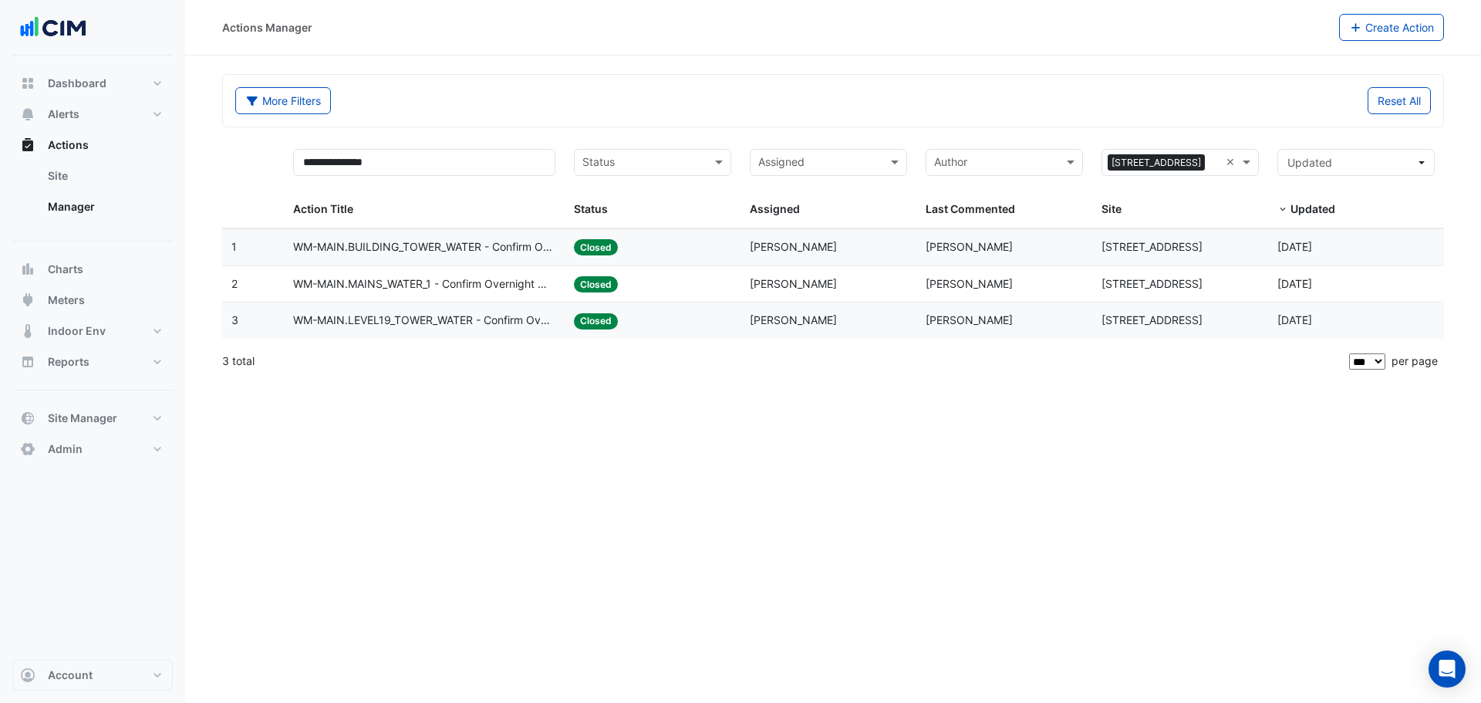
click at [478, 287] on span "WM-MAIN.MAINS_WATER_1 - Confirm Overnight Water Consumption" at bounding box center [424, 284] width 263 height 18
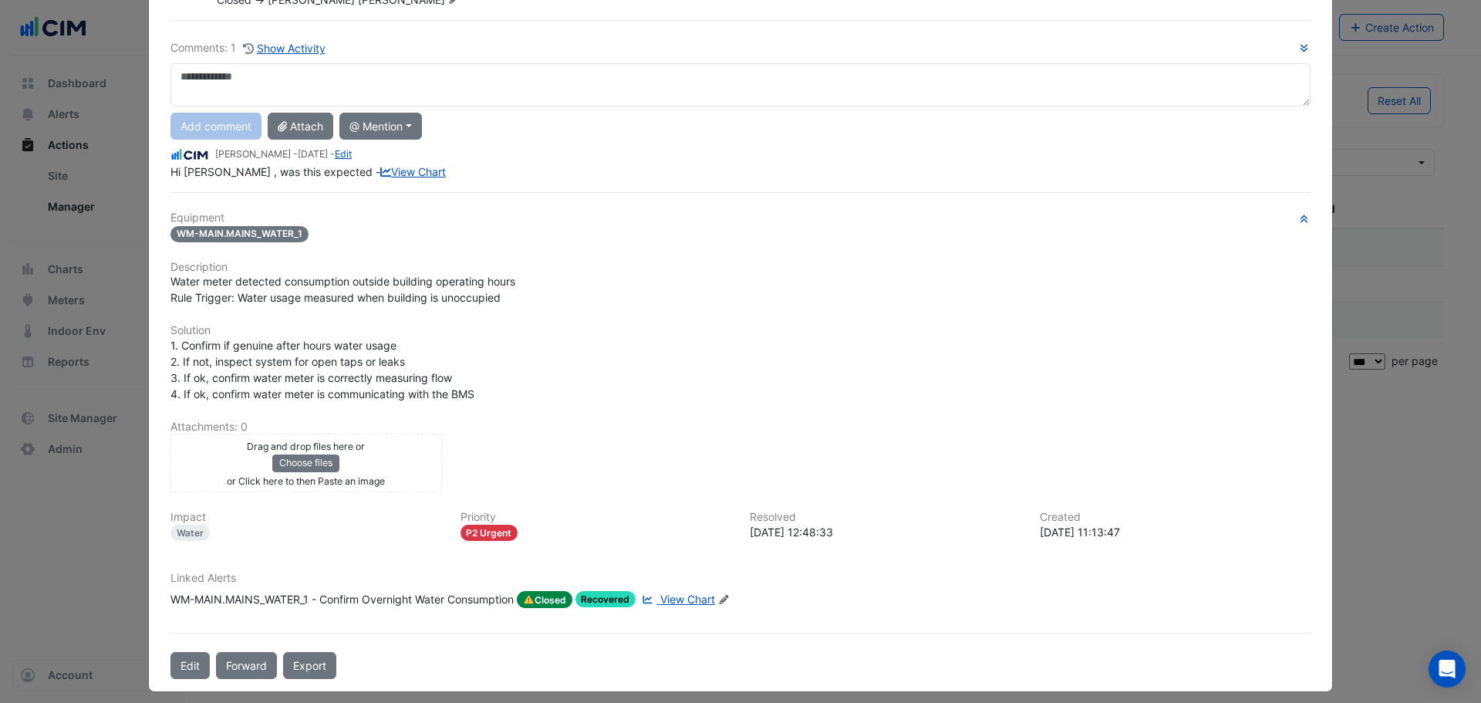
scroll to position [96, 0]
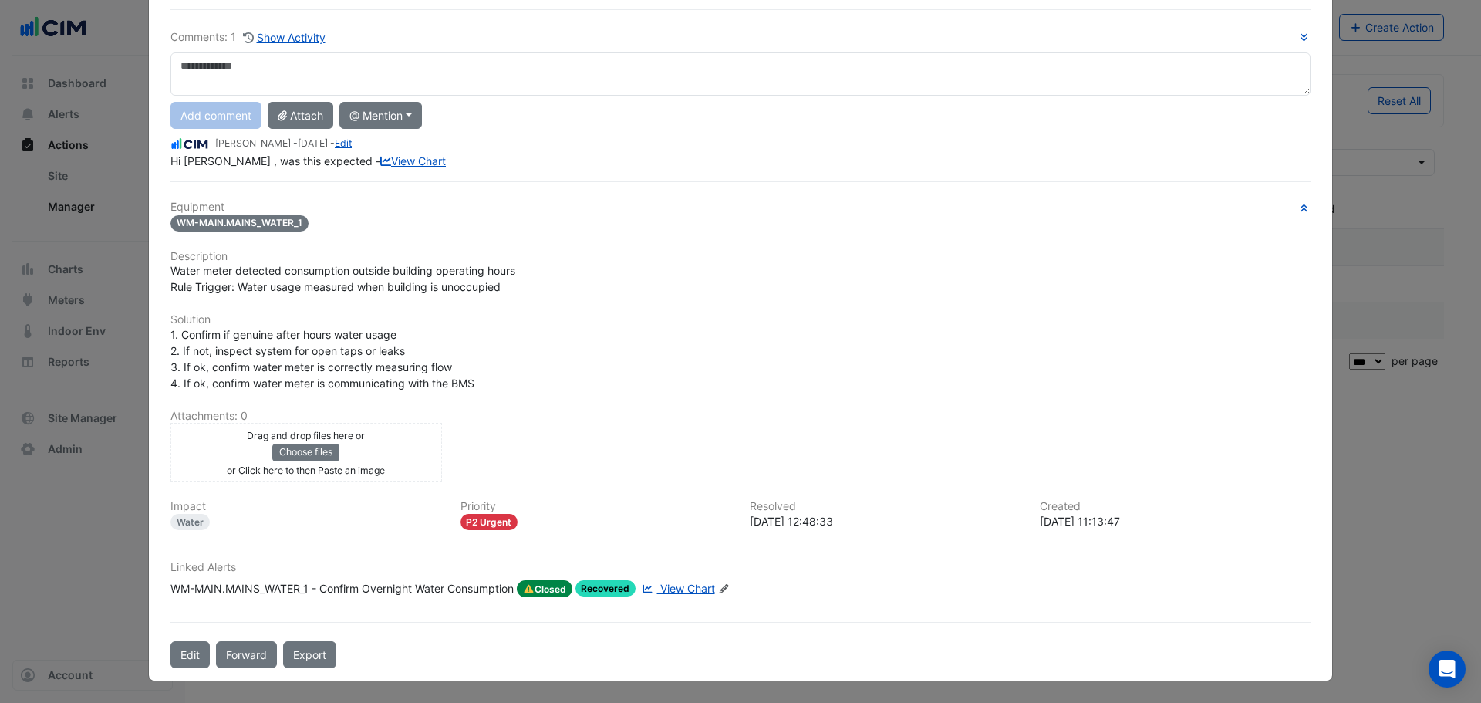
click at [702, 589] on span "View Chart" at bounding box center [687, 588] width 55 height 13
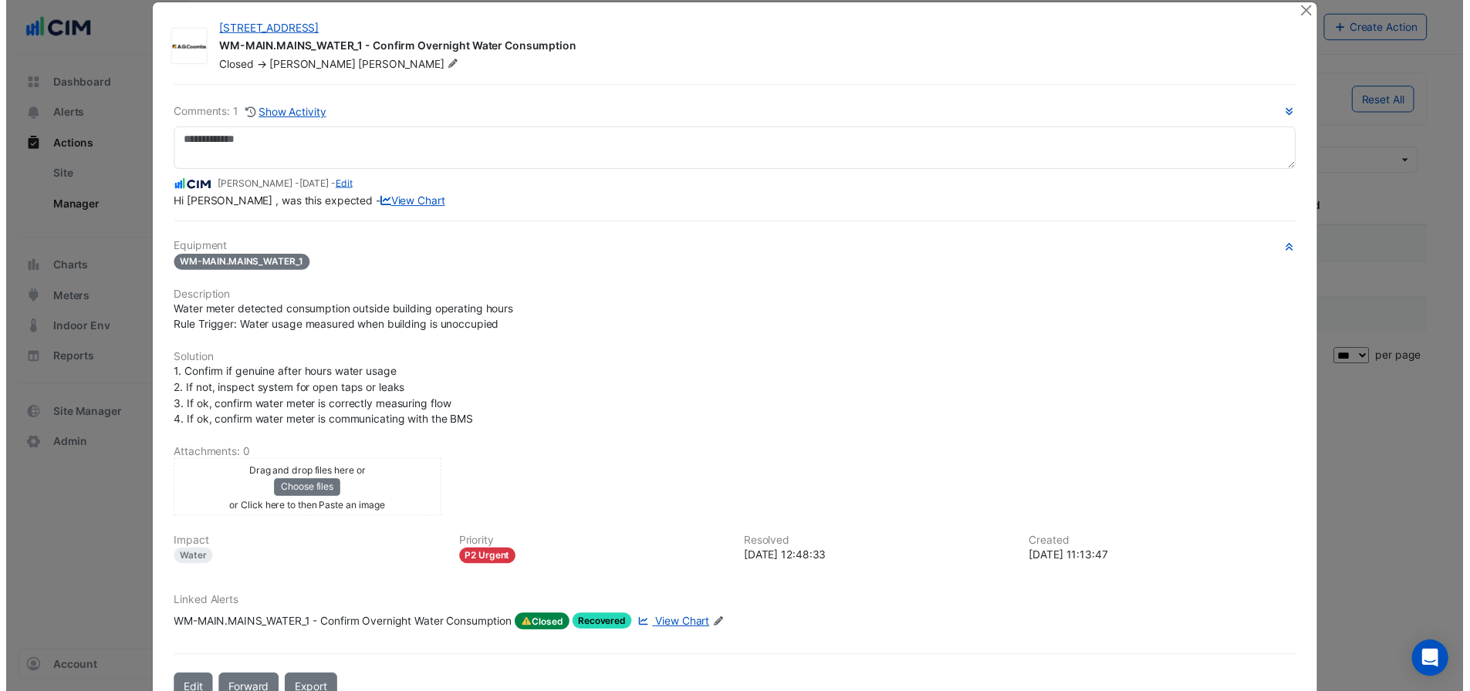
scroll to position [0, 0]
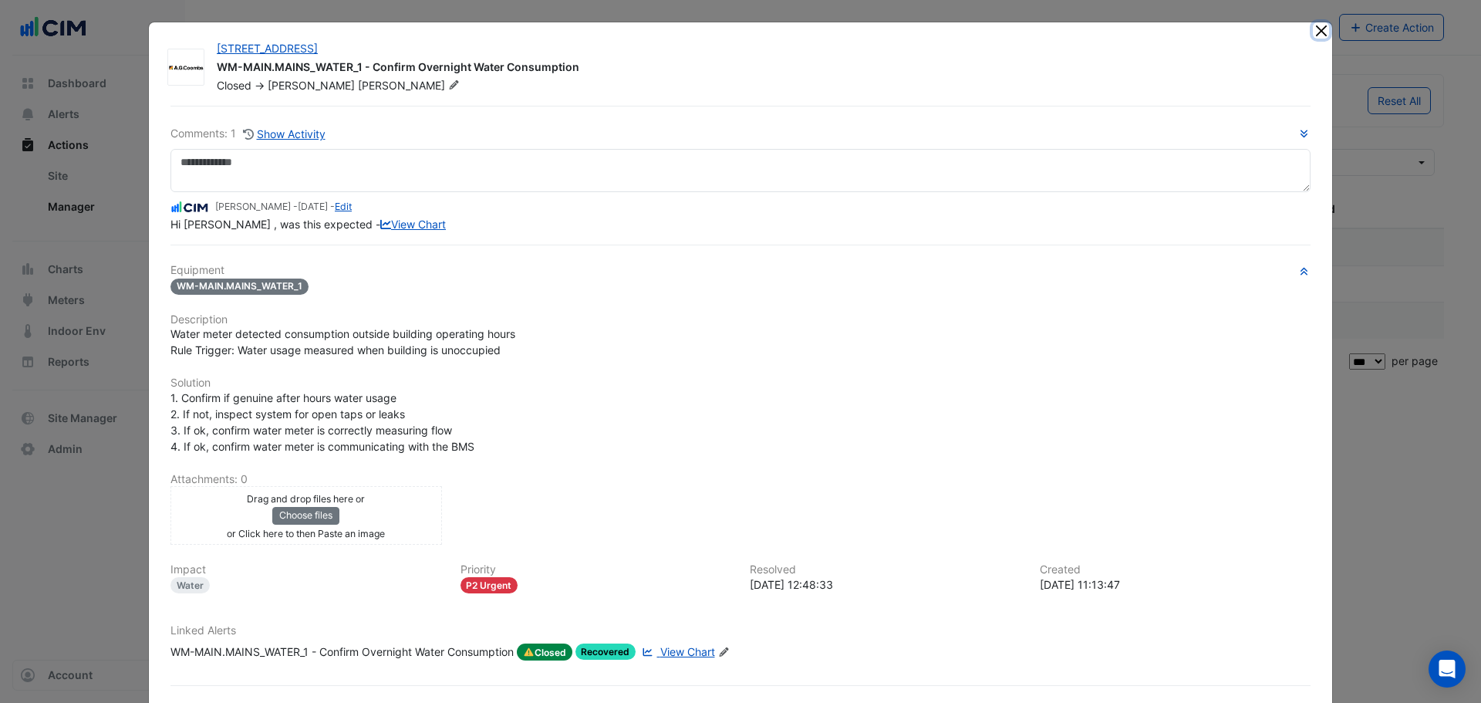
click at [1319, 24] on button "Close" at bounding box center [1321, 30] width 16 height 16
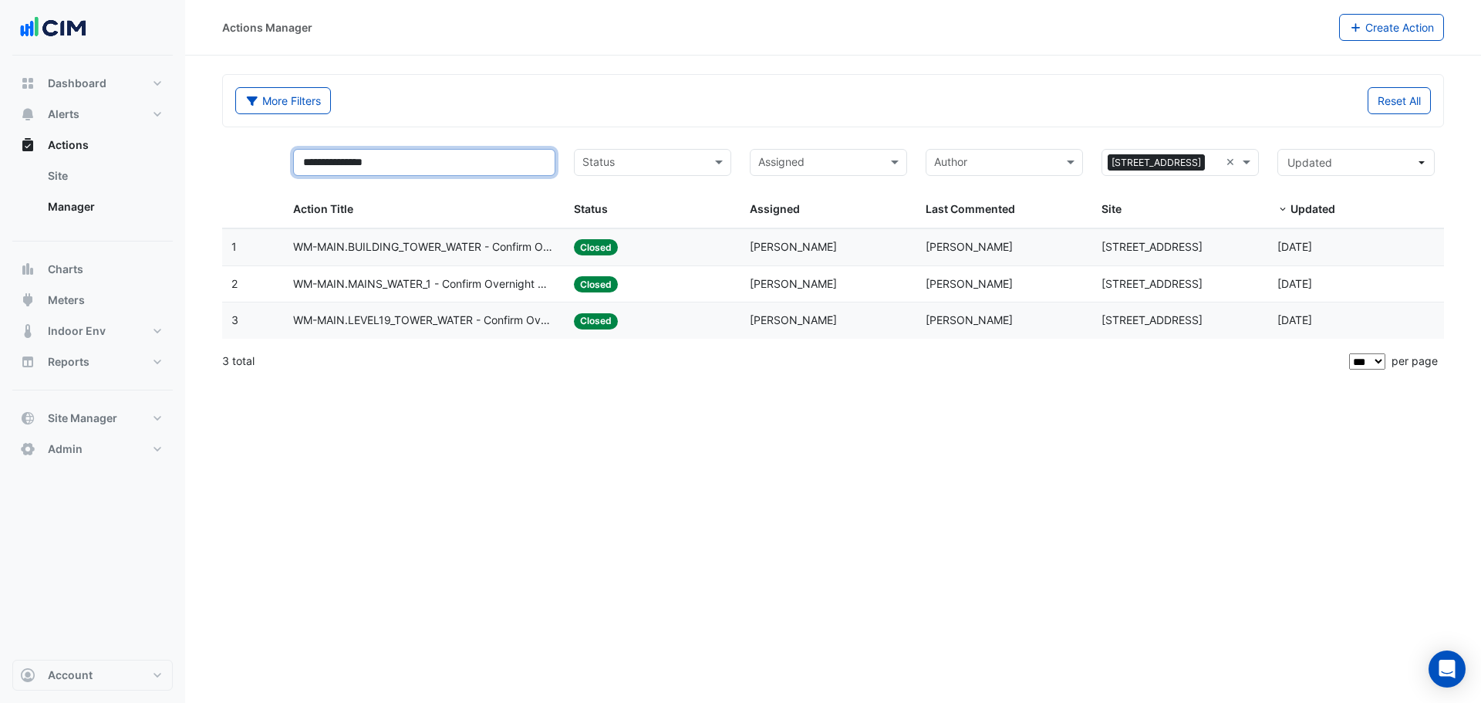
drag, startPoint x: 396, startPoint y: 164, endPoint x: 244, endPoint y: 171, distance: 152.2
click at [244, 171] on div "**********" at bounding box center [833, 184] width 1222 height 89
type input "**********"
click at [440, 288] on span "WM-MAIN.MAINS_WATER_1 - Confirm Overnight Water Consumption" at bounding box center [424, 284] width 263 height 18
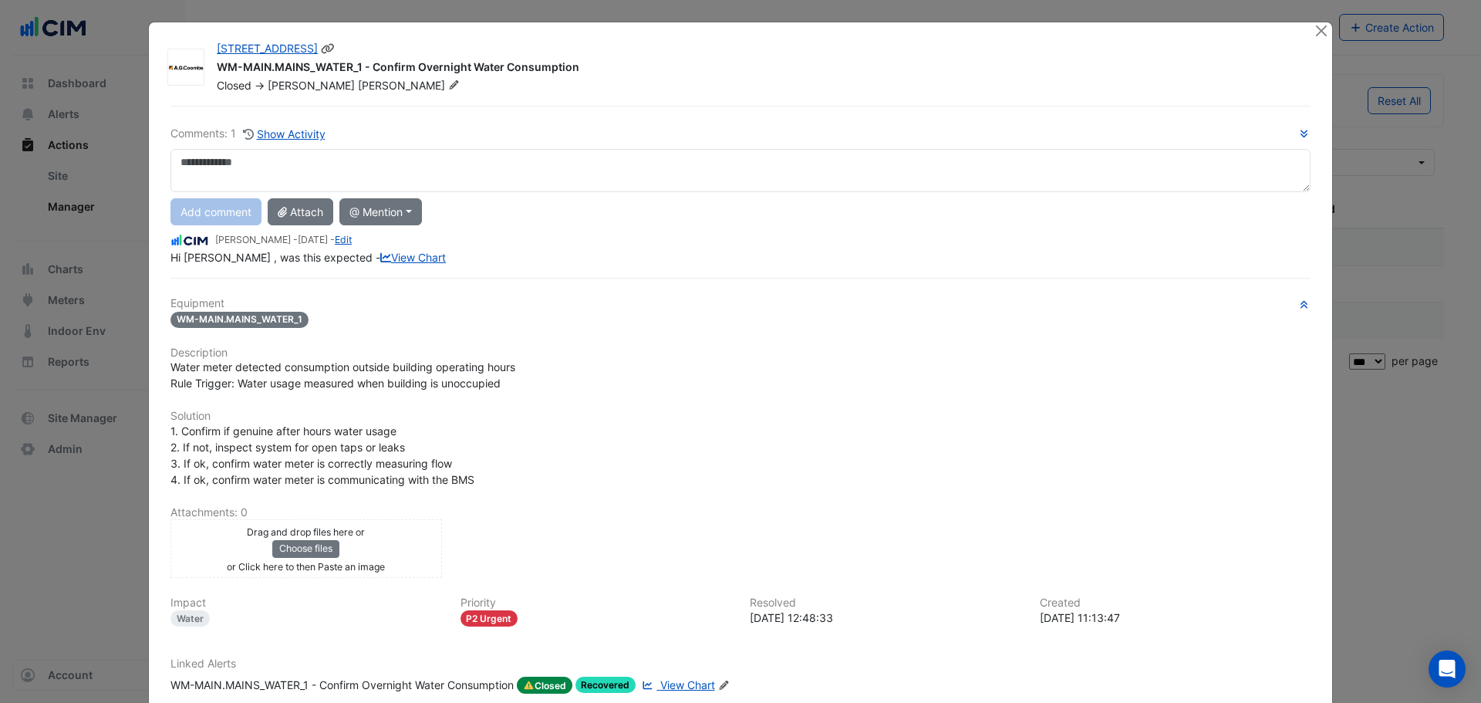
click at [321, 50] on icon at bounding box center [328, 48] width 14 height 11
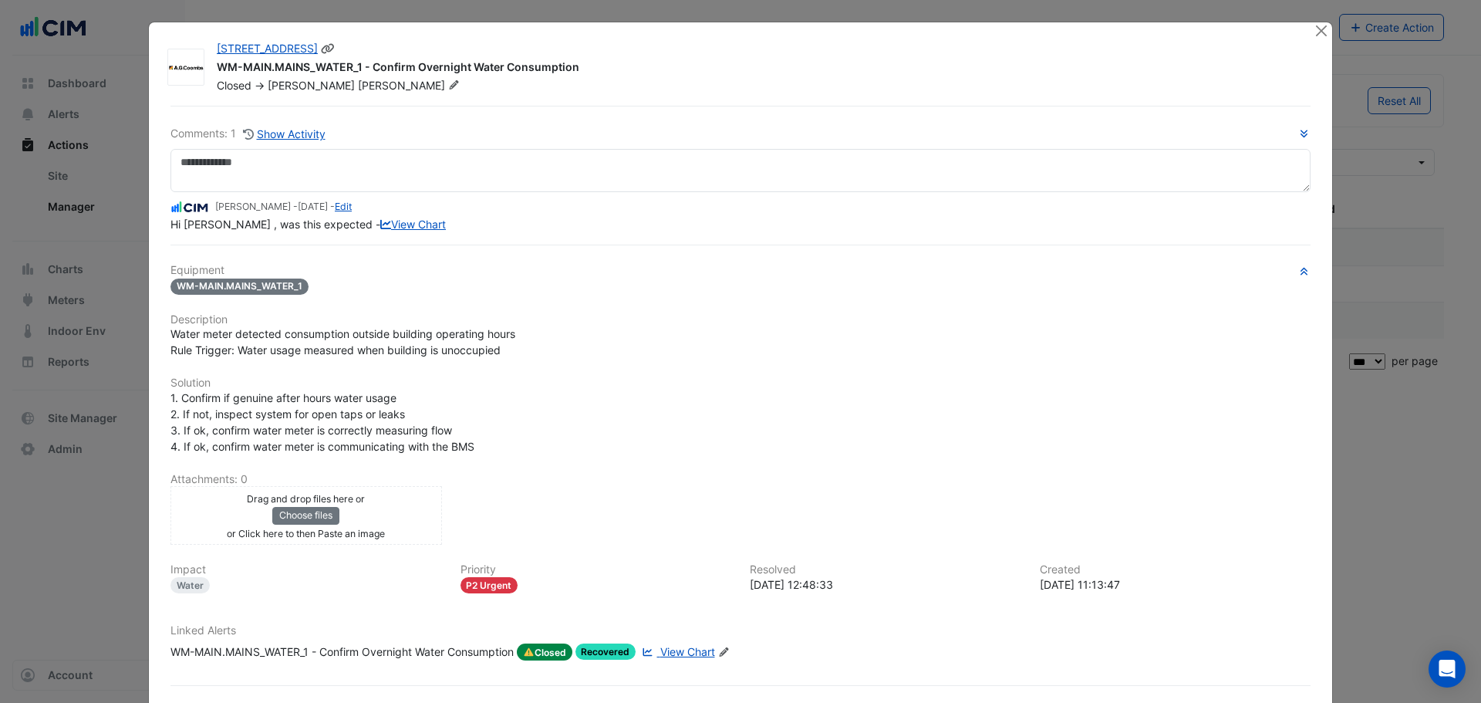
drag, startPoint x: 211, startPoint y: 68, endPoint x: 582, endPoint y: 68, distance: 370.4
click at [582, 68] on div "WM-MAIN.MAINS_WATER_1 - Confirm Overnight Water Consumption" at bounding box center [756, 68] width 1079 height 19
copy div "WM-MAIN.MAINS_WATER_1 - Confirm Overnight Water Consumption"
click at [728, 93] on div "300 La Trobe Street WM-MAIN.MAINS_WATER_1 - Confirm Overnight Water Consumption…" at bounding box center [741, 382] width 1184 height 721
click at [1314, 31] on button "Close" at bounding box center [1321, 30] width 16 height 16
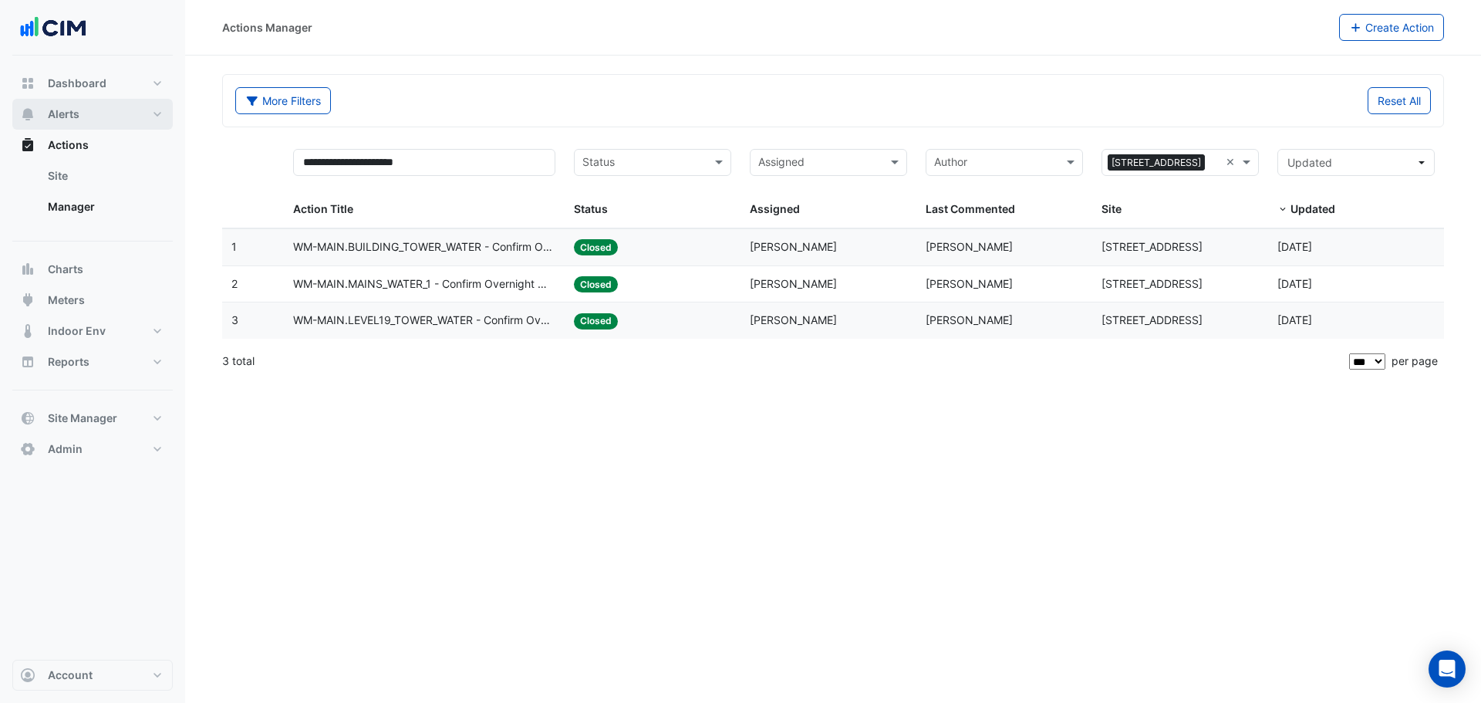
click at [93, 107] on button "Alerts" at bounding box center [92, 114] width 160 height 31
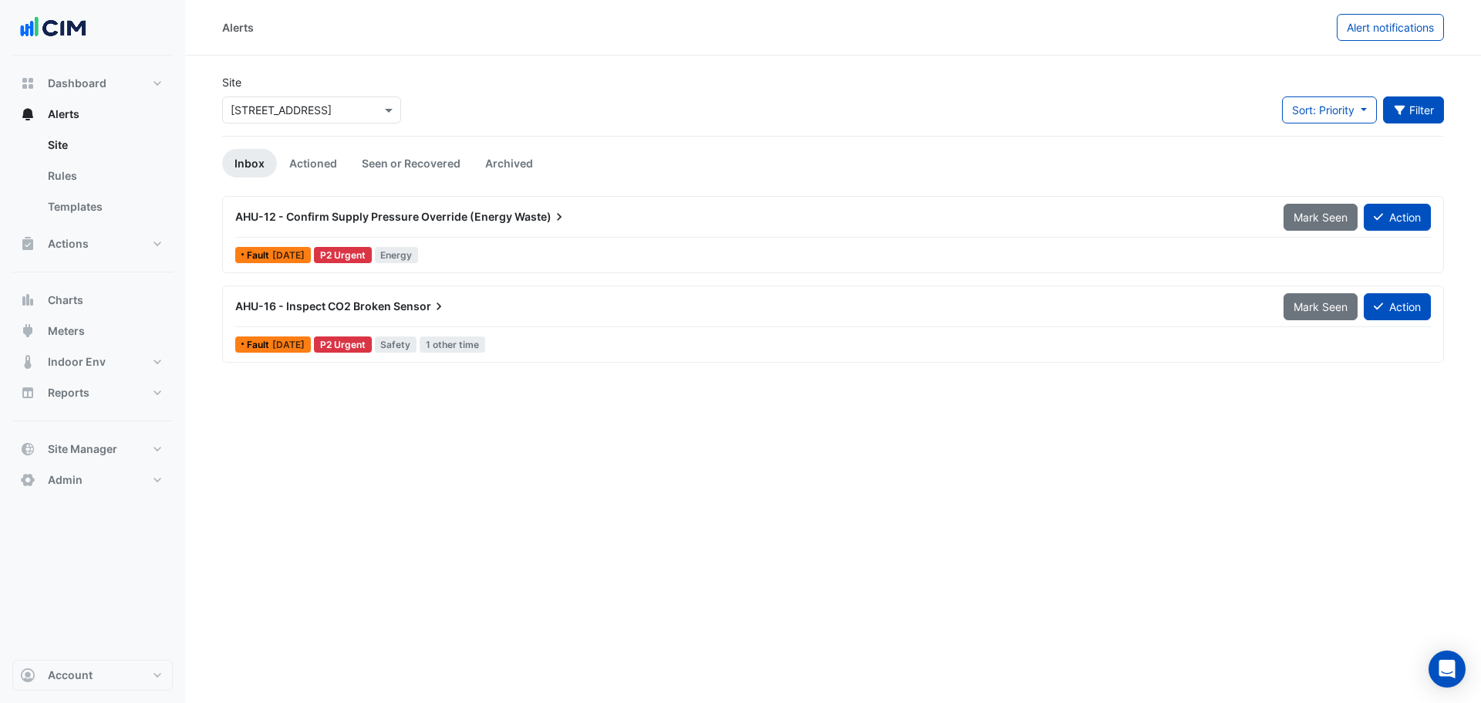
click at [1437, 111] on button "Filter" at bounding box center [1414, 109] width 62 height 27
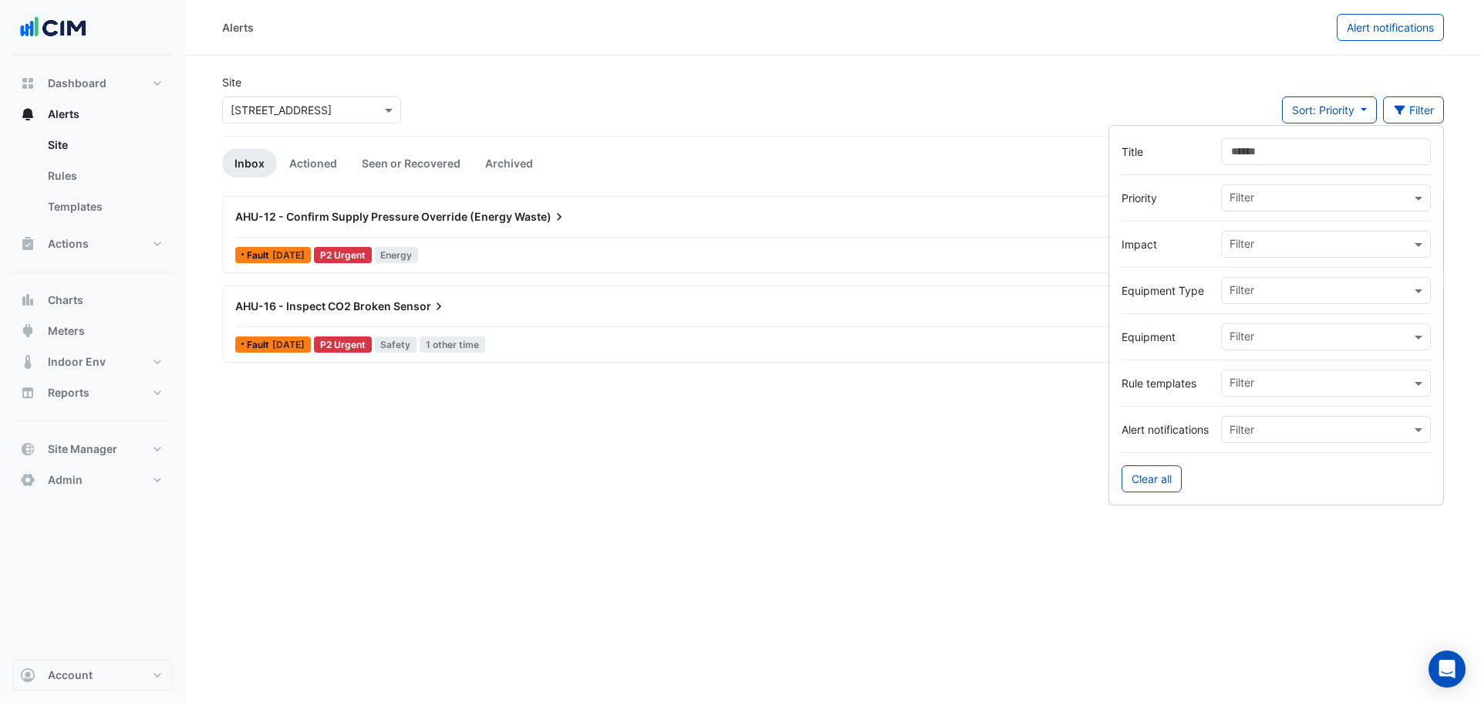
click at [1271, 336] on input "text" at bounding box center [1320, 338] width 181 height 16
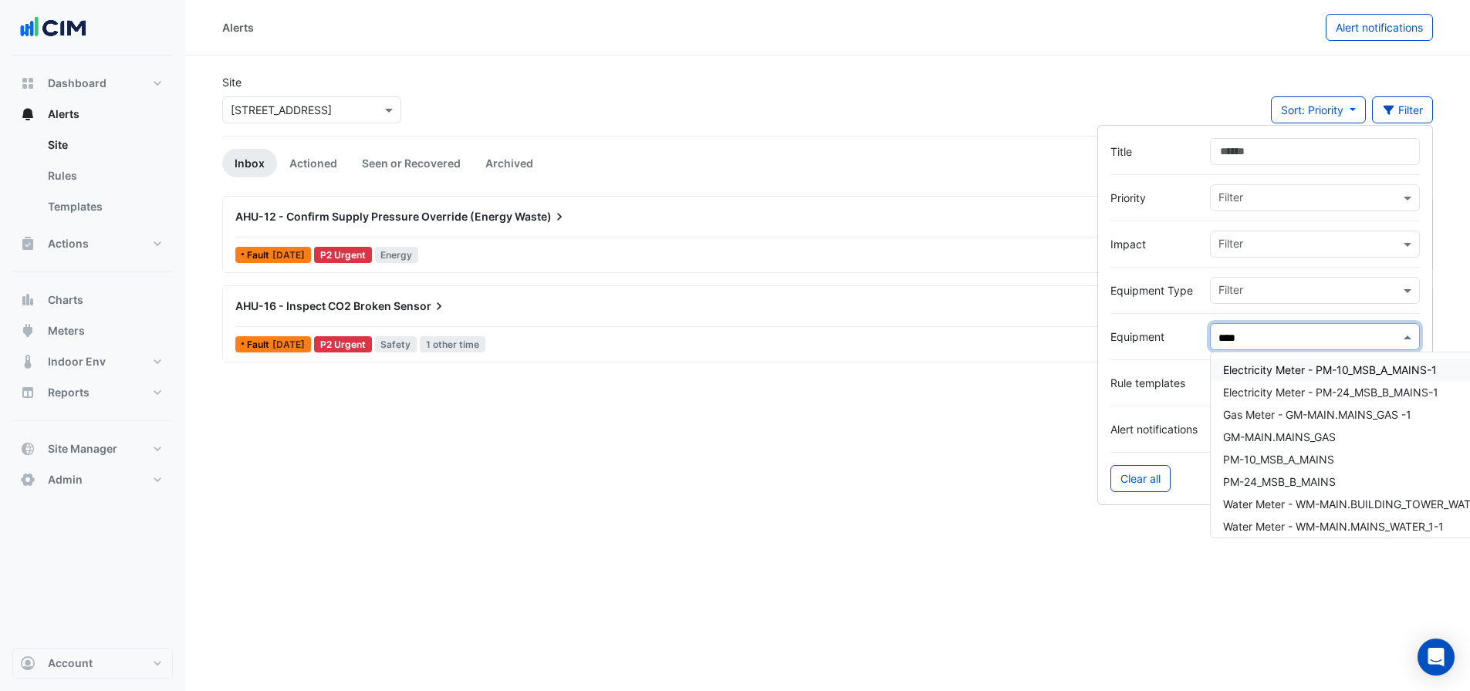
type input "*"
drag, startPoint x: 1278, startPoint y: 344, endPoint x: 1168, endPoint y: 356, distance: 110.3
click at [1168, 356] on form "Title Priority Filter Impact Filter Equipment Type Filter Equipment Filter * El…" at bounding box center [1265, 315] width 336 height 380
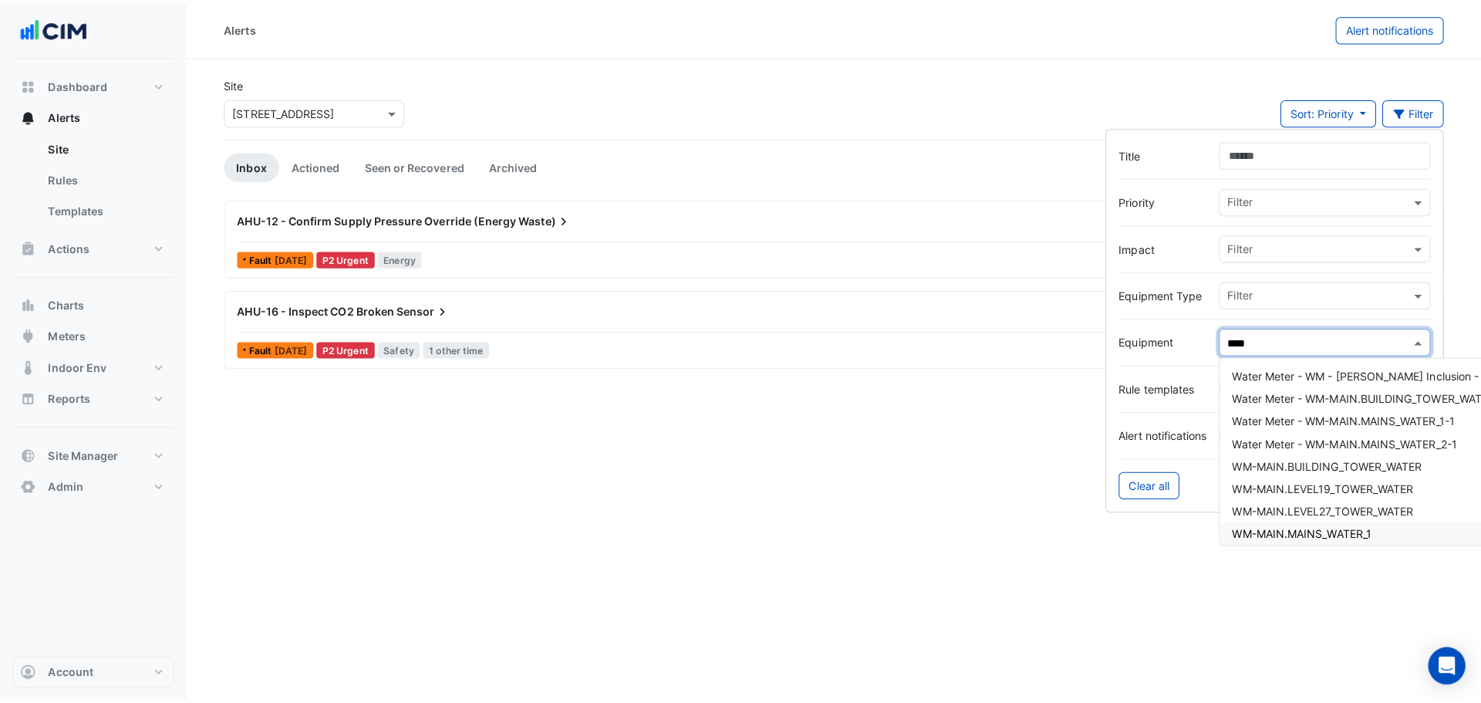
scroll to position [29, 0]
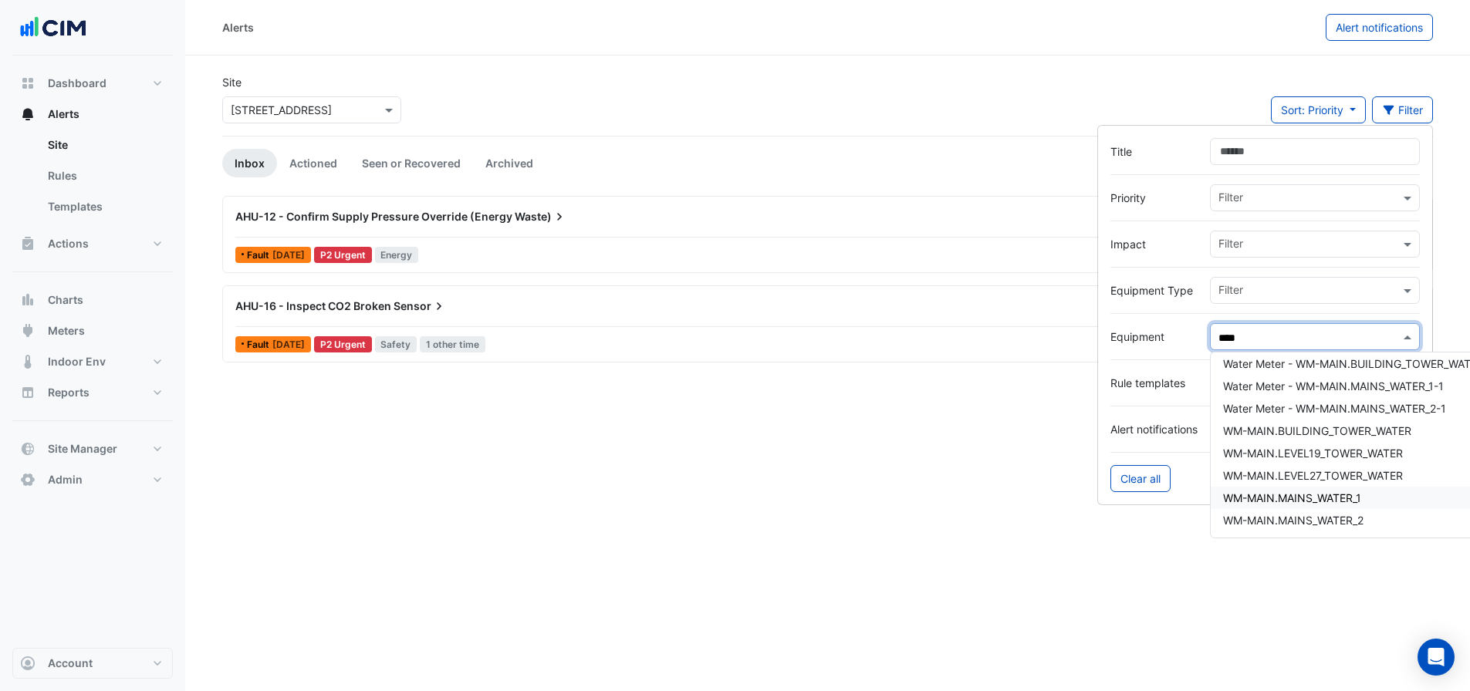
click at [1310, 504] on span "WM-MAIN.MAINS_WATER_1" at bounding box center [1292, 498] width 138 height 13
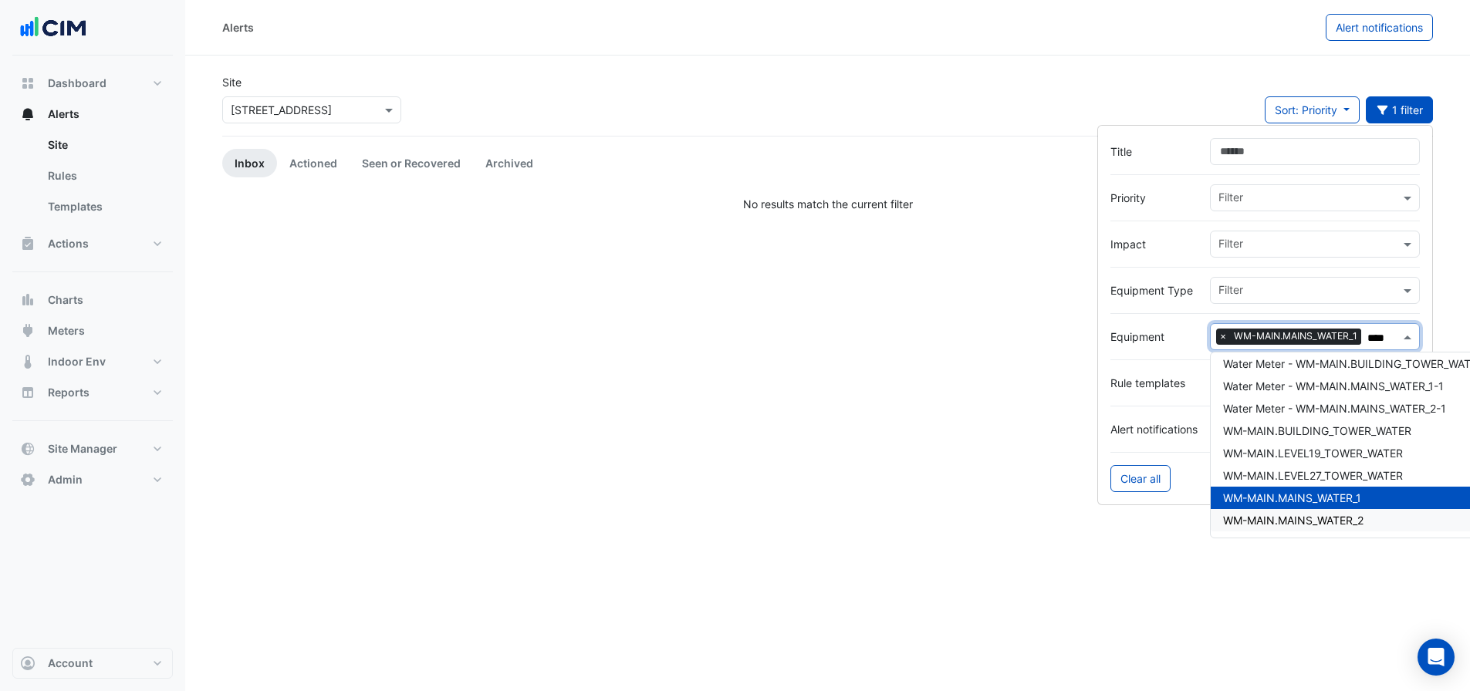
click at [1350, 526] on span "WM-MAIN.MAINS_WATER_2" at bounding box center [1293, 520] width 140 height 13
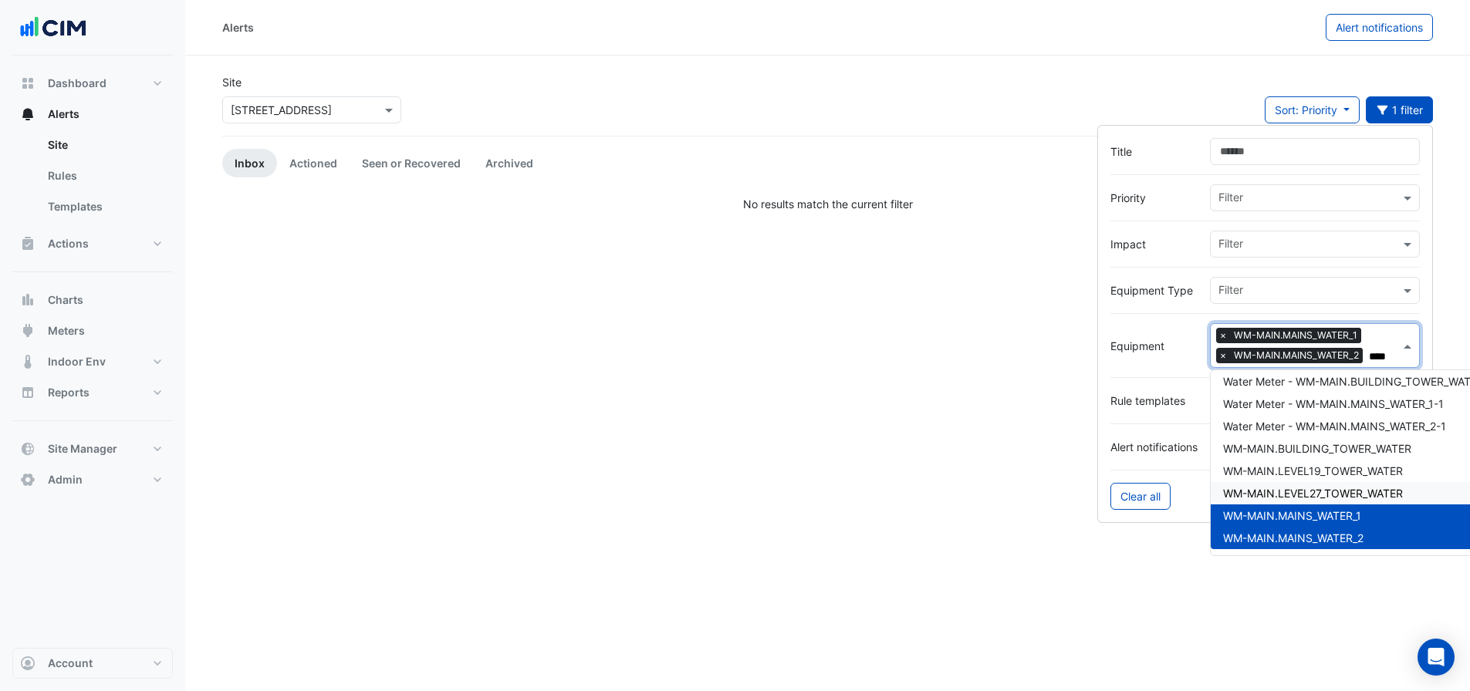
type input "****"
drag, startPoint x: 409, startPoint y: 146, endPoint x: 424, endPoint y: 157, distance: 18.7
click at [409, 147] on app-alert-tickets "Site Select a Site × 300 La Trobe Street Sort: Priority Priority Updated 1 filt…" at bounding box center [827, 143] width 1211 height 138
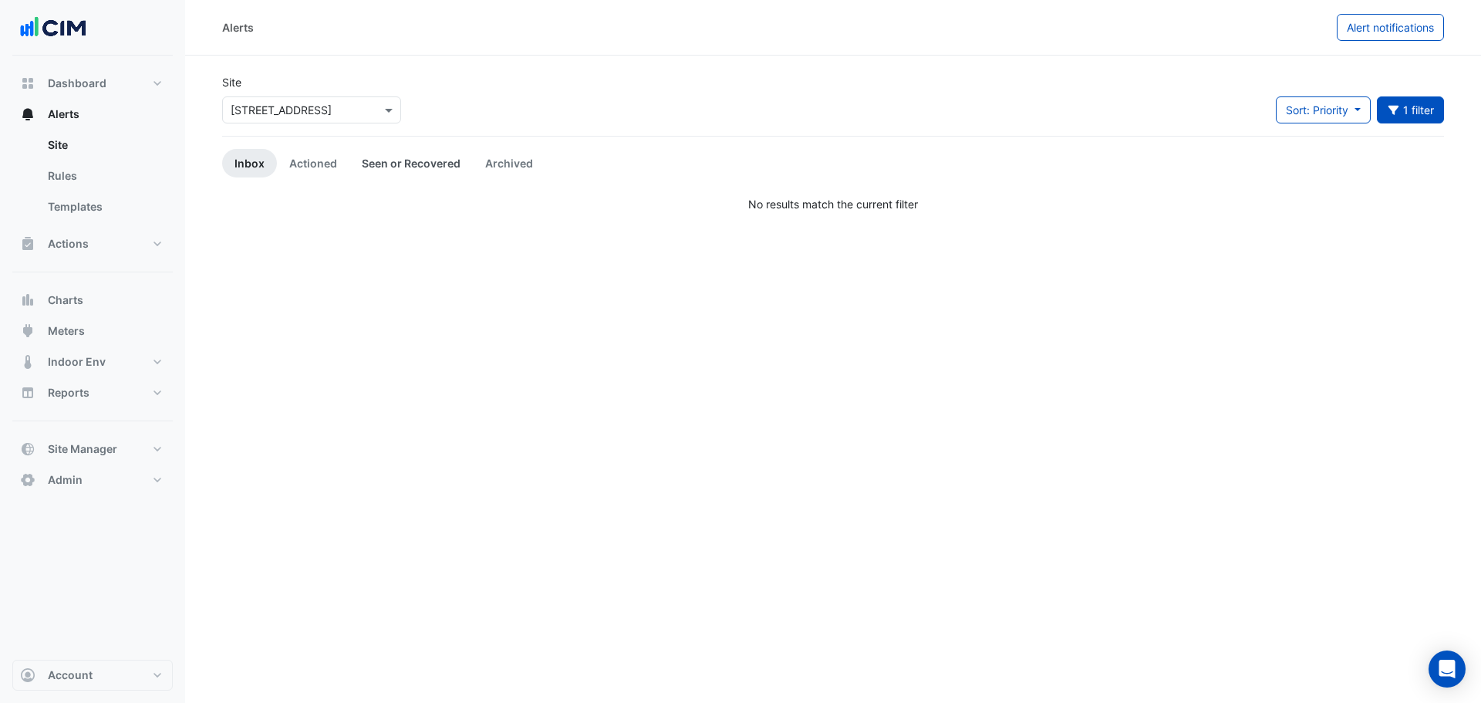
drag, startPoint x: 424, startPoint y: 157, endPoint x: 433, endPoint y: 159, distance: 9.4
click at [424, 157] on link "Seen or Recovered" at bounding box center [411, 163] width 123 height 29
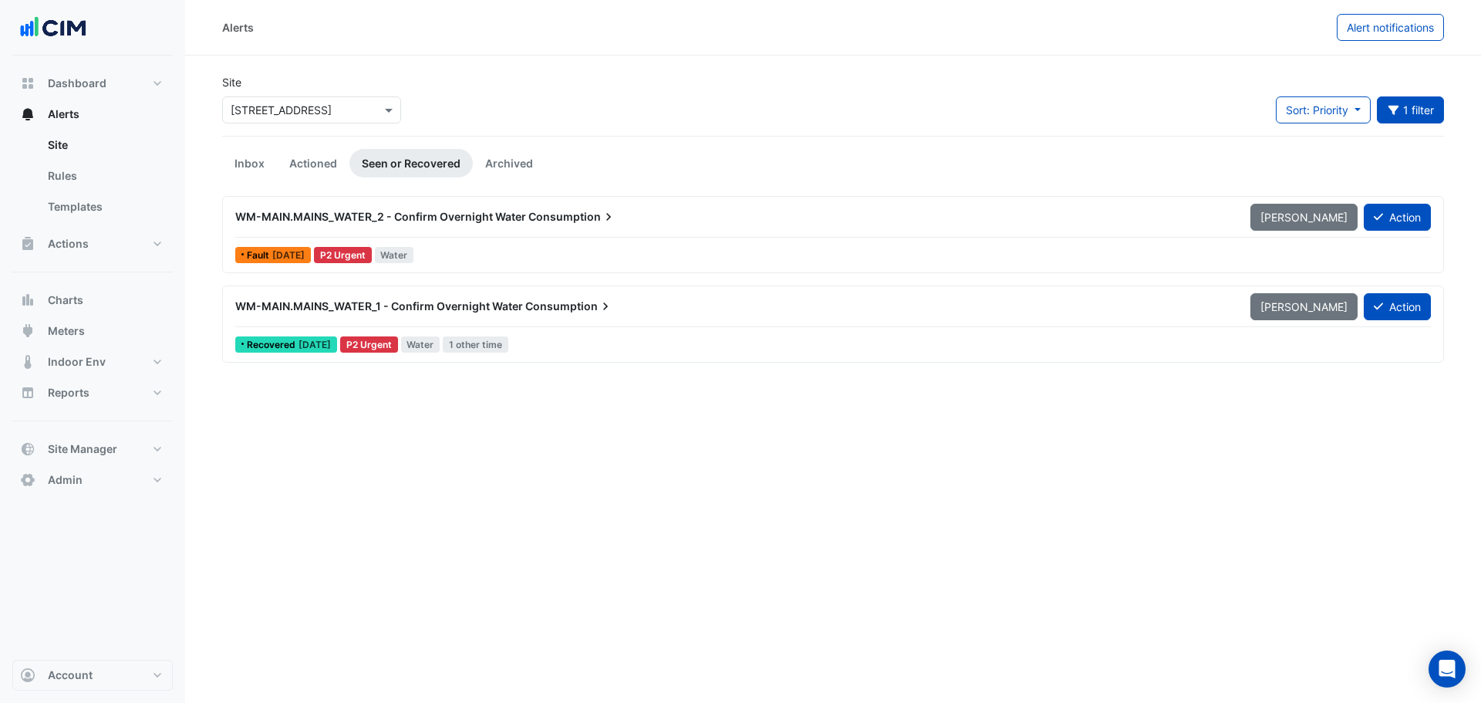
click at [500, 226] on div "WM-MAIN.MAINS_WATER_2 - Confirm Overnight Water Consumption" at bounding box center [733, 217] width 1015 height 28
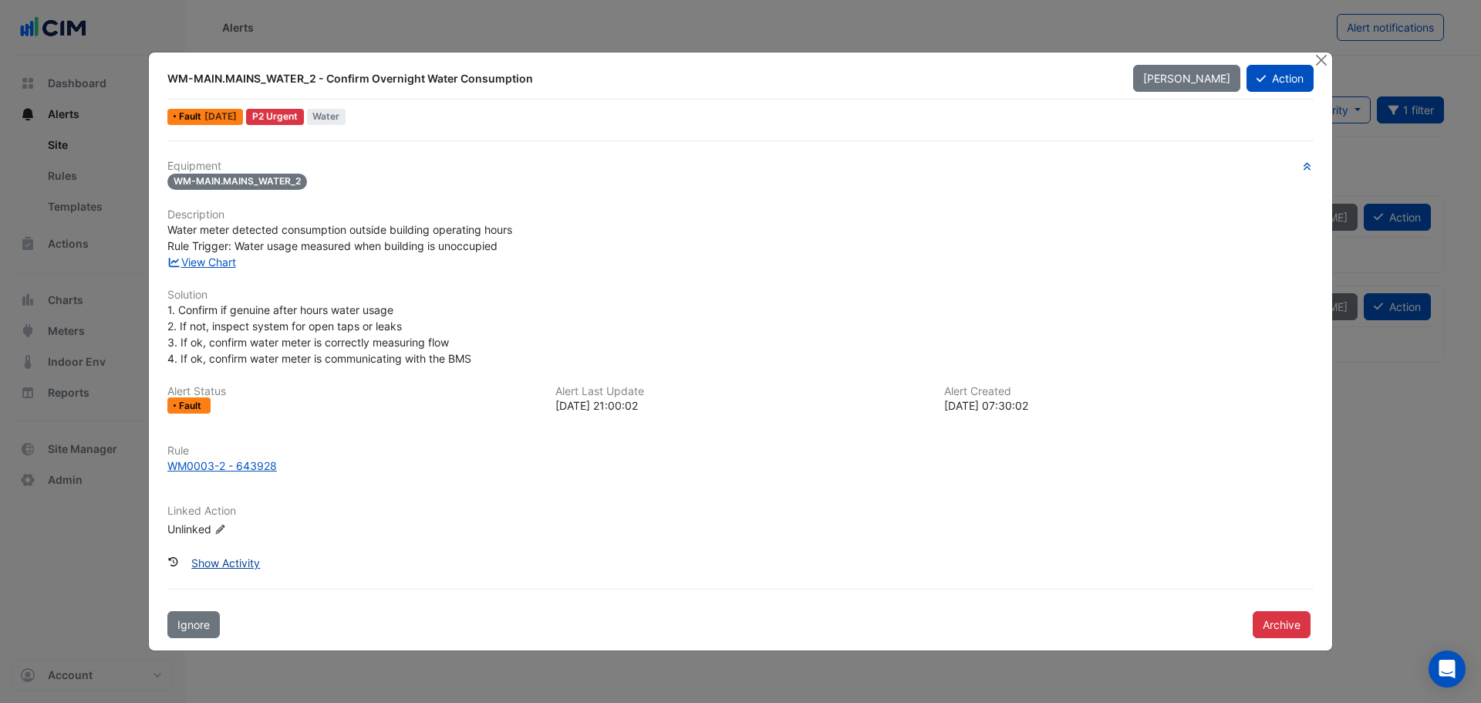
click at [243, 560] on button "Show Activity" at bounding box center [225, 562] width 89 height 27
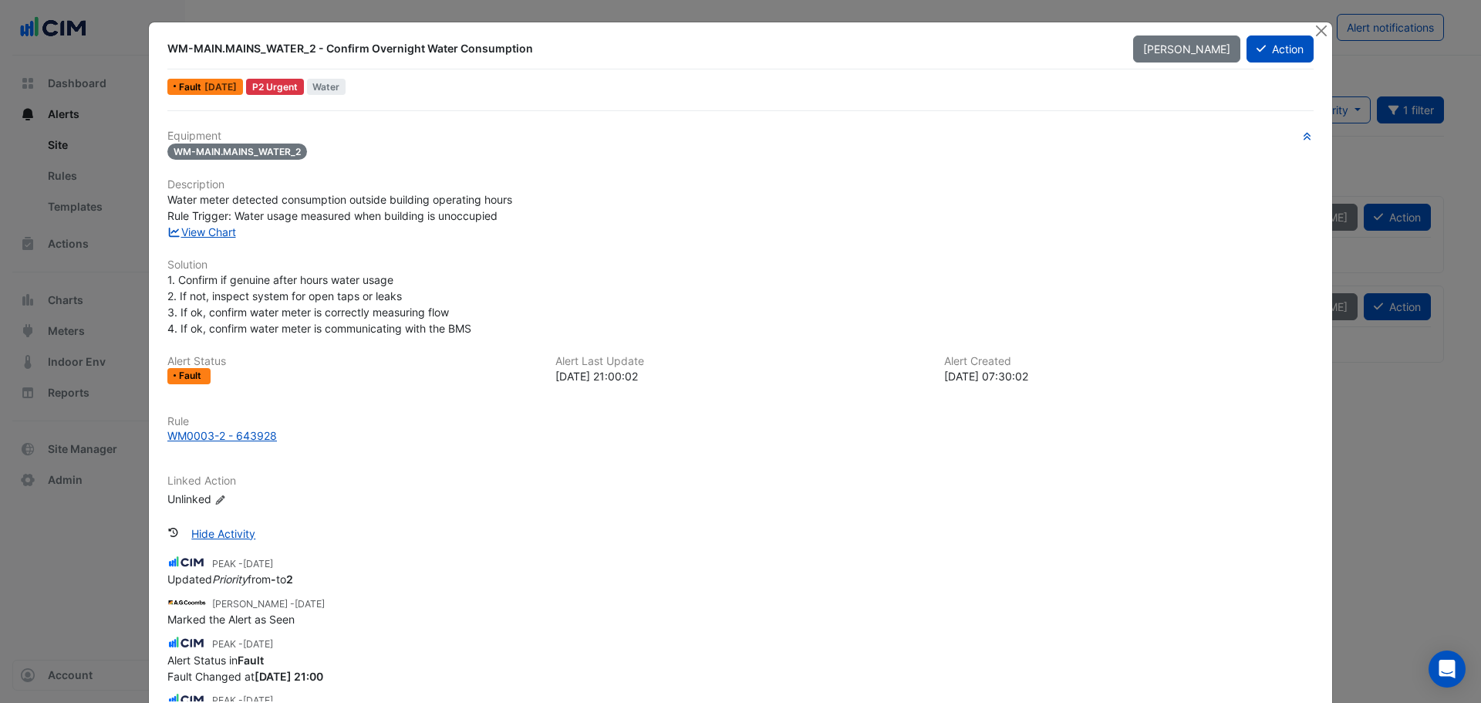
click at [534, 46] on div "WM-MAIN.MAINS_WATER_2 - Confirm Overnight Water Consumption" at bounding box center [641, 48] width 948 height 15
click at [528, 45] on div "WM-MAIN.MAINS_WATER_2 - Confirm Overnight Water Consumption" at bounding box center [641, 48] width 948 height 15
drag, startPoint x: 522, startPoint y: 50, endPoint x: 166, endPoint y: 53, distance: 355.7
click at [167, 53] on div "WM-MAIN.MAINS_WATER_2 - Confirm Overnight Water Consumption" at bounding box center [641, 48] width 948 height 15
copy div "WM-MAIN.MAINS_WATER_2 - Confirm Overnight Water Consumption"
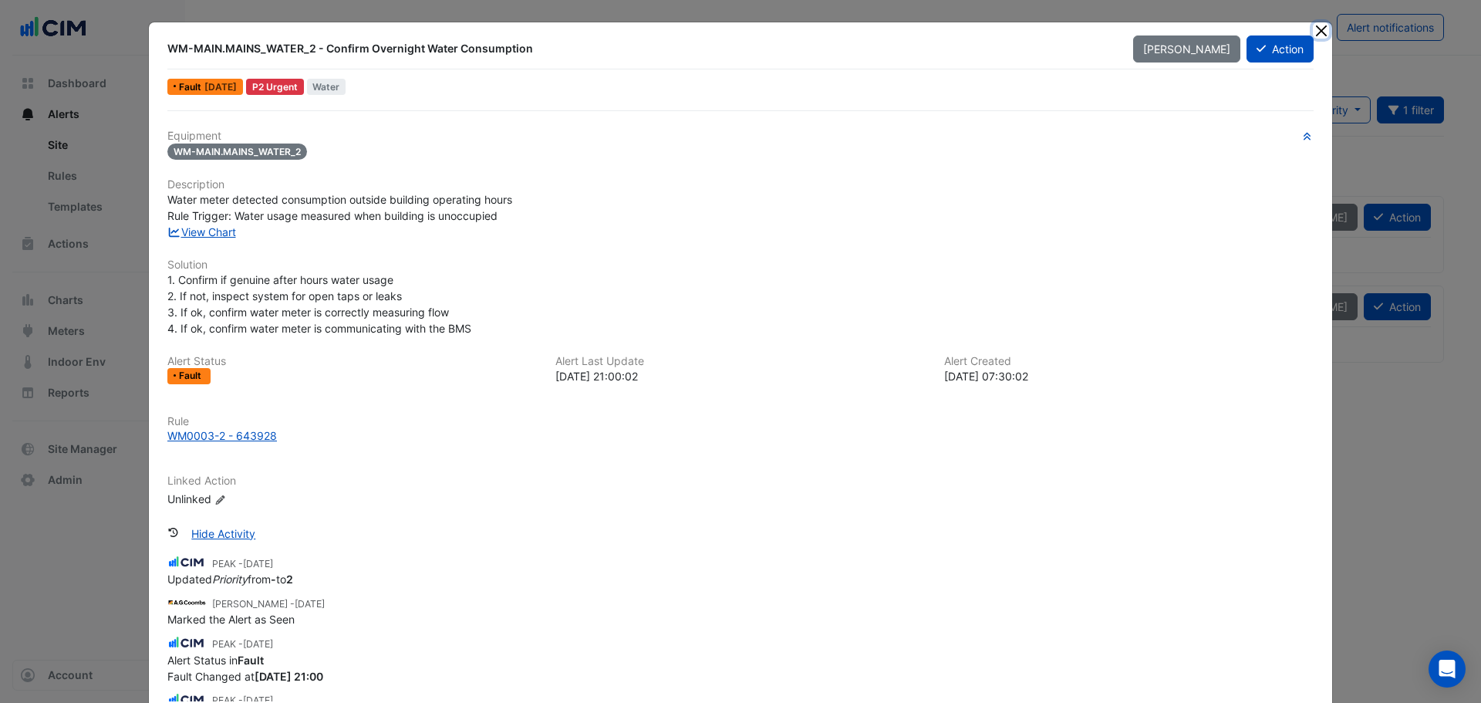
click at [1319, 38] on button "Close" at bounding box center [1321, 30] width 16 height 16
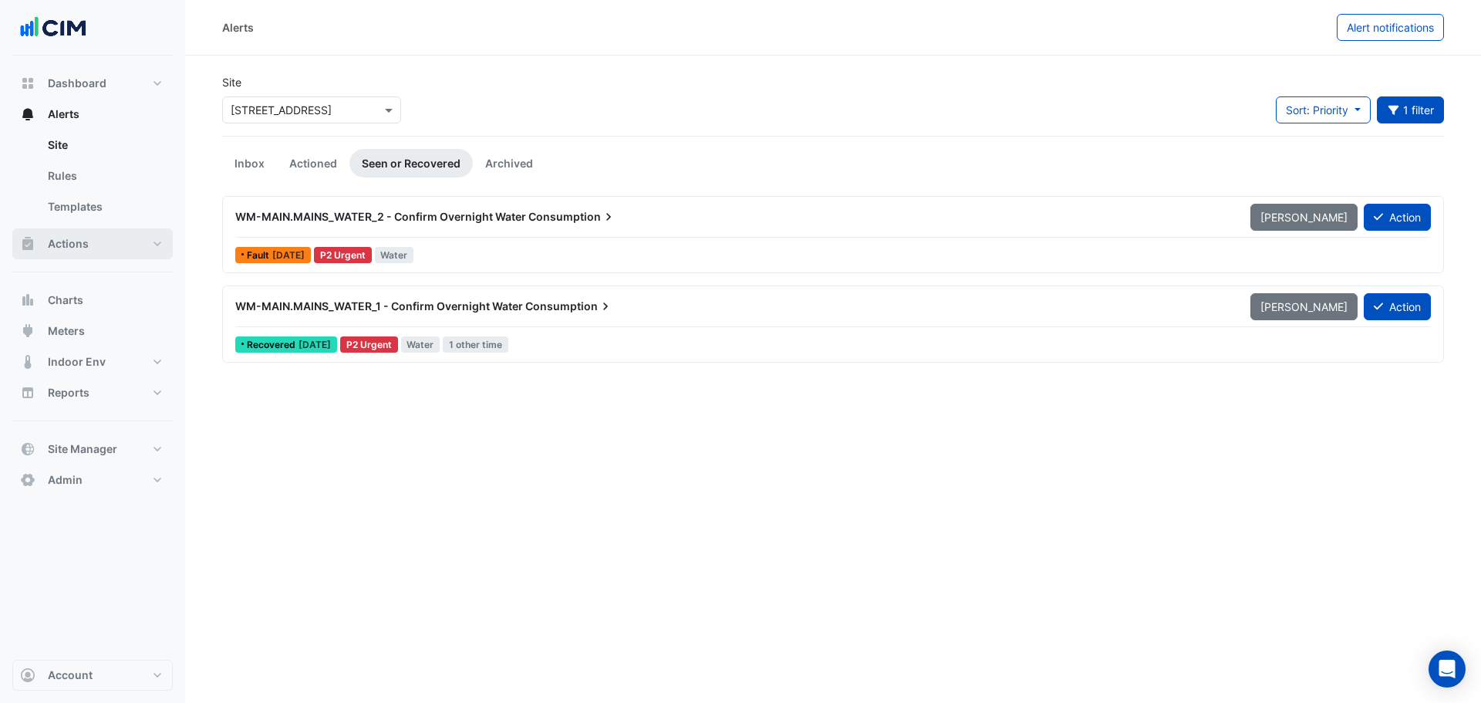
click at [90, 244] on button "Actions" at bounding box center [92, 243] width 160 height 31
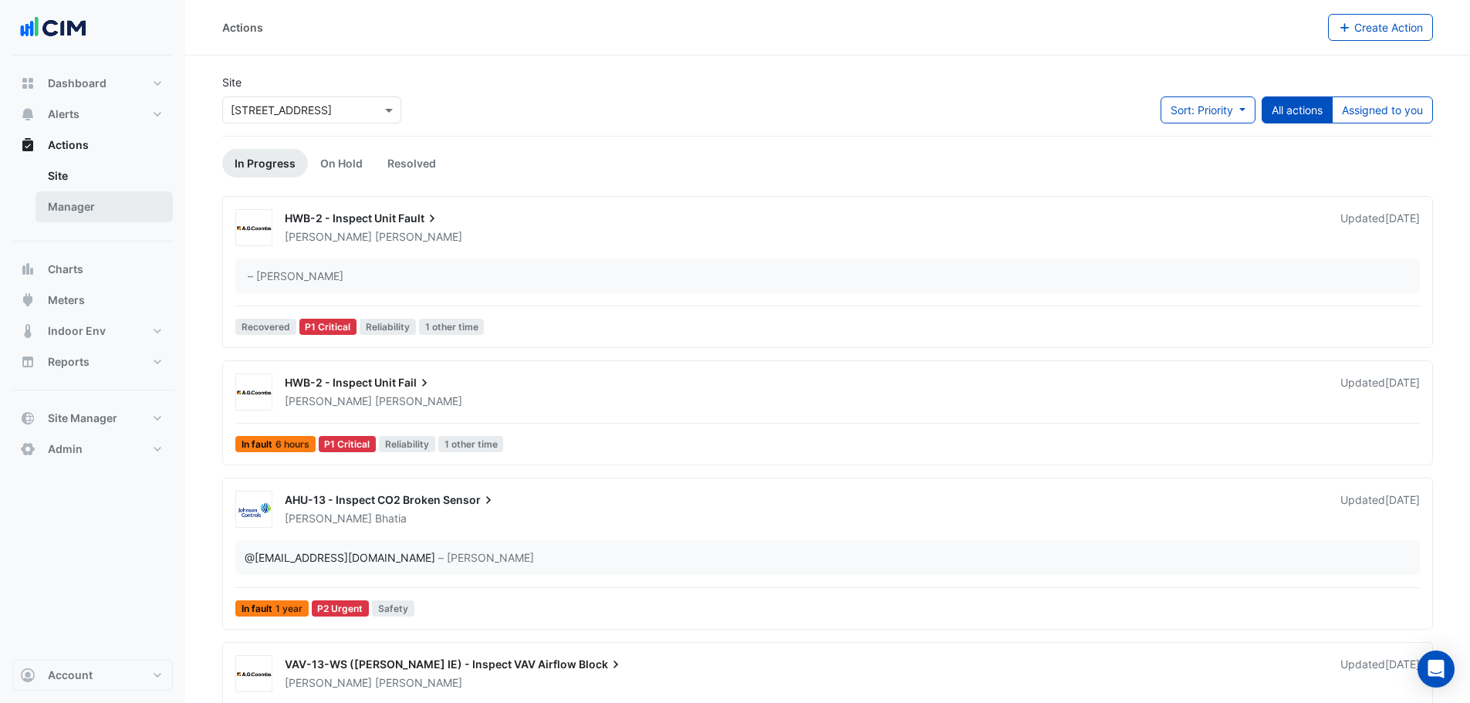
click at [99, 201] on link "Manager" at bounding box center [103, 206] width 137 height 31
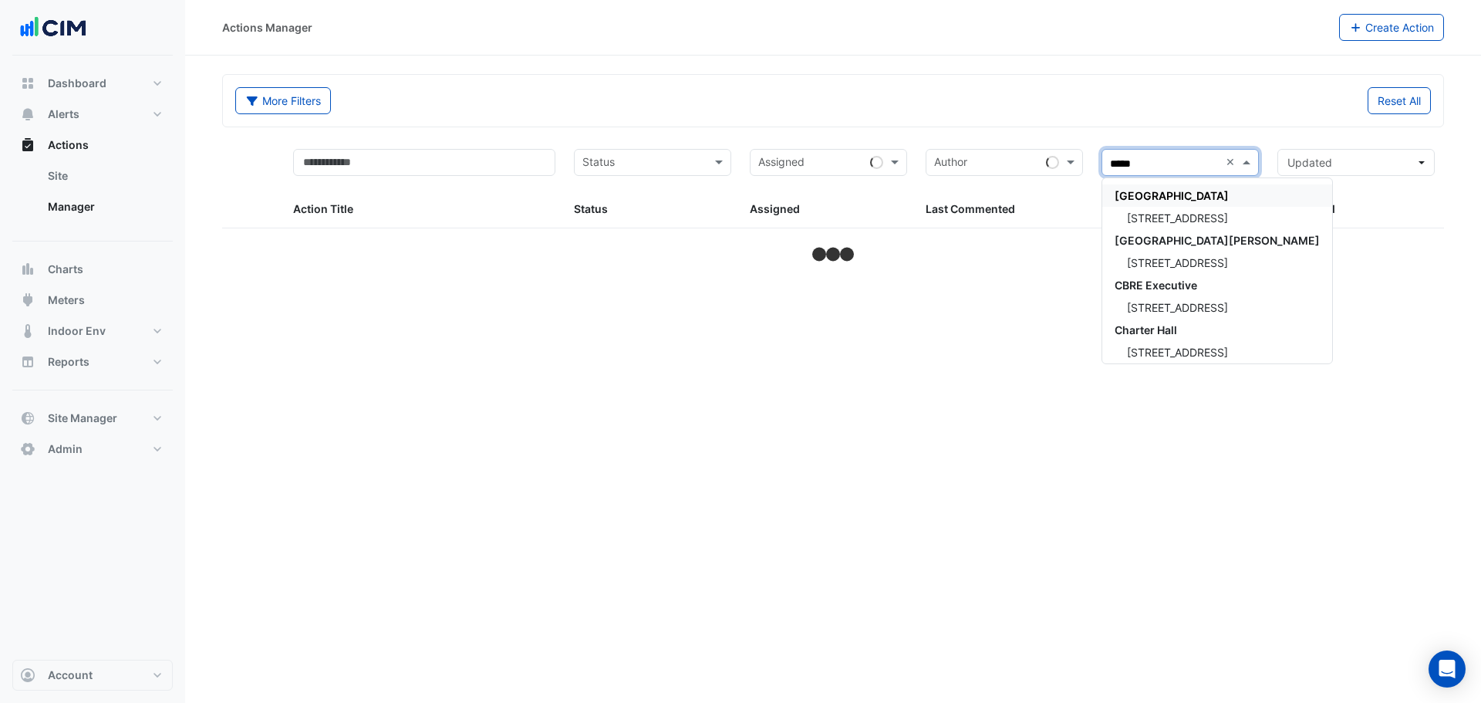
type input "******"
click at [1186, 209] on div "[STREET_ADDRESS]" at bounding box center [1218, 218] width 230 height 22
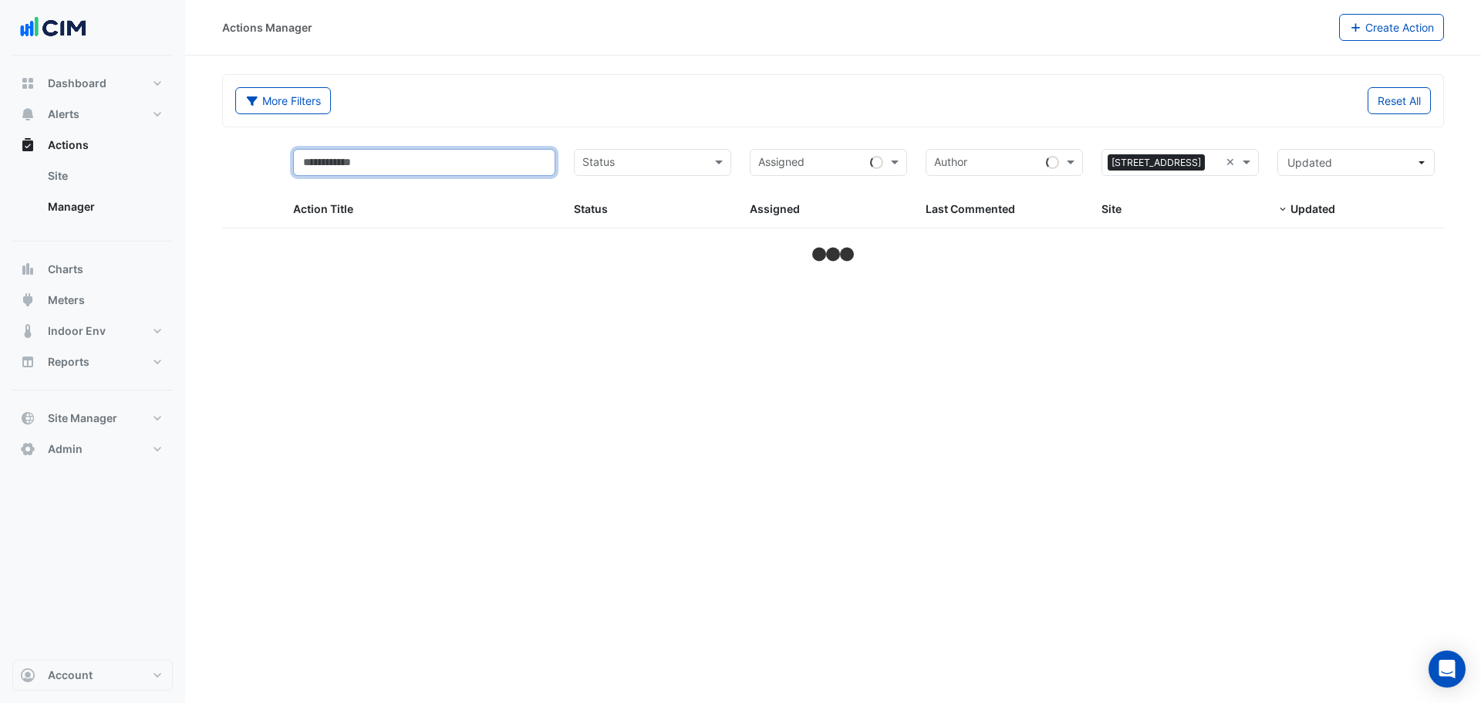
click at [445, 161] on input "text" at bounding box center [424, 162] width 263 height 27
type input "**********"
select select "***"
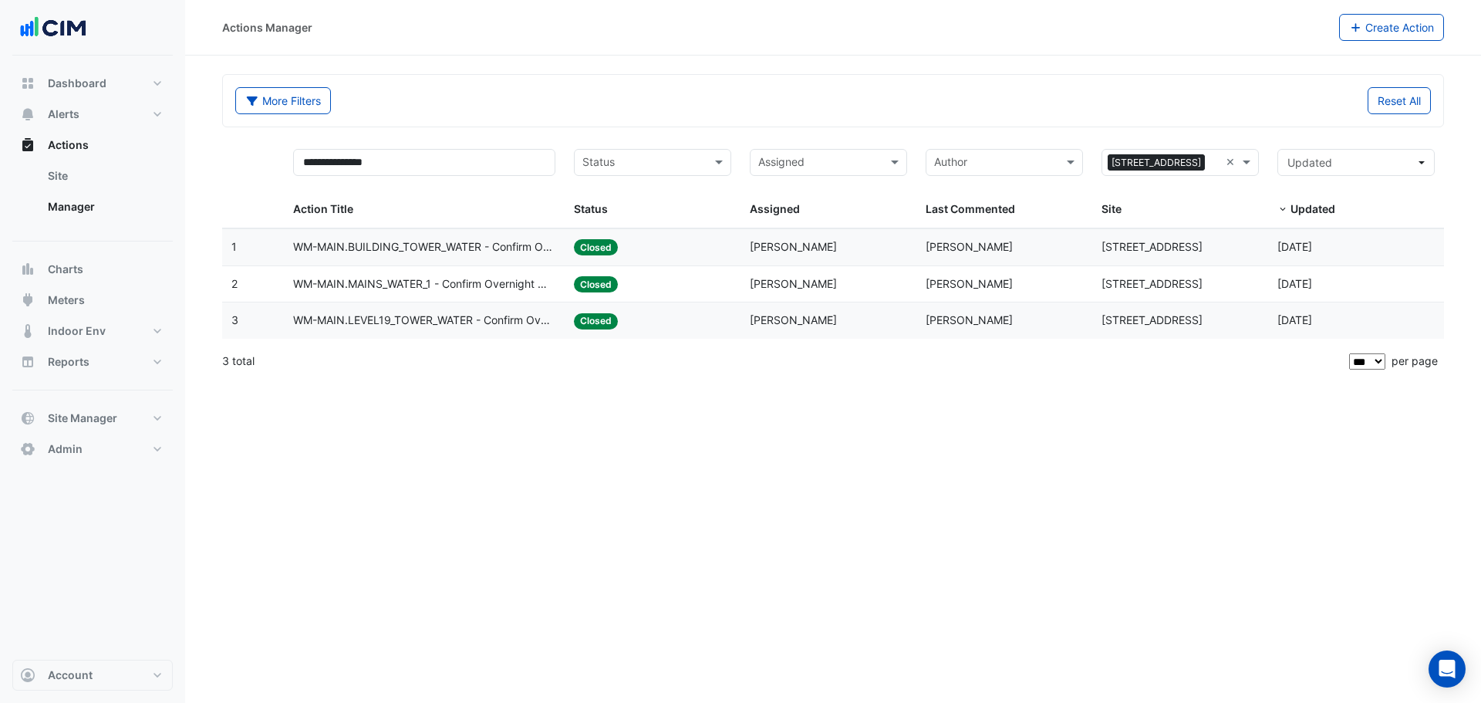
click at [389, 285] on span "WM-MAIN.MAINS_WATER_1 - Confirm Overnight Water Consumption" at bounding box center [424, 284] width 263 height 18
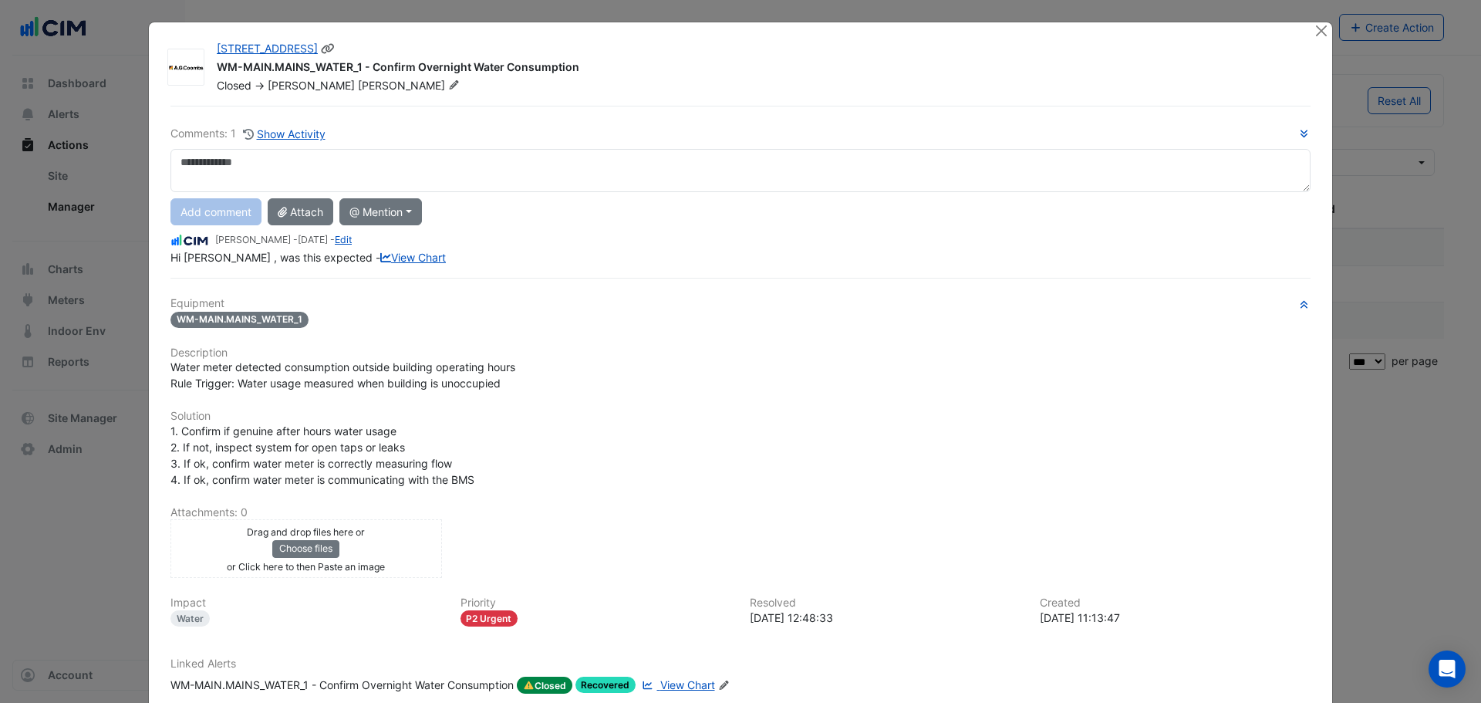
click at [325, 46] on icon at bounding box center [328, 48] width 14 height 11
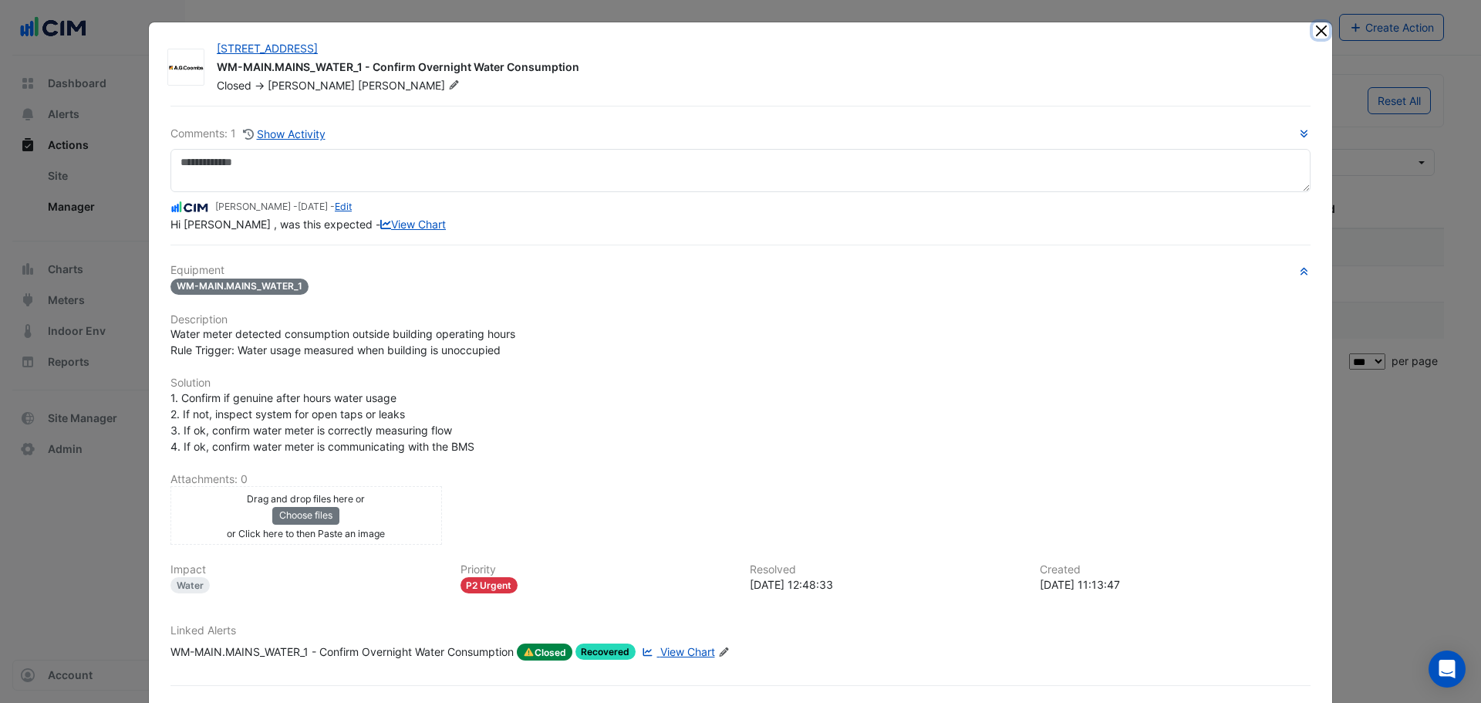
click at [1314, 30] on button "Close" at bounding box center [1321, 30] width 16 height 16
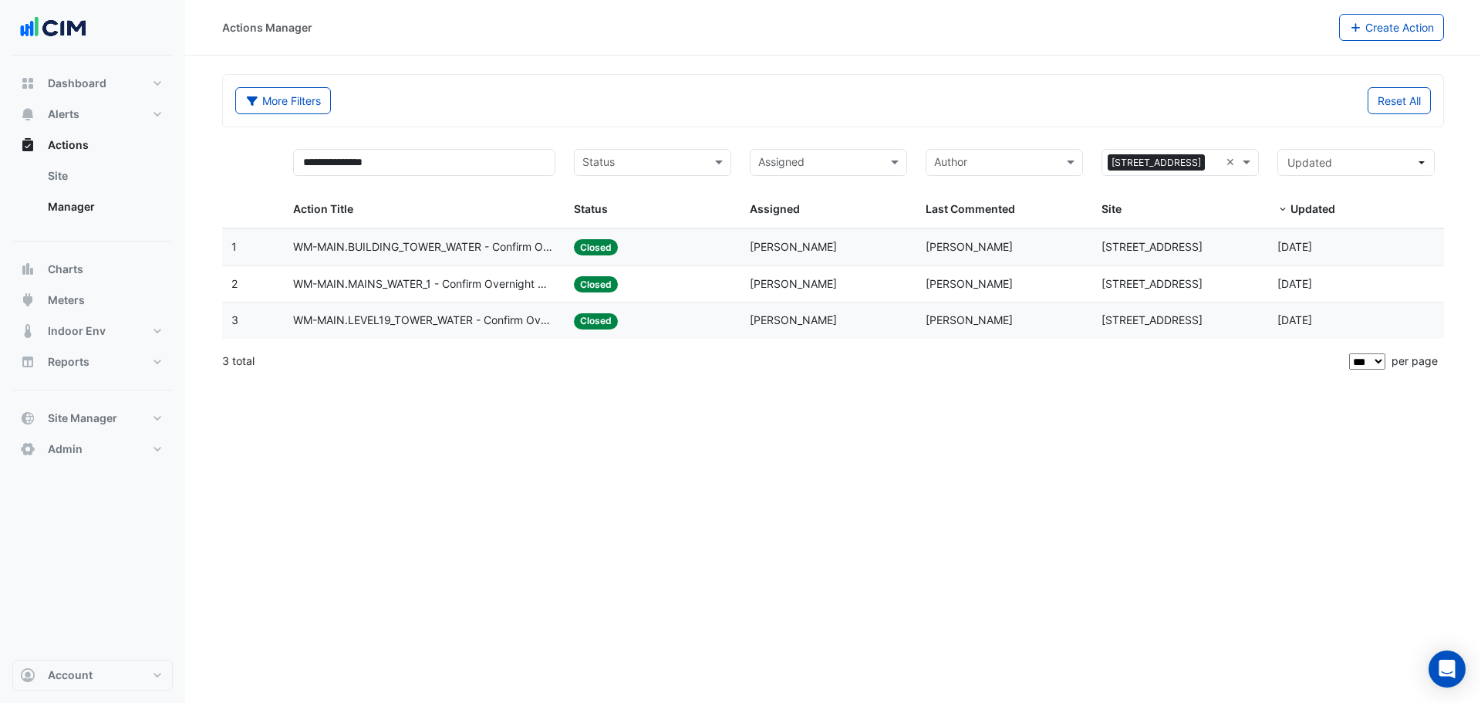
click at [1046, 42] on div "Actions Manager Create Action" at bounding box center [833, 28] width 1296 height 56
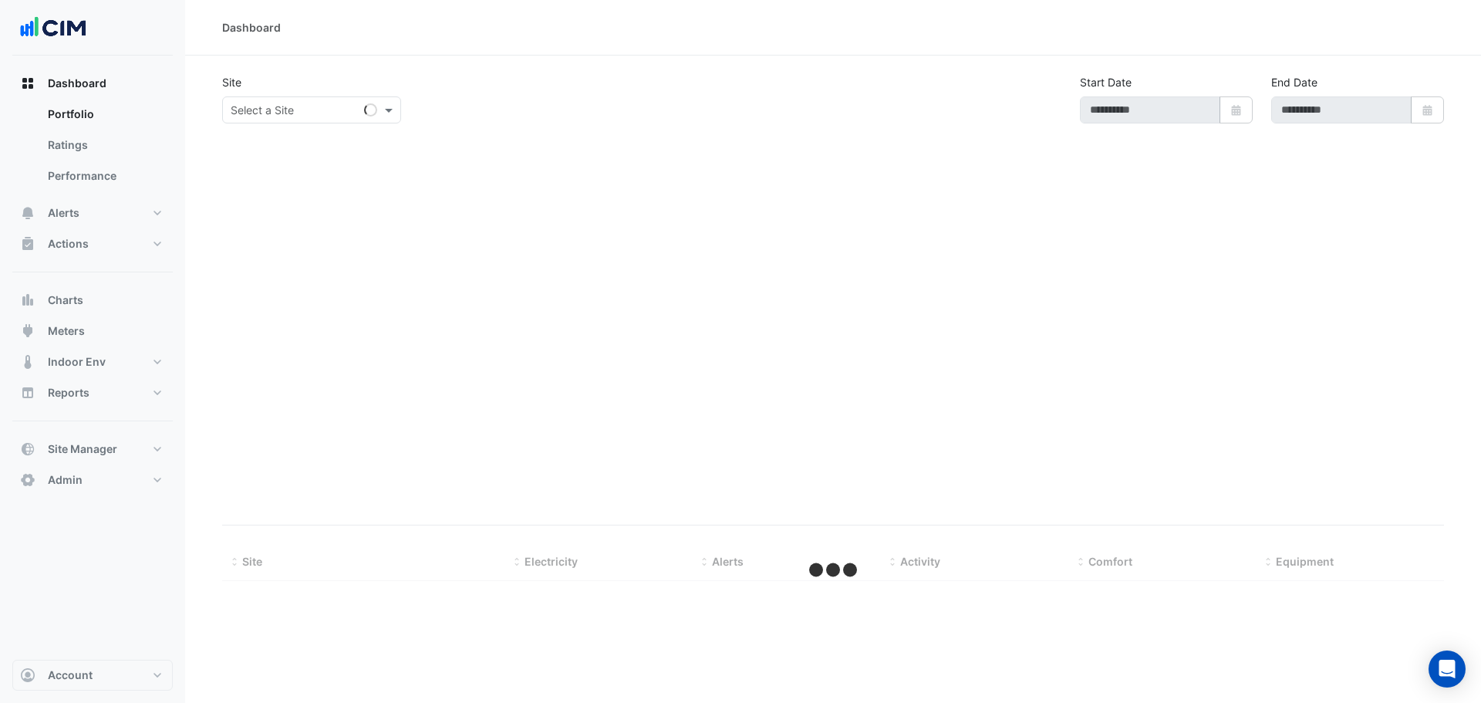
type input "**********"
select select "***"
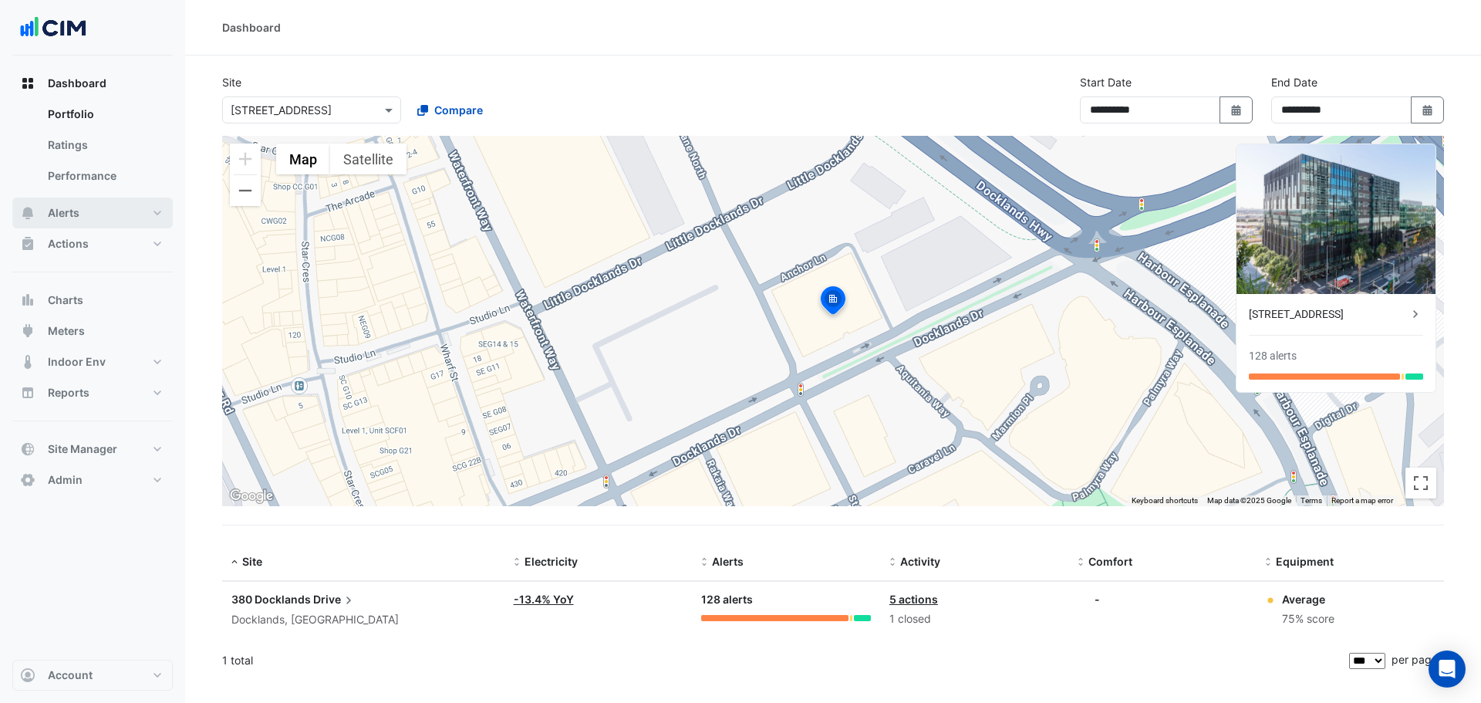
click at [89, 215] on button "Alerts" at bounding box center [92, 213] width 160 height 31
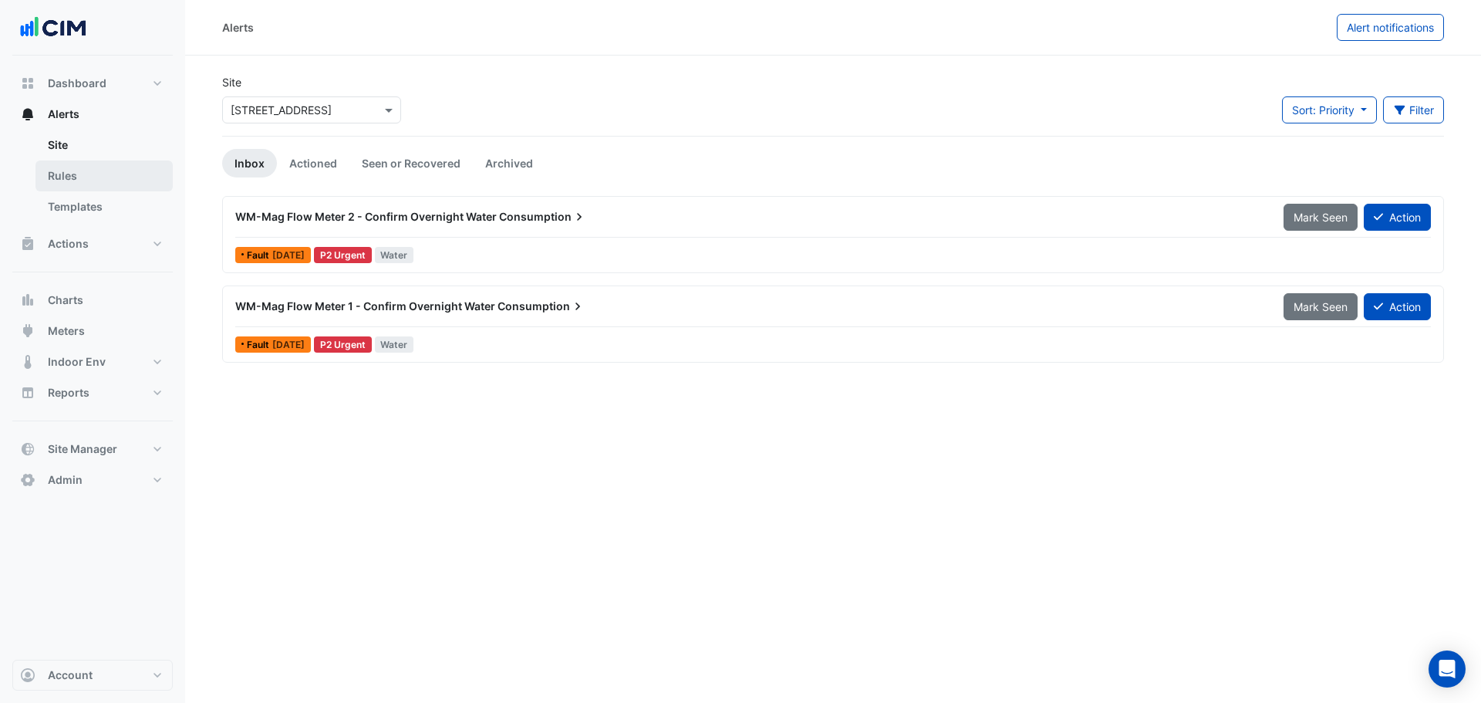
click at [102, 172] on link "Rules" at bounding box center [103, 175] width 137 height 31
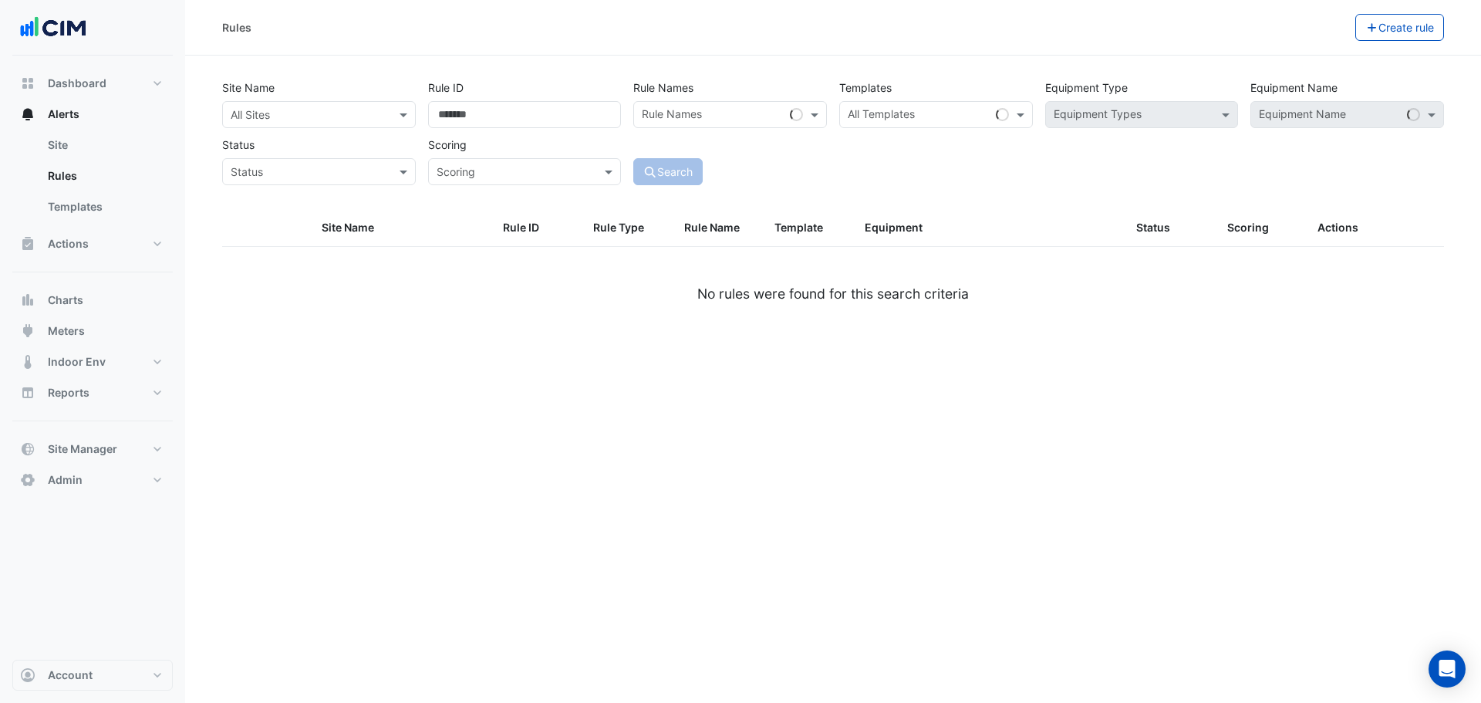
click at [297, 113] on input "text" at bounding box center [304, 115] width 146 height 16
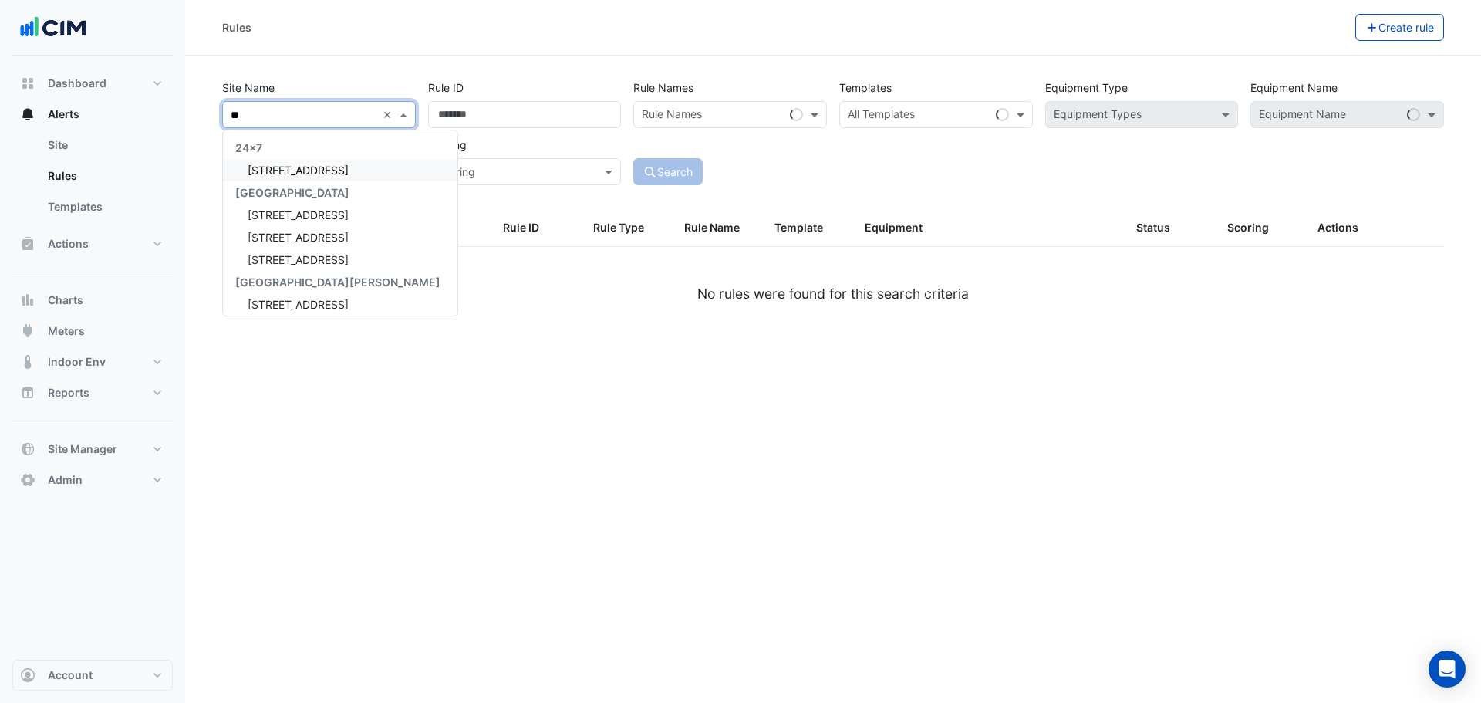
type input "***"
click at [326, 172] on span "[STREET_ADDRESS]" at bounding box center [298, 170] width 101 height 13
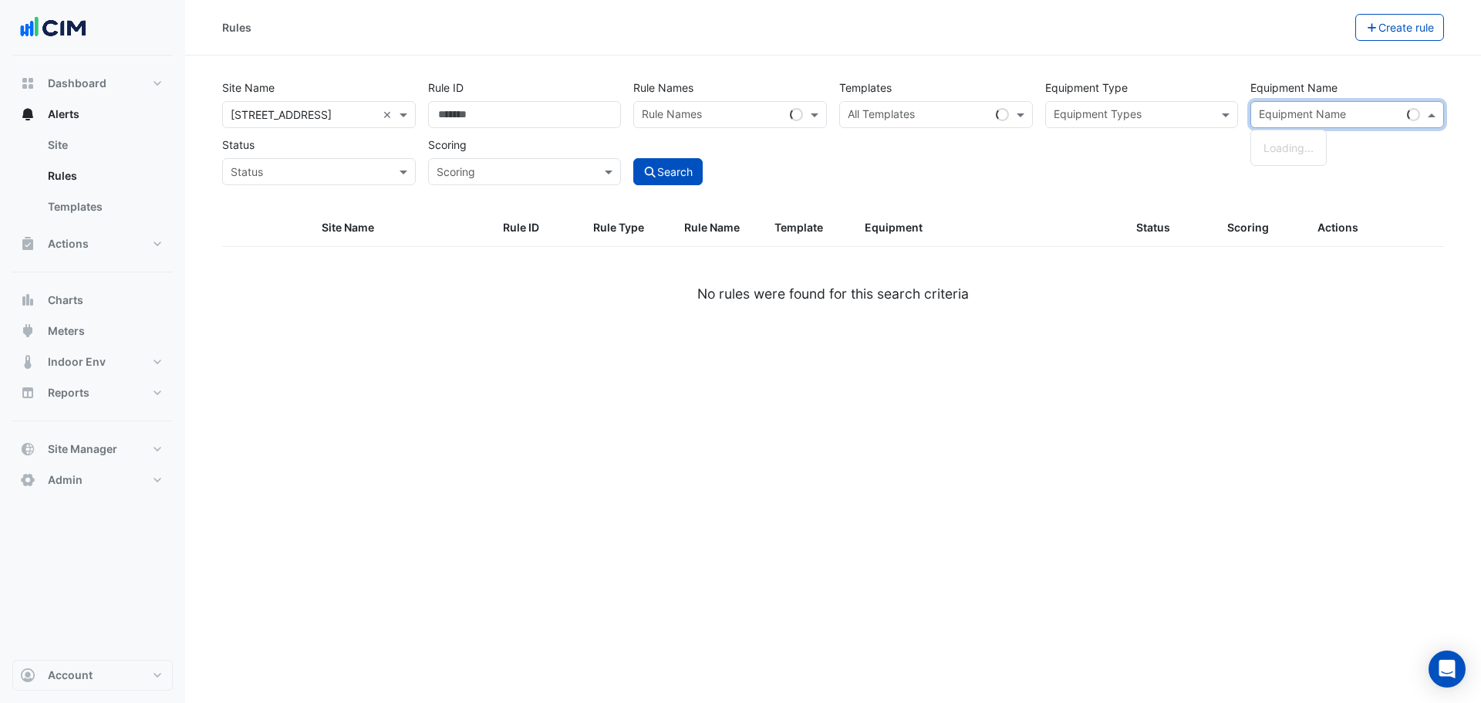
click at [1327, 117] on input "text" at bounding box center [1330, 116] width 142 height 16
click at [1160, 106] on div "Equipment Types" at bounding box center [1129, 115] width 167 height 24
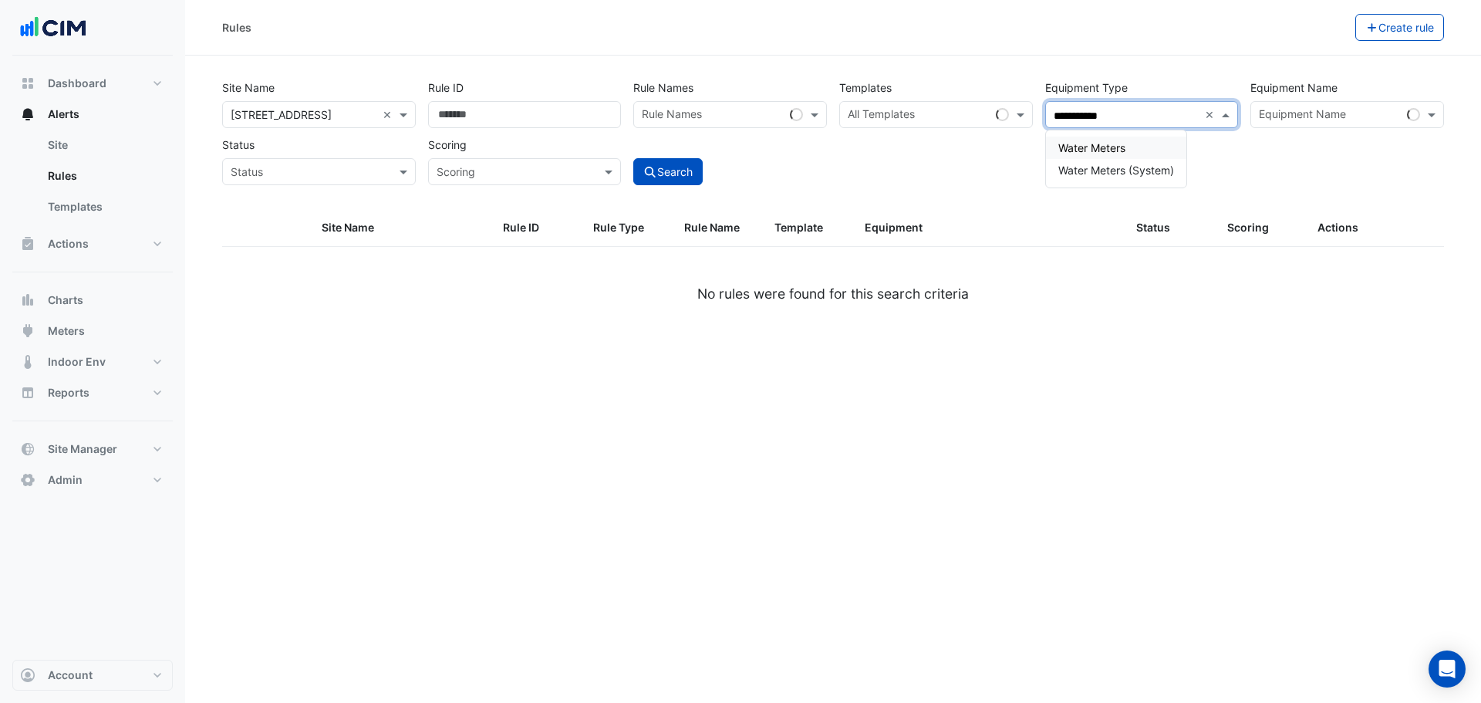
click at [1129, 144] on div "Water Meters" at bounding box center [1116, 148] width 140 height 22
type input "**********"
click at [664, 167] on button "Search" at bounding box center [667, 171] width 69 height 27
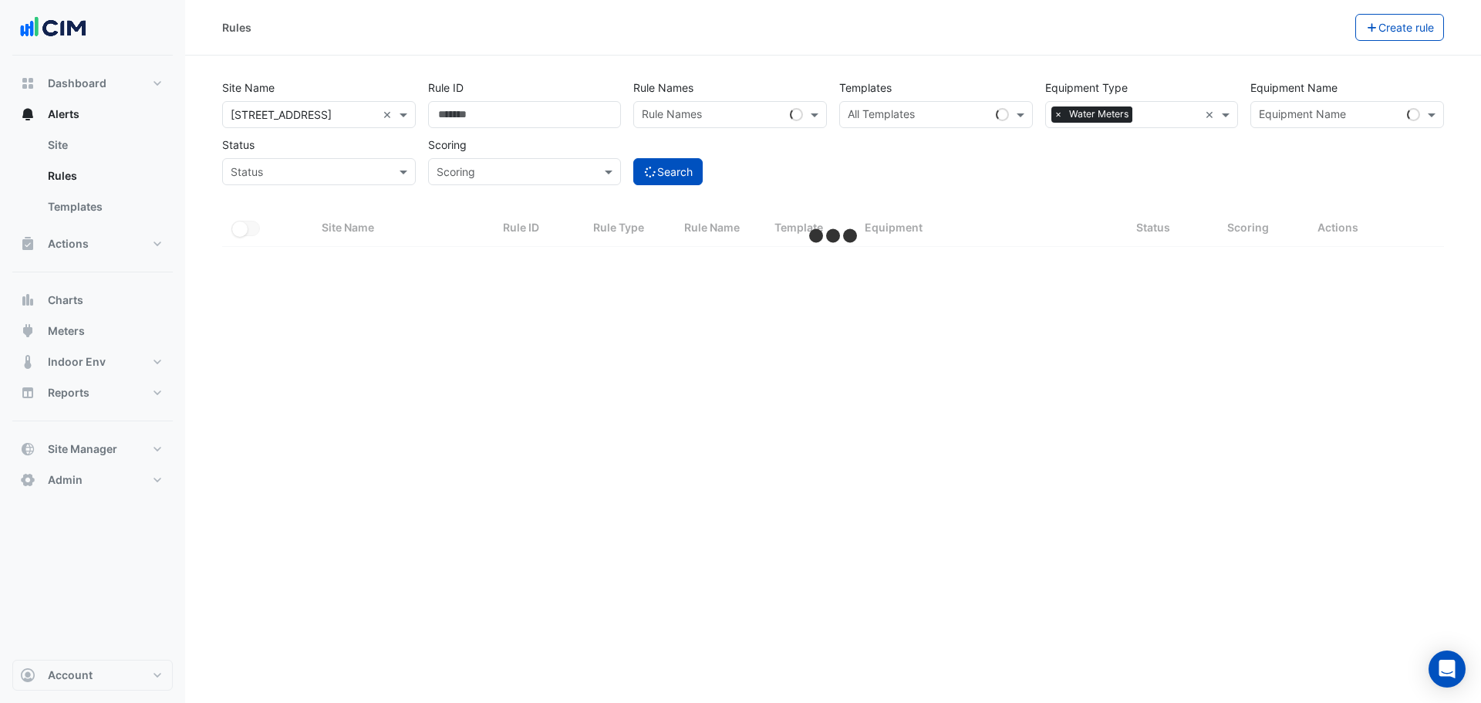
select select "***"
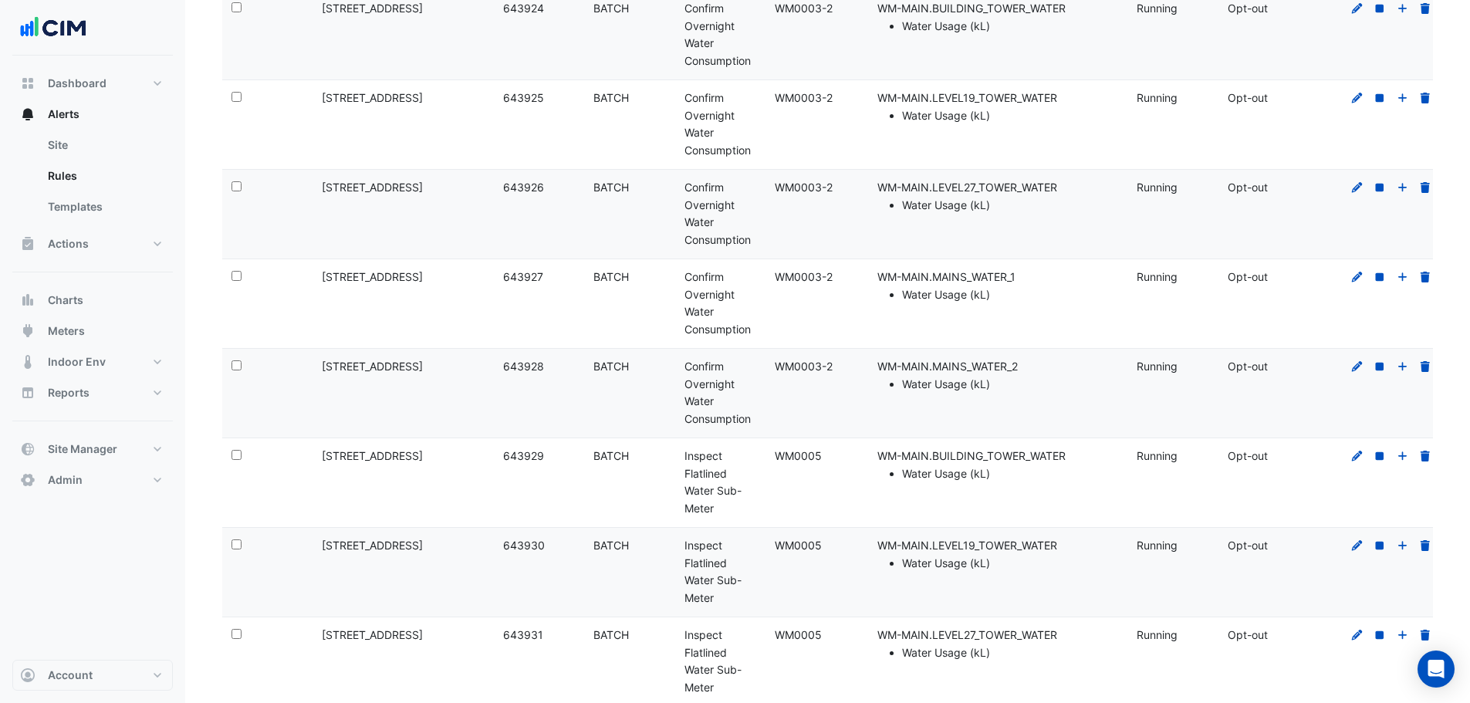
scroll to position [463, 0]
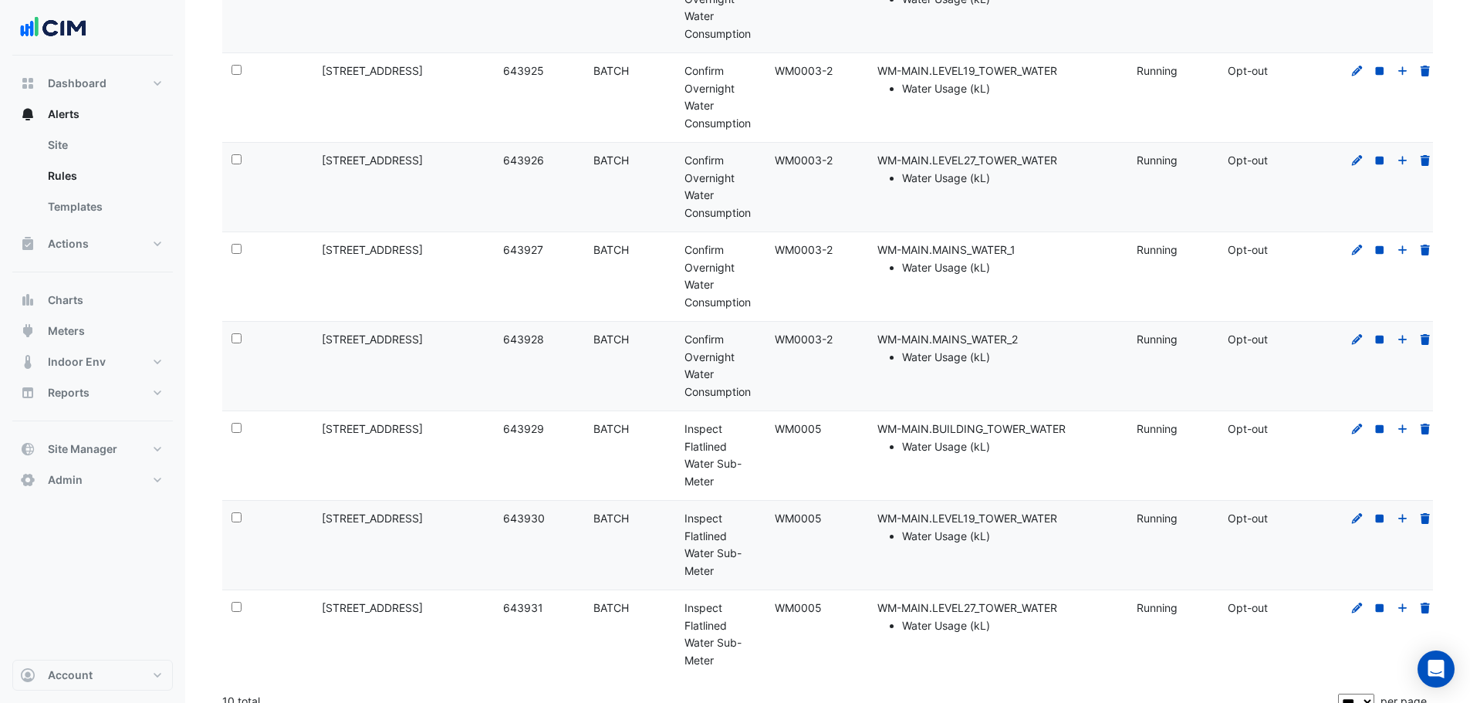
drag, startPoint x: 772, startPoint y: 246, endPoint x: 840, endPoint y: 242, distance: 68.8
click at [840, 242] on datatable-body-cell "Template: WM0003-2" at bounding box center [810, 276] width 90 height 89
click at [1355, 251] on icon at bounding box center [1357, 250] width 14 height 11
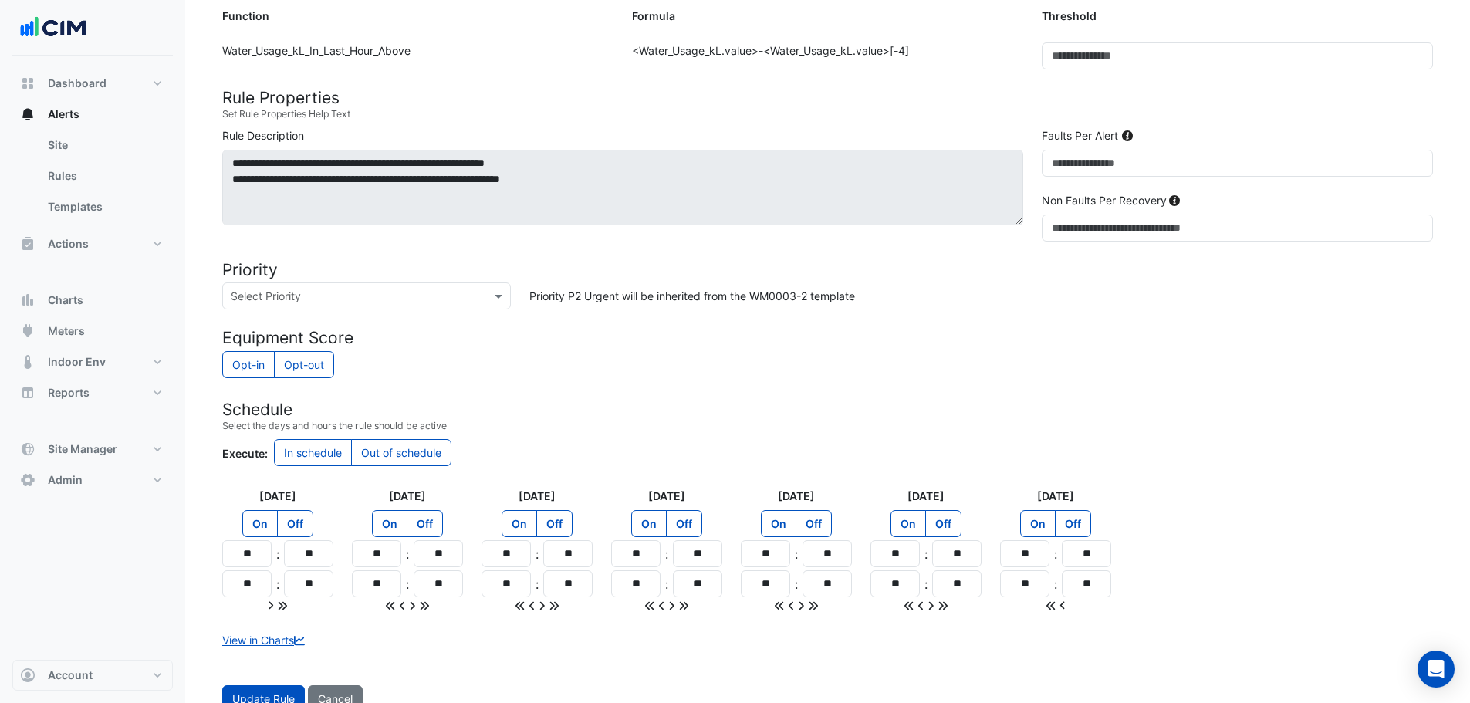
scroll to position [451, 0]
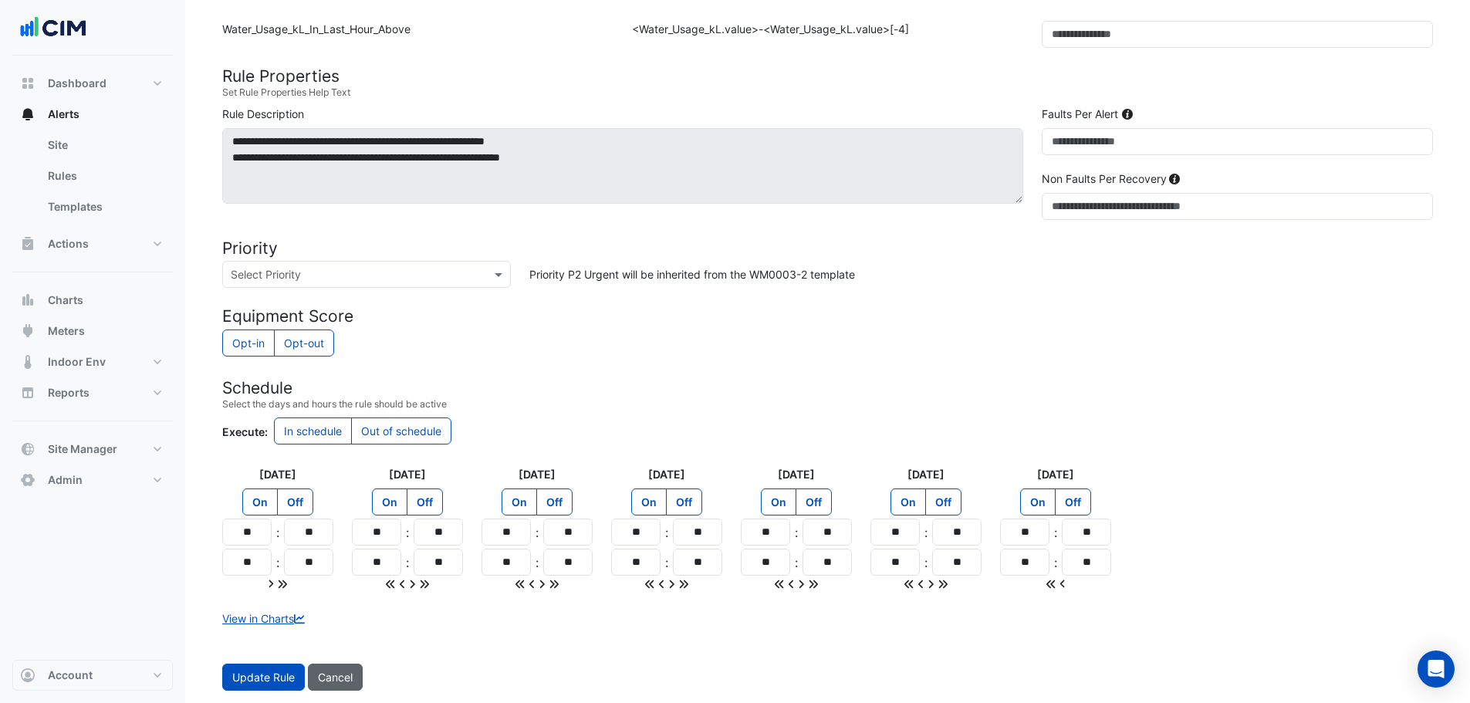
click at [329, 679] on button "Cancel" at bounding box center [335, 677] width 55 height 27
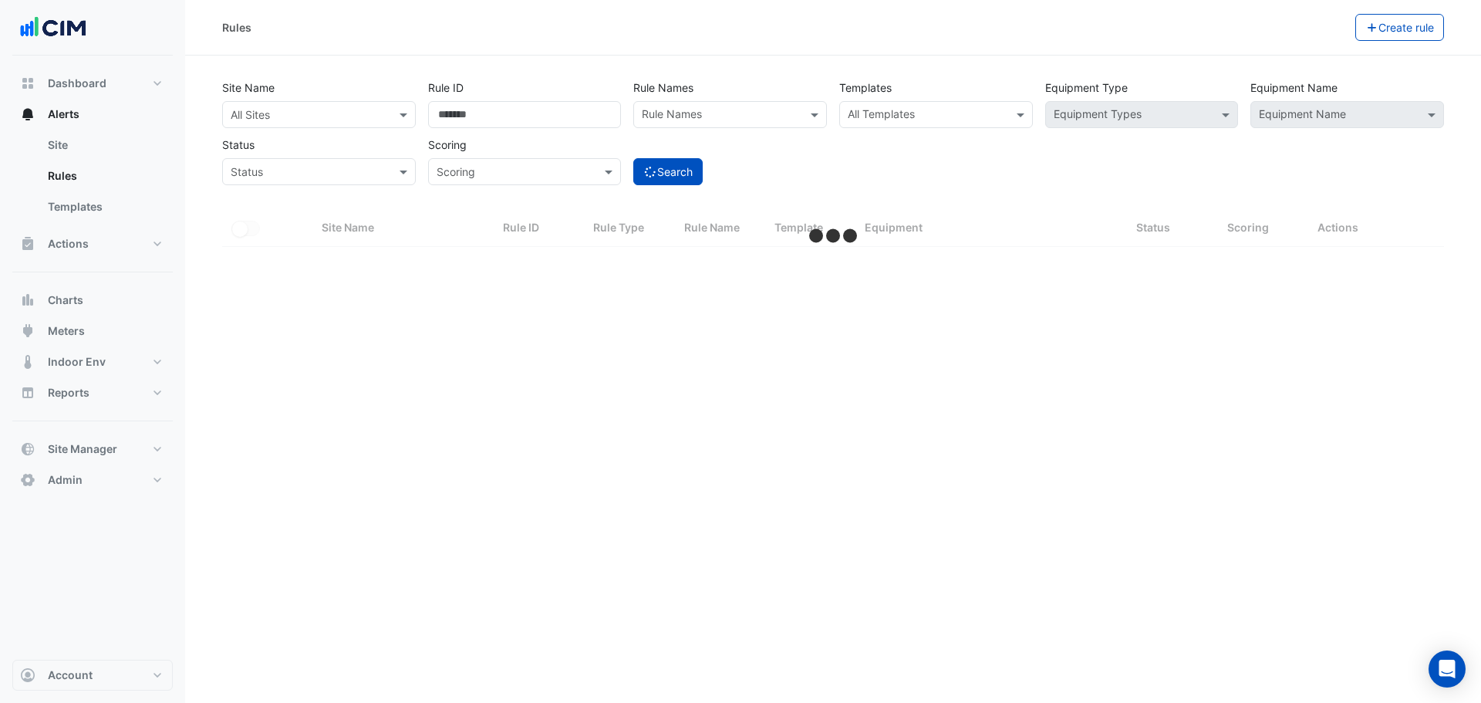
select select "***"
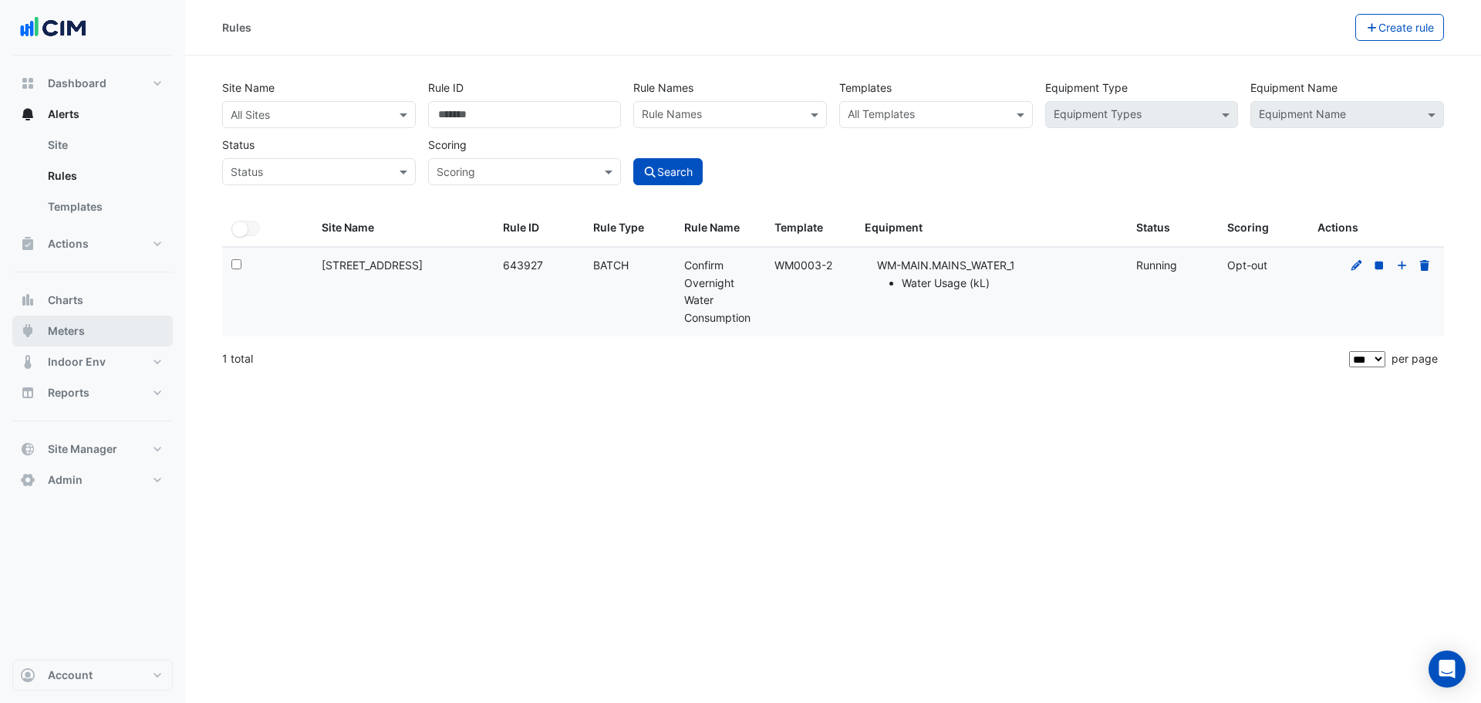
click at [98, 331] on button "Meters" at bounding box center [92, 331] width 160 height 31
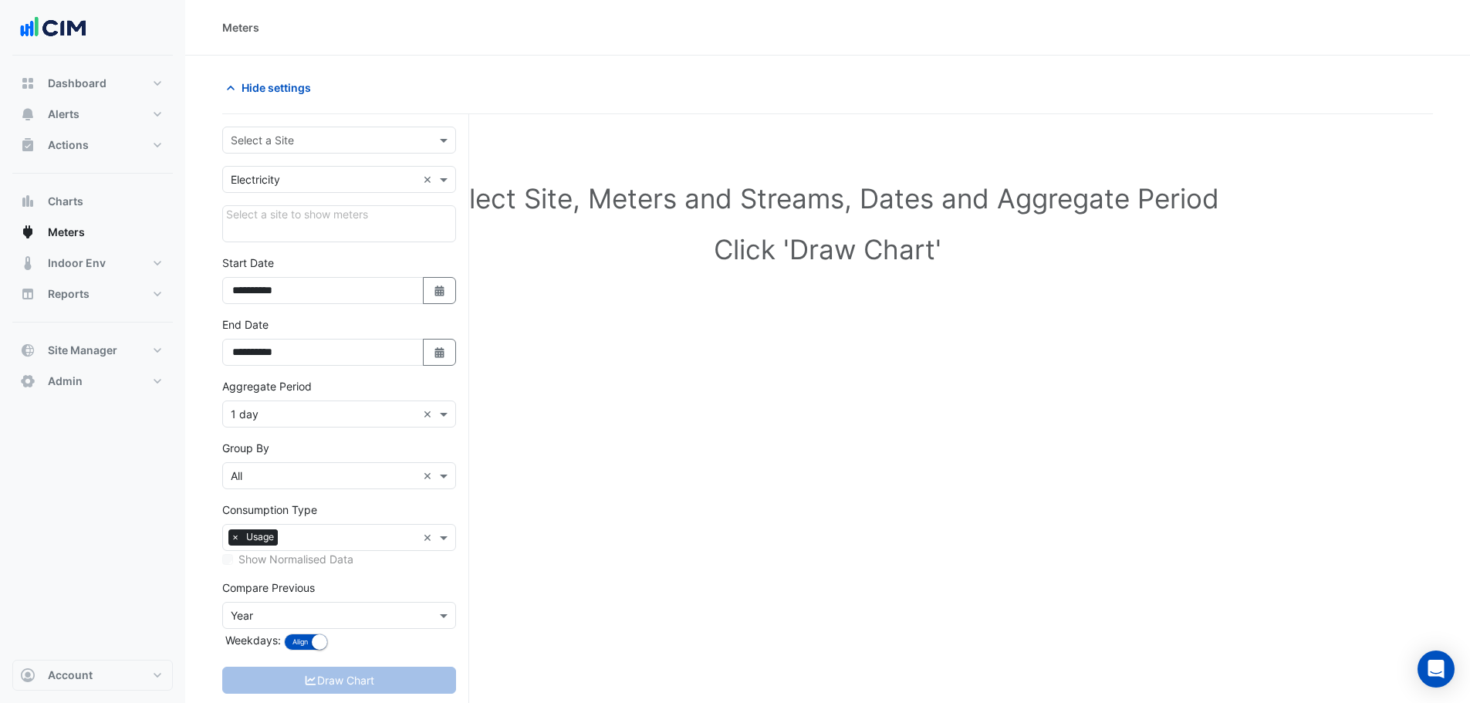
click at [329, 125] on div "**********" at bounding box center [345, 437] width 247 height 647
click at [313, 144] on input "text" at bounding box center [324, 141] width 186 height 16
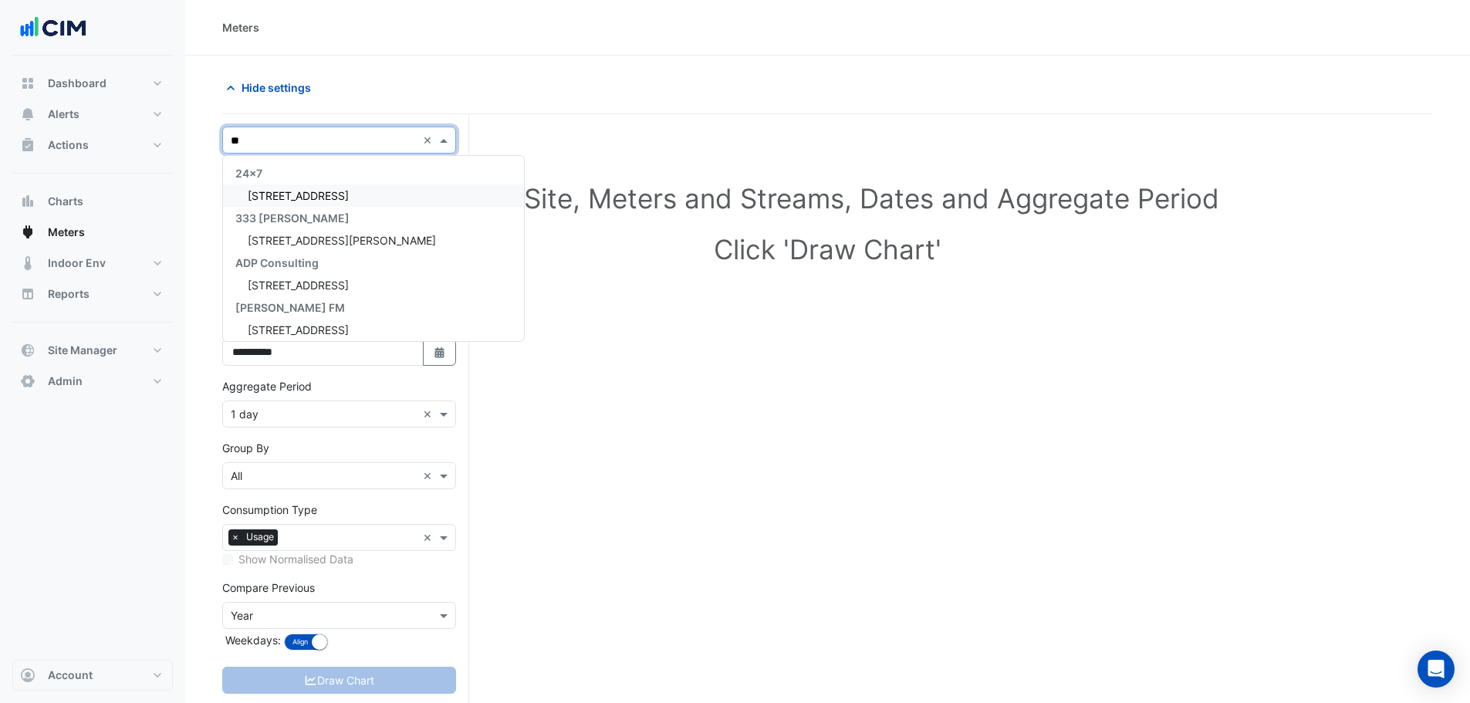
type input "***"
click at [305, 195] on span "[STREET_ADDRESS]" at bounding box center [298, 195] width 101 height 13
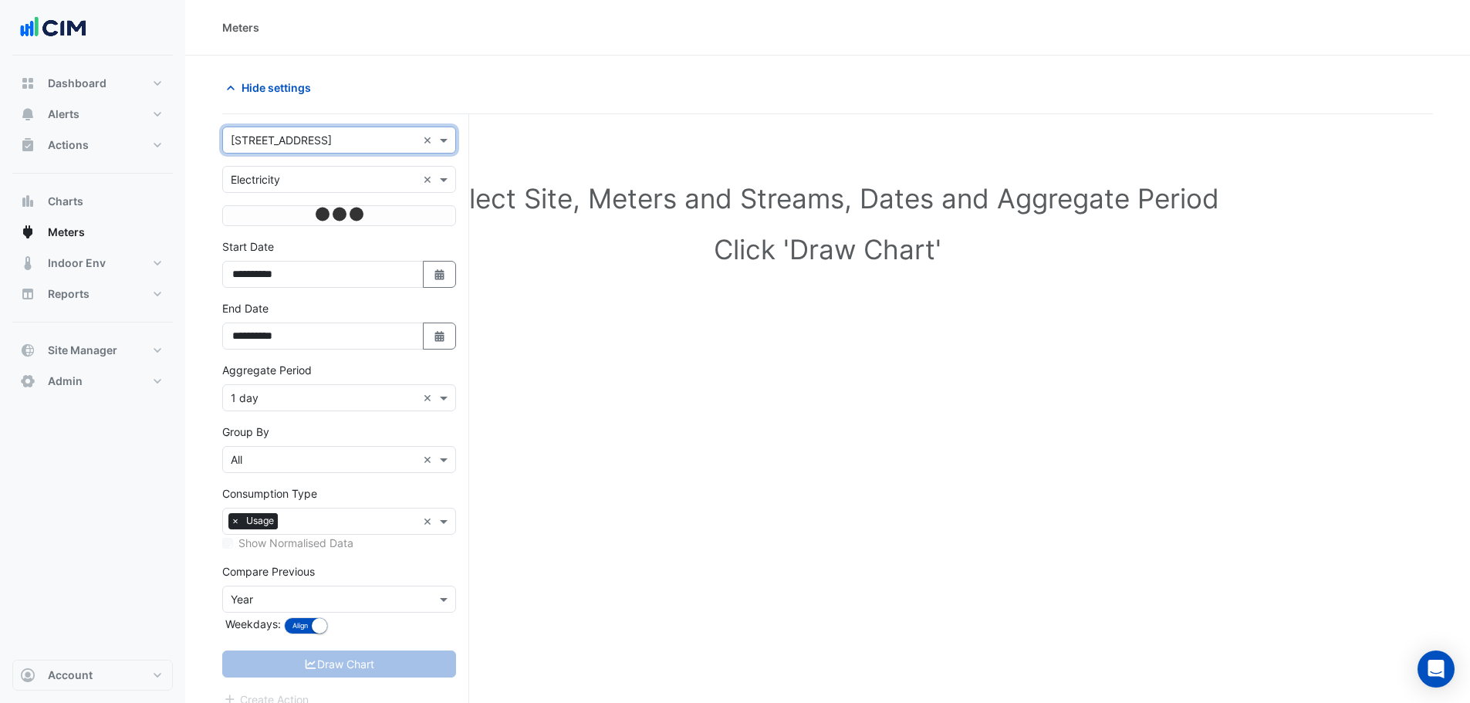
click at [292, 178] on input "text" at bounding box center [324, 180] width 186 height 16
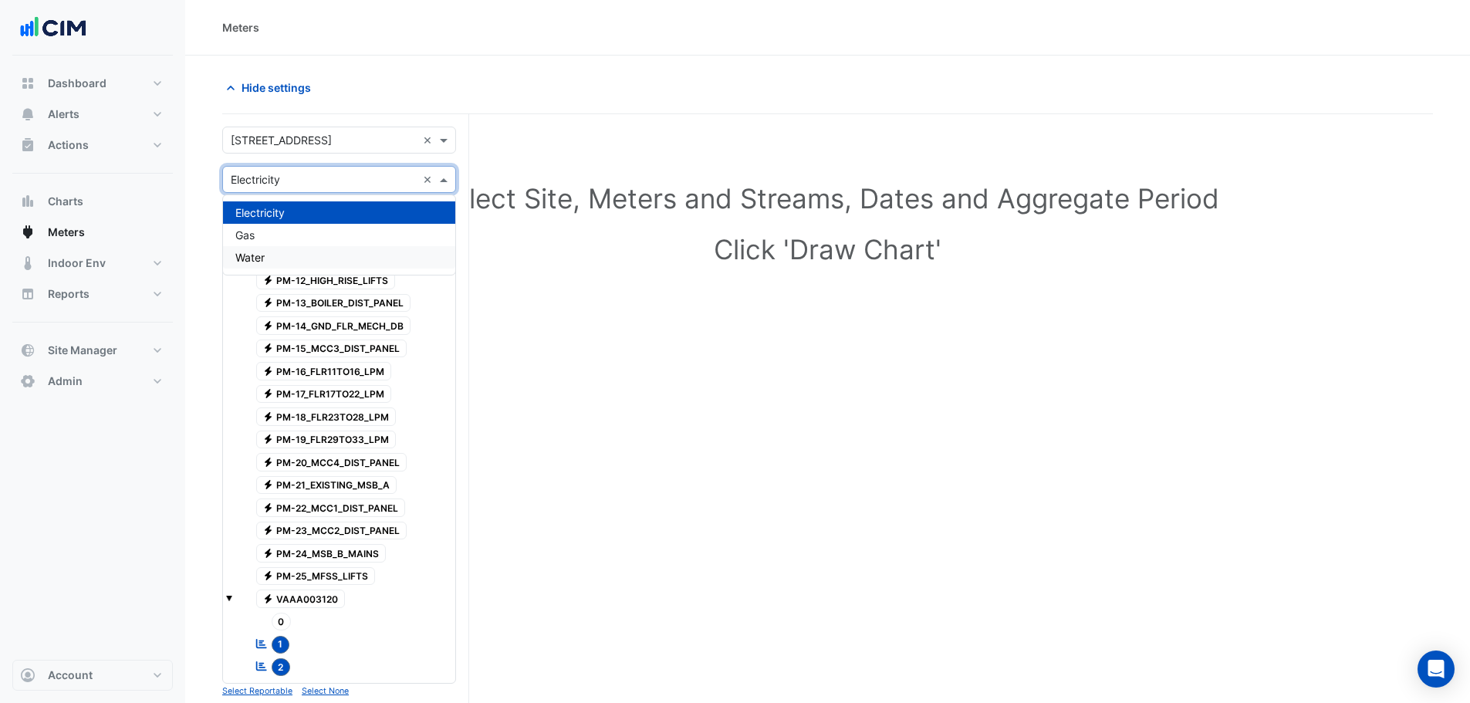
click at [261, 248] on div "Water" at bounding box center [339, 257] width 232 height 22
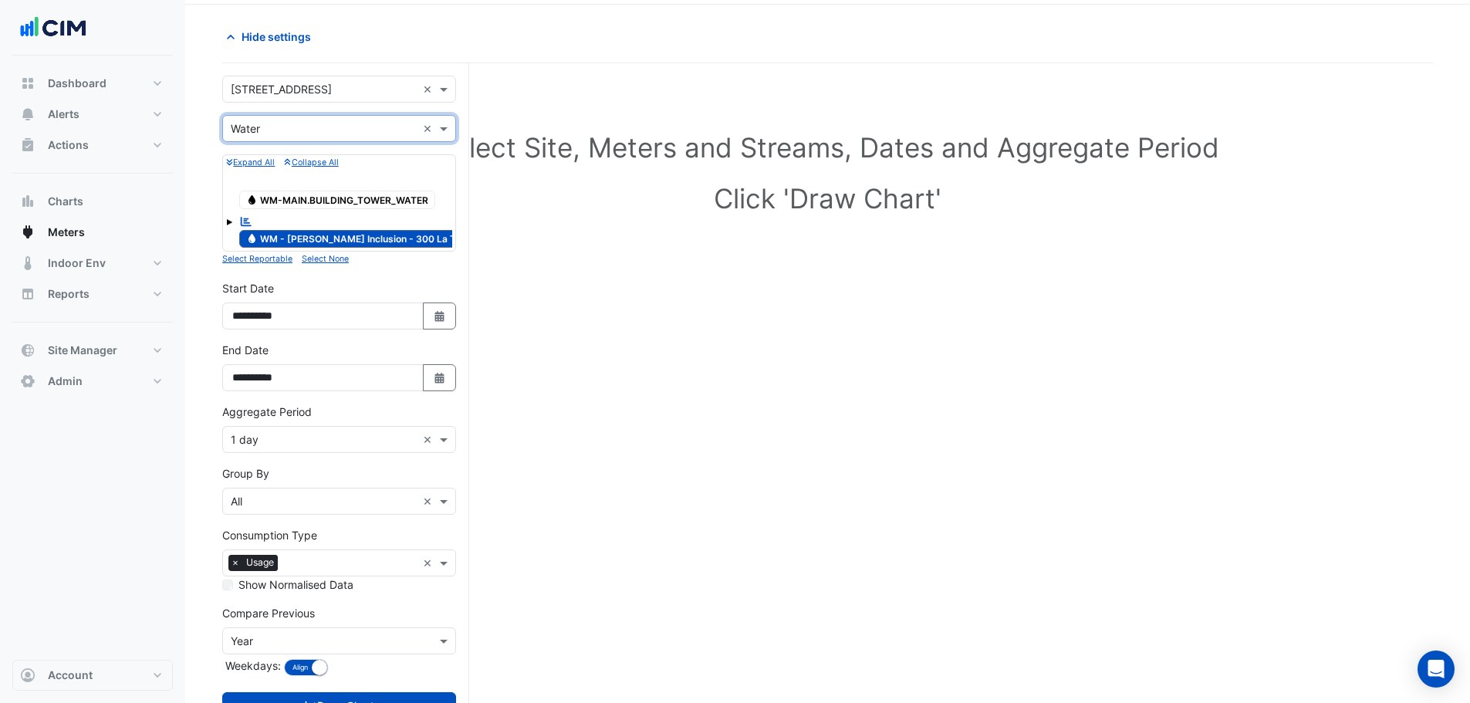
scroll to position [110, 0]
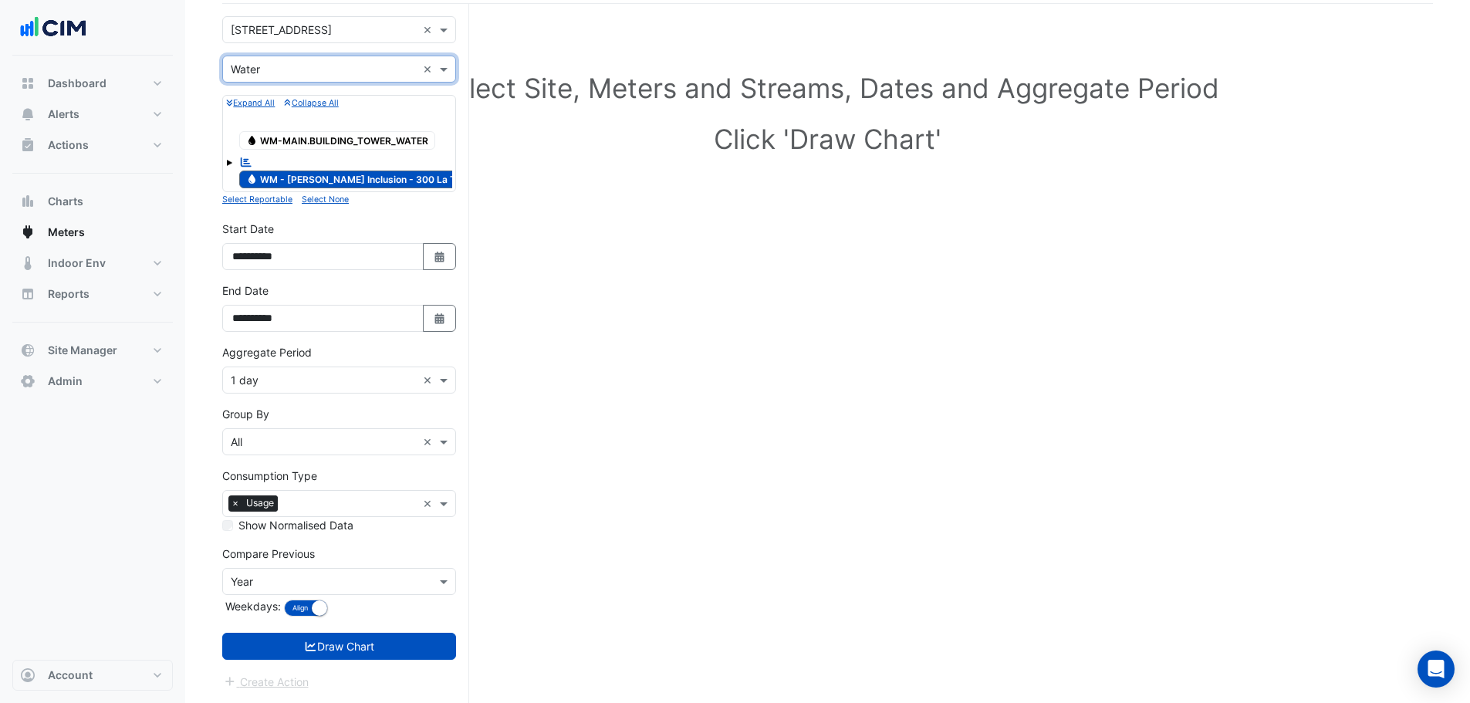
click at [273, 391] on div "Aggregate Period × 1 day ×" at bounding box center [339, 380] width 234 height 27
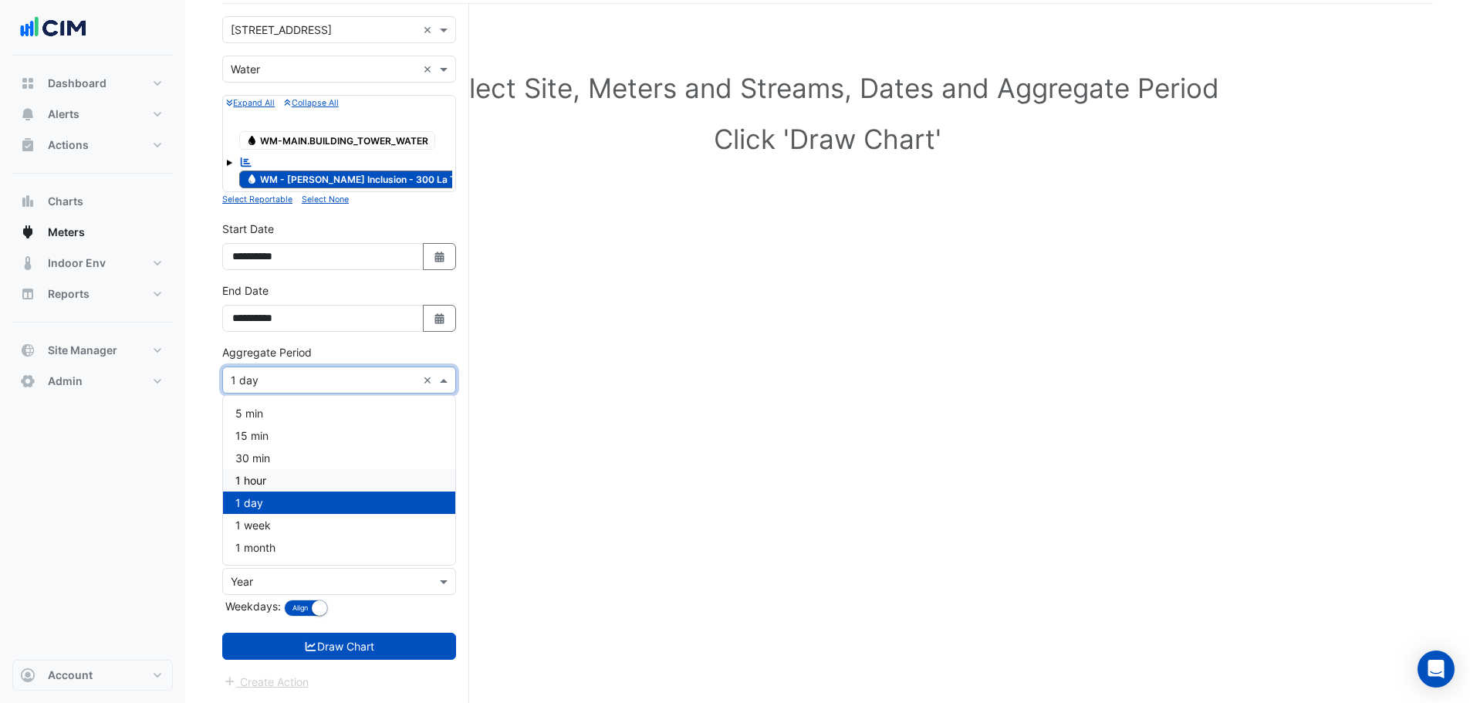
drag, startPoint x: 254, startPoint y: 471, endPoint x: 284, endPoint y: 472, distance: 30.1
click at [255, 471] on div "1 hour" at bounding box center [339, 480] width 232 height 22
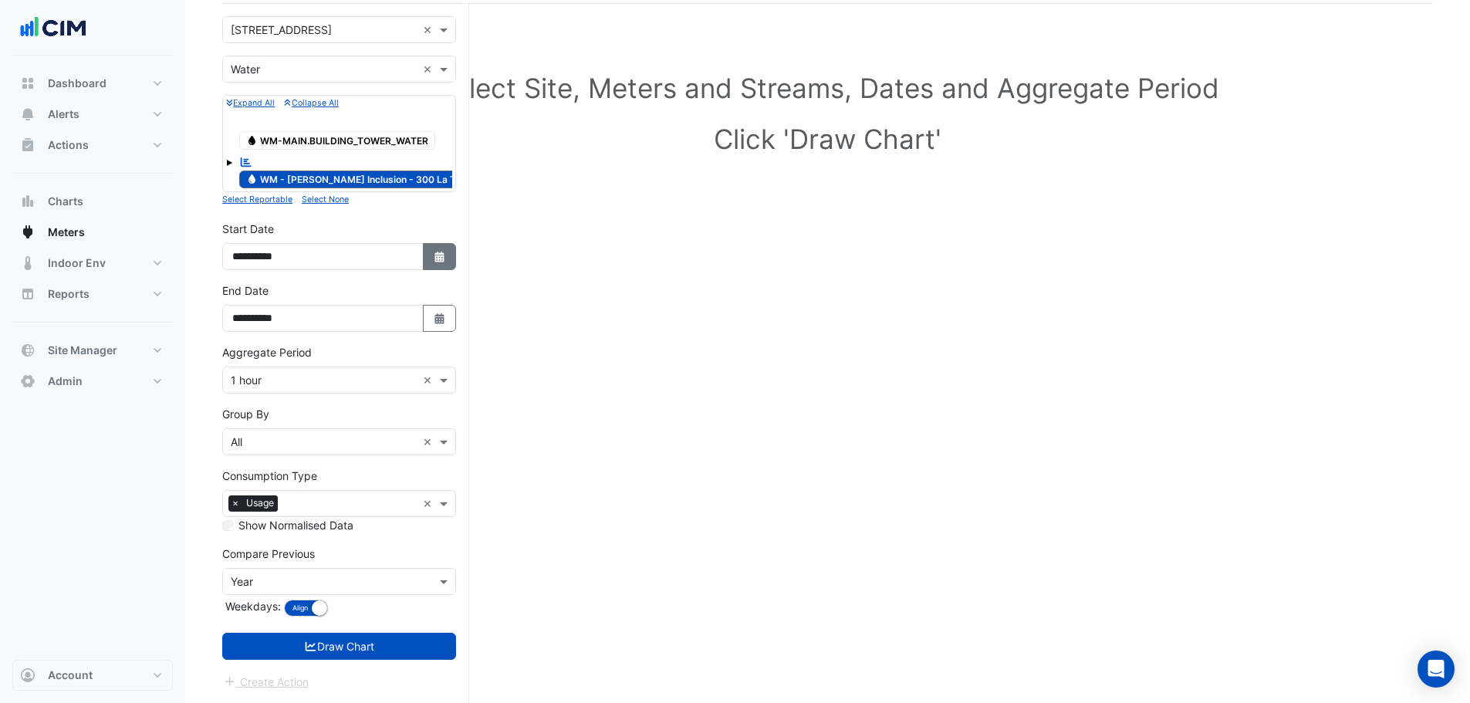
click at [442, 256] on icon "button" at bounding box center [438, 257] width 9 height 11
select select "*"
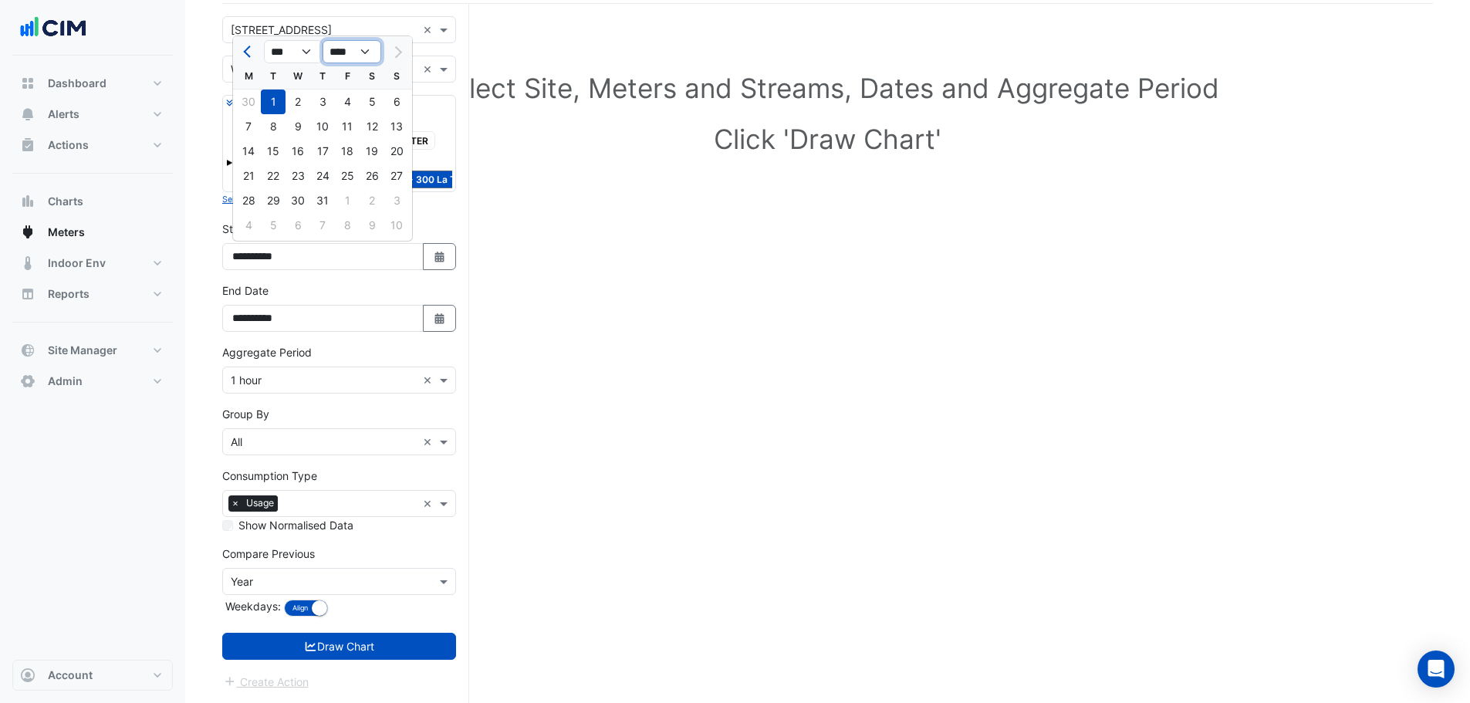
click at [347, 56] on select "**** **** **** **** **** **** **** **** **** **** ****" at bounding box center [352, 51] width 59 height 23
select select "****"
click at [323, 40] on select "**** **** **** **** **** **** **** **** **** **** ****" at bounding box center [352, 51] width 59 height 23
click at [277, 48] on select "*** *** *** *** *** *** *** *** *** *** *** ***" at bounding box center [293, 51] width 59 height 23
select select "*"
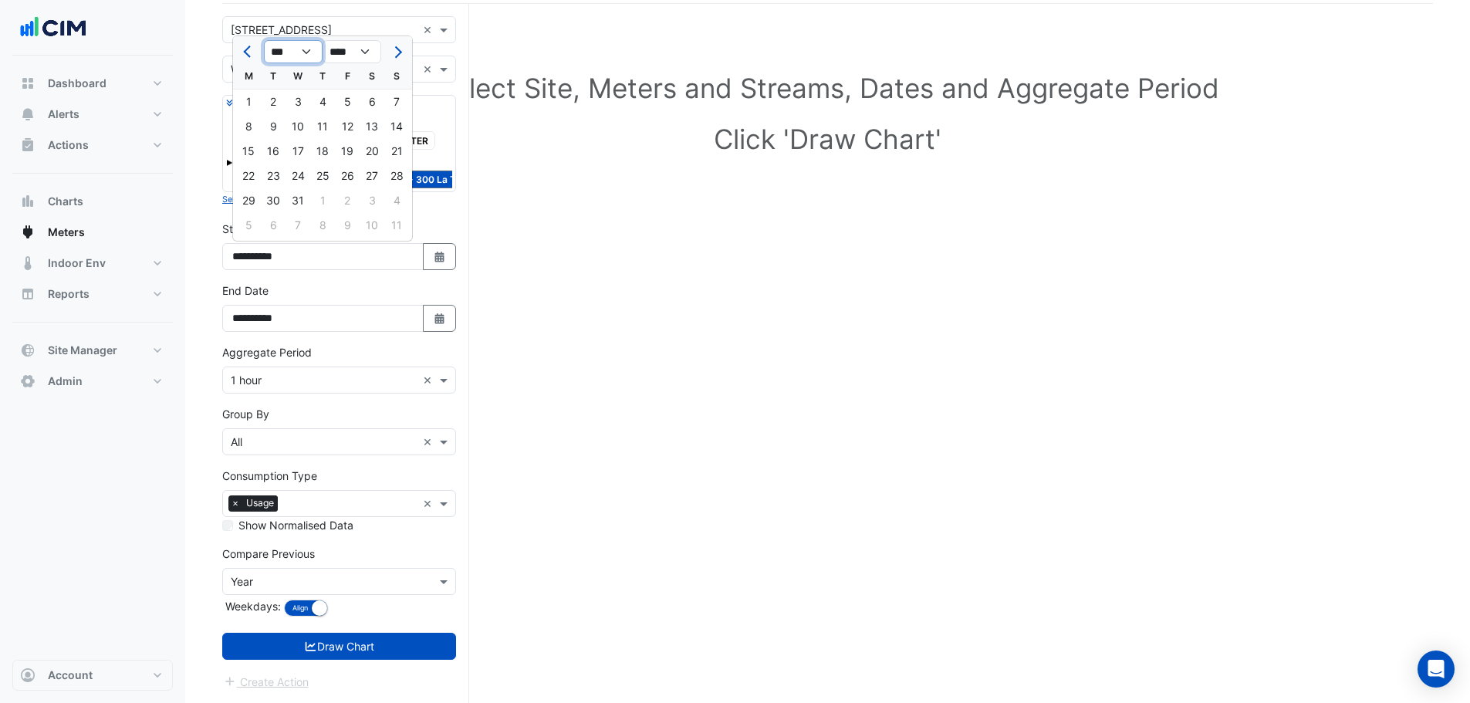
click at [264, 40] on select "*** *** *** *** *** *** *** *** *** *** *** ***" at bounding box center [293, 51] width 59 height 23
click at [248, 100] on div "1" at bounding box center [248, 102] width 25 height 25
type input "**********"
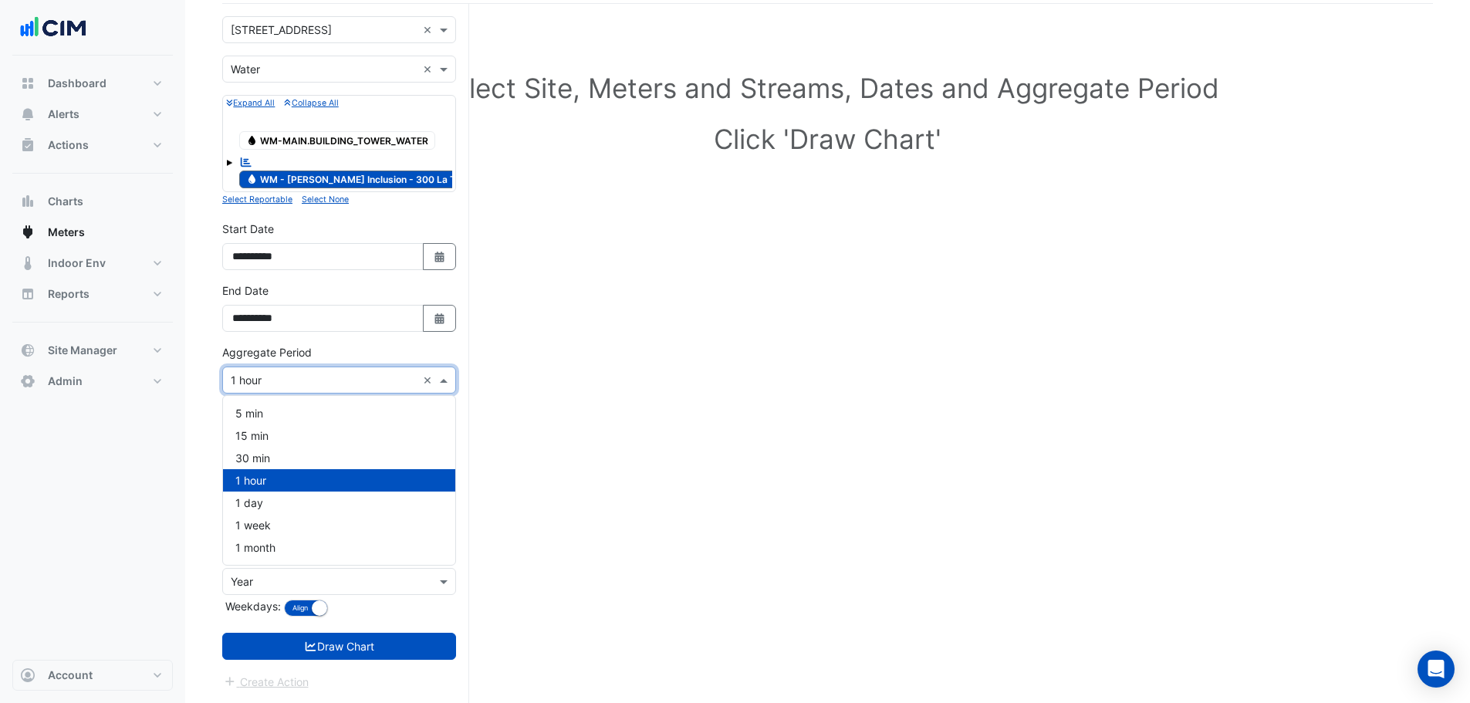
click at [268, 390] on div "Aggregate Period × 1 hour ×" at bounding box center [339, 380] width 234 height 27
click at [618, 496] on div "Select Site, Meters and Streams, Dates and Aggregate Period Click 'Draw Chart'" at bounding box center [827, 362] width 1211 height 681
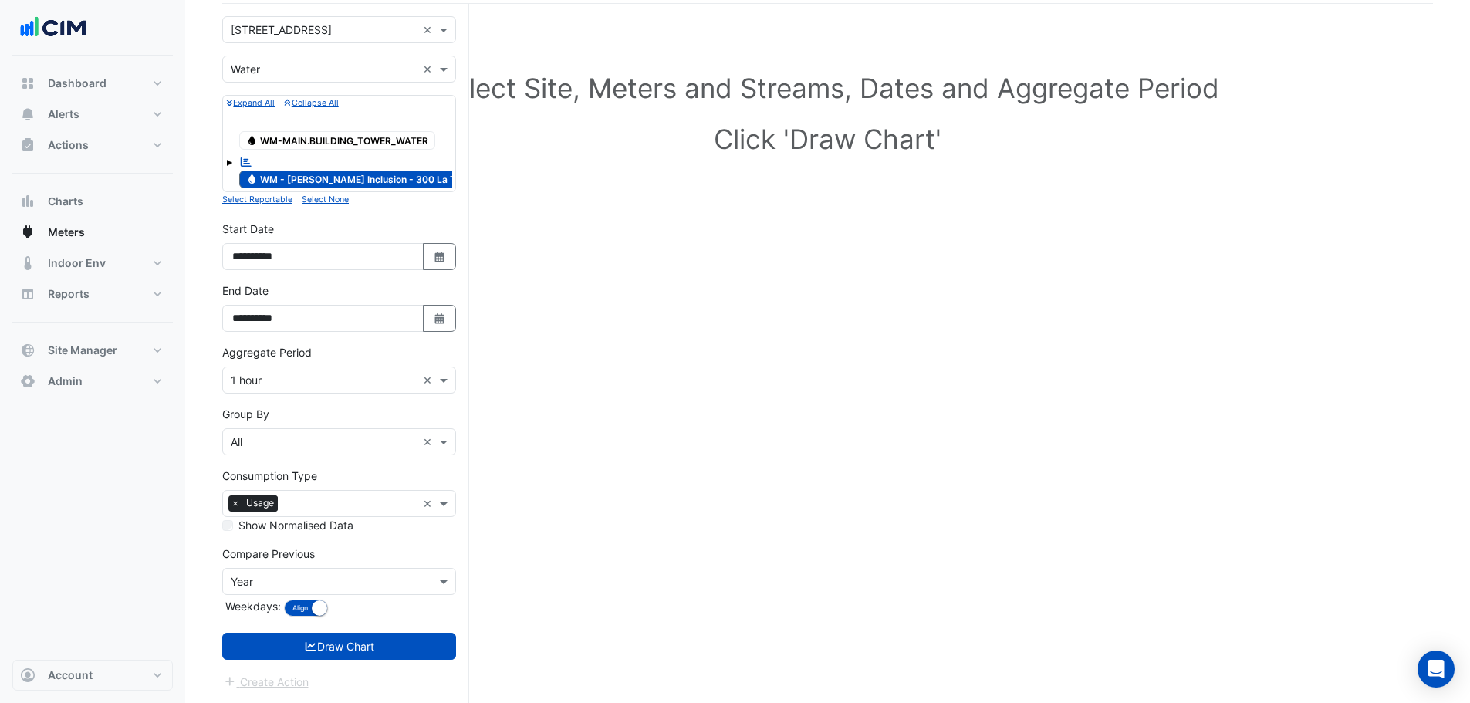
click at [311, 579] on input "text" at bounding box center [324, 582] width 186 height 16
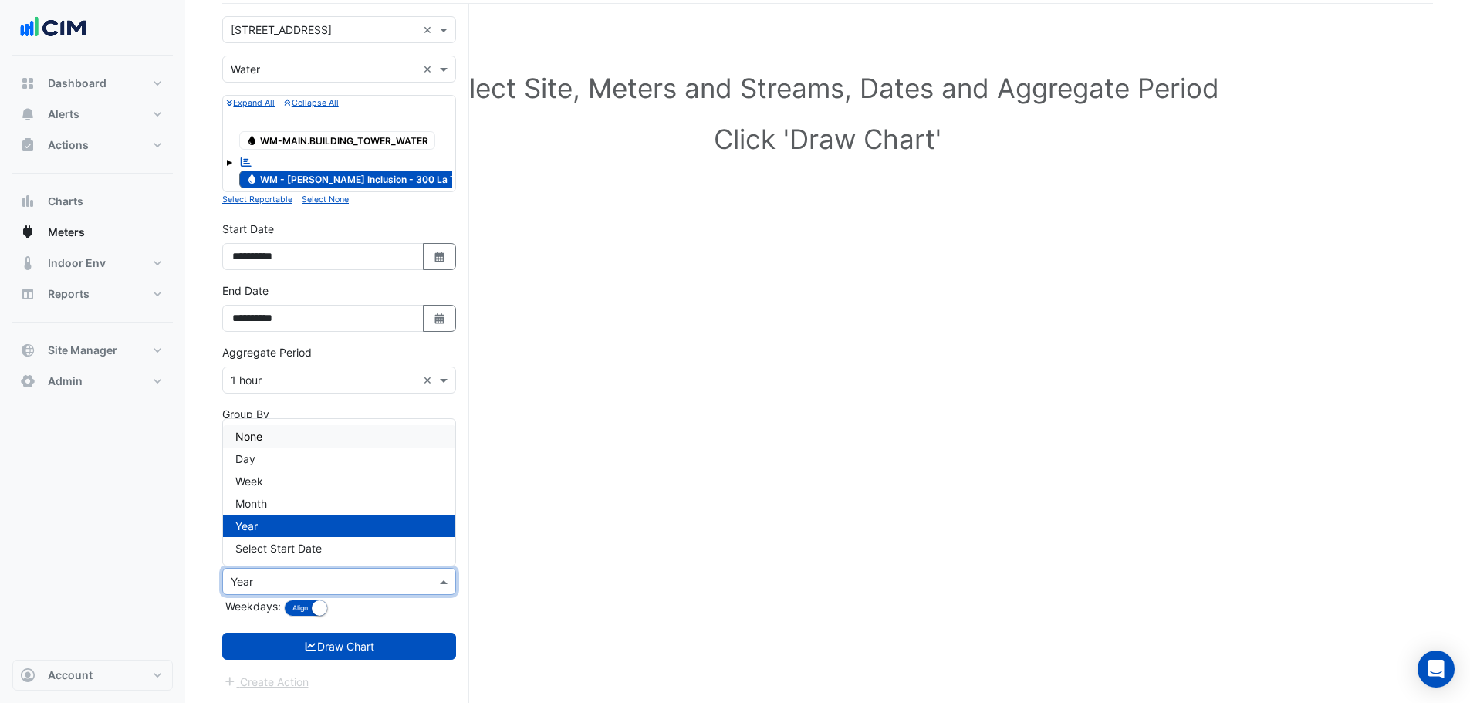
click at [284, 428] on div "None" at bounding box center [339, 436] width 232 height 22
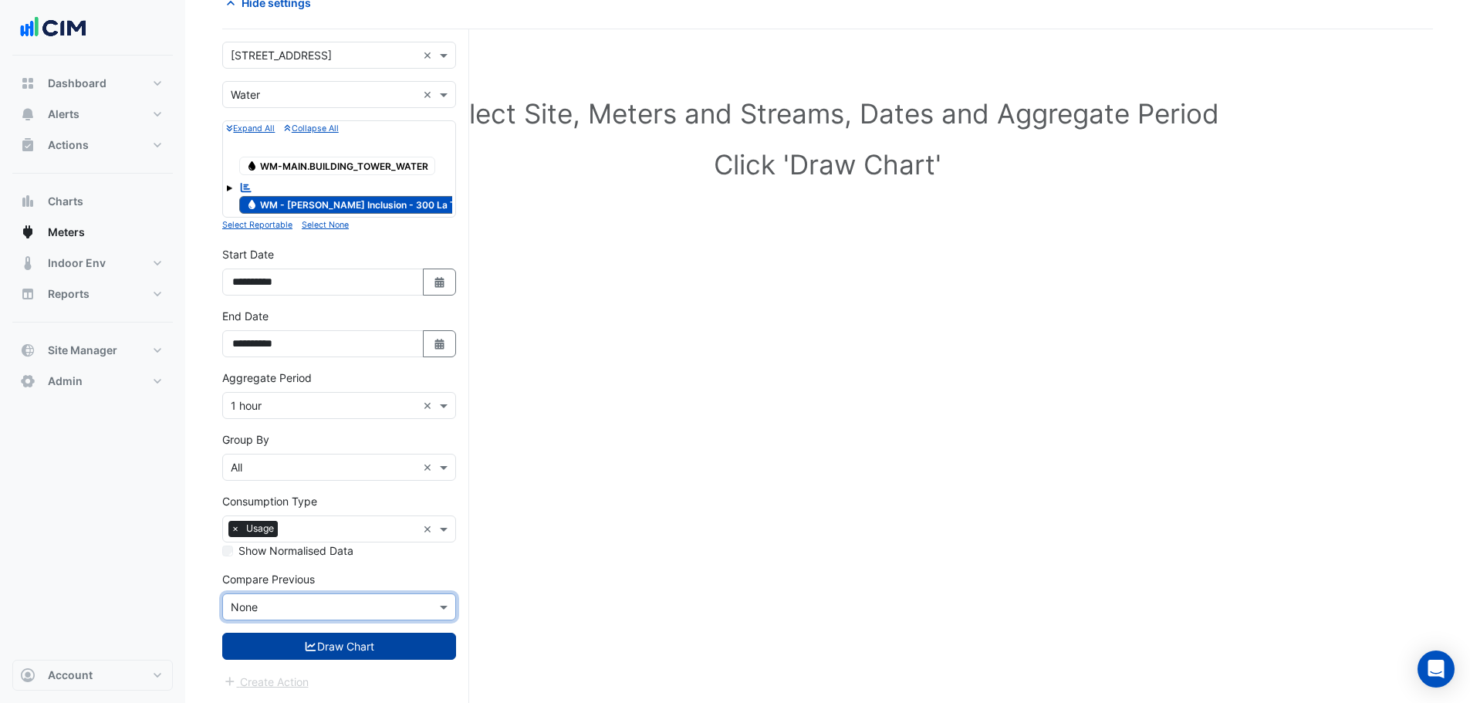
click at [333, 645] on button "Draw Chart" at bounding box center [339, 646] width 234 height 27
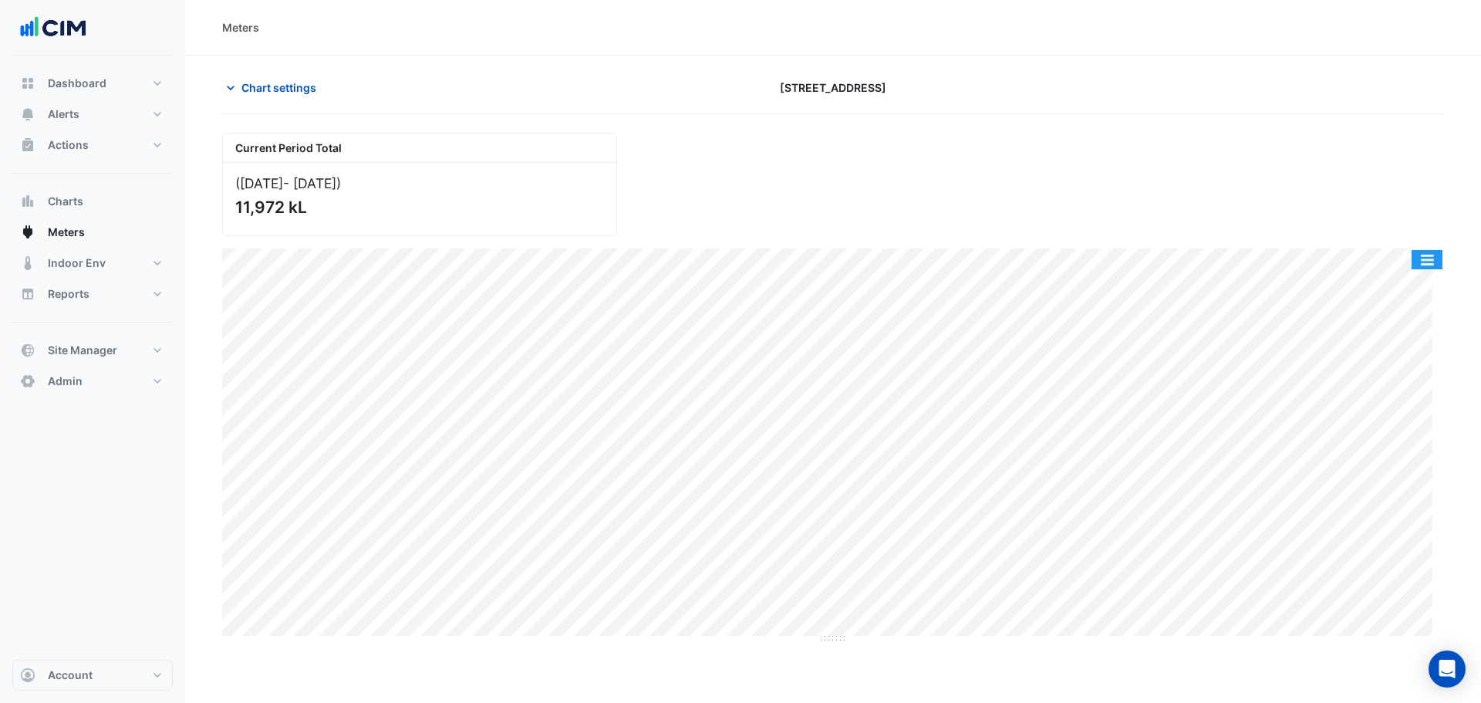
click at [1424, 255] on button "button" at bounding box center [1427, 259] width 31 height 19
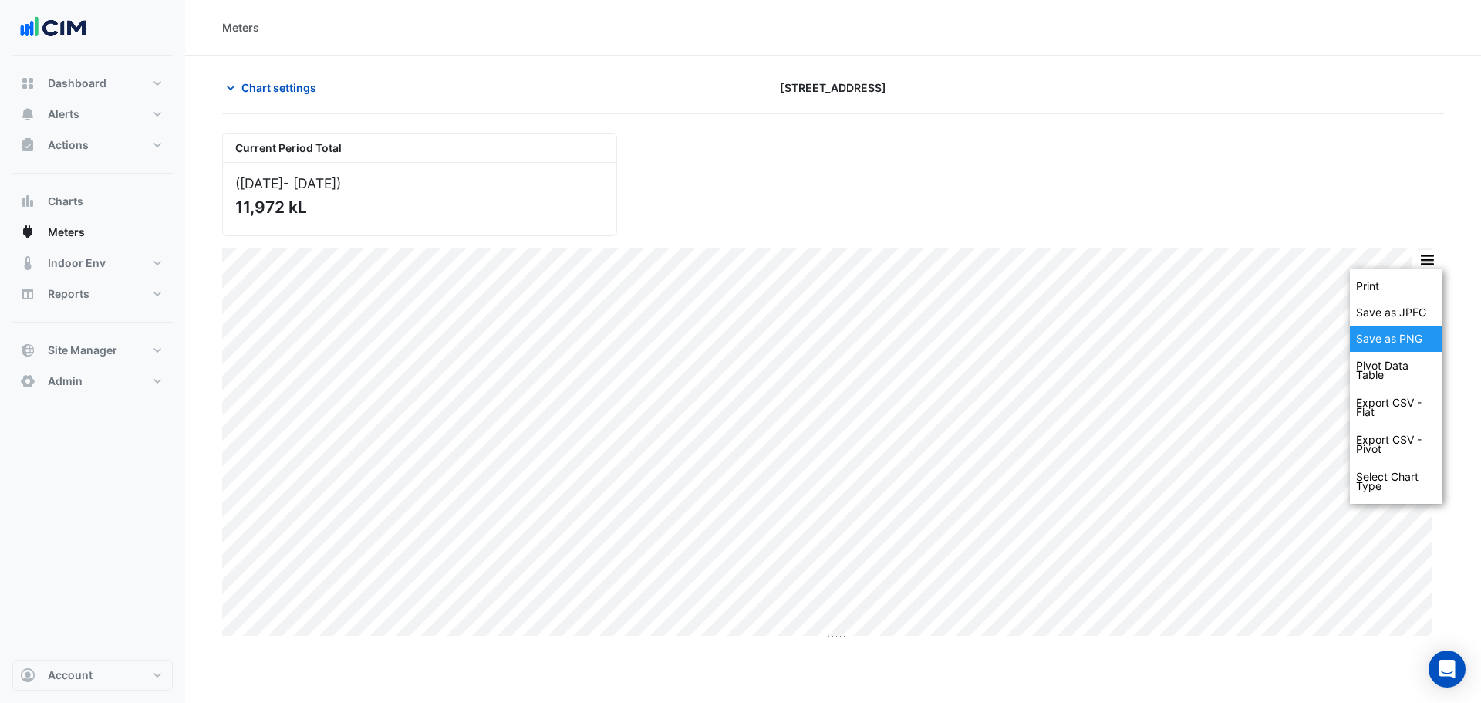
click at [1427, 345] on div "Save as PNG" at bounding box center [1396, 339] width 93 height 26
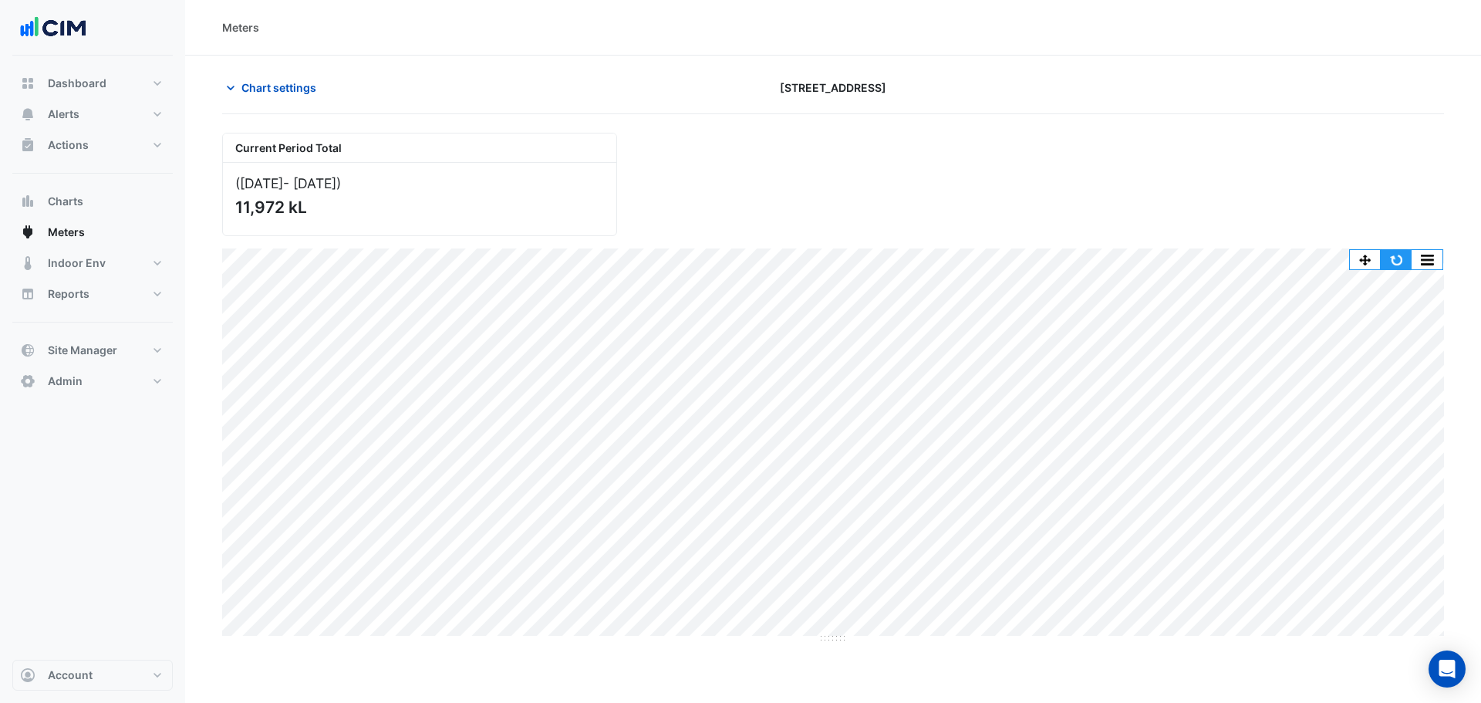
click at [1398, 262] on button "button" at bounding box center [1396, 259] width 31 height 19
click at [285, 77] on button "Chart settings" at bounding box center [274, 87] width 104 height 27
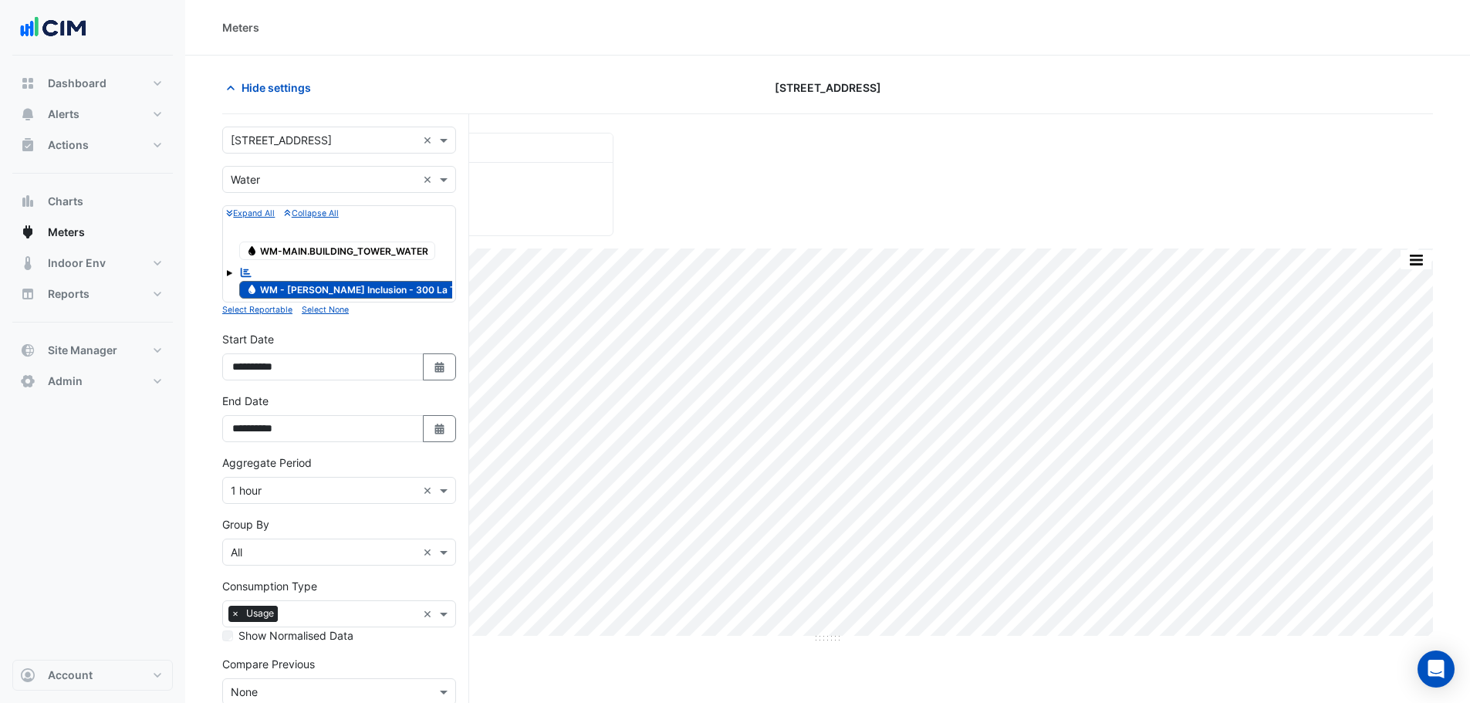
click at [228, 275] on span at bounding box center [229, 271] width 6 height 13
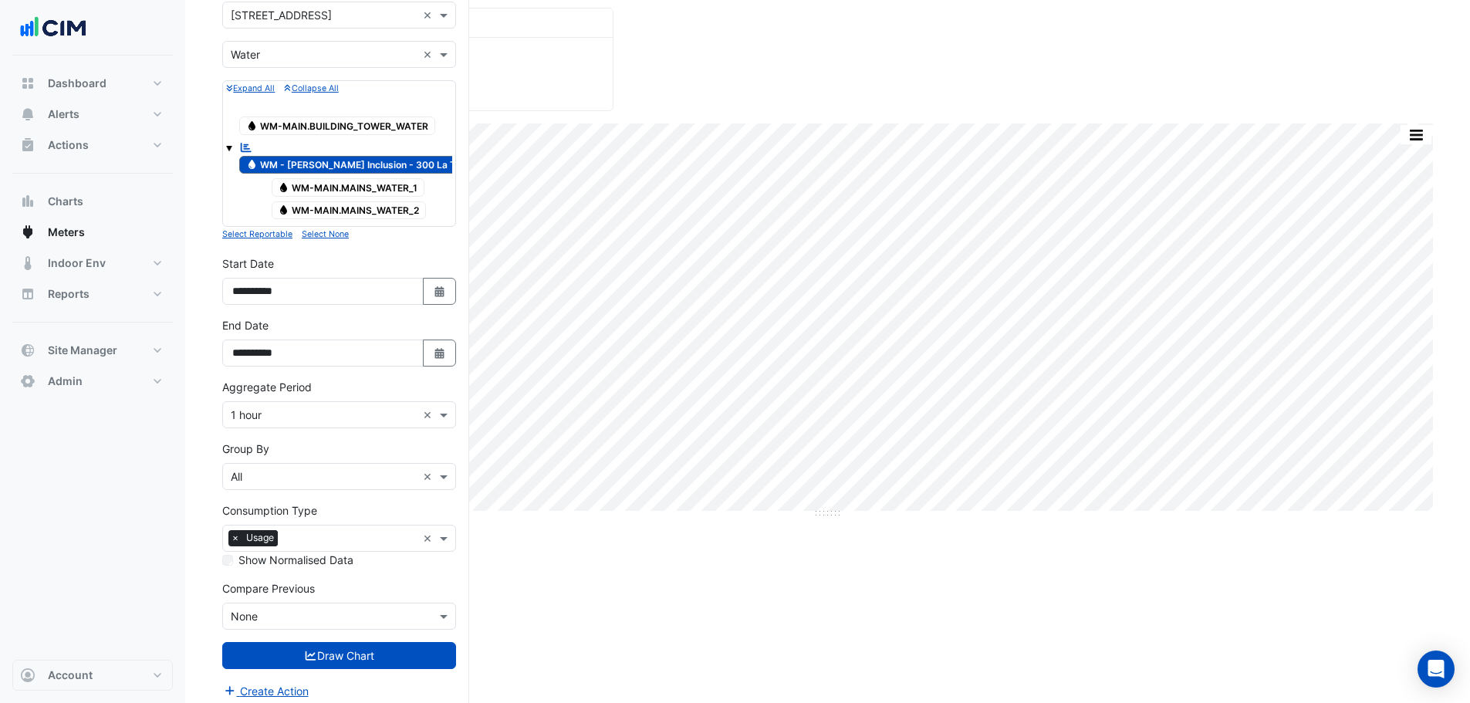
scroll to position [134, 0]
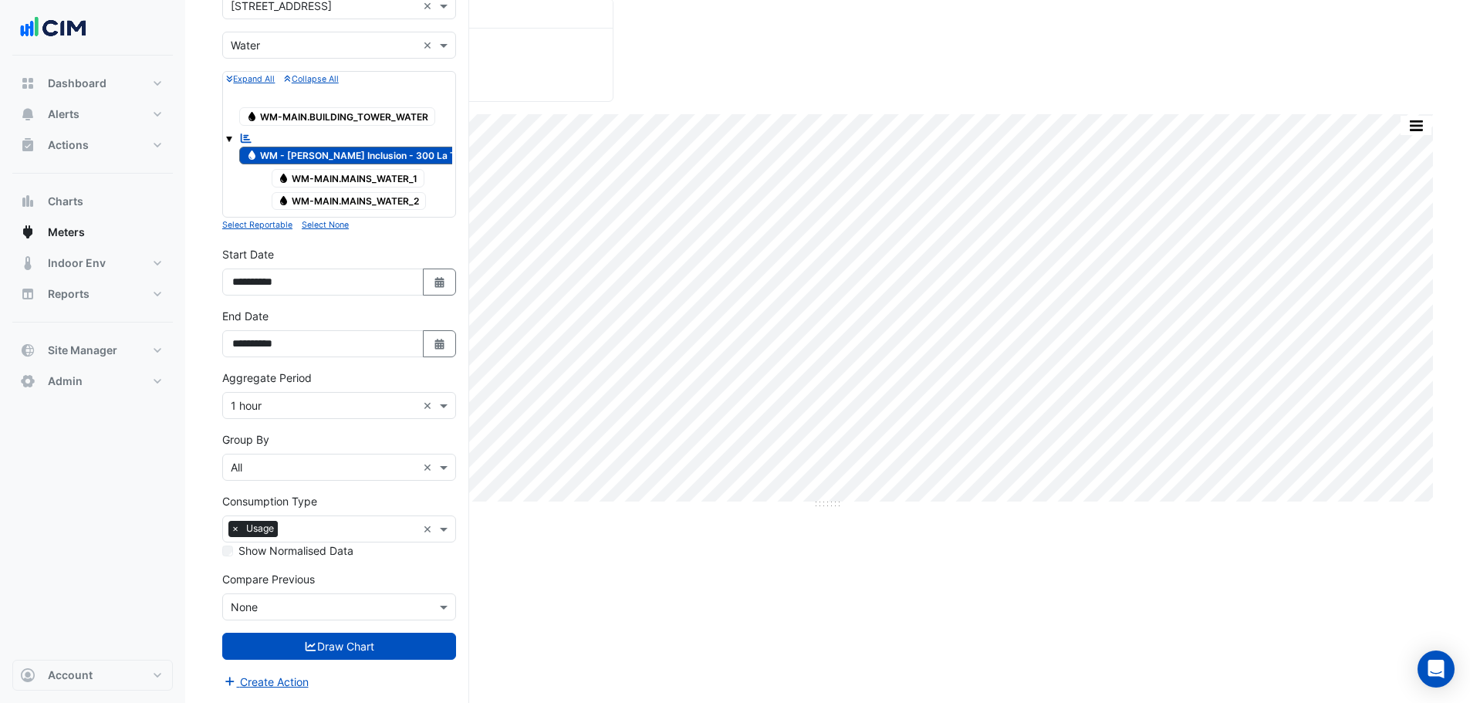
click at [324, 177] on span "Water WM-MAIN.MAINS_WATER_1" at bounding box center [349, 178] width 154 height 19
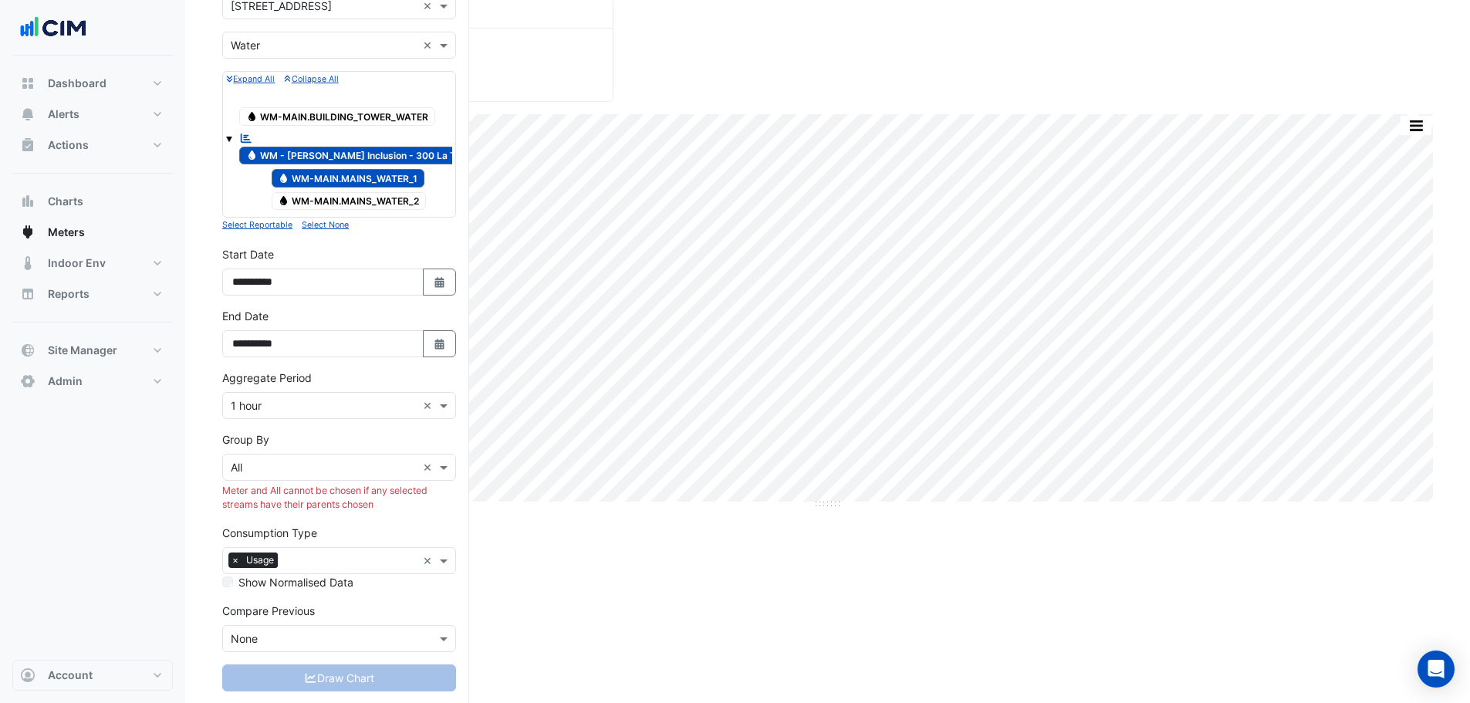
click at [332, 201] on span "Water WM-MAIN.MAINS_WATER_2" at bounding box center [349, 201] width 155 height 19
click at [349, 155] on span "Water WM - NABERS Inclusion - 300 La Trobe" at bounding box center [361, 156] width 244 height 19
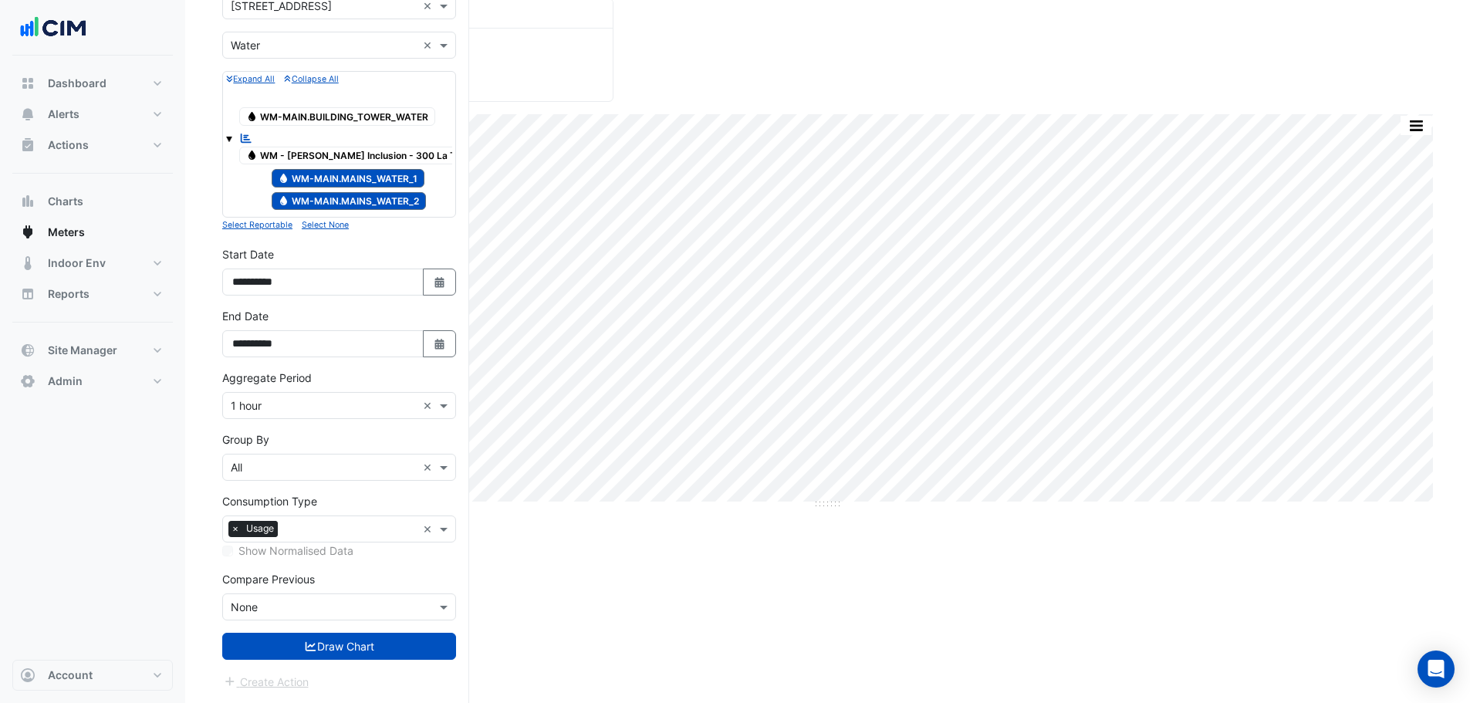
click at [272, 478] on div "Group By × All ×" at bounding box center [339, 467] width 234 height 27
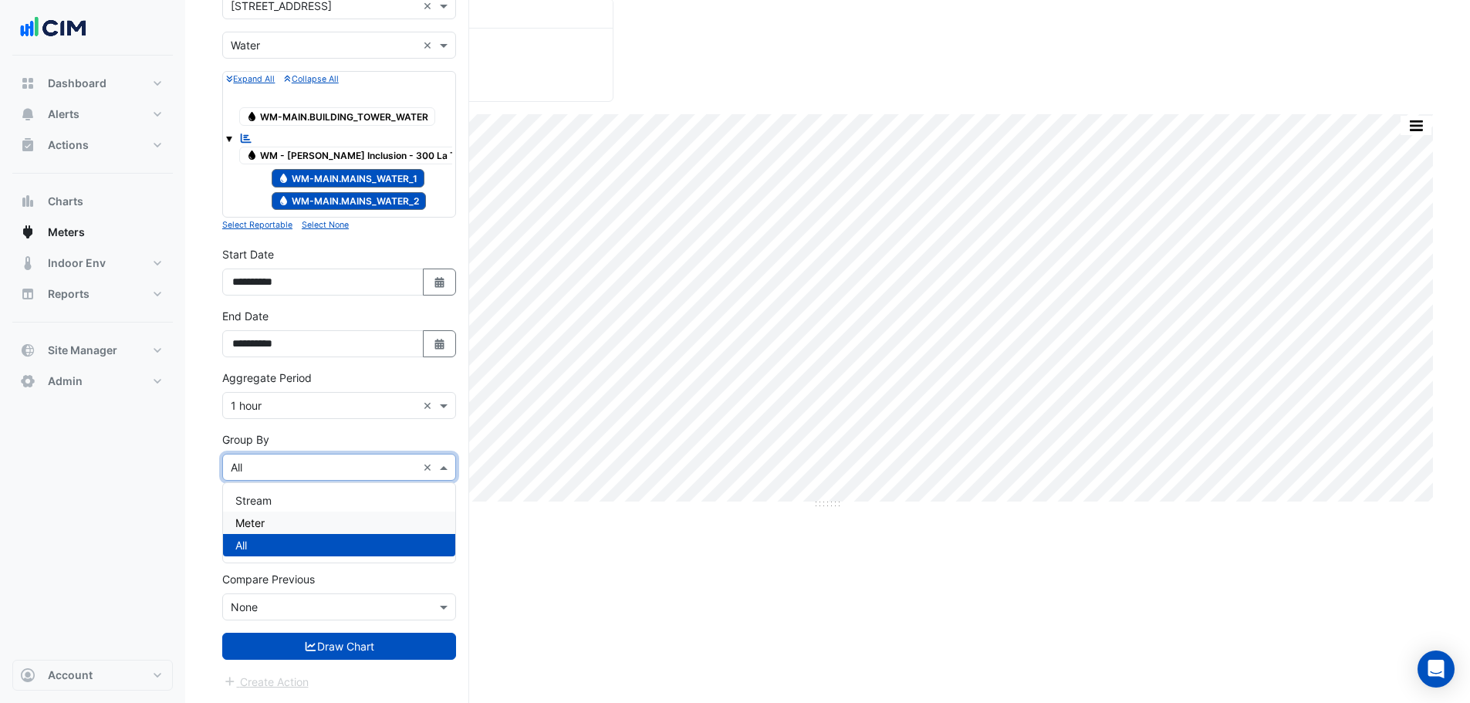
click at [268, 514] on div "Meter" at bounding box center [339, 523] width 232 height 22
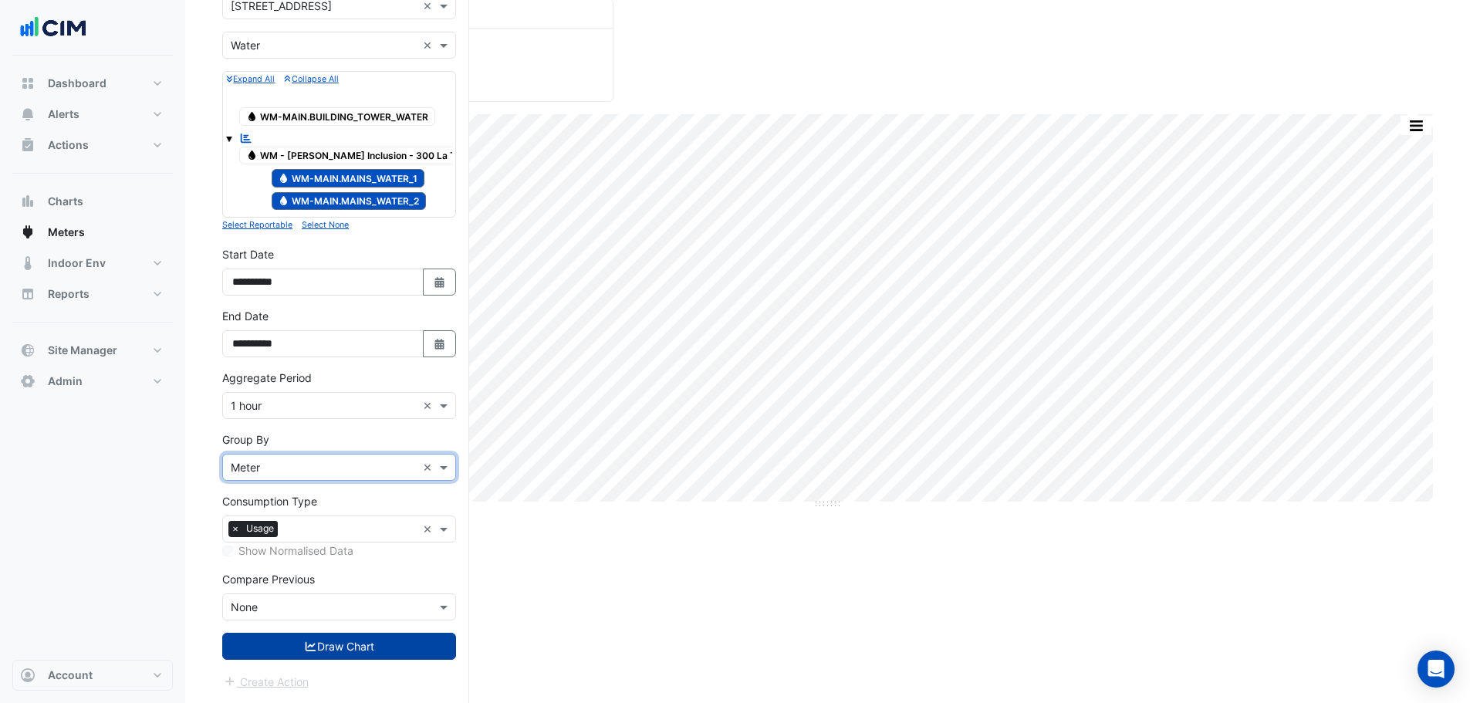
click at [352, 653] on button "Draw Chart" at bounding box center [339, 646] width 234 height 27
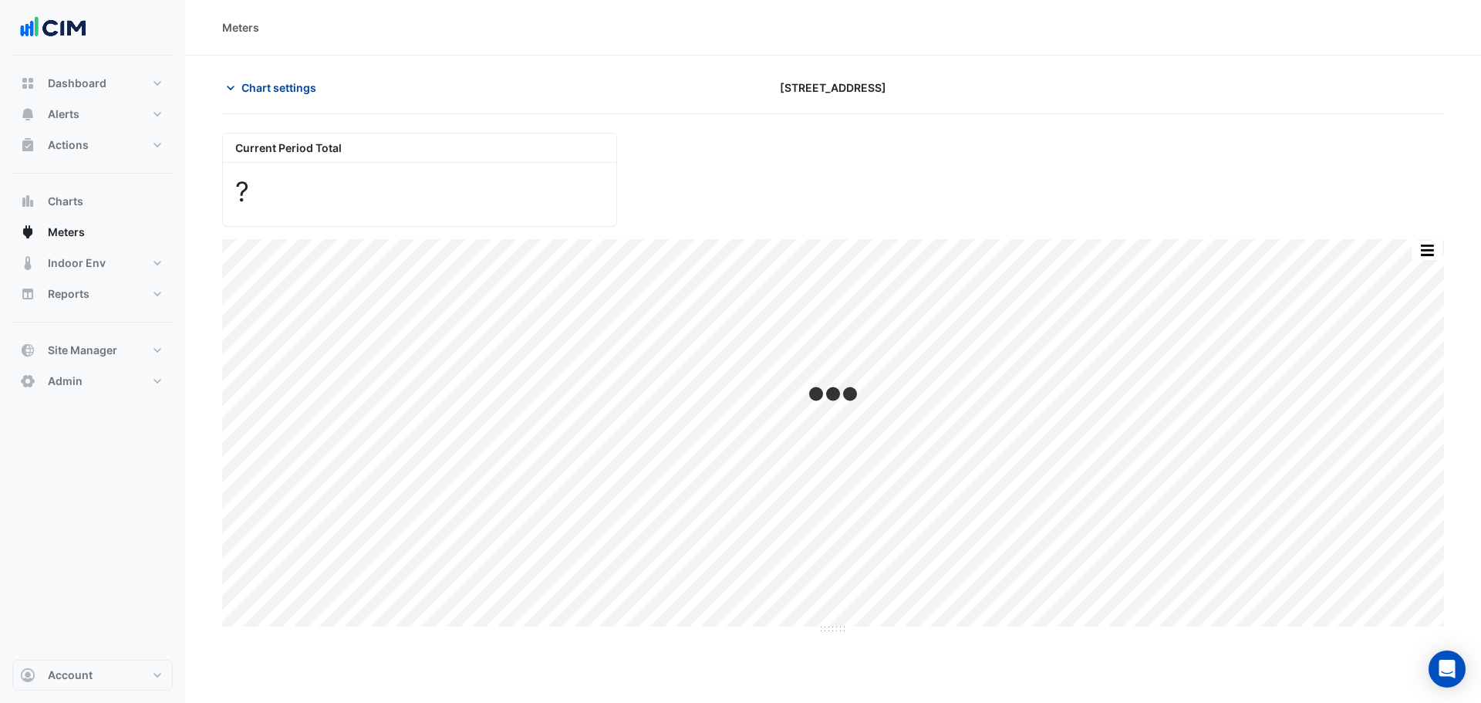
click at [258, 84] on span "Chart settings" at bounding box center [279, 87] width 75 height 16
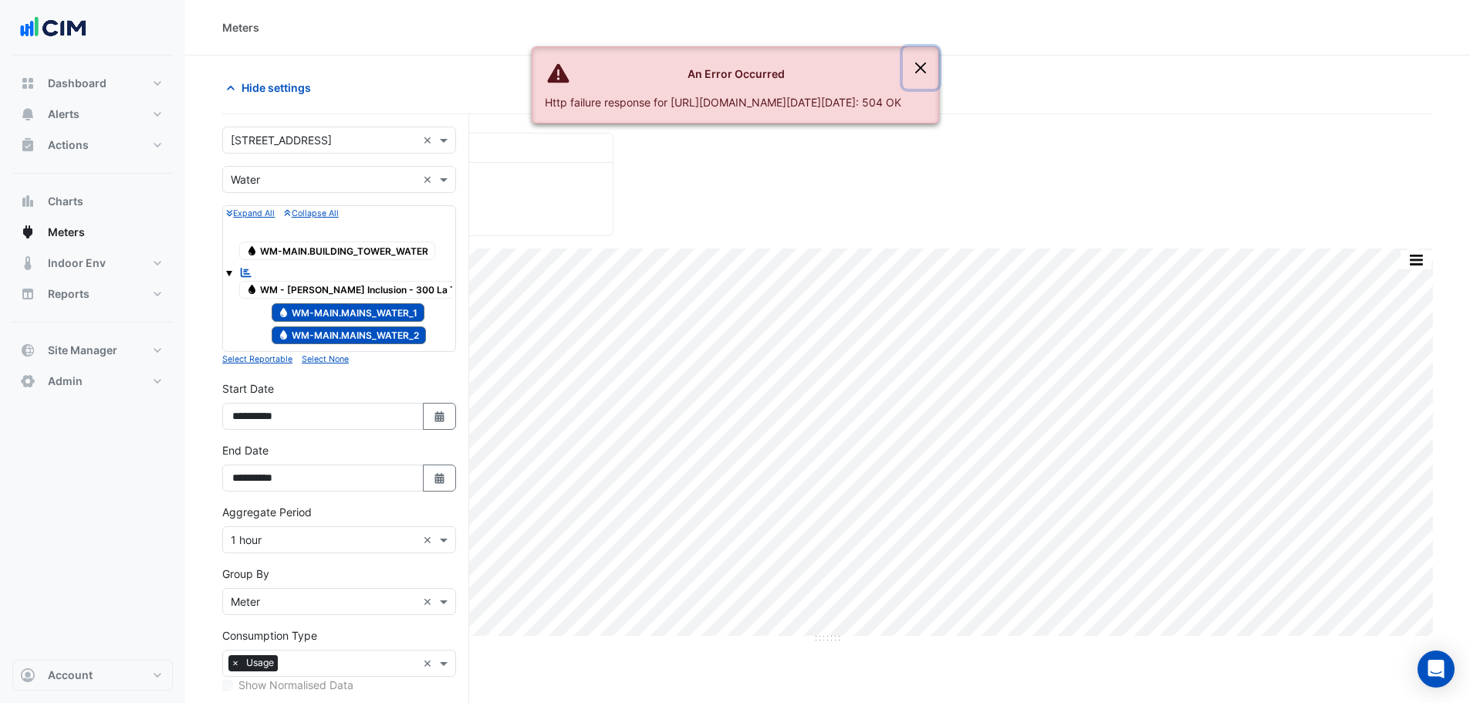
click at [938, 60] on button "Close" at bounding box center [920, 68] width 35 height 42
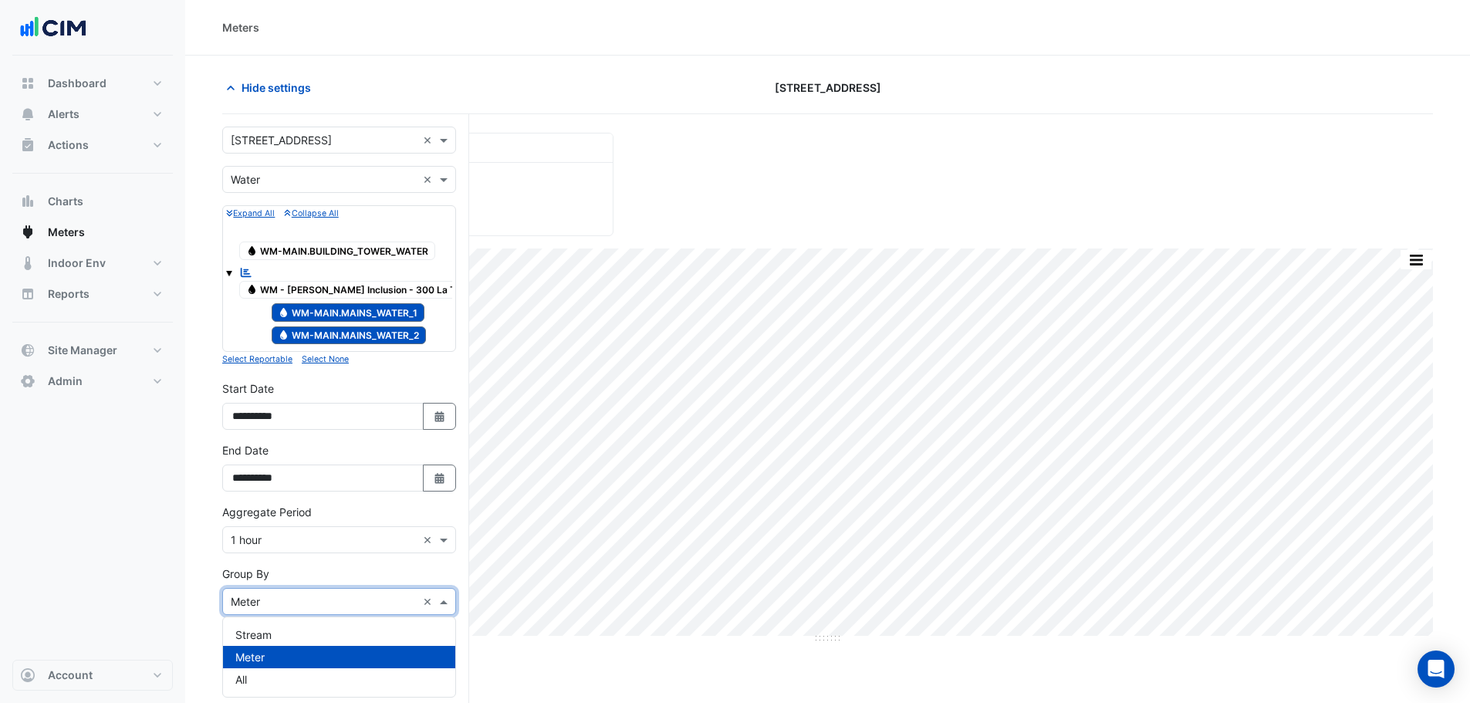
click at [269, 598] on input "text" at bounding box center [324, 602] width 186 height 16
click at [279, 635] on div "Stream" at bounding box center [339, 634] width 232 height 22
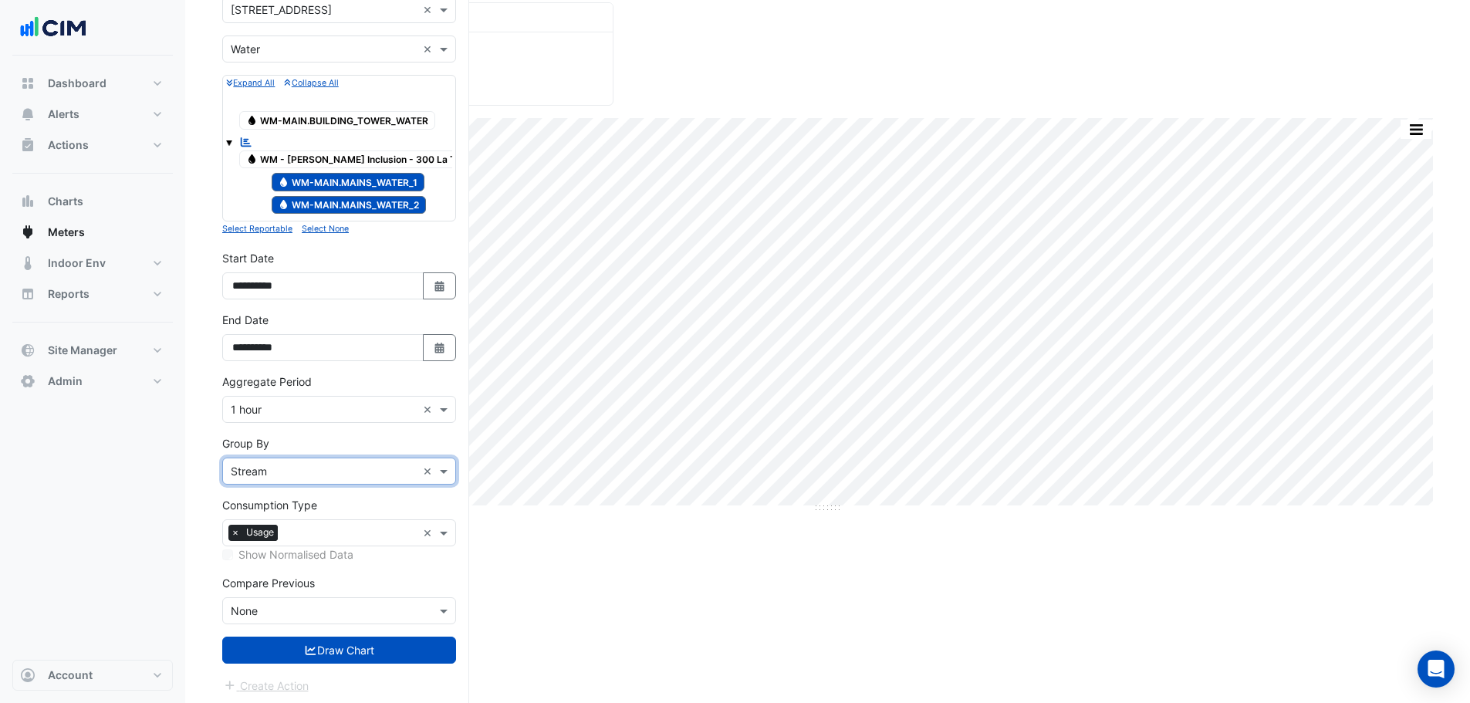
scroll to position [134, 0]
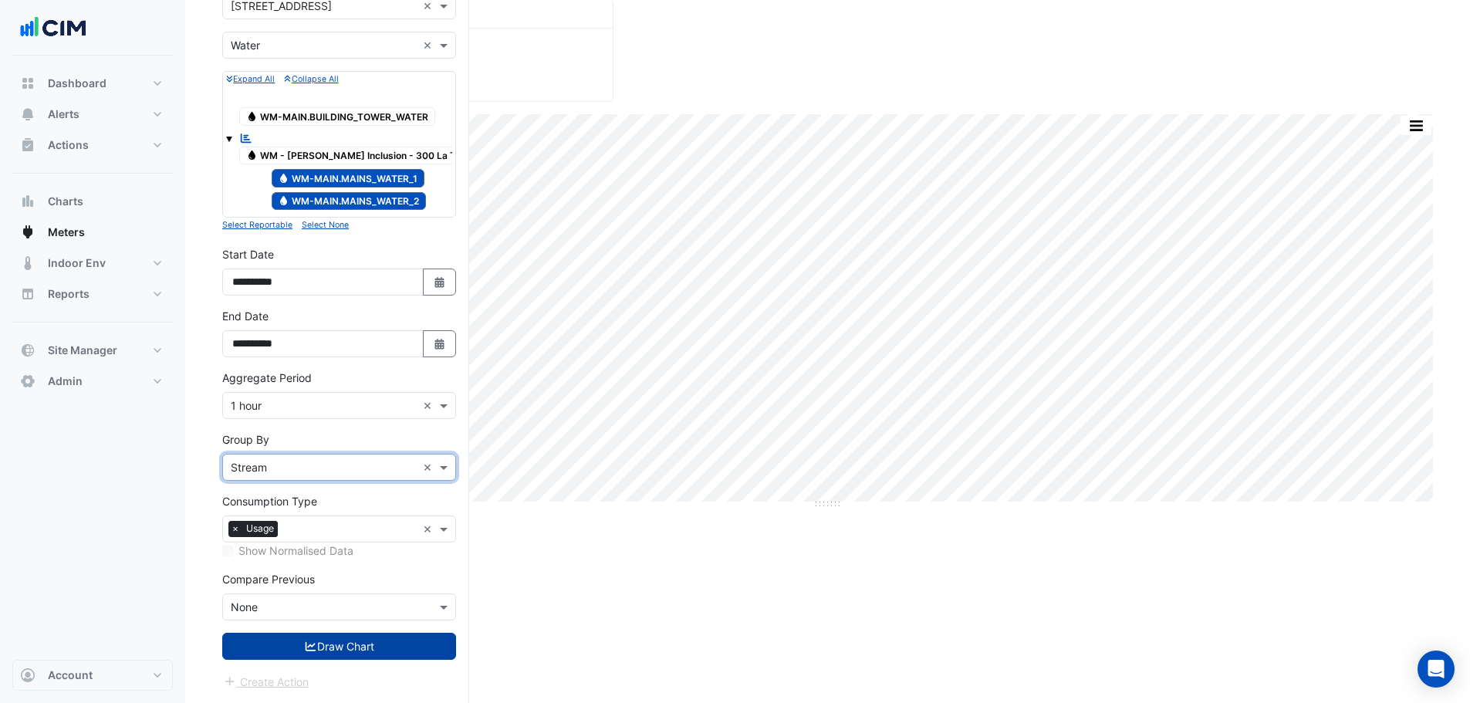
click at [312, 644] on icon "submit" at bounding box center [311, 646] width 11 height 9
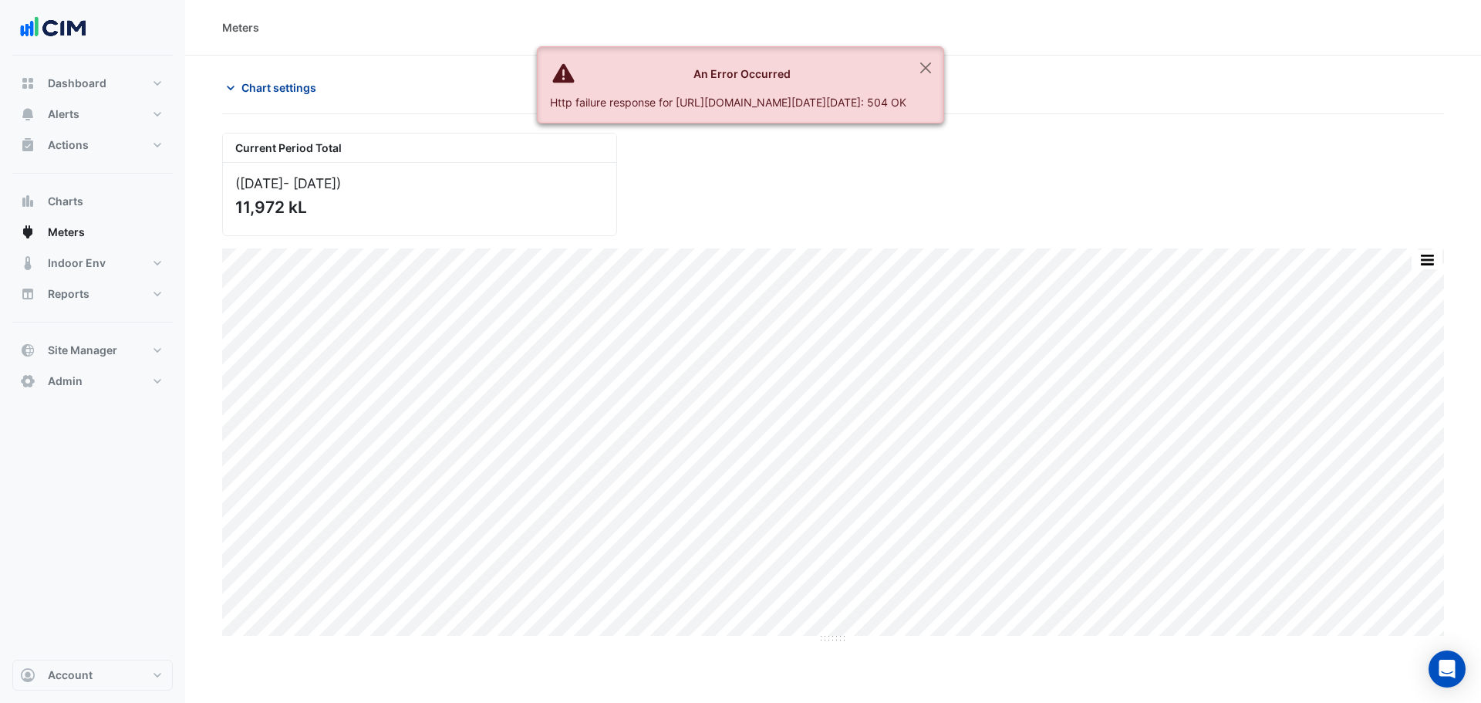
click at [265, 78] on button "Chart settings" at bounding box center [274, 87] width 104 height 27
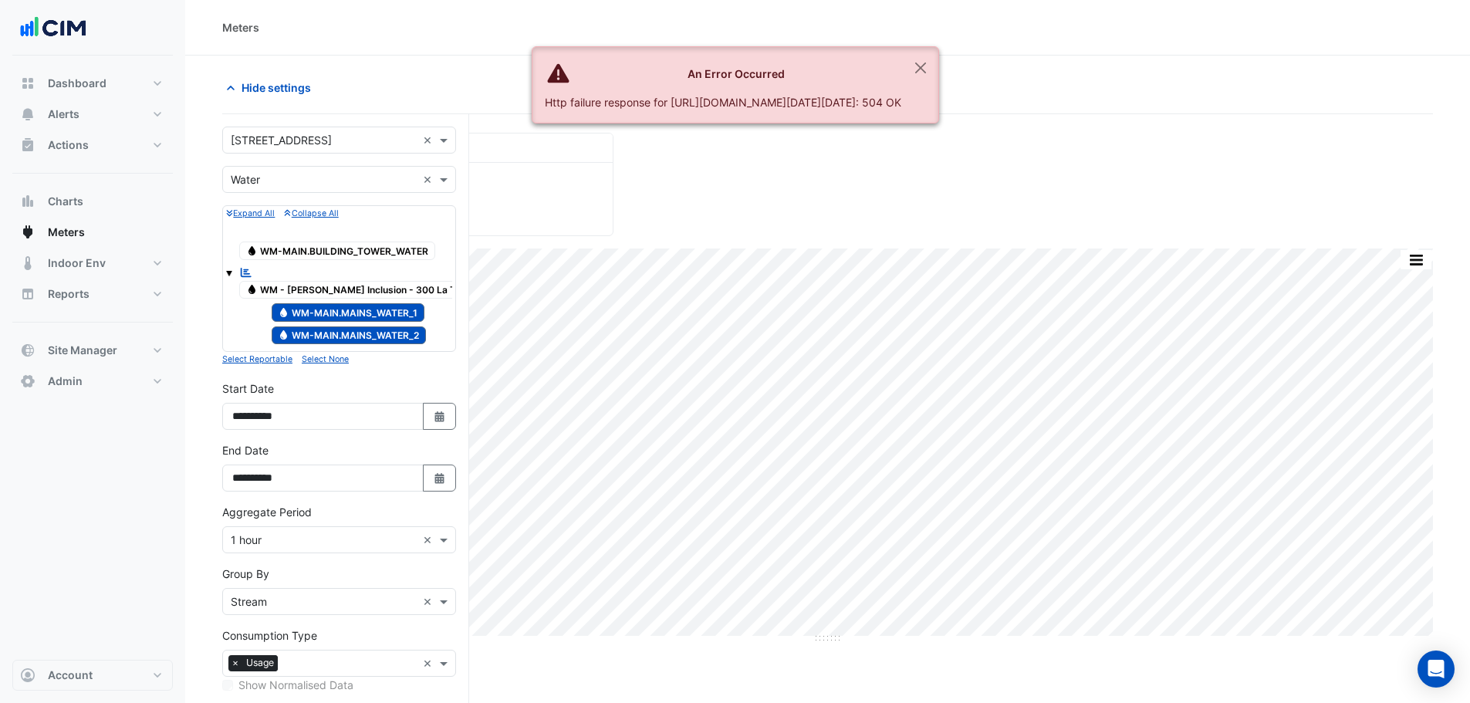
click at [372, 329] on span "Water WM-MAIN.MAINS_WATER_2" at bounding box center [349, 335] width 155 height 19
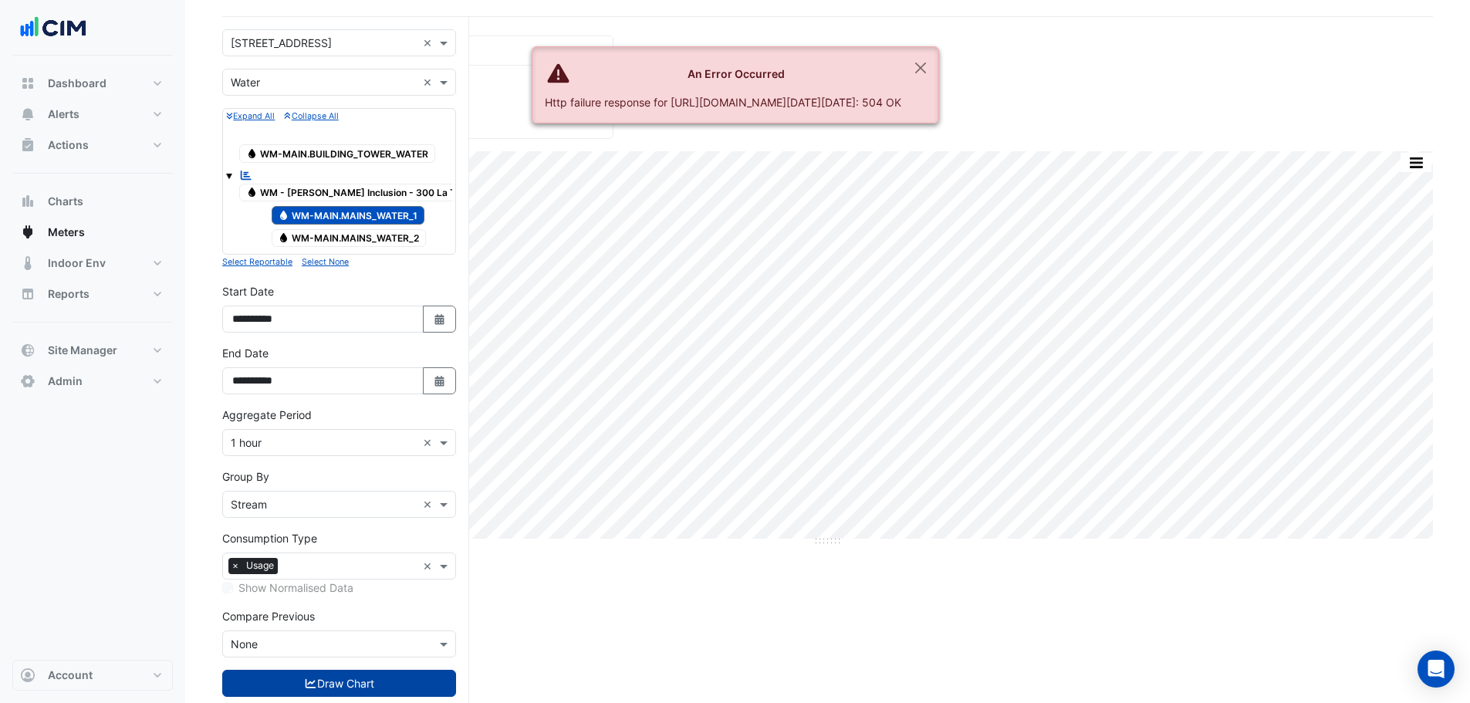
scroll to position [134, 0]
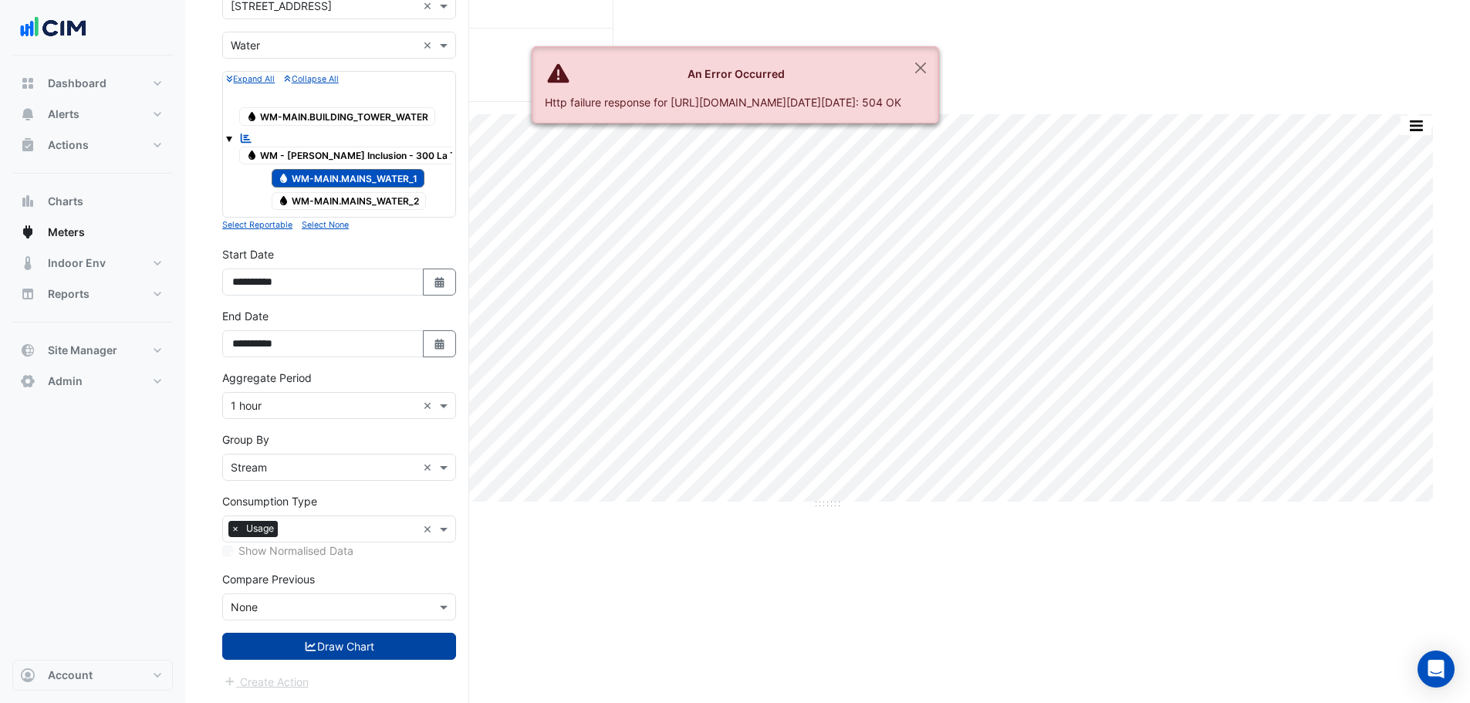
click at [299, 460] on input "text" at bounding box center [324, 468] width 186 height 16
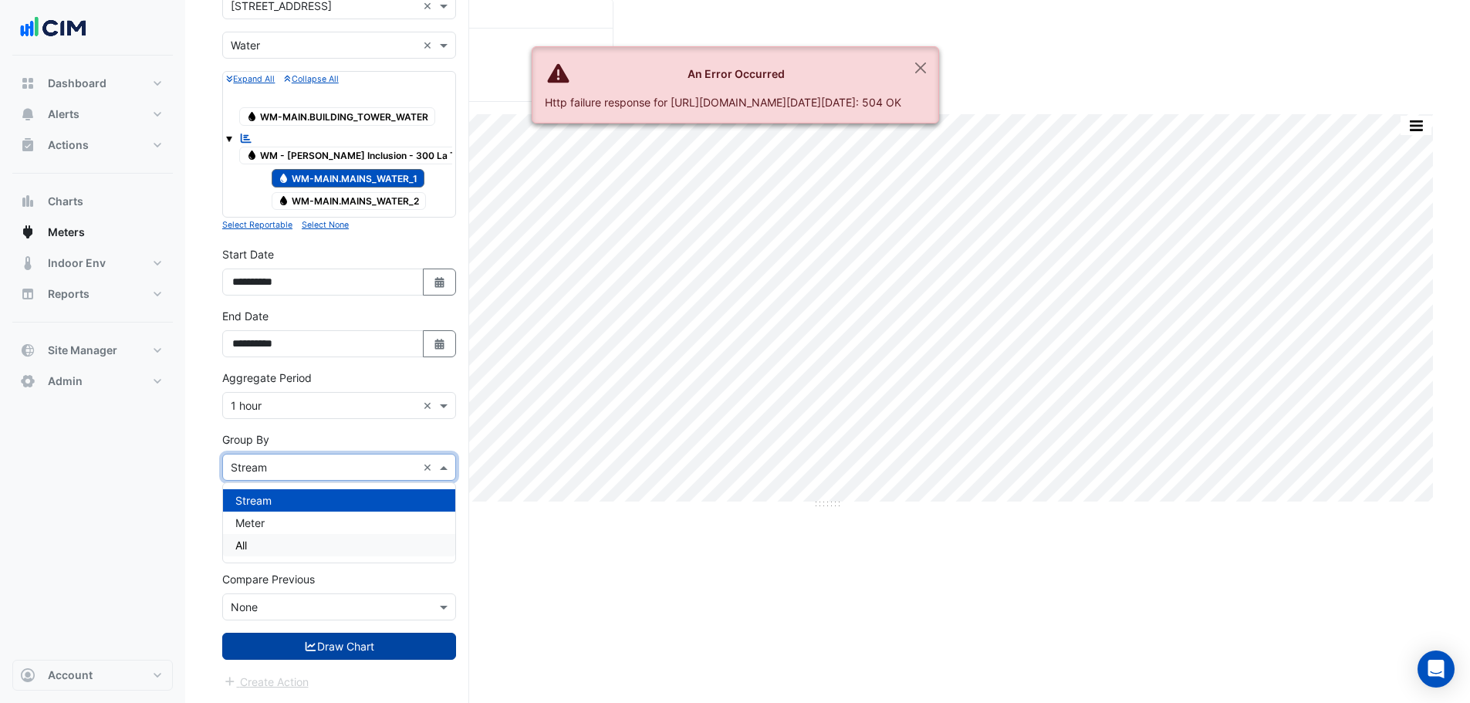
click at [269, 535] on div "All" at bounding box center [339, 545] width 232 height 22
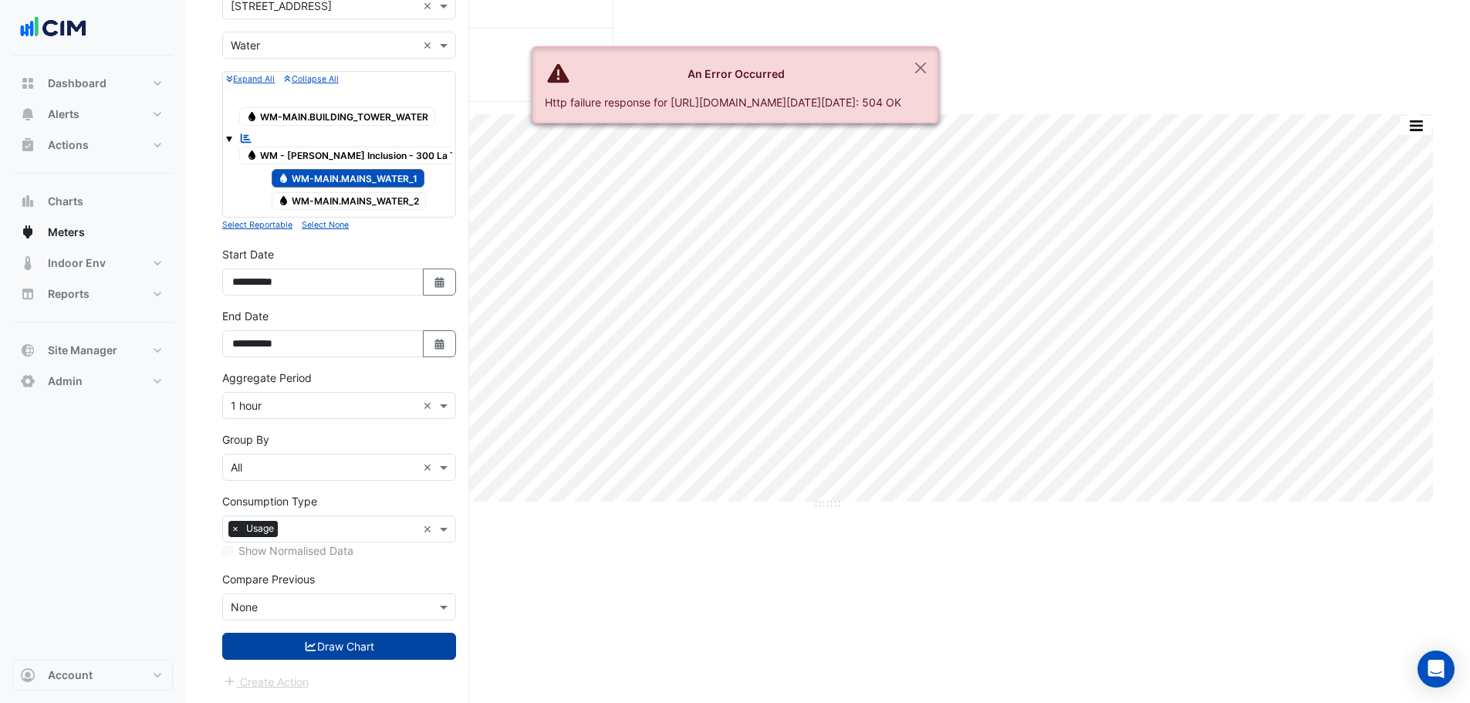
drag, startPoint x: 318, startPoint y: 639, endPoint x: 315, endPoint y: 630, distance: 9.8
click at [318, 638] on button "Draw Chart" at bounding box center [339, 646] width 234 height 27
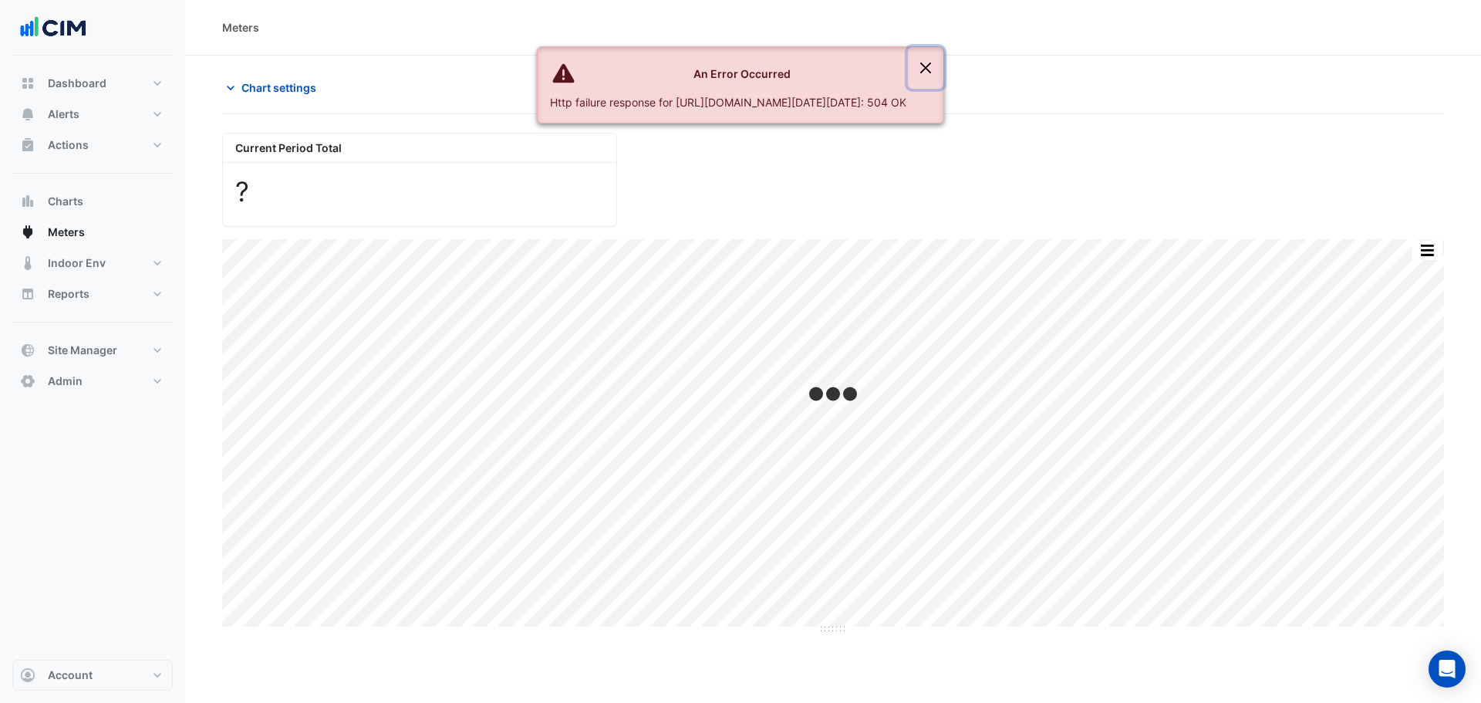
click at [944, 69] on button "Close" at bounding box center [925, 68] width 35 height 42
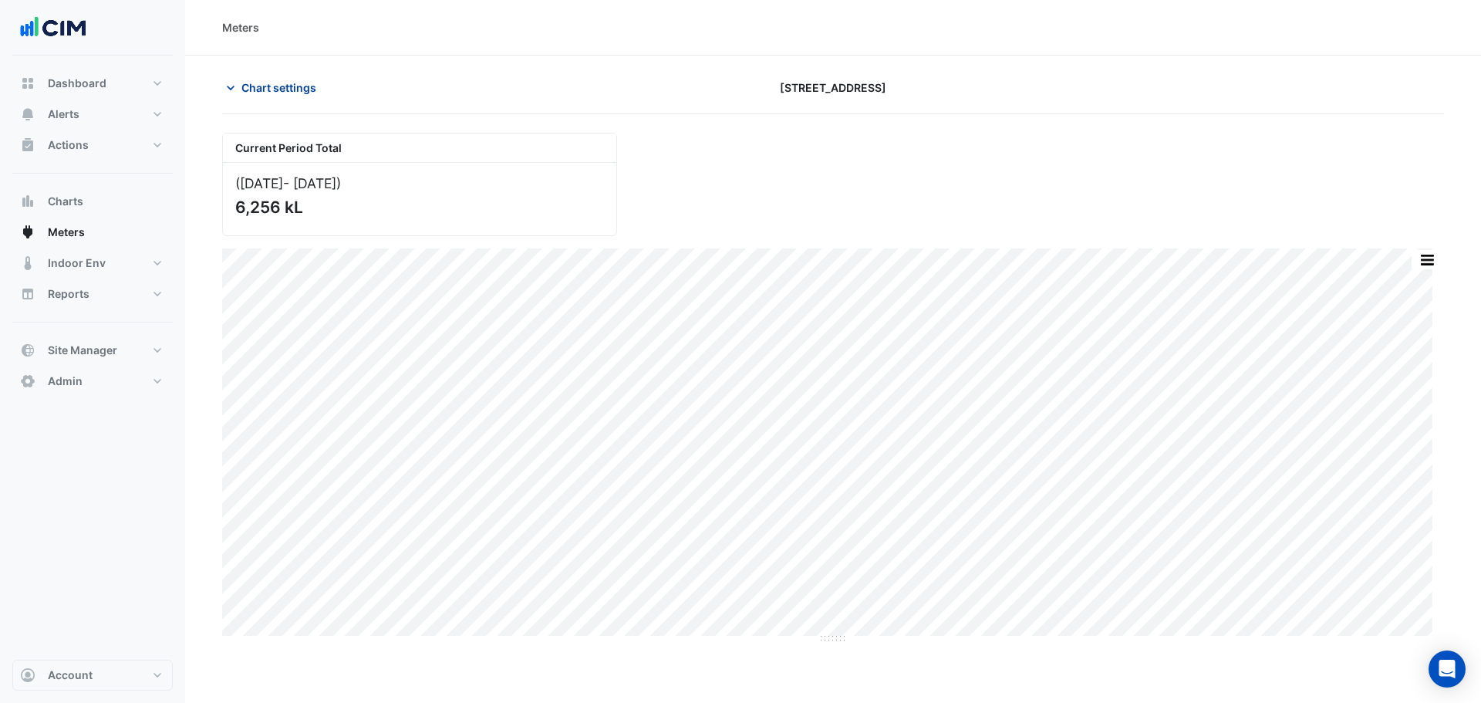
click at [284, 96] on button "Chart settings" at bounding box center [274, 87] width 104 height 27
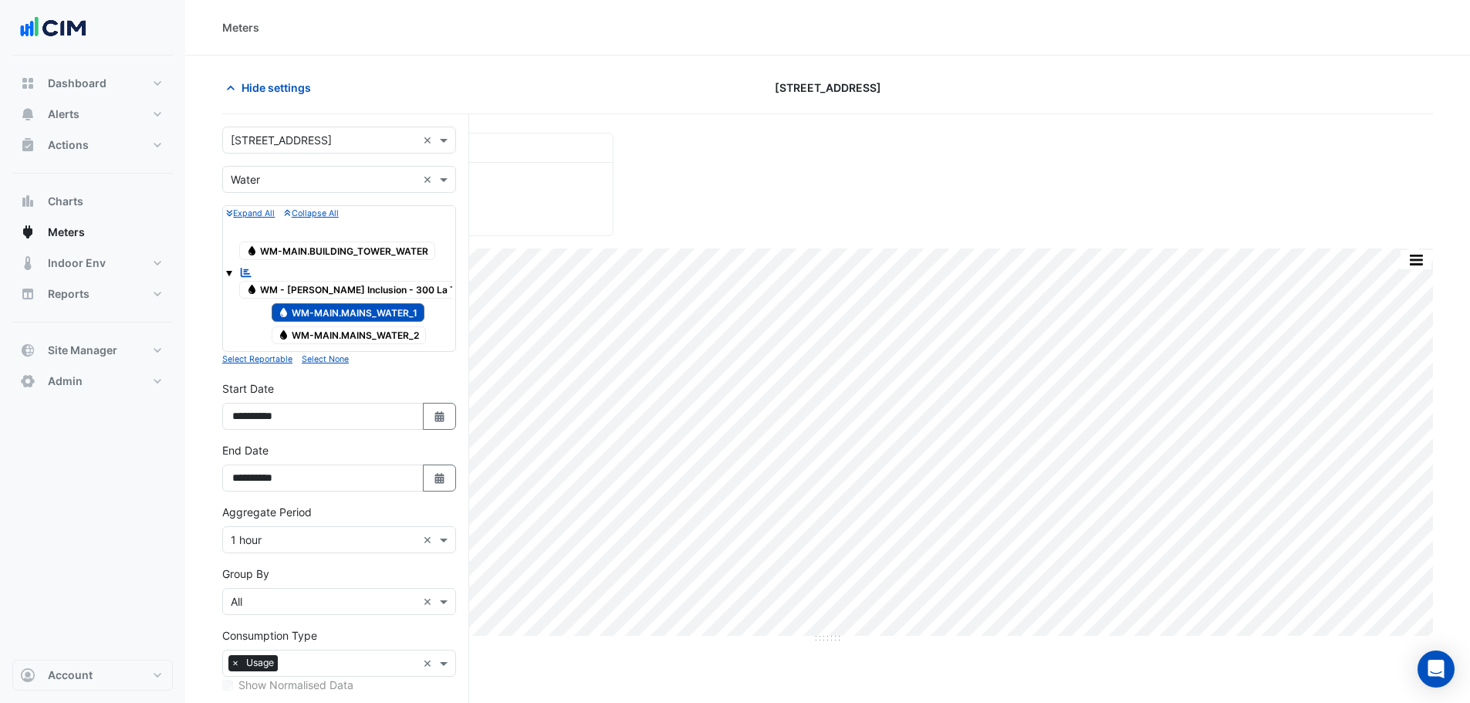
click at [326, 331] on span "Water WM-MAIN.MAINS_WATER_2" at bounding box center [349, 335] width 155 height 19
click at [338, 312] on span "Water WM-MAIN.MAINS_WATER_1" at bounding box center [349, 312] width 154 height 19
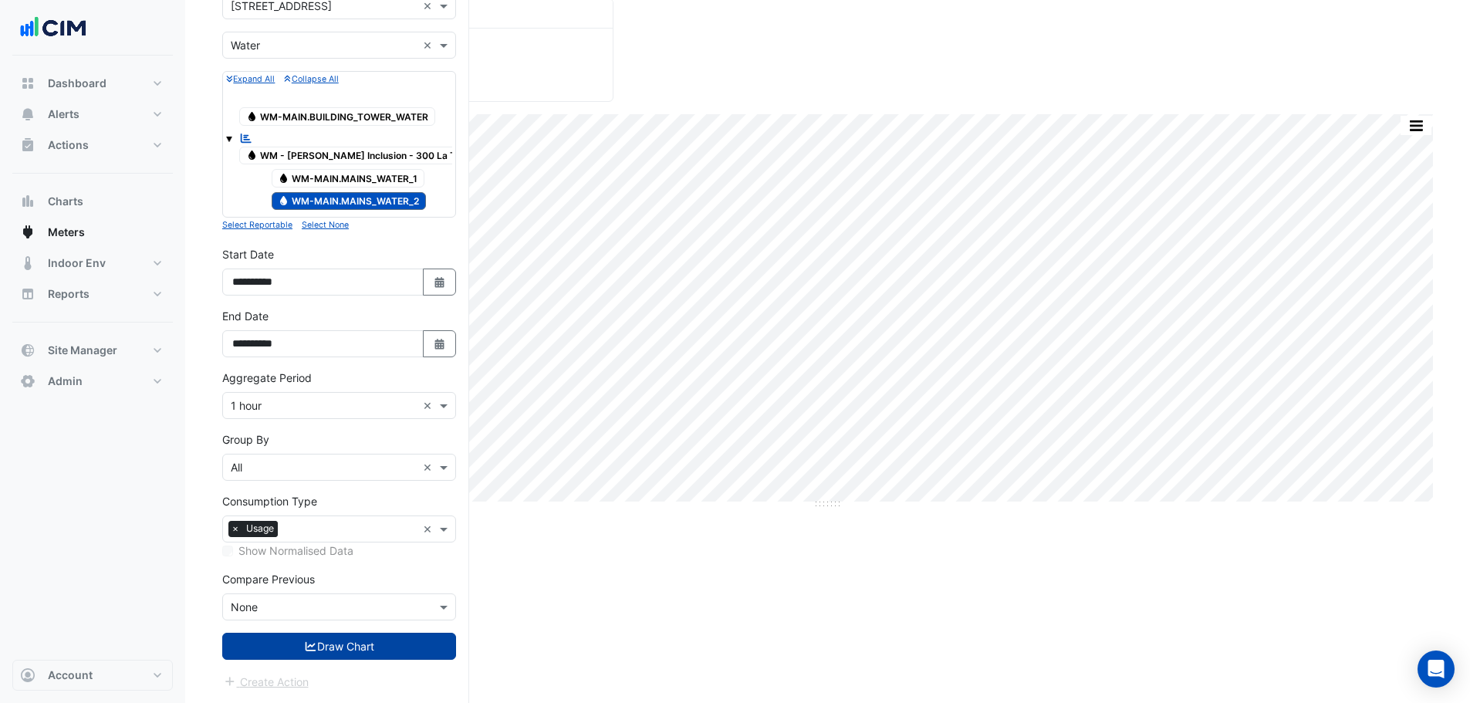
click at [370, 649] on button "Draw Chart" at bounding box center [339, 646] width 234 height 27
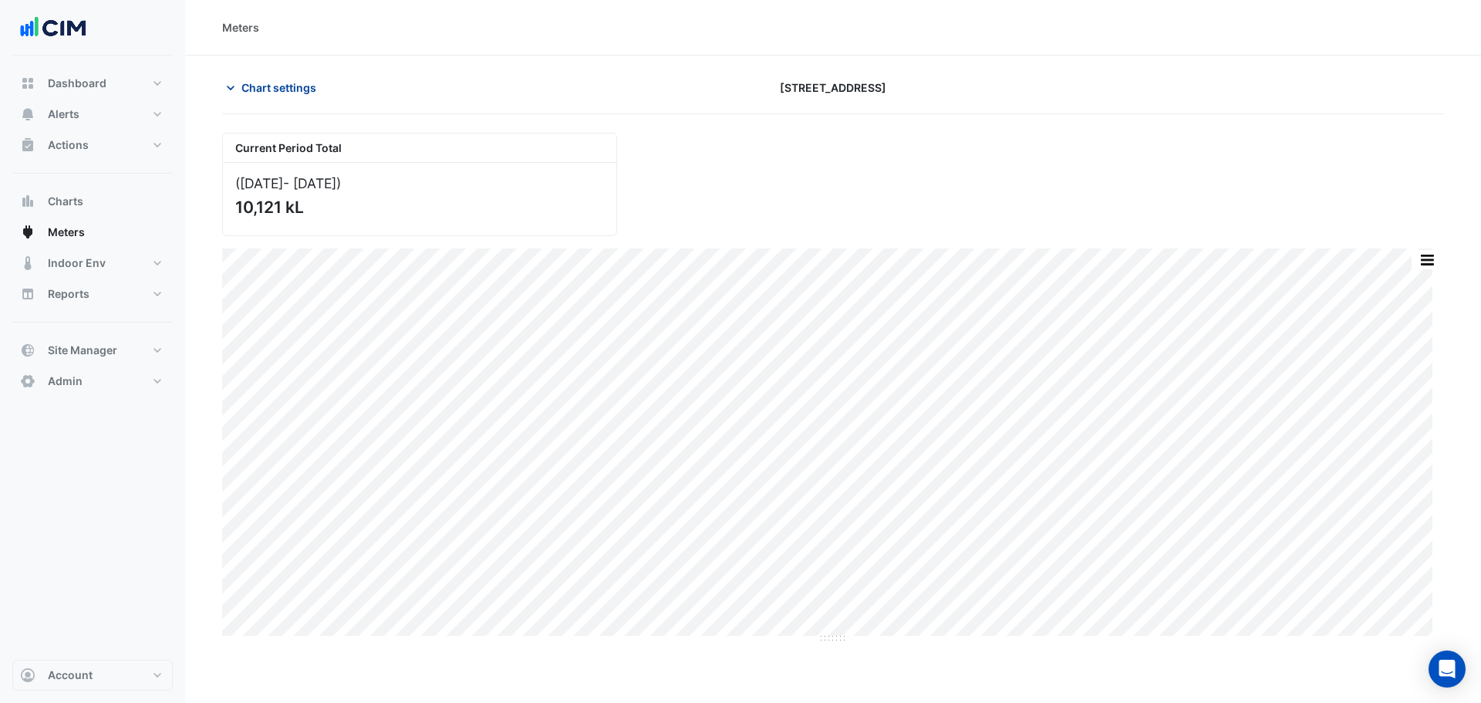
click at [294, 96] on button "Chart settings" at bounding box center [274, 87] width 104 height 27
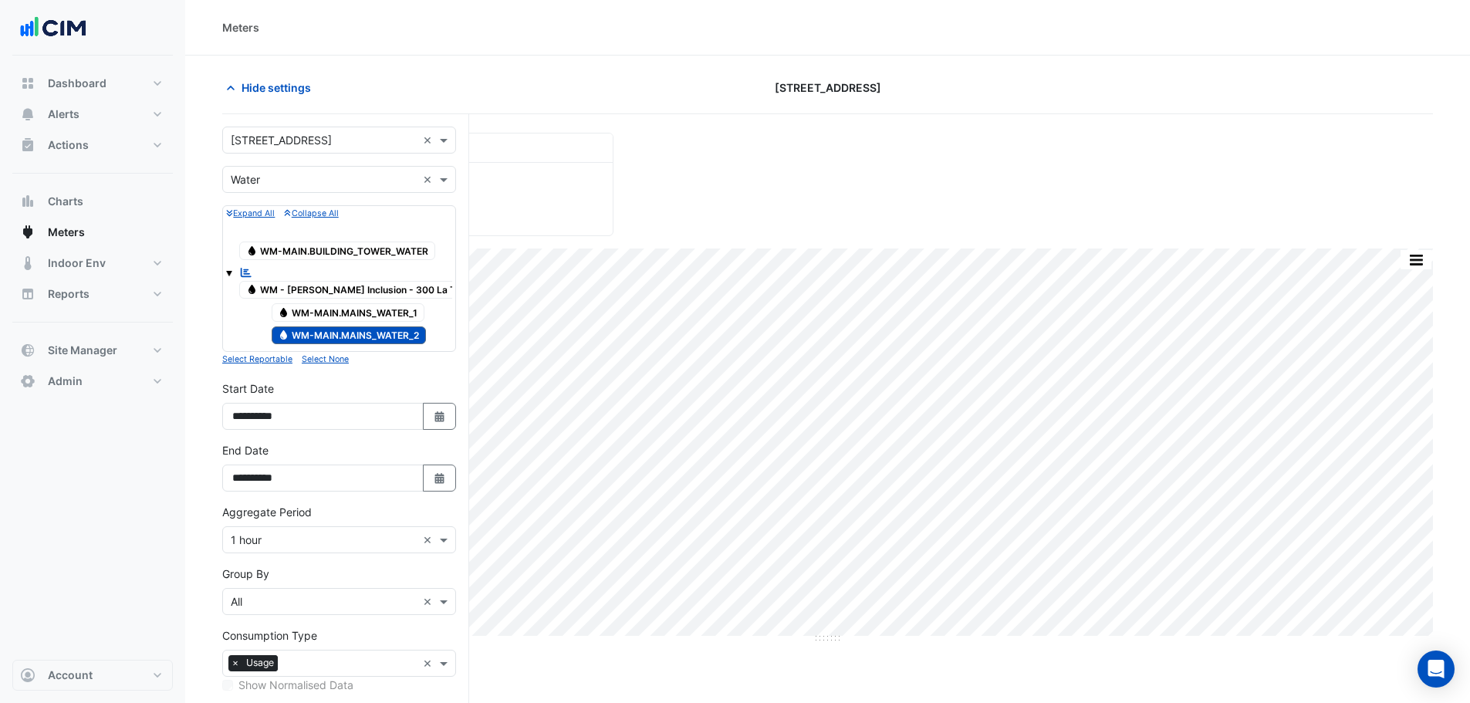
click at [330, 289] on span "Water WM - NABERS Inclusion - 300 La Trobe" at bounding box center [361, 290] width 244 height 19
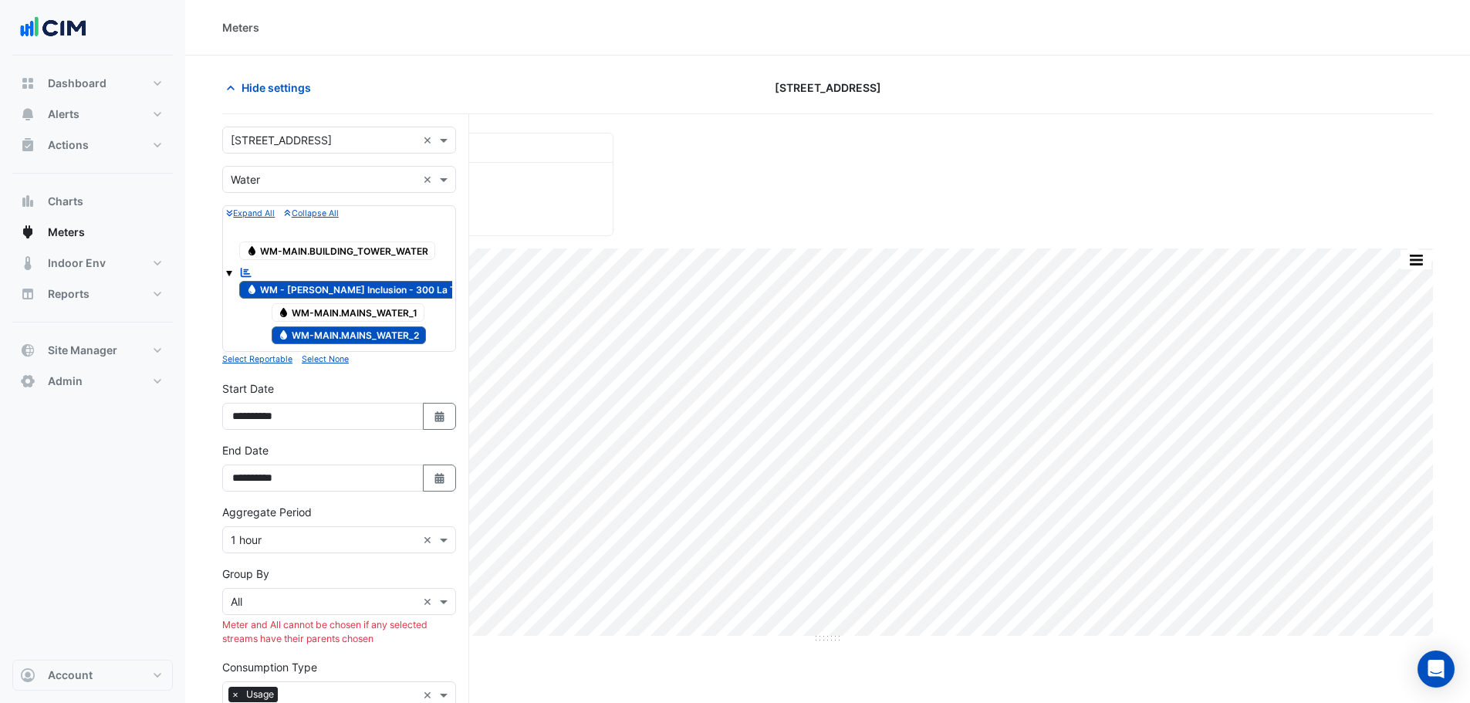
click at [332, 325] on div "Water WM-MAIN.MAINS_WATER_2" at bounding box center [340, 336] width 179 height 22
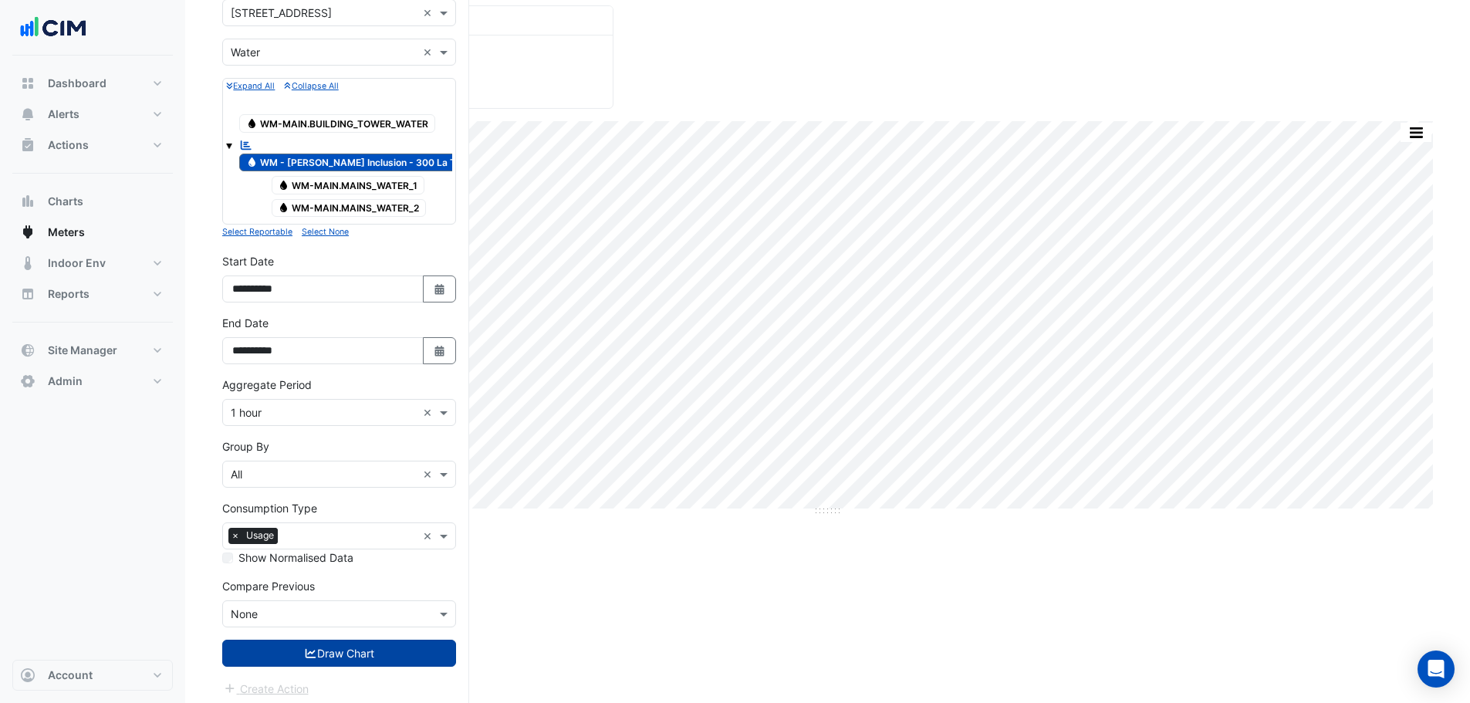
scroll to position [134, 0]
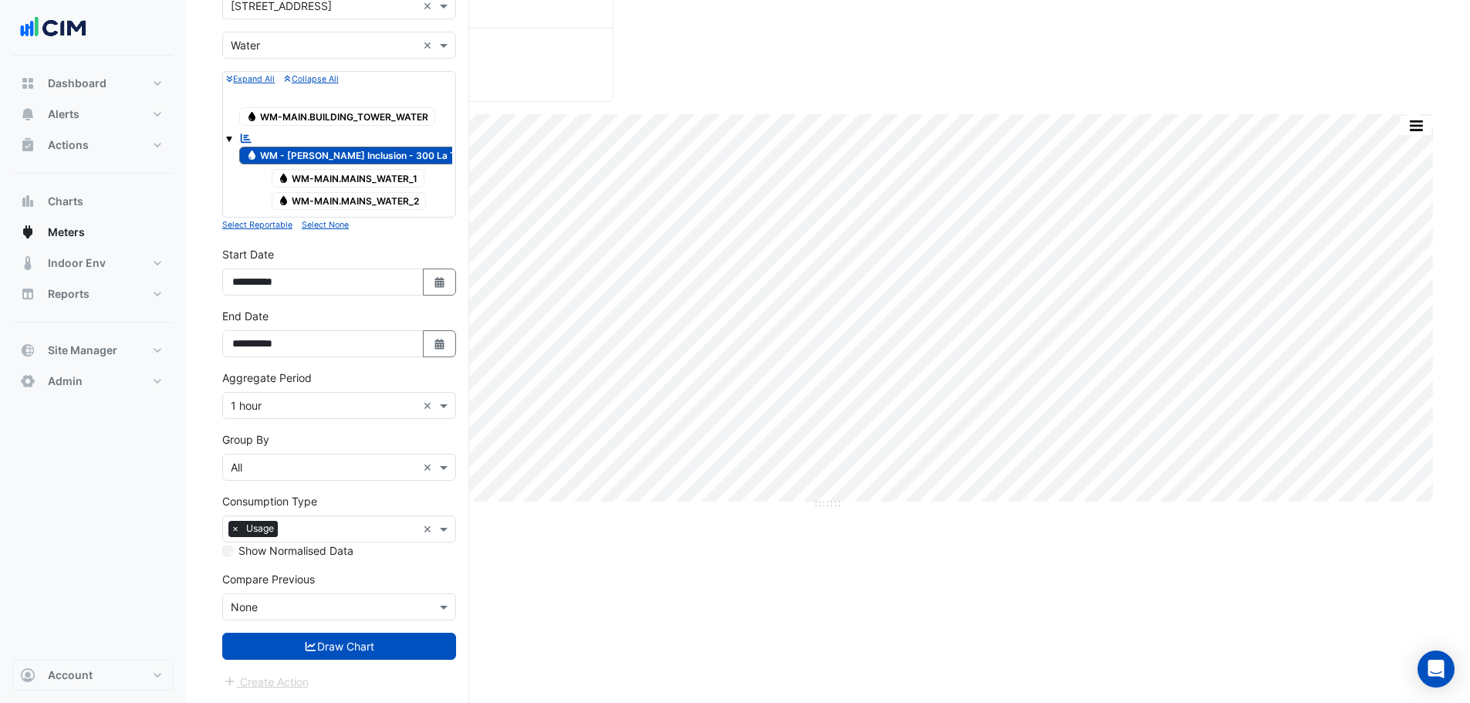
drag, startPoint x: 356, startPoint y: 643, endPoint x: 448, endPoint y: 581, distance: 110.6
click at [357, 643] on button "Draw Chart" at bounding box center [339, 646] width 234 height 27
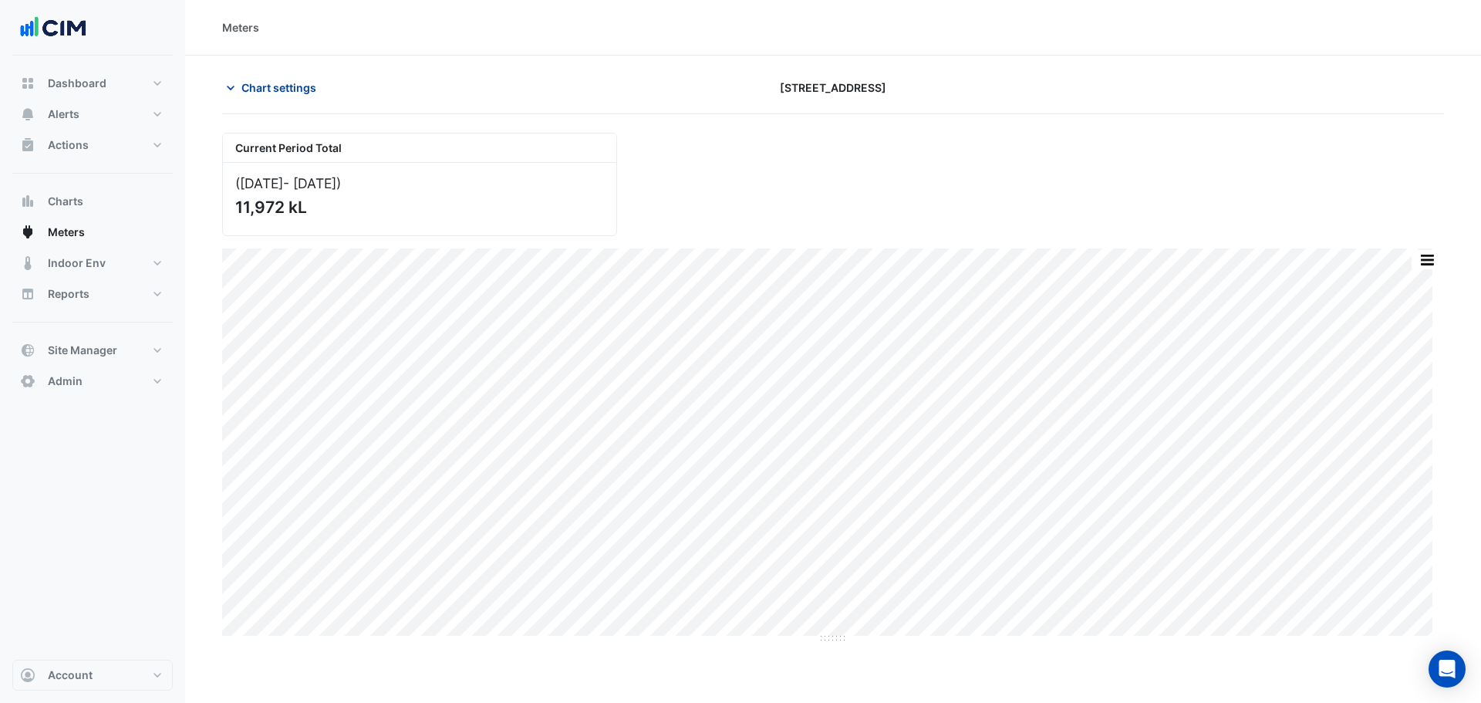
click at [307, 86] on span "Chart settings" at bounding box center [279, 87] width 75 height 16
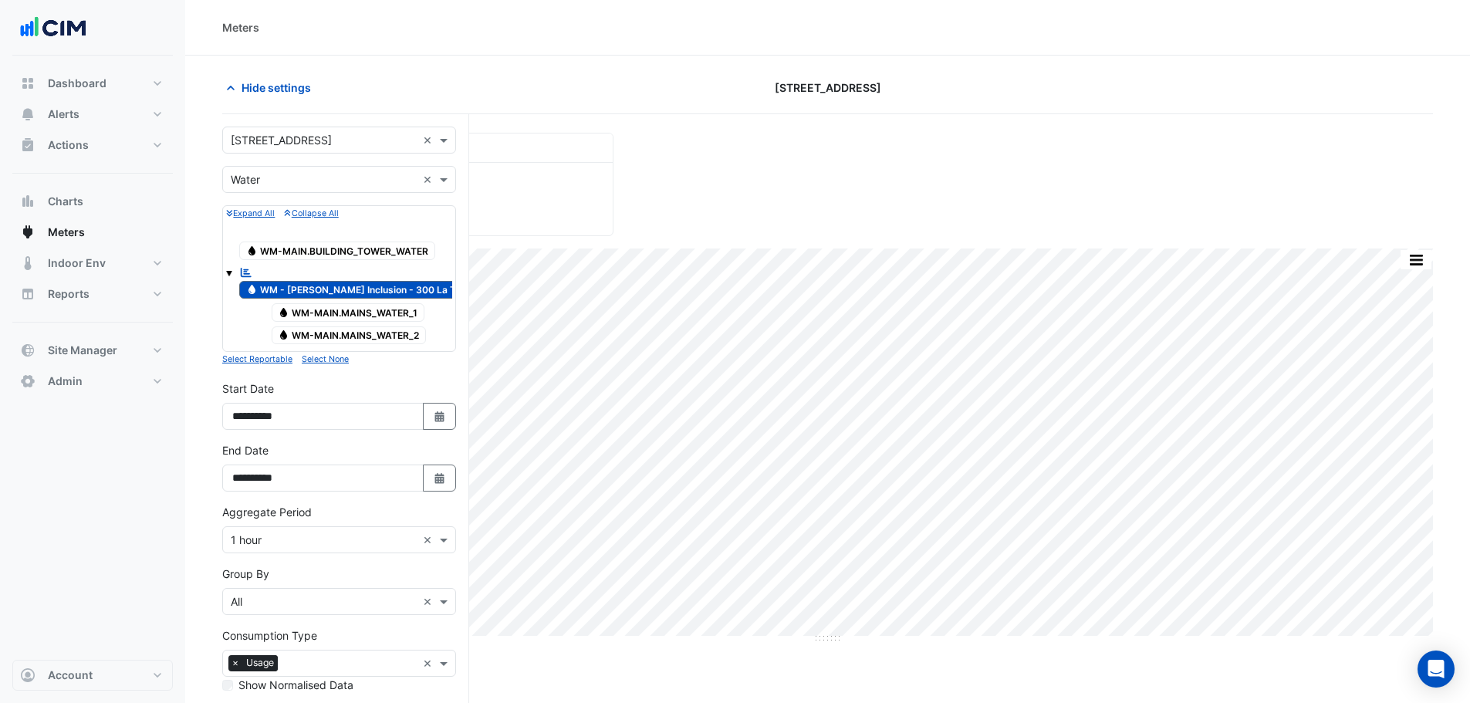
click at [271, 538] on input "text" at bounding box center [324, 540] width 186 height 16
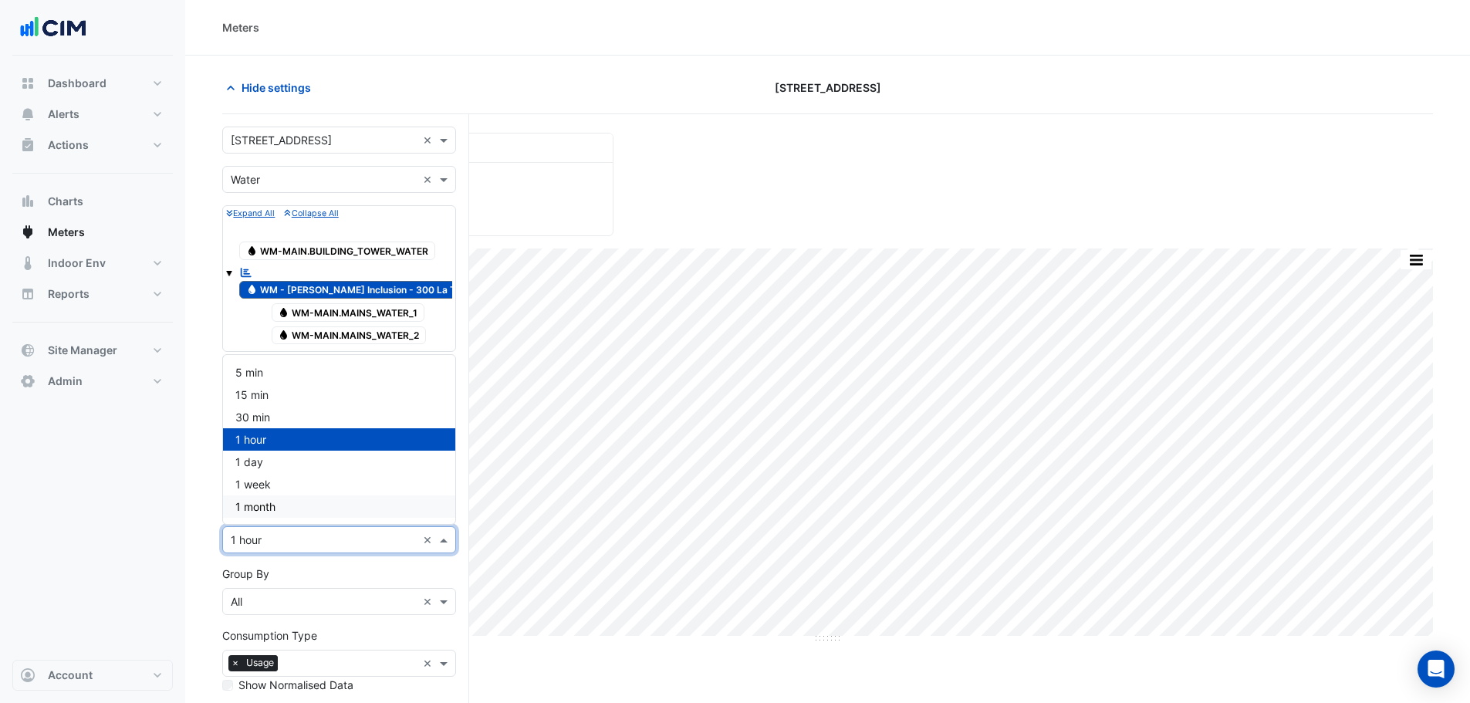
click at [271, 506] on span "1 month" at bounding box center [255, 506] width 40 height 13
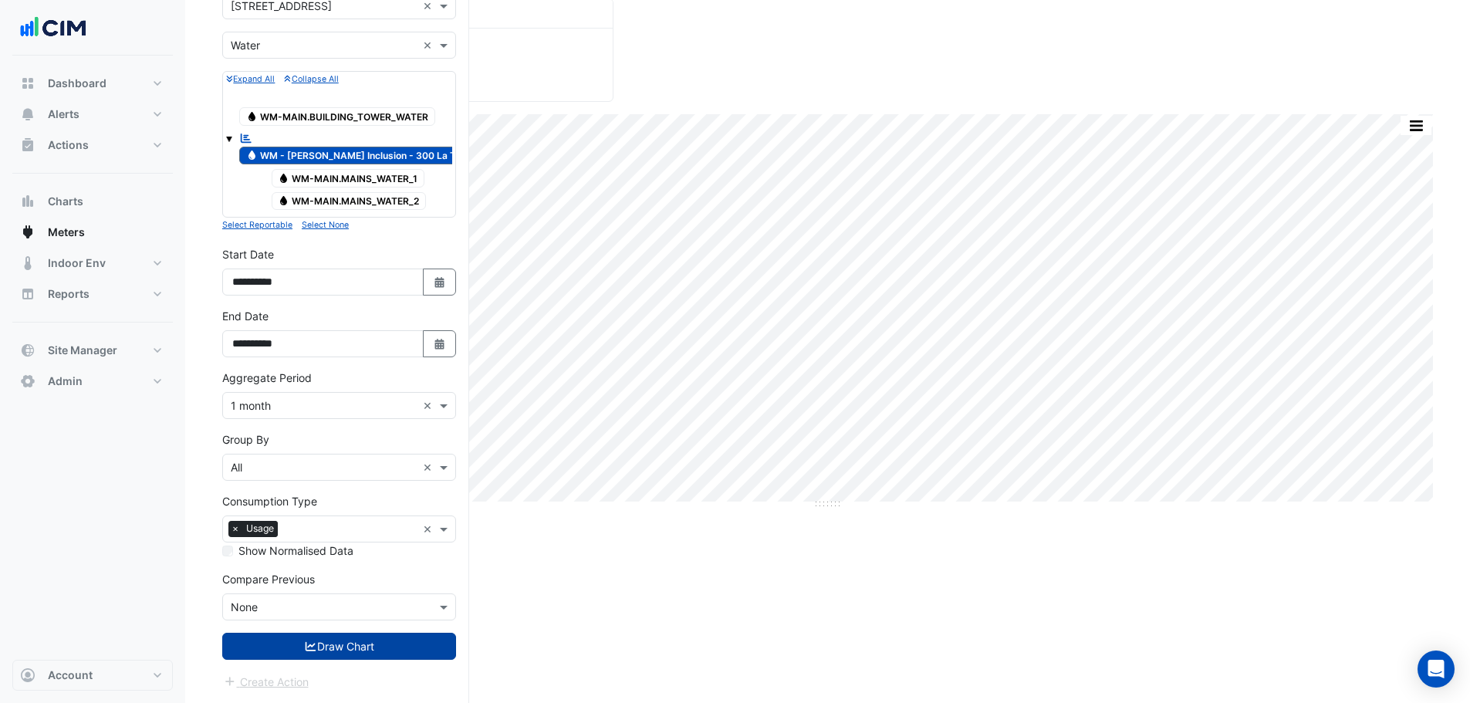
click at [334, 646] on button "Draw Chart" at bounding box center [339, 646] width 234 height 27
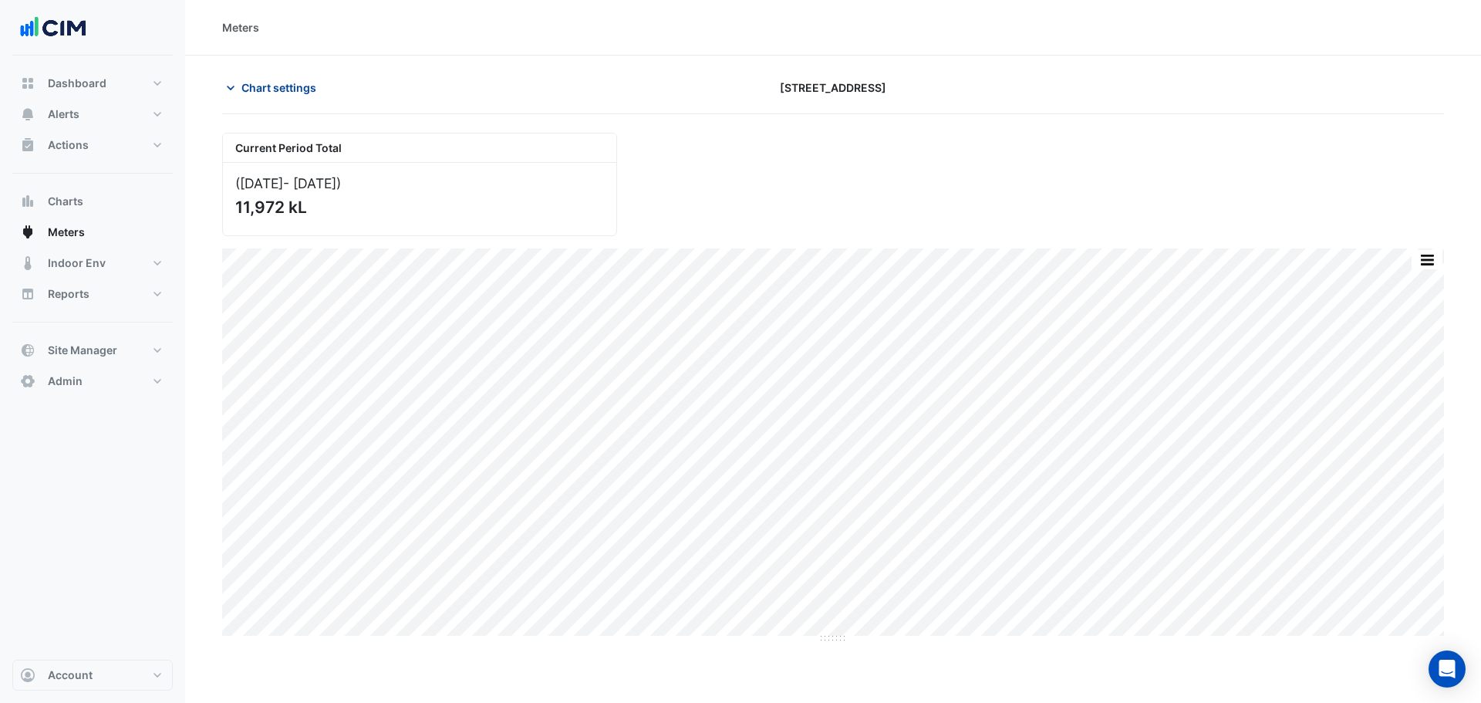
drag, startPoint x: 275, startPoint y: 84, endPoint x: 283, endPoint y: 100, distance: 17.9
click at [275, 84] on span "Chart settings" at bounding box center [279, 87] width 75 height 16
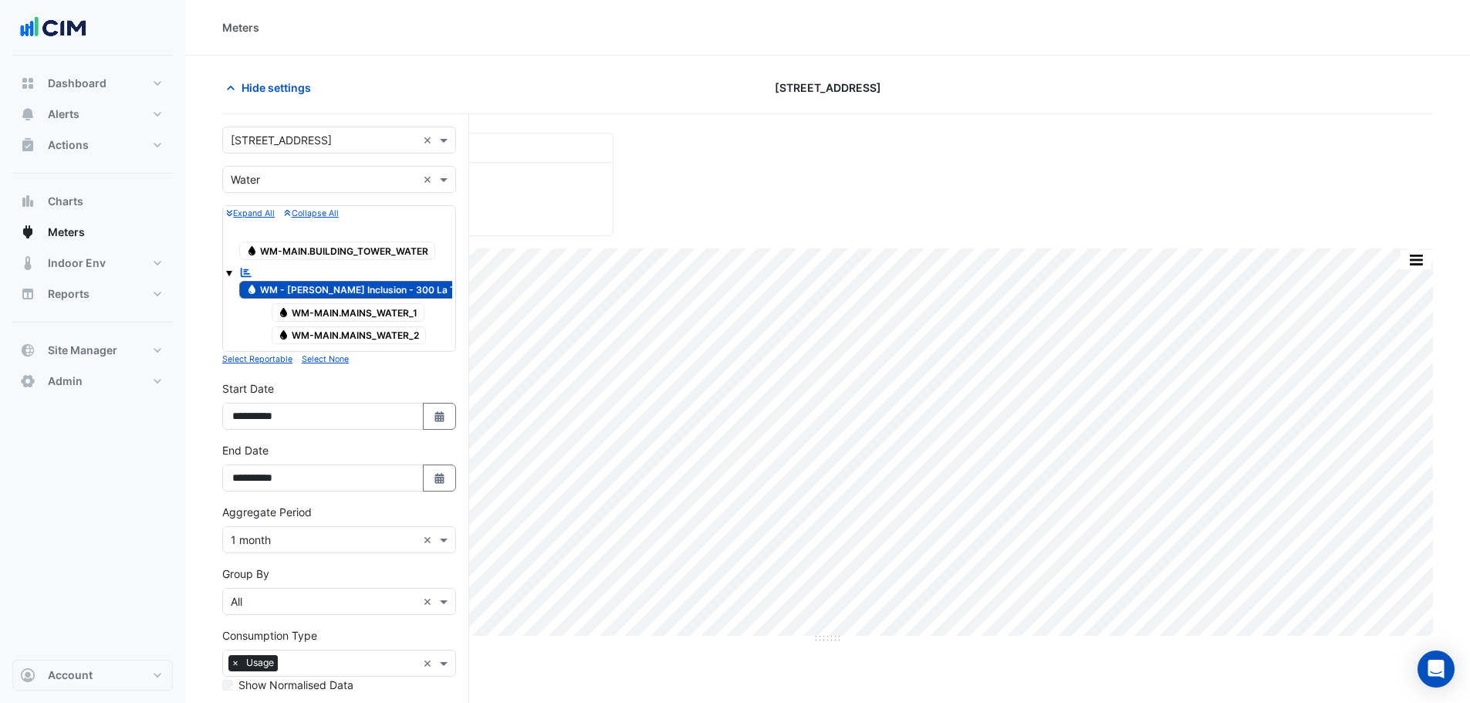
click at [296, 534] on input "text" at bounding box center [324, 540] width 186 height 16
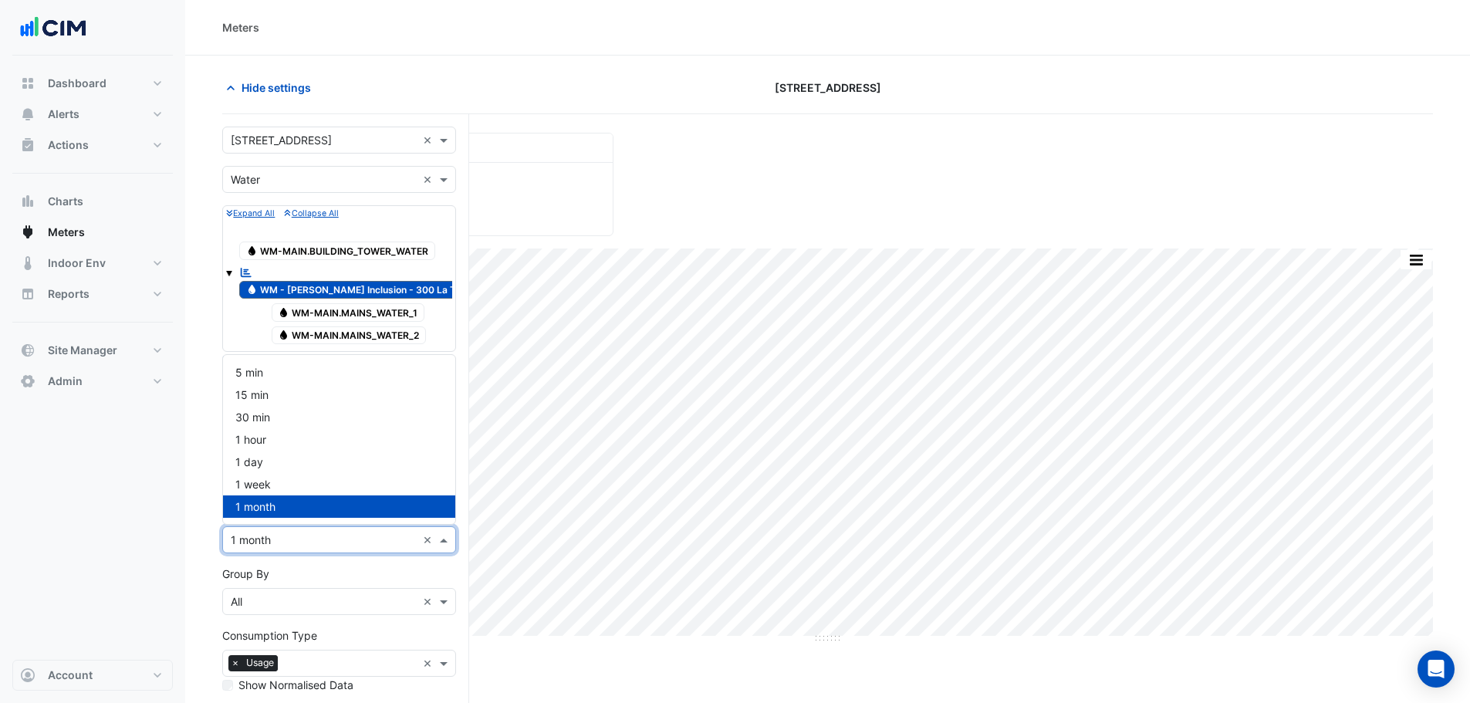
click at [203, 589] on section "Hide settings 300 La Trobe Street Current Period Total (Jan 24 - Jul 25 ) 11,97…" at bounding box center [827, 447] width 1285 height 782
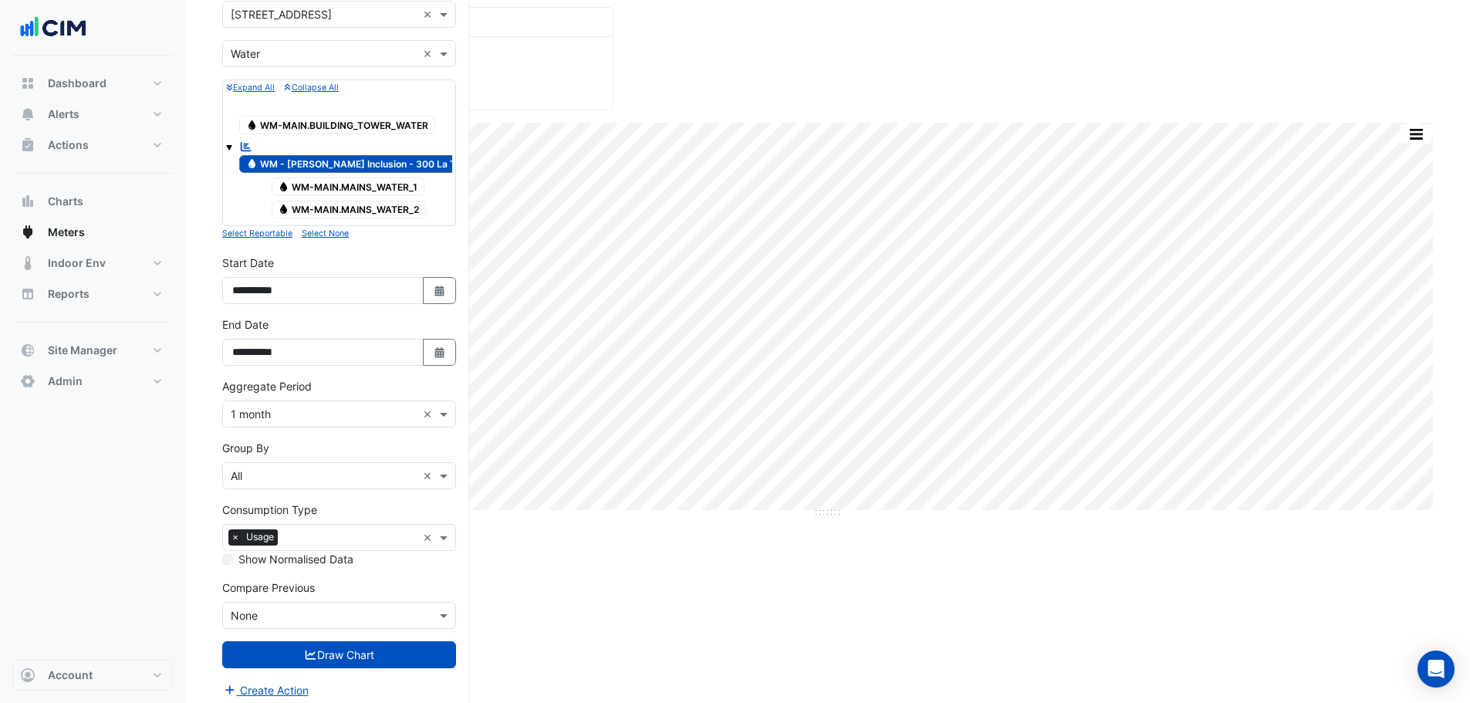
scroll to position [134, 0]
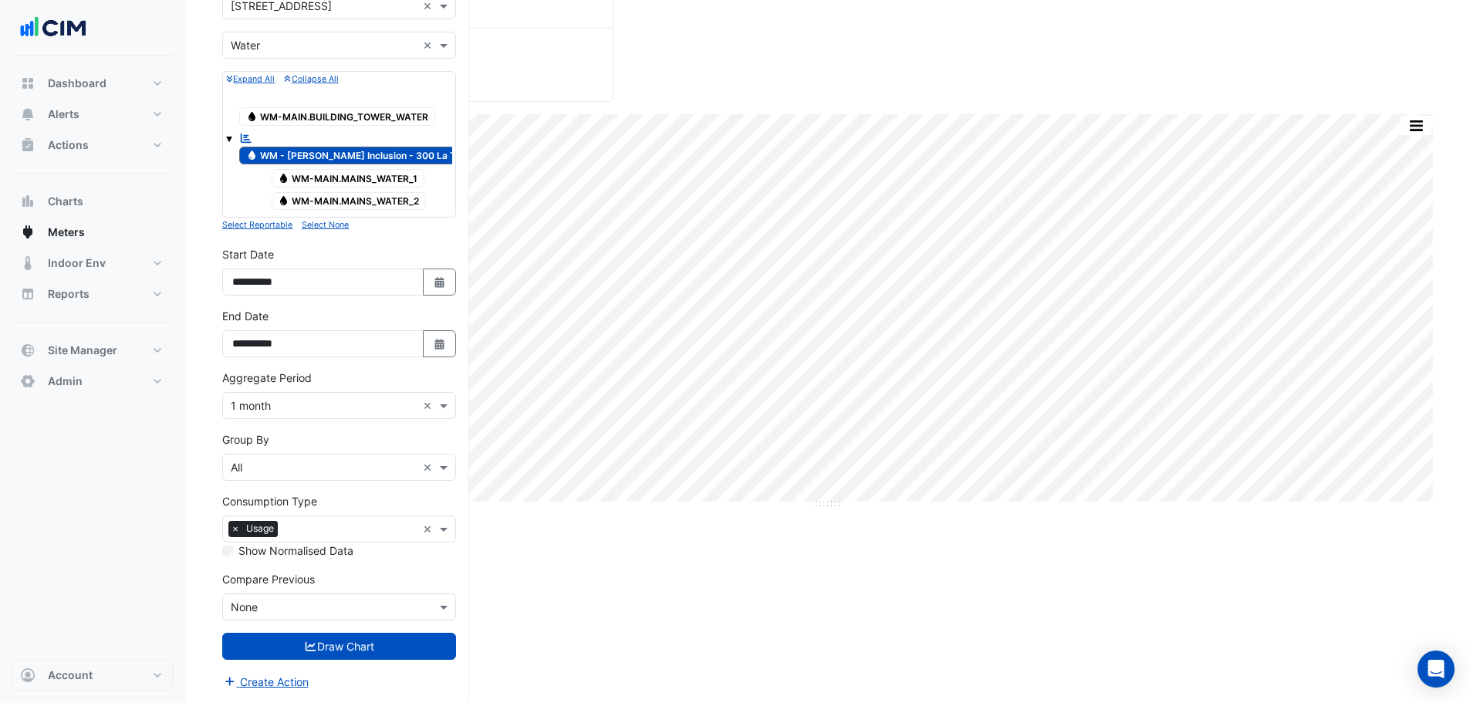
click at [285, 607] on input "text" at bounding box center [324, 608] width 186 height 16
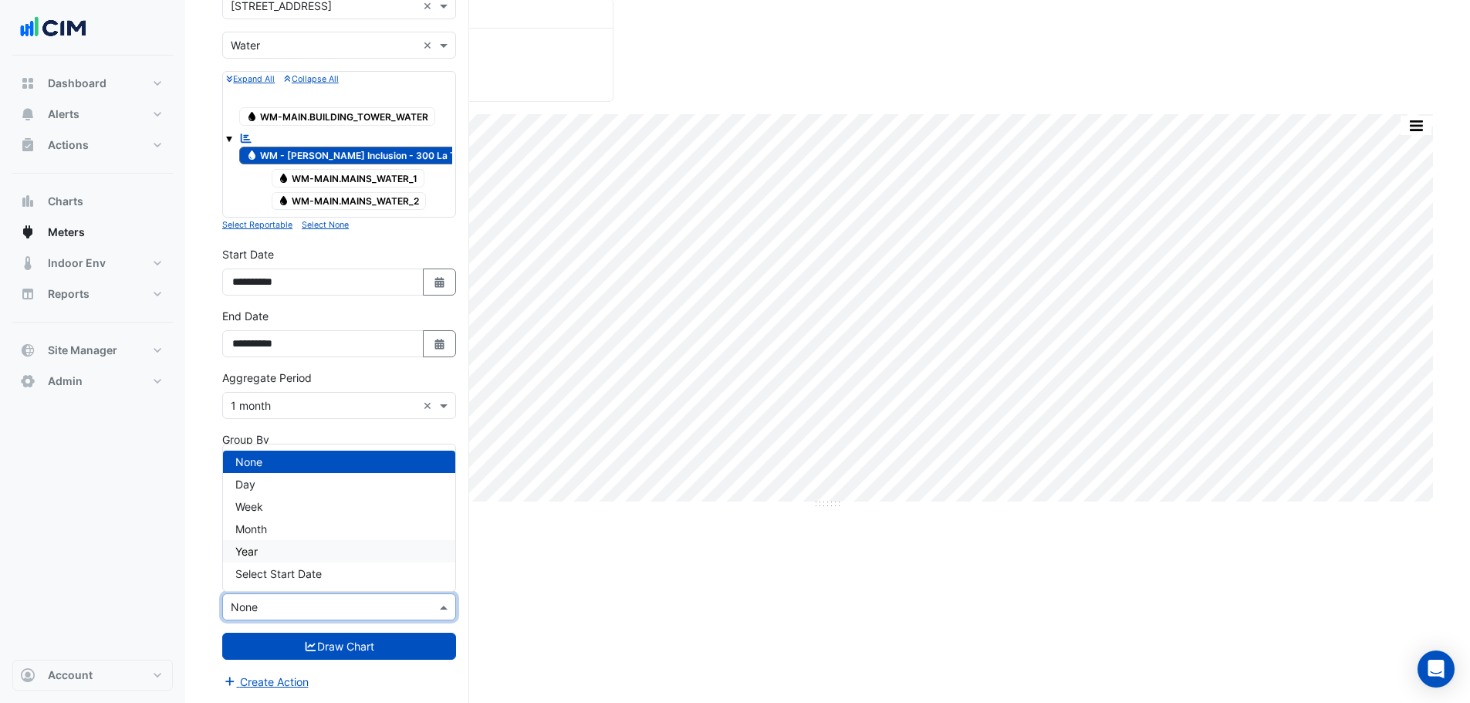
click at [265, 554] on div "Year" at bounding box center [339, 551] width 232 height 22
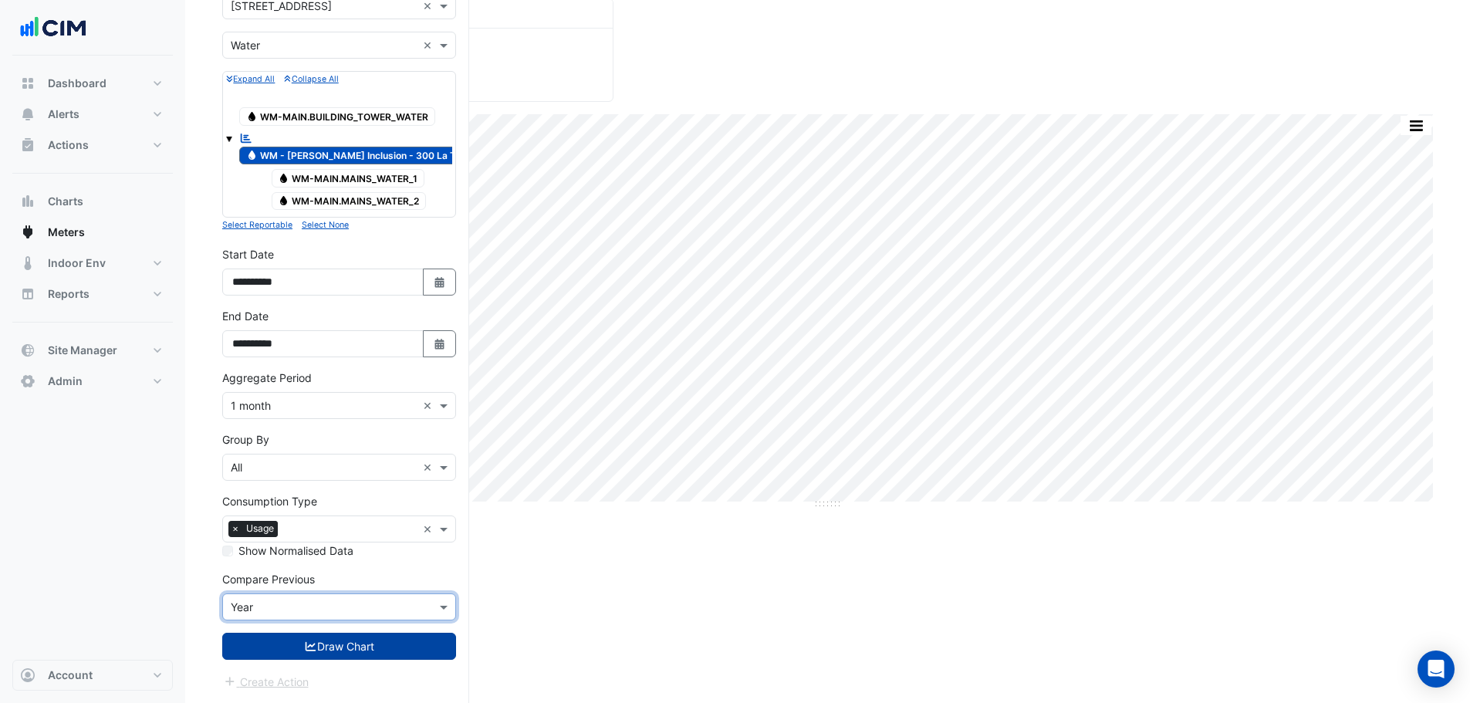
click at [309, 658] on button "Draw Chart" at bounding box center [339, 646] width 234 height 27
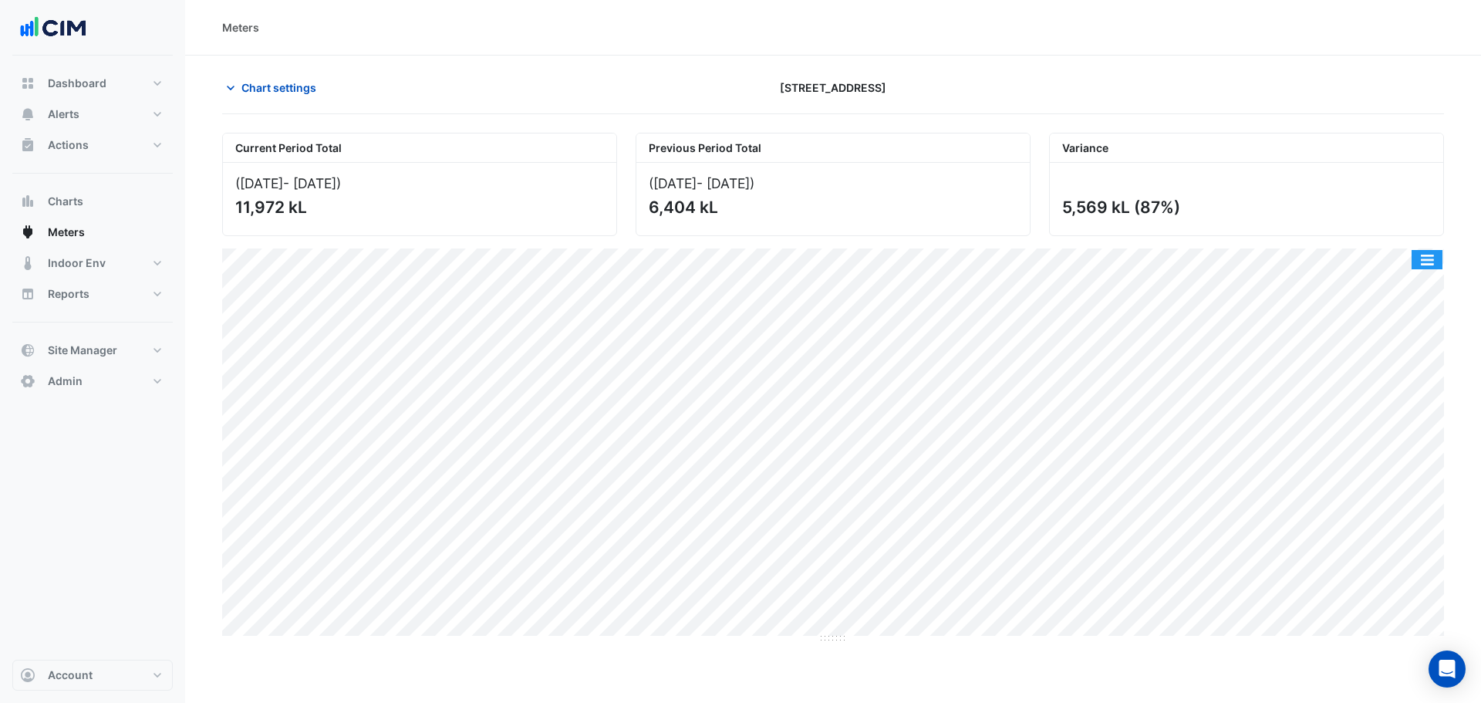
click at [1438, 265] on button "button" at bounding box center [1427, 259] width 31 height 19
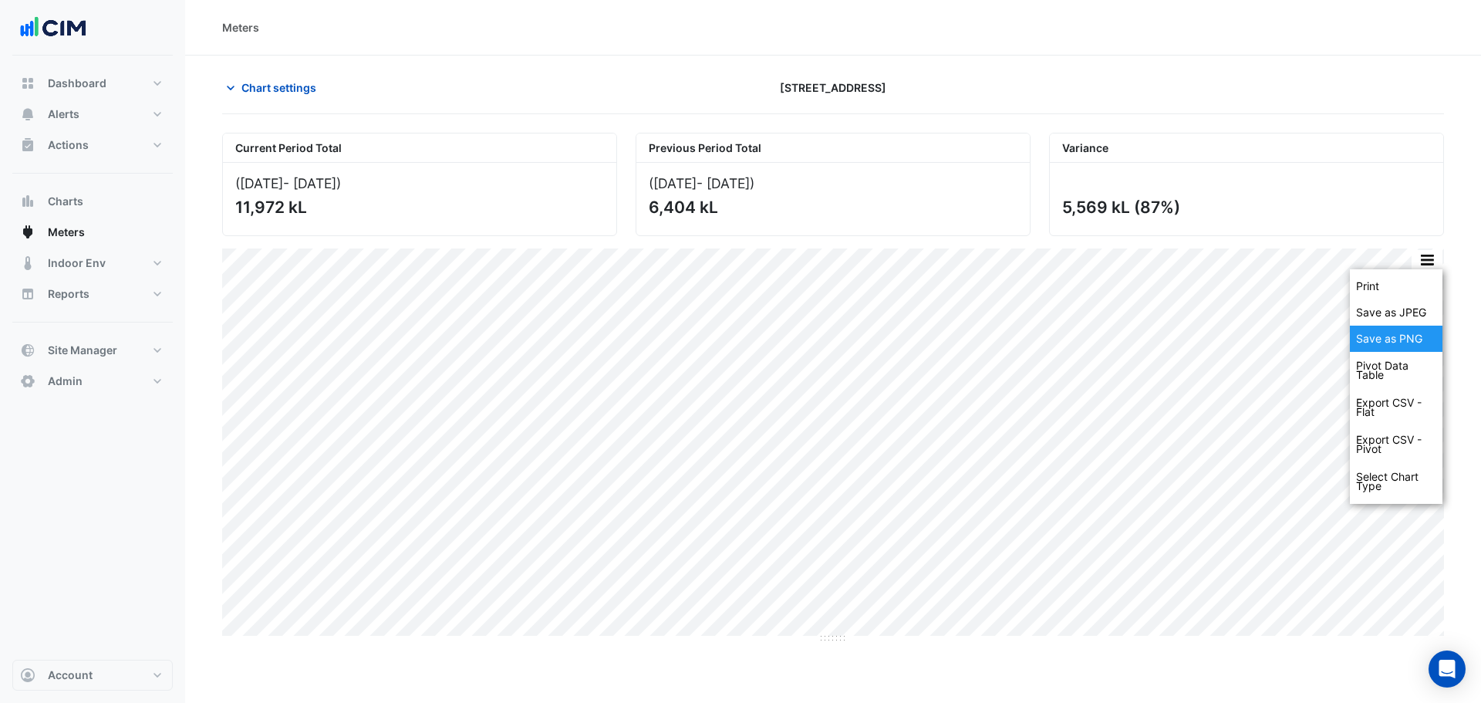
click at [1415, 341] on div "Save as PNG" at bounding box center [1396, 339] width 93 height 26
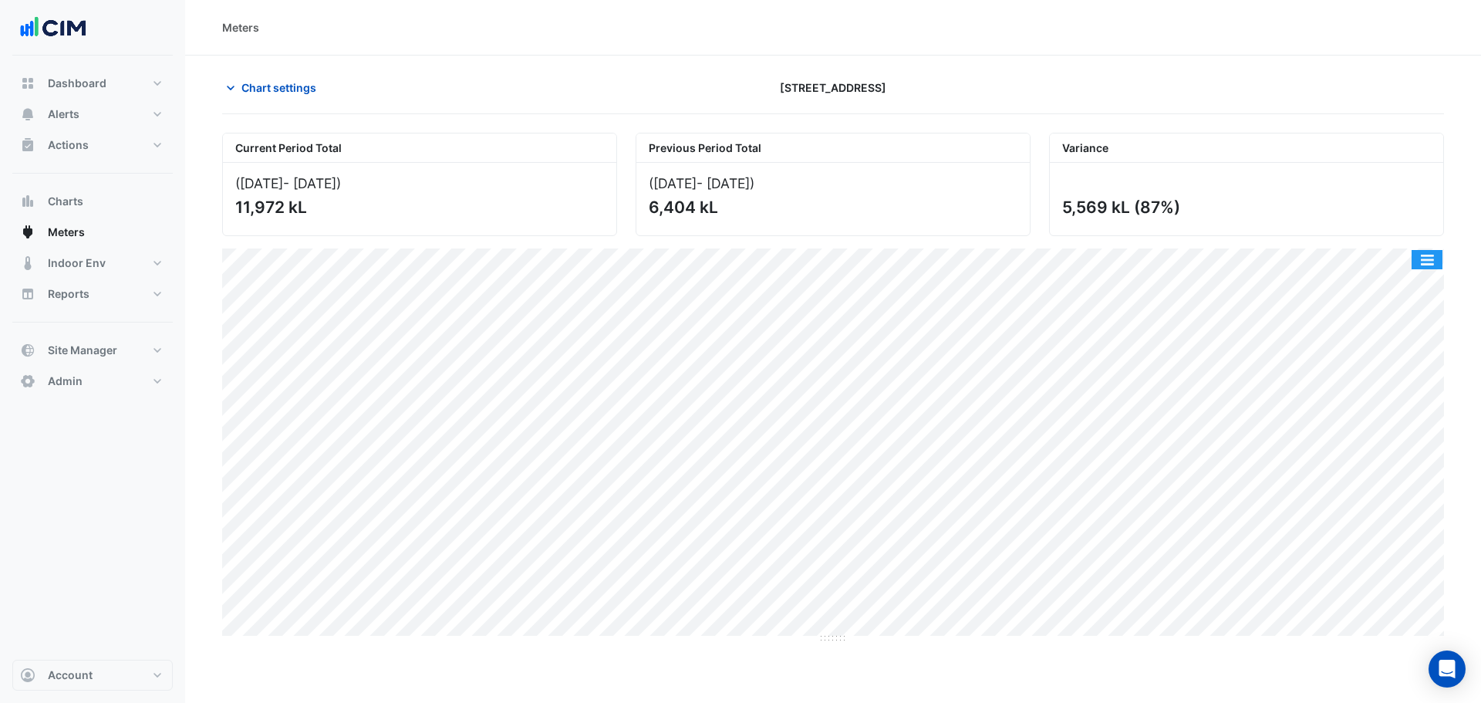
click at [1428, 254] on button "button" at bounding box center [1427, 259] width 31 height 19
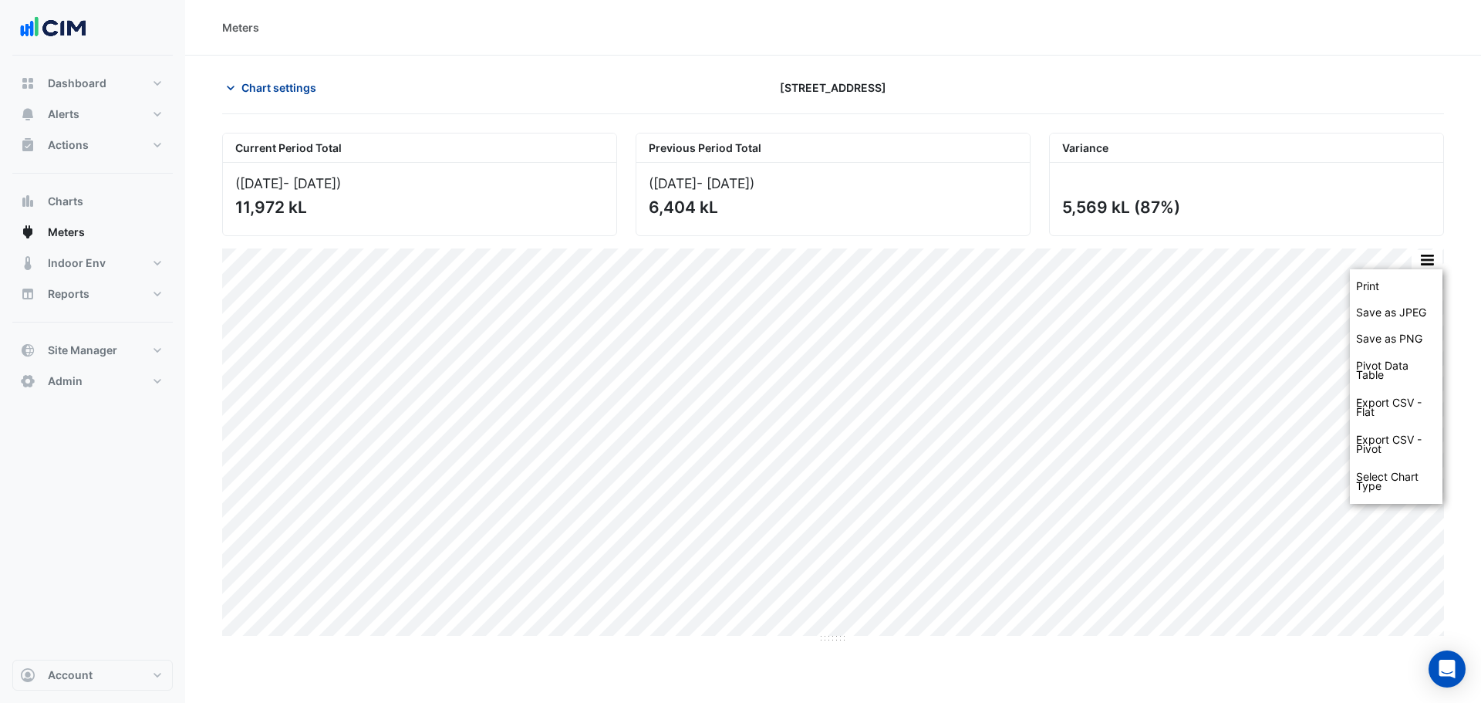
click at [318, 79] on button "Chart settings" at bounding box center [274, 87] width 104 height 27
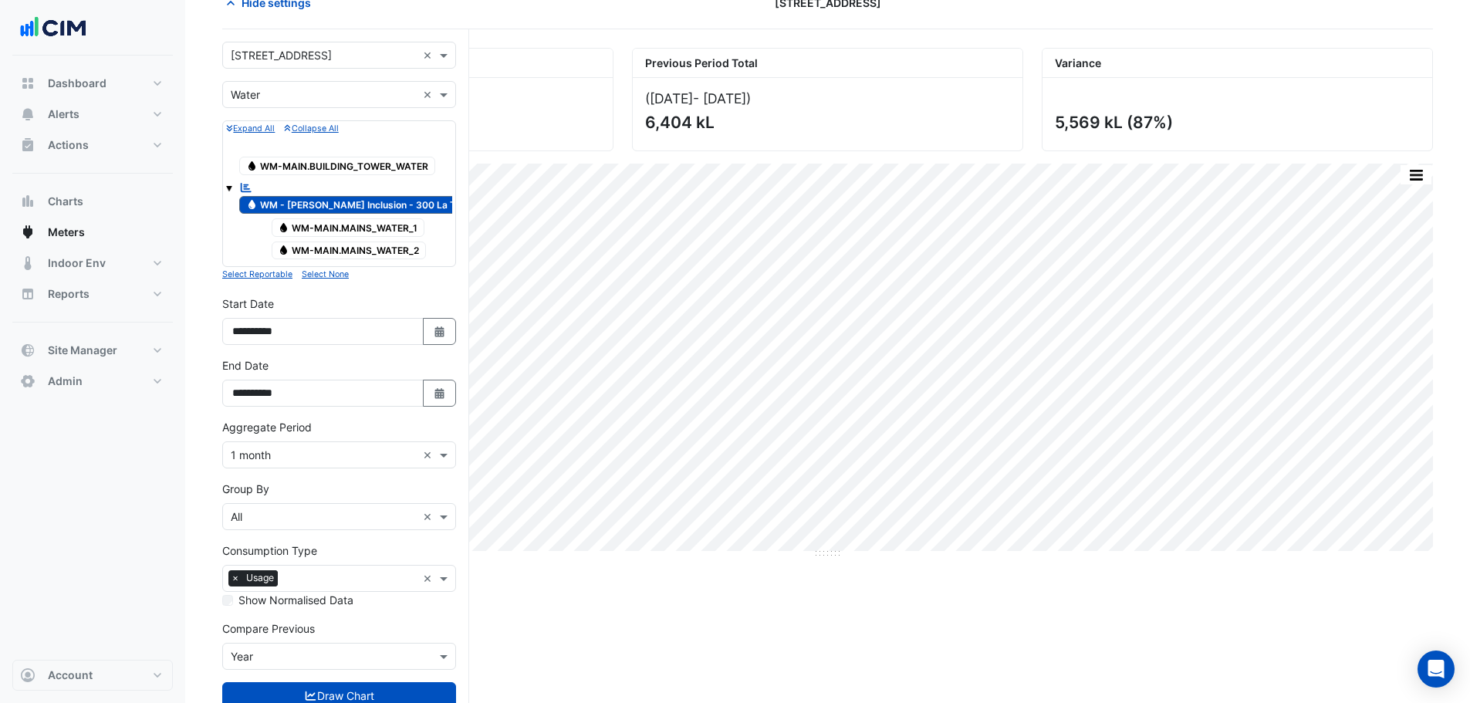
scroll to position [134, 0]
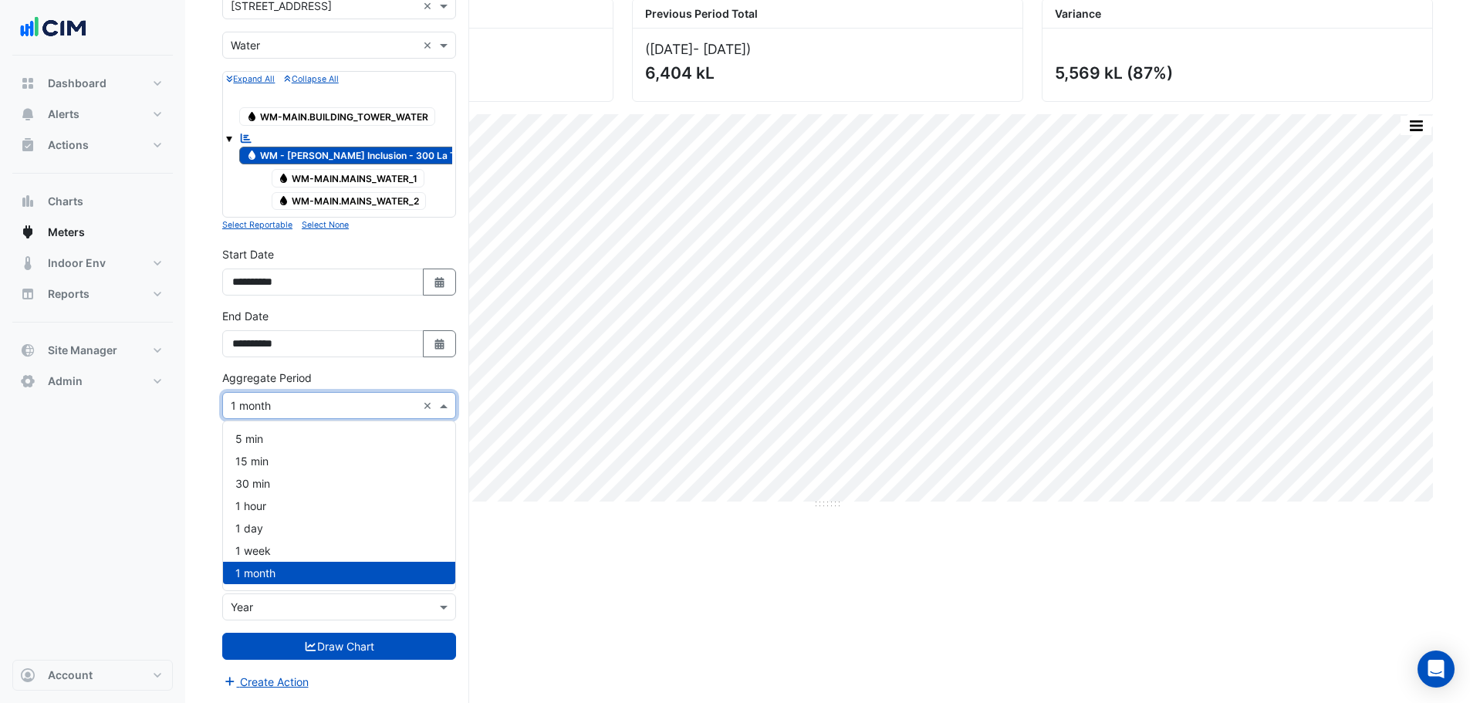
click at [256, 406] on input "text" at bounding box center [324, 406] width 186 height 16
drag, startPoint x: 269, startPoint y: 507, endPoint x: 290, endPoint y: 557, distance: 54.6
click at [268, 506] on div "1 hour" at bounding box center [339, 506] width 232 height 22
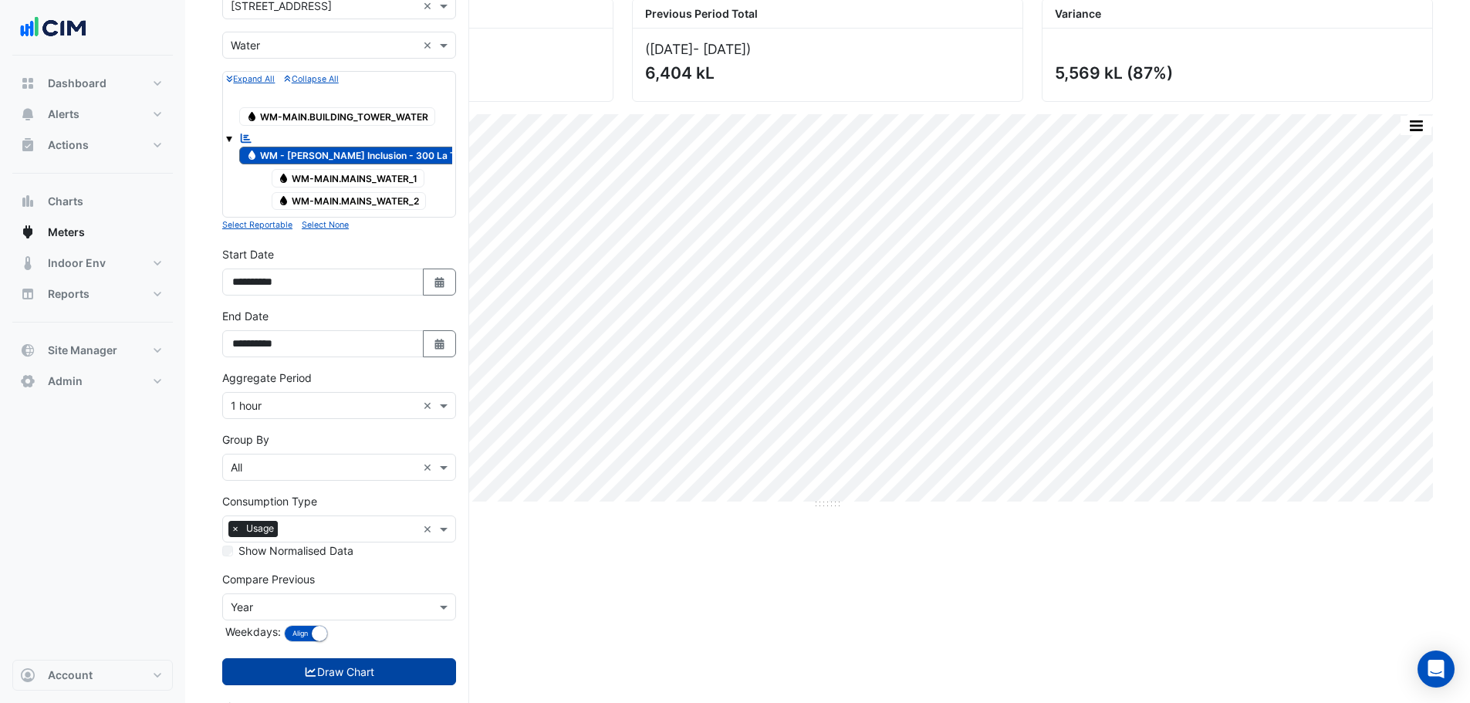
click at [315, 670] on button "Draw Chart" at bounding box center [339, 671] width 234 height 27
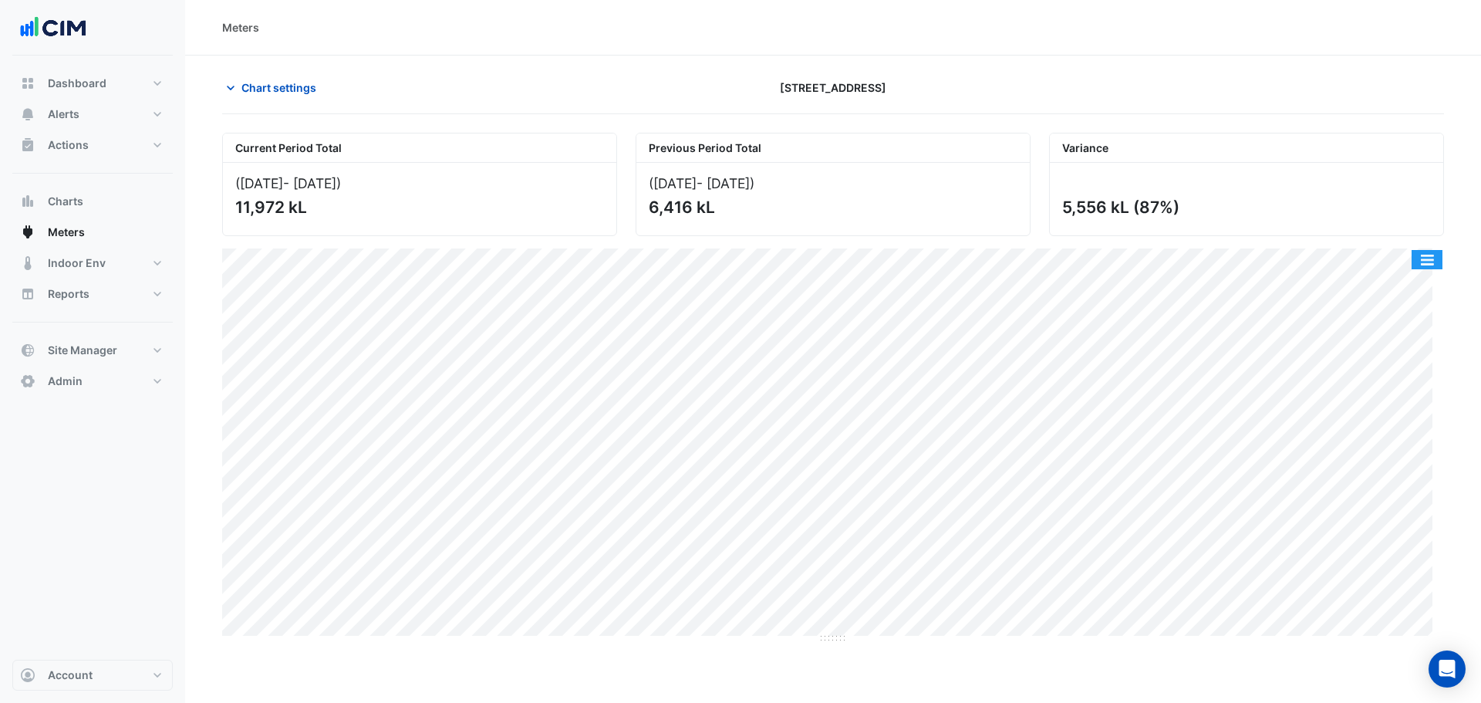
click at [1419, 259] on button "button" at bounding box center [1427, 259] width 31 height 19
click at [1116, 673] on div "Meters Chart settings 300 La Trobe Street Current Period Total (01 Jan 24 - 31 …" at bounding box center [833, 351] width 1296 height 703
click at [1429, 259] on button "button" at bounding box center [1427, 259] width 31 height 19
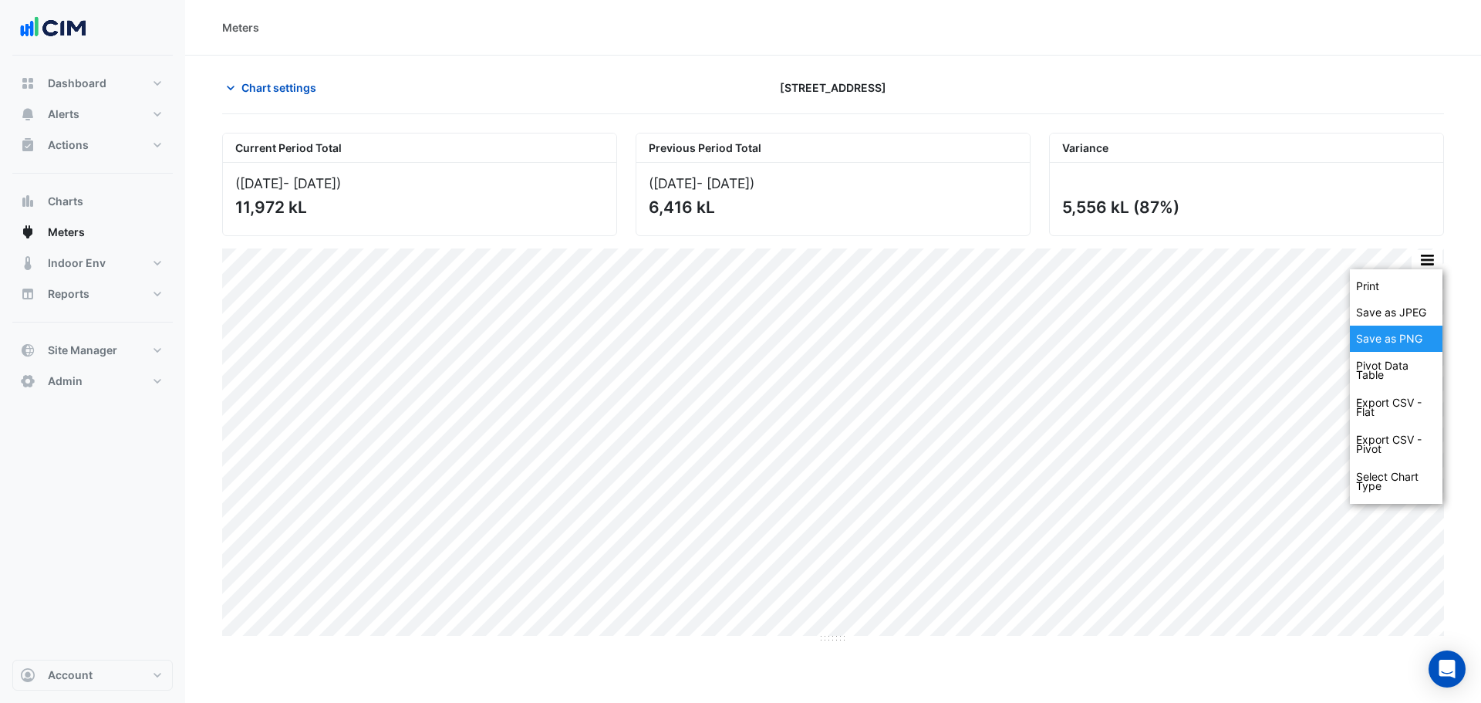
click at [1414, 346] on div "Save as PNG" at bounding box center [1396, 339] width 93 height 26
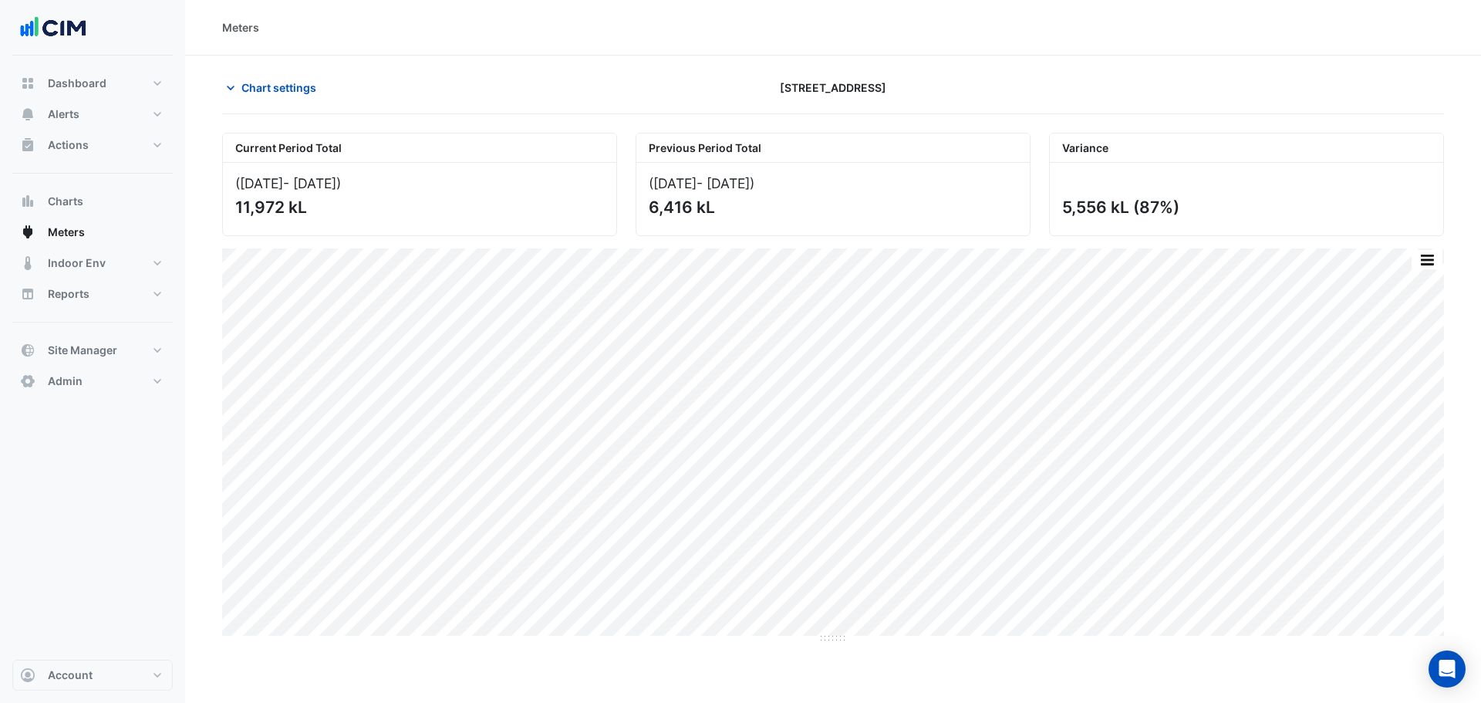
click at [1228, 135] on div "Variance" at bounding box center [1247, 147] width 394 height 29
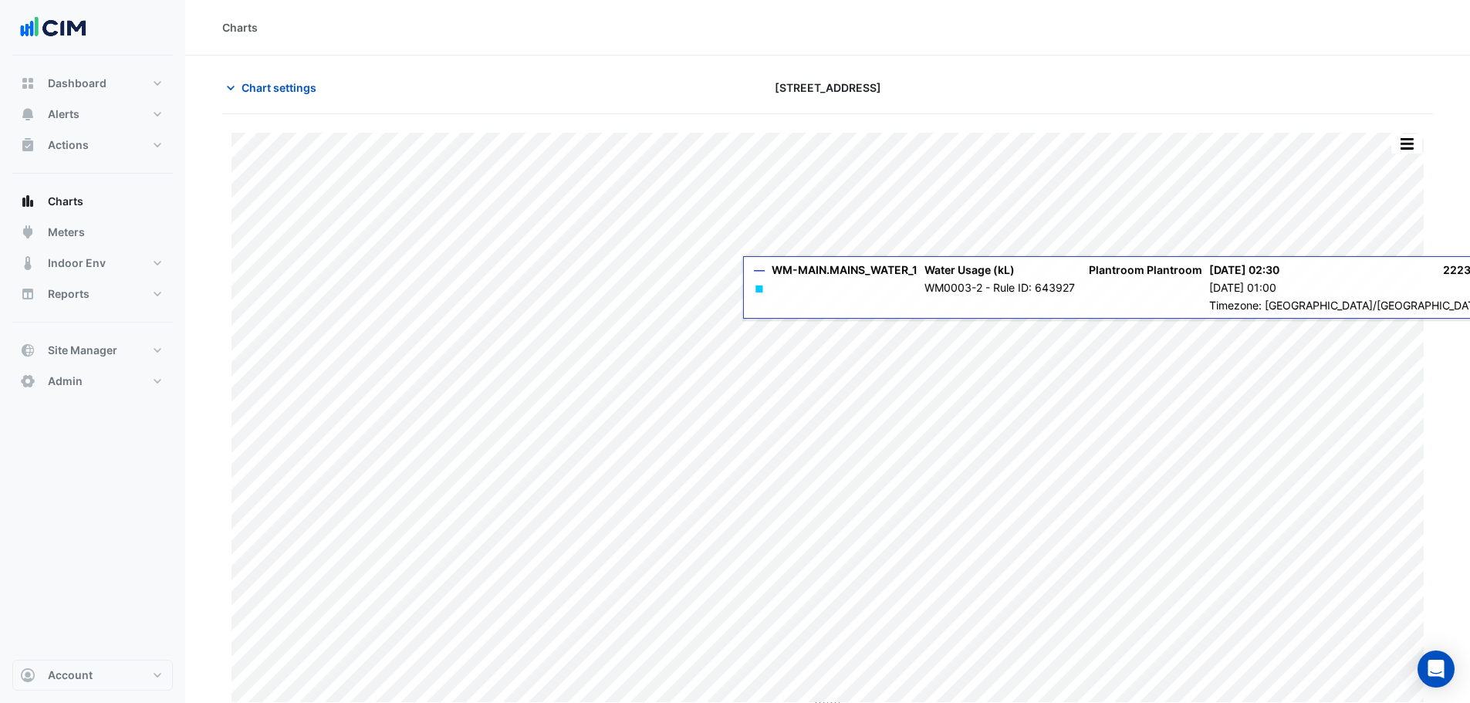
type input "**********"
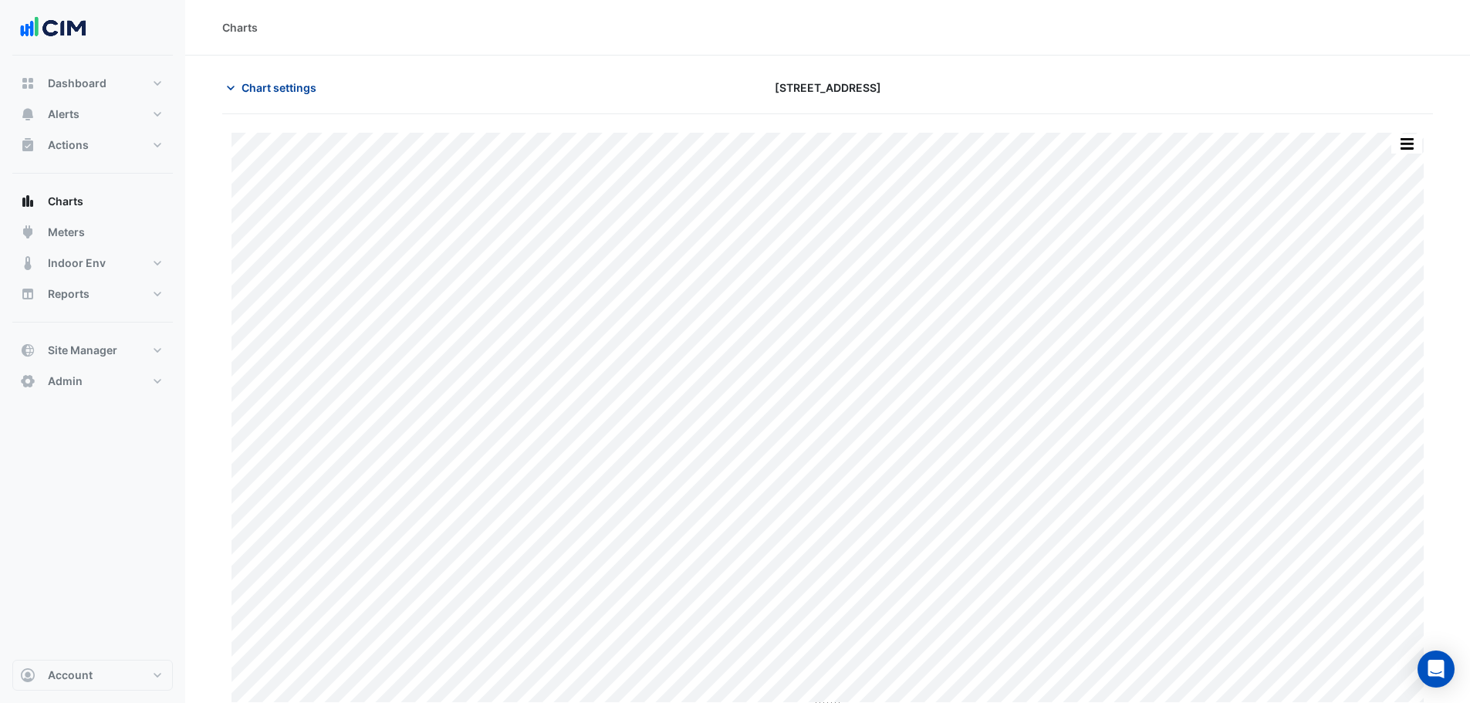
drag, startPoint x: 312, startPoint y: 109, endPoint x: 312, endPoint y: 99, distance: 10.0
click at [312, 107] on div "Chart settings [STREET_ADDRESS]" at bounding box center [827, 94] width 1211 height 40
click at [310, 91] on span "Chart settings" at bounding box center [279, 87] width 75 height 16
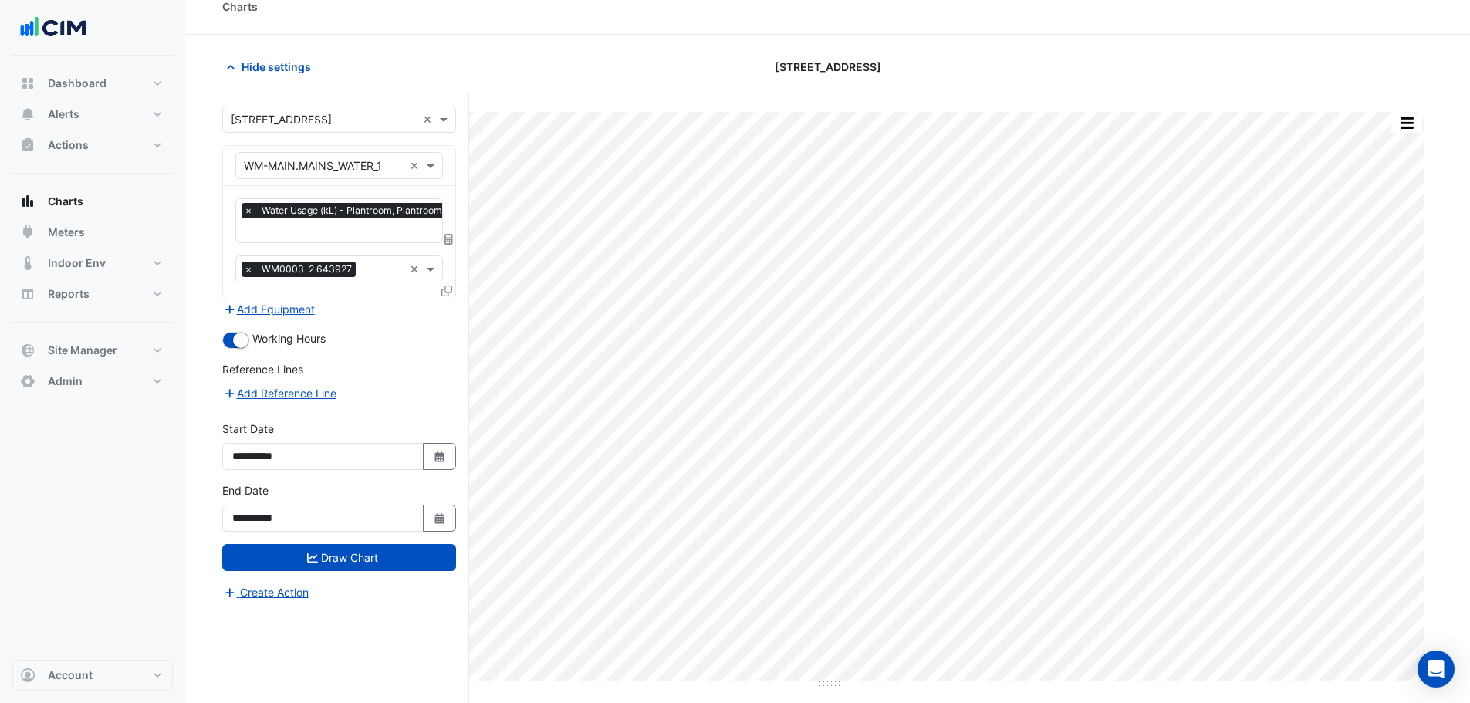
scroll to position [59, 0]
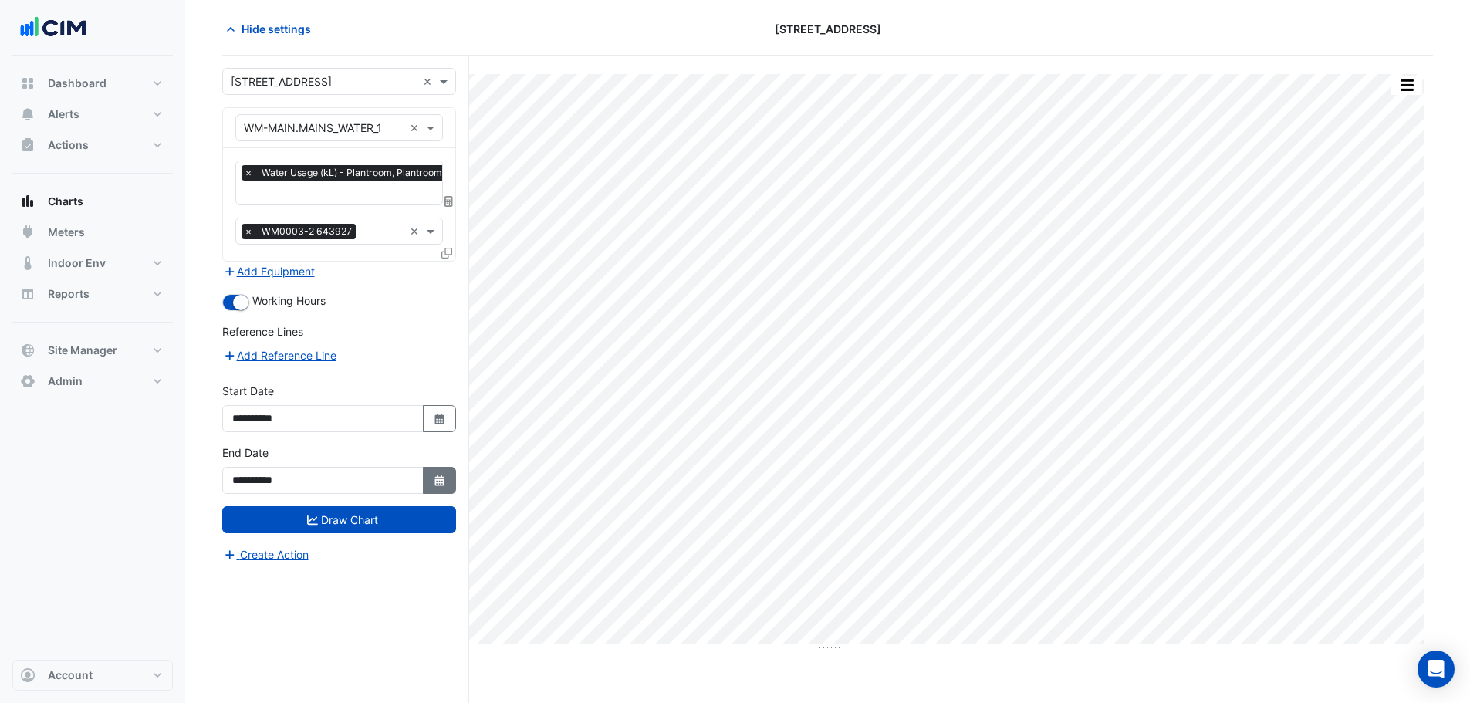
click at [443, 478] on icon "button" at bounding box center [438, 480] width 9 height 11
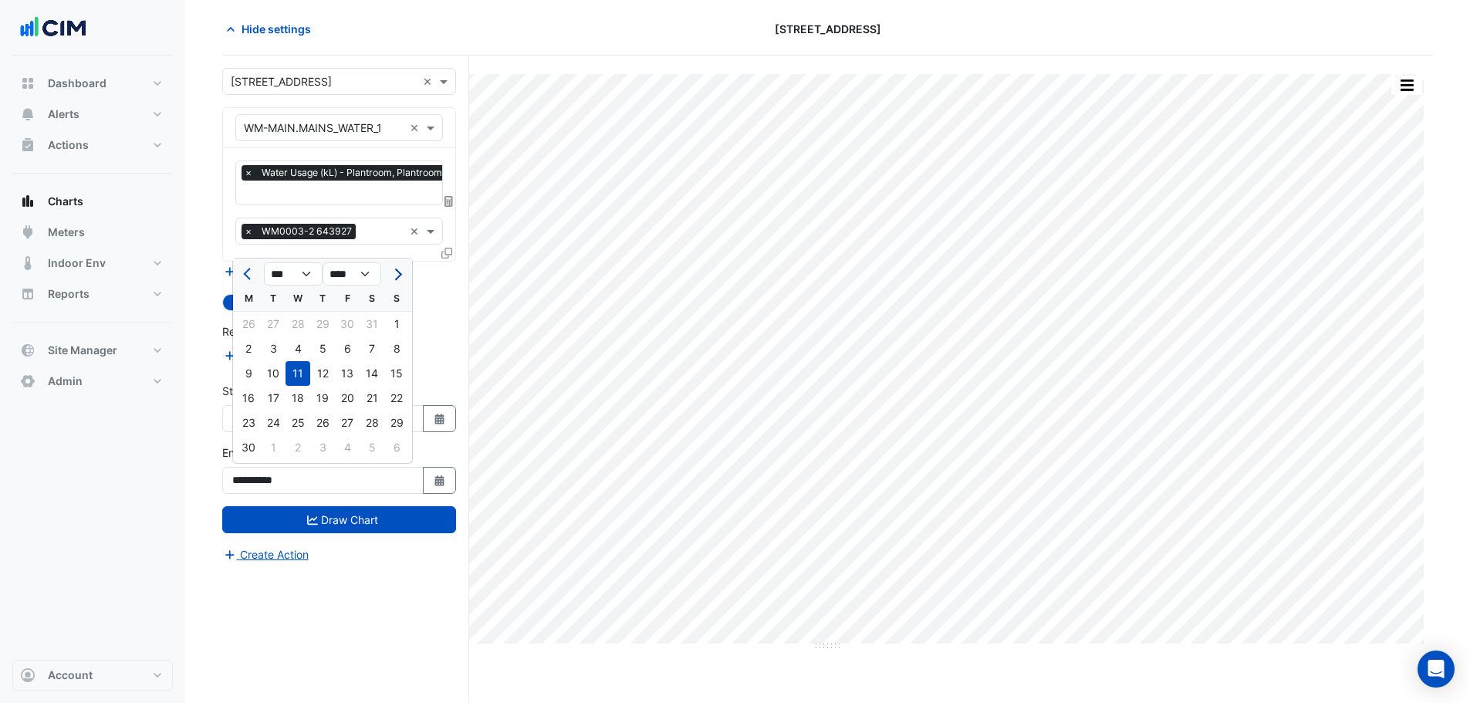
click at [396, 279] on span "Next month" at bounding box center [396, 275] width 12 height 12
click at [396, 282] on button "Next month" at bounding box center [396, 274] width 19 height 25
select select "*"
click at [390, 425] on div "31" at bounding box center [396, 422] width 25 height 25
type input "**********"
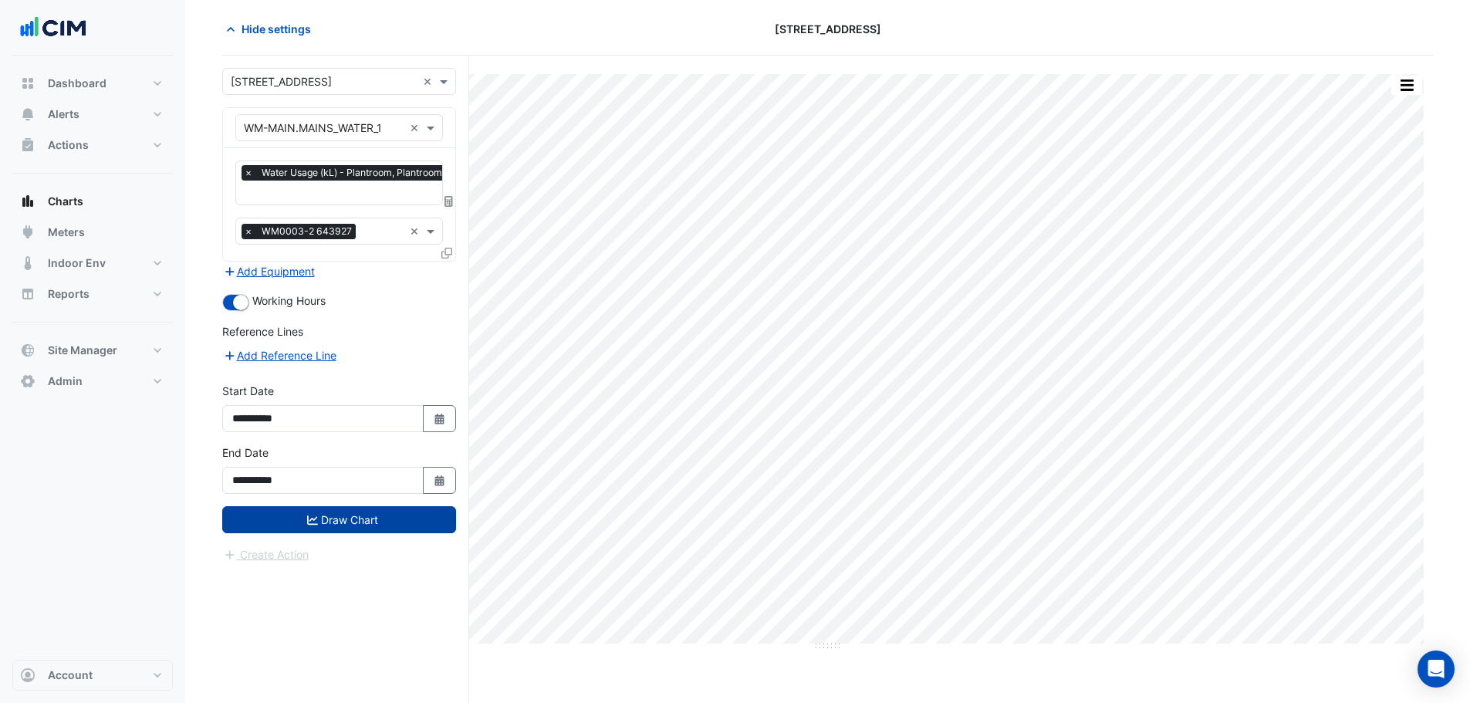
click at [395, 519] on button "Draw Chart" at bounding box center [339, 519] width 234 height 27
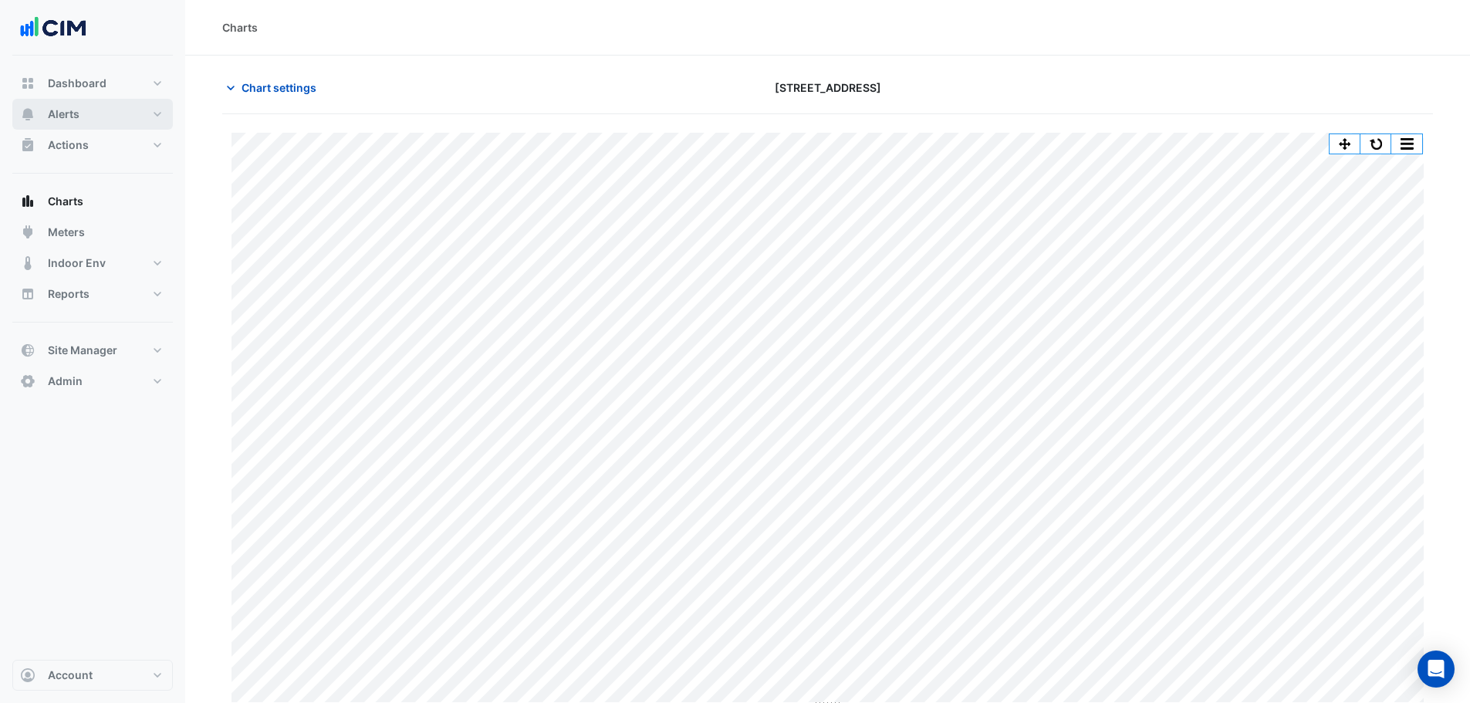
click at [67, 110] on span "Alerts" at bounding box center [64, 113] width 32 height 15
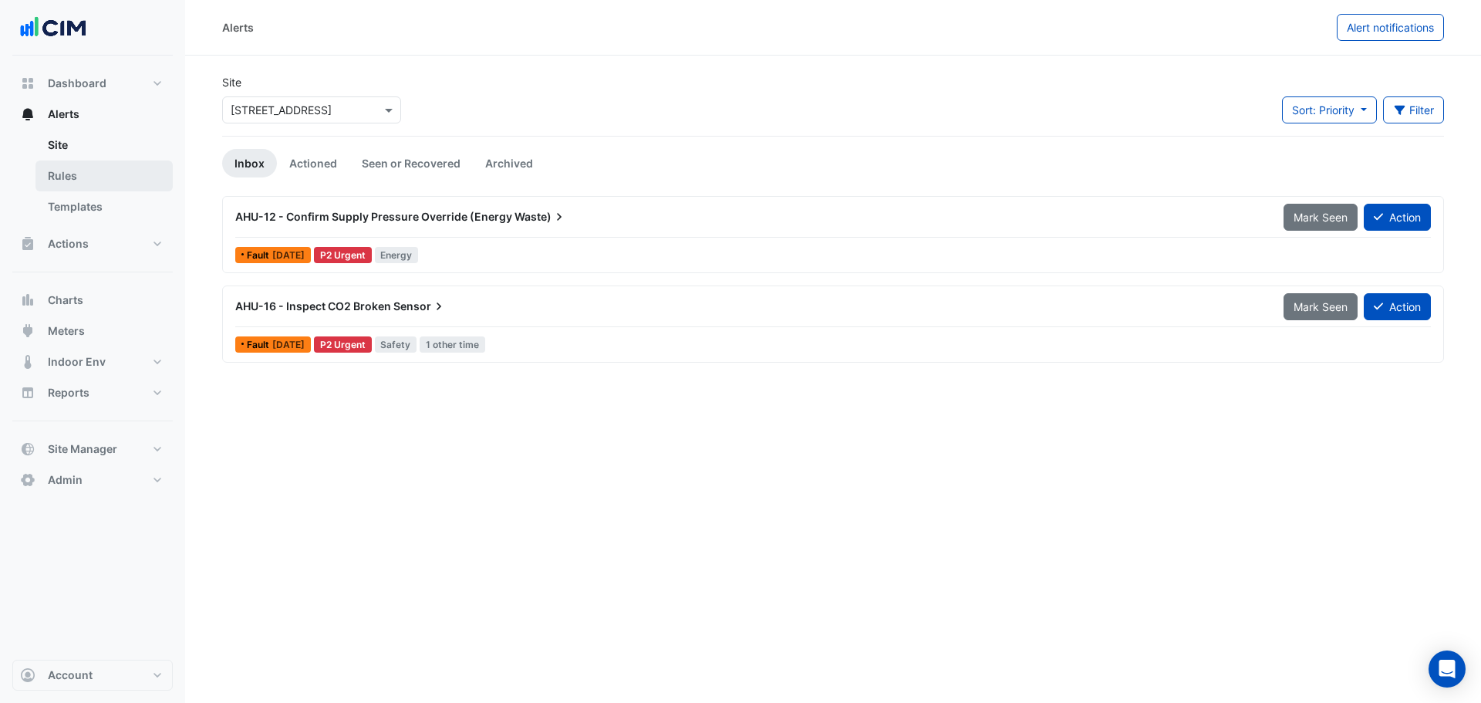
click at [113, 167] on link "Rules" at bounding box center [103, 175] width 137 height 31
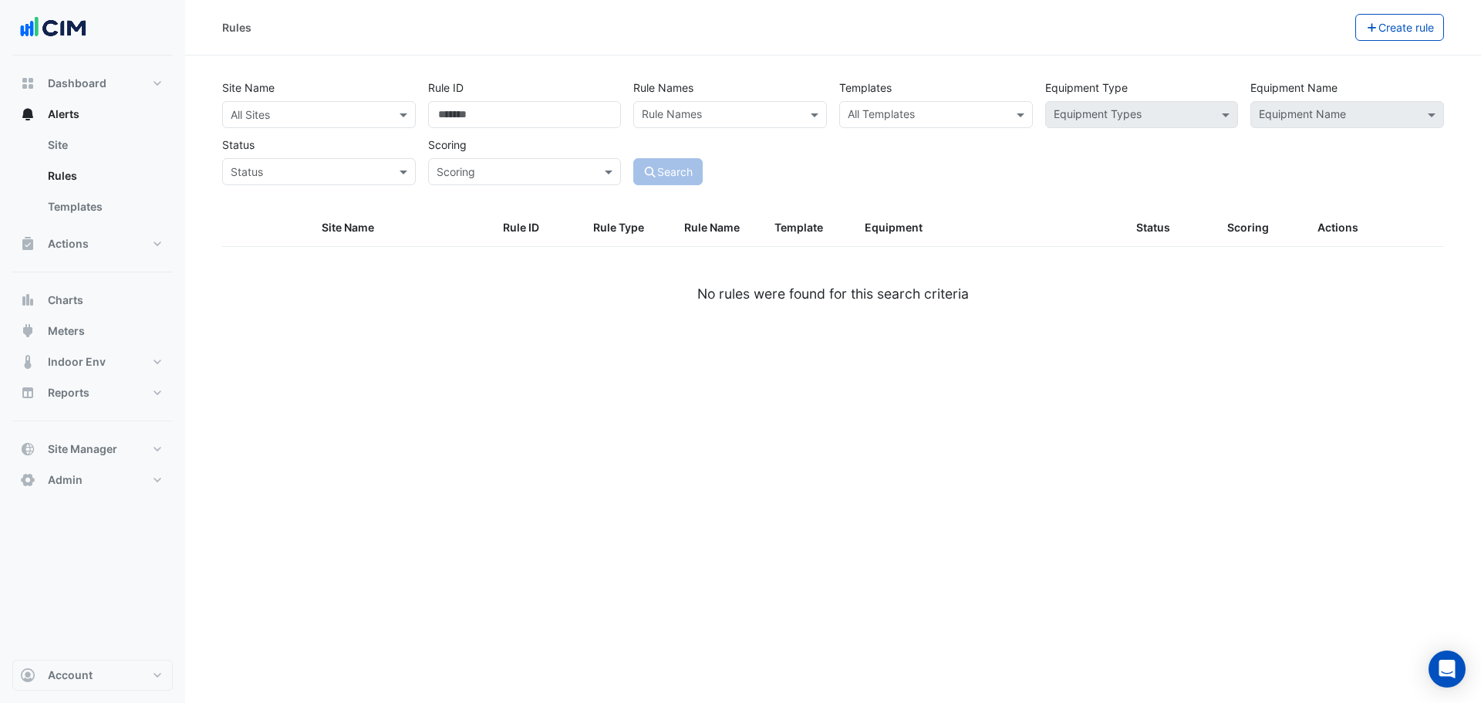
click at [277, 117] on input "text" at bounding box center [304, 115] width 146 height 16
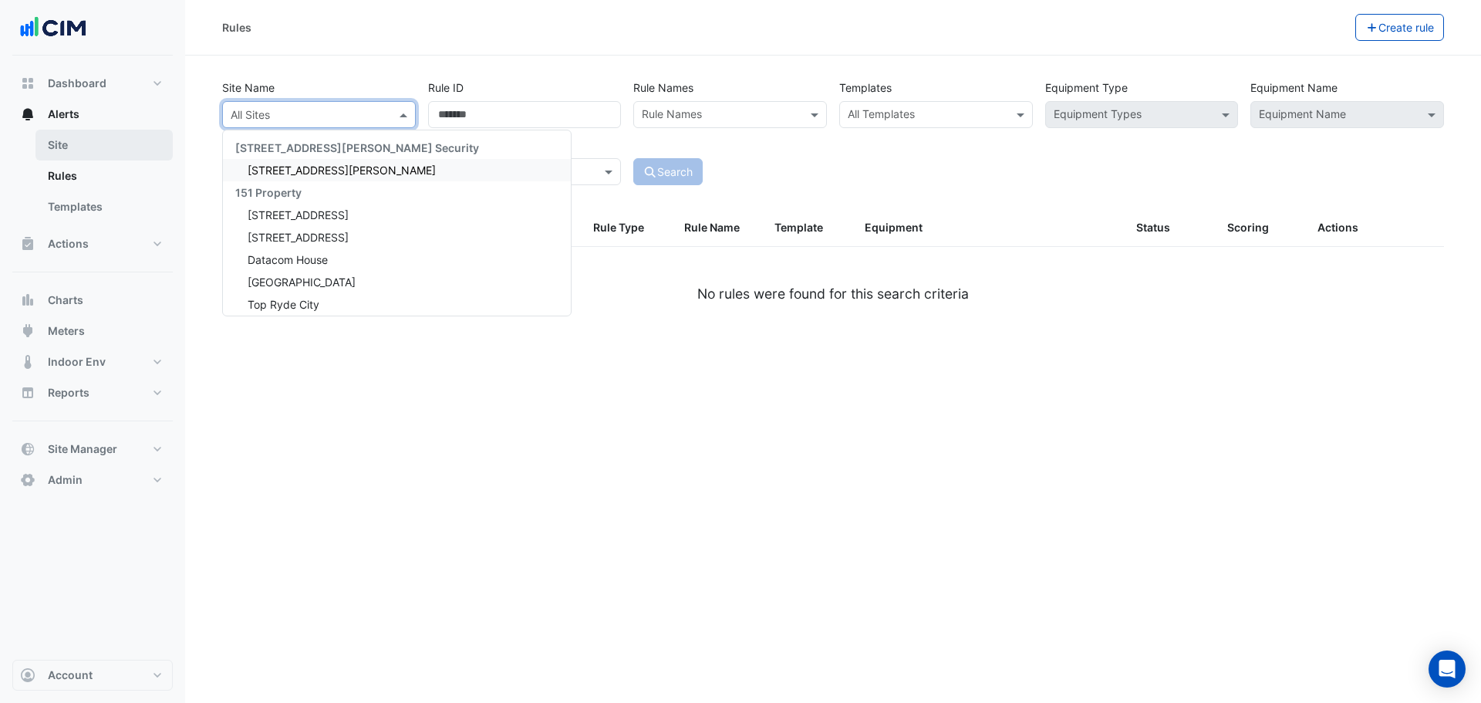
click at [111, 144] on link "Site" at bounding box center [103, 145] width 137 height 31
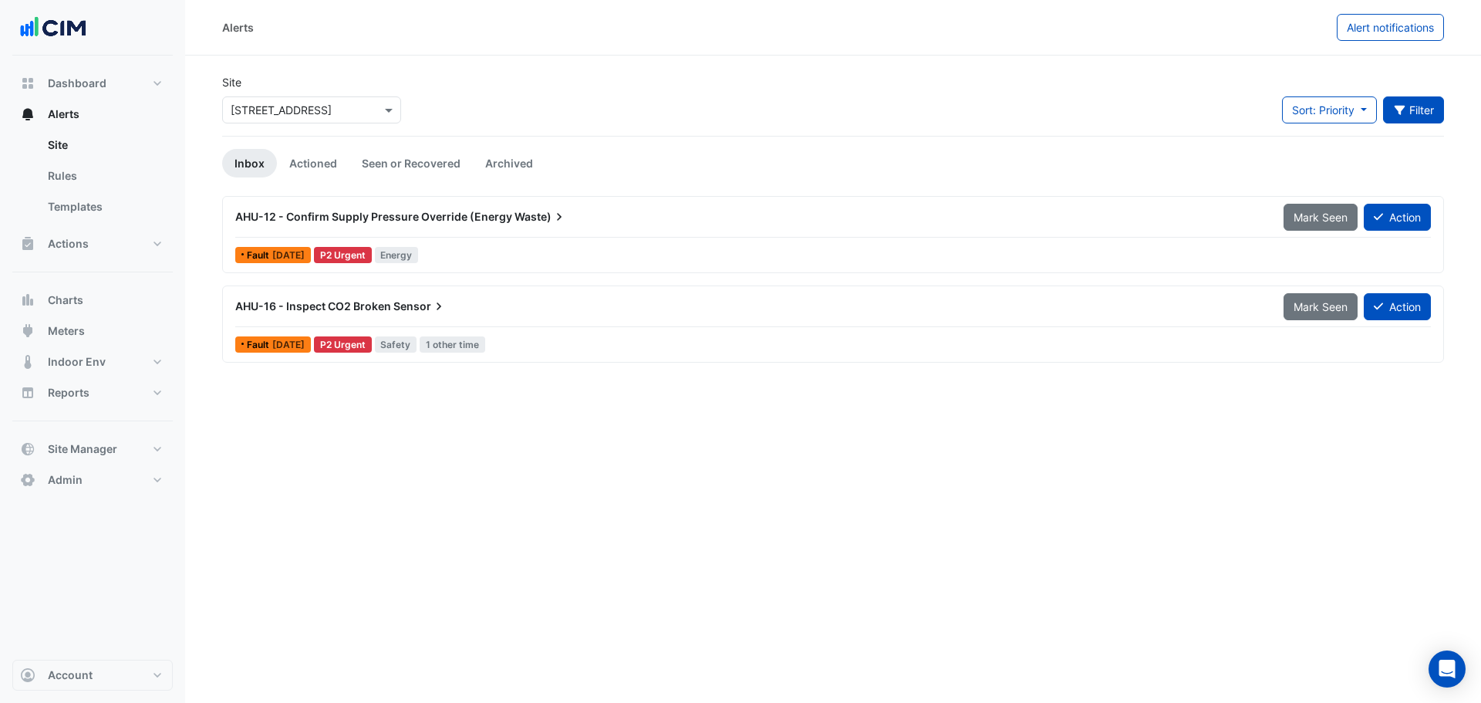
click at [1427, 106] on button "Filter" at bounding box center [1414, 109] width 62 height 27
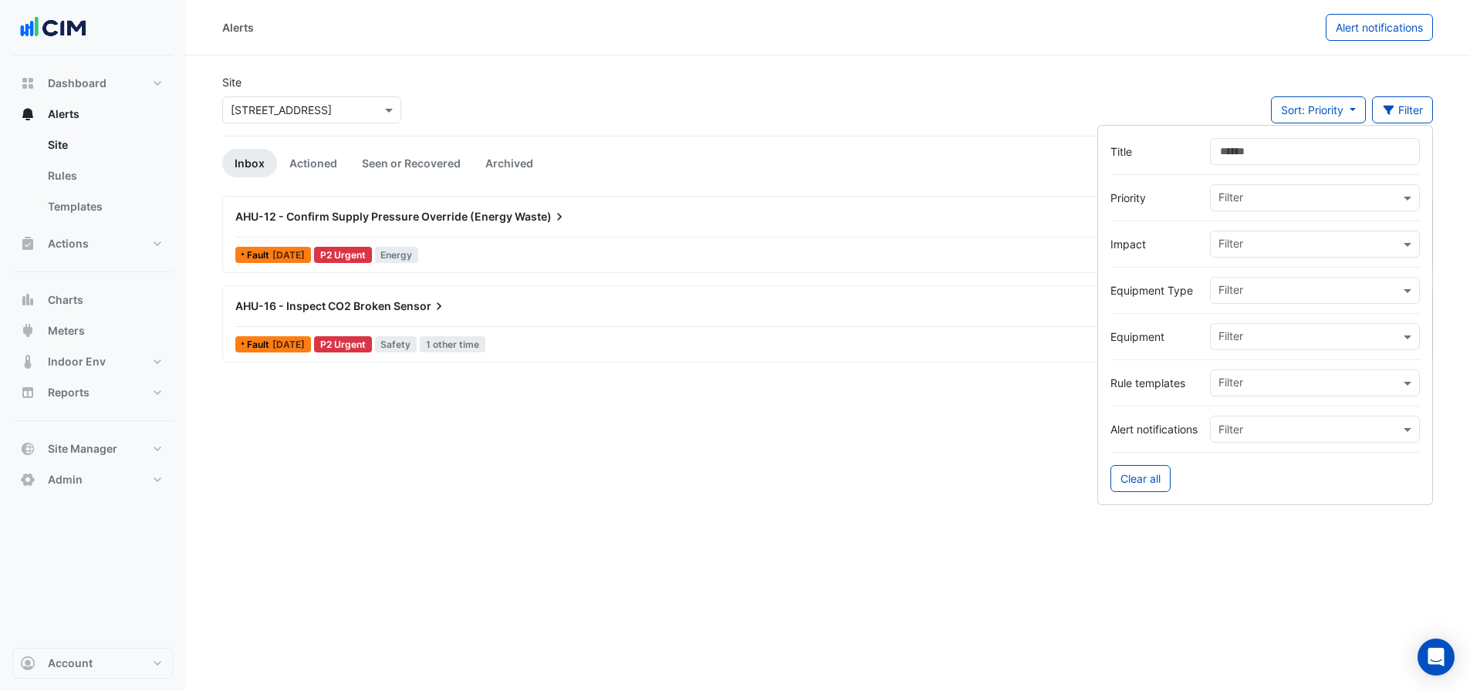
click at [1272, 333] on input "text" at bounding box center [1308, 338] width 181 height 16
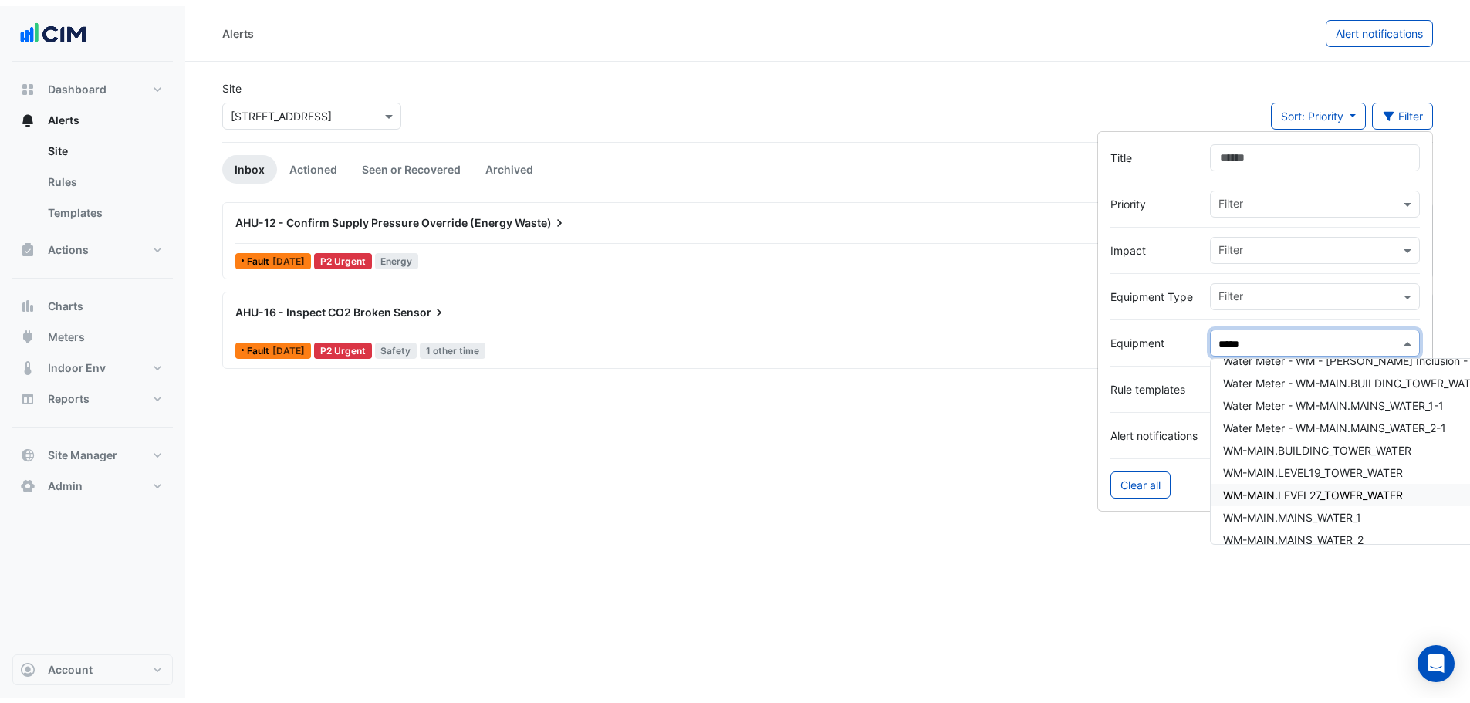
scroll to position [29, 0]
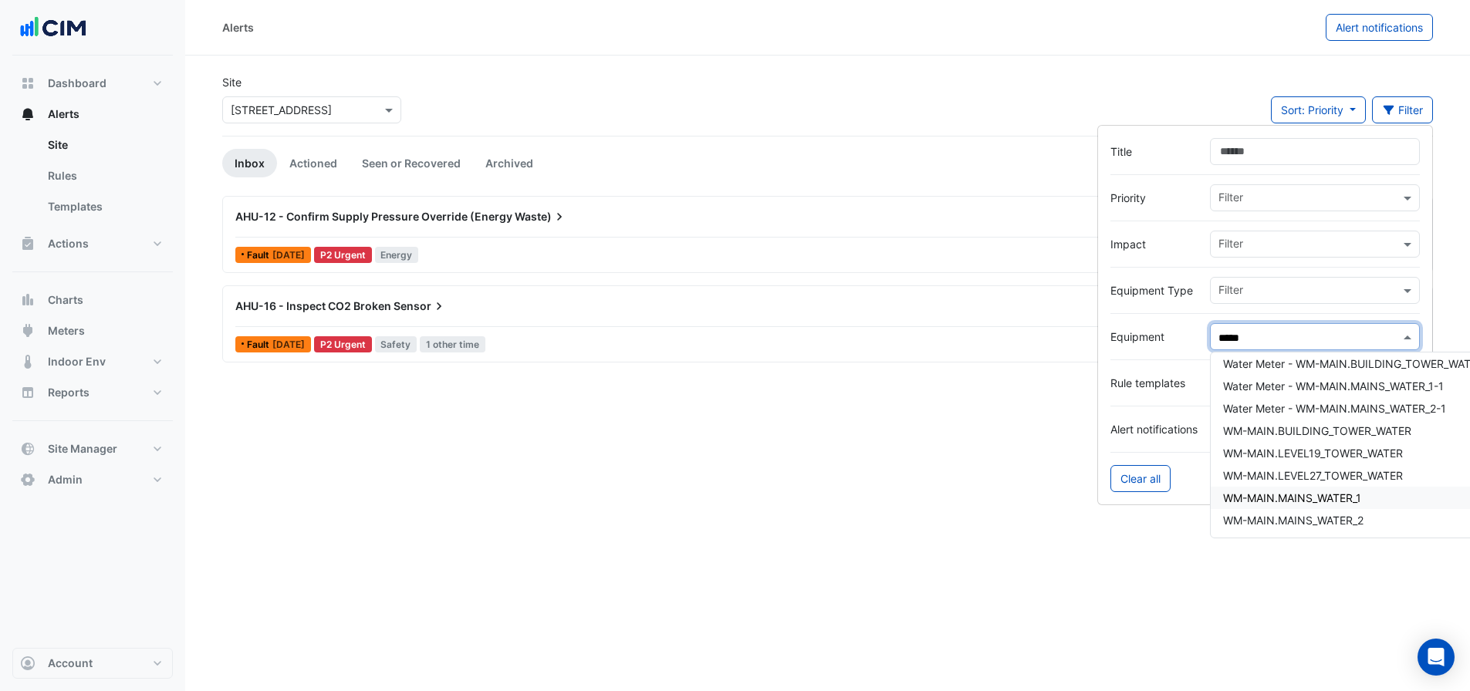
click at [1319, 499] on span "WM-MAIN.MAINS_WATER_1" at bounding box center [1292, 498] width 138 height 13
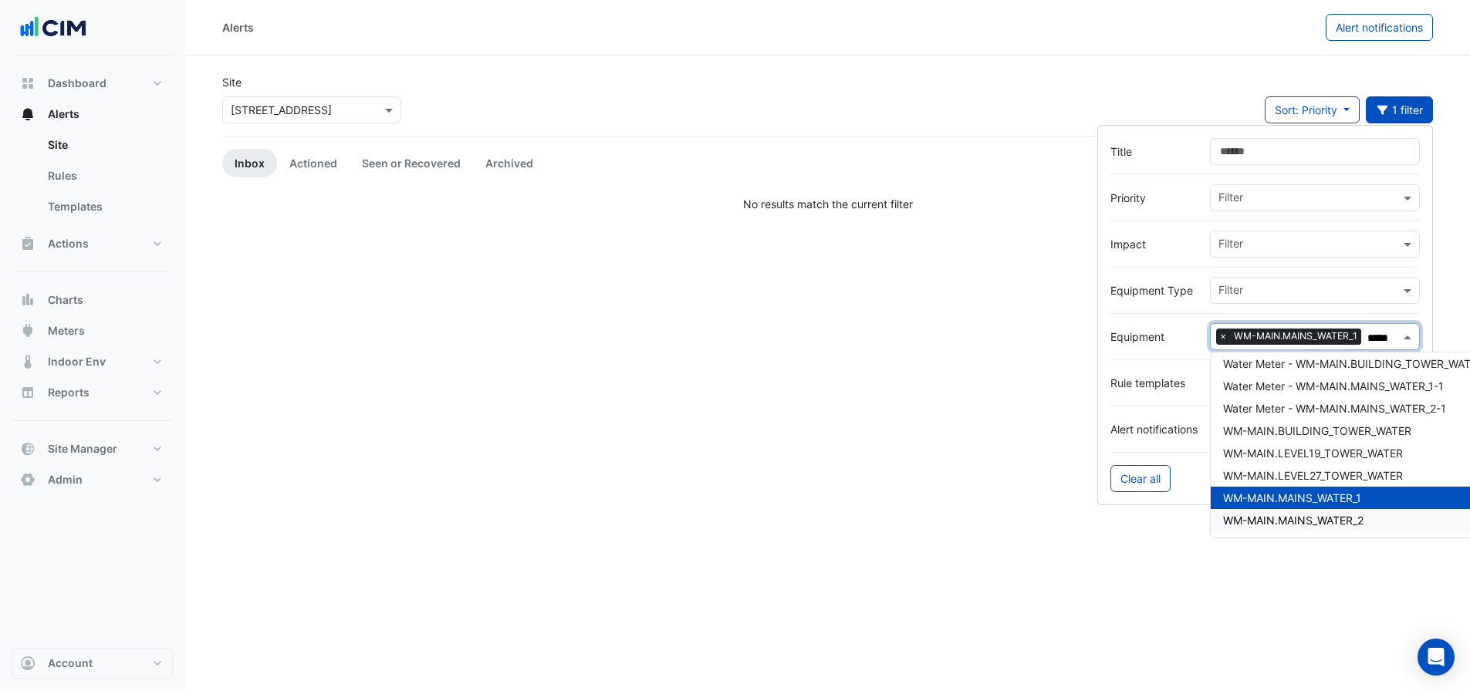
click at [1349, 516] on span "WM-MAIN.MAINS_WATER_2" at bounding box center [1293, 520] width 140 height 13
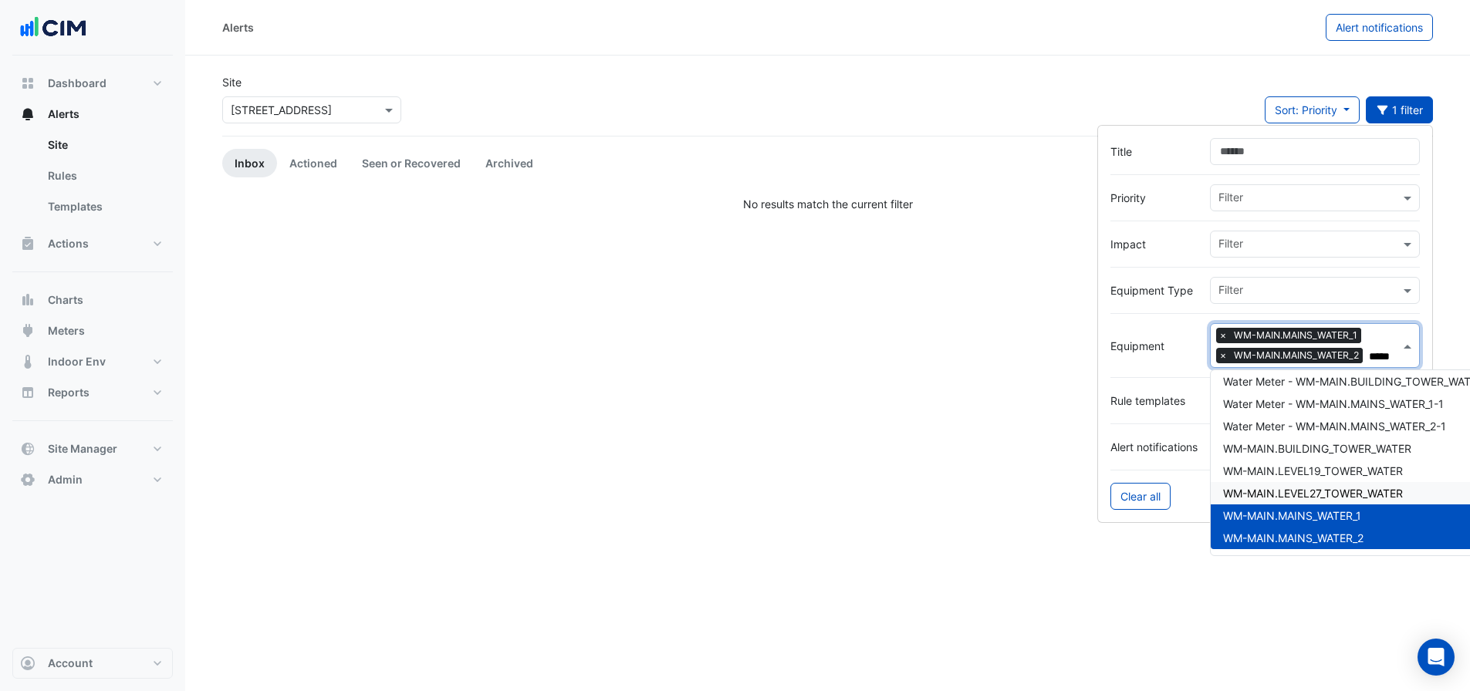
type input "*****"
click at [984, 390] on div "Alerts Alert notifications Site Select a Site × [STREET_ADDRESS] Sort: Priority…" at bounding box center [827, 345] width 1285 height 691
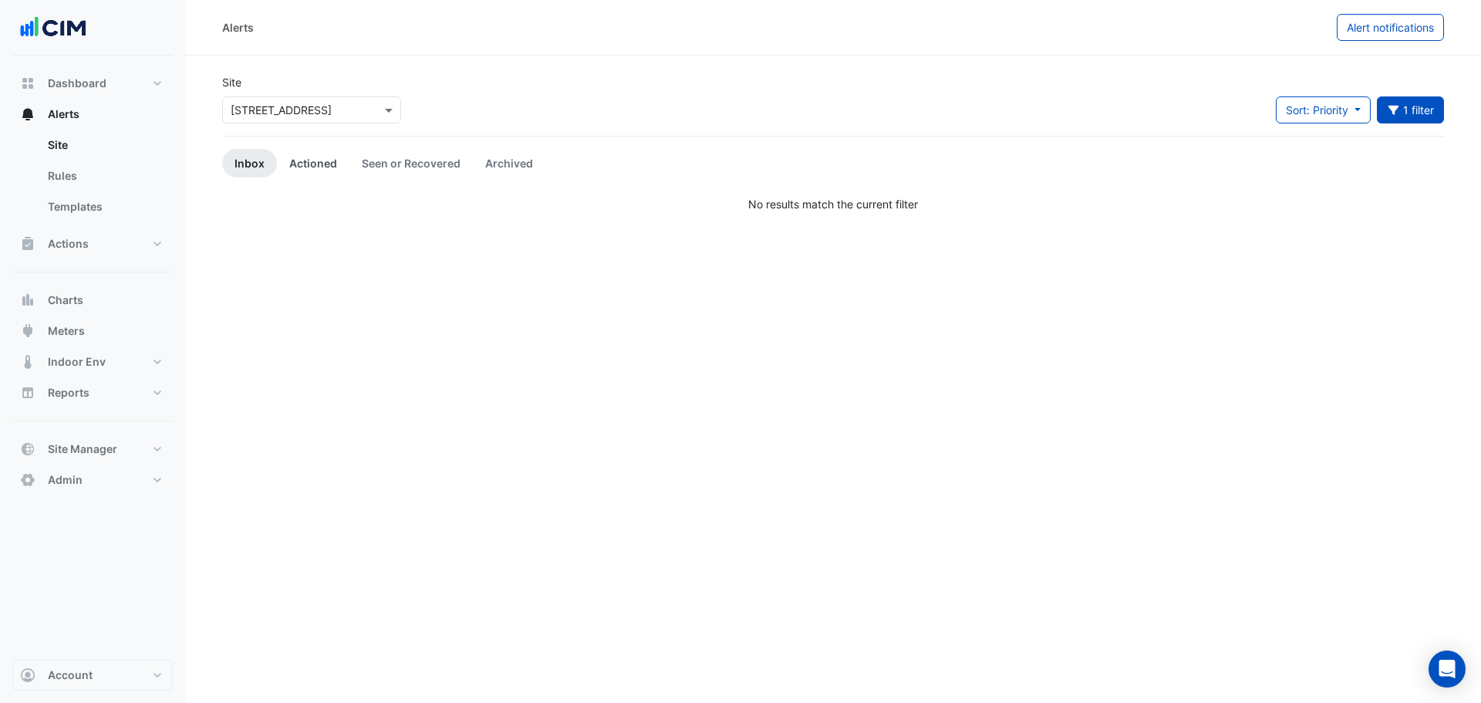
click at [289, 167] on link "Actioned" at bounding box center [313, 163] width 73 height 29
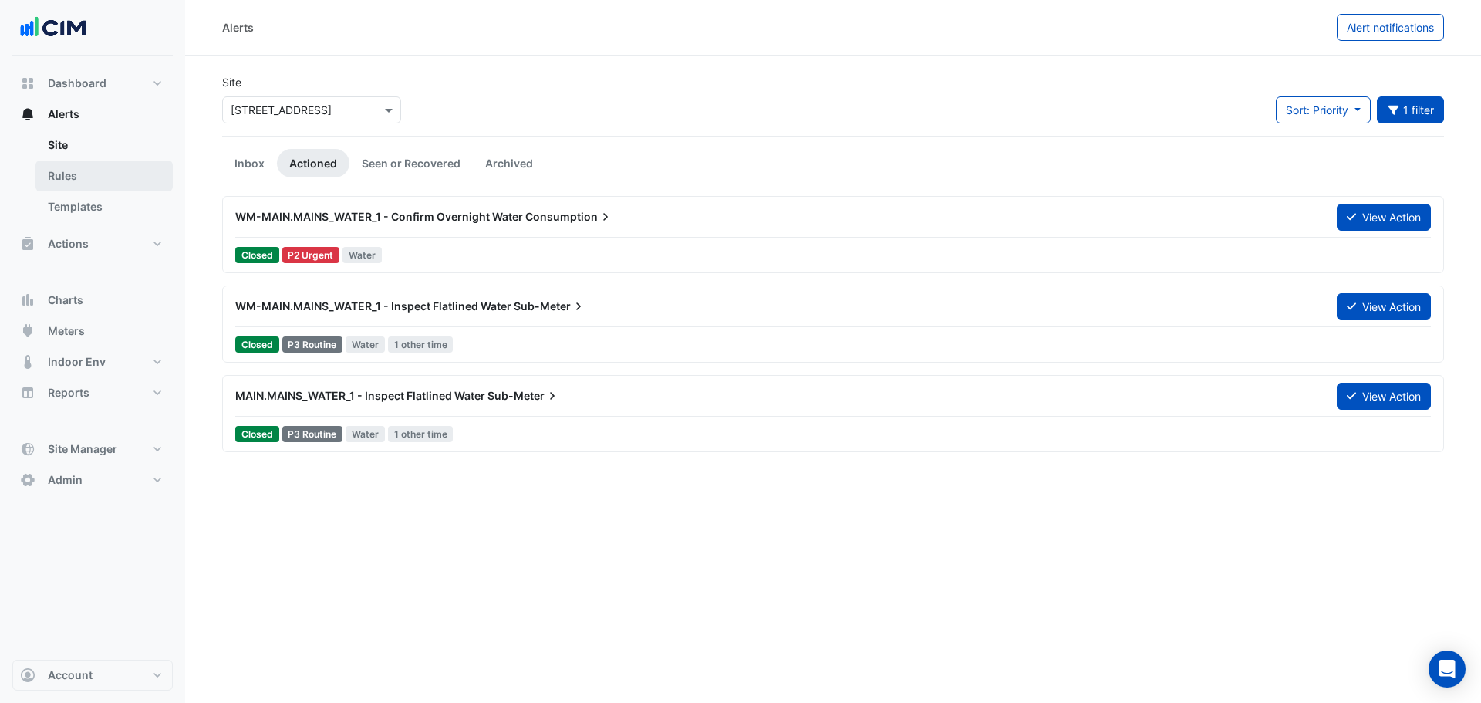
click at [82, 186] on link "Rules" at bounding box center [103, 175] width 137 height 31
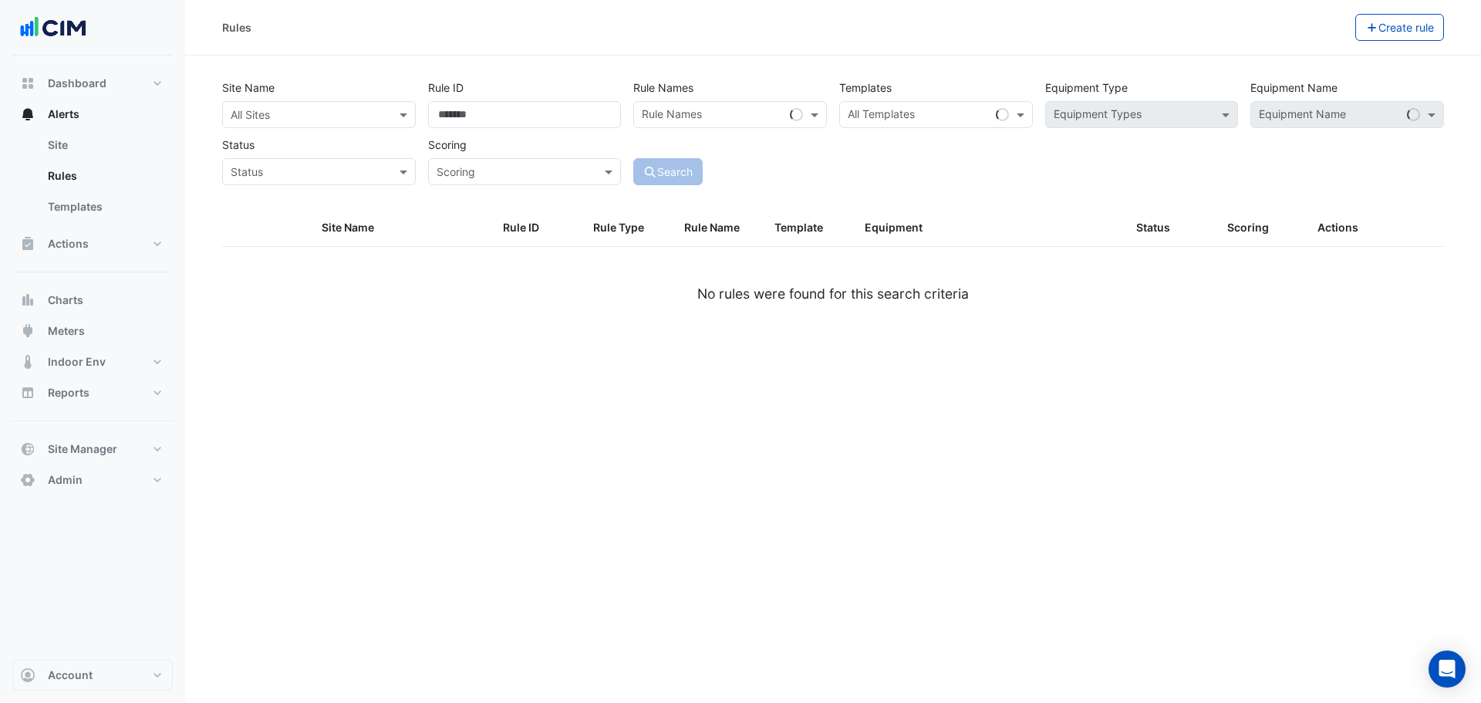
click at [336, 111] on input "text" at bounding box center [304, 115] width 146 height 16
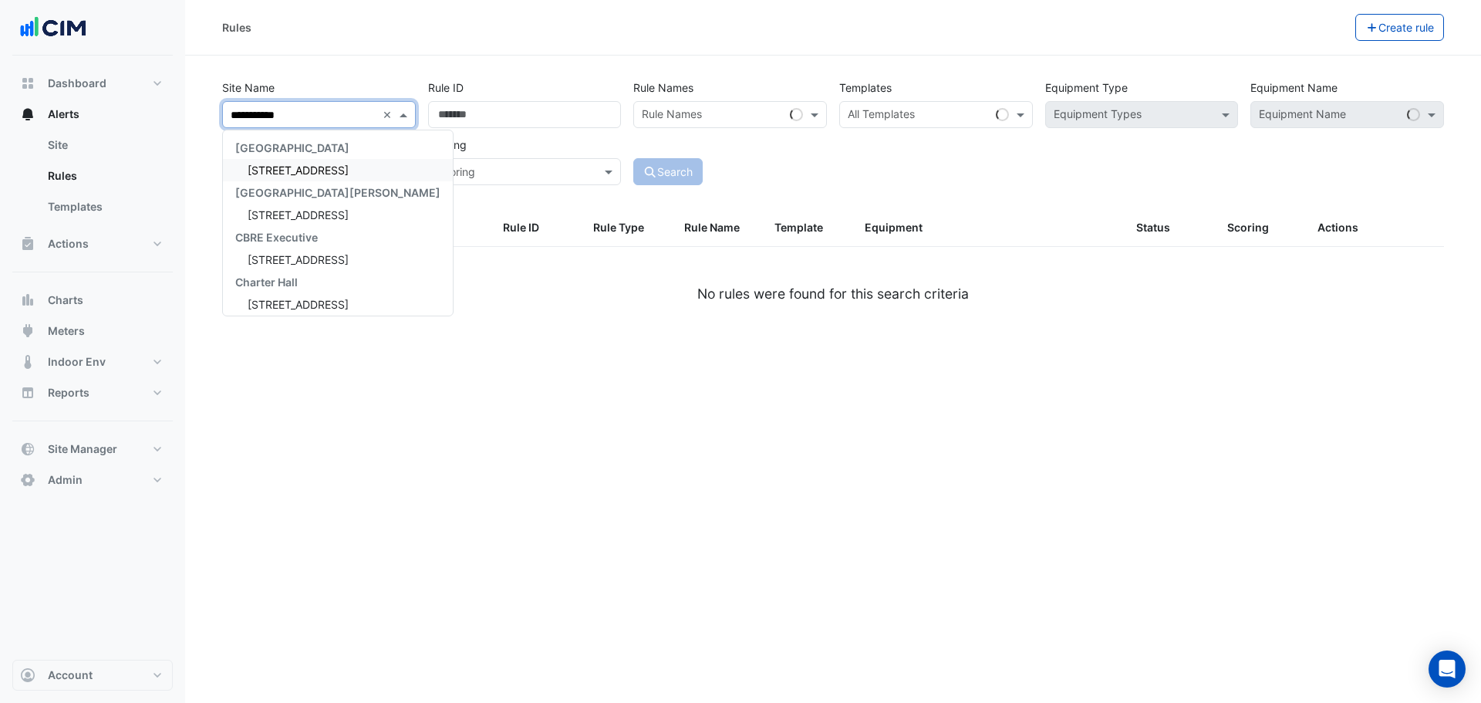
type input "**********"
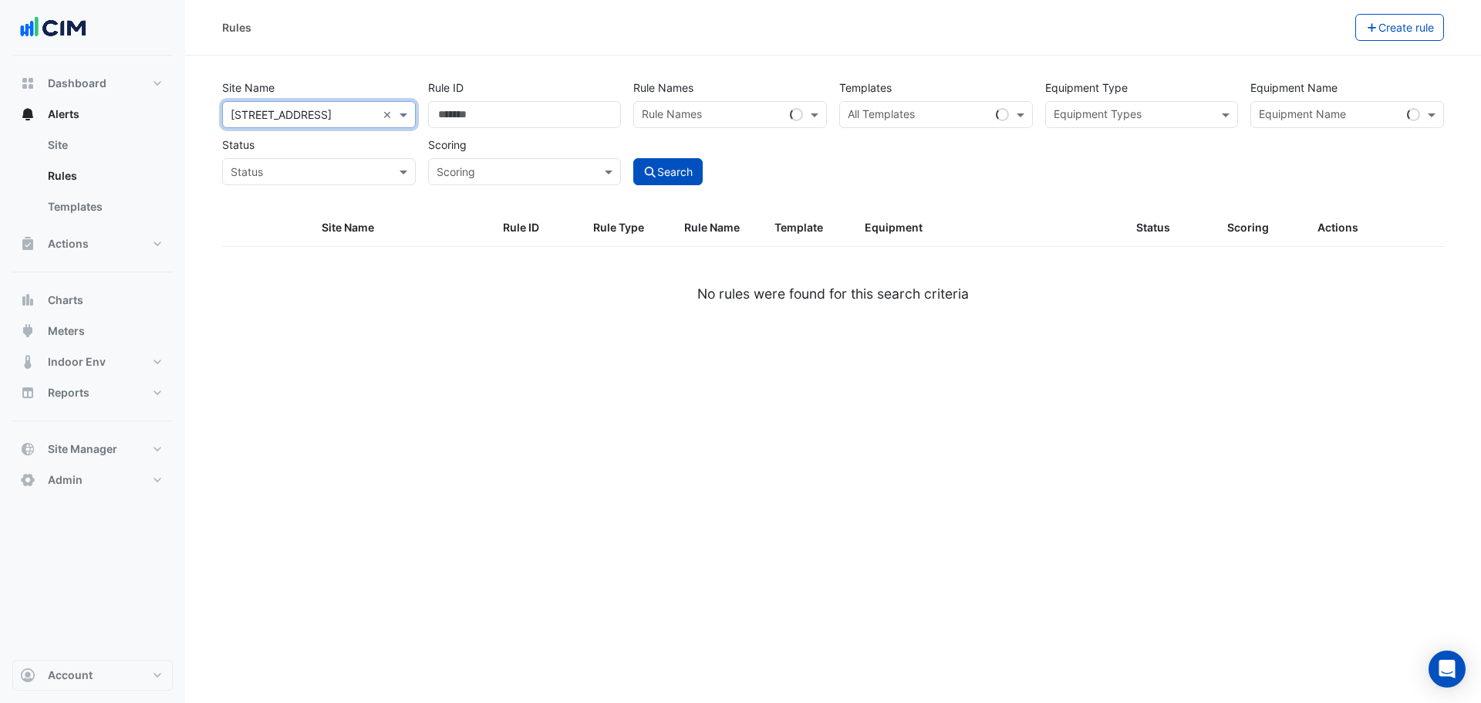
click at [676, 187] on div "Site Name All Sites × [STREET_ADDRESS] × Rule ID Rule Names Rule Names Template…" at bounding box center [833, 142] width 1241 height 136
click at [677, 177] on button "Search" at bounding box center [667, 171] width 69 height 27
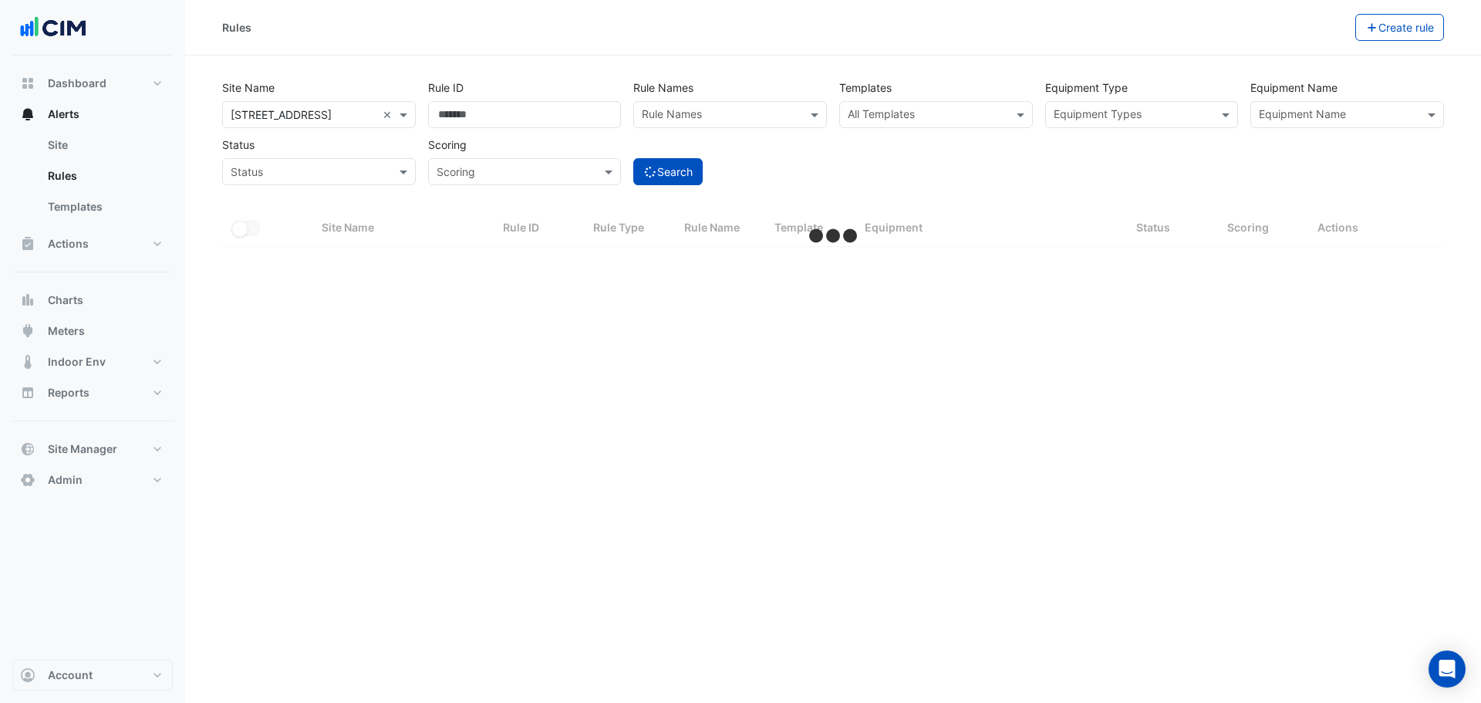
select select "***"
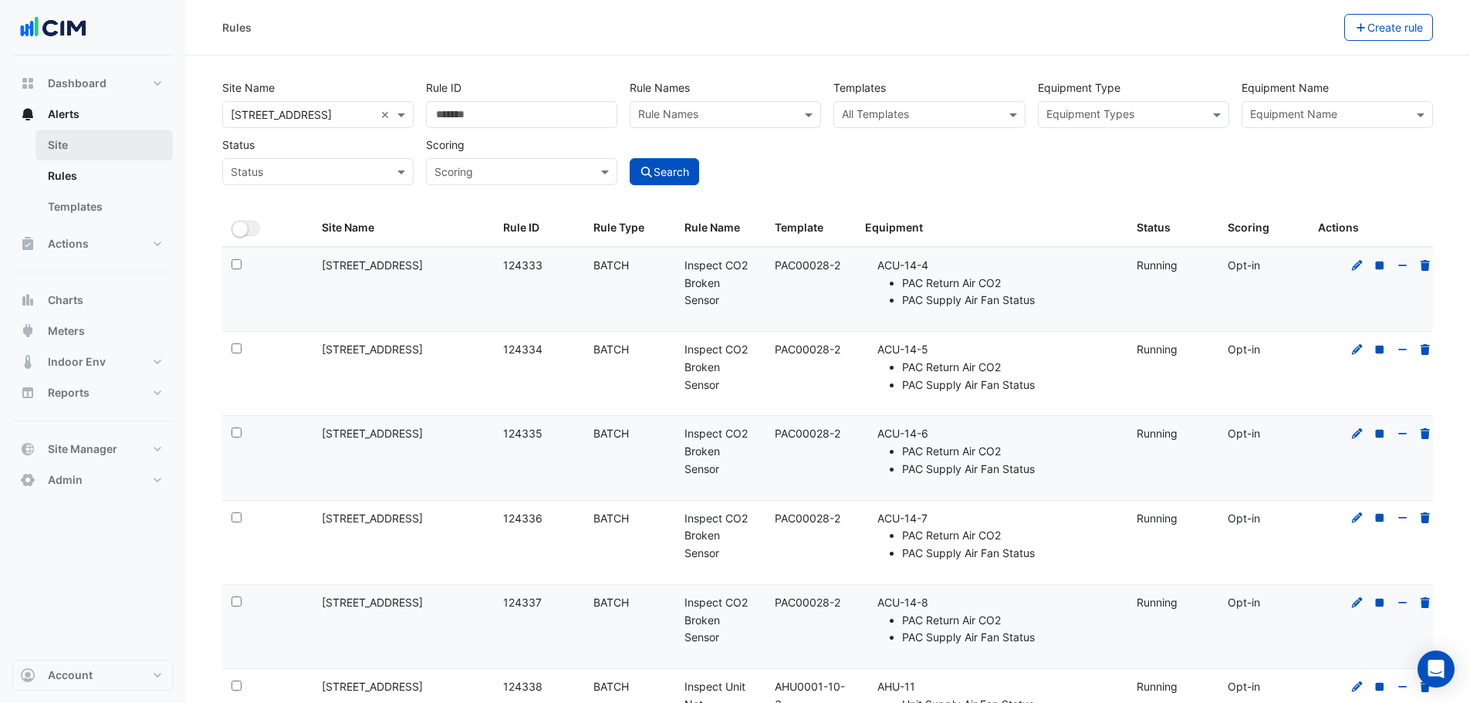
click at [90, 138] on link "Site" at bounding box center [103, 145] width 137 height 31
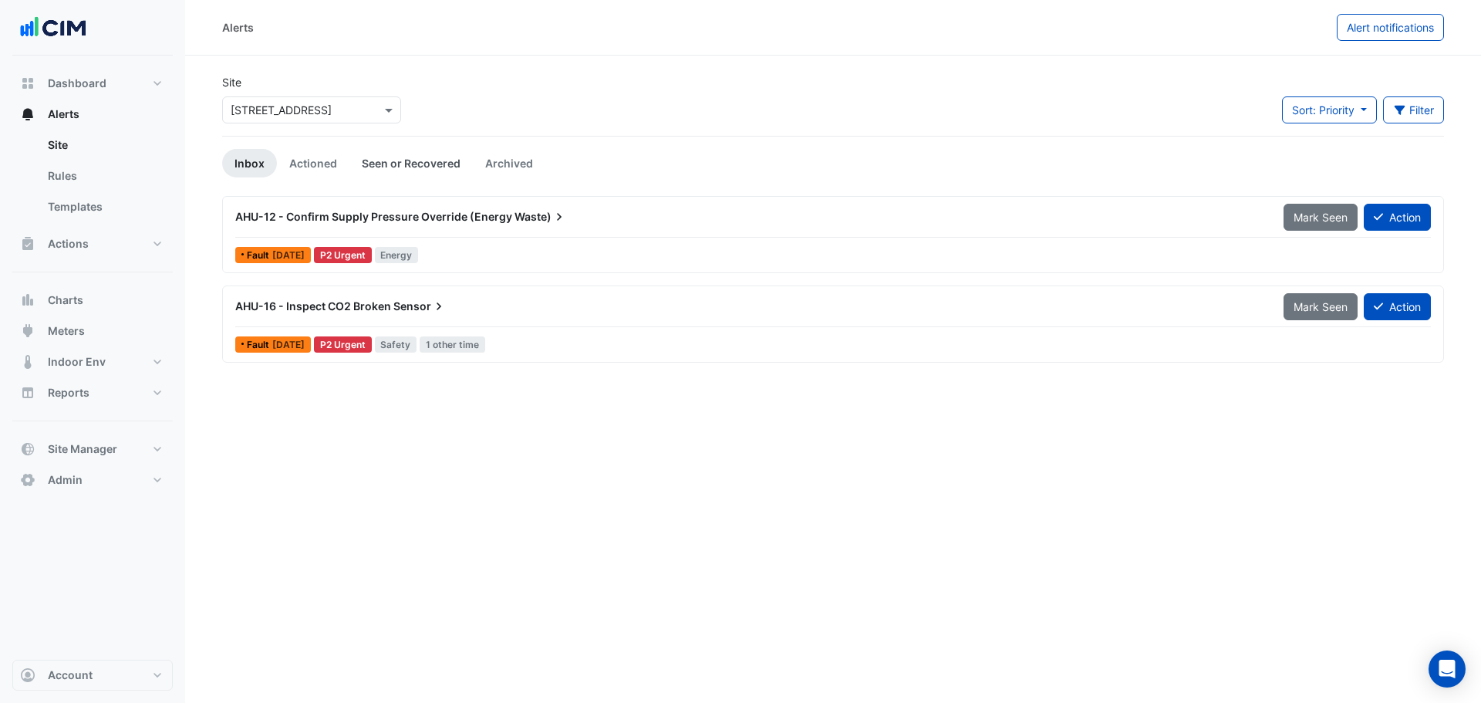
click at [393, 176] on link "Seen or Recovered" at bounding box center [411, 163] width 123 height 29
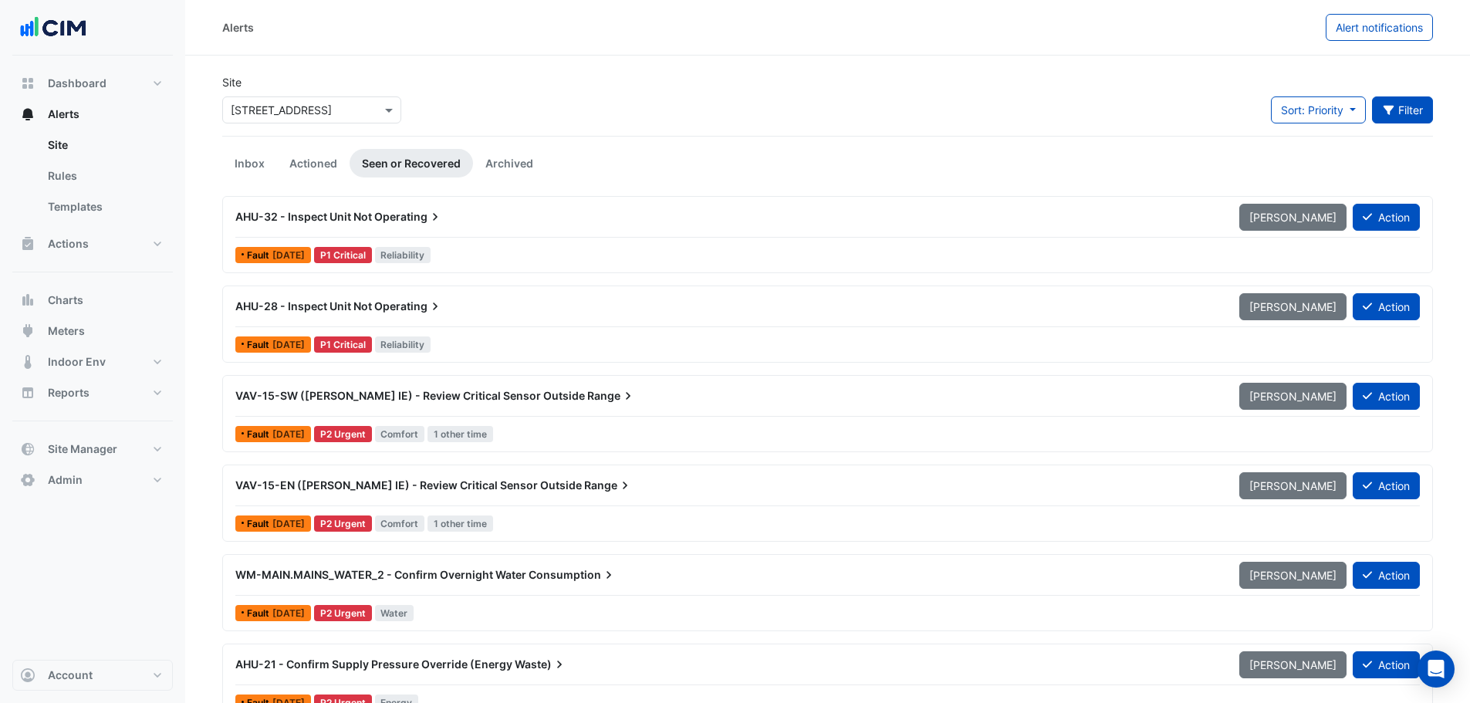
click at [1400, 111] on button "Filter" at bounding box center [1403, 109] width 62 height 27
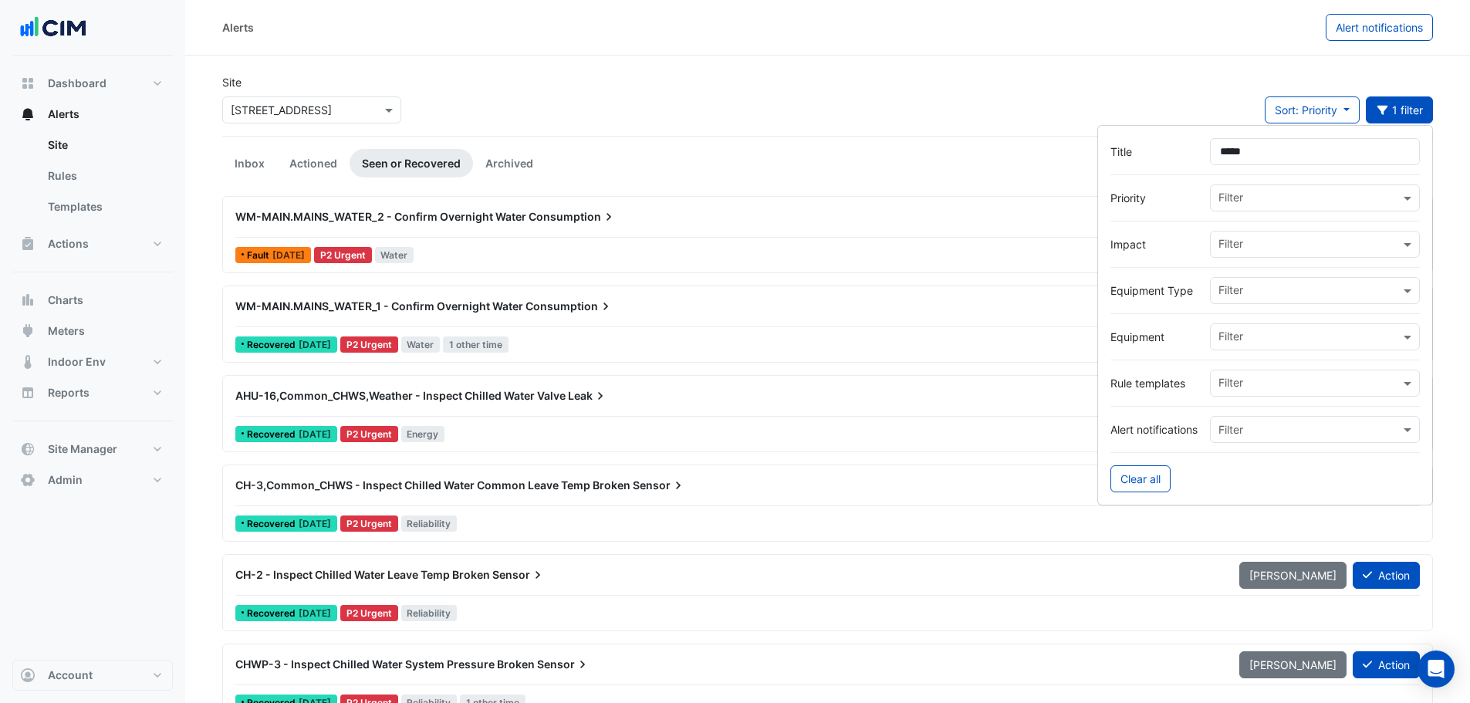
type input "*****"
click at [810, 229] on div "WM-MAIN.MAINS_WATER_2 - Confirm Overnight Water Consumption" at bounding box center [728, 217] width 1004 height 28
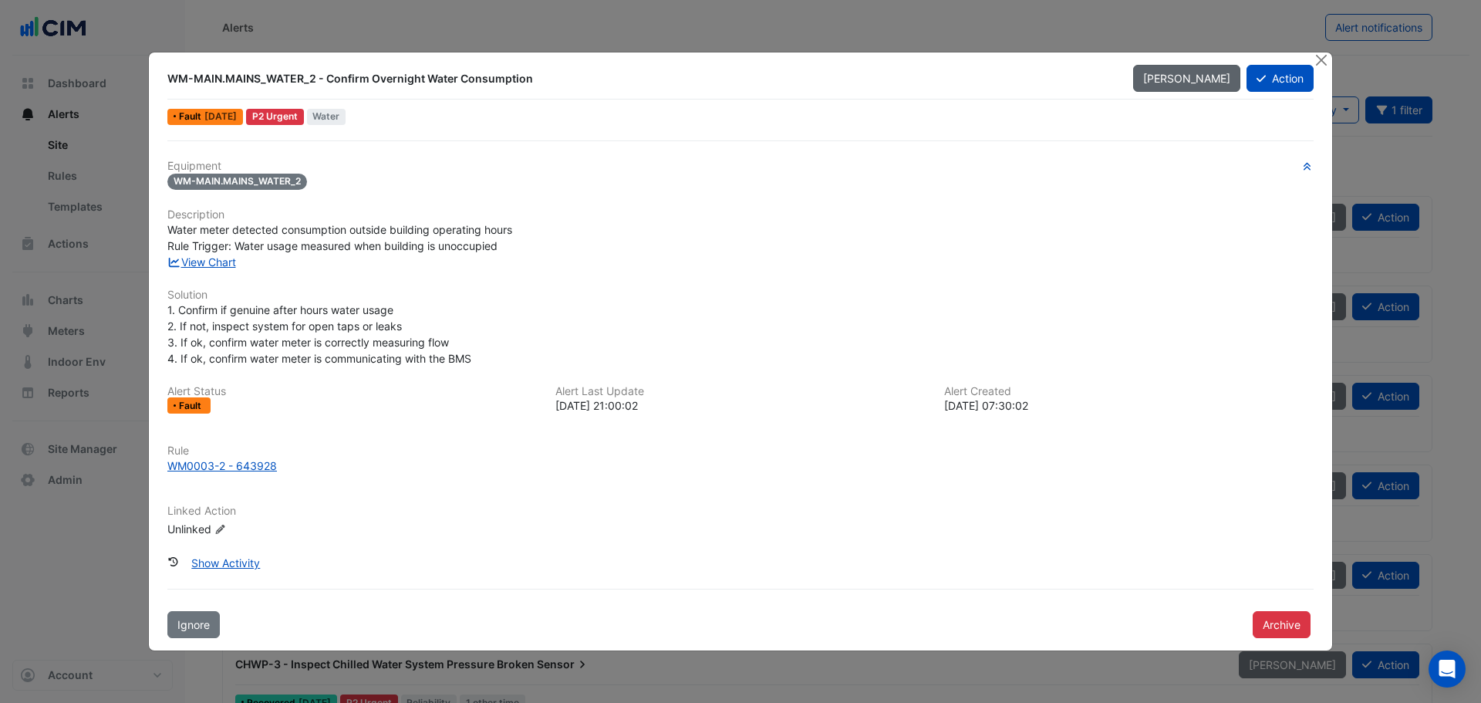
click at [1182, 83] on span "[PERSON_NAME]" at bounding box center [1186, 78] width 87 height 13
click at [1323, 59] on button "Close" at bounding box center [1321, 60] width 16 height 16
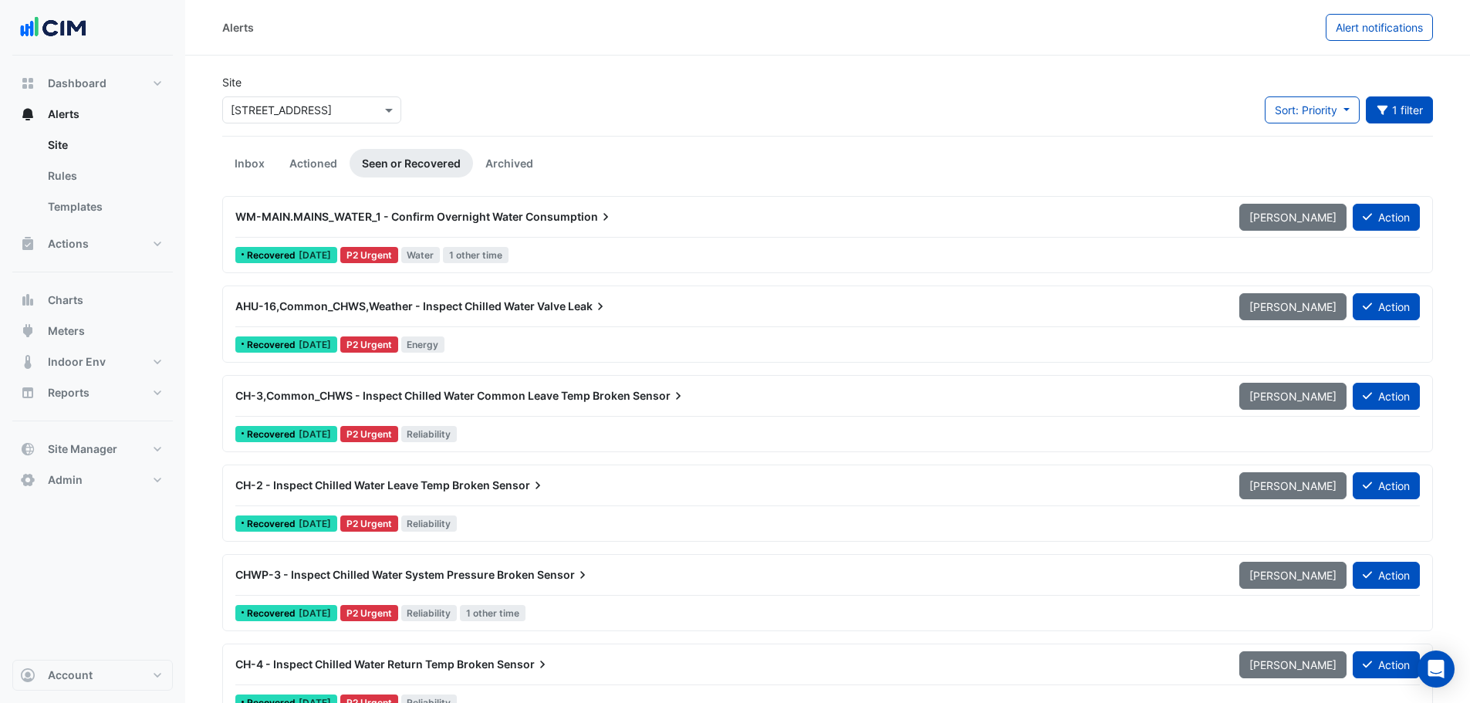
click at [711, 123] on div "Site Select a Site × [STREET_ADDRESS] Sort: Priority Priority Updated 1 filter …" at bounding box center [827, 105] width 1229 height 62
